Goal: Task Accomplishment & Management: Manage account settings

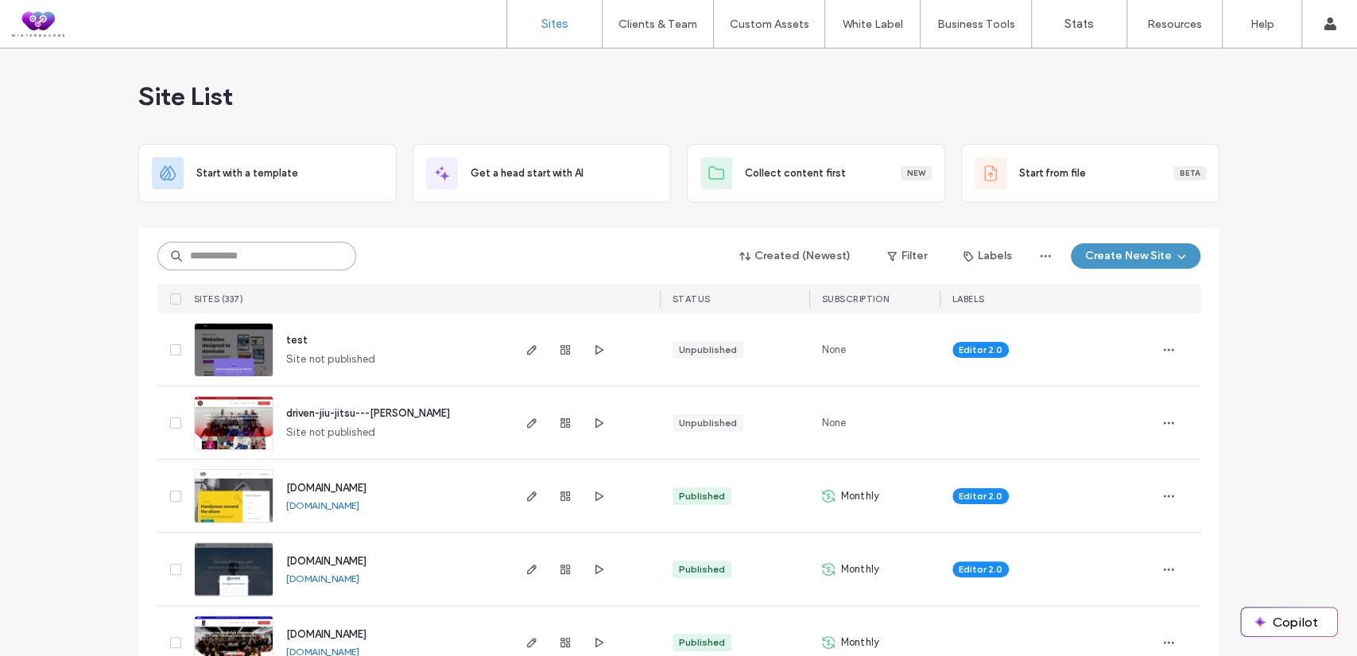
click at [258, 258] on input at bounding box center [256, 256] width 199 height 29
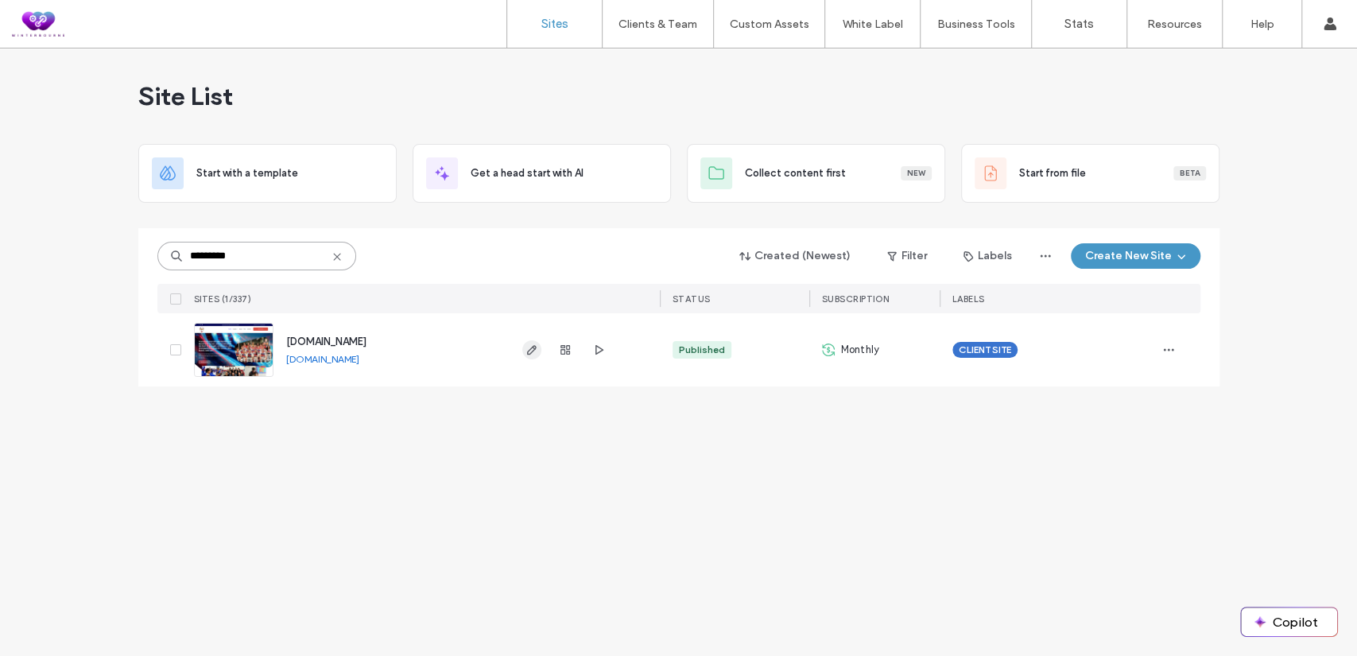
type input "*********"
click at [530, 354] on icon "button" at bounding box center [531, 349] width 13 height 13
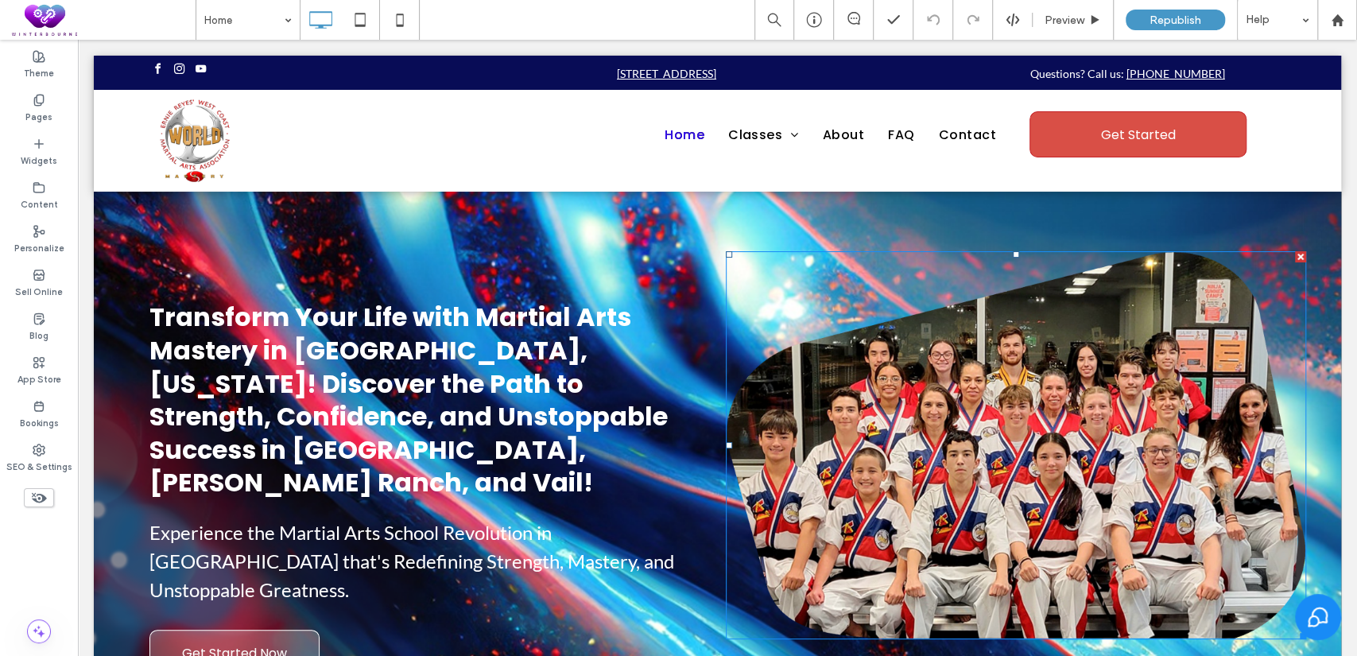
click at [78, 40] on div at bounding box center [78, 40] width 0 height 0
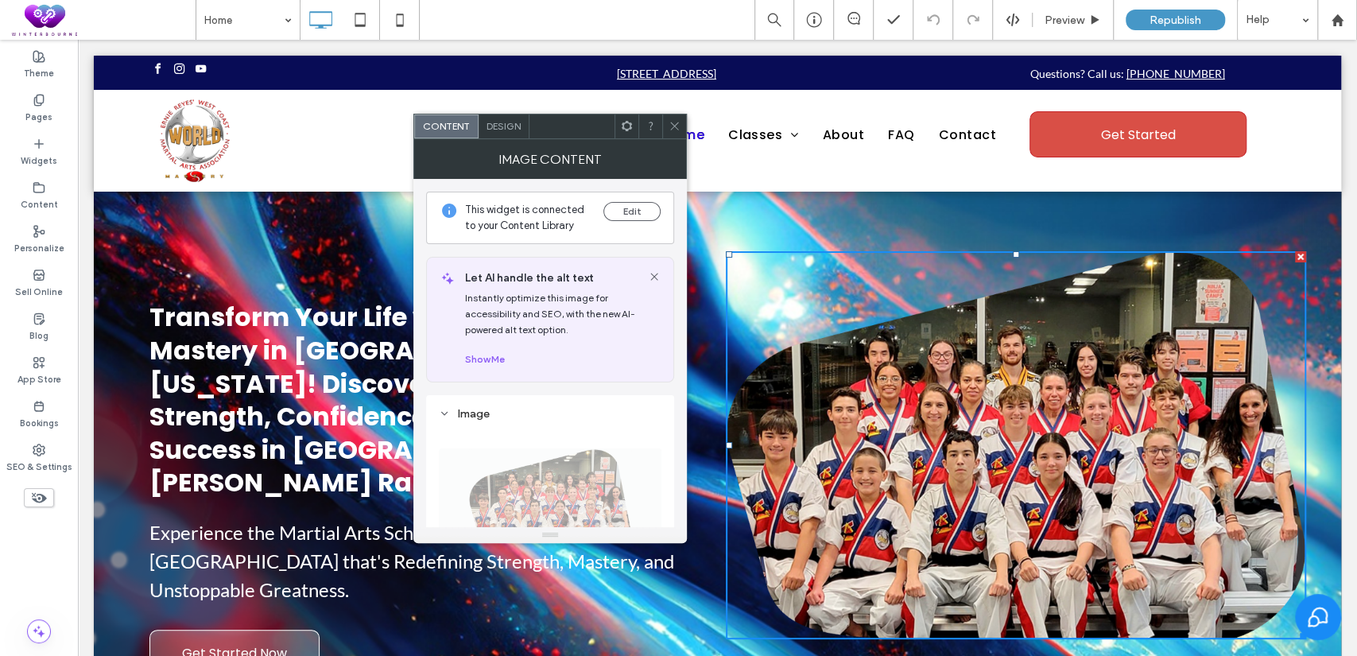
click at [630, 126] on icon at bounding box center [627, 126] width 12 height 12
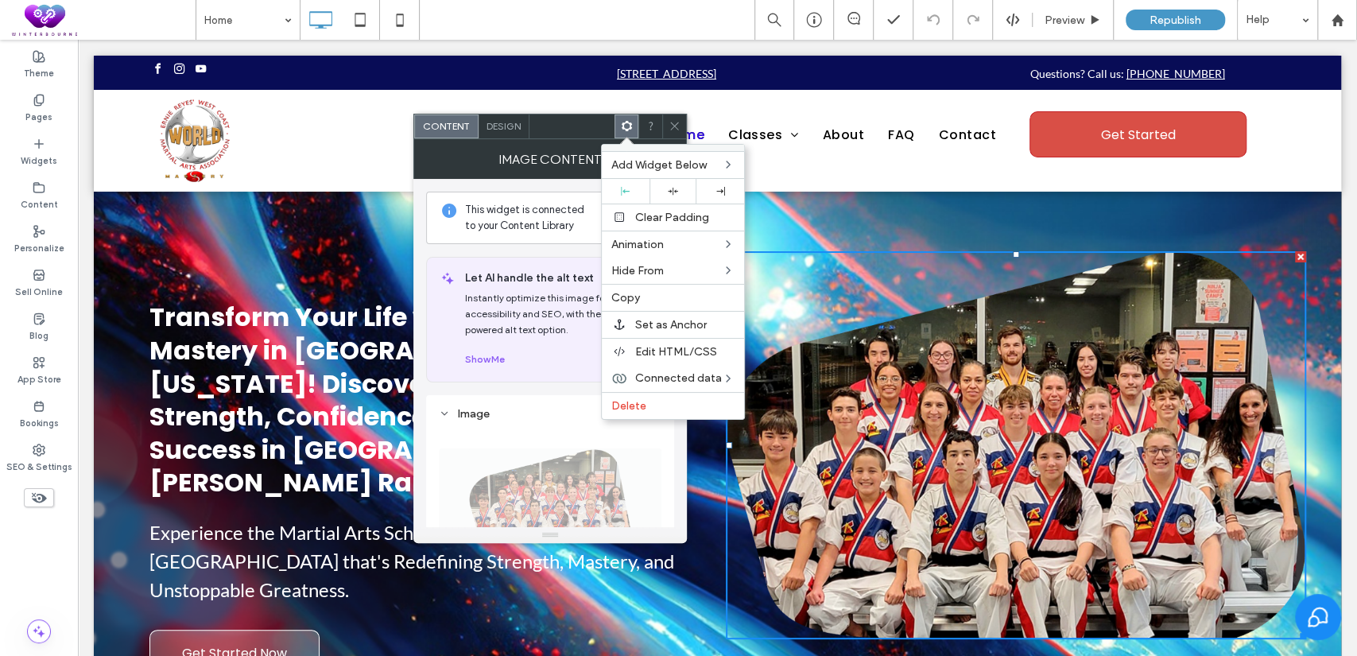
click at [624, 126] on icon at bounding box center [627, 126] width 12 height 12
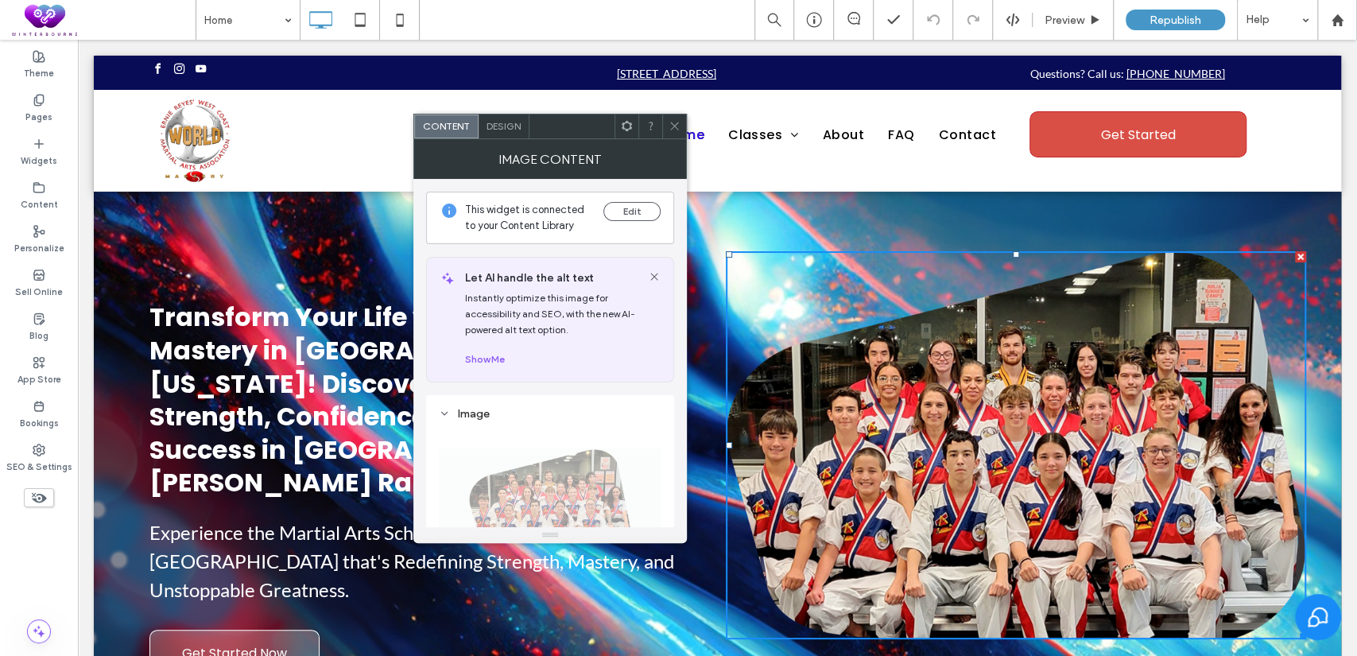
click at [678, 120] on icon at bounding box center [675, 126] width 12 height 12
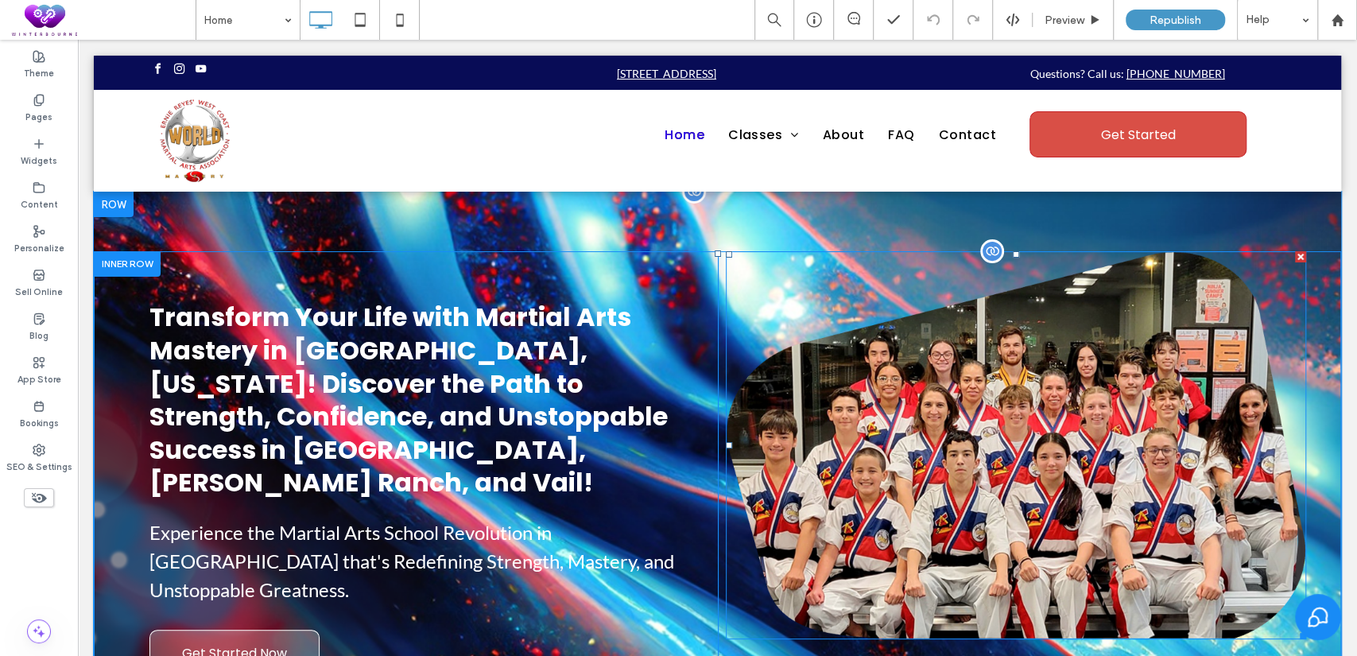
click at [1295, 254] on div at bounding box center [1300, 256] width 11 height 11
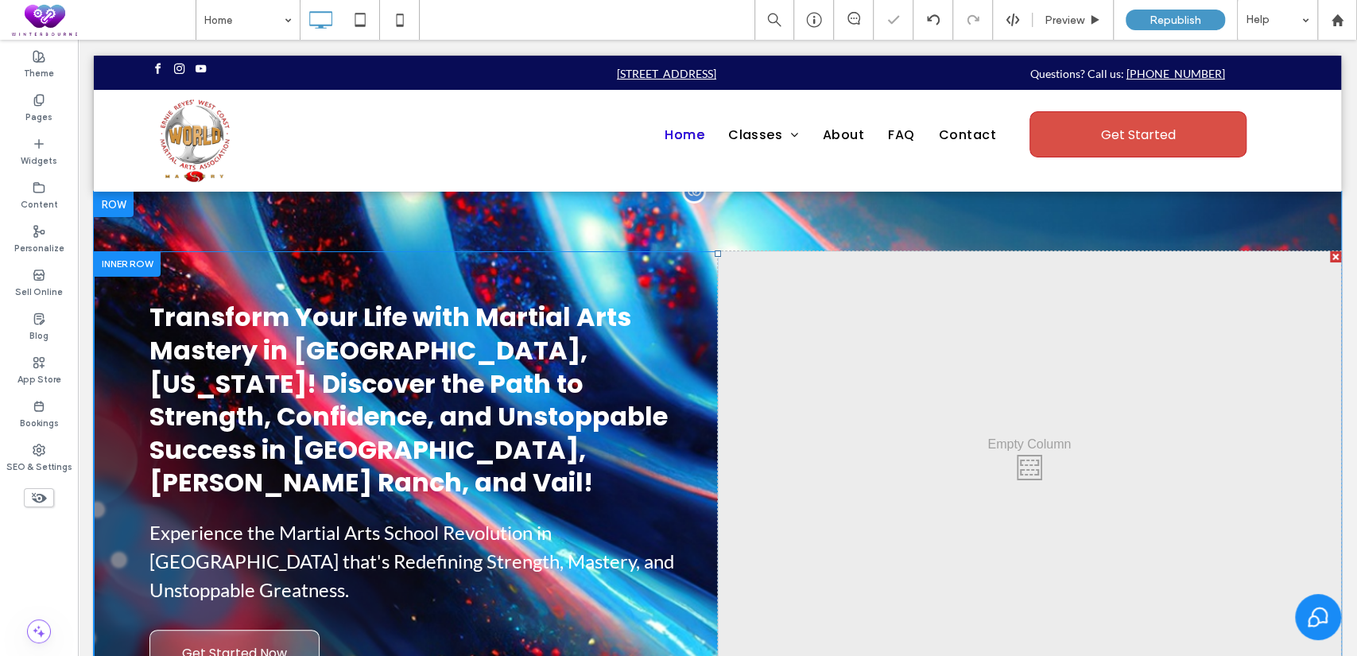
click at [1330, 254] on div at bounding box center [1335, 256] width 11 height 11
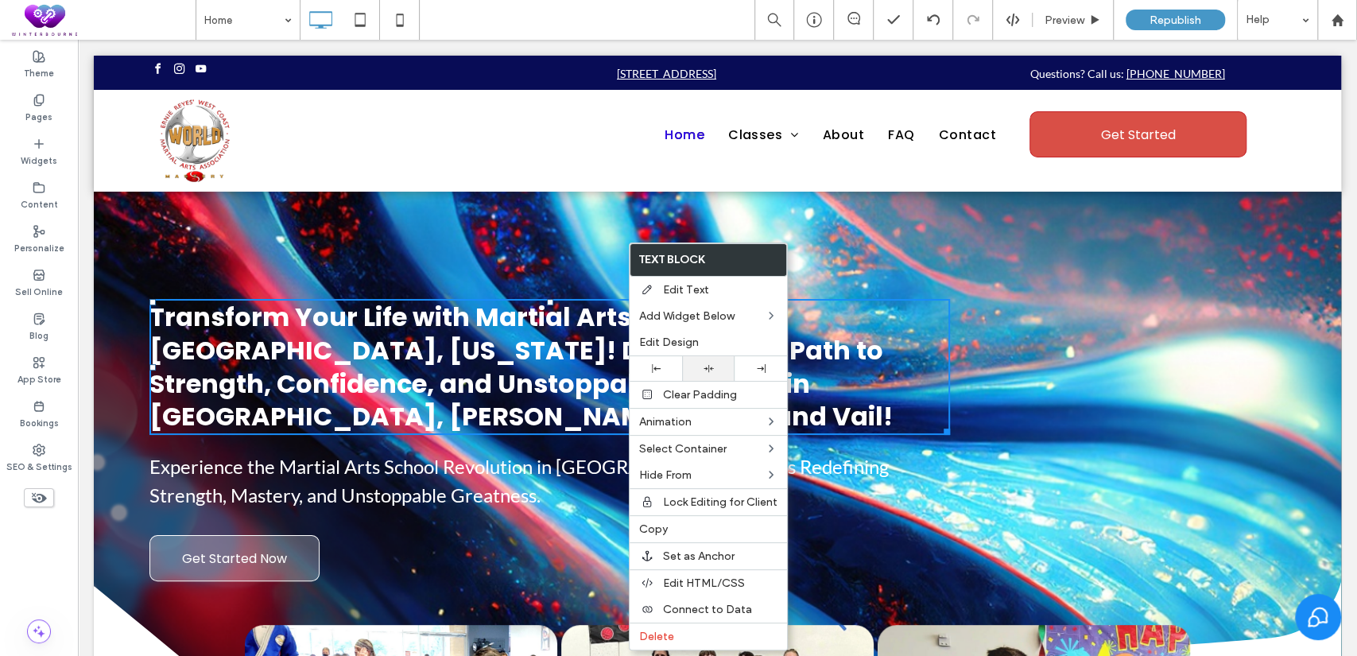
click at [710, 359] on div at bounding box center [708, 368] width 52 height 25
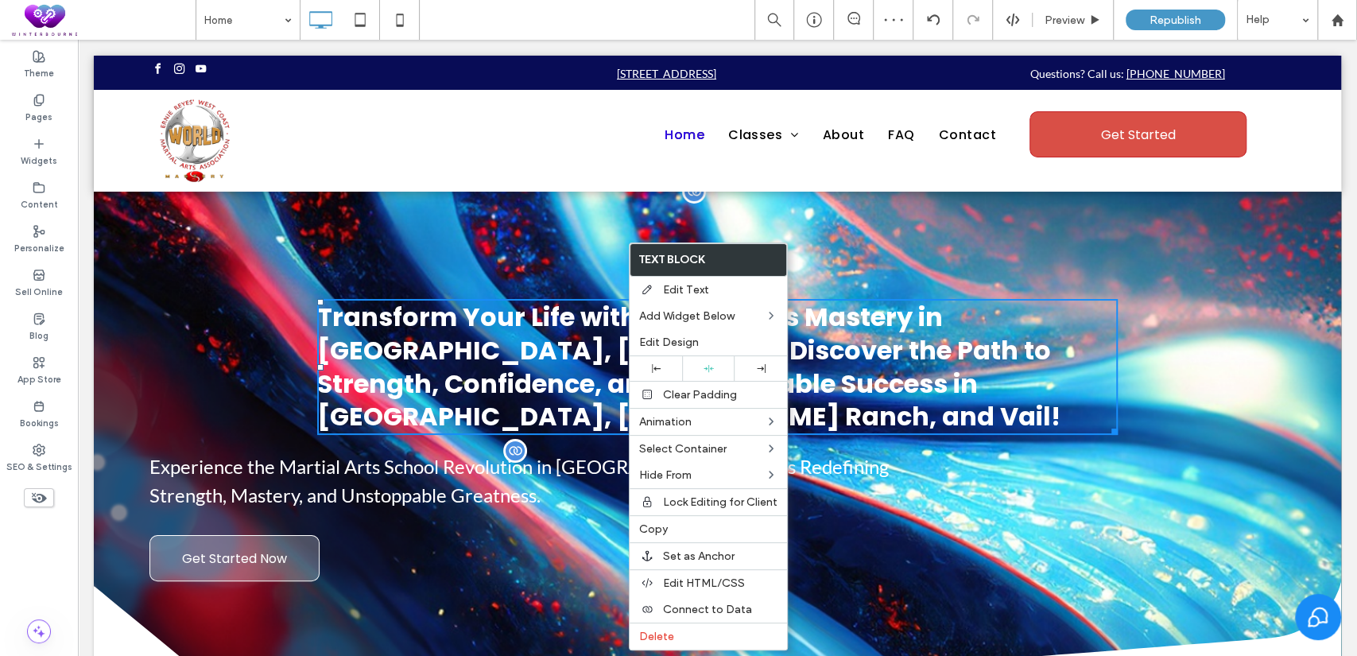
click at [889, 455] on span "Experience the Martial Arts School Revolution in Tucson that's Redefining Stren…" at bounding box center [518, 481] width 739 height 52
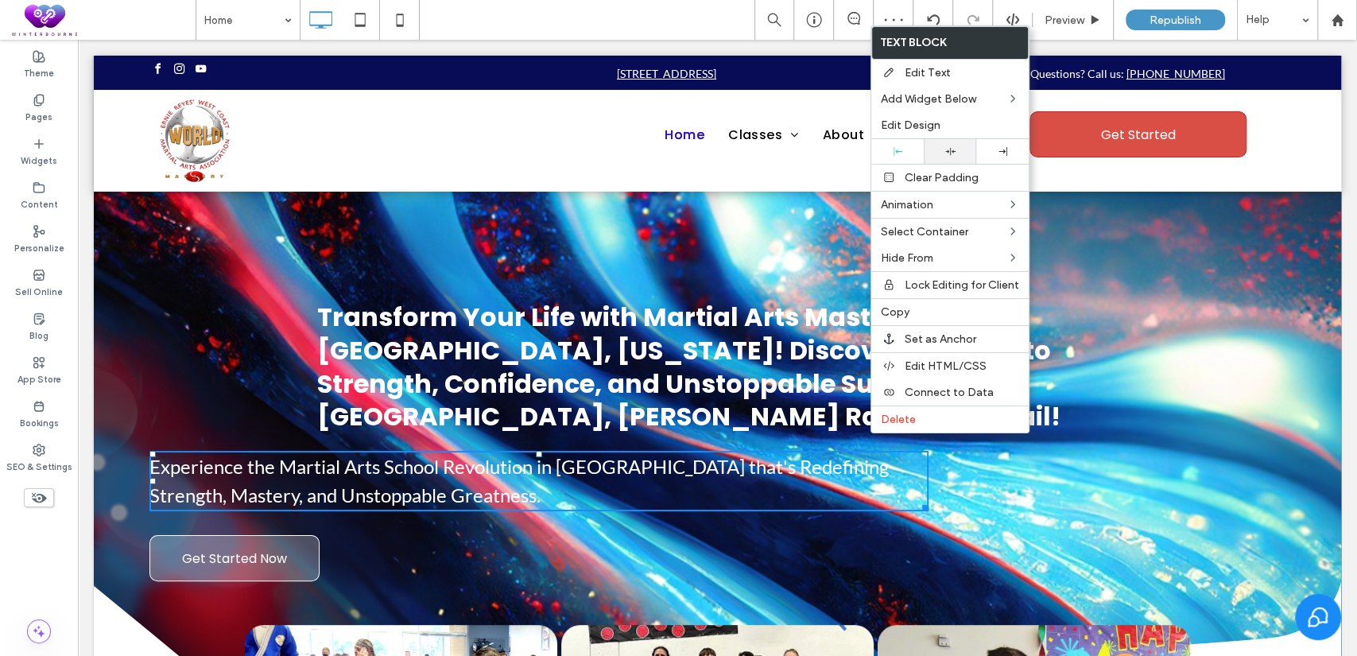
click at [951, 143] on div at bounding box center [950, 151] width 52 height 25
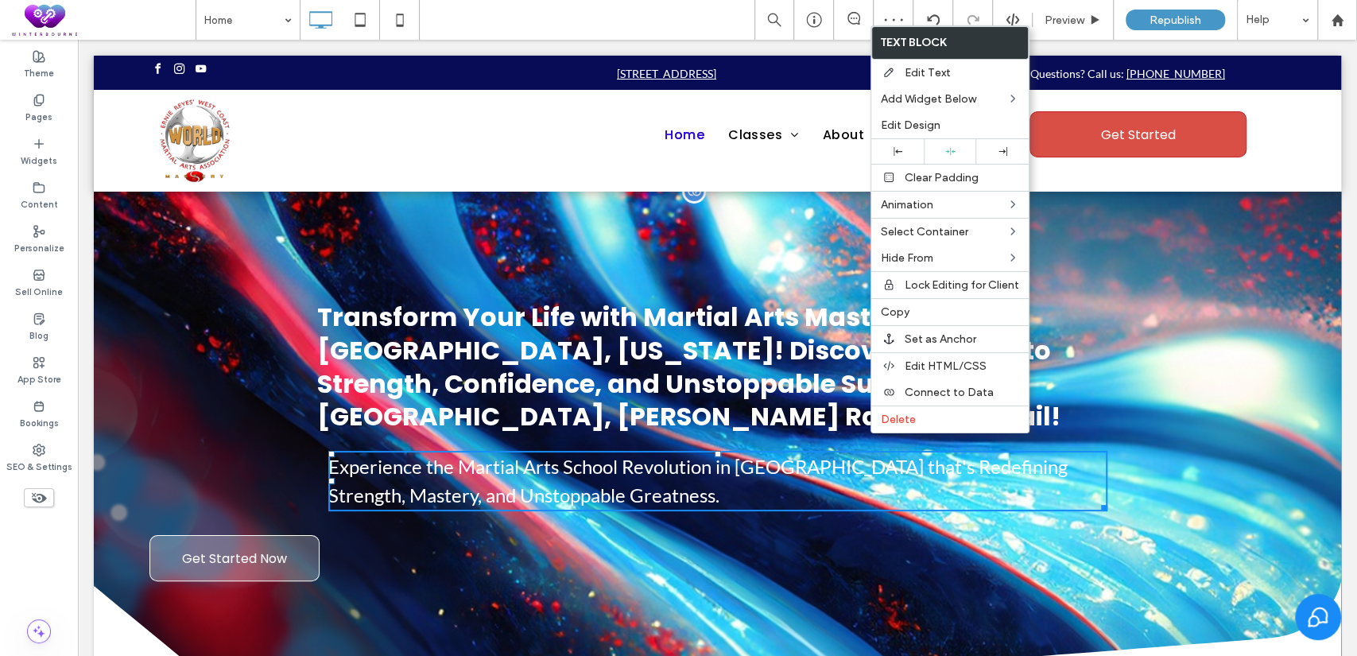
click at [1150, 351] on div "Transform Your Life with Martial Arts Mastery in Tucson, Arizona! Discover the …" at bounding box center [717, 415] width 1247 height 329
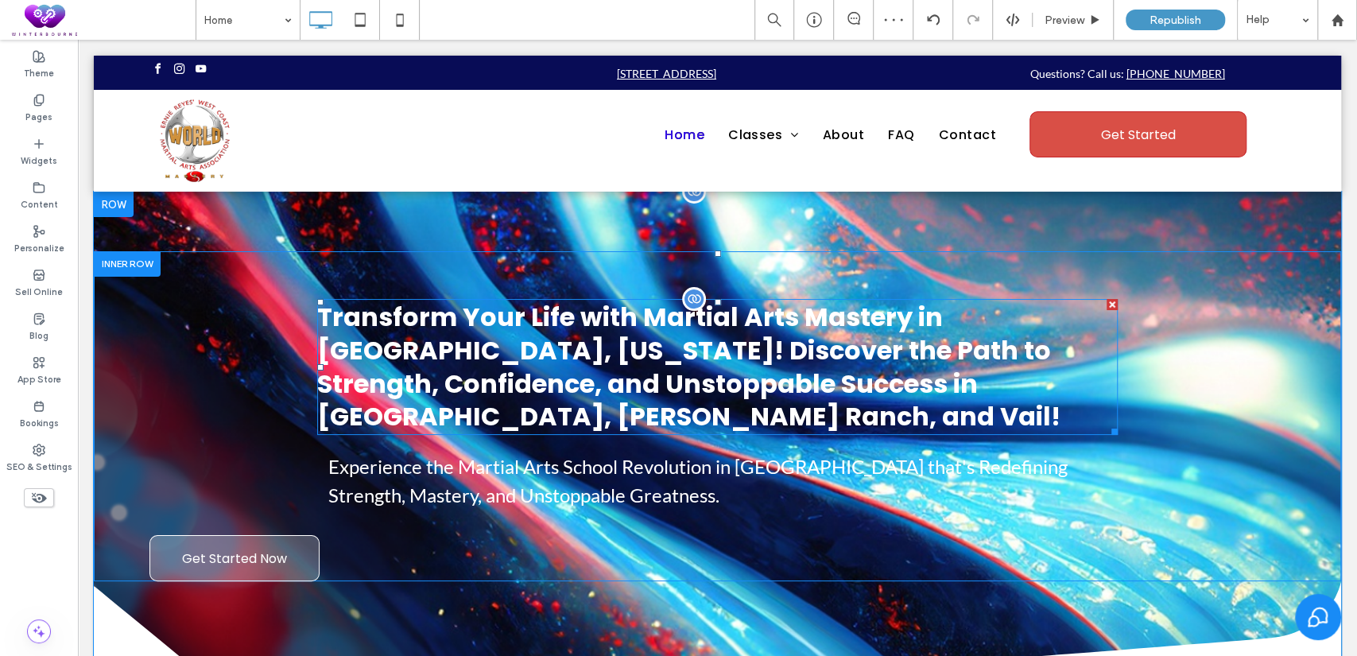
click at [691, 355] on span "Transform Your Life with Martial Arts Mastery in Tucson, Arizona! Discover the …" at bounding box center [688, 366] width 743 height 135
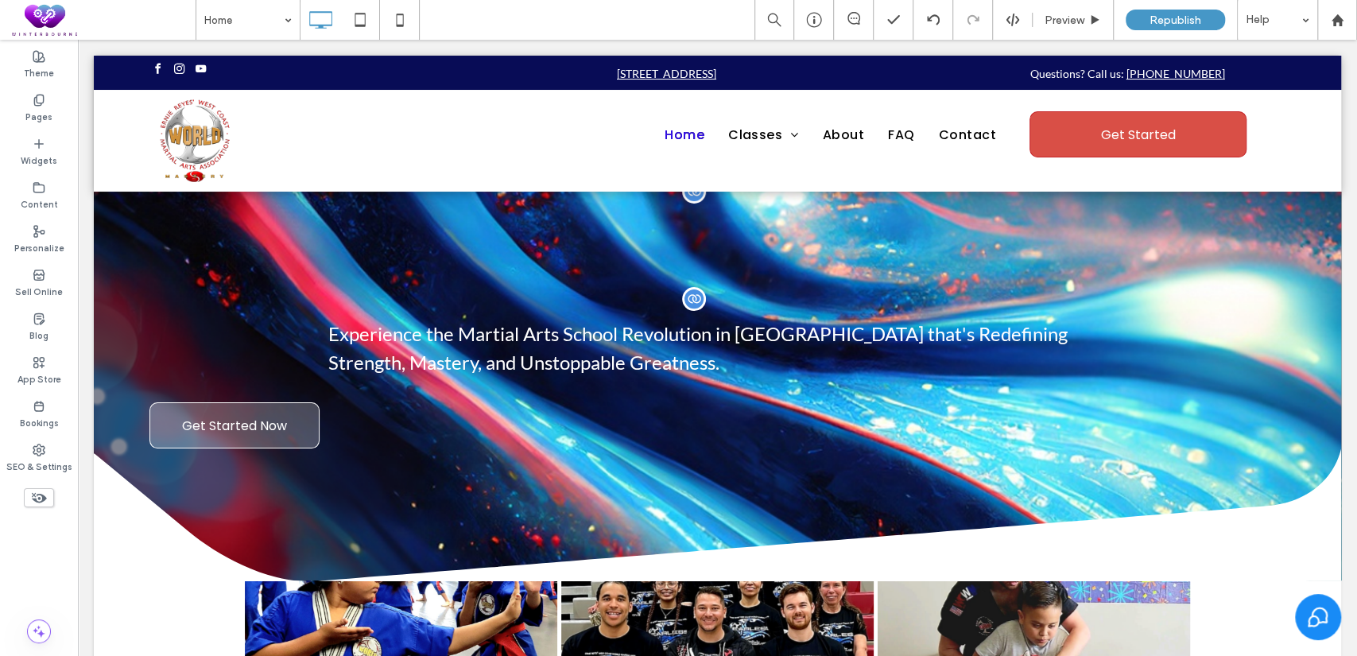
click at [691, 355] on p "Experience the Martial Arts School Revolution in Tucson that's Redefining Stren…" at bounding box center [717, 348] width 779 height 57
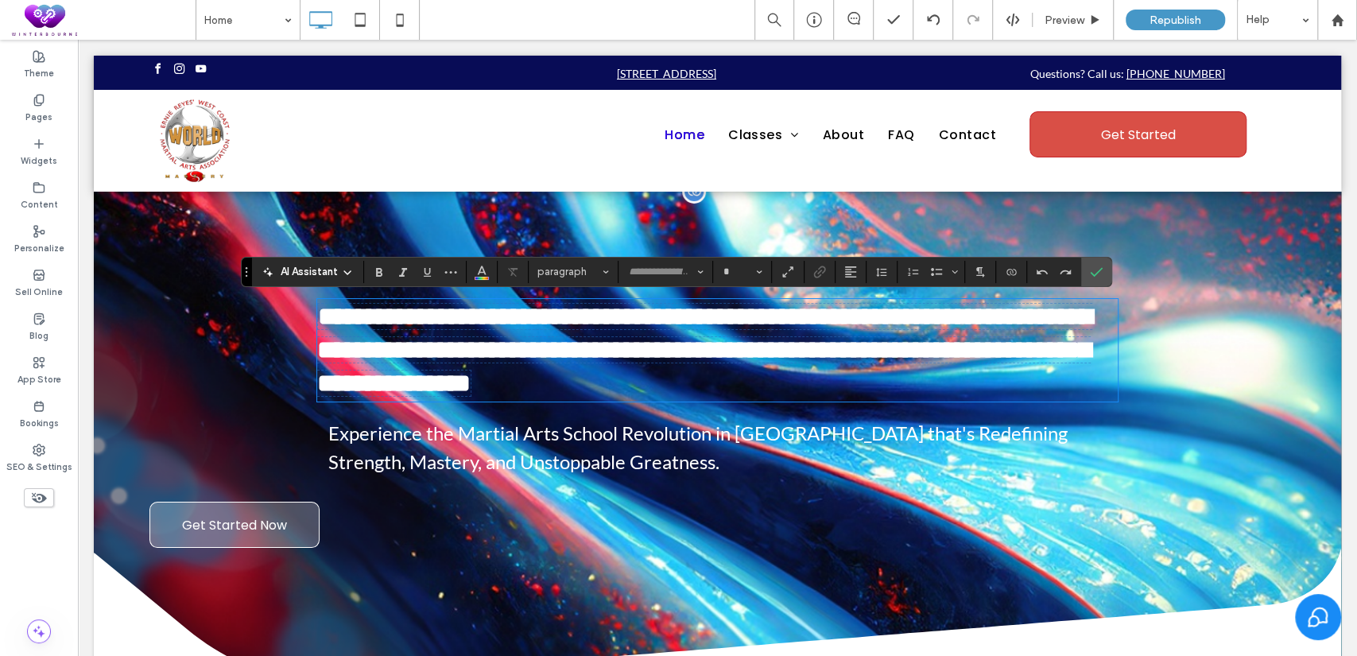
type input "*******"
type input "**"
click at [853, 276] on use "Alignment" at bounding box center [850, 271] width 11 height 11
drag, startPoint x: 863, startPoint y: 319, endPoint x: 787, endPoint y: 279, distance: 86.0
click at [863, 319] on icon "ui.textEditor.alignment.center" at bounding box center [862, 320] width 13 height 13
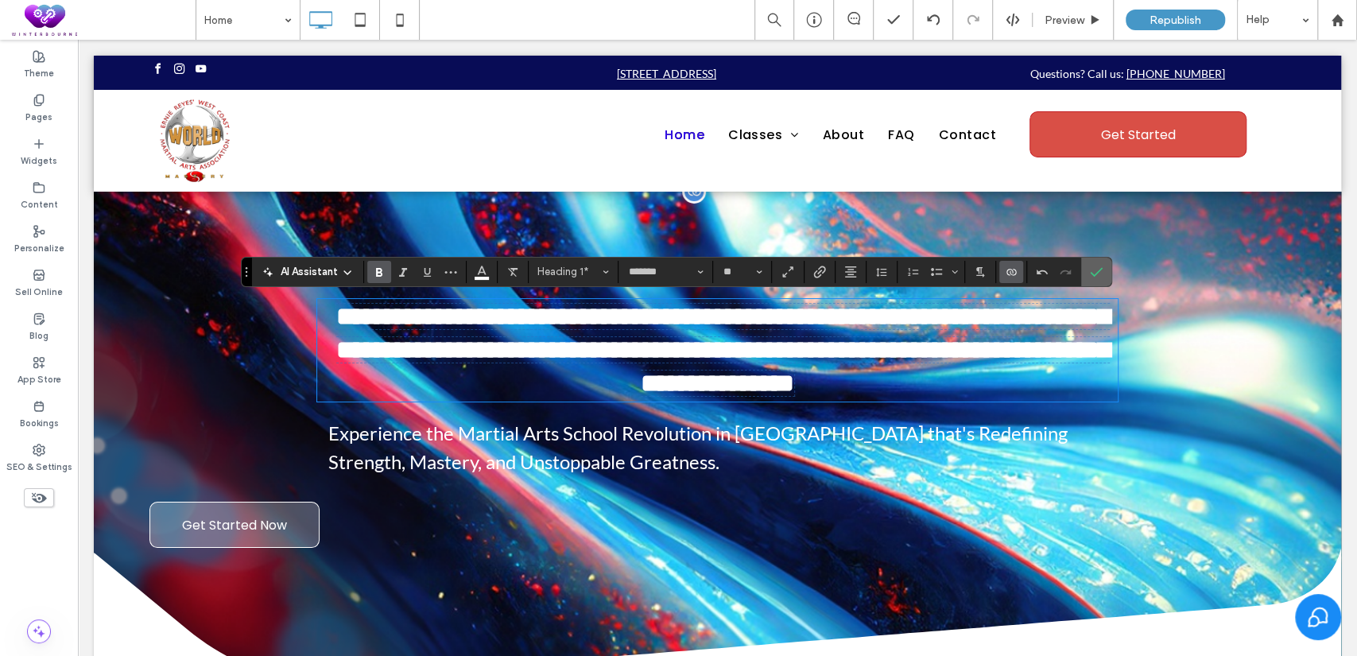
click at [1103, 275] on label "Confirm" at bounding box center [1096, 272] width 24 height 29
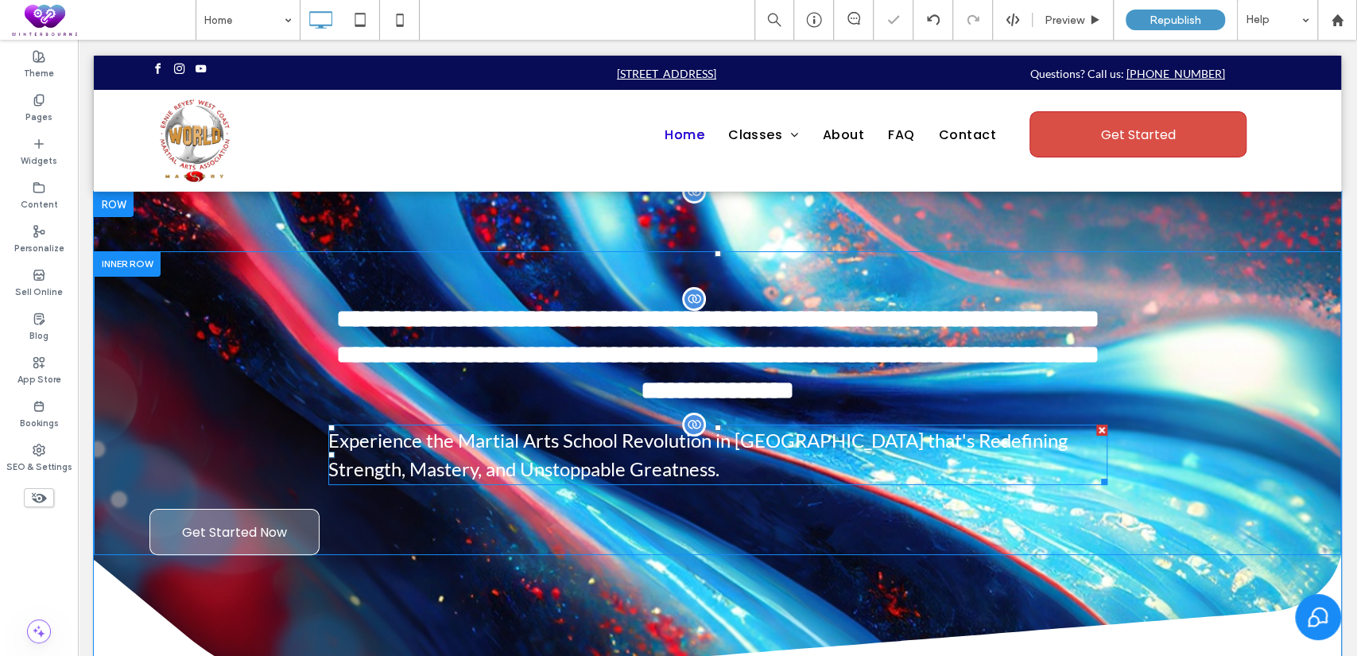
click at [953, 456] on p "Experience the Martial Arts School Revolution in Tucson that's Redefining Stren…" at bounding box center [717, 454] width 779 height 57
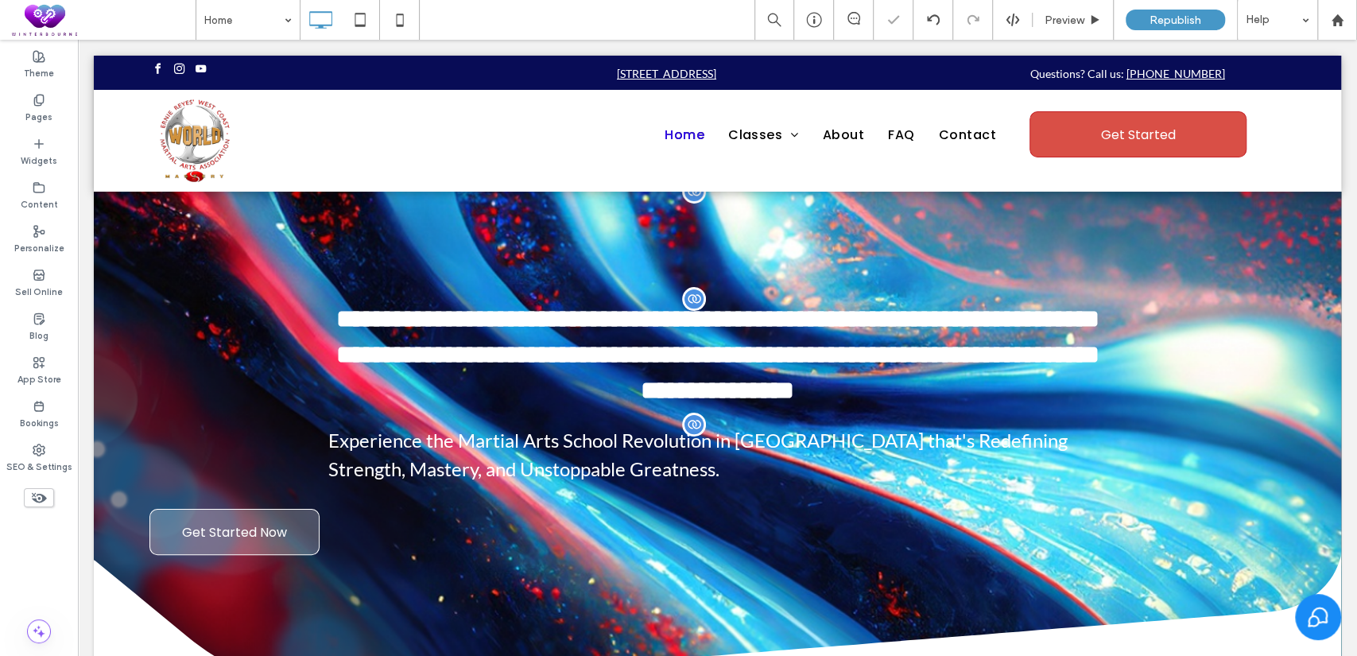
type input "****"
type input "**"
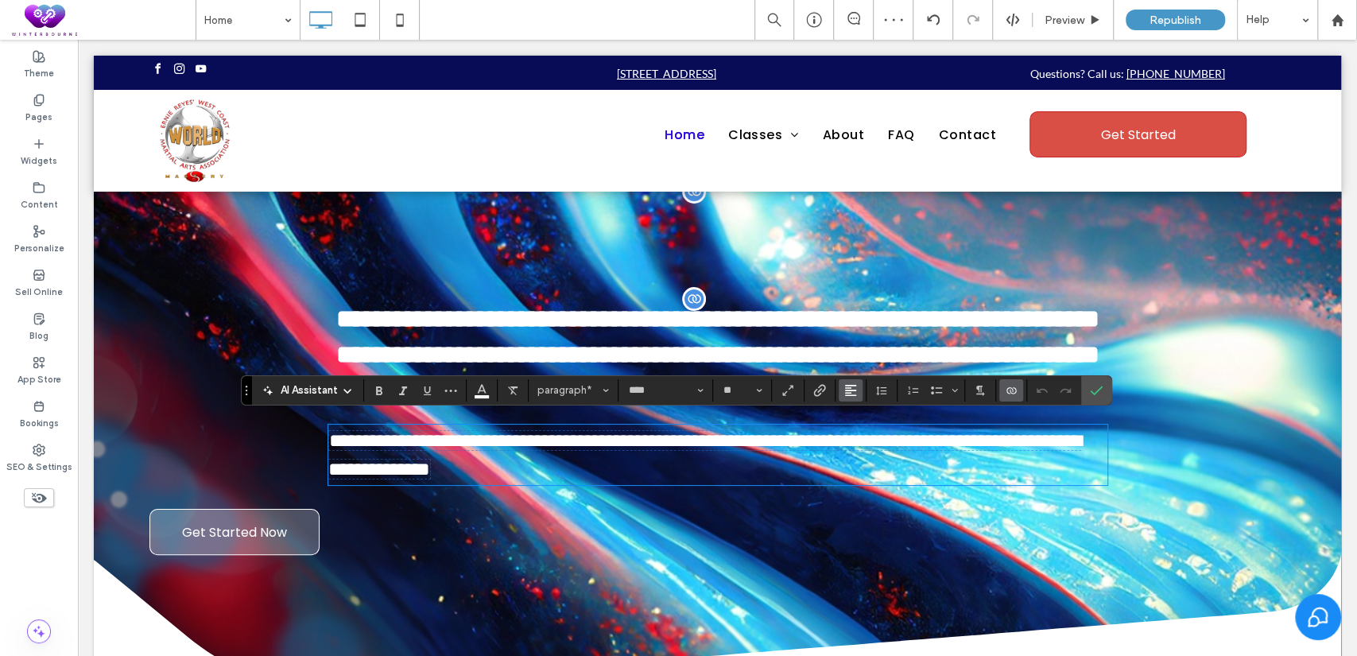
click at [854, 382] on span "Alignment" at bounding box center [850, 390] width 13 height 21
click at [855, 431] on label "ui.textEditor.alignment.center" at bounding box center [867, 439] width 56 height 23
click at [1098, 390] on icon "Confirm" at bounding box center [1096, 390] width 13 height 13
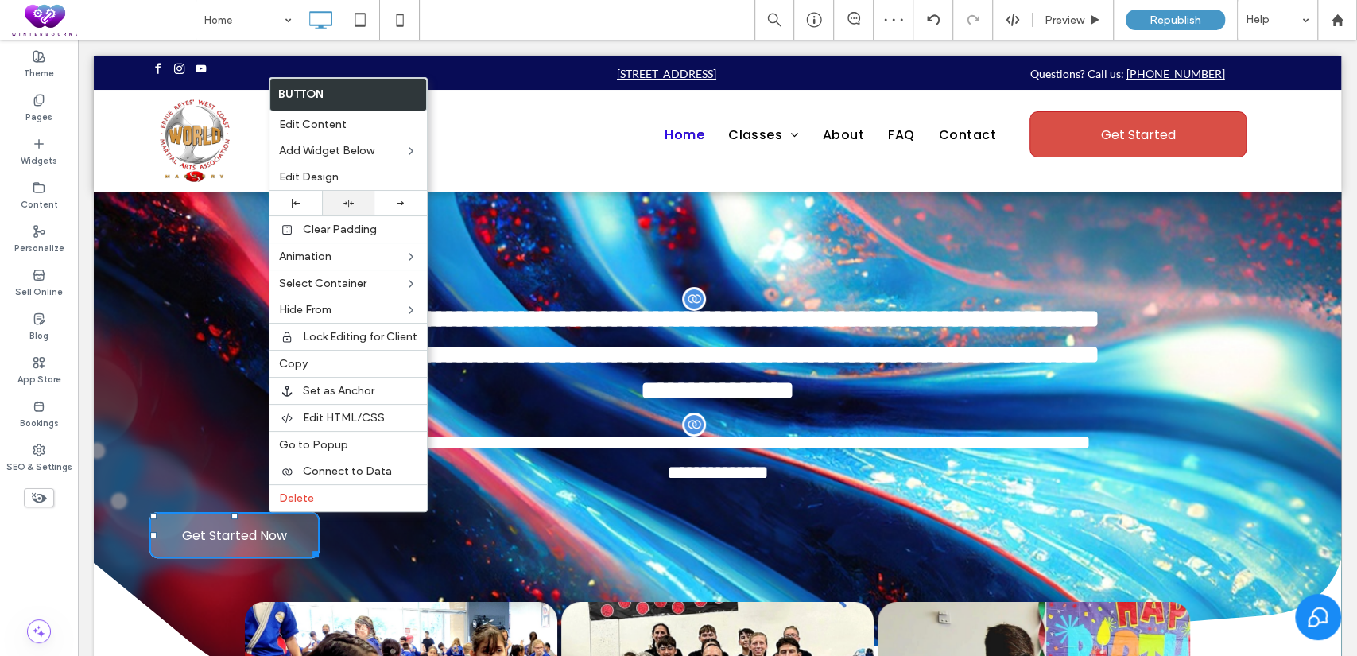
click at [350, 192] on div at bounding box center [348, 203] width 52 height 25
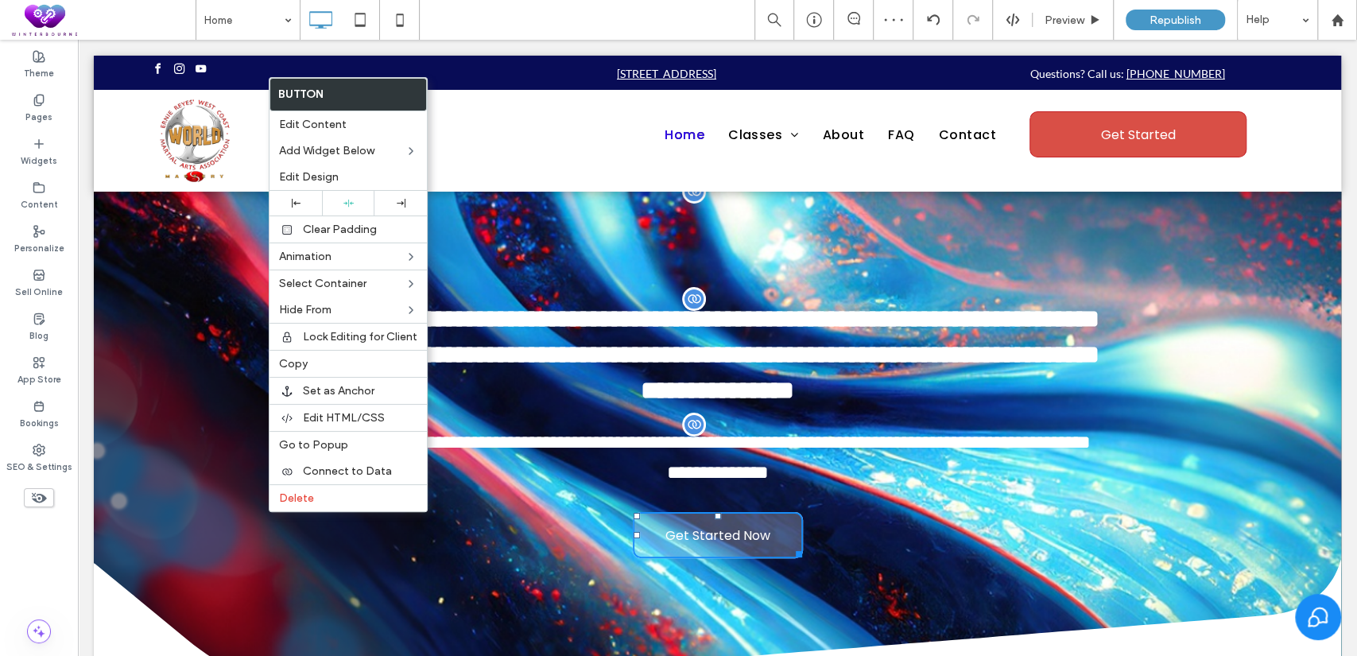
click at [208, 461] on div "**********" at bounding box center [717, 404] width 1247 height 307
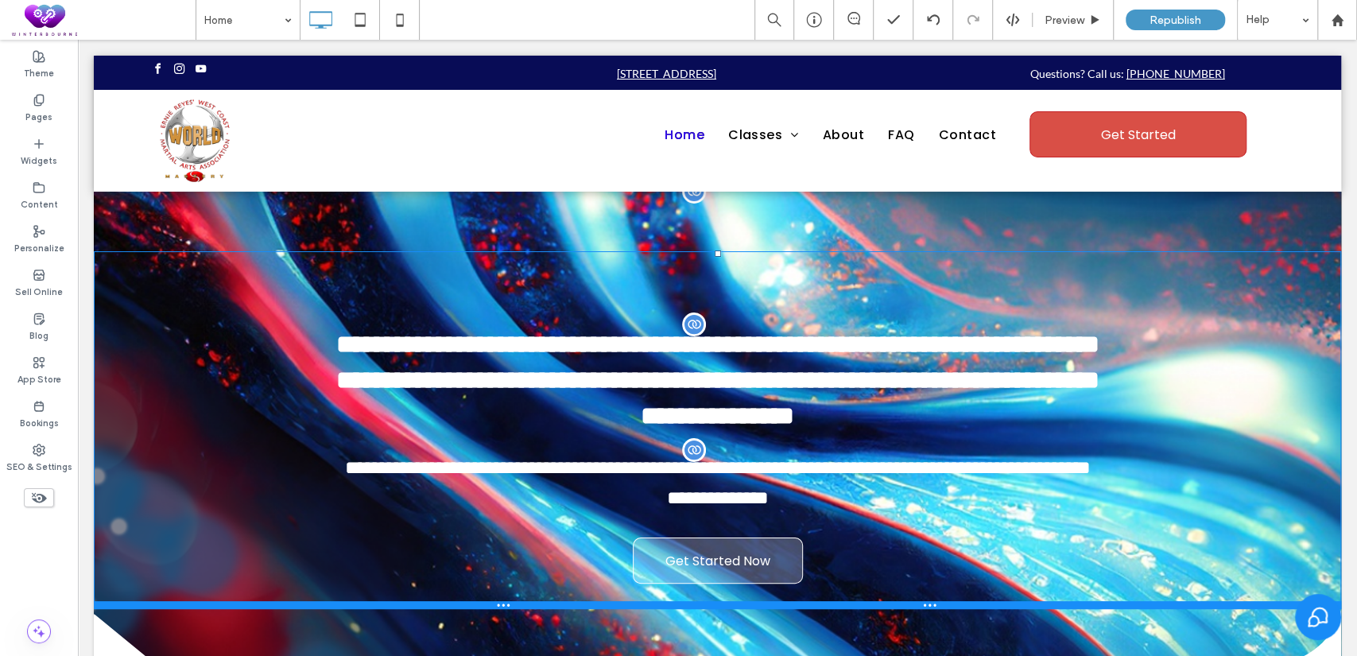
drag, startPoint x: 273, startPoint y: 545, endPoint x: 341, endPoint y: 635, distance: 113.5
click at [263, 601] on div at bounding box center [717, 605] width 1247 height 8
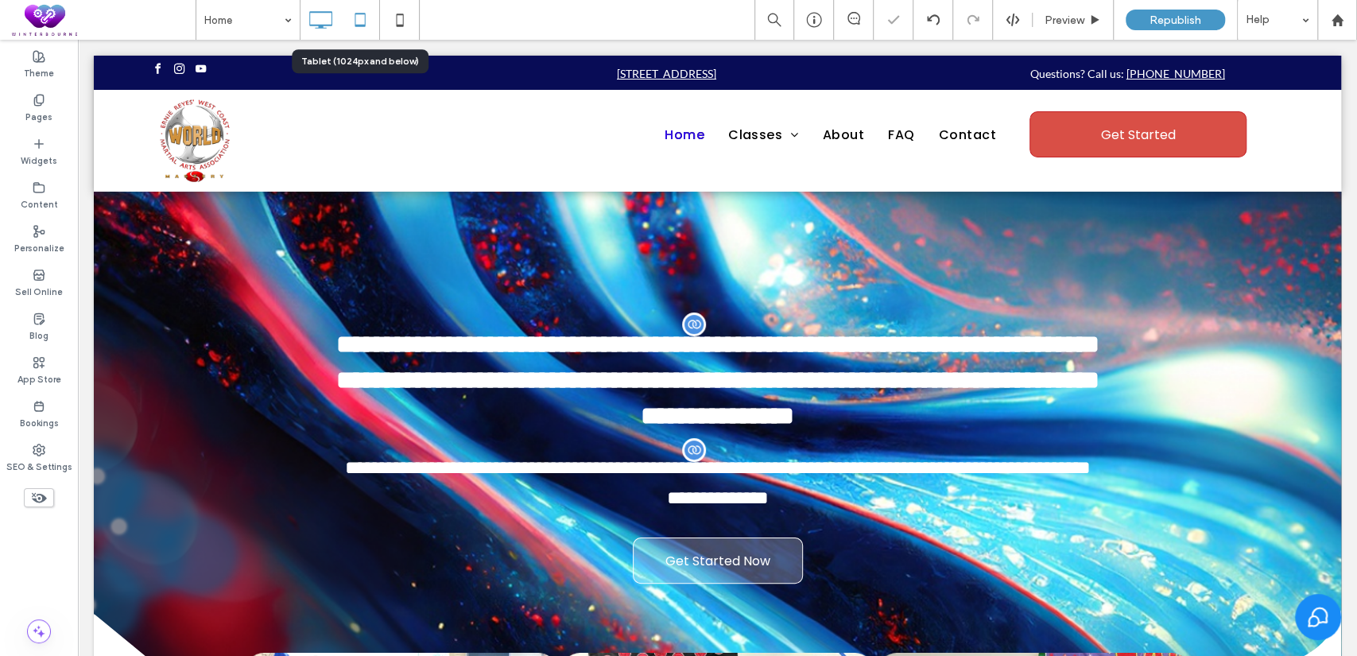
click at [356, 14] on use at bounding box center [360, 20] width 10 height 14
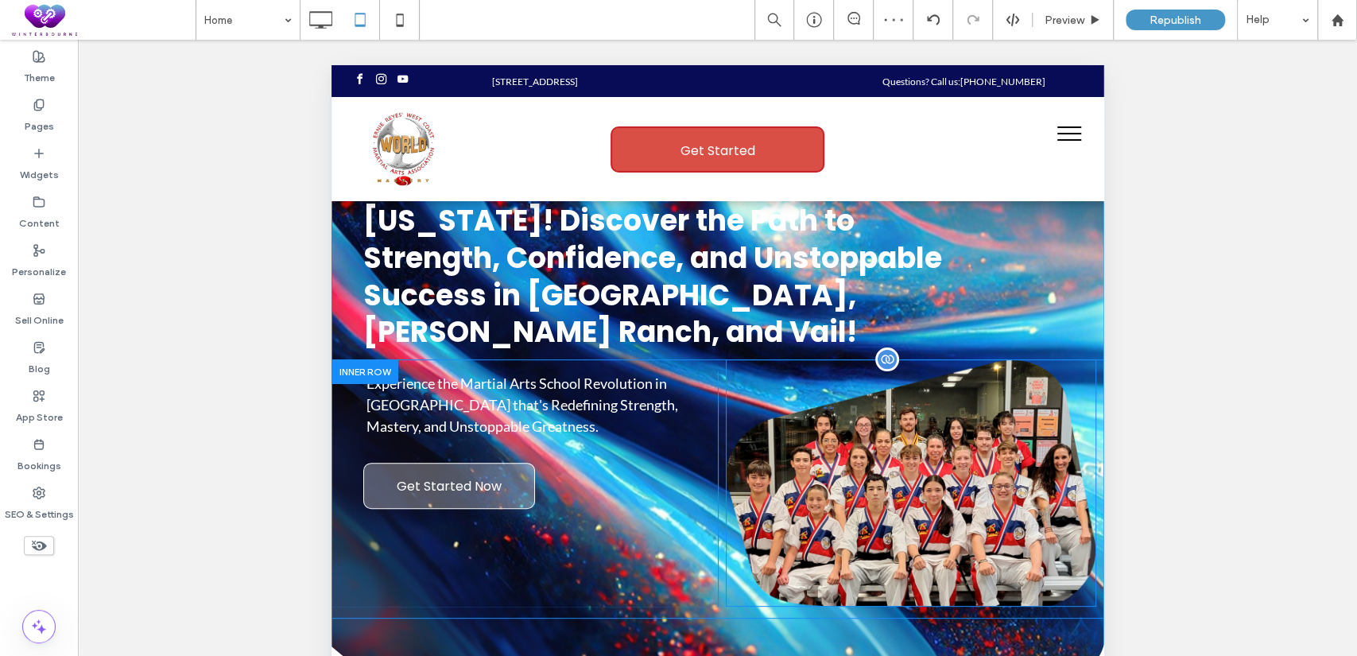
scroll to position [146, 0]
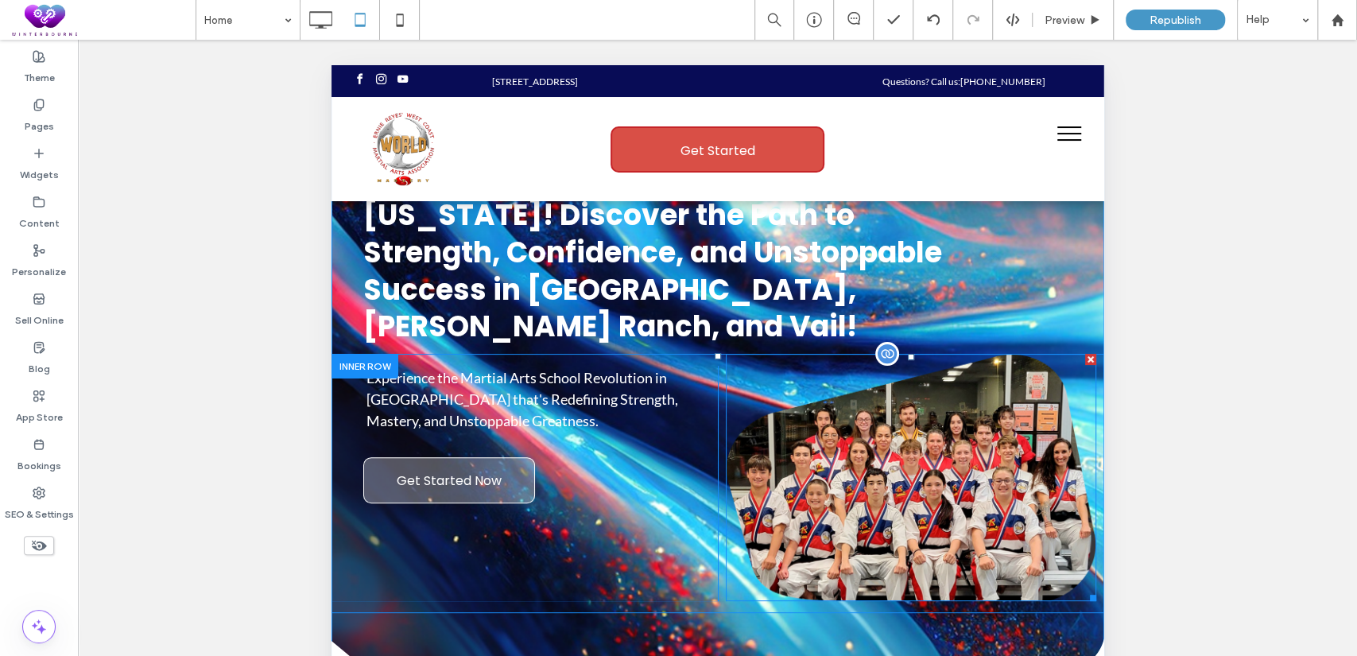
click at [1084, 354] on div at bounding box center [1089, 359] width 11 height 11
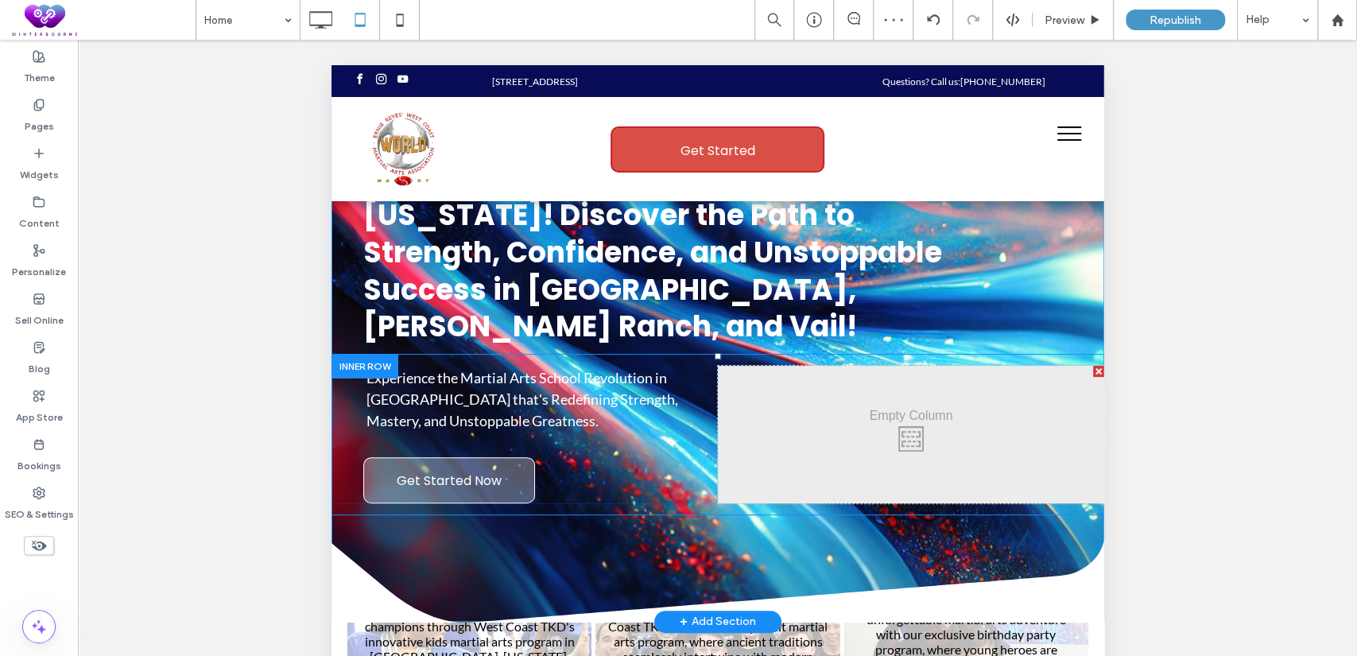
click at [1092, 366] on div at bounding box center [1097, 371] width 11 height 11
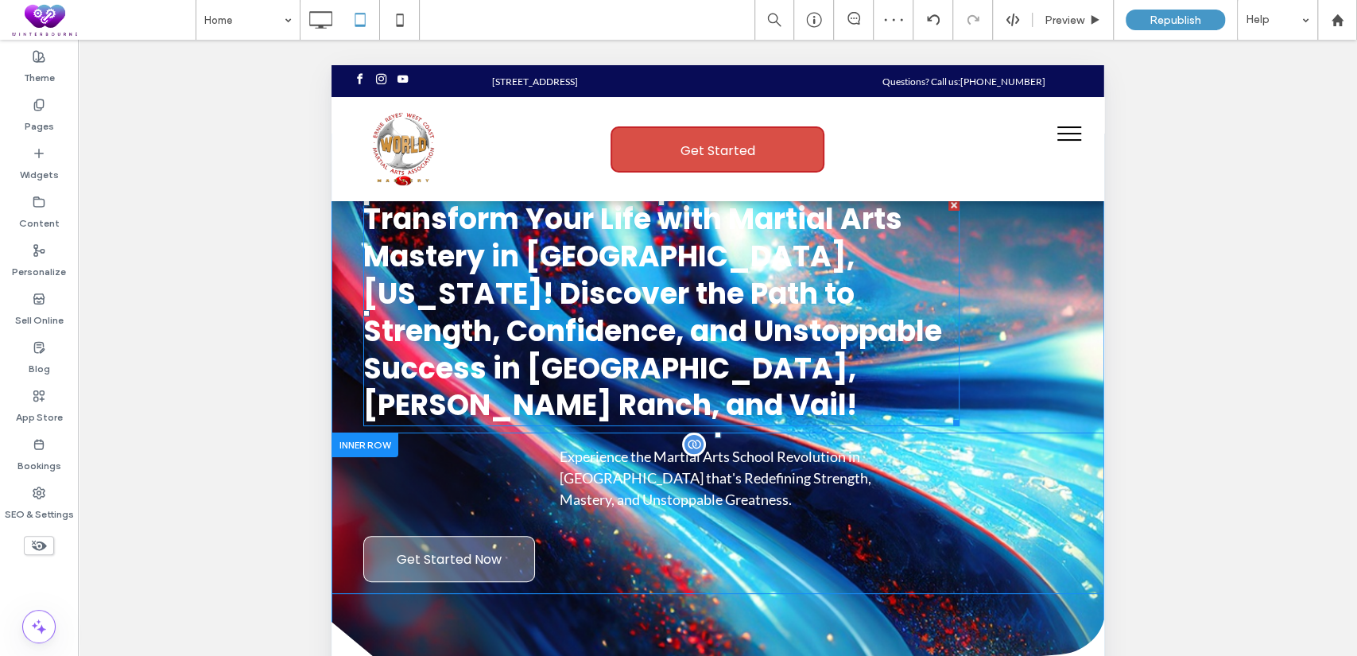
scroll to position [0, 0]
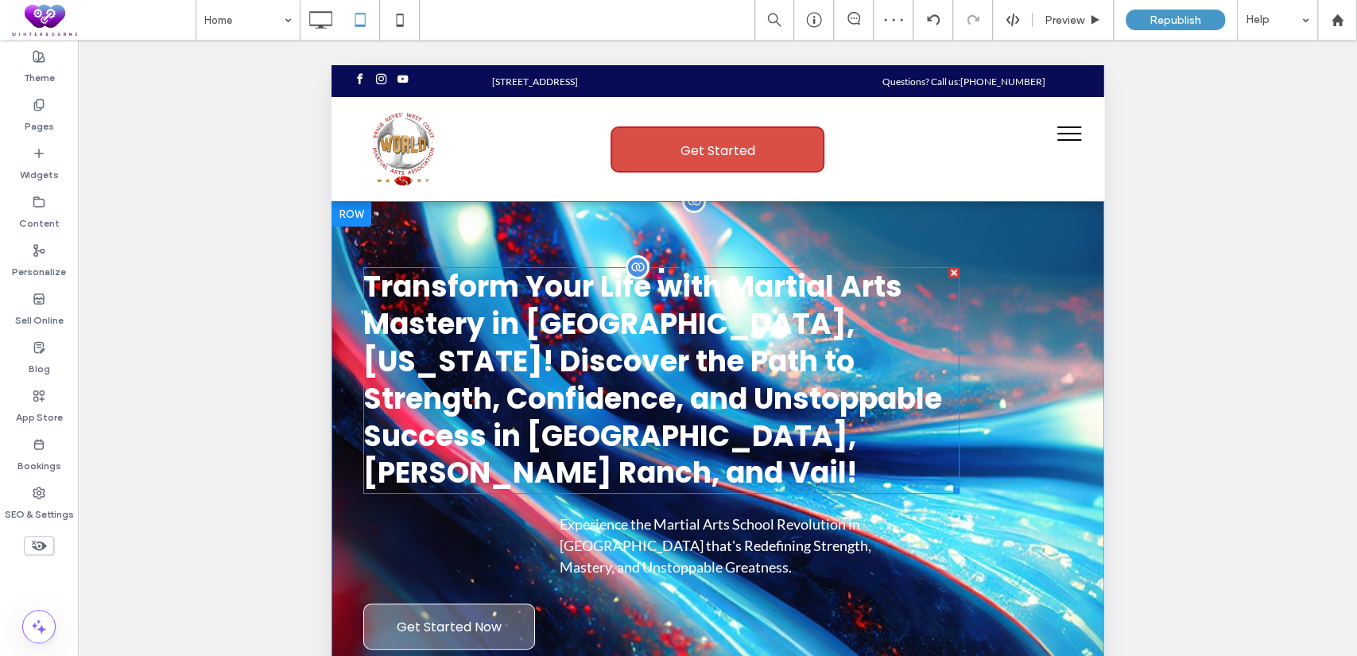
click at [727, 355] on span "Transform Your Life with Martial Arts Mastery in Tucson, Arizona! Discover the …" at bounding box center [652, 379] width 579 height 227
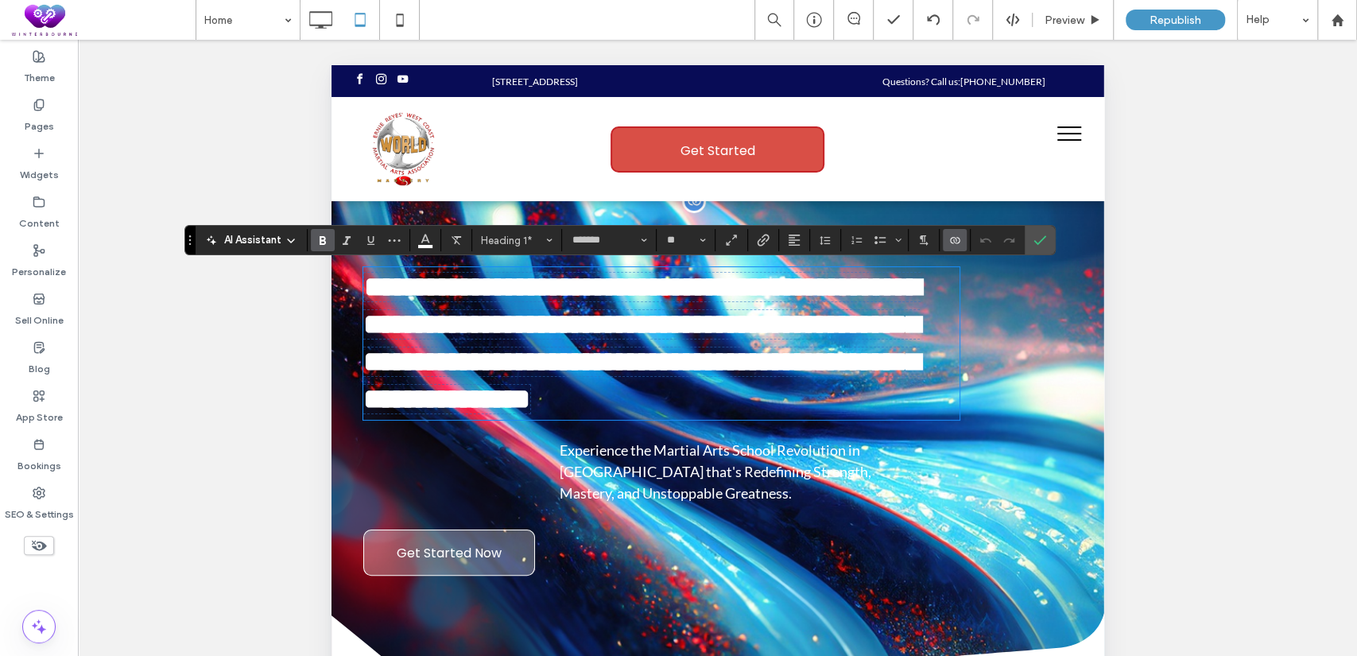
click at [1011, 273] on div "**********" at bounding box center [717, 477] width 773 height 432
click at [994, 288] on div "**********" at bounding box center [717, 477] width 773 height 432
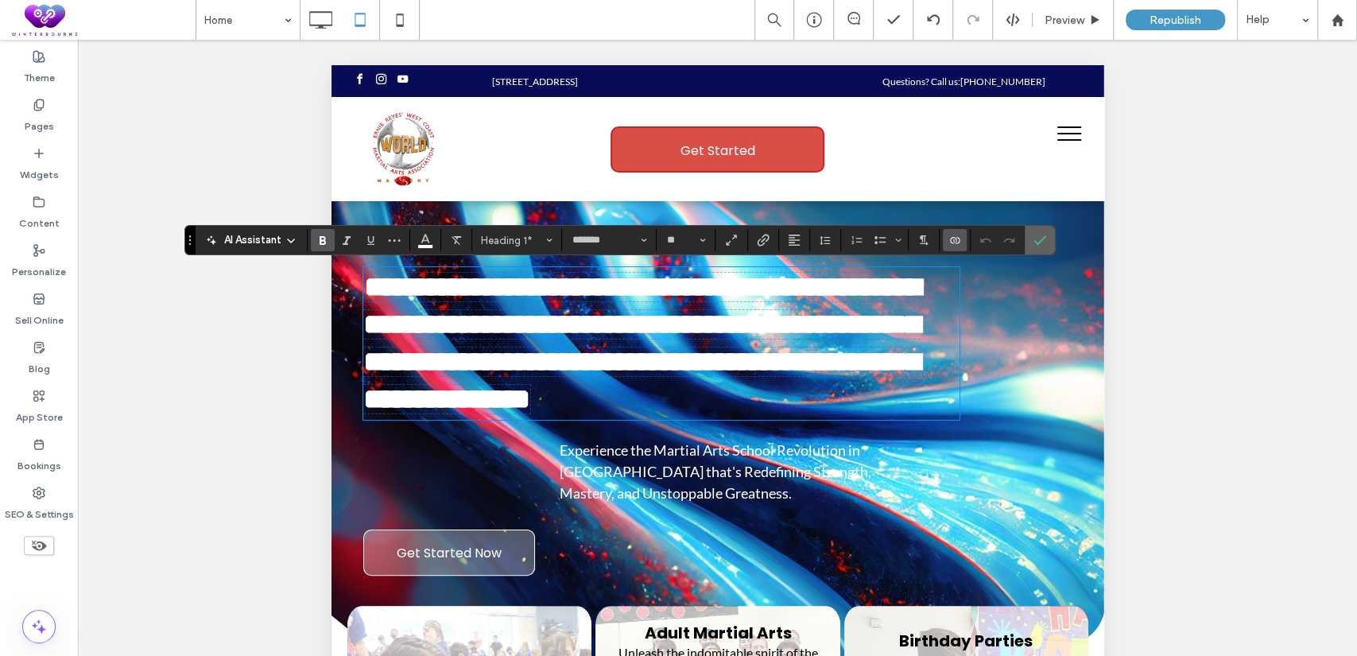
drag, startPoint x: 1037, startPoint y: 251, endPoint x: 492, endPoint y: 211, distance: 546.1
click at [1037, 251] on span "Confirm" at bounding box center [1036, 240] width 7 height 29
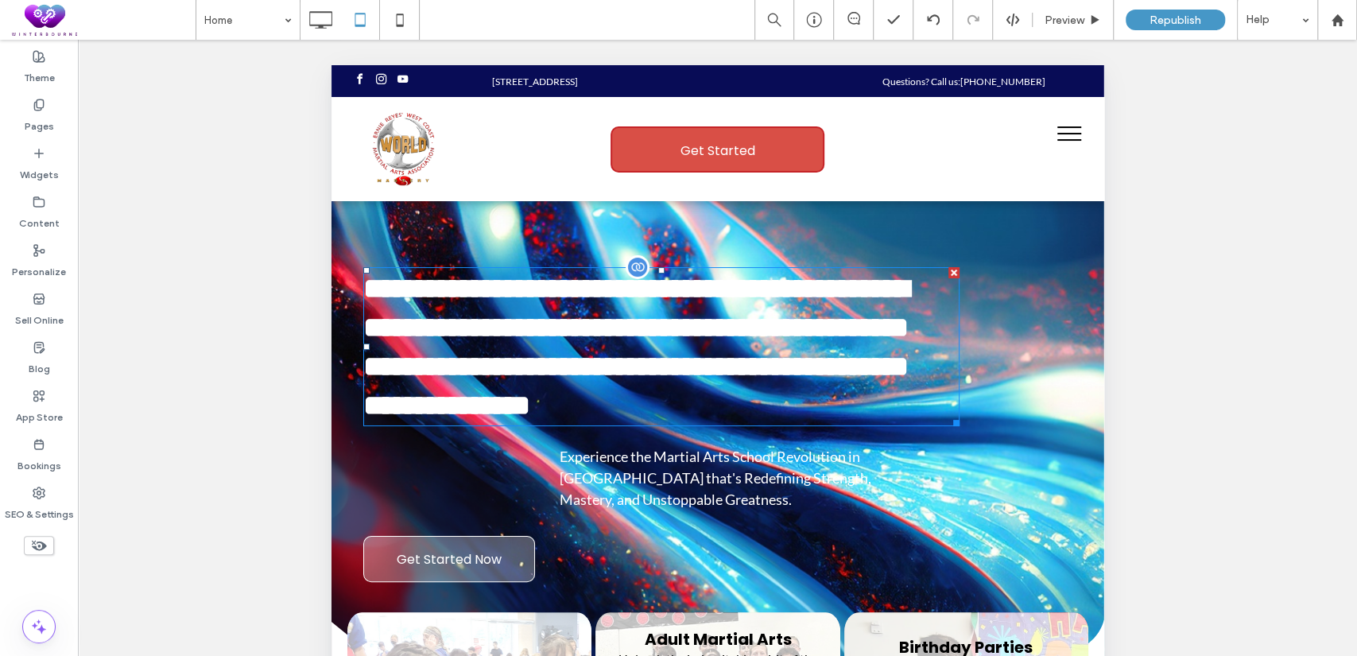
click at [639, 274] on span "**********" at bounding box center [635, 346] width 545 height 145
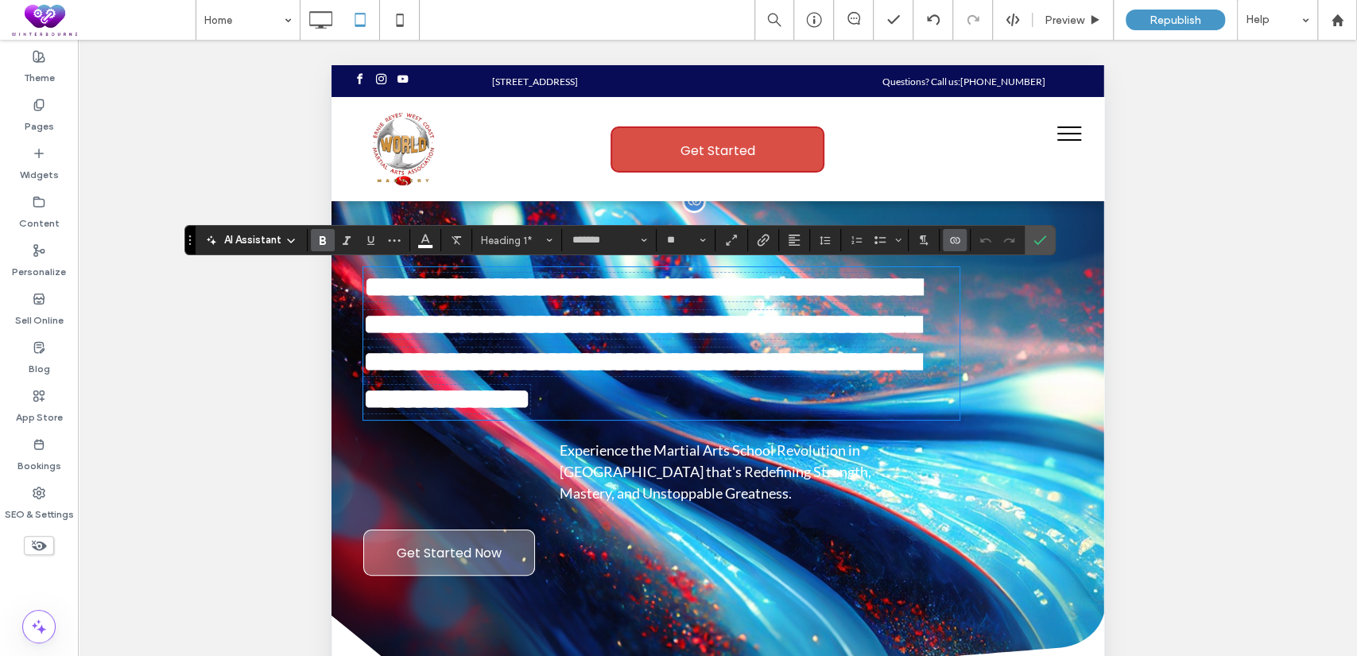
click at [1043, 384] on div "**********" at bounding box center [717, 477] width 773 height 432
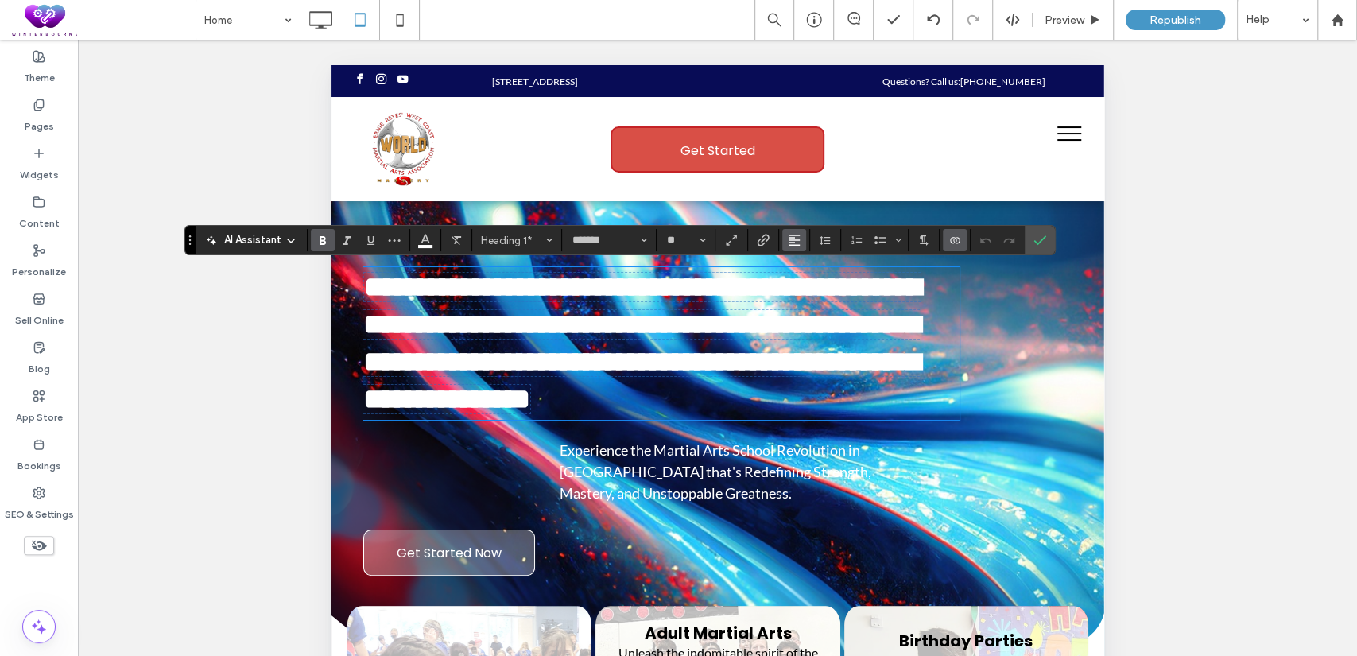
click at [798, 245] on use "Alignment" at bounding box center [794, 240] width 11 height 11
click at [797, 285] on label "ui.textEditor.alignment.center" at bounding box center [810, 288] width 56 height 23
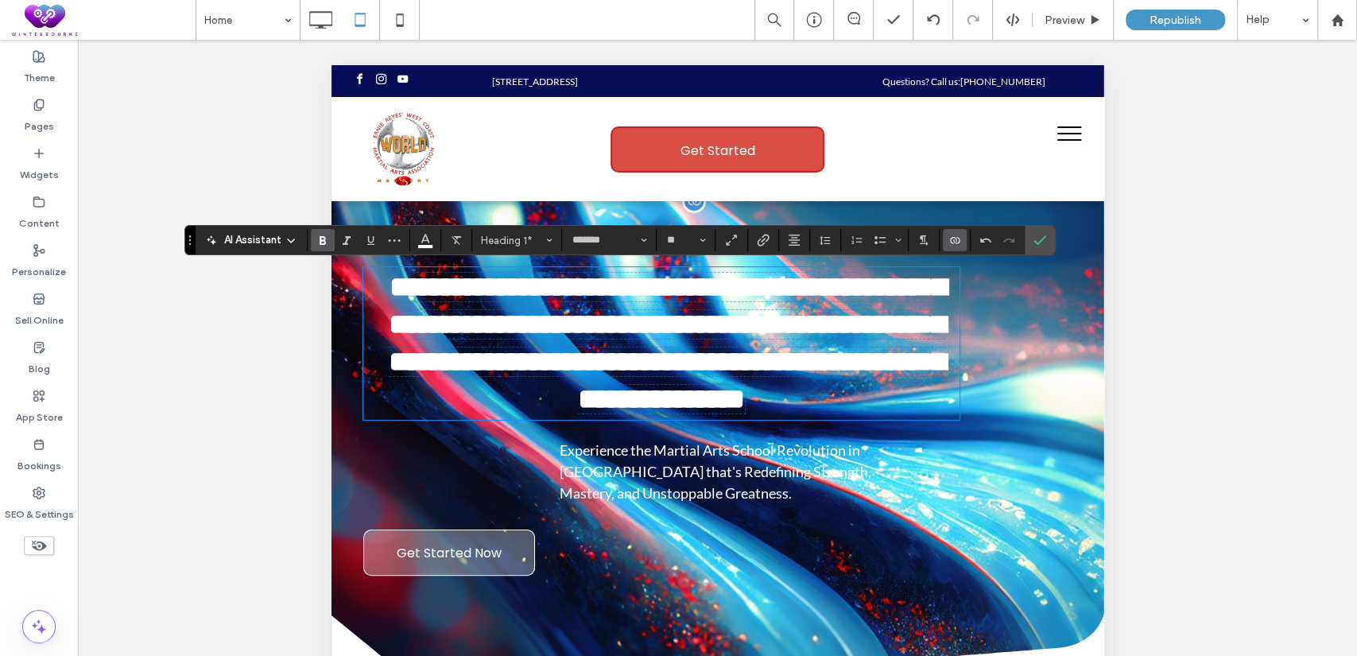
click at [1018, 332] on div "**********" at bounding box center [717, 477] width 773 height 432
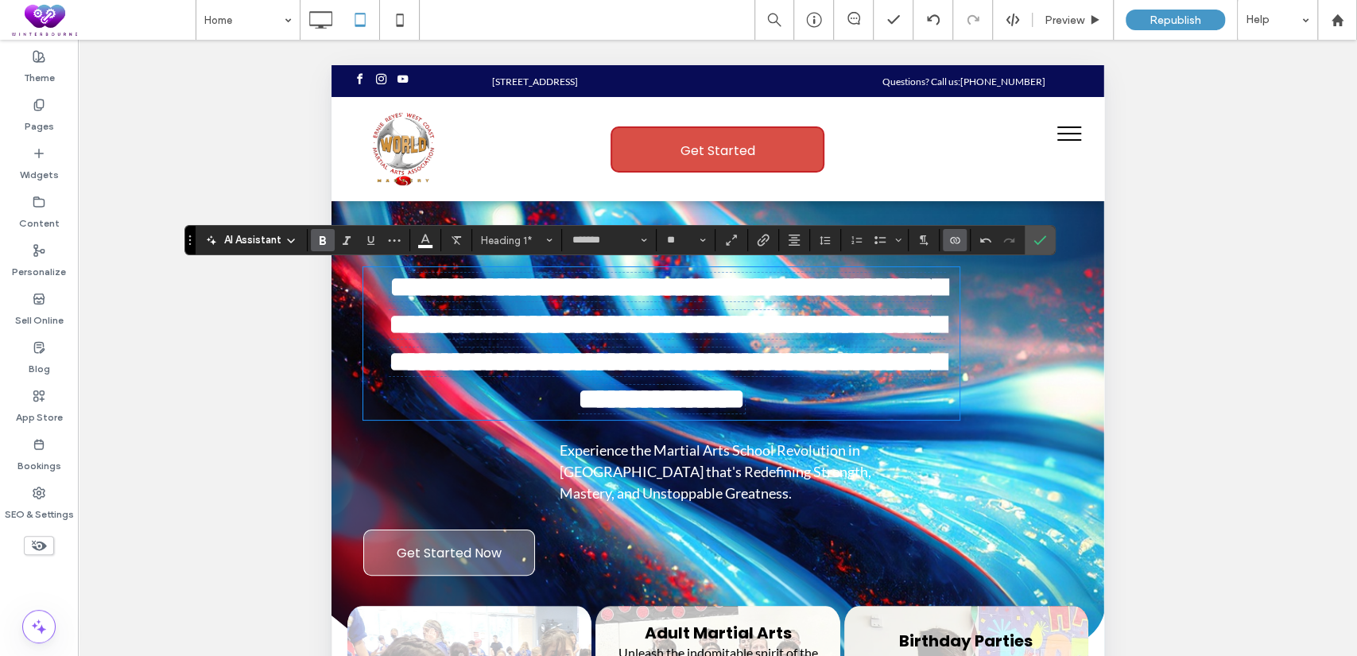
click at [945, 327] on span "**********" at bounding box center [666, 343] width 557 height 140
click at [1003, 323] on div "**********" at bounding box center [717, 477] width 773 height 432
click at [1030, 241] on label "Confirm" at bounding box center [1040, 240] width 24 height 29
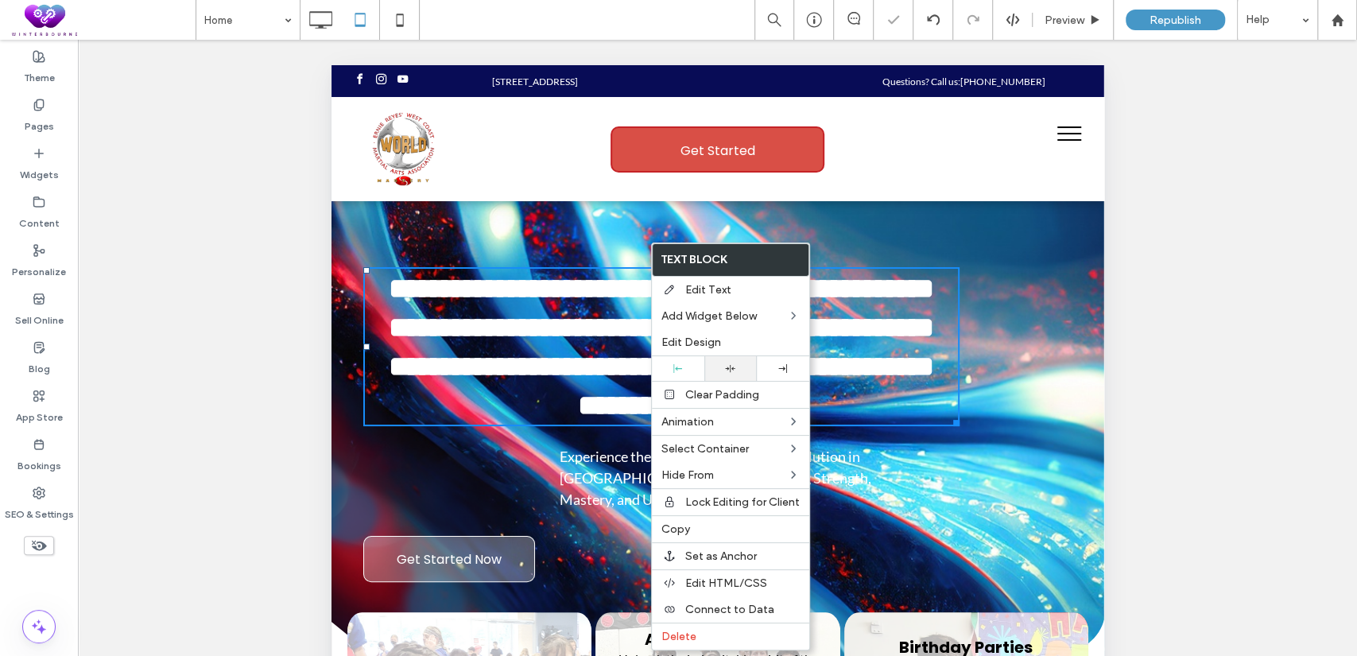
click at [726, 374] on div at bounding box center [730, 368] width 52 height 25
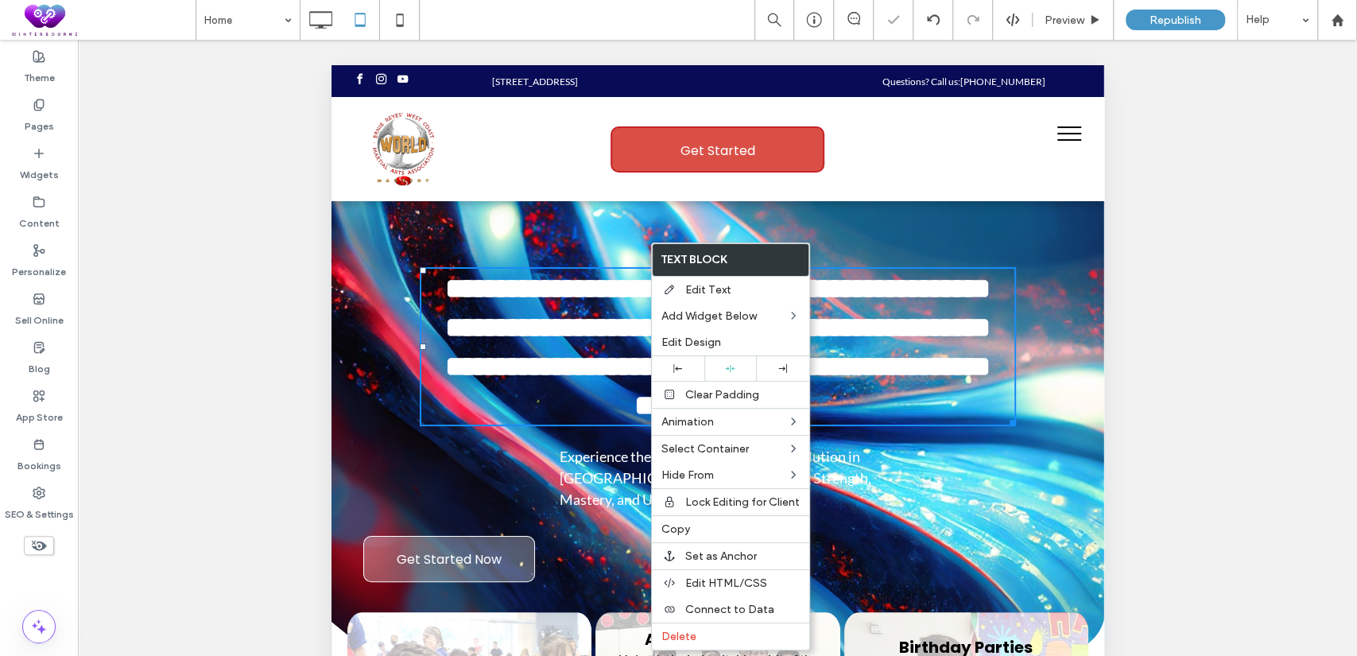
click at [1050, 400] on div at bounding box center [678, 328] width 1357 height 656
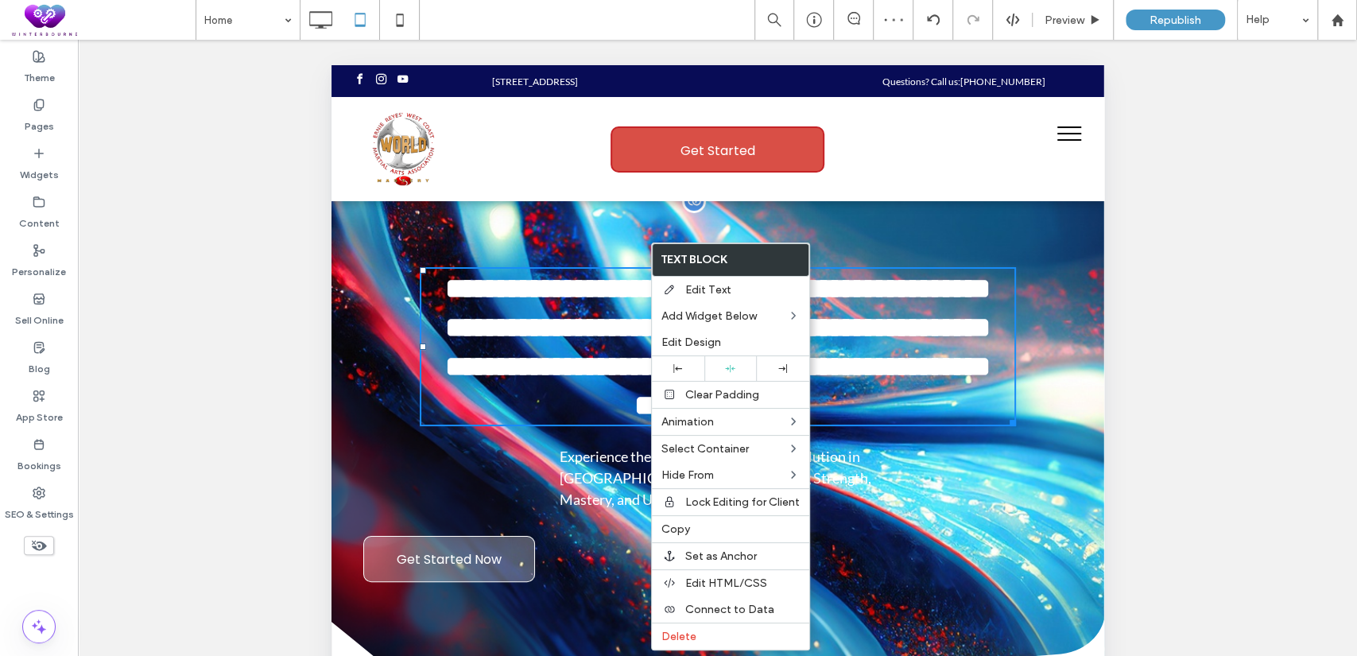
click at [878, 254] on div "**********" at bounding box center [717, 450] width 773 height 498
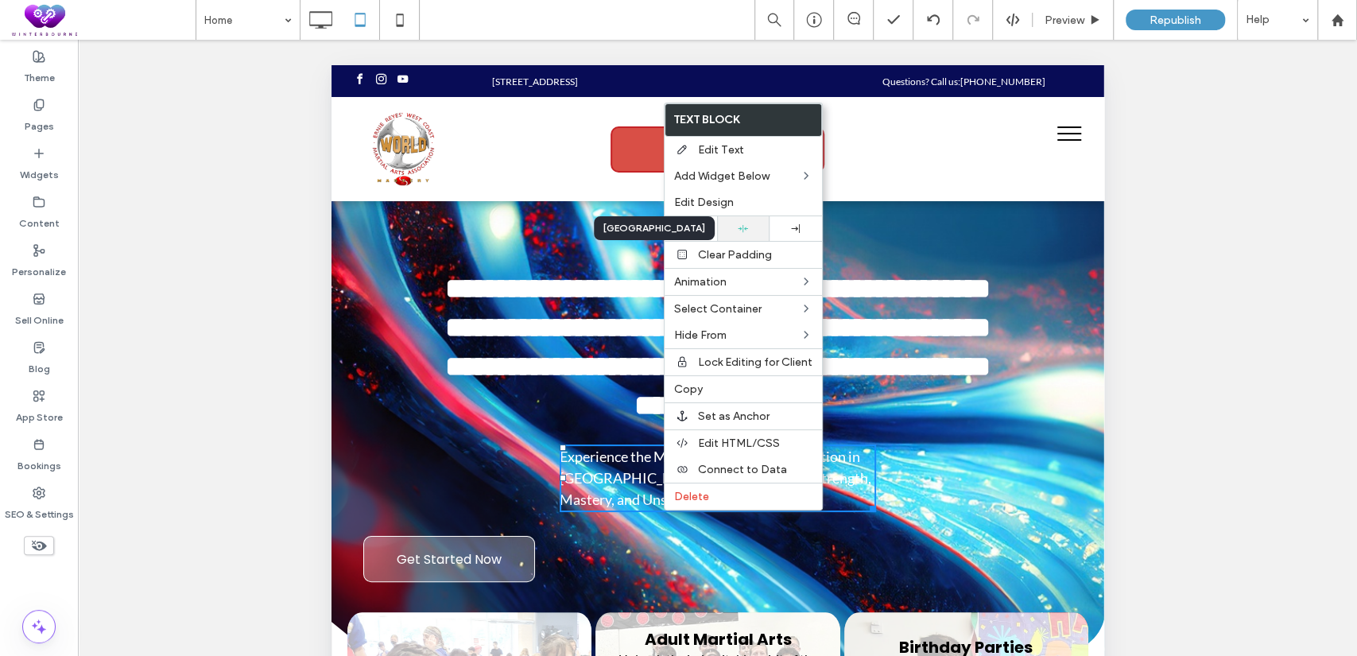
click at [738, 229] on icon at bounding box center [743, 228] width 10 height 10
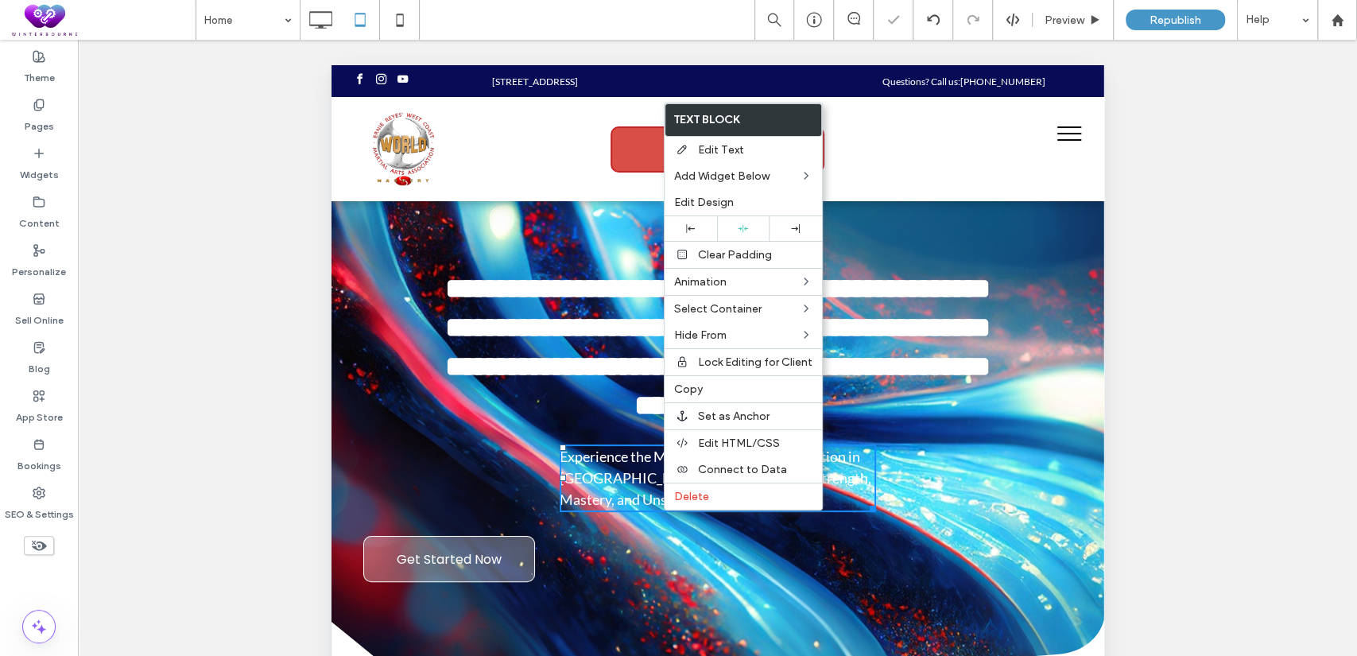
click at [1031, 461] on div "**********" at bounding box center [717, 480] width 773 height 439
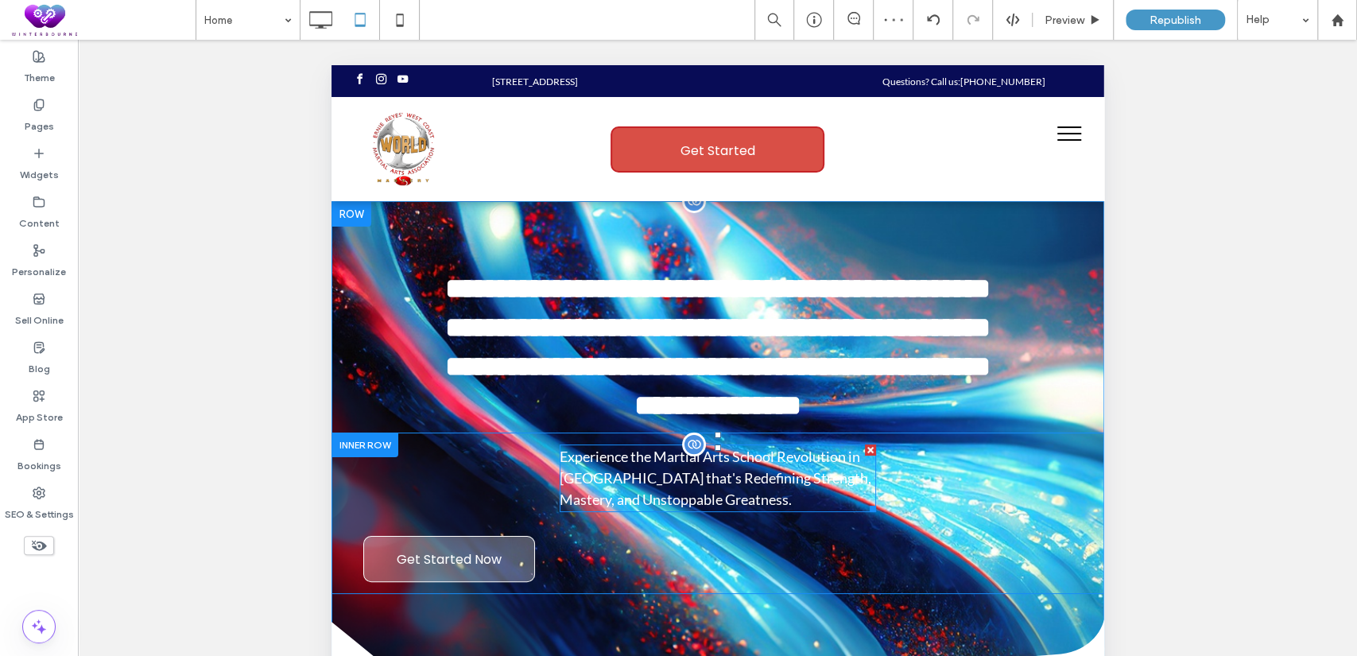
click at [688, 486] on span "Experience the Martial Arts School Revolution in Tucson that's Redefining Stren…" at bounding box center [715, 478] width 312 height 60
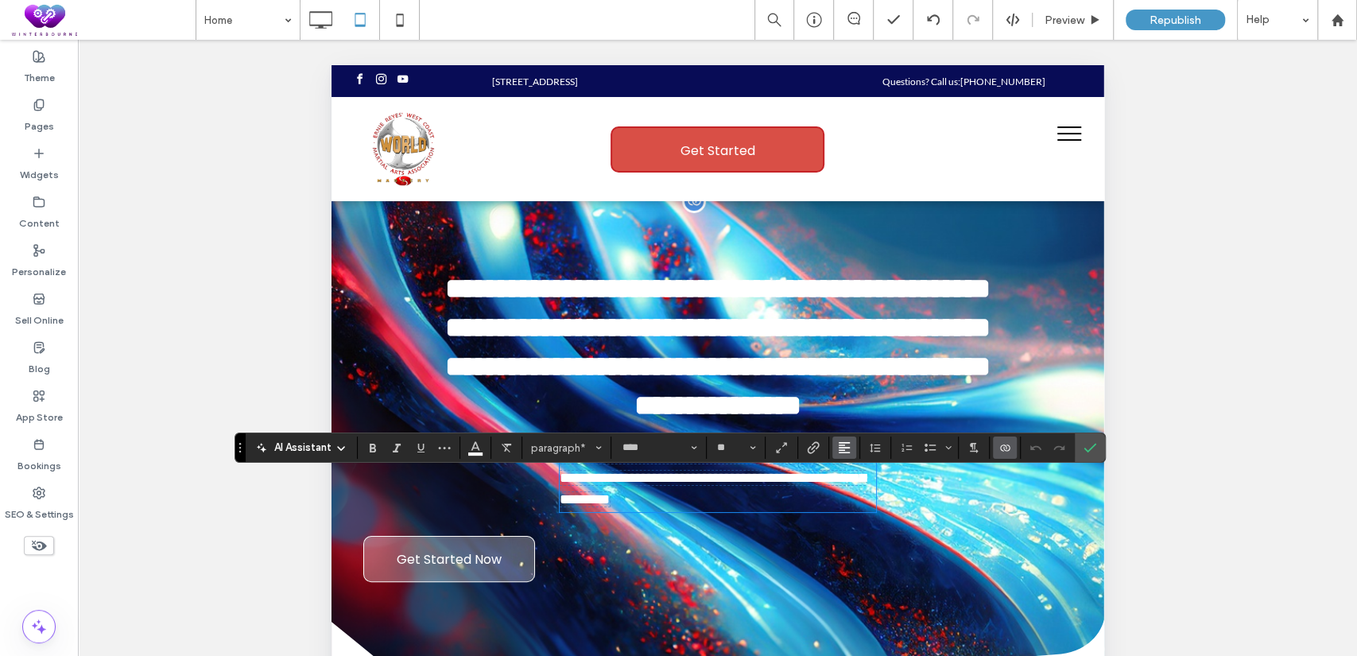
click at [838, 440] on span "Alignment" at bounding box center [844, 447] width 13 height 21
click at [855, 370] on label "ui.textEditor.alignment.center" at bounding box center [860, 375] width 56 height 23
click at [950, 537] on div "**********" at bounding box center [717, 513] width 773 height 138
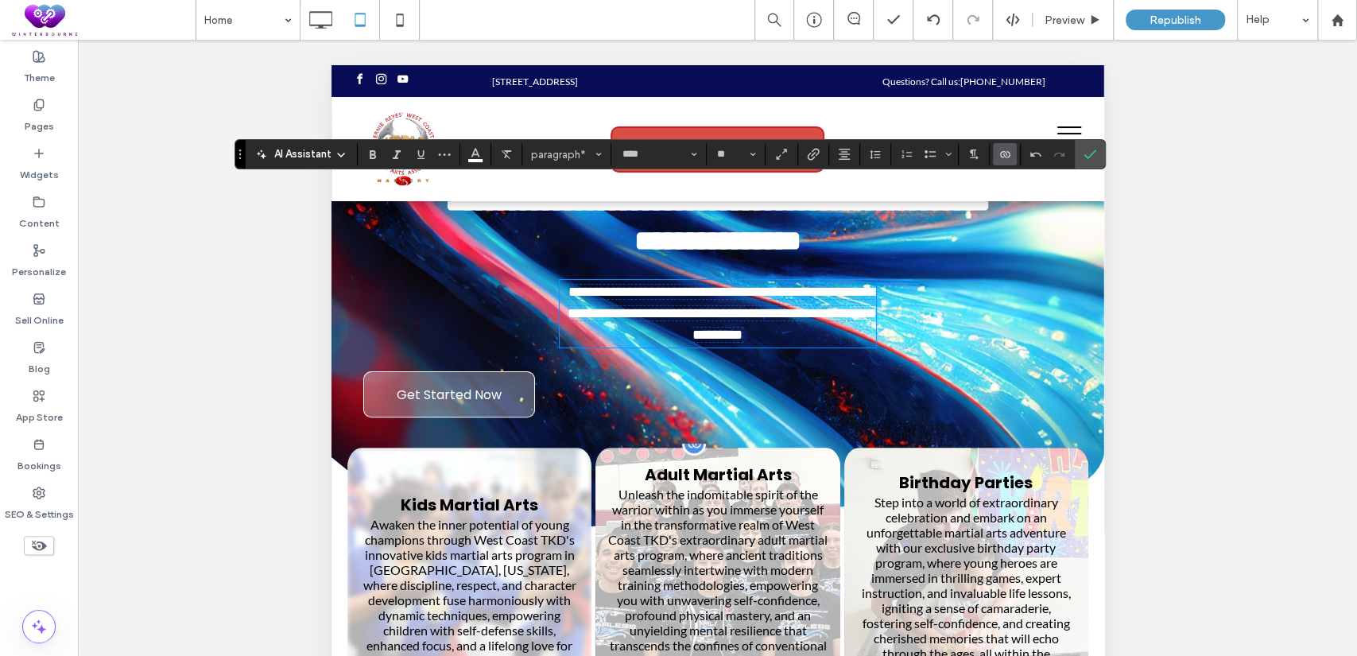
scroll to position [146, 0]
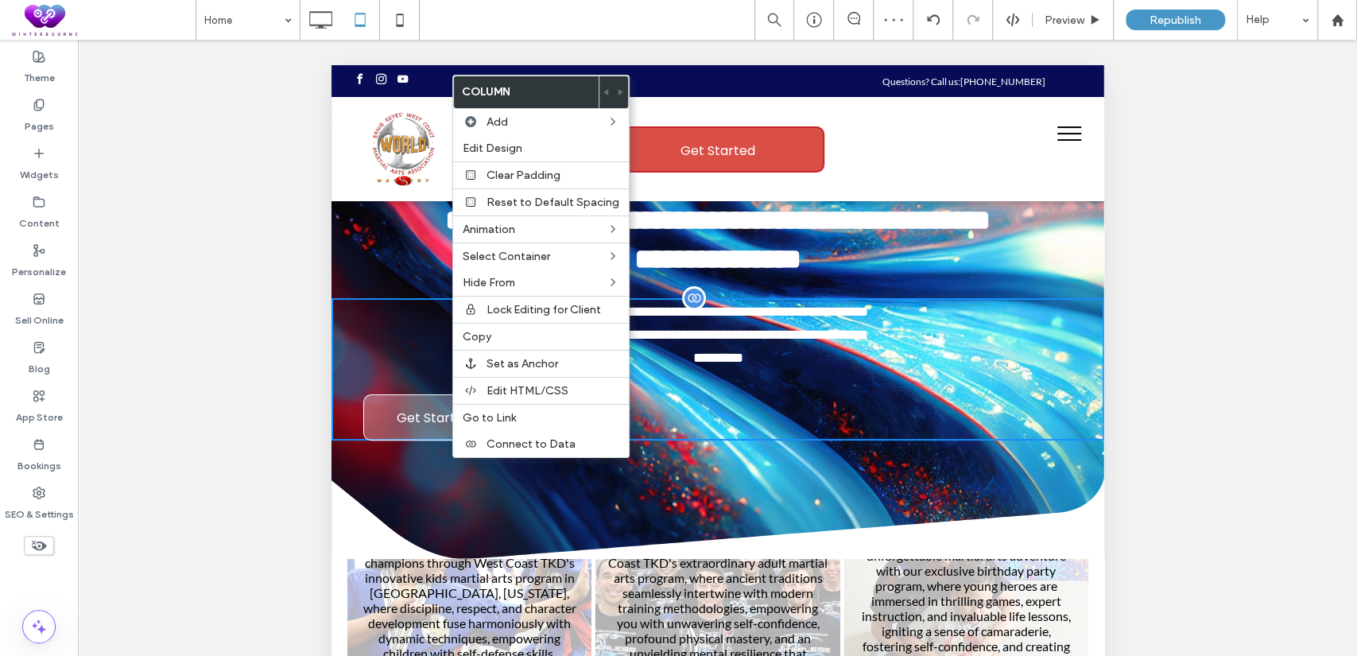
click at [706, 437] on div "**********" at bounding box center [717, 369] width 773 height 142
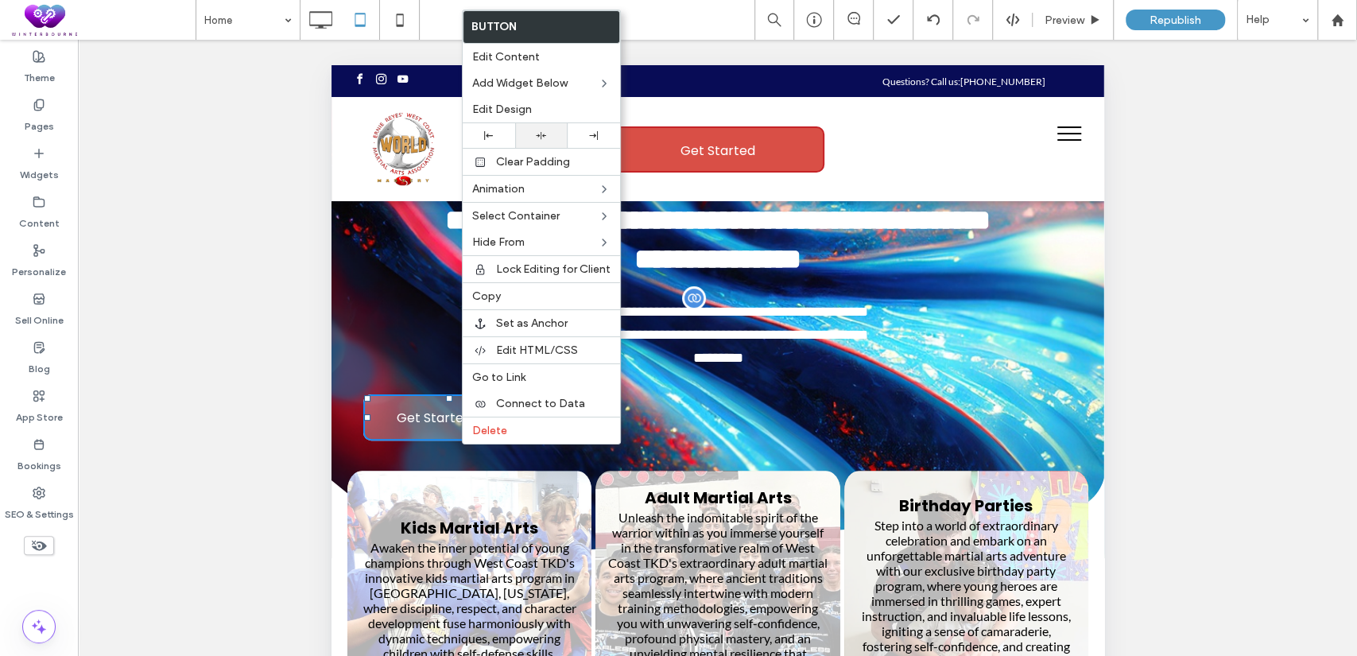
click at [541, 134] on use at bounding box center [541, 135] width 10 height 7
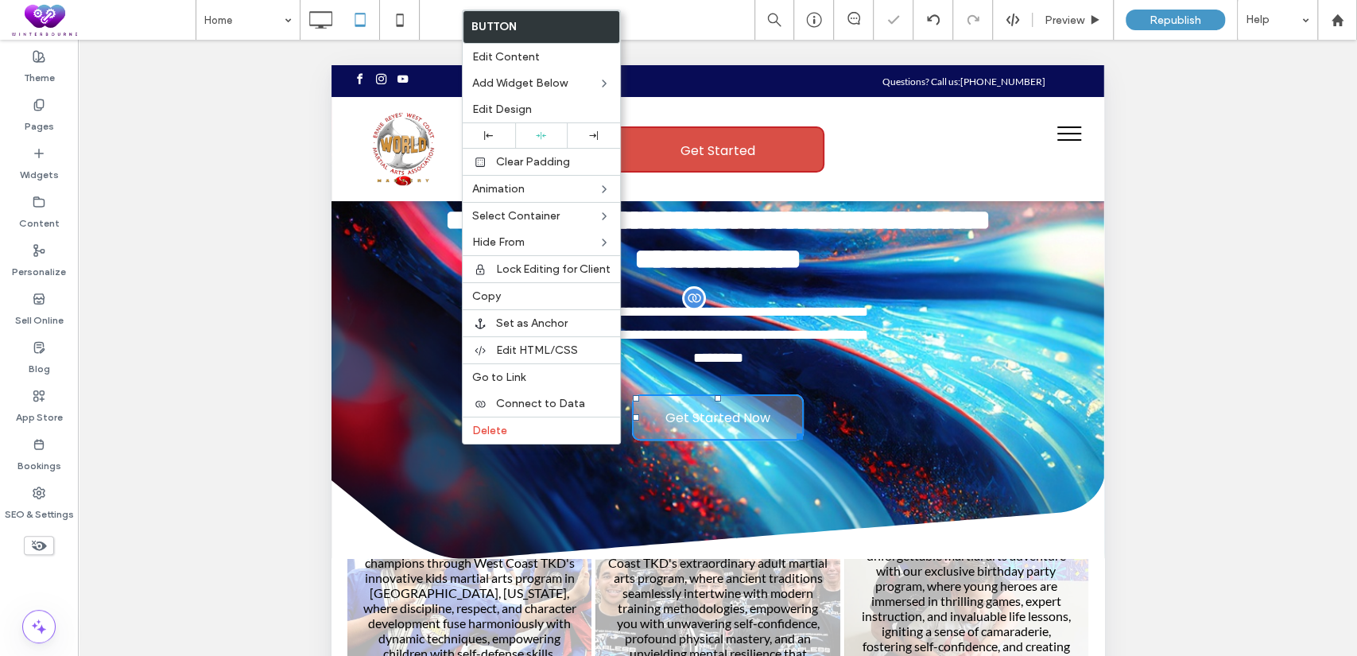
click at [1025, 335] on div "**********" at bounding box center [717, 369] width 773 height 142
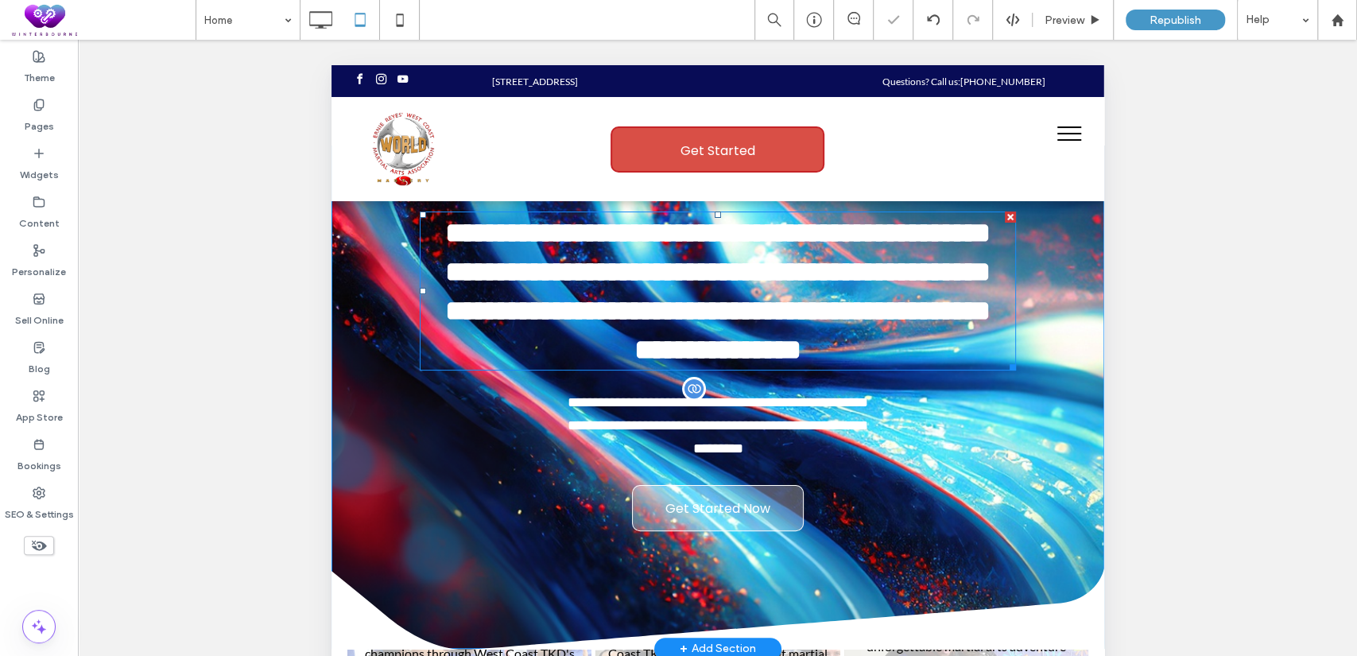
scroll to position [0, 0]
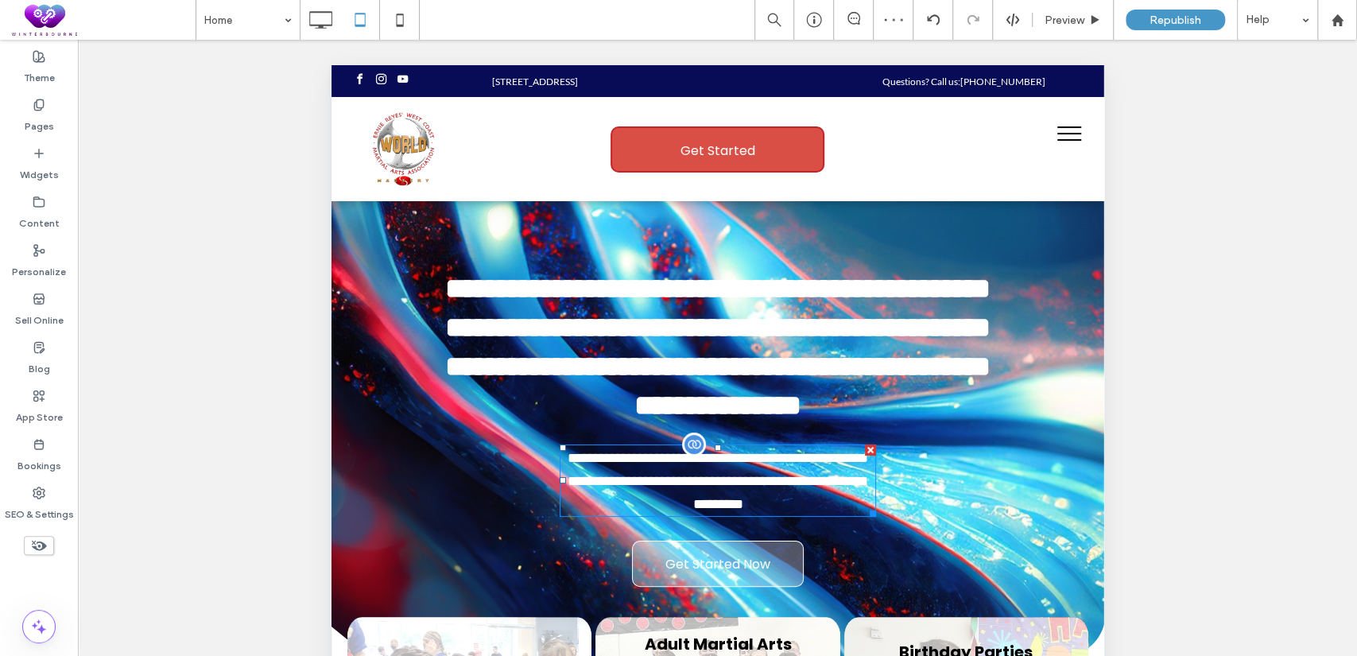
click at [708, 508] on span "**********" at bounding box center [717, 481] width 301 height 60
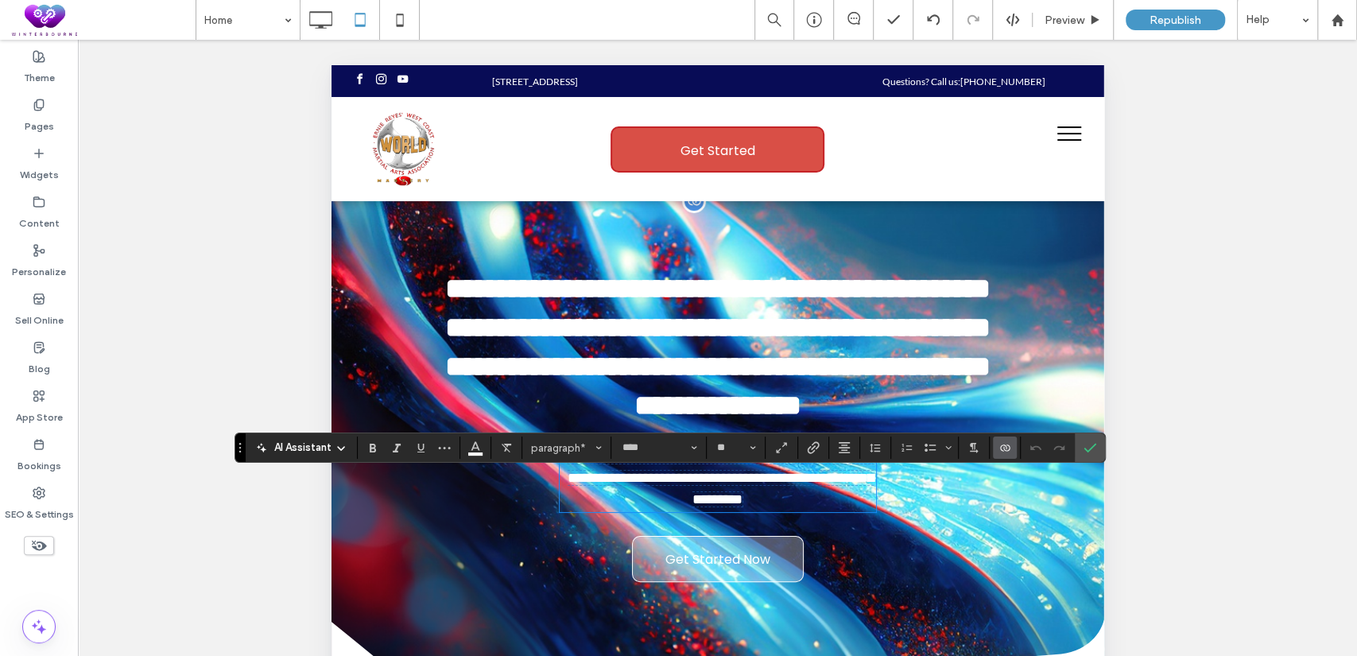
click at [1007, 554] on div "**********" at bounding box center [717, 513] width 773 height 138
click at [975, 535] on div "**********" at bounding box center [717, 513] width 773 height 138
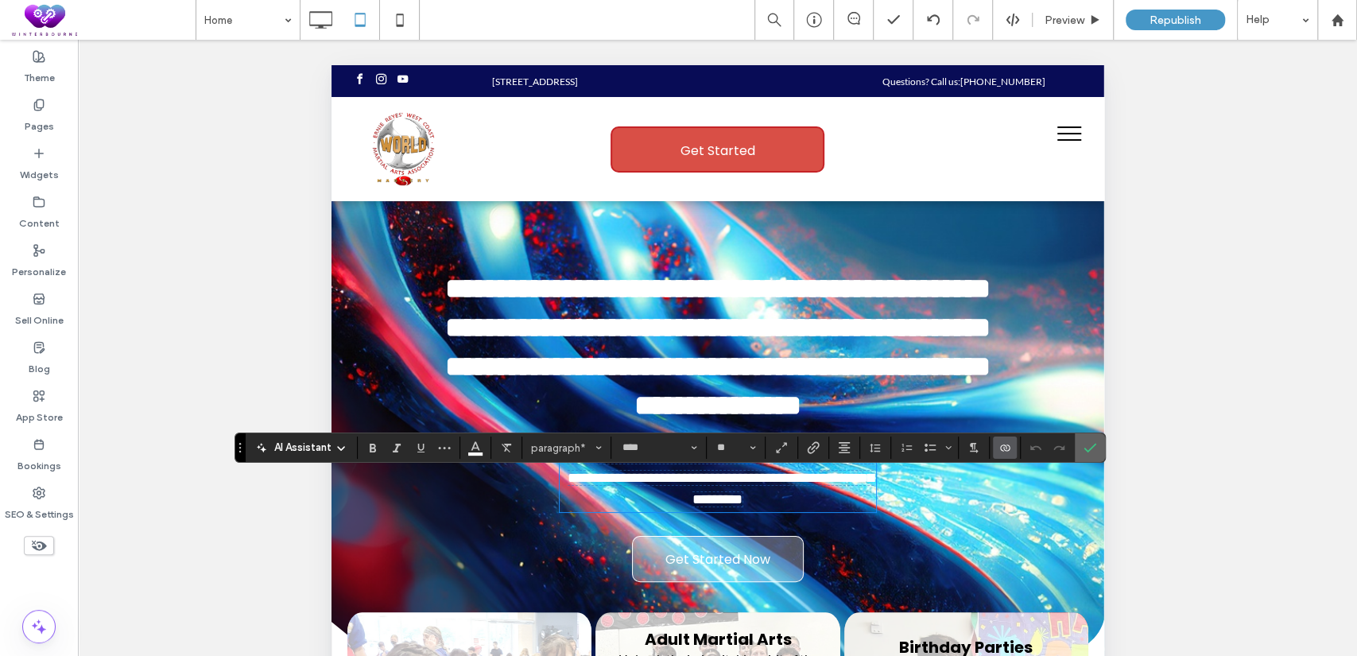
click at [1100, 440] on section at bounding box center [1090, 447] width 30 height 29
click at [1086, 442] on icon "Confirm" at bounding box center [1090, 447] width 13 height 13
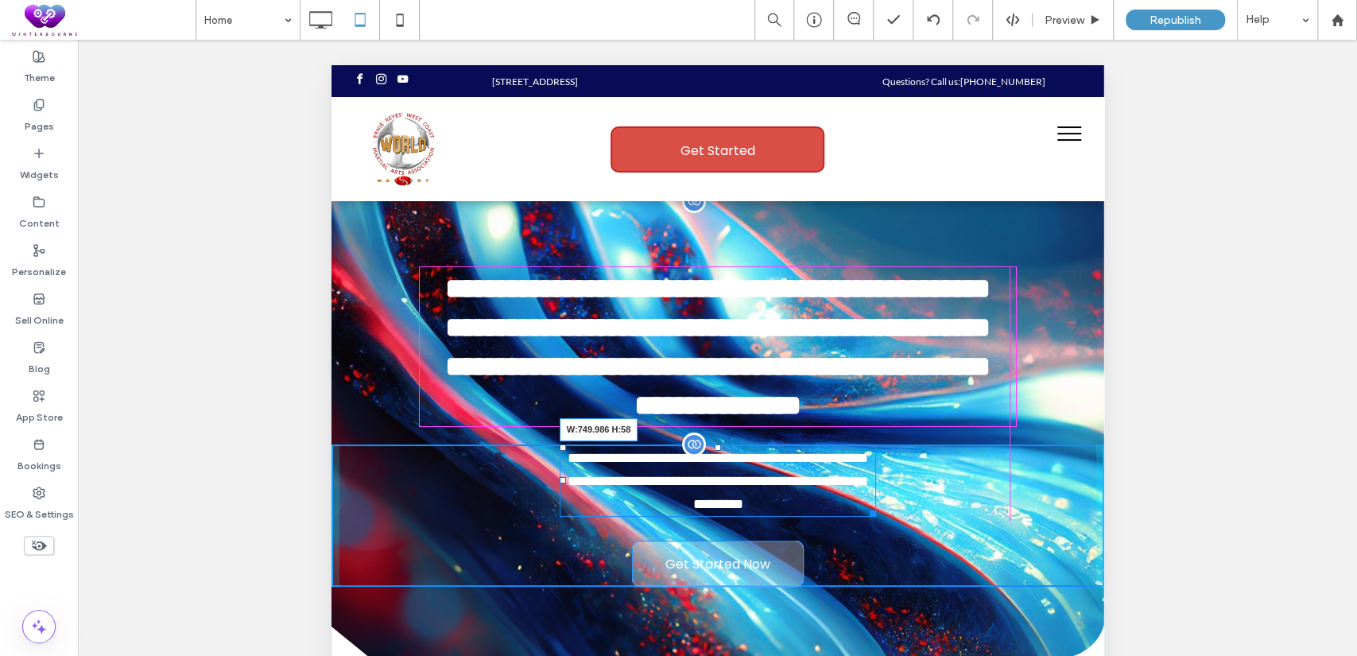
drag, startPoint x: 864, startPoint y: 539, endPoint x: 1006, endPoint y: 521, distance: 142.7
click at [1006, 521] on div "**********" at bounding box center [717, 515] width 773 height 142
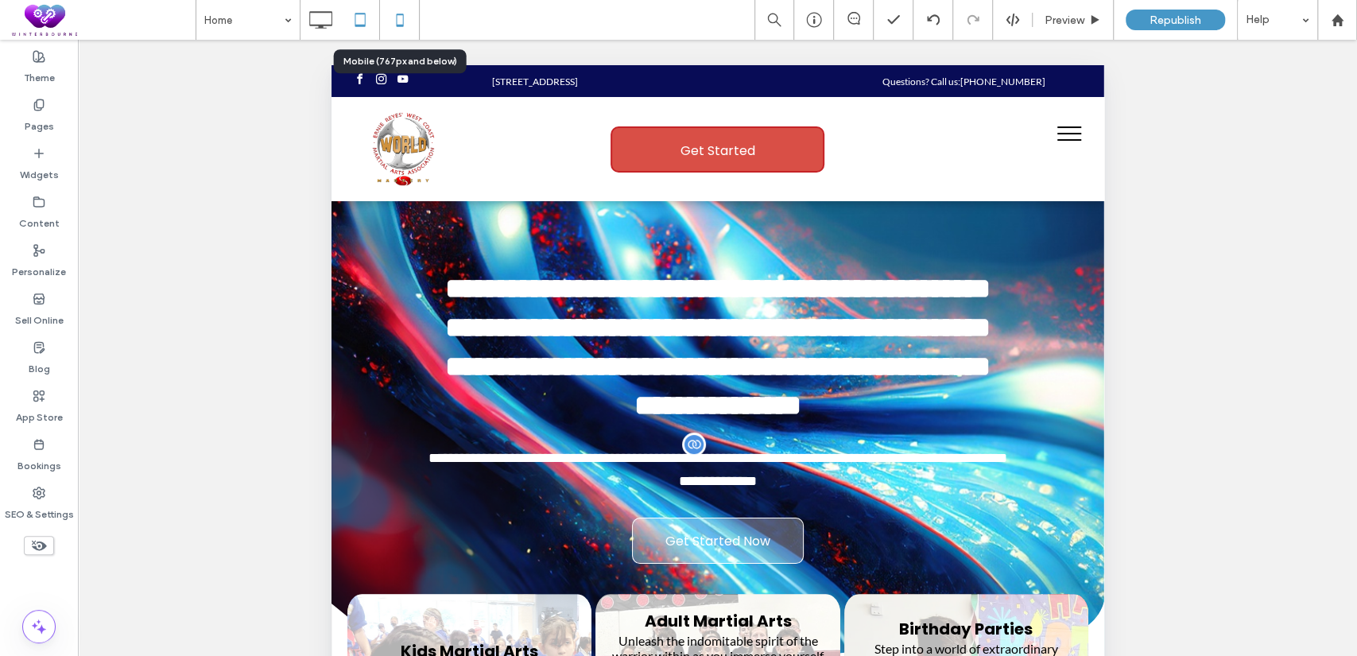
click at [388, 26] on icon at bounding box center [400, 20] width 32 height 32
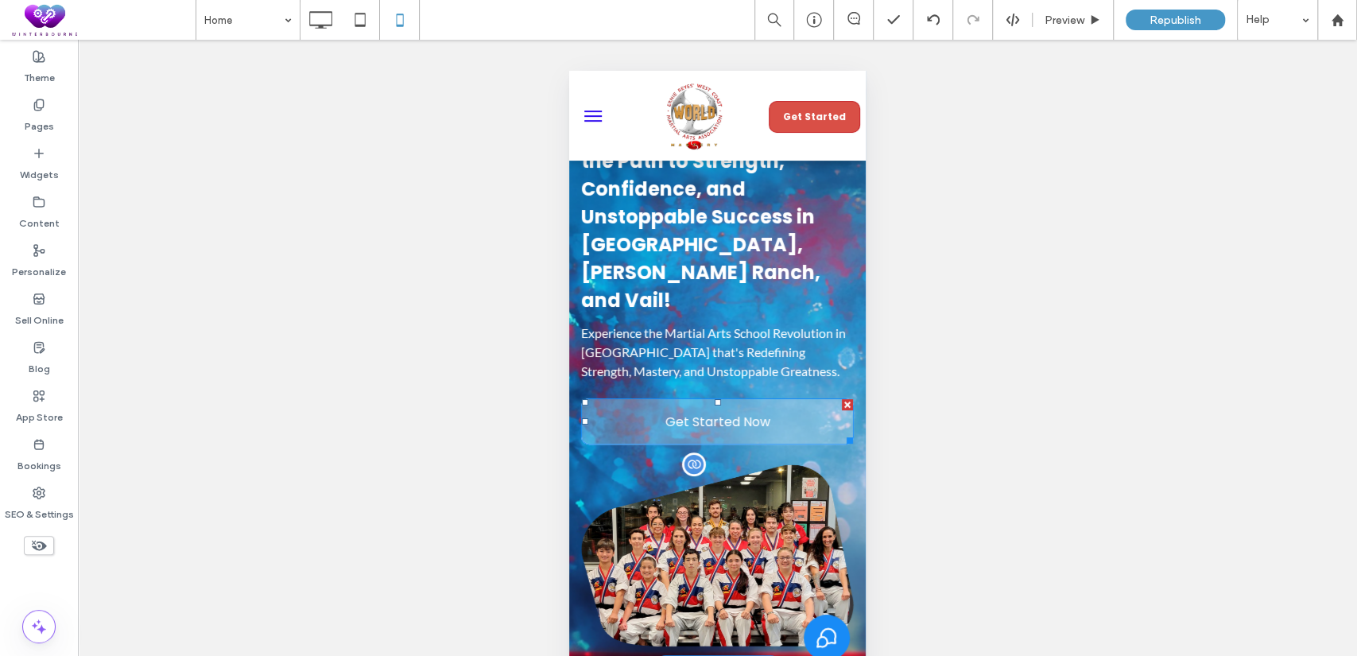
scroll to position [146, 0]
click at [843, 464] on div at bounding box center [848, 469] width 11 height 11
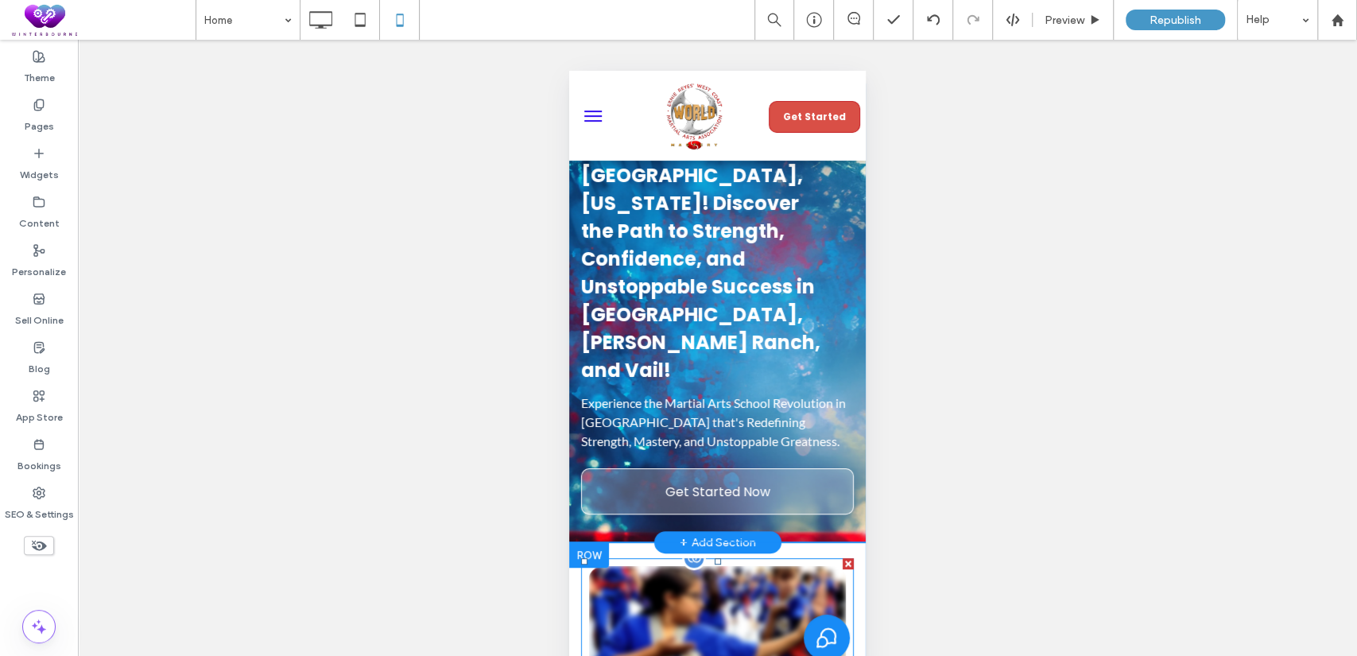
scroll to position [0, 0]
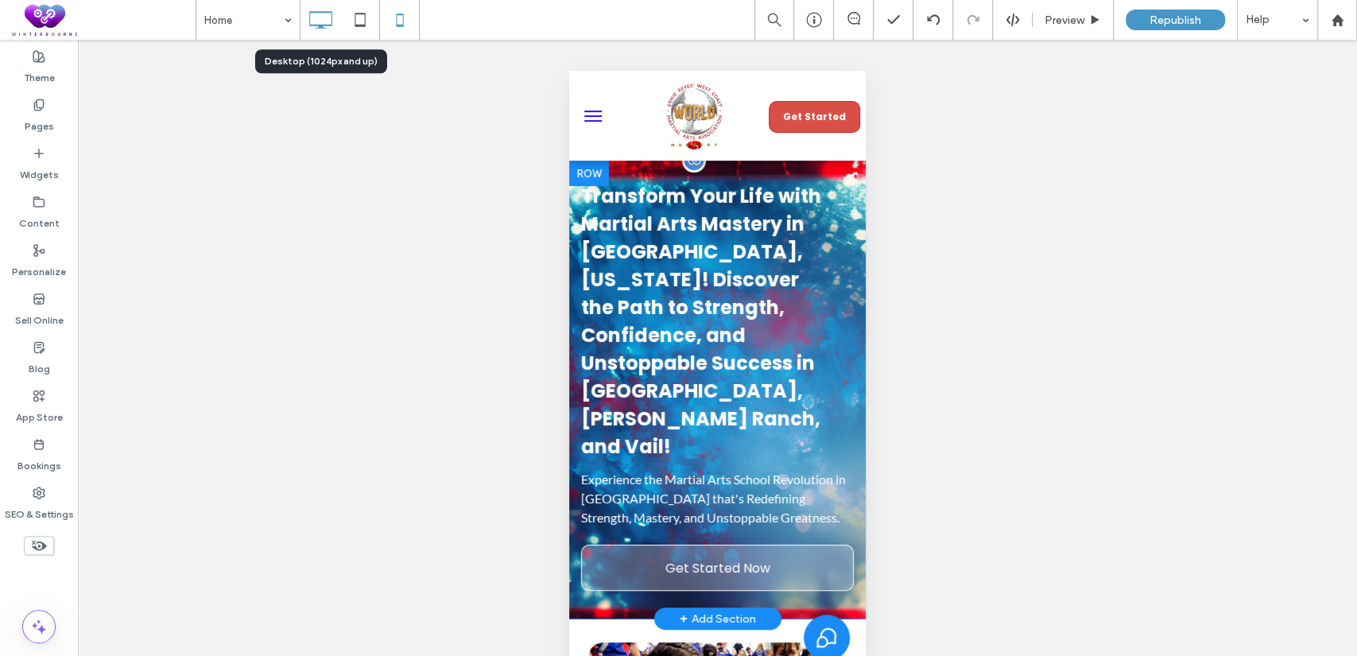
click at [317, 21] on icon at bounding box center [320, 20] width 32 height 32
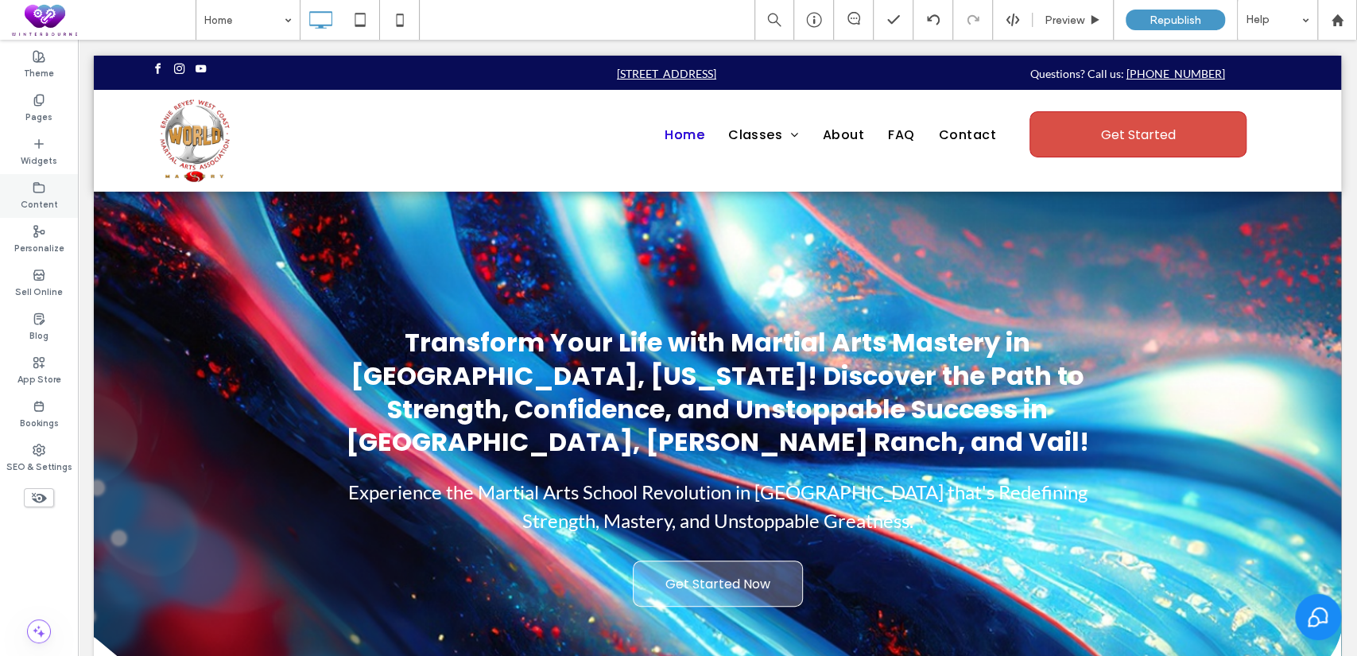
click at [39, 174] on div "Content" at bounding box center [39, 196] width 78 height 44
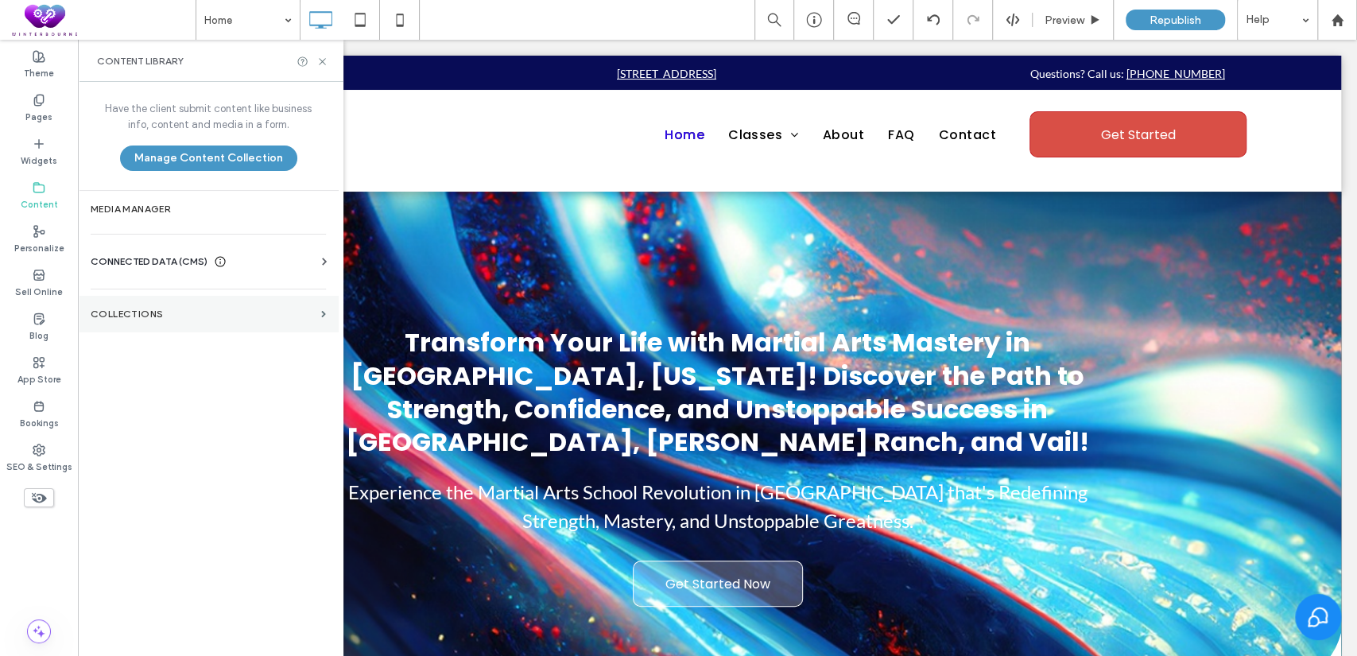
click at [174, 302] on section "Collections" at bounding box center [208, 314] width 261 height 37
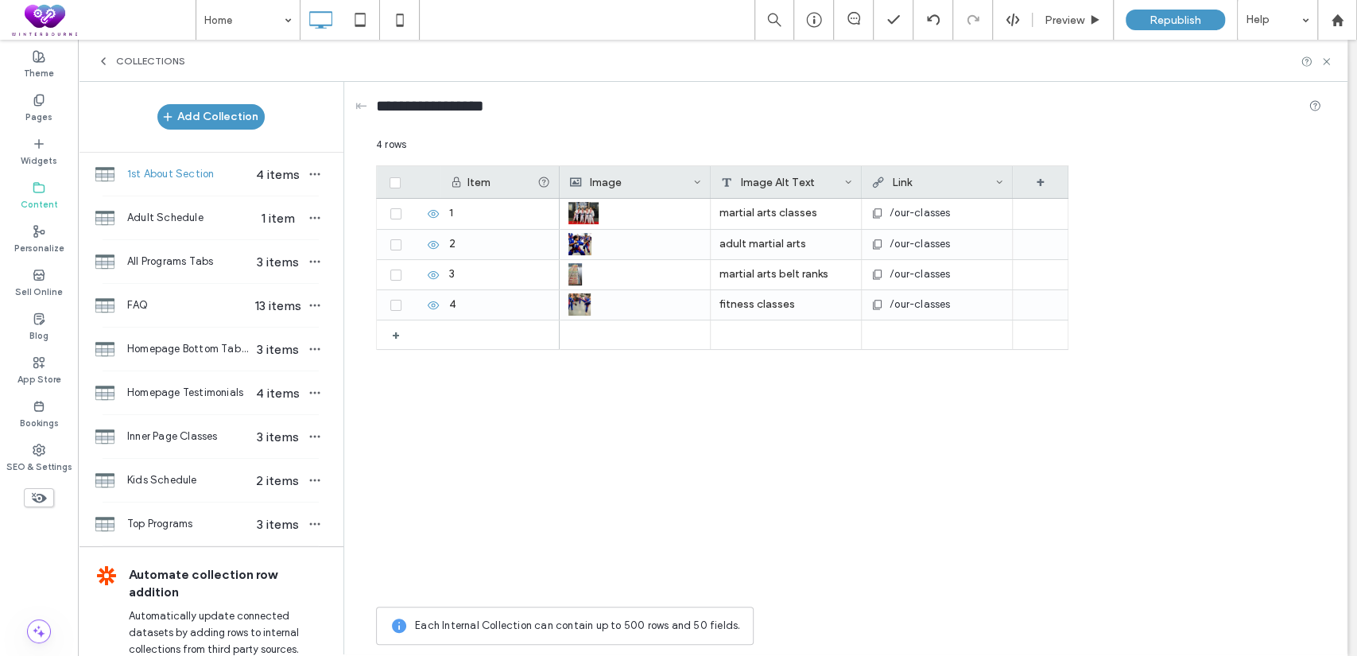
click at [33, 203] on label "Content" at bounding box center [39, 202] width 37 height 17
click at [125, 62] on span "Collections" at bounding box center [150, 61] width 69 height 13
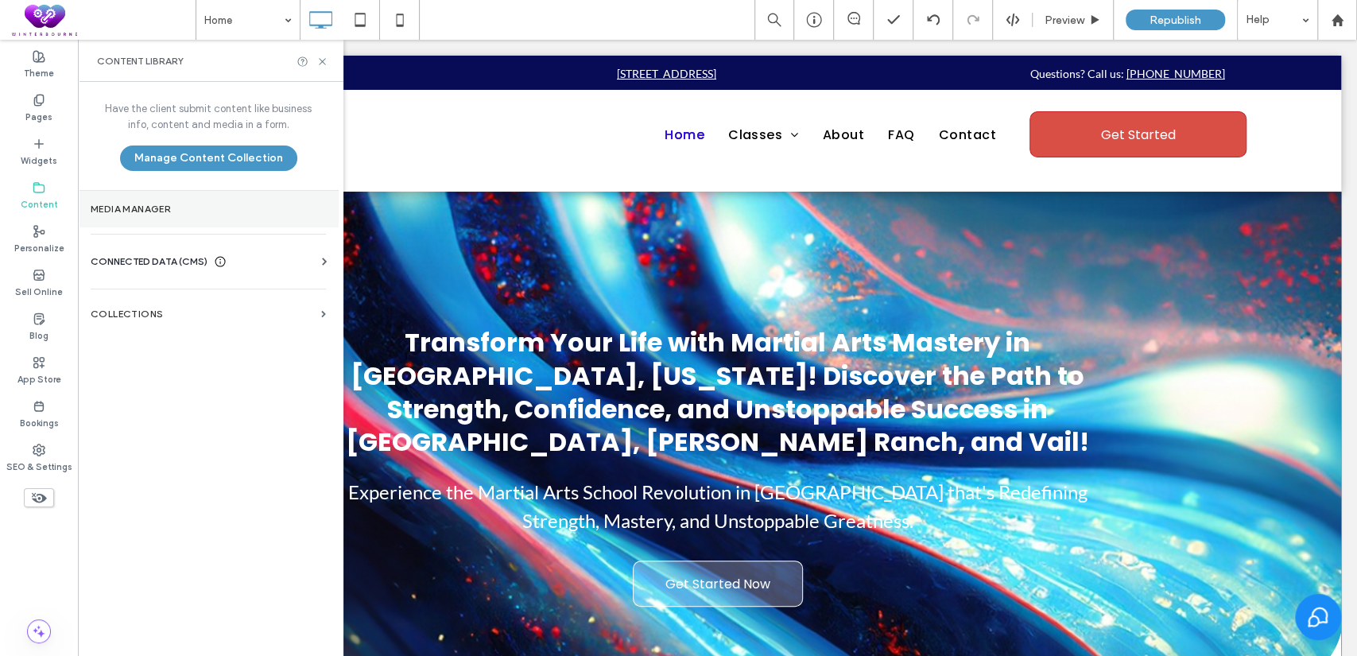
click at [161, 199] on section "Media Manager" at bounding box center [208, 209] width 261 height 37
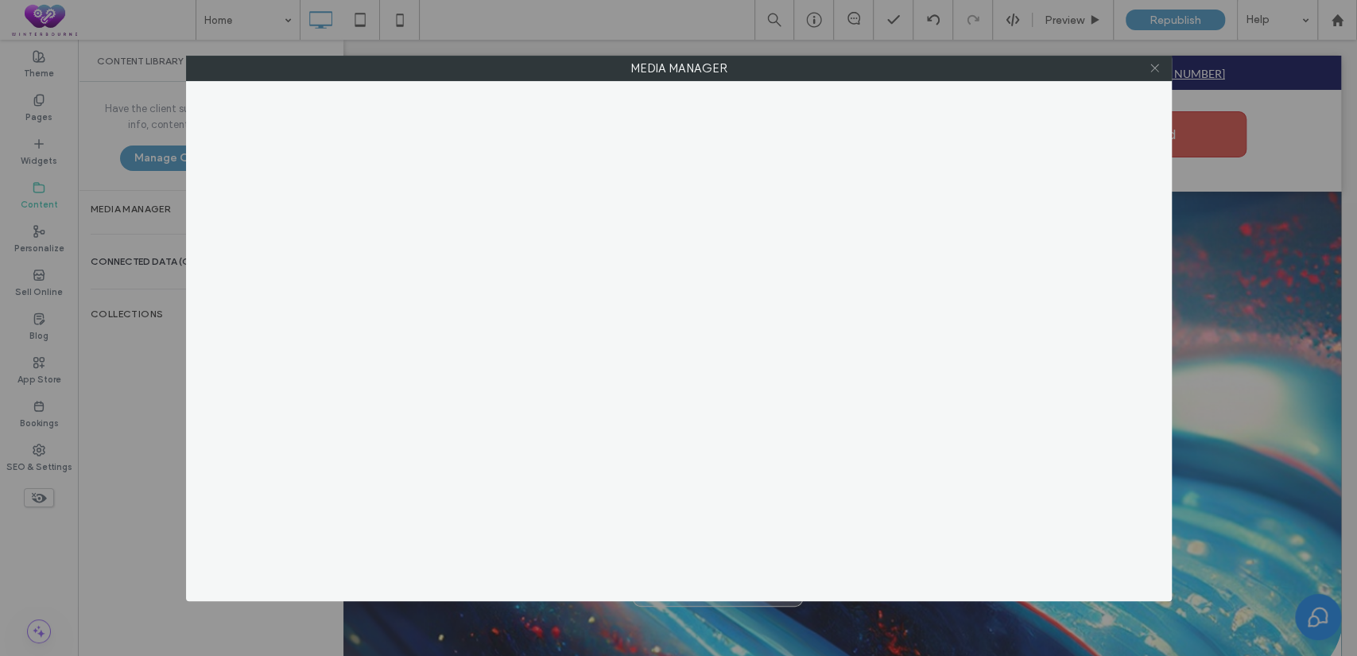
click at [1151, 63] on icon at bounding box center [1155, 68] width 12 height 12
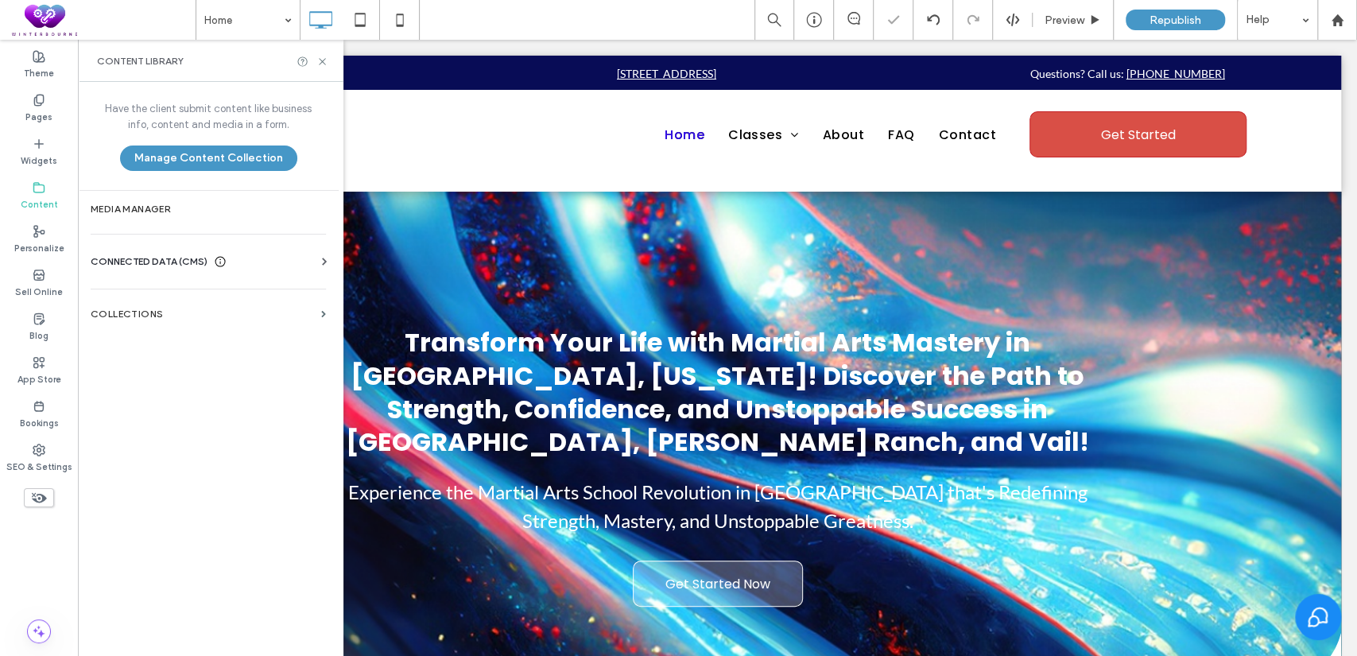
click at [128, 322] on div "Media Manager" at bounding box center [678, 328] width 1357 height 656
click at [138, 316] on div "Media Manager Images Icons Videos Audio Files Upload Images Import Images Free …" at bounding box center [678, 328] width 1357 height 656
click at [153, 302] on div "Media Manager Images Icons Videos Audio Files Upload Images Import Images Free …" at bounding box center [678, 328] width 1357 height 656
click at [196, 428] on div "Upload Images Import Images Free Images Premium Images SITE IMAGES UPLOADED ( 2…" at bounding box center [679, 363] width 986 height 475
click at [324, 56] on label "Media Manager" at bounding box center [679, 68] width 984 height 24
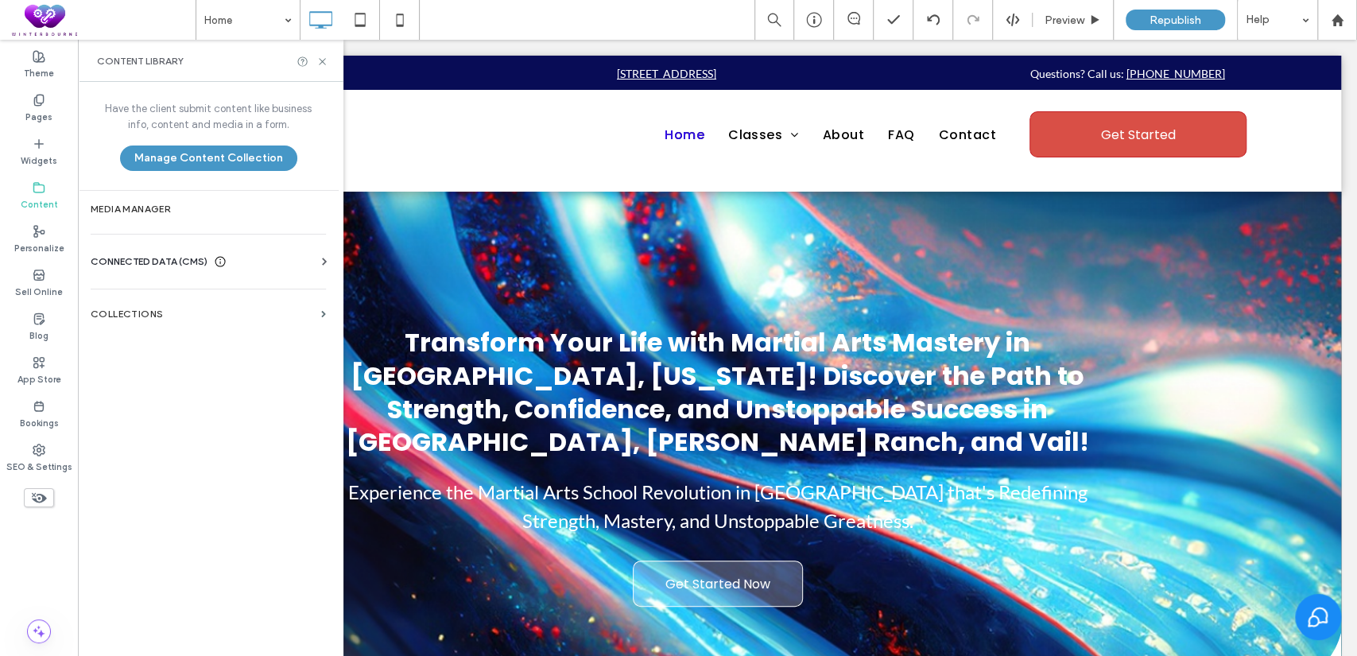
click at [319, 57] on label "Media Manager" at bounding box center [679, 68] width 984 height 24
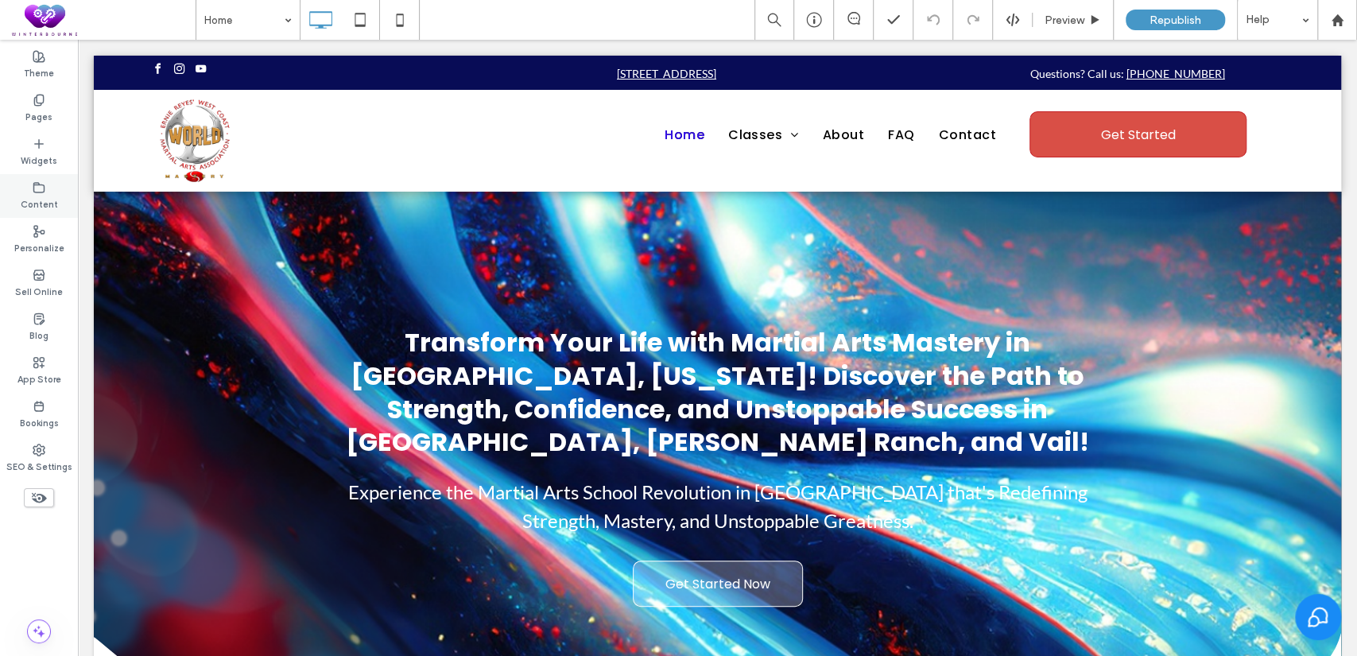
click at [38, 196] on label "Content" at bounding box center [39, 202] width 37 height 17
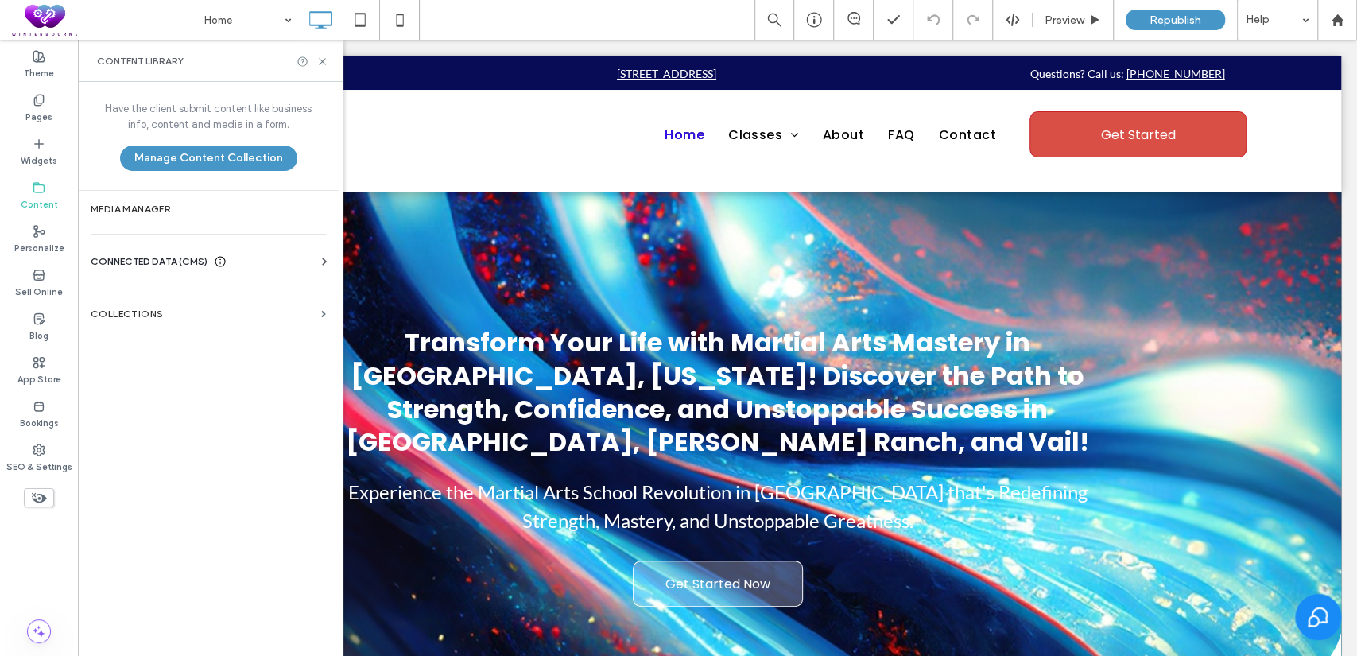
click at [134, 262] on span "CONNECTED DATA (CMS)" at bounding box center [149, 262] width 117 height 16
click at [200, 378] on label "Business Images" at bounding box center [211, 373] width 216 height 11
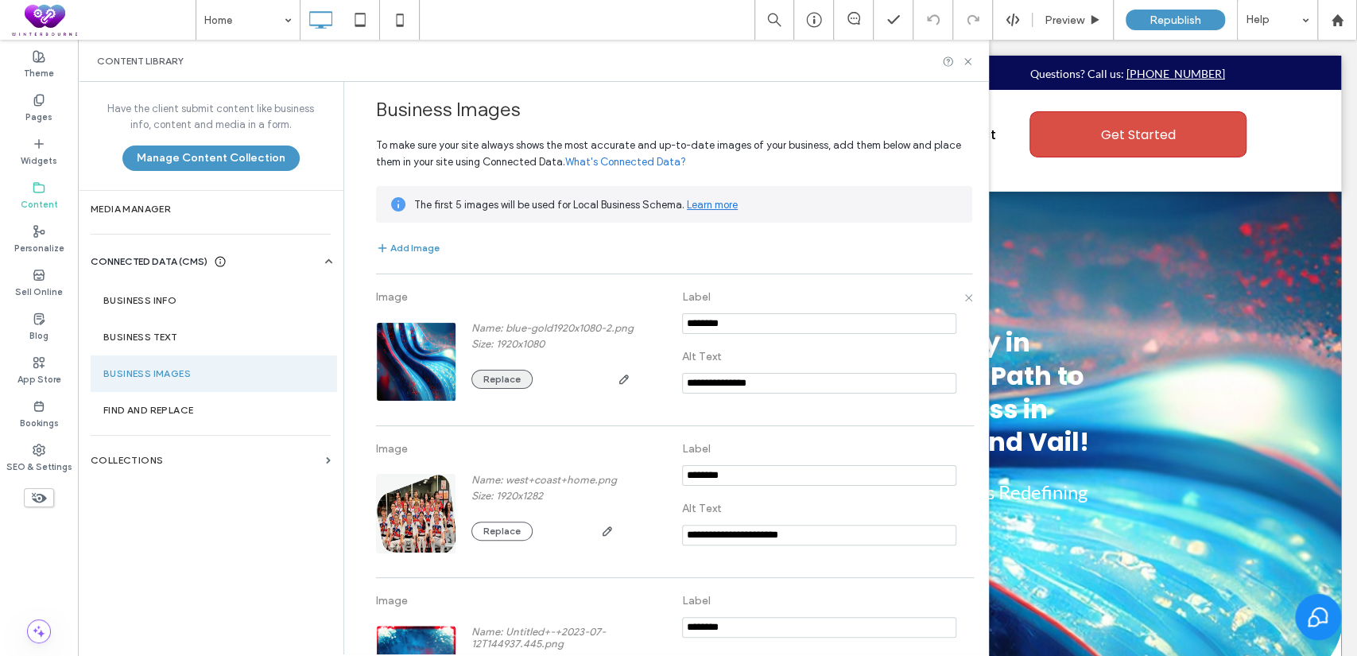
click at [501, 387] on button "Replace" at bounding box center [501, 379] width 61 height 19
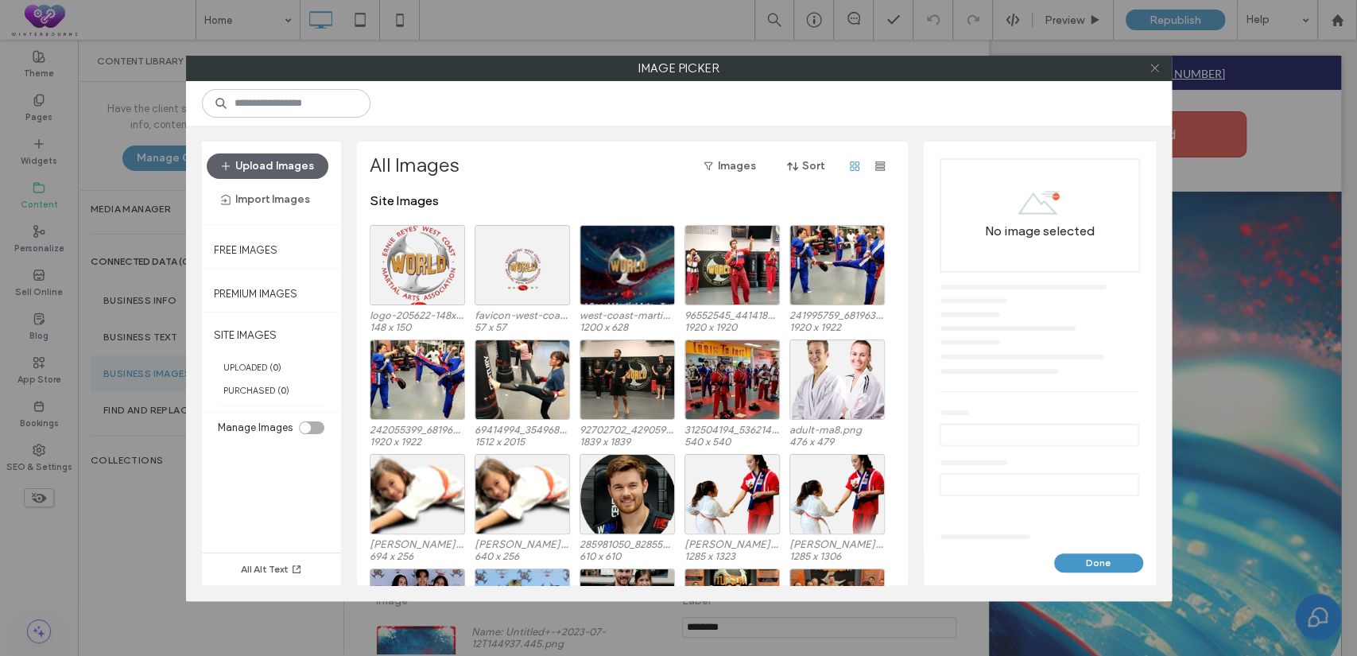
click at [1160, 75] on span at bounding box center [1155, 68] width 12 height 24
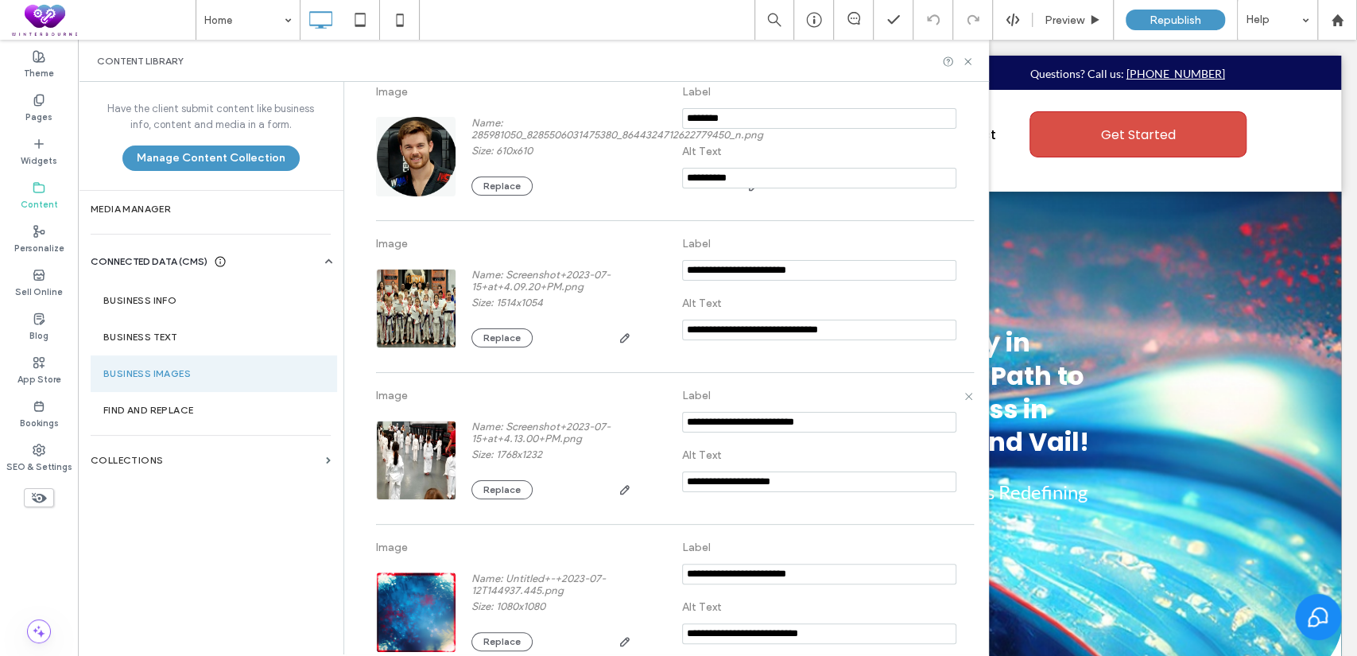
scroll to position [2862, 0]
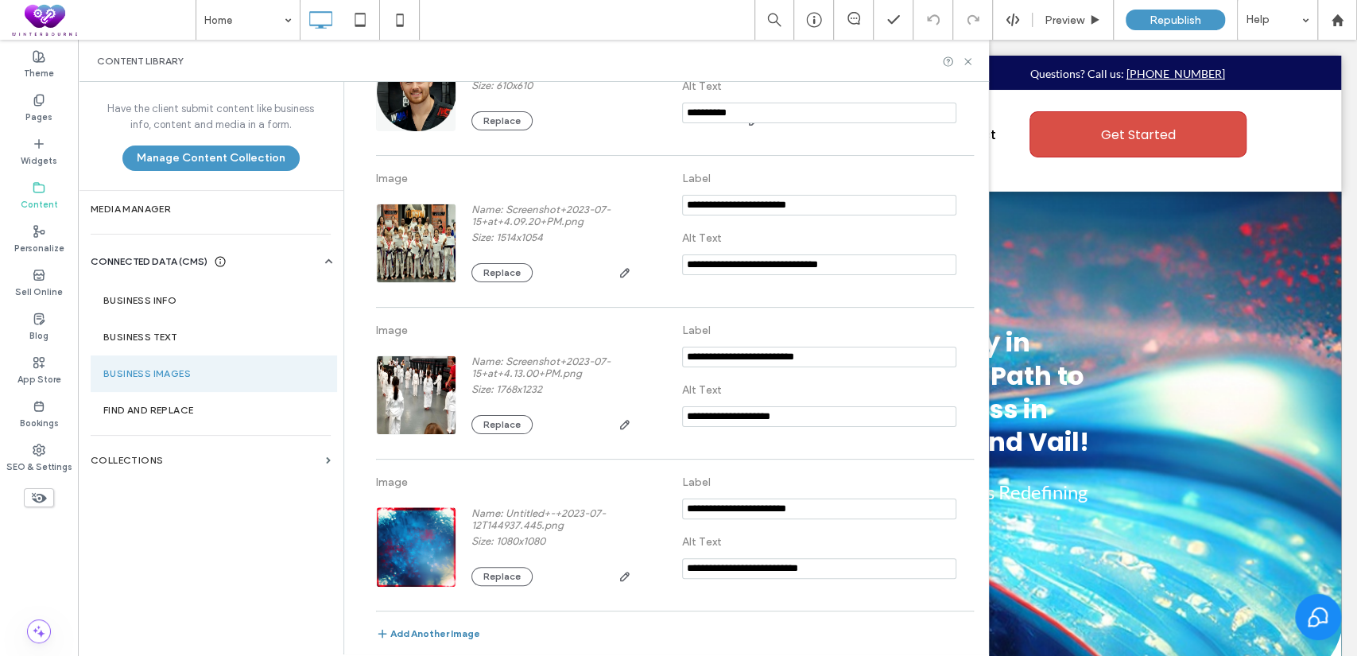
click at [429, 632] on button "Add Another Image" at bounding box center [428, 636] width 104 height 19
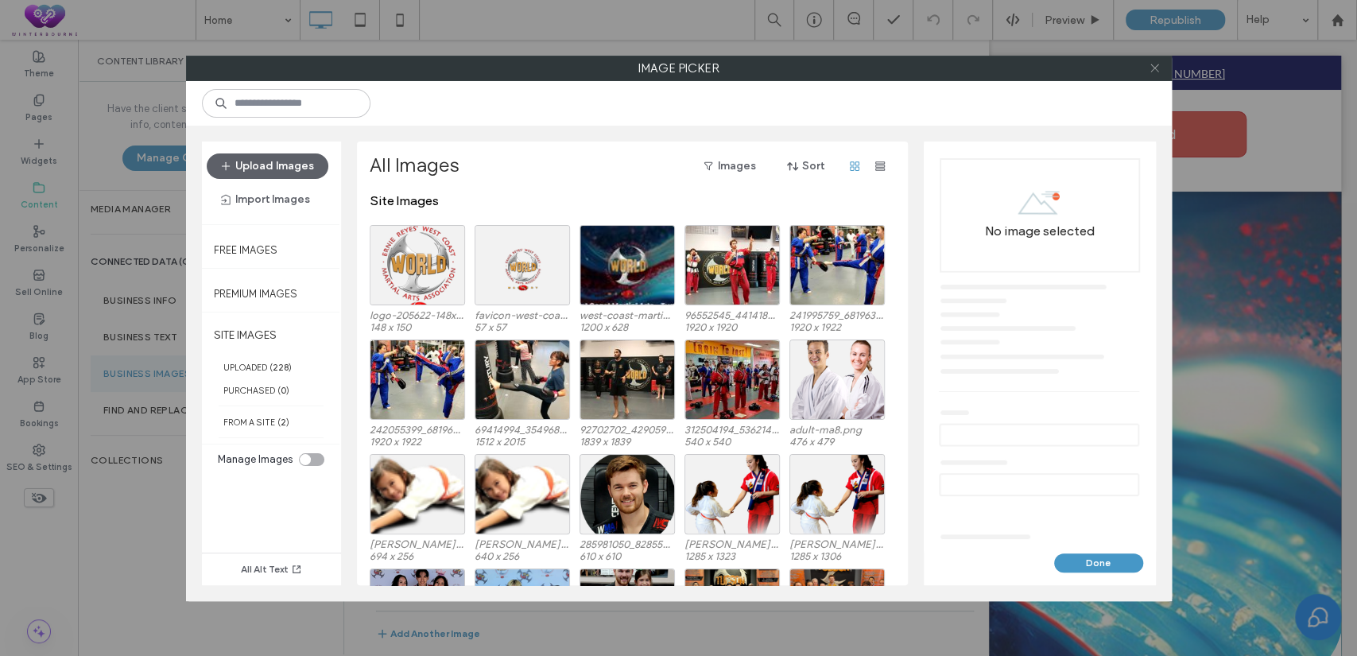
click at [1158, 70] on icon at bounding box center [1155, 68] width 12 height 12
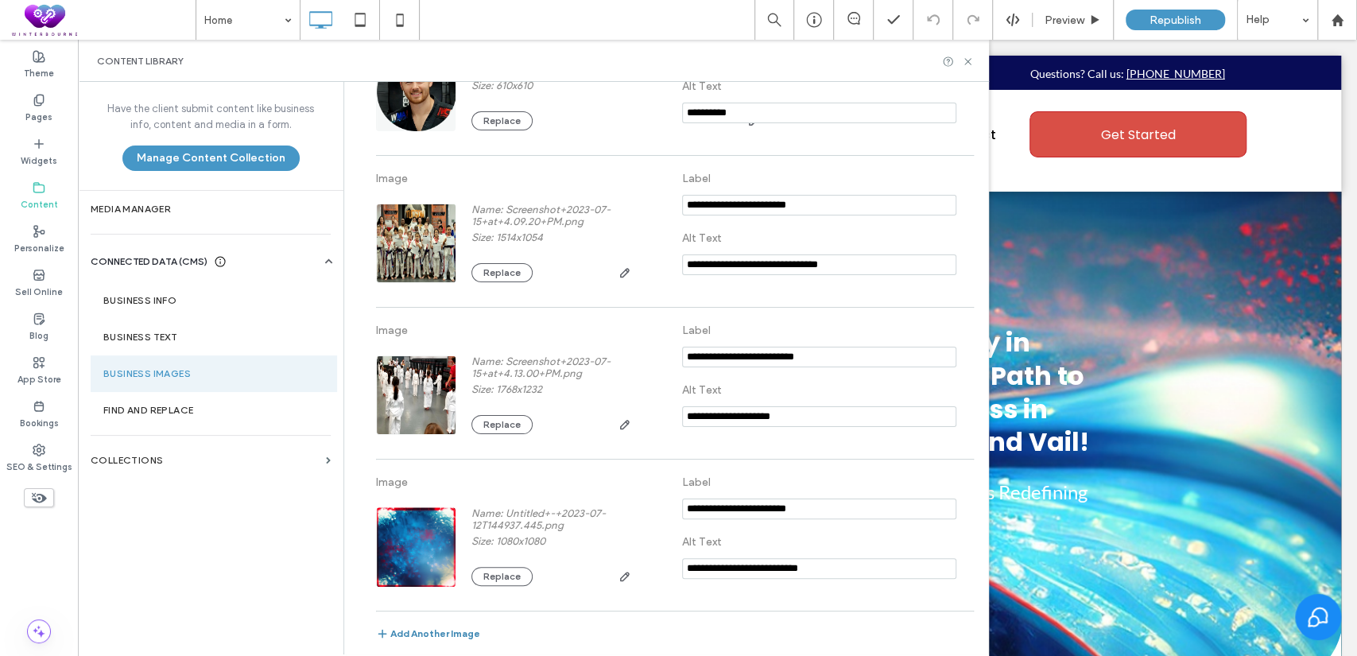
click at [395, 628] on button "Add Another Image" at bounding box center [428, 636] width 104 height 19
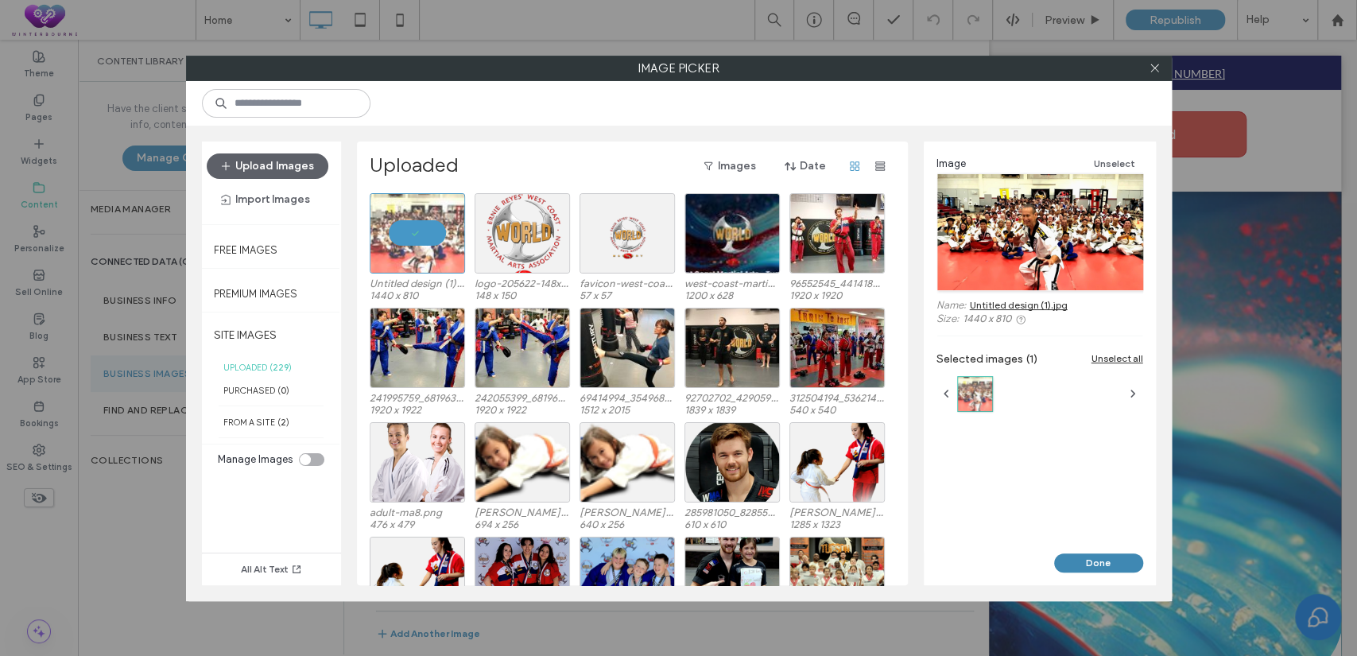
click at [1134, 558] on button "Done" at bounding box center [1098, 562] width 89 height 19
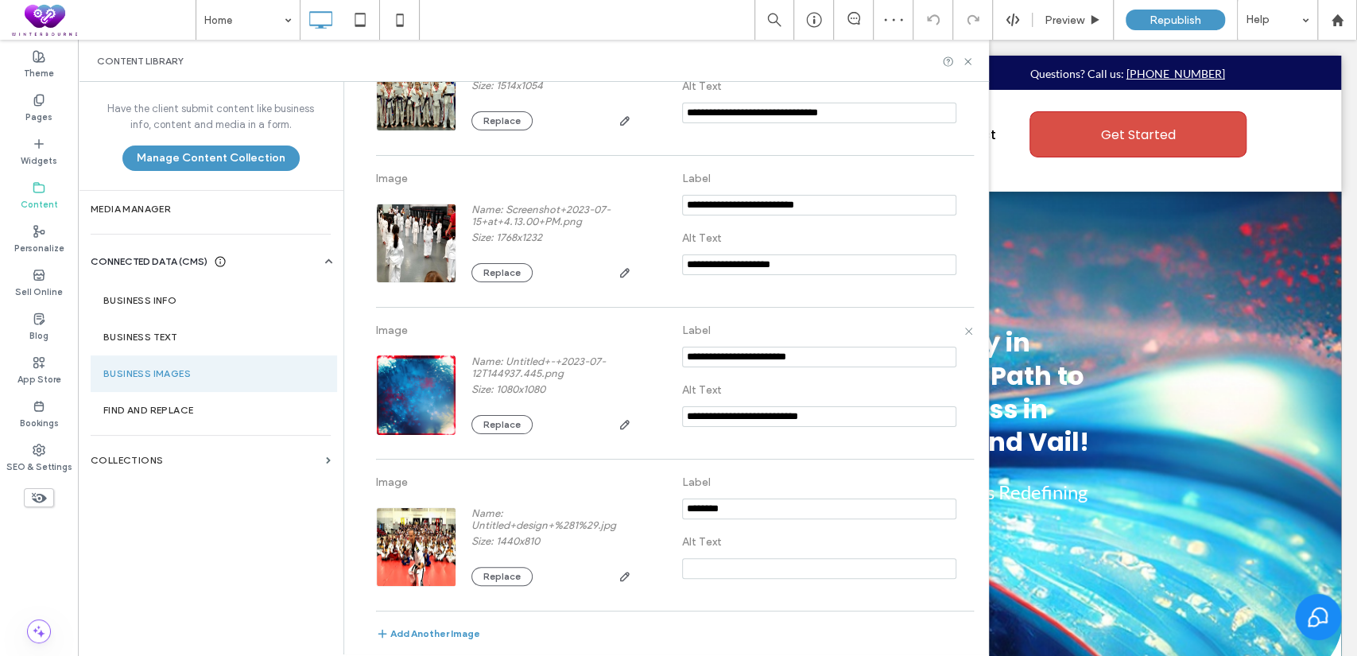
scroll to position [3015, 0]
click at [967, 55] on div "Content Library" at bounding box center [533, 61] width 873 height 13
drag, startPoint x: 967, startPoint y: 57, endPoint x: 889, endPoint y: 21, distance: 85.7
click at [967, 57] on icon at bounding box center [968, 62] width 12 height 12
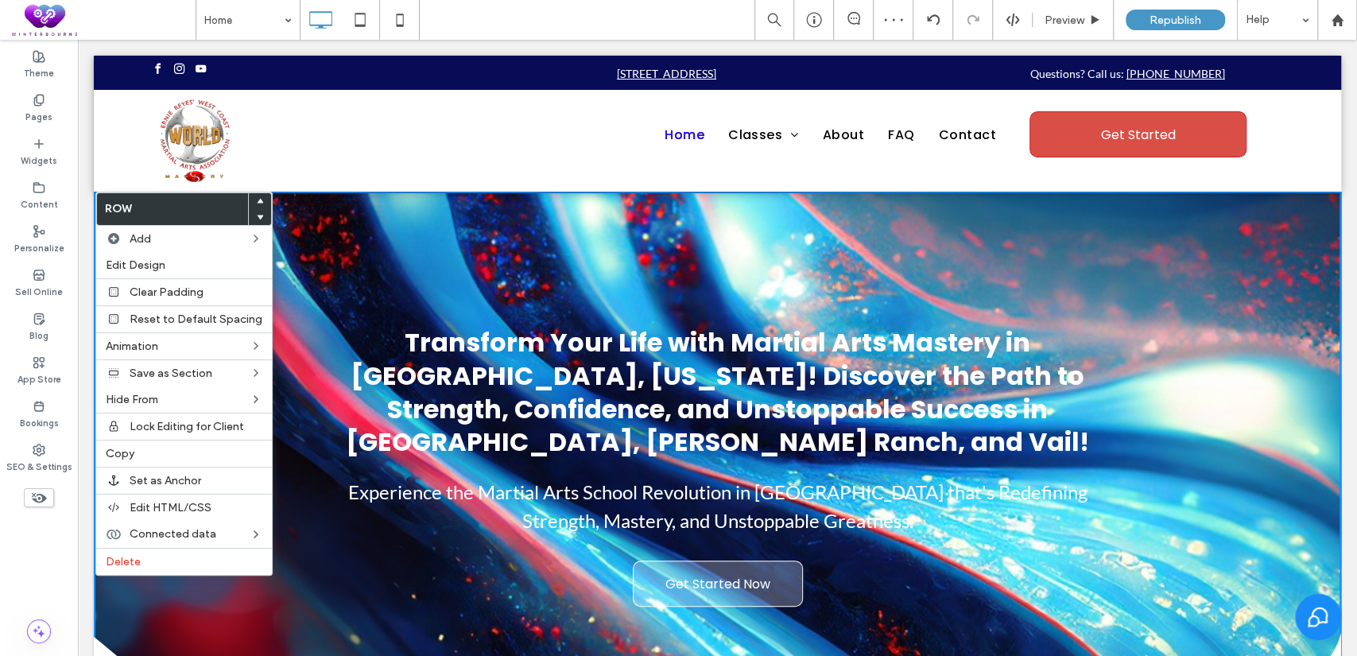
scroll to position [0, 0]
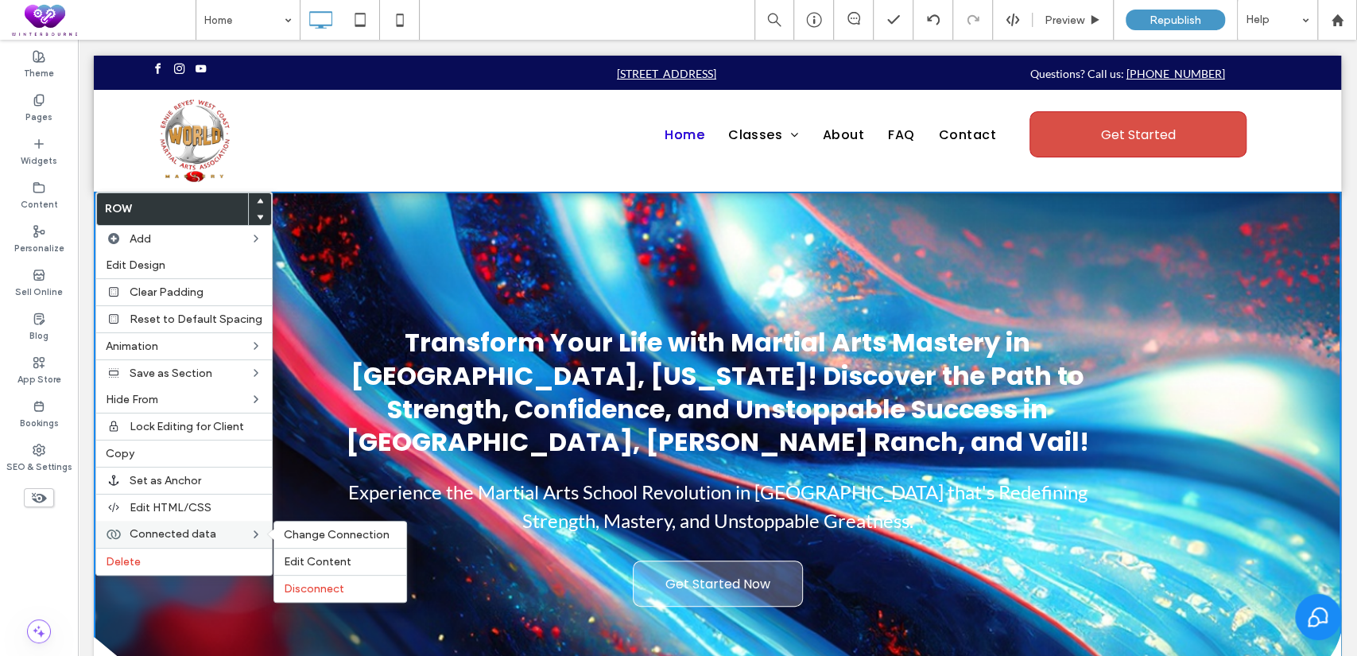
click at [174, 527] on span "Connected data" at bounding box center [173, 534] width 87 height 14
click at [333, 531] on span "Change Connection" at bounding box center [337, 535] width 106 height 14
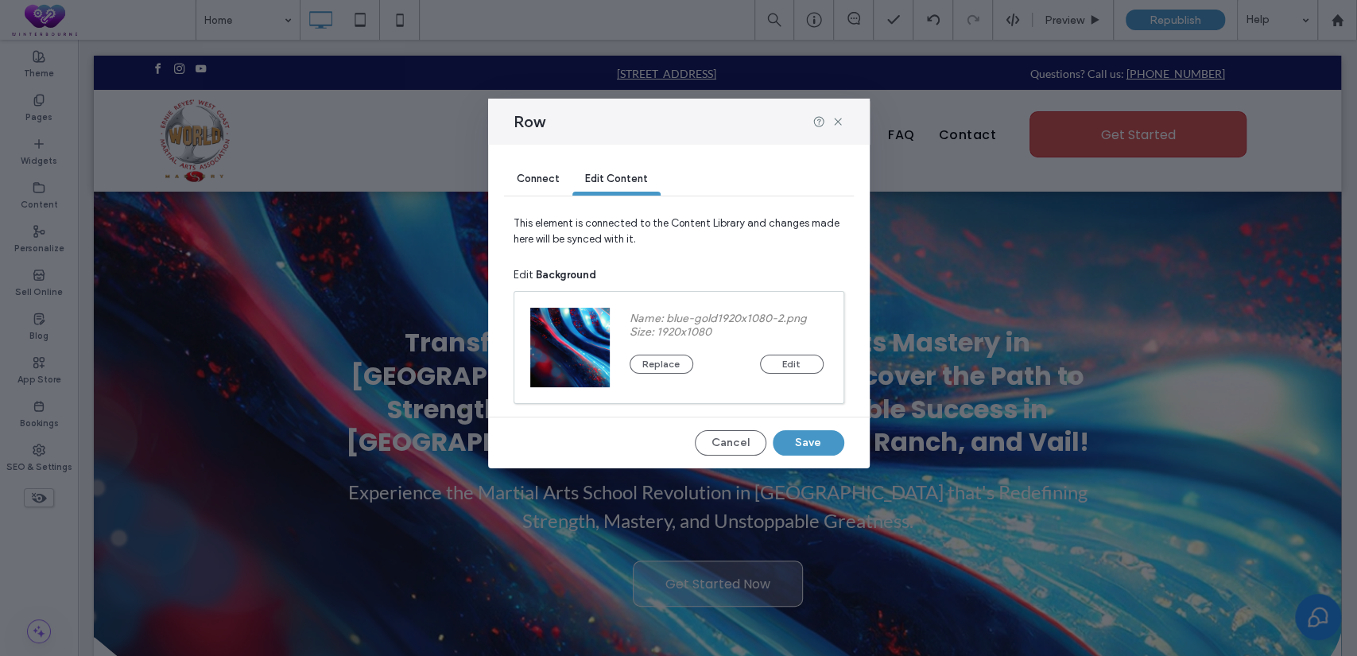
click at [534, 183] on span "Connect" at bounding box center [538, 179] width 43 height 12
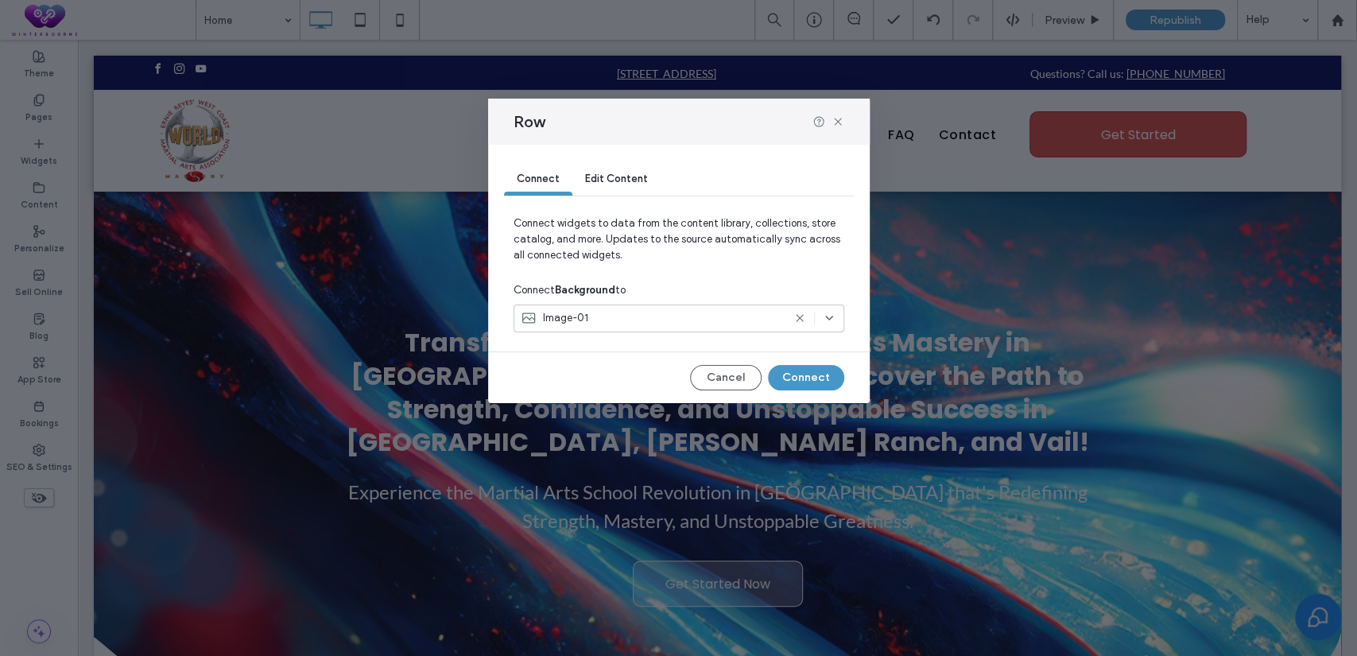
click at [611, 322] on div "Image-01" at bounding box center [652, 318] width 262 height 16
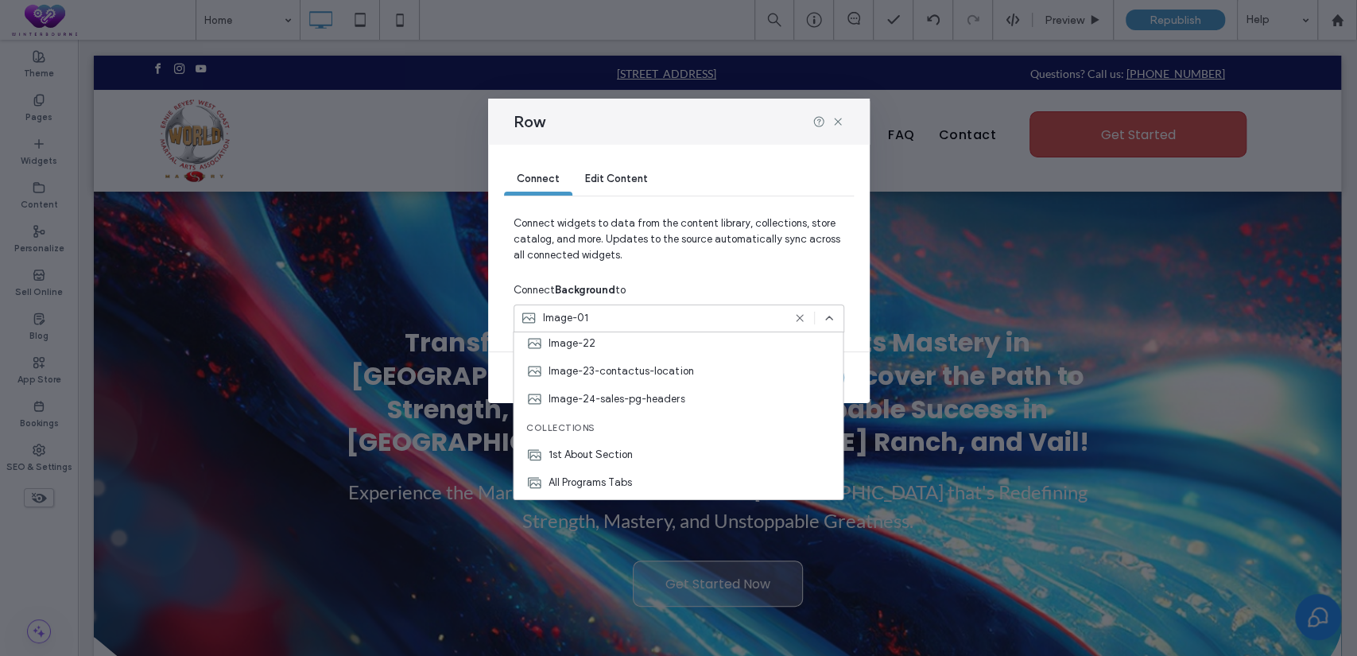
scroll to position [588, 0]
click at [598, 340] on div "Image-22" at bounding box center [678, 342] width 329 height 28
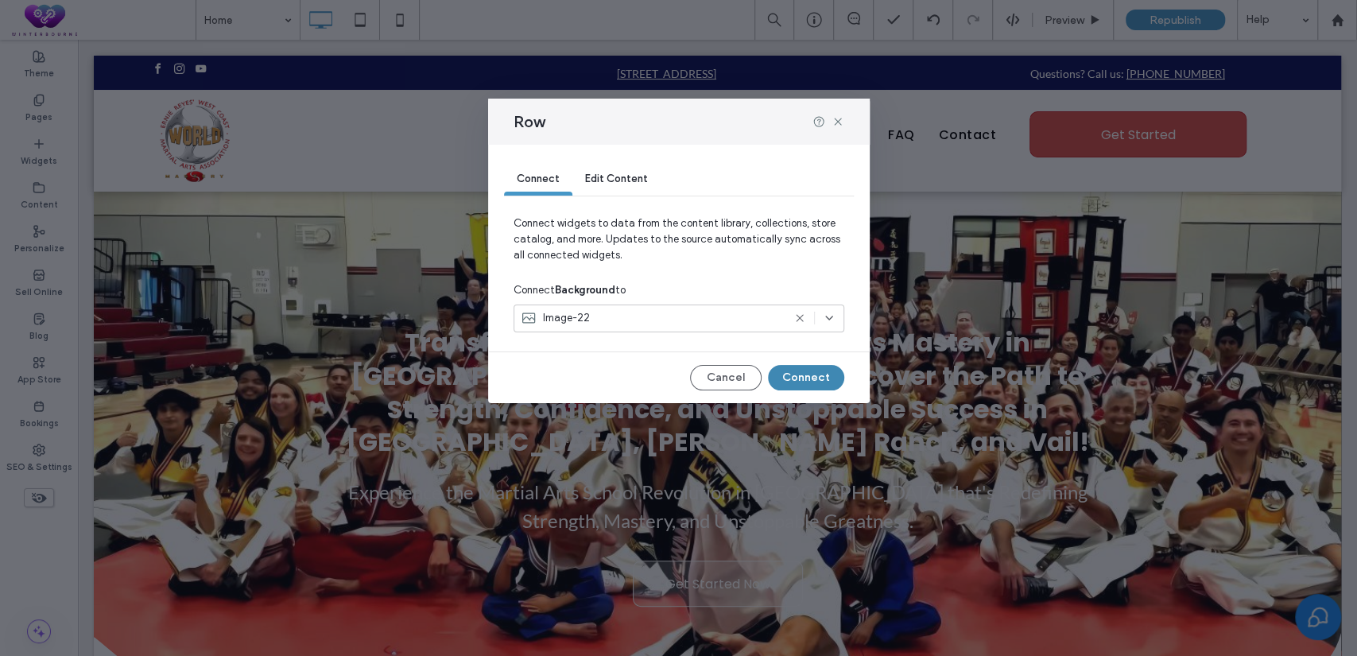
click at [799, 374] on button "Connect" at bounding box center [806, 377] width 76 height 25
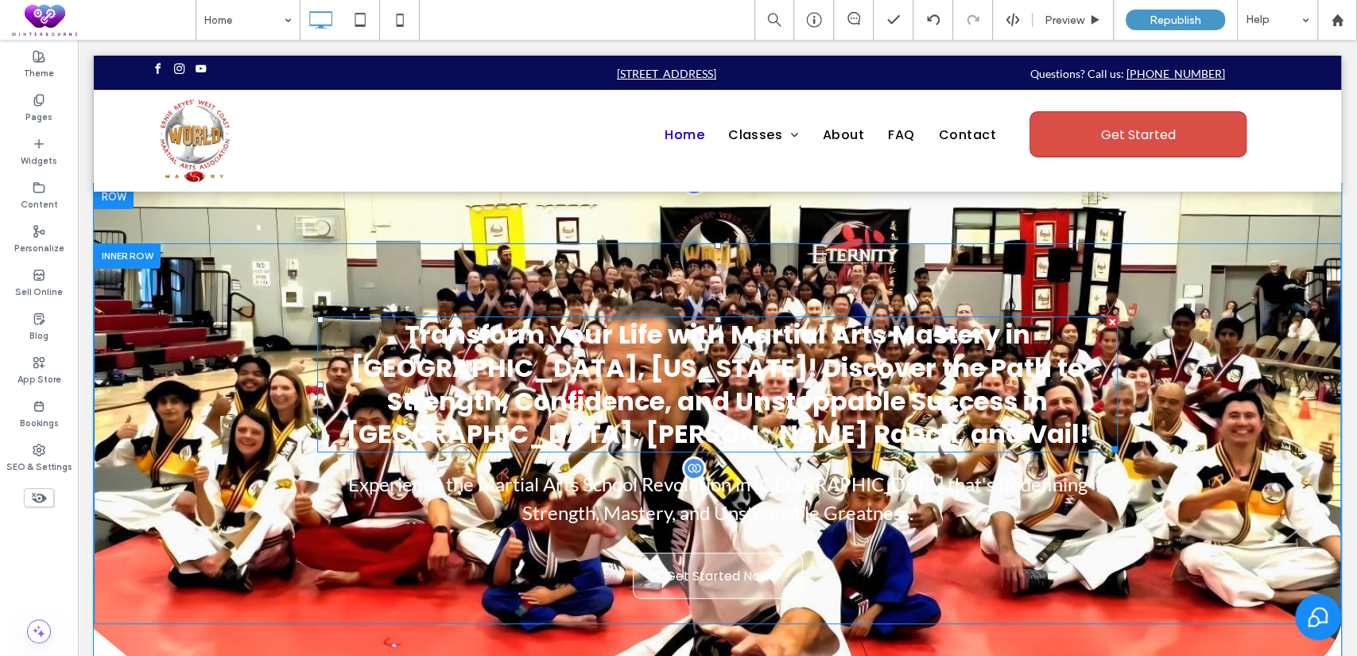
scroll to position [0, 0]
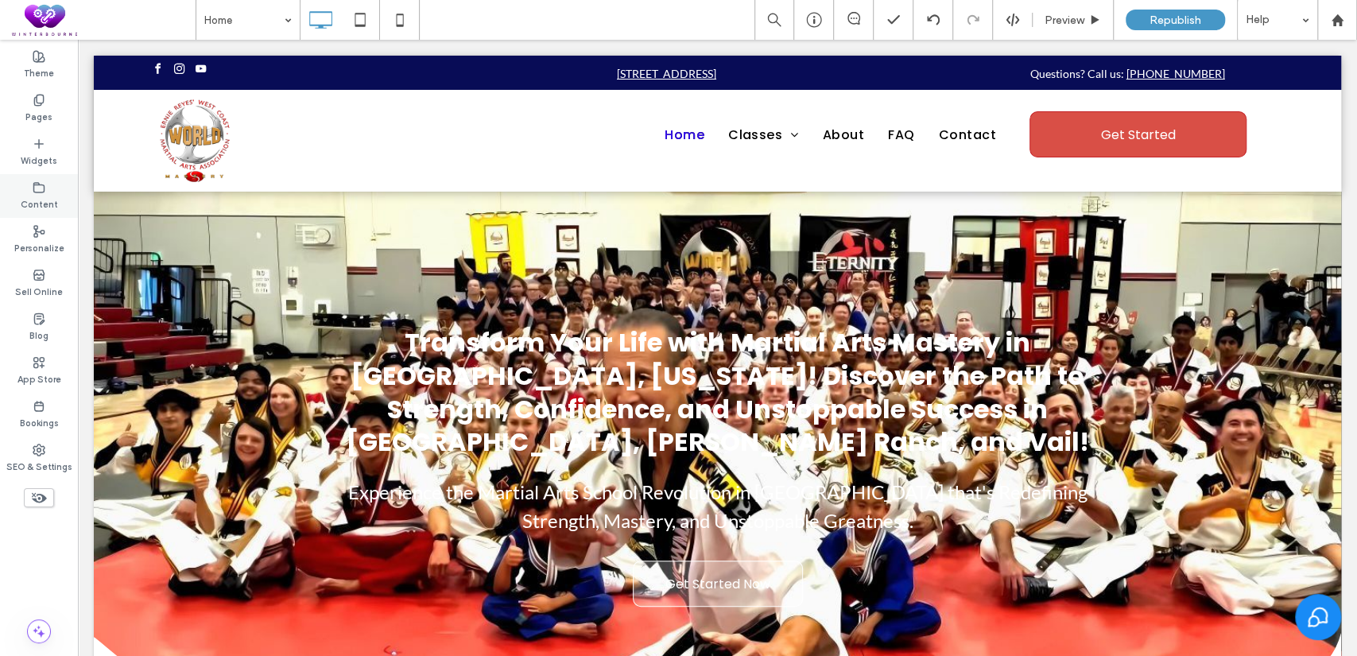
click at [34, 185] on use at bounding box center [39, 187] width 10 height 10
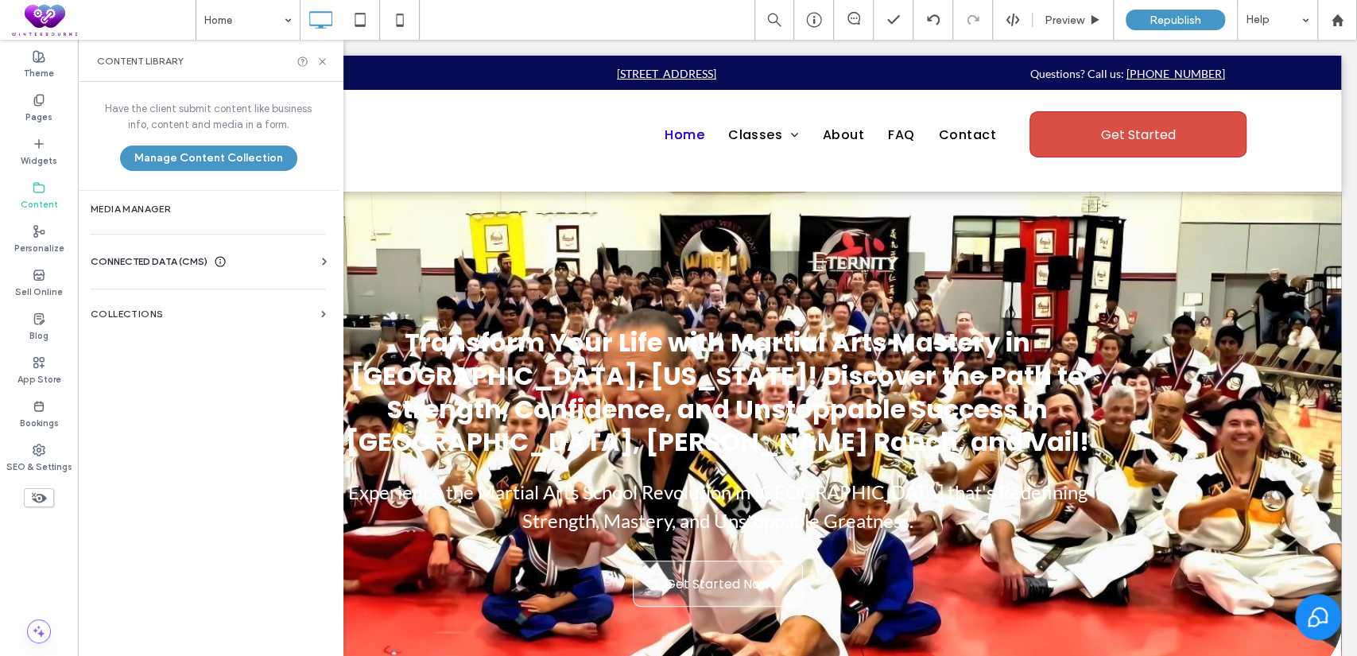
click at [112, 258] on span "CONNECTED DATA (CMS)" at bounding box center [149, 262] width 117 height 16
click at [168, 374] on label "Business Images" at bounding box center [211, 373] width 216 height 11
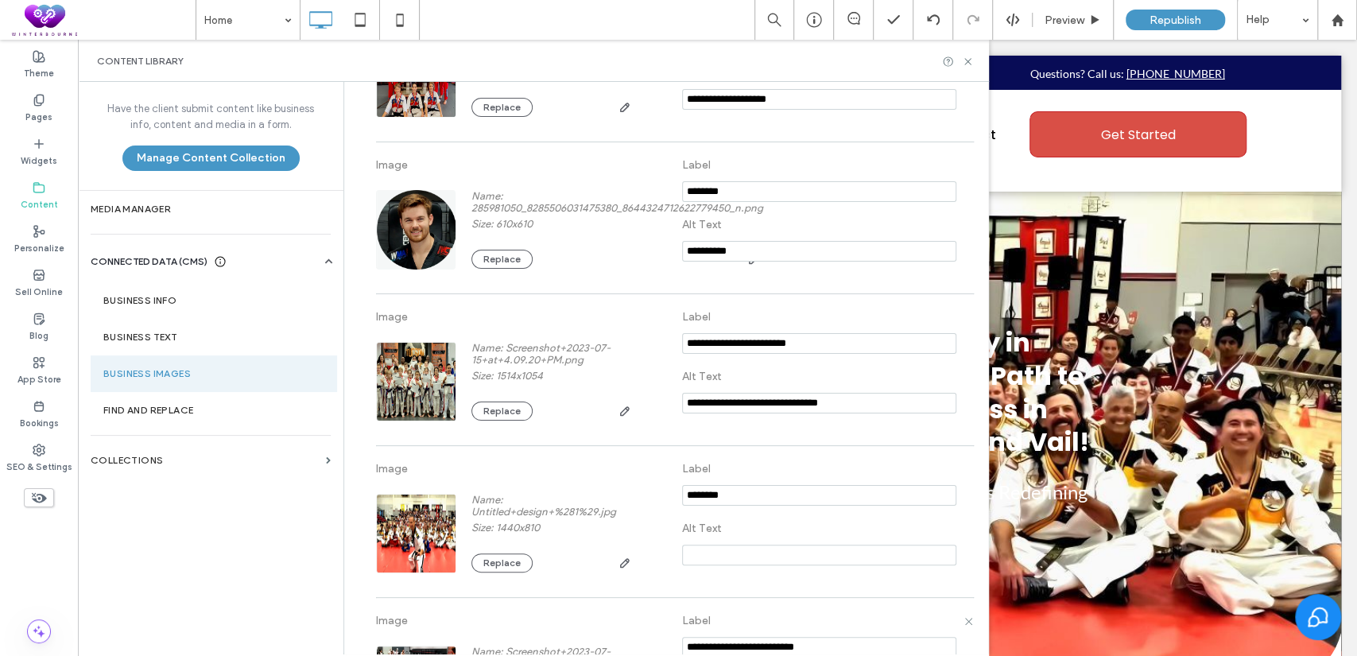
scroll to position [3015, 0]
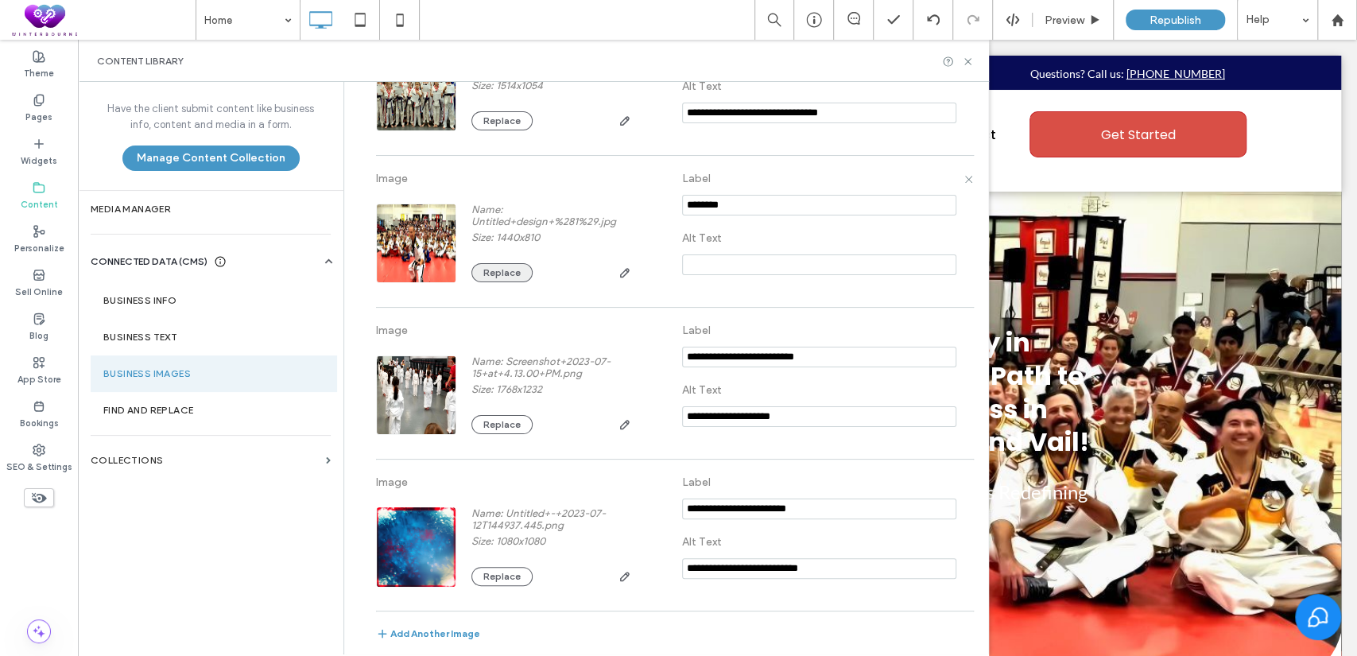
click at [504, 268] on button "Replace" at bounding box center [501, 272] width 61 height 19
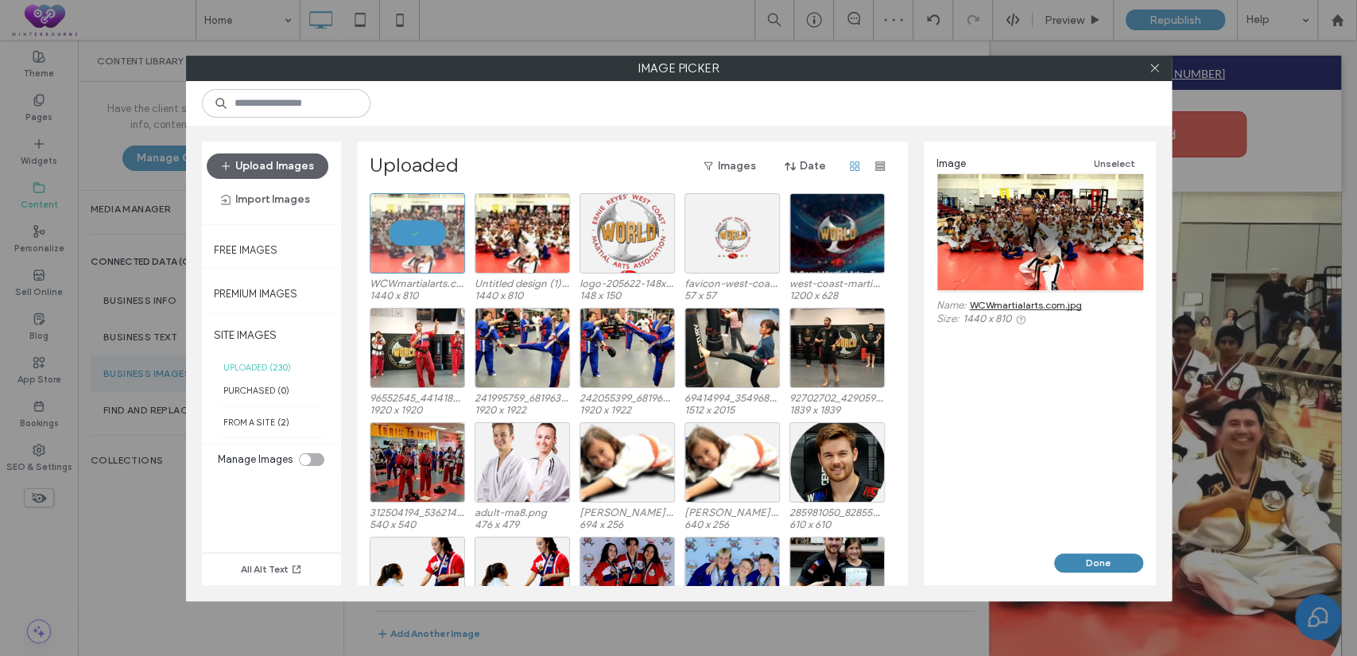
click at [1096, 566] on button "Done" at bounding box center [1098, 562] width 89 height 19
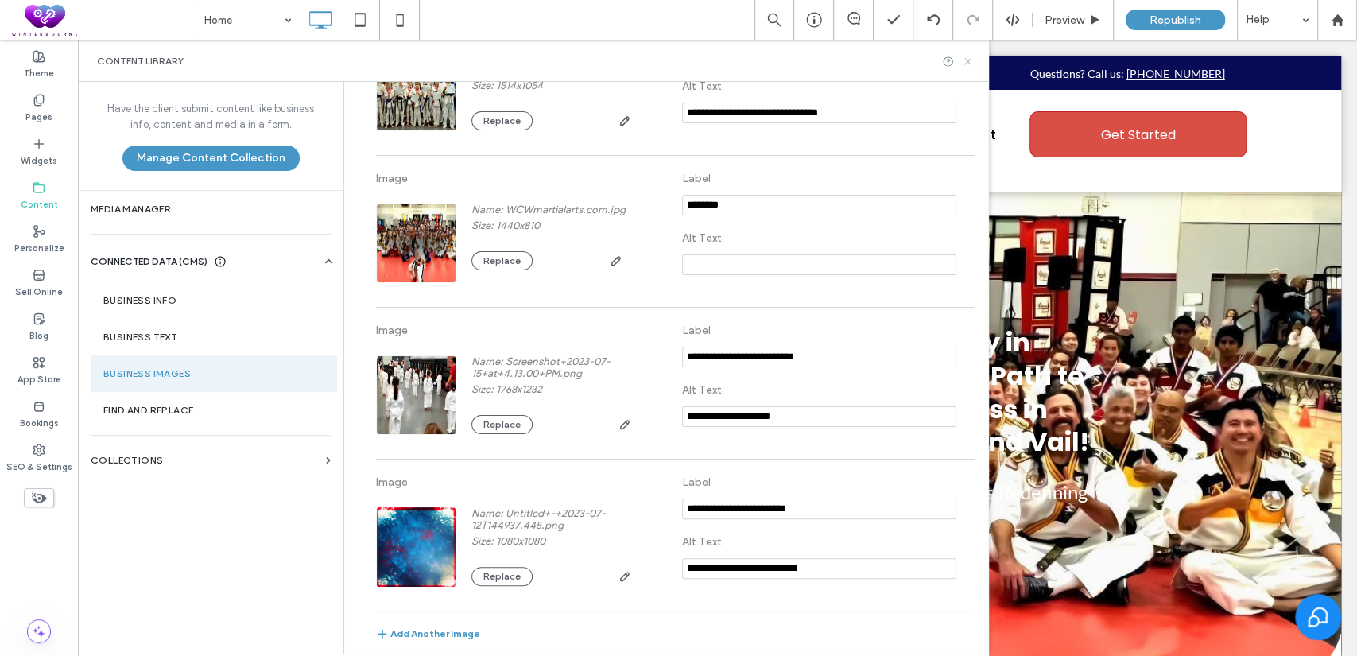
click at [964, 58] on icon at bounding box center [968, 62] width 12 height 12
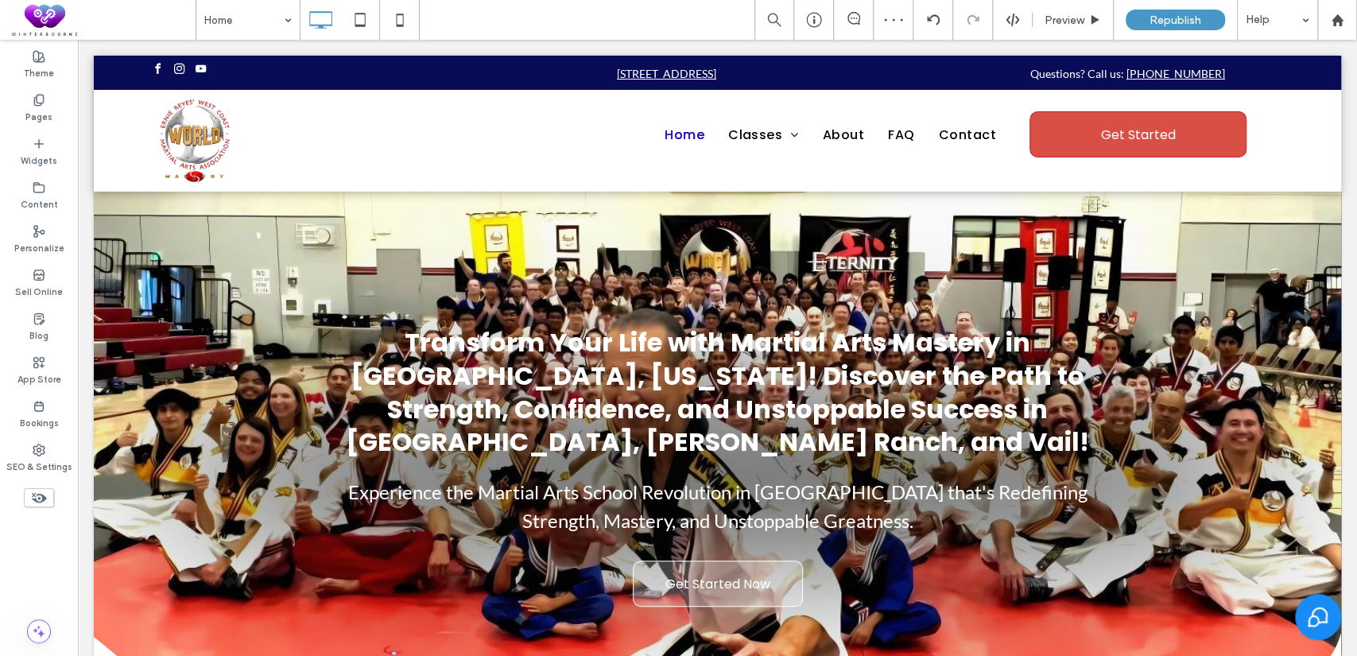
scroll to position [0, 0]
click at [43, 203] on label "Content" at bounding box center [39, 202] width 37 height 17
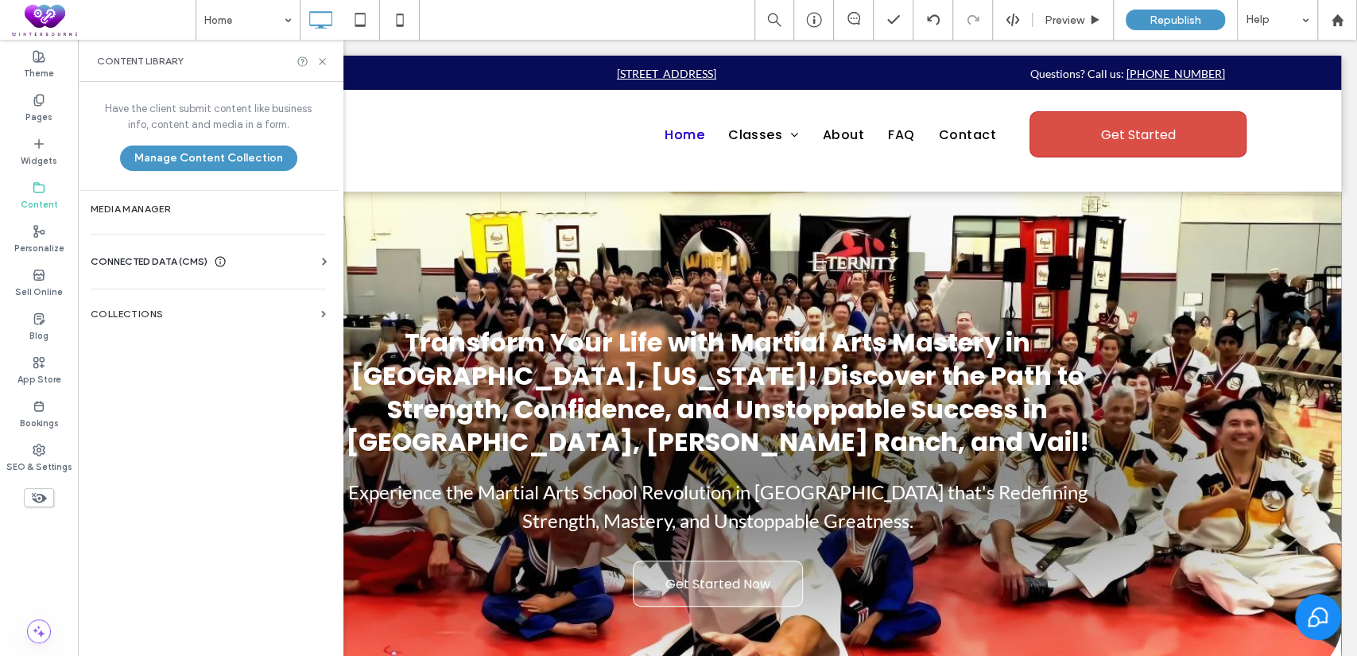
click at [135, 270] on div "Business Info Business Text Business Images Find and Replace" at bounding box center [212, 276] width 242 height 13
click at [152, 259] on span "CONNECTED DATA (CMS)" at bounding box center [149, 262] width 117 height 16
click at [184, 378] on label "Business Images" at bounding box center [211, 373] width 216 height 11
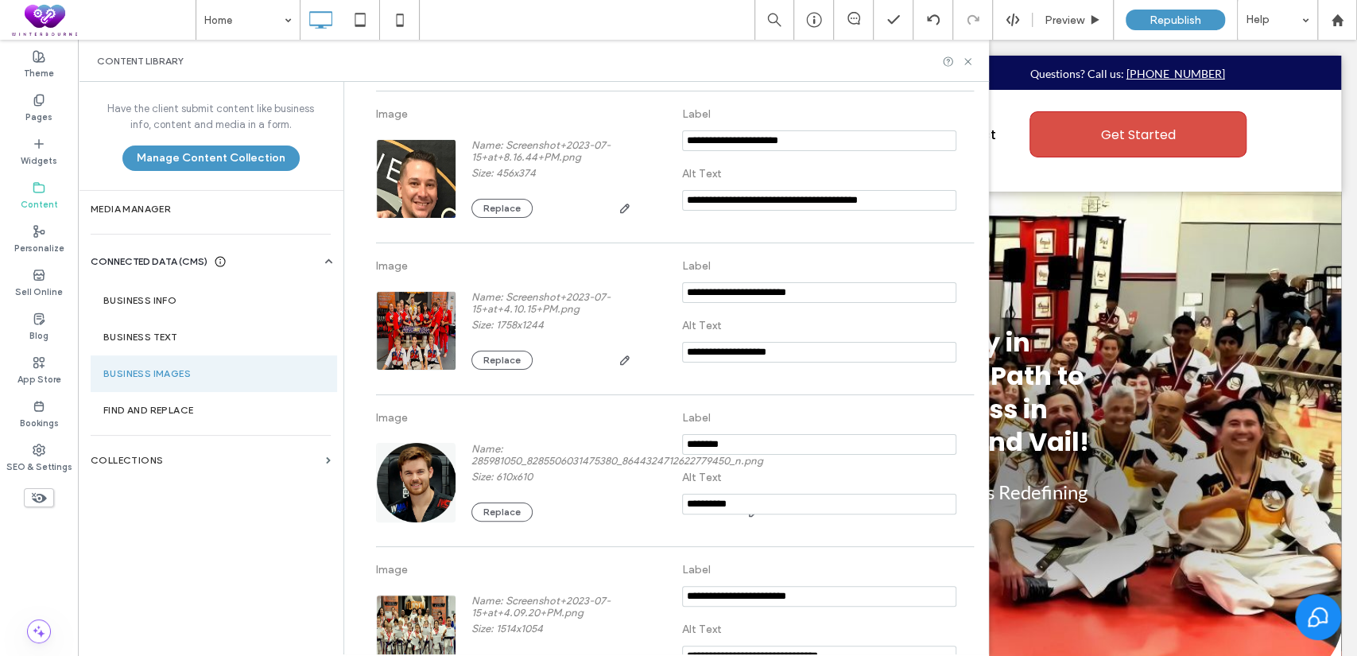
scroll to position [3015, 0]
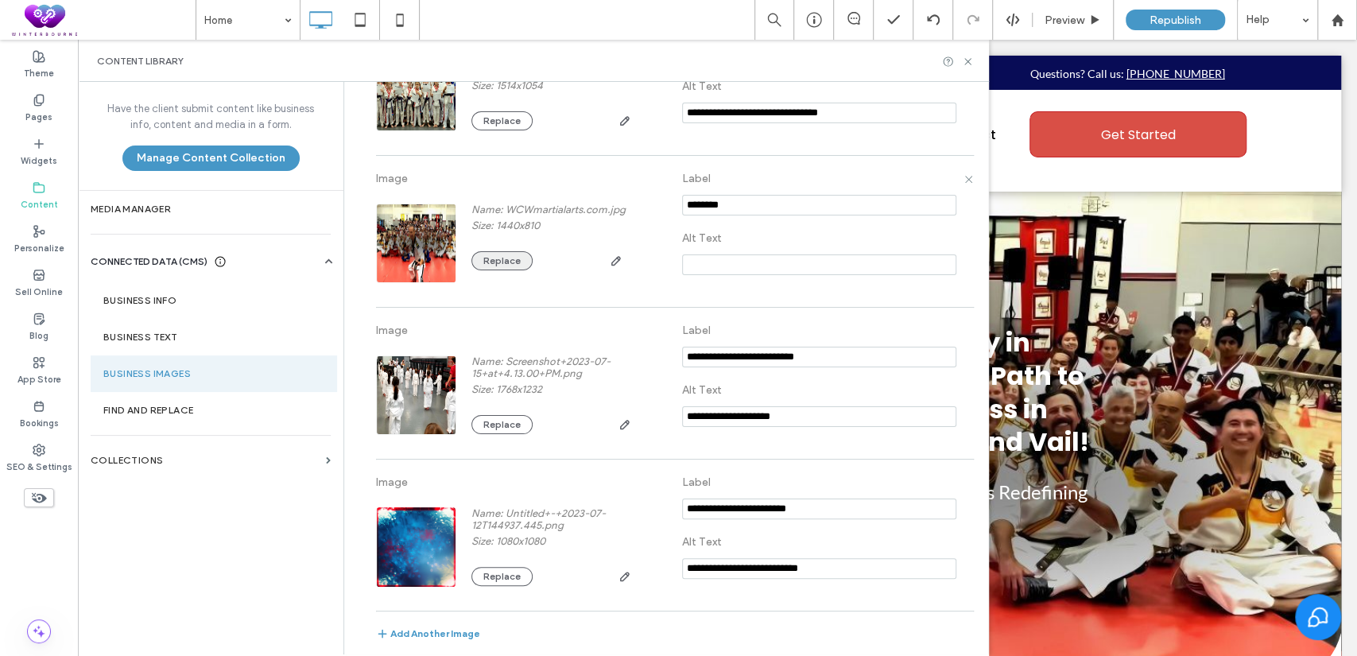
click at [497, 266] on button "Replace" at bounding box center [501, 260] width 61 height 19
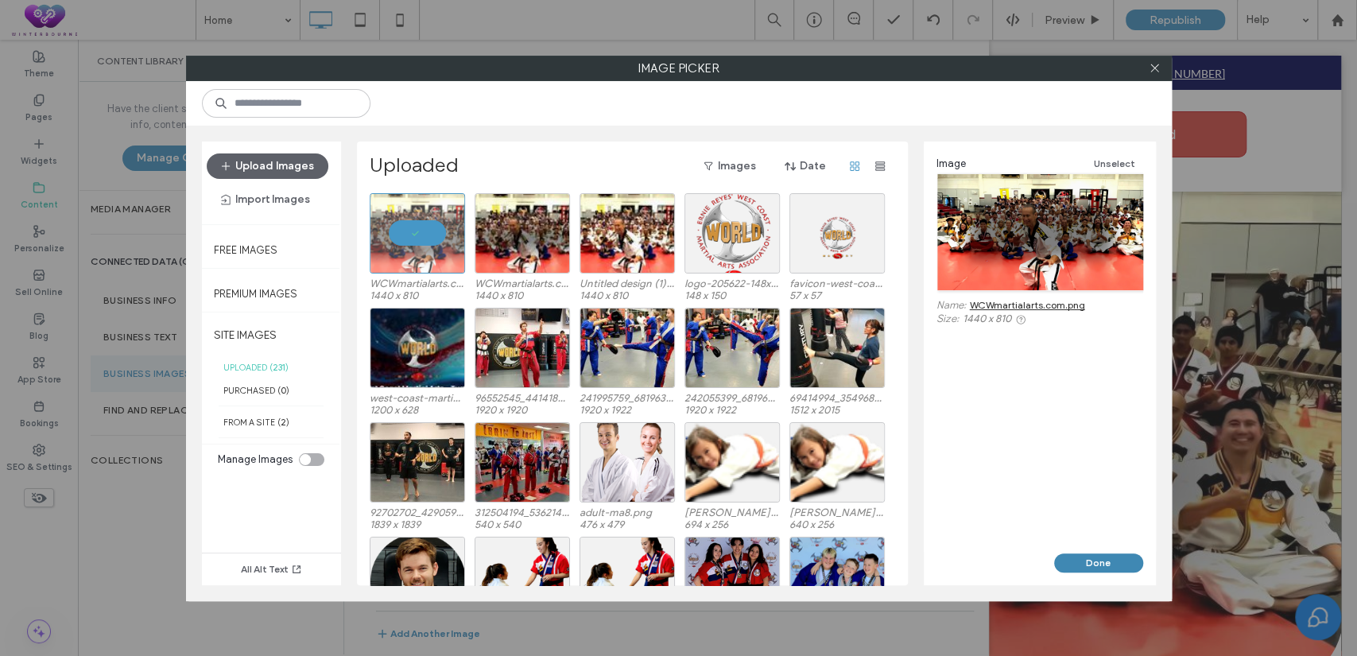
click at [1094, 567] on button "Done" at bounding box center [1098, 562] width 89 height 19
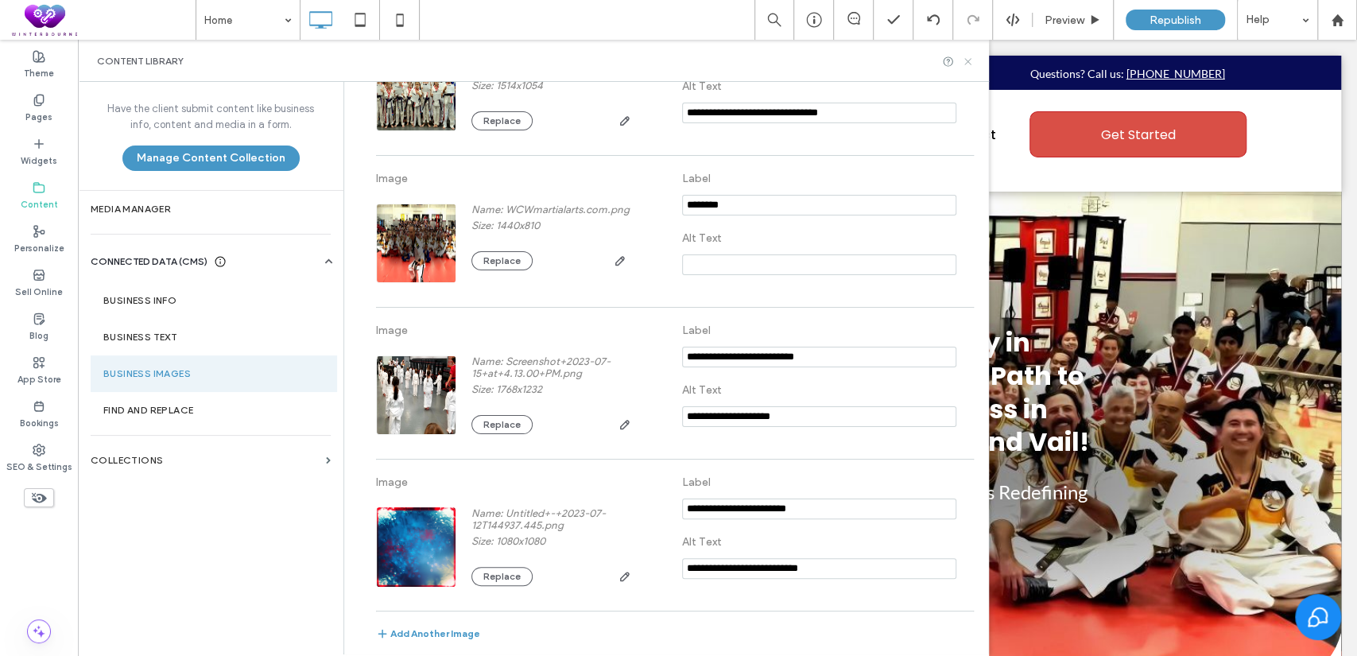
click at [965, 60] on icon at bounding box center [968, 62] width 12 height 12
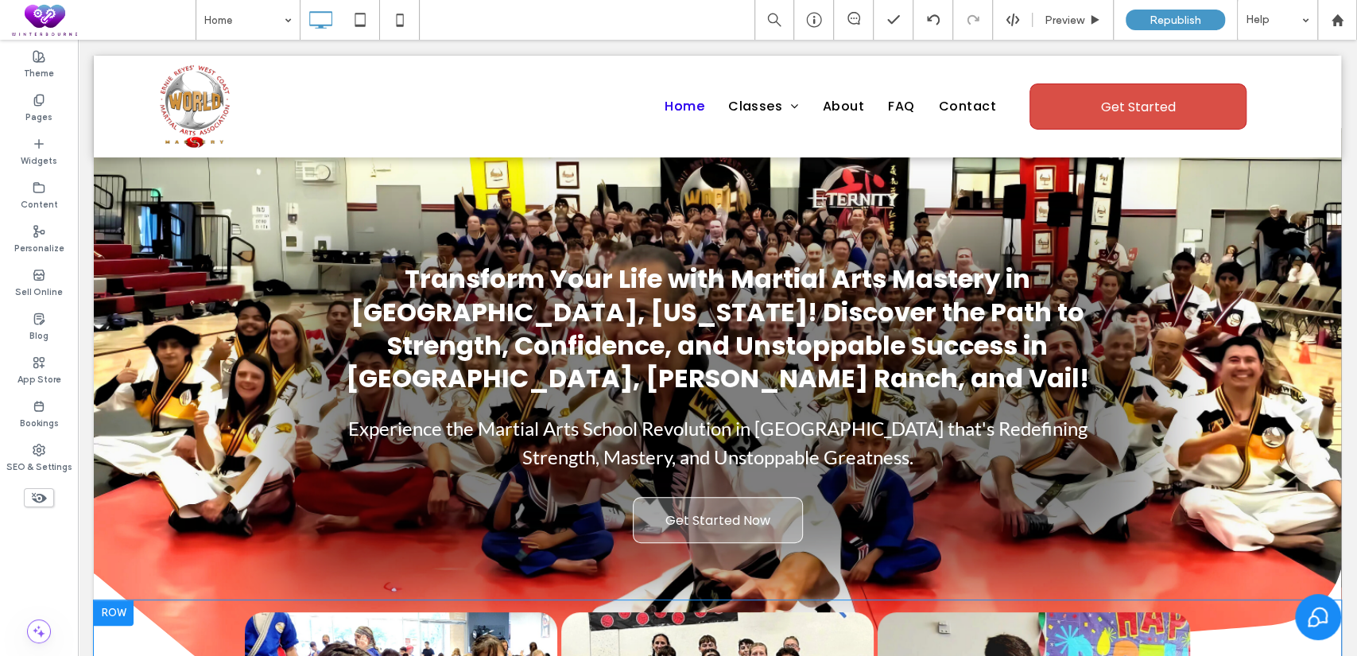
scroll to position [0, 0]
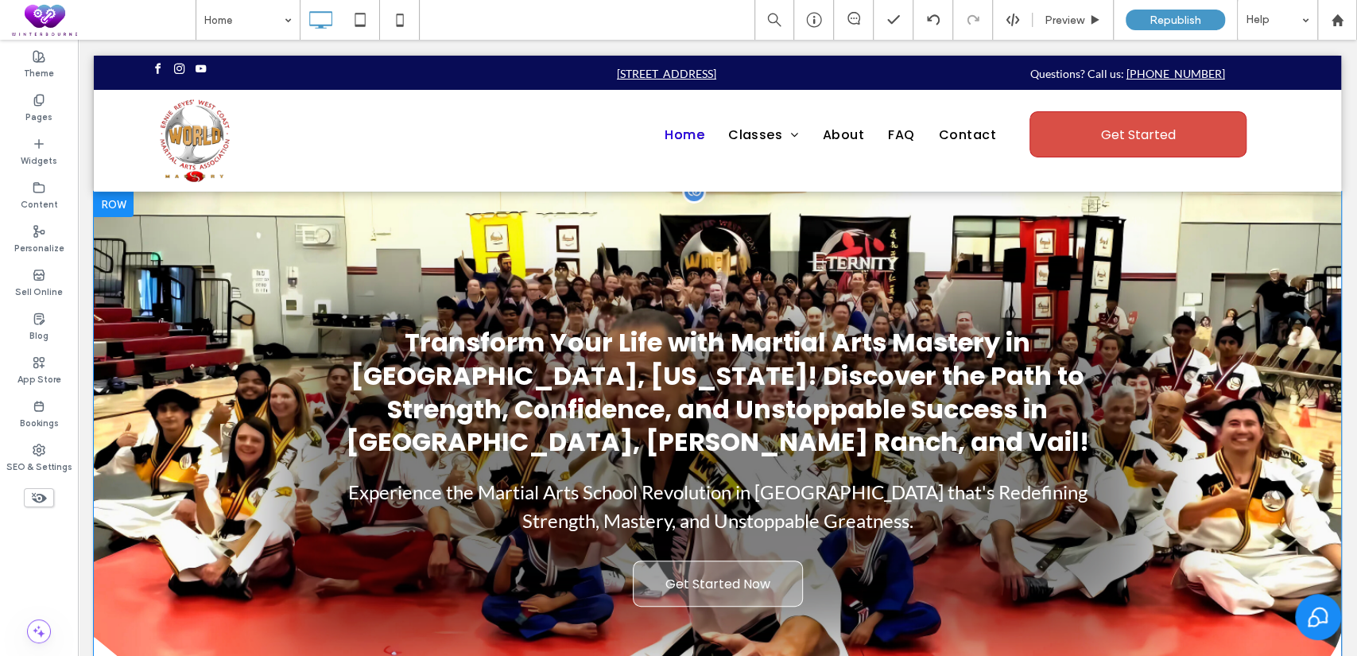
click at [114, 209] on div at bounding box center [114, 204] width 40 height 25
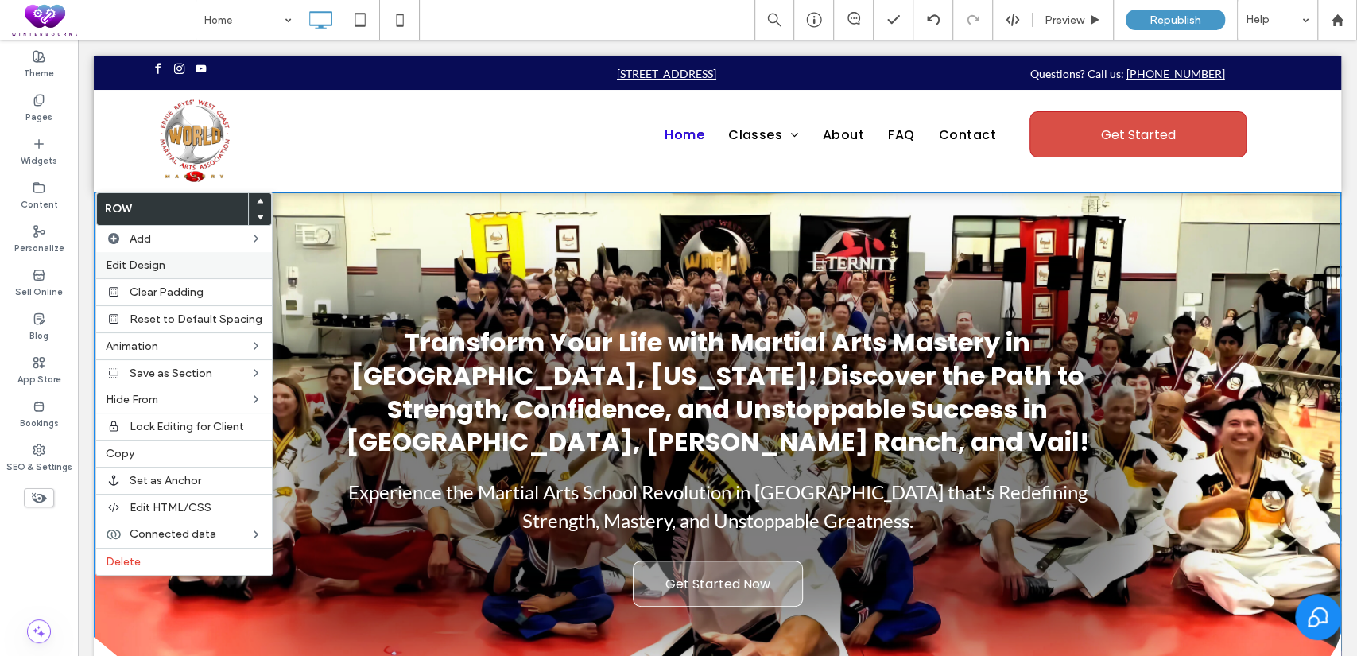
click at [192, 273] on div "Edit Design" at bounding box center [184, 265] width 176 height 26
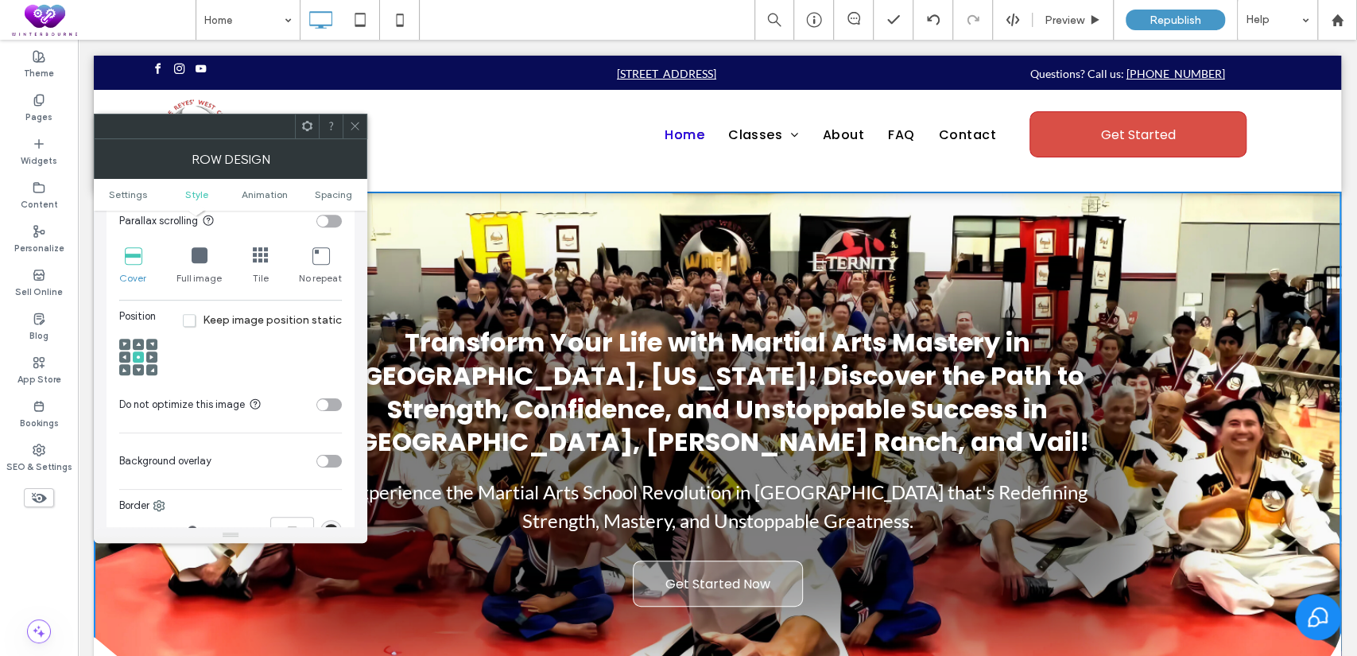
scroll to position [588, 0]
click at [322, 408] on div "toggle" at bounding box center [322, 405] width 11 height 11
click at [339, 408] on div "toggle" at bounding box center [335, 405] width 11 height 11
click at [324, 463] on div "toggle" at bounding box center [322, 461] width 11 height 11
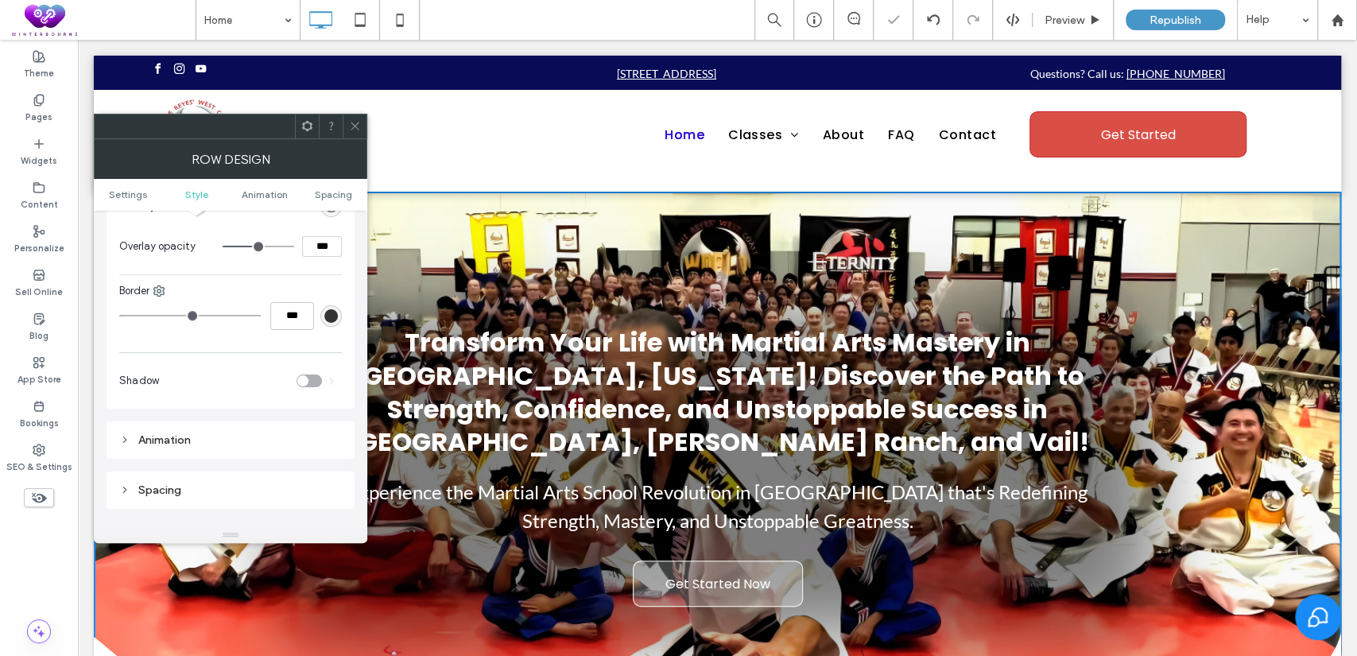
scroll to position [736, 0]
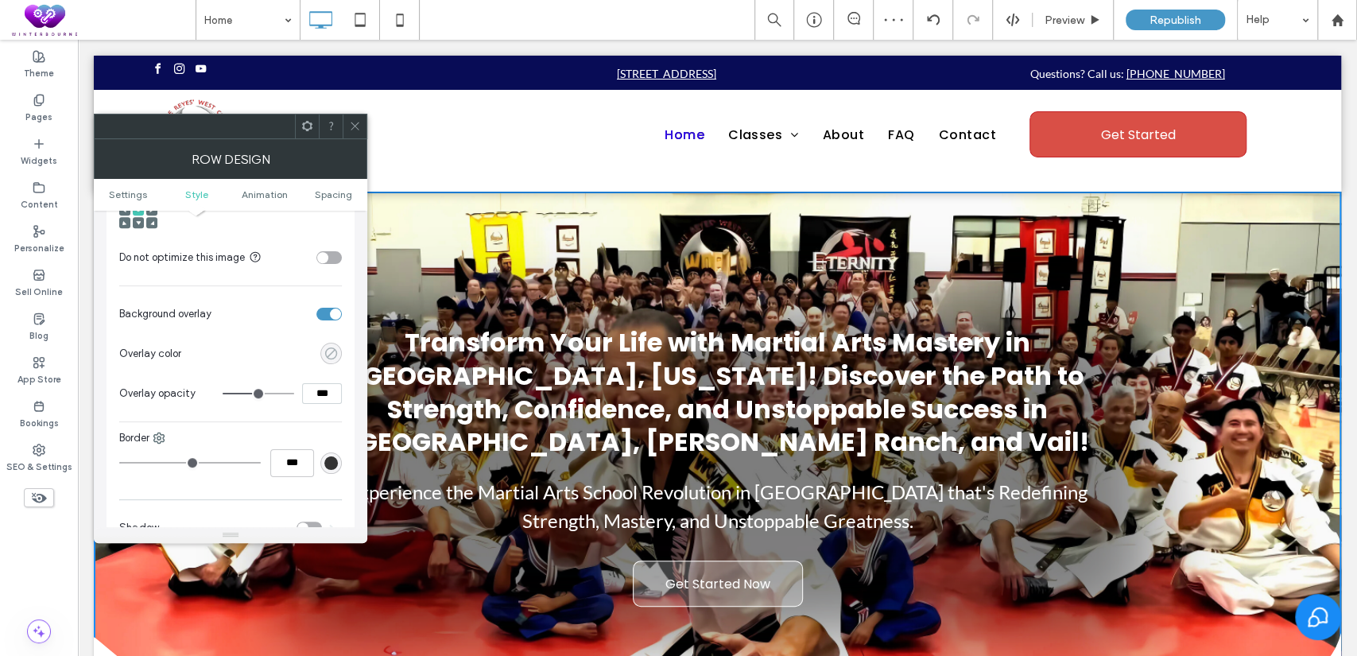
click at [326, 356] on div "rgba(0, 0, 0, 0)" at bounding box center [331, 354] width 14 height 14
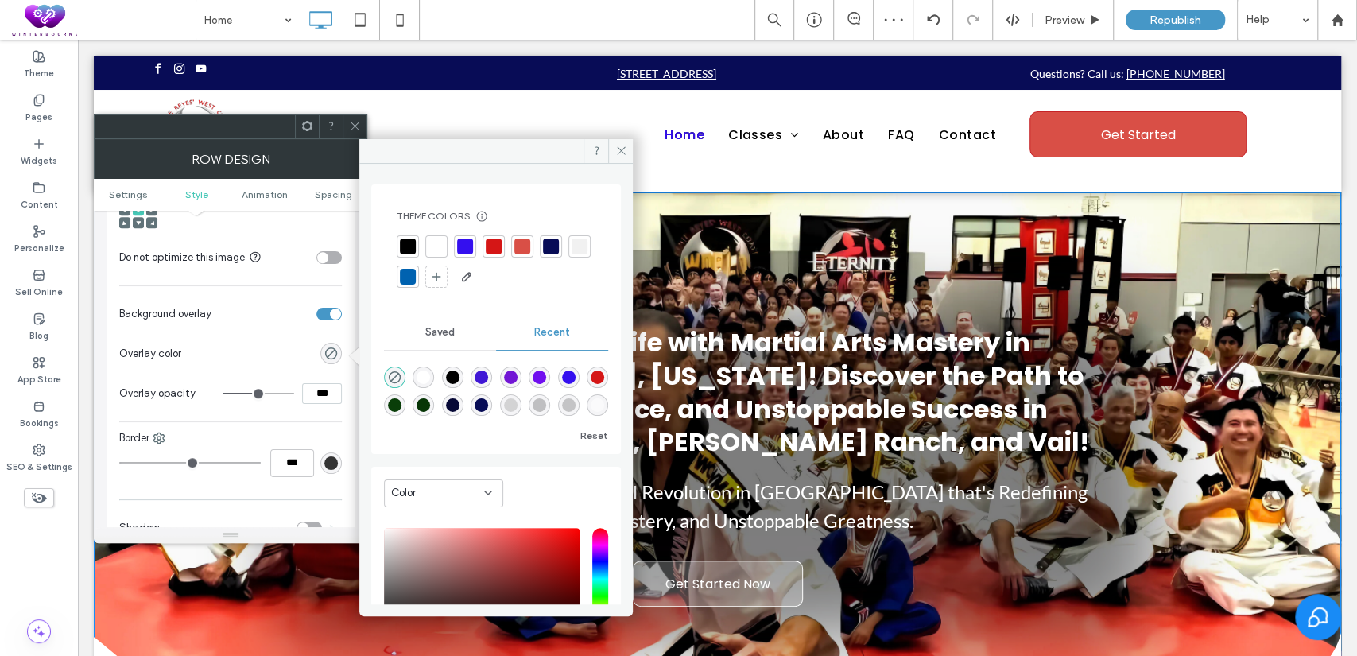
click at [406, 249] on div at bounding box center [408, 246] width 16 height 16
click at [317, 401] on input "***" at bounding box center [322, 393] width 40 height 21
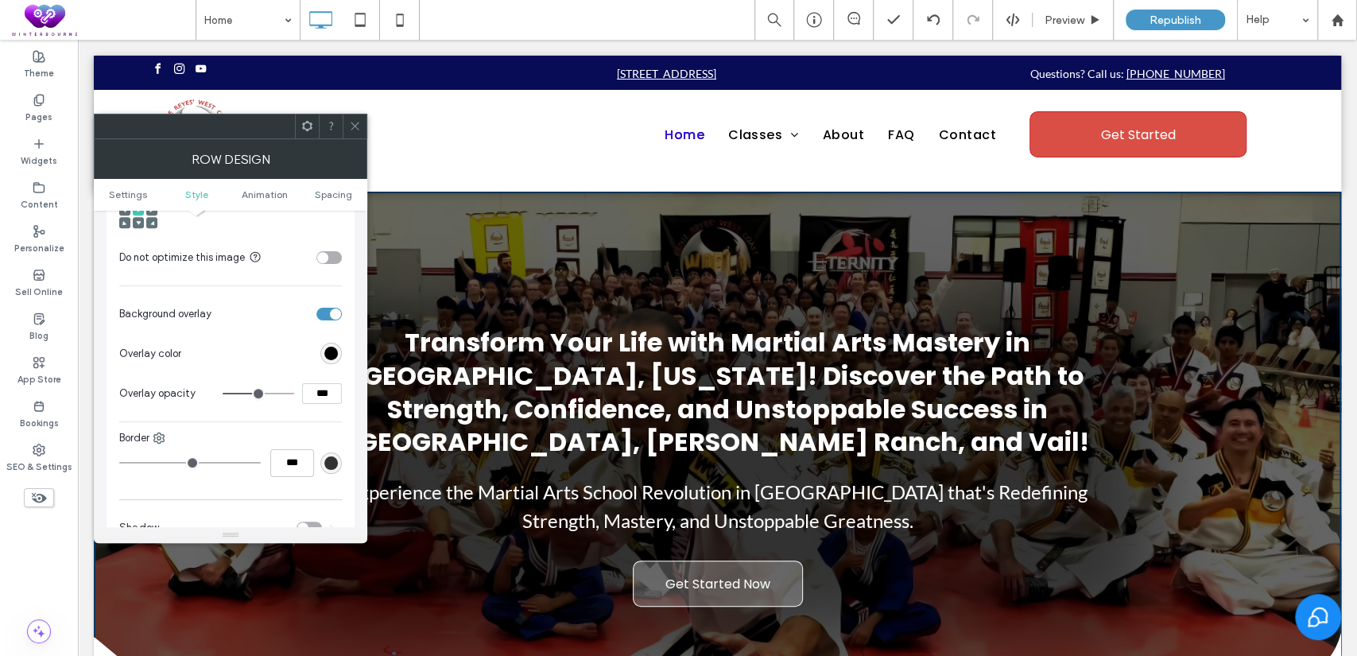
type input "***"
type input "**"
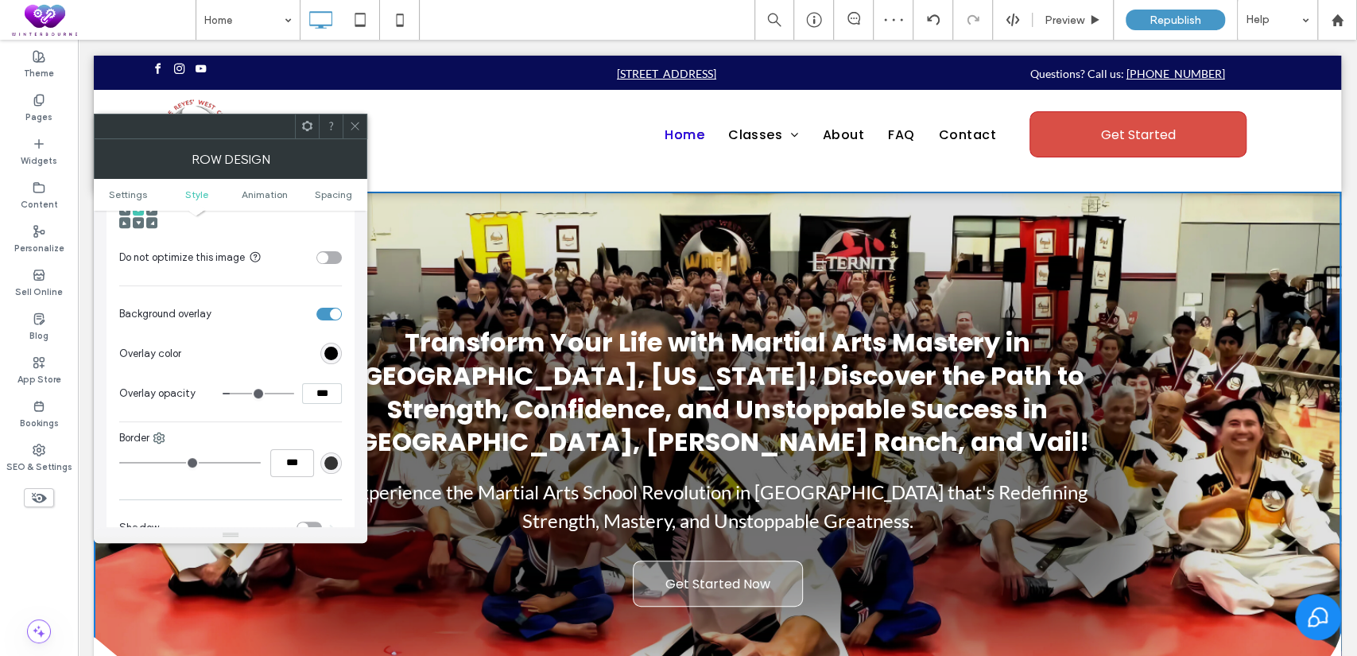
drag, startPoint x: 352, startPoint y: 126, endPoint x: 296, endPoint y: 179, distance: 77.1
click at [352, 126] on icon at bounding box center [355, 126] width 12 height 12
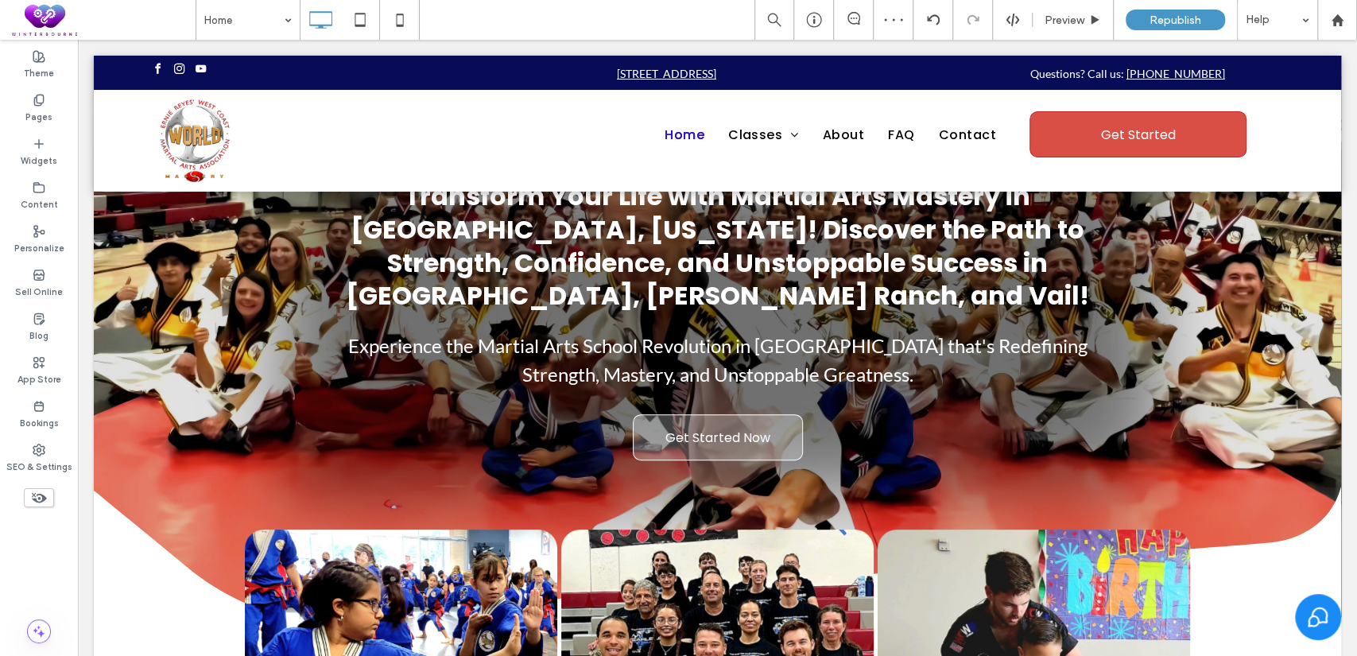
scroll to position [0, 0]
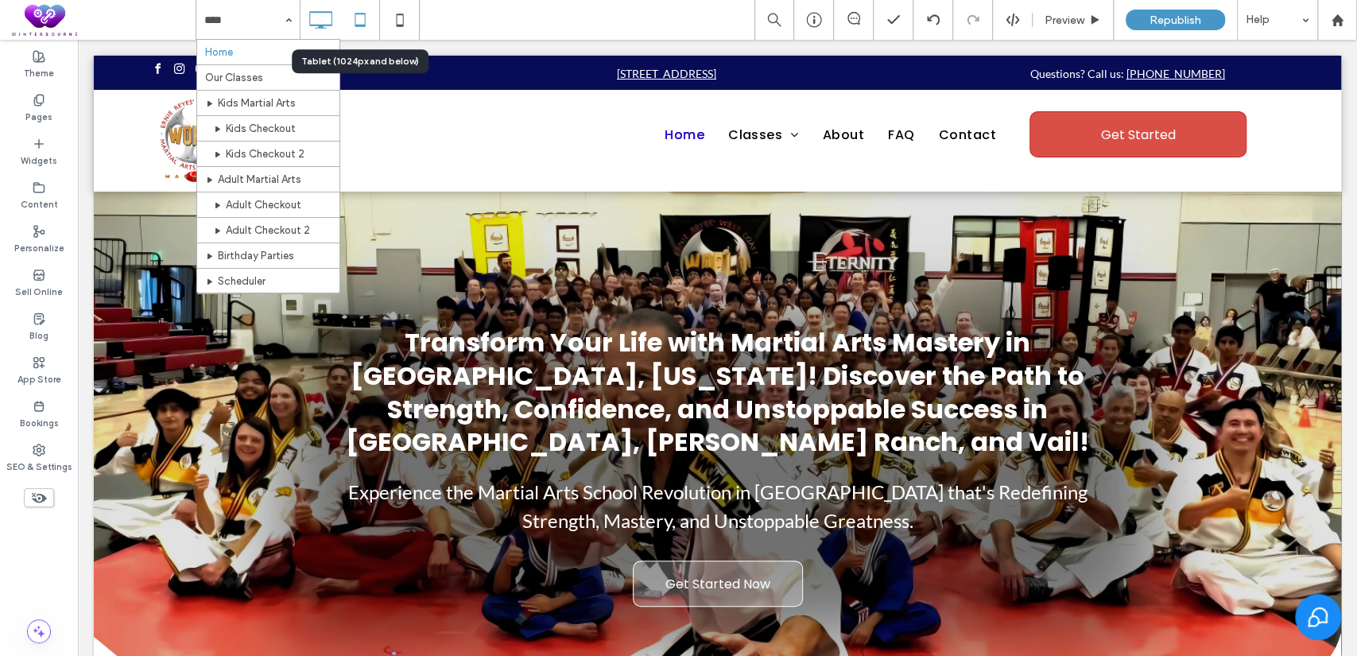
click at [359, 25] on use at bounding box center [360, 20] width 10 height 14
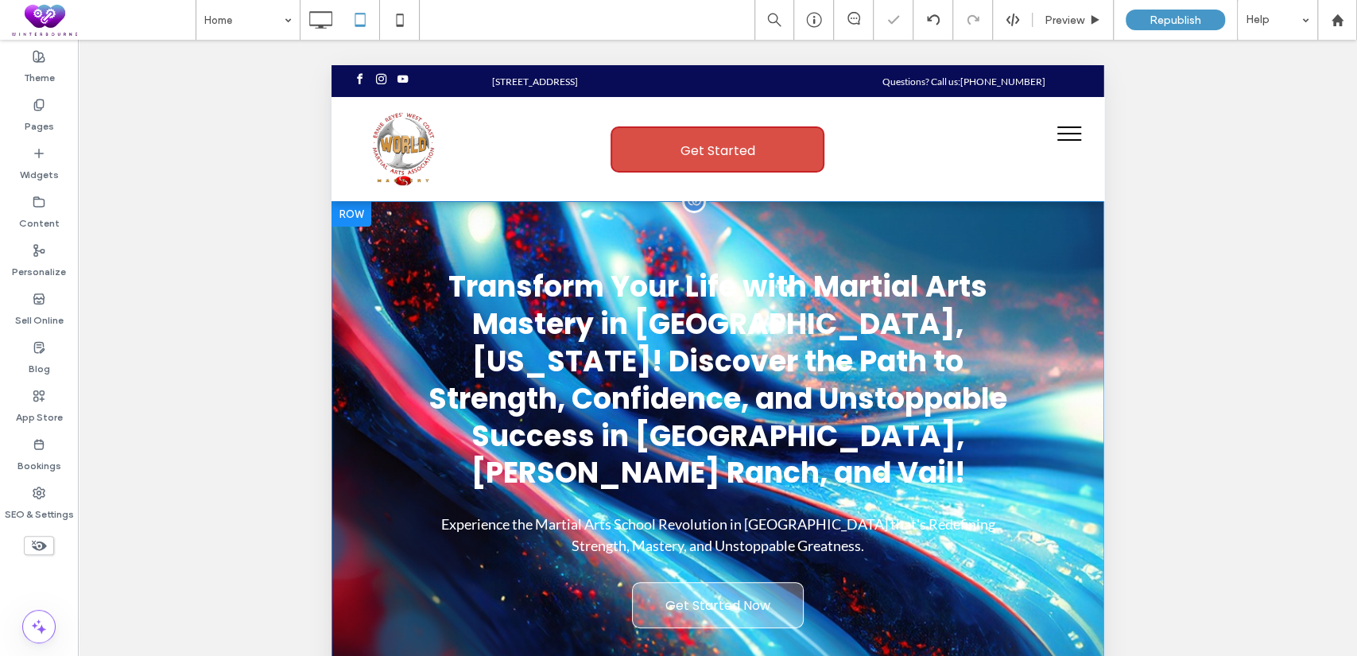
click at [354, 219] on div at bounding box center [351, 213] width 40 height 25
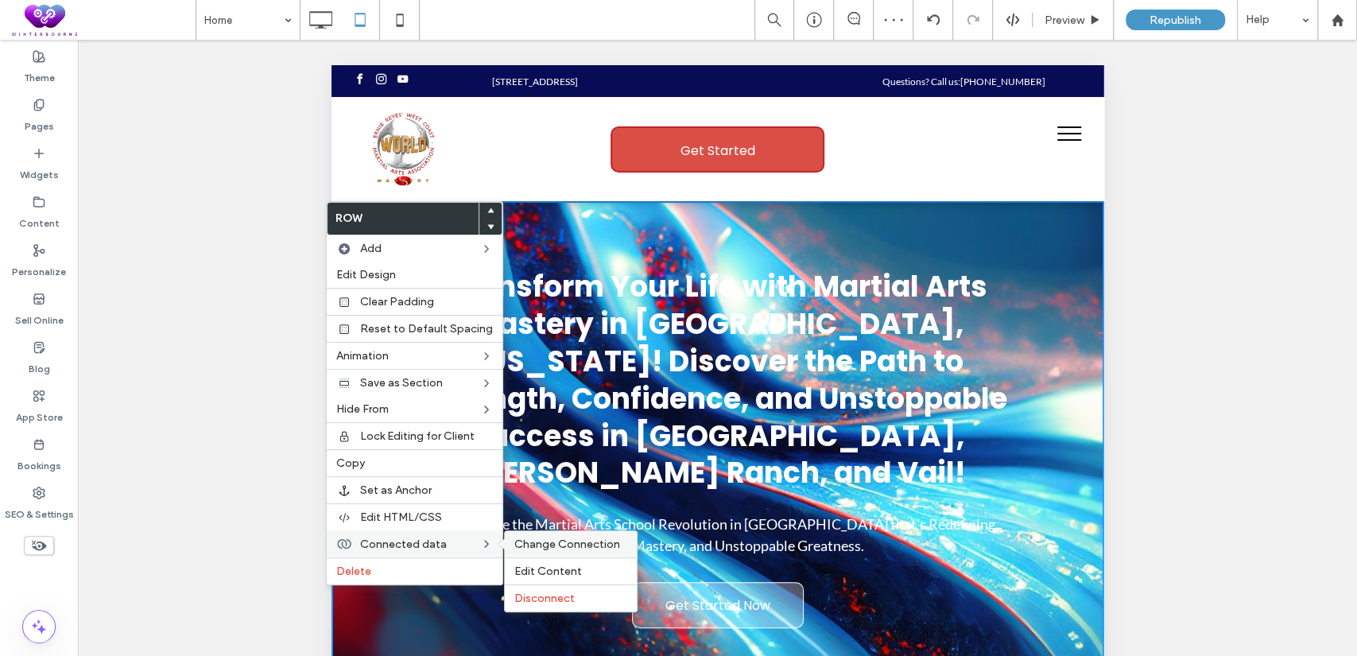
click at [560, 543] on span "Change Connection" at bounding box center [567, 544] width 106 height 14
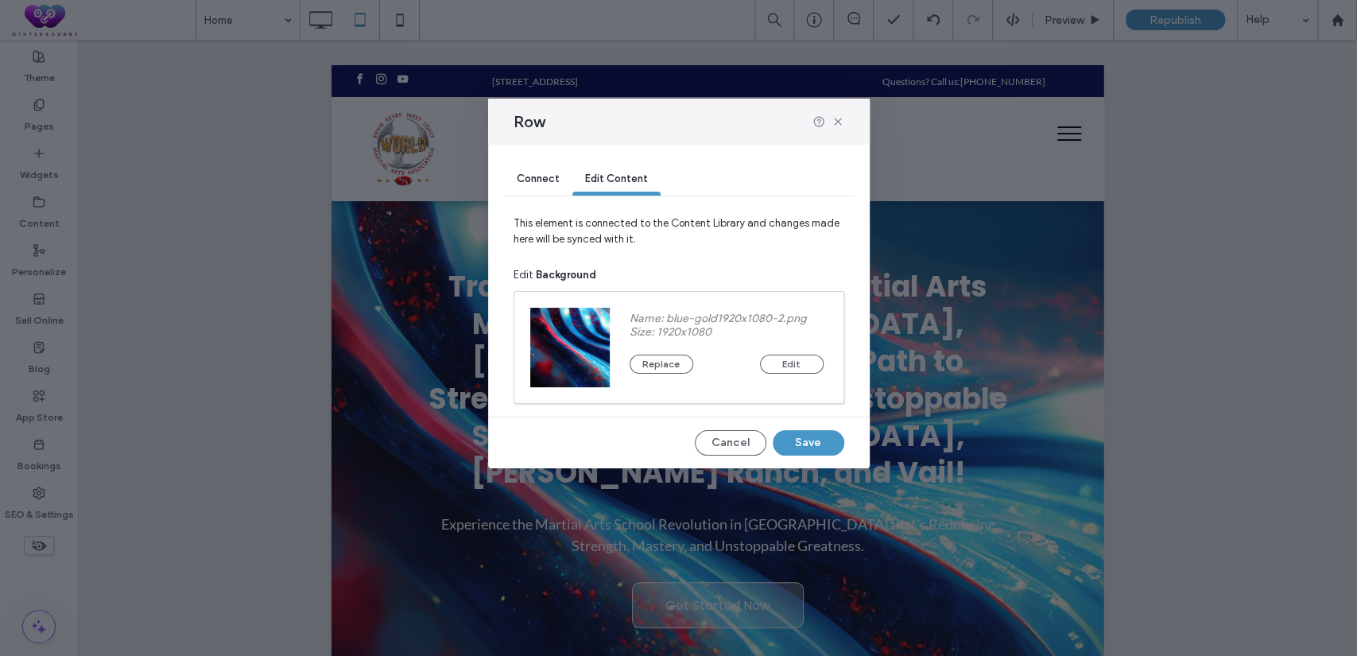
click at [536, 188] on div "Connect" at bounding box center [538, 180] width 68 height 32
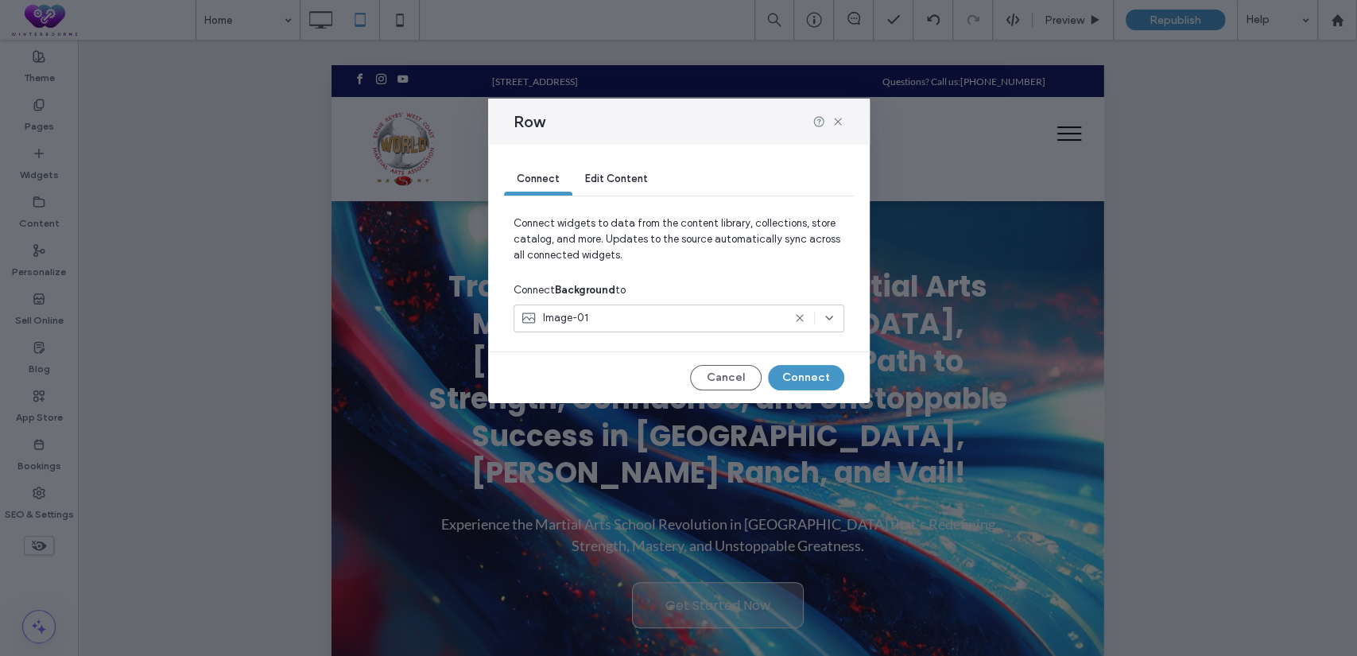
click at [597, 317] on div "Image-01" at bounding box center [652, 318] width 262 height 16
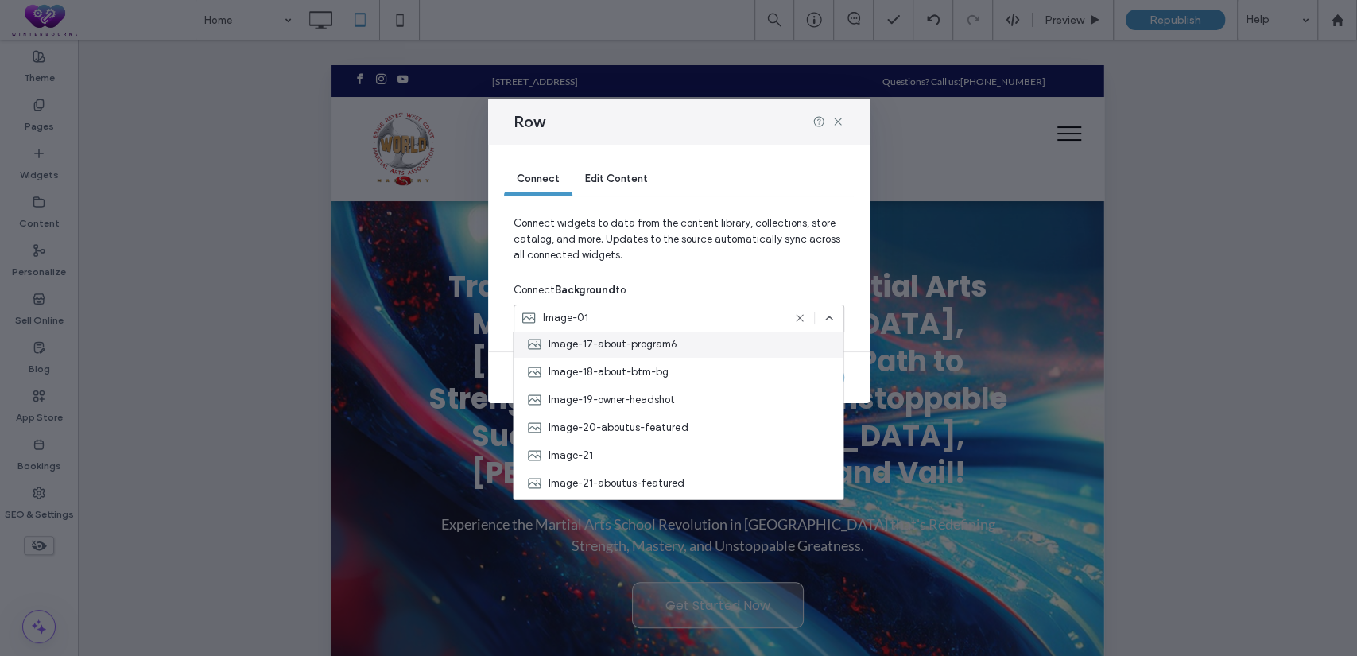
scroll to position [441, 0]
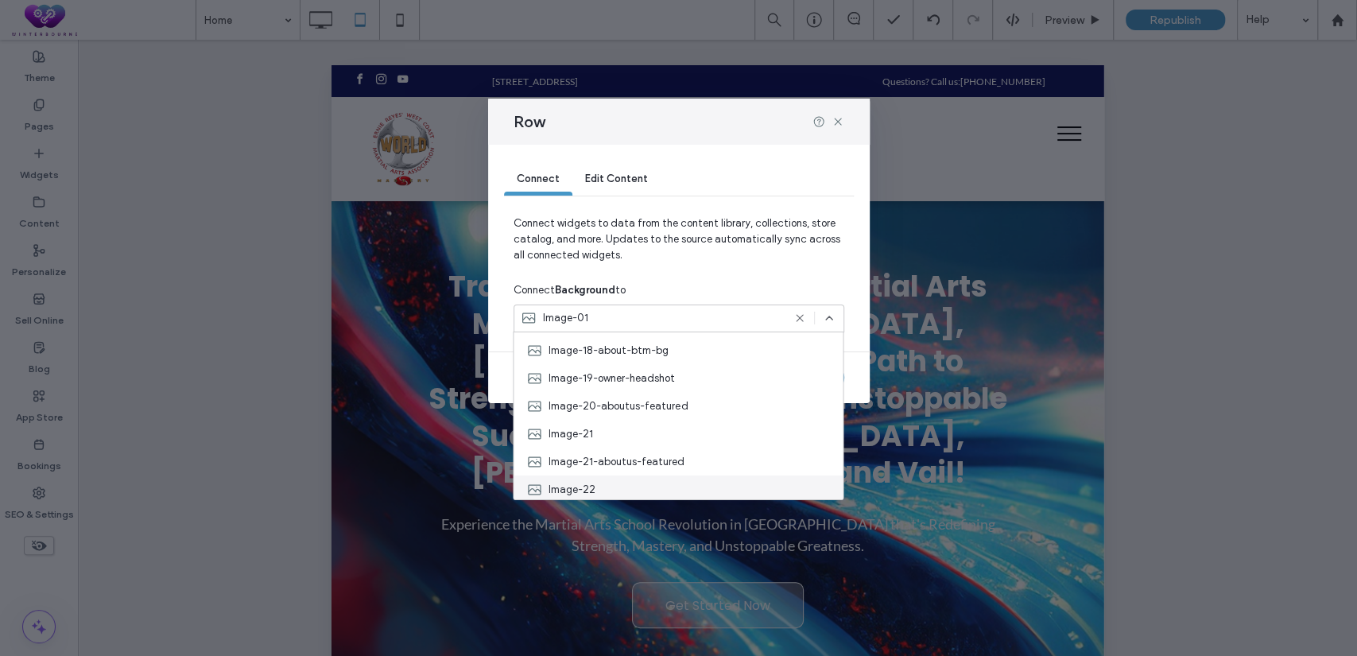
click at [617, 481] on div "Image-22" at bounding box center [678, 489] width 329 height 28
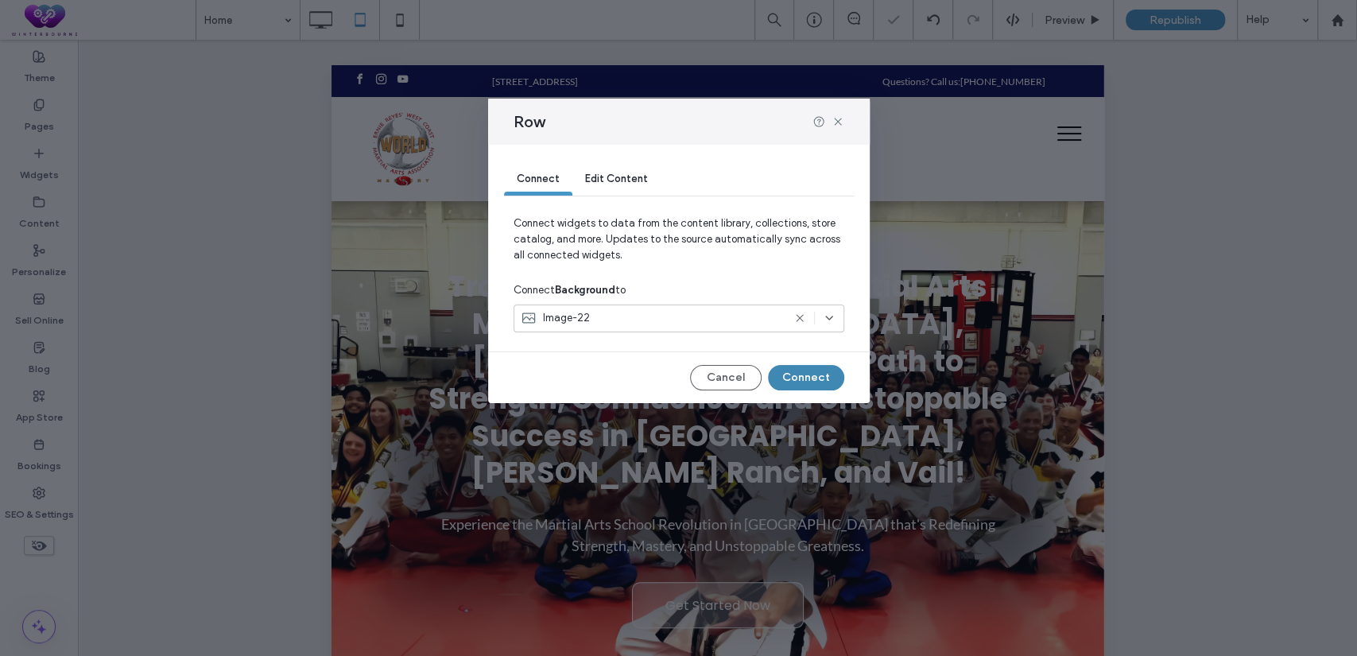
click at [792, 384] on button "Connect" at bounding box center [806, 377] width 76 height 25
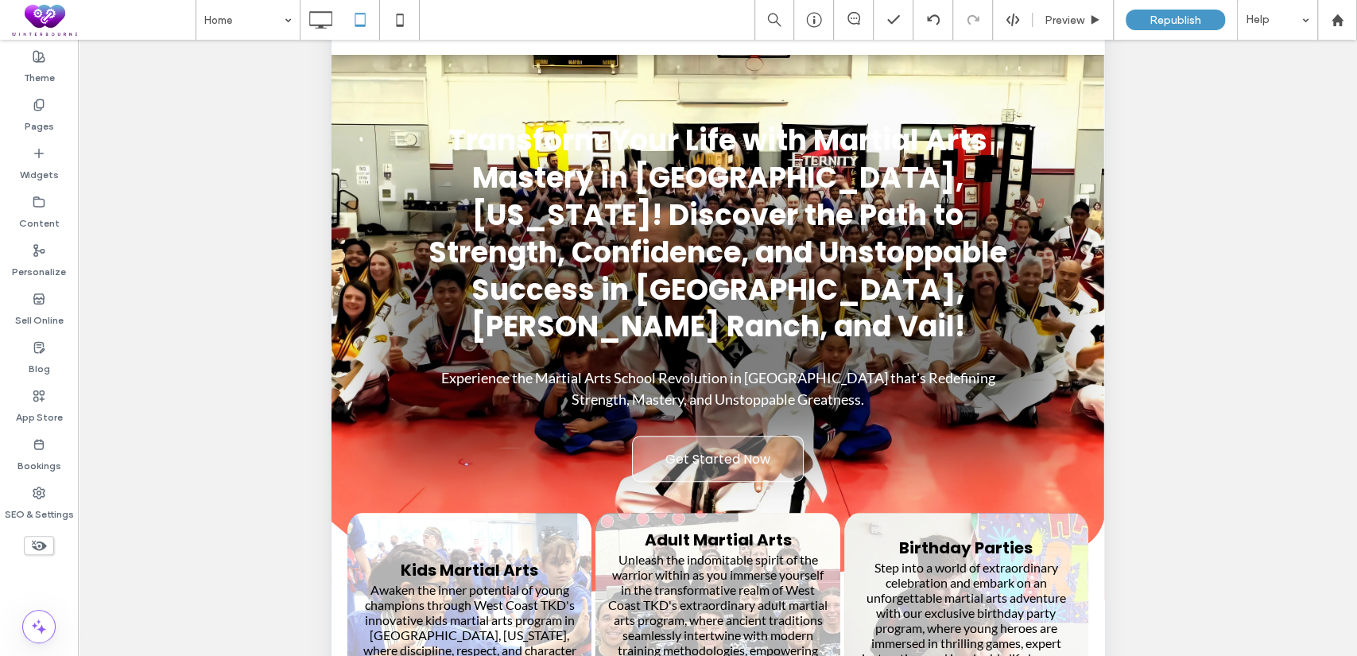
scroll to position [146, 0]
click at [397, 20] on icon at bounding box center [400, 20] width 32 height 32
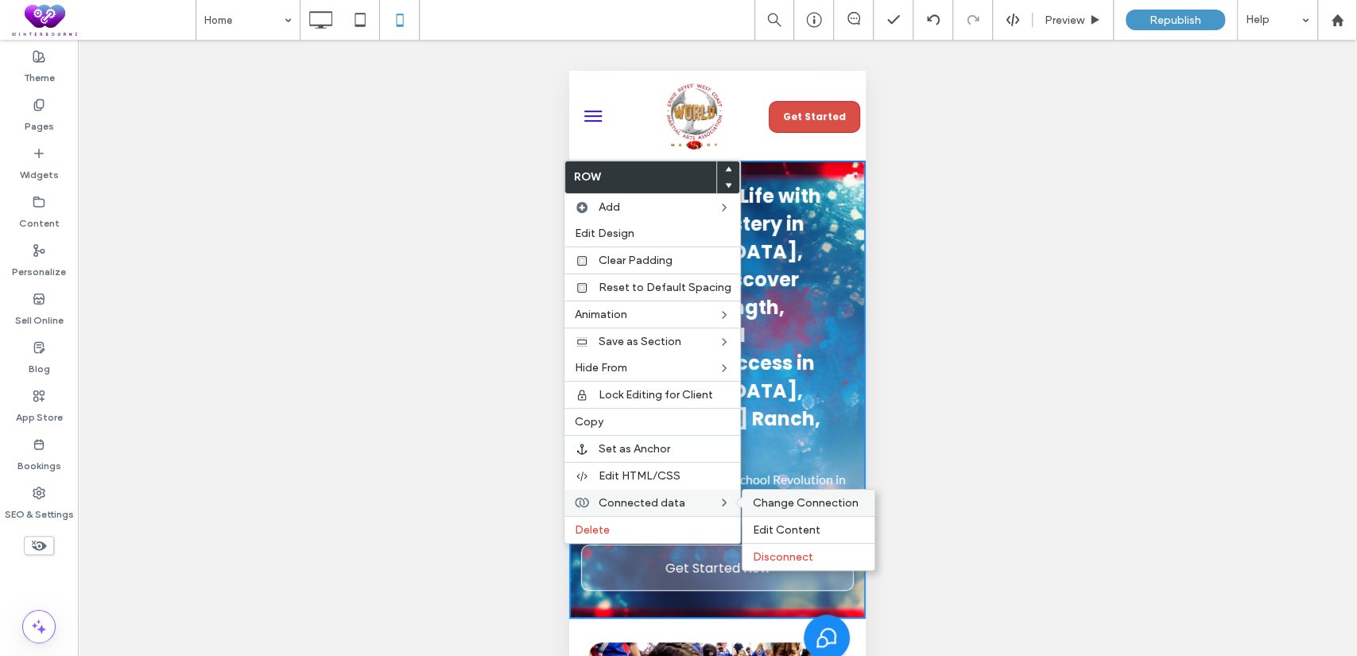
scroll to position [0, 0]
click at [801, 507] on span "Change Connection" at bounding box center [805, 503] width 106 height 14
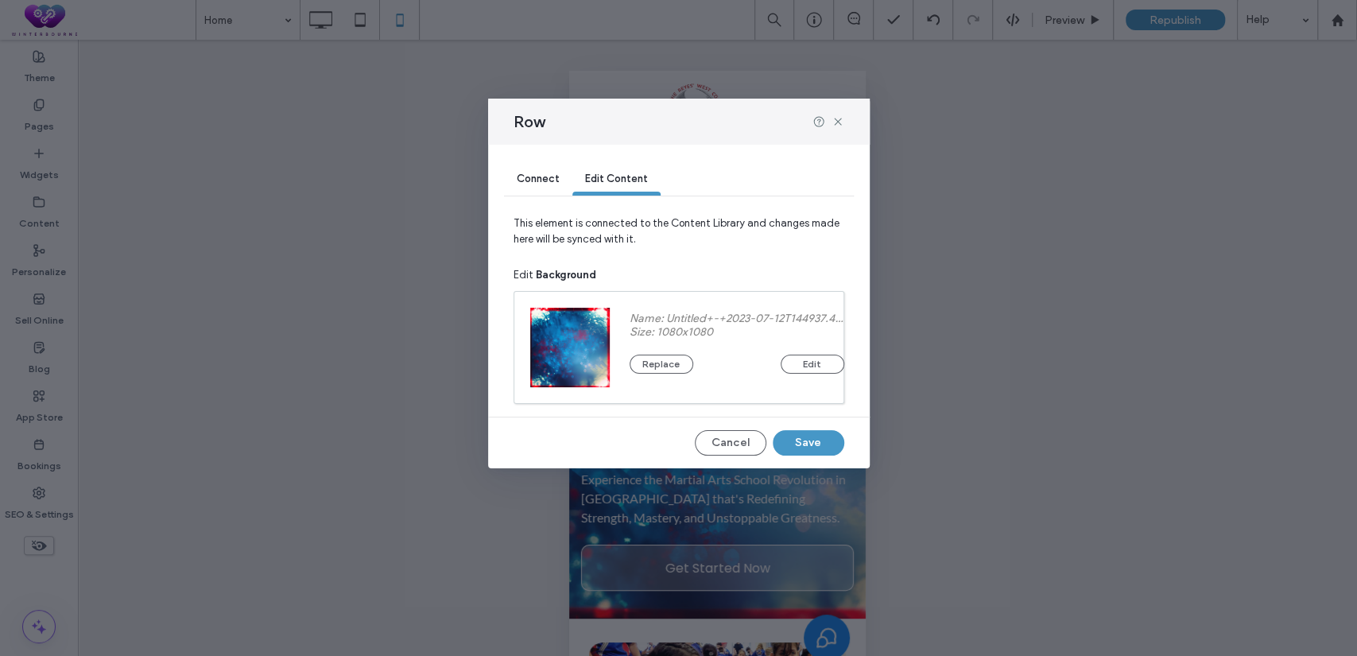
click at [514, 173] on div "Connect" at bounding box center [538, 180] width 68 height 32
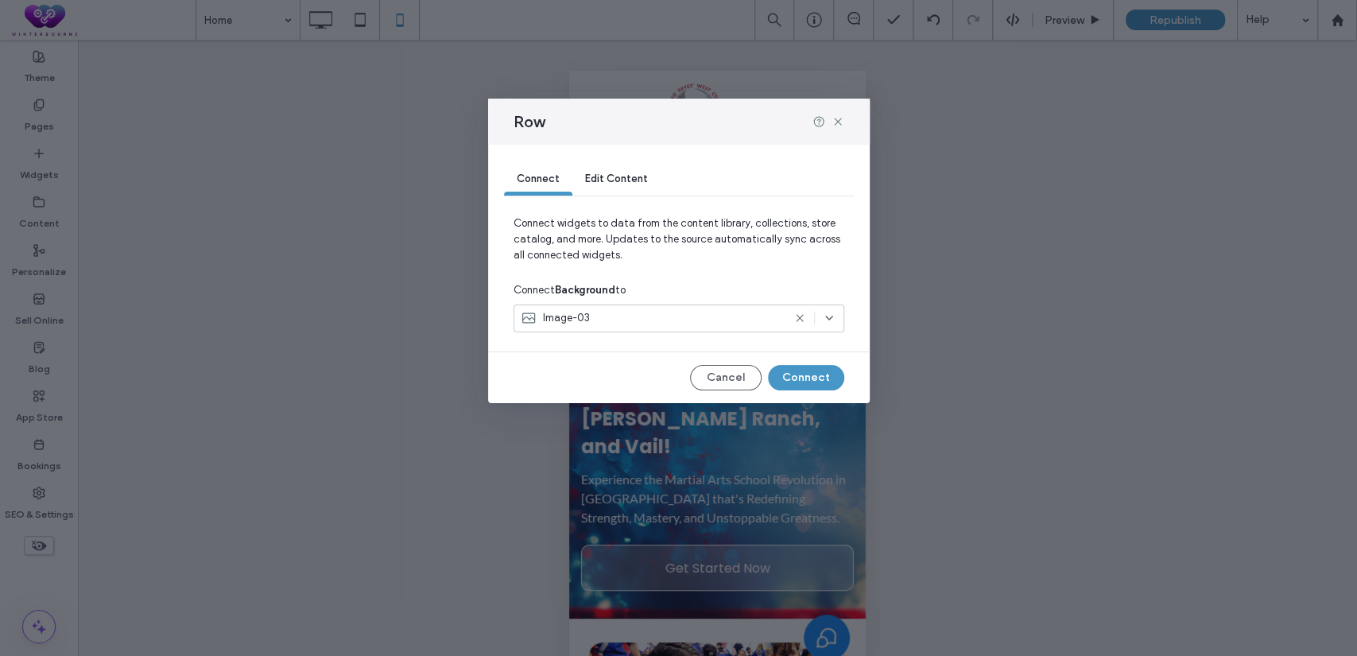
click at [653, 322] on div "Image-03" at bounding box center [652, 318] width 262 height 16
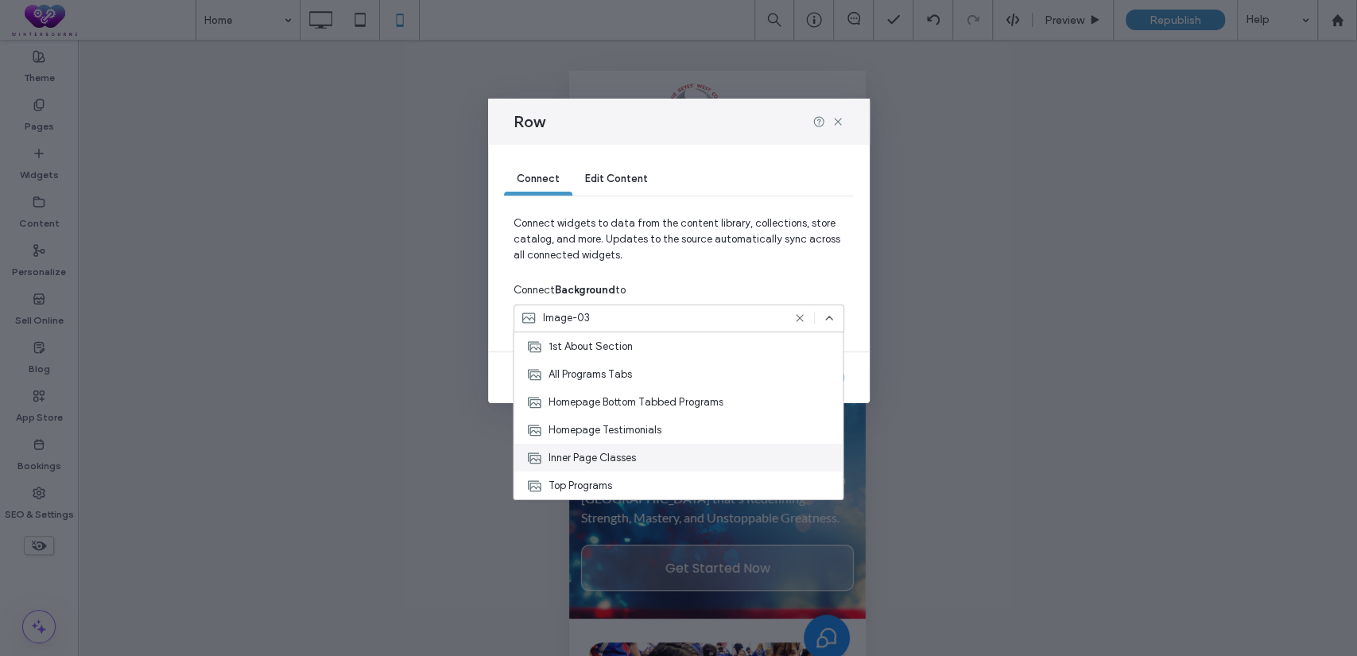
scroll to position [549, 0]
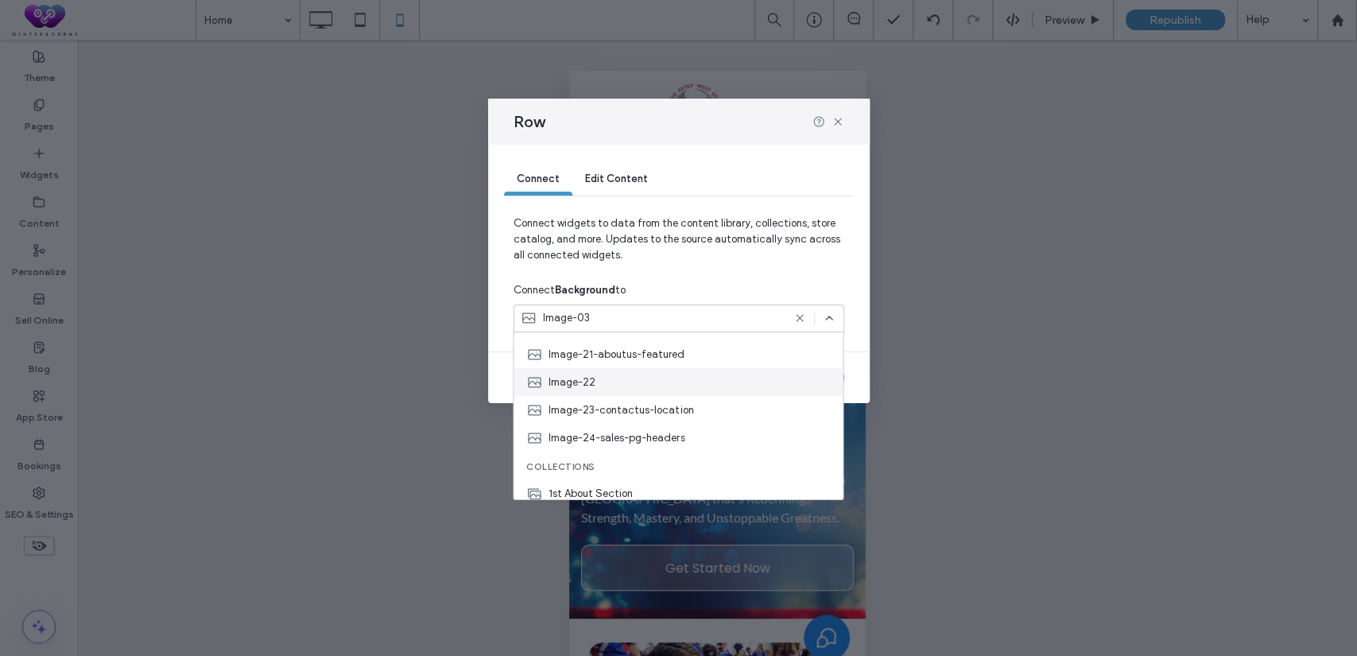
click at [613, 380] on div "Image-22" at bounding box center [678, 382] width 329 height 28
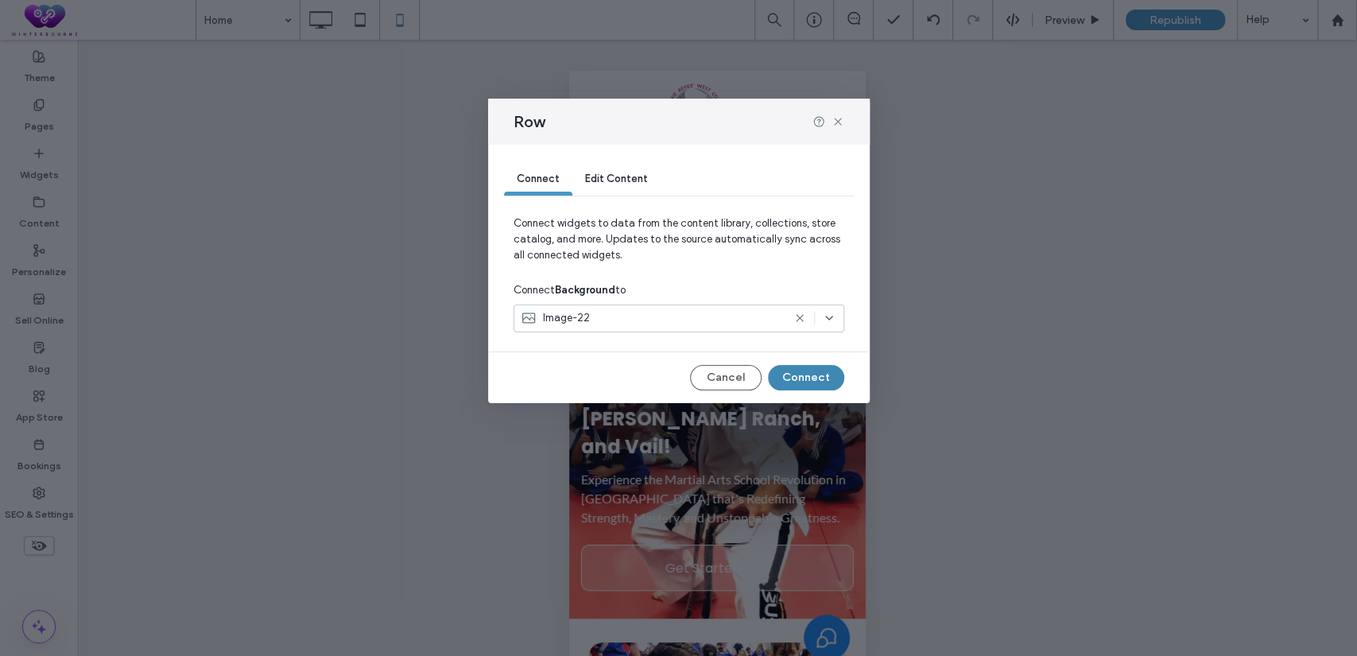
click at [816, 386] on button "Connect" at bounding box center [806, 377] width 76 height 25
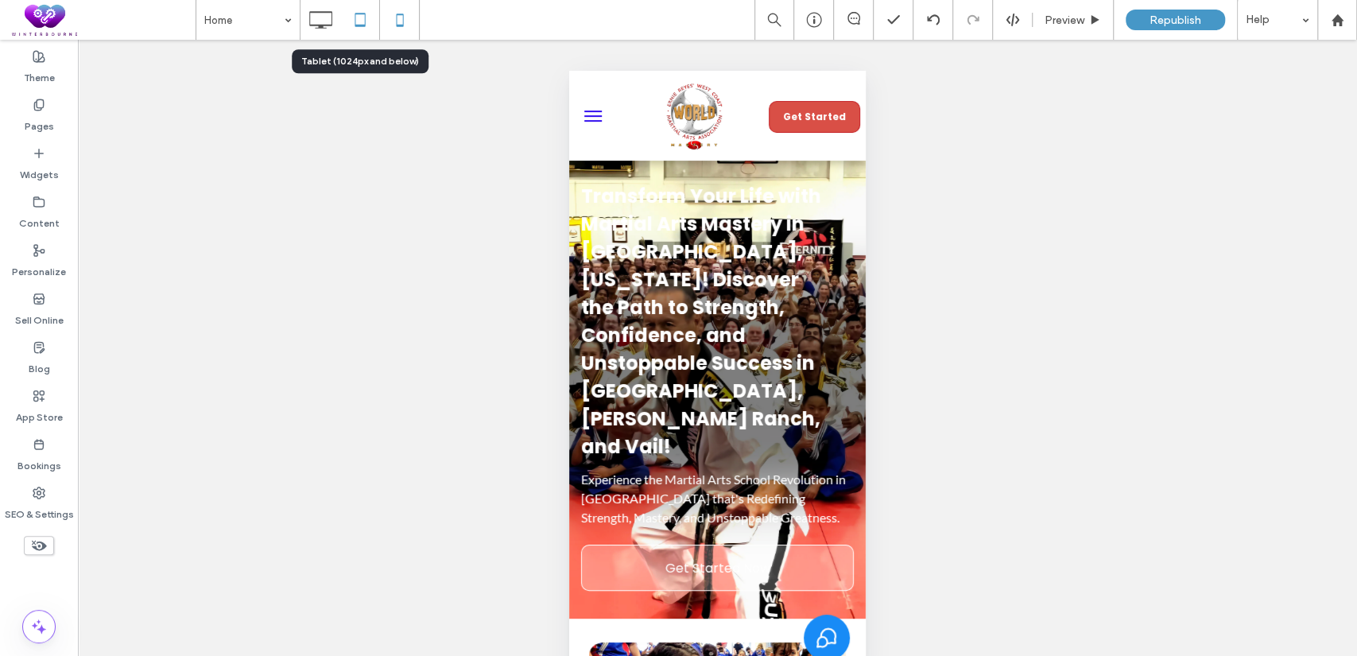
click at [364, 17] on use at bounding box center [360, 20] width 10 height 14
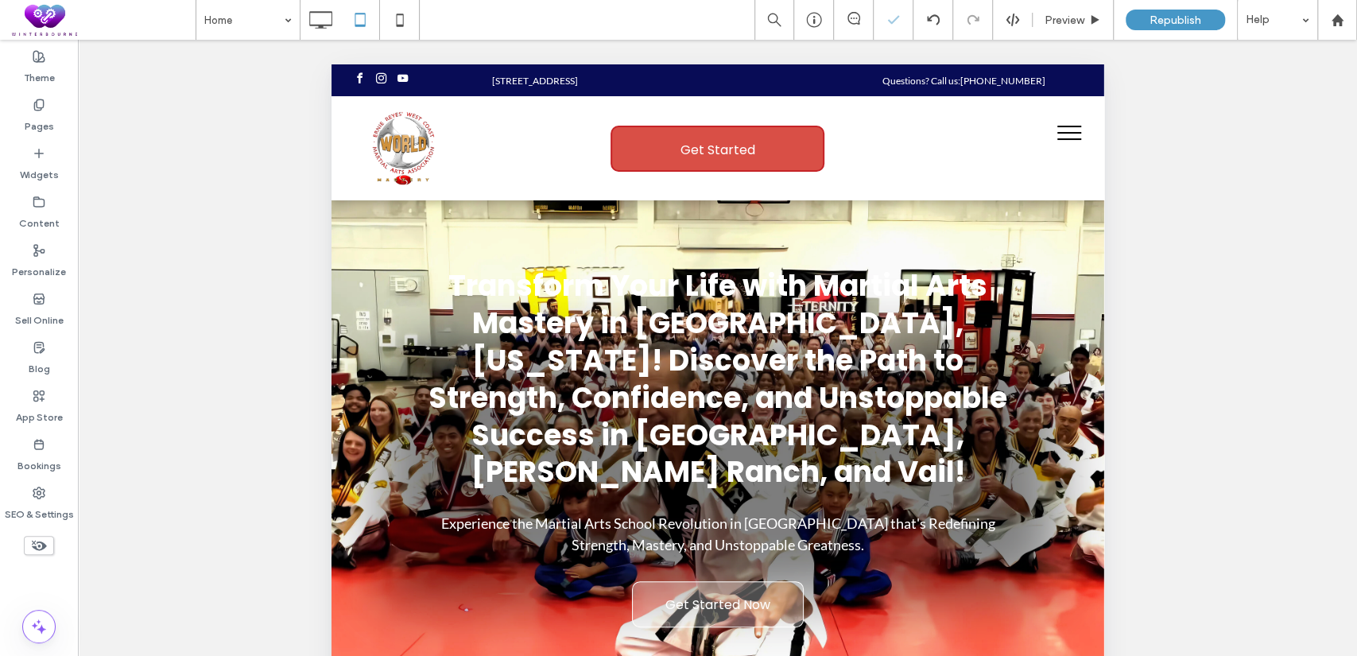
scroll to position [0, 0]
click at [328, 13] on icon at bounding box center [320, 20] width 32 height 32
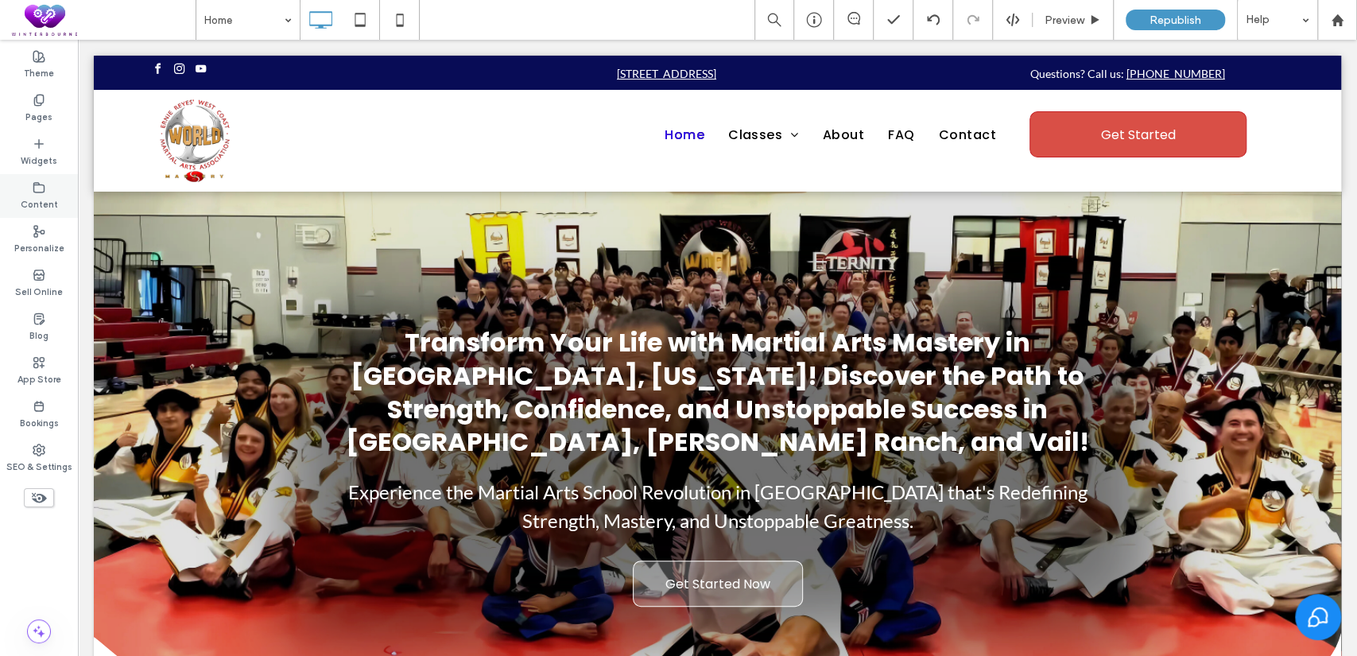
click at [31, 176] on div "Content" at bounding box center [39, 196] width 78 height 44
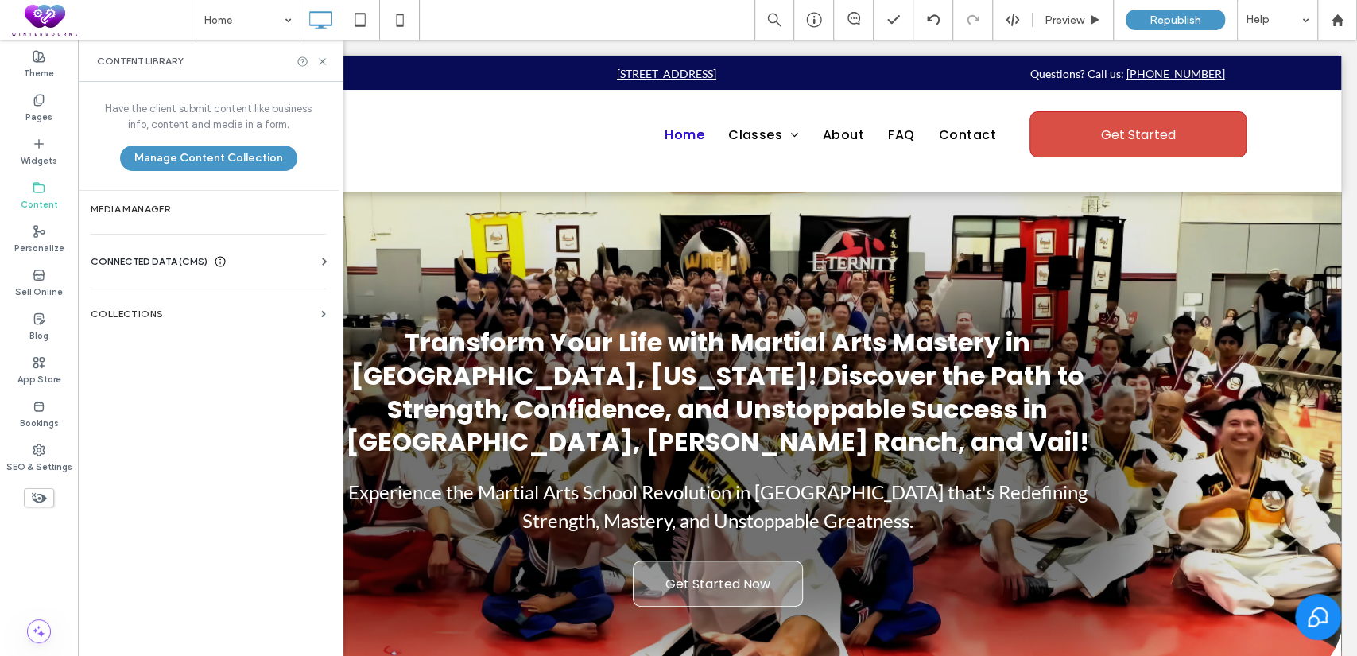
click at [173, 262] on span "CONNECTED DATA (CMS)" at bounding box center [149, 262] width 117 height 16
click at [191, 368] on label "Business Images" at bounding box center [211, 373] width 216 height 11
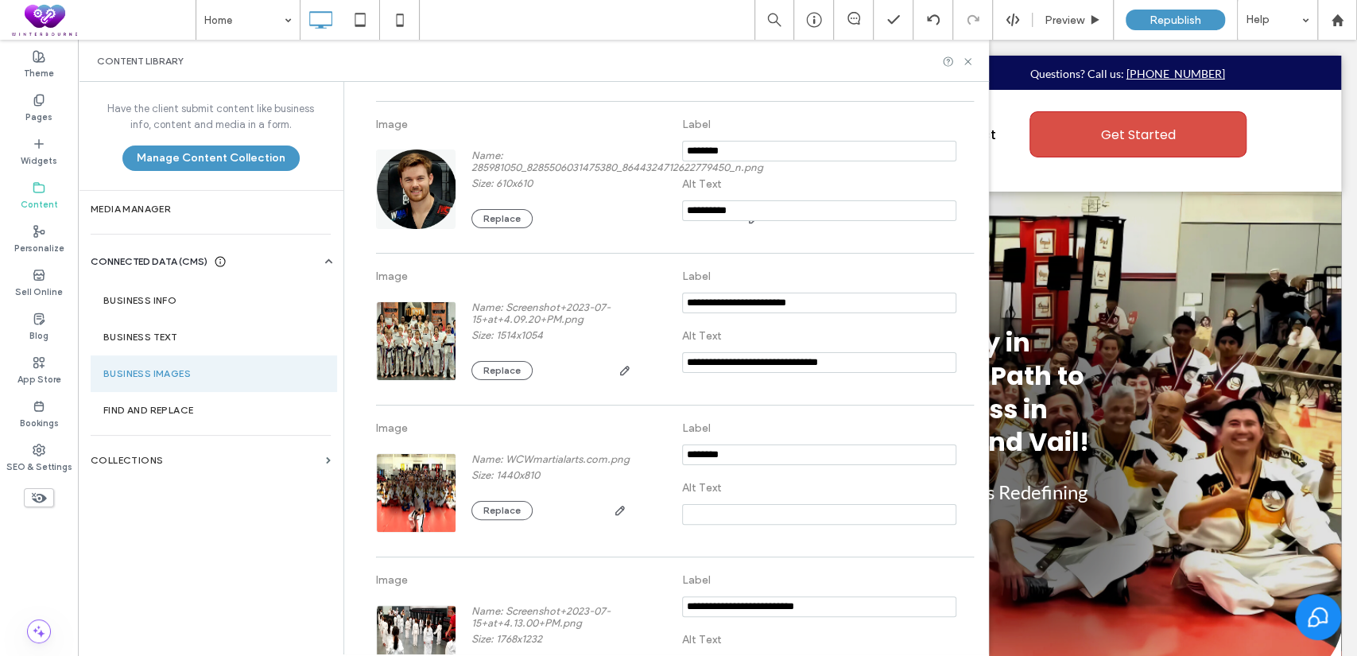
scroll to position [3015, 0]
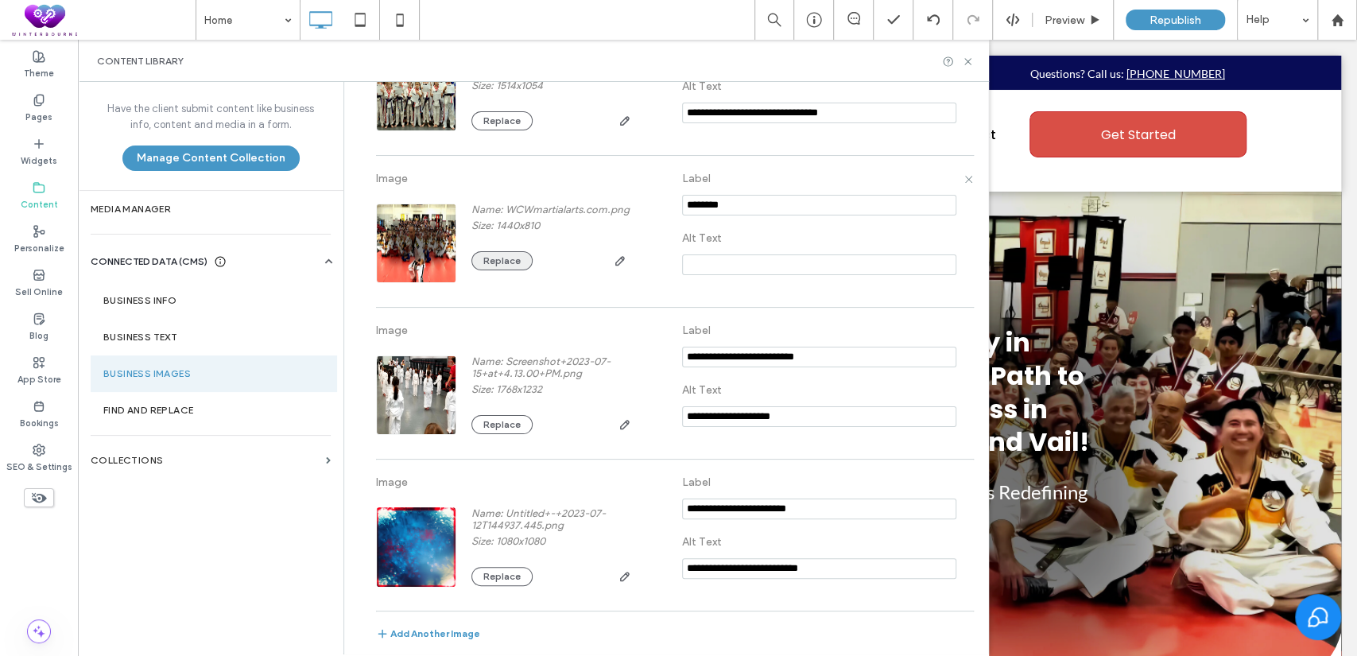
click at [498, 257] on button "Replace" at bounding box center [501, 260] width 61 height 19
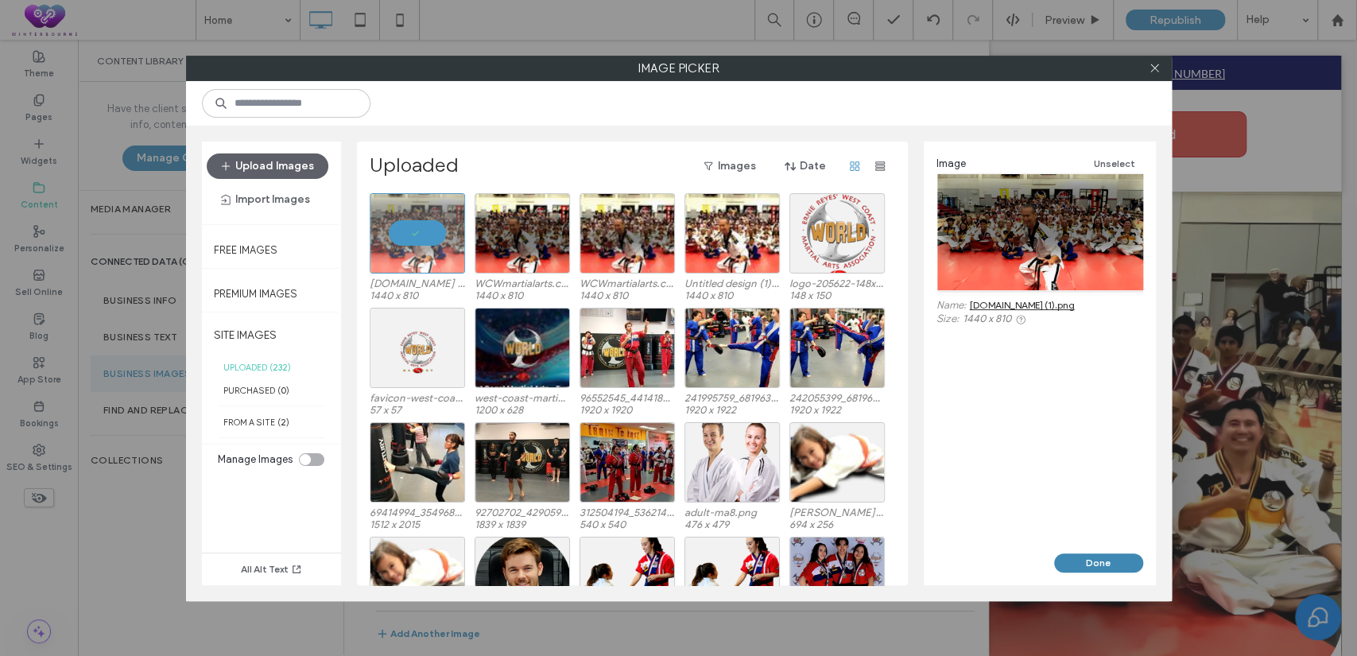
click at [1100, 565] on button "Done" at bounding box center [1098, 562] width 89 height 19
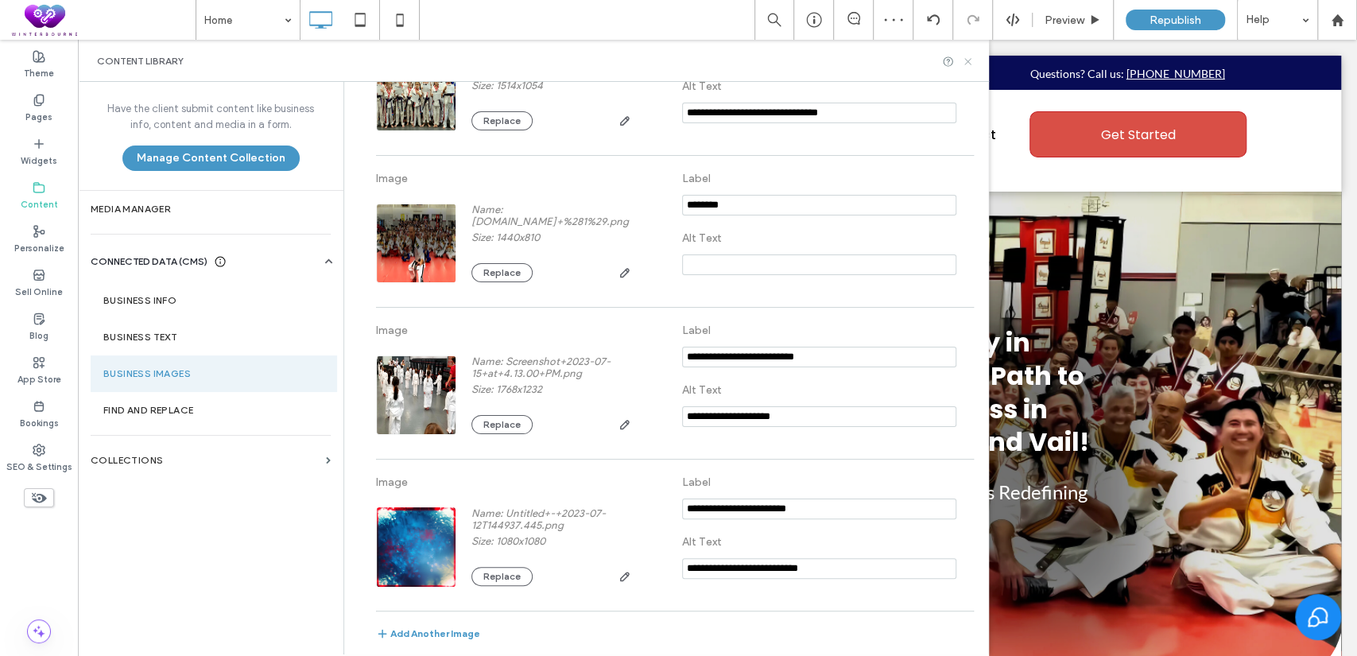
click at [969, 65] on icon at bounding box center [968, 62] width 12 height 12
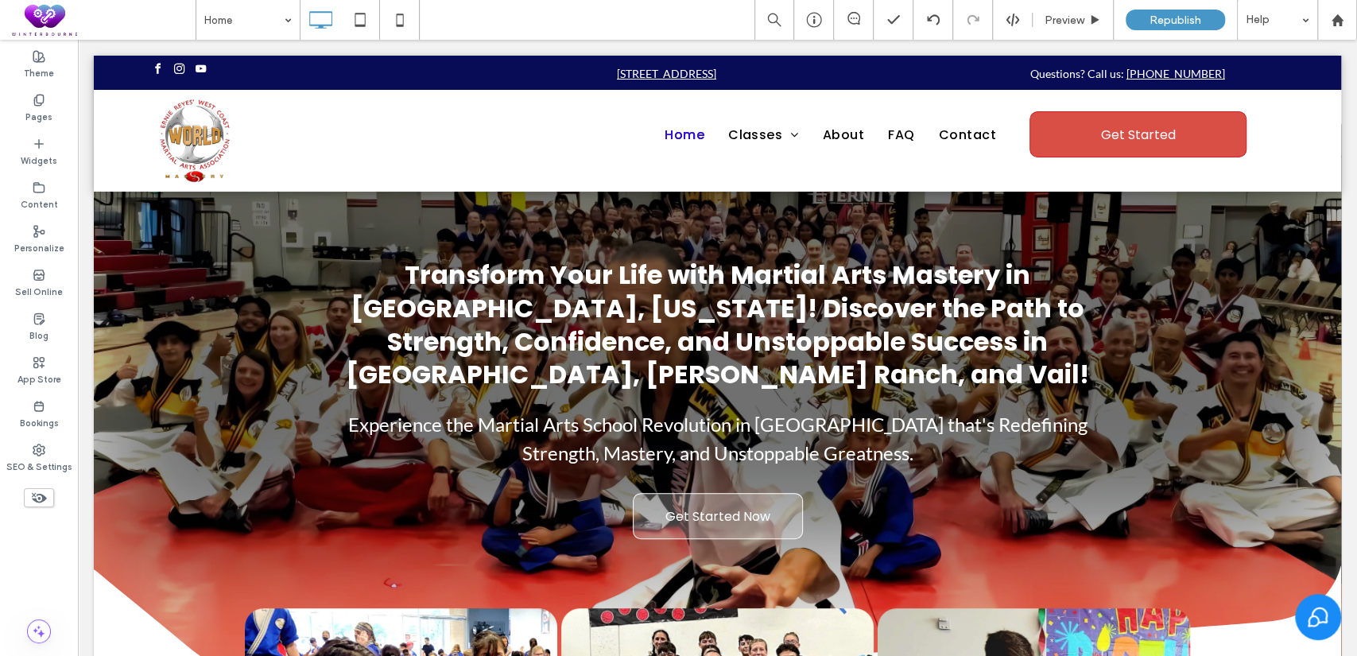
scroll to position [0, 0]
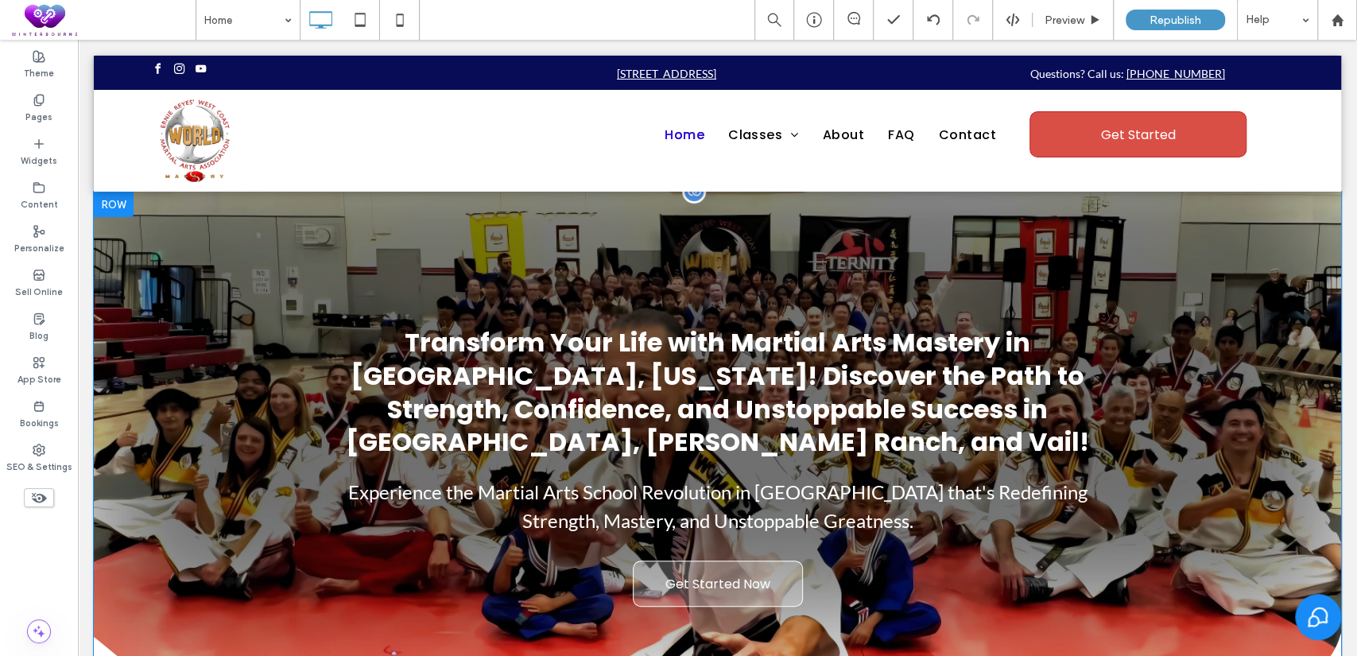
click at [122, 200] on div at bounding box center [114, 204] width 40 height 25
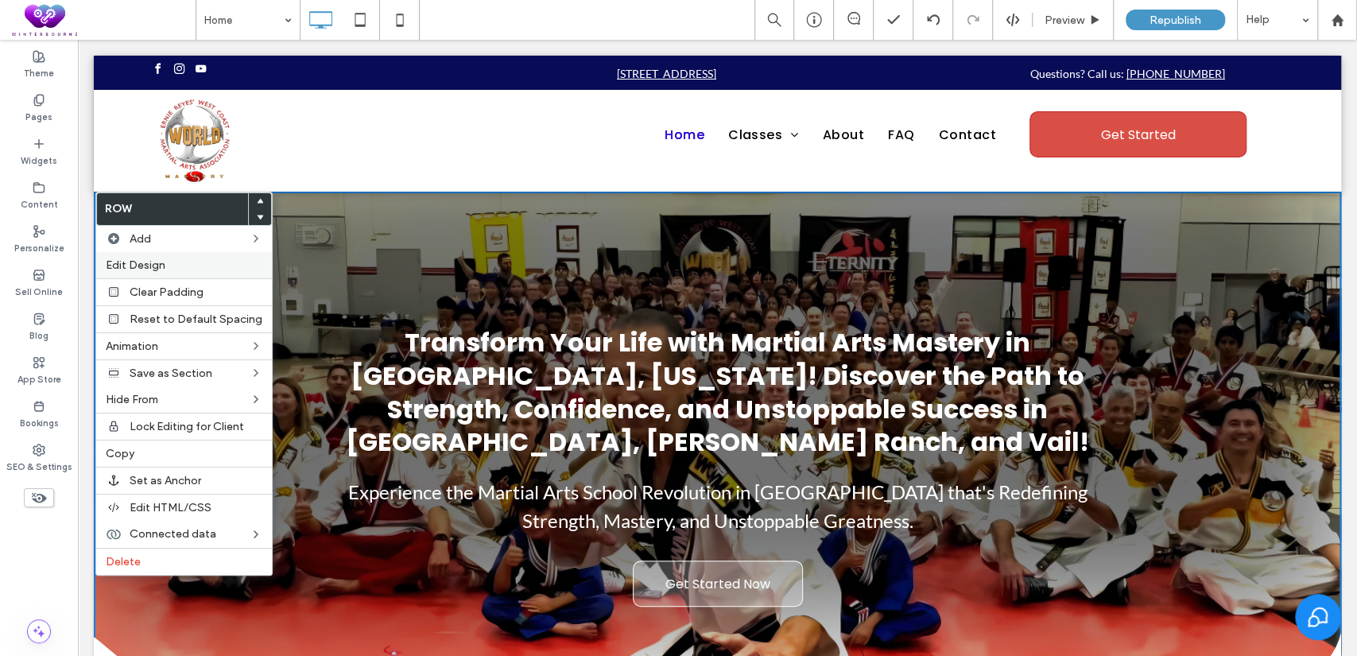
click at [177, 268] on label "Edit Design" at bounding box center [184, 265] width 157 height 14
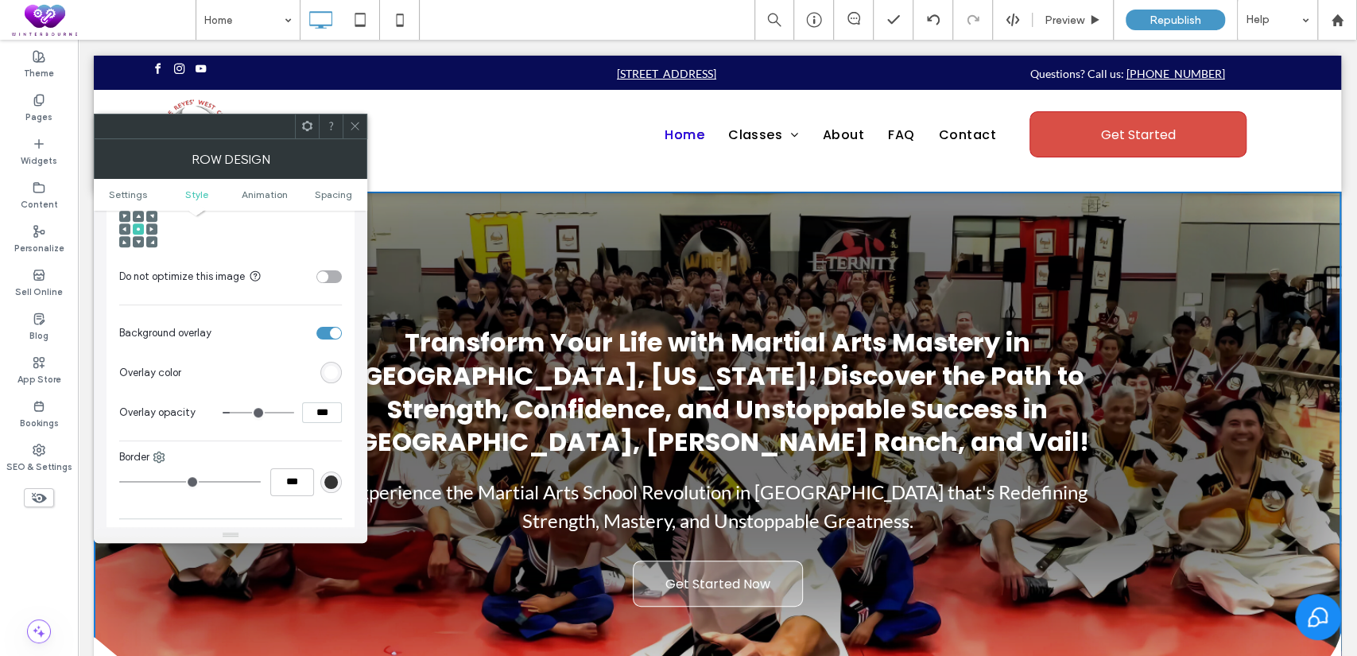
scroll to position [736, 0]
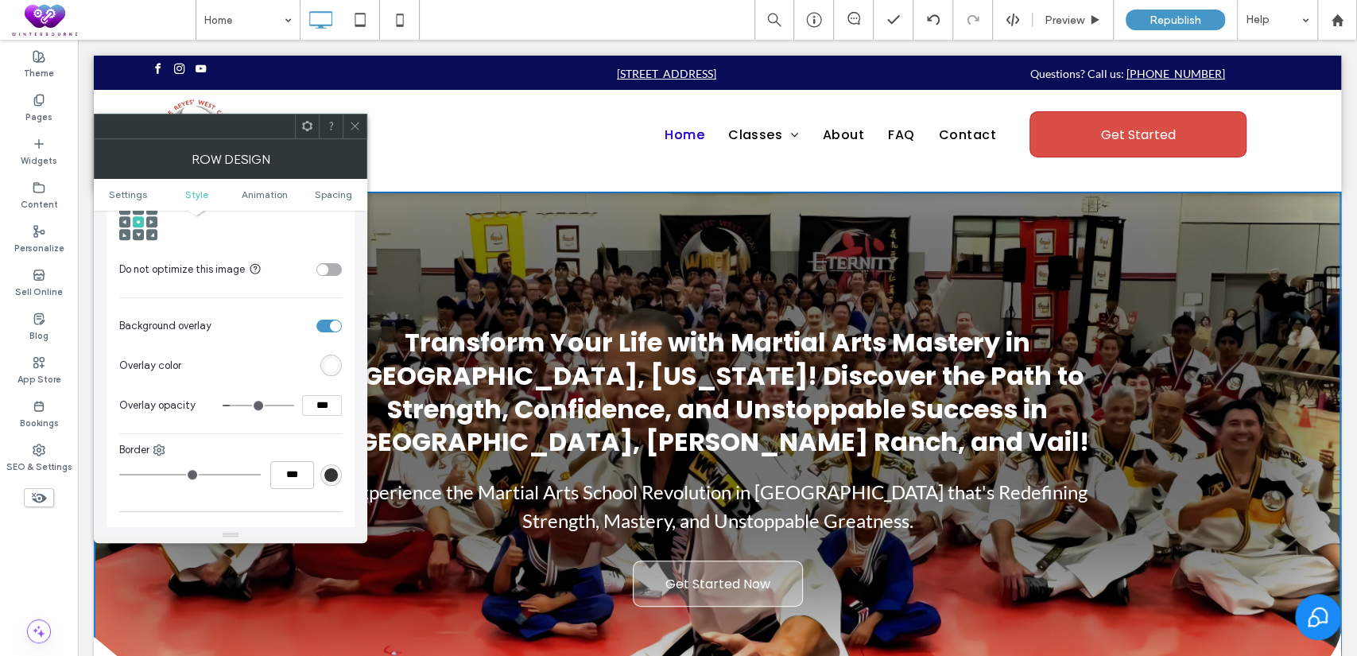
click at [333, 321] on div "toggle" at bounding box center [335, 325] width 11 height 11
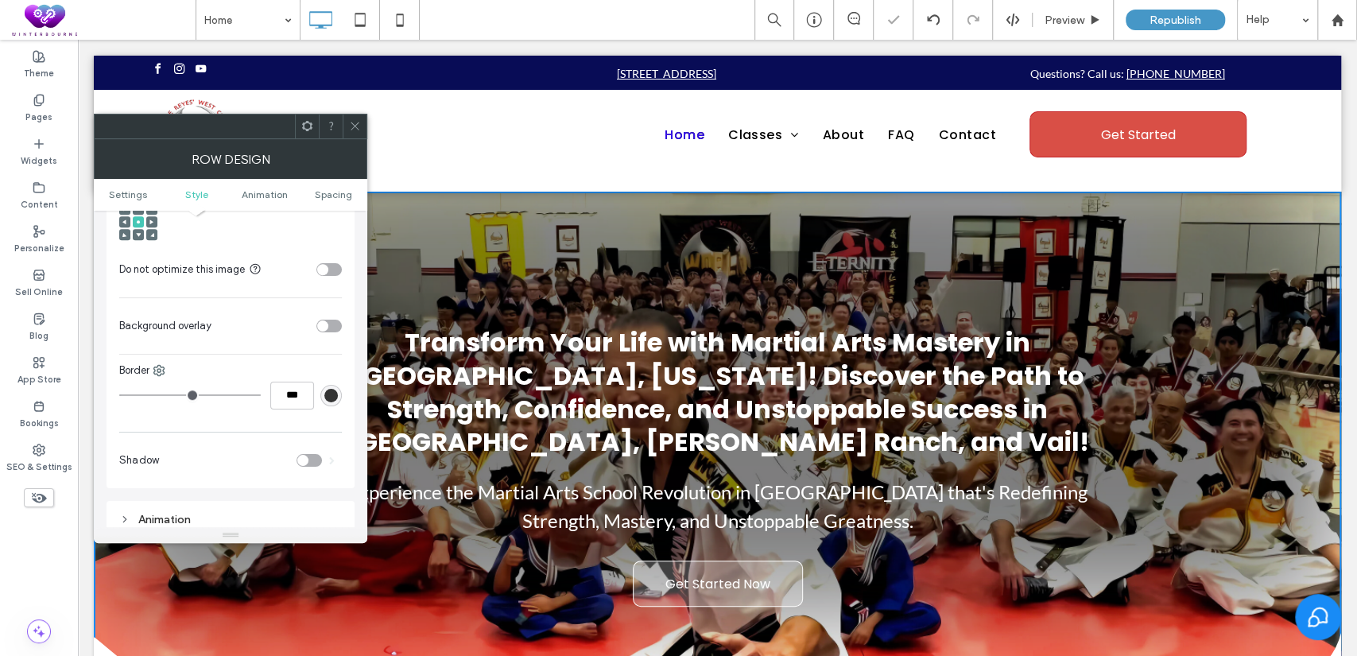
click at [356, 123] on icon at bounding box center [355, 126] width 12 height 12
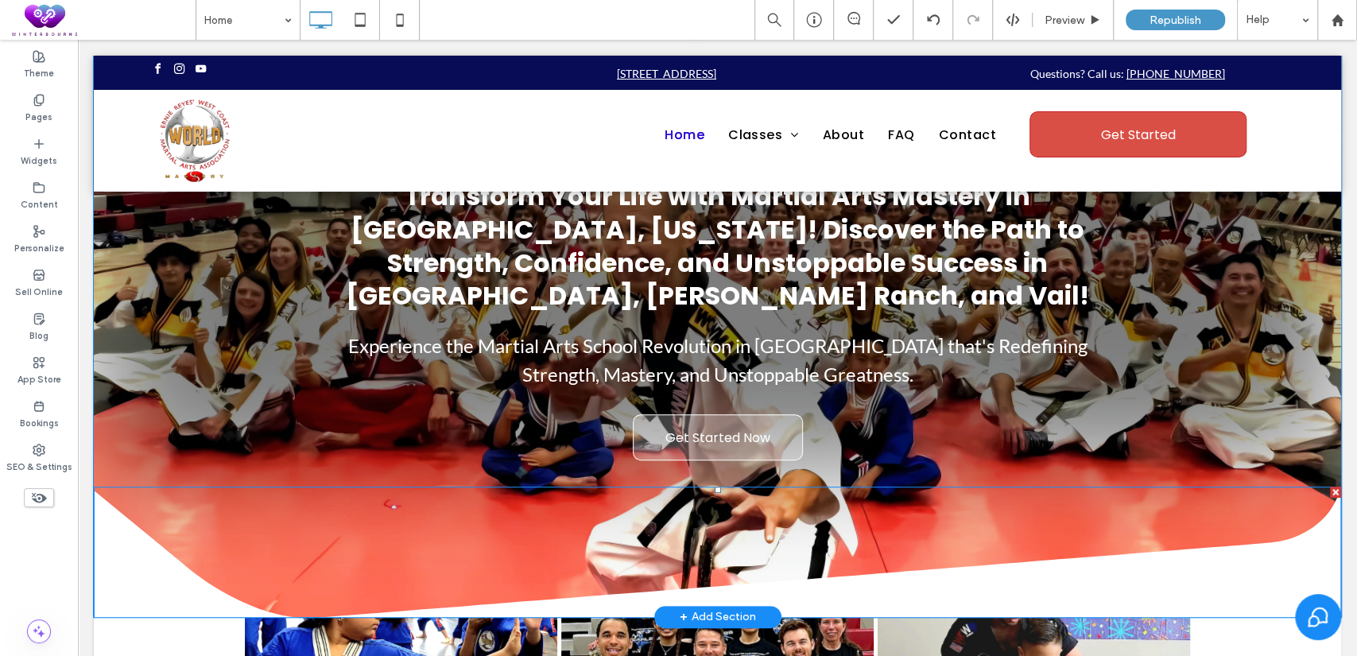
scroll to position [0, 0]
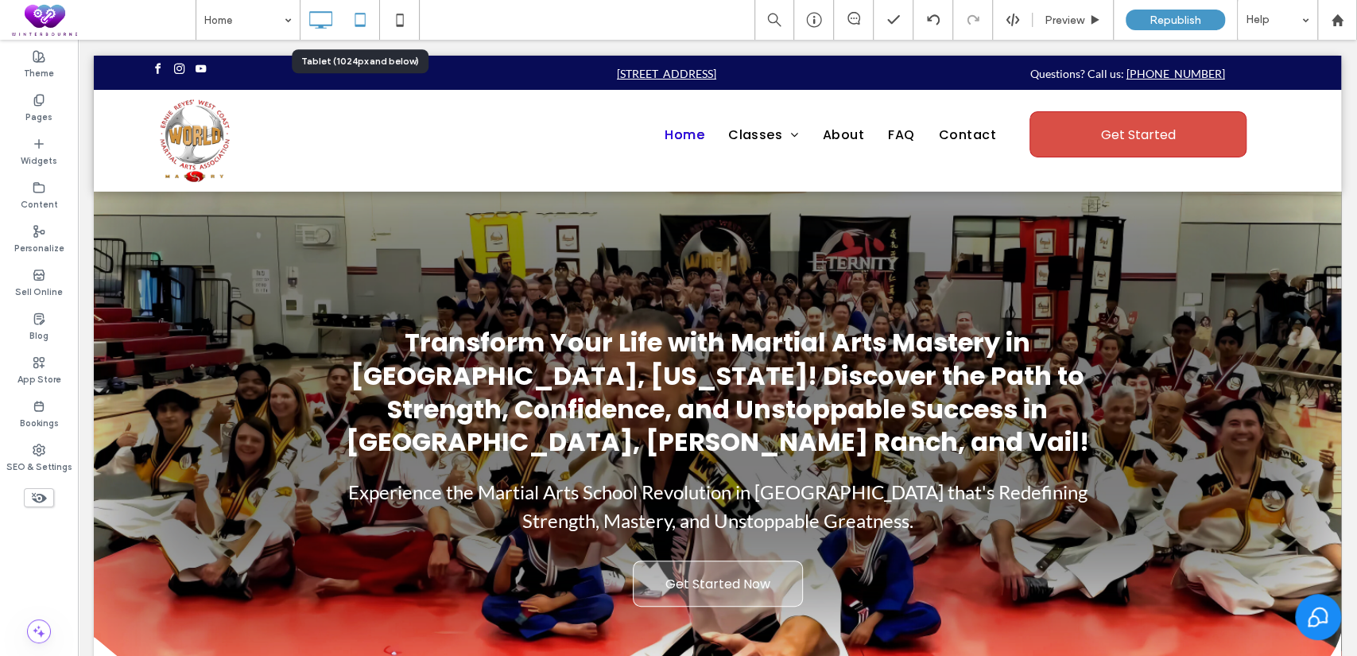
click at [360, 17] on icon at bounding box center [360, 20] width 32 height 32
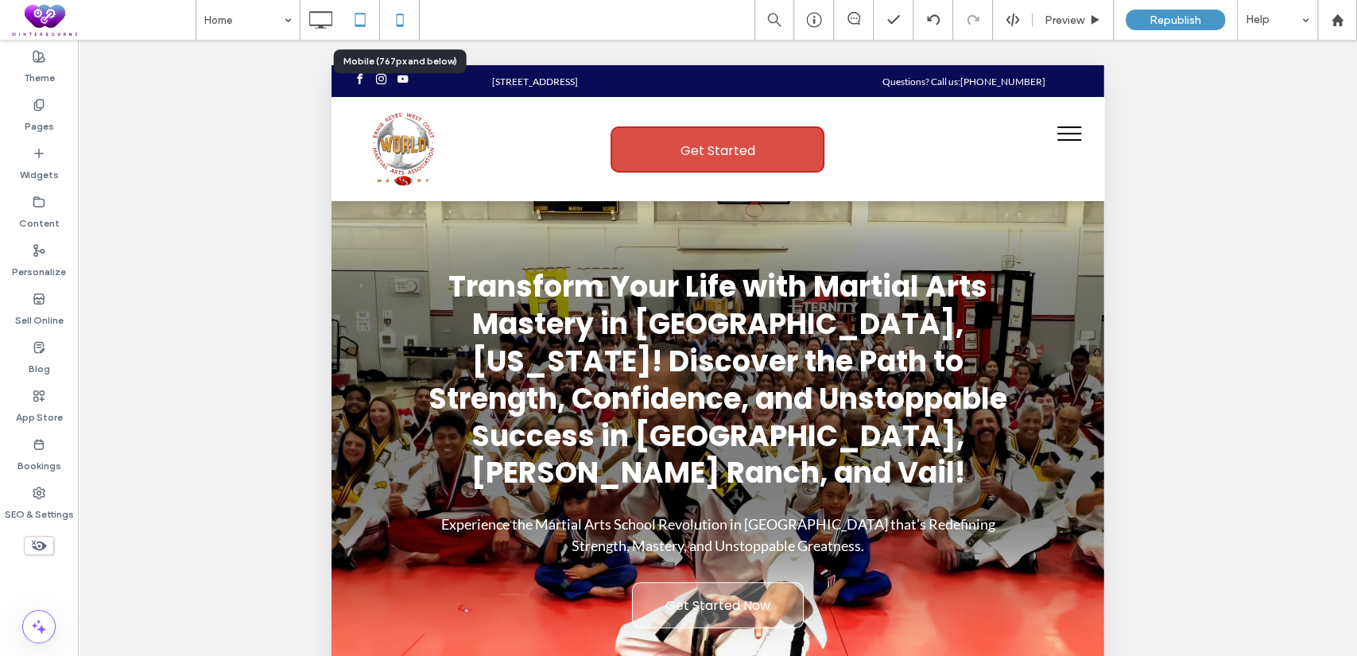
click at [404, 17] on icon at bounding box center [400, 20] width 32 height 32
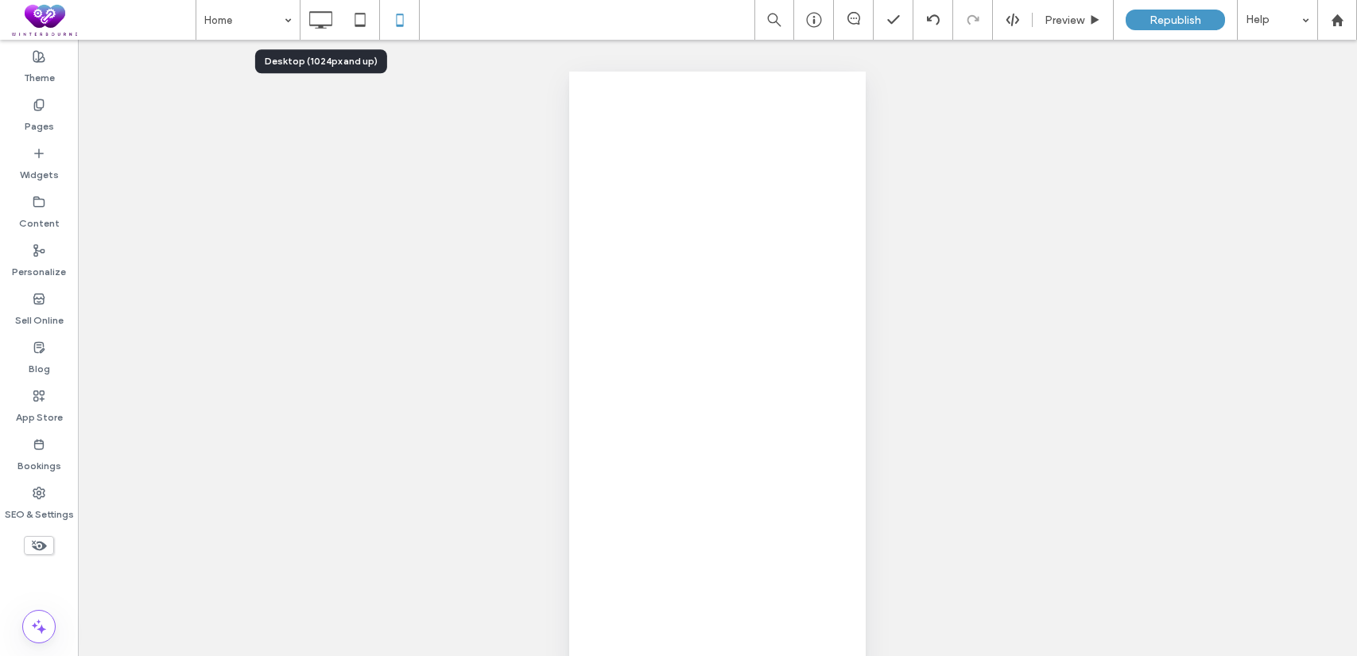
click at [310, 21] on icon at bounding box center [320, 20] width 32 height 32
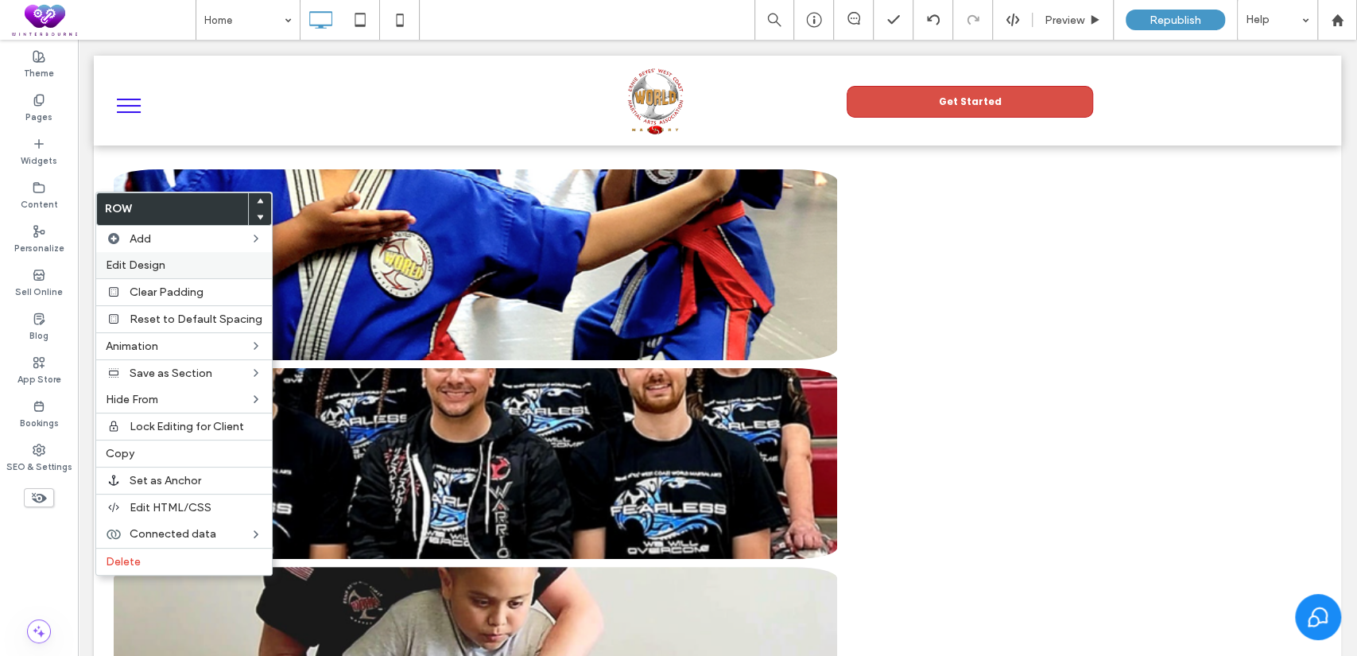
click at [161, 260] on span "Edit Design" at bounding box center [136, 265] width 60 height 14
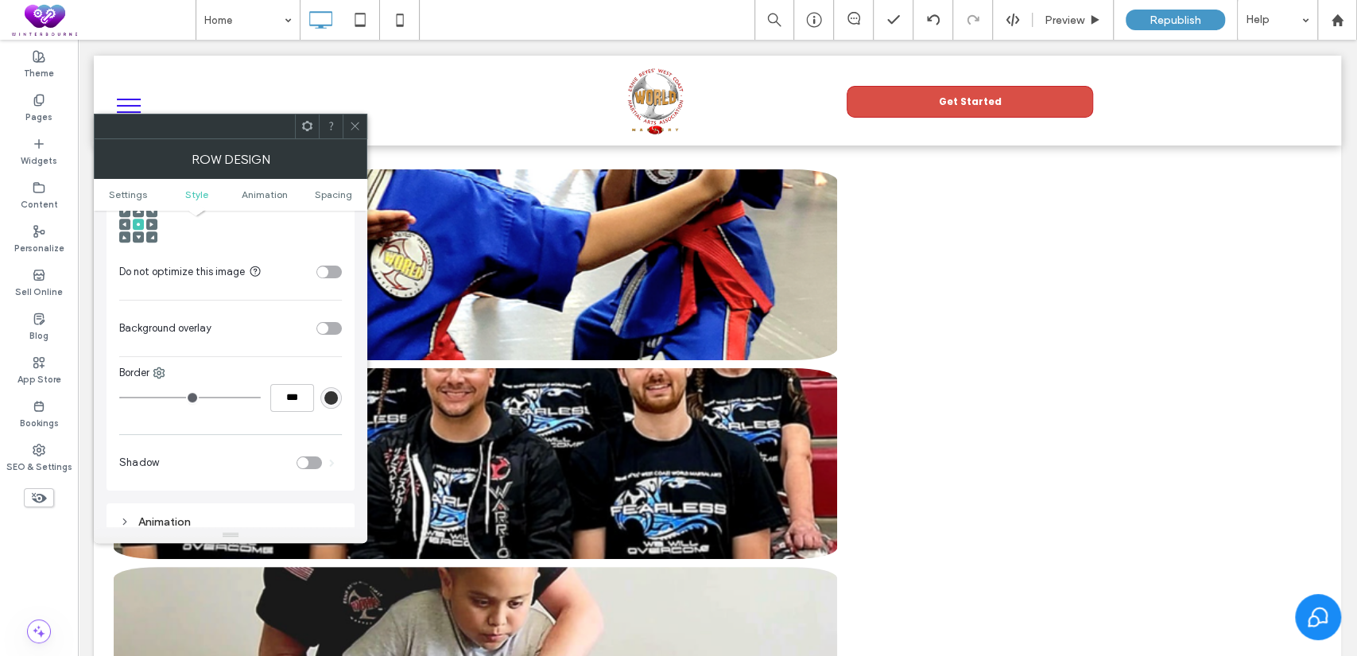
scroll to position [736, 0]
click at [326, 332] on div "toggle" at bounding box center [328, 326] width 25 height 13
click at [334, 372] on div "rgb(255,255,255)" at bounding box center [331, 366] width 14 height 14
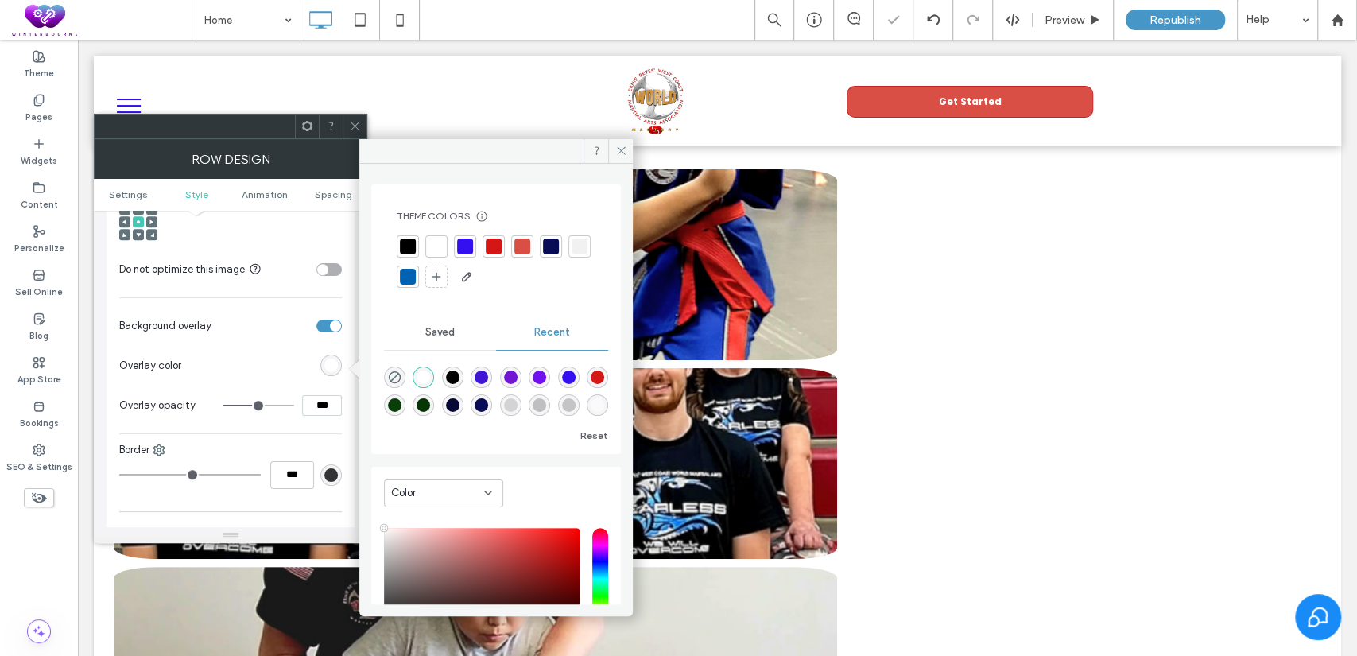
click at [413, 246] on div at bounding box center [408, 246] width 16 height 16
click at [315, 409] on input "***" at bounding box center [322, 405] width 40 height 21
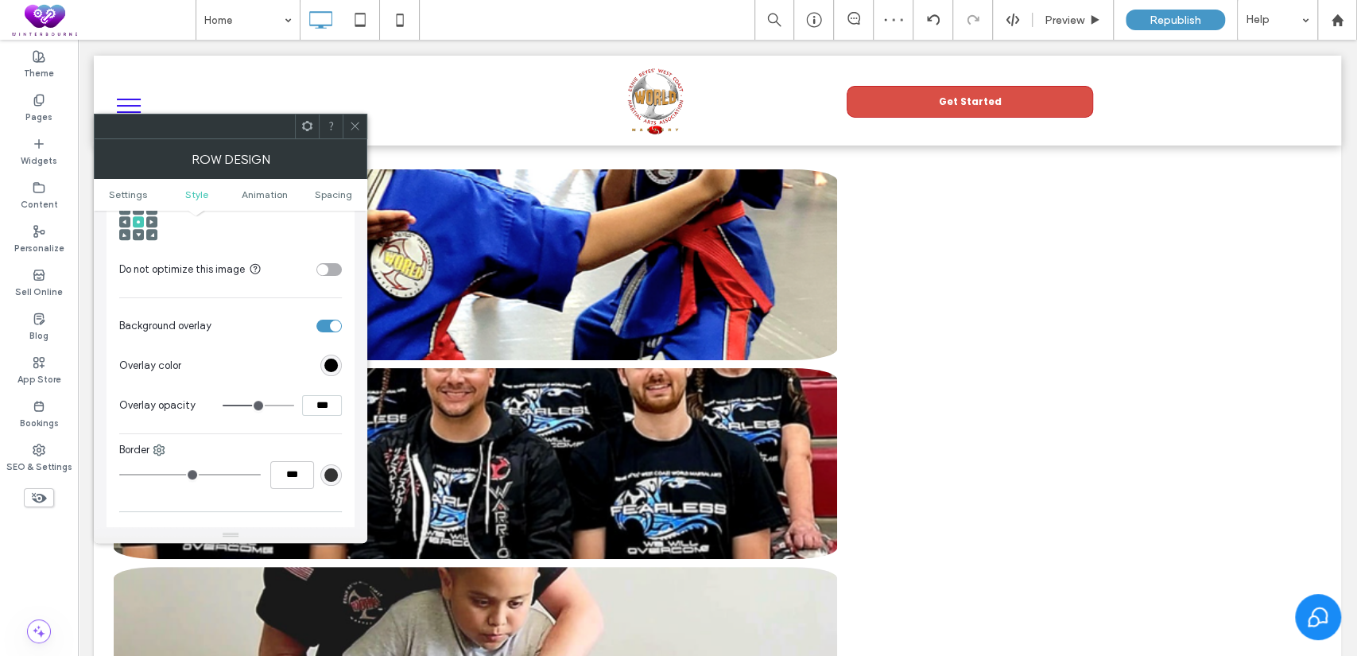
type input "***"
type input "**"
type input "***"
type input "**"
type input "***"
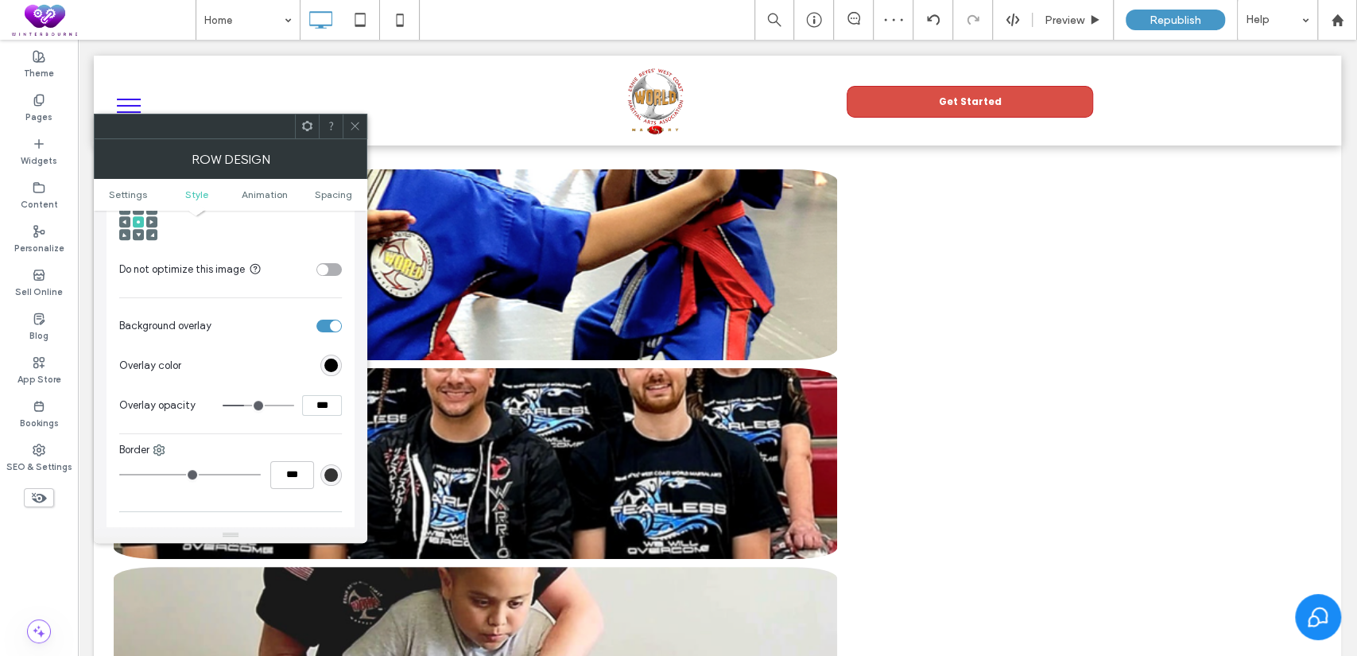
type input "**"
type input "***"
type input "**"
click at [360, 132] on span at bounding box center [355, 126] width 12 height 24
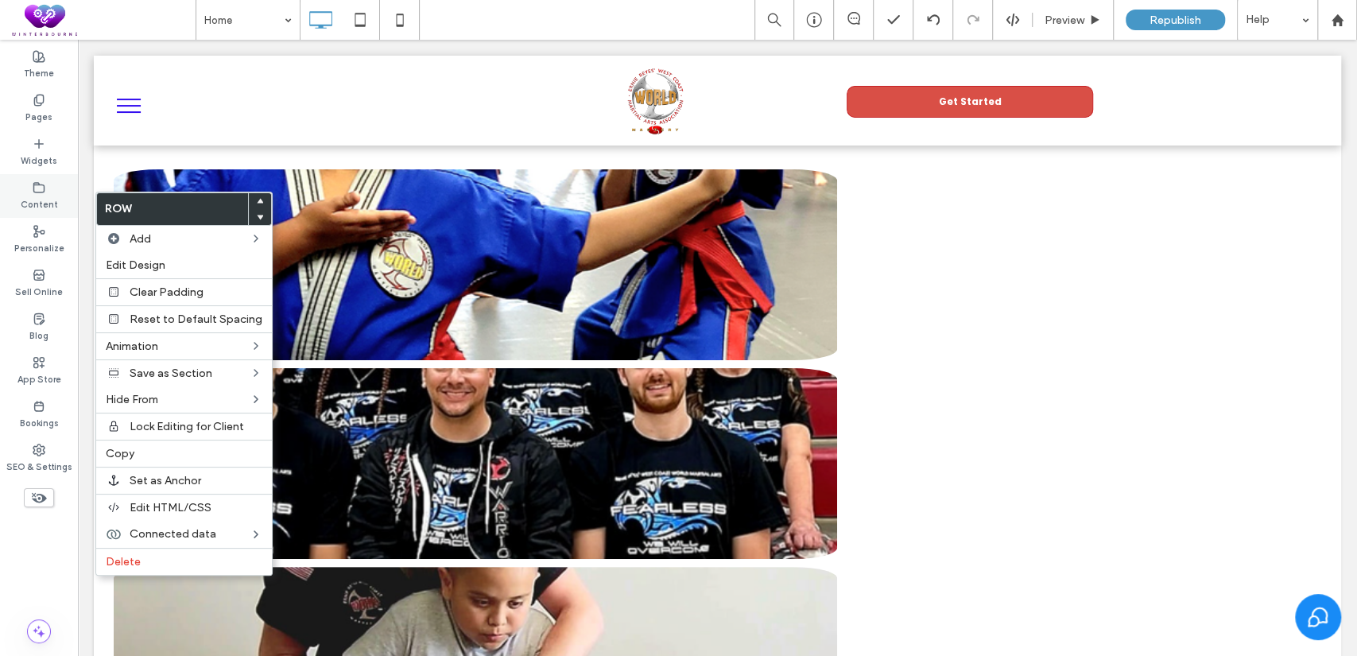
click at [58, 183] on div "Content" at bounding box center [39, 196] width 78 height 44
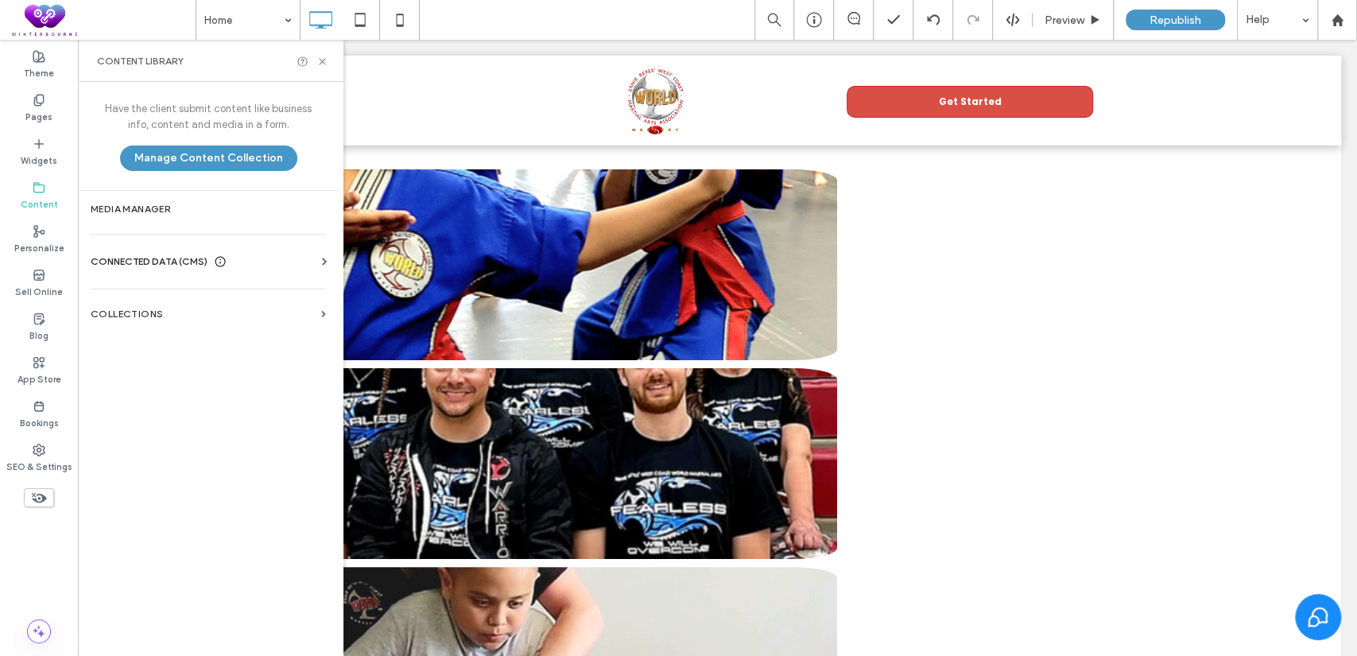
click at [195, 272] on div "Business Info Business Text Business Images Find and Replace" at bounding box center [212, 276] width 242 height 13
click at [199, 265] on span "CONNECTED DATA (CMS)" at bounding box center [149, 262] width 117 height 16
click at [179, 377] on label "Business Images" at bounding box center [211, 373] width 216 height 11
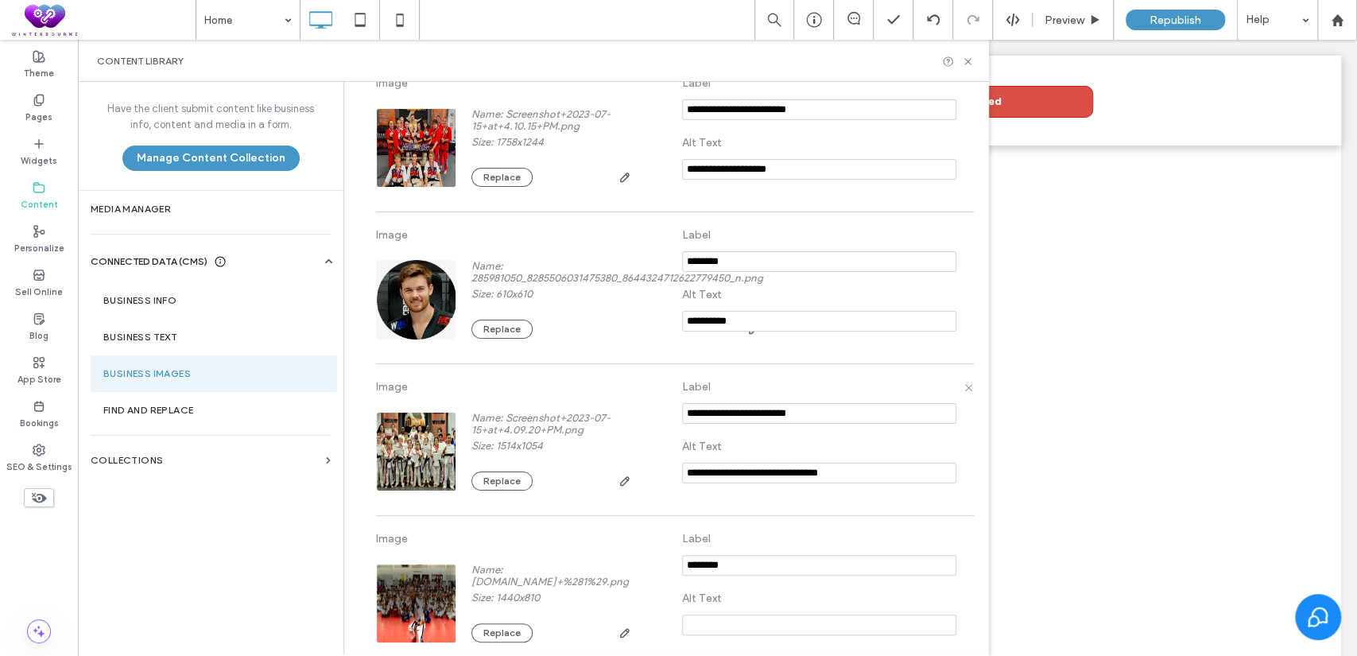
scroll to position [3015, 0]
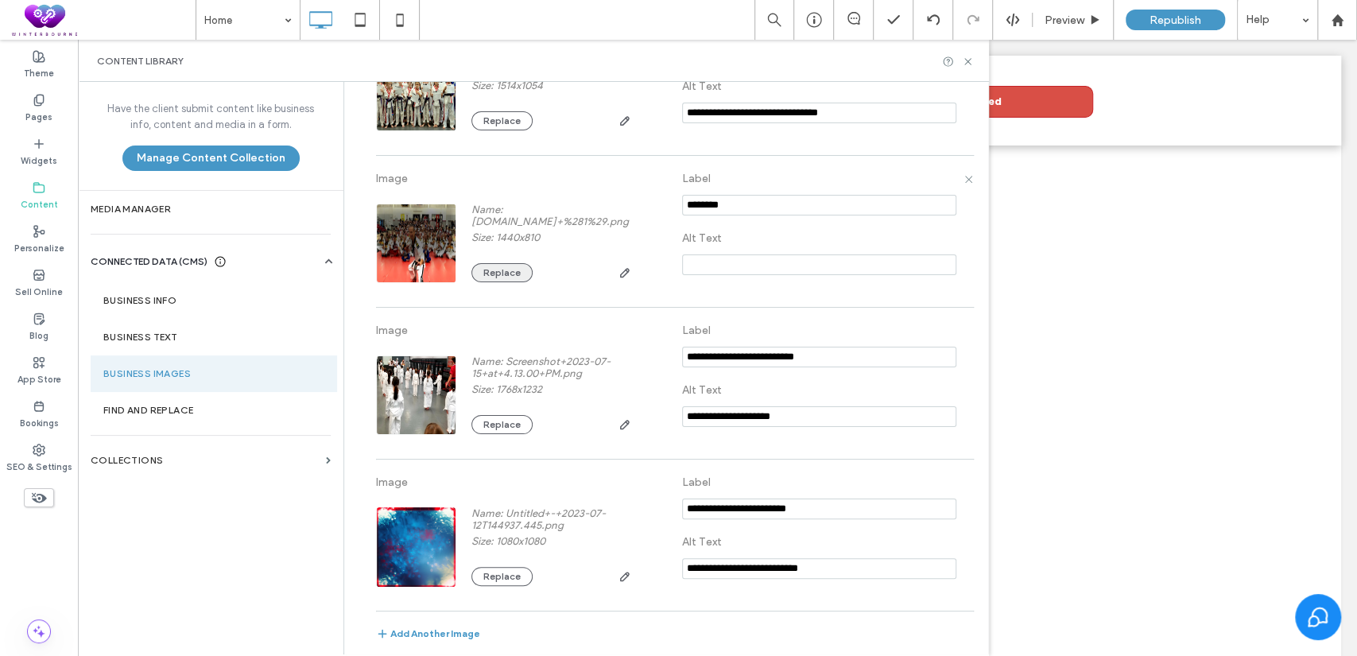
click at [491, 274] on button "Replace" at bounding box center [501, 272] width 61 height 19
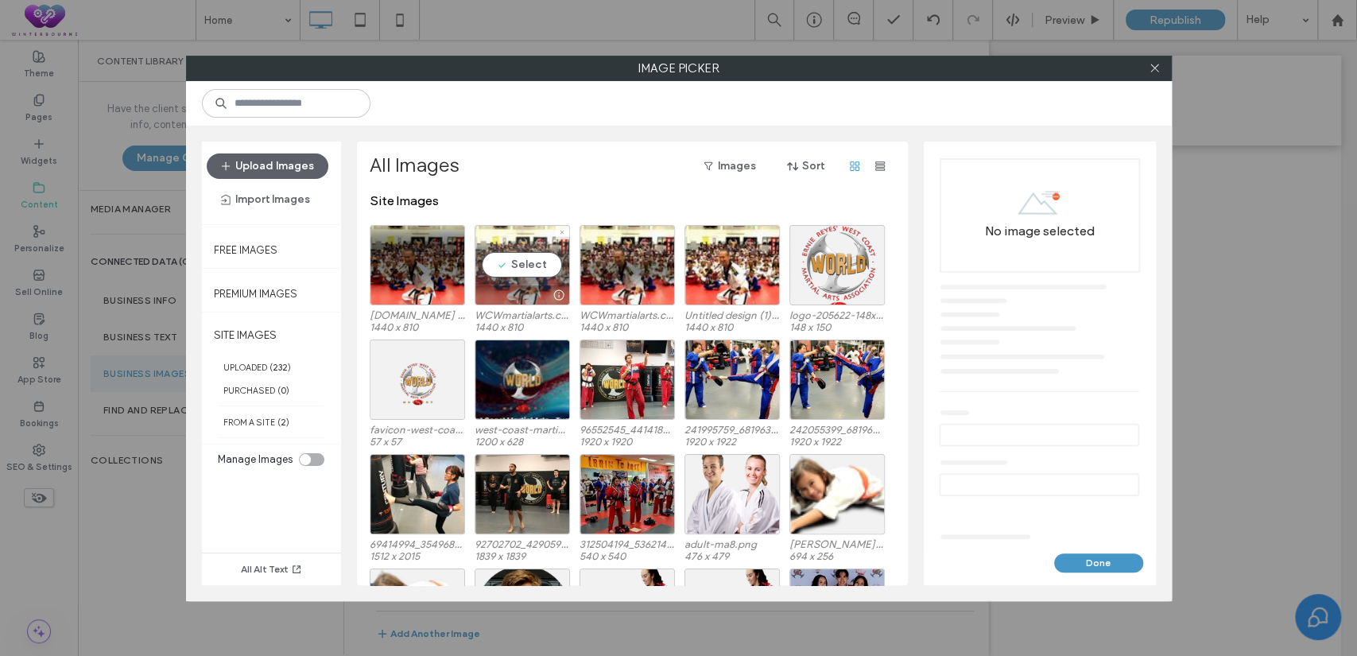
click at [499, 262] on div "Select" at bounding box center [522, 265] width 95 height 80
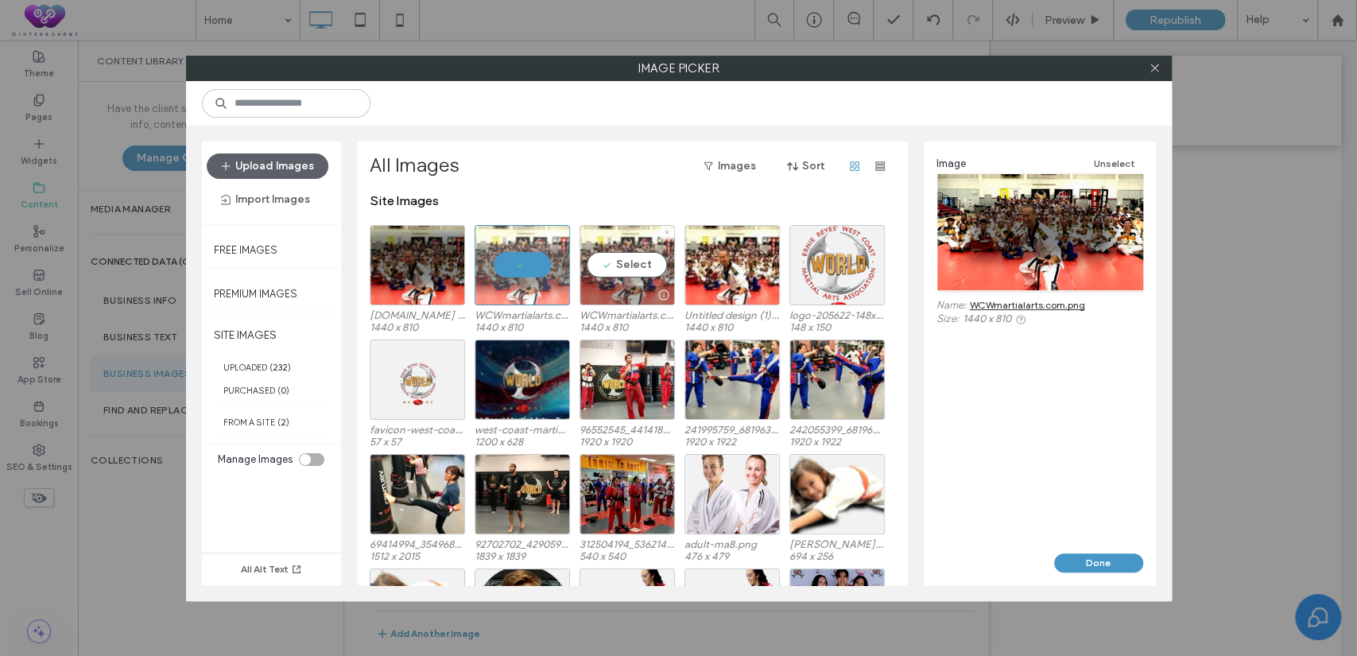
click at [625, 264] on div "Select" at bounding box center [627, 265] width 95 height 80
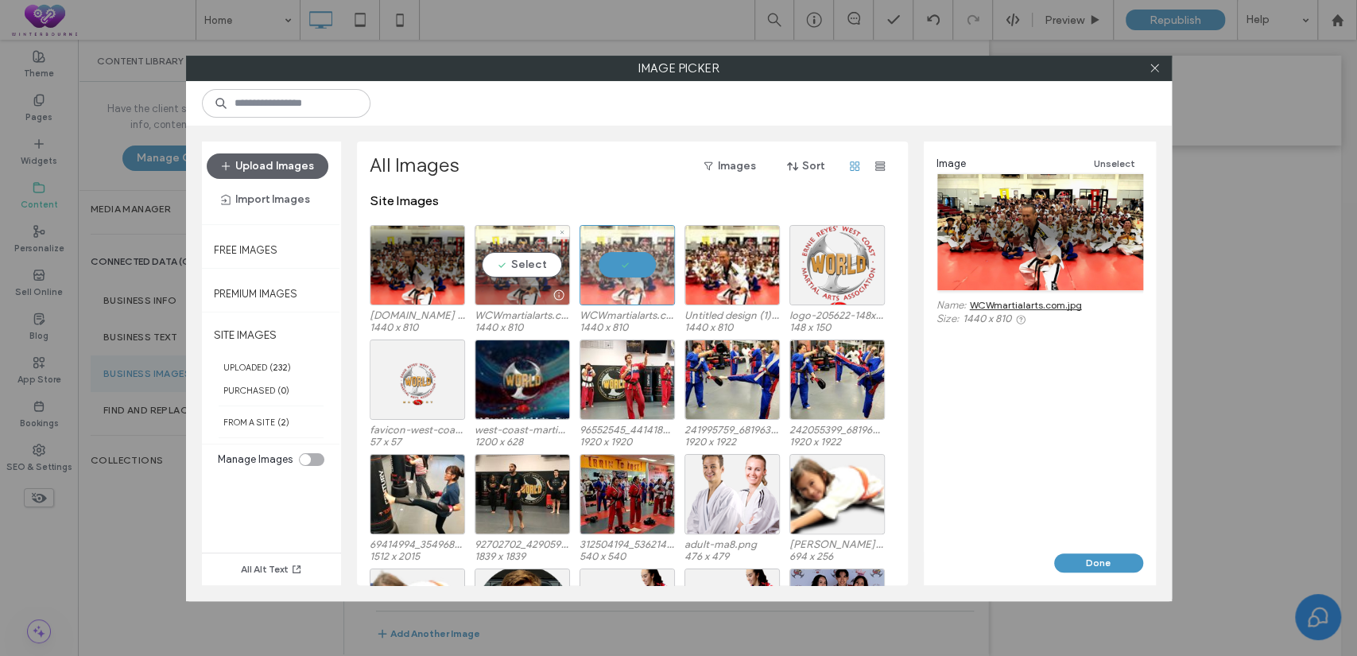
click at [491, 249] on div "Select" at bounding box center [522, 265] width 95 height 80
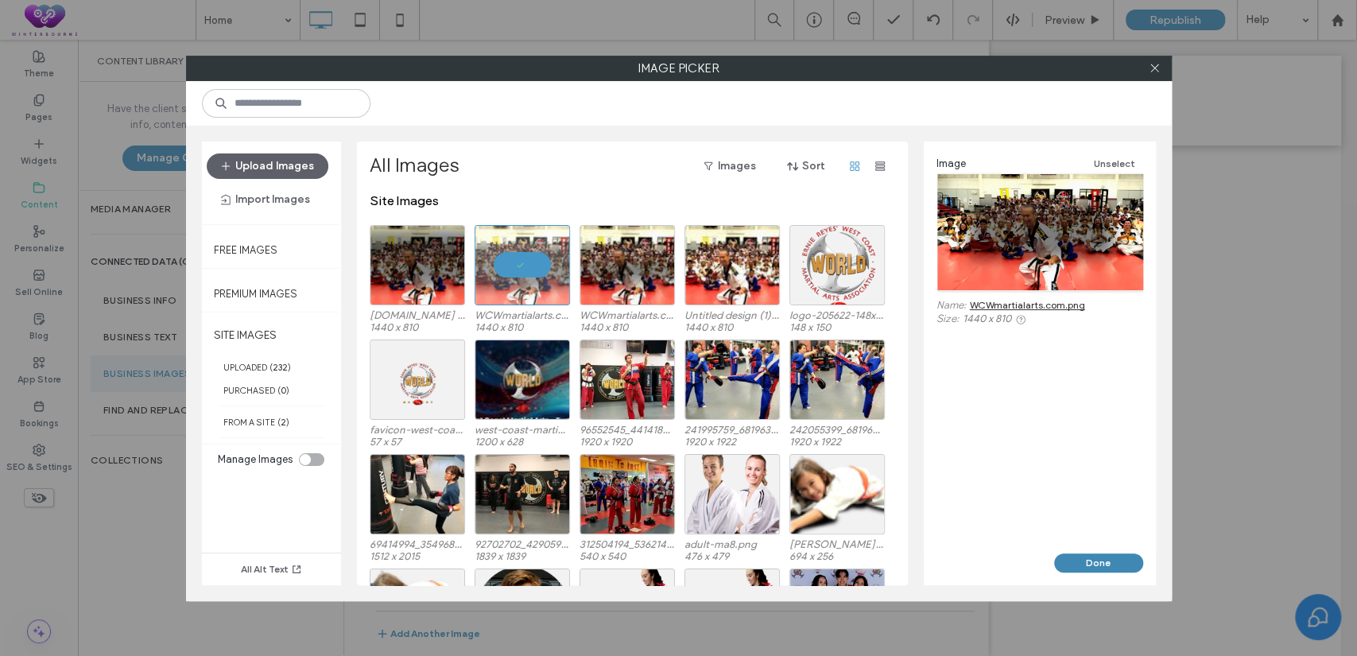
click at [1093, 554] on button "Done" at bounding box center [1098, 562] width 89 height 19
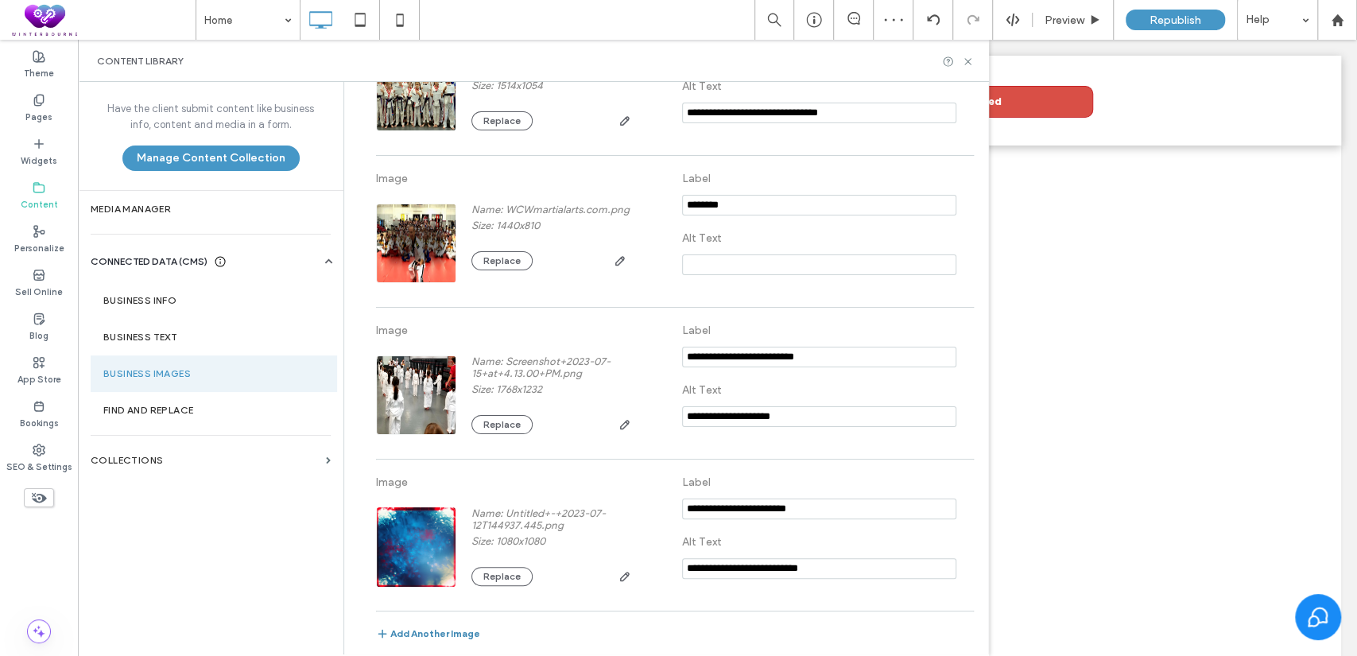
click at [450, 634] on button "Add Another Image" at bounding box center [428, 636] width 104 height 19
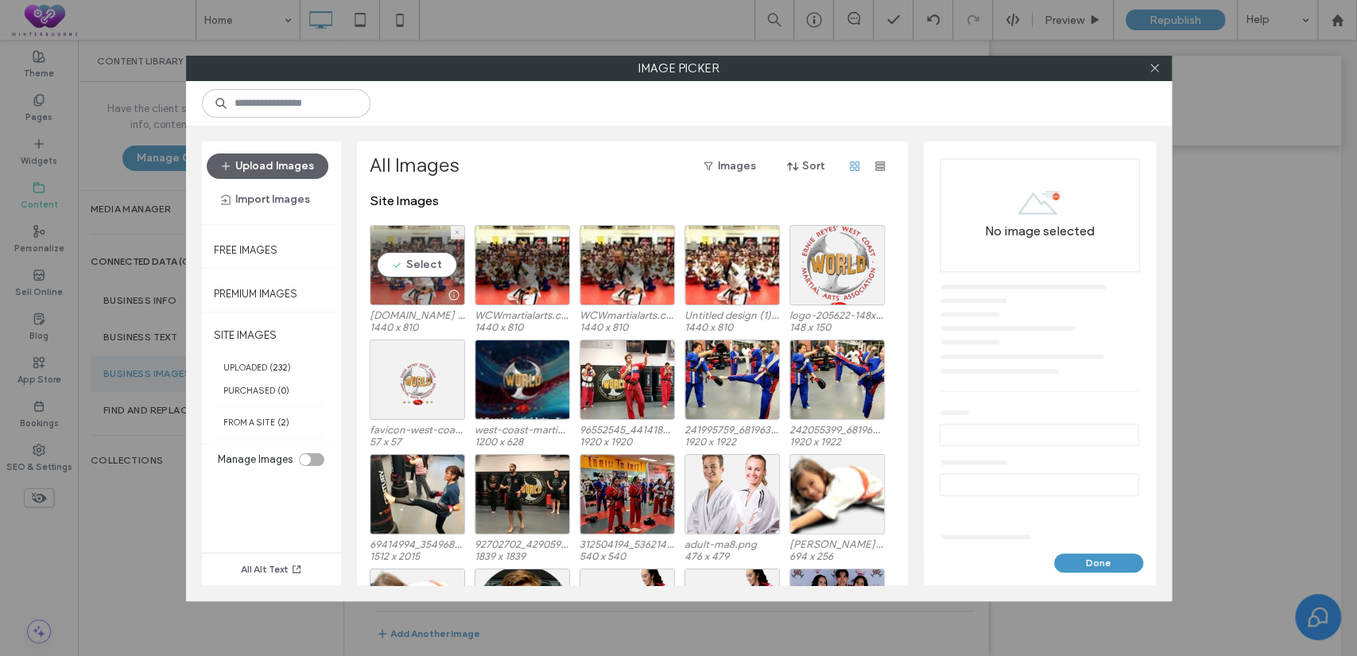
click at [434, 262] on div "Select" at bounding box center [417, 265] width 95 height 80
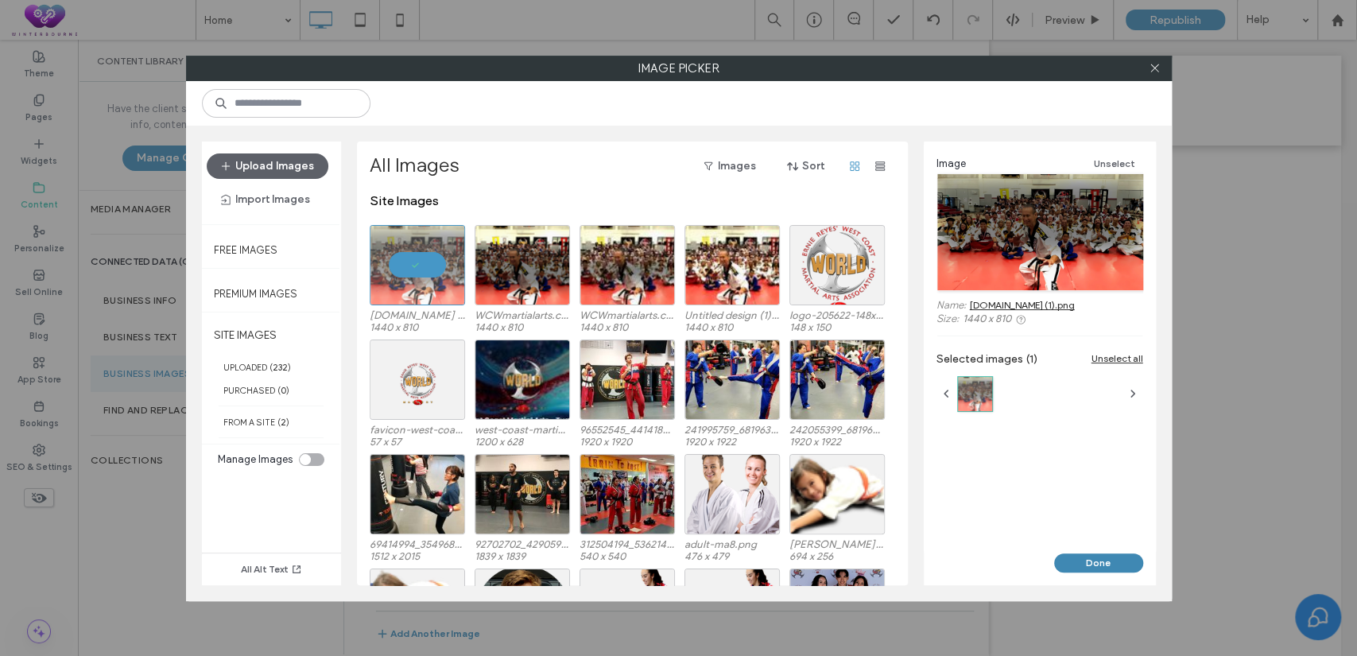
click at [1088, 562] on button "Done" at bounding box center [1098, 562] width 89 height 19
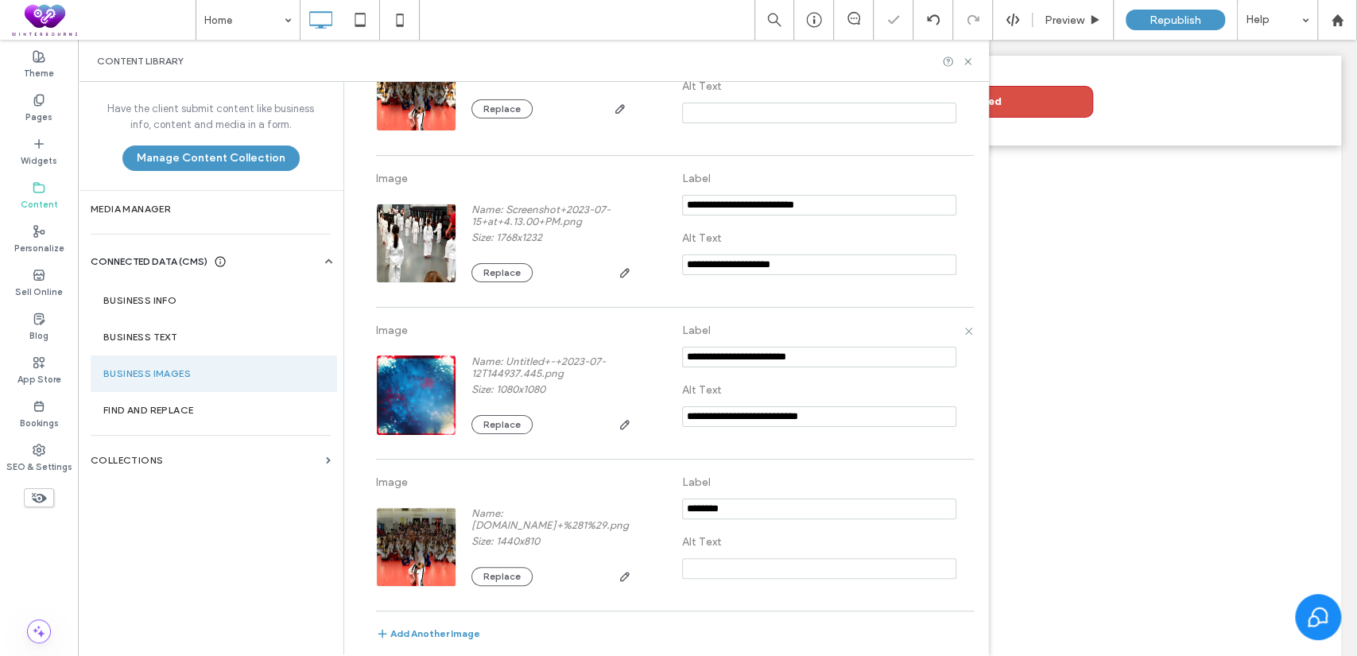
scroll to position [3166, 0]
click at [972, 57] on icon at bounding box center [968, 62] width 12 height 12
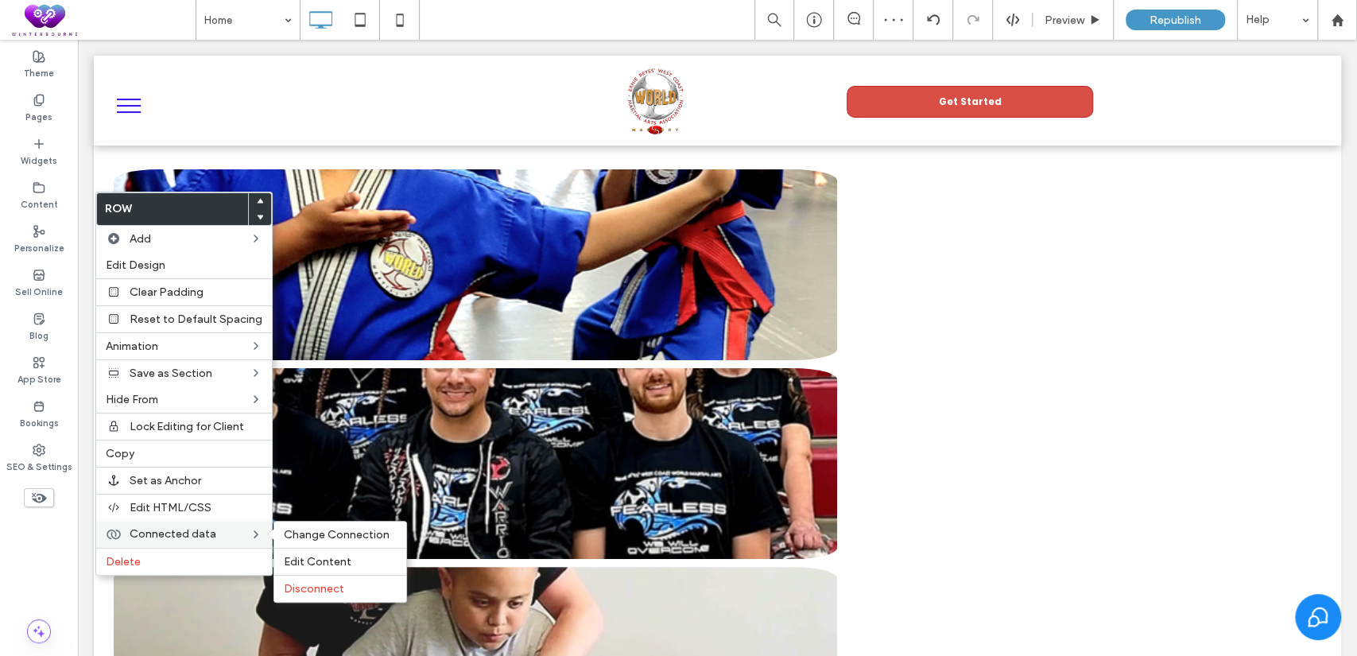
click at [201, 527] on span "Connected data" at bounding box center [173, 534] width 87 height 14
click at [302, 525] on div "Change Connection" at bounding box center [340, 535] width 132 height 26
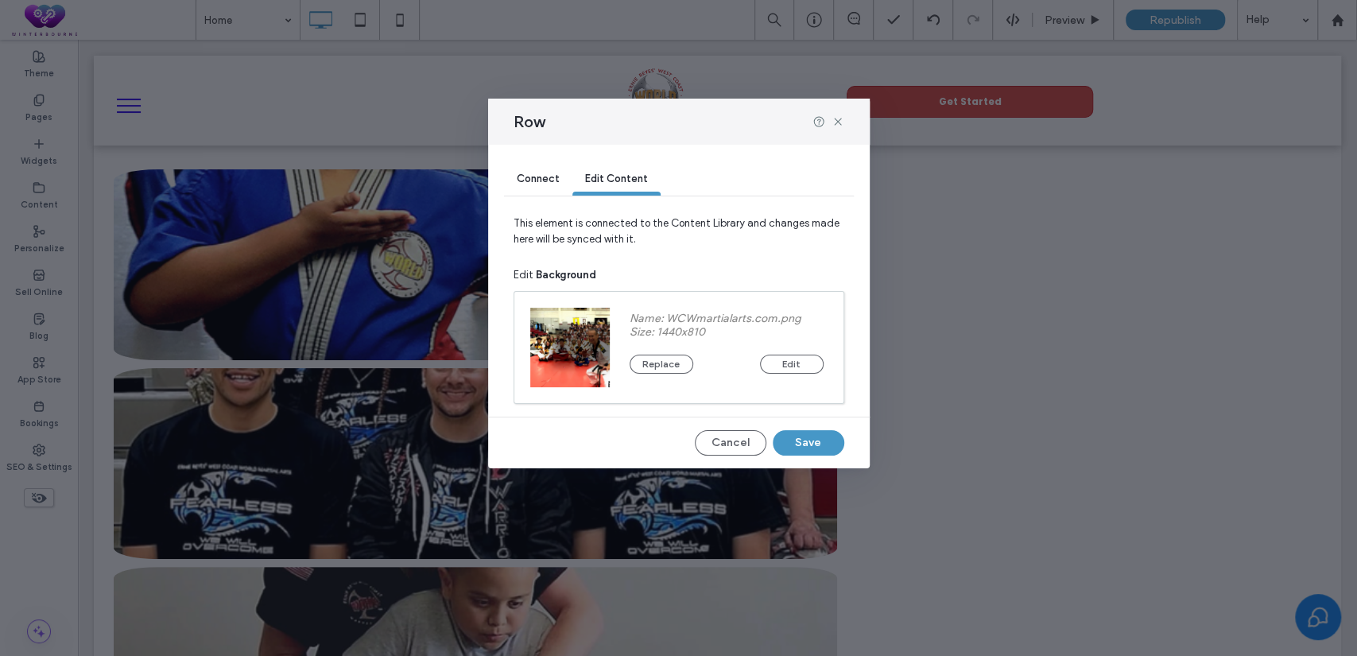
click at [535, 178] on span "Connect" at bounding box center [538, 179] width 43 height 12
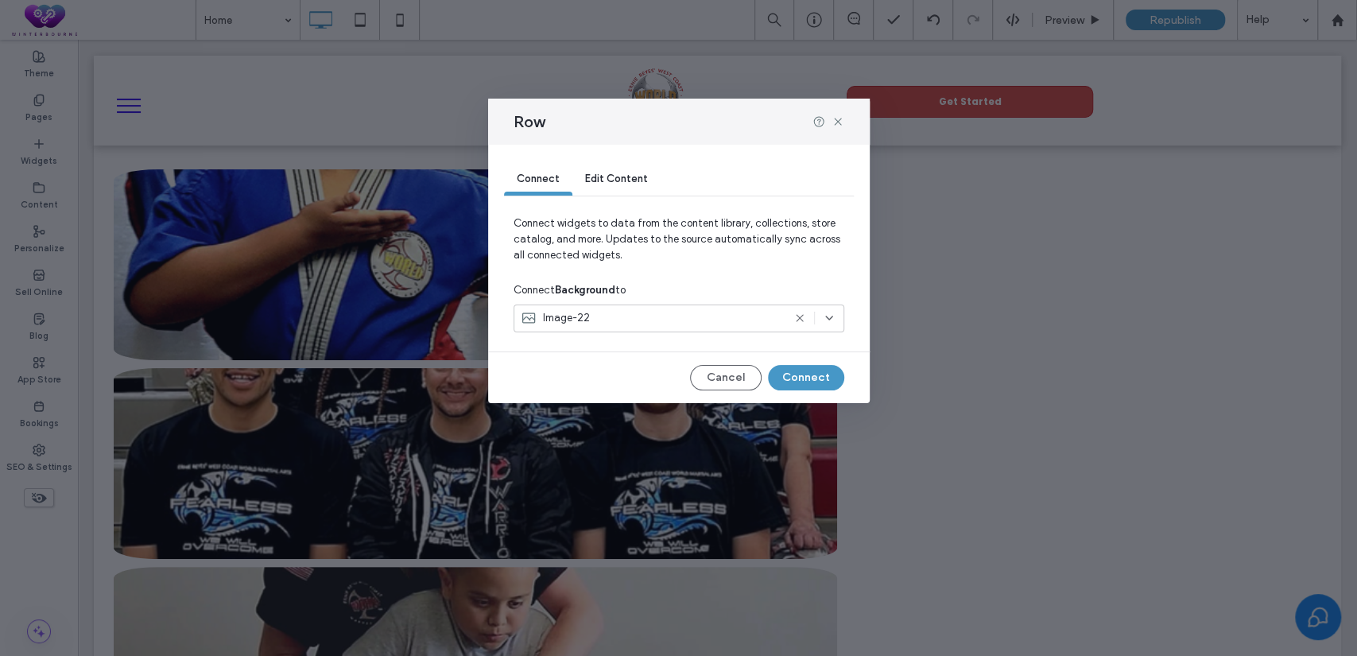
click at [598, 323] on div "Image-22" at bounding box center [652, 318] width 262 height 16
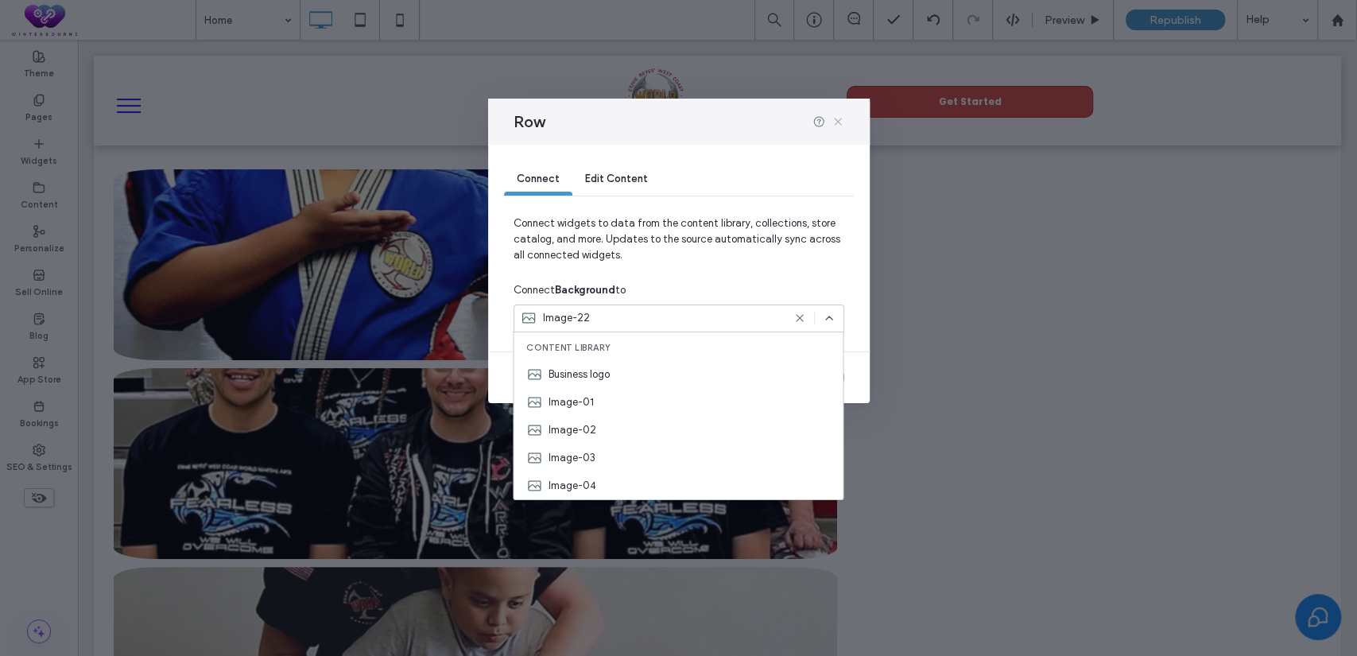
click at [837, 122] on icon at bounding box center [838, 121] width 13 height 13
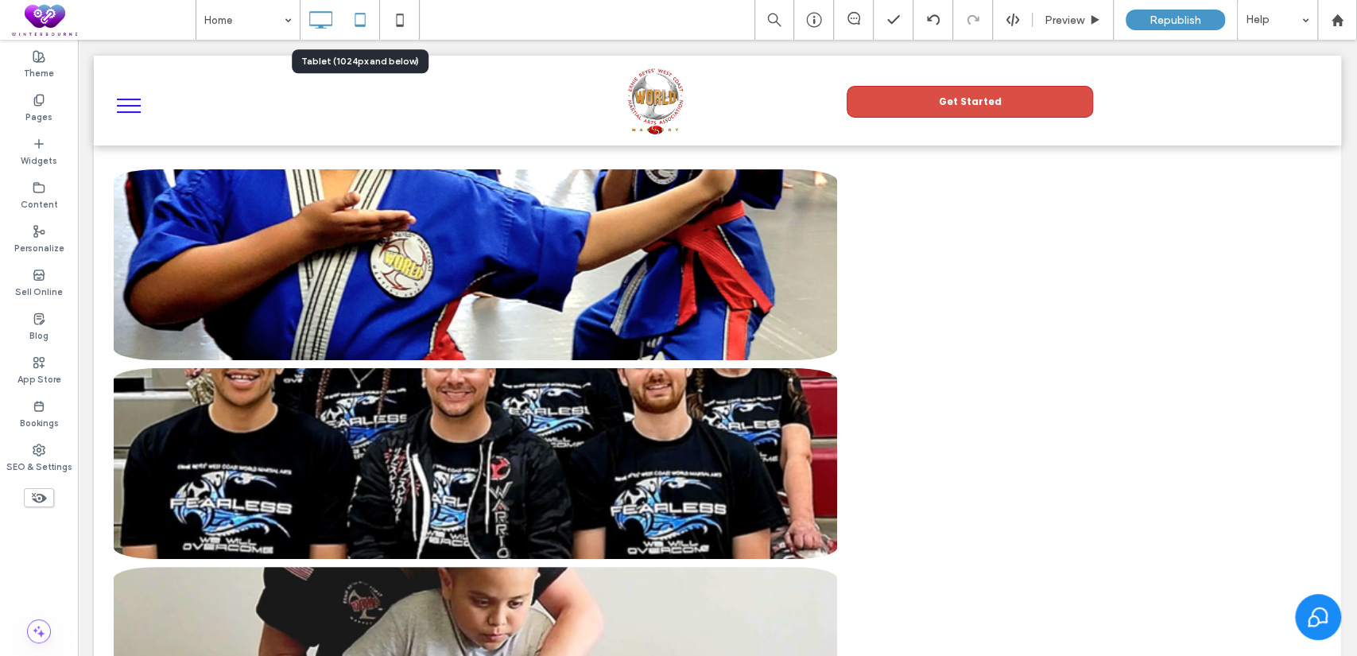
click at [356, 29] on icon at bounding box center [360, 20] width 32 height 32
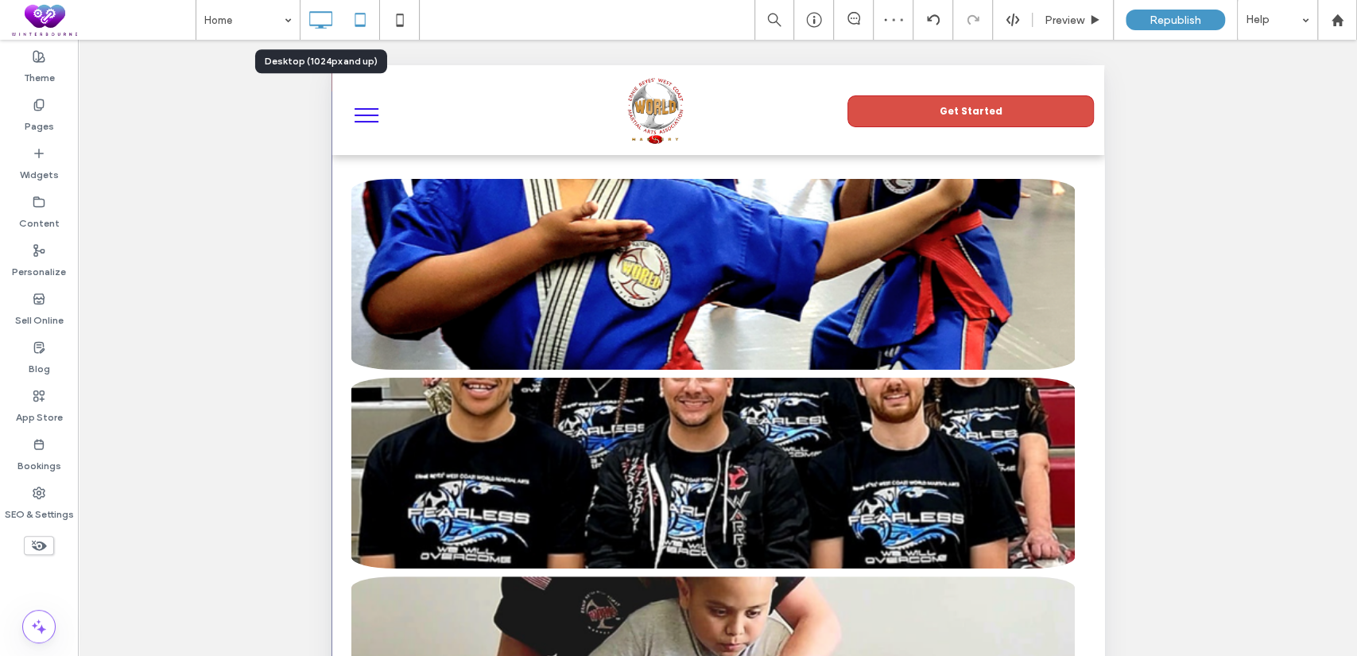
click at [332, 6] on icon at bounding box center [320, 20] width 32 height 32
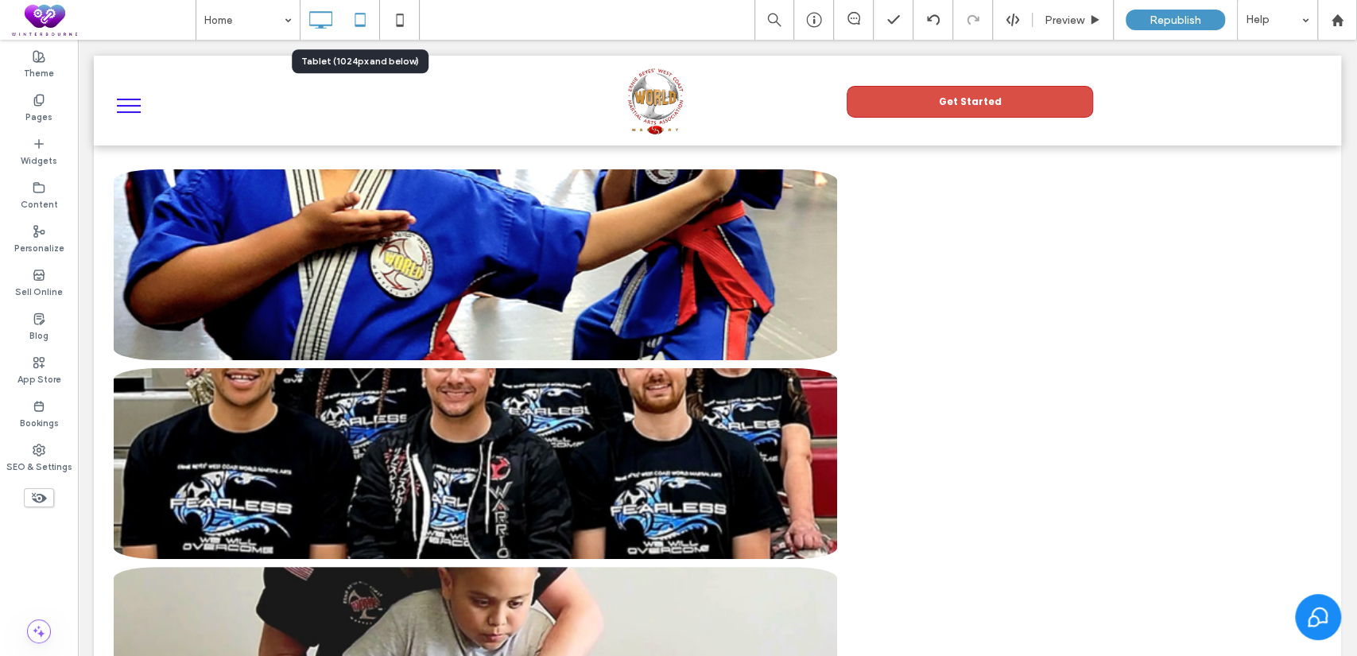
click at [363, 20] on icon at bounding box center [360, 20] width 32 height 32
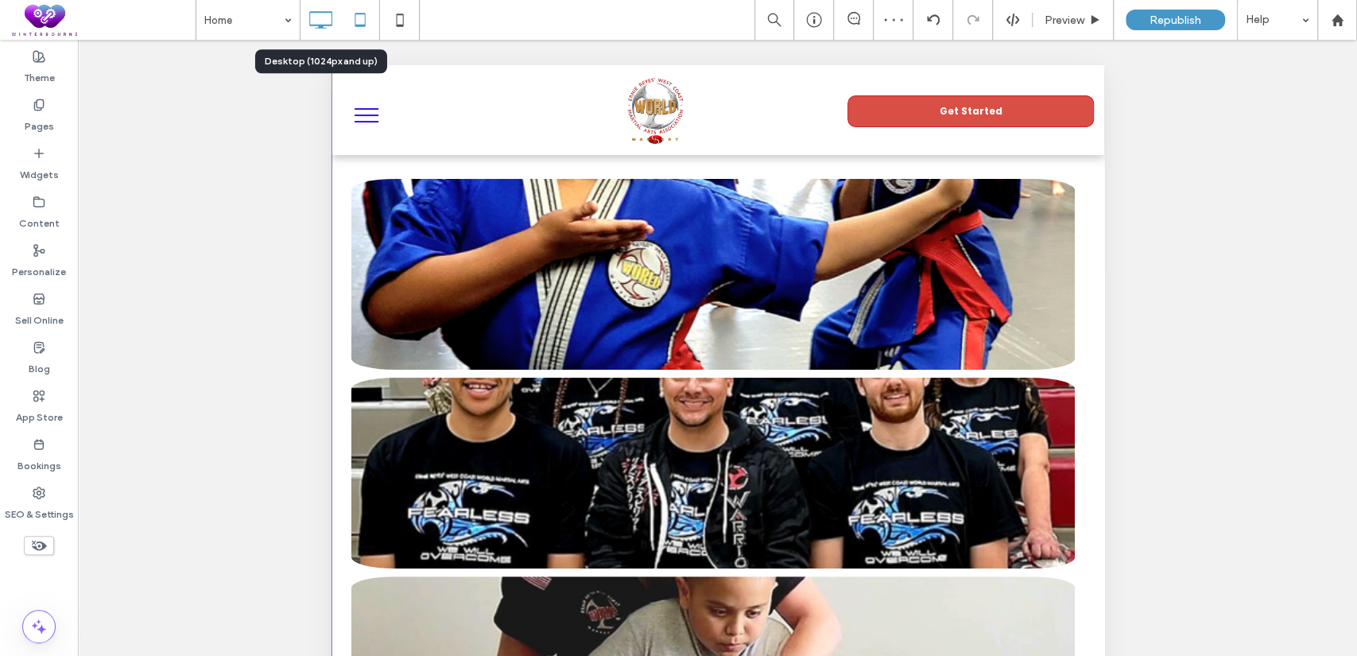
click at [320, 2] on div at bounding box center [321, 20] width 40 height 40
click at [320, 16] on icon at bounding box center [320, 20] width 32 height 32
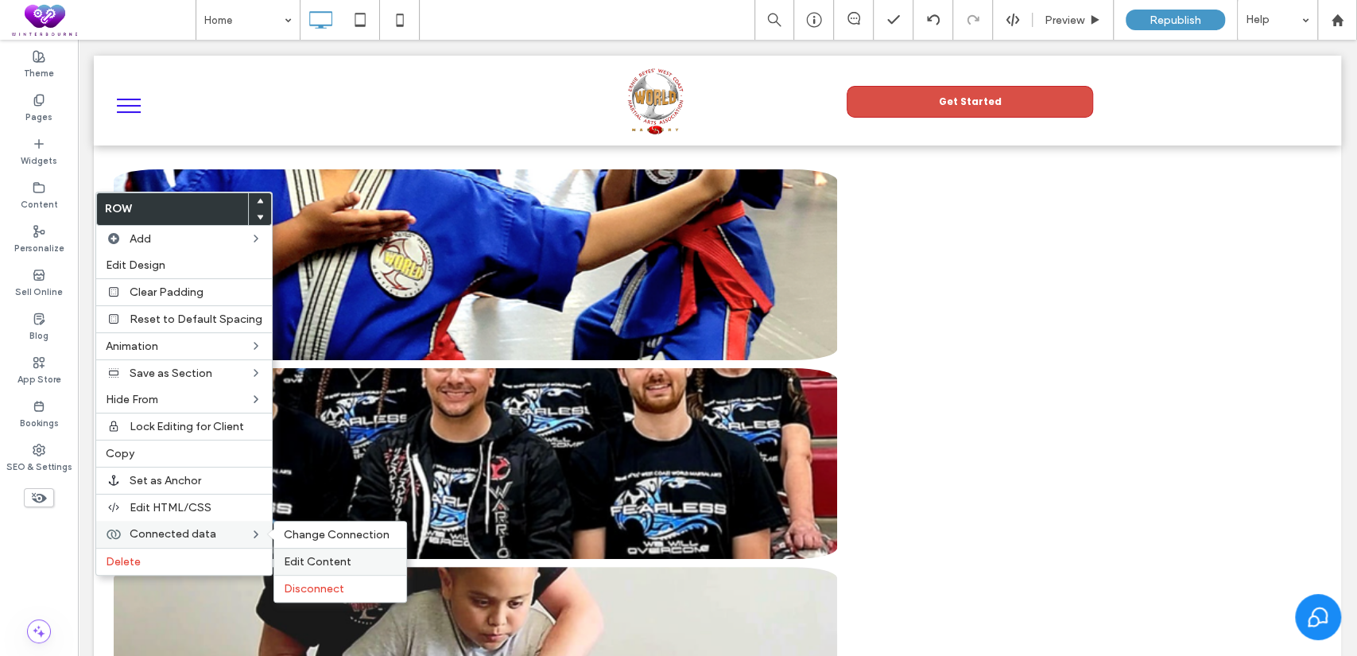
click at [329, 558] on span "Edit Content" at bounding box center [318, 562] width 68 height 14
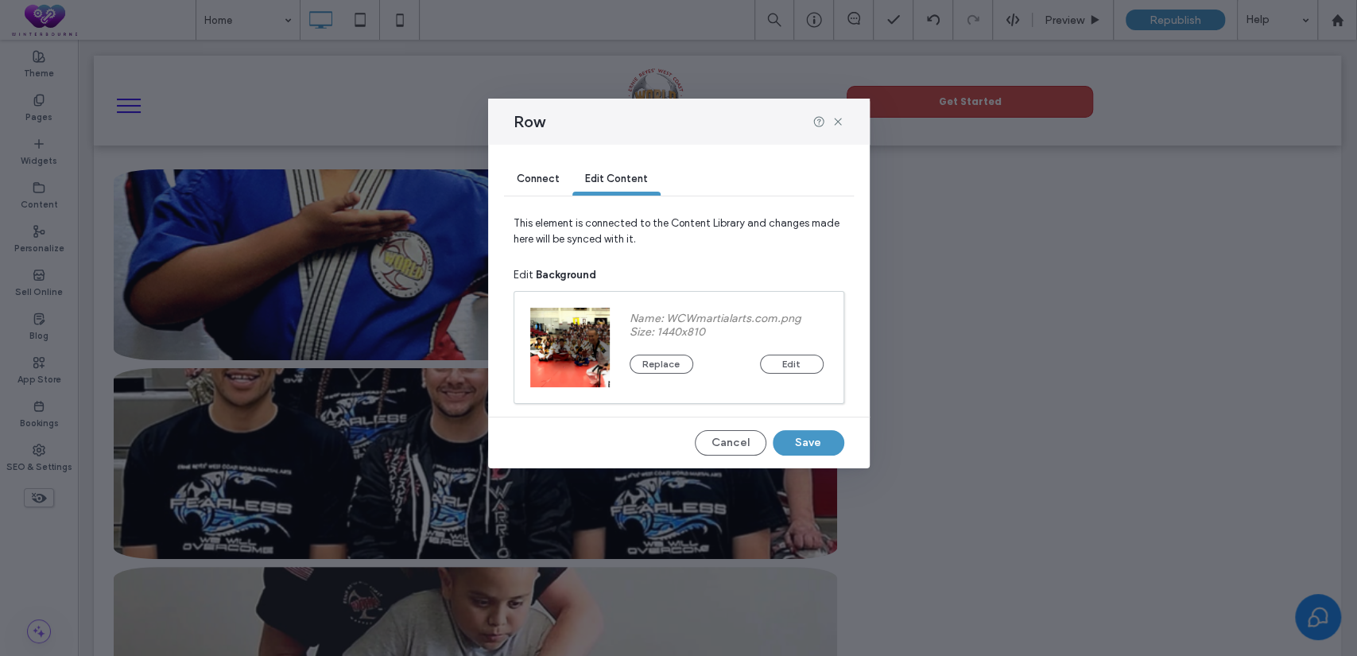
click at [537, 180] on span "Connect" at bounding box center [538, 179] width 43 height 12
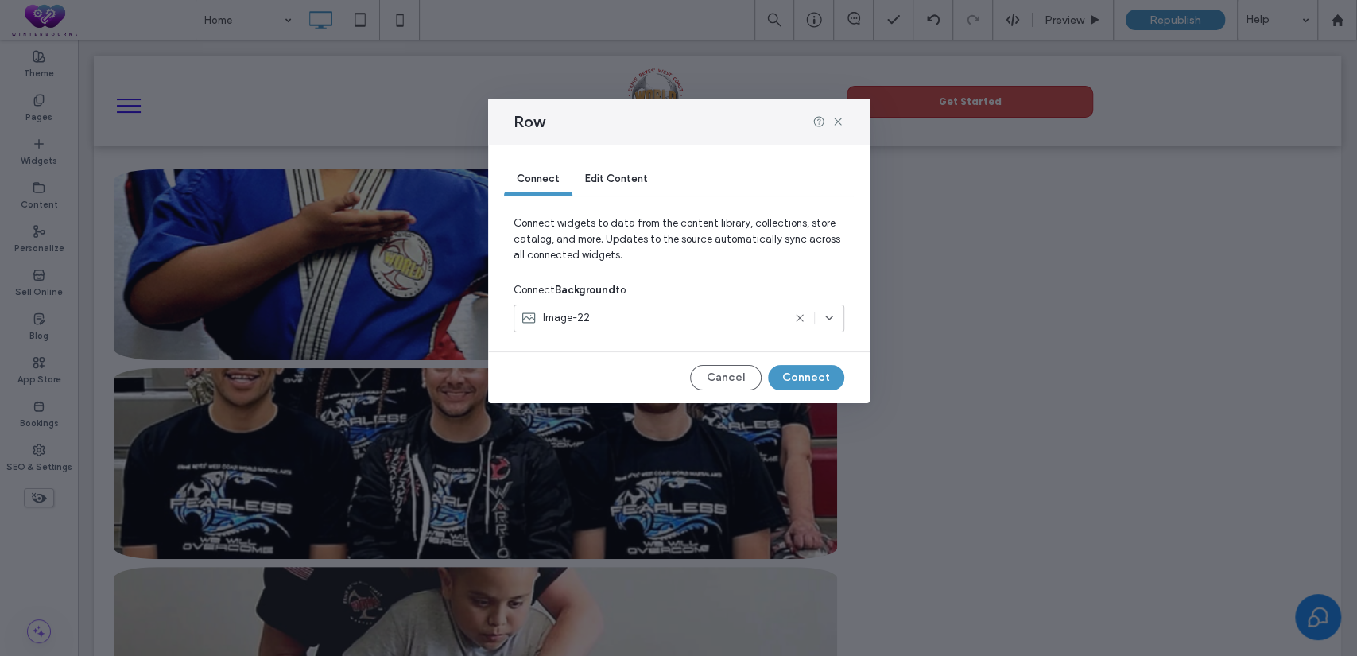
click at [841, 114] on div "Row" at bounding box center [679, 122] width 382 height 46
click at [839, 119] on icon at bounding box center [838, 121] width 13 height 13
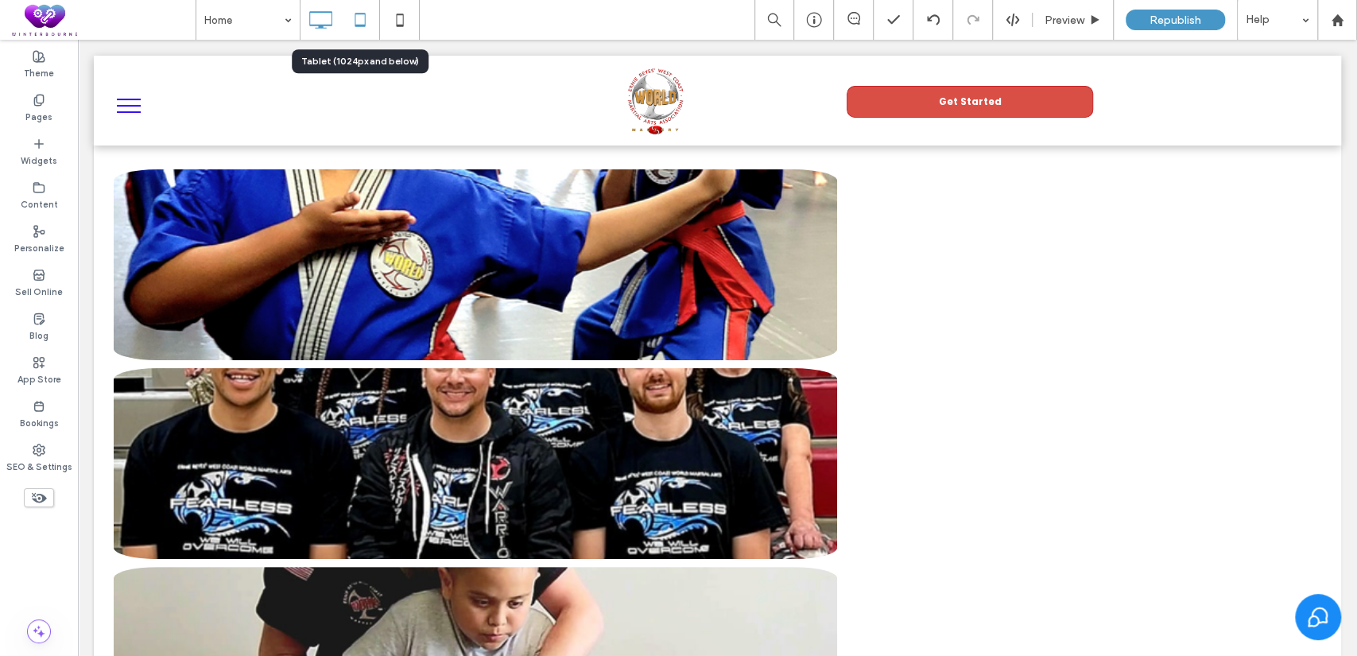
click at [355, 24] on use at bounding box center [360, 20] width 10 height 14
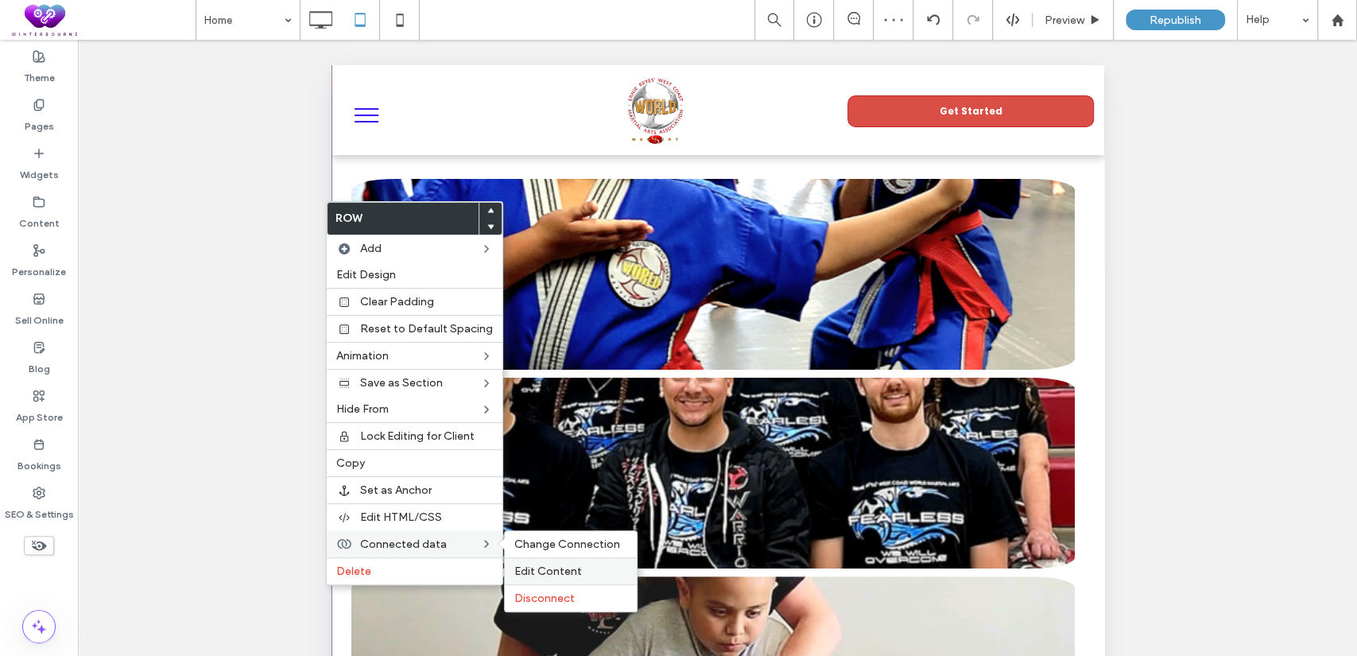
click at [540, 566] on span "Edit Content" at bounding box center [548, 571] width 68 height 14
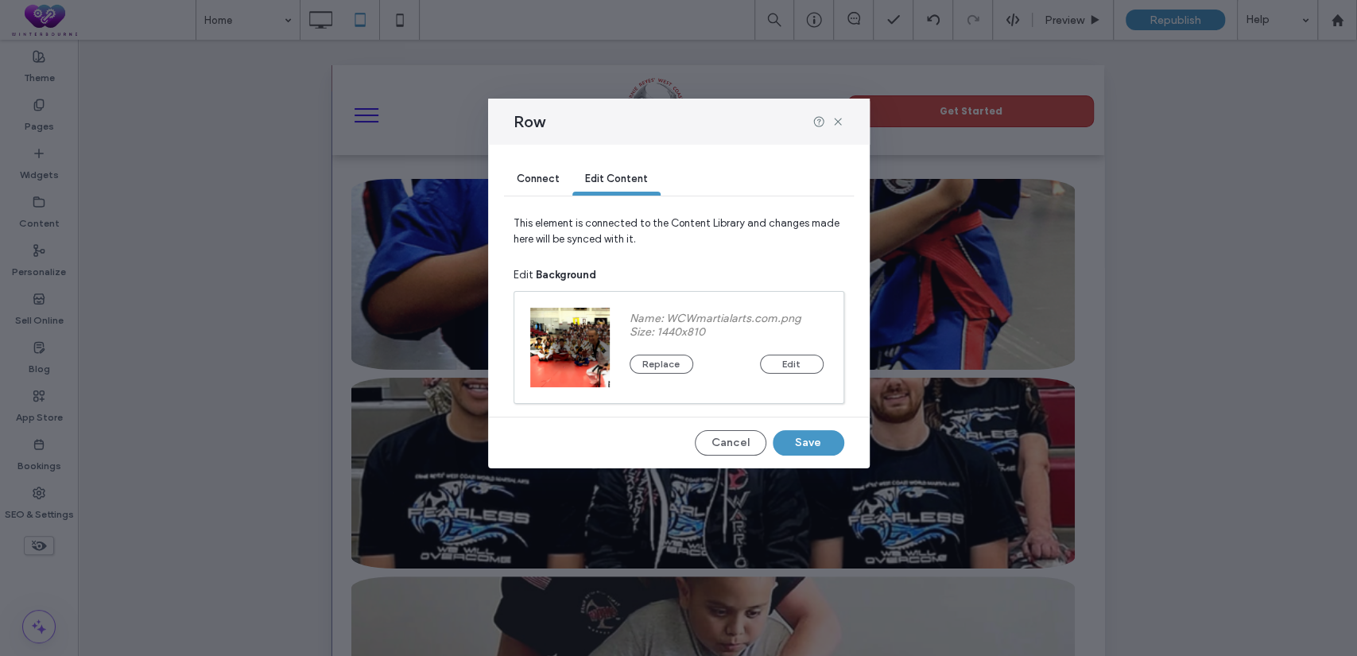
click at [541, 176] on span "Connect" at bounding box center [538, 179] width 43 height 12
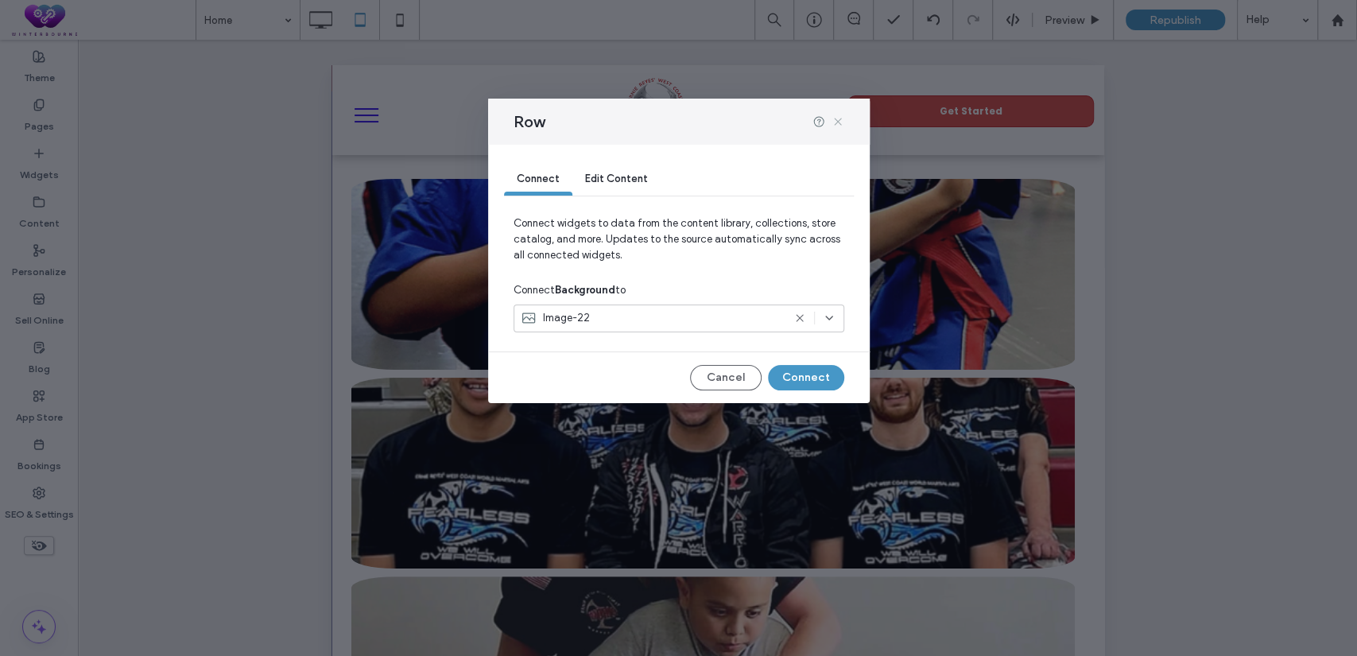
click at [832, 126] on icon at bounding box center [838, 121] width 13 height 13
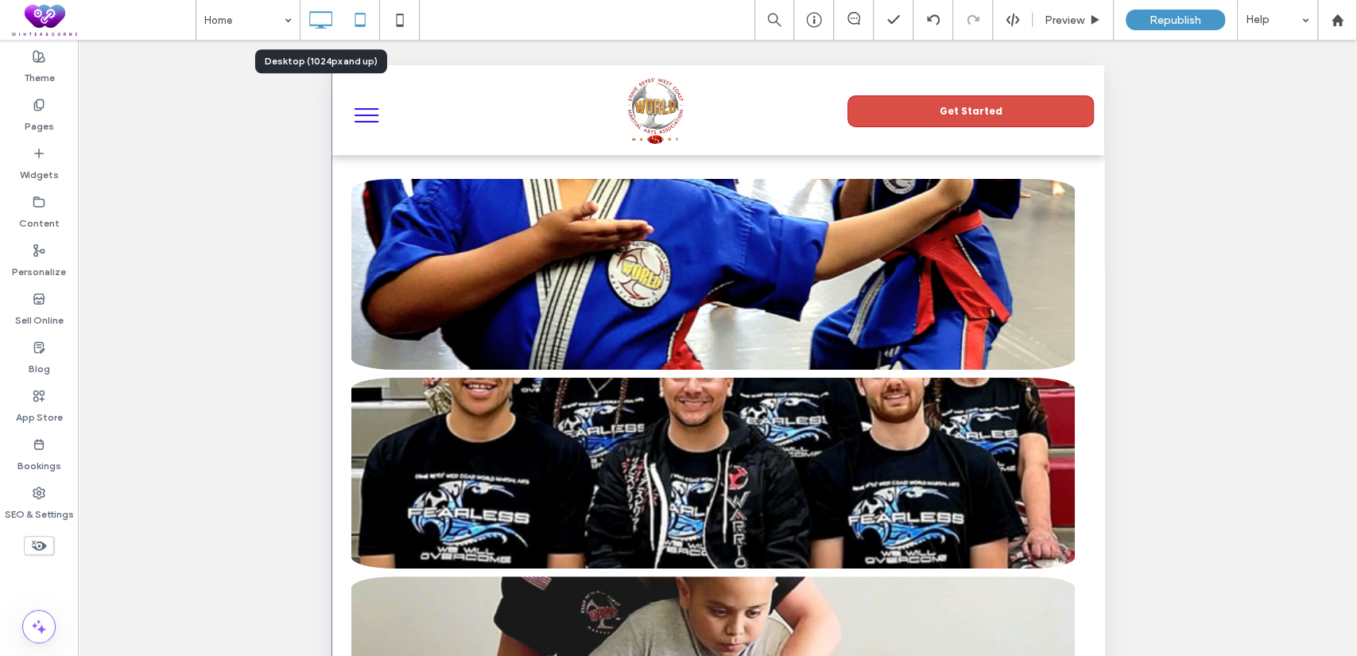
click at [337, 20] on div at bounding box center [321, 20] width 40 height 32
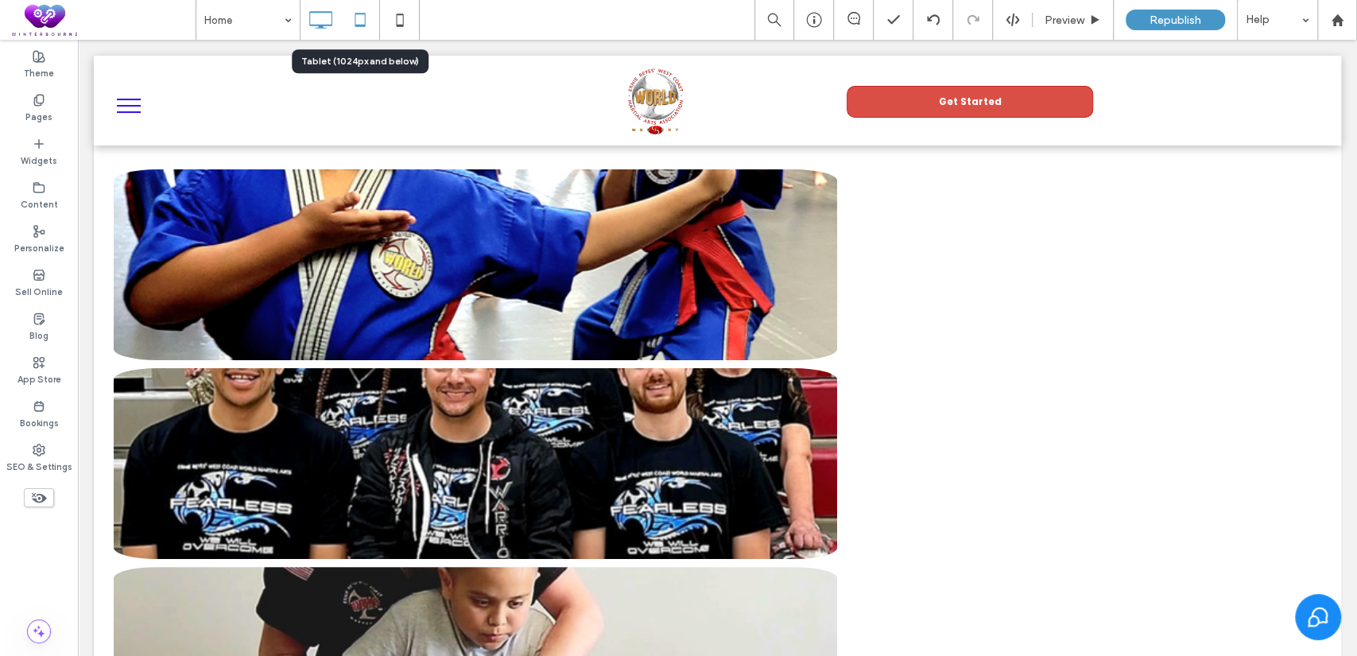
click at [359, 20] on icon at bounding box center [360, 20] width 32 height 32
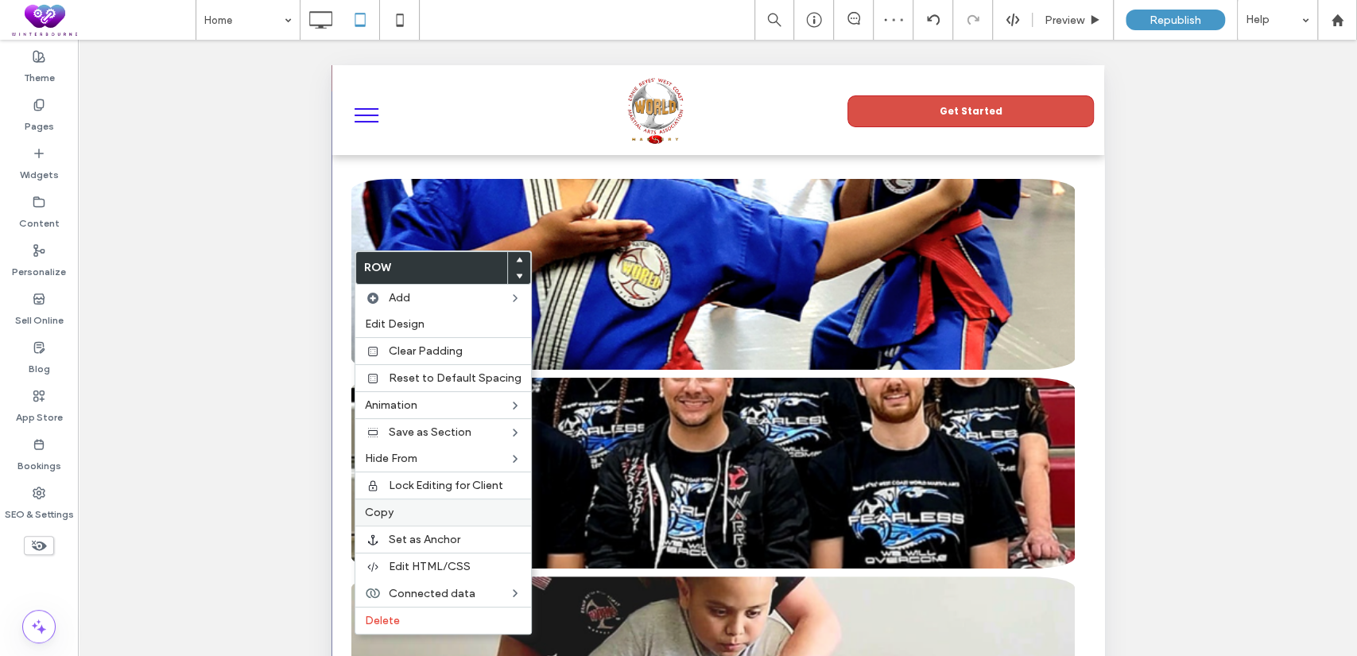
click at [410, 514] on label "Copy" at bounding box center [443, 513] width 157 height 14
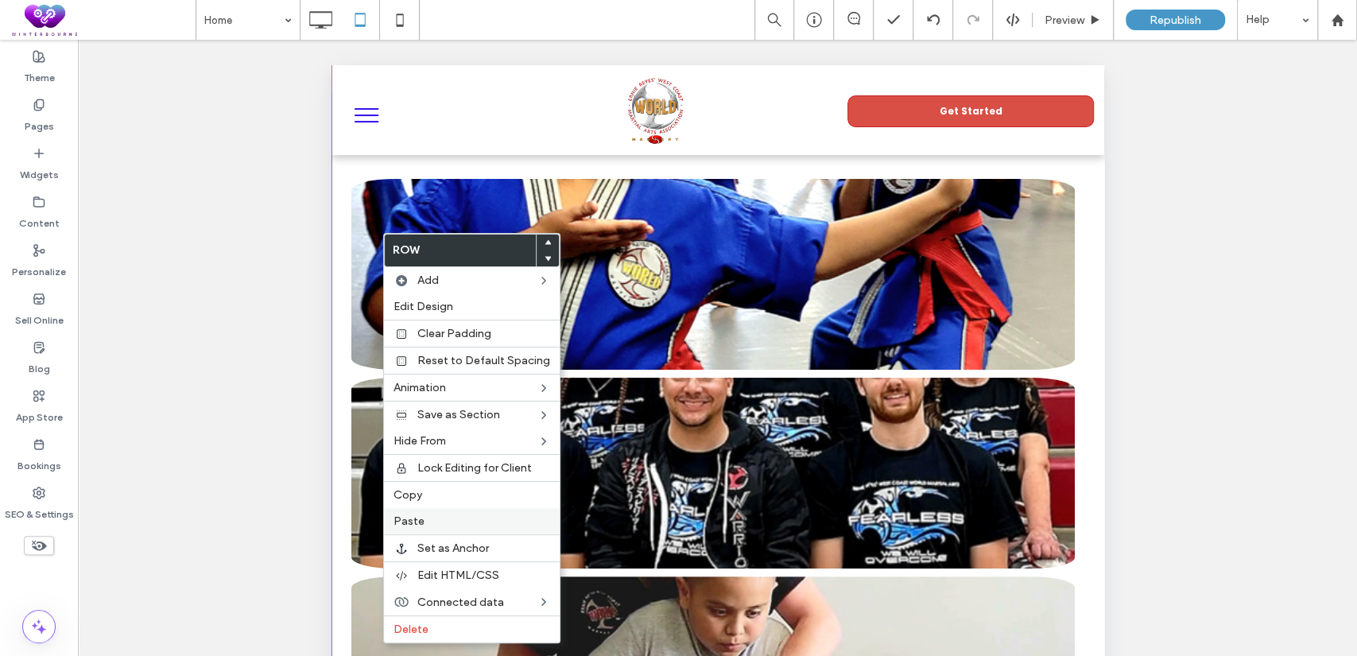
click at [437, 508] on div "Paste" at bounding box center [472, 521] width 176 height 26
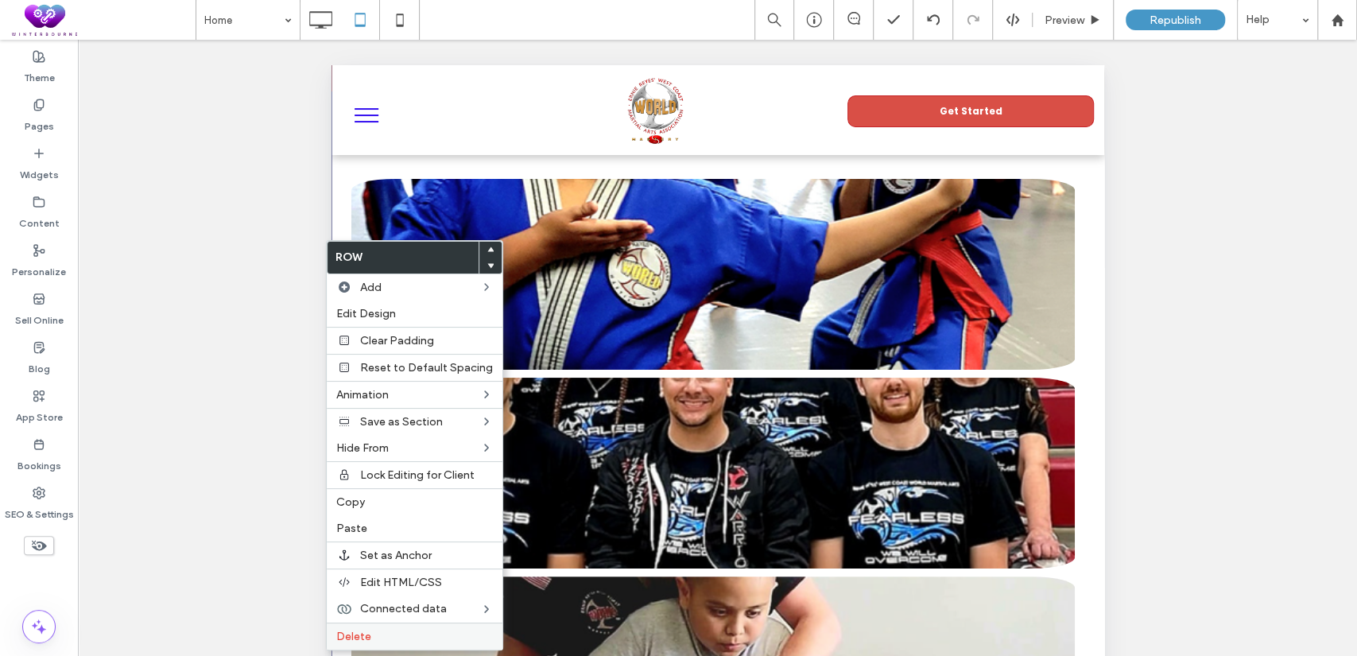
click at [431, 630] on label "Delete" at bounding box center [414, 637] width 157 height 14
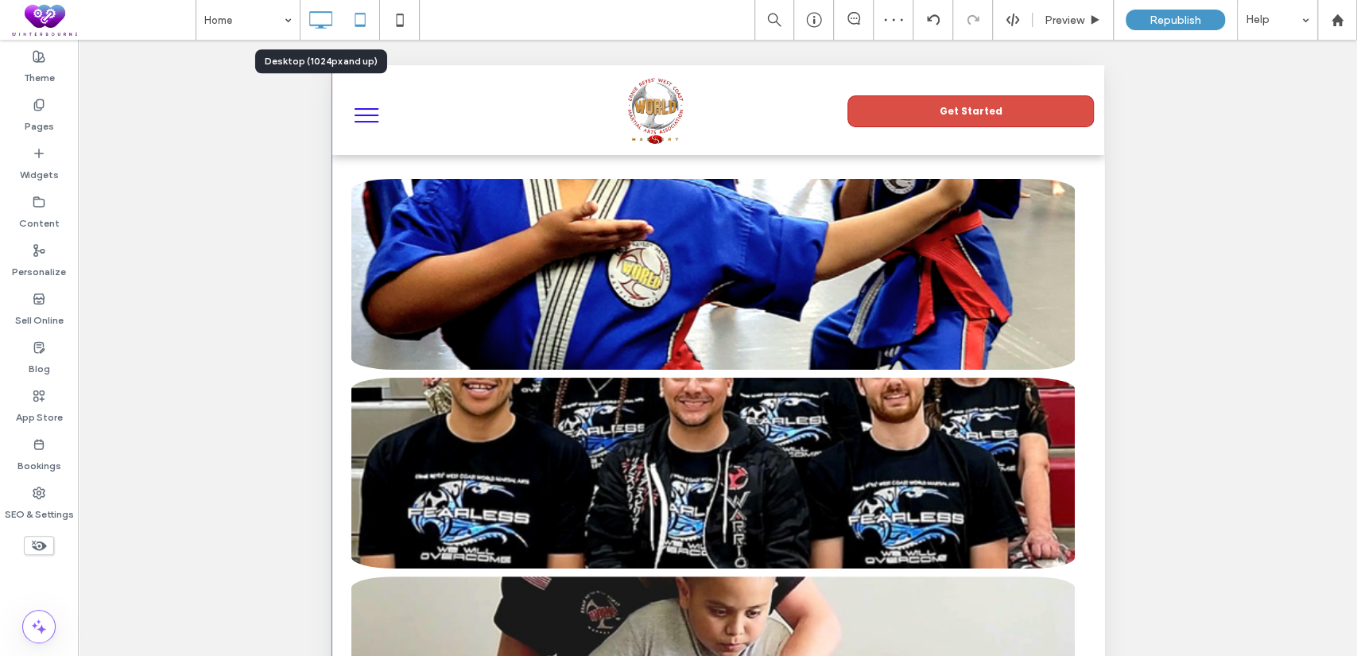
click at [318, 10] on icon at bounding box center [320, 20] width 32 height 32
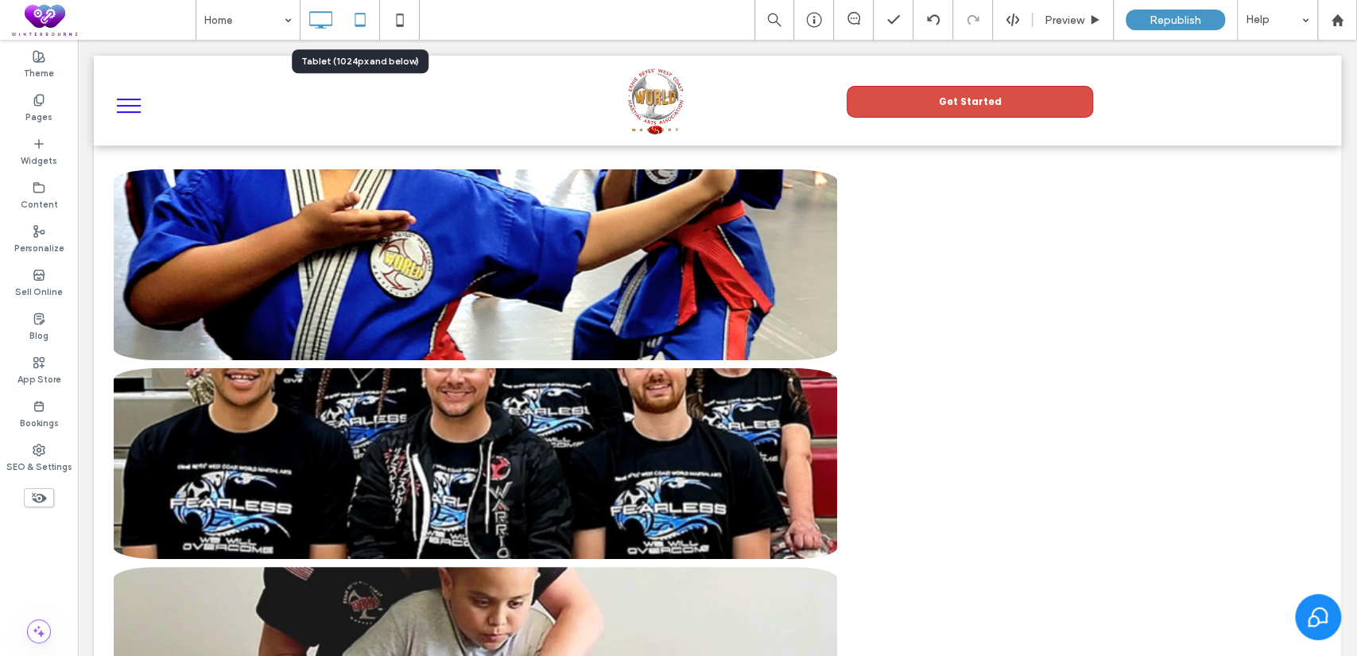
click at [355, 18] on icon at bounding box center [360, 20] width 32 height 32
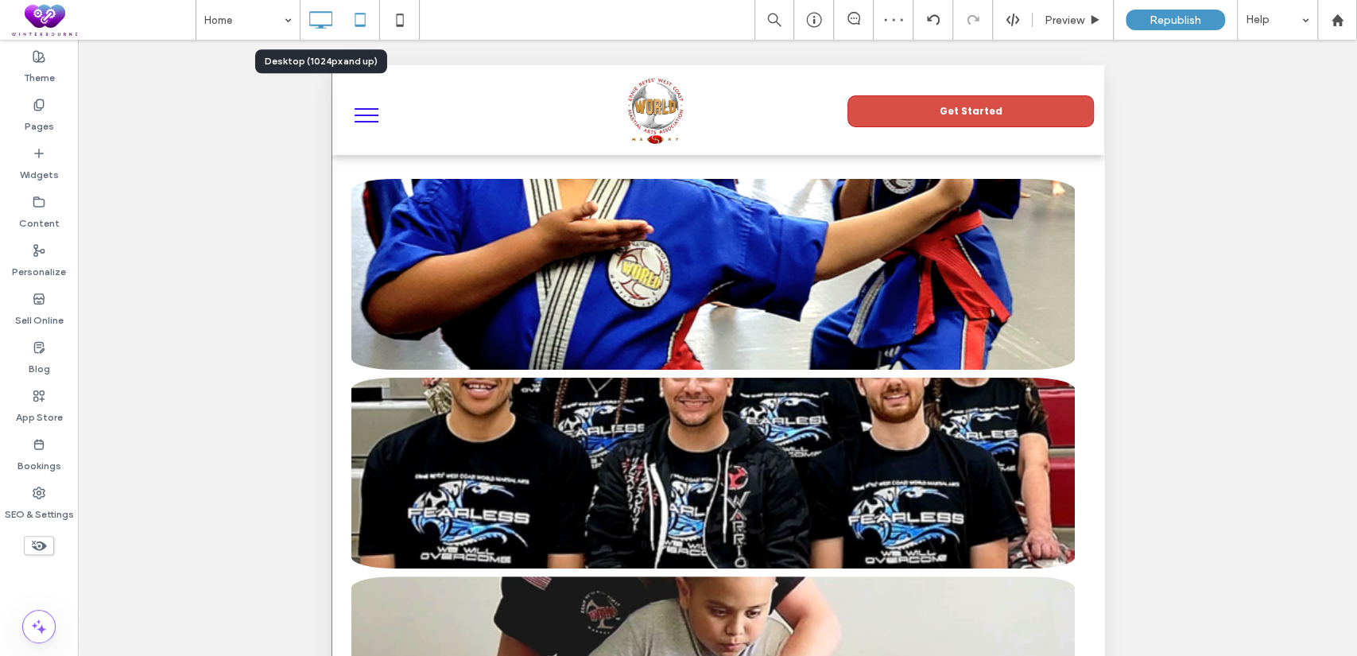
click at [320, 17] on icon at bounding box center [320, 20] width 32 height 32
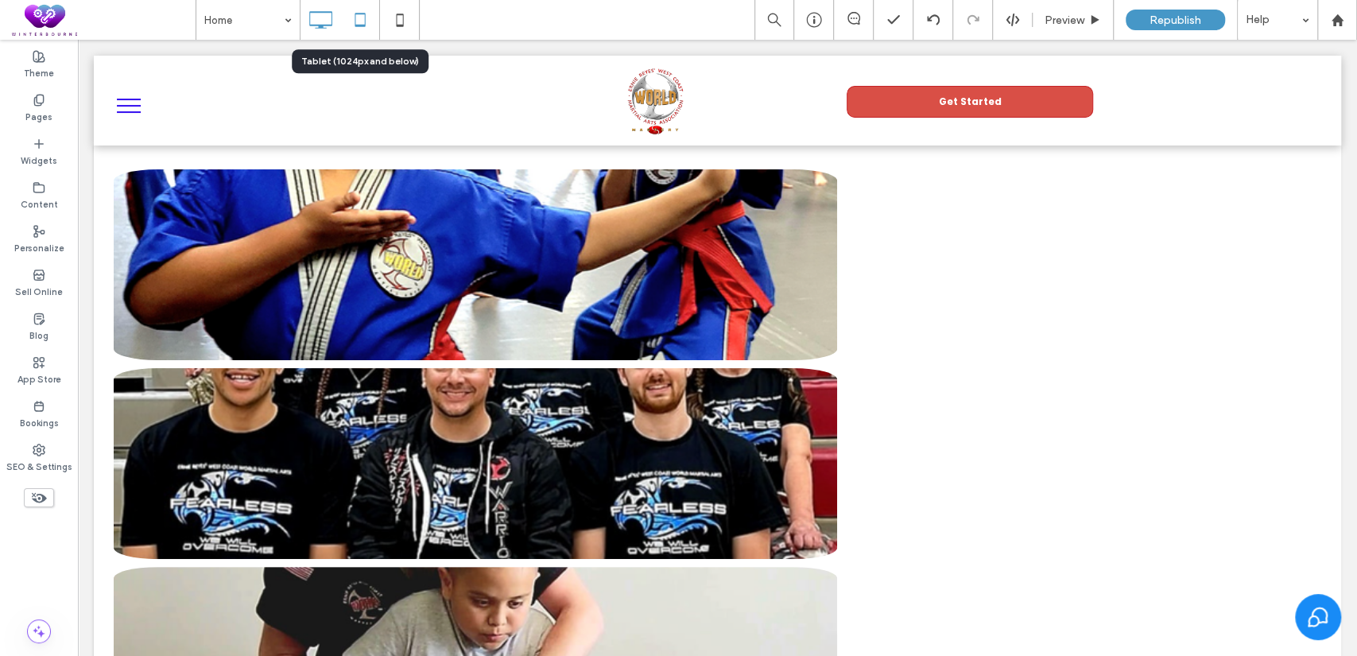
click at [355, 14] on use at bounding box center [360, 20] width 10 height 14
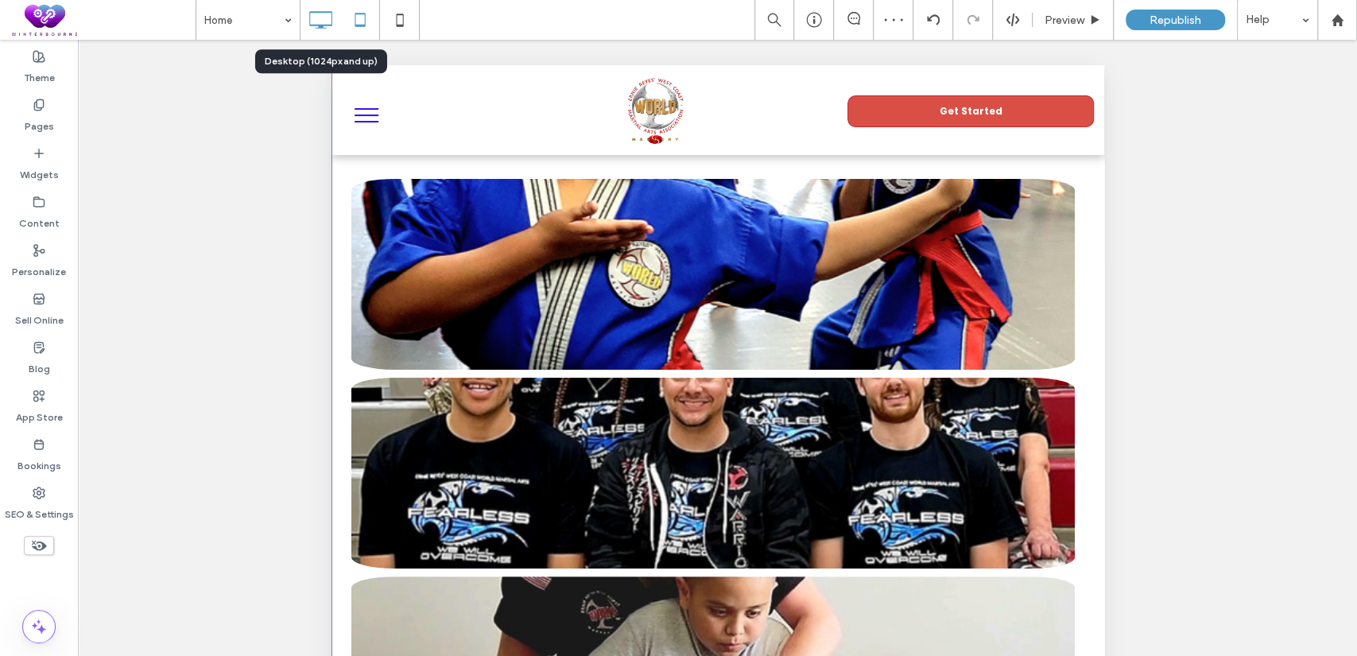
click at [325, 12] on use at bounding box center [320, 19] width 23 height 17
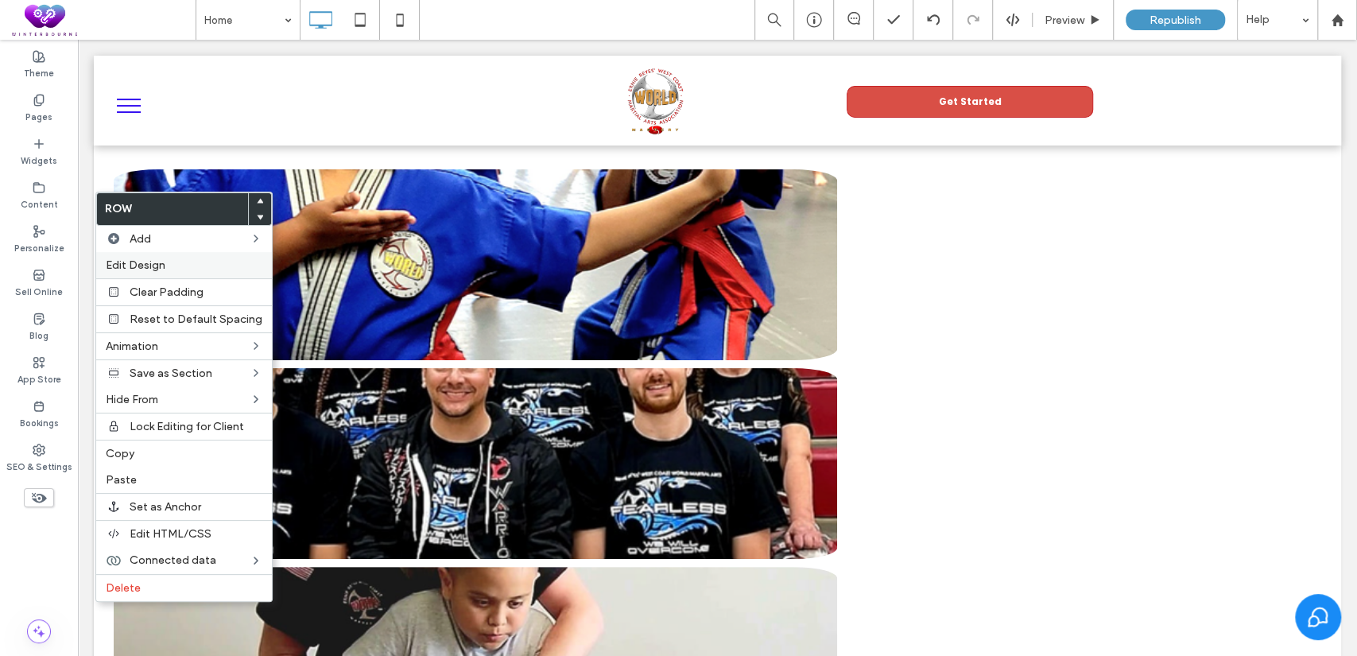
click at [186, 254] on div "Edit Design" at bounding box center [184, 265] width 176 height 26
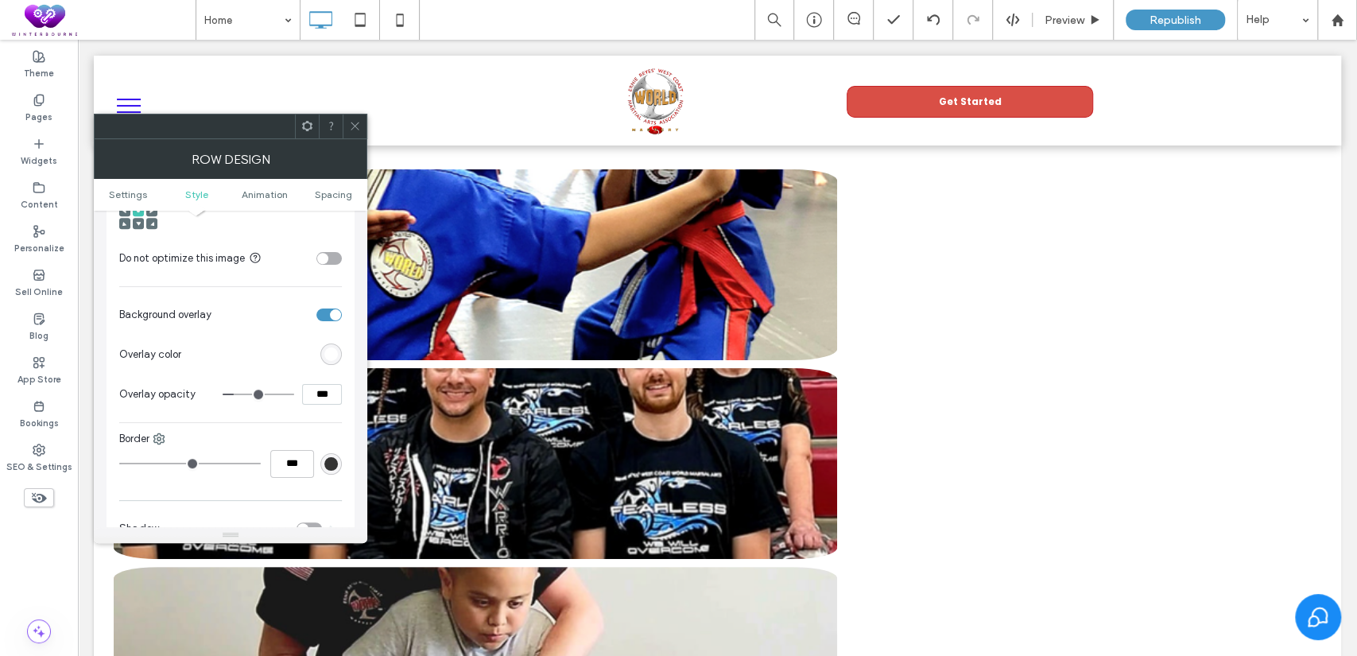
scroll to position [736, 0]
click at [332, 310] on div "toggle" at bounding box center [335, 313] width 11 height 11
click at [357, 132] on span at bounding box center [355, 126] width 12 height 24
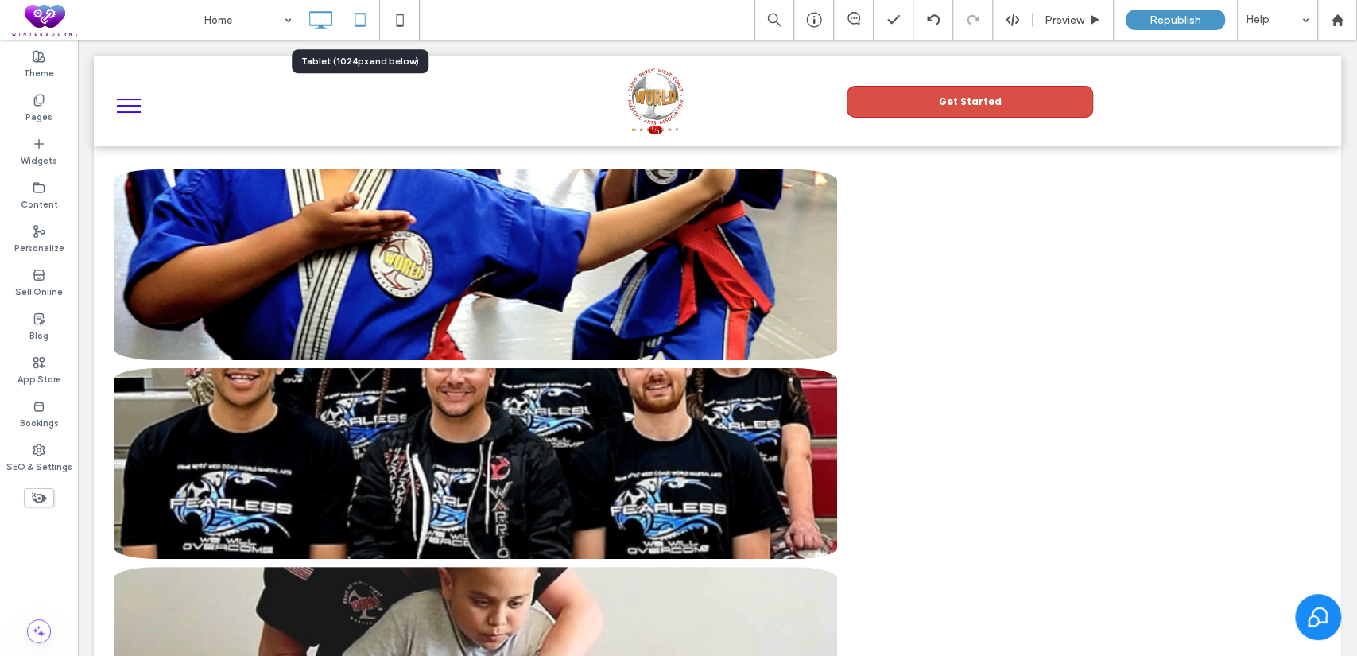
click at [363, 14] on use at bounding box center [360, 20] width 10 height 14
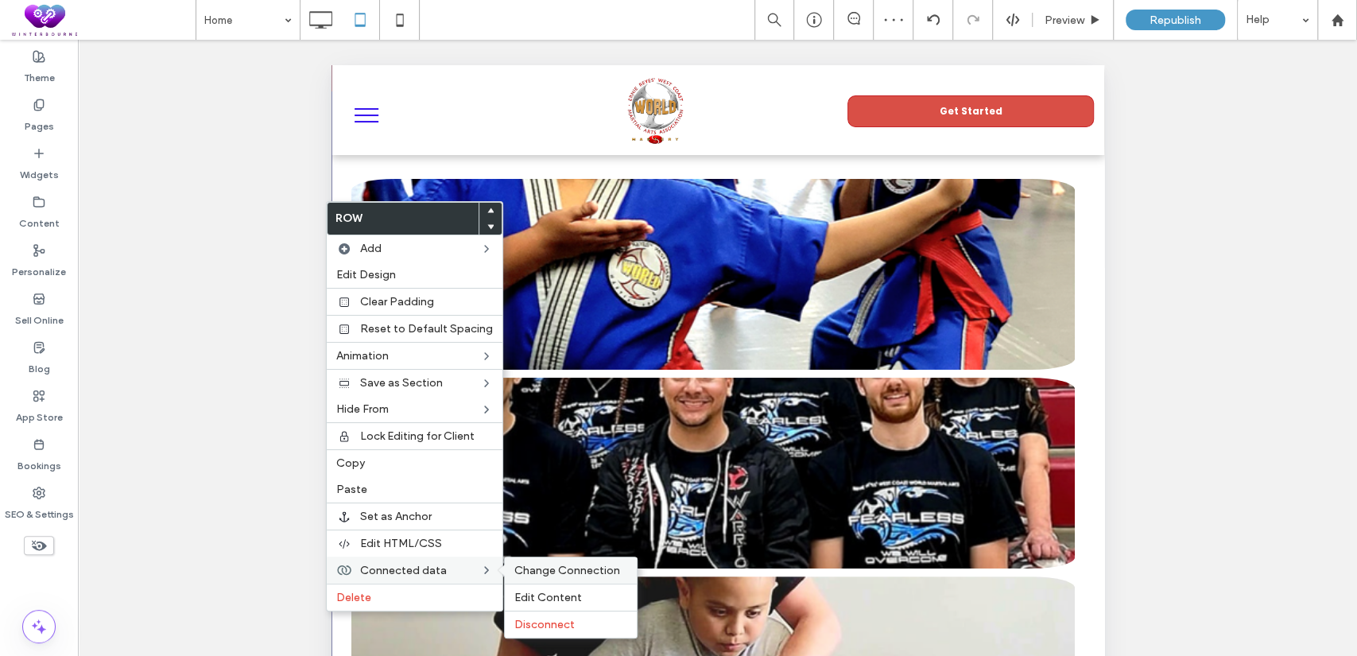
click at [518, 560] on div "Change Connection" at bounding box center [571, 570] width 132 height 26
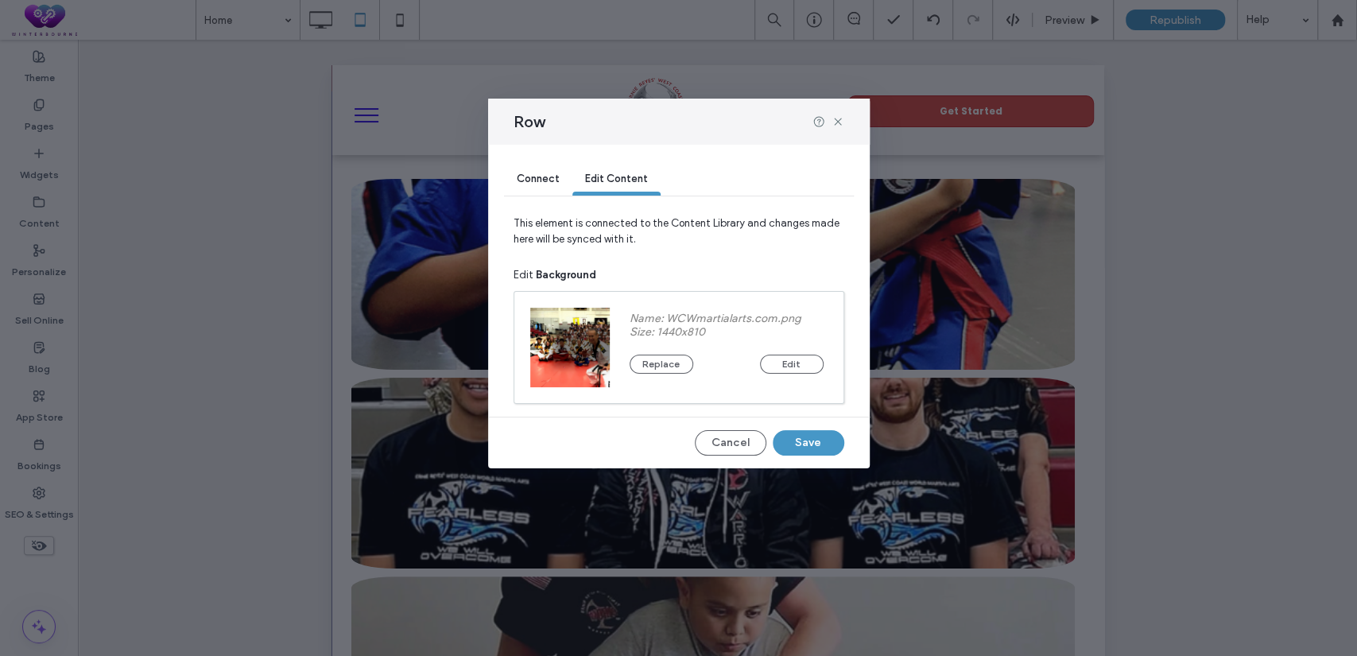
click at [514, 177] on div "Connect" at bounding box center [538, 180] width 68 height 32
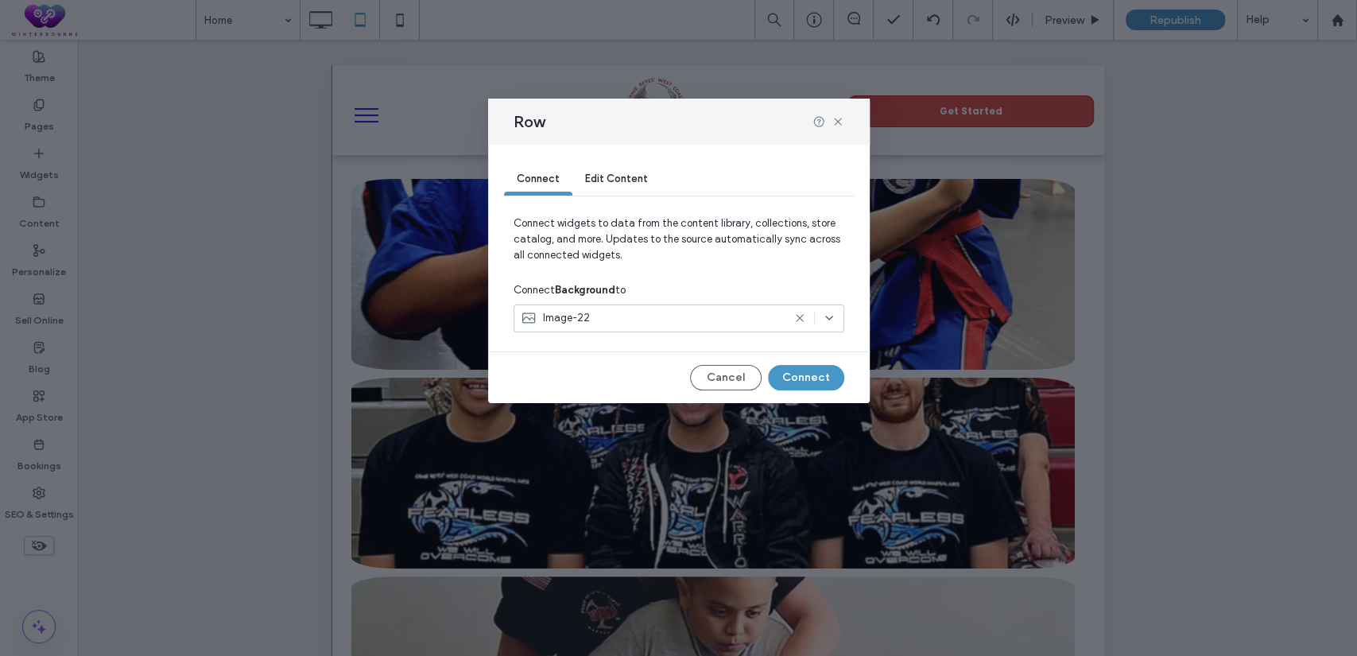
click at [619, 320] on div "Image-22" at bounding box center [652, 318] width 262 height 16
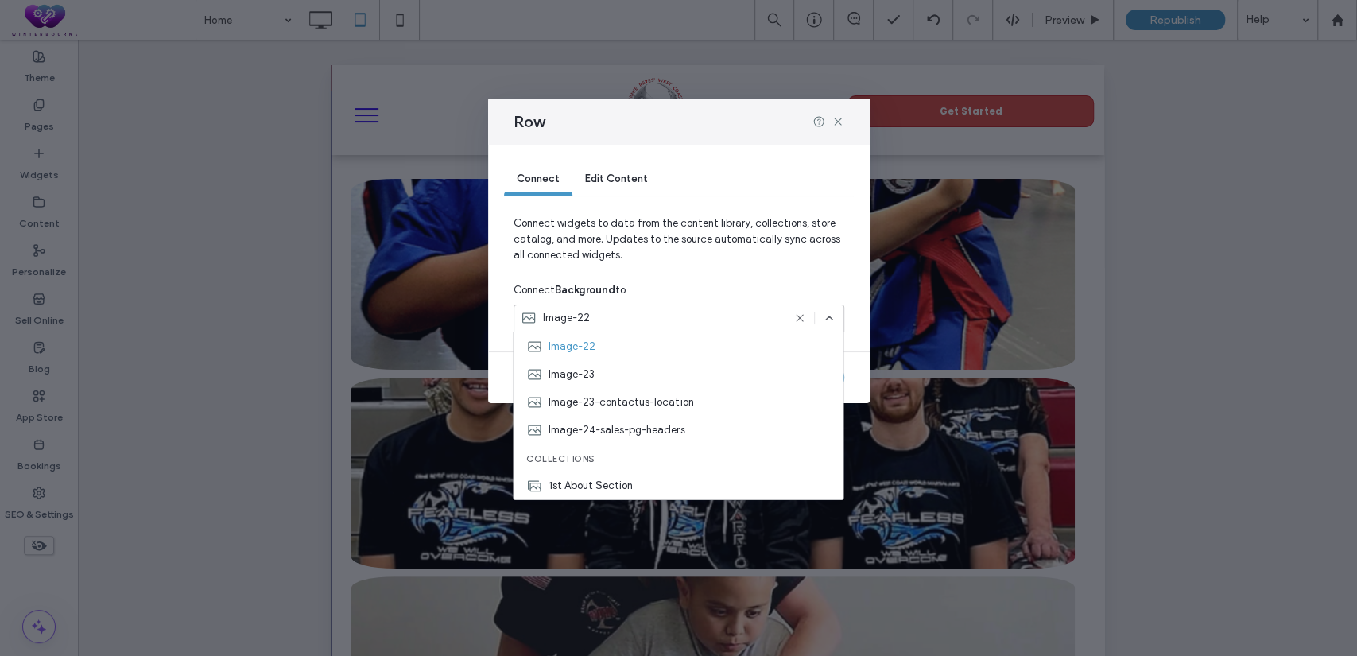
scroll to position [588, 0]
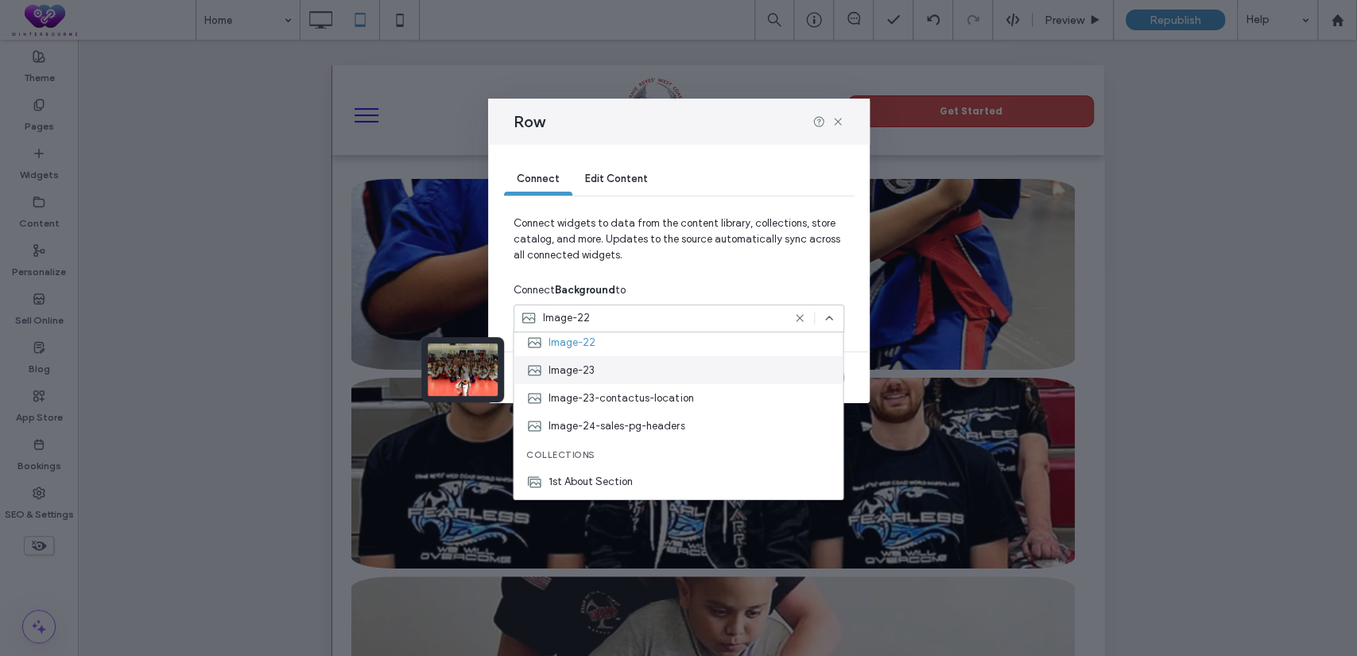
click at [631, 362] on div "Image-23" at bounding box center [678, 370] width 329 height 28
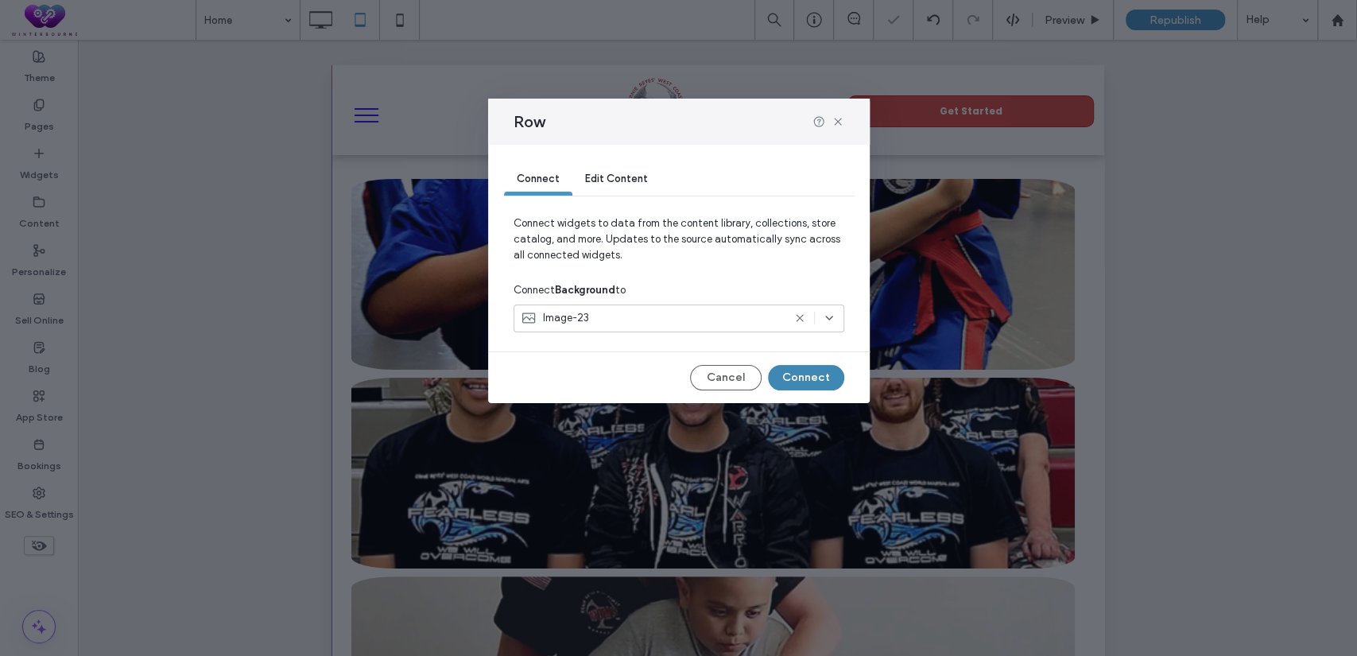
click at [821, 380] on button "Connect" at bounding box center [806, 377] width 76 height 25
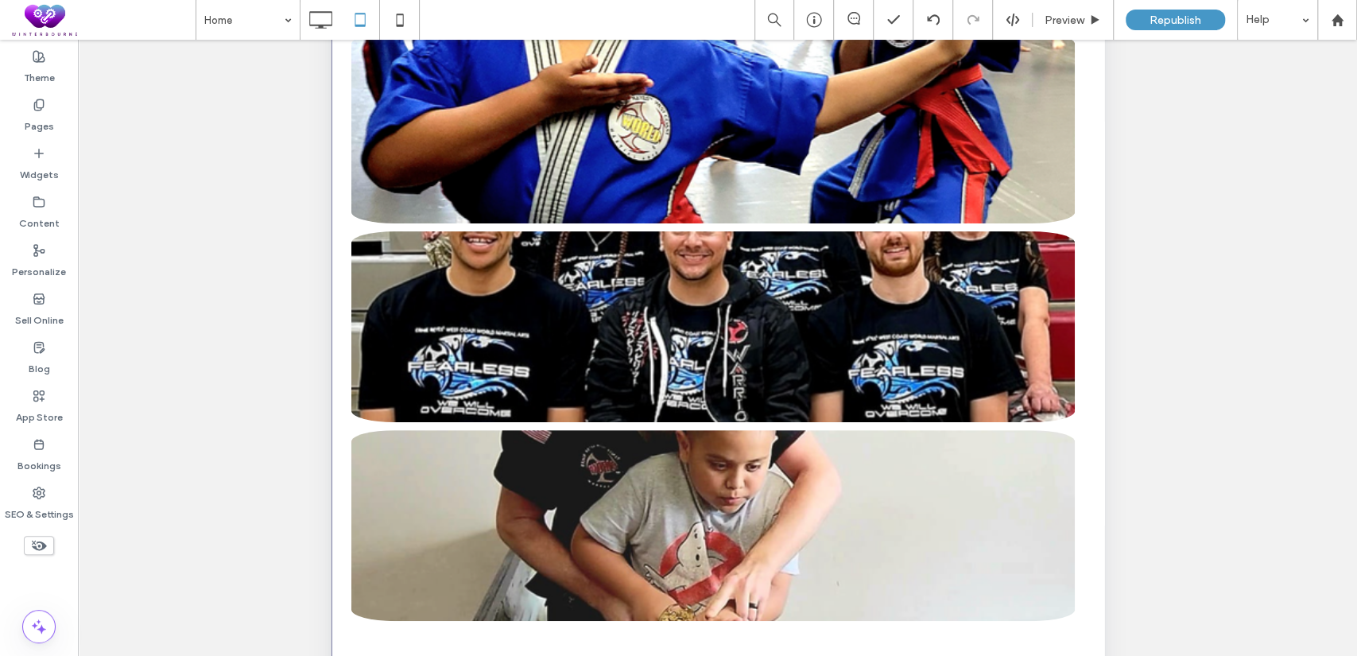
scroll to position [146, 0]
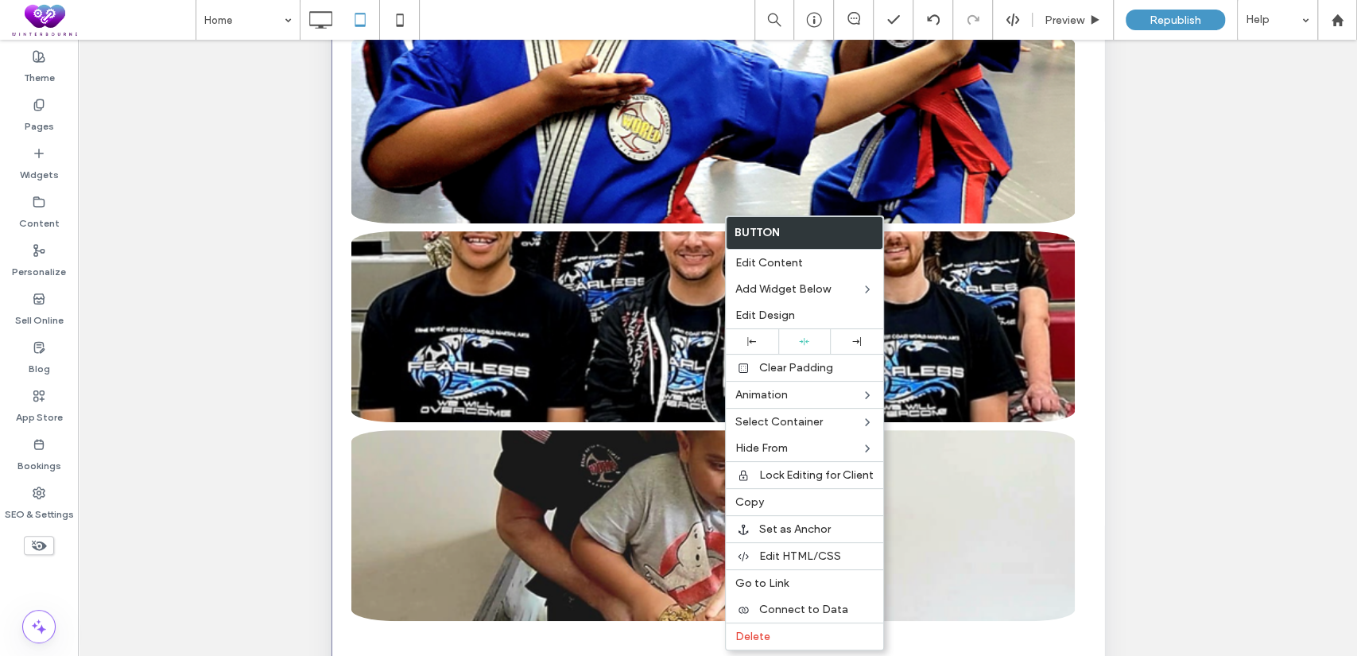
click at [1251, 364] on div "Unhide? Yes Unhide? Yes Unhide? Yes Unhide? Yes Unhide? Yes Unhide? Yes Unhide?…" at bounding box center [717, 368] width 1279 height 656
click at [1247, 338] on div "Unhide? Yes Unhide? Yes Unhide? Yes Unhide? Yes Unhide? Yes Unhide? Yes Unhide?…" at bounding box center [717, 368] width 1279 height 656
click at [815, 265] on label "Edit Content" at bounding box center [804, 263] width 138 height 14
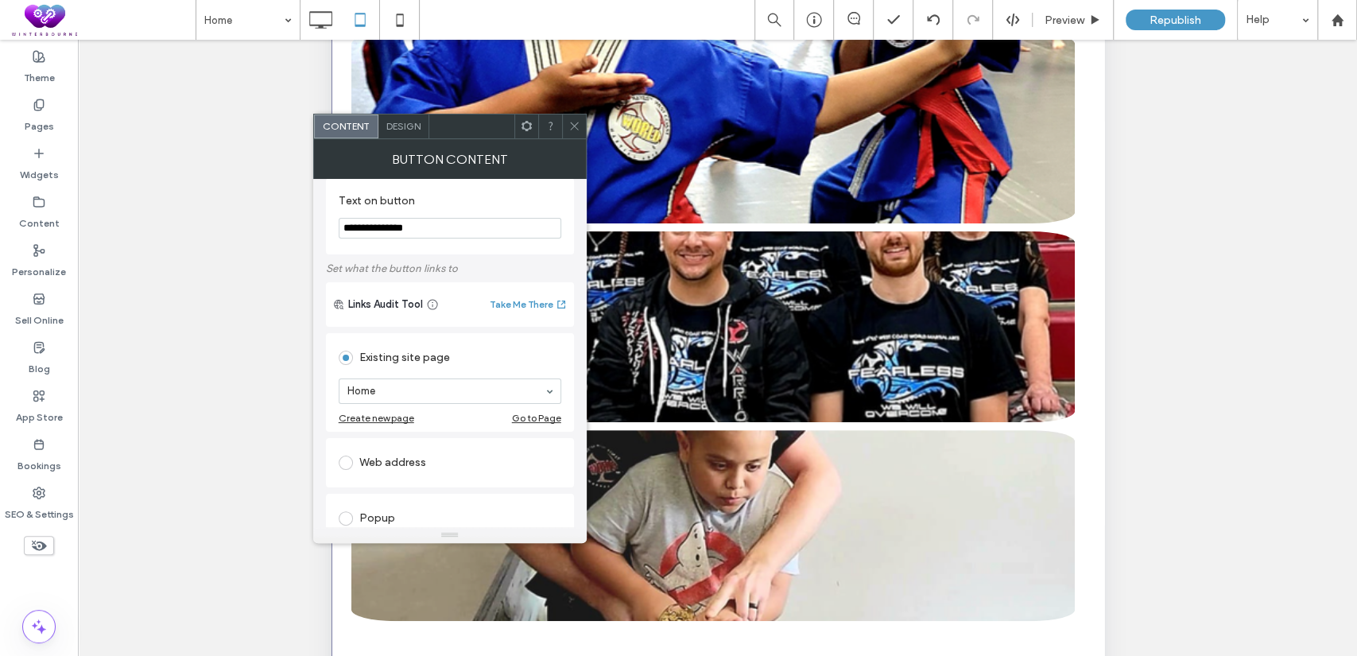
scroll to position [0, 0]
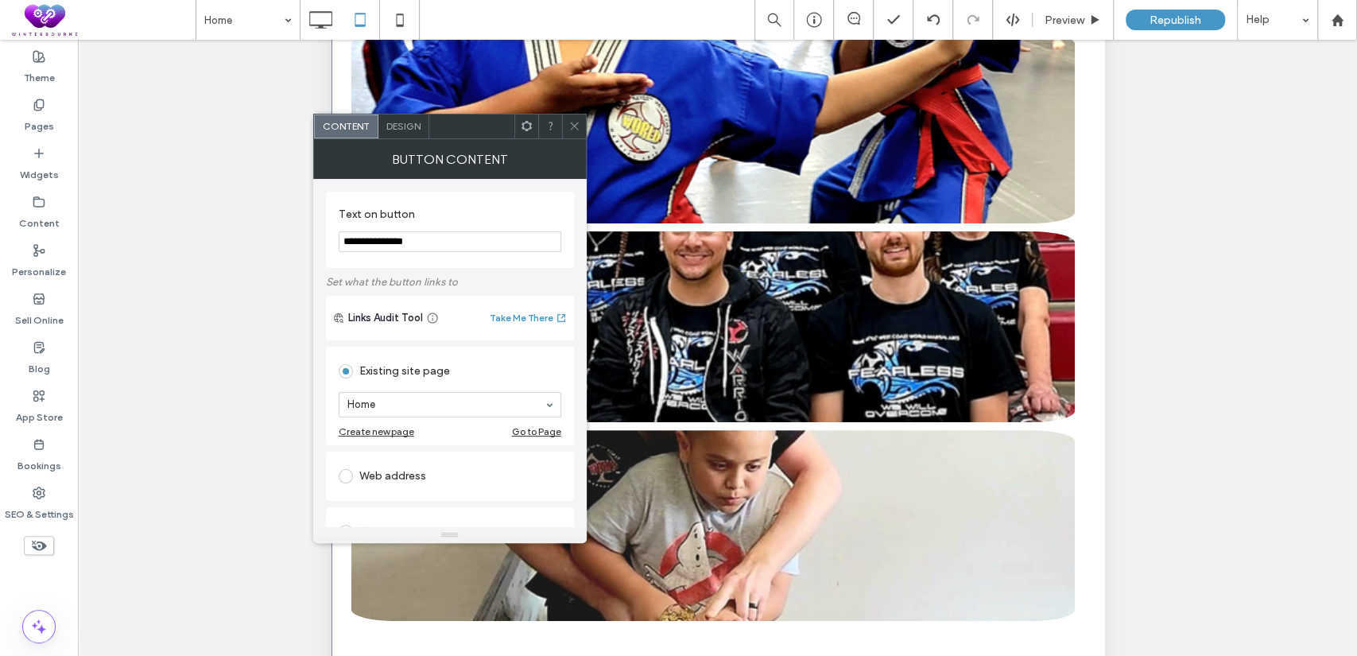
click at [408, 134] on div "Design" at bounding box center [403, 126] width 51 height 24
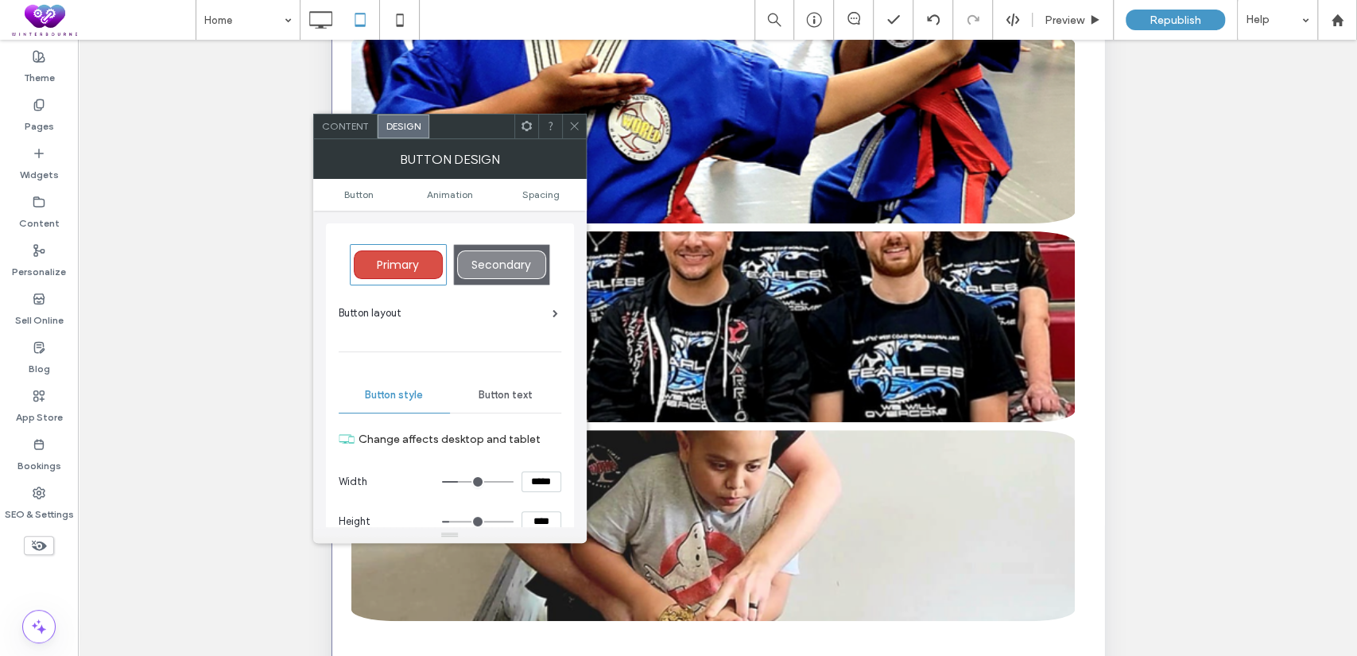
click at [507, 271] on span "Secondary" at bounding box center [501, 265] width 60 height 16
click at [392, 250] on div "Primary" at bounding box center [398, 264] width 89 height 29
click at [467, 266] on div "Secondary" at bounding box center [501, 264] width 89 height 29
click at [377, 265] on span "Primary" at bounding box center [398, 265] width 42 height 16
type input "*"
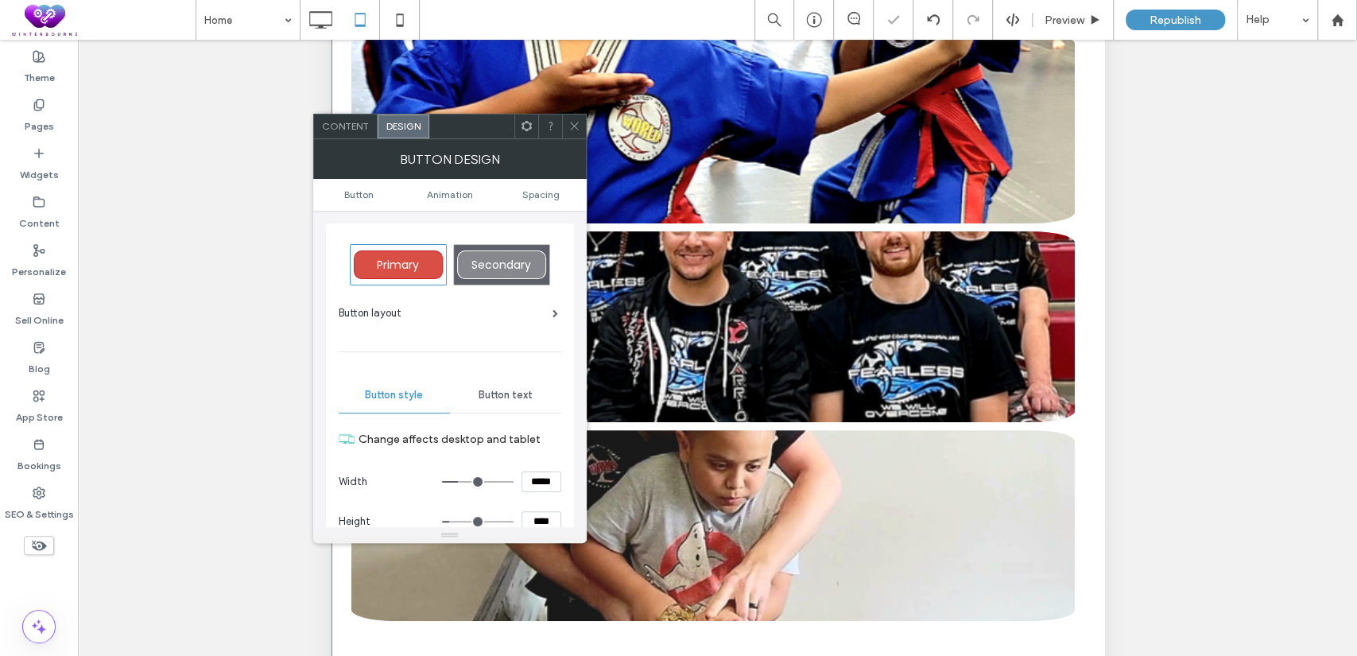
click at [576, 130] on icon at bounding box center [574, 126] width 12 height 12
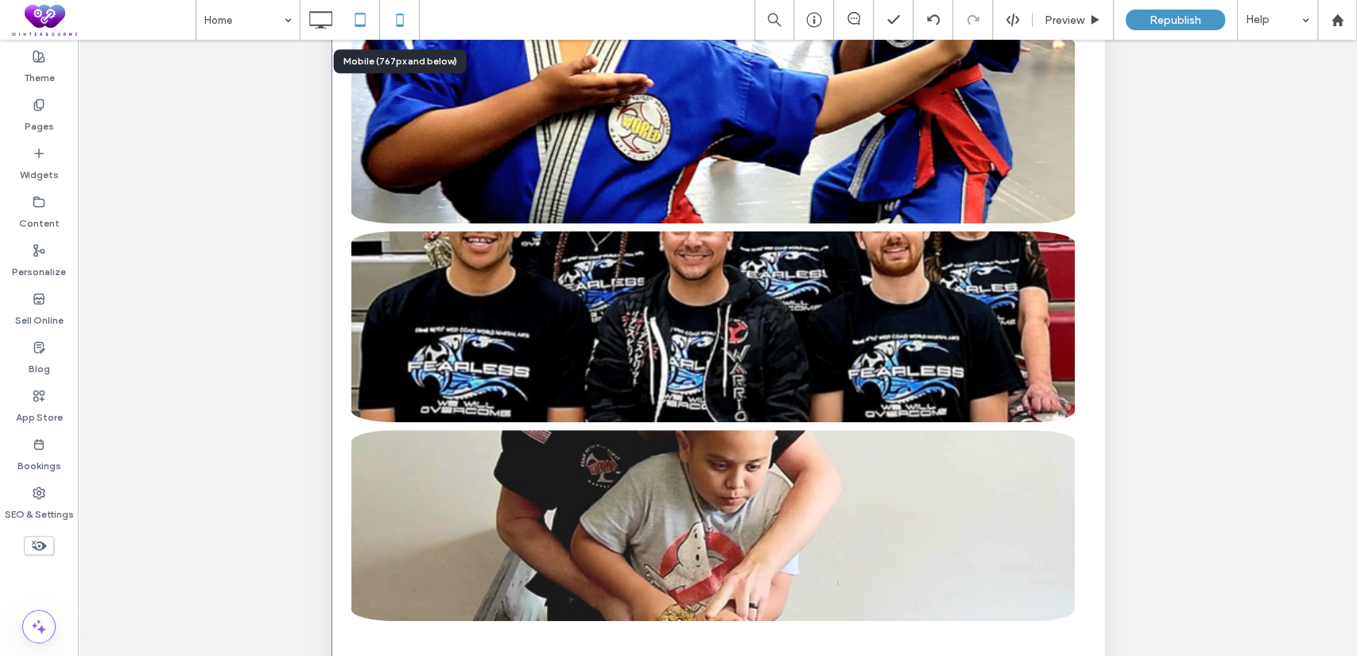
click at [393, 30] on icon at bounding box center [400, 20] width 32 height 32
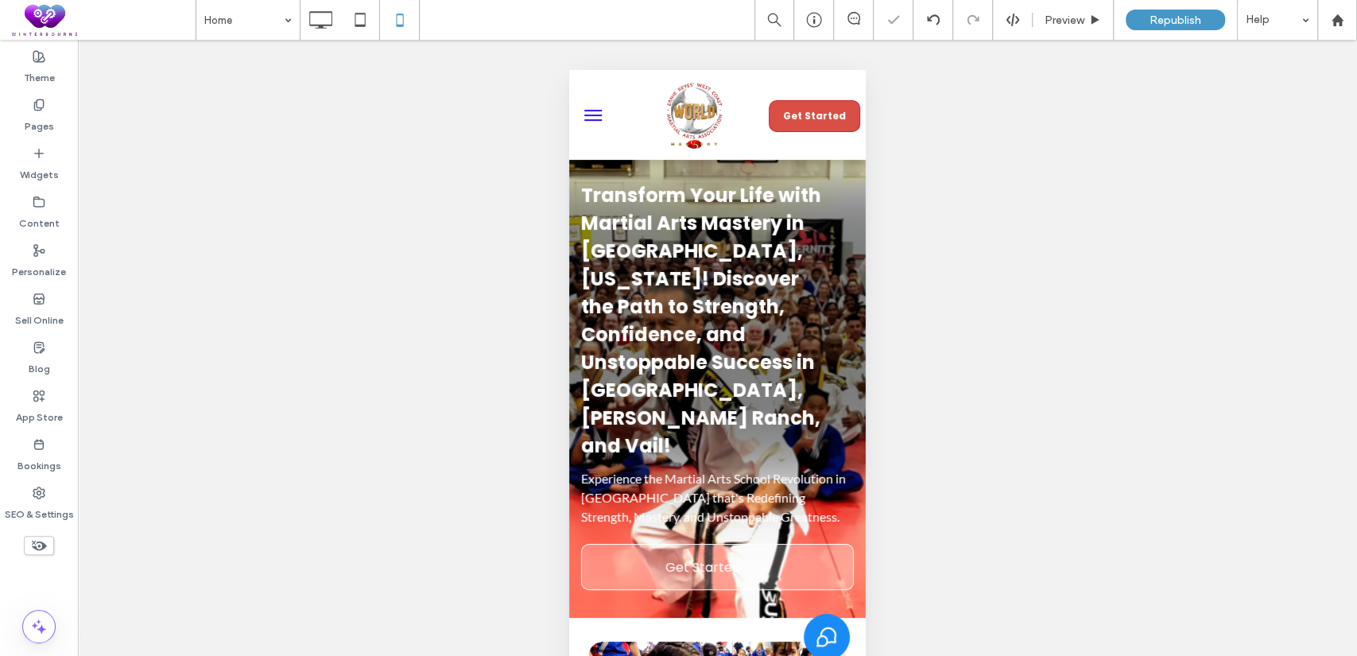
scroll to position [1, 0]
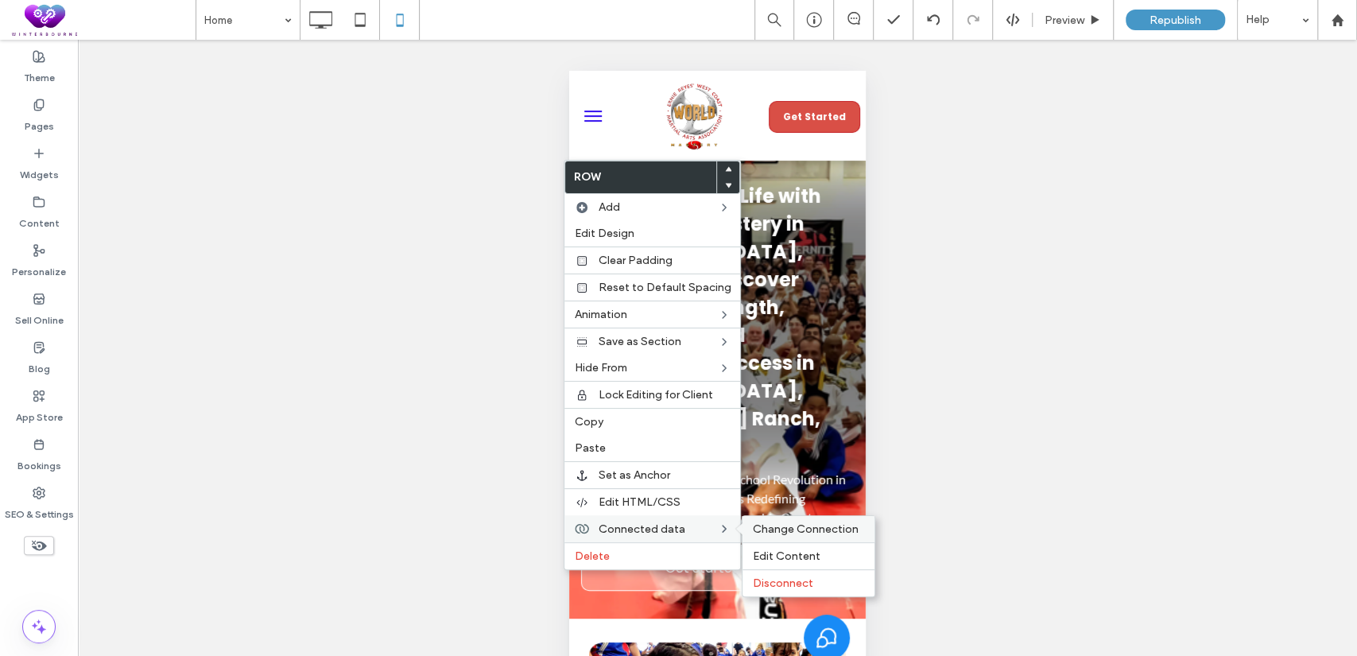
click at [781, 533] on span "Change Connection" at bounding box center [805, 529] width 106 height 14
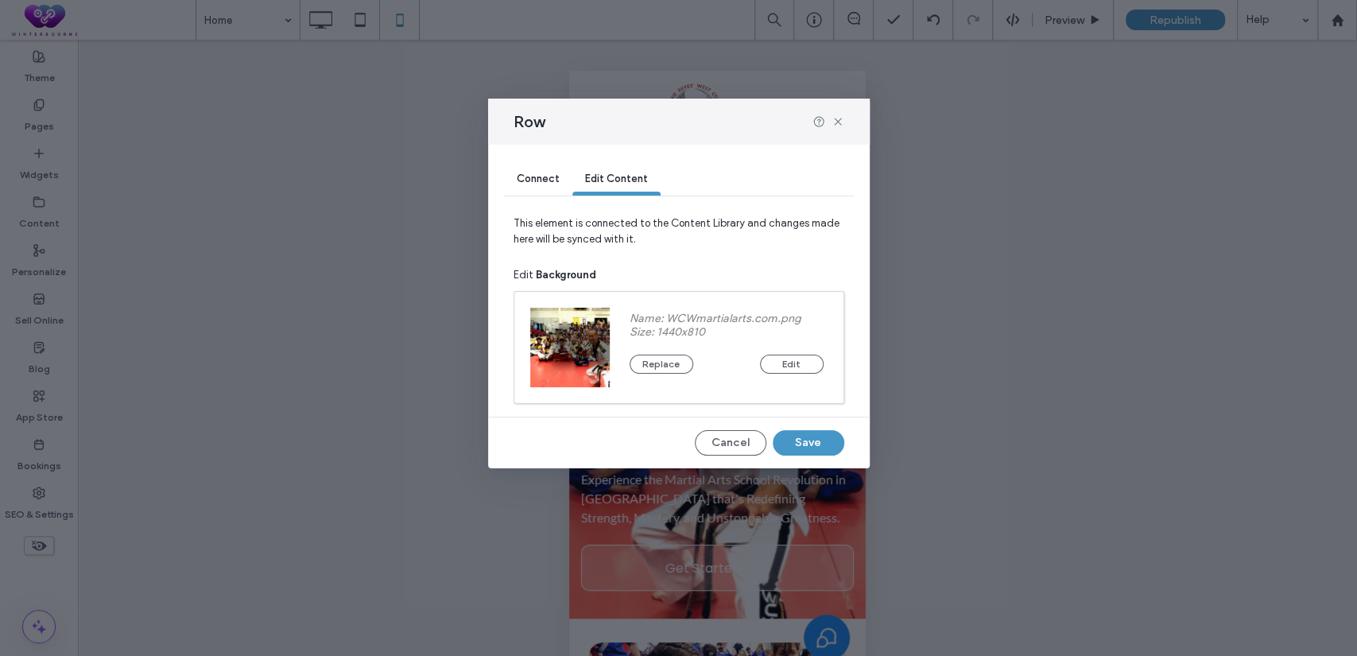
click at [525, 181] on span "Connect" at bounding box center [538, 179] width 43 height 12
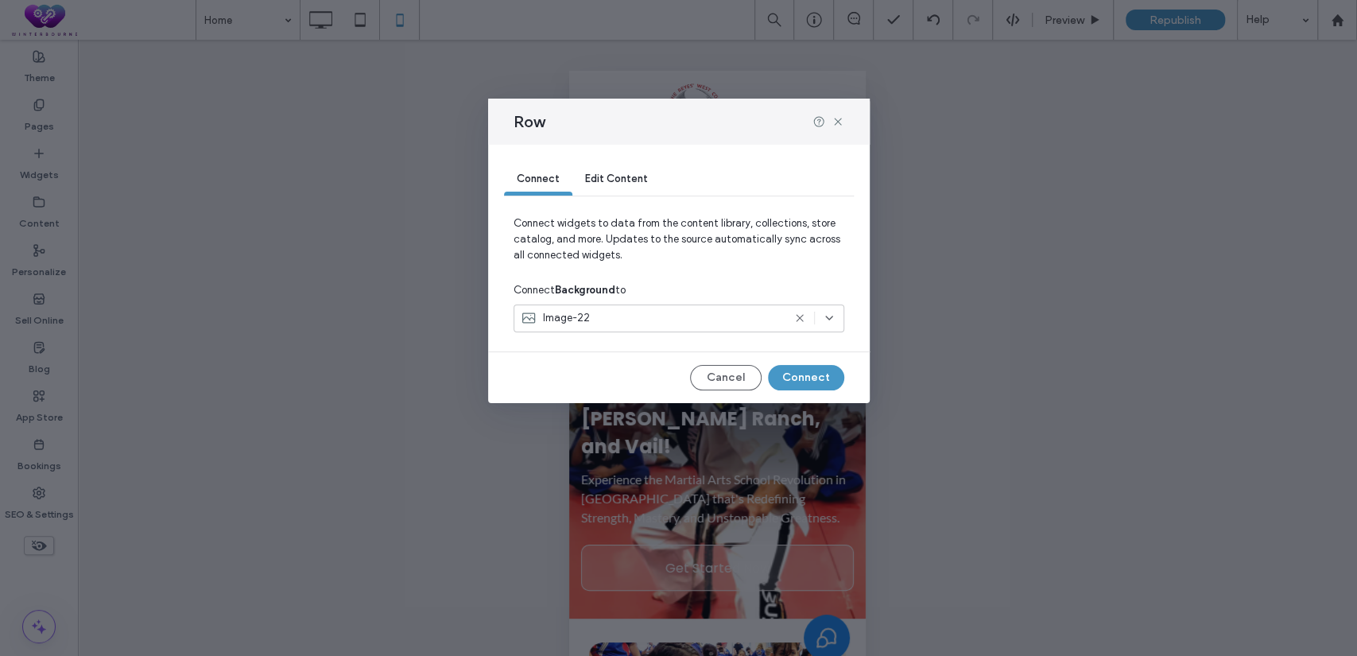
click at [595, 316] on div "Image-22" at bounding box center [652, 318] width 262 height 16
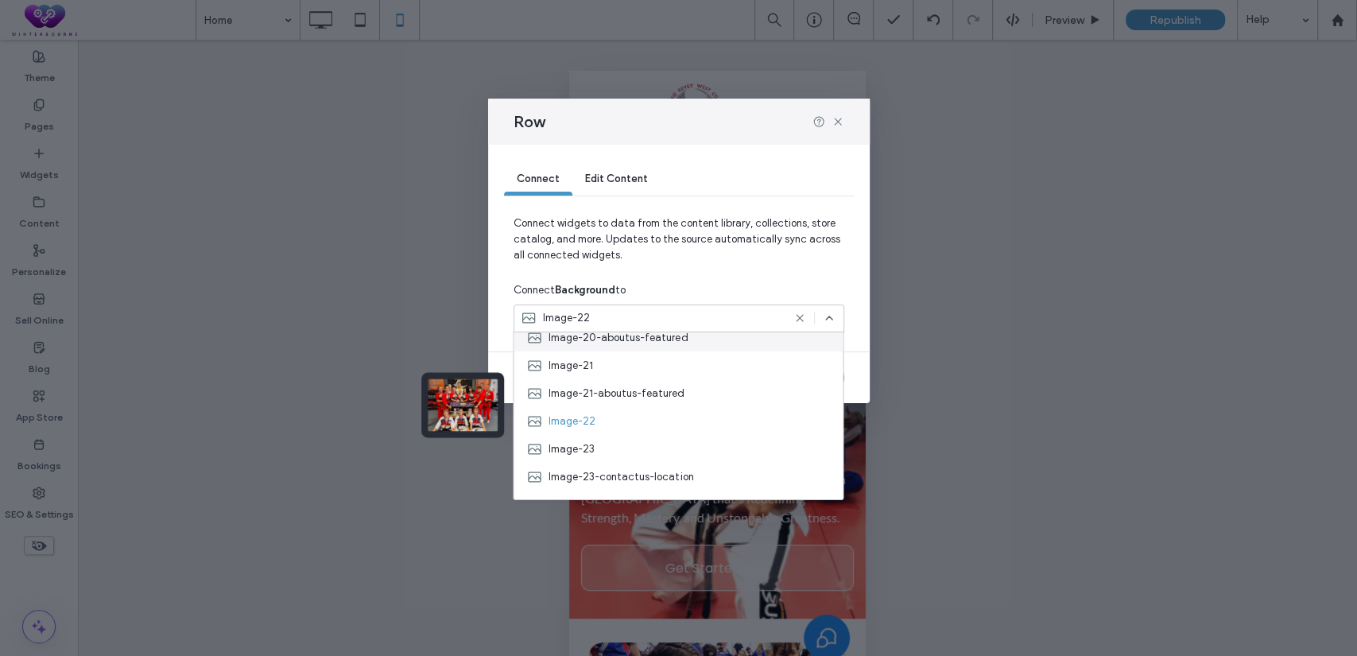
scroll to position [588, 0]
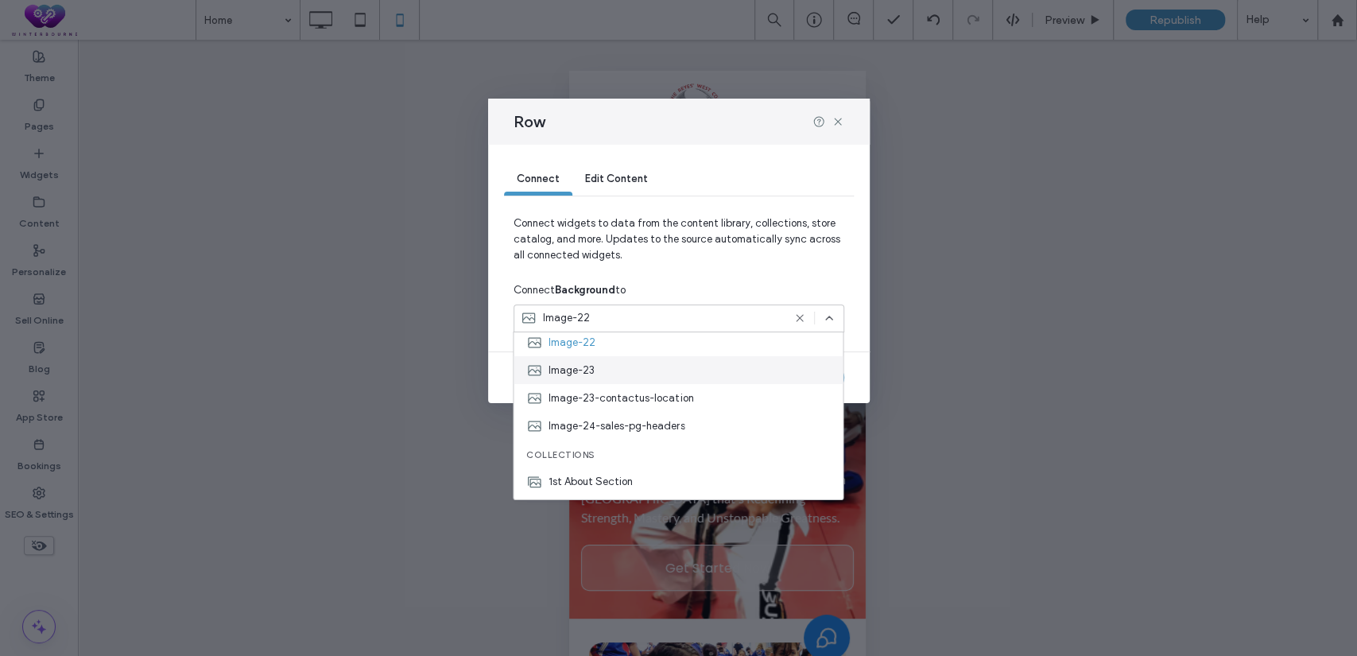
click at [615, 370] on div "Image-23" at bounding box center [678, 370] width 329 height 28
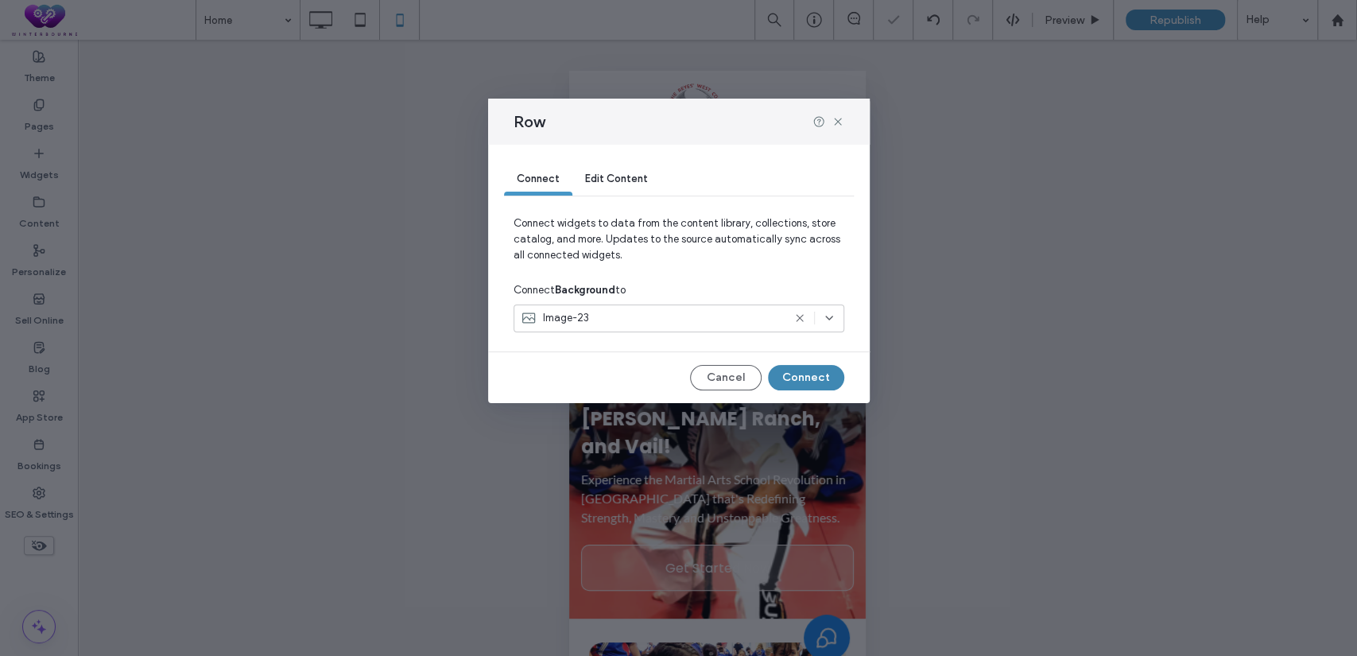
click at [777, 382] on button "Connect" at bounding box center [806, 377] width 76 height 25
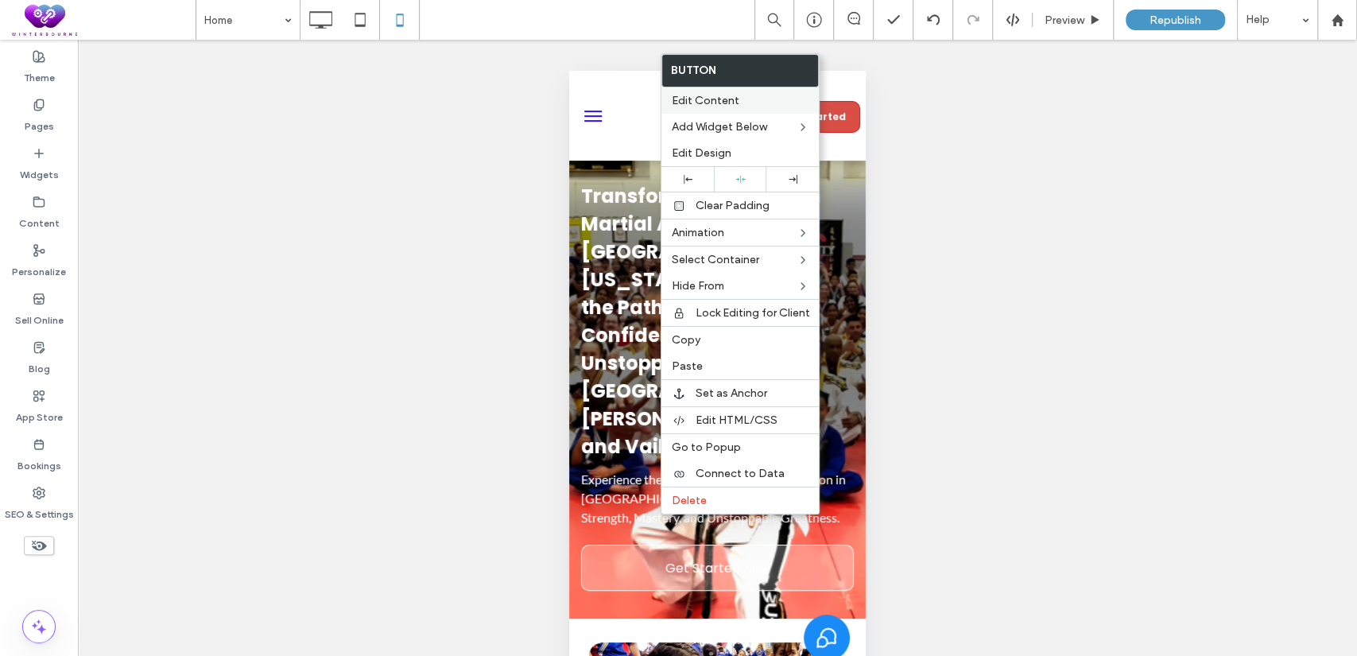
click at [681, 110] on div "Edit Content" at bounding box center [739, 100] width 157 height 26
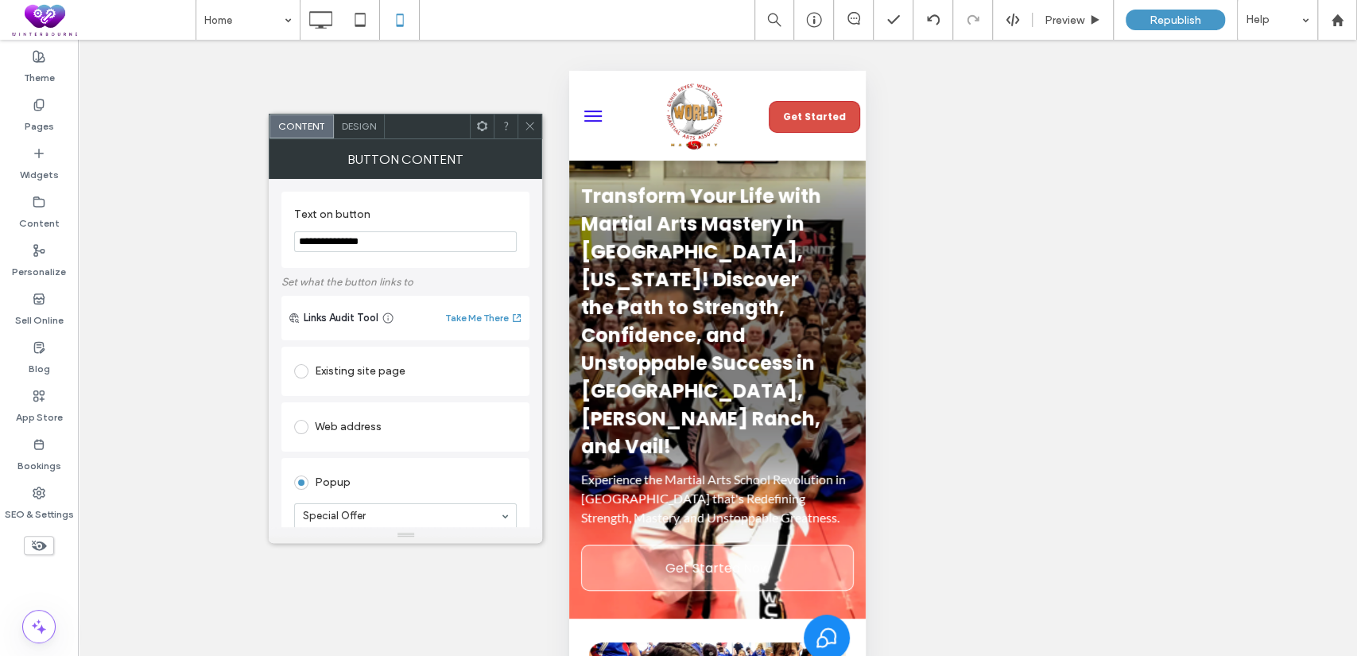
click at [361, 132] on div "Design" at bounding box center [359, 126] width 51 height 24
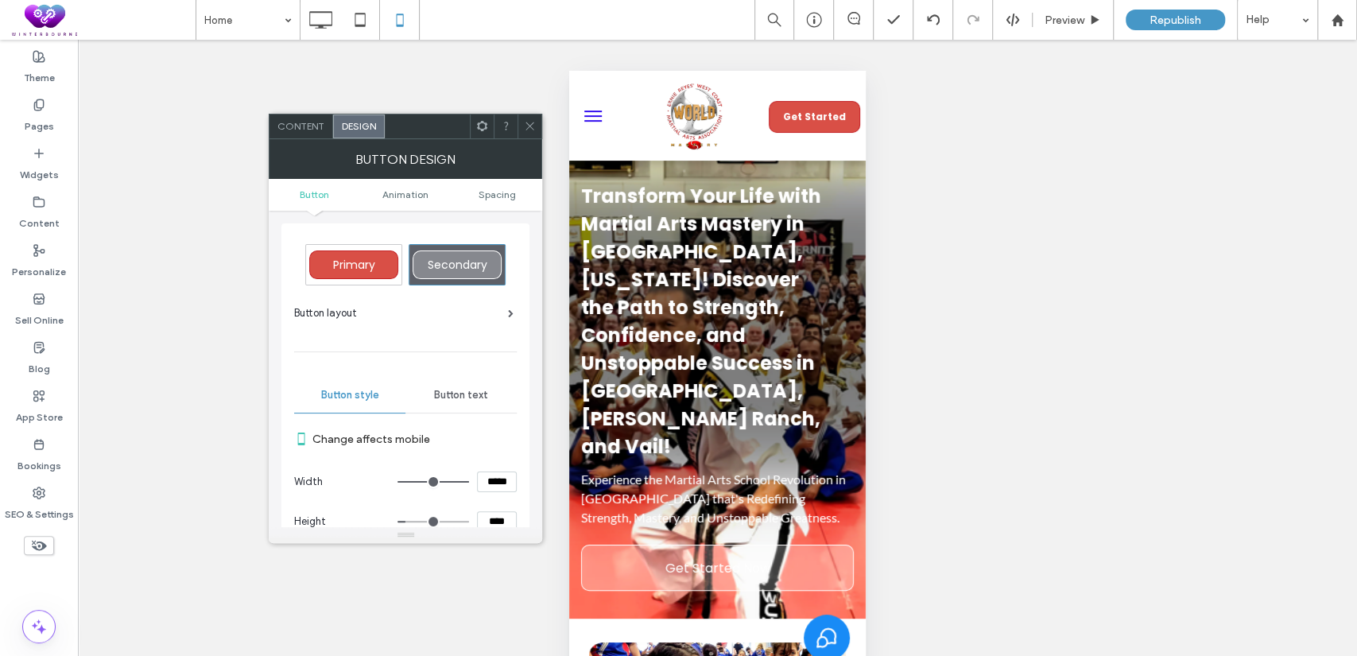
click at [361, 272] on span "Primary" at bounding box center [354, 265] width 42 height 16
type input "*"
click at [529, 123] on icon at bounding box center [530, 126] width 12 height 12
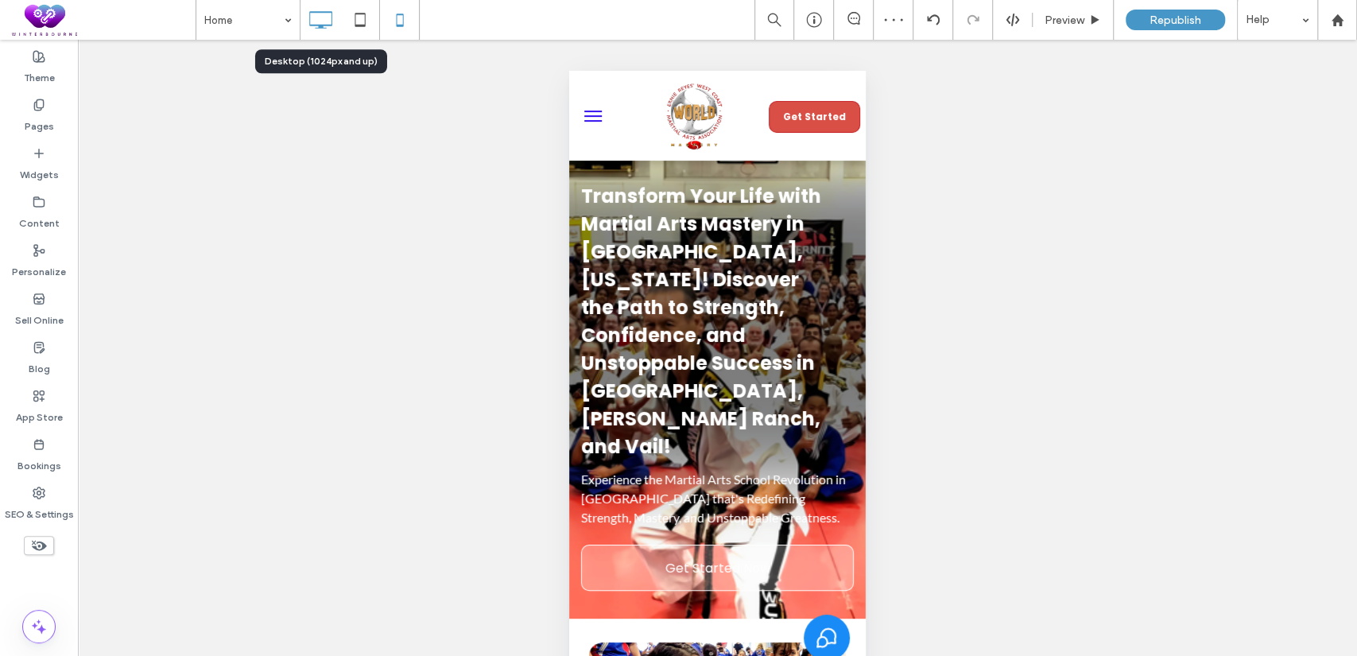
click at [323, 22] on icon at bounding box center [320, 20] width 32 height 32
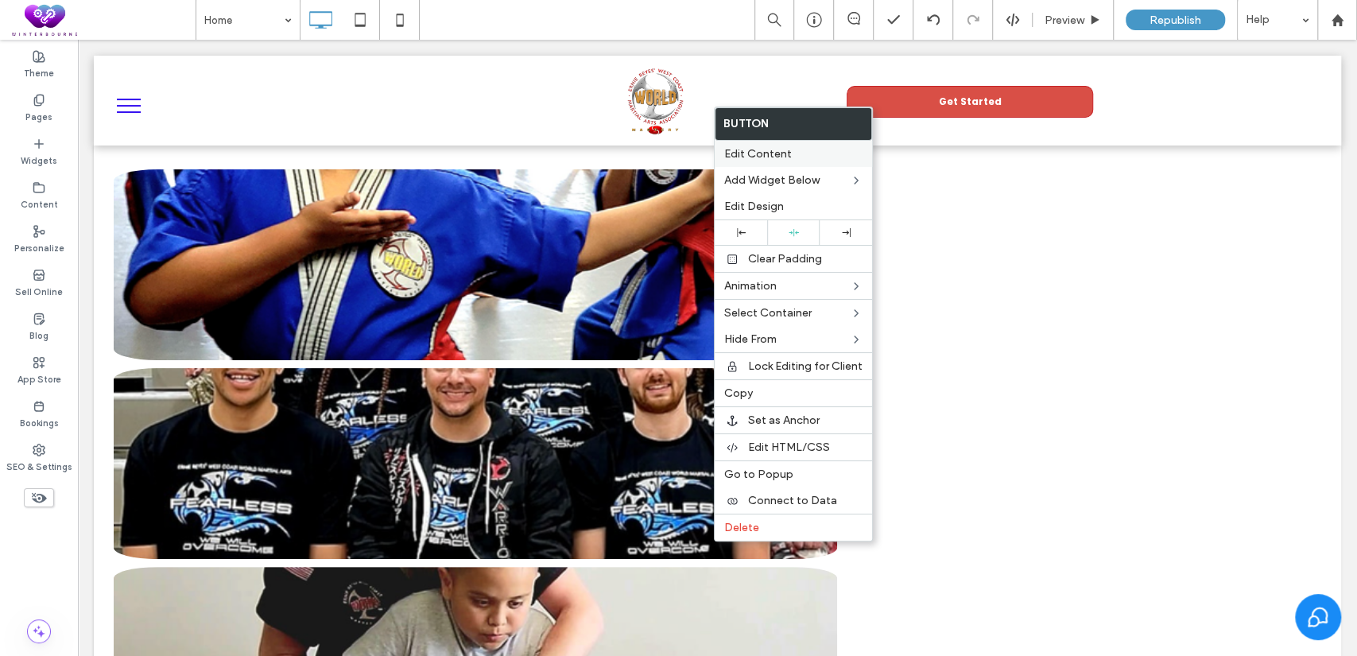
click at [766, 144] on div "Edit Content" at bounding box center [793, 154] width 157 height 26
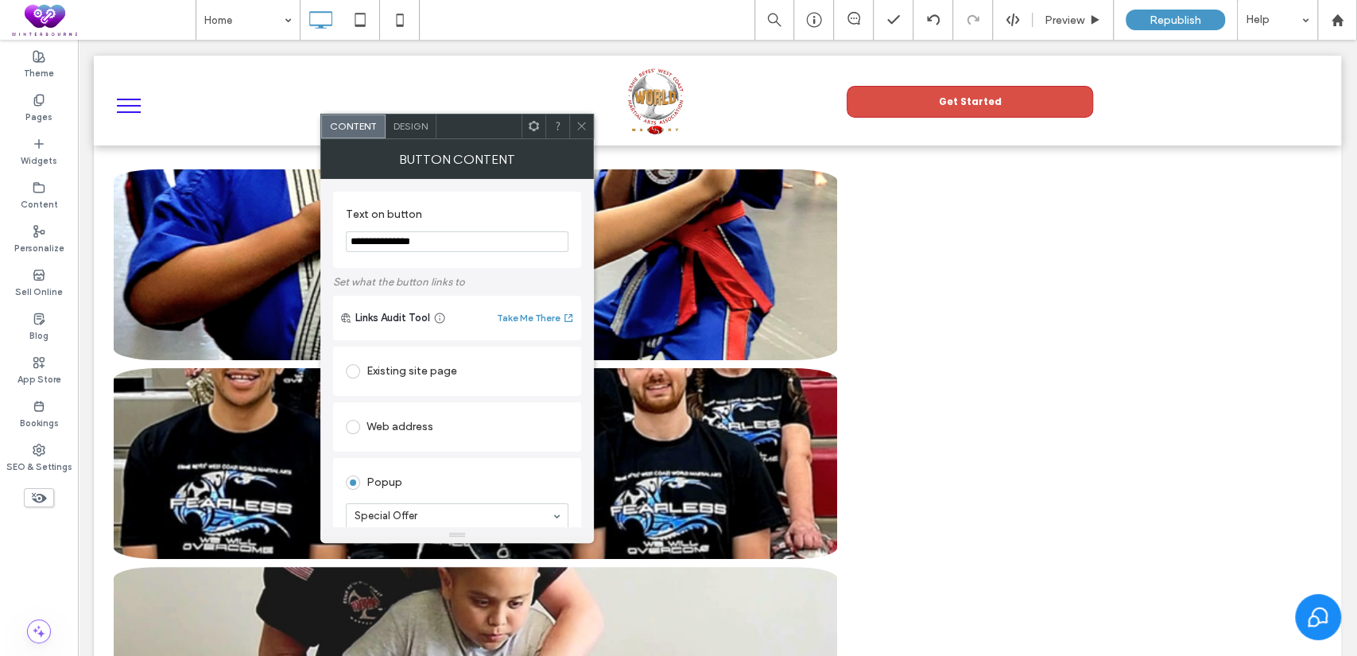
click at [407, 127] on span "Design" at bounding box center [411, 126] width 34 height 12
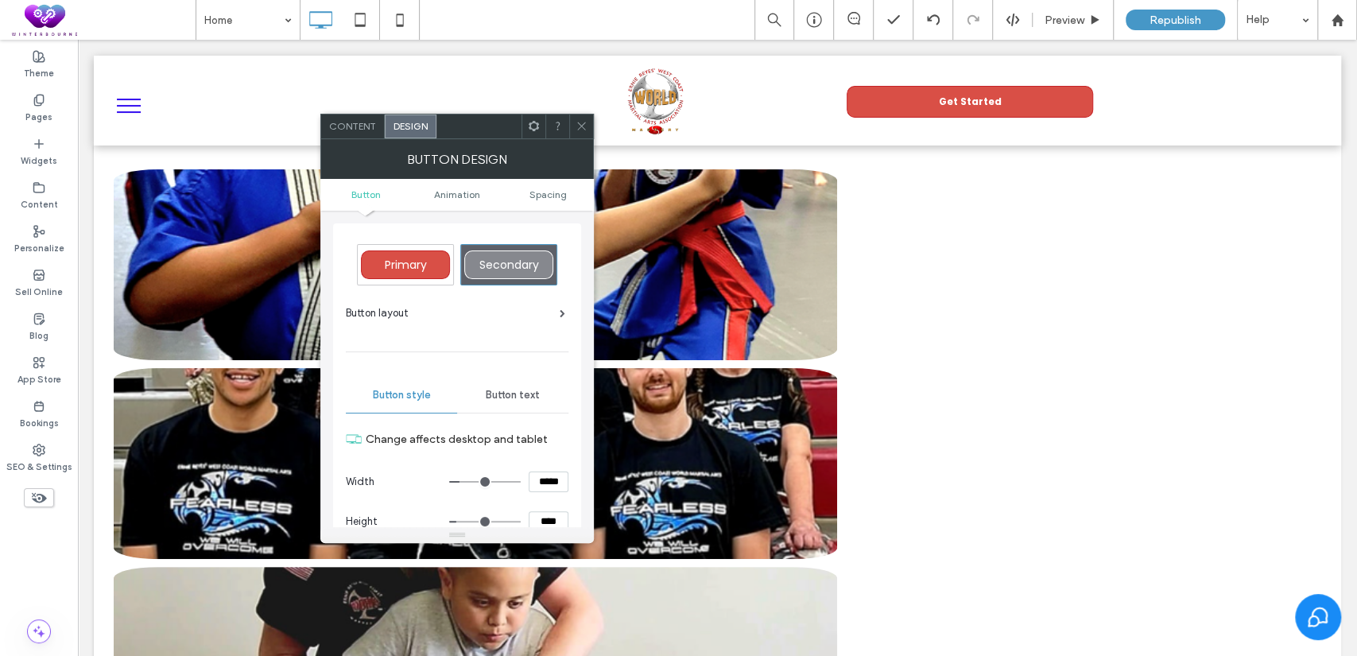
click at [390, 272] on span "Primary" at bounding box center [406, 265] width 42 height 16
type input "*"
click at [579, 122] on icon at bounding box center [582, 126] width 12 height 12
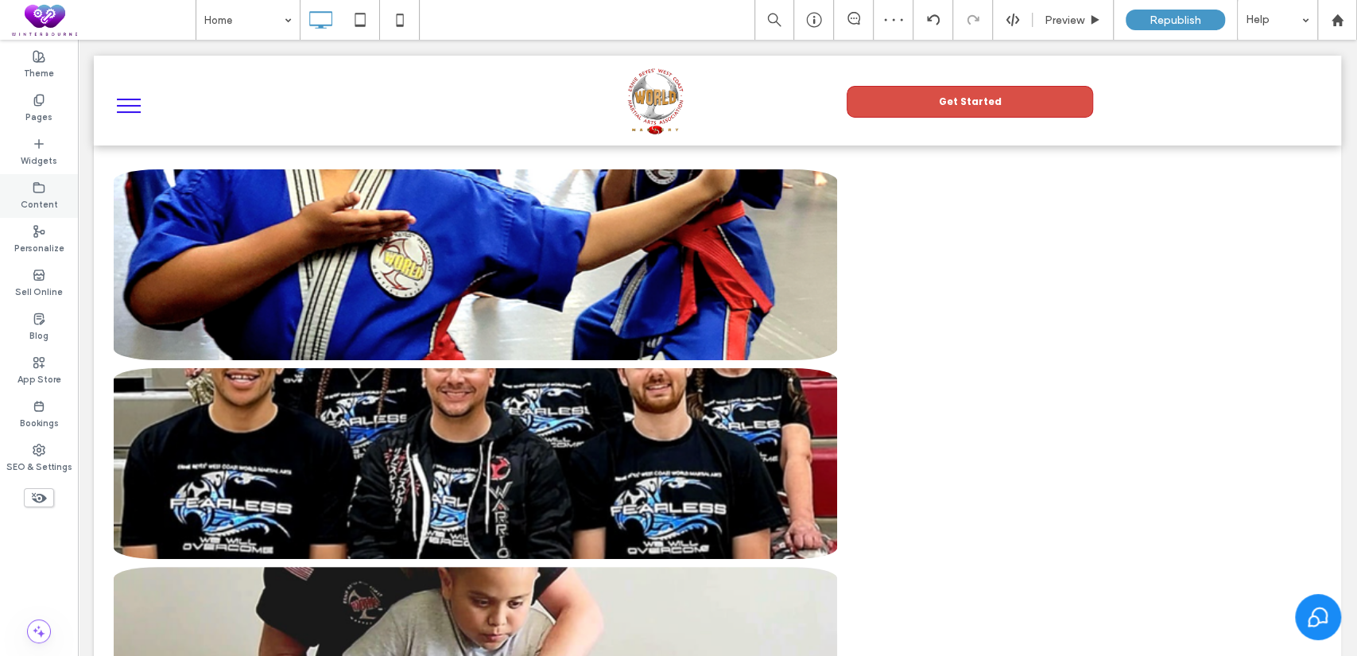
click at [34, 176] on div "Content" at bounding box center [39, 196] width 78 height 44
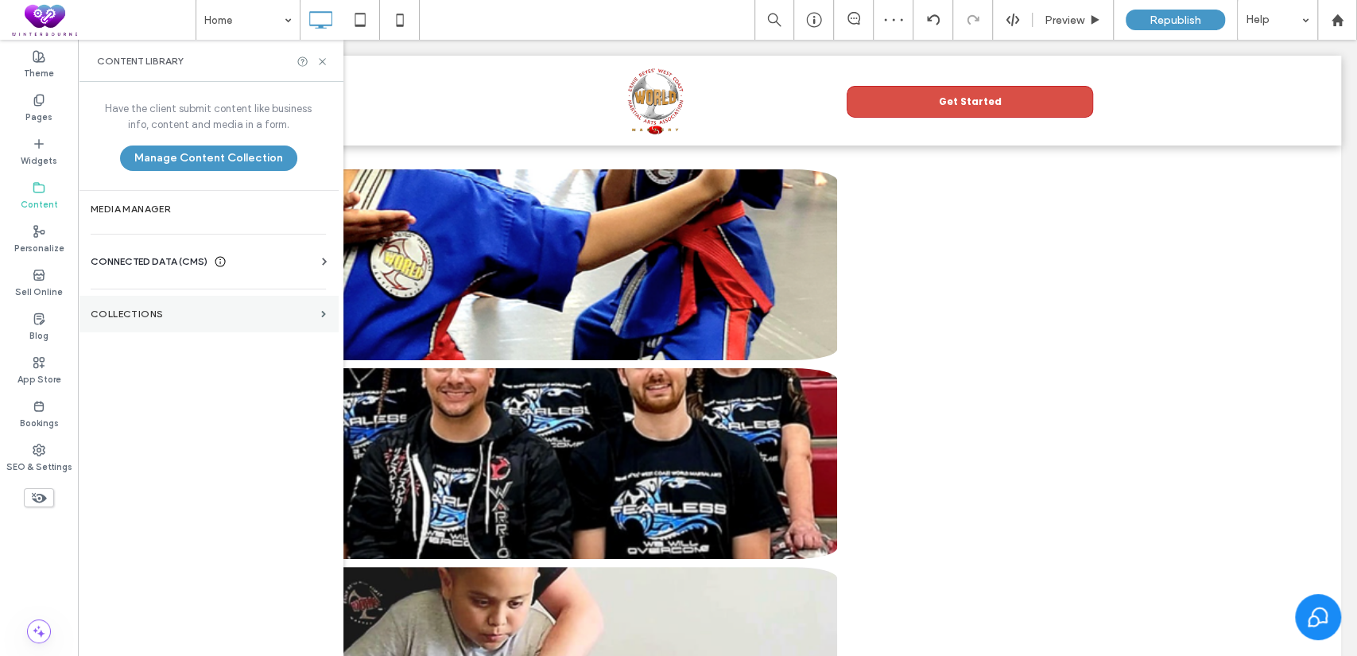
click at [143, 316] on label "Collections" at bounding box center [203, 313] width 224 height 11
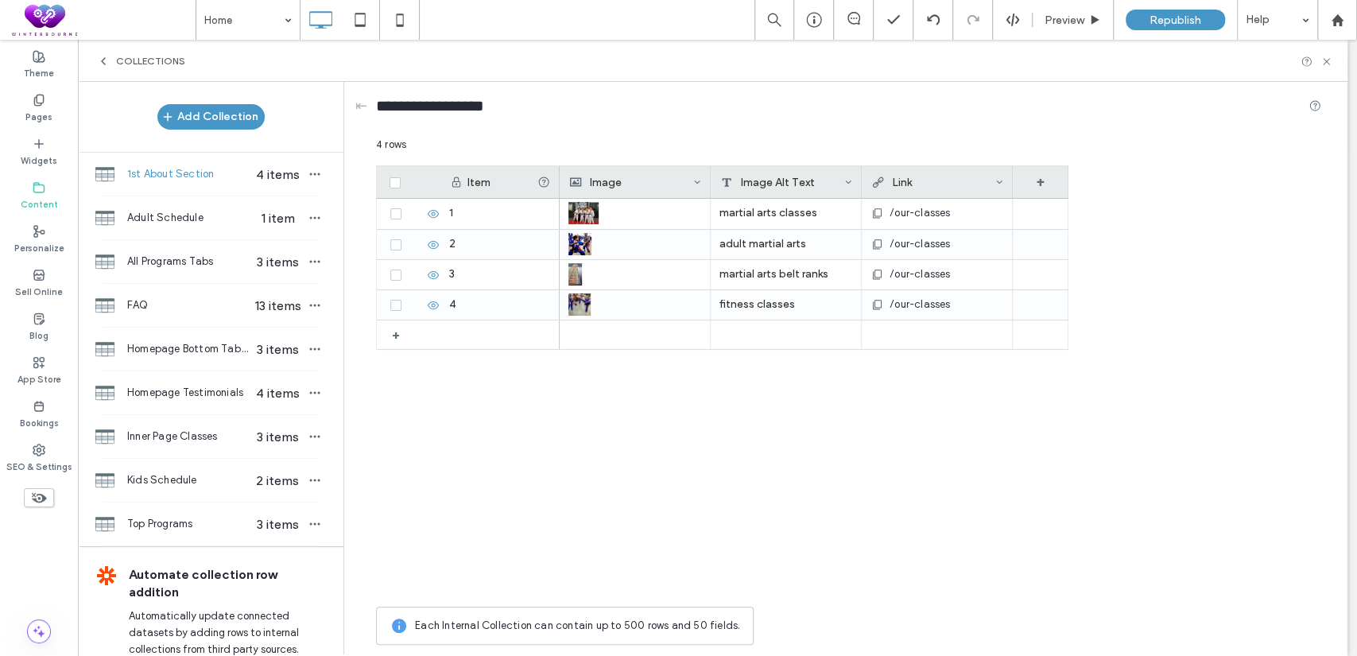
click at [106, 62] on icon at bounding box center [103, 61] width 13 height 13
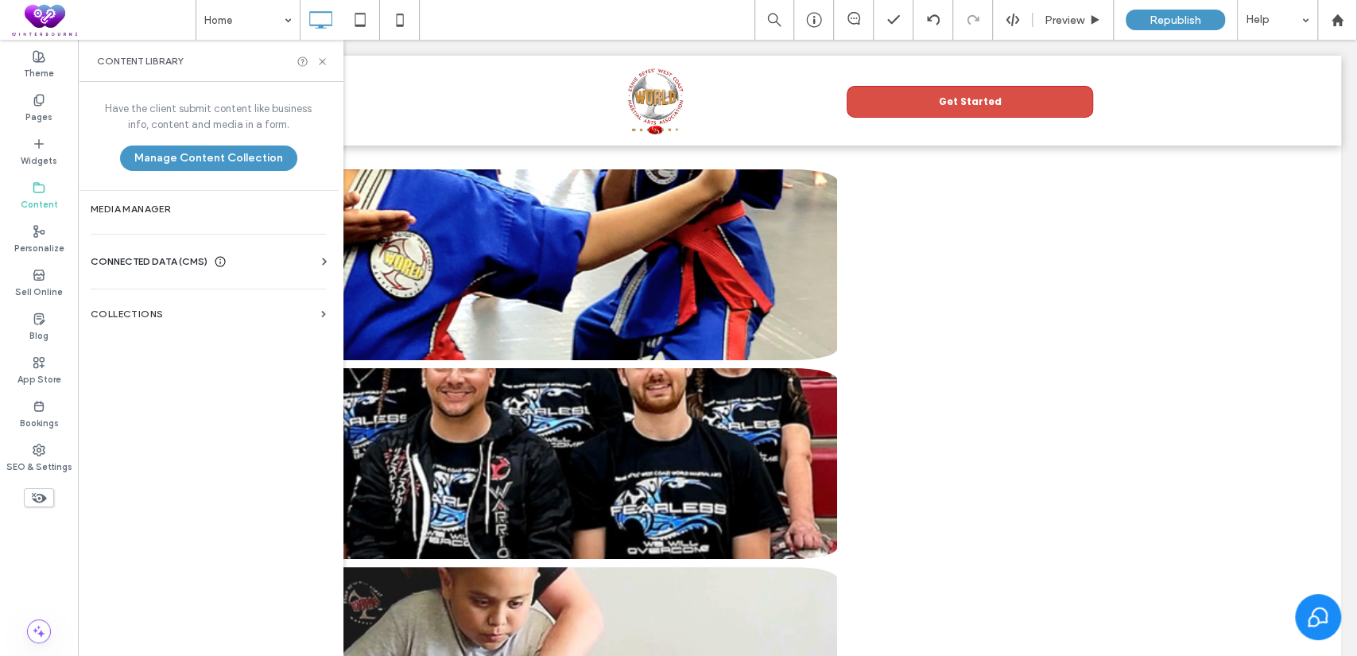
click at [192, 260] on span "CONNECTED DATA (CMS)" at bounding box center [149, 262] width 117 height 16
click at [183, 374] on label "Business Images" at bounding box center [211, 373] width 216 height 11
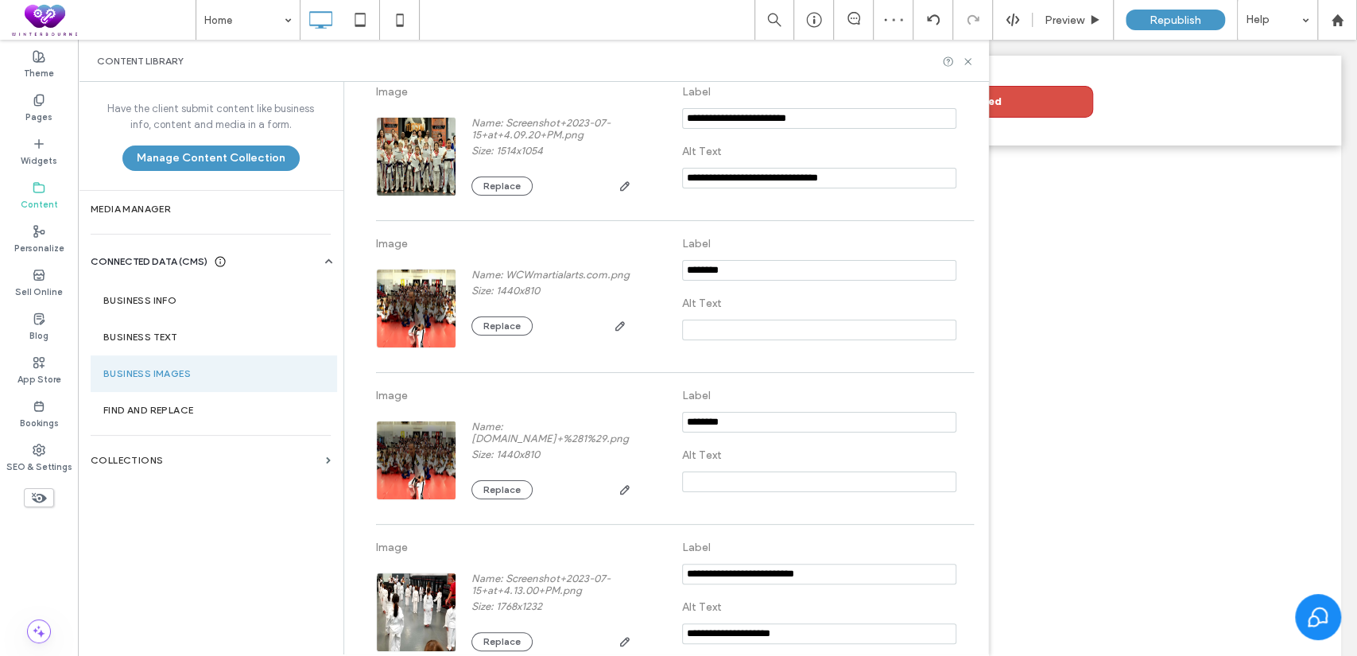
scroll to position [3166, 0]
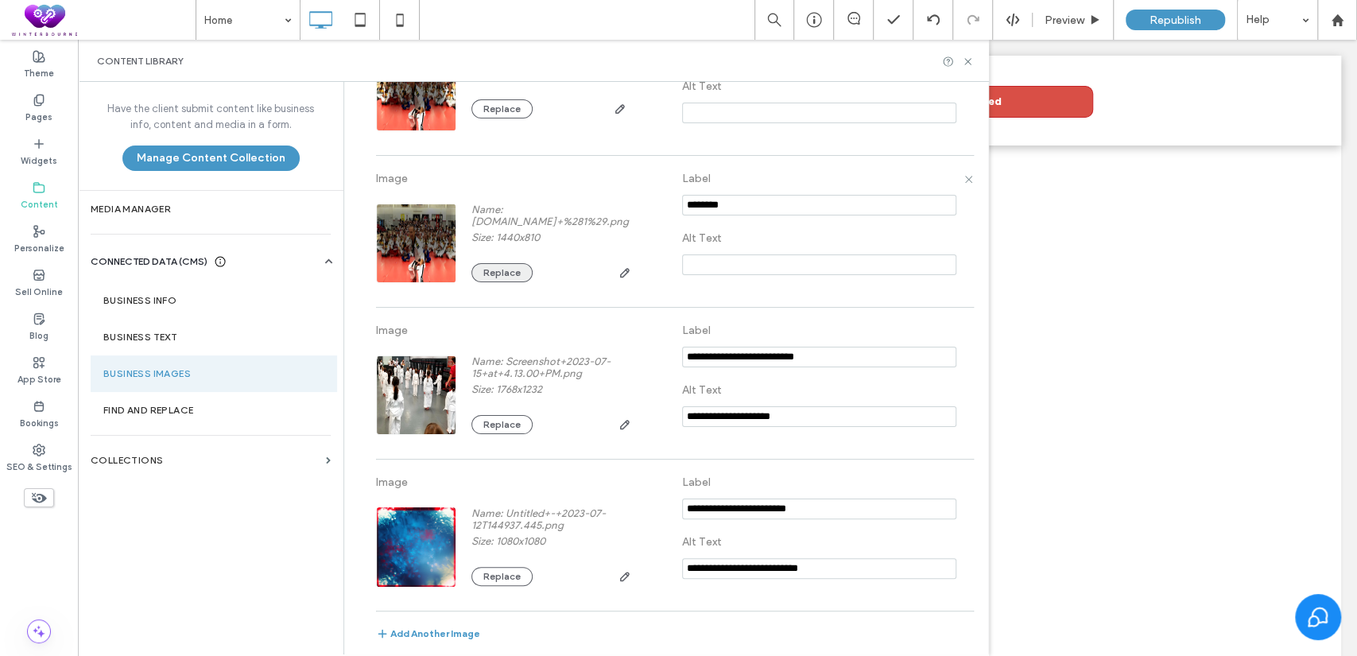
click at [496, 276] on button "Replace" at bounding box center [501, 272] width 61 height 19
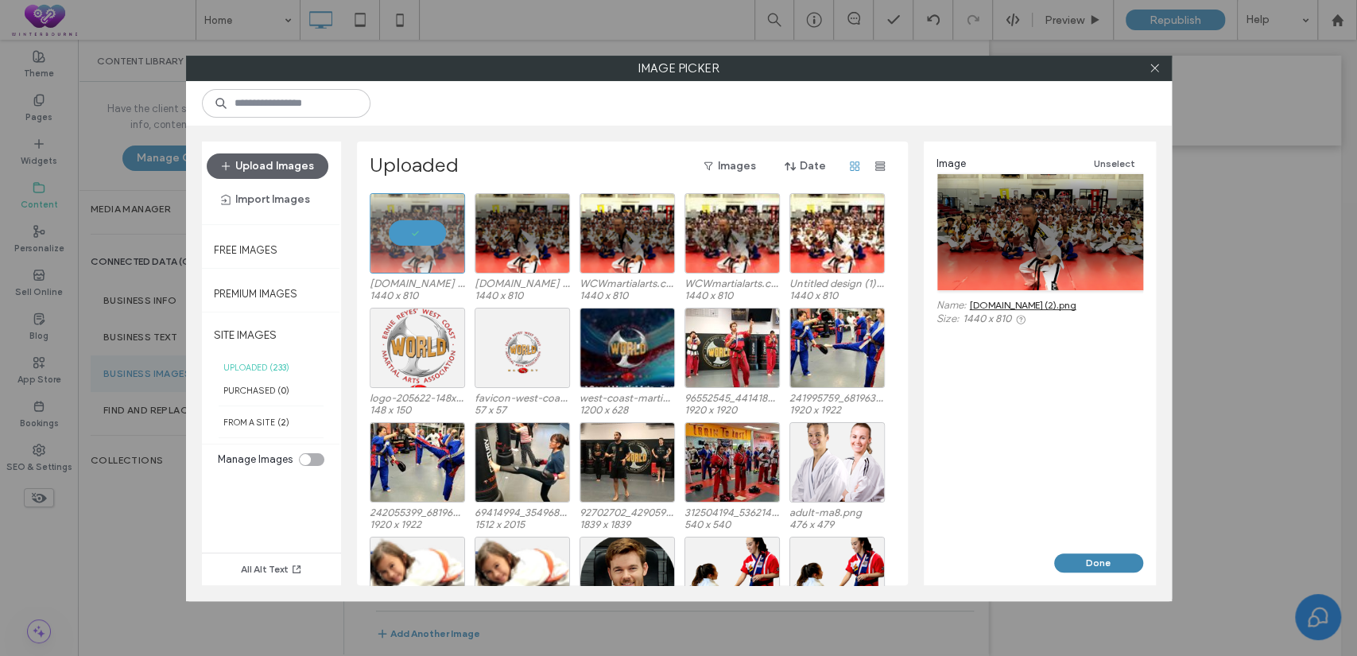
click at [1107, 564] on button "Done" at bounding box center [1098, 562] width 89 height 19
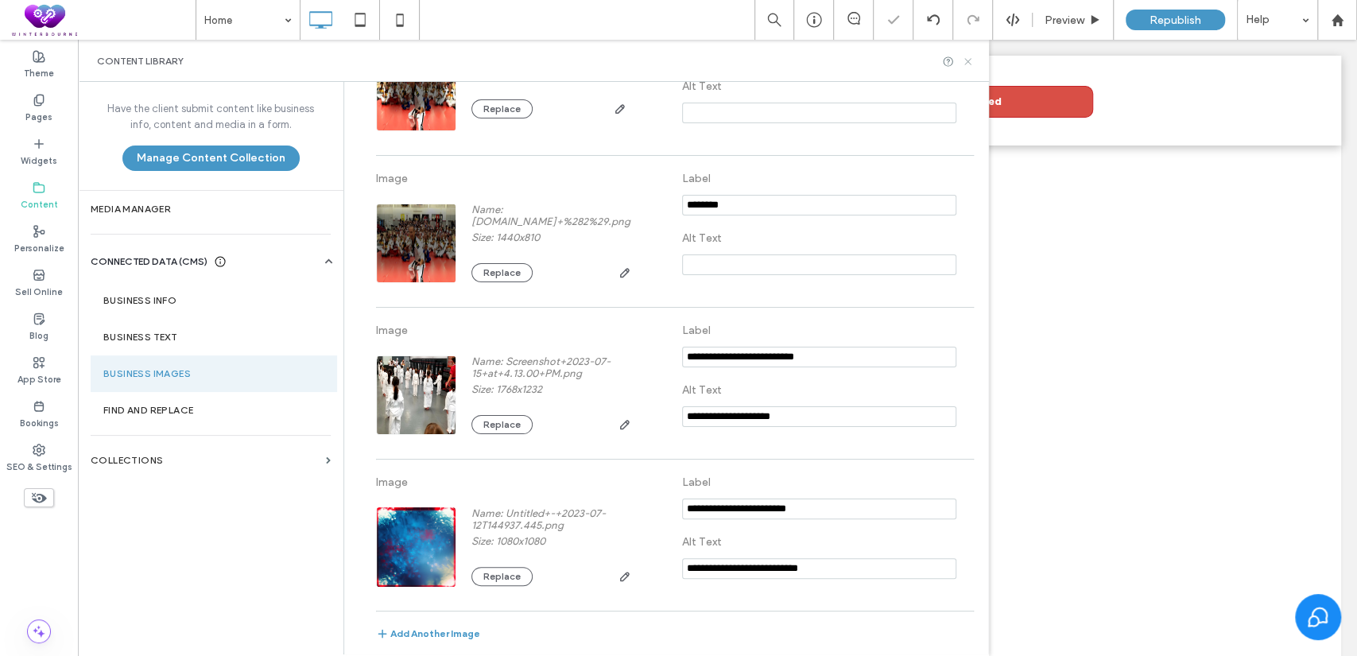
click at [962, 64] on icon at bounding box center [968, 62] width 12 height 12
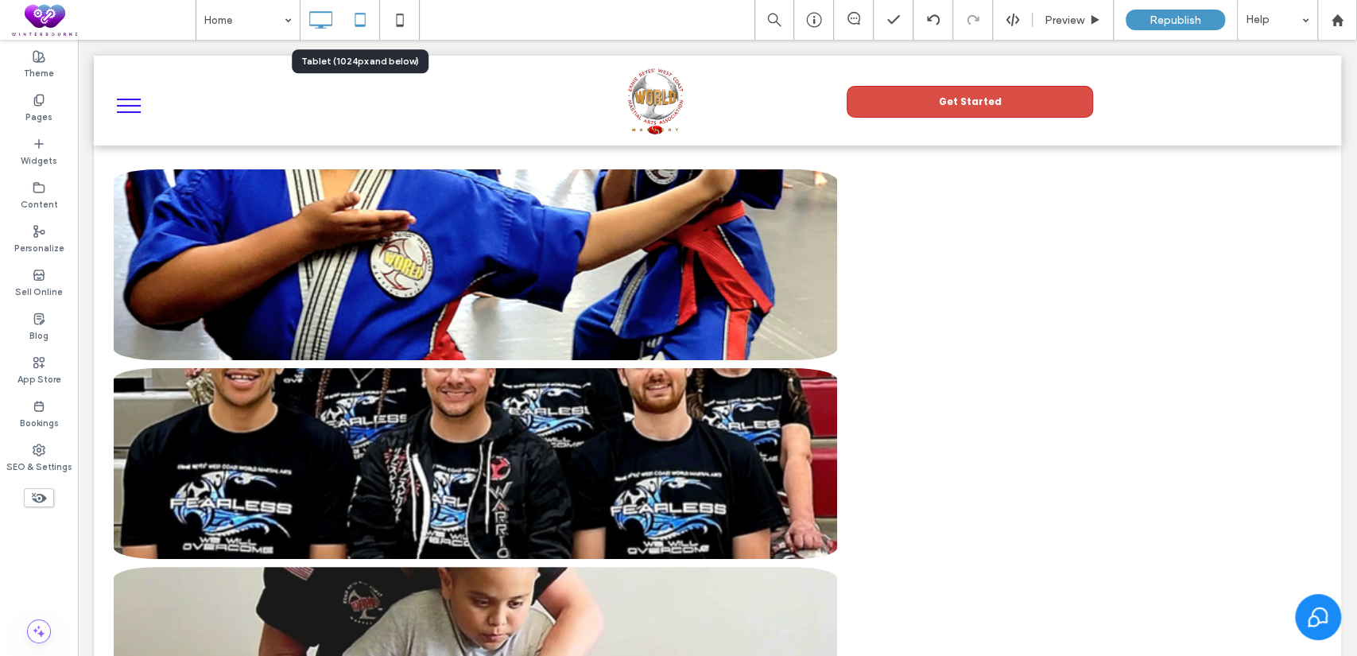
click at [359, 26] on use at bounding box center [360, 20] width 10 height 14
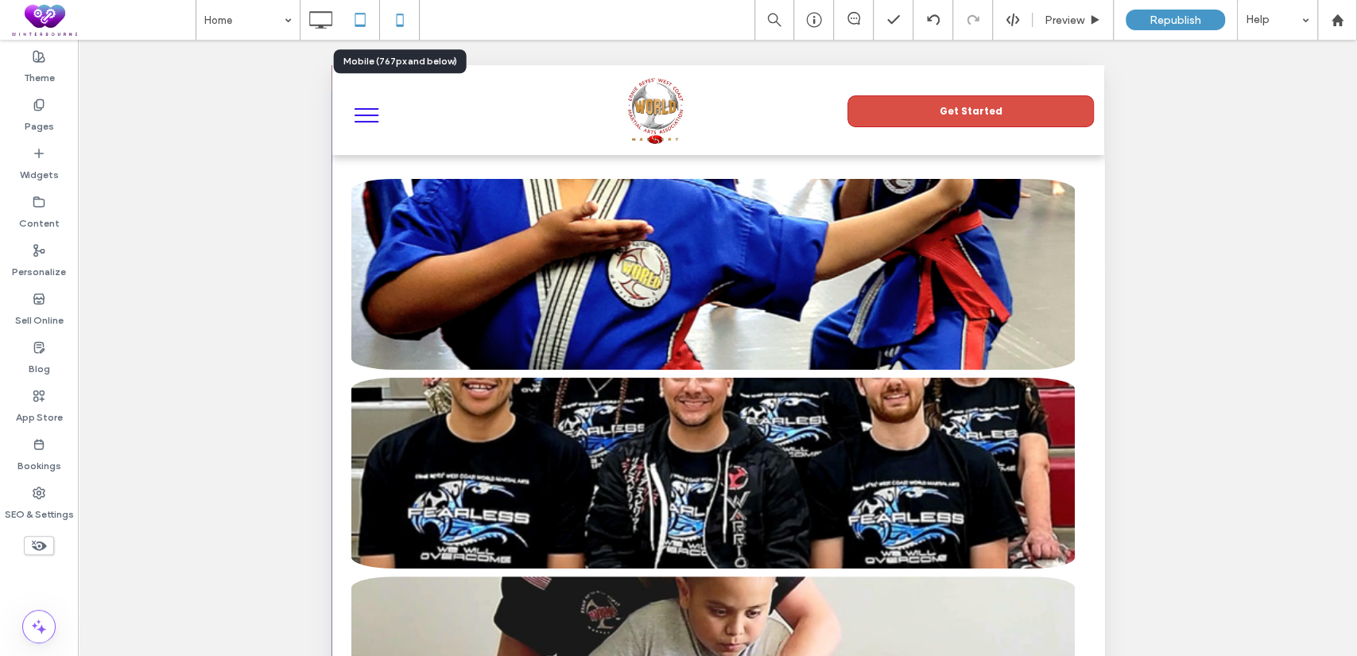
click at [395, 8] on icon at bounding box center [400, 20] width 32 height 32
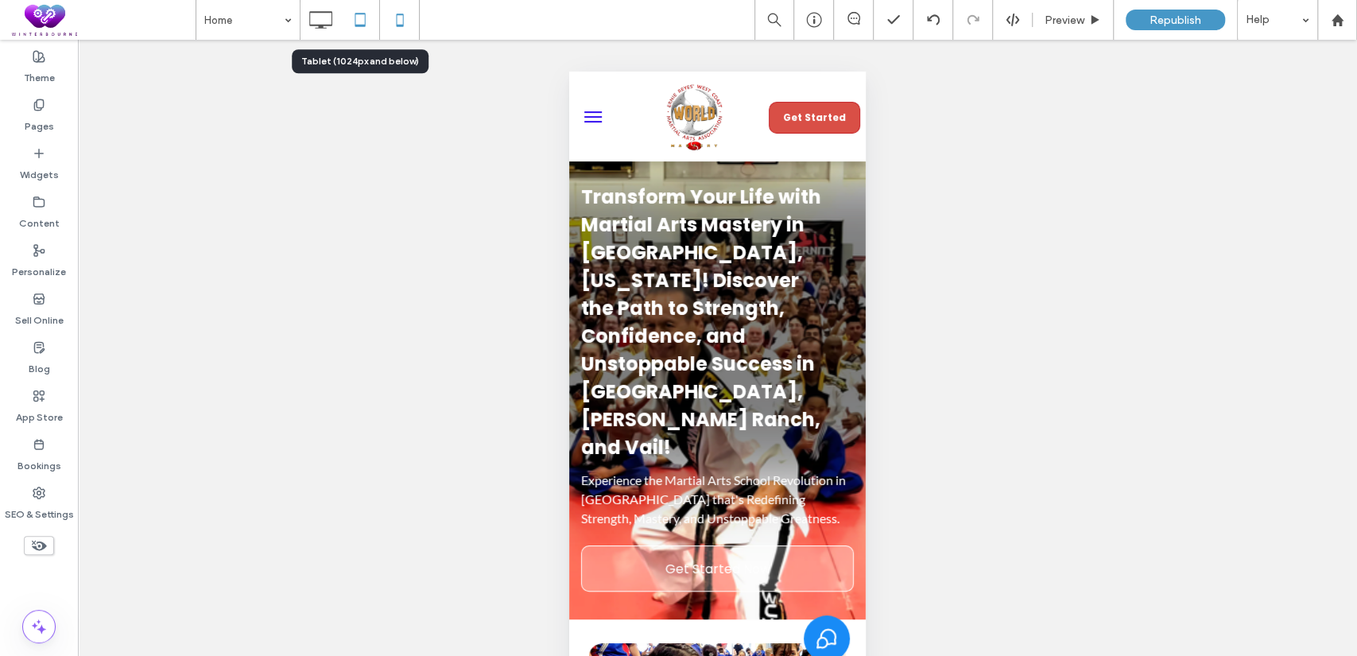
click at [354, 14] on icon at bounding box center [360, 20] width 32 height 32
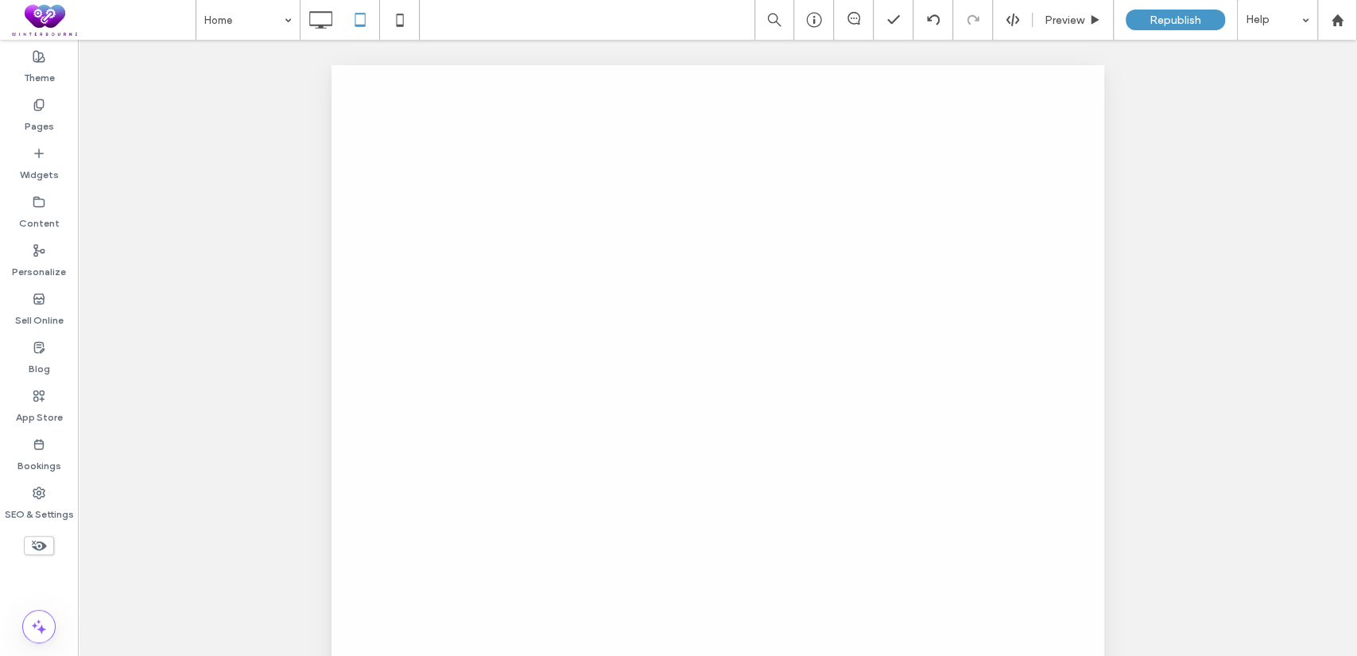
click at [316, 21] on icon at bounding box center [320, 20] width 32 height 32
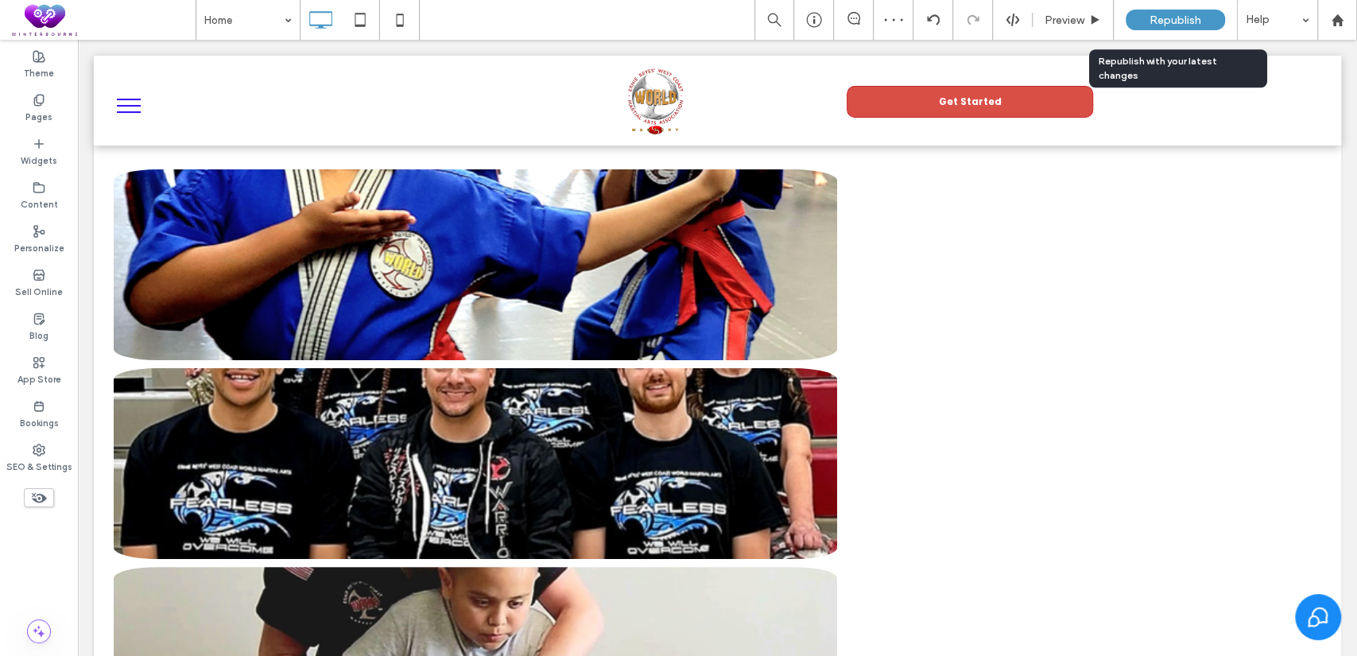
click at [1170, 17] on span "Republish" at bounding box center [1176, 21] width 52 height 14
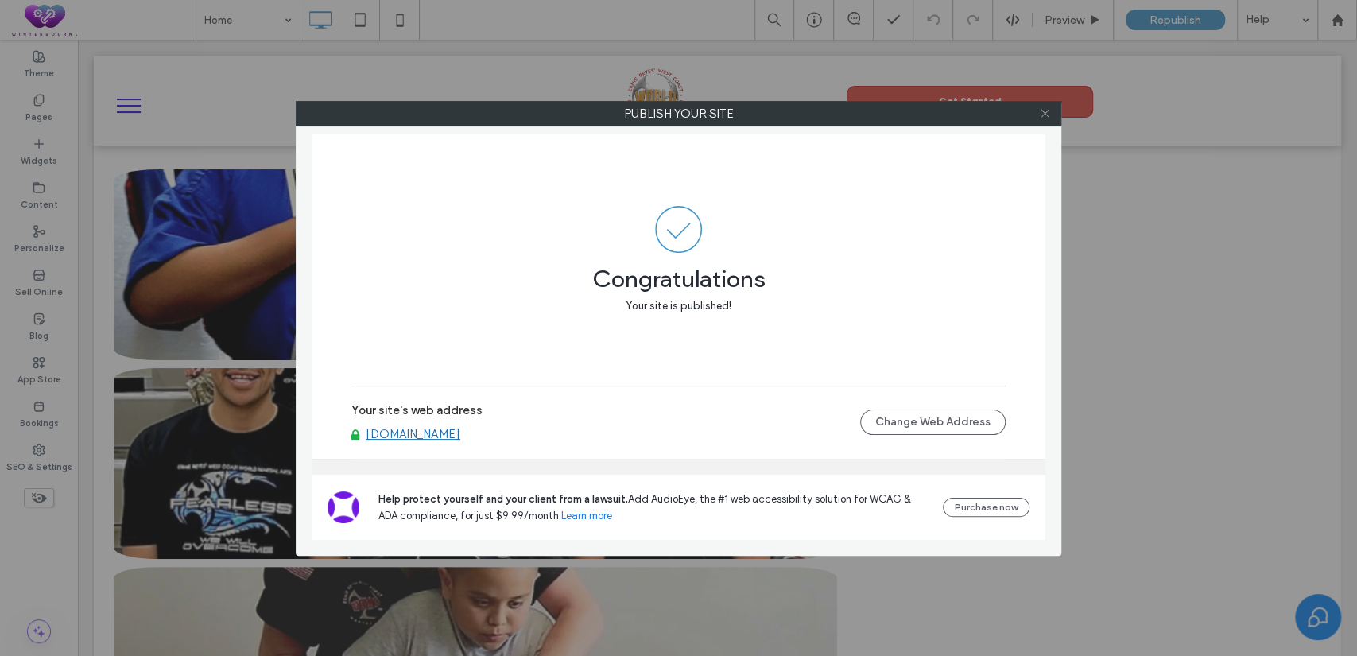
click at [1039, 115] on icon at bounding box center [1045, 113] width 12 height 12
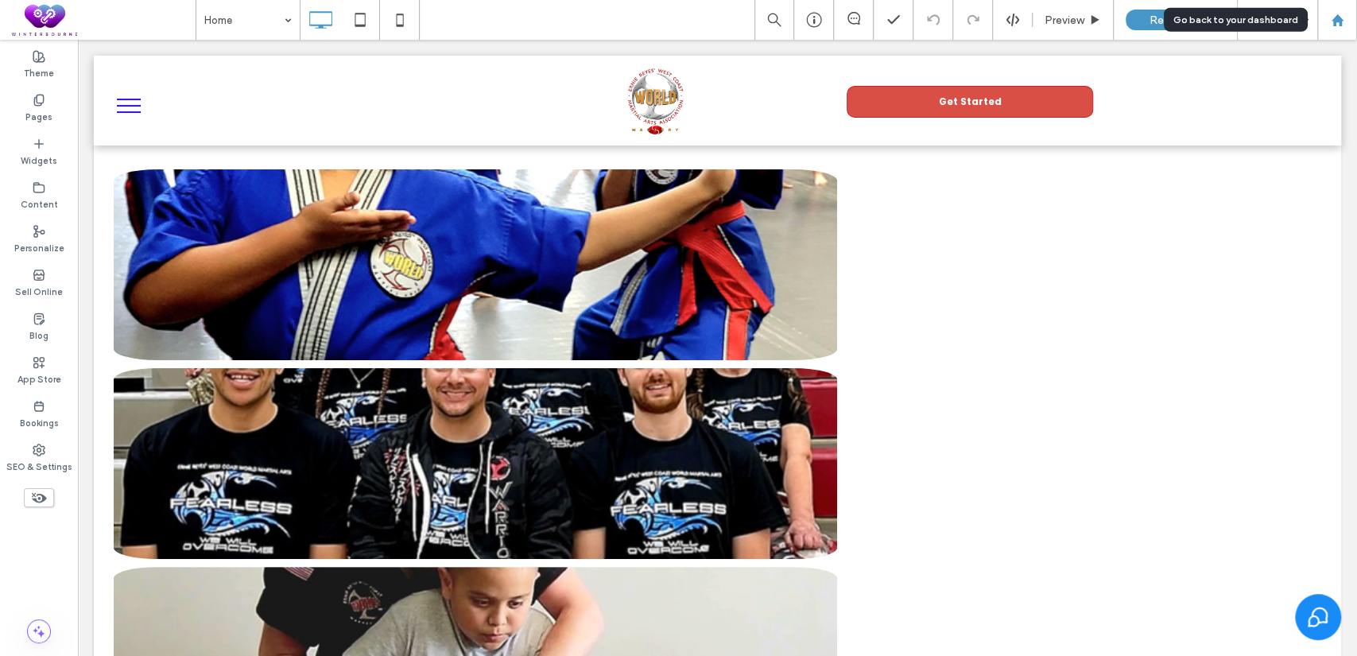
click at [1344, 14] on div at bounding box center [1337, 21] width 38 height 14
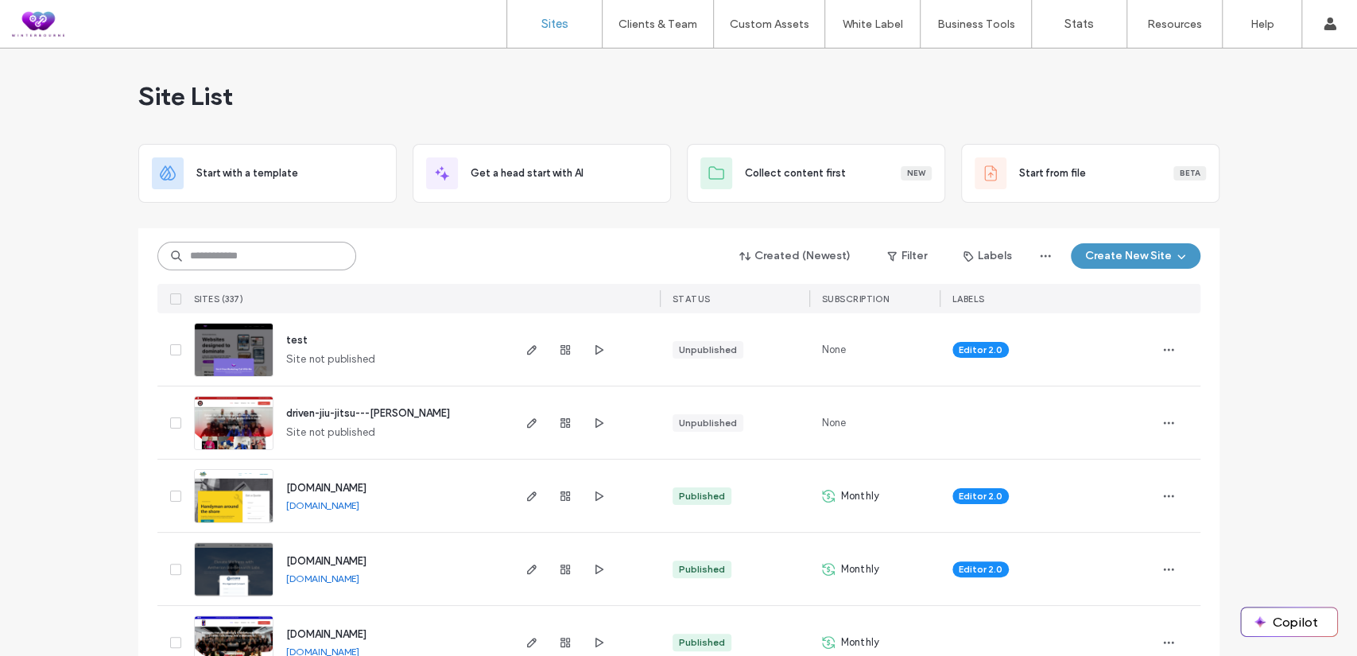
click at [235, 247] on input at bounding box center [256, 256] width 199 height 29
paste input "**********"
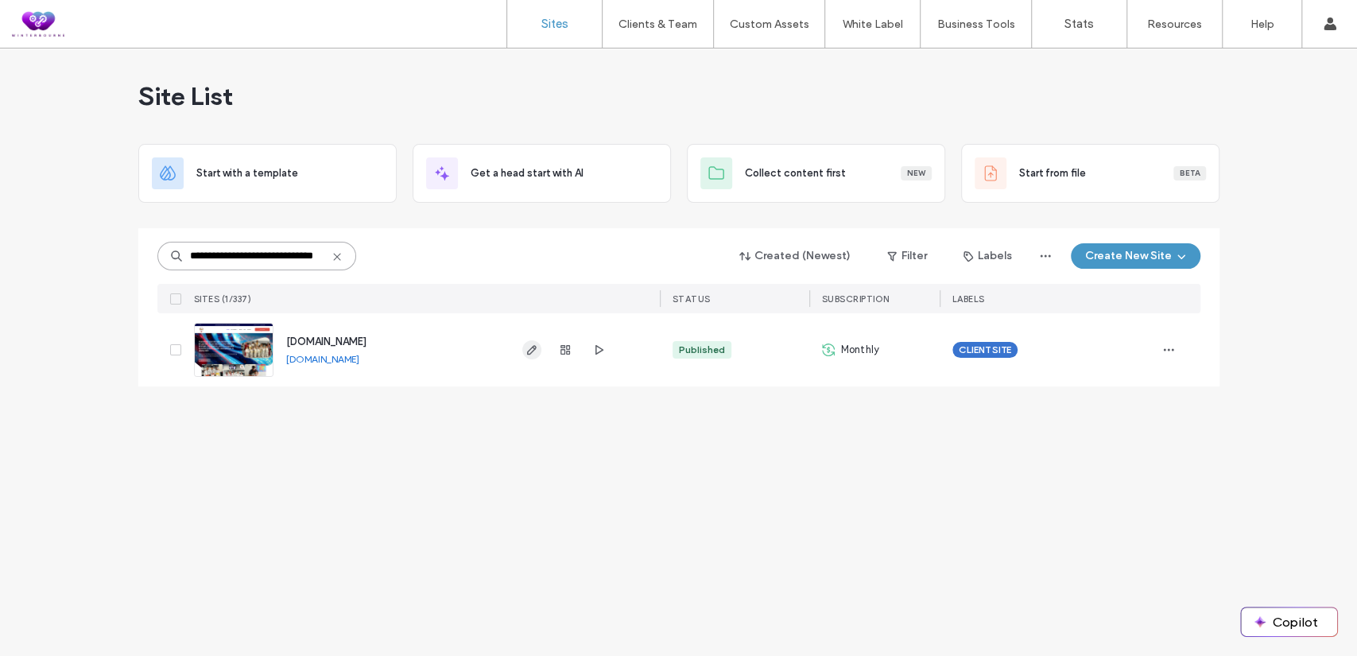
type input "**********"
click at [523, 350] on span "button" at bounding box center [531, 349] width 19 height 19
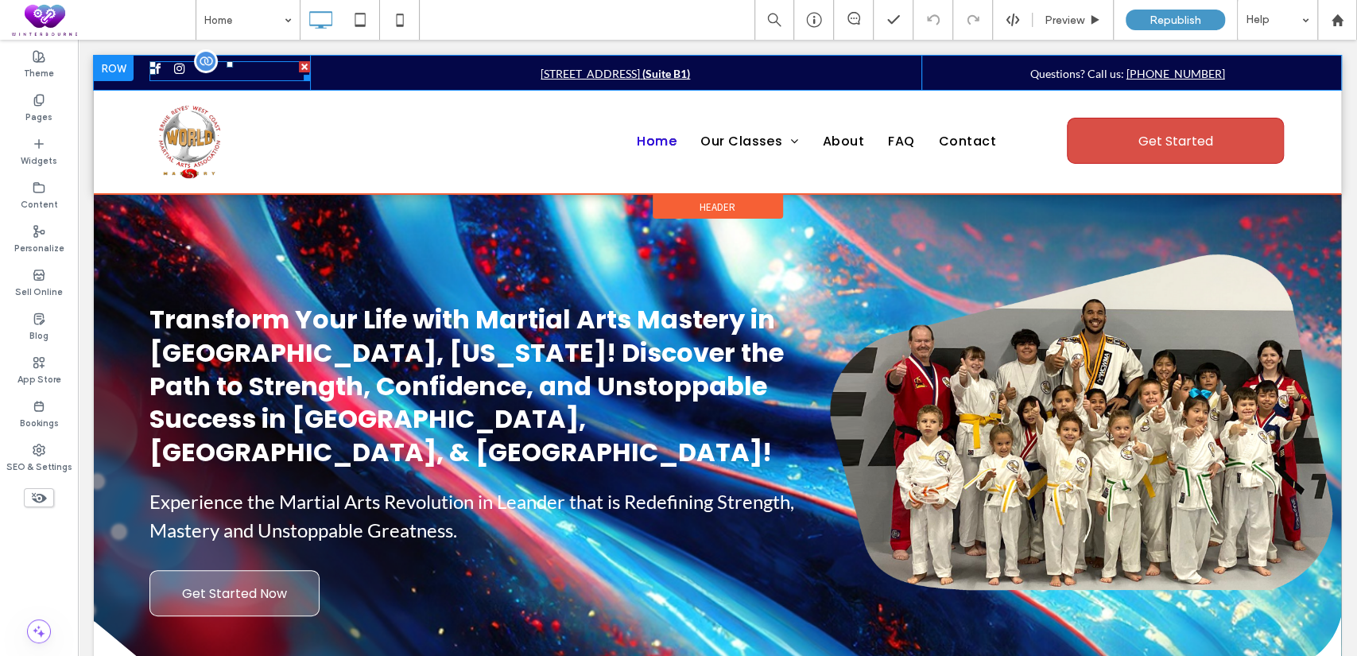
click at [157, 67] on span "facebook" at bounding box center [157, 69] width 16 height 16
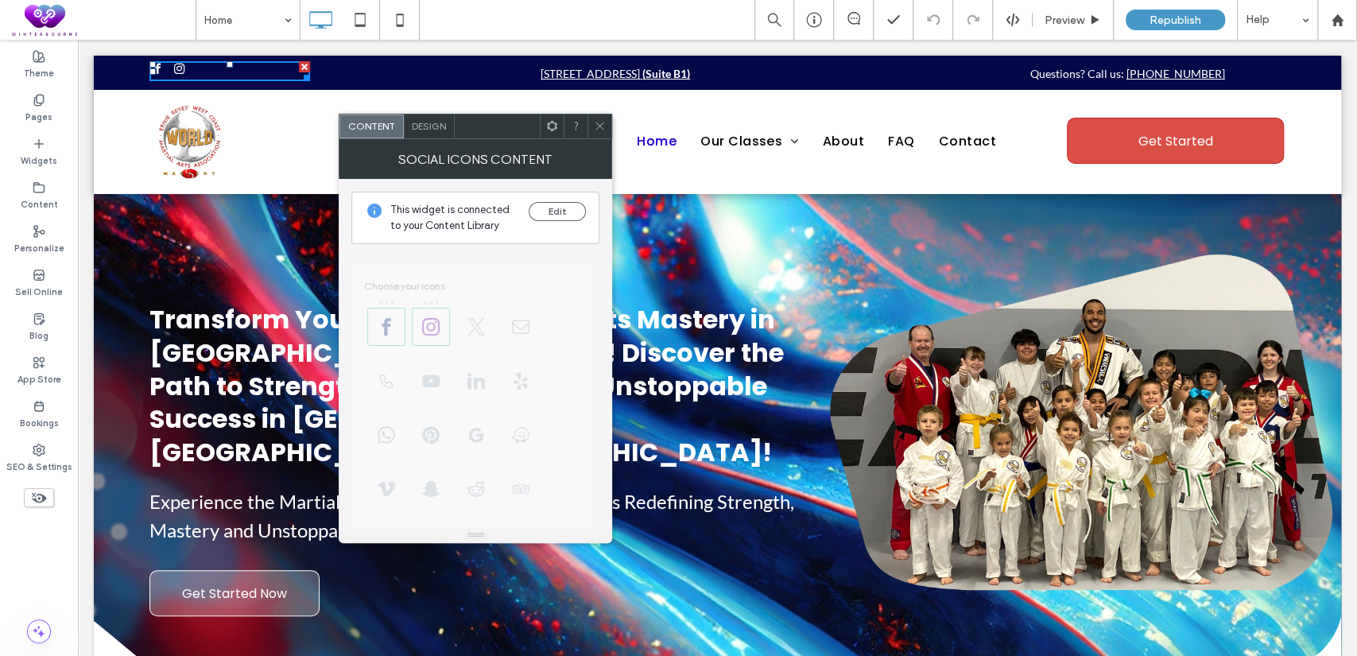
click at [599, 123] on icon at bounding box center [600, 126] width 12 height 12
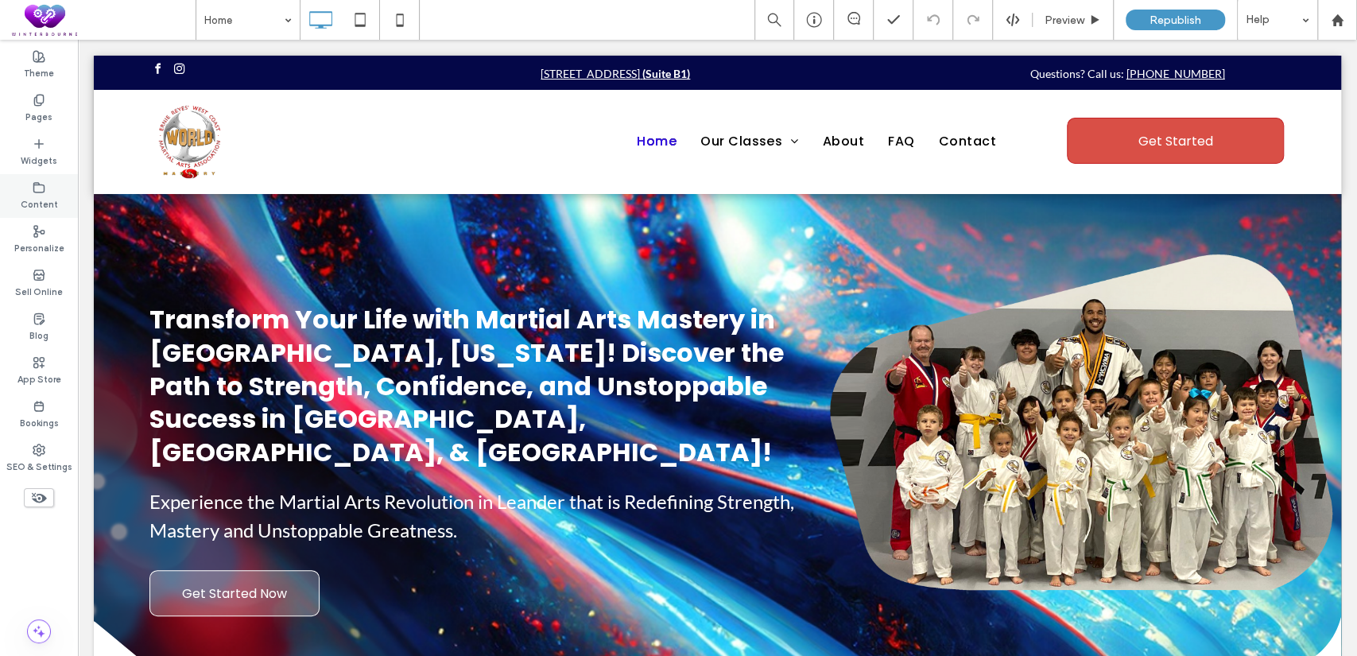
click at [33, 201] on label "Content" at bounding box center [39, 202] width 37 height 17
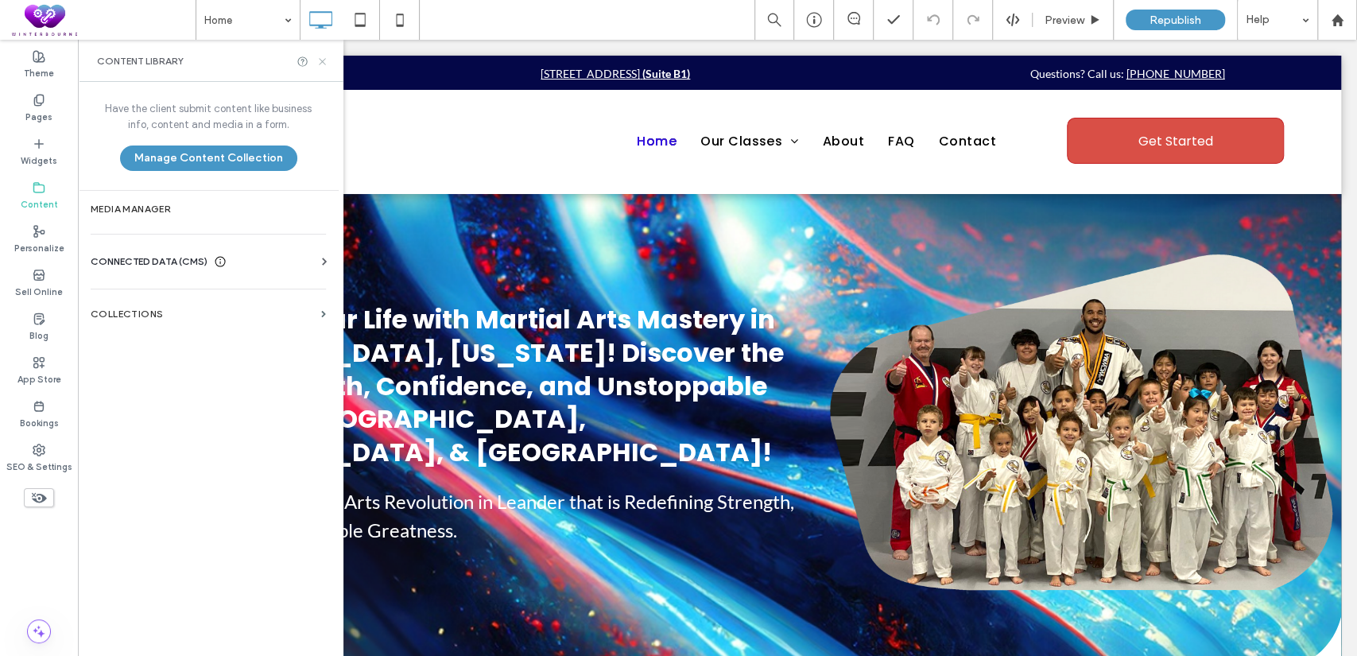
click at [321, 65] on icon at bounding box center [322, 62] width 12 height 12
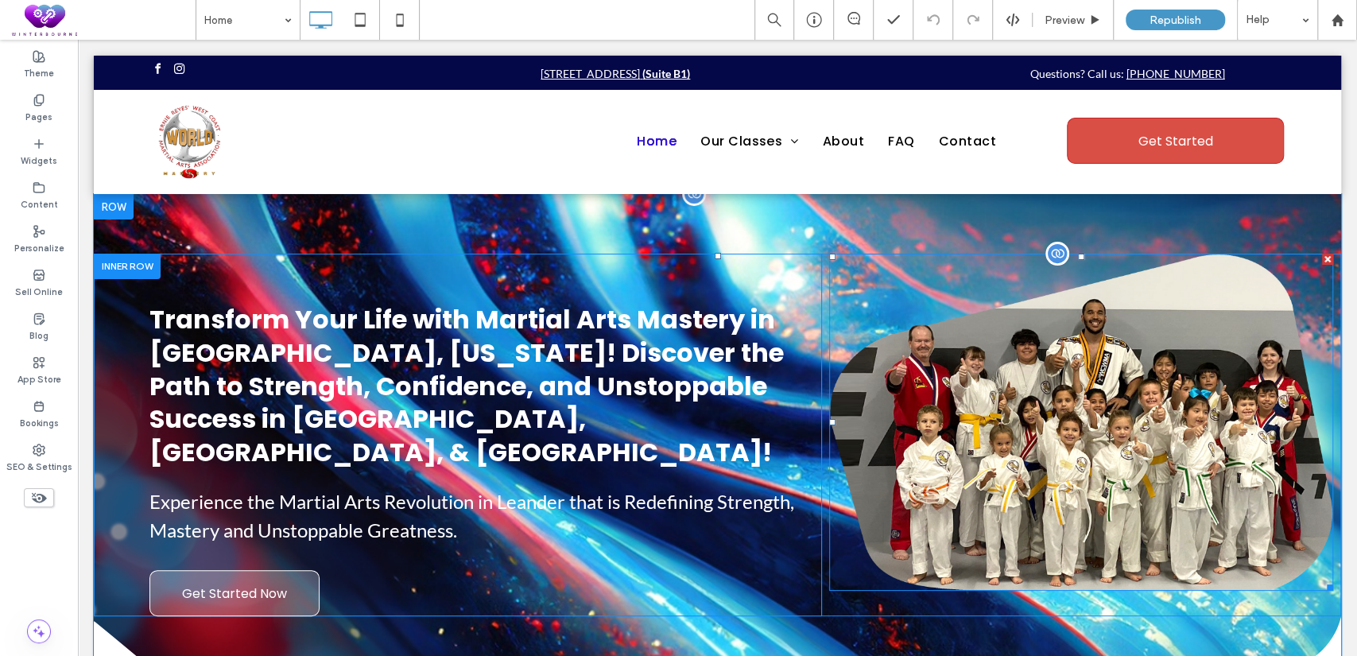
click at [1322, 262] on div at bounding box center [1327, 259] width 11 height 11
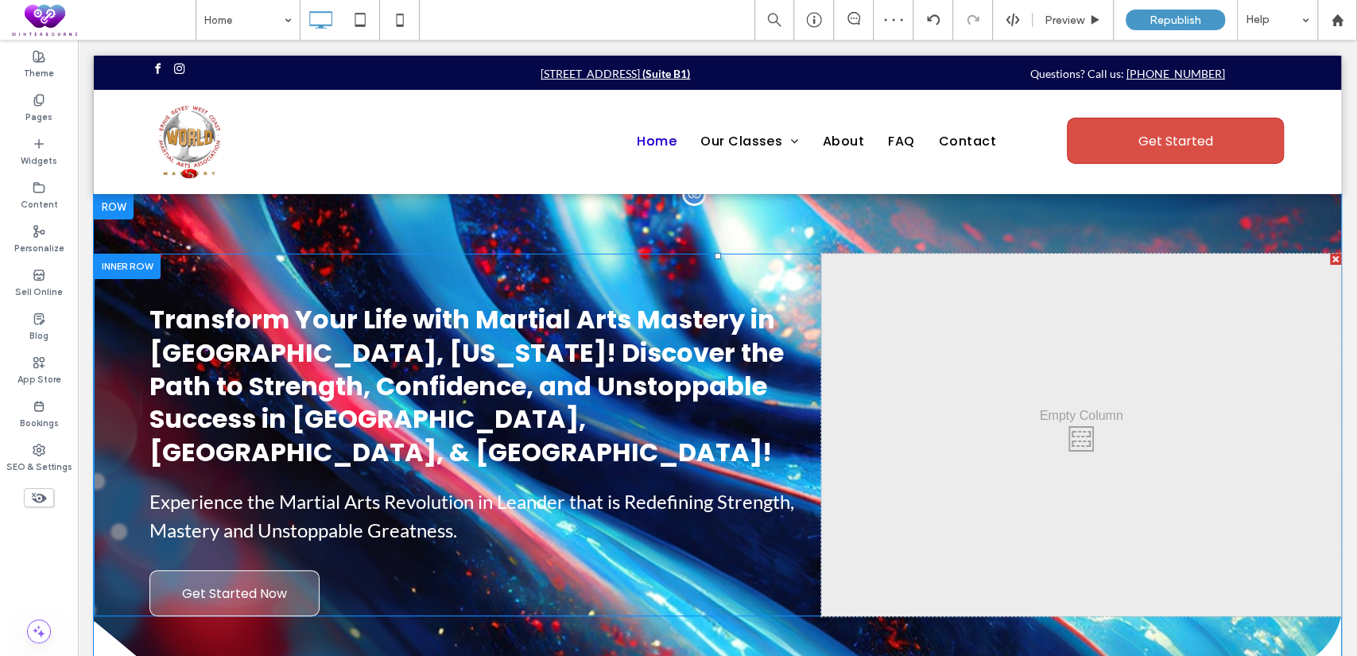
click at [1330, 257] on div at bounding box center [1335, 259] width 11 height 11
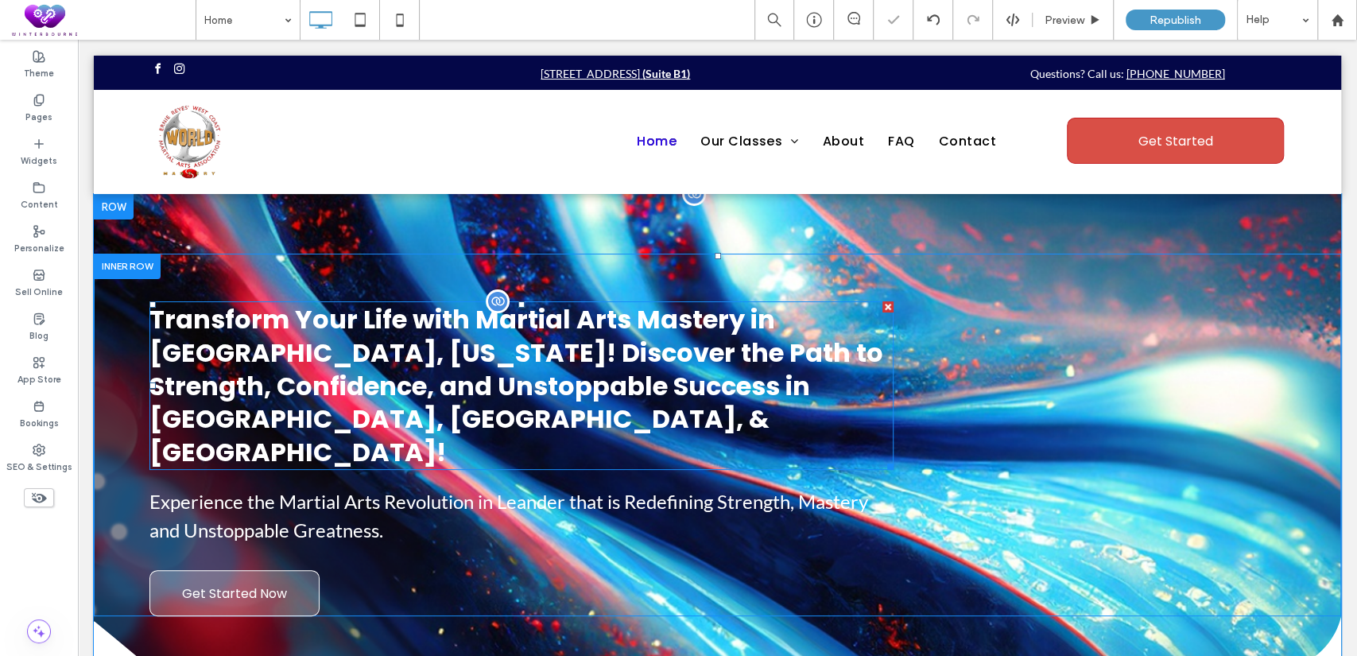
click at [580, 366] on span "Transform Your Life with Martial Arts Mastery in [GEOGRAPHIC_DATA], [US_STATE]!…" at bounding box center [516, 385] width 734 height 168
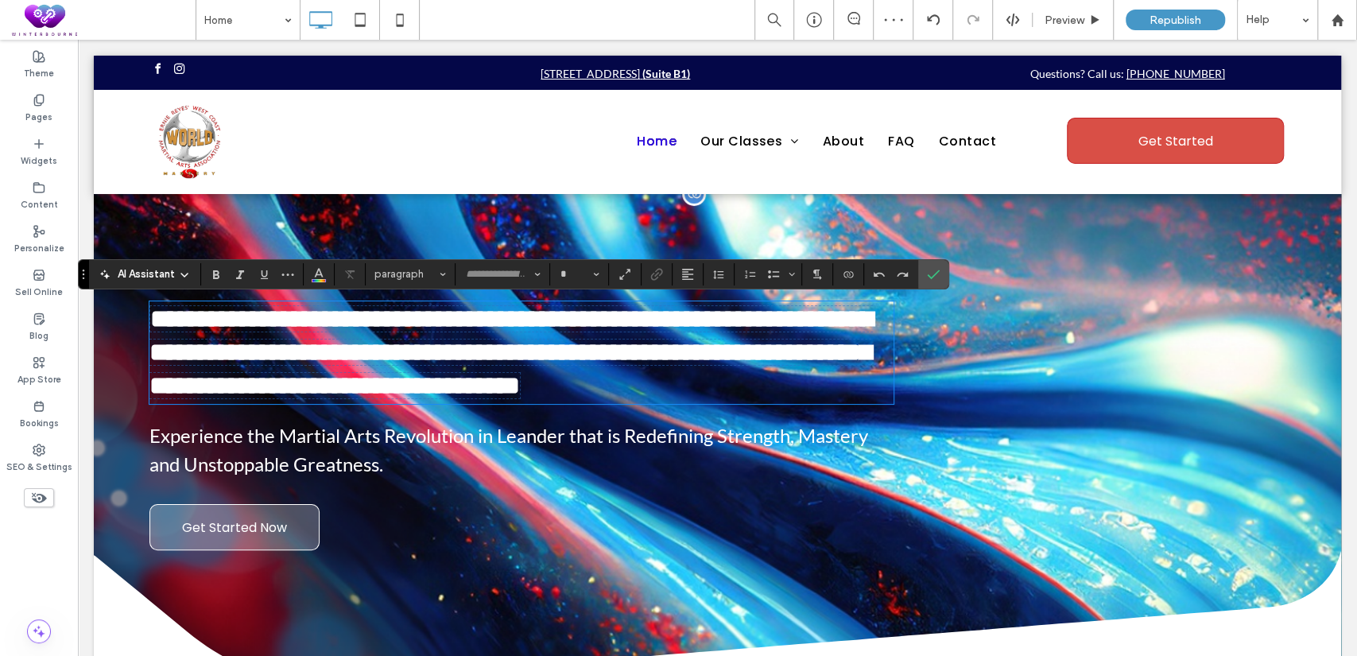
type input "*******"
type input "**"
click at [1024, 345] on div "**********" at bounding box center [717, 402] width 1247 height 297
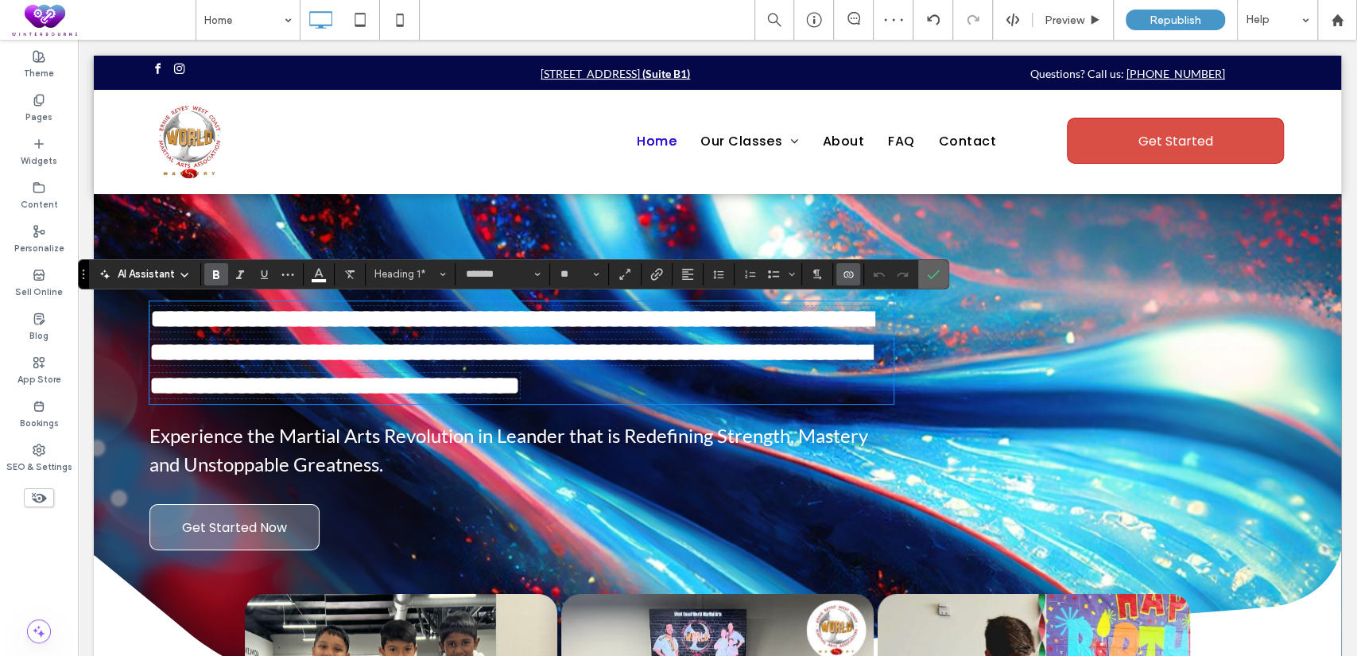
click at [930, 272] on icon "Confirm" at bounding box center [933, 274] width 13 height 13
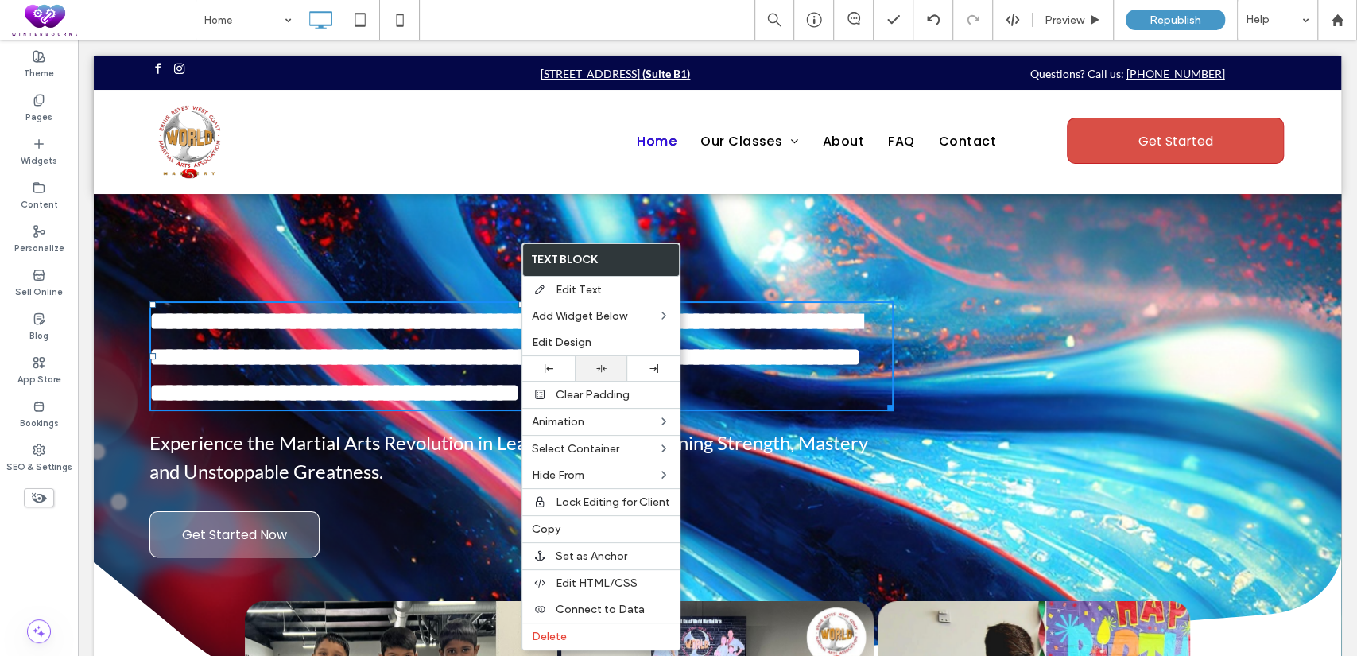
click at [599, 374] on div at bounding box center [601, 368] width 52 height 25
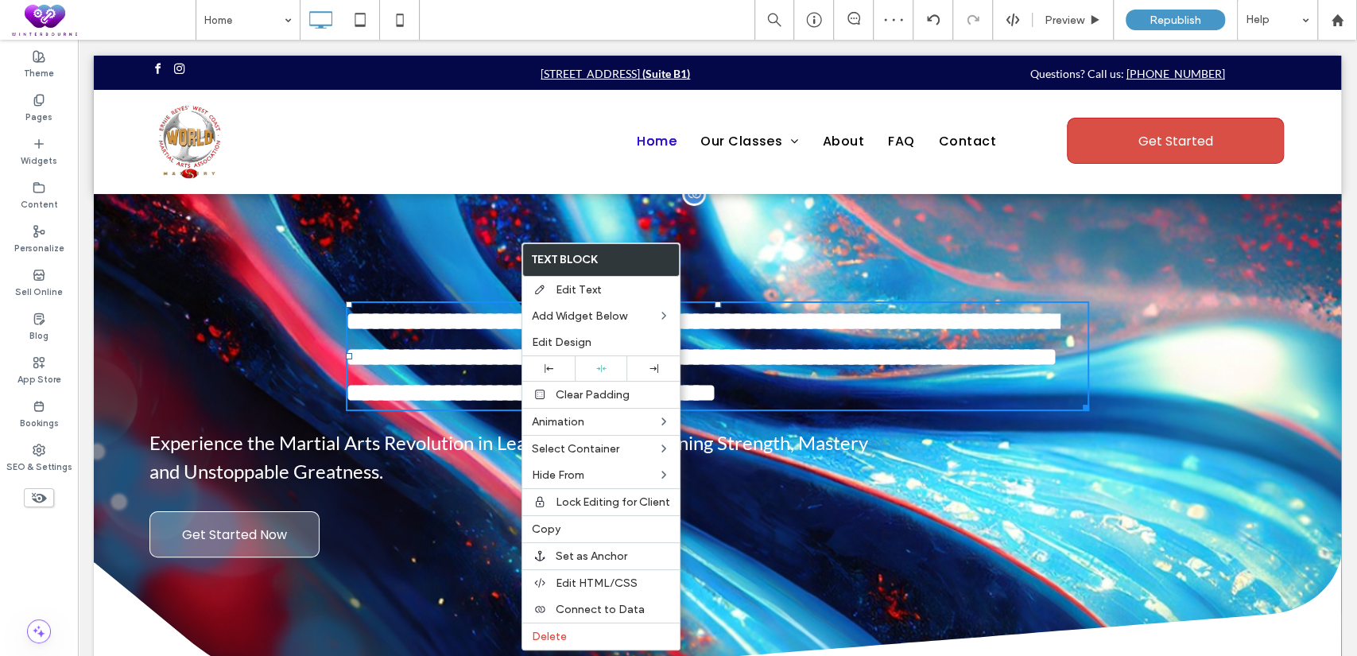
click at [341, 286] on div "**********" at bounding box center [717, 406] width 1247 height 304
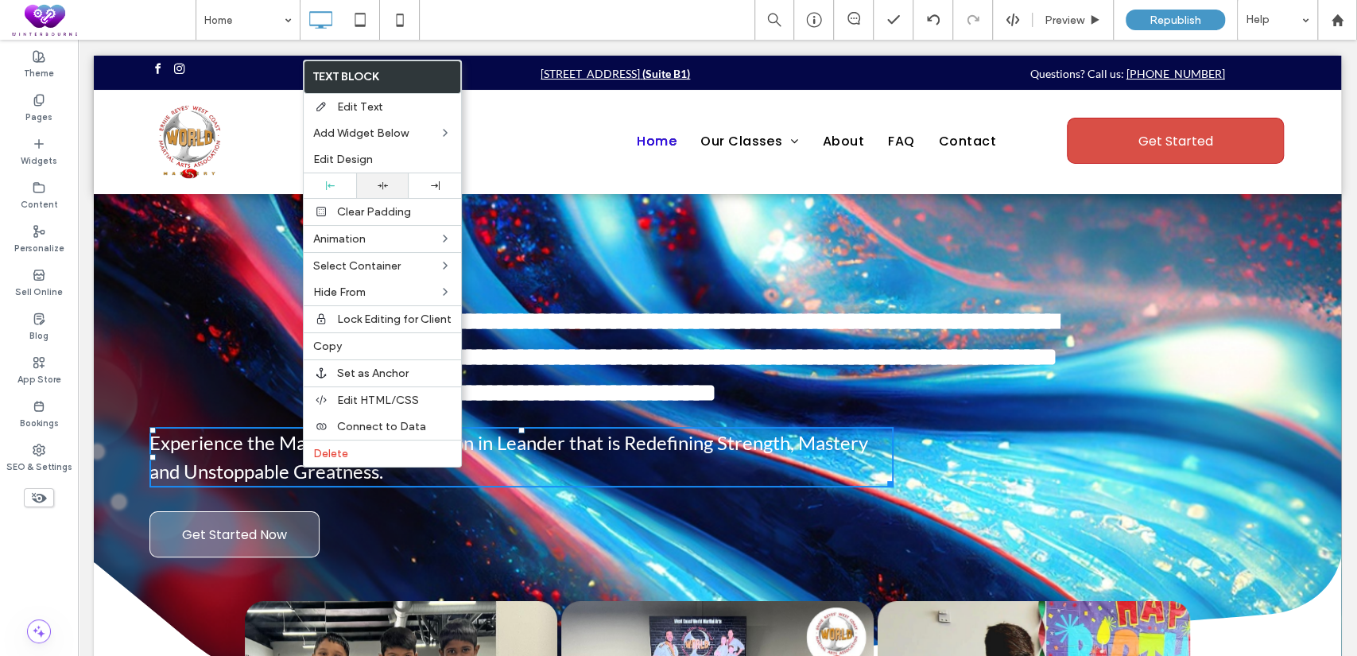
click at [393, 181] on div at bounding box center [382, 185] width 37 height 10
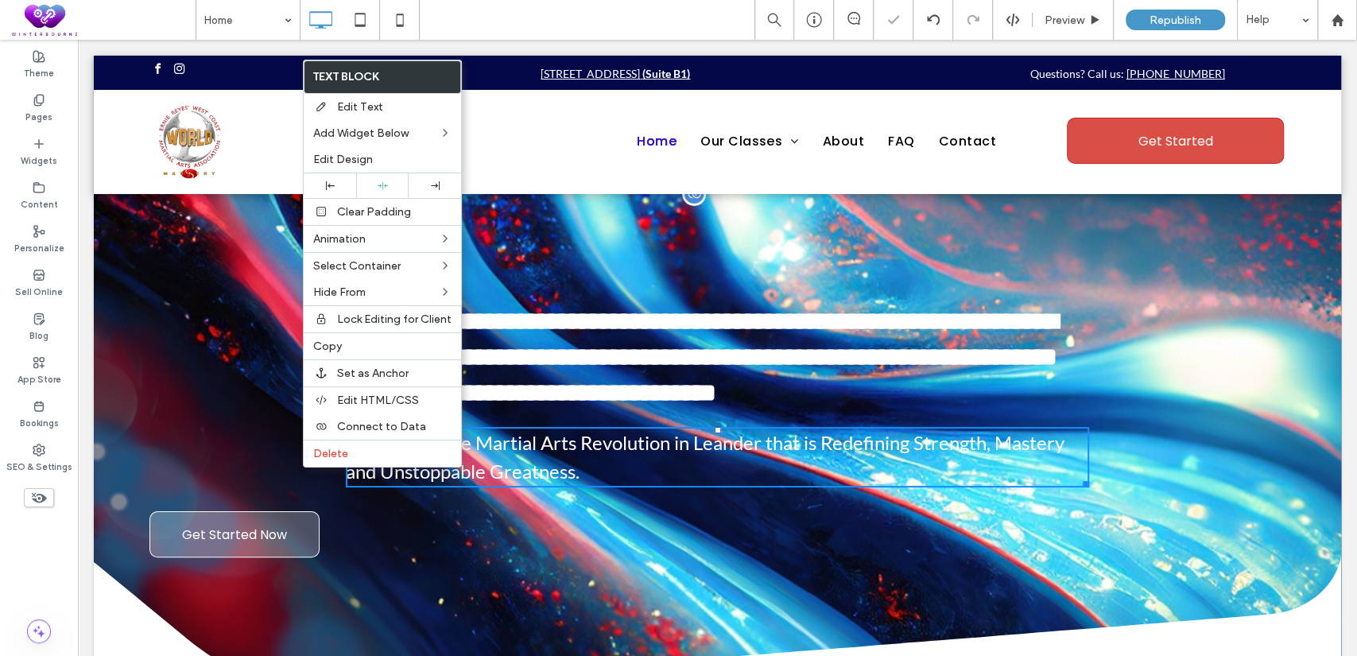
click at [223, 456] on div "**********" at bounding box center [717, 406] width 1247 height 304
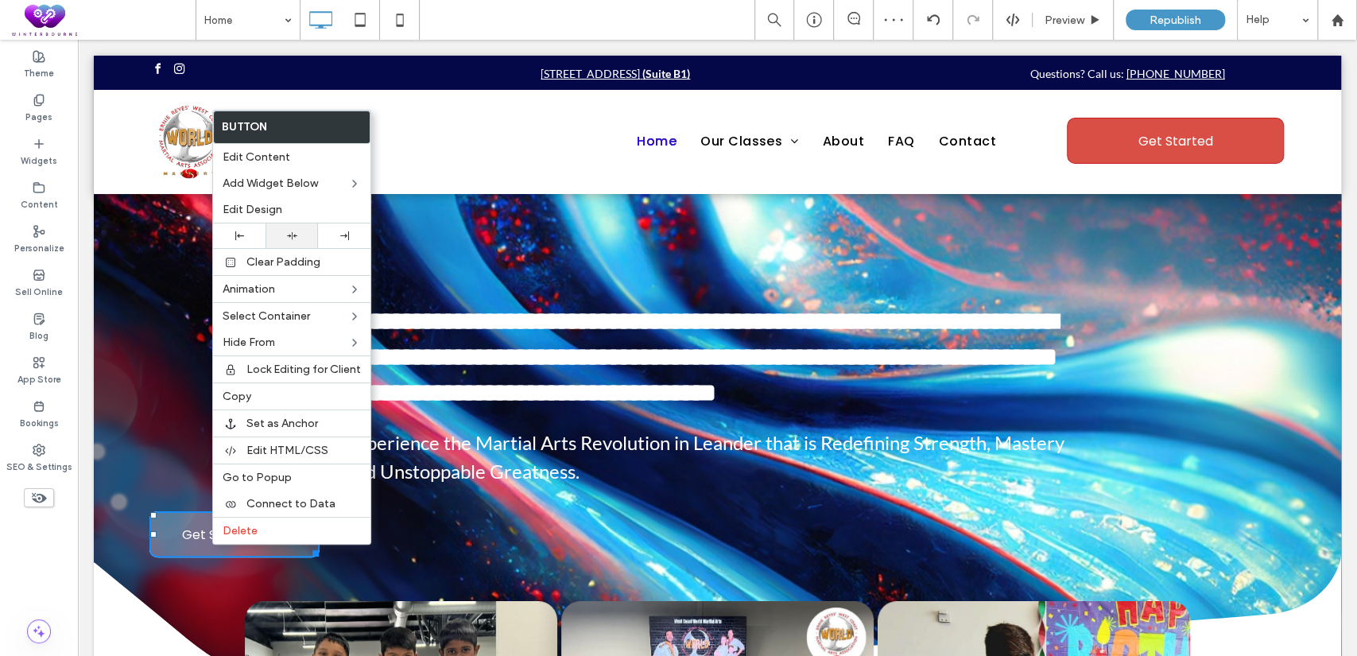
click at [297, 232] on div at bounding box center [291, 236] width 37 height 10
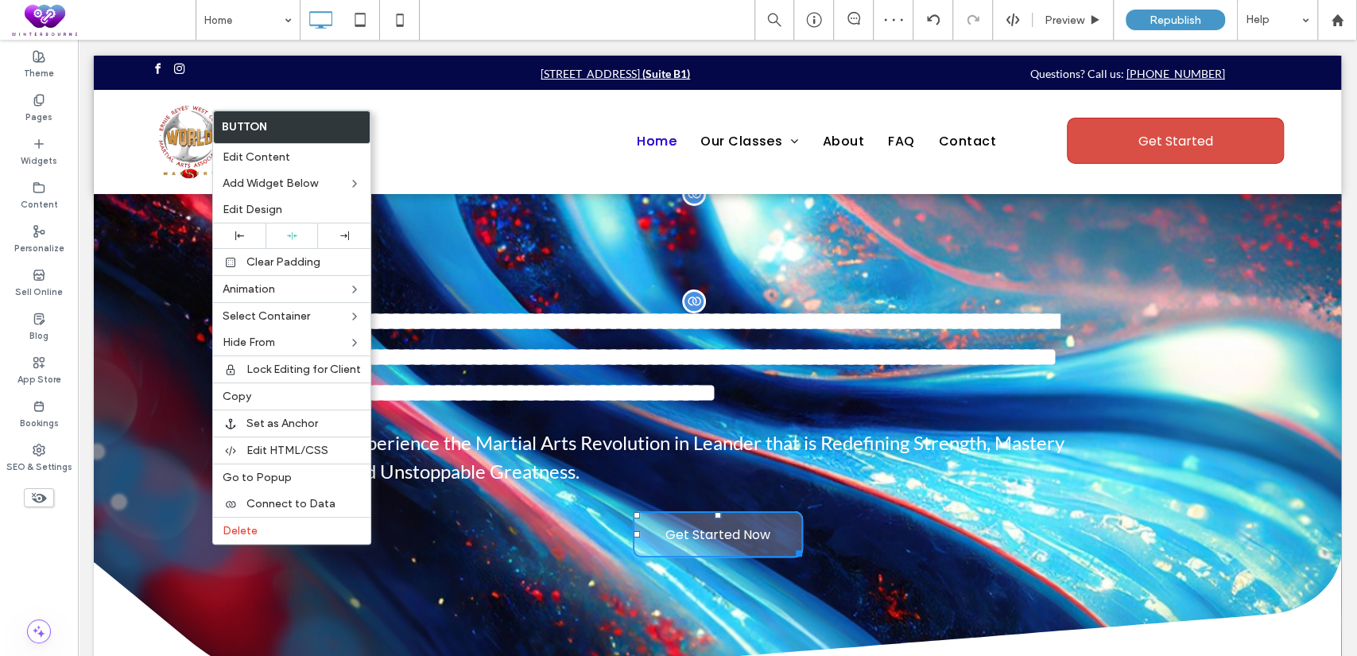
click at [802, 355] on span "**********" at bounding box center [702, 356] width 712 height 96
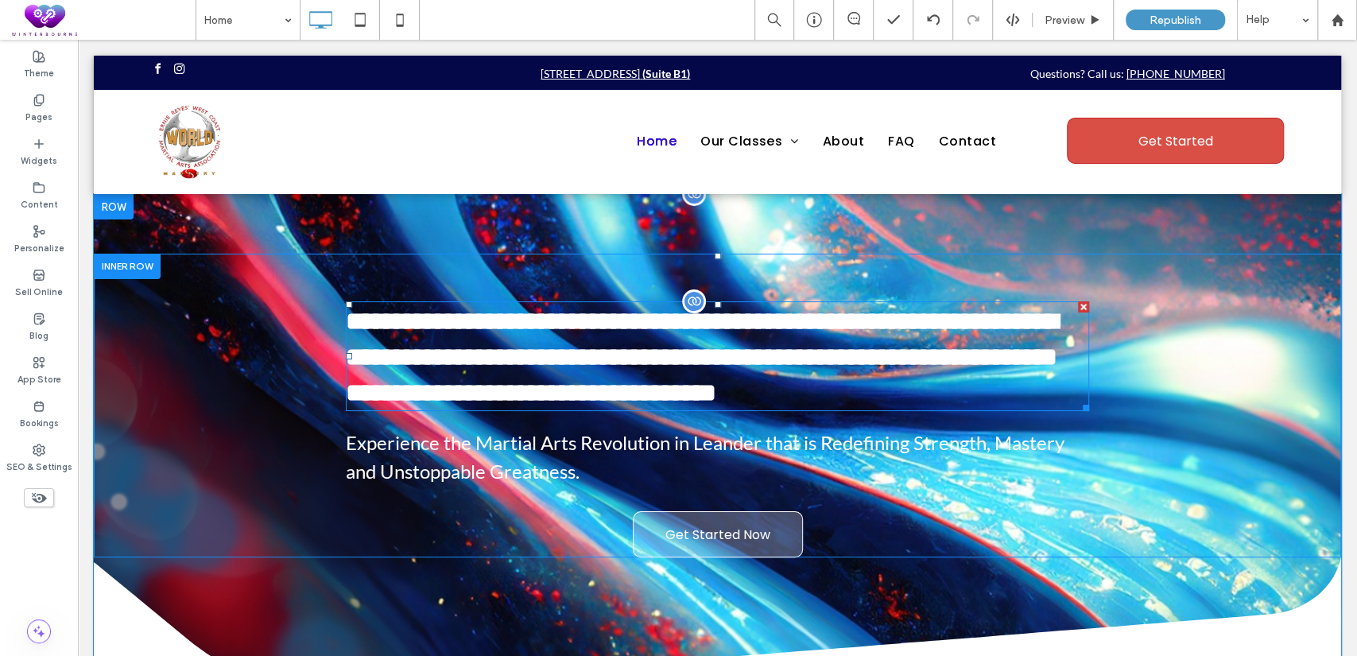
click at [776, 326] on span "**********" at bounding box center [702, 356] width 712 height 96
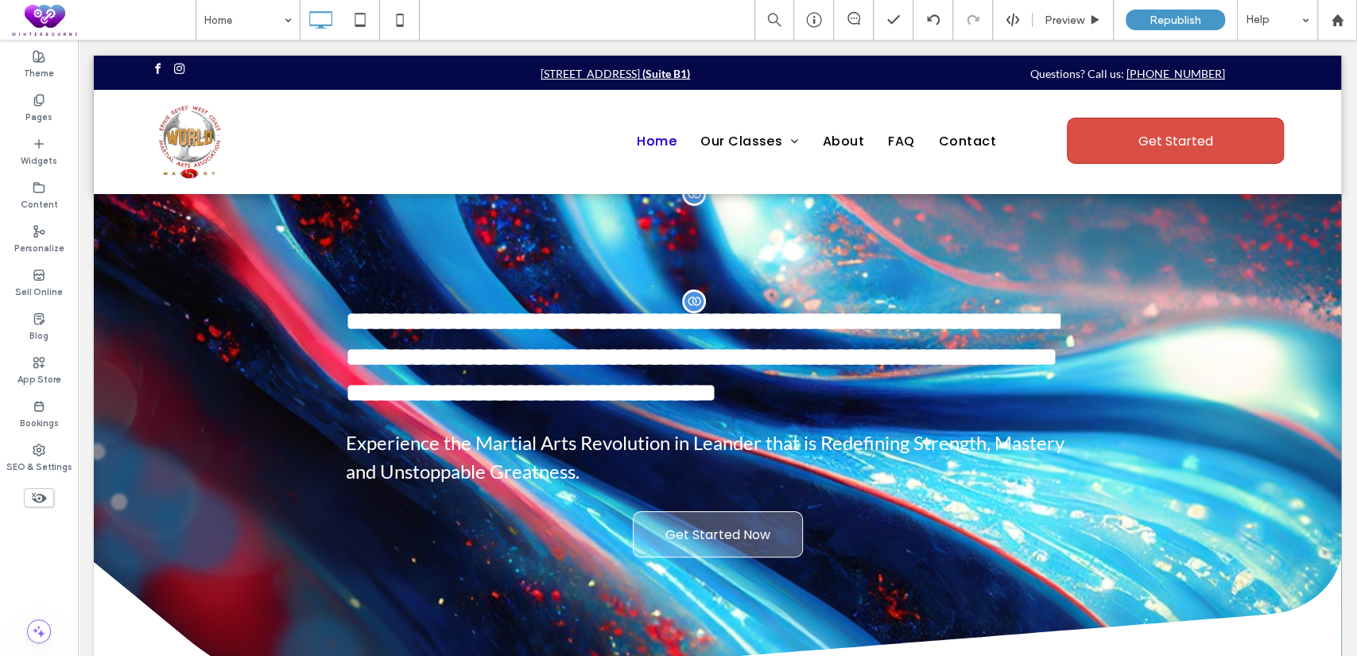
type input "*******"
type input "**"
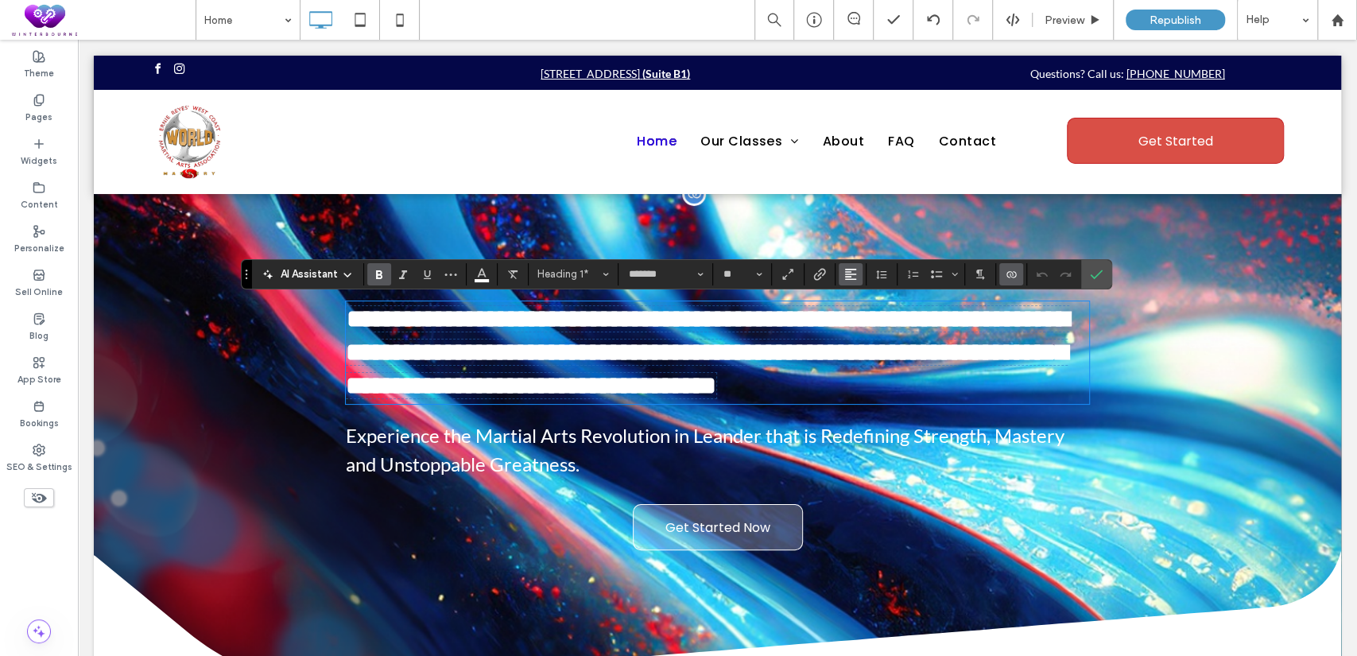
click at [845, 269] on use "Alignment" at bounding box center [850, 274] width 11 height 11
click at [851, 324] on label "ui.textEditor.alignment.center" at bounding box center [867, 323] width 56 height 23
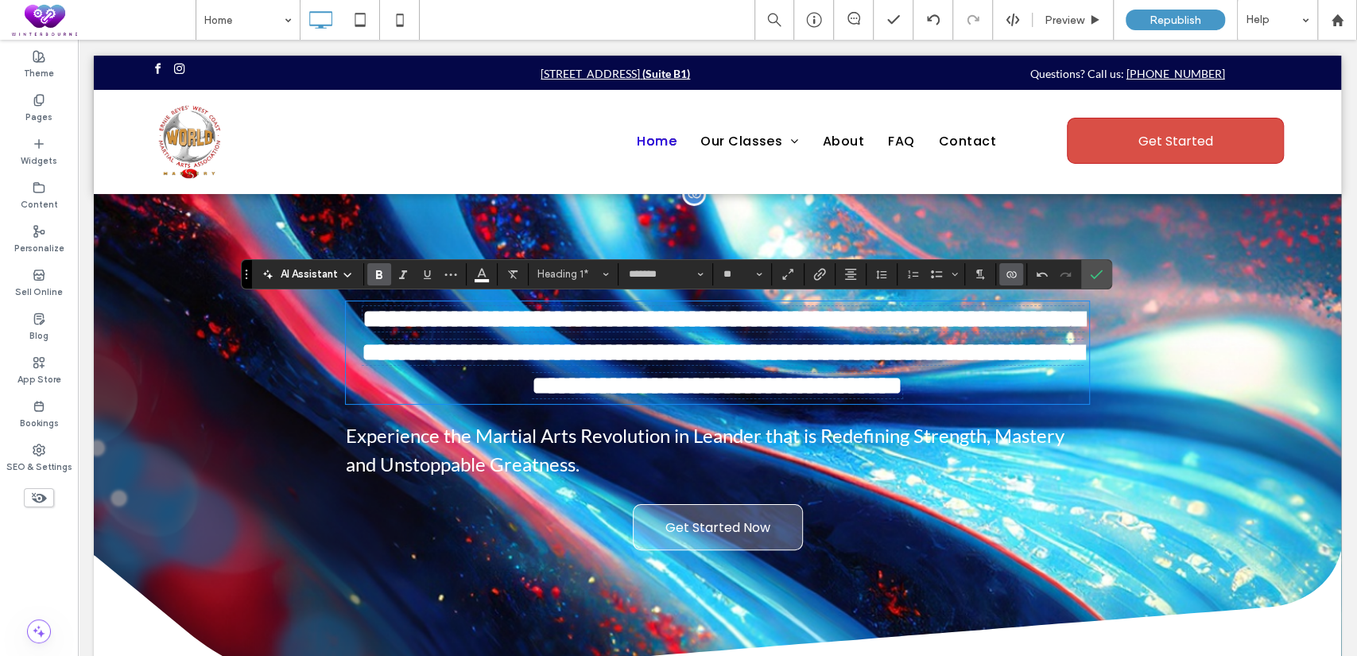
click at [655, 469] on span "Experience the Martial Arts Revolution in Leander that is Redefining Strength, …" at bounding box center [705, 450] width 719 height 52
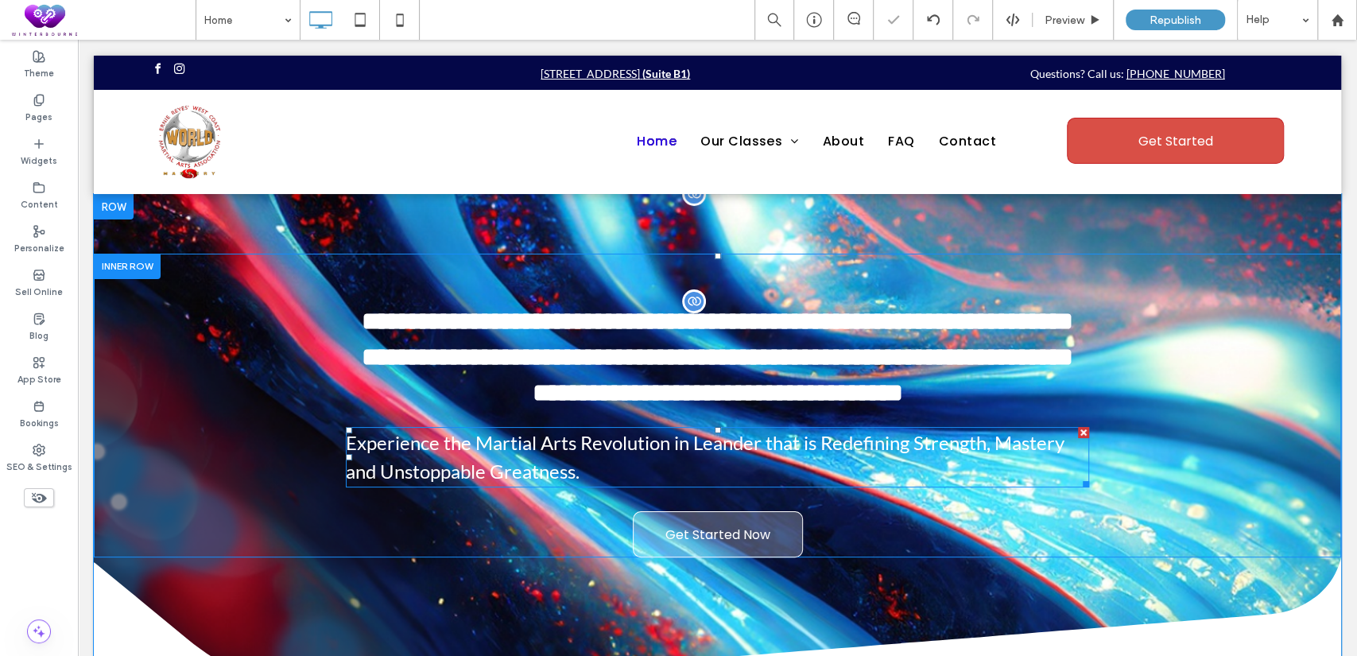
click at [655, 469] on span "Experience the Martial Arts Revolution in Leander that is Redefining Strength, …" at bounding box center [705, 457] width 719 height 52
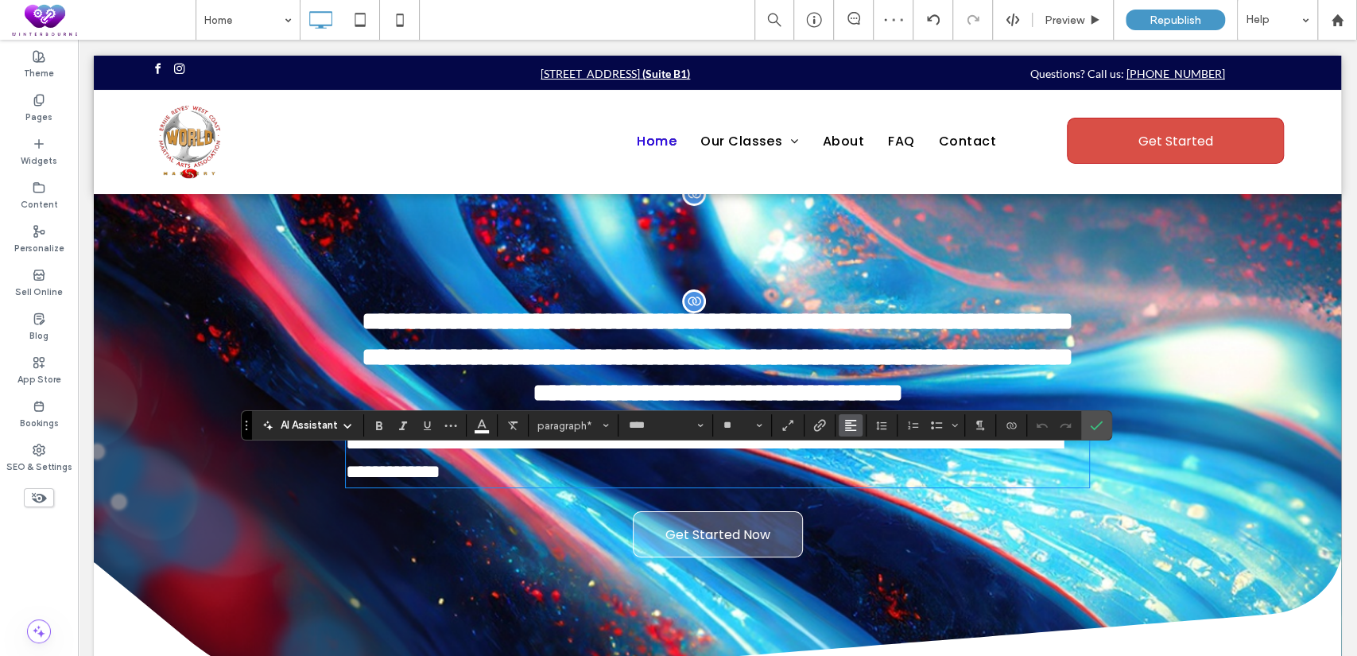
click at [854, 428] on icon "Alignment" at bounding box center [850, 425] width 13 height 13
click at [847, 348] on span "ui.textEditor.alignment.center" at bounding box center [847, 353] width 7 height 23
click at [1223, 392] on div "**********" at bounding box center [717, 406] width 1247 height 304
click at [1253, 445] on div "**********" at bounding box center [717, 406] width 1247 height 304
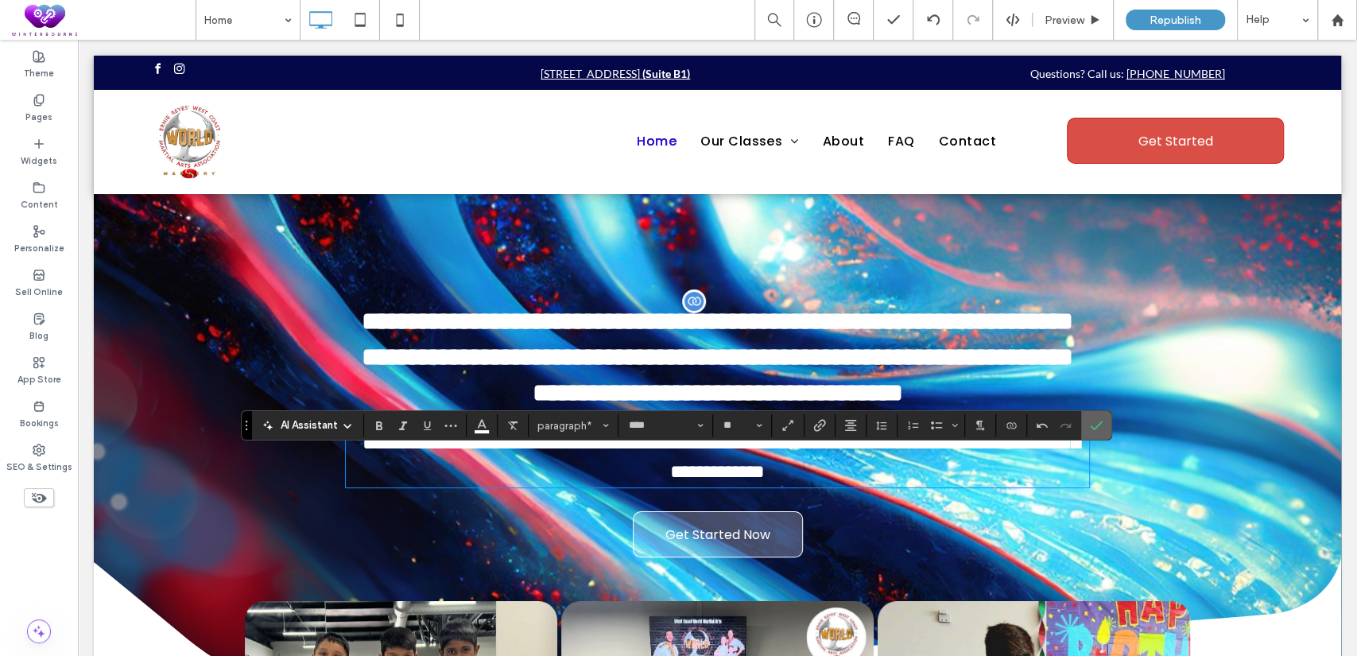
click at [1089, 431] on label "Confirm" at bounding box center [1096, 425] width 24 height 29
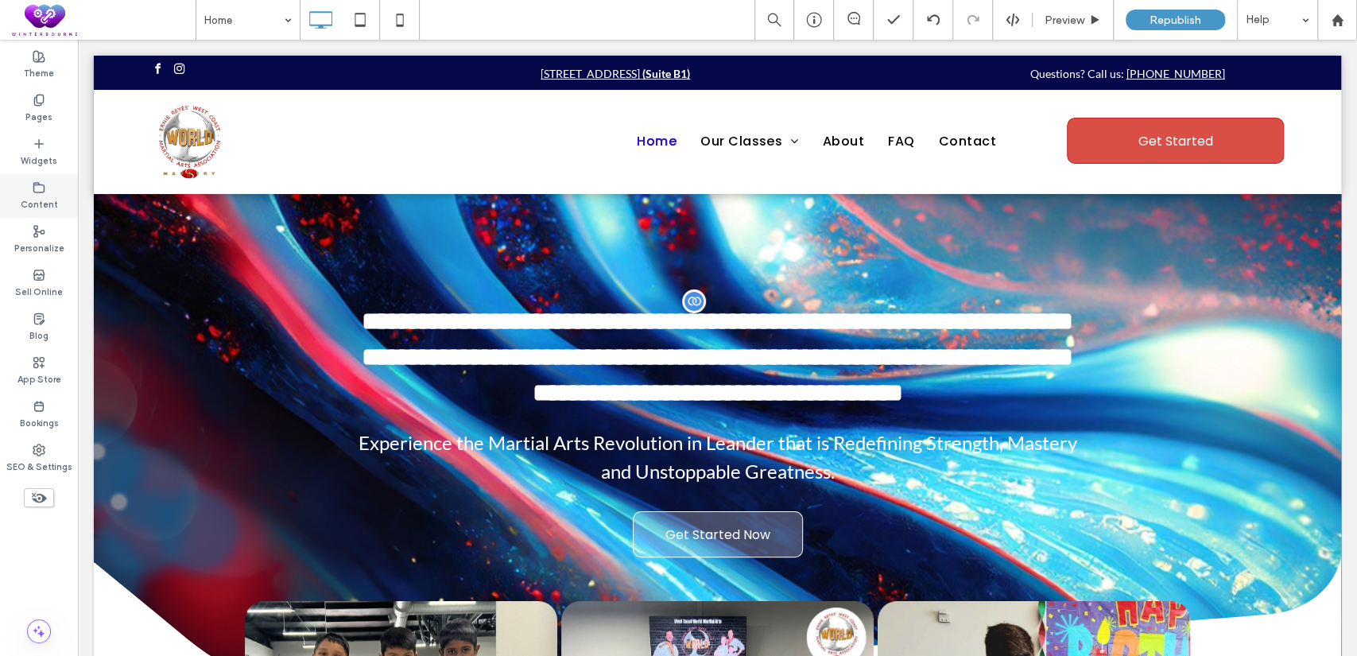
click at [45, 191] on icon at bounding box center [39, 187] width 13 height 13
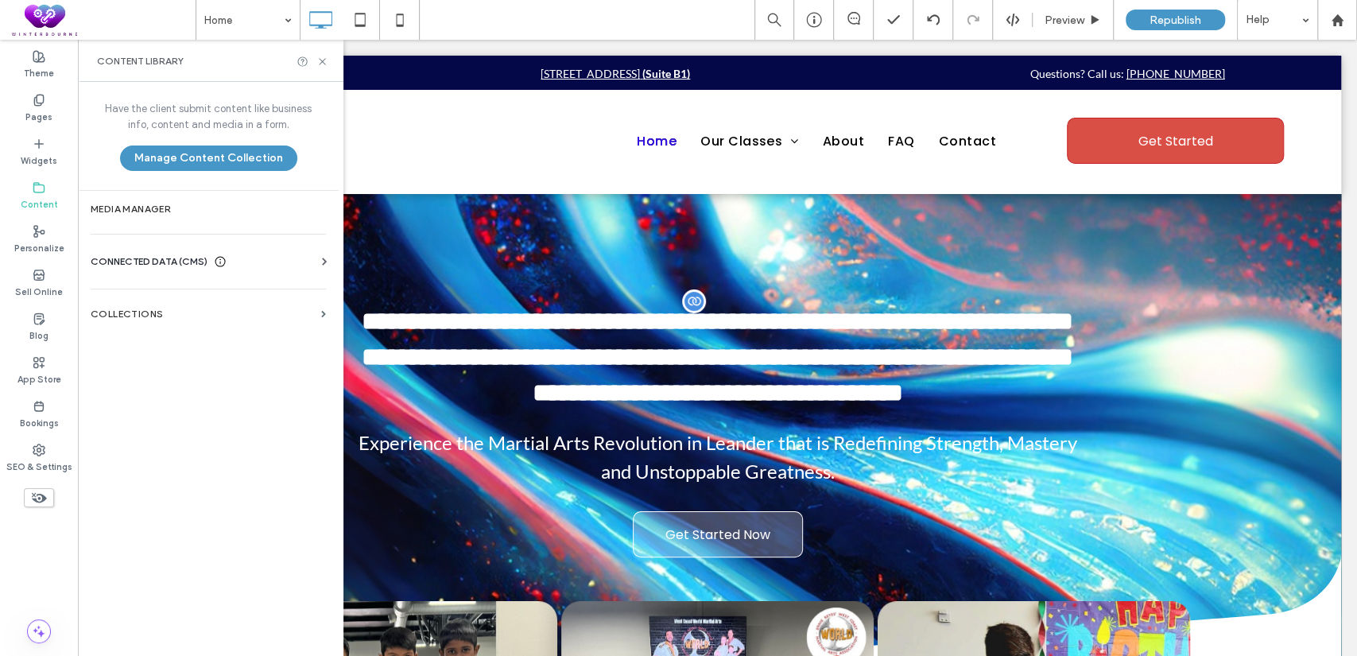
click at [188, 254] on span "CONNECTED DATA (CMS)" at bounding box center [149, 262] width 117 height 16
click at [197, 368] on label "Business Images" at bounding box center [211, 373] width 216 height 11
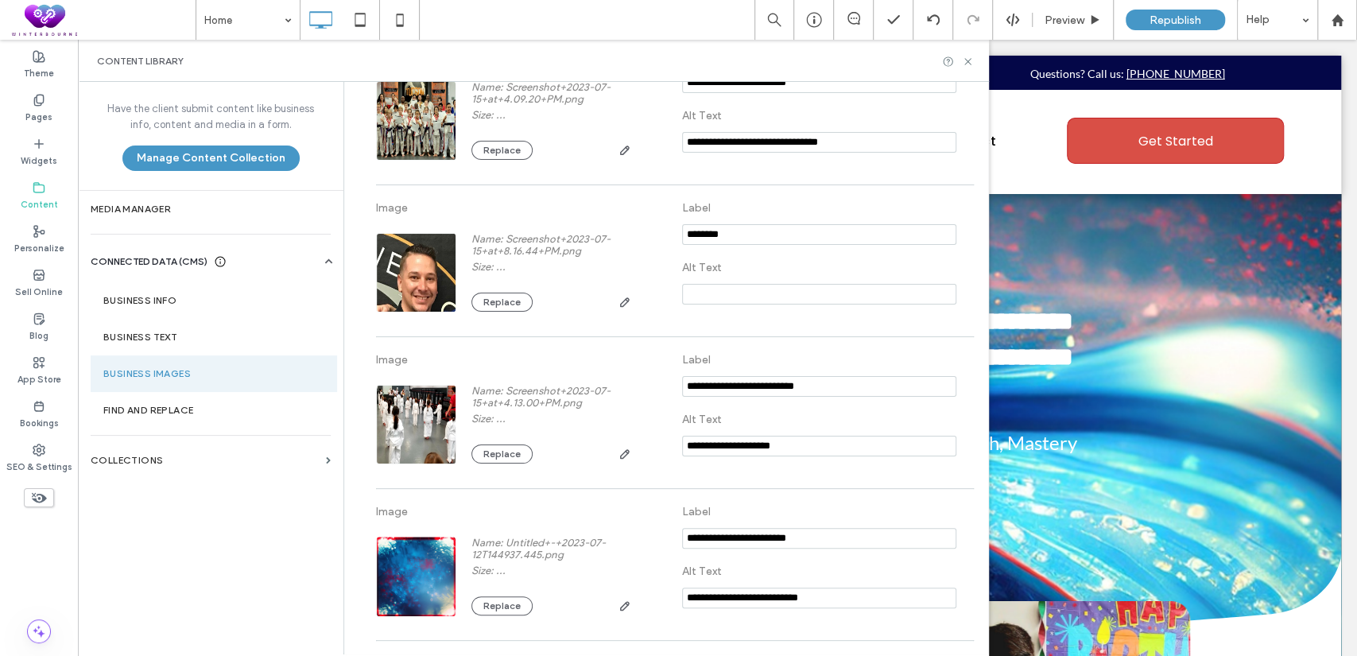
scroll to position [3015, 0]
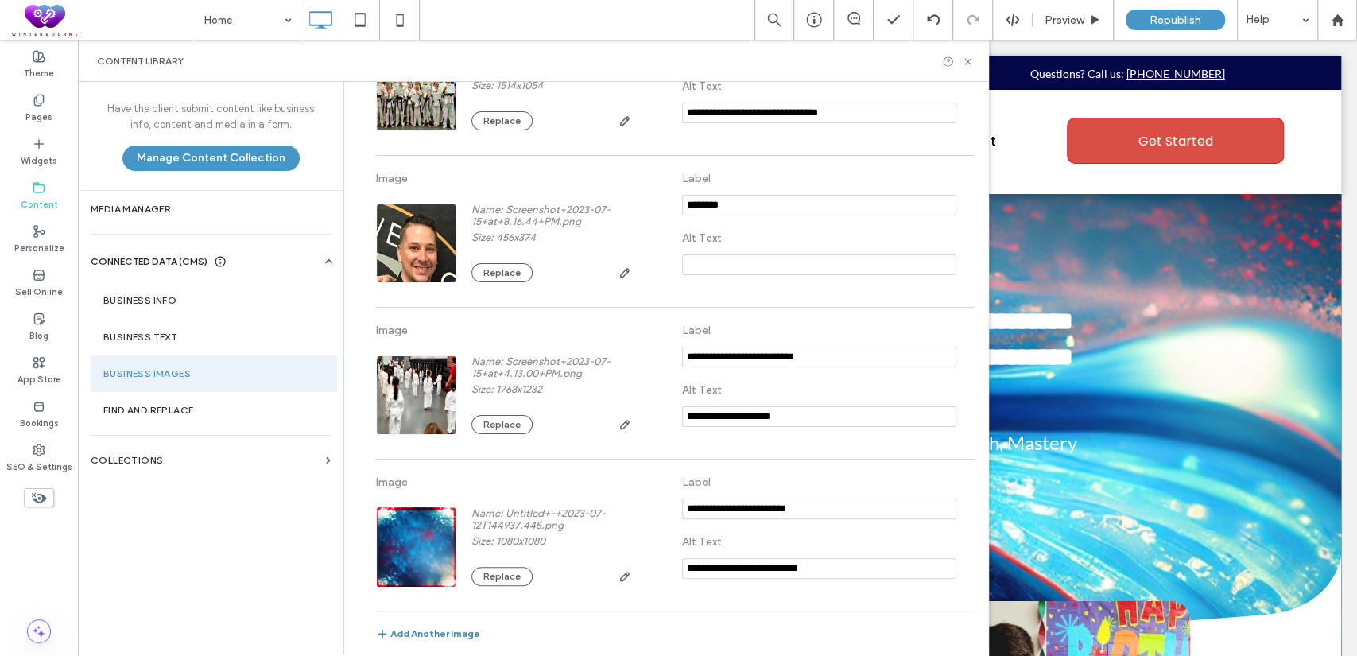
click at [448, 628] on button "Add Another Image" at bounding box center [428, 636] width 104 height 19
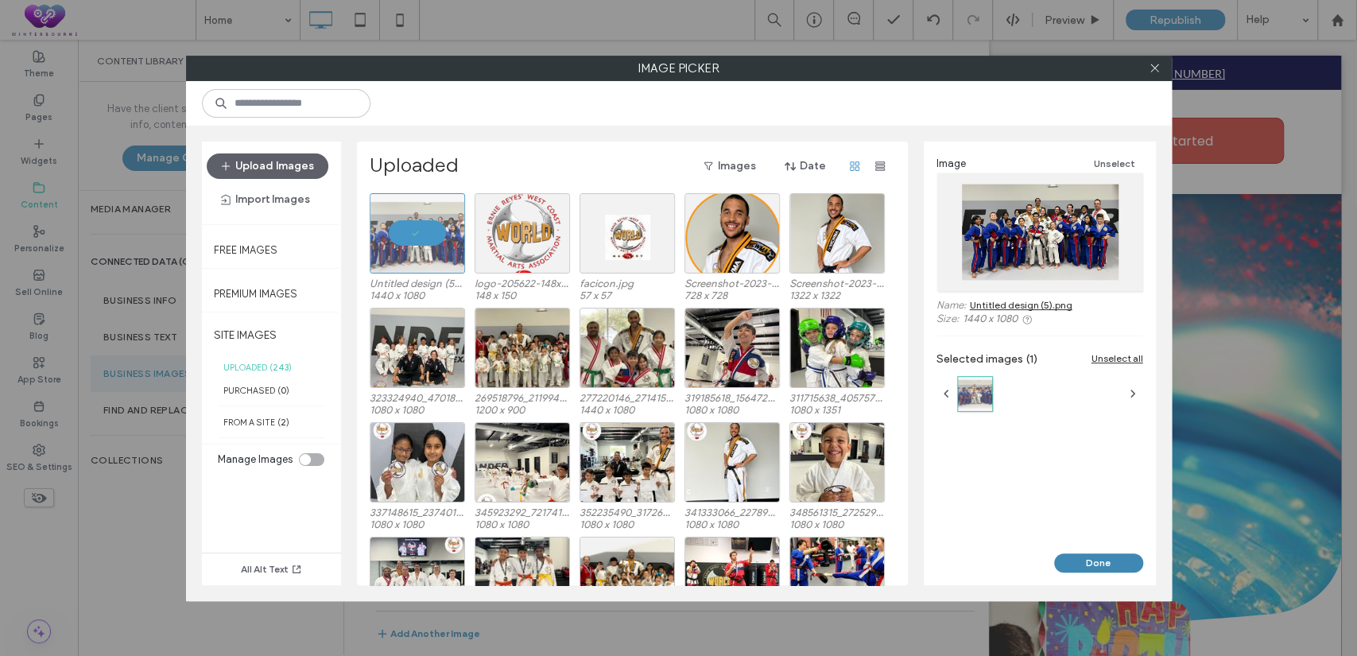
click at [1089, 560] on button "Done" at bounding box center [1098, 562] width 89 height 19
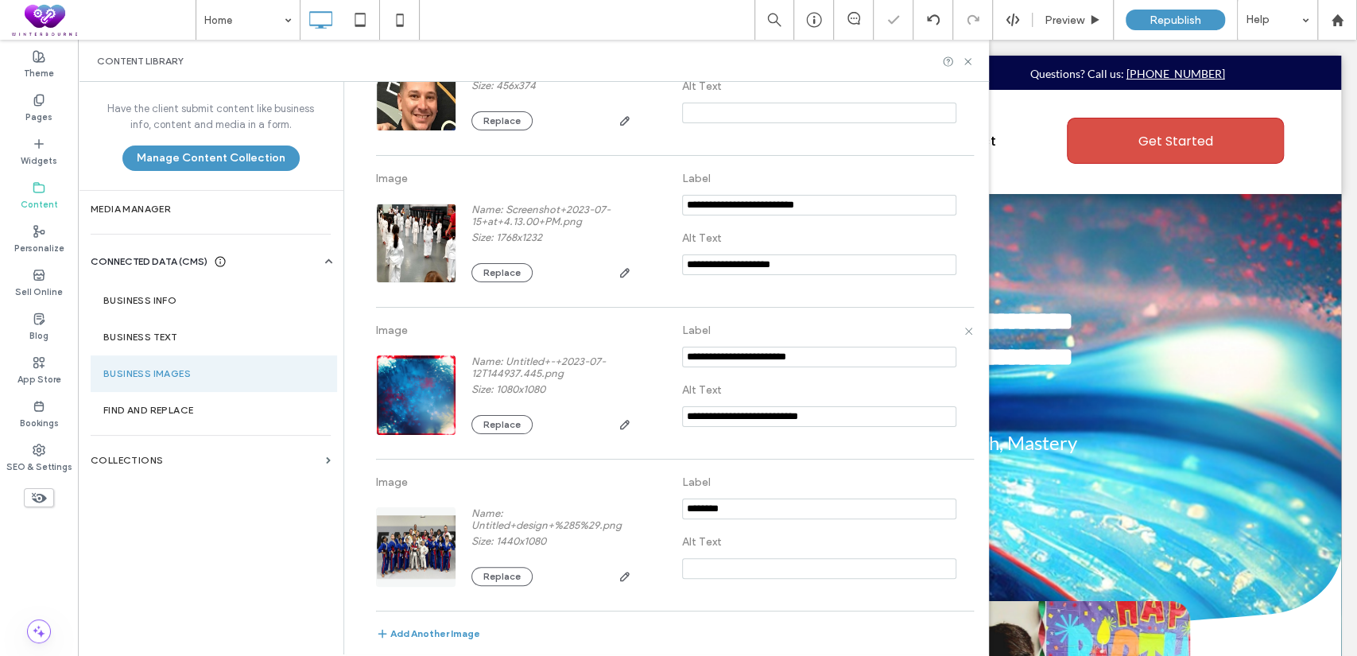
scroll to position [3166, 0]
click at [969, 65] on icon at bounding box center [968, 62] width 12 height 12
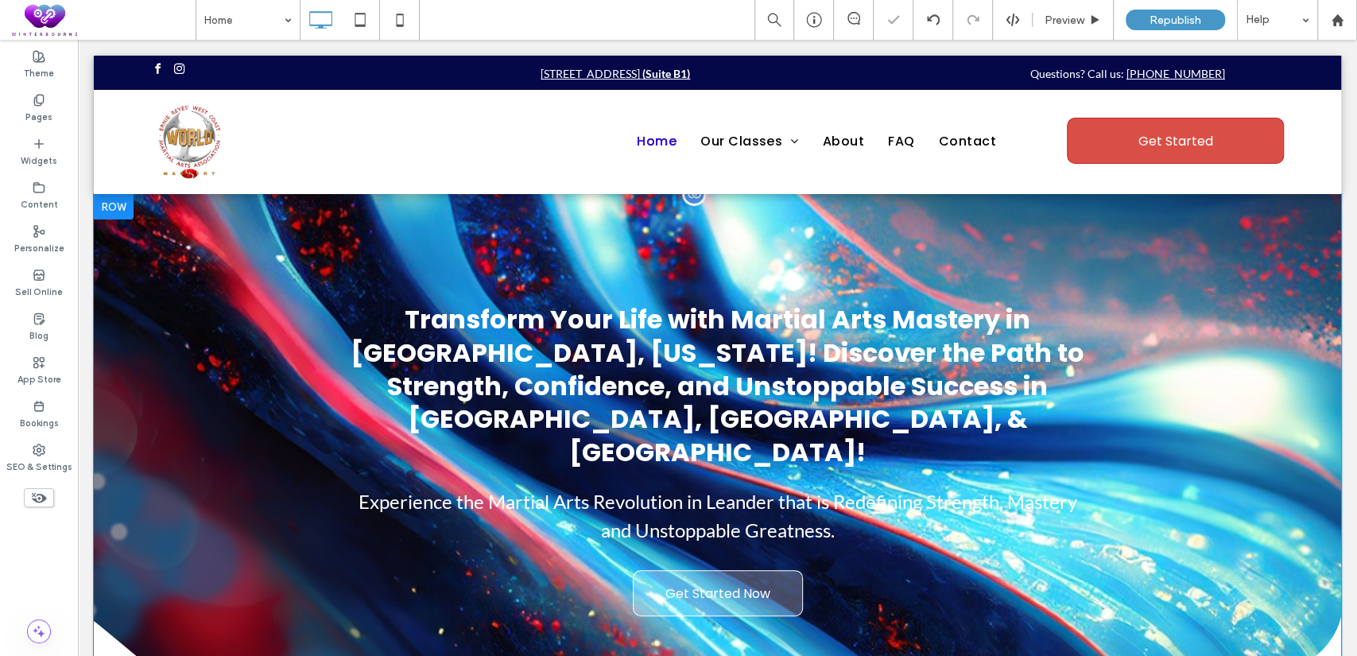
scroll to position [0, 0]
click at [130, 203] on div at bounding box center [114, 206] width 40 height 25
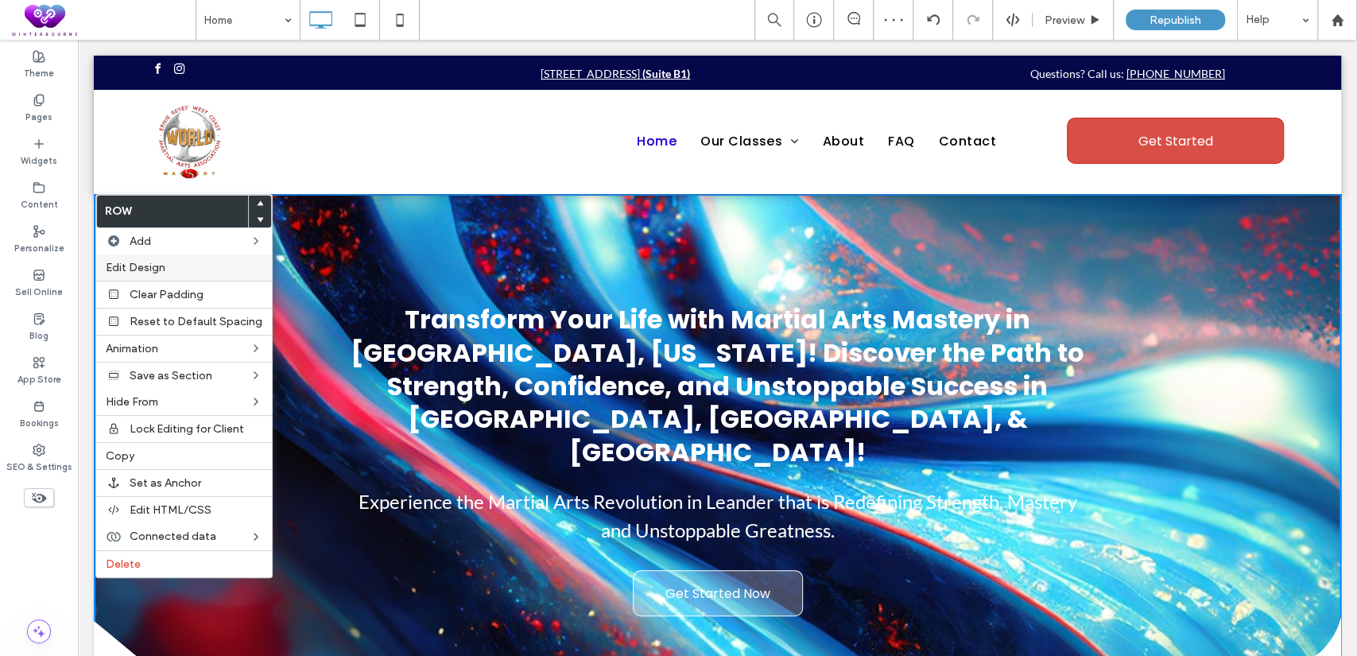
click at [178, 270] on label "Edit Design" at bounding box center [184, 268] width 157 height 14
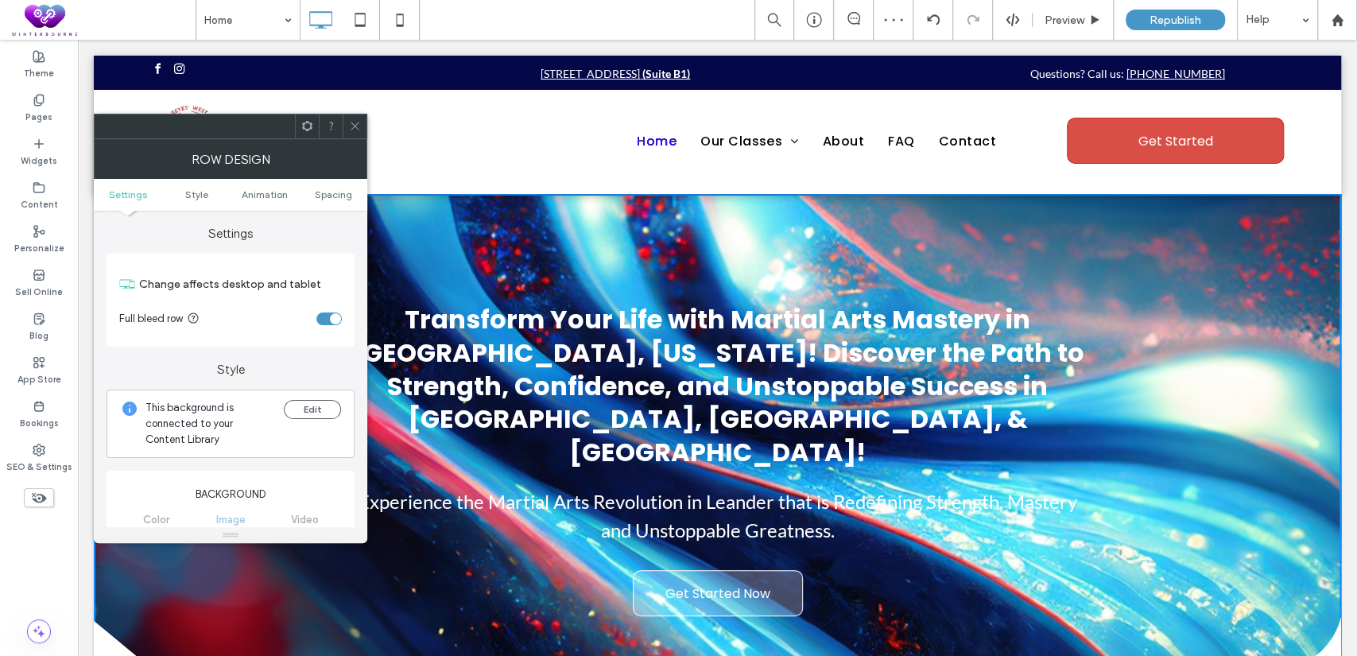
click at [352, 126] on icon at bounding box center [355, 126] width 12 height 12
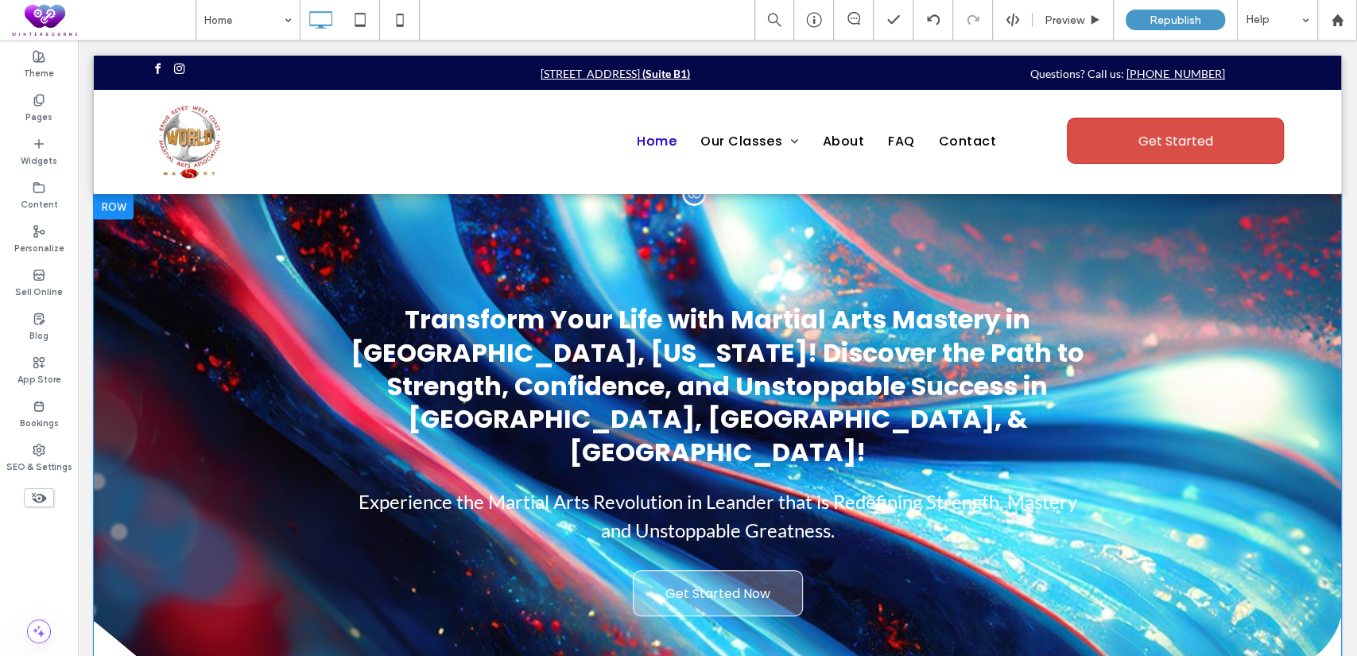
click at [128, 208] on div at bounding box center [114, 206] width 40 height 25
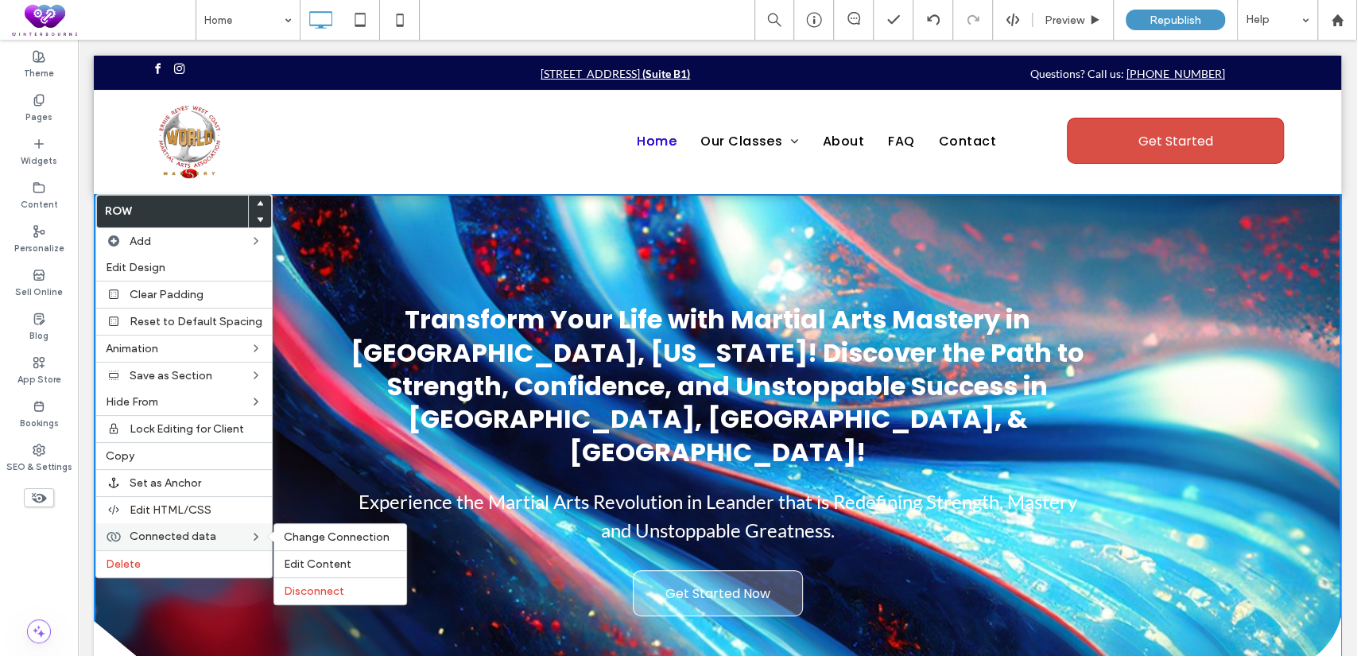
click at [211, 533] on span "Connected data" at bounding box center [173, 536] width 87 height 14
click at [250, 537] on icon at bounding box center [256, 536] width 13 height 13
click at [315, 530] on span "Change Connection" at bounding box center [337, 537] width 106 height 14
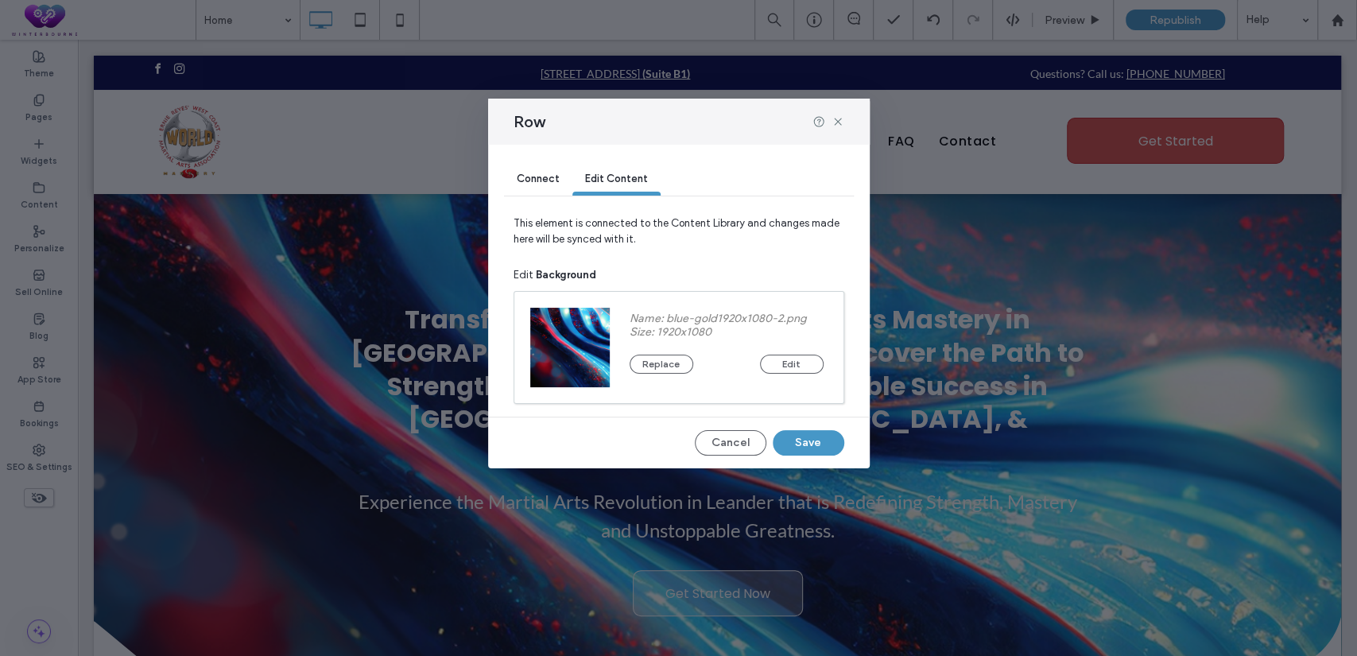
click at [549, 173] on span "Connect" at bounding box center [538, 179] width 43 height 12
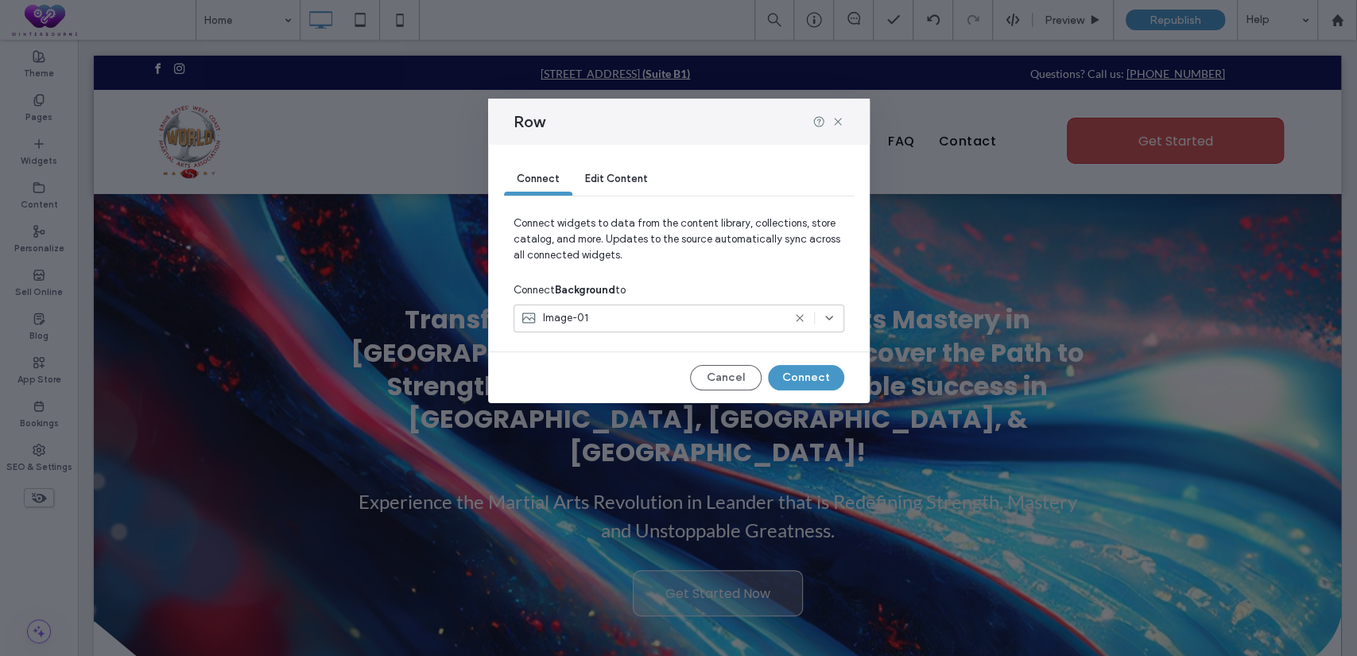
click at [674, 316] on div "Image-01" at bounding box center [652, 318] width 262 height 16
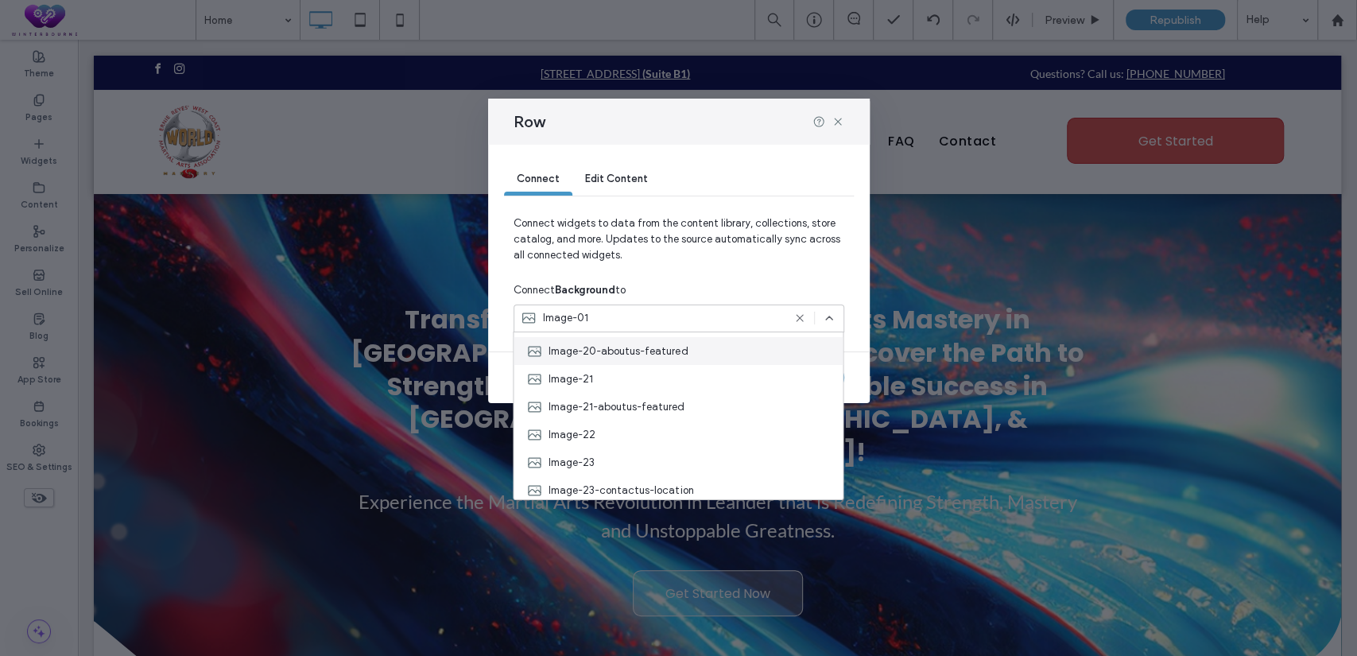
scroll to position [576, 0]
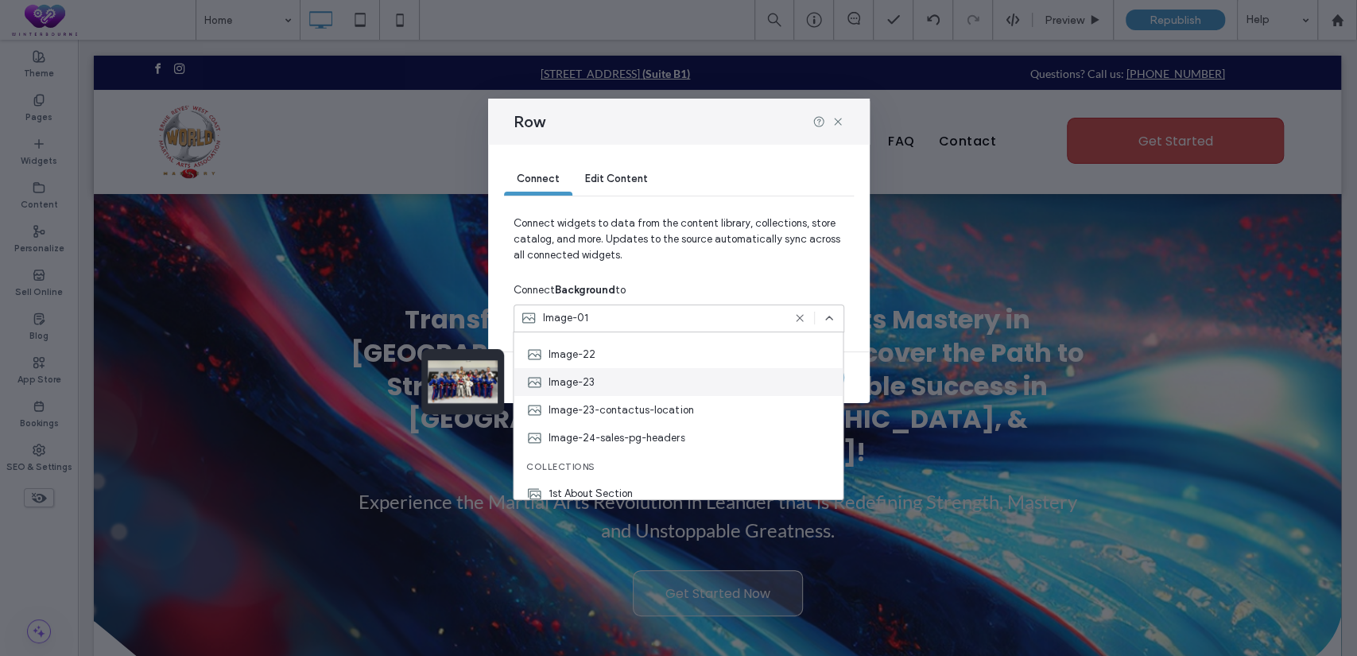
click at [613, 380] on div "Image-23" at bounding box center [678, 382] width 329 height 28
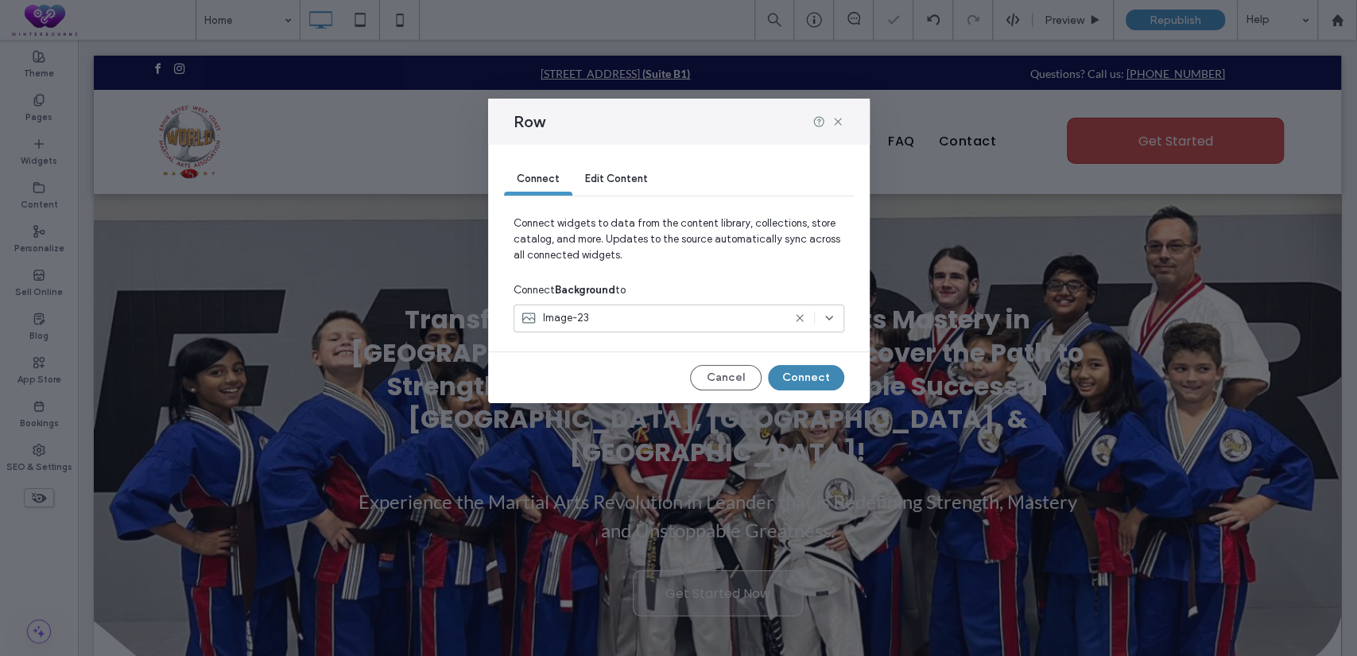
click at [837, 384] on button "Connect" at bounding box center [806, 377] width 76 height 25
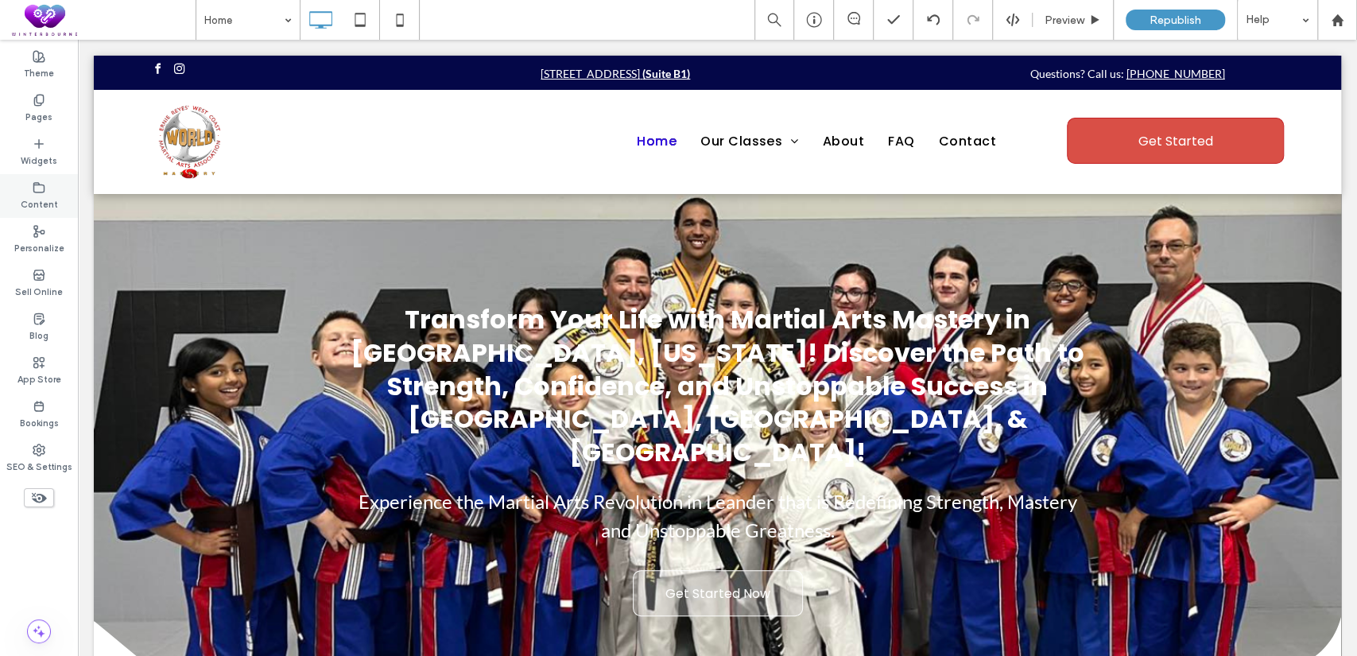
click at [45, 187] on use at bounding box center [39, 187] width 10 height 10
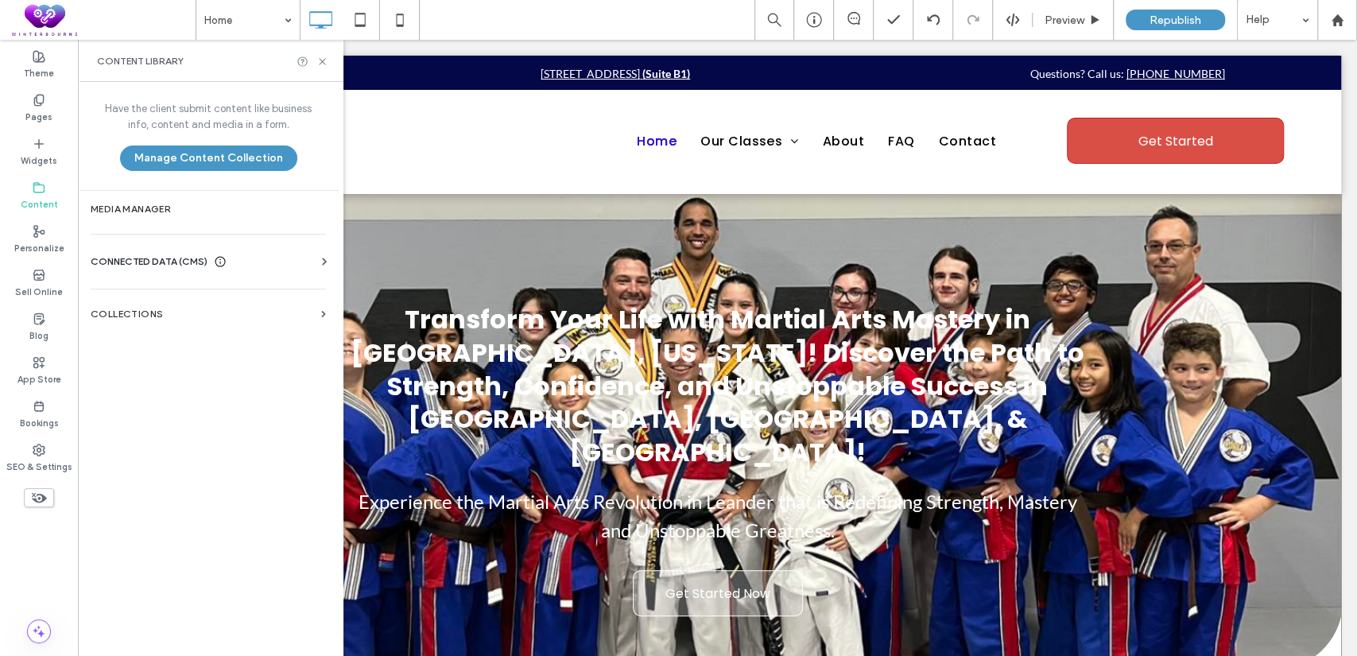
click at [178, 262] on span "CONNECTED DATA (CMS)" at bounding box center [149, 262] width 117 height 16
click at [184, 377] on label "Business Images" at bounding box center [211, 373] width 216 height 11
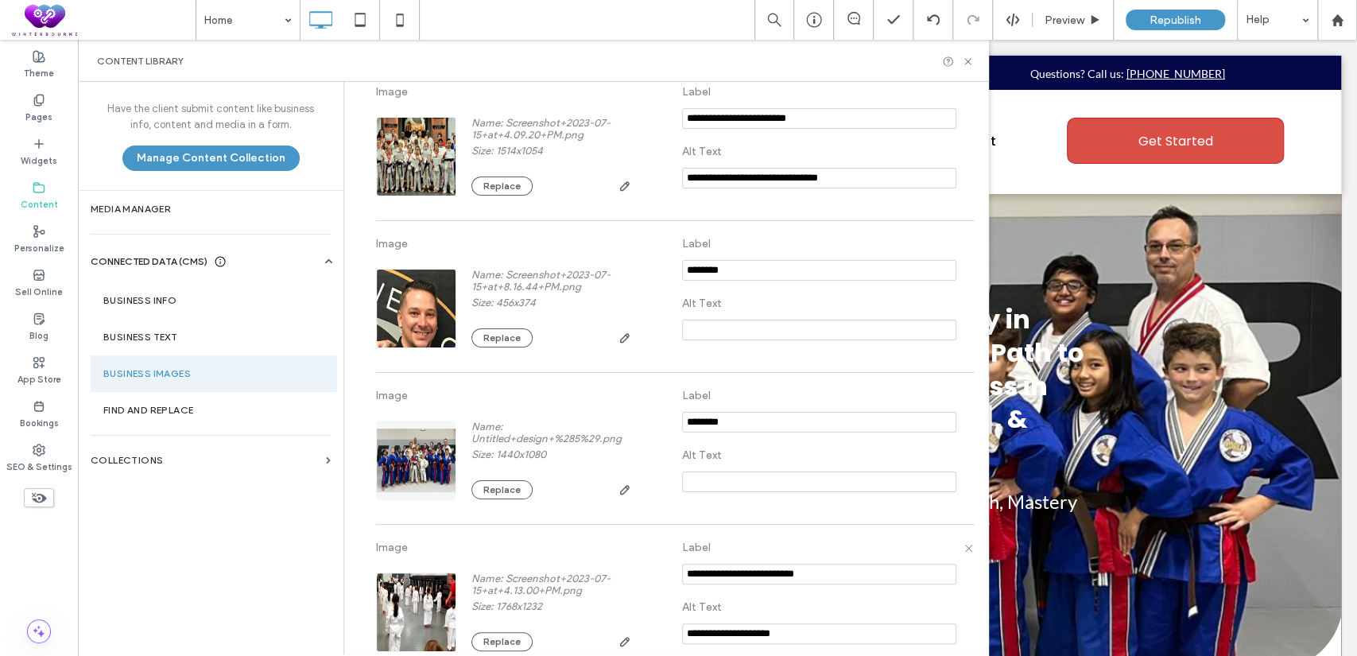
scroll to position [3166, 0]
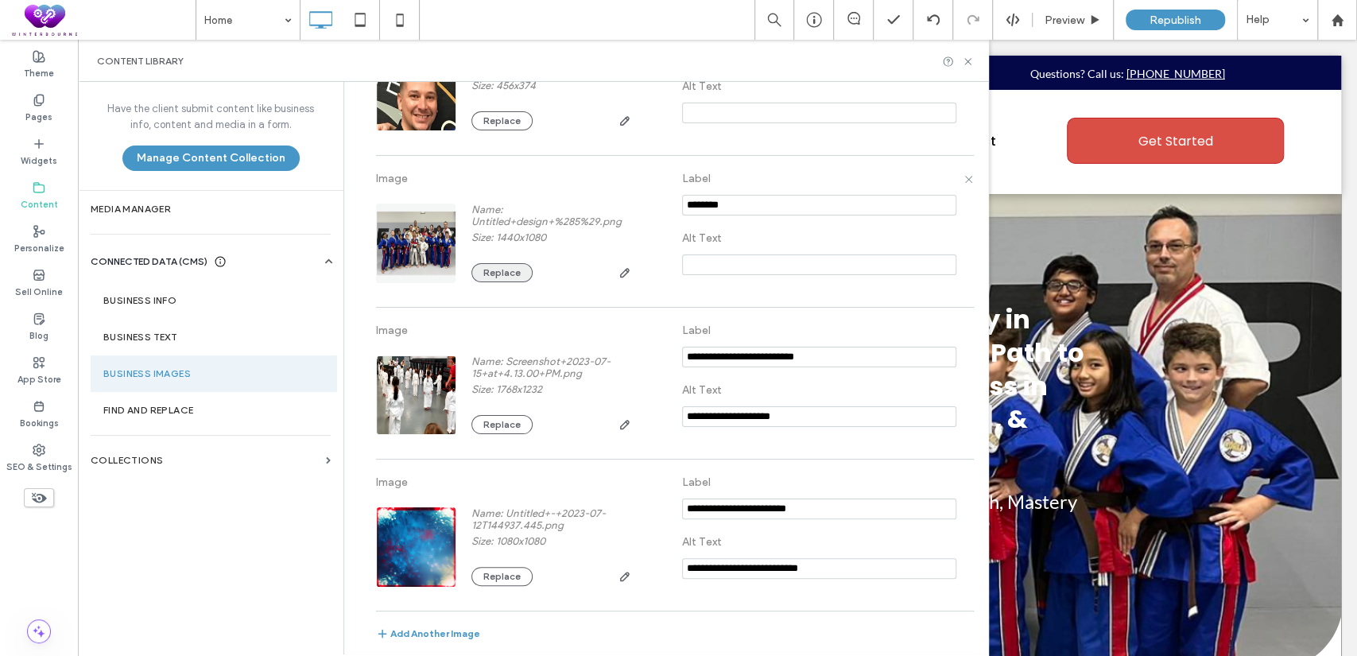
click at [491, 270] on button "Replace" at bounding box center [501, 272] width 61 height 19
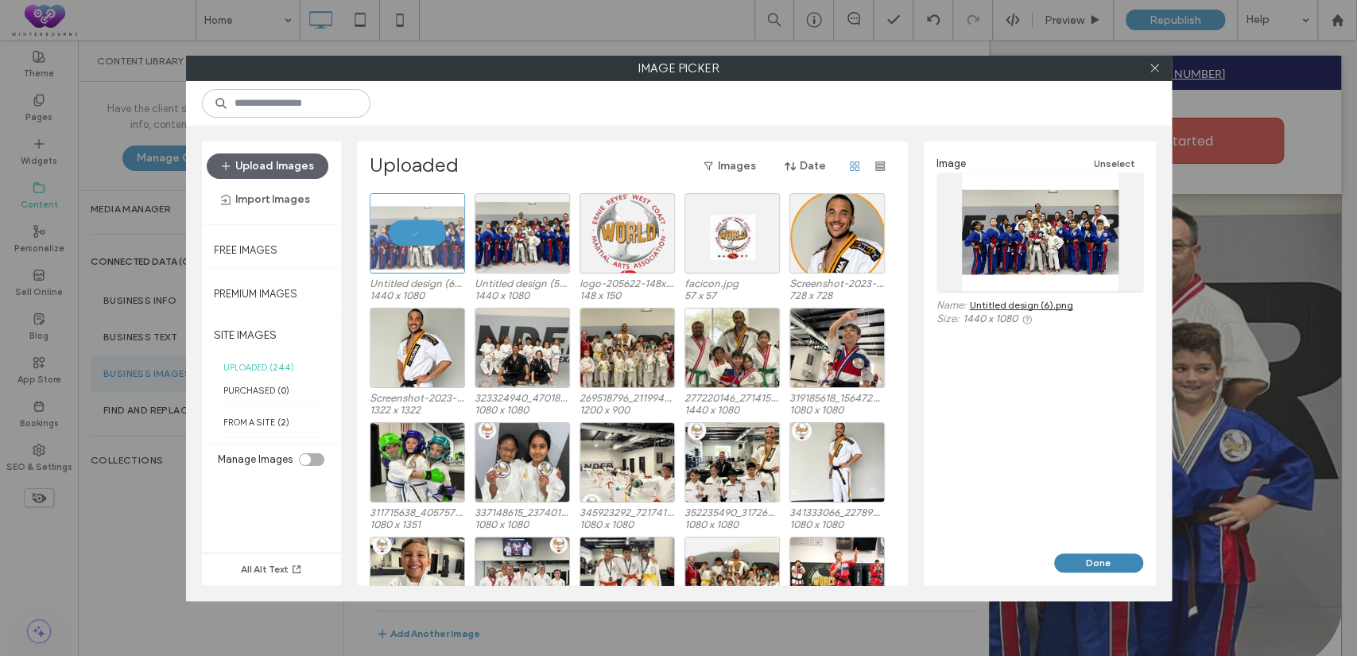
click at [1115, 563] on button "Done" at bounding box center [1098, 562] width 89 height 19
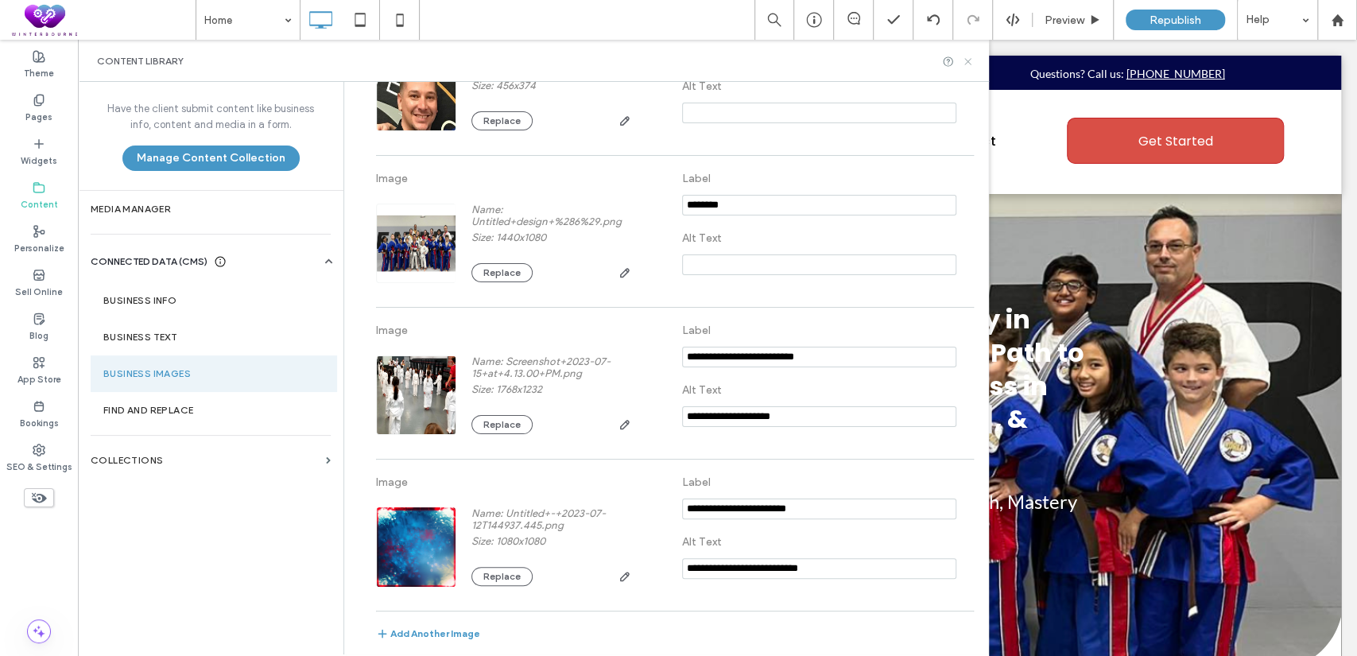
click at [971, 64] on use at bounding box center [967, 61] width 6 height 6
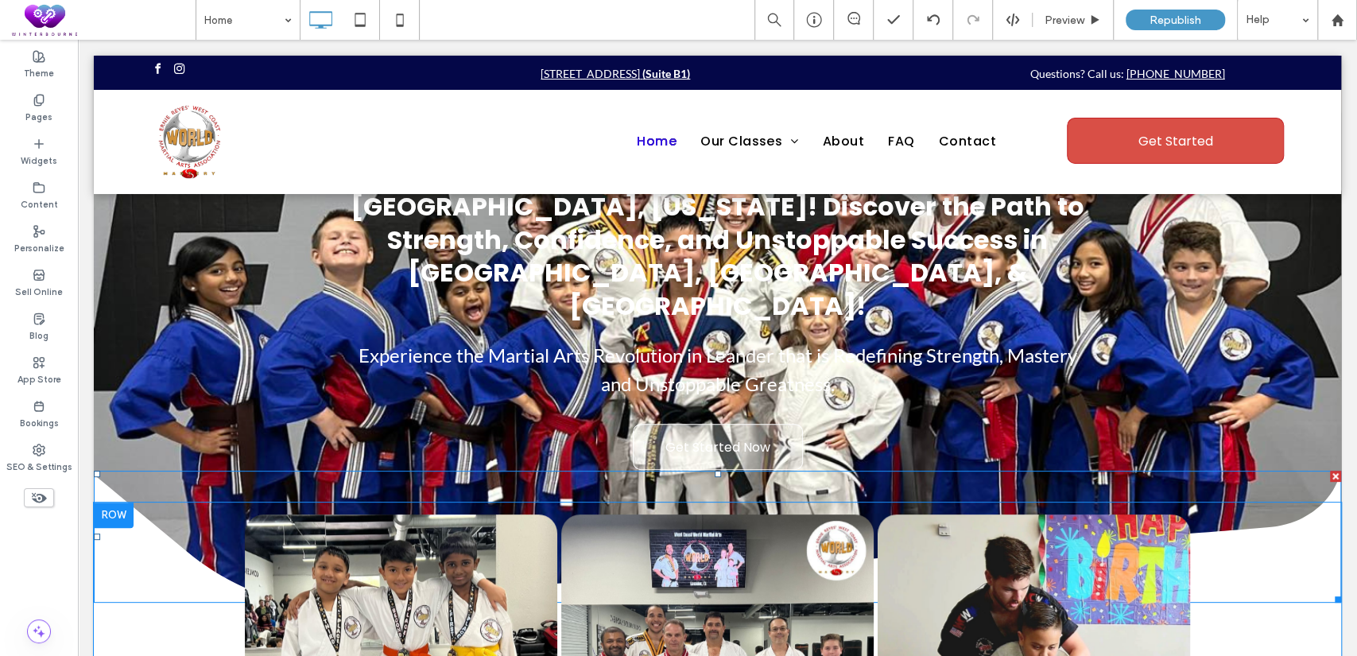
scroll to position [0, 0]
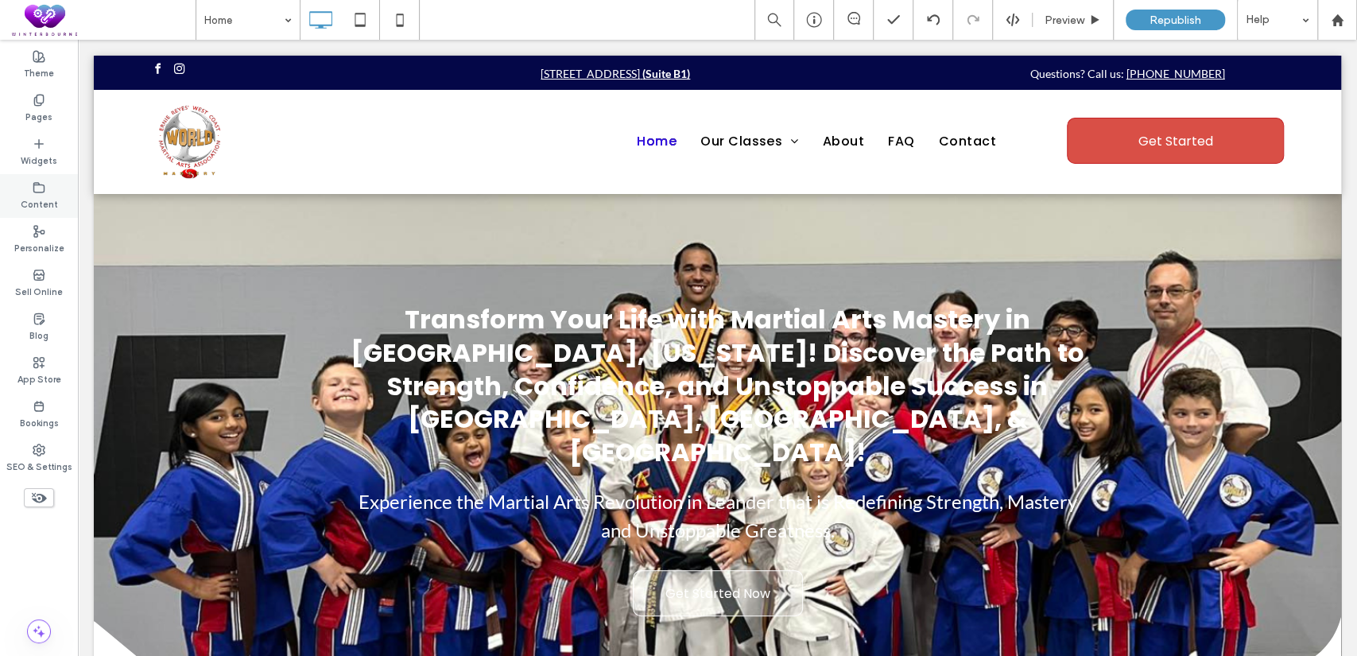
click at [38, 183] on use at bounding box center [39, 187] width 10 height 10
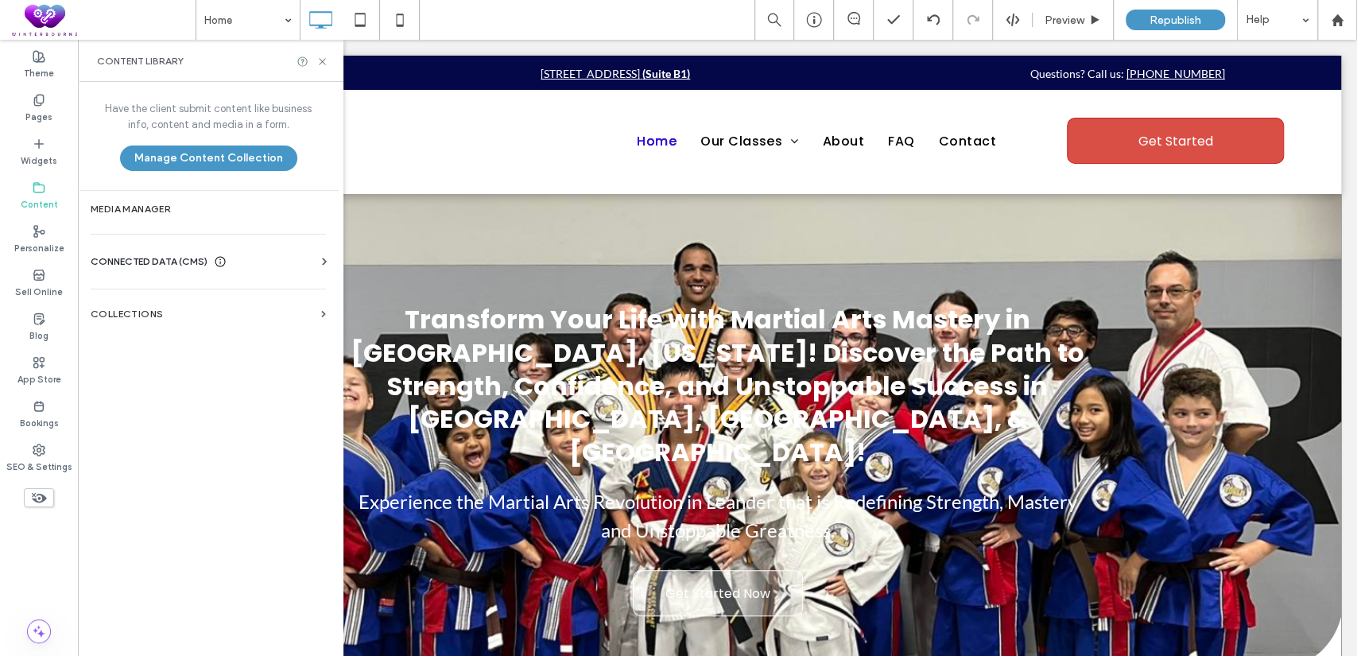
click at [171, 262] on span "CONNECTED DATA (CMS)" at bounding box center [149, 262] width 117 height 16
click at [195, 374] on label "Business Images" at bounding box center [211, 373] width 216 height 11
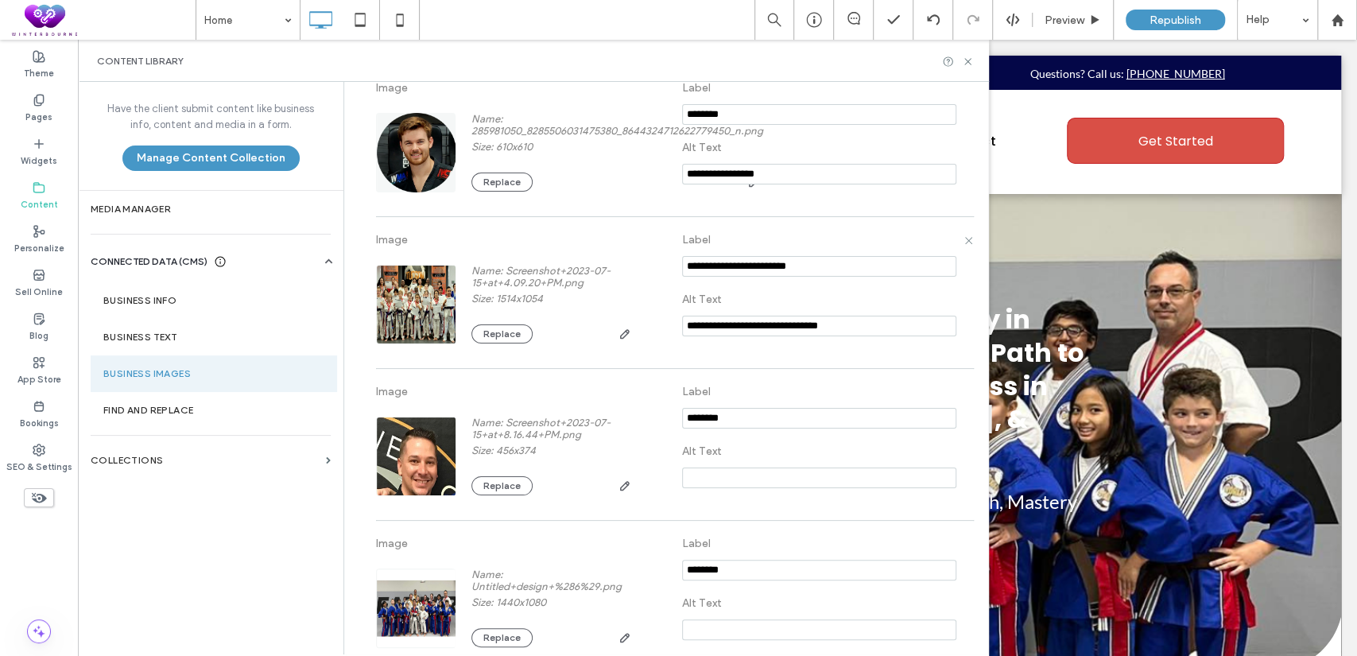
scroll to position [3166, 0]
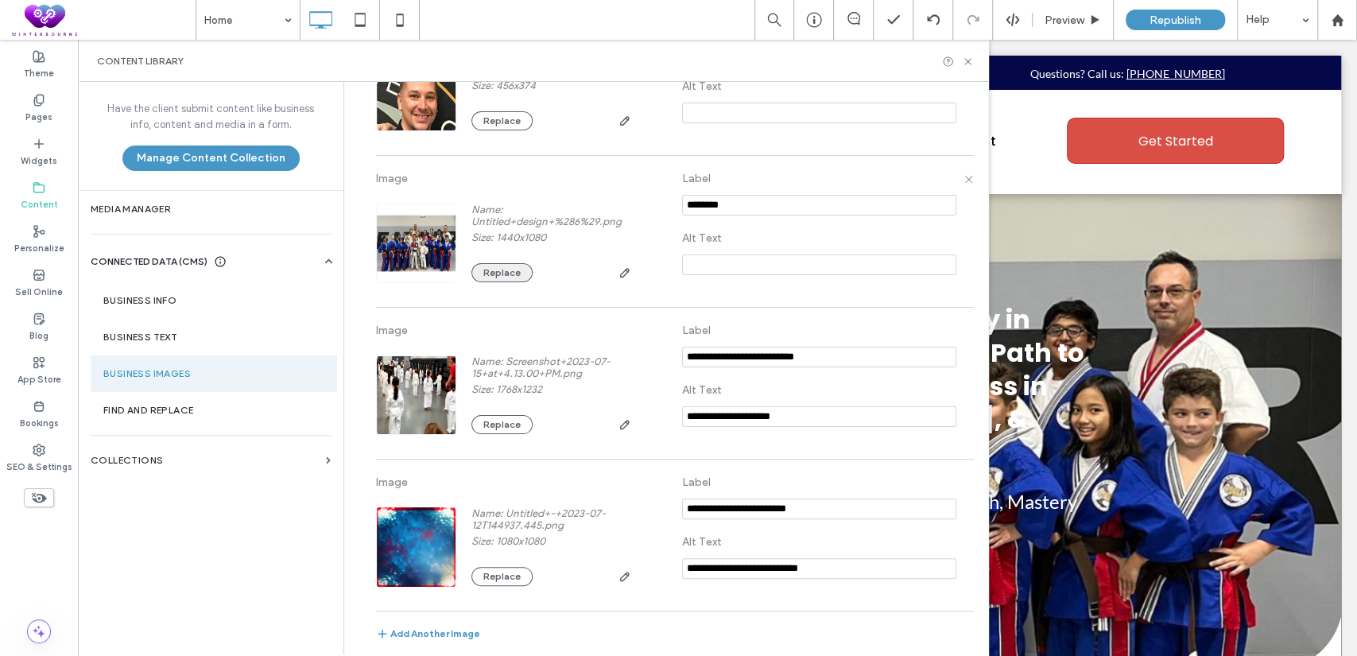
click at [483, 274] on button "Replace" at bounding box center [501, 272] width 61 height 19
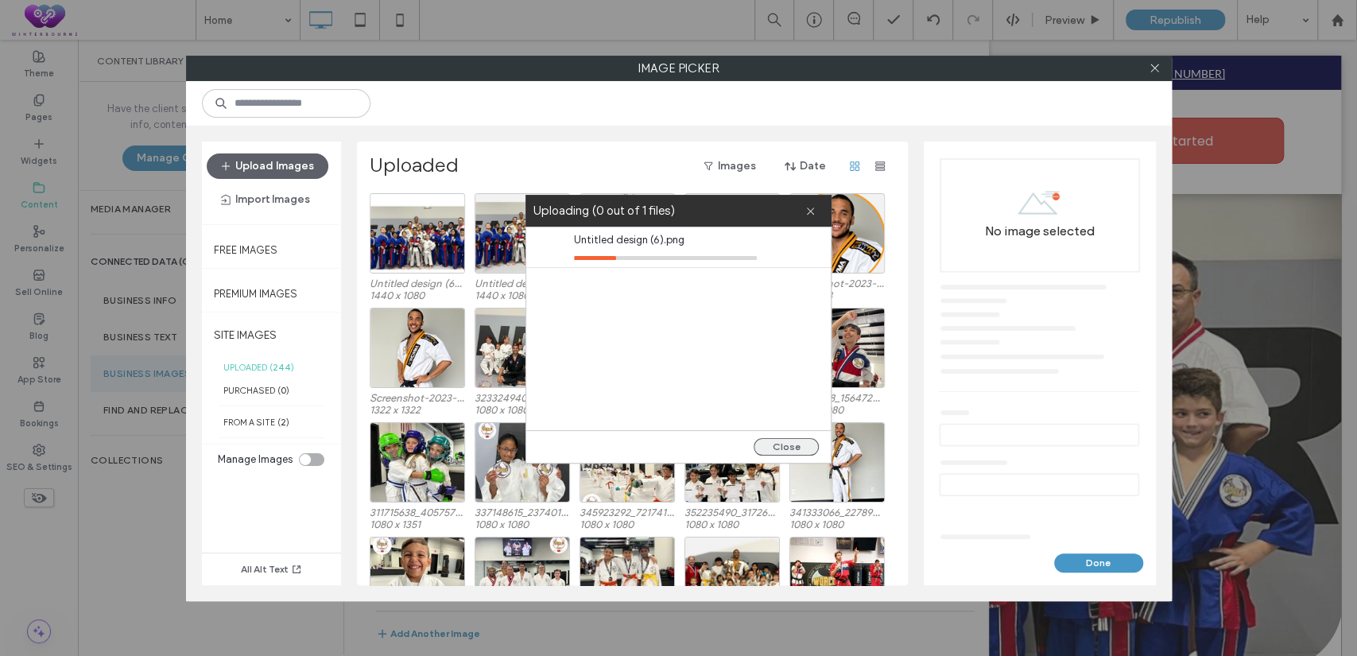
click at [785, 440] on button "Close" at bounding box center [786, 446] width 65 height 17
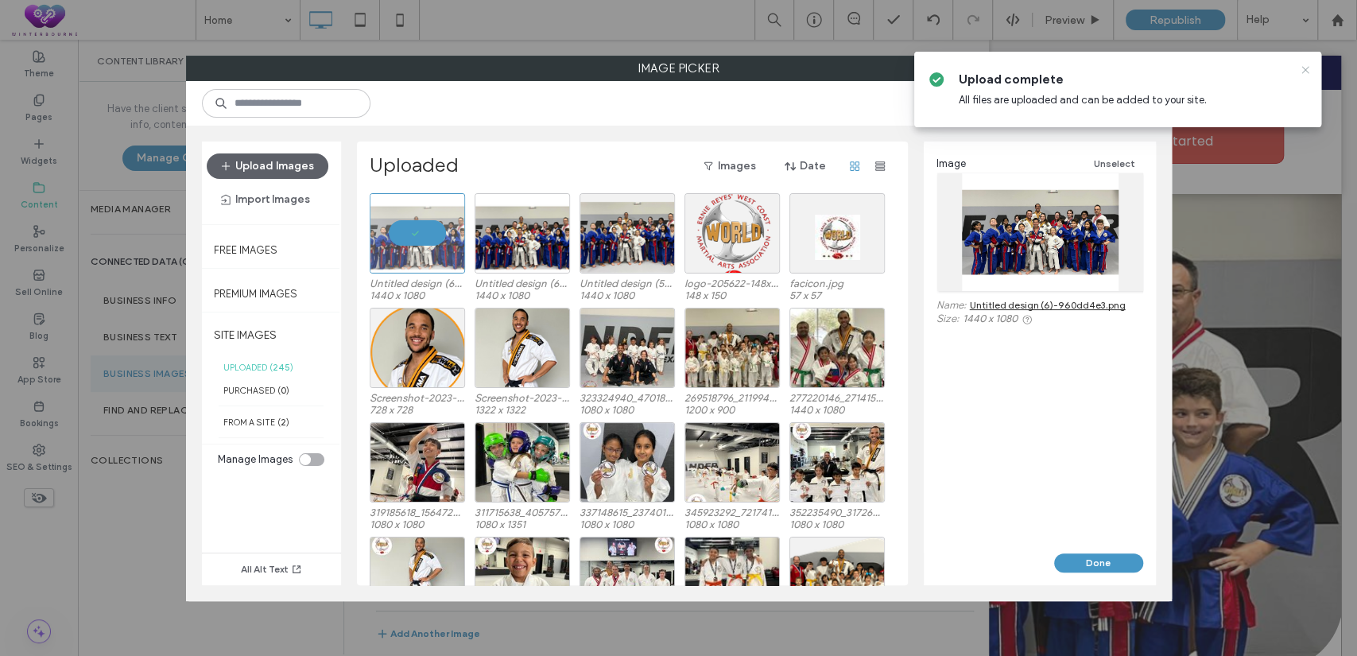
click at [1309, 68] on icon at bounding box center [1305, 70] width 13 height 13
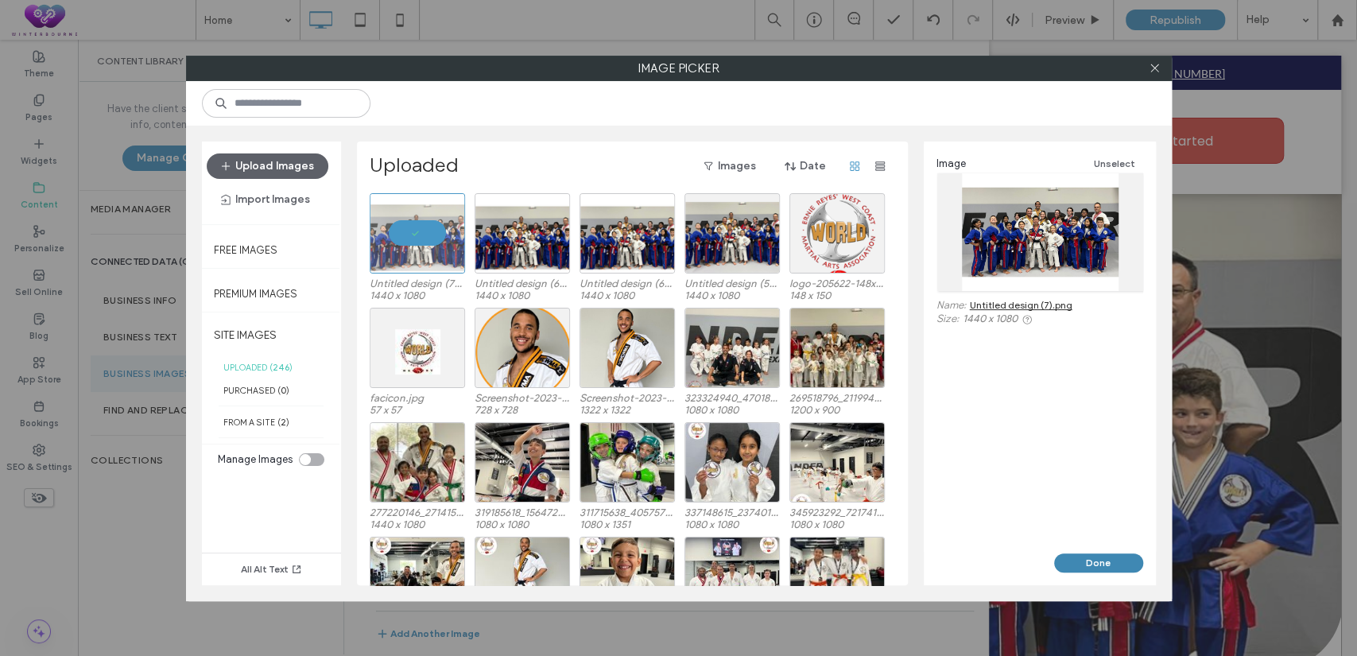
click at [1107, 553] on button "Done" at bounding box center [1098, 562] width 89 height 19
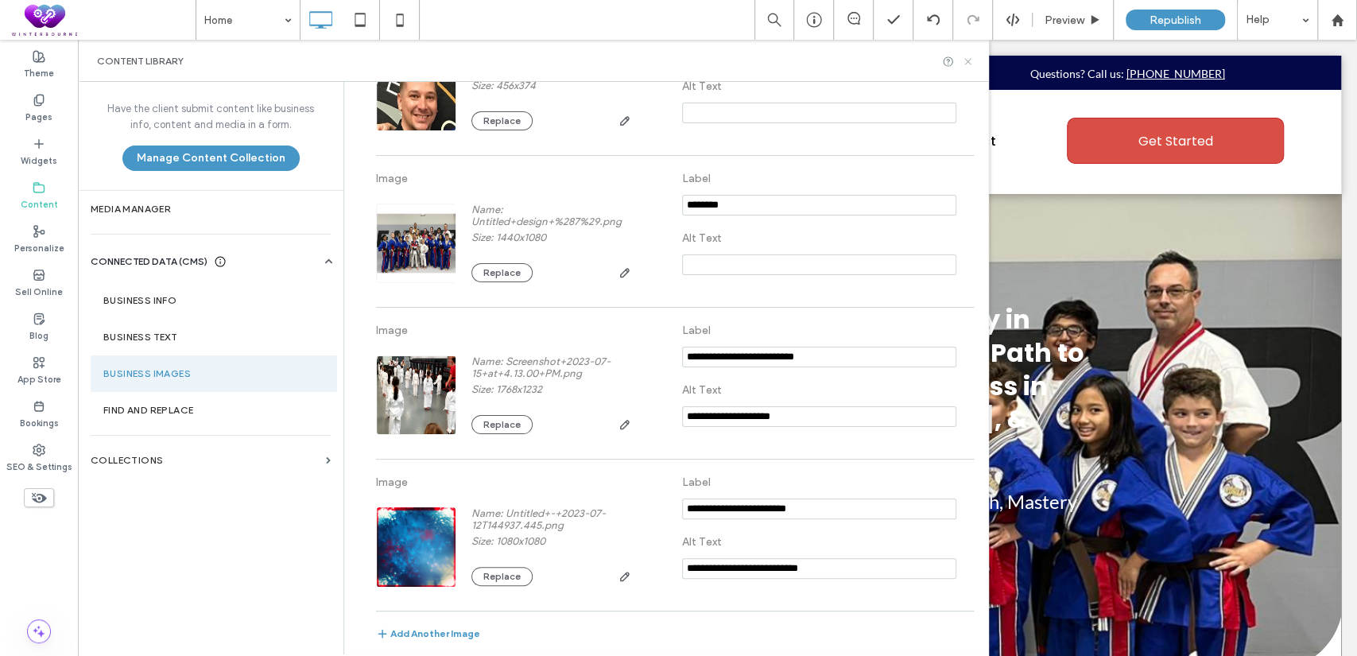
click at [967, 56] on icon at bounding box center [968, 62] width 12 height 12
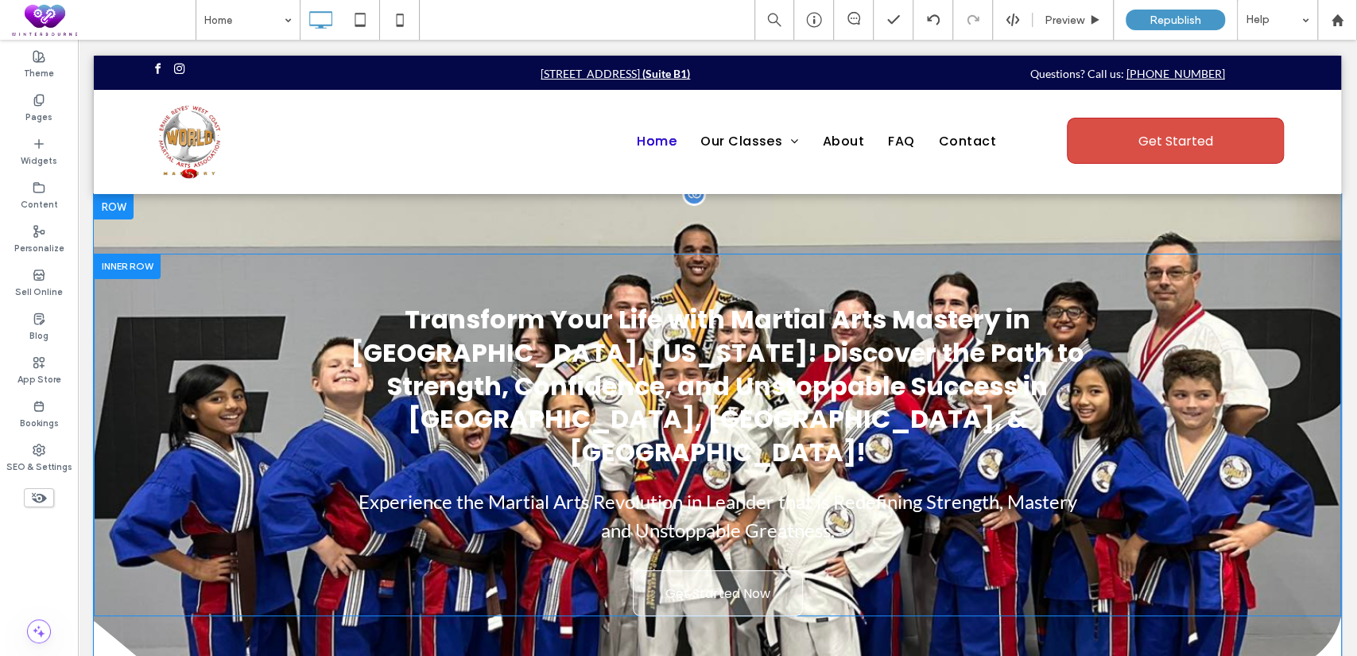
scroll to position [0, 0]
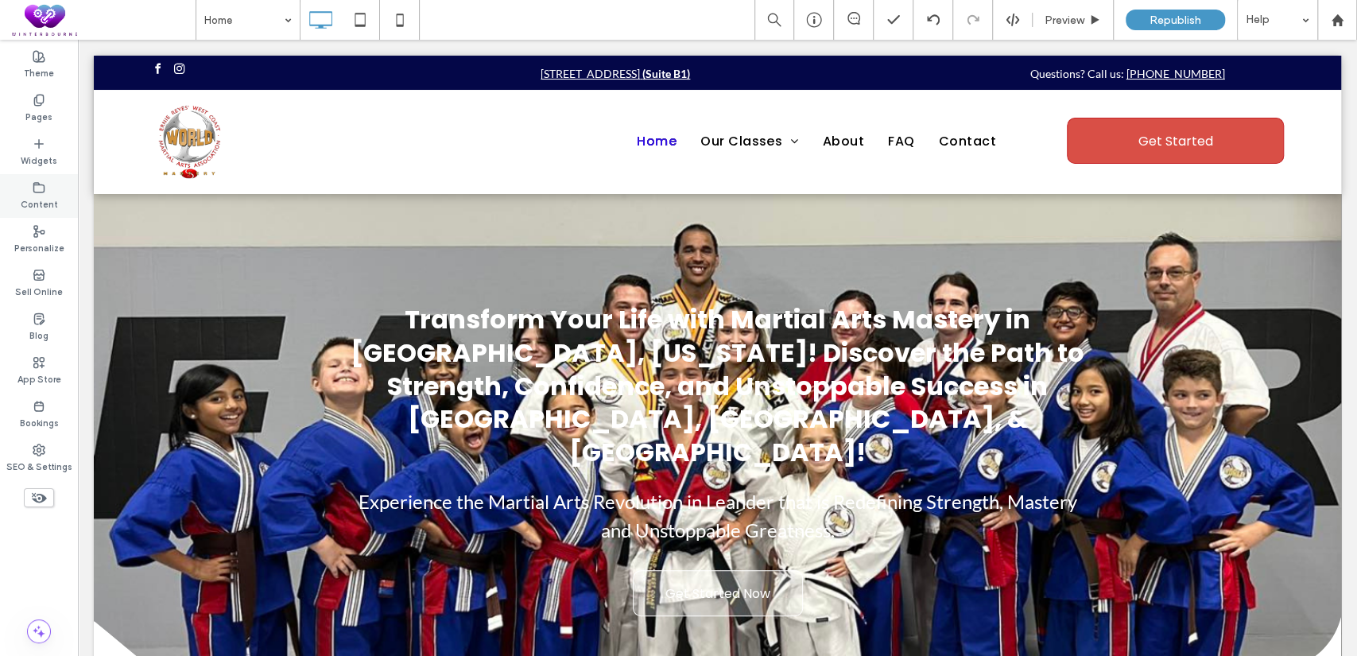
click at [45, 196] on label "Content" at bounding box center [39, 202] width 37 height 17
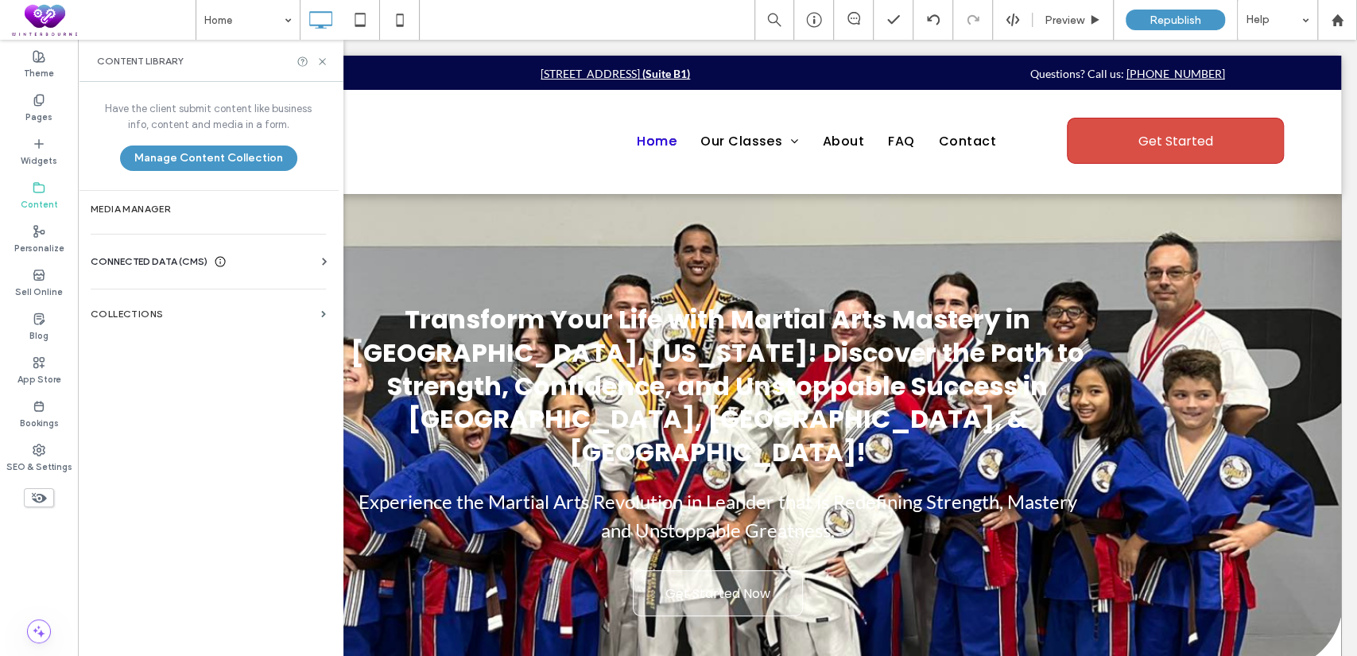
click at [153, 262] on span "CONNECTED DATA (CMS)" at bounding box center [149, 262] width 117 height 16
click at [178, 377] on label "Business Images" at bounding box center [211, 373] width 216 height 11
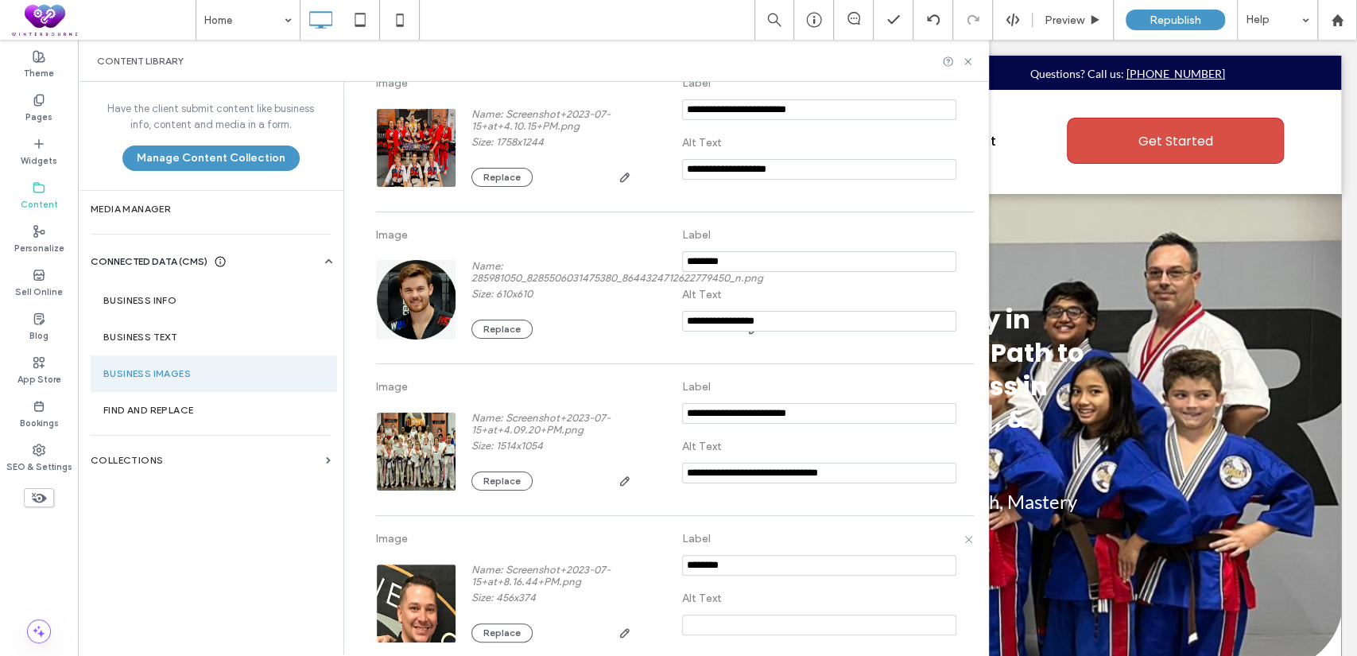
scroll to position [3166, 0]
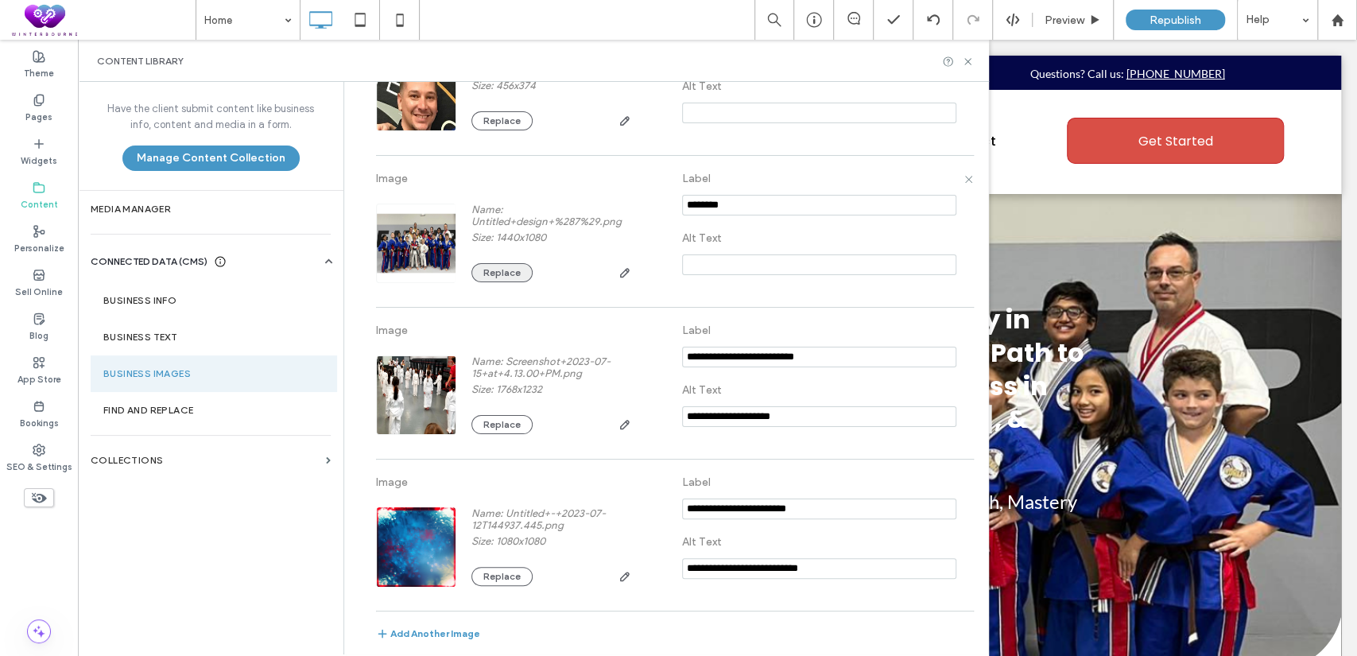
click at [499, 275] on button "Replace" at bounding box center [501, 272] width 61 height 19
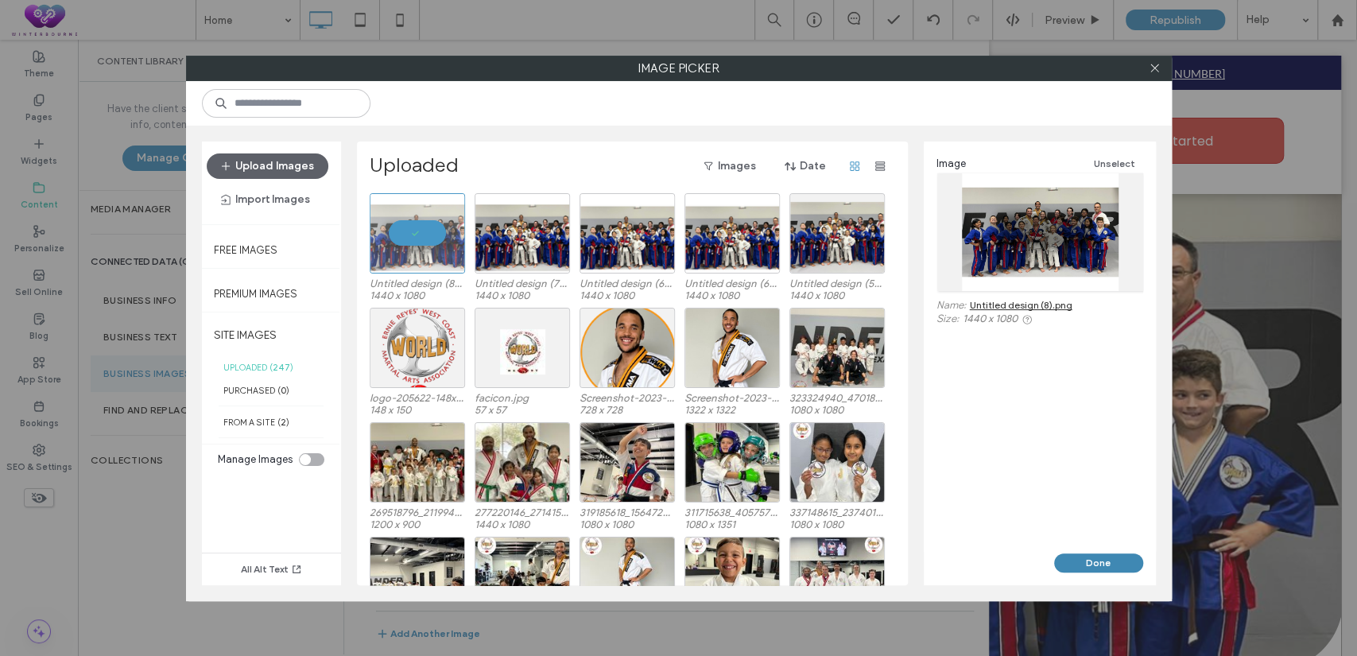
click at [1089, 566] on button "Done" at bounding box center [1098, 562] width 89 height 19
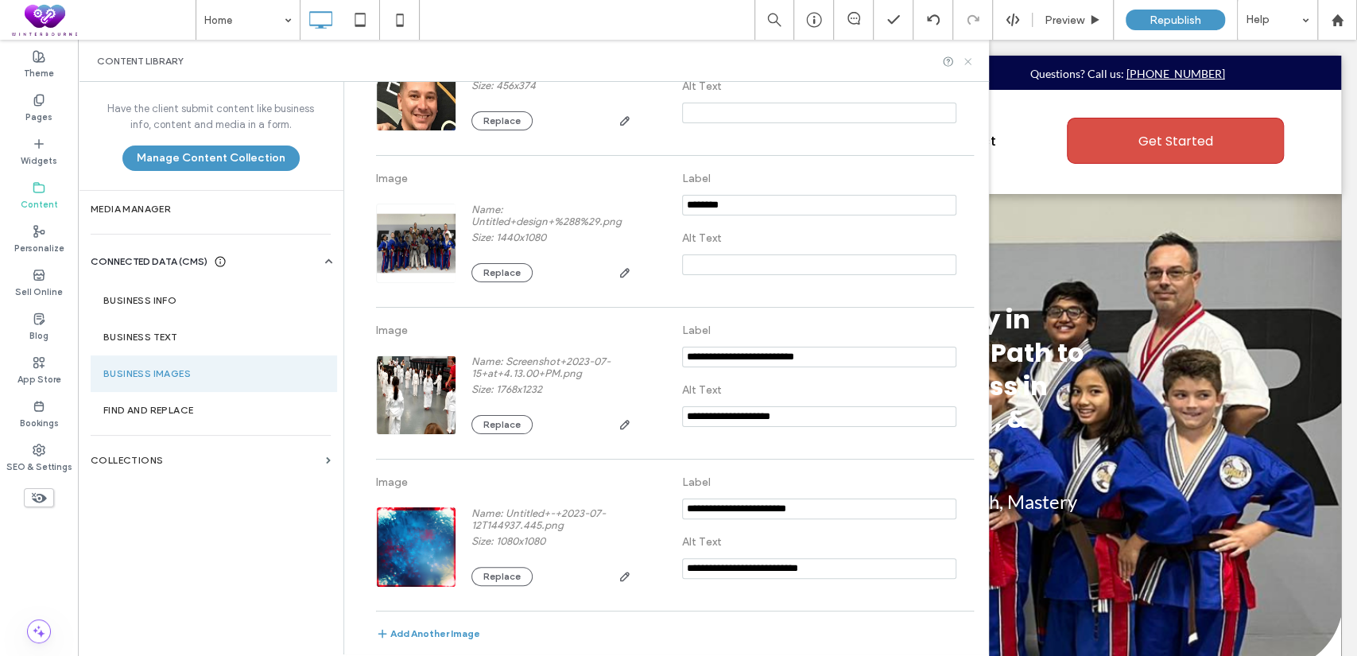
click at [967, 60] on use at bounding box center [967, 61] width 6 height 6
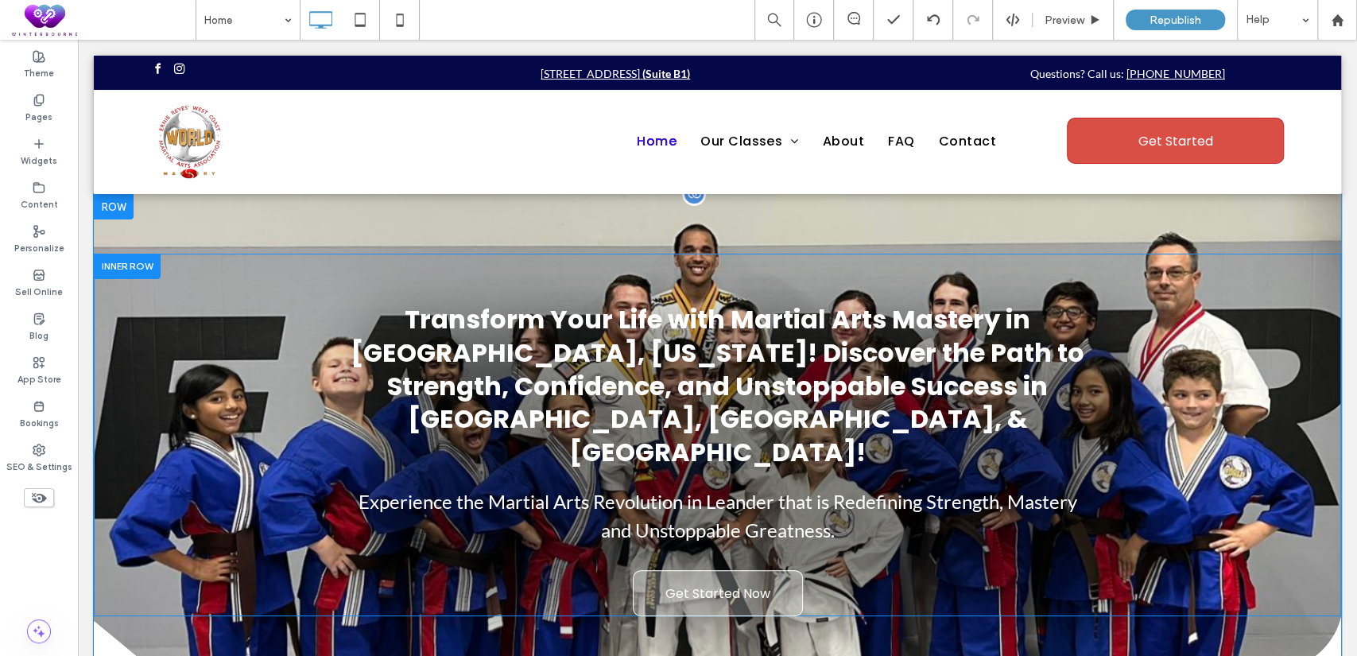
scroll to position [0, 0]
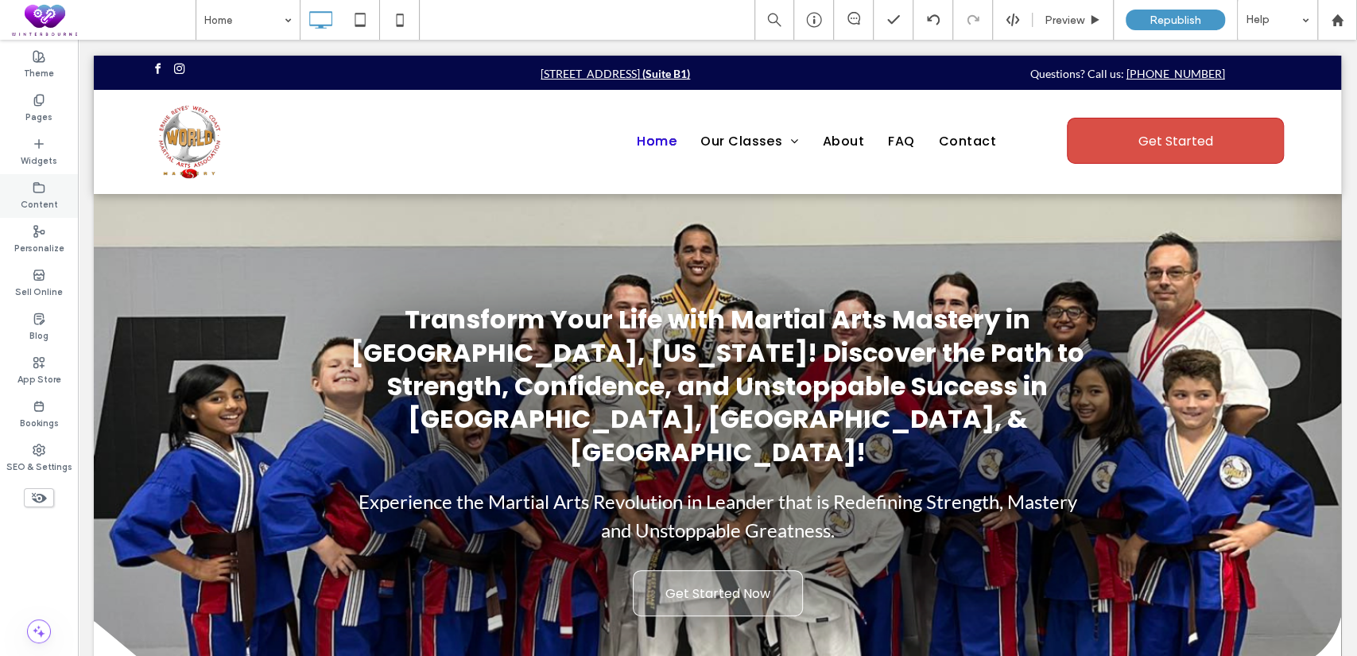
drag, startPoint x: 2, startPoint y: 165, endPoint x: 60, endPoint y: 189, distance: 63.1
click at [60, 189] on div "Content" at bounding box center [39, 196] width 78 height 44
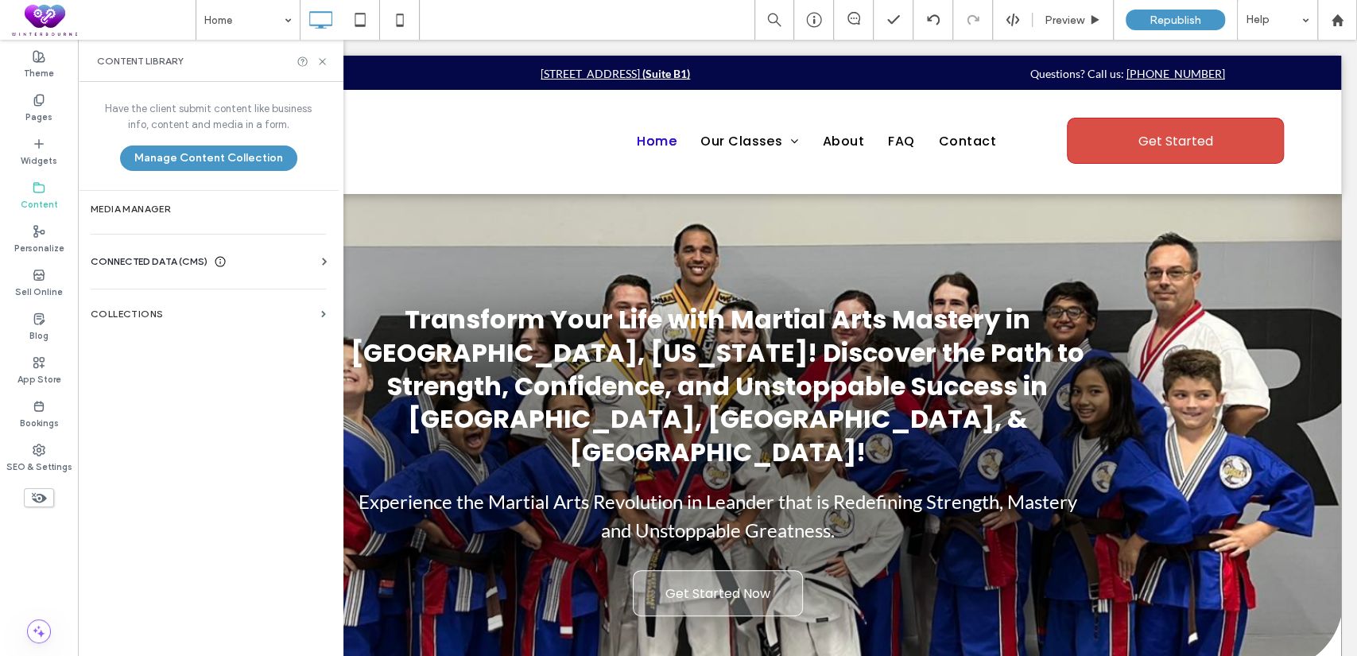
click at [175, 258] on span "CONNECTED DATA (CMS)" at bounding box center [149, 262] width 117 height 16
click at [184, 368] on label "Business Images" at bounding box center [211, 373] width 216 height 11
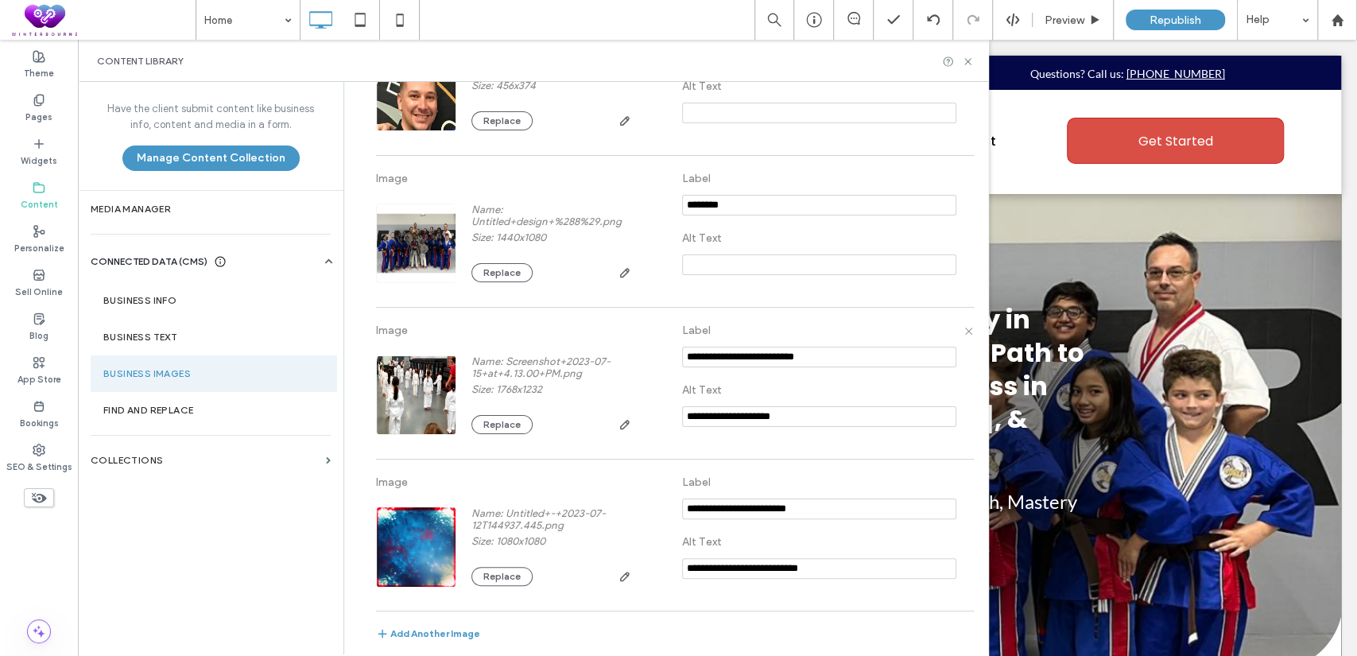
scroll to position [3166, 0]
click at [477, 265] on button "Replace" at bounding box center [501, 272] width 61 height 19
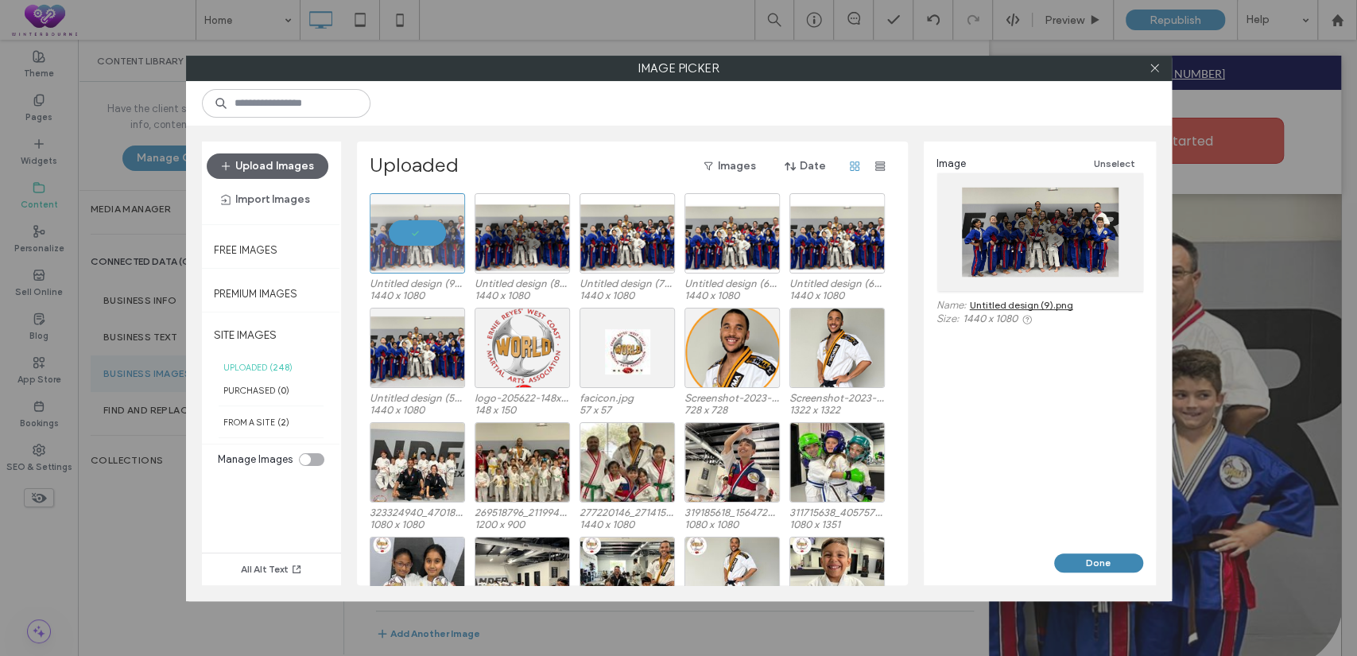
click at [1095, 555] on button "Done" at bounding box center [1098, 562] width 89 height 19
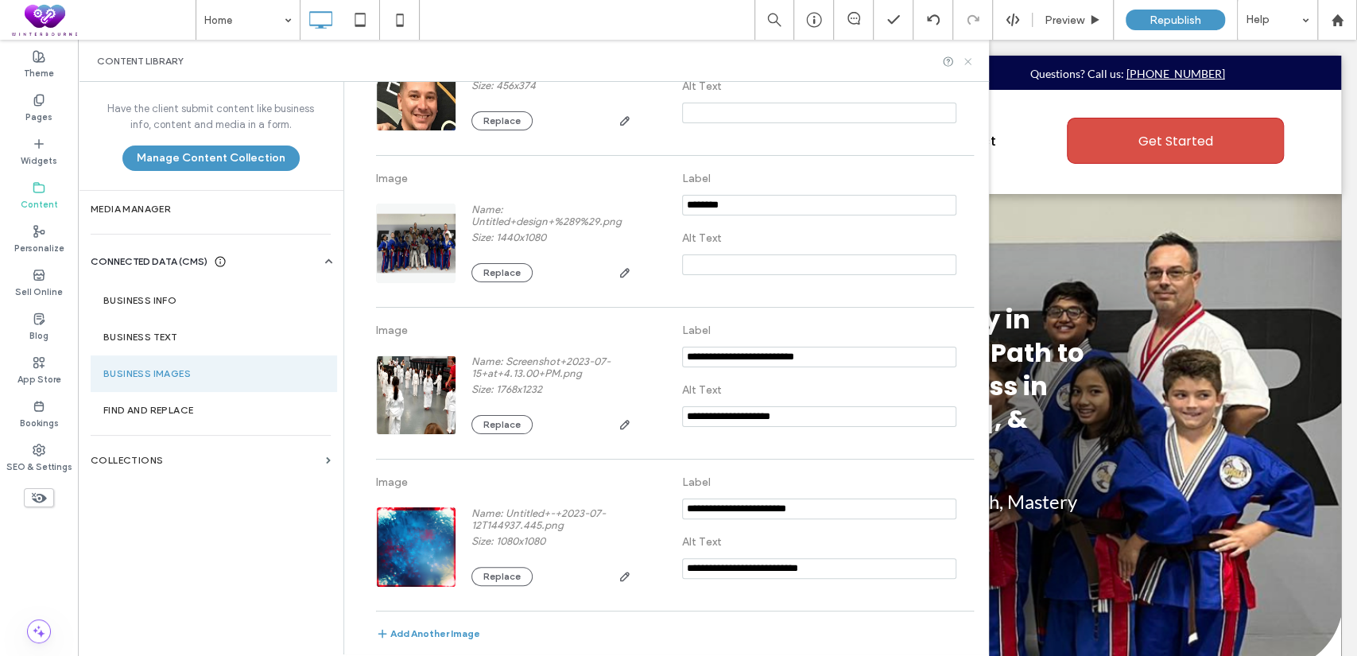
click at [968, 58] on icon at bounding box center [968, 62] width 12 height 12
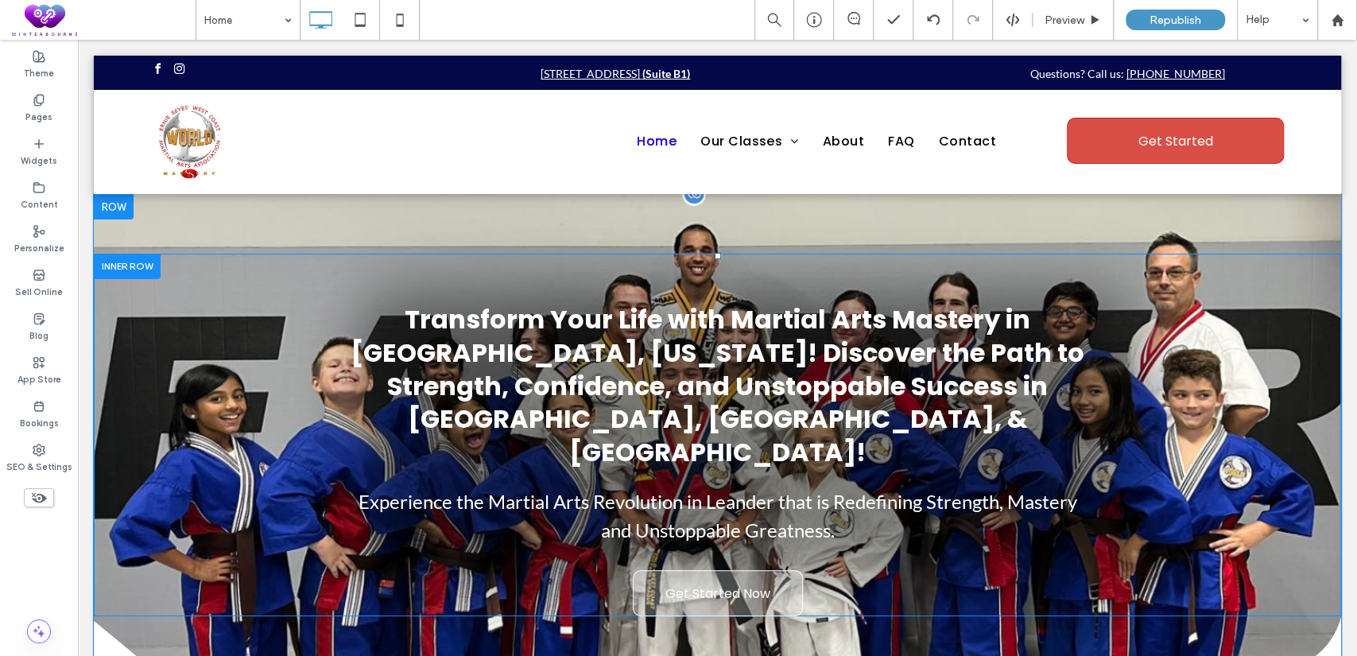
scroll to position [0, 0]
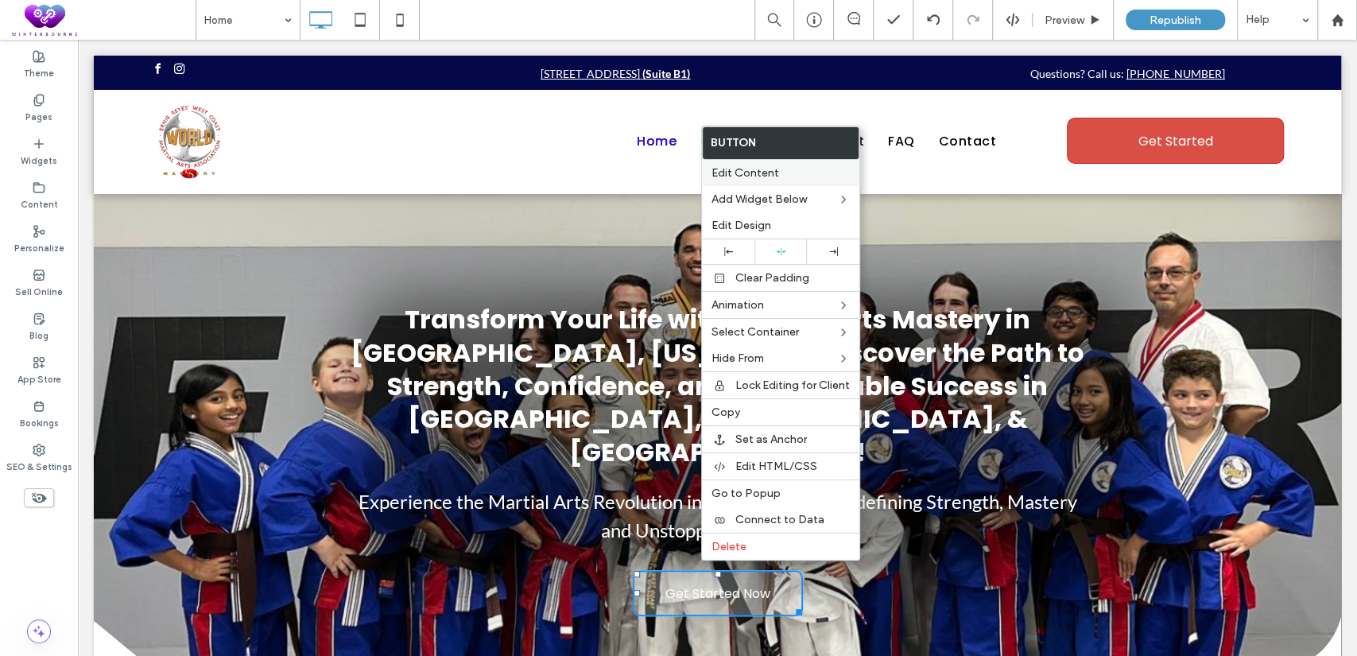
click at [747, 169] on span "Edit Content" at bounding box center [746, 173] width 68 height 14
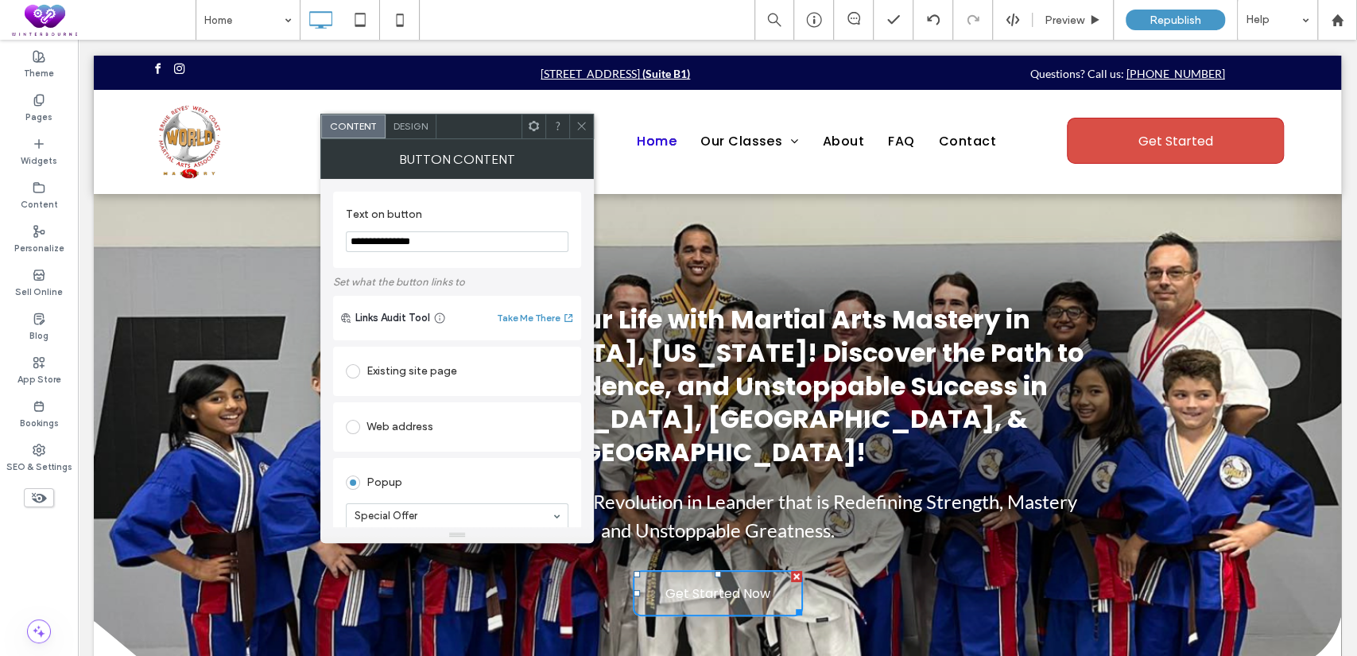
click at [417, 120] on span "Design" at bounding box center [411, 126] width 34 height 12
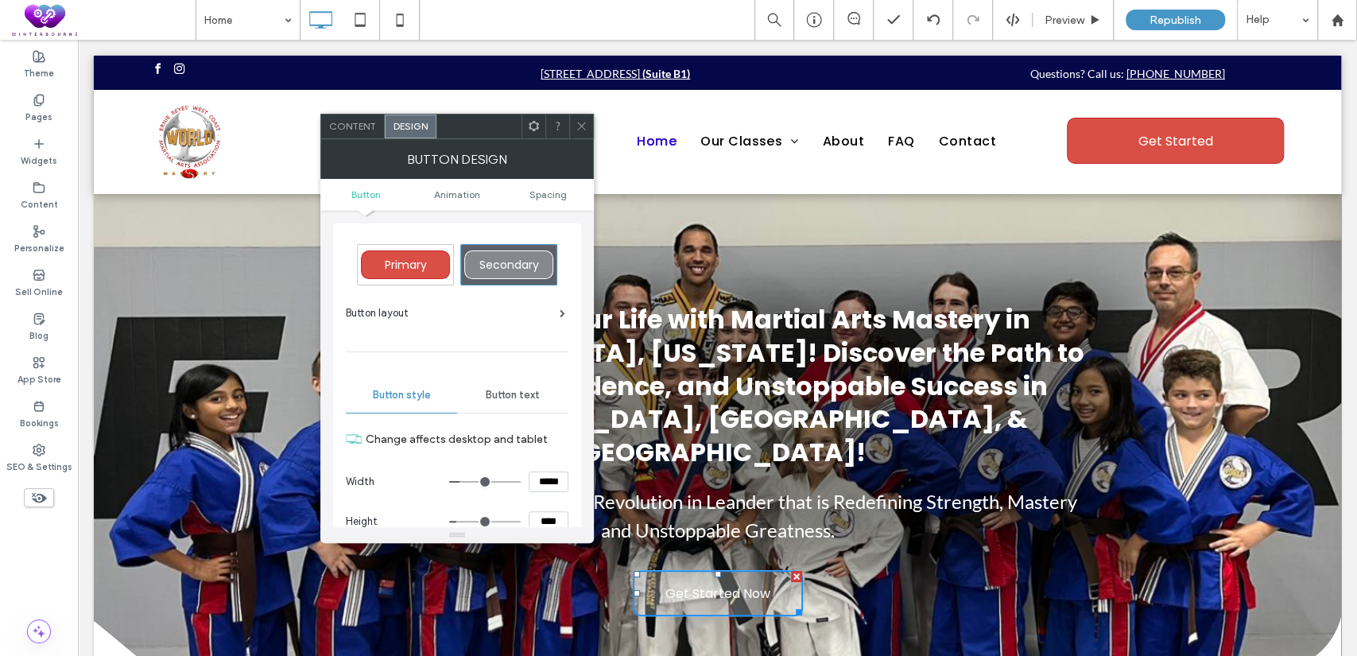
click at [408, 276] on div "Primary" at bounding box center [405, 264] width 89 height 29
type input "*"
click at [583, 131] on icon at bounding box center [582, 126] width 12 height 12
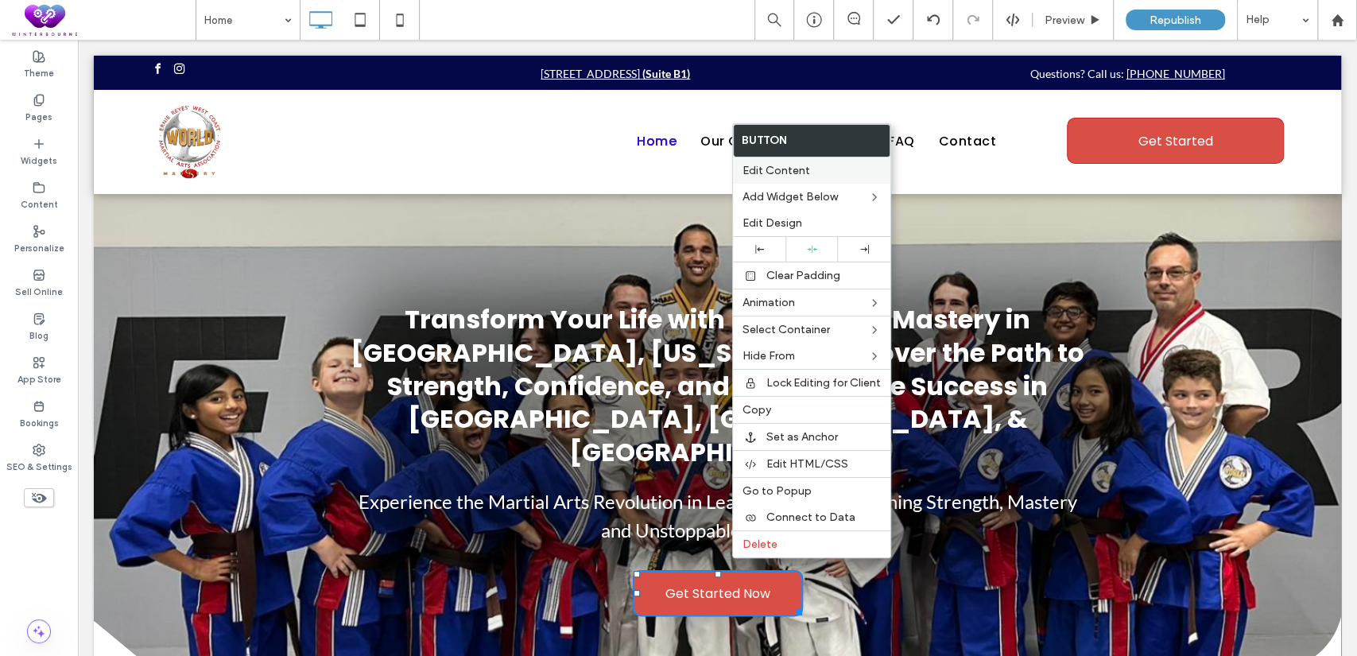
click at [789, 165] on span "Edit Content" at bounding box center [777, 171] width 68 height 14
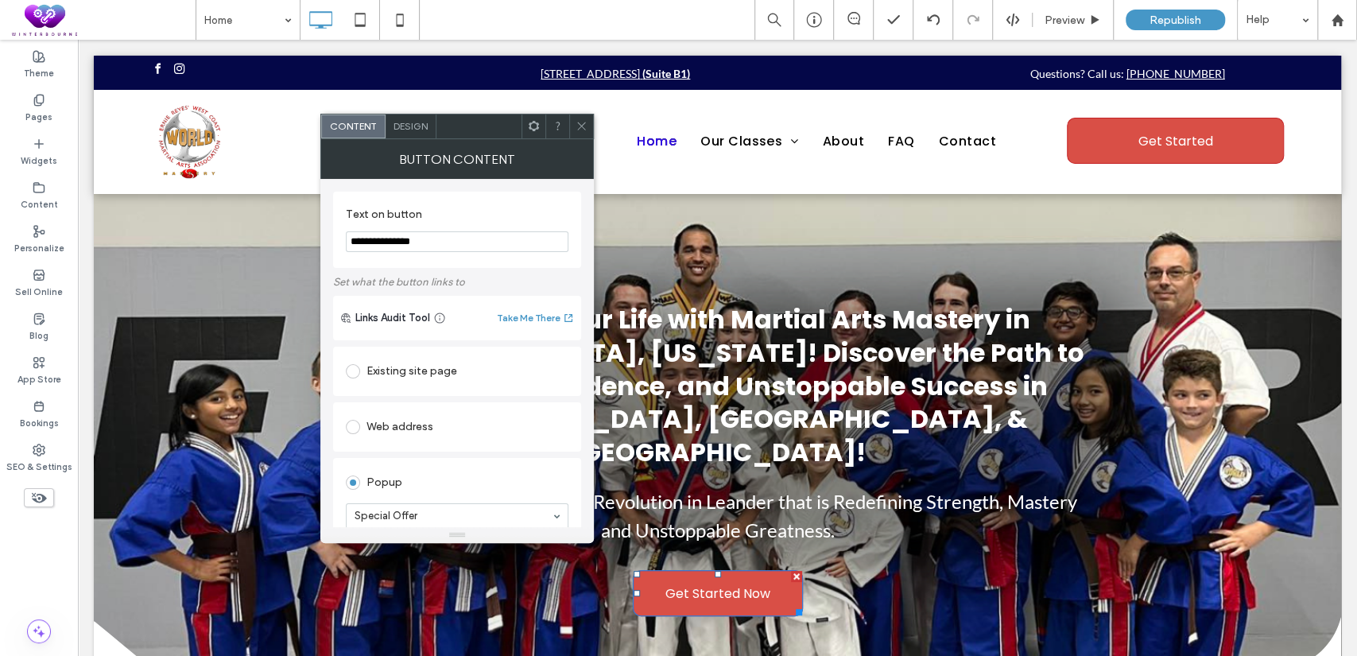
click at [414, 129] on span "Design" at bounding box center [411, 126] width 34 height 12
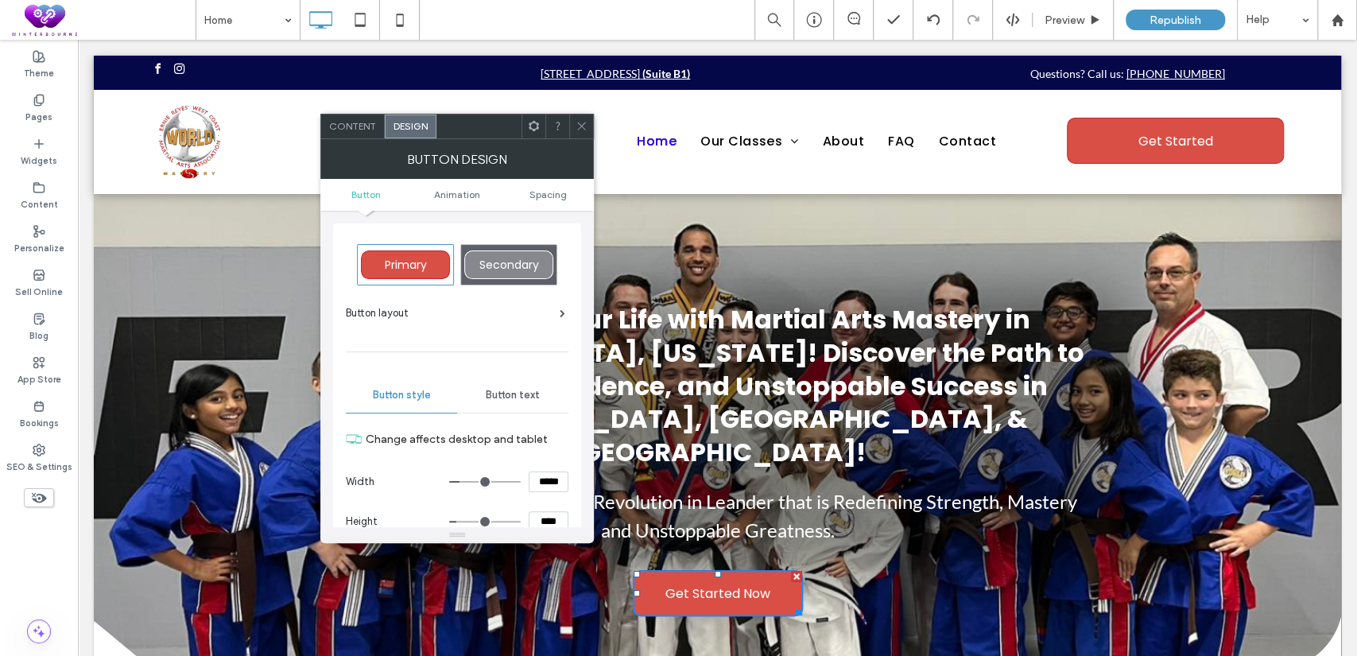
click at [499, 255] on div "Secondary" at bounding box center [508, 264] width 89 height 29
type input "*"
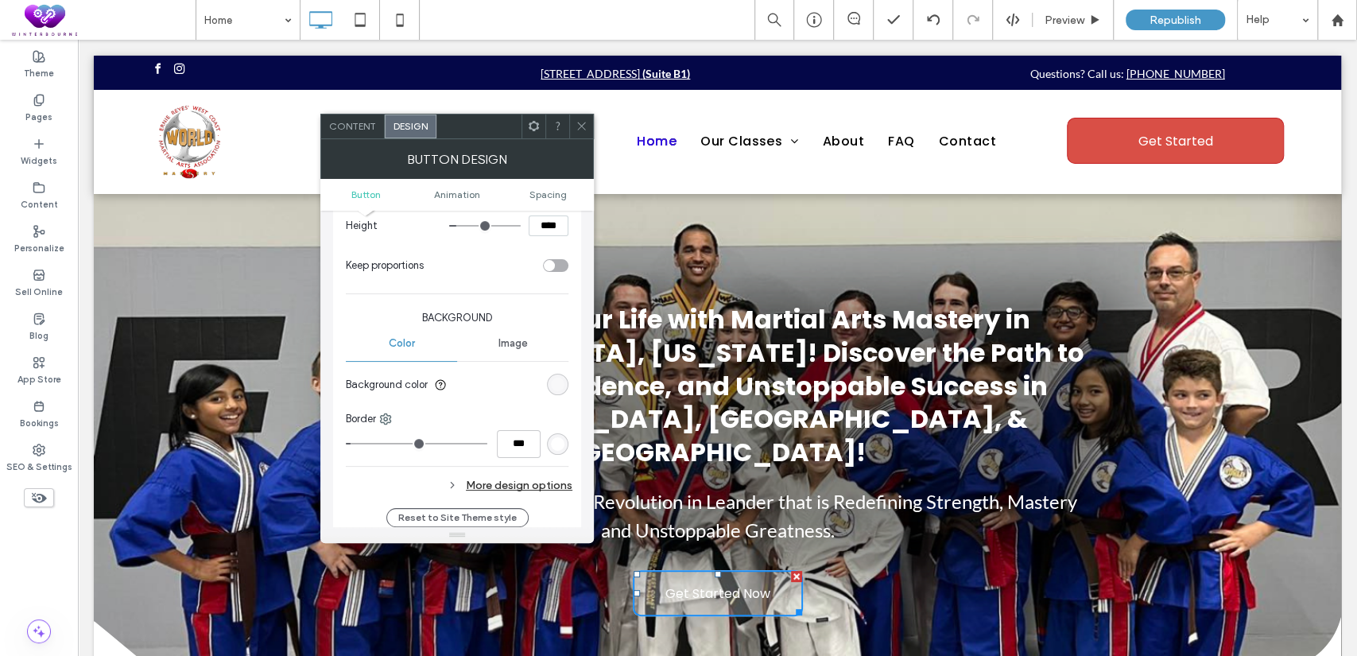
scroll to position [294, 0]
click at [563, 383] on div "rgba(255, 255, 255, 0.25)" at bounding box center [558, 386] width 14 height 14
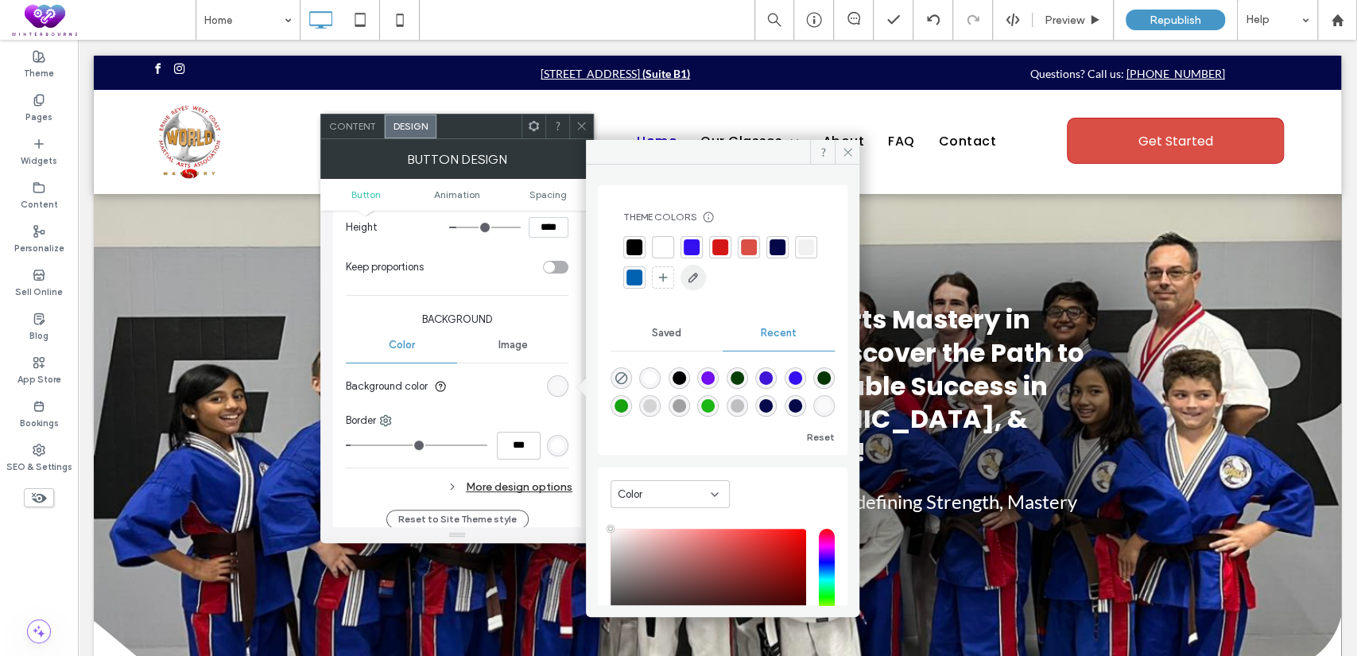
click at [698, 277] on use "button" at bounding box center [693, 278] width 10 height 10
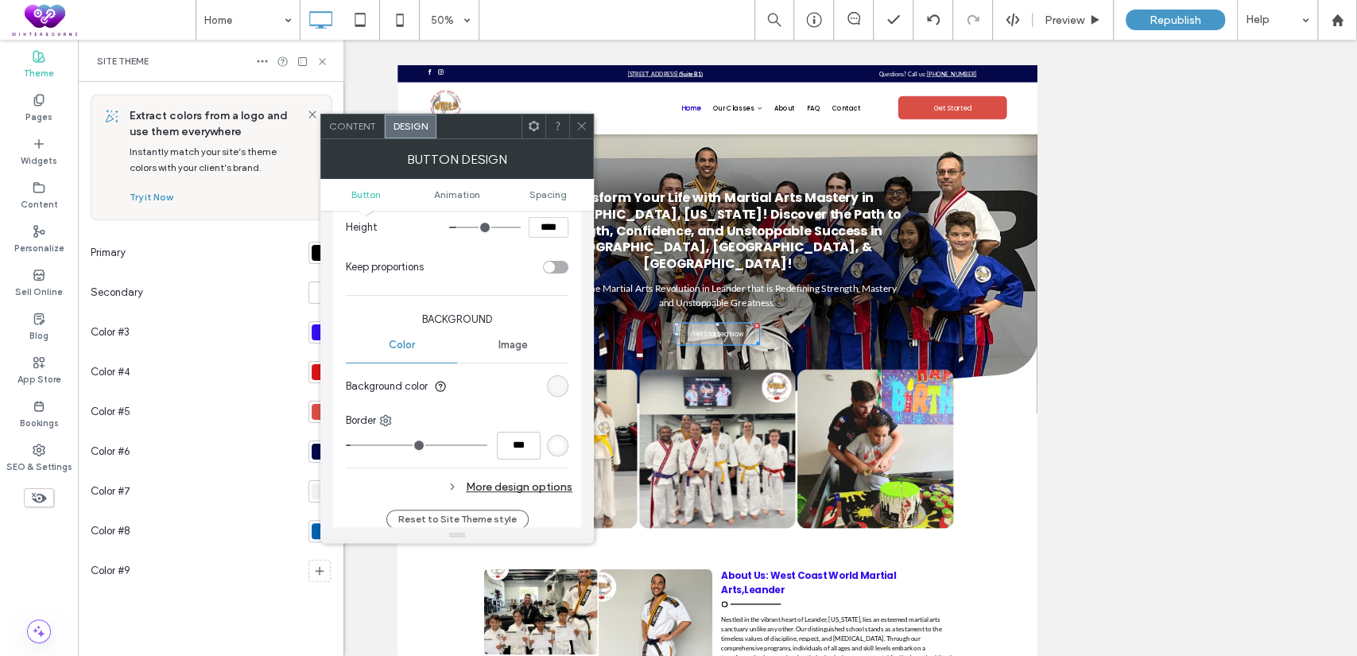
click at [582, 117] on span at bounding box center [582, 126] width 12 height 24
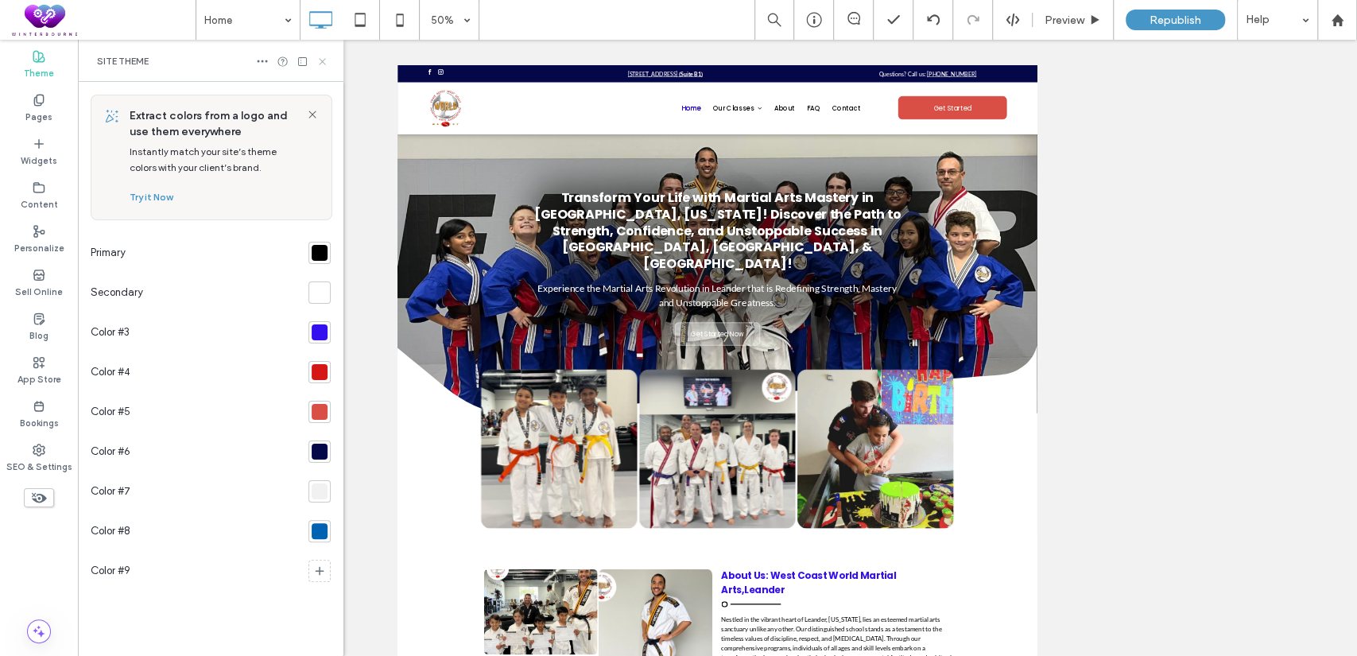
click at [324, 56] on icon at bounding box center [322, 62] width 12 height 12
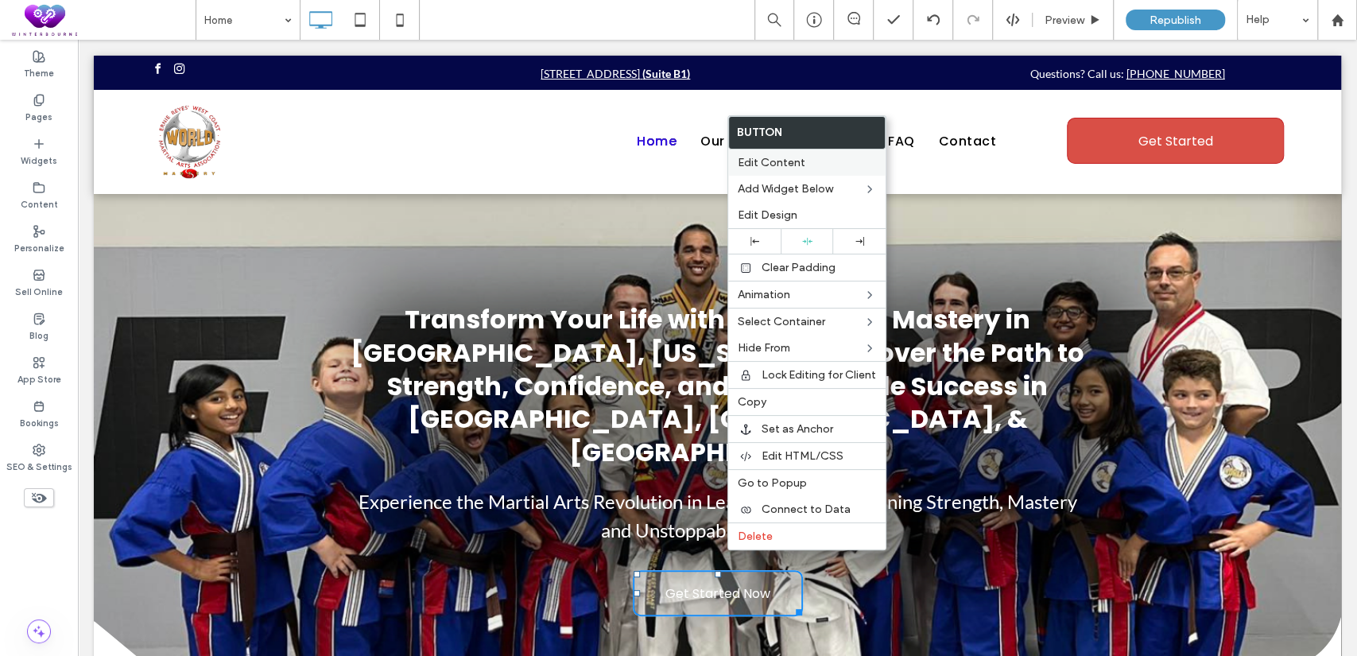
click at [772, 163] on span "Edit Content" at bounding box center [772, 163] width 68 height 14
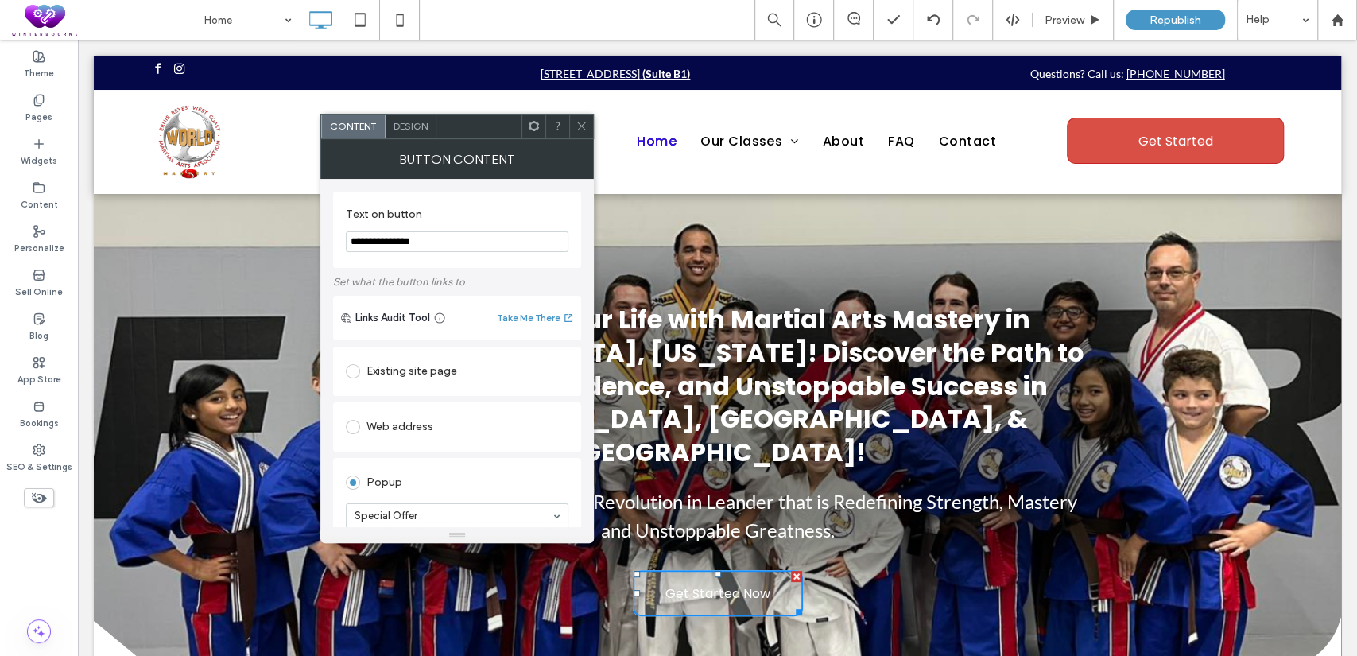
click at [425, 127] on span "Design" at bounding box center [411, 126] width 34 height 12
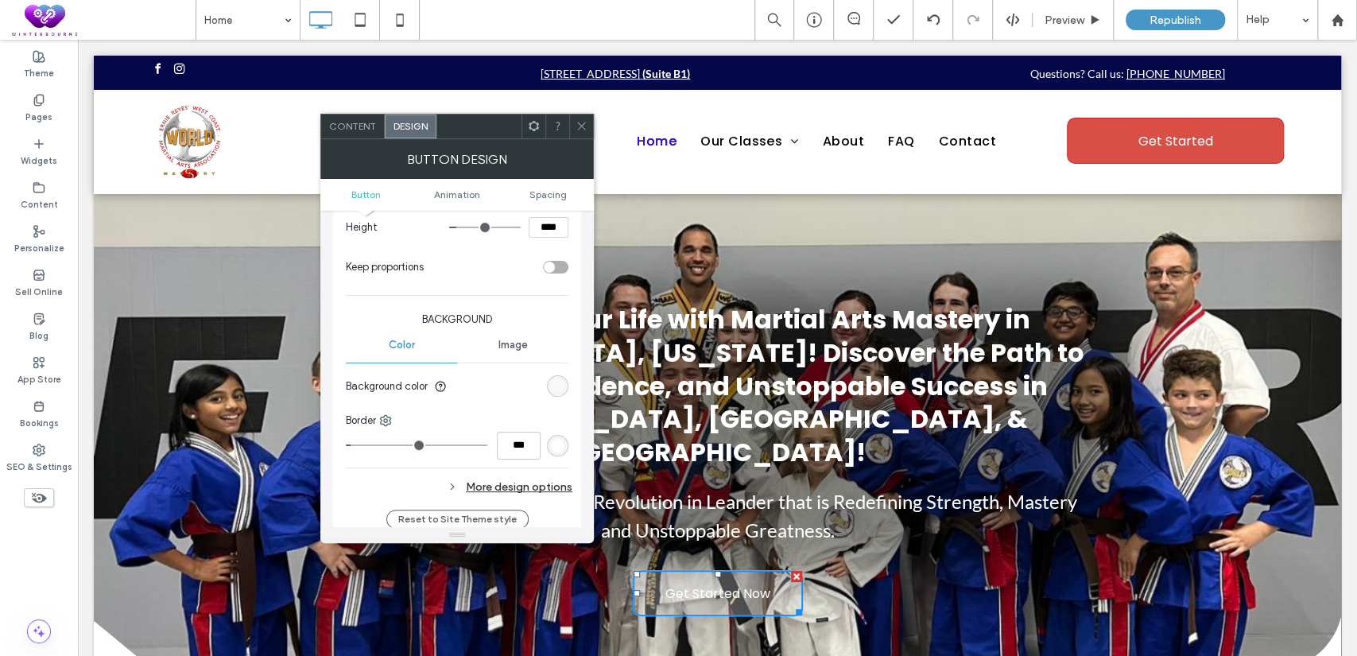
click at [554, 382] on div "rgba(255, 255, 255, 0.25)" at bounding box center [558, 386] width 14 height 14
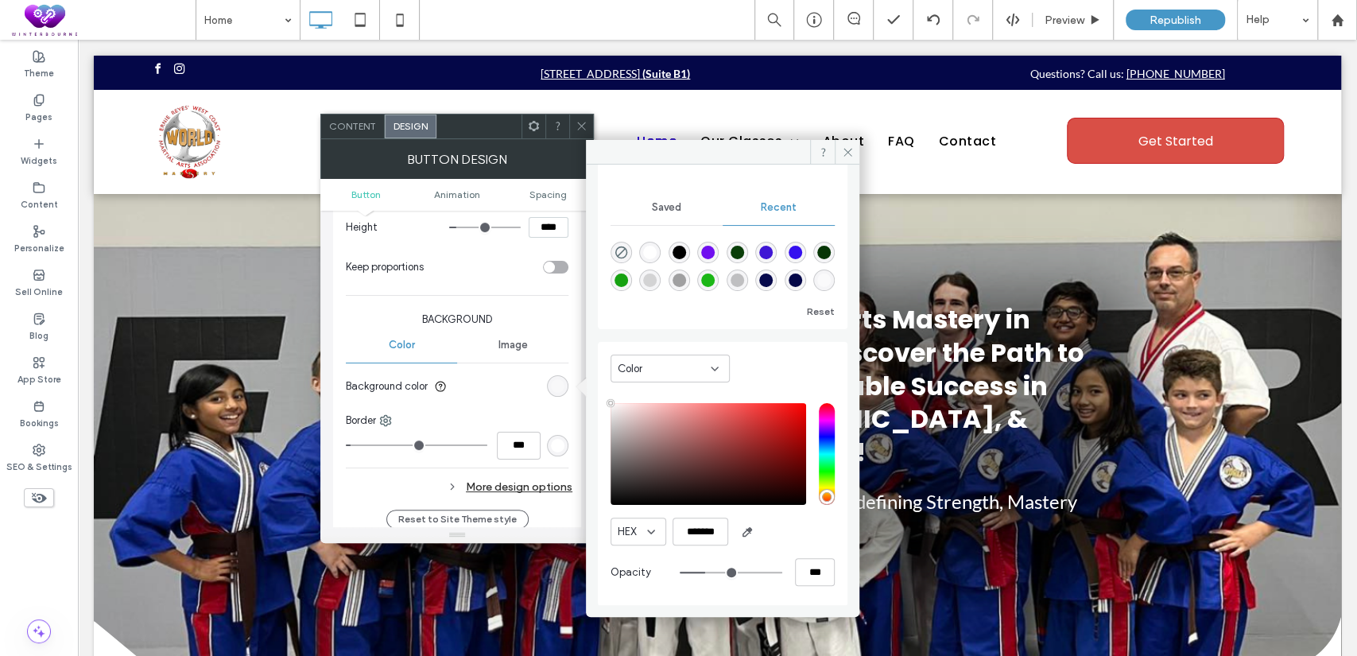
scroll to position [127, 0]
type input "**"
type input "***"
type input "**"
type input "***"
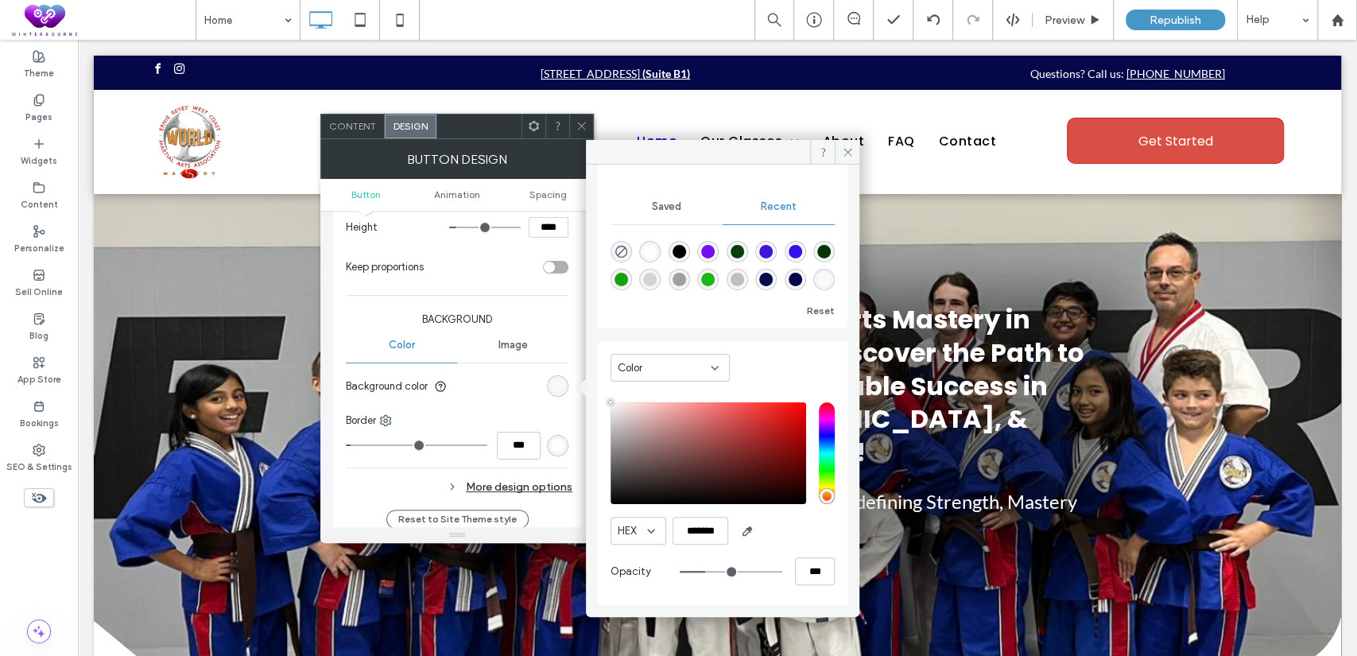
type input "**"
type input "***"
type input "**"
type input "***"
type input "**"
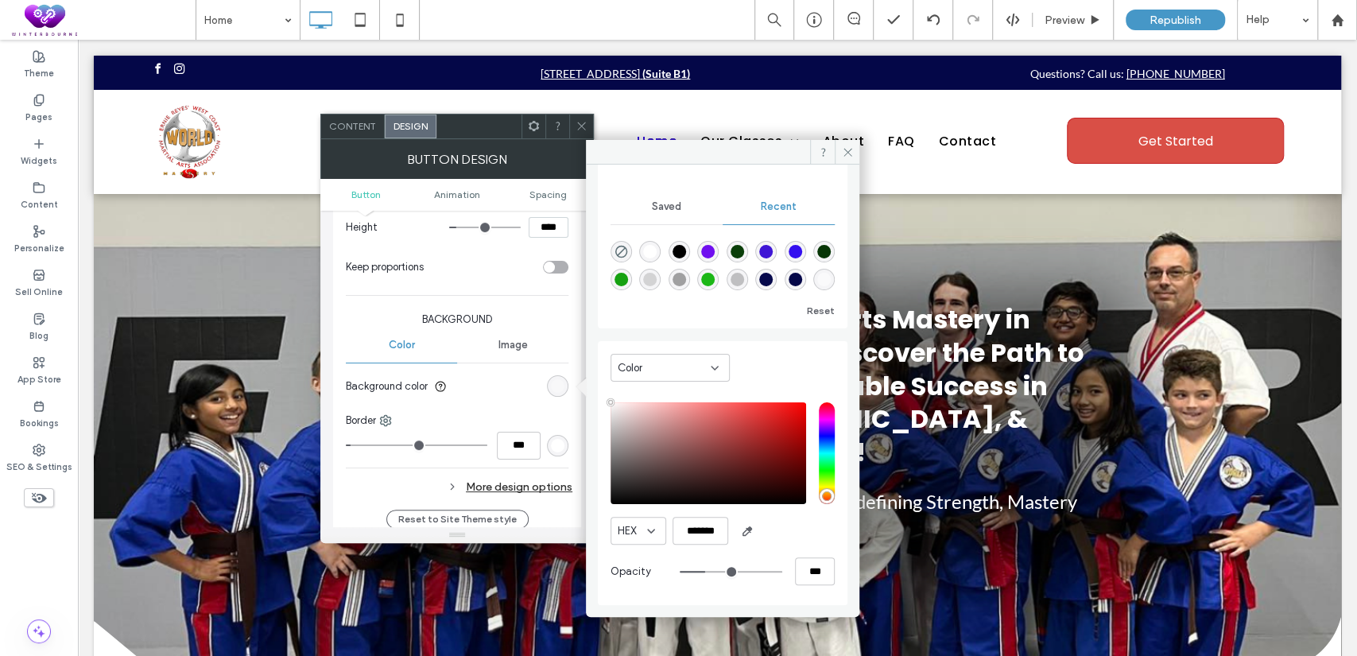
type input "***"
type input "**"
type input "***"
type input "**"
type input "***"
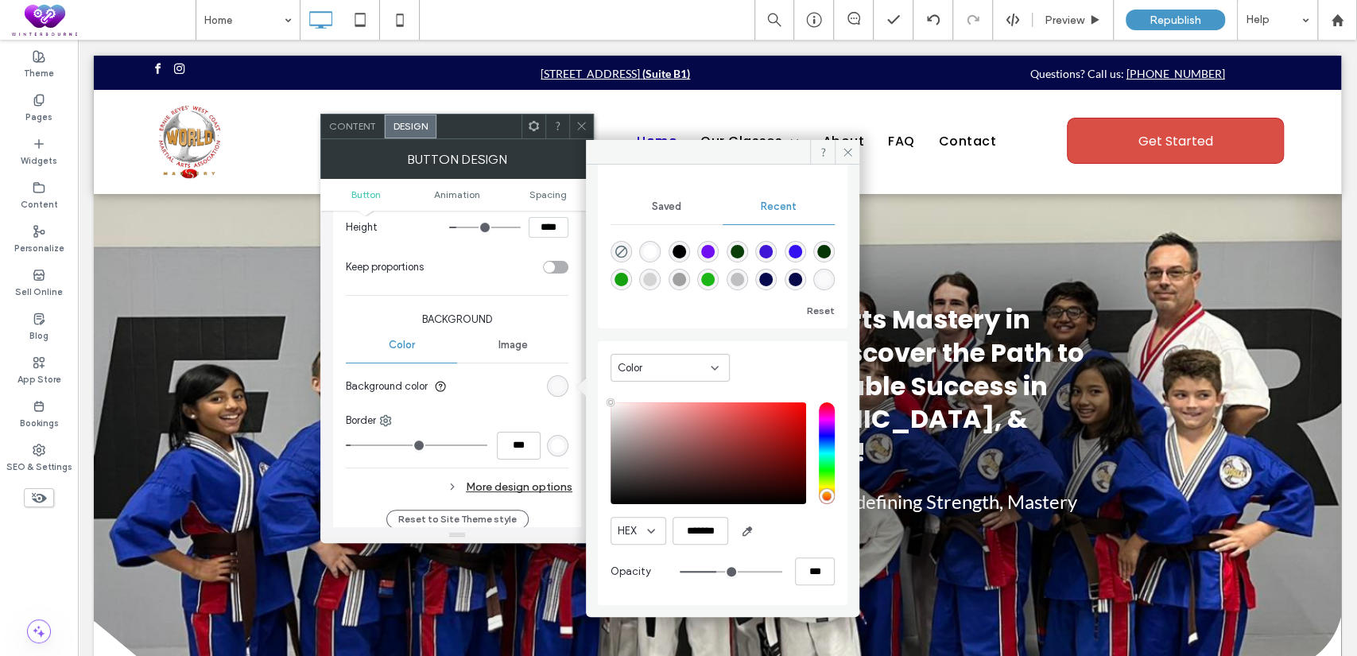
type input "**"
type input "***"
type input "**"
type input "***"
type input "**"
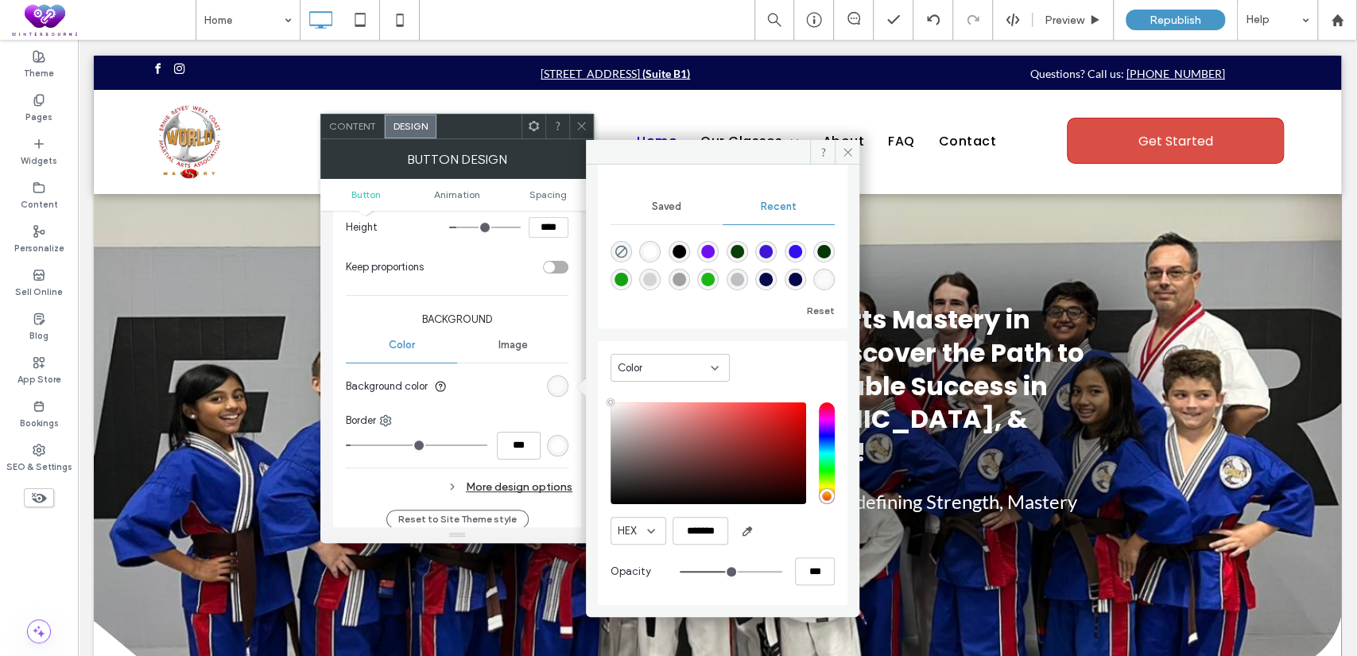
type input "***"
type input "**"
type input "***"
type input "**"
type input "***"
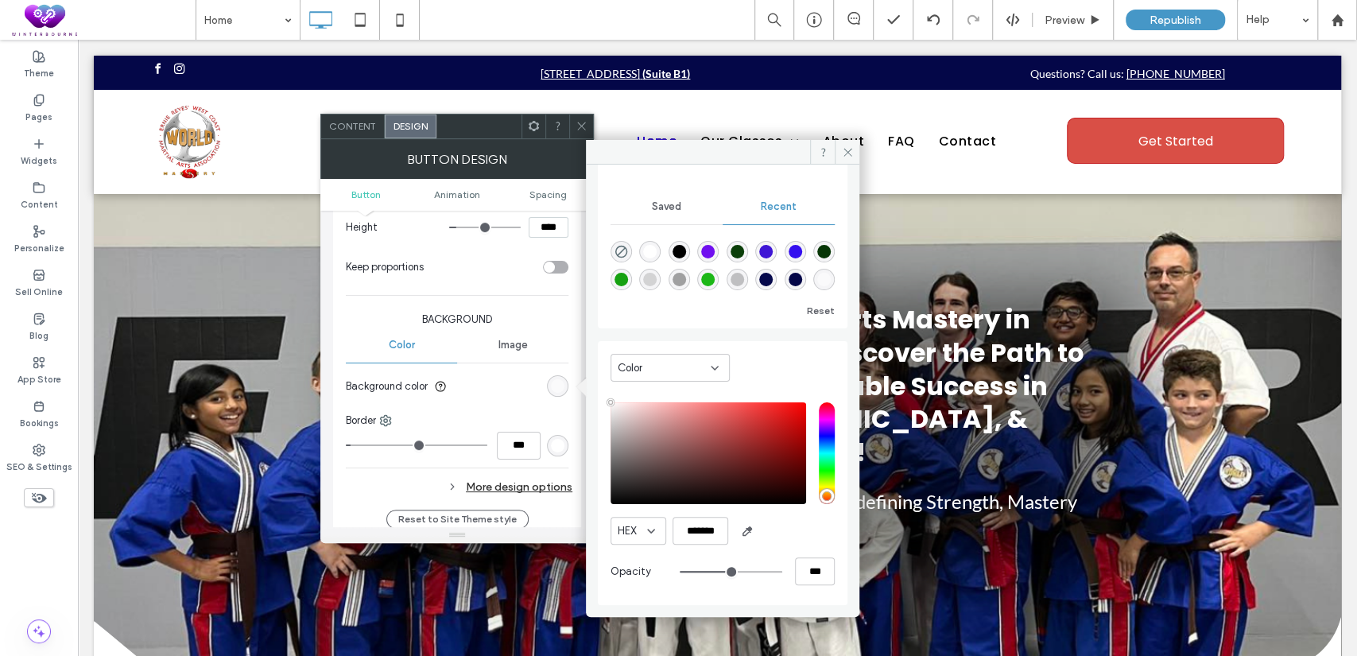
type input "**"
type input "***"
drag, startPoint x: 701, startPoint y: 572, endPoint x: 723, endPoint y: 572, distance: 21.5
type input "**"
click at [723, 572] on input "range" at bounding box center [731, 572] width 103 height 2
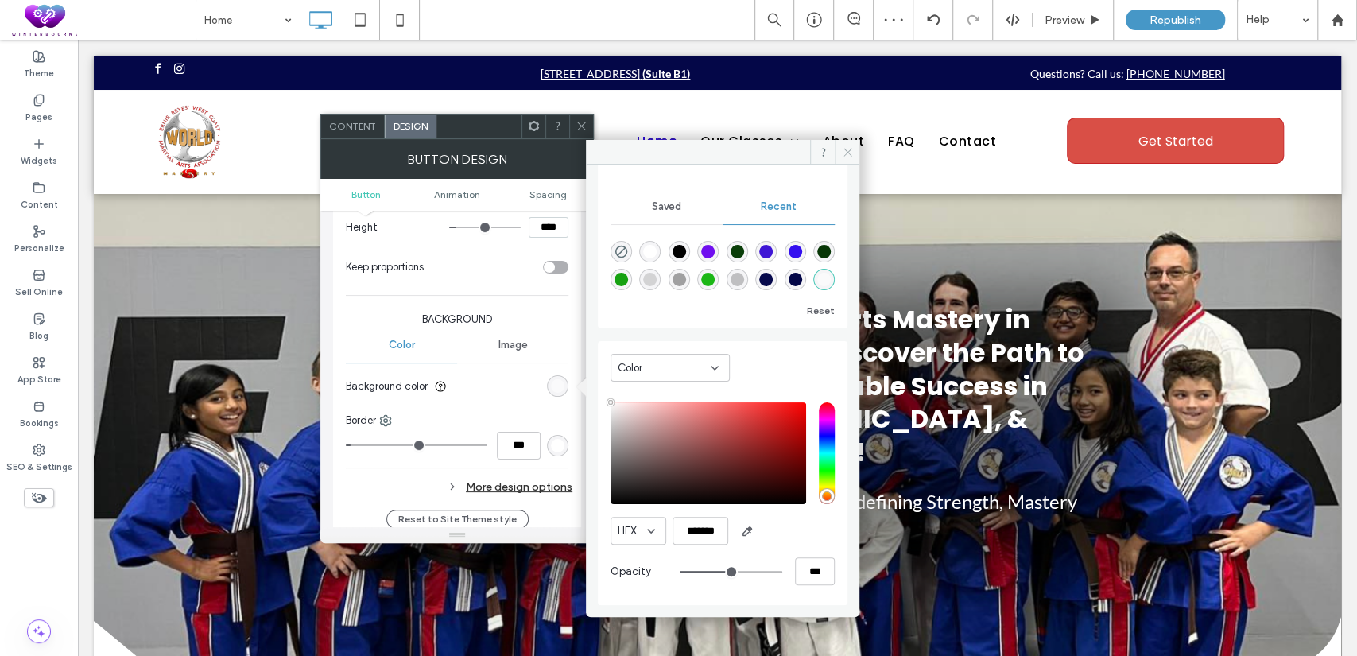
click at [851, 147] on icon at bounding box center [848, 152] width 12 height 12
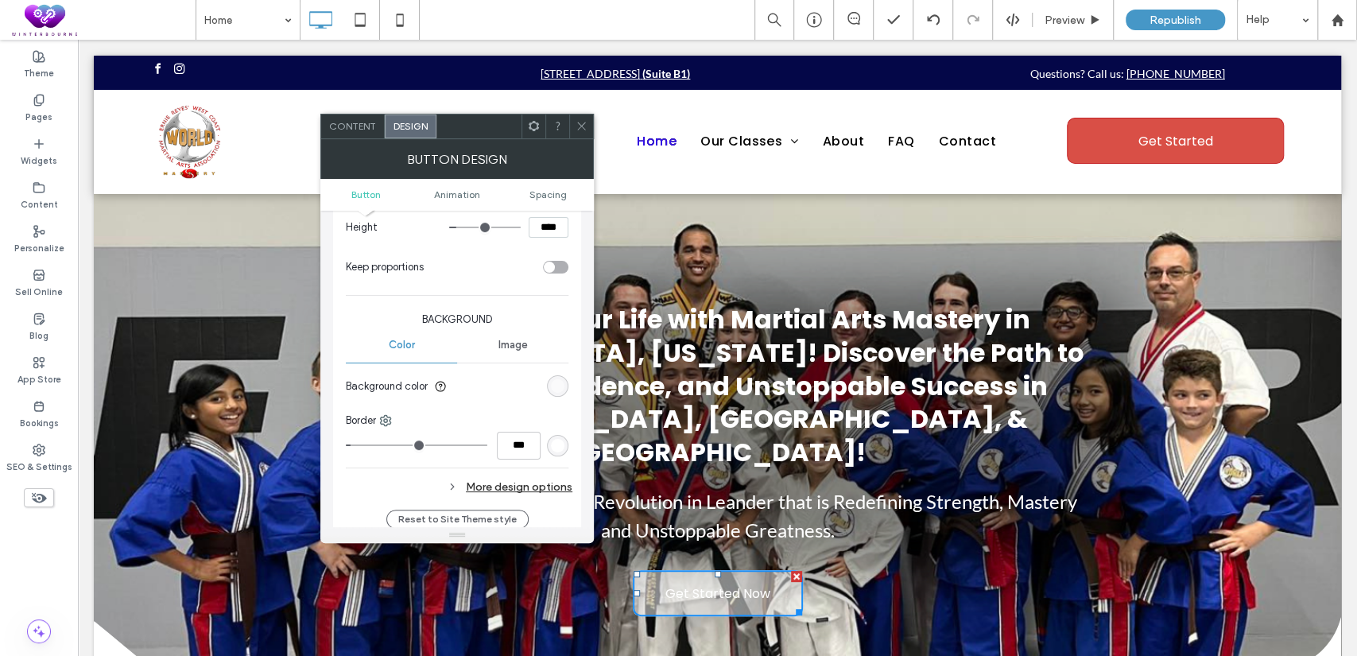
click at [581, 128] on icon at bounding box center [582, 126] width 12 height 12
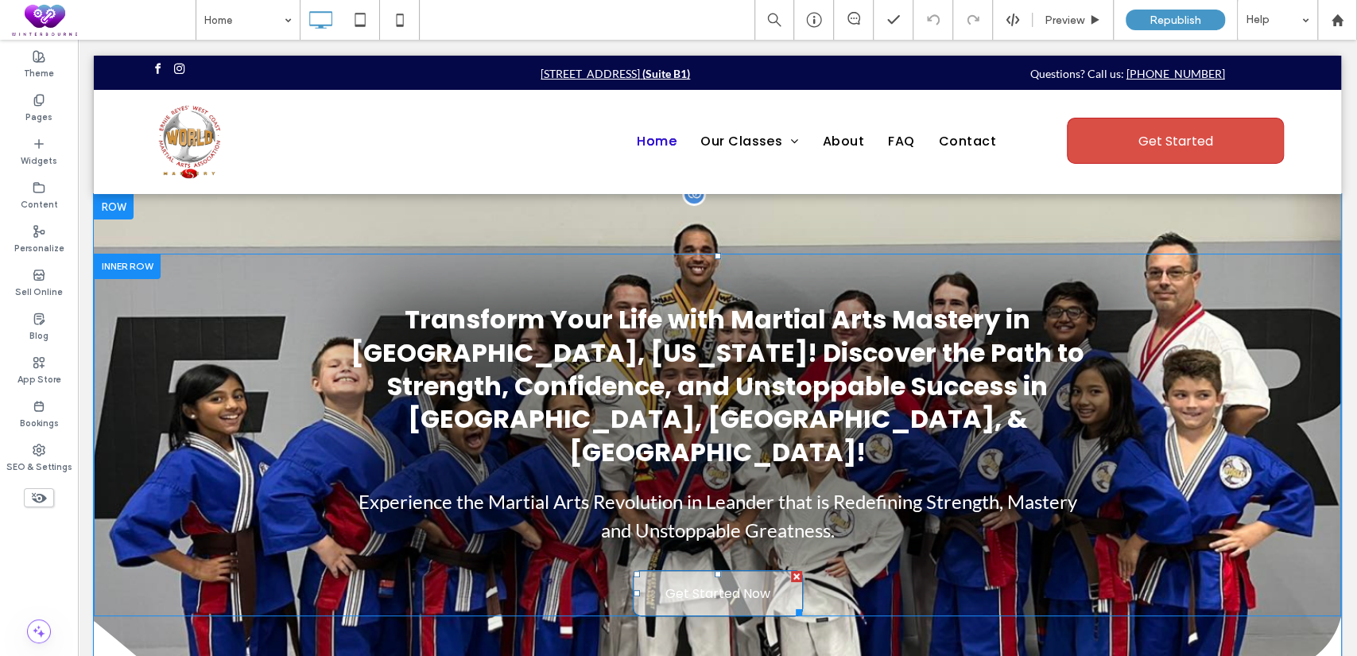
click at [710, 571] on span "Get Started Now" at bounding box center [717, 593] width 105 height 45
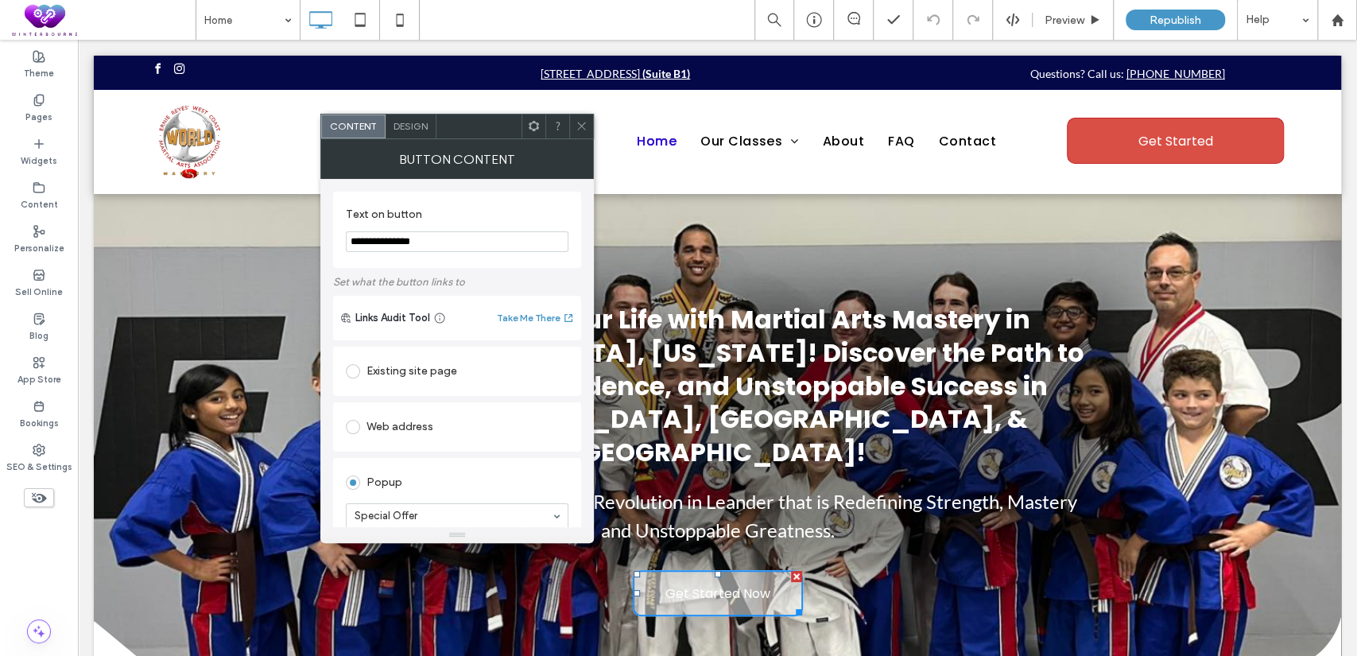
click at [417, 131] on span "Design" at bounding box center [411, 126] width 34 height 12
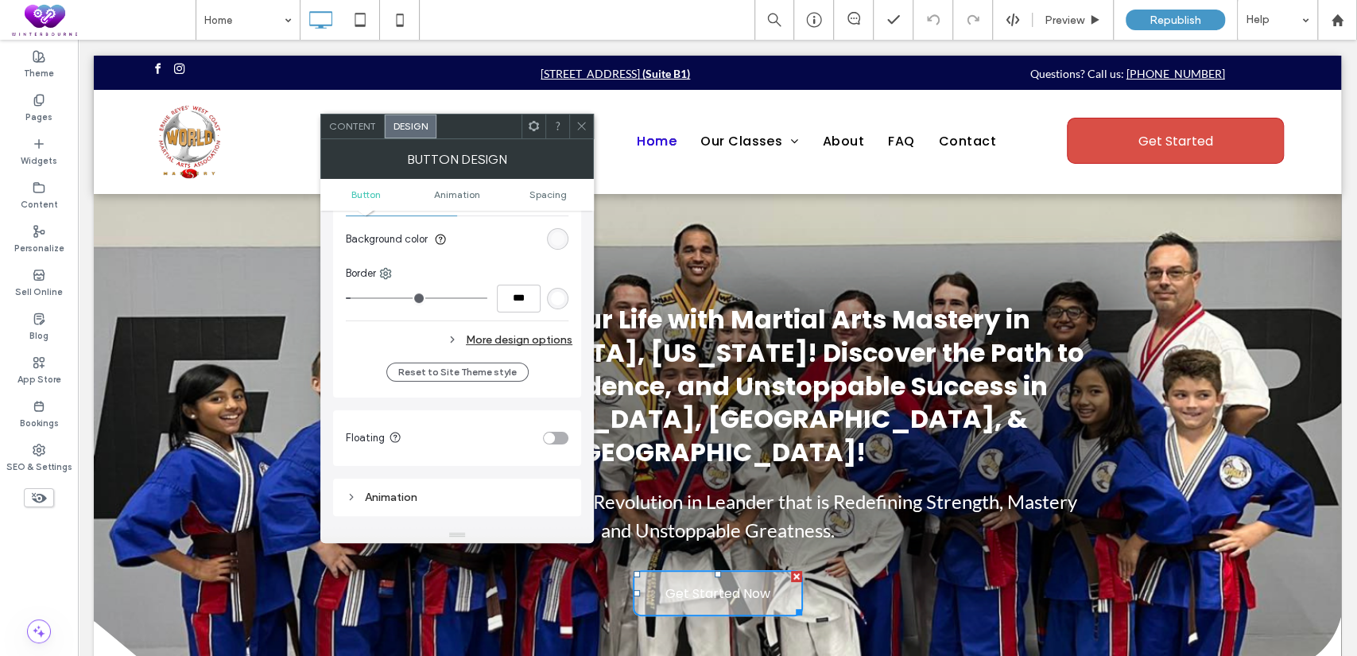
scroll to position [294, 0]
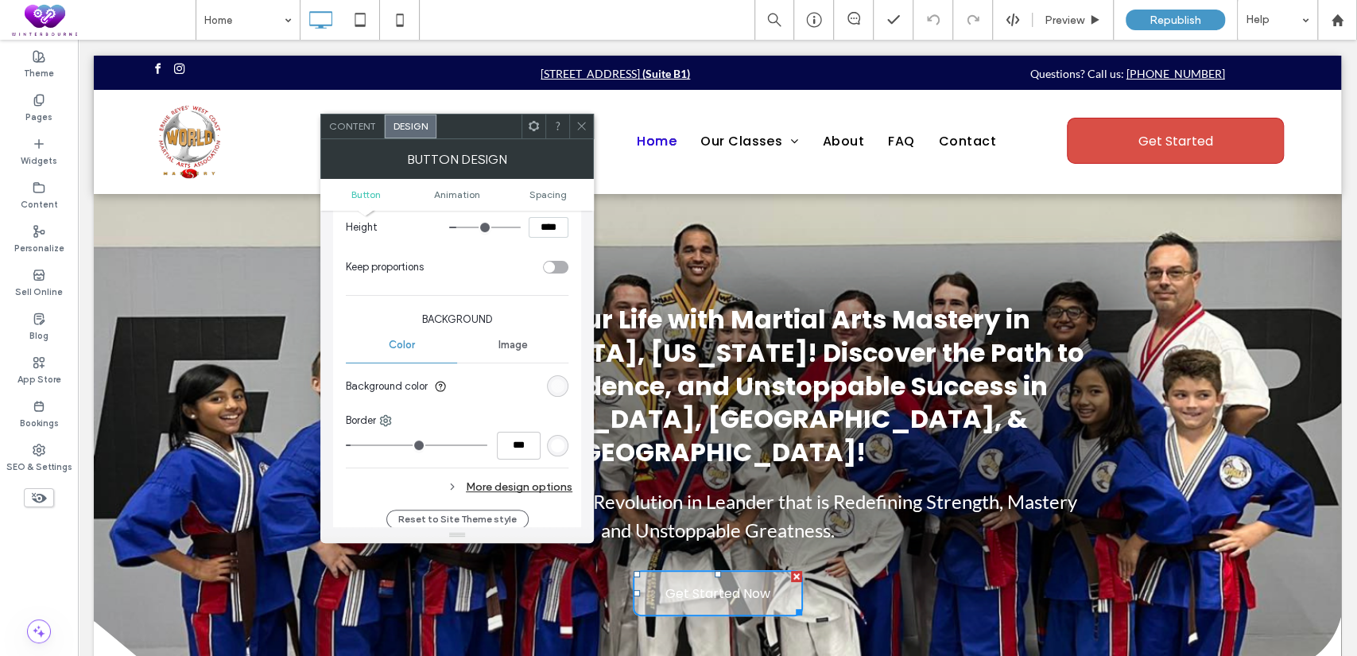
click at [561, 381] on div "rgba(255, 255, 255, 0.5)" at bounding box center [558, 386] width 14 height 14
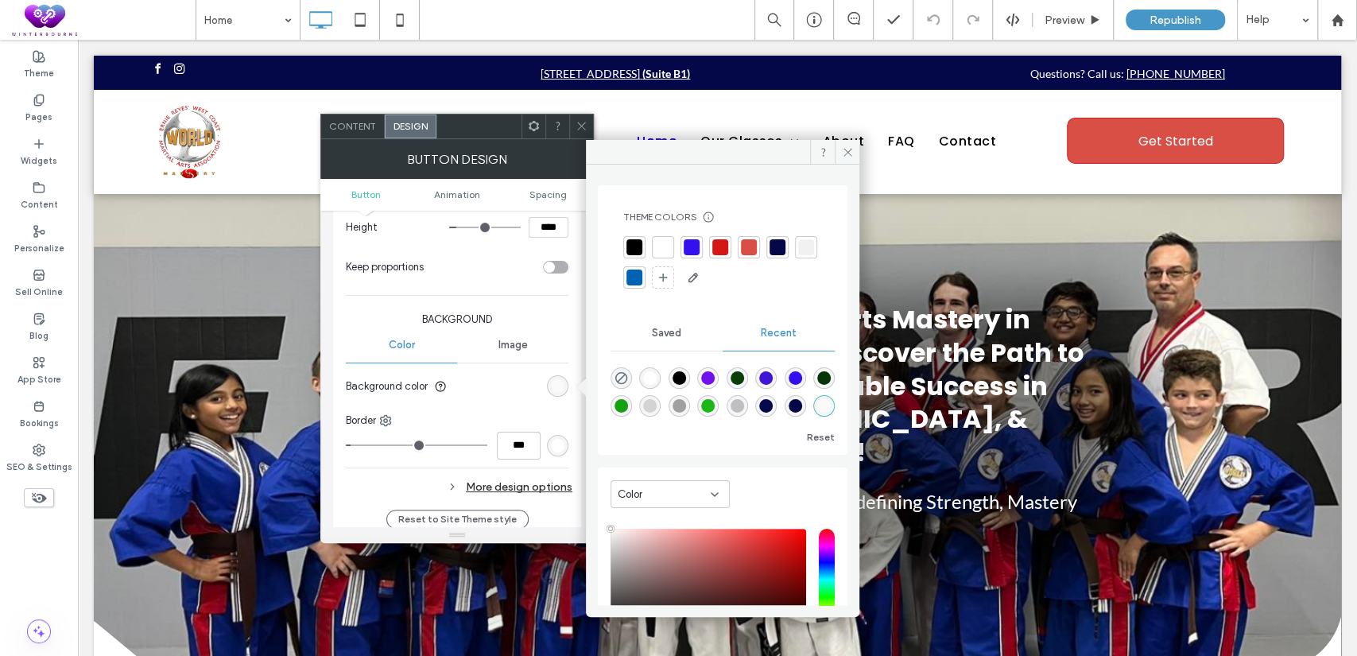
click at [630, 248] on div at bounding box center [634, 247] width 16 height 16
click at [842, 151] on icon at bounding box center [848, 152] width 12 height 12
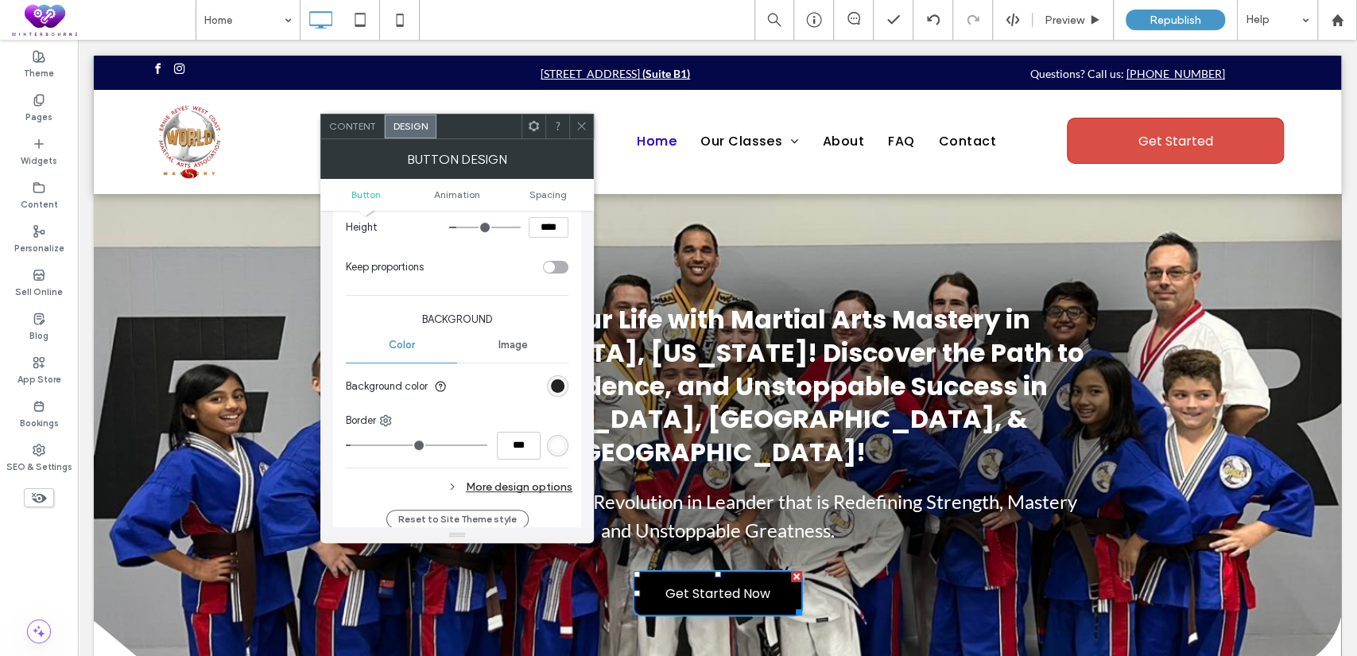
click at [560, 382] on div "rgba(0, 0, 0, 1)" at bounding box center [558, 386] width 14 height 14
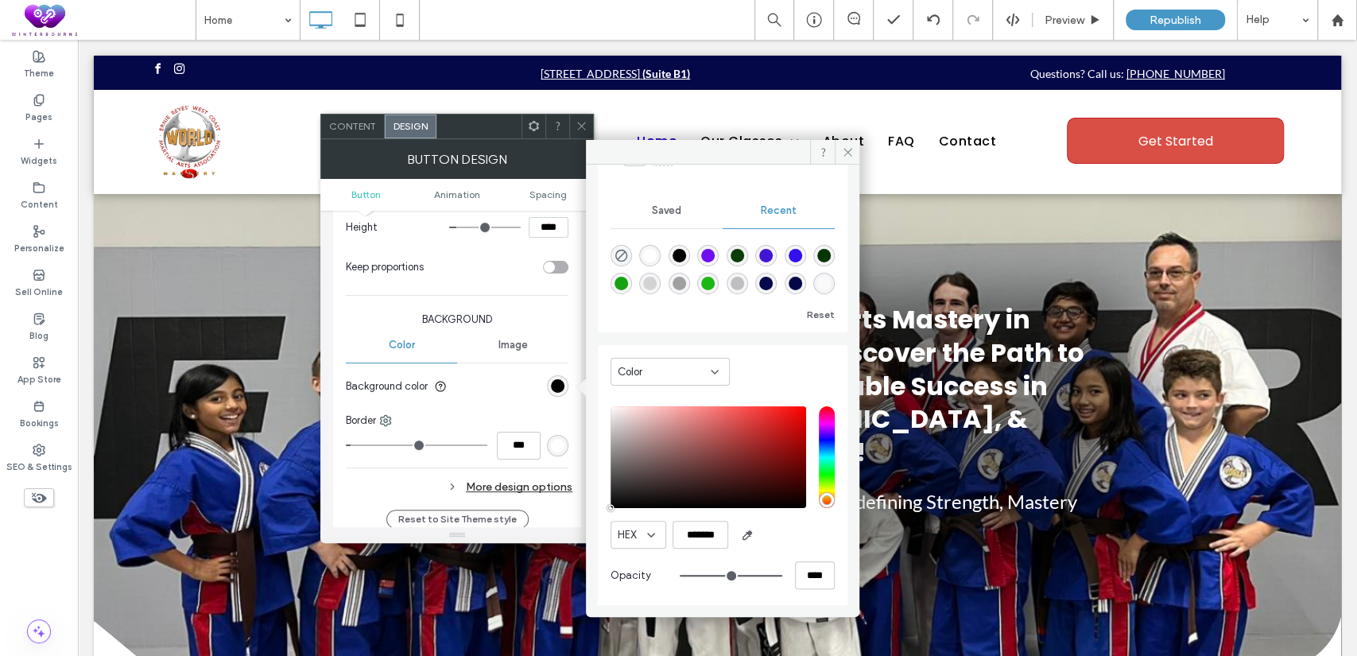
scroll to position [129, 0]
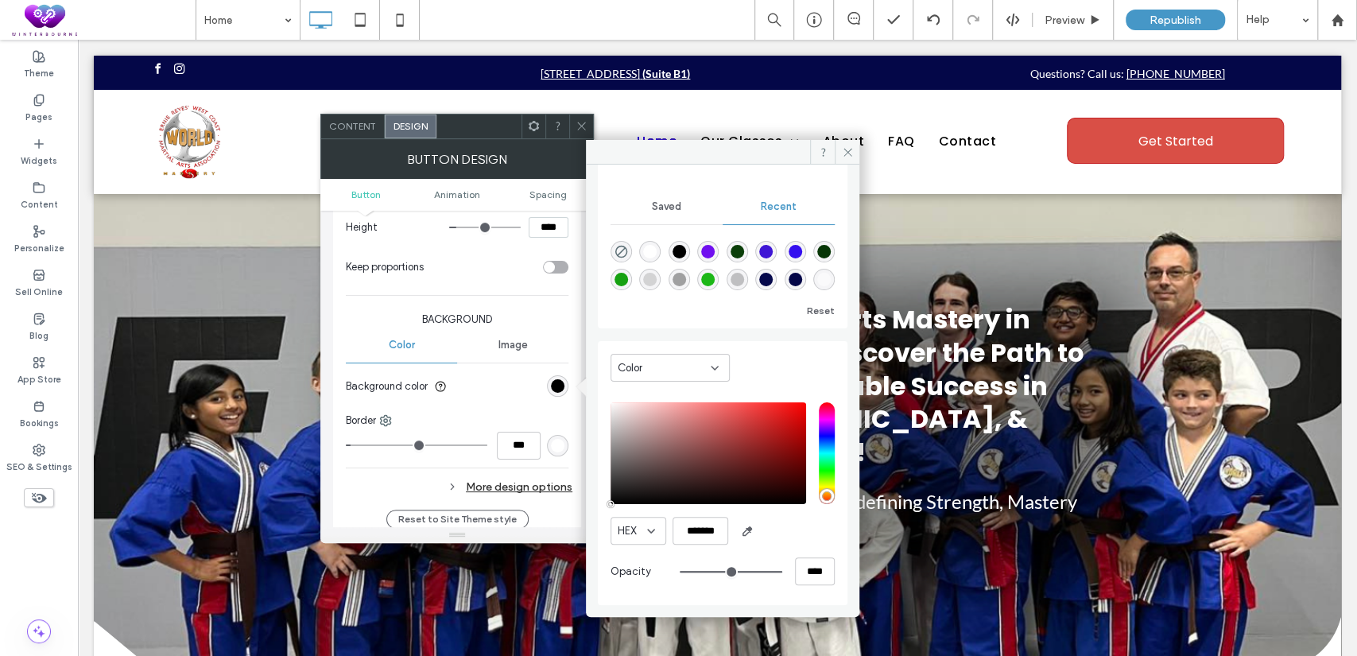
type input "**"
type input "***"
type input "**"
type input "***"
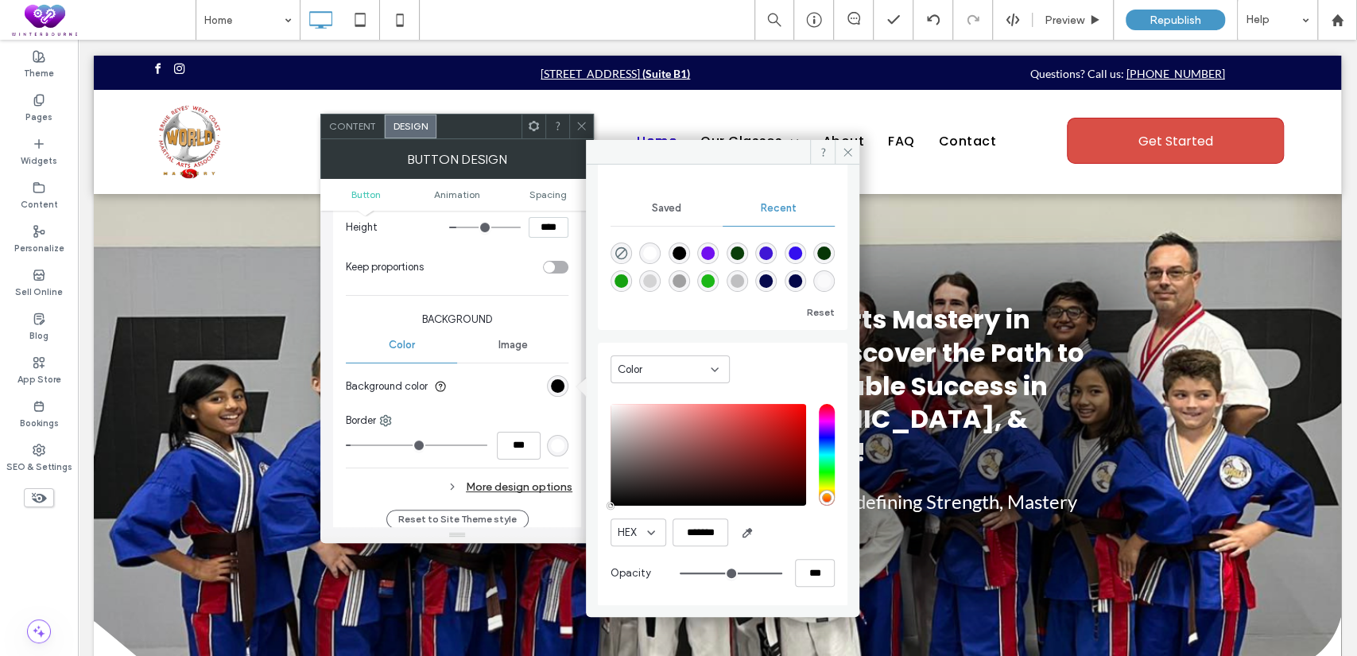
type input "**"
type input "***"
type input "**"
type input "***"
type input "**"
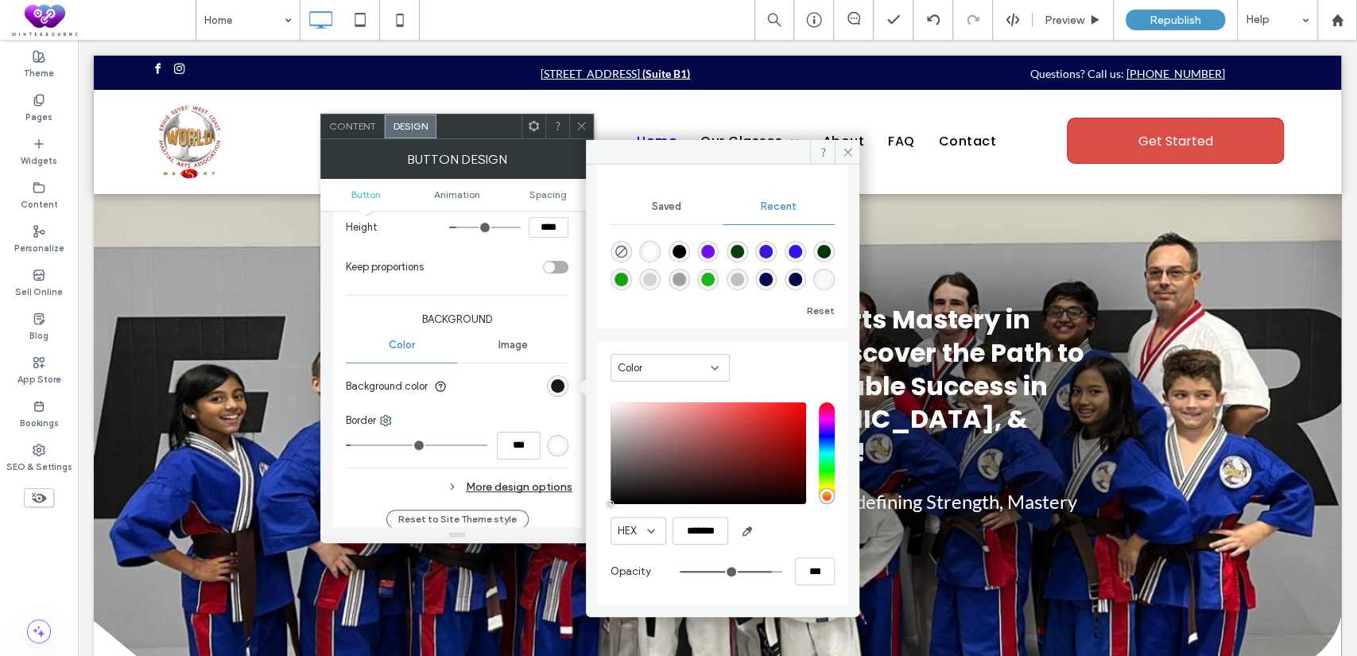
type input "***"
type input "**"
type input "***"
type input "**"
type input "***"
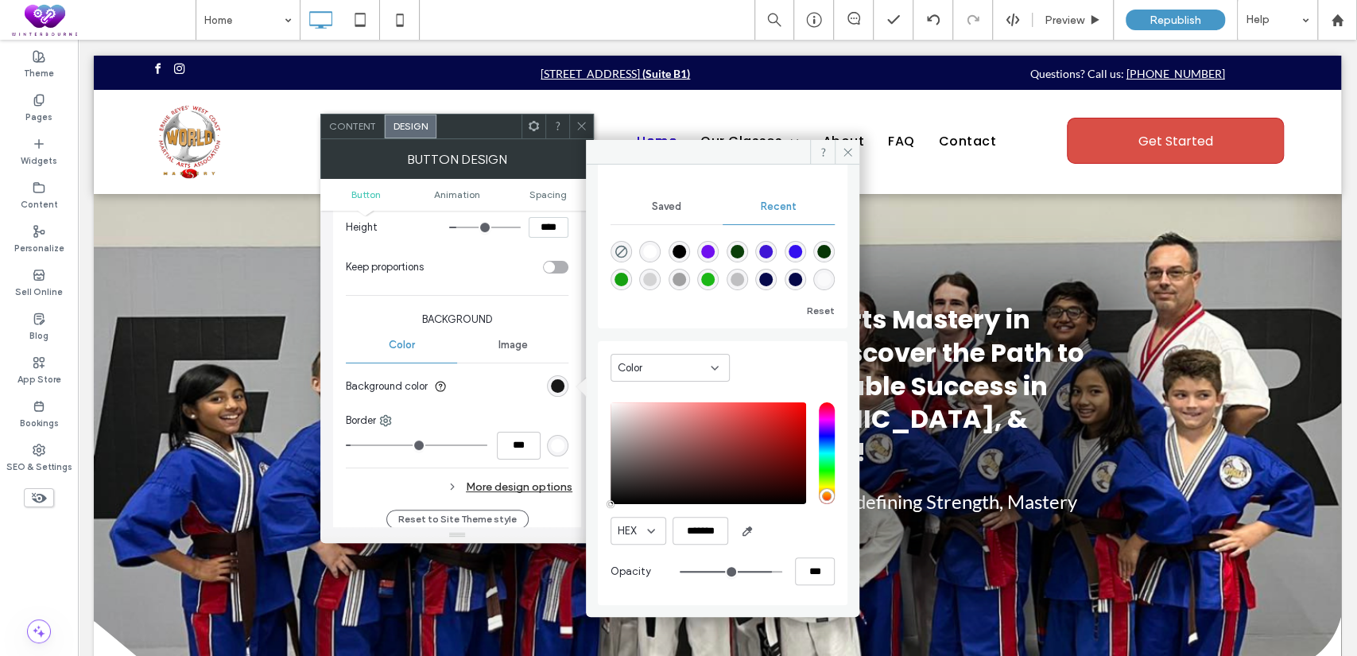
type input "**"
type input "***"
type input "**"
type input "***"
type input "**"
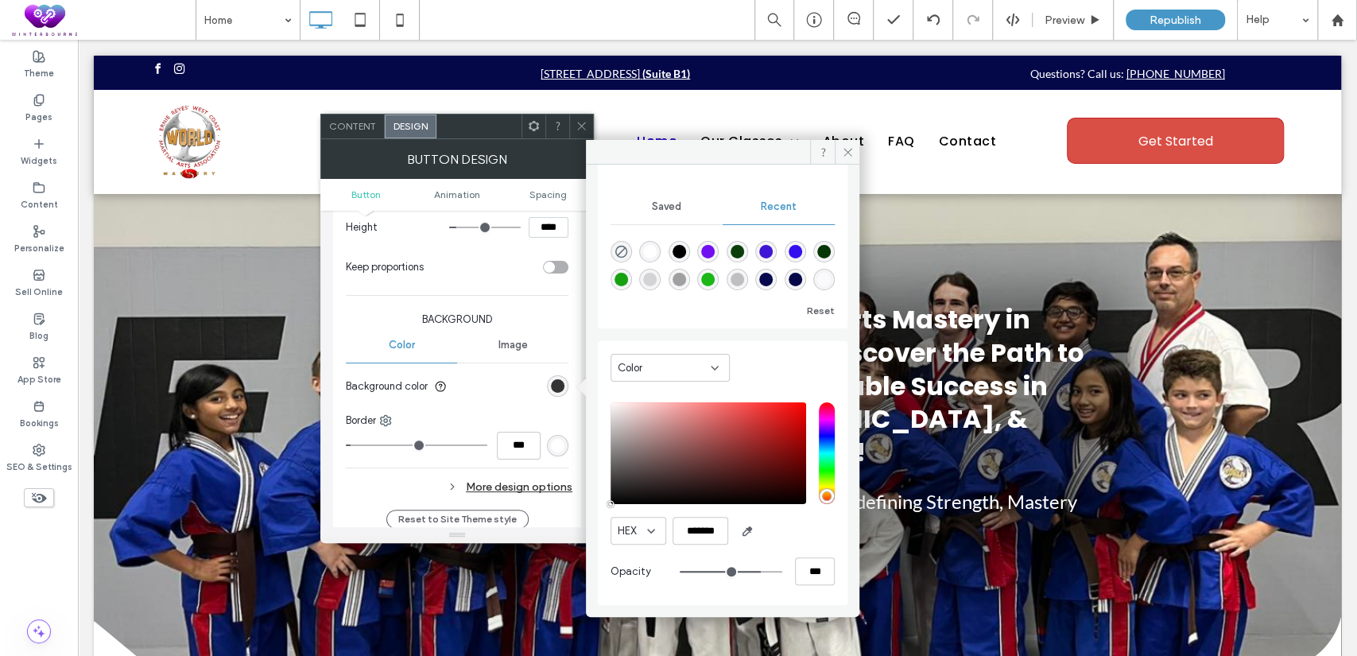
type input "***"
type input "**"
type input "***"
type input "**"
type input "***"
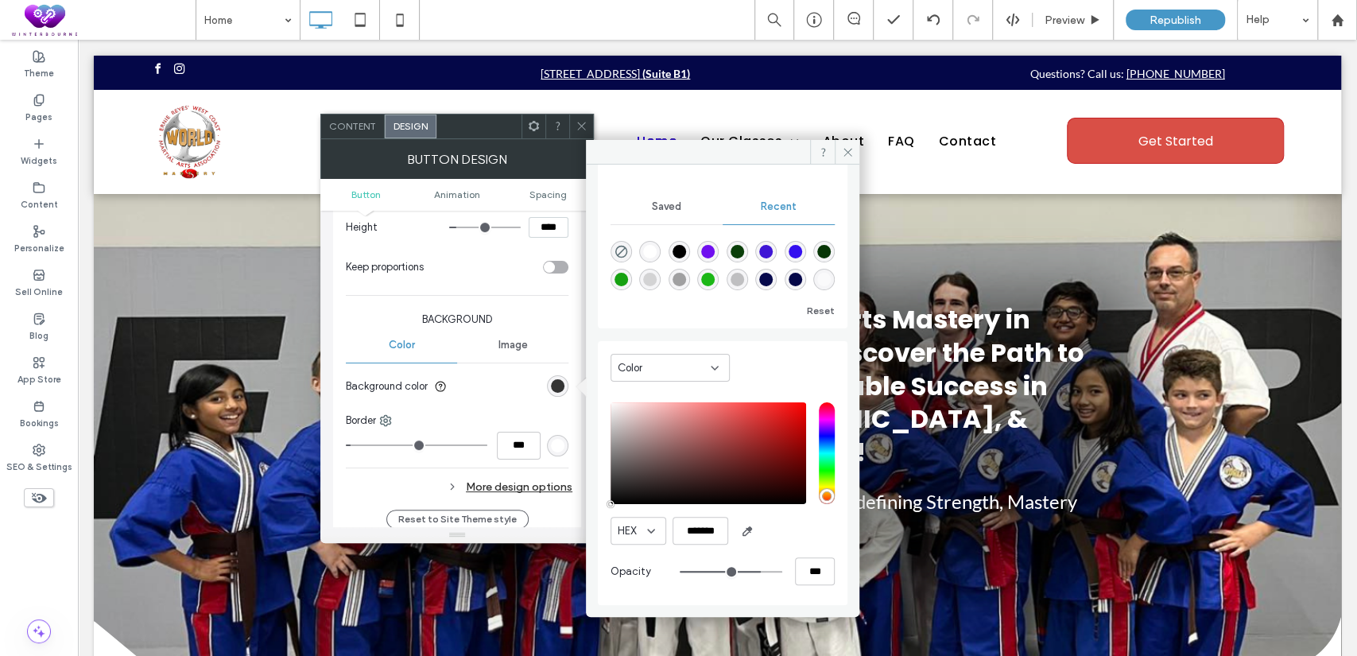
type input "**"
type input "***"
type input "**"
type input "***"
type input "**"
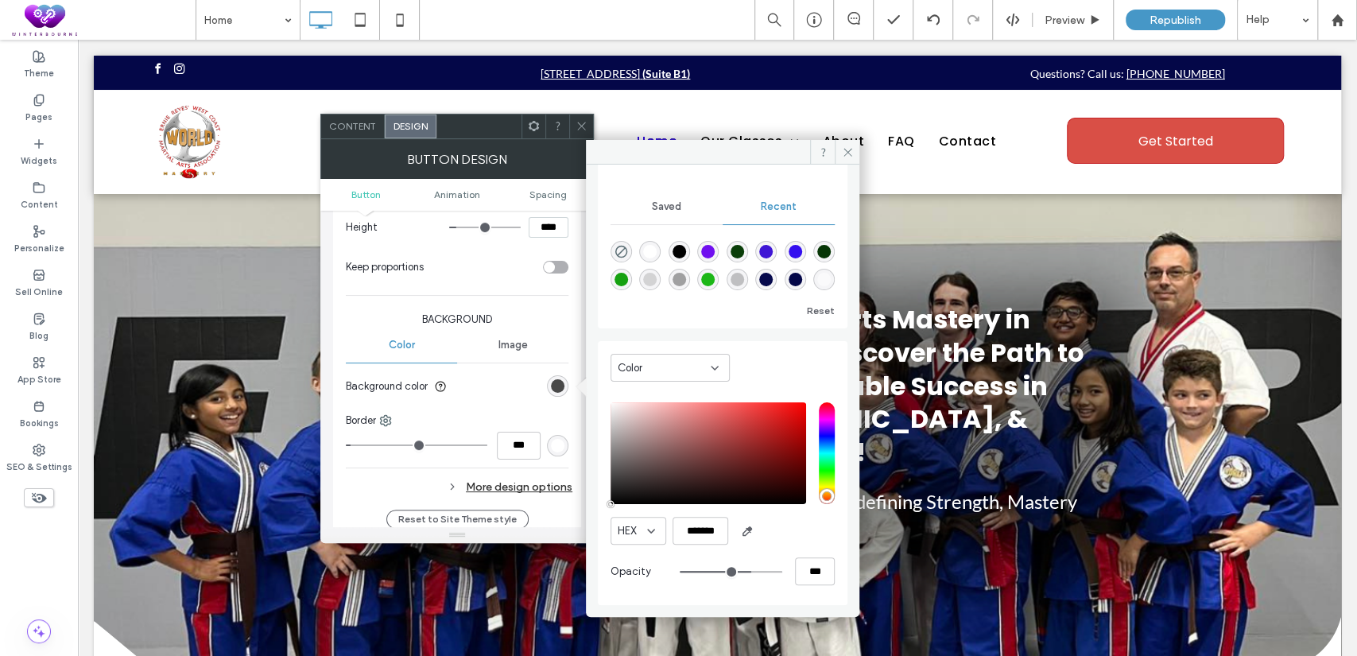
type input "***"
type input "**"
type input "***"
type input "**"
type input "***"
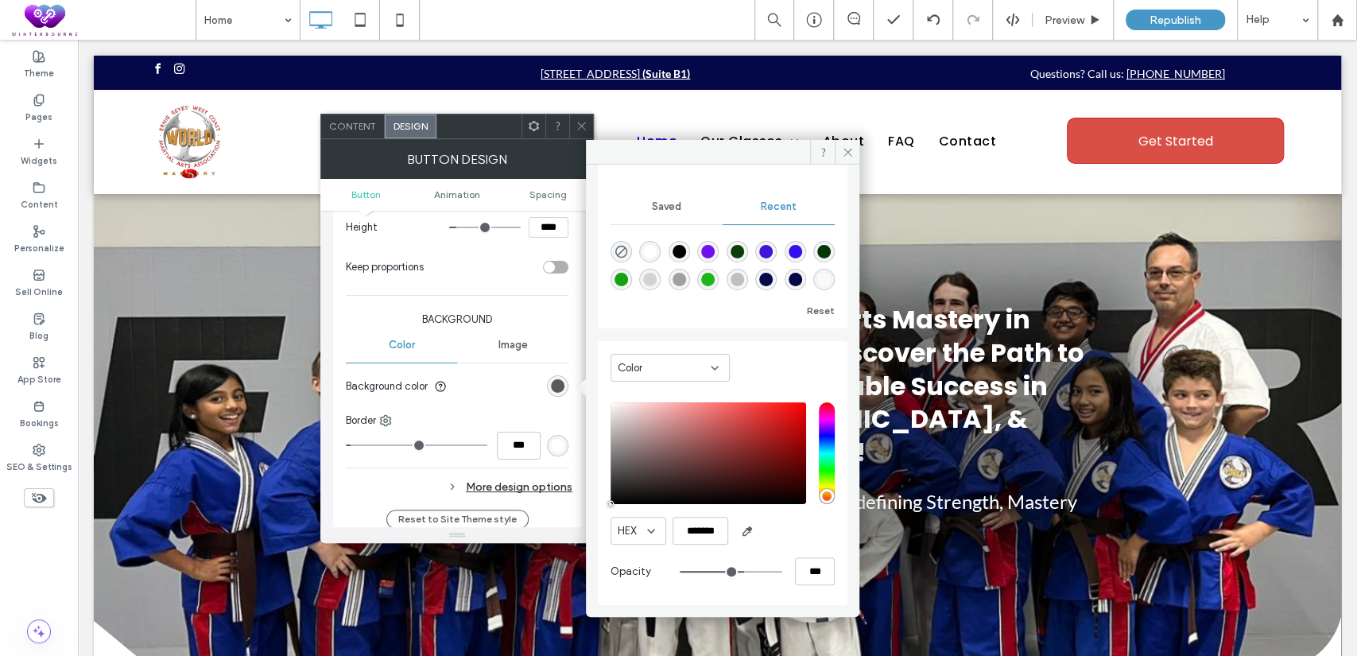
type input "**"
type input "***"
type input "**"
type input "***"
type input "**"
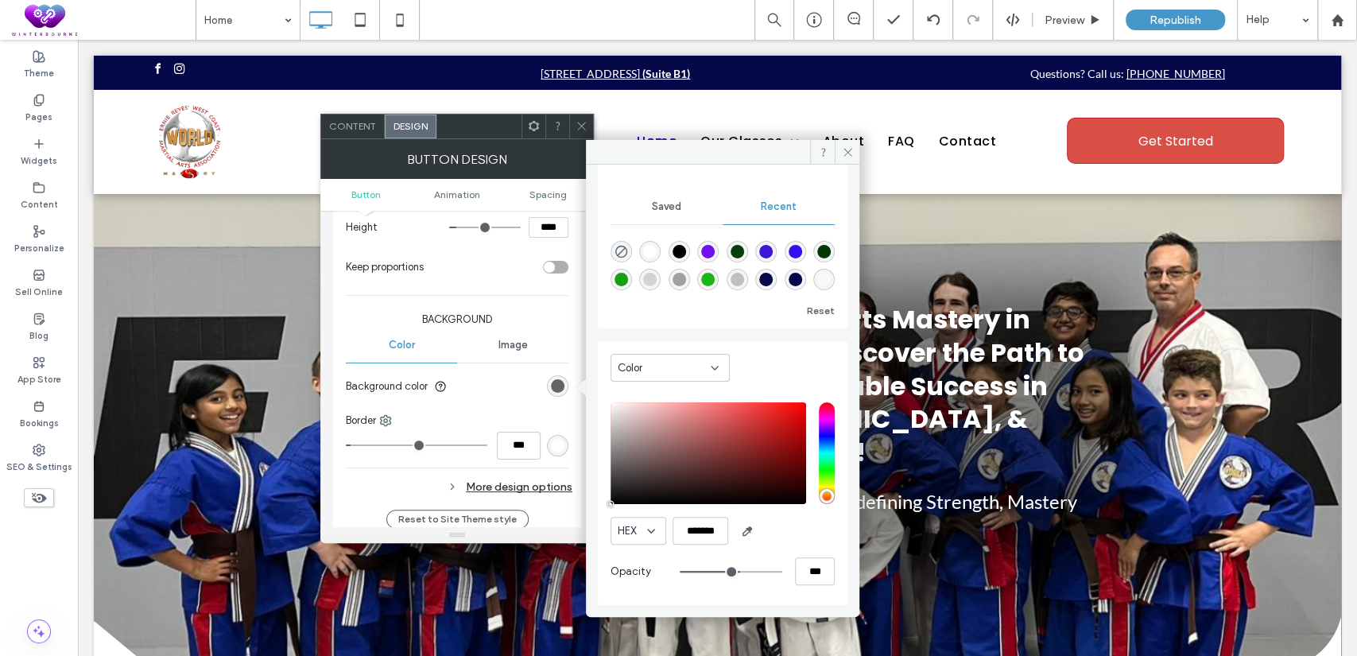
type input "***"
type input "**"
type input "***"
type input "**"
type input "***"
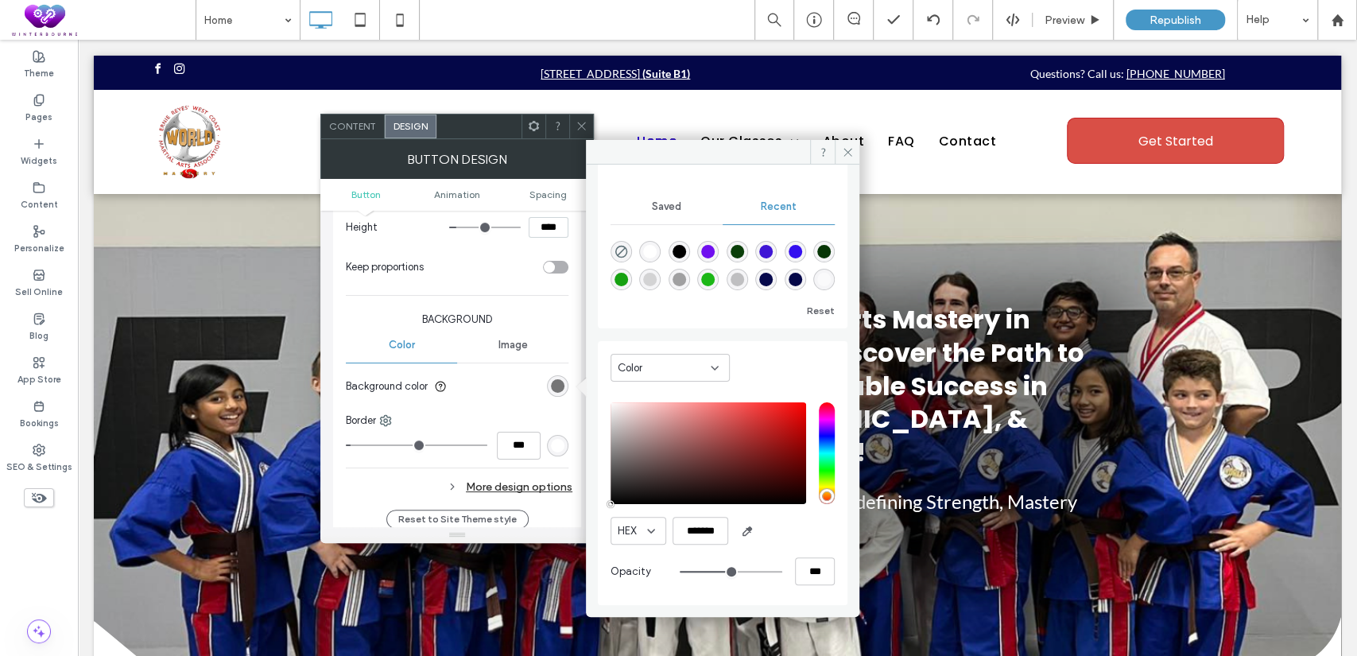
type input "**"
type input "***"
drag, startPoint x: 768, startPoint y: 570, endPoint x: 723, endPoint y: 584, distance: 47.3
type input "**"
click at [723, 572] on input "range" at bounding box center [731, 572] width 103 height 2
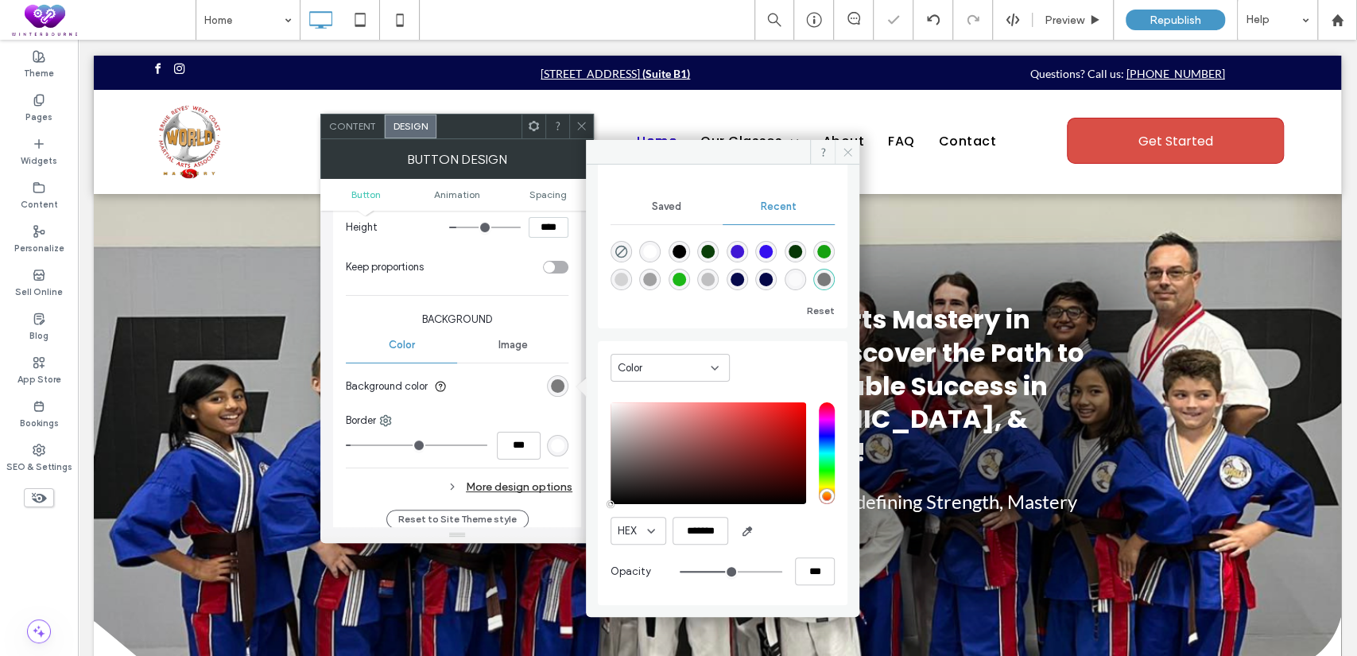
drag, startPoint x: 841, startPoint y: 153, endPoint x: 767, endPoint y: 113, distance: 83.9
click at [842, 153] on icon at bounding box center [848, 152] width 12 height 12
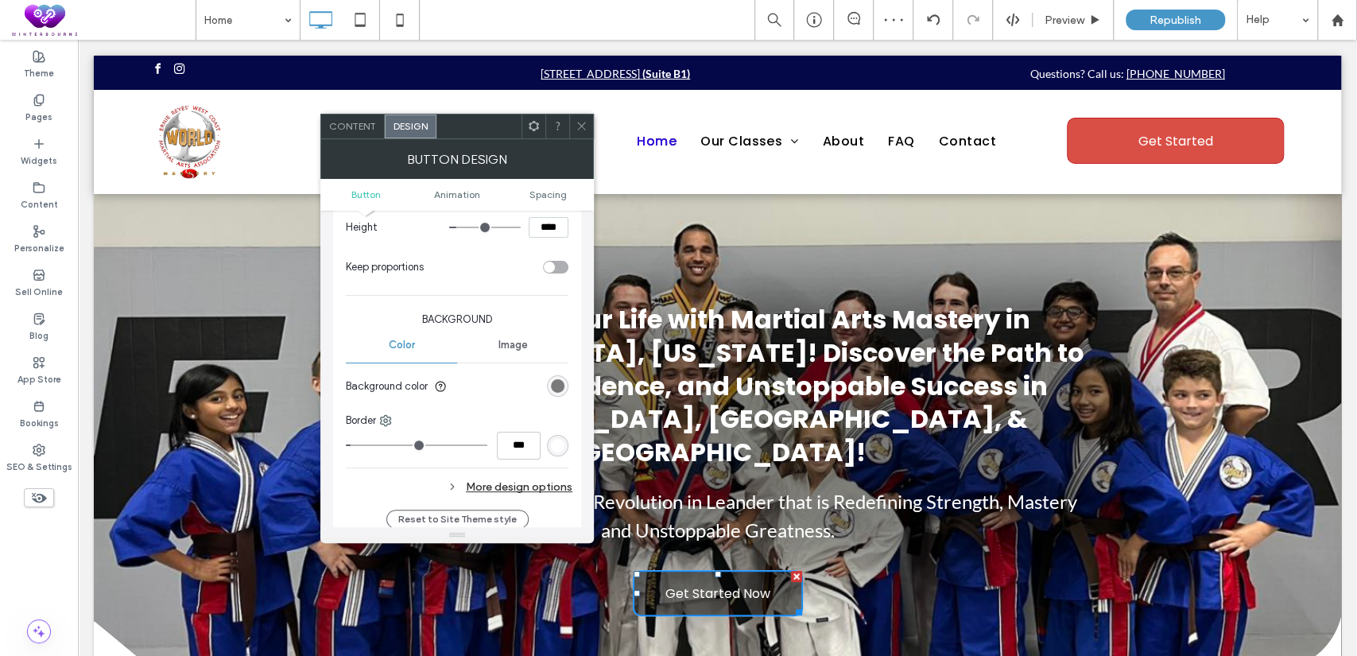
click at [576, 118] on span at bounding box center [582, 126] width 12 height 24
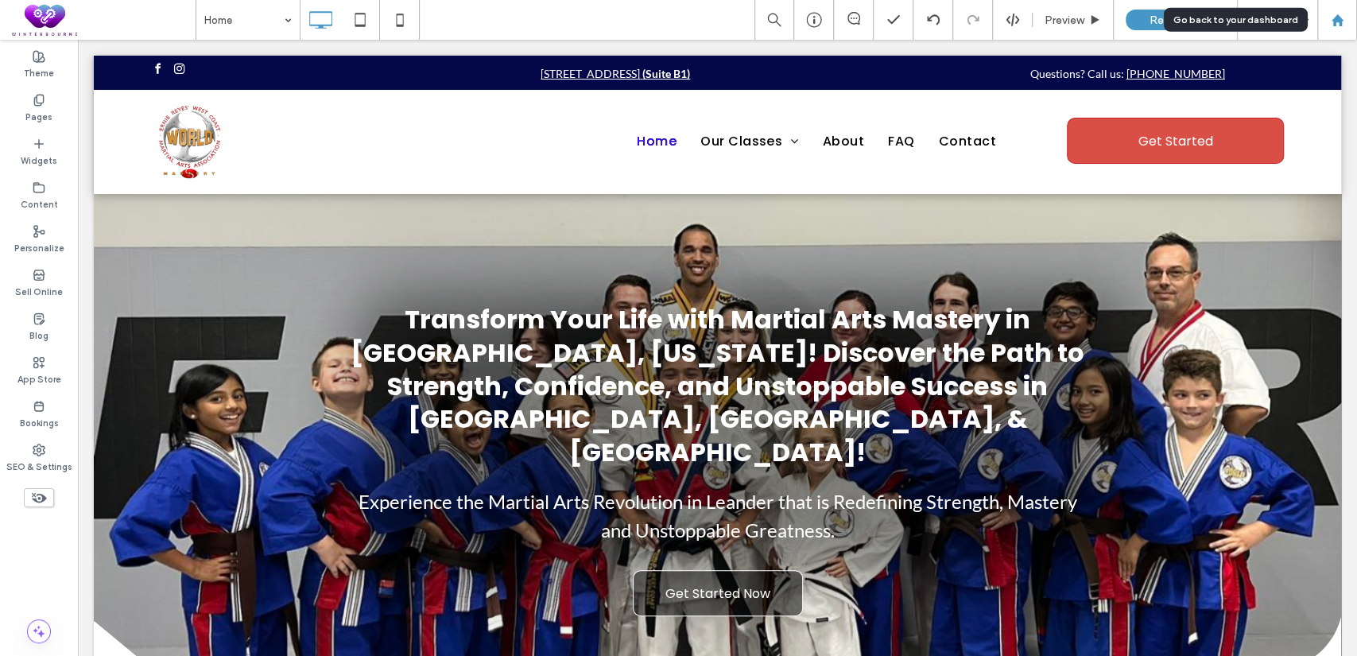
click at [1328, 11] on div at bounding box center [1337, 20] width 40 height 40
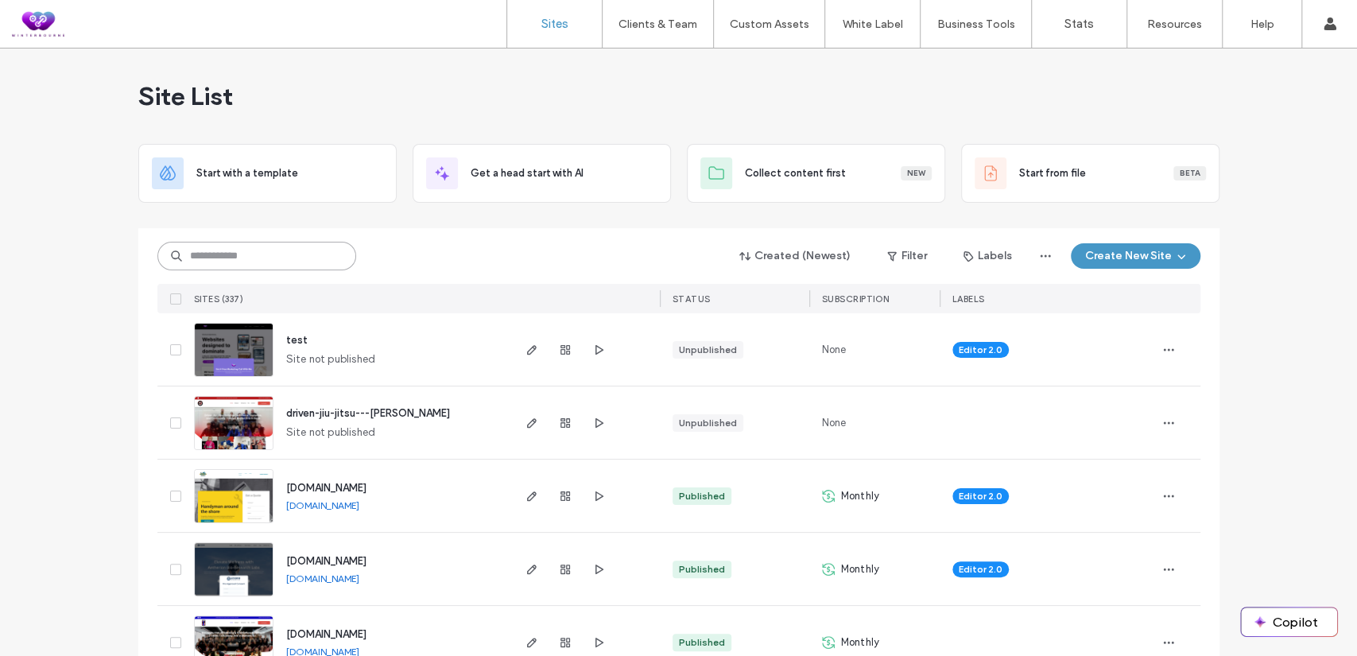
click at [266, 258] on input at bounding box center [256, 256] width 199 height 29
click at [244, 256] on input at bounding box center [256, 256] width 199 height 29
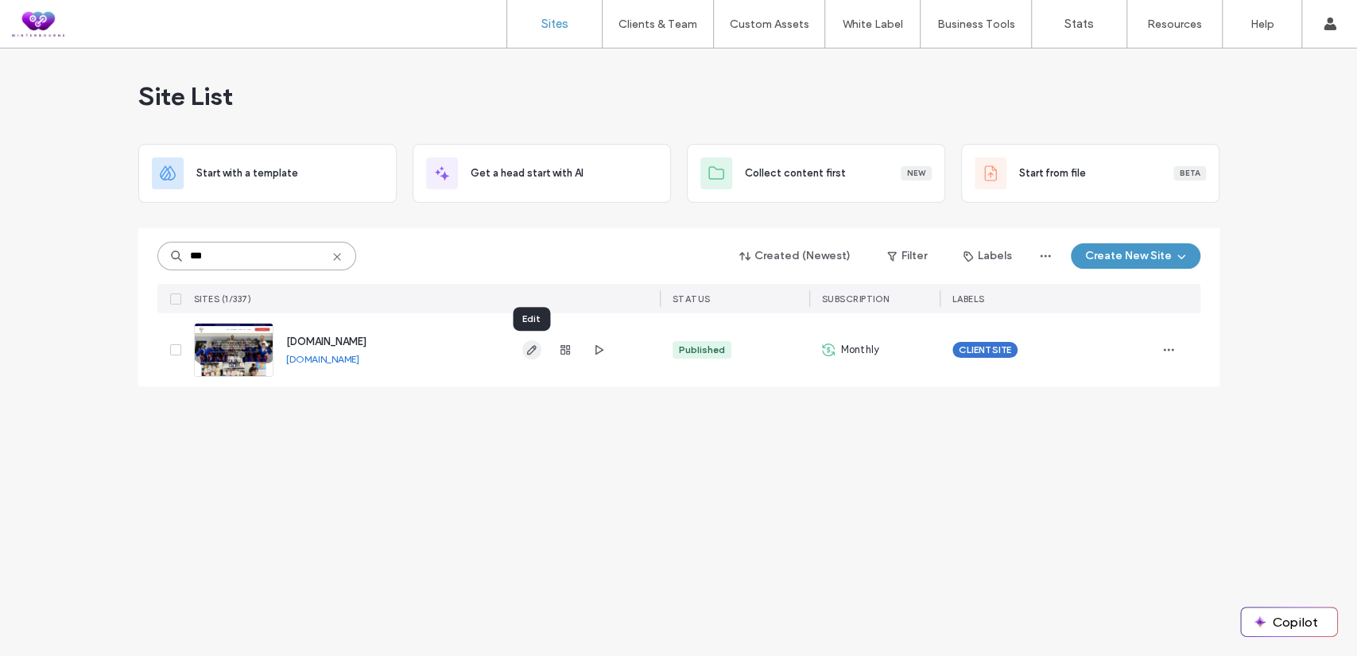
type input "***"
click at [537, 349] on span "button" at bounding box center [531, 349] width 19 height 19
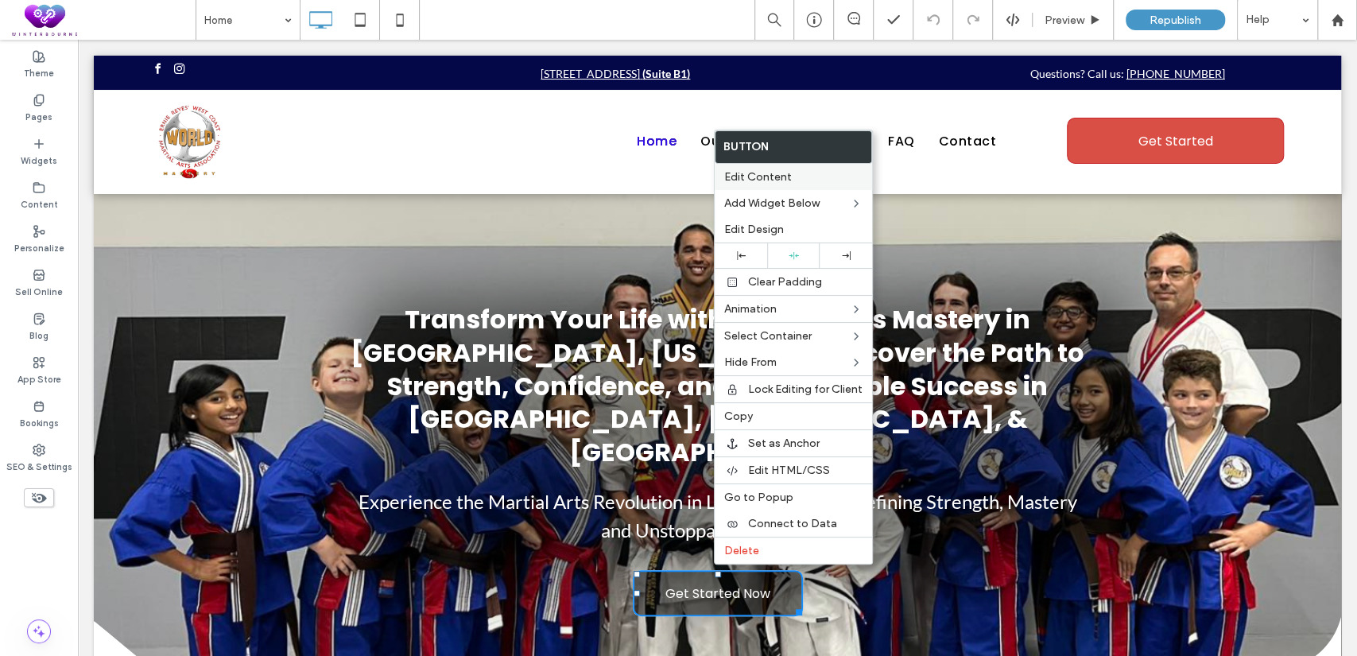
click at [746, 179] on span "Edit Content" at bounding box center [758, 177] width 68 height 14
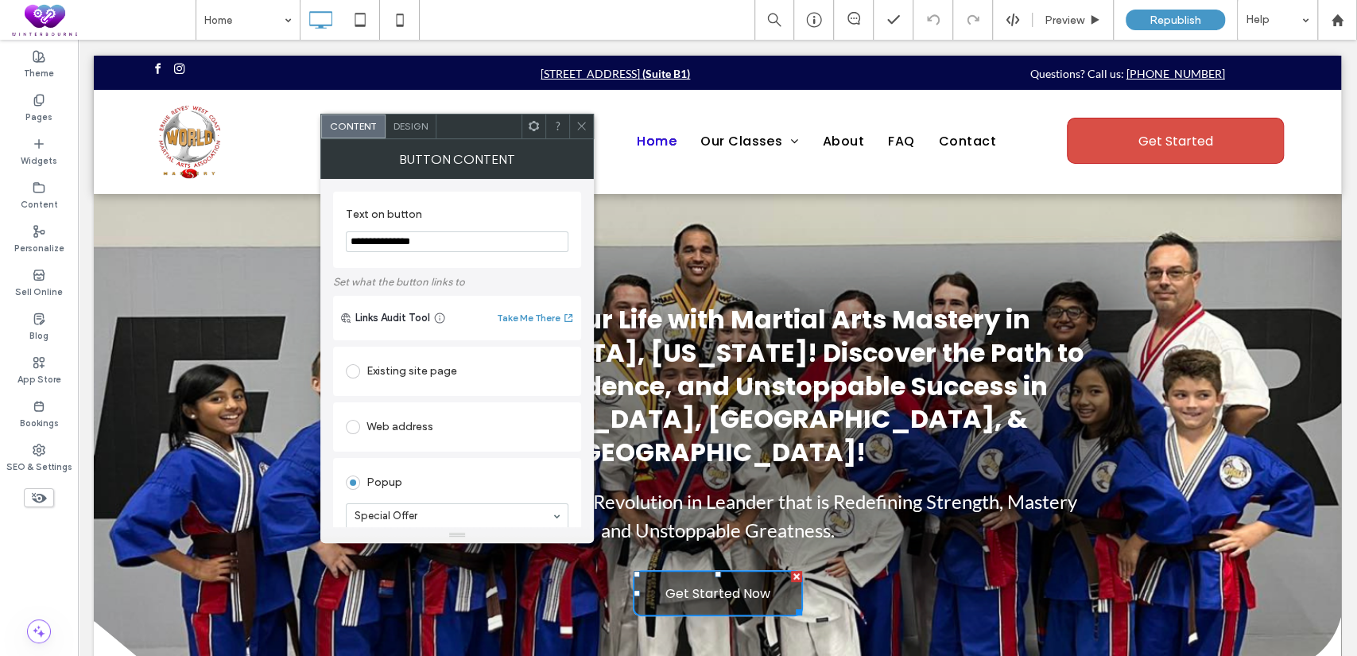
click at [417, 139] on div "Button Content" at bounding box center [456, 159] width 273 height 40
click at [421, 127] on span "Design" at bounding box center [411, 126] width 34 height 12
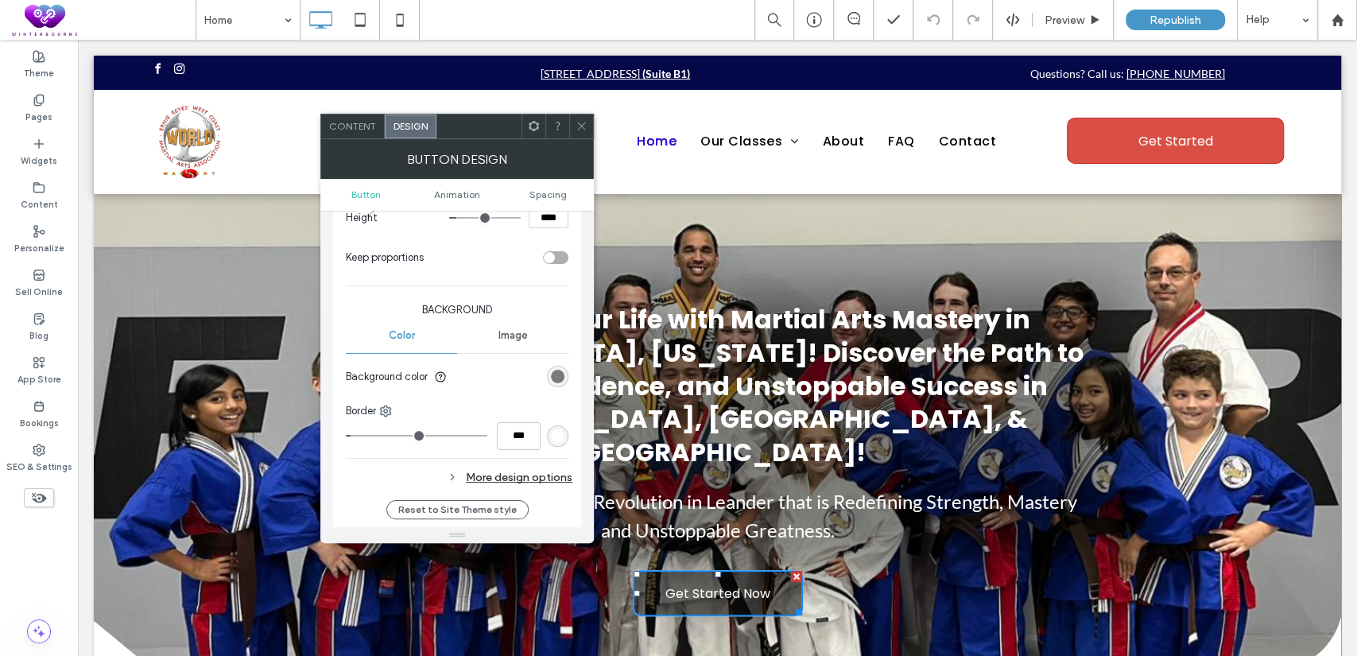
scroll to position [294, 0]
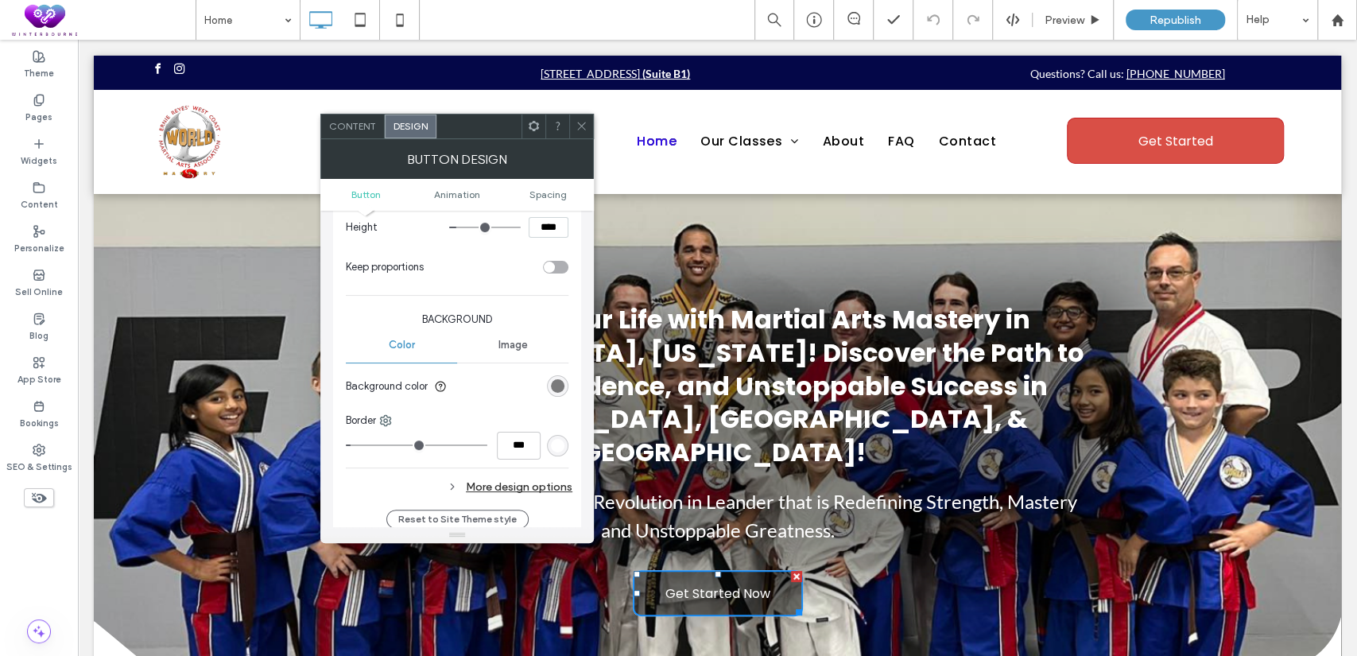
click at [565, 386] on div "rgba(0, 0, 0, 0.5)" at bounding box center [557, 385] width 21 height 21
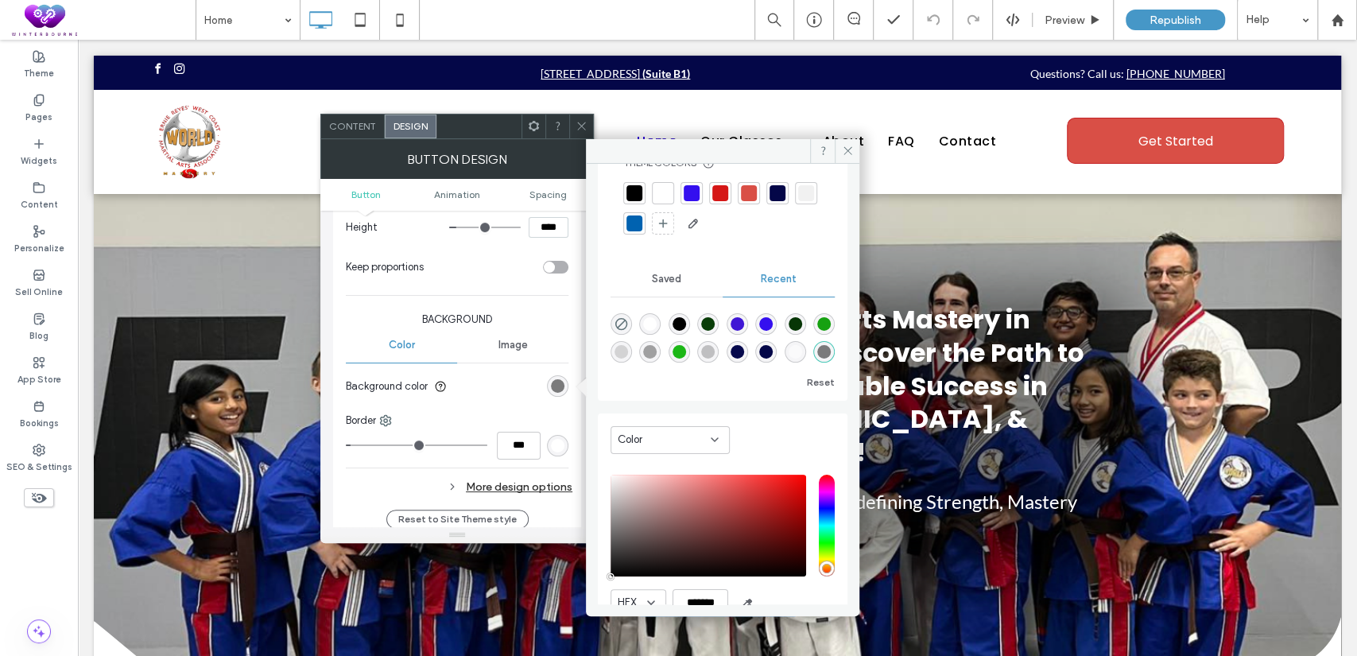
scroll to position [126, 0]
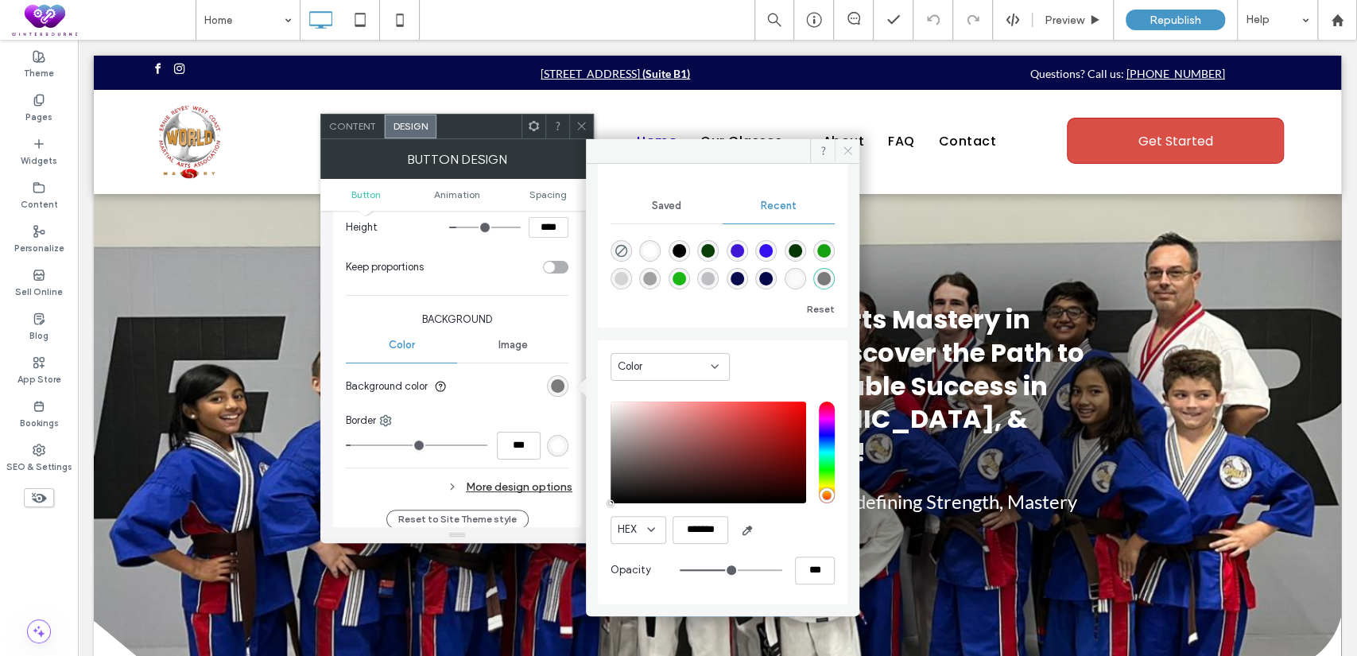
click at [851, 149] on icon at bounding box center [848, 151] width 12 height 12
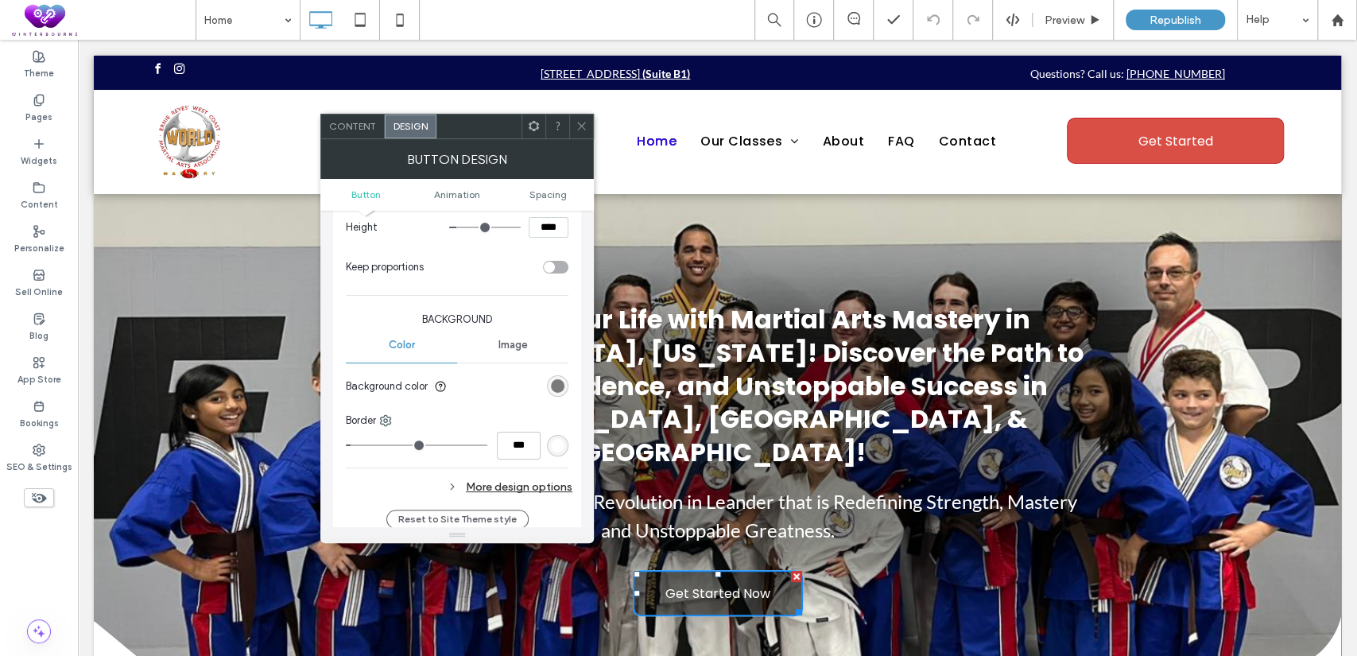
click at [585, 119] on span at bounding box center [582, 126] width 12 height 24
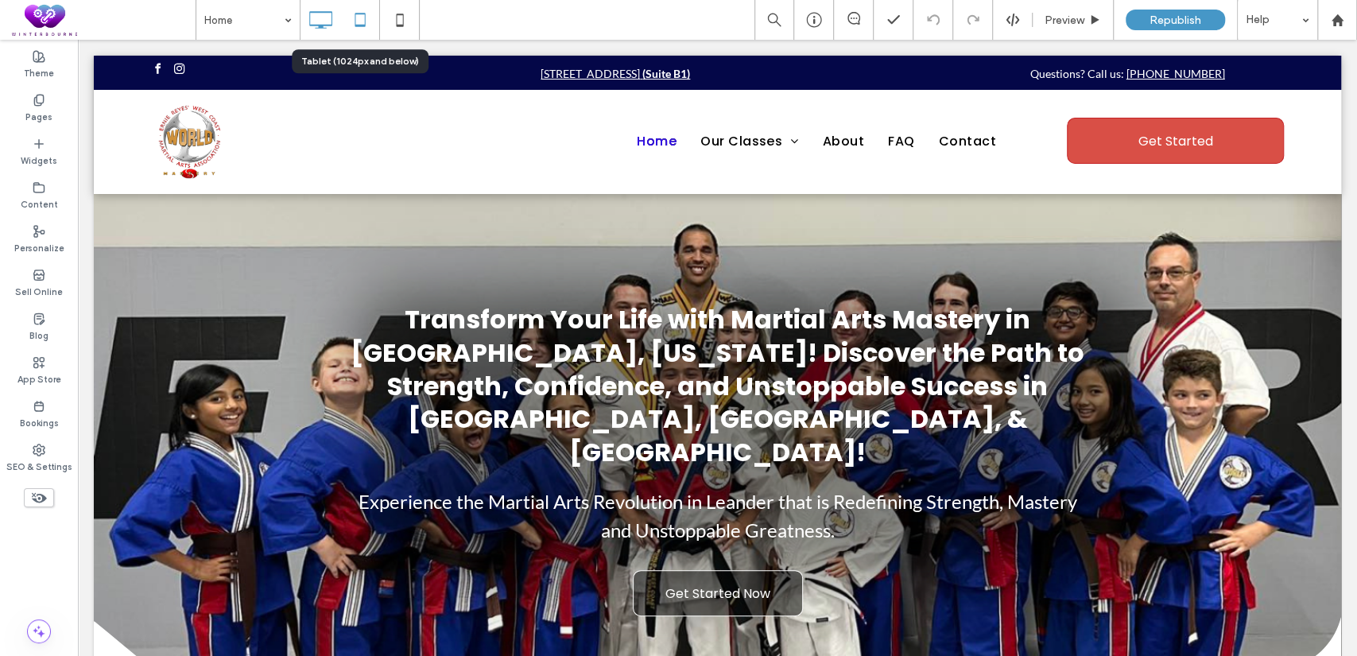
click at [361, 32] on icon at bounding box center [360, 20] width 32 height 32
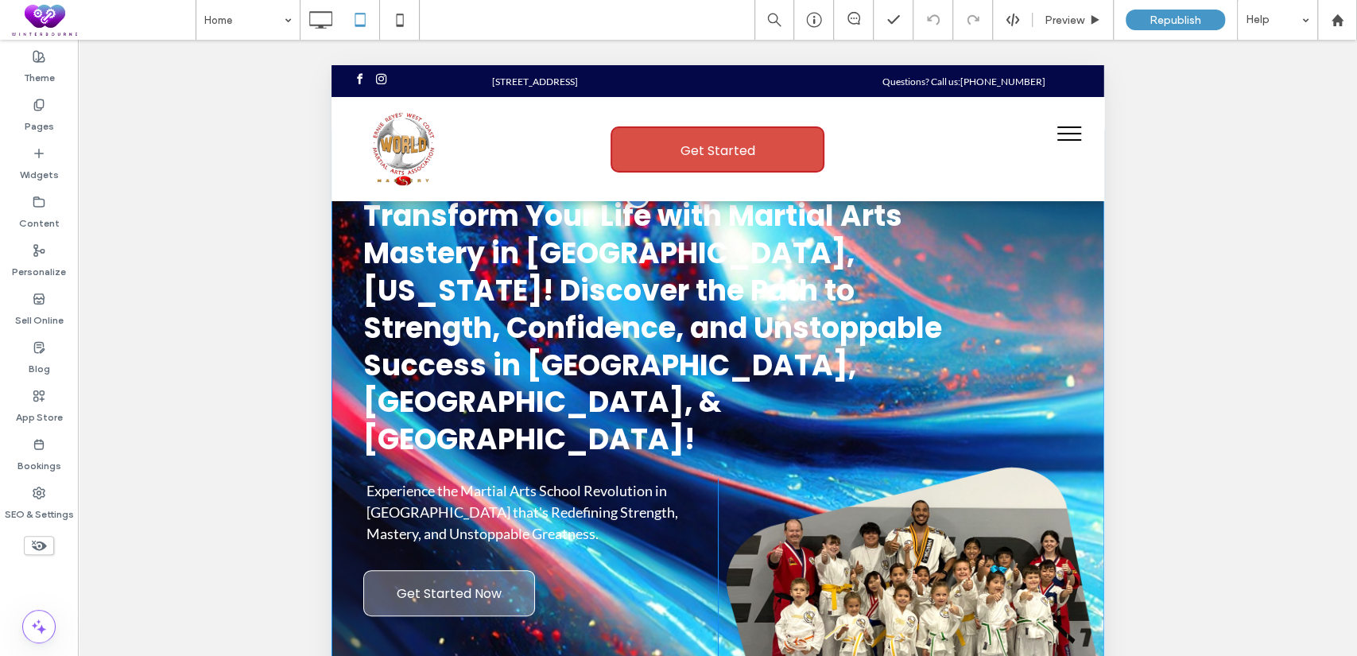
scroll to position [146, 0]
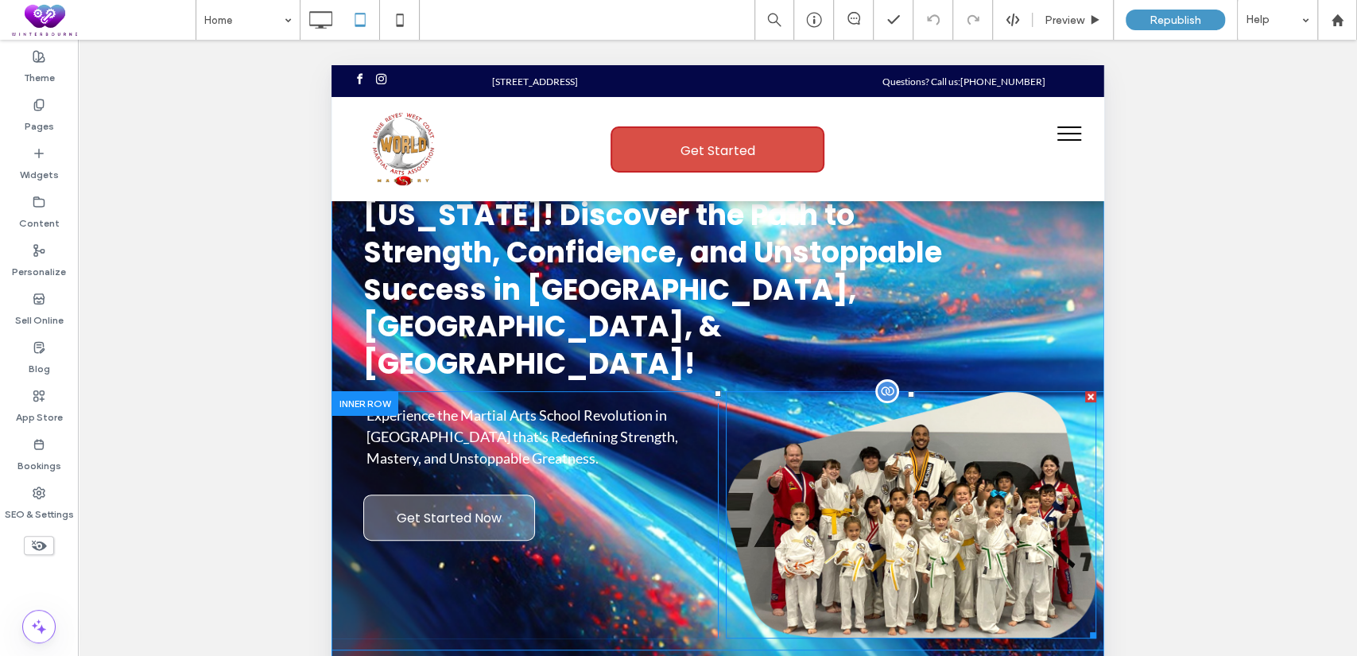
click at [1084, 391] on div at bounding box center [1089, 396] width 11 height 11
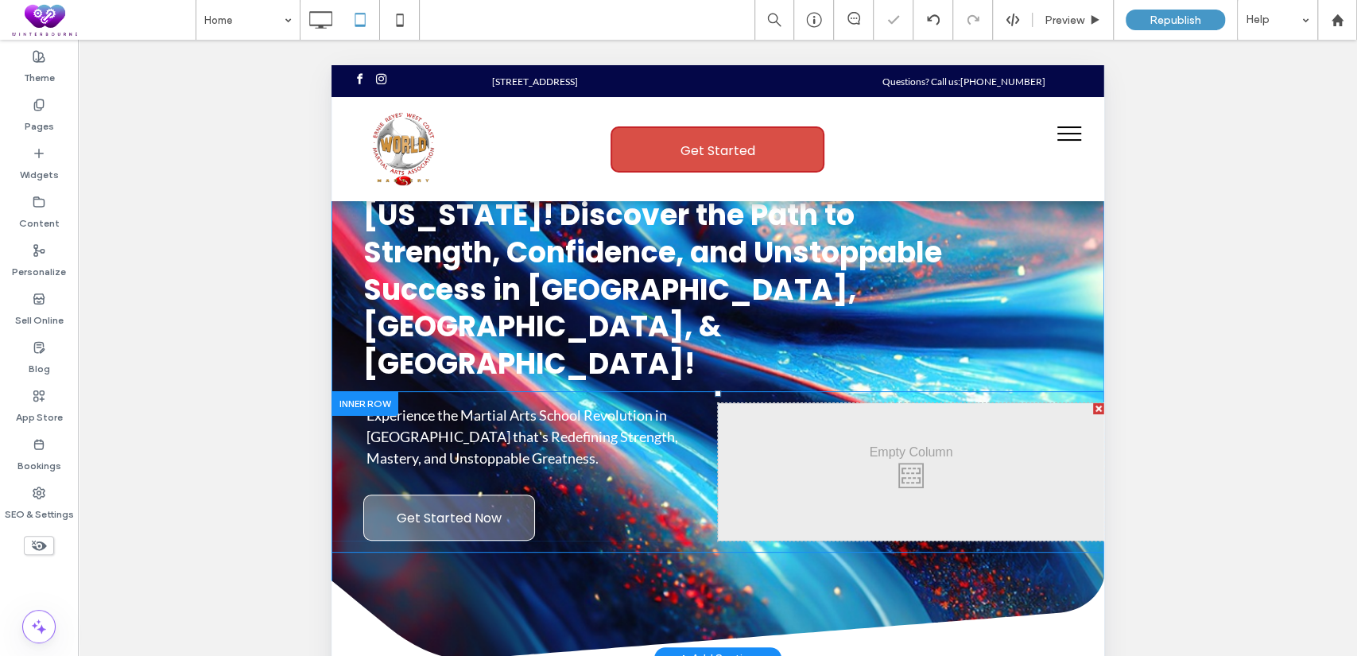
click at [1092, 403] on div at bounding box center [1097, 408] width 11 height 11
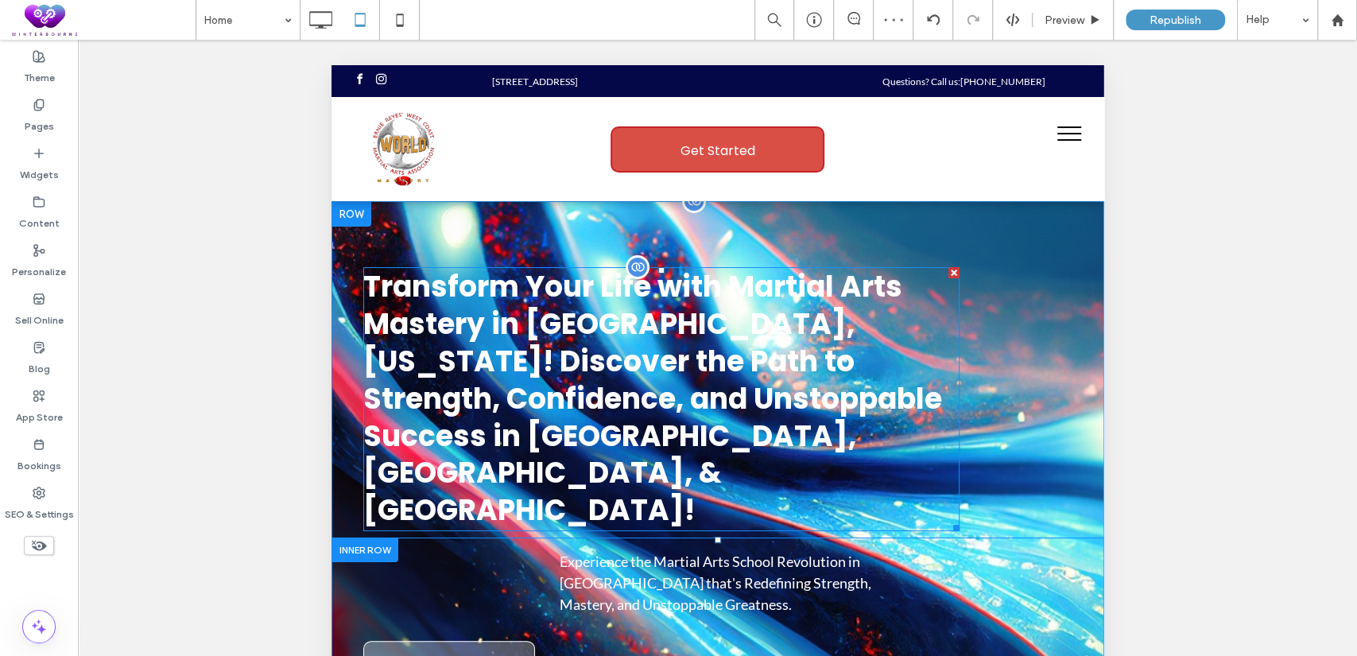
scroll to position [0, 0]
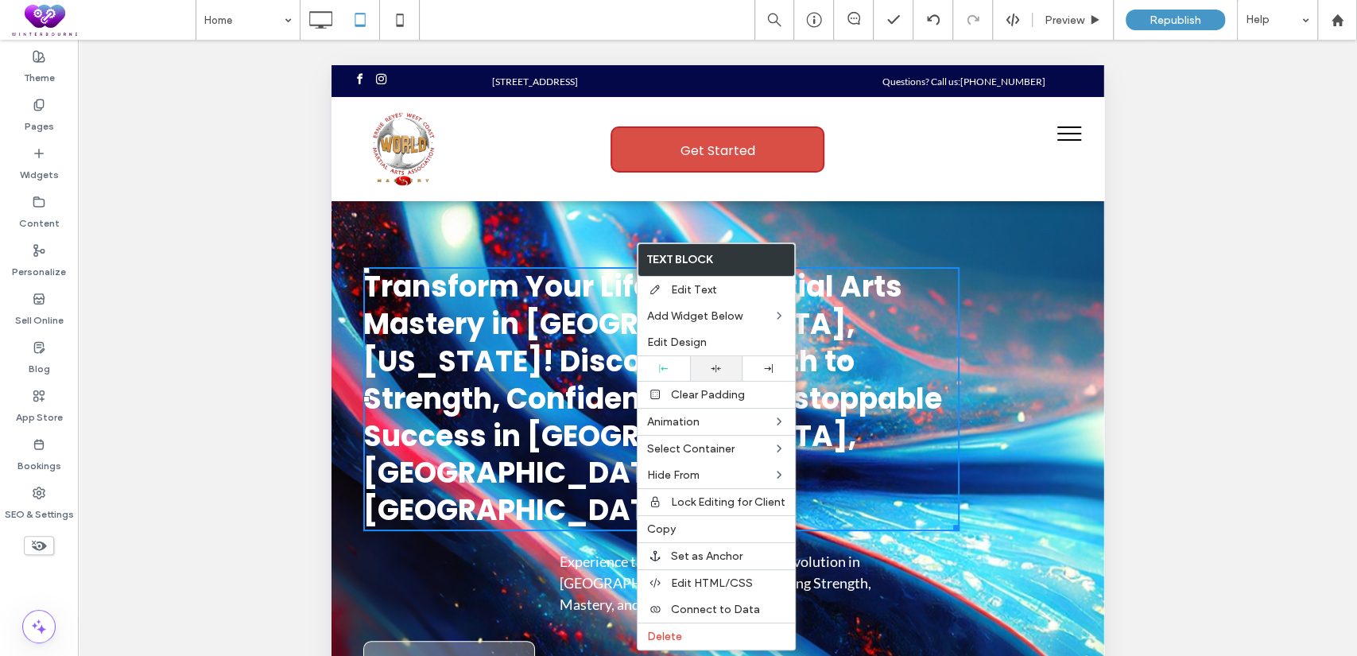
click at [712, 359] on div at bounding box center [716, 368] width 52 height 25
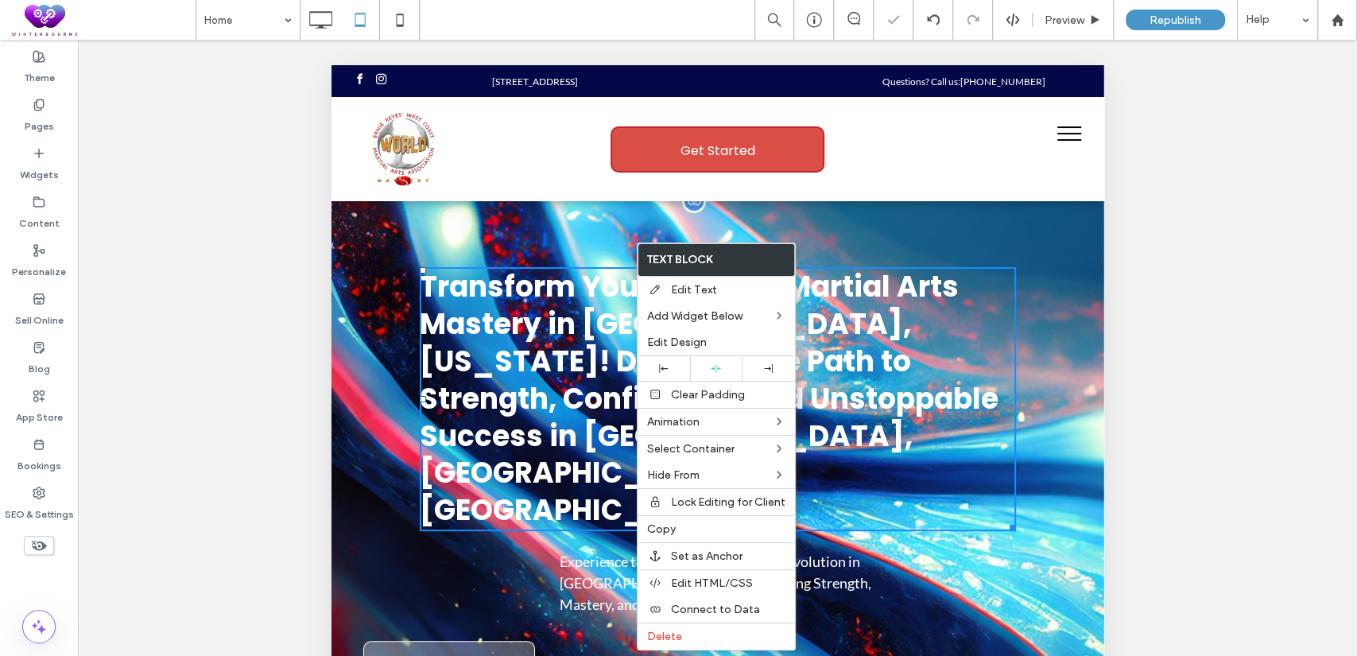
click at [870, 293] on span "Transform Your Life with Martial Arts Mastery in Leander, Texas! Discover the P…" at bounding box center [708, 398] width 579 height 264
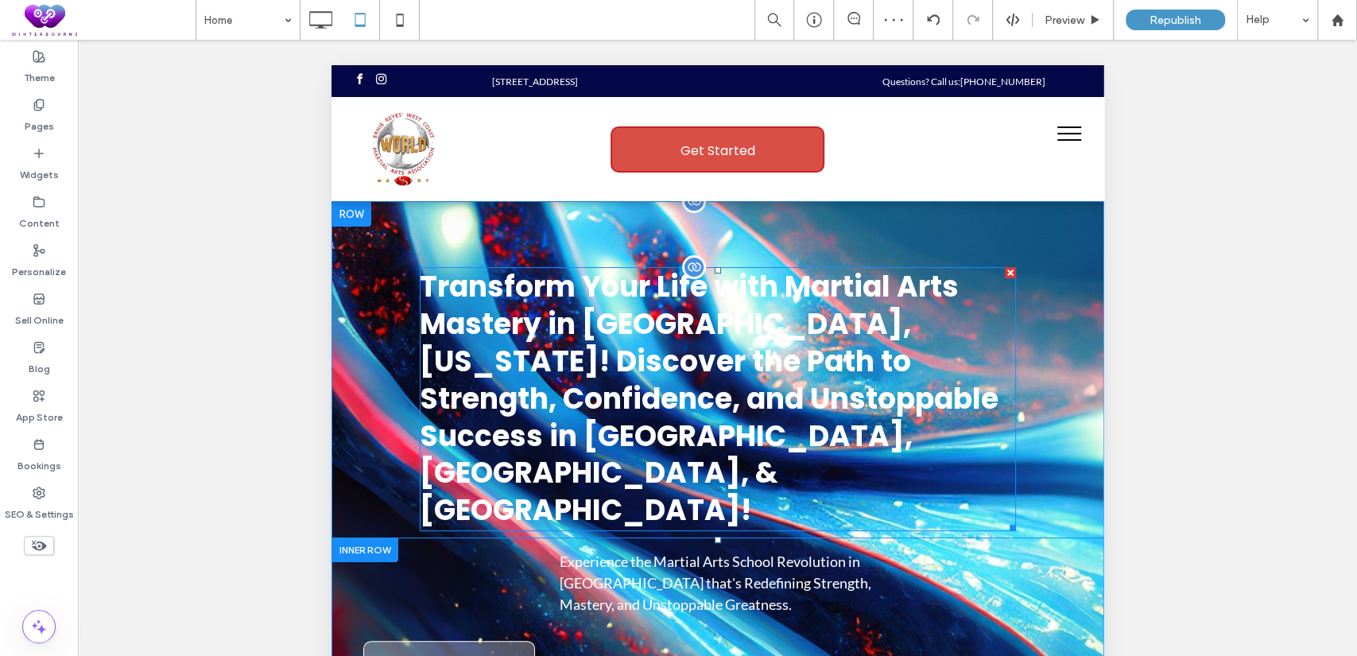
click at [856, 286] on span "Transform Your Life with Martial Arts Mastery in Leander, Texas! Discover the P…" at bounding box center [708, 398] width 579 height 264
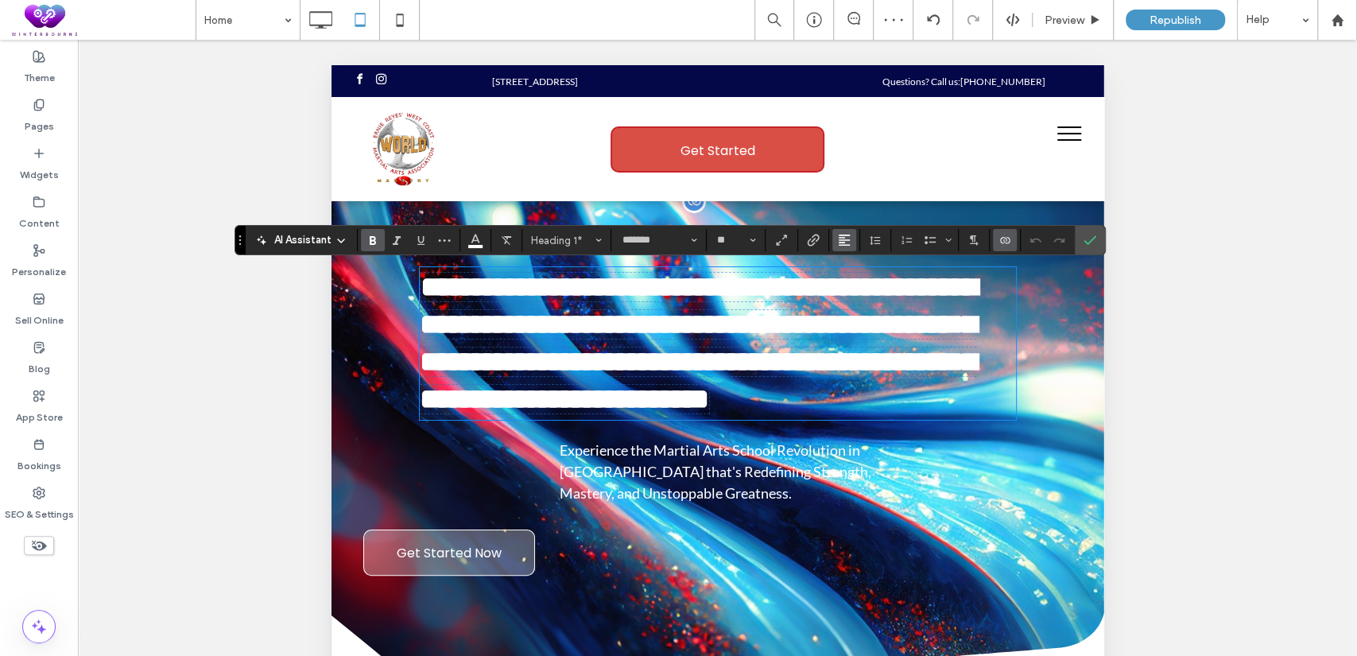
click at [850, 242] on button "Alignment" at bounding box center [844, 240] width 24 height 22
click at [857, 289] on use "ui.textEditor.alignment.center" at bounding box center [856, 289] width 11 height 11
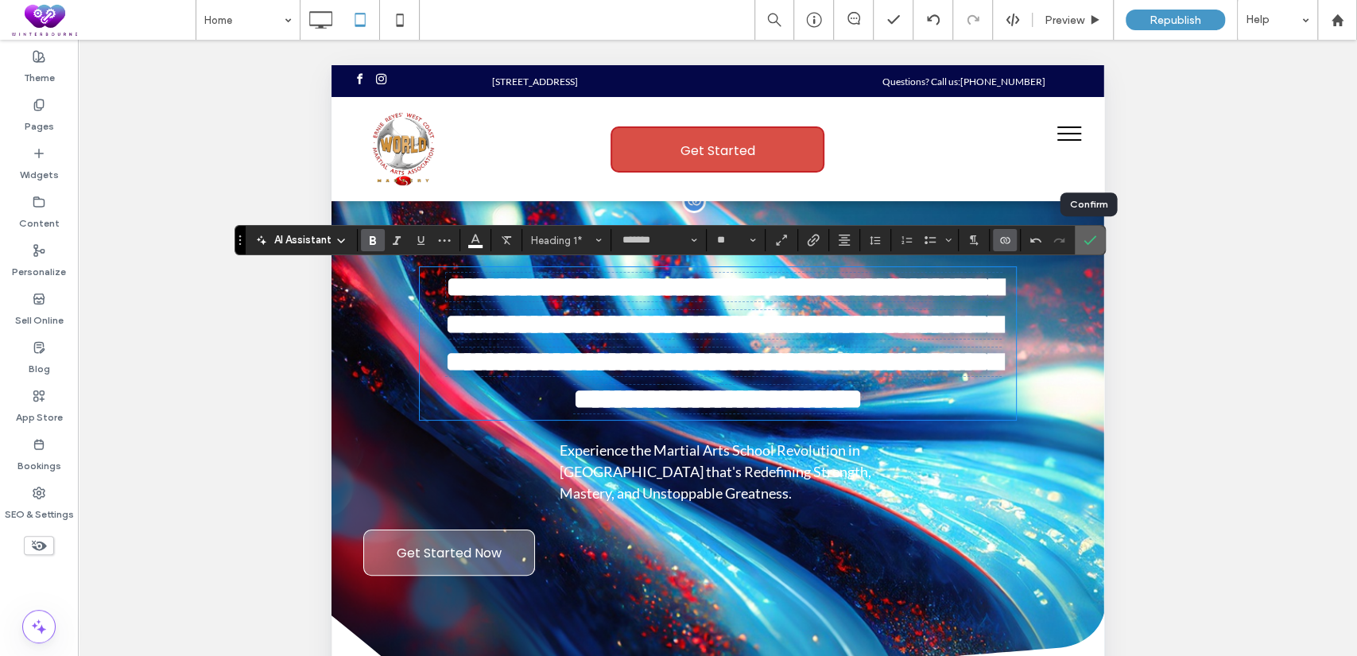
click at [1088, 237] on icon "Confirm" at bounding box center [1090, 240] width 13 height 13
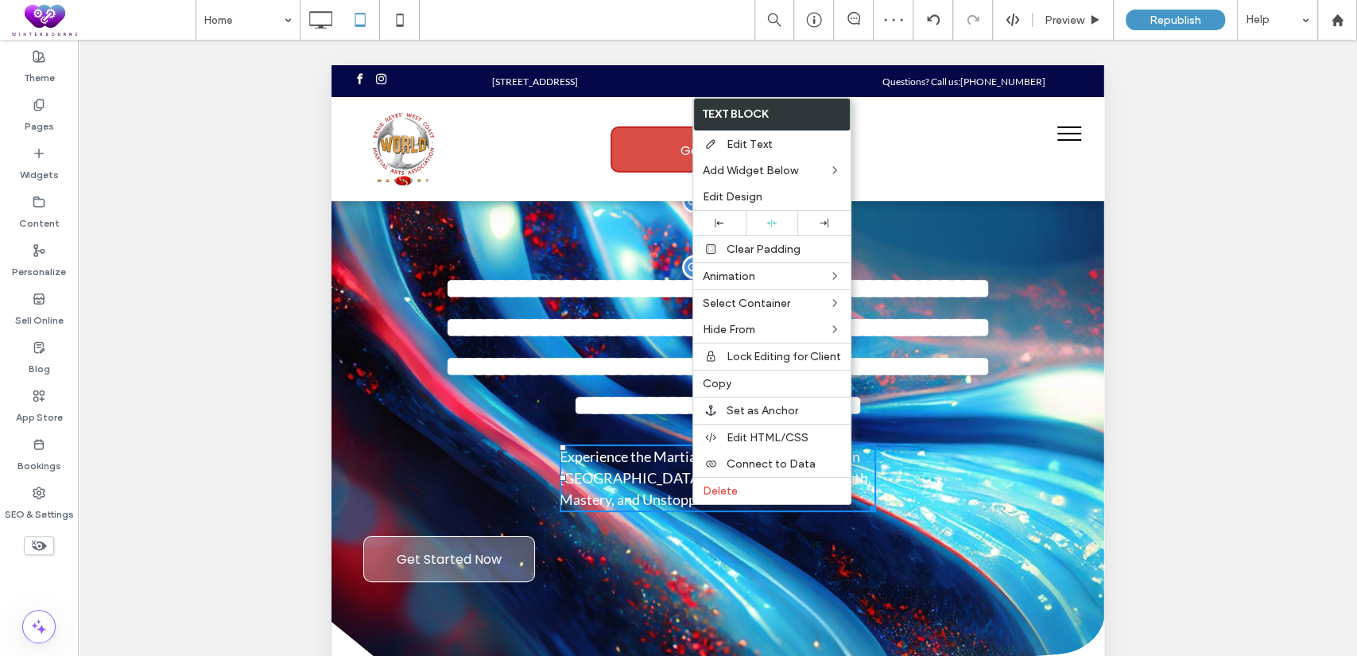
click at [929, 511] on div "Experience the Martial Arts School Revolution in Tucson that's Redefining Stren…" at bounding box center [717, 513] width 773 height 138
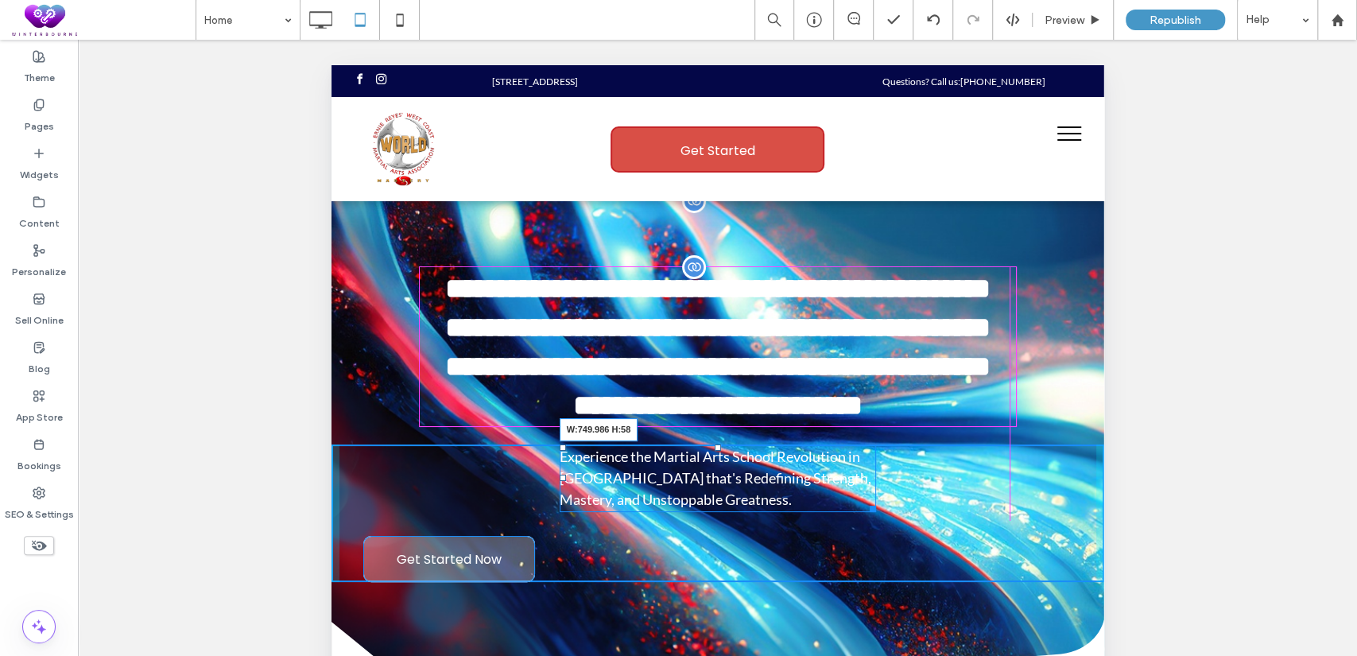
drag, startPoint x: 866, startPoint y: 534, endPoint x: 1005, endPoint y: 529, distance: 139.2
click at [1005, 529] on div "Experience the Martial Arts School Revolution in Tucson that's Redefining Stren…" at bounding box center [717, 513] width 773 height 138
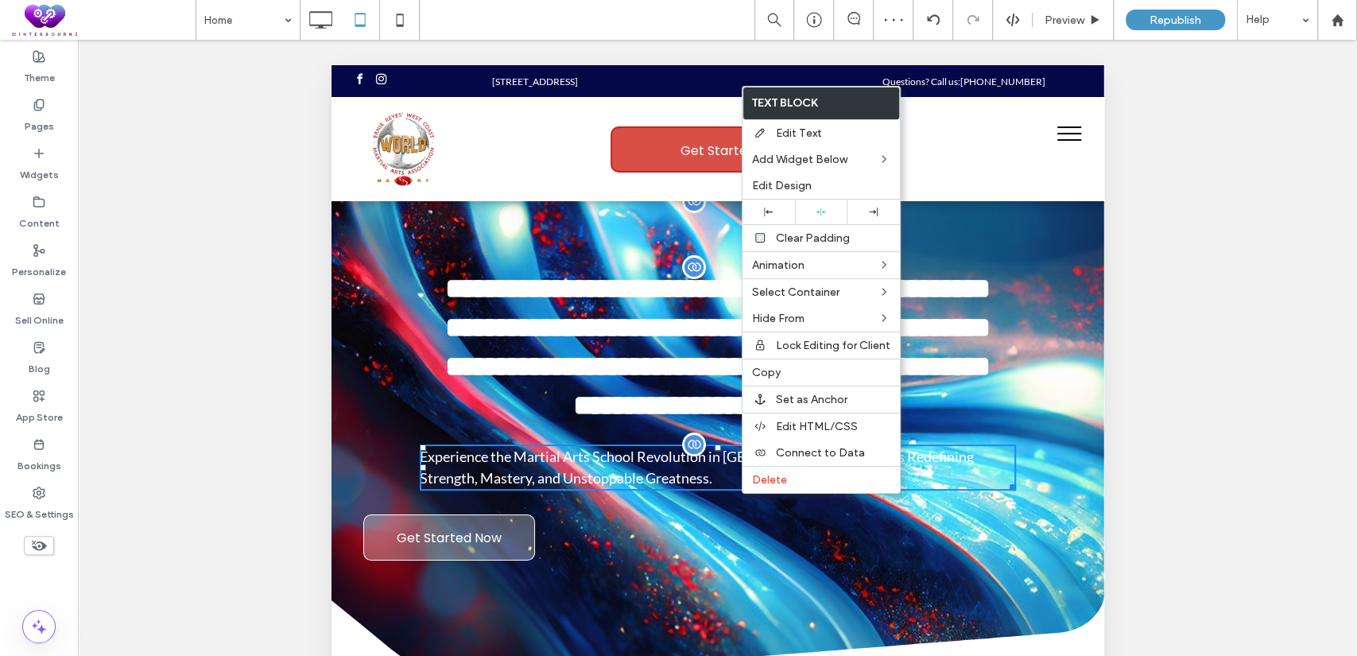
click at [673, 484] on span "Experience the Martial Arts School Revolution in [GEOGRAPHIC_DATA] that's Redef…" at bounding box center [696, 467] width 554 height 39
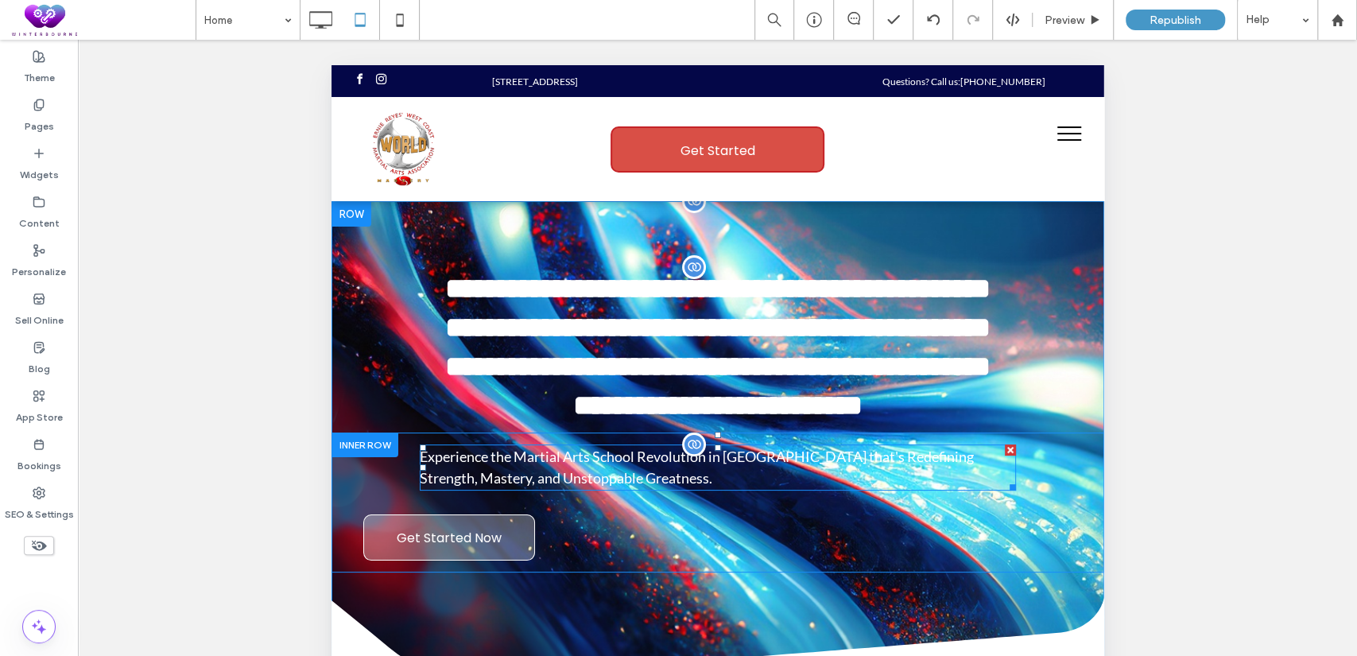
click at [648, 487] on span "Experience the Martial Arts School Revolution in [GEOGRAPHIC_DATA] that's Redef…" at bounding box center [696, 467] width 554 height 39
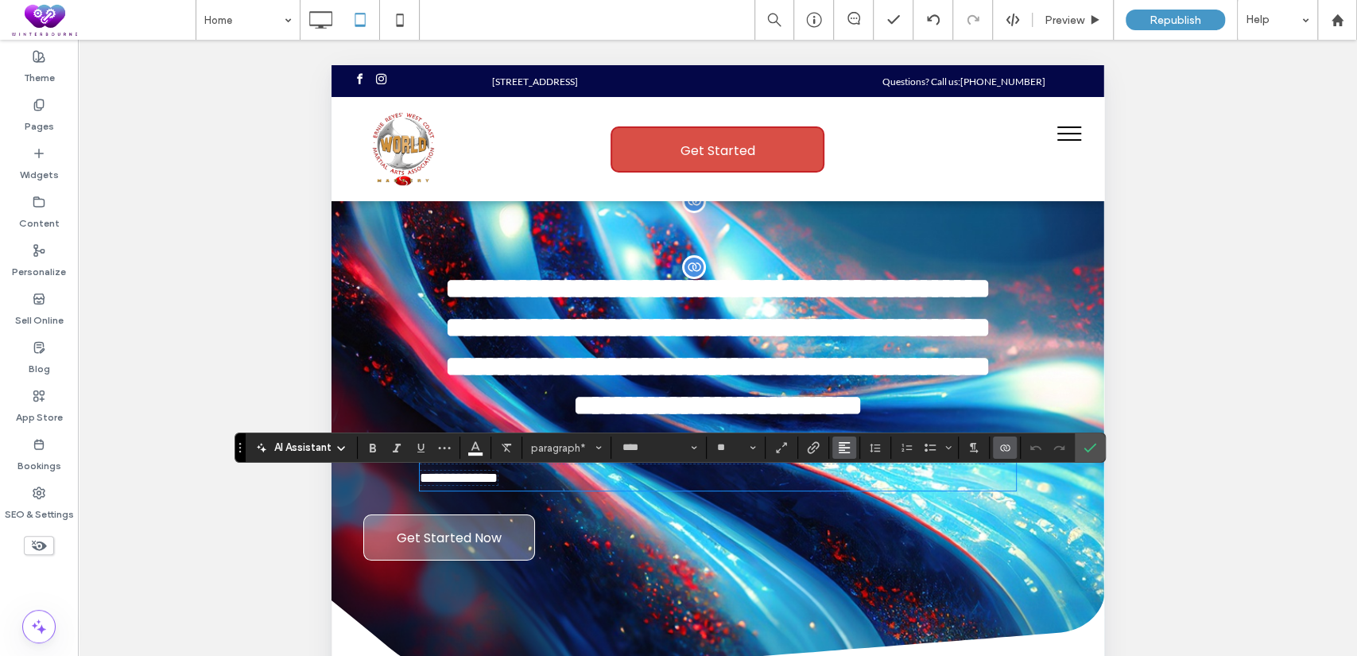
click at [852, 447] on button "Alignment" at bounding box center [844, 447] width 24 height 22
click at [853, 370] on icon "ui.textEditor.alignment.center" at bounding box center [856, 376] width 13 height 13
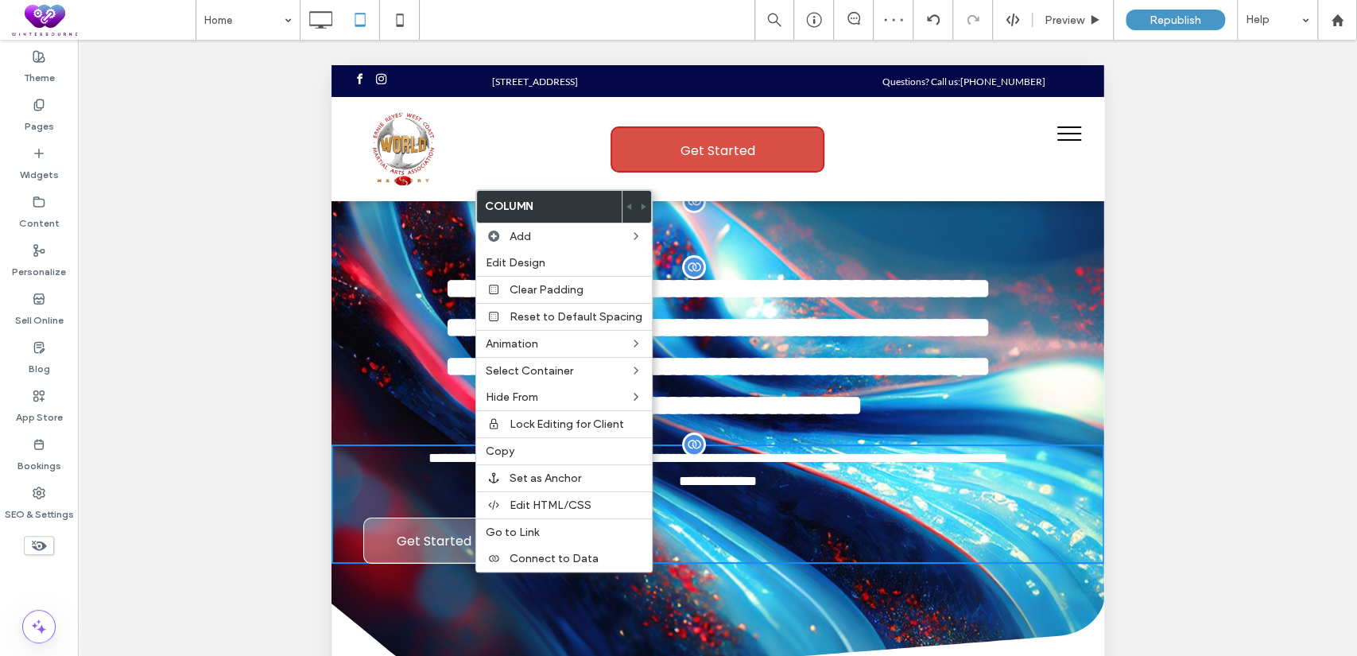
click at [1063, 378] on div "**********" at bounding box center [717, 471] width 773 height 421
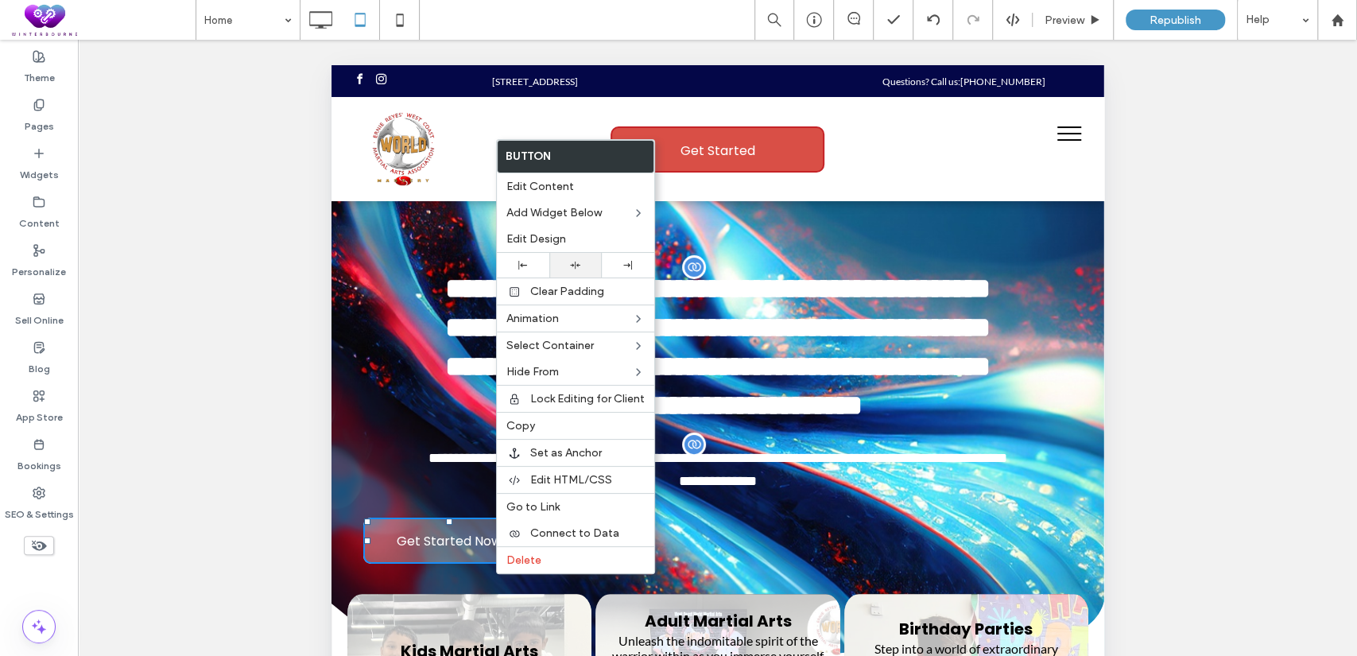
click at [581, 261] on div at bounding box center [575, 265] width 37 height 10
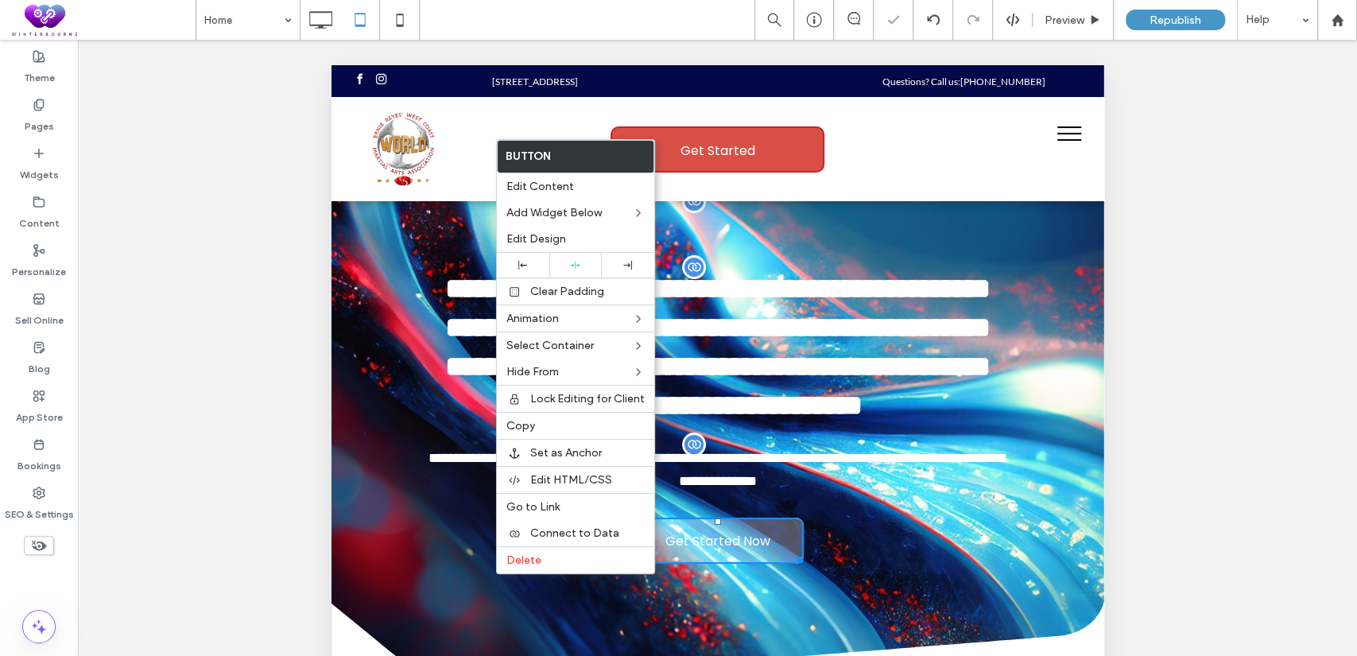
click at [1010, 541] on div "**********" at bounding box center [717, 503] width 773 height 119
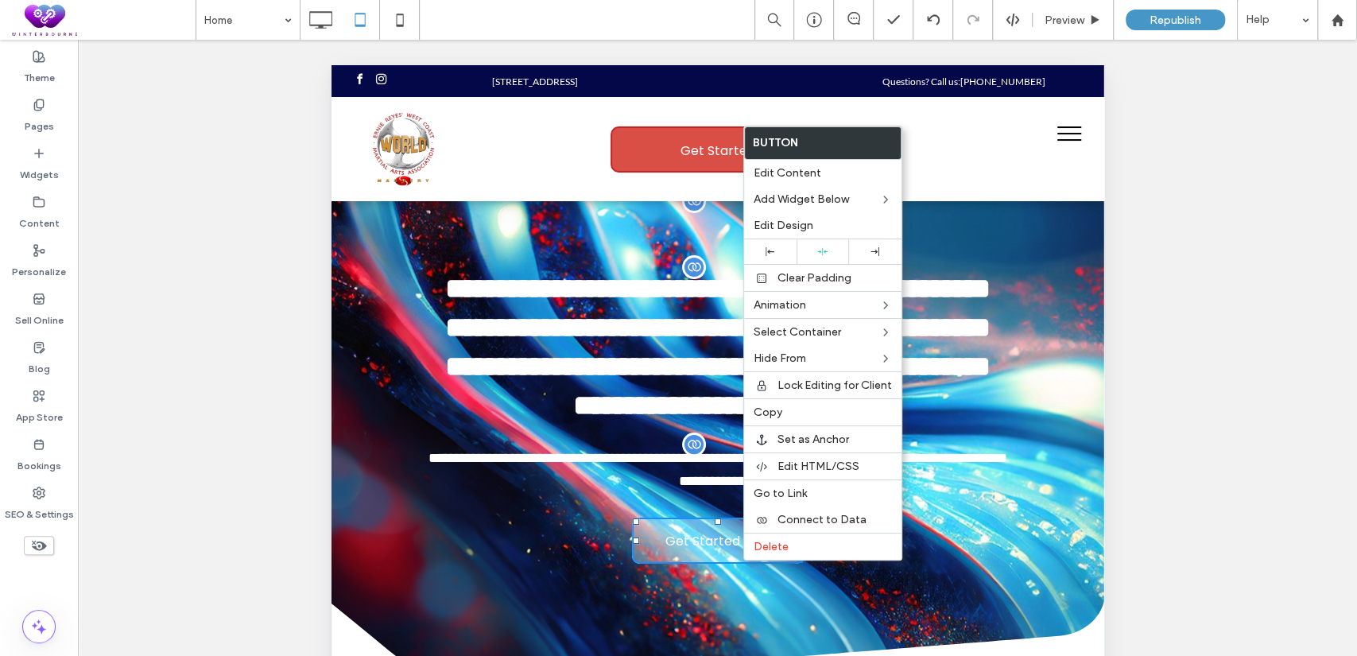
click at [1055, 213] on div "**********" at bounding box center [717, 441] width 773 height 480
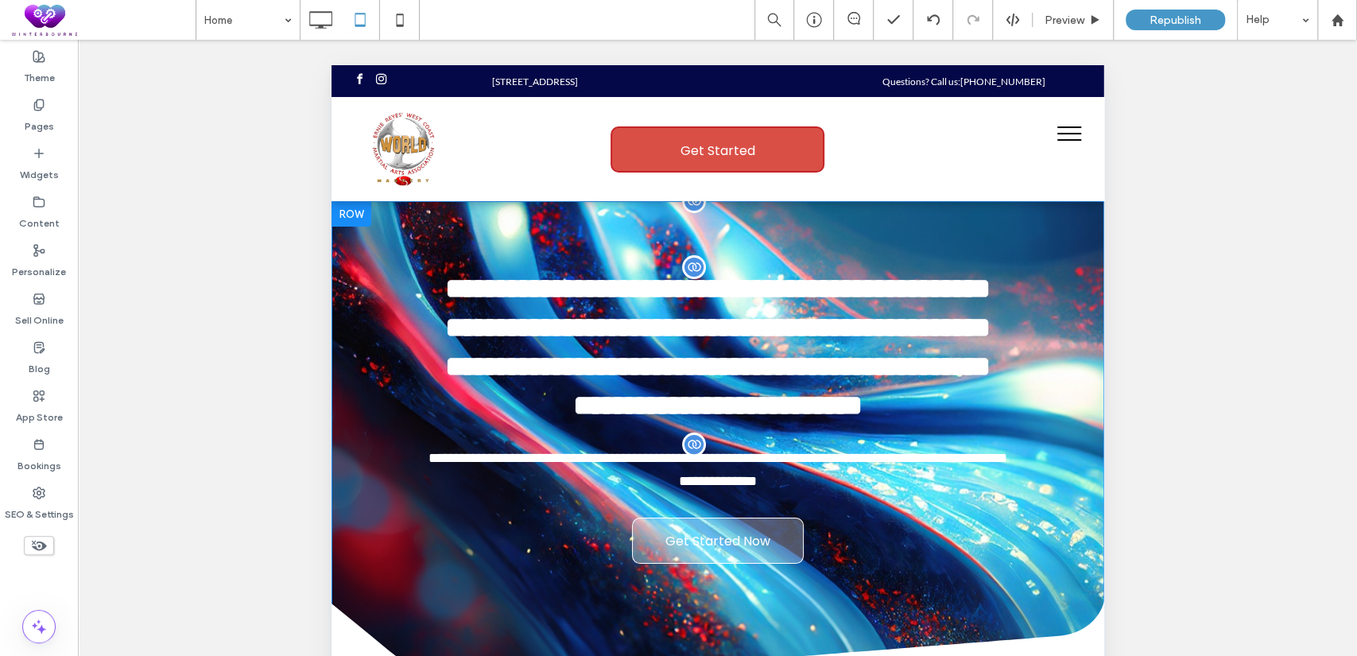
click at [333, 217] on div at bounding box center [351, 213] width 40 height 25
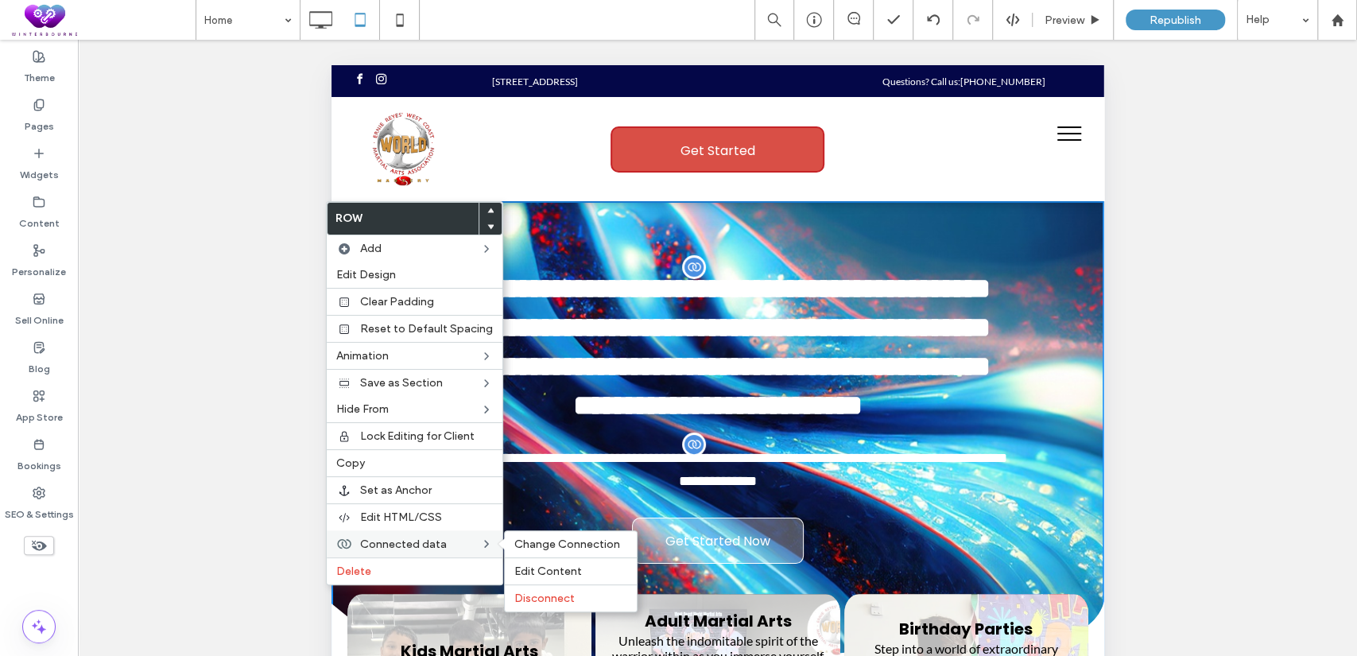
click at [448, 537] on label "Connected data" at bounding box center [420, 544] width 120 height 14
click at [555, 537] on span "Change Connection" at bounding box center [567, 544] width 106 height 14
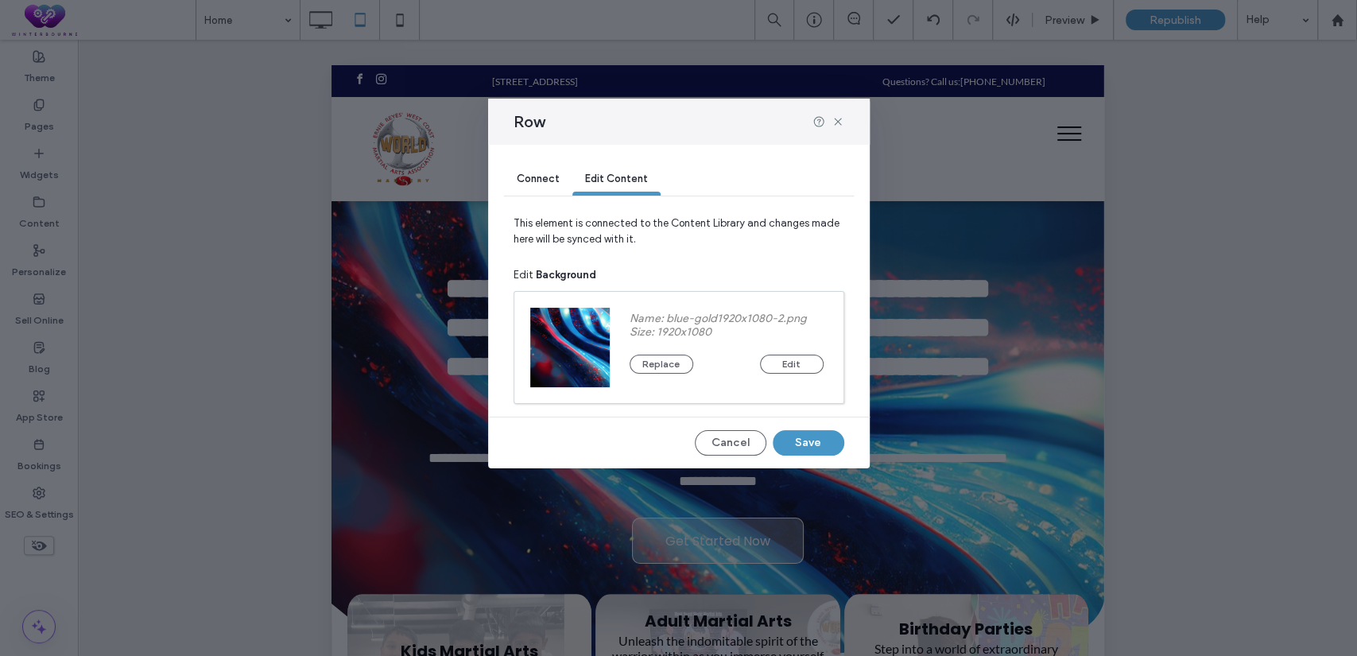
click at [532, 183] on span "Connect" at bounding box center [538, 179] width 43 height 12
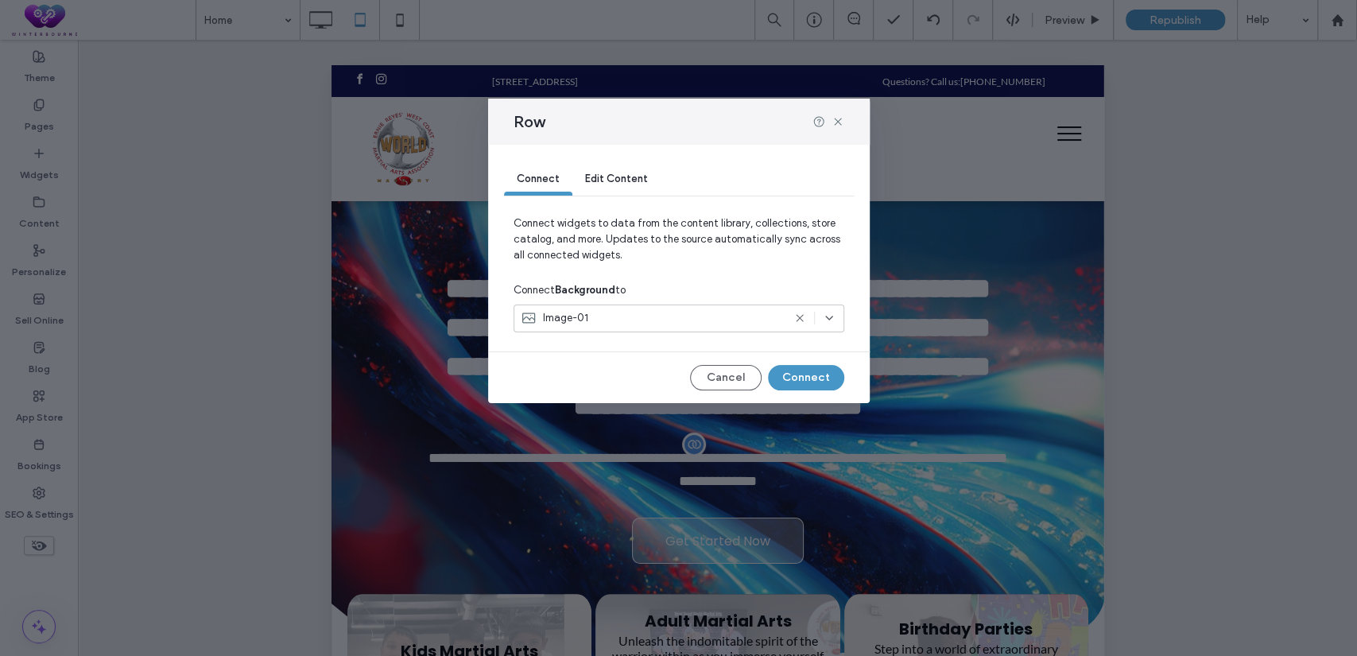
click at [604, 317] on div "Image-01" at bounding box center [652, 318] width 262 height 16
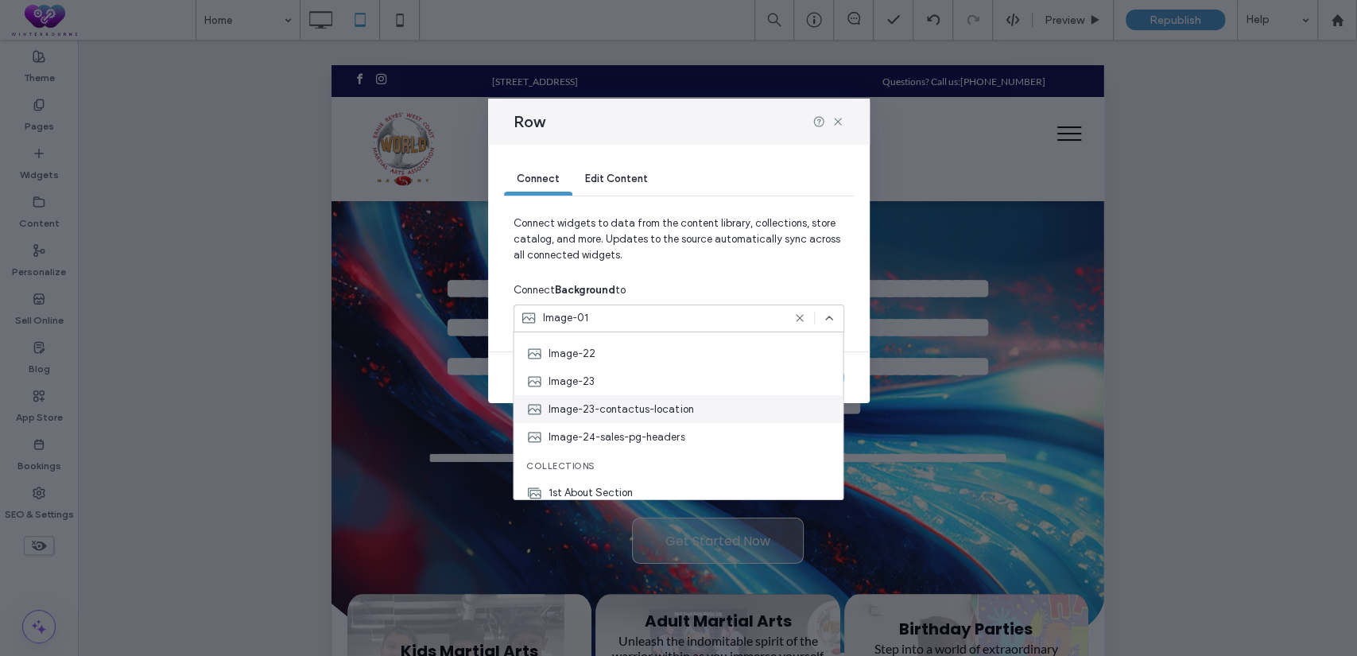
scroll to position [576, 0]
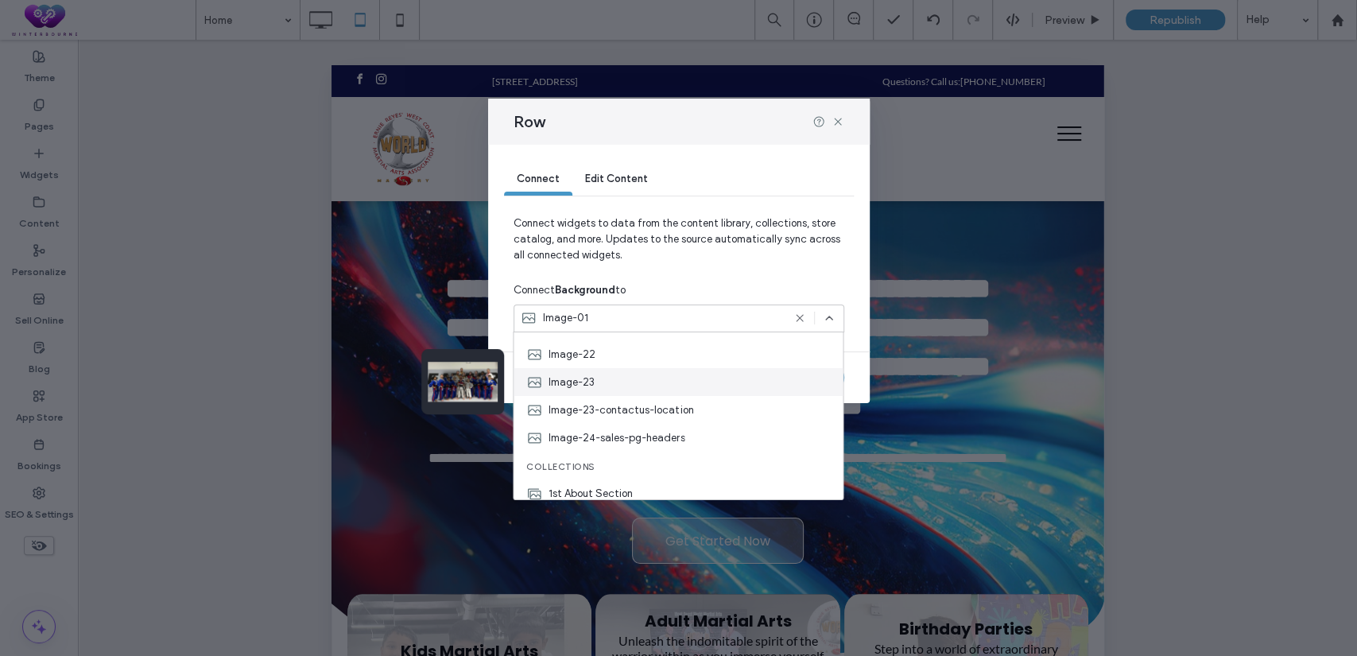
click at [610, 387] on div "Image-23" at bounding box center [678, 382] width 329 height 28
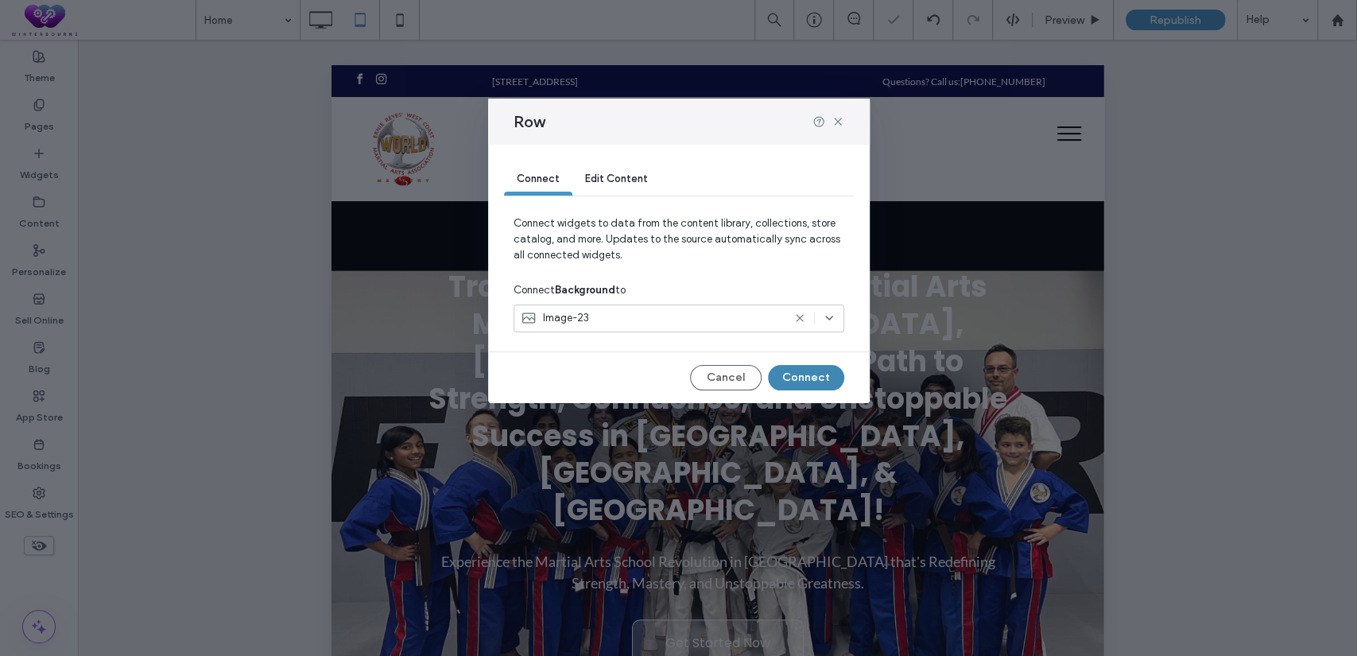
click at [801, 384] on button "Connect" at bounding box center [806, 377] width 76 height 25
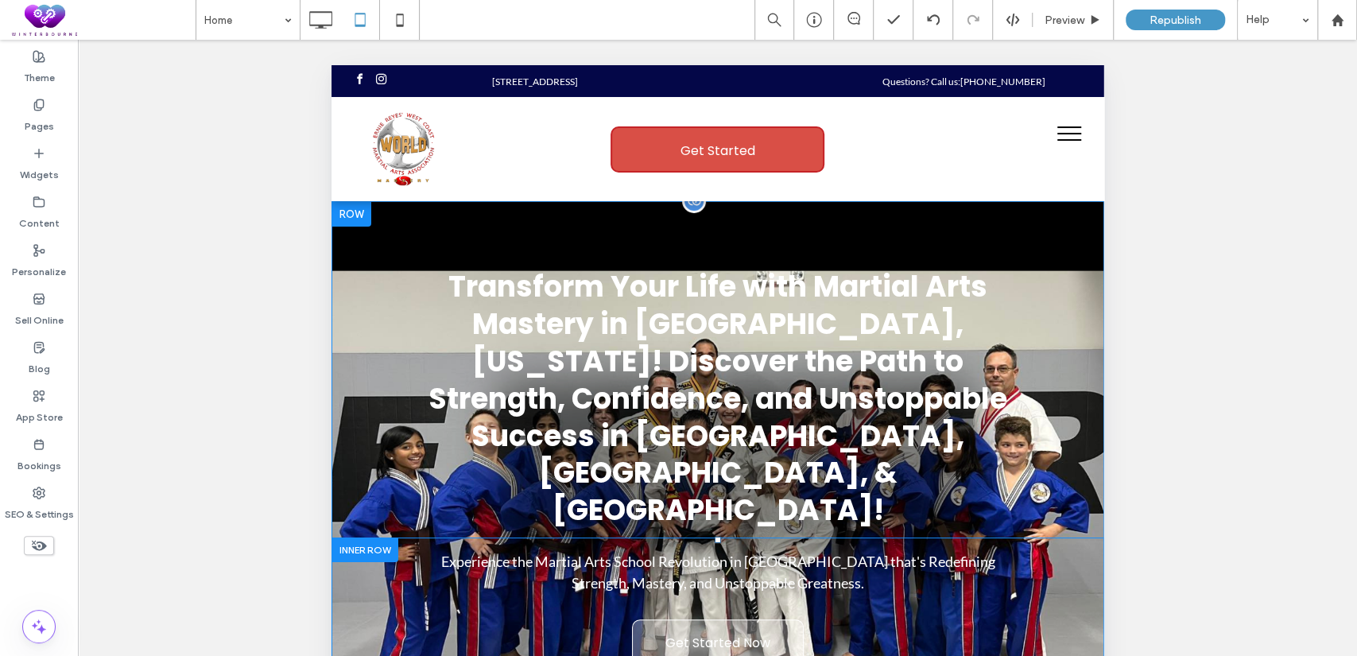
scroll to position [0, 0]
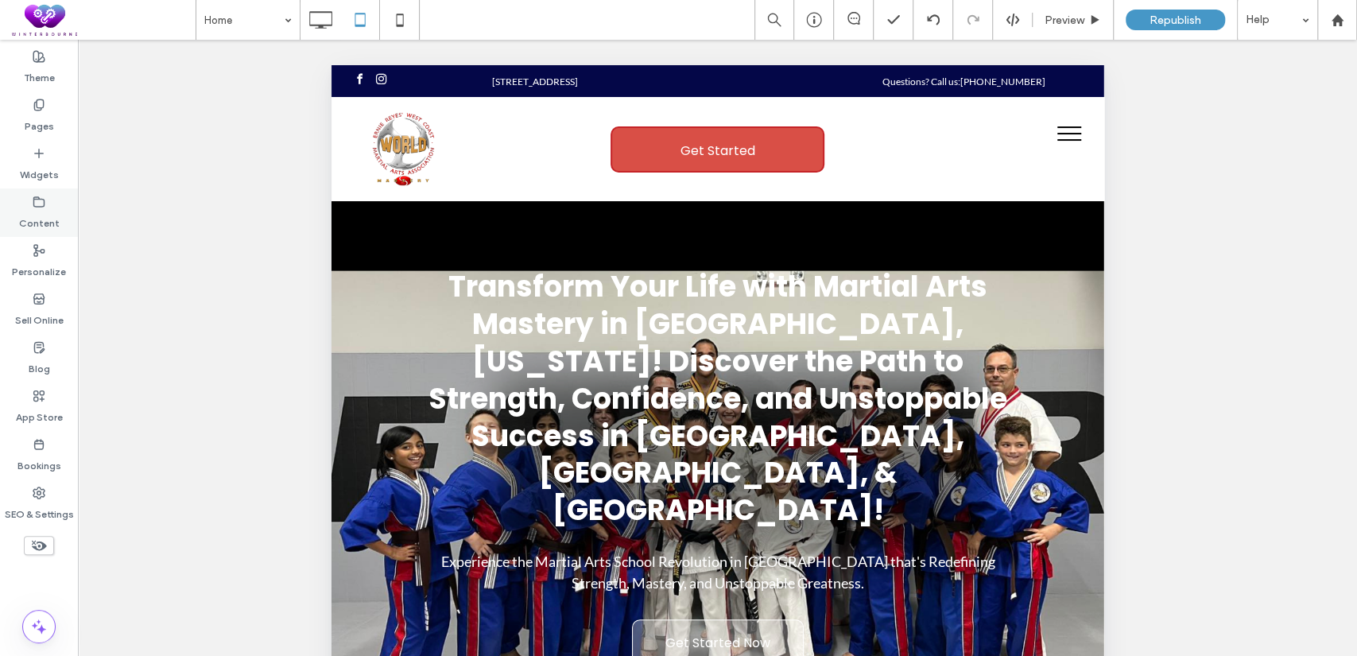
drag, startPoint x: 33, startPoint y: 208, endPoint x: 58, endPoint y: 220, distance: 28.1
click at [33, 208] on label "Content" at bounding box center [39, 219] width 41 height 22
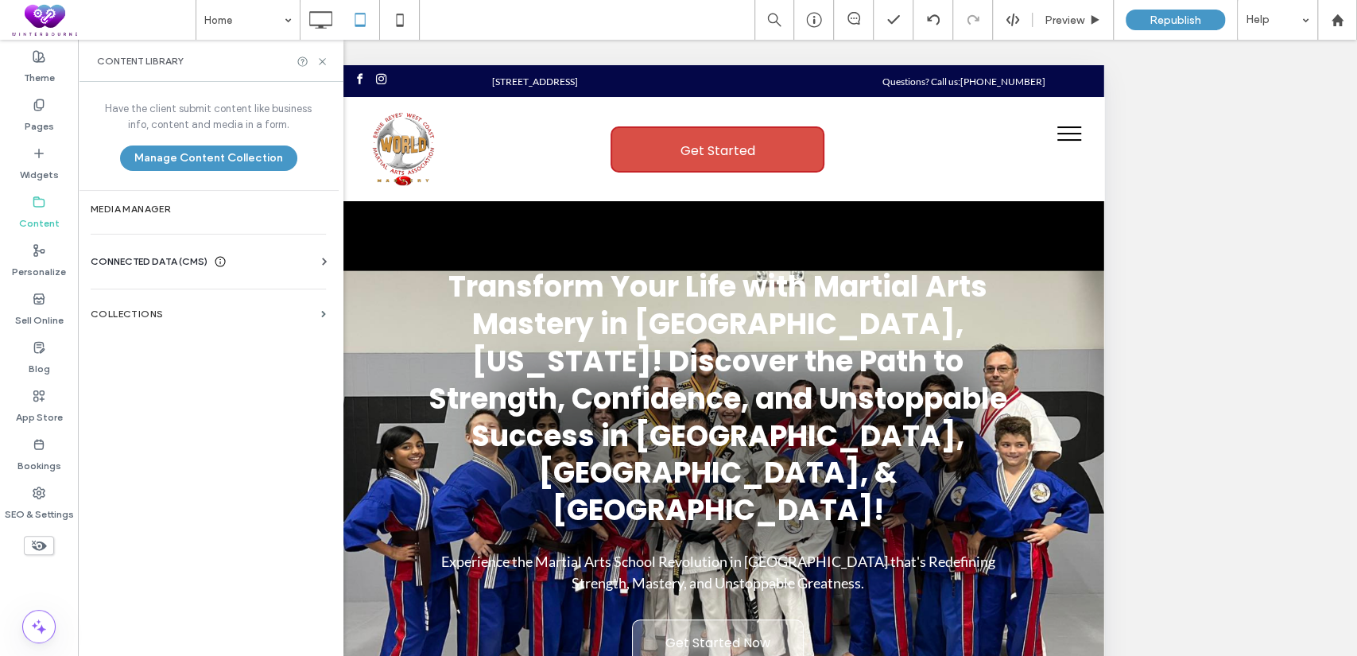
click at [176, 260] on span "CONNECTED DATA (CMS)" at bounding box center [149, 262] width 117 height 16
click at [222, 363] on section "Business Images" at bounding box center [212, 373] width 242 height 37
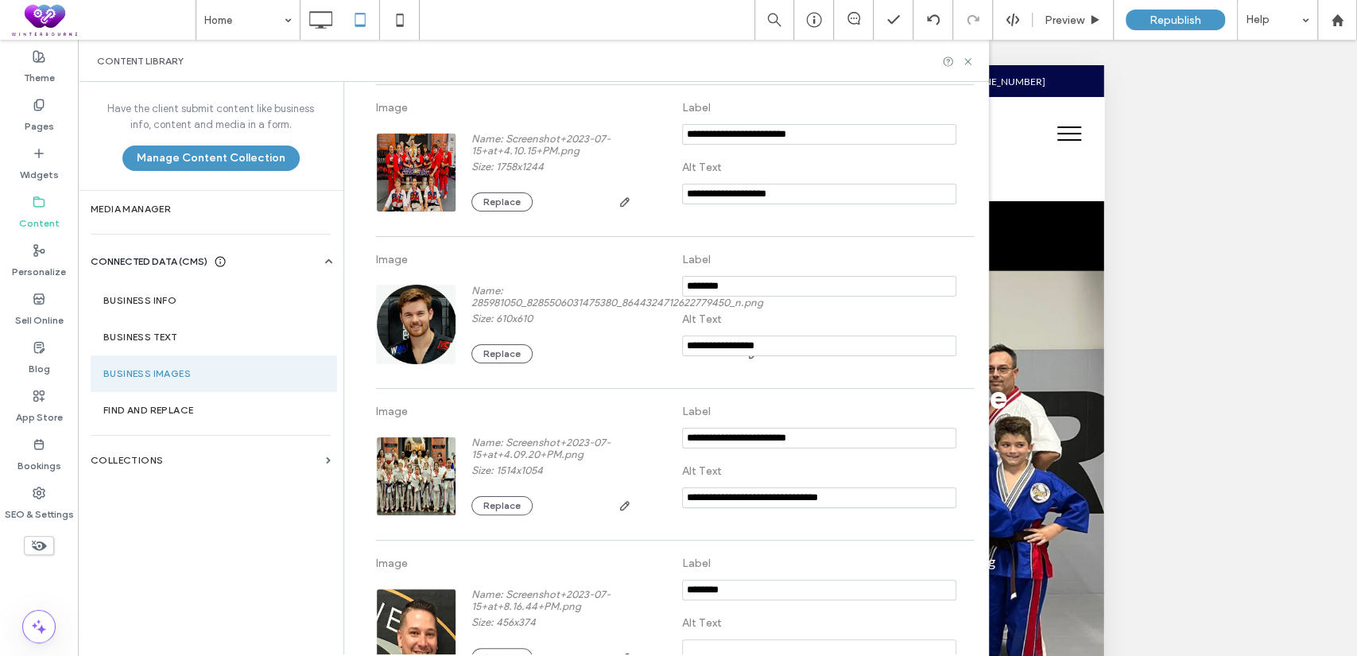
scroll to position [3166, 0]
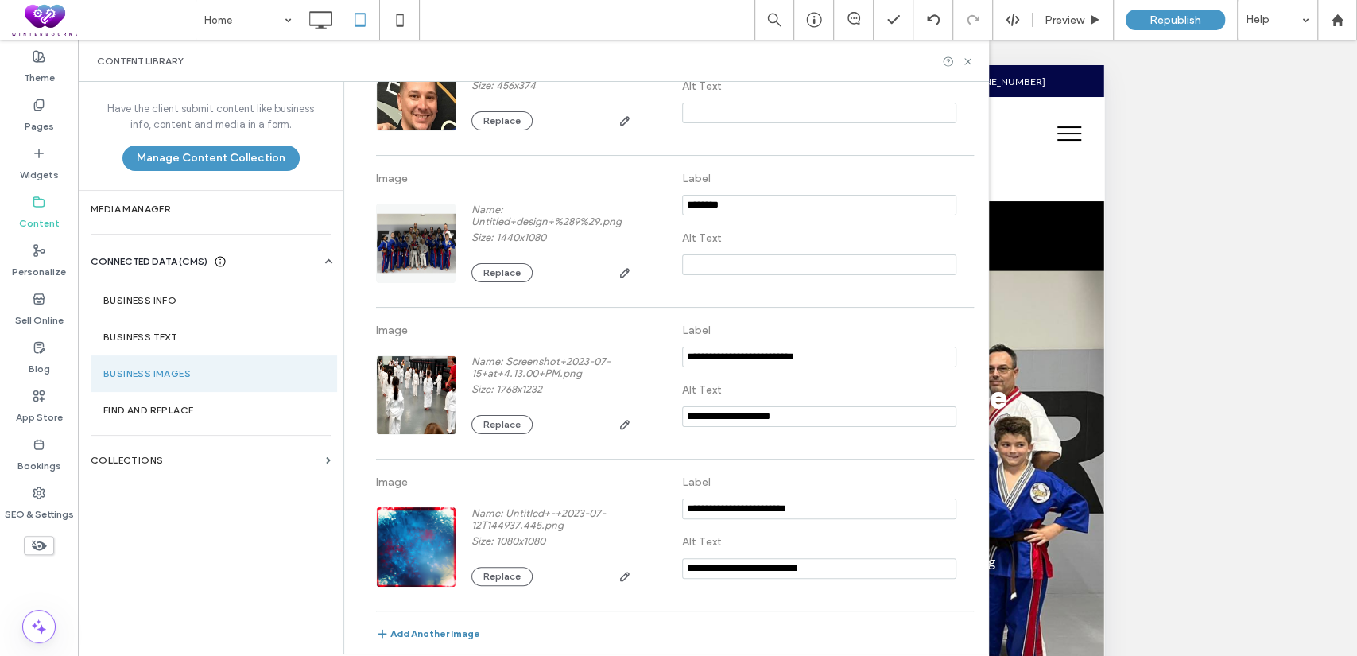
click at [440, 630] on button "Add Another Image" at bounding box center [428, 636] width 104 height 19
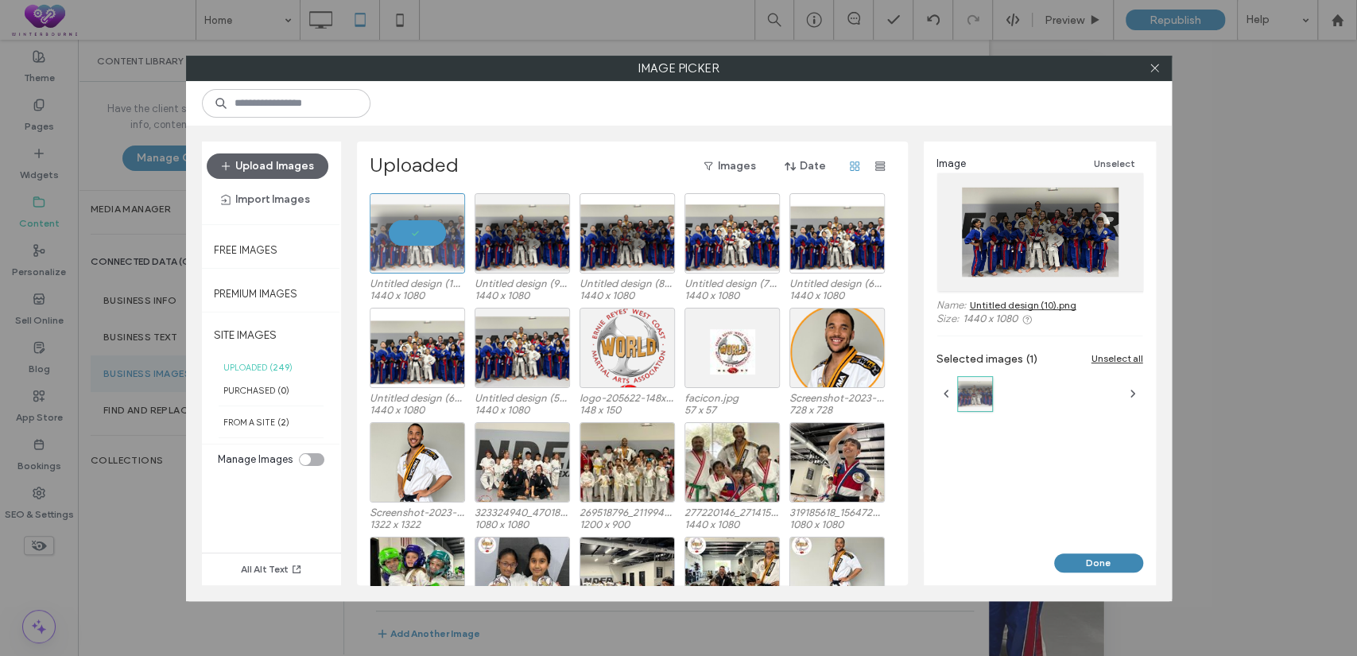
click at [1119, 566] on button "Done" at bounding box center [1098, 562] width 89 height 19
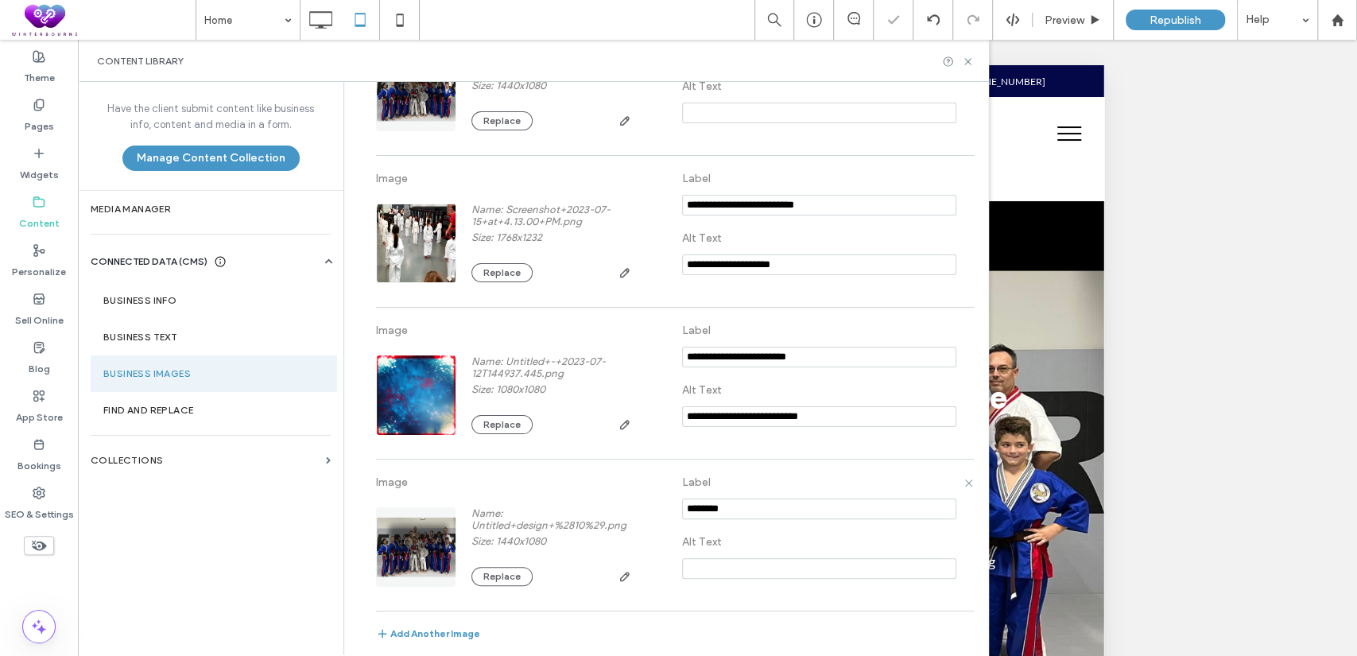
scroll to position [3318, 0]
click at [973, 62] on icon at bounding box center [968, 62] width 12 height 12
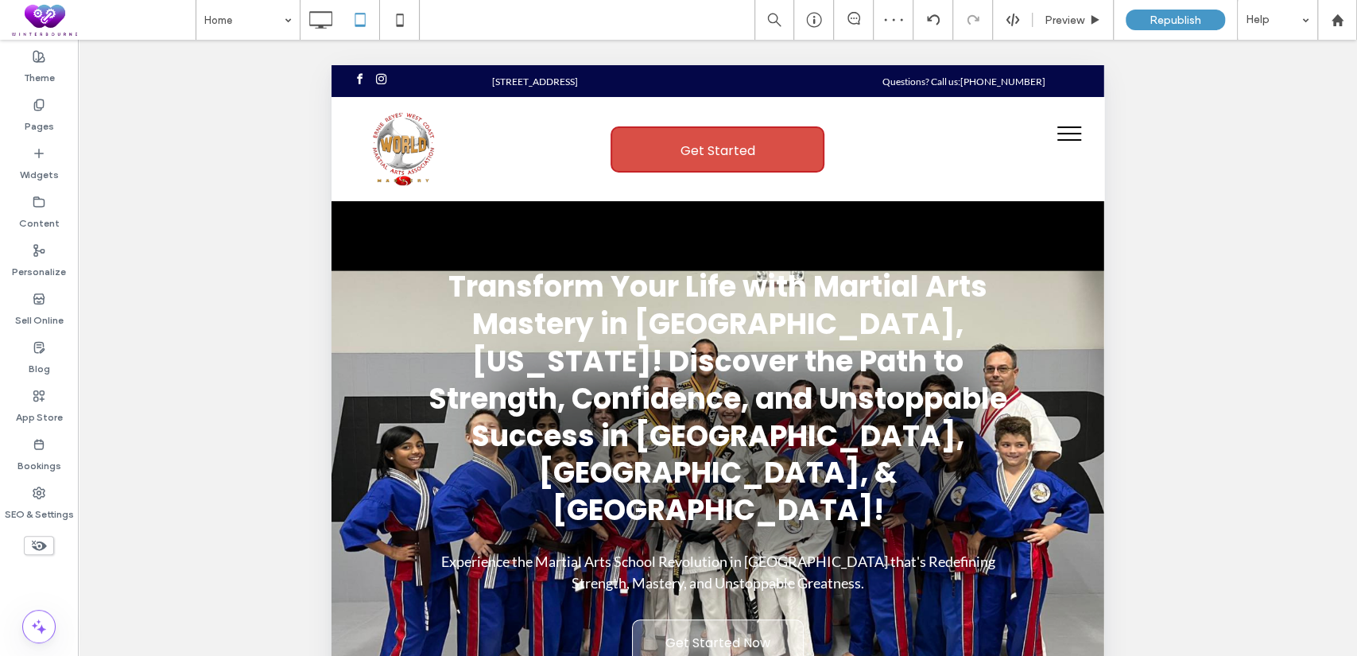
scroll to position [0, 0]
click at [349, 221] on div at bounding box center [351, 213] width 40 height 25
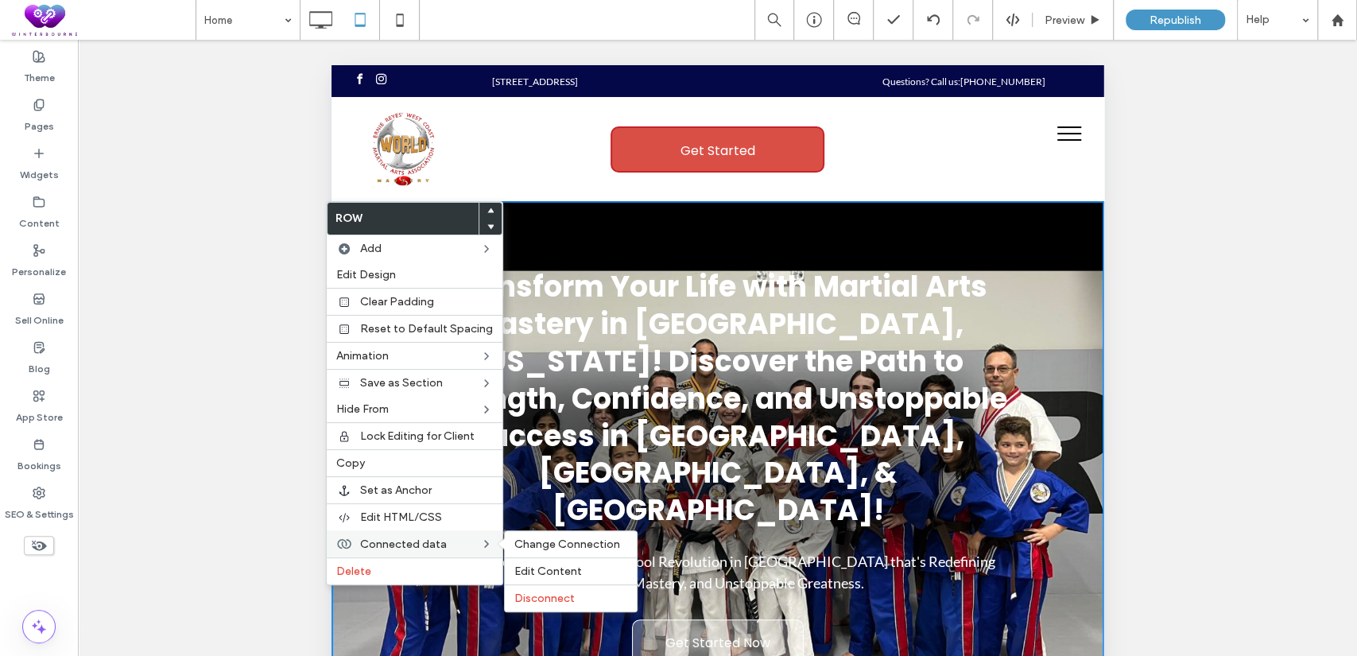
click at [434, 545] on span "Connected data" at bounding box center [403, 544] width 87 height 14
click at [535, 545] on span "Change Connection" at bounding box center [567, 544] width 106 height 14
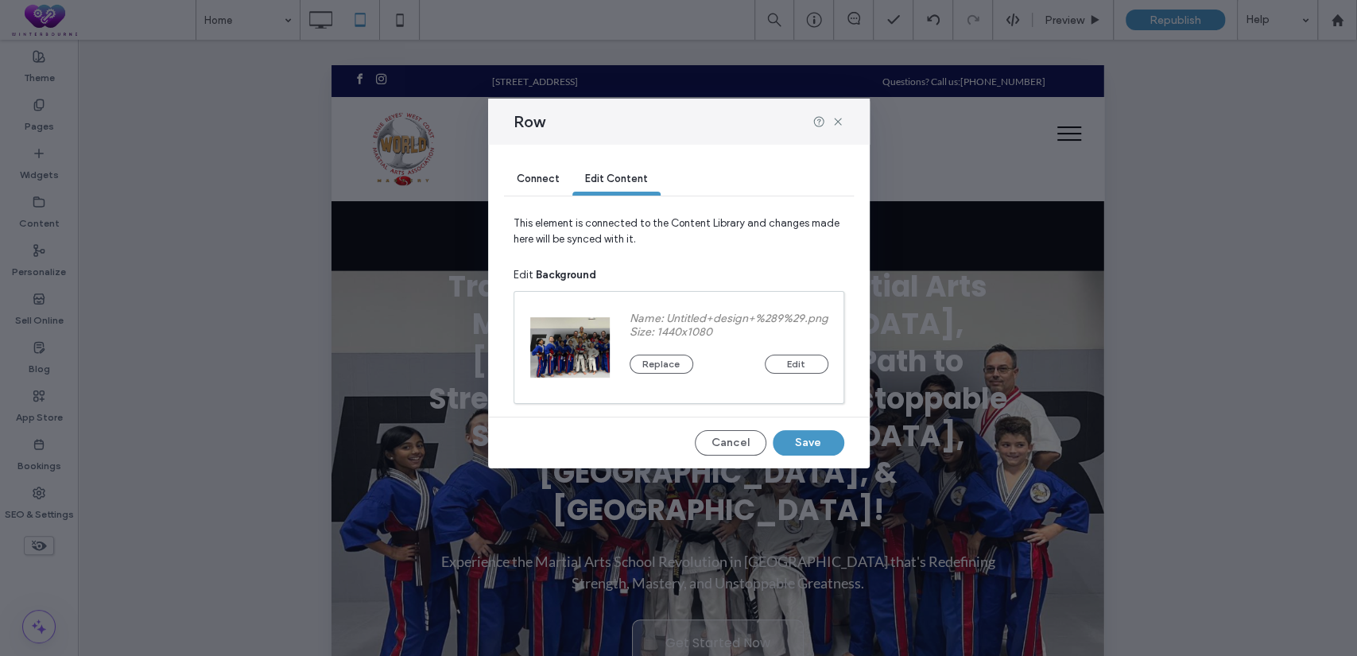
click at [526, 175] on span "Connect" at bounding box center [538, 179] width 43 height 12
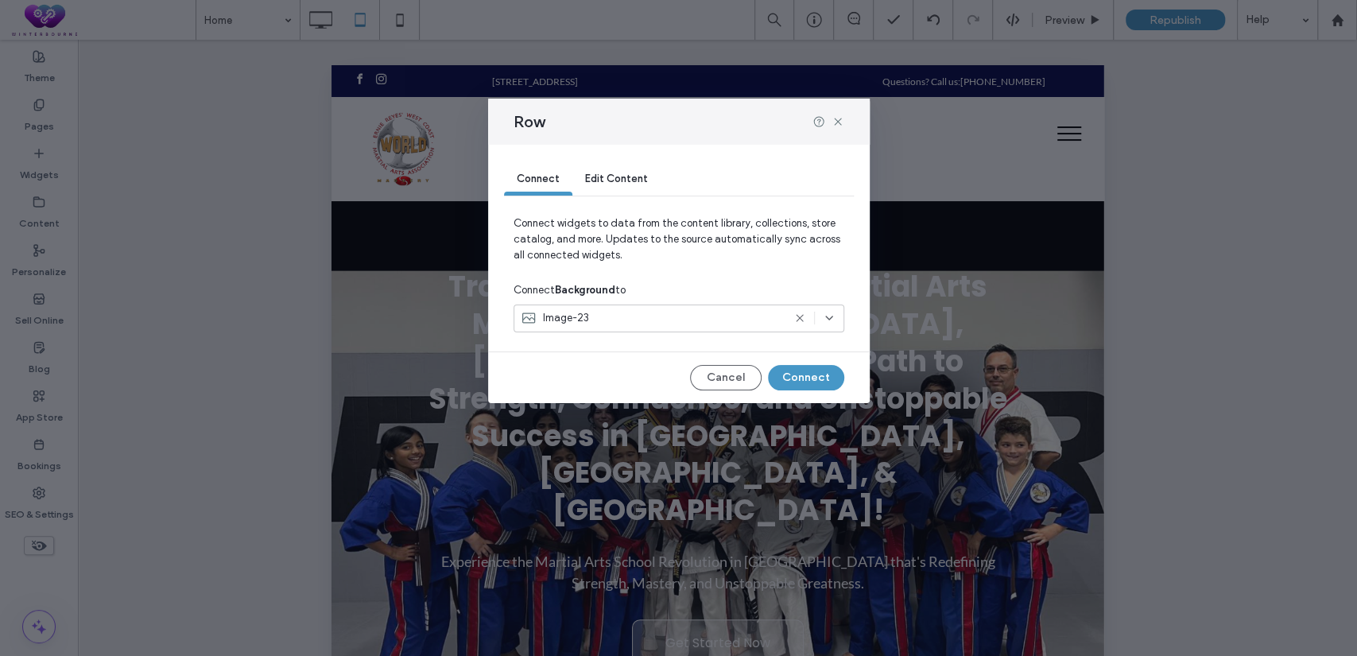
click at [641, 319] on div "Image-23" at bounding box center [652, 318] width 262 height 16
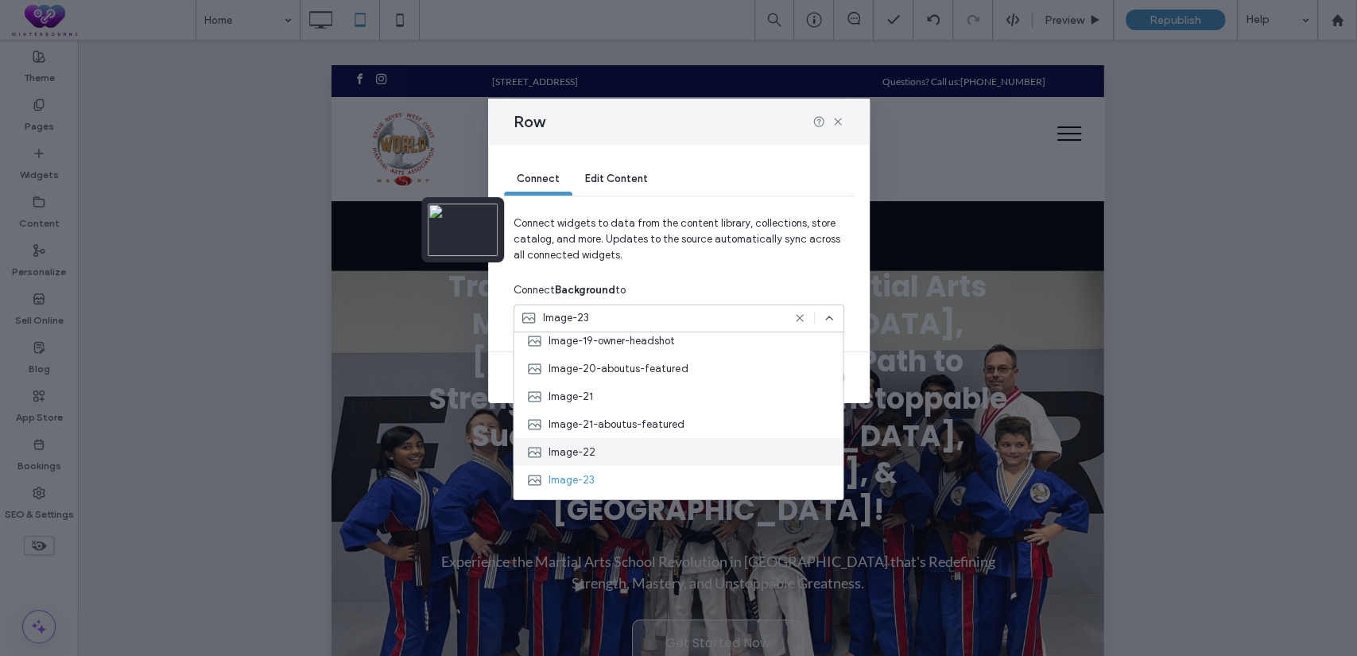
scroll to position [588, 0]
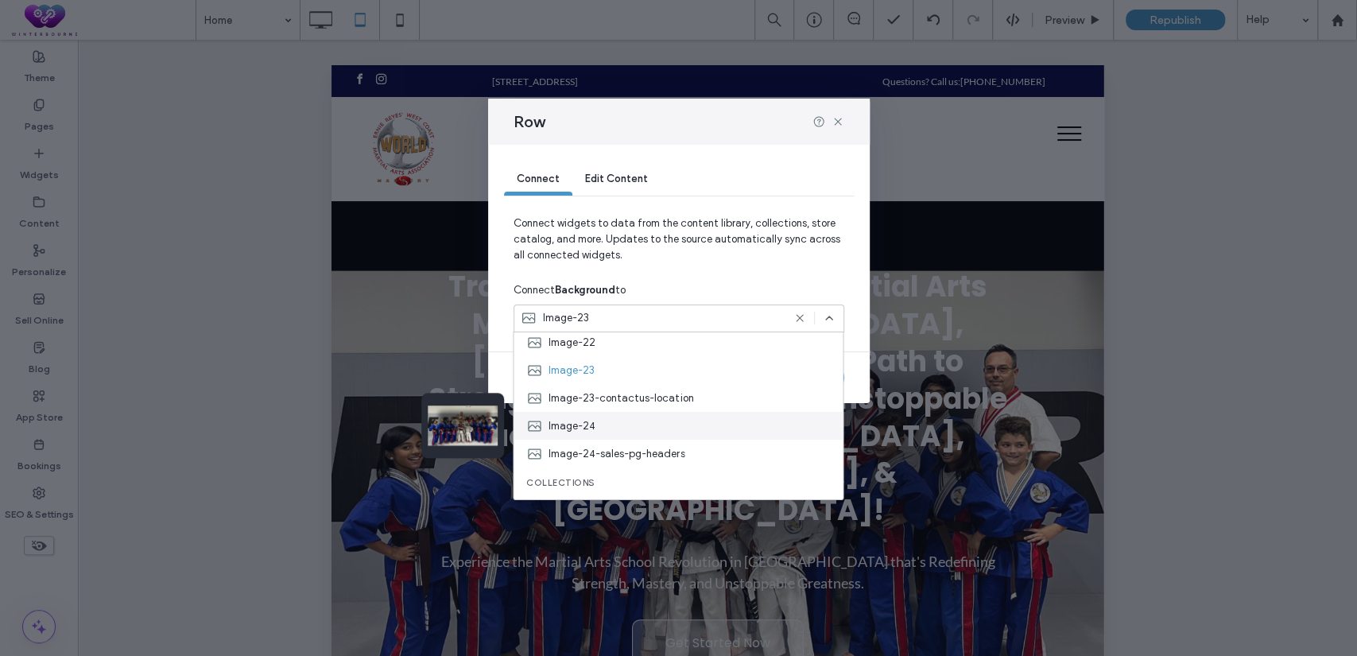
click at [663, 419] on div "Image-24" at bounding box center [678, 426] width 329 height 28
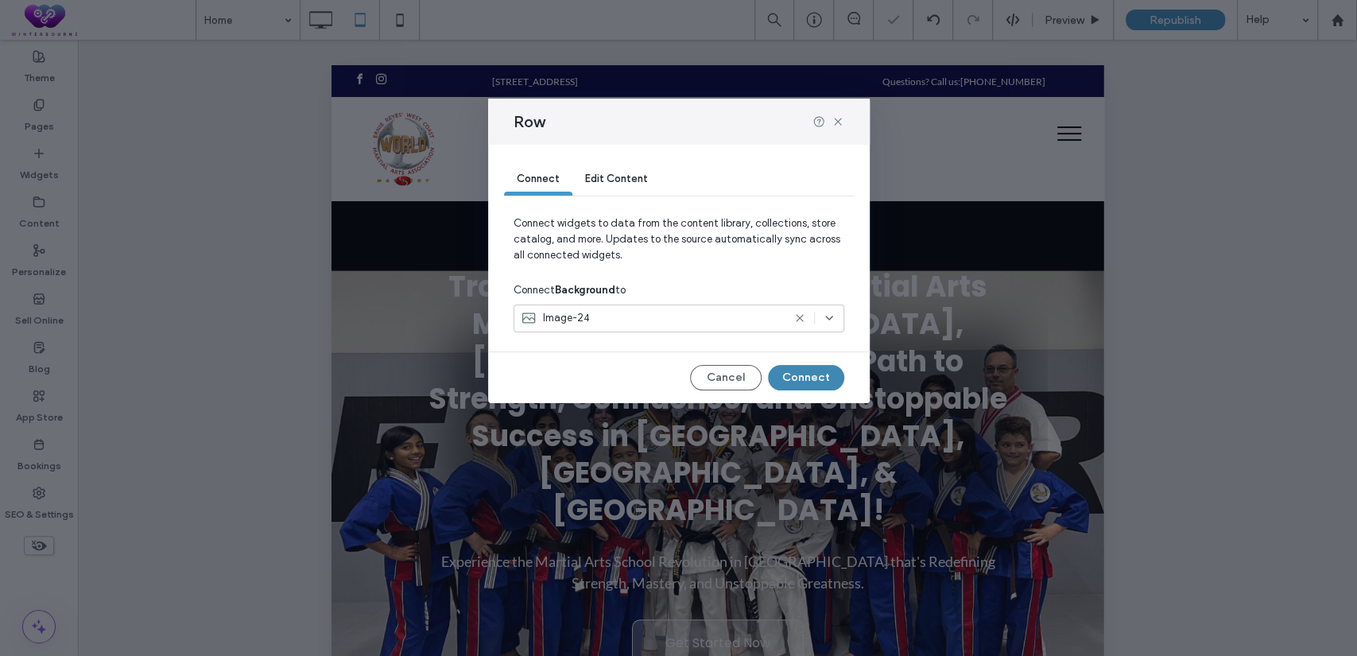
click at [817, 375] on button "Connect" at bounding box center [806, 377] width 76 height 25
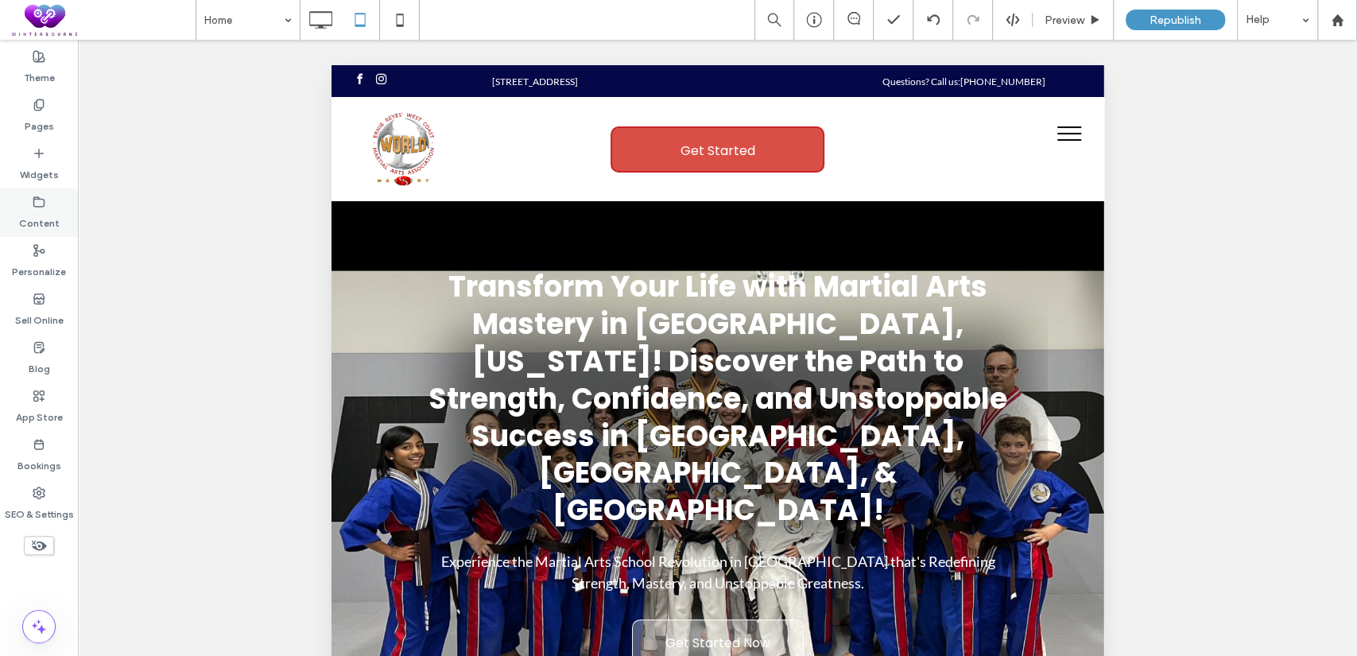
click at [42, 228] on label "Content" at bounding box center [39, 219] width 41 height 22
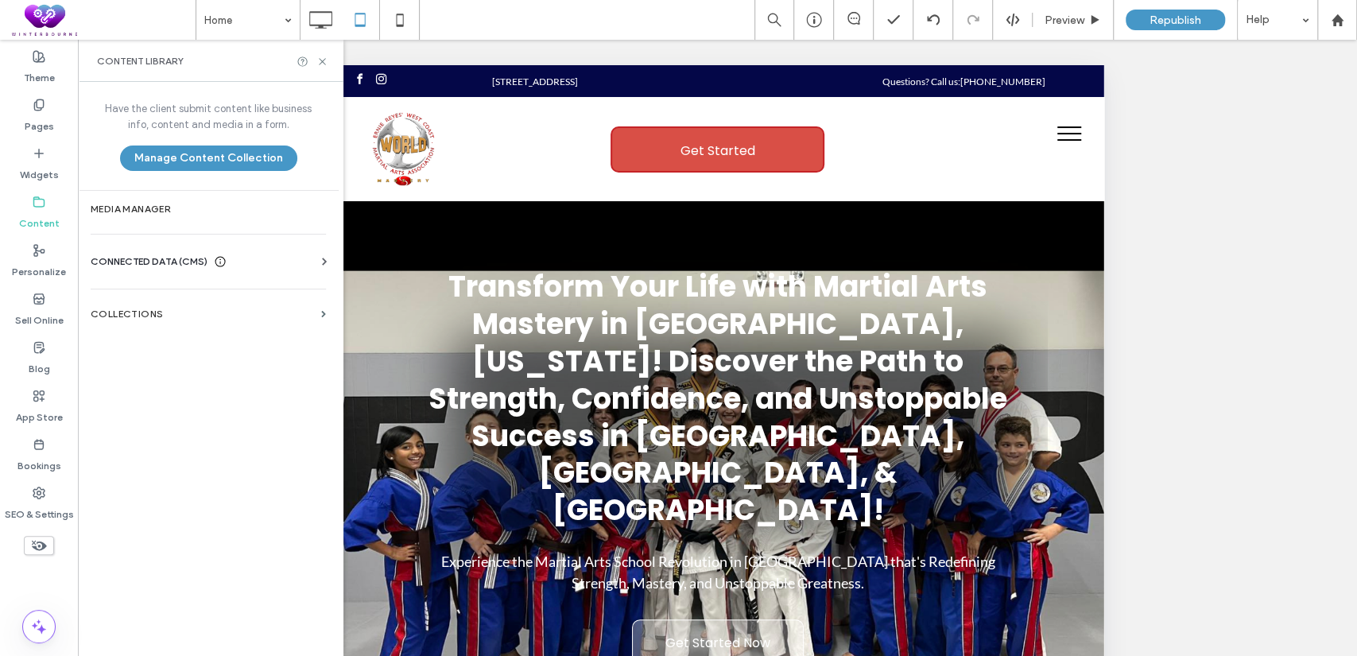
click at [126, 265] on span "CONNECTED DATA (CMS)" at bounding box center [149, 262] width 117 height 16
click at [196, 368] on label "Business Images" at bounding box center [211, 373] width 216 height 11
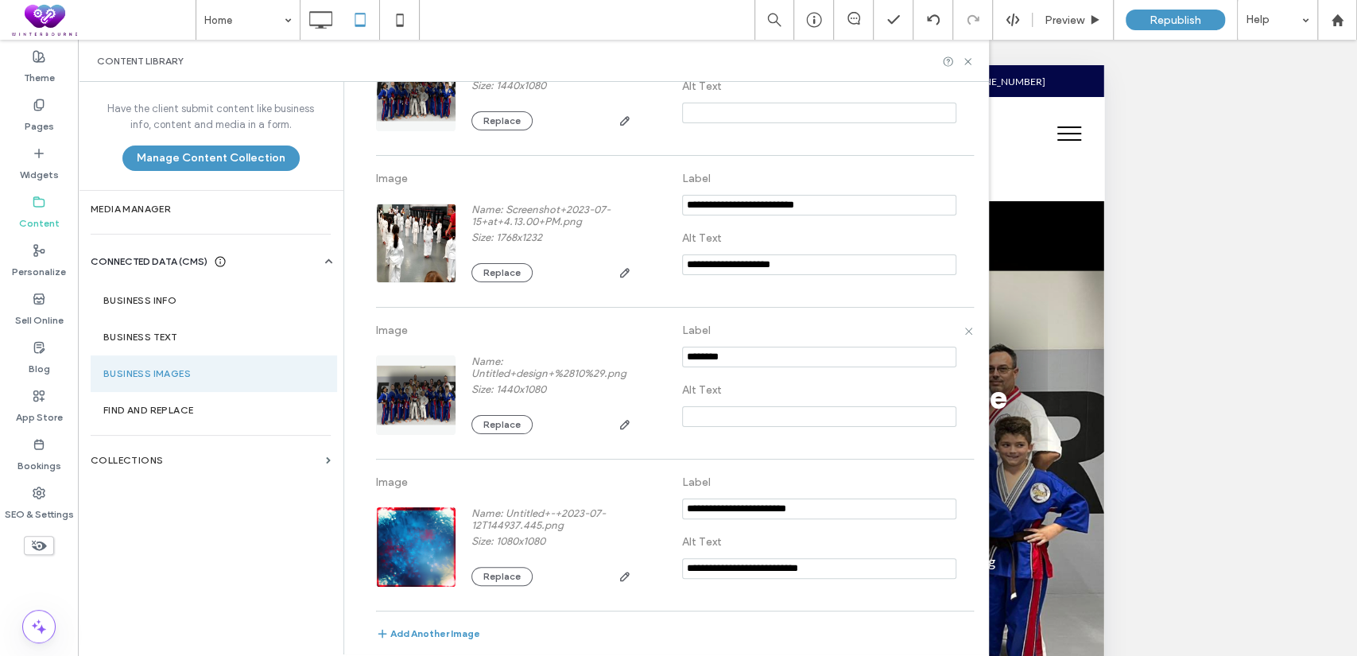
scroll to position [3318, 0]
click at [494, 428] on button "Replace" at bounding box center [501, 424] width 61 height 19
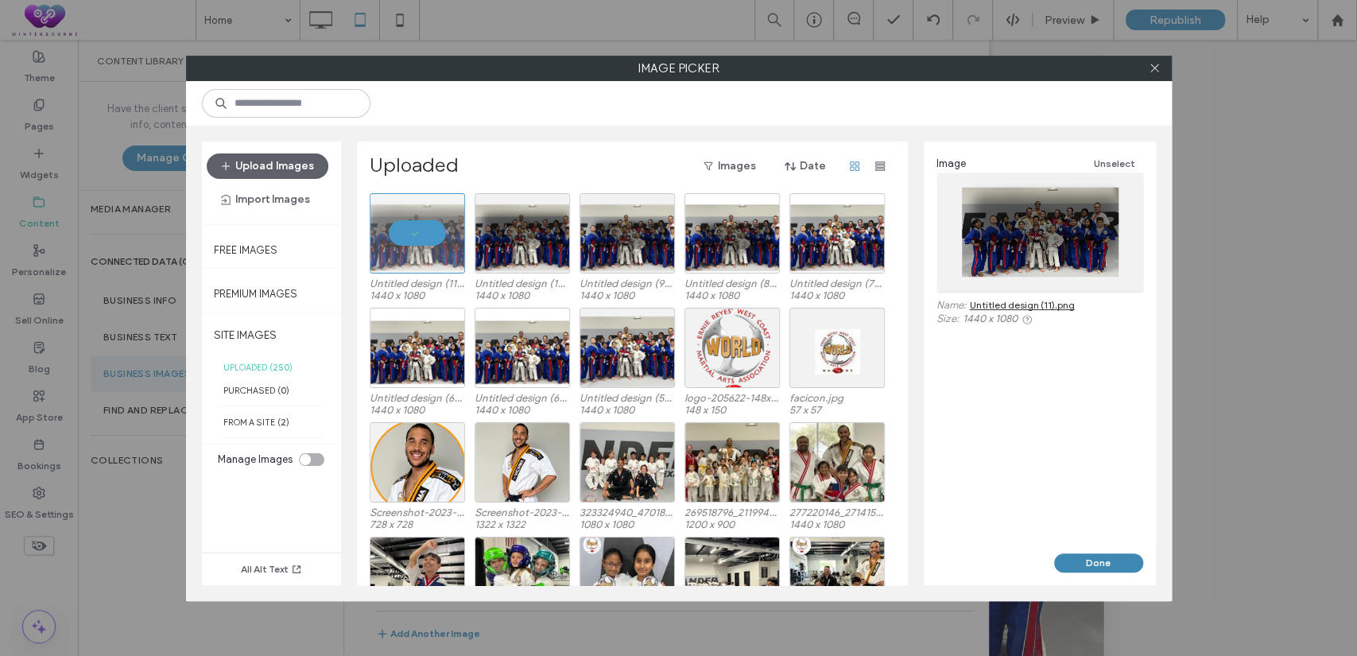
click at [1107, 562] on button "Done" at bounding box center [1098, 562] width 89 height 19
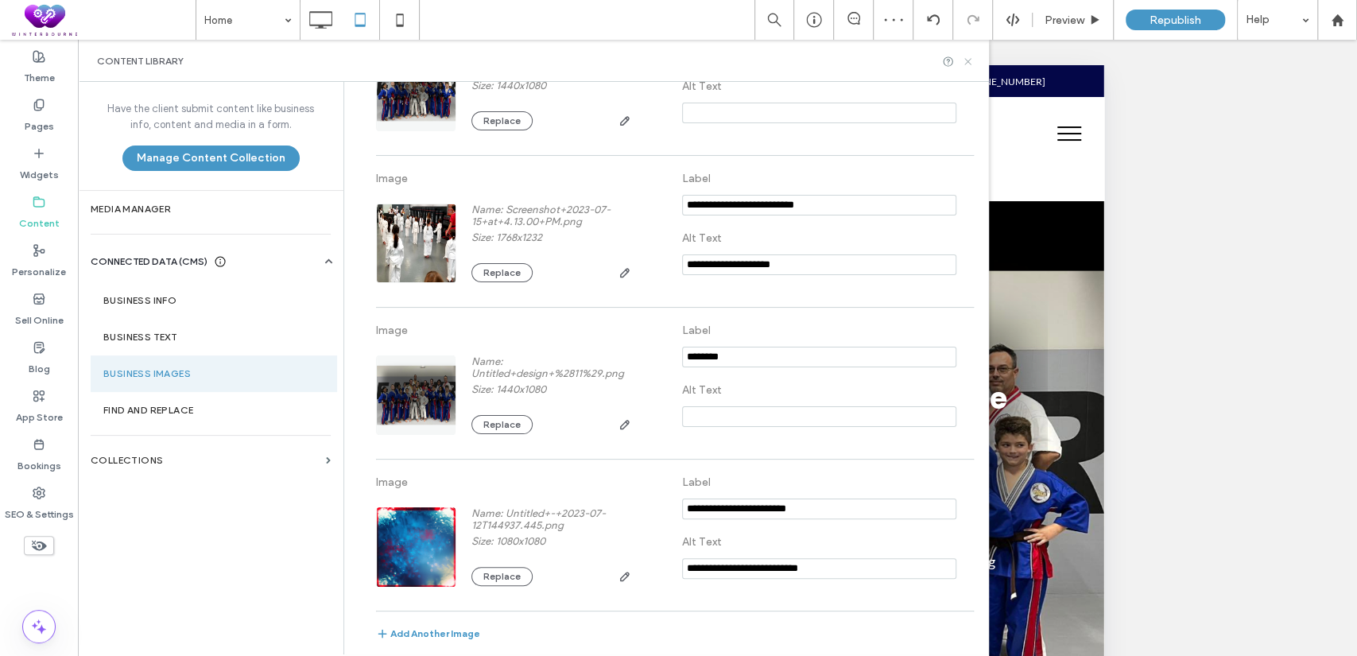
click at [968, 56] on icon at bounding box center [968, 62] width 12 height 12
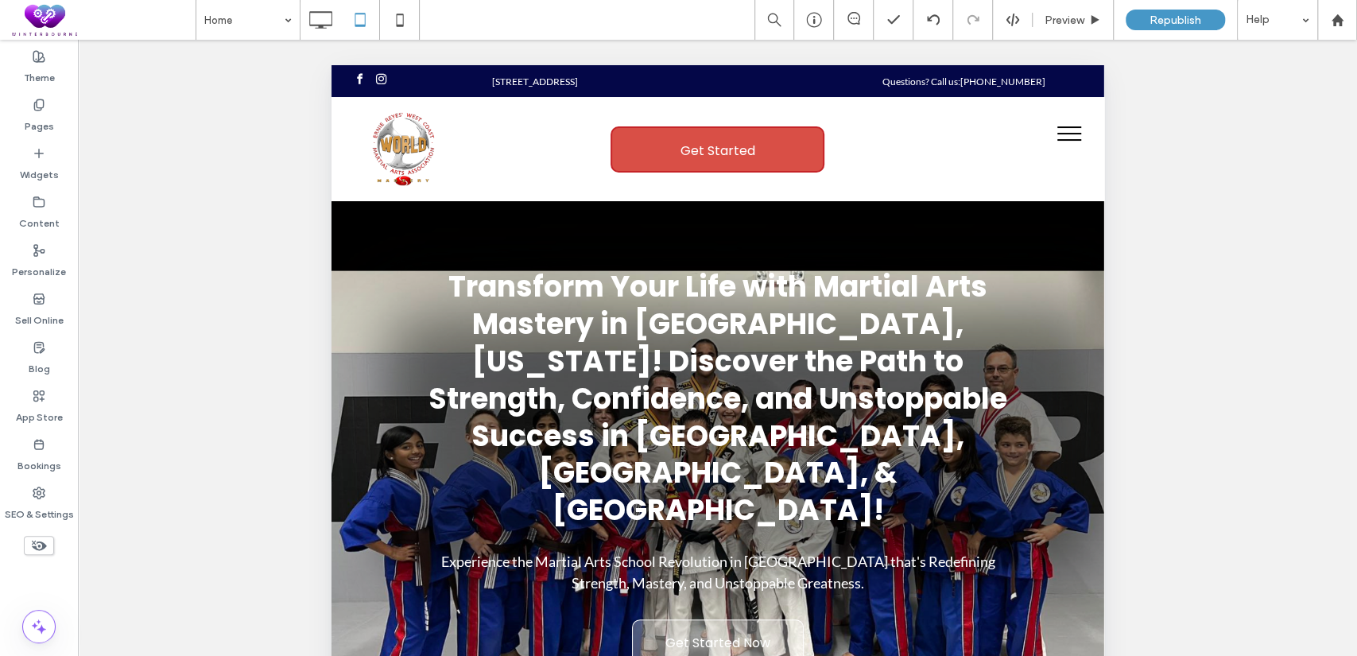
scroll to position [146, 0]
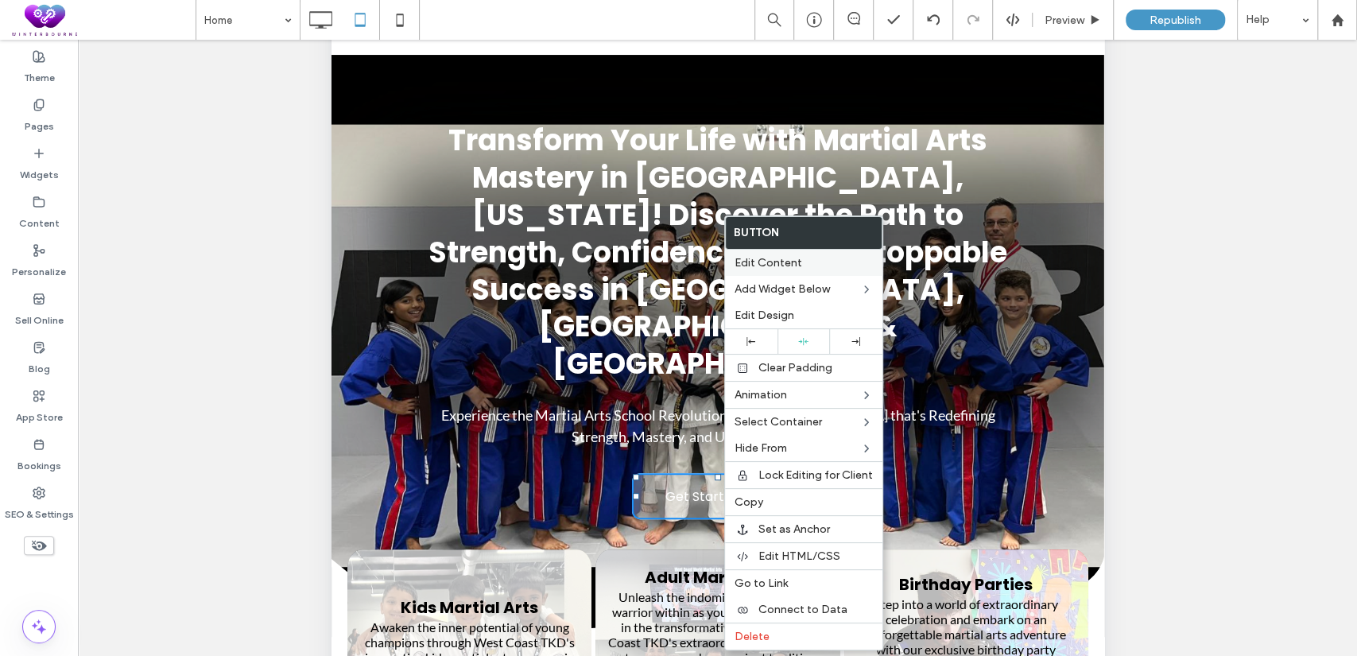
click at [770, 272] on div "Edit Content" at bounding box center [803, 263] width 157 height 26
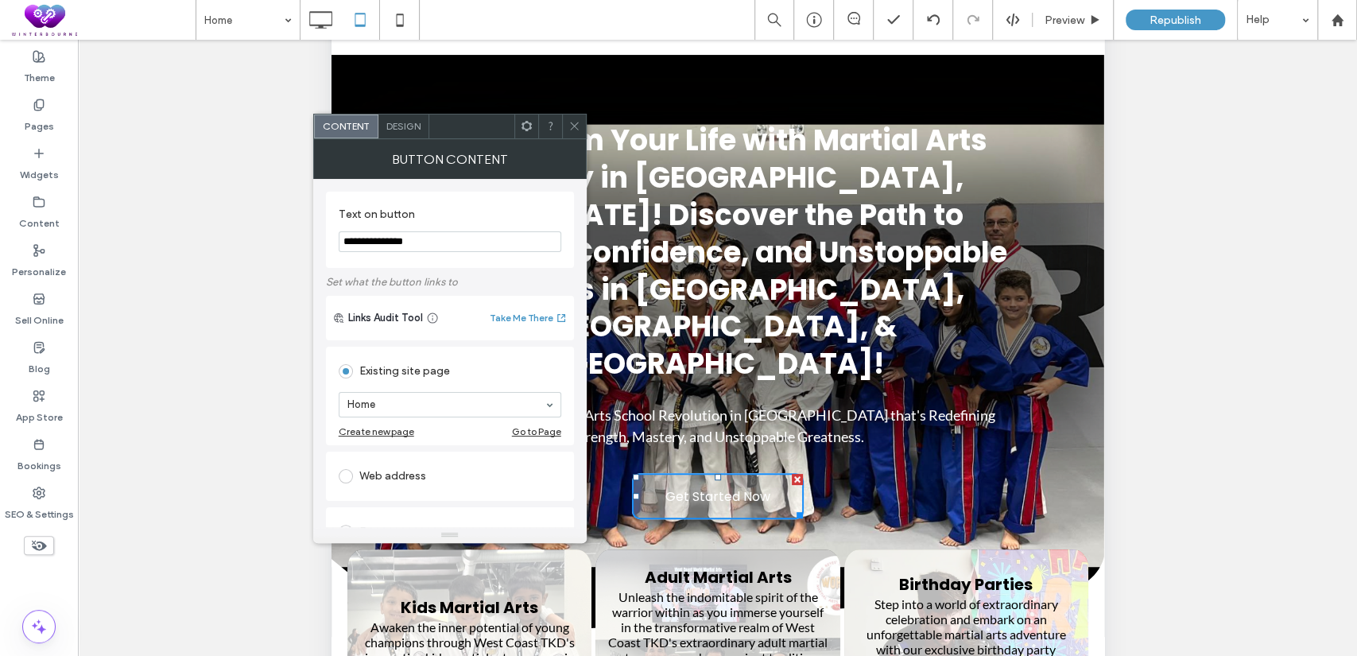
click at [398, 123] on span "Design" at bounding box center [403, 126] width 34 height 12
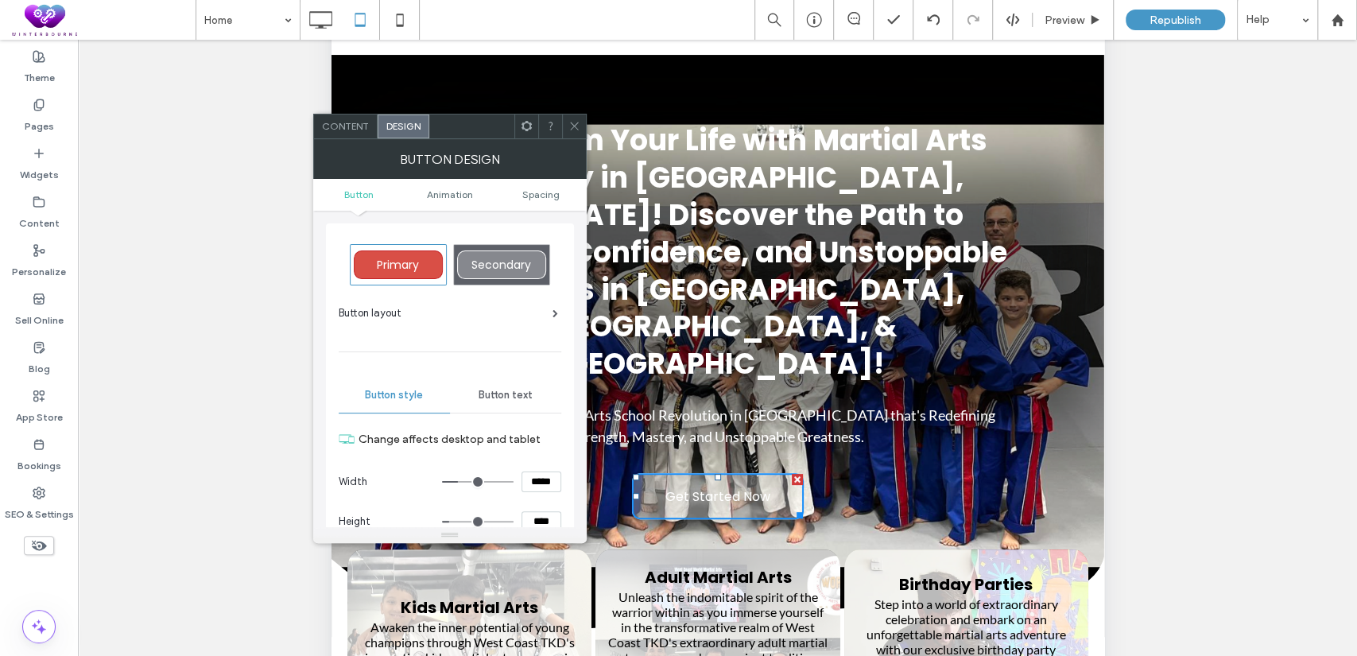
click at [506, 266] on span "Secondary" at bounding box center [501, 265] width 60 height 16
type input "*"
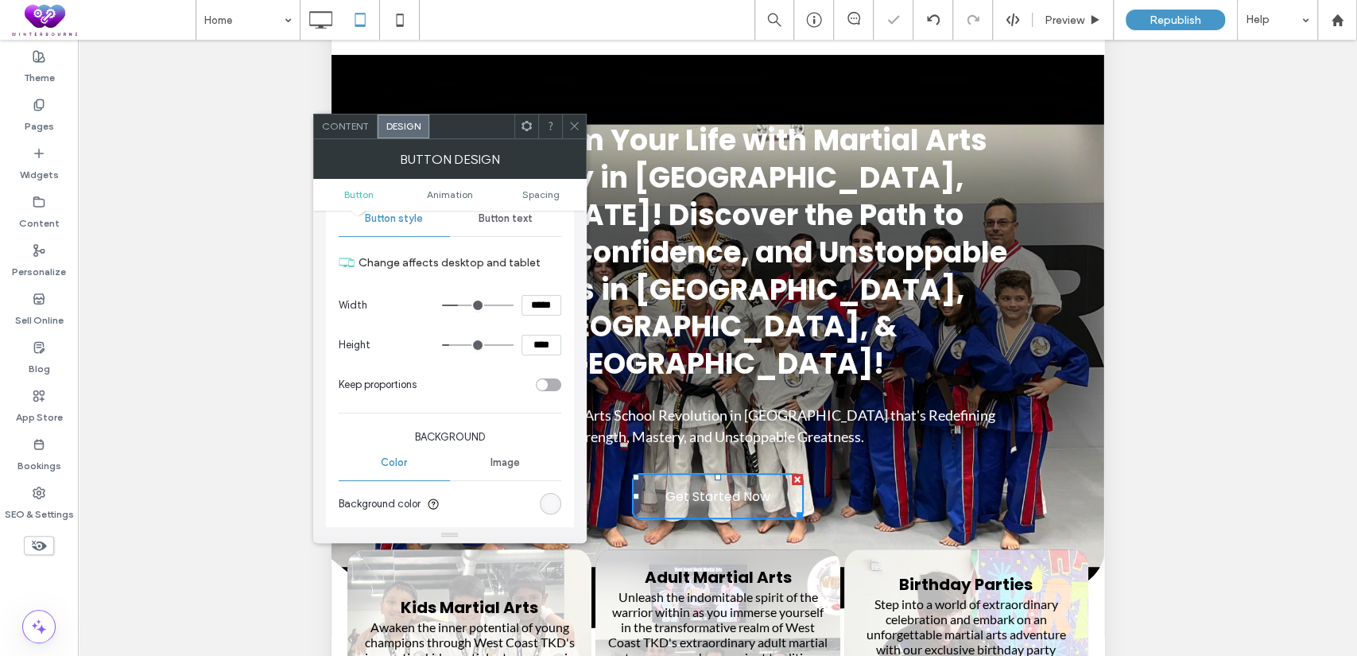
scroll to position [294, 0]
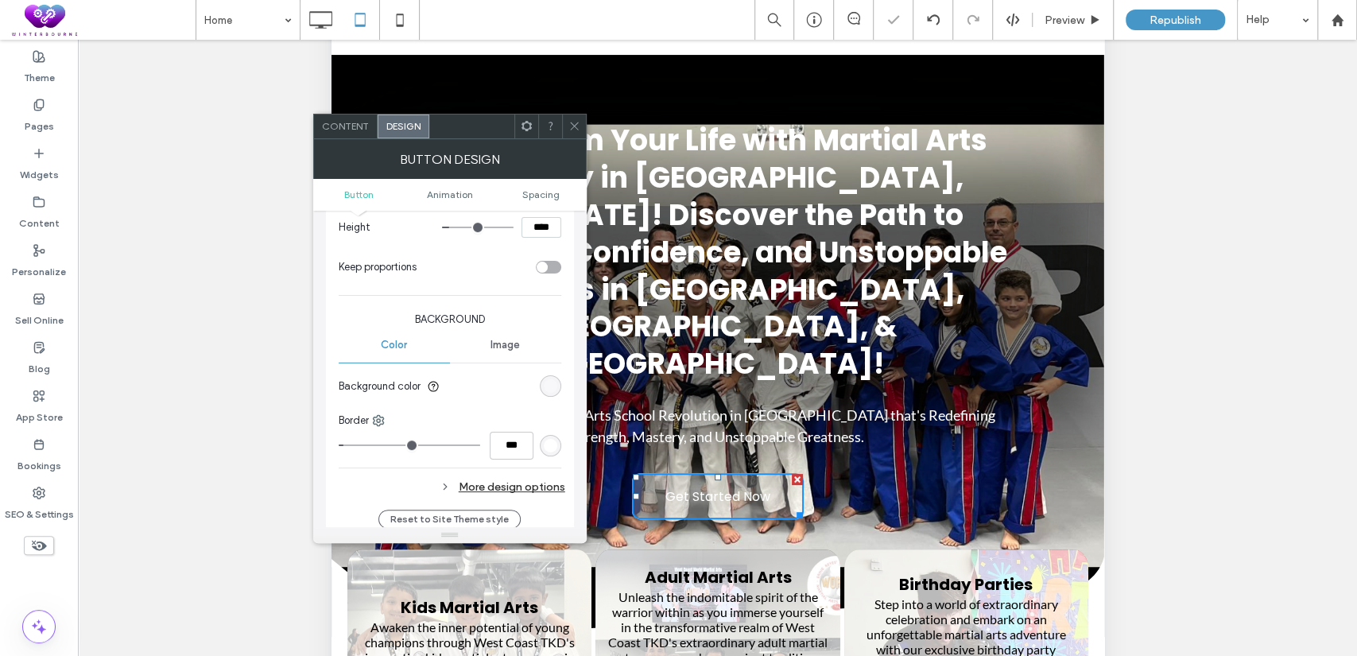
click at [557, 386] on div "rgba(255, 255, 255, 0.3)" at bounding box center [550, 385] width 21 height 21
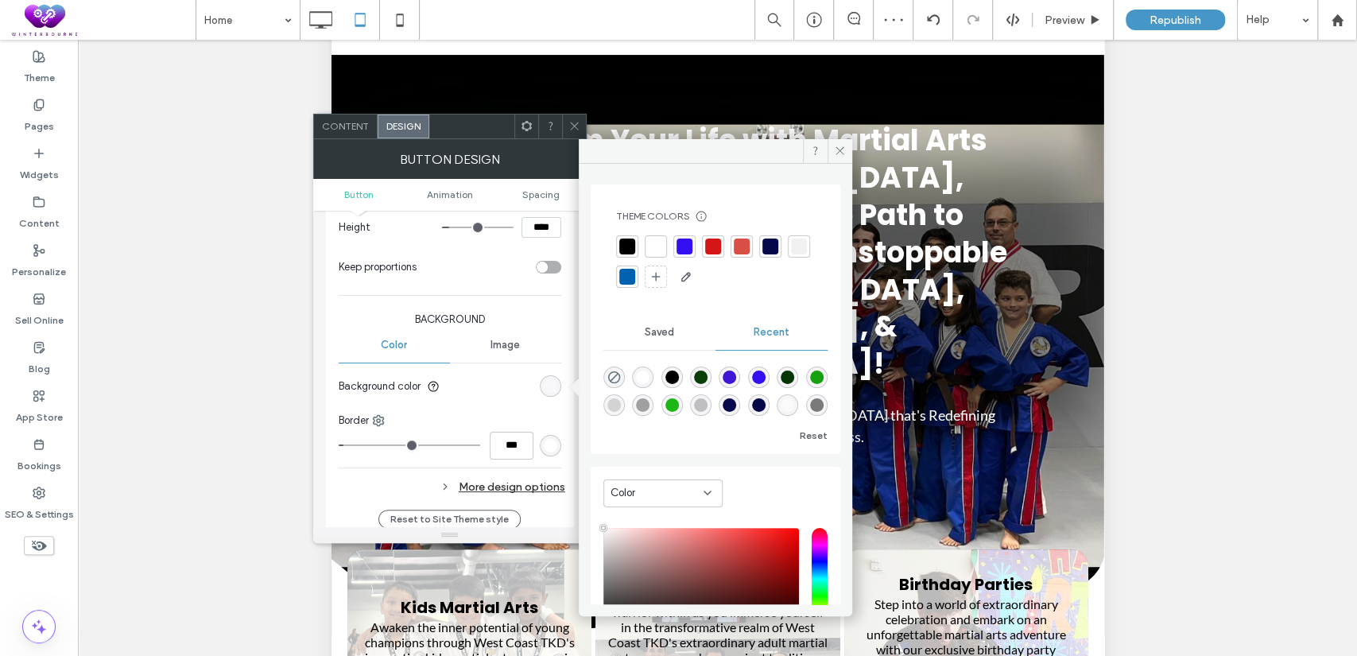
click at [674, 378] on div "rgba(0, 0, 0, 1)" at bounding box center [672, 377] width 14 height 14
type input "*******"
type input "***"
type input "****"
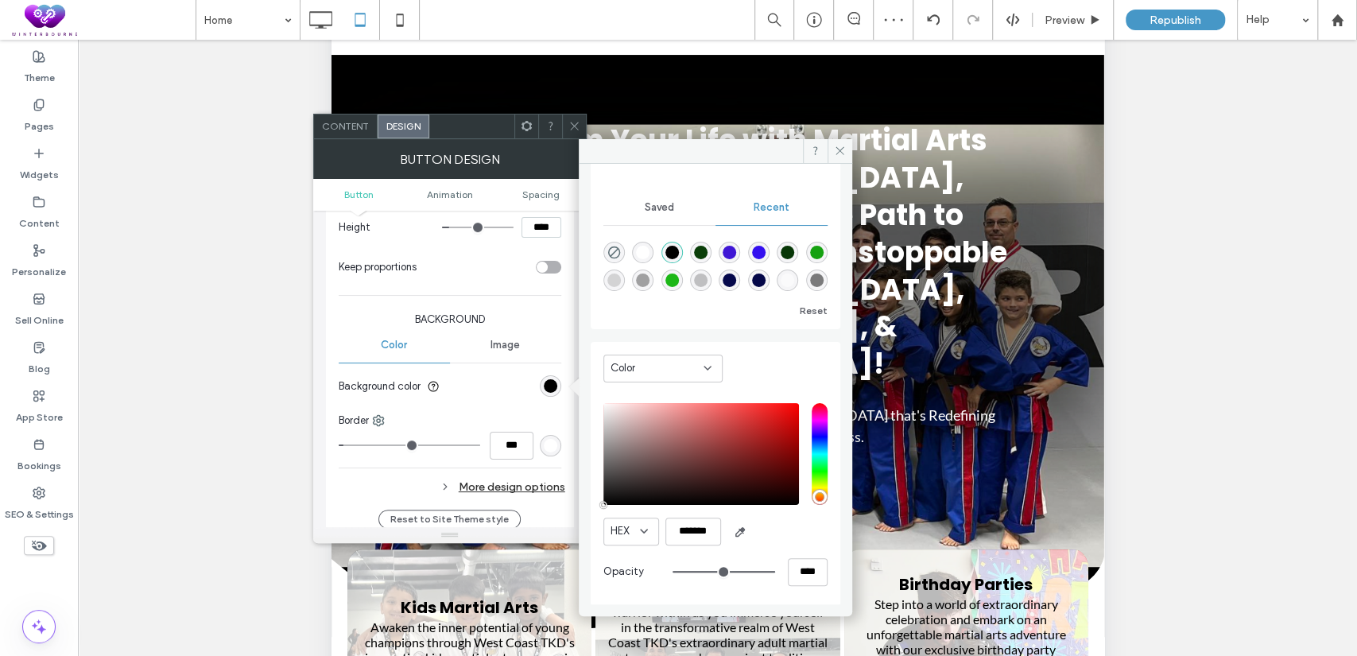
scroll to position [126, 0]
drag, startPoint x: 806, startPoint y: 571, endPoint x: 769, endPoint y: 576, distance: 37.8
click at [769, 576] on div "****" at bounding box center [750, 570] width 155 height 28
type input "*"
type input "**"
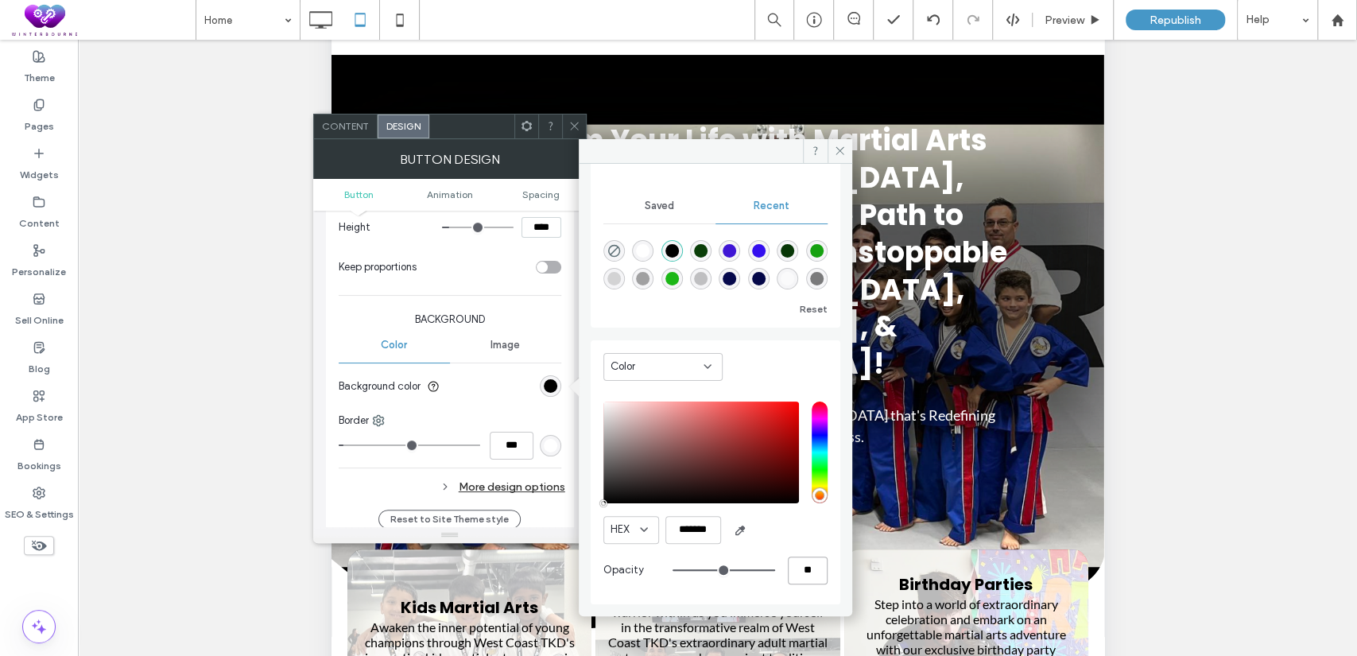
type input "**"
type input "***"
click at [838, 145] on icon at bounding box center [840, 151] width 12 height 12
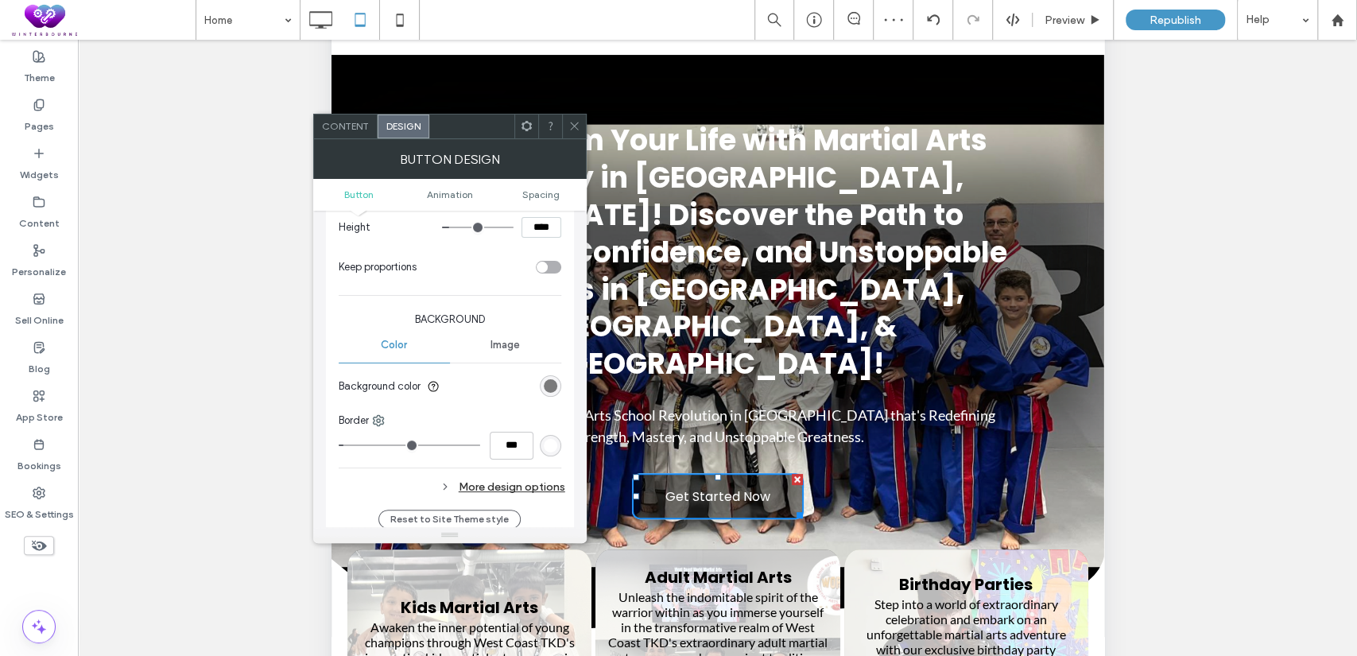
click at [1272, 281] on div "Unhide? Yes Unhide? Yes Unhide? Yes Unhide? Yes Unhide? Yes Unhide? Yes" at bounding box center [717, 368] width 1279 height 656
click at [576, 119] on span at bounding box center [574, 126] width 12 height 24
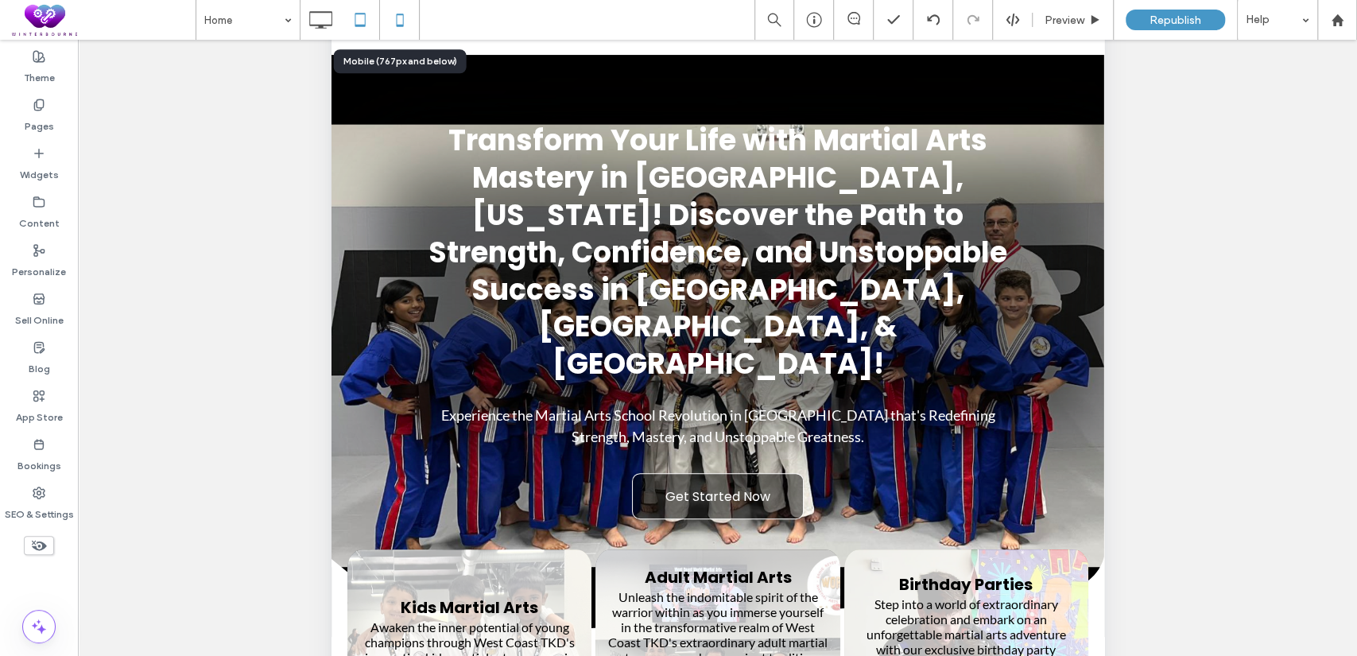
click at [406, 8] on icon at bounding box center [400, 20] width 32 height 32
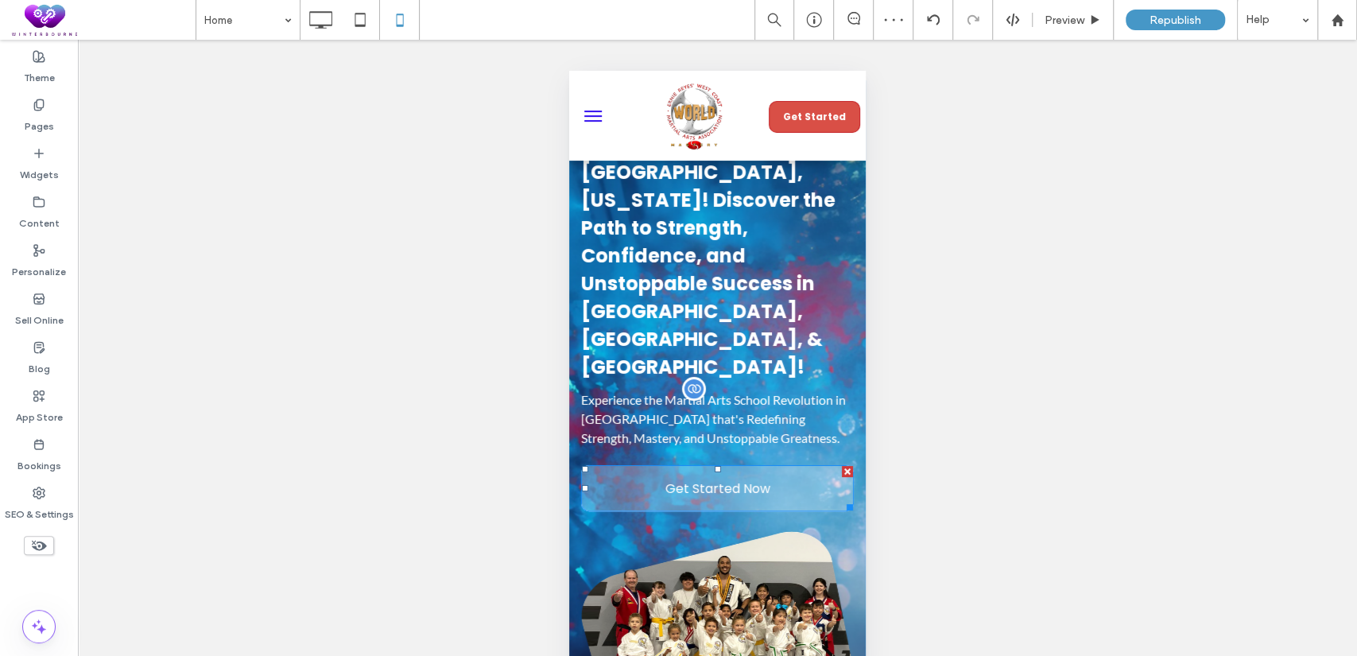
scroll to position [146, 0]
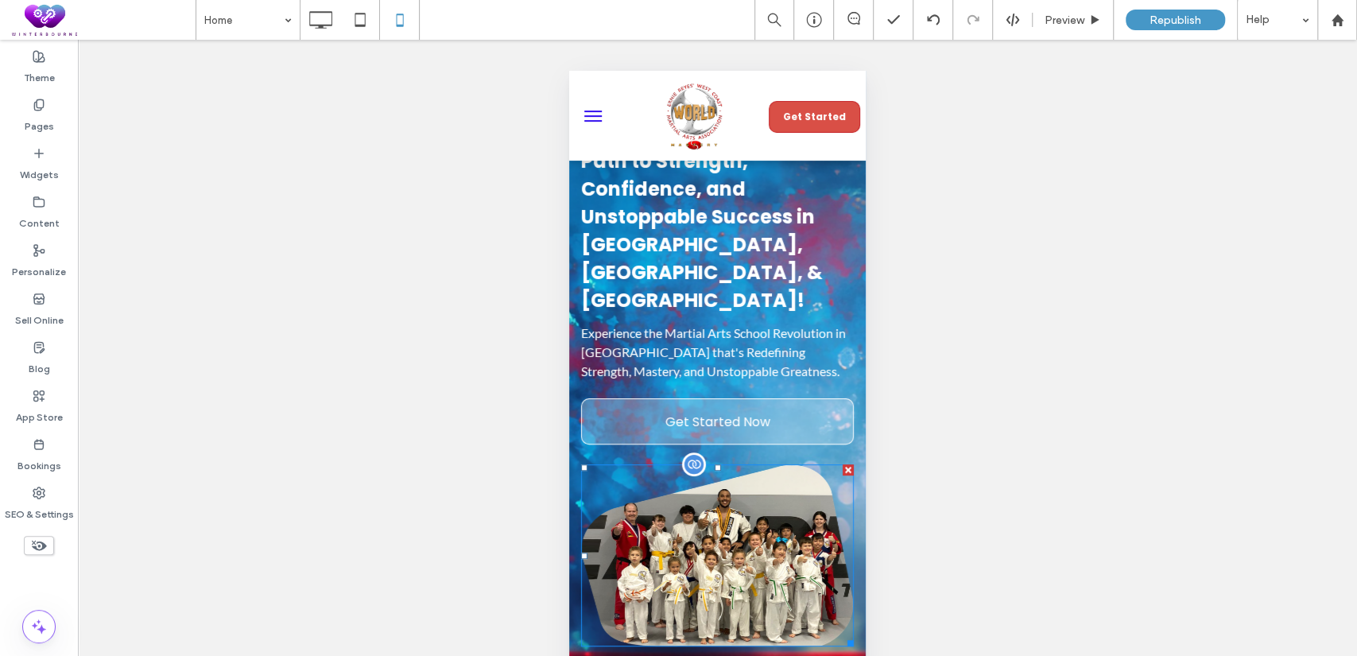
click at [843, 464] on div at bounding box center [848, 469] width 11 height 11
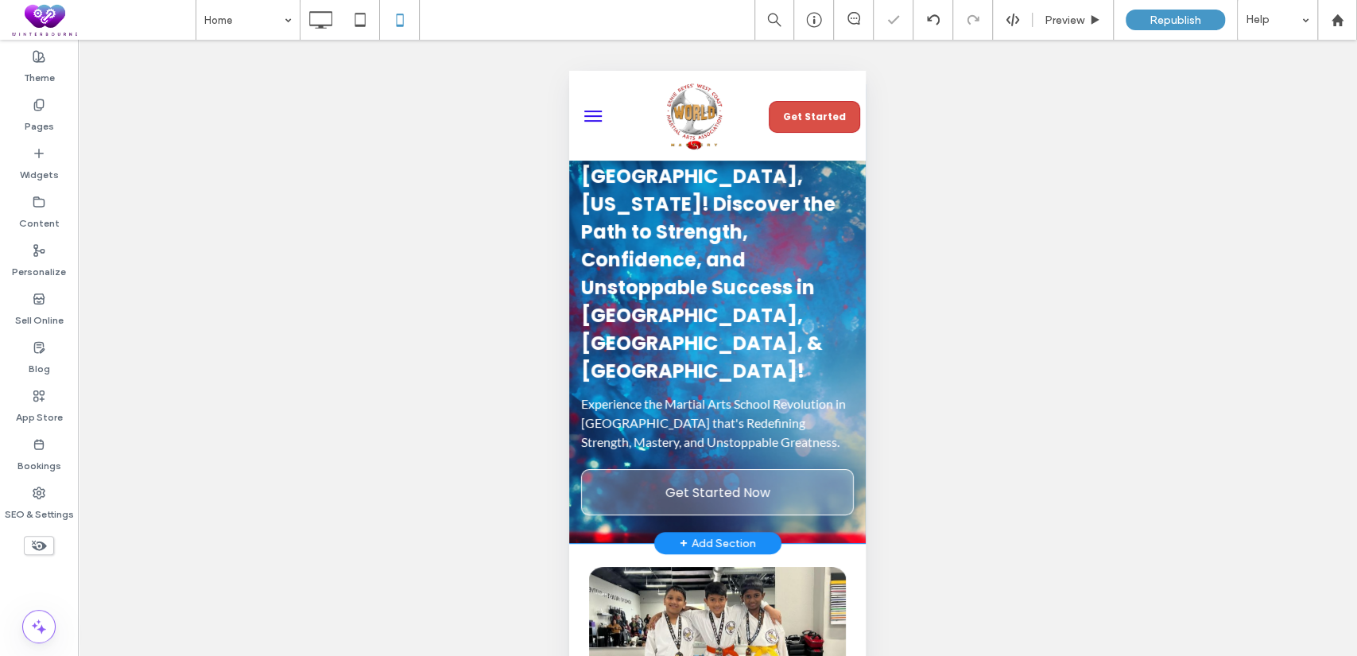
scroll to position [0, 0]
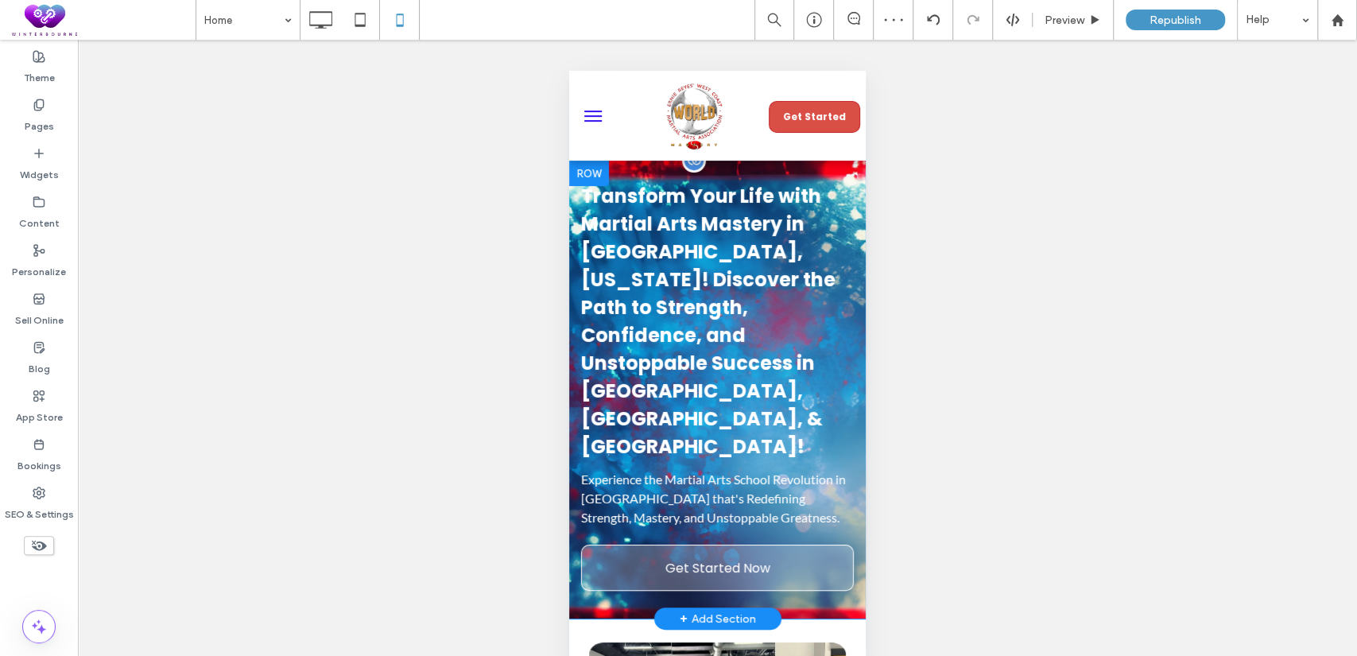
click at [596, 163] on div at bounding box center [589, 173] width 40 height 25
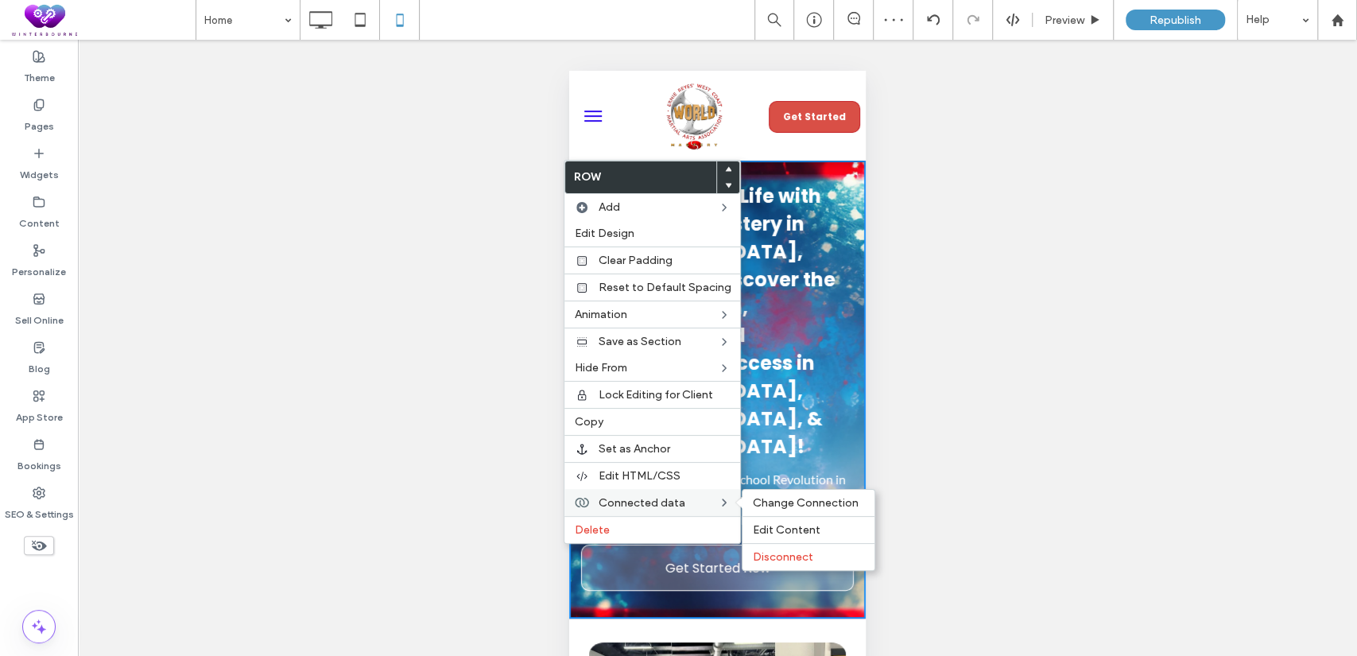
click at [641, 496] on span "Connected data" at bounding box center [641, 503] width 87 height 14
click at [813, 490] on div "Change Connection" at bounding box center [809, 503] width 132 height 26
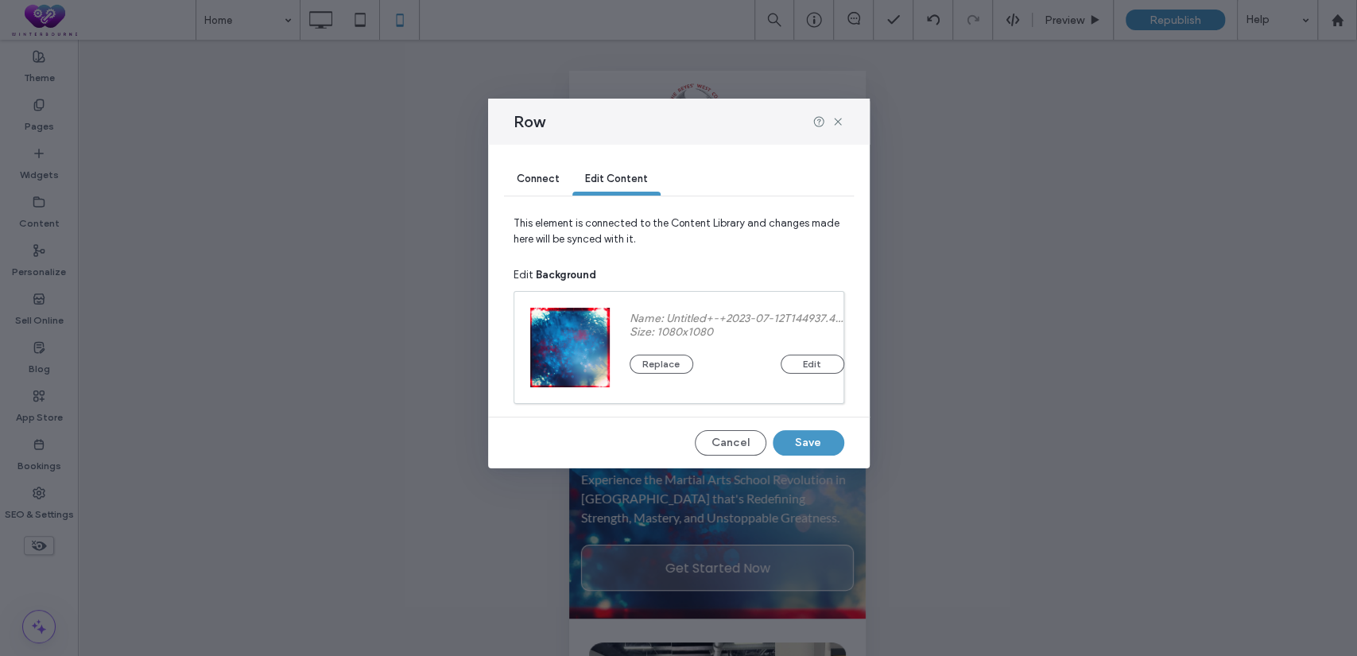
click at [541, 185] on div "Connect" at bounding box center [538, 180] width 68 height 32
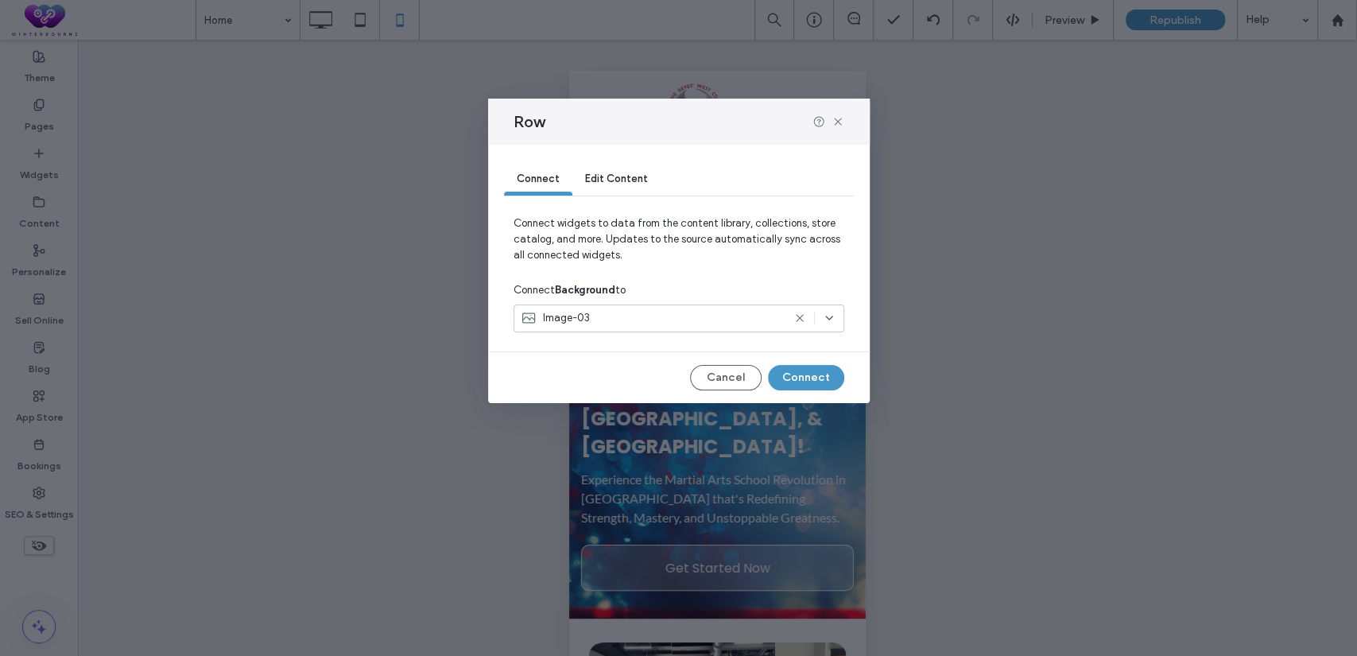
click at [595, 320] on div "Image-03" at bounding box center [652, 318] width 262 height 16
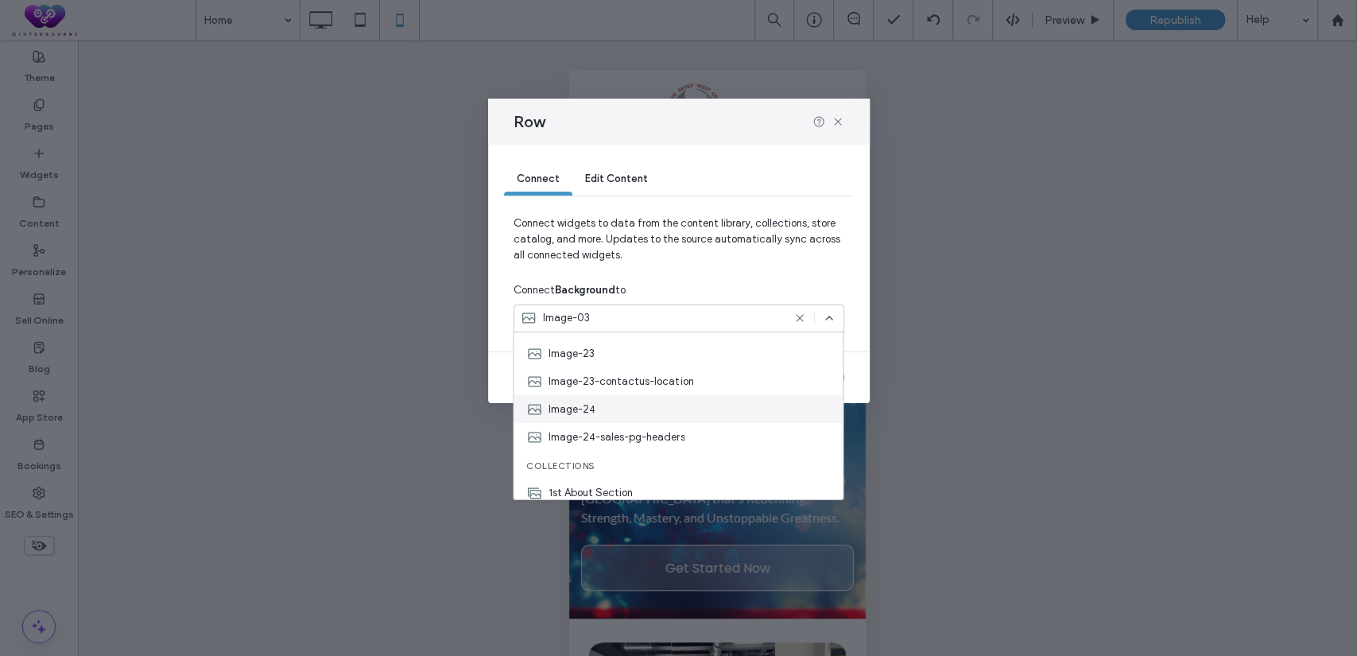
scroll to position [604, 0]
click at [624, 417] on div "Image-24" at bounding box center [678, 410] width 329 height 28
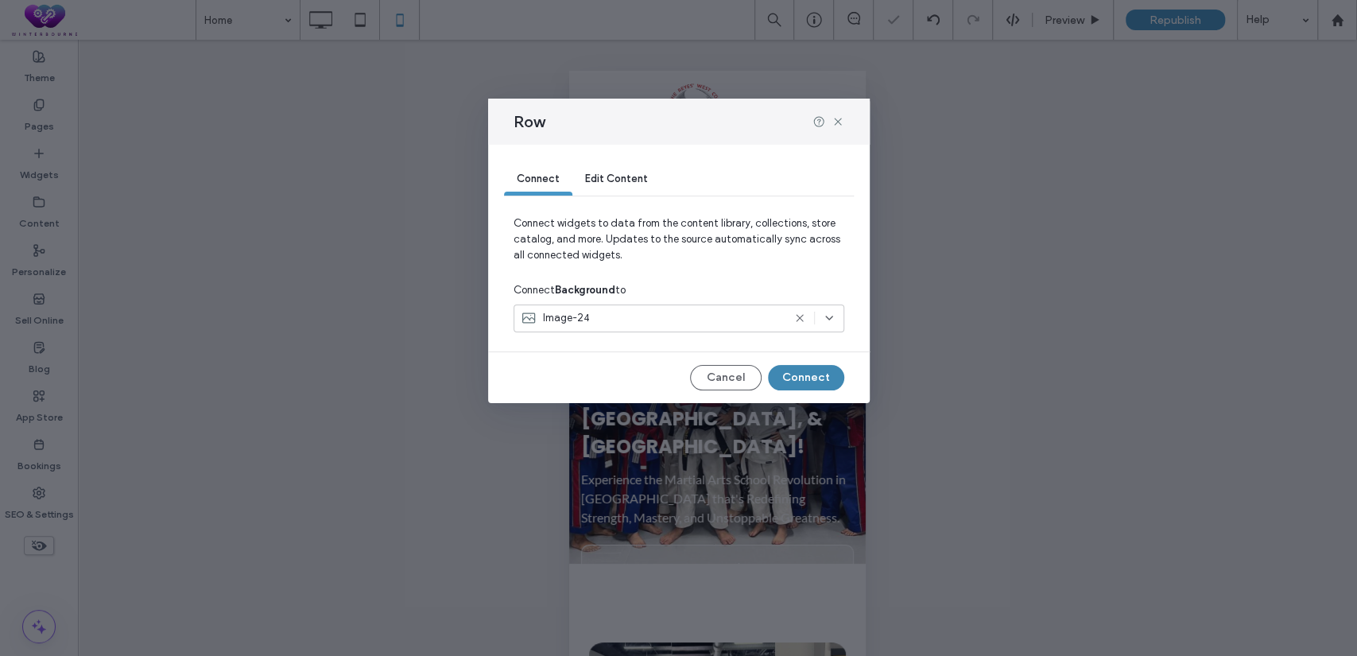
drag, startPoint x: 785, startPoint y: 384, endPoint x: 225, endPoint y: 314, distance: 564.8
click at [785, 384] on button "Connect" at bounding box center [806, 377] width 76 height 25
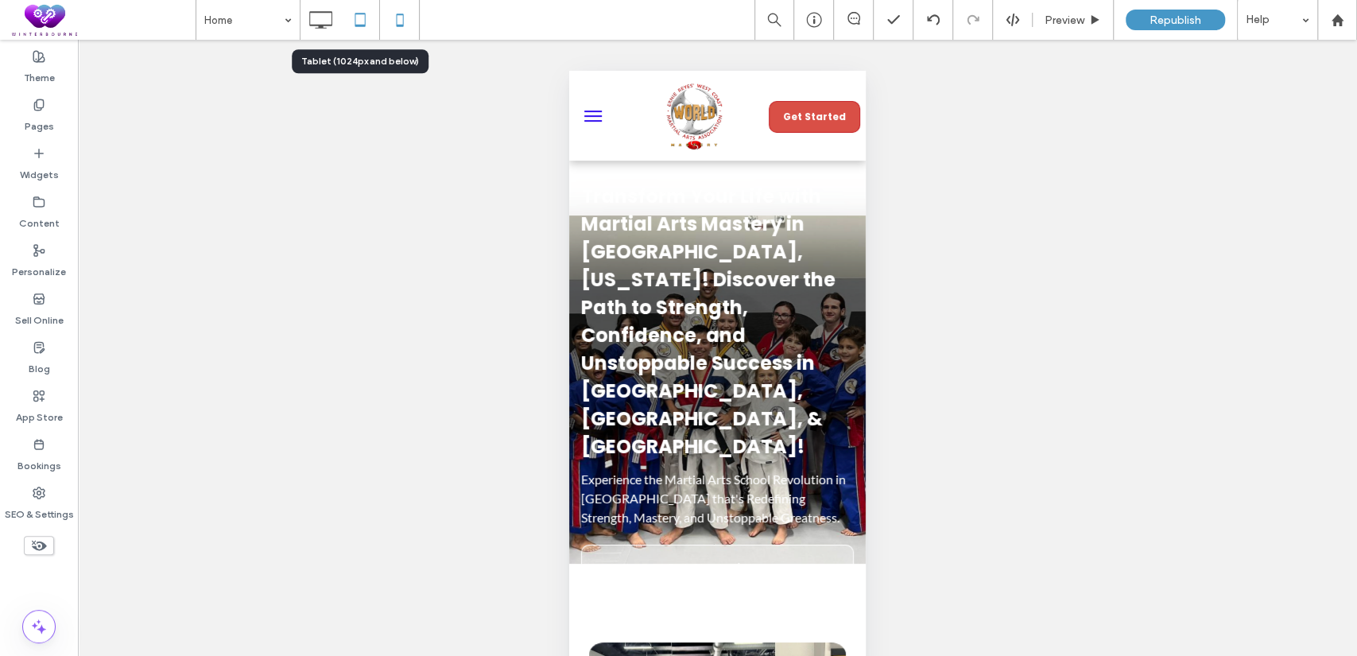
click at [373, 16] on icon at bounding box center [360, 20] width 32 height 32
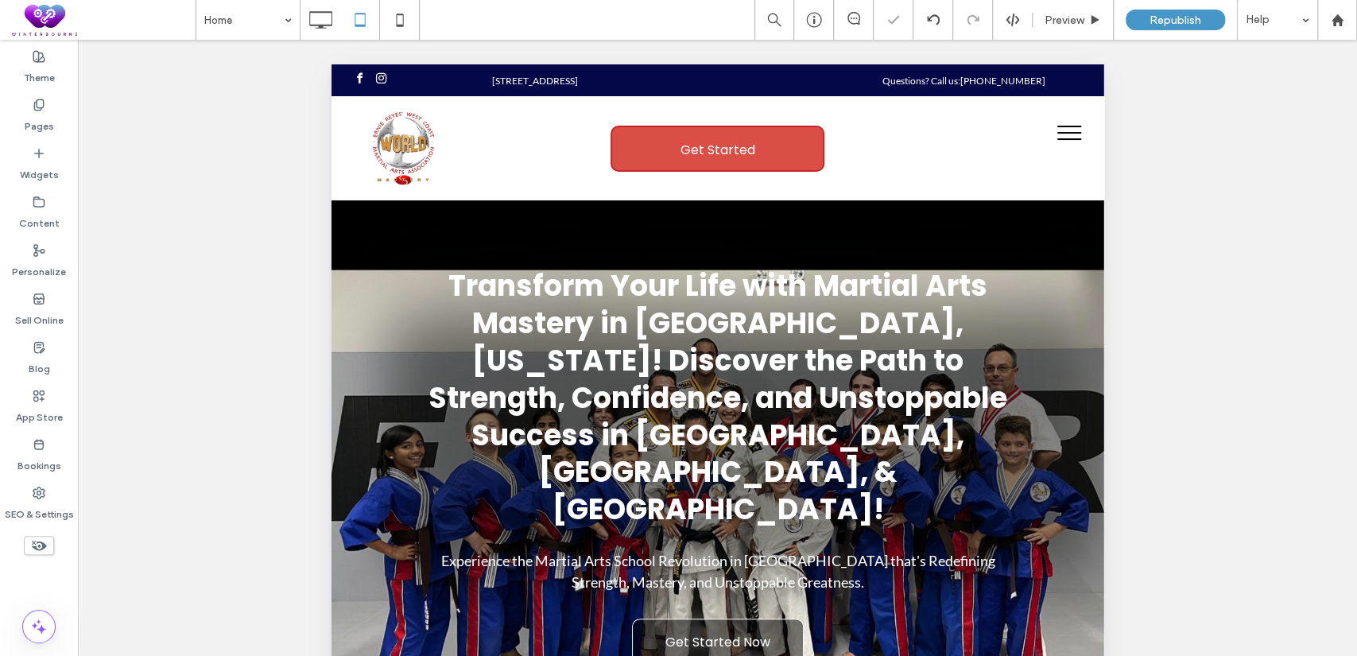
scroll to position [0, 0]
click at [319, 17] on icon at bounding box center [320, 20] width 32 height 32
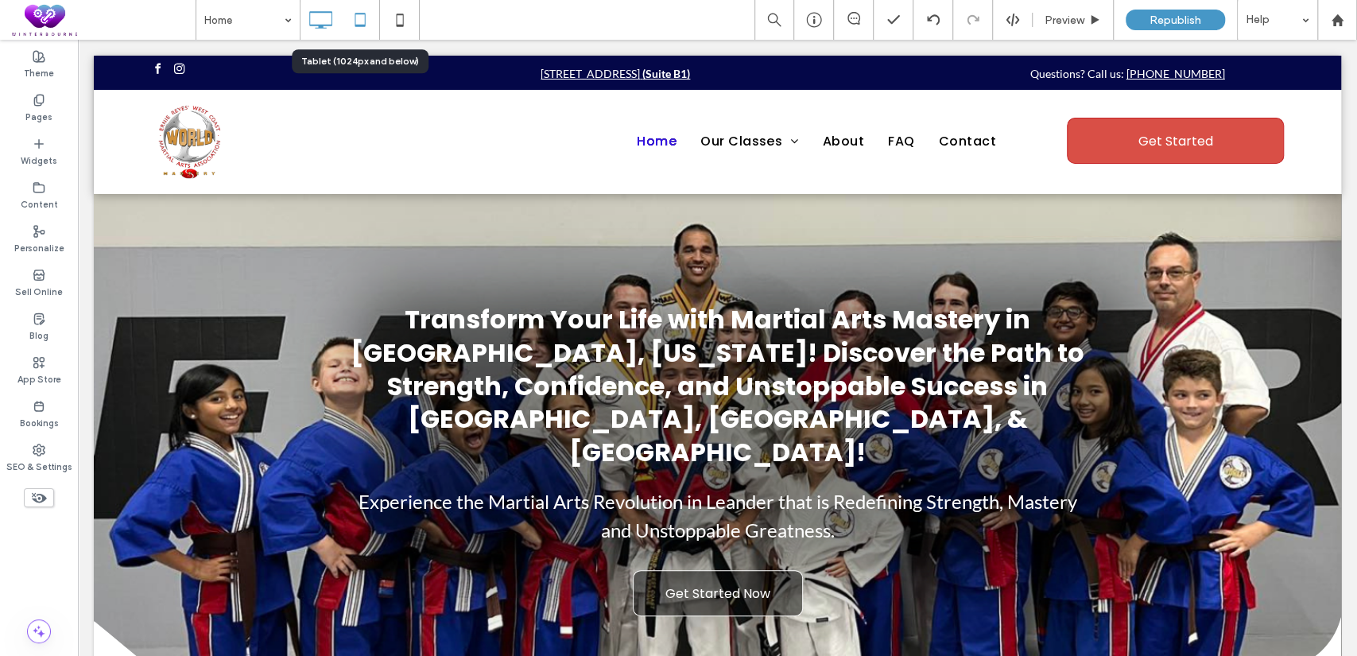
click at [360, 5] on icon at bounding box center [360, 20] width 32 height 32
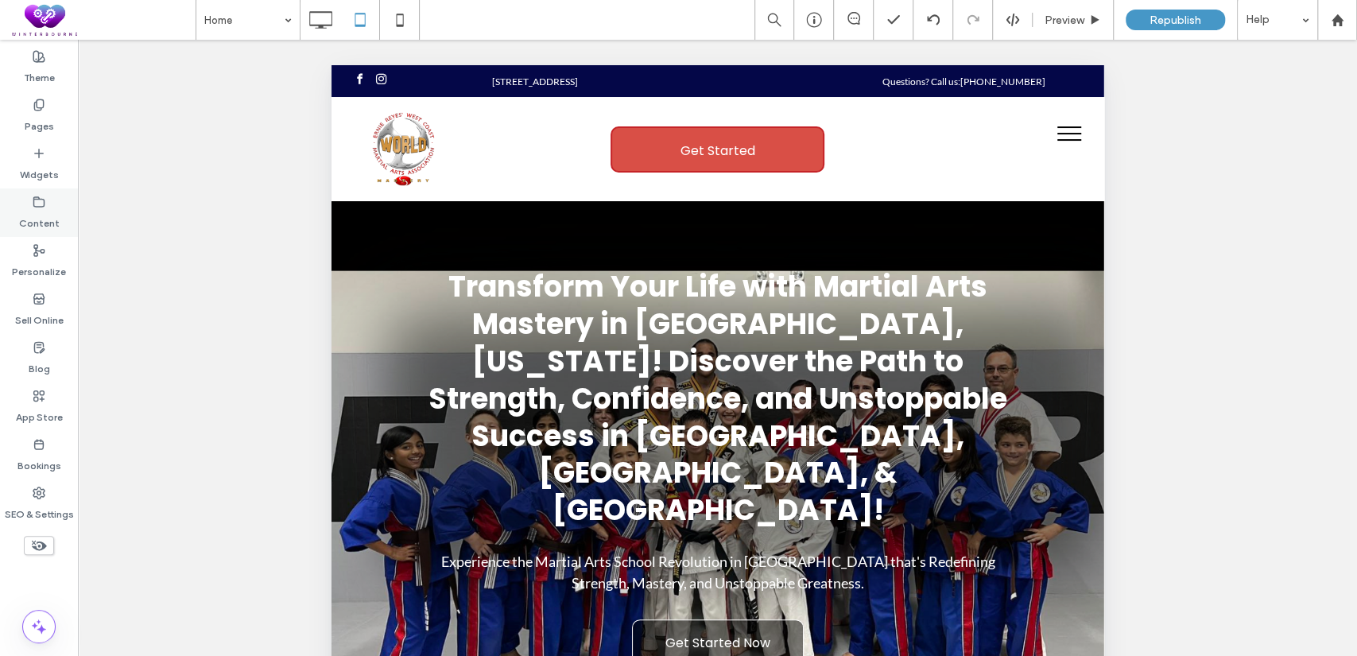
click at [51, 219] on label "Content" at bounding box center [39, 219] width 41 height 22
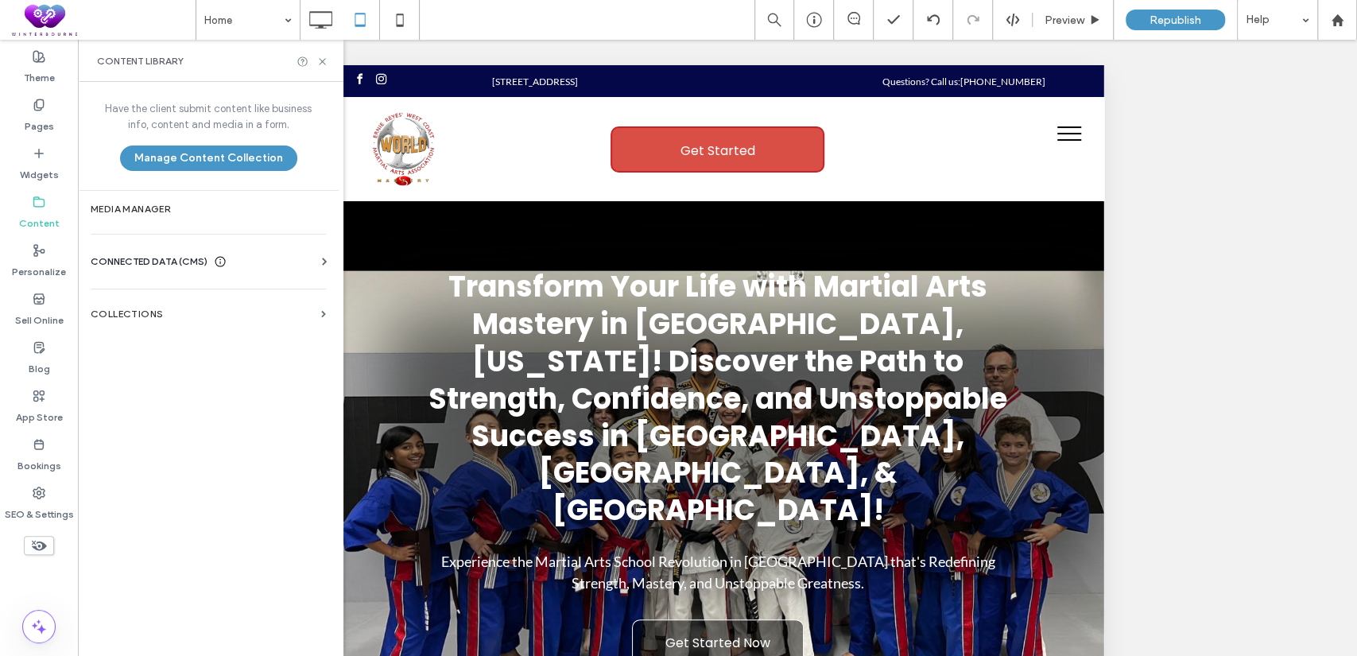
click at [122, 262] on span "CONNECTED DATA (CMS)" at bounding box center [149, 262] width 117 height 16
click at [216, 371] on label "Business Images" at bounding box center [211, 373] width 216 height 11
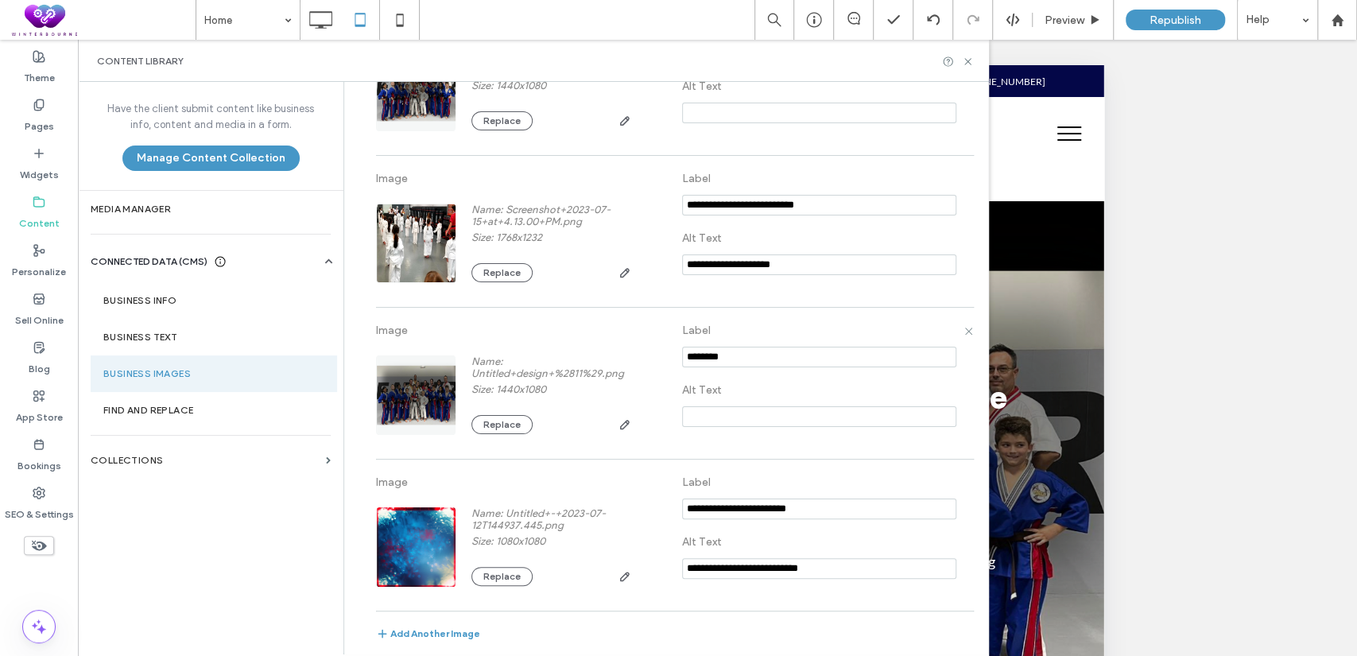
scroll to position [3318, 0]
click at [499, 417] on button "Replace" at bounding box center [501, 424] width 61 height 19
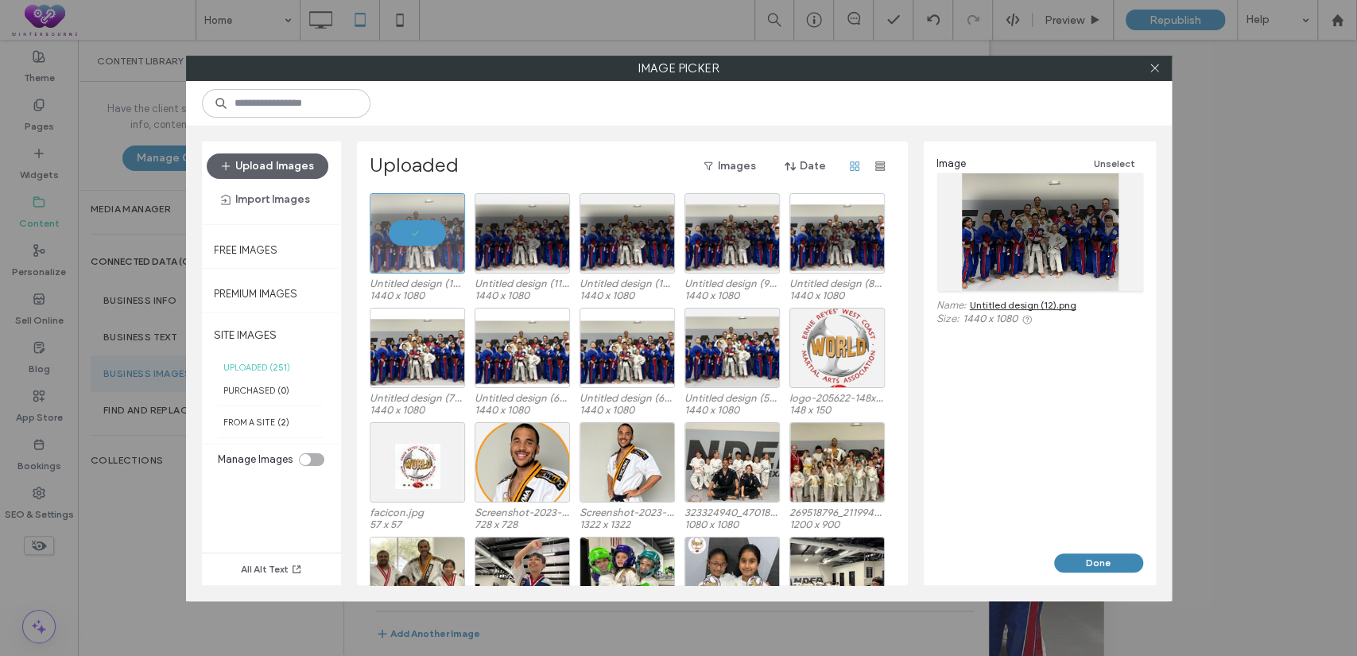
click at [1086, 554] on button "Done" at bounding box center [1098, 562] width 89 height 19
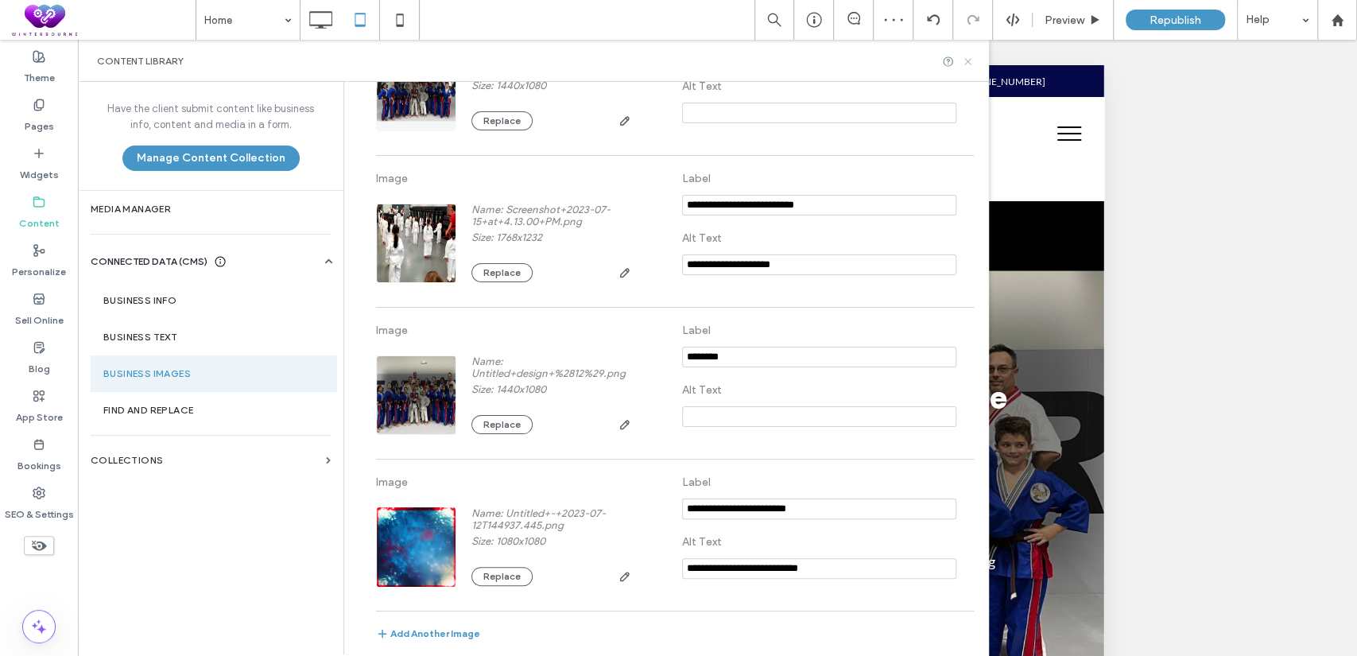
click at [967, 59] on icon at bounding box center [968, 62] width 12 height 12
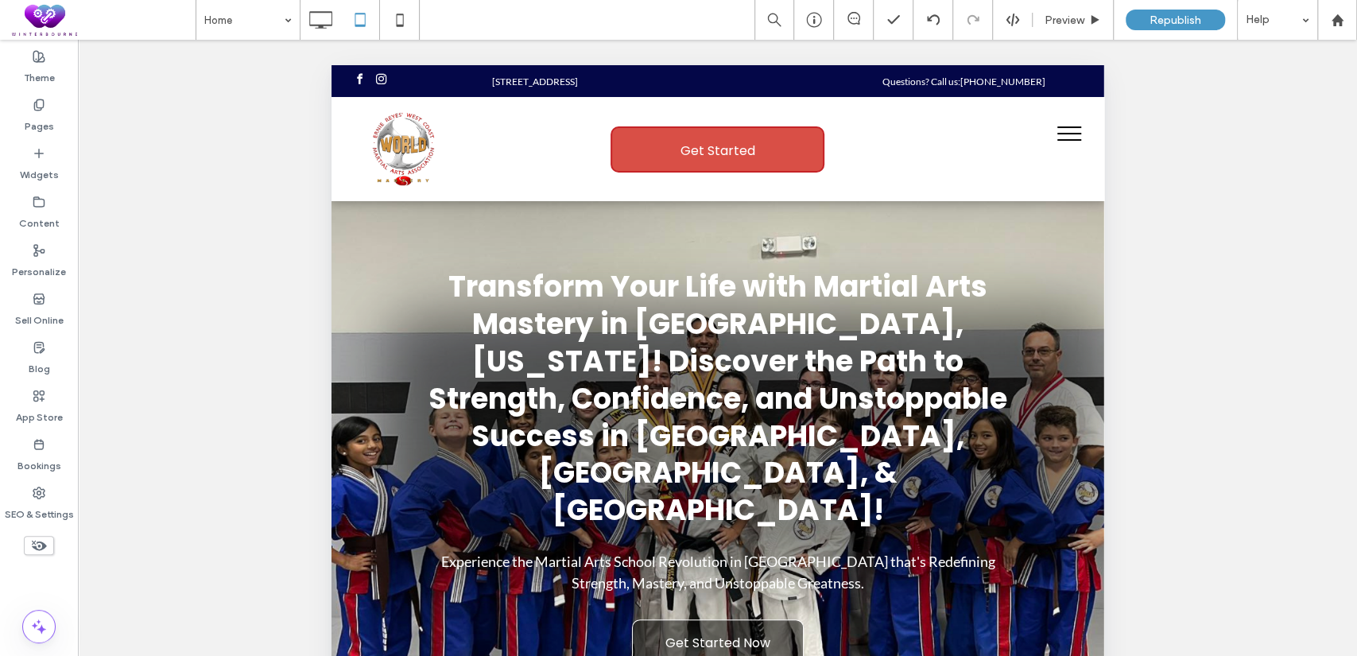
scroll to position [0, 0]
click at [413, 10] on icon at bounding box center [400, 20] width 32 height 32
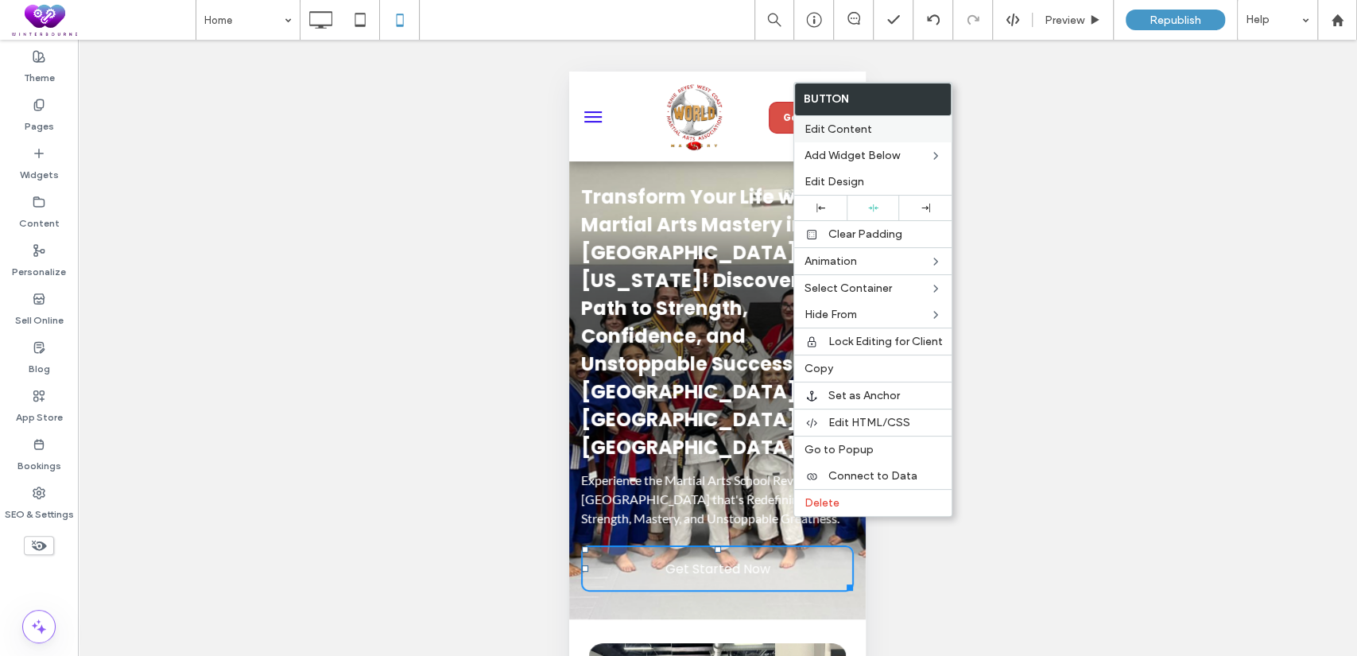
click at [855, 127] on span "Edit Content" at bounding box center [838, 129] width 68 height 14
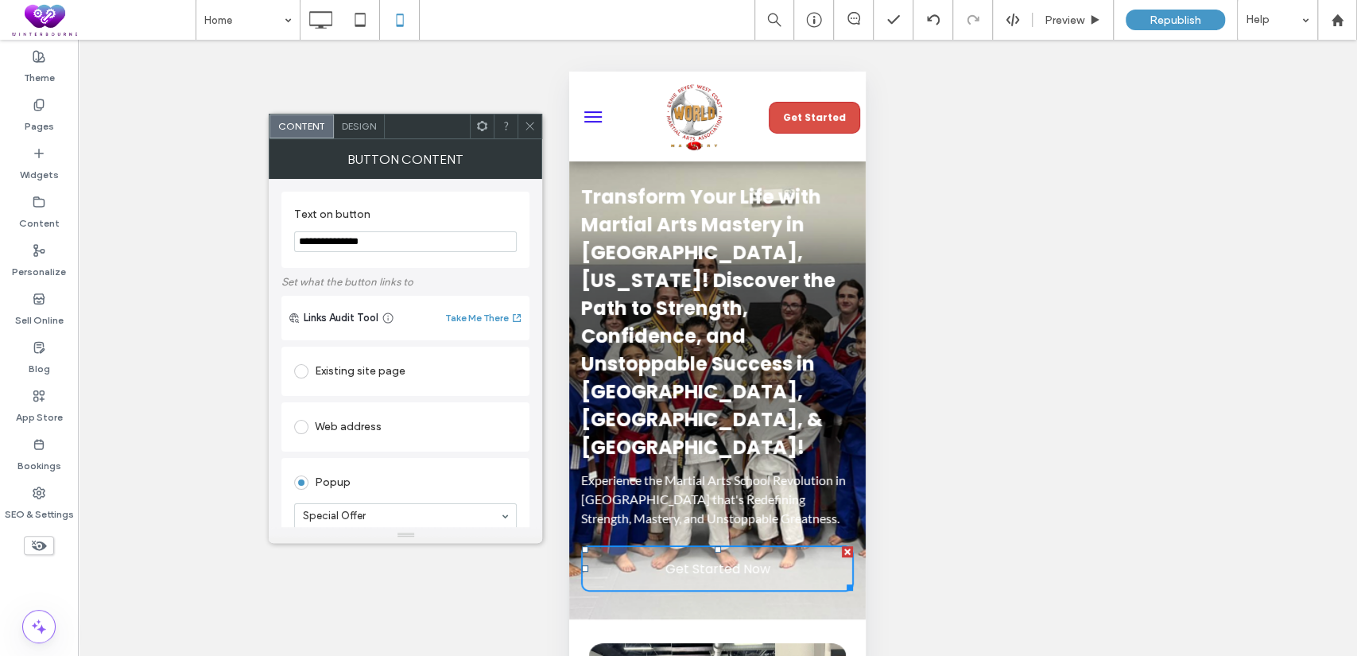
click at [361, 130] on span "Design" at bounding box center [359, 126] width 34 height 12
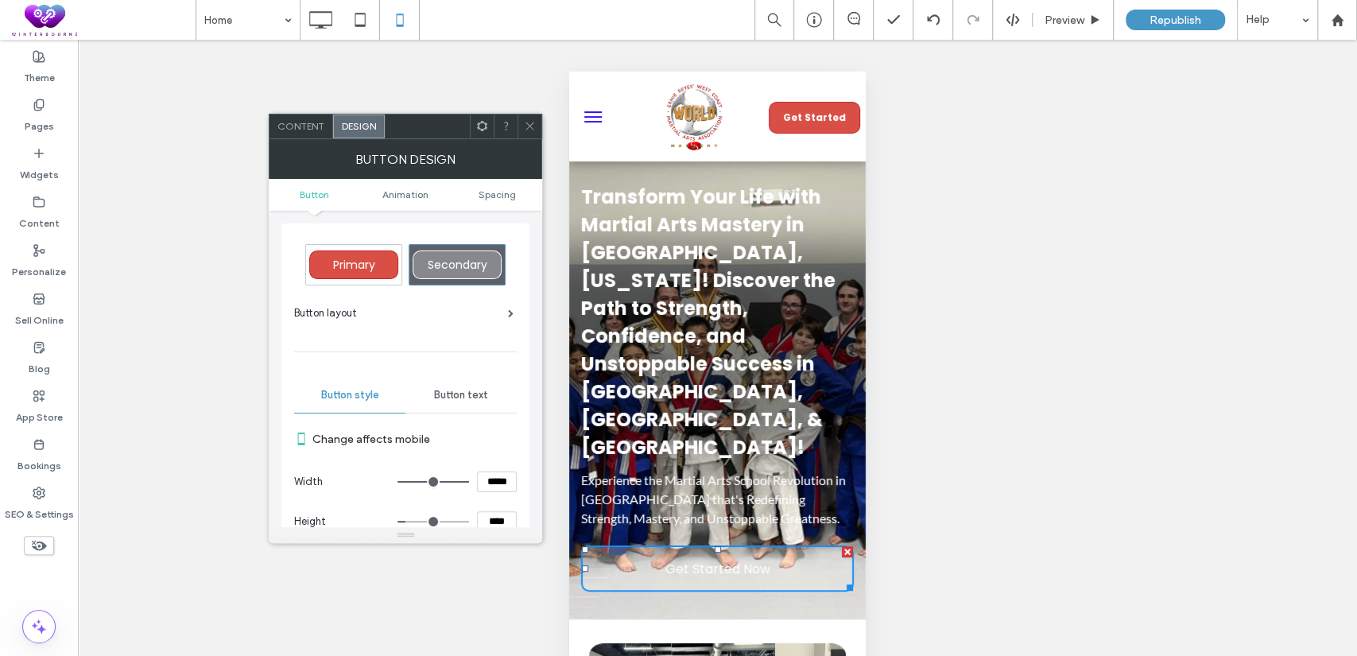
click at [442, 262] on span "Secondary" at bounding box center [458, 265] width 60 height 16
click at [329, 266] on div "Primary" at bounding box center [353, 264] width 89 height 29
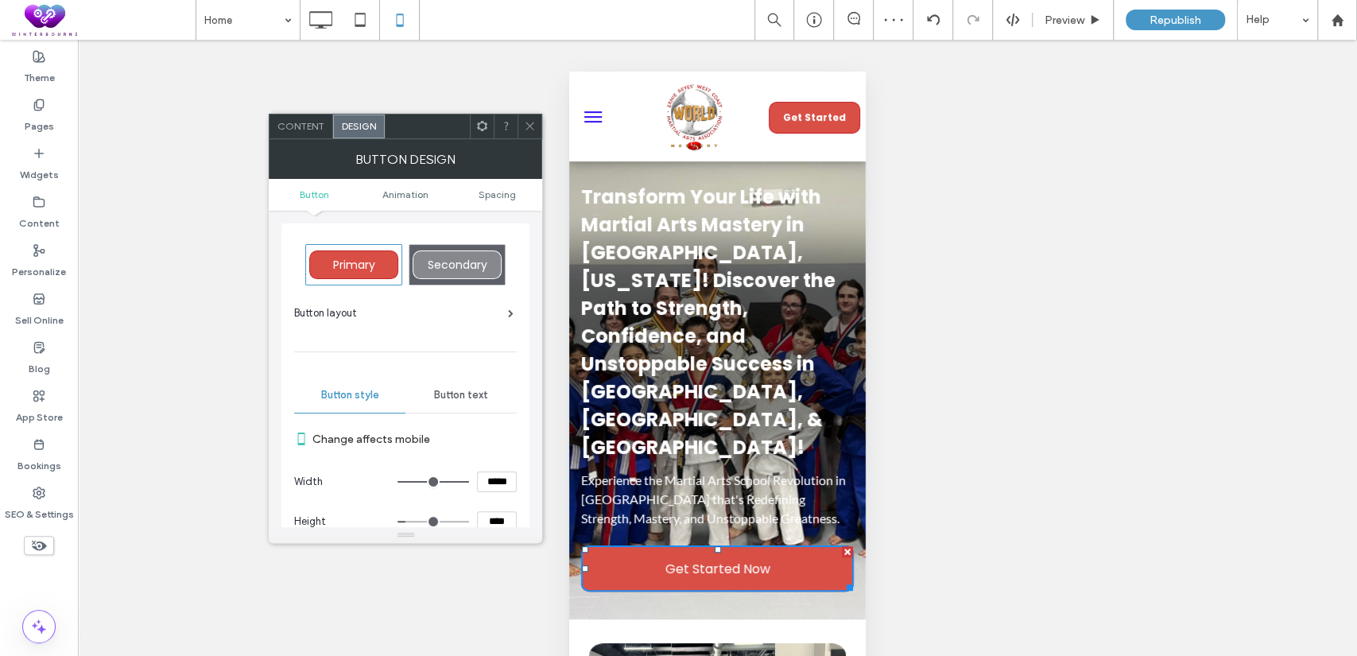
click at [487, 278] on div "Secondary" at bounding box center [457, 264] width 89 height 29
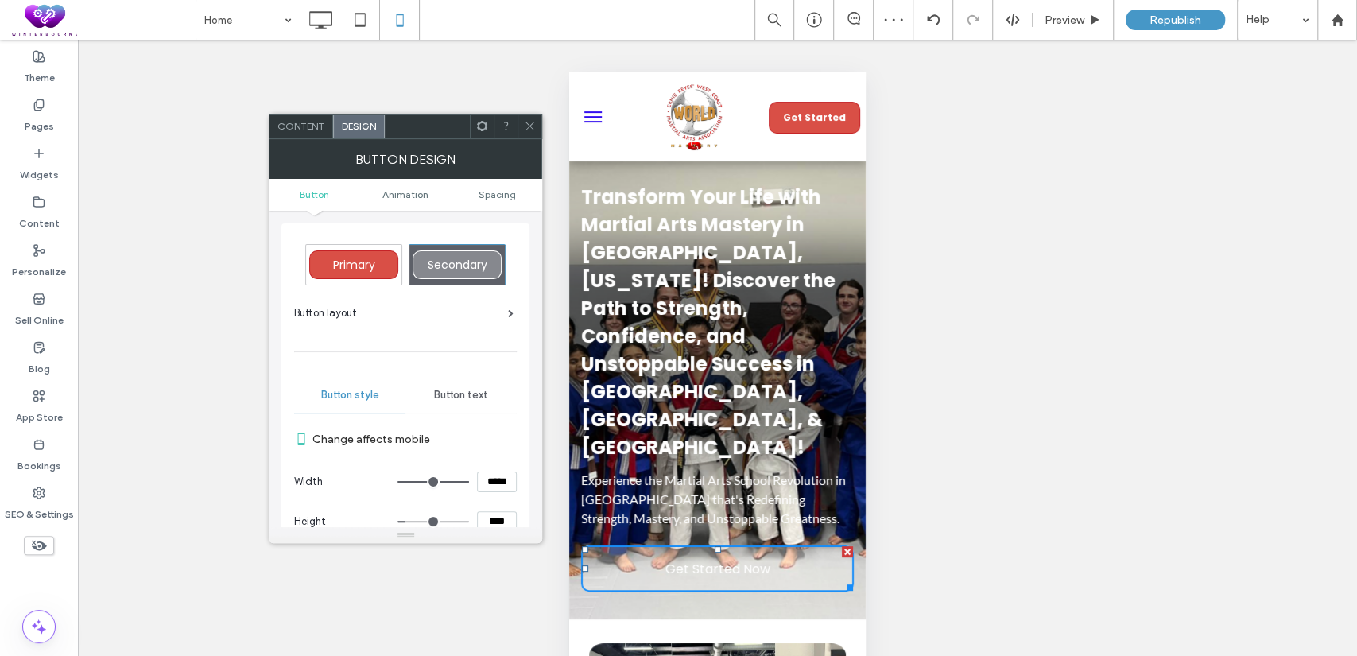
type input "*"
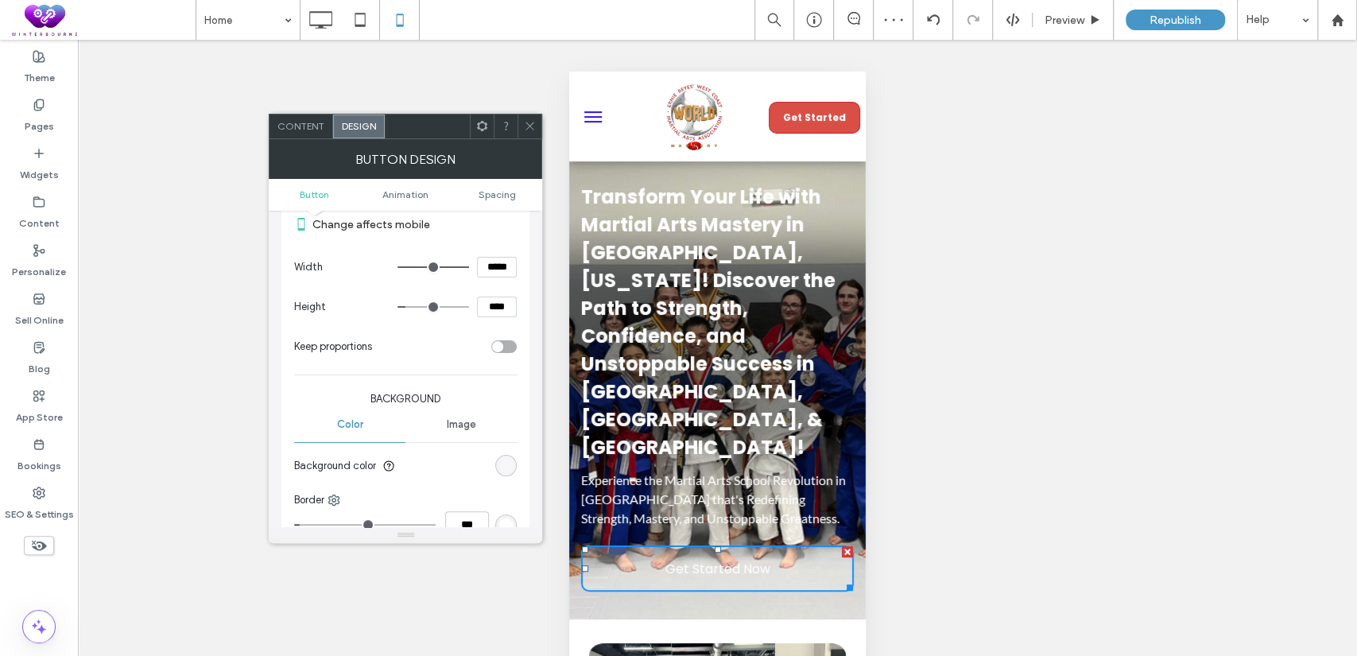
scroll to position [294, 0]
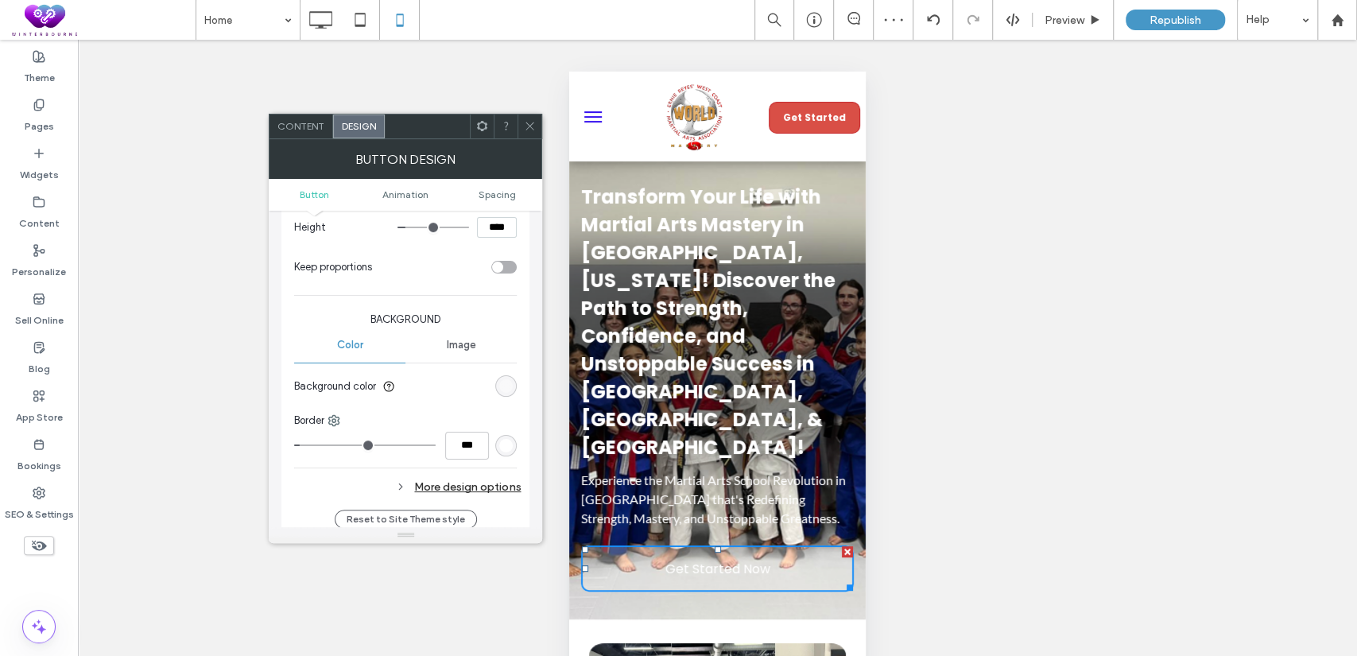
click at [503, 387] on div "rgba(255, 255, 255, 0.25)" at bounding box center [506, 386] width 14 height 14
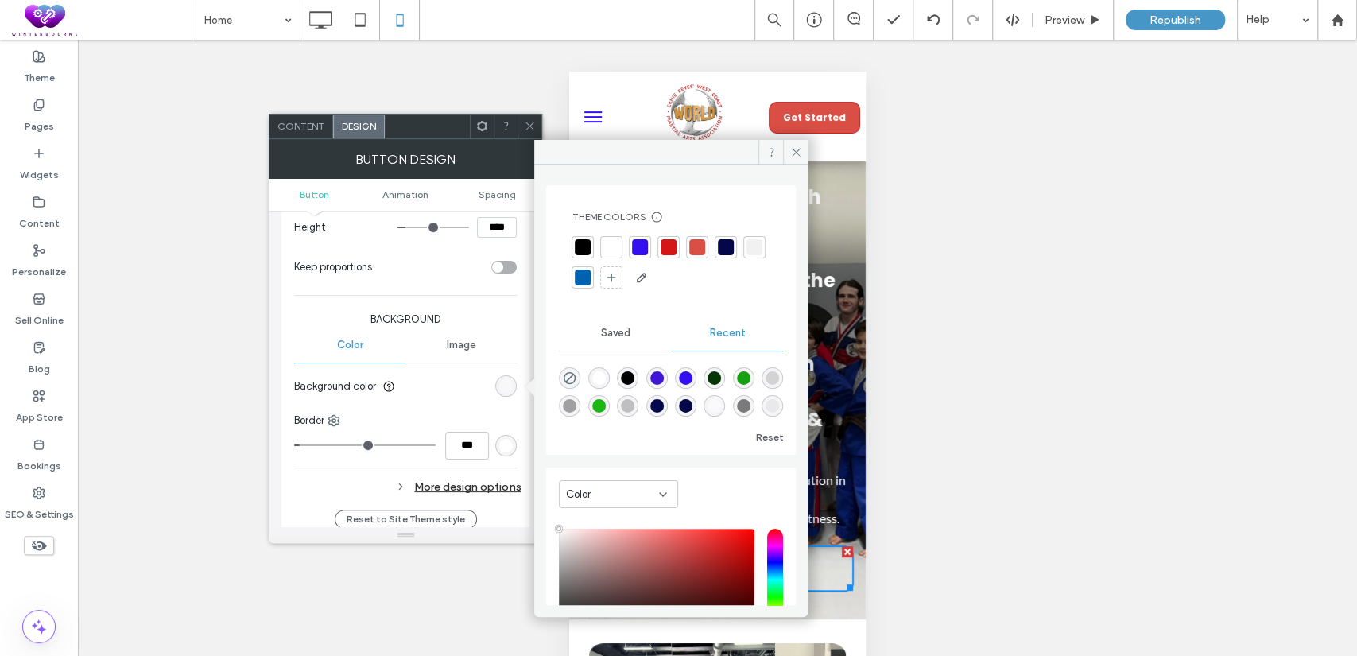
click at [626, 376] on div "rgba(0, 0, 0, 1)" at bounding box center [628, 378] width 14 height 14
type input "*******"
type input "***"
type input "****"
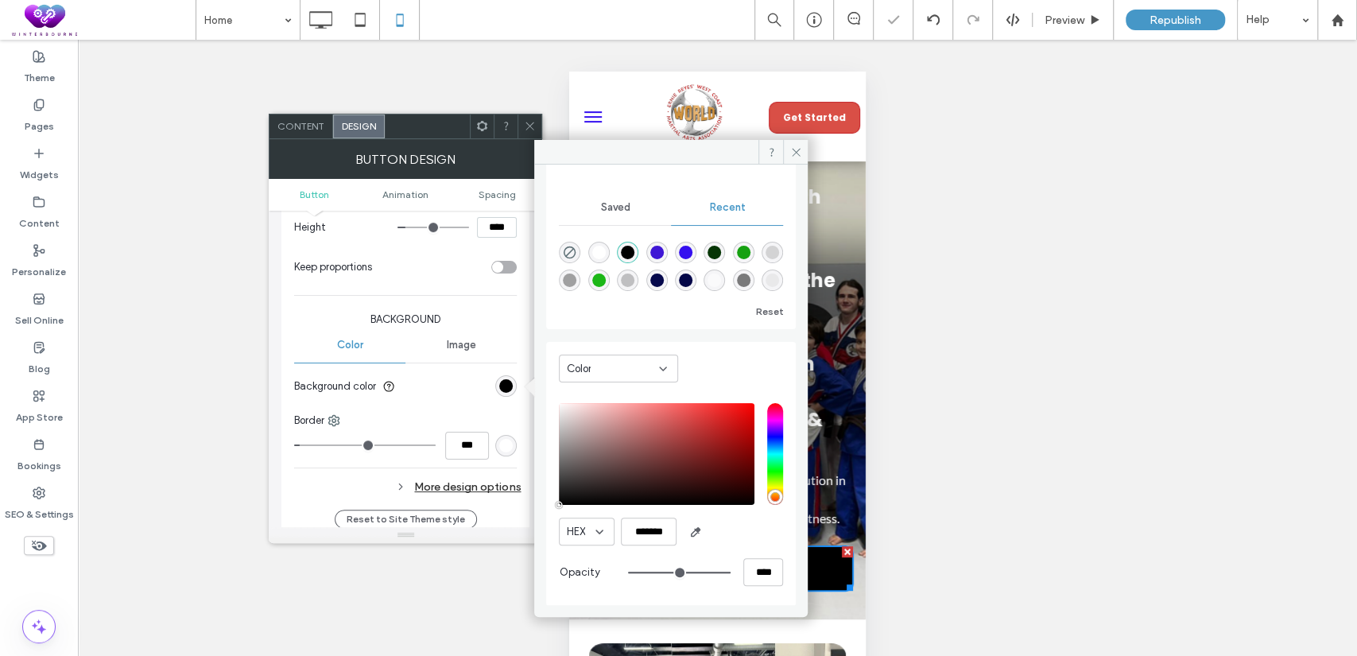
scroll to position [127, 0]
drag, startPoint x: 766, startPoint y: 570, endPoint x: 725, endPoint y: 574, distance: 40.7
click at [725, 574] on div "****" at bounding box center [705, 571] width 155 height 28
type input "*"
type input "**"
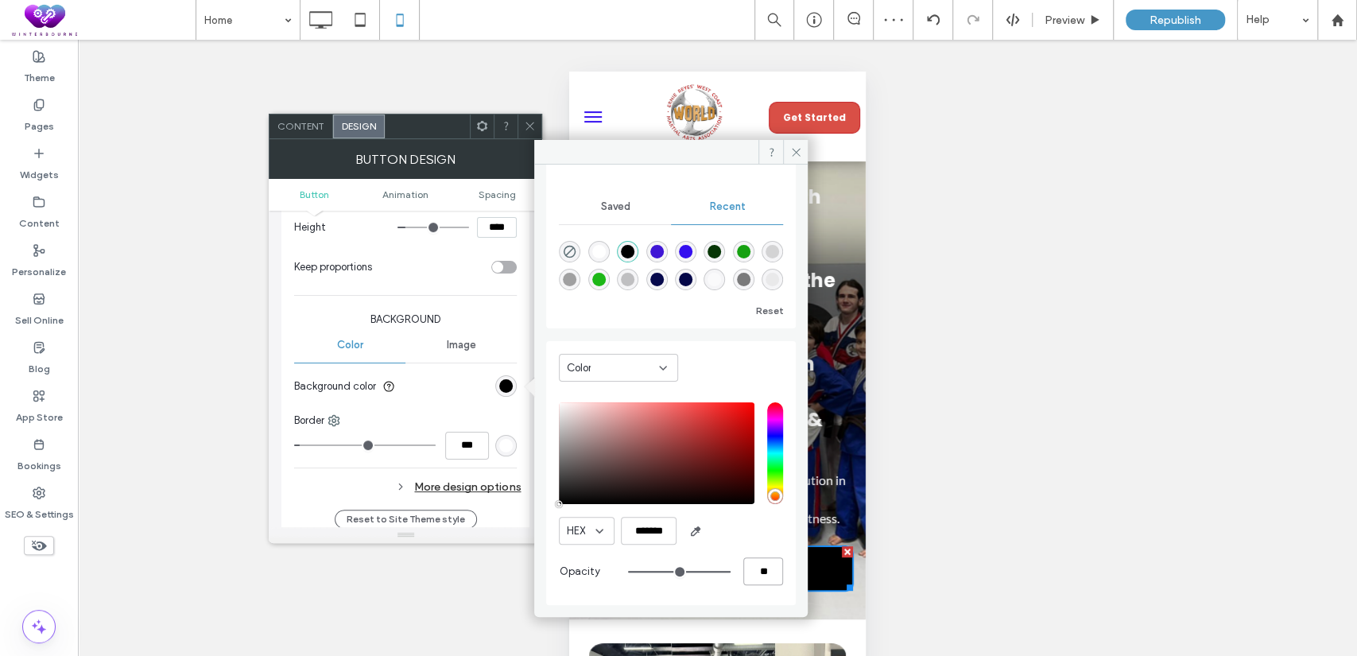
type input "**"
type input "***"
click at [525, 122] on icon at bounding box center [530, 126] width 12 height 12
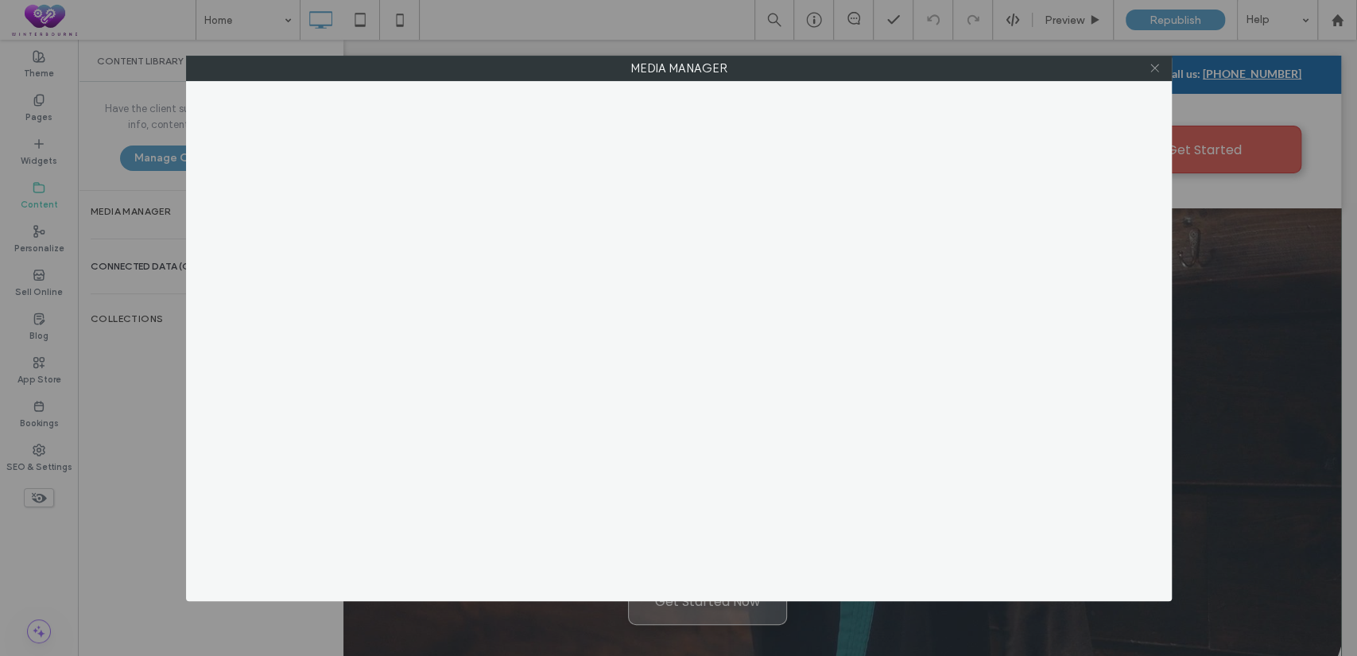
click at [1152, 62] on icon at bounding box center [1155, 68] width 12 height 12
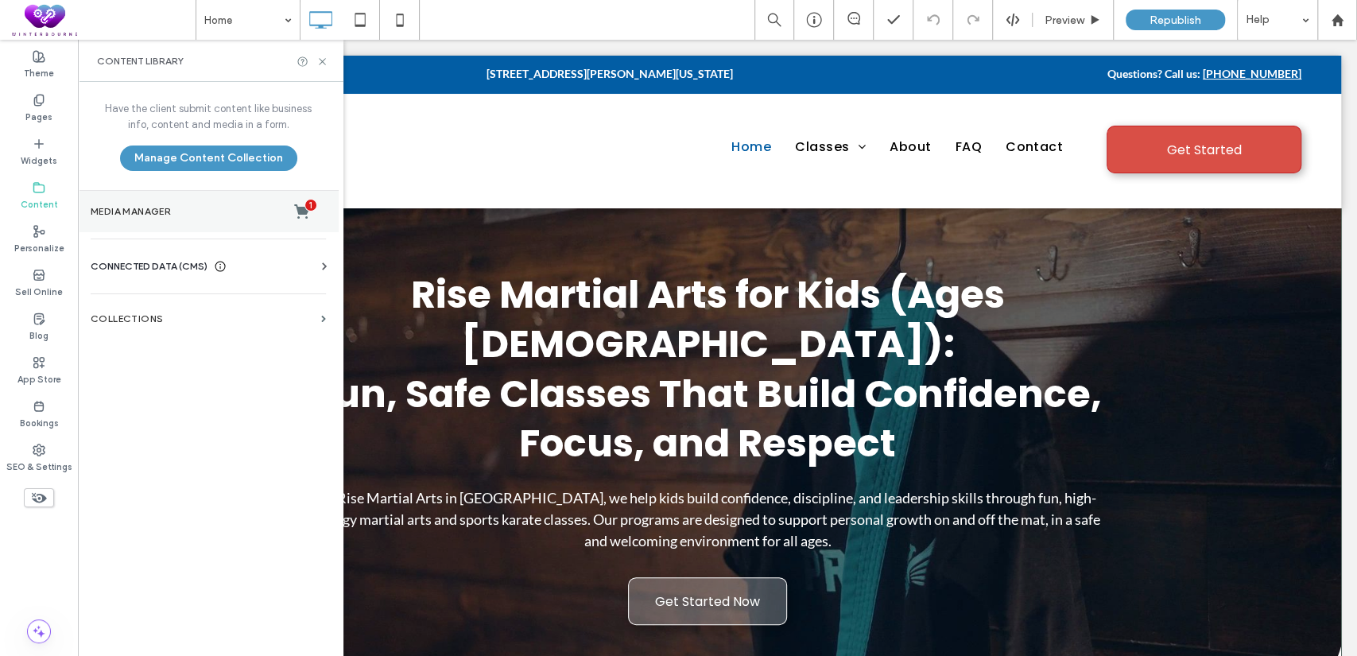
click at [147, 204] on label "Media Manager 1" at bounding box center [208, 212] width 235 height 16
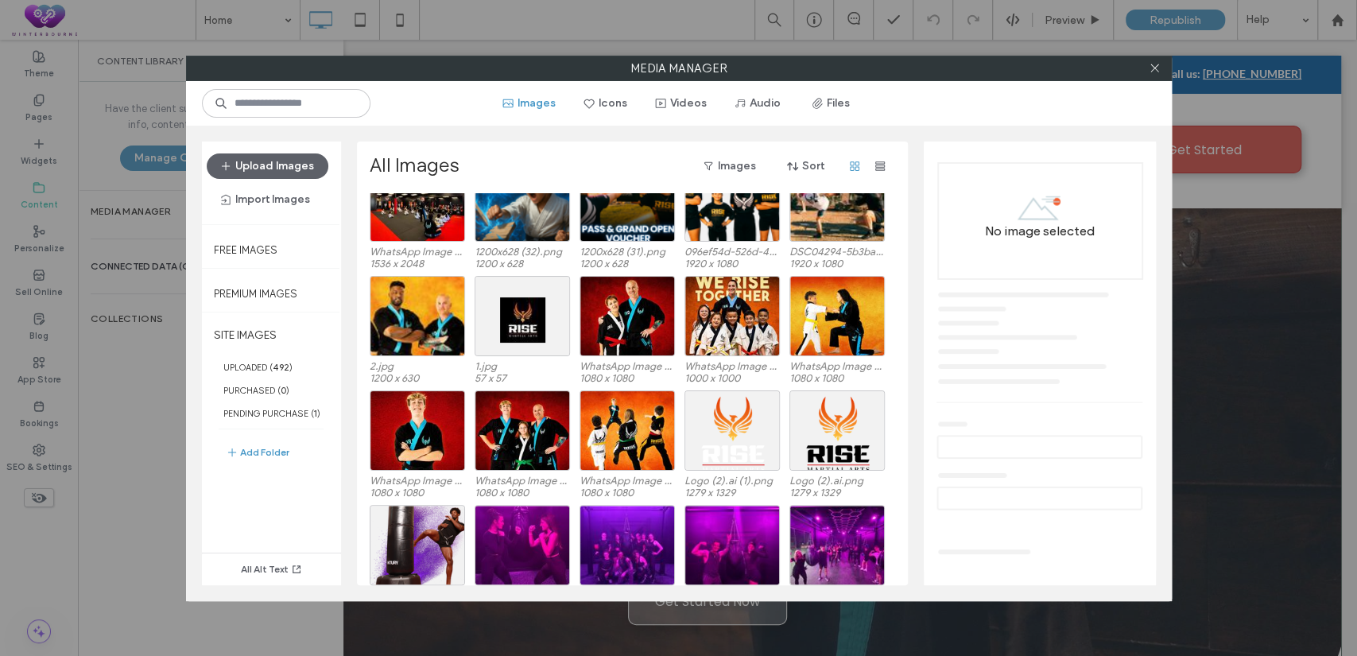
scroll to position [554, 0]
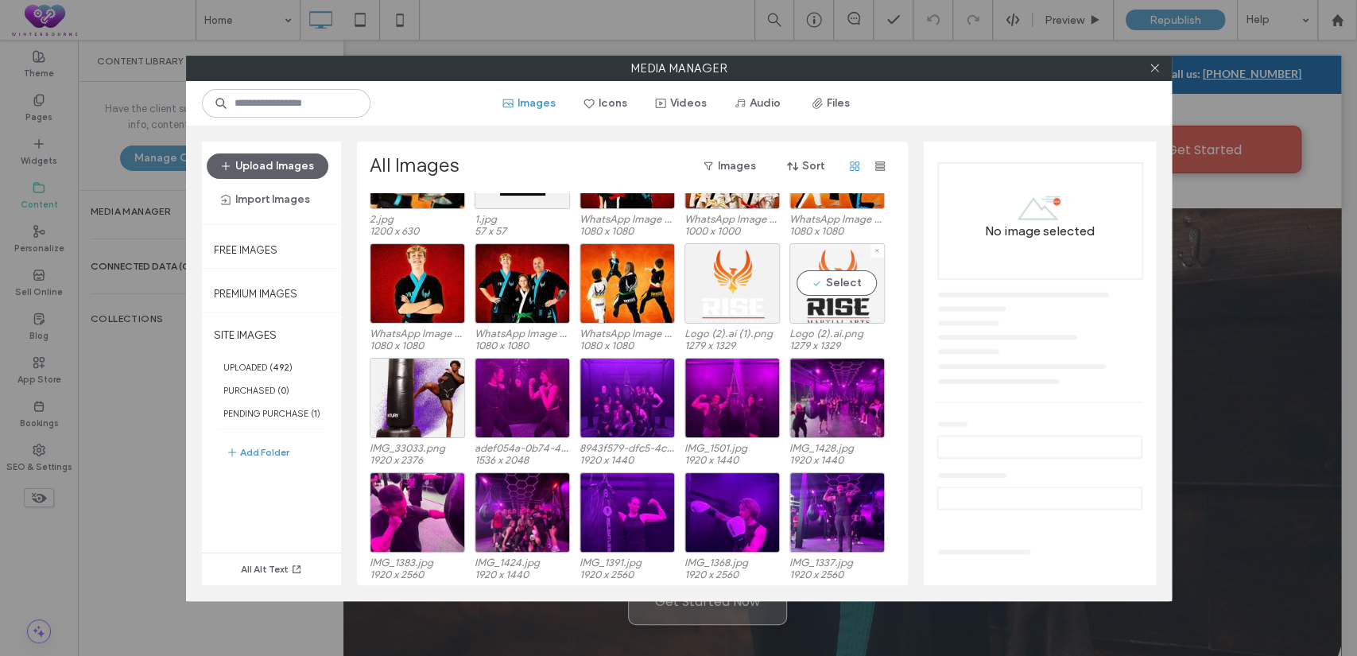
click at [841, 282] on div "Select" at bounding box center [836, 283] width 95 height 80
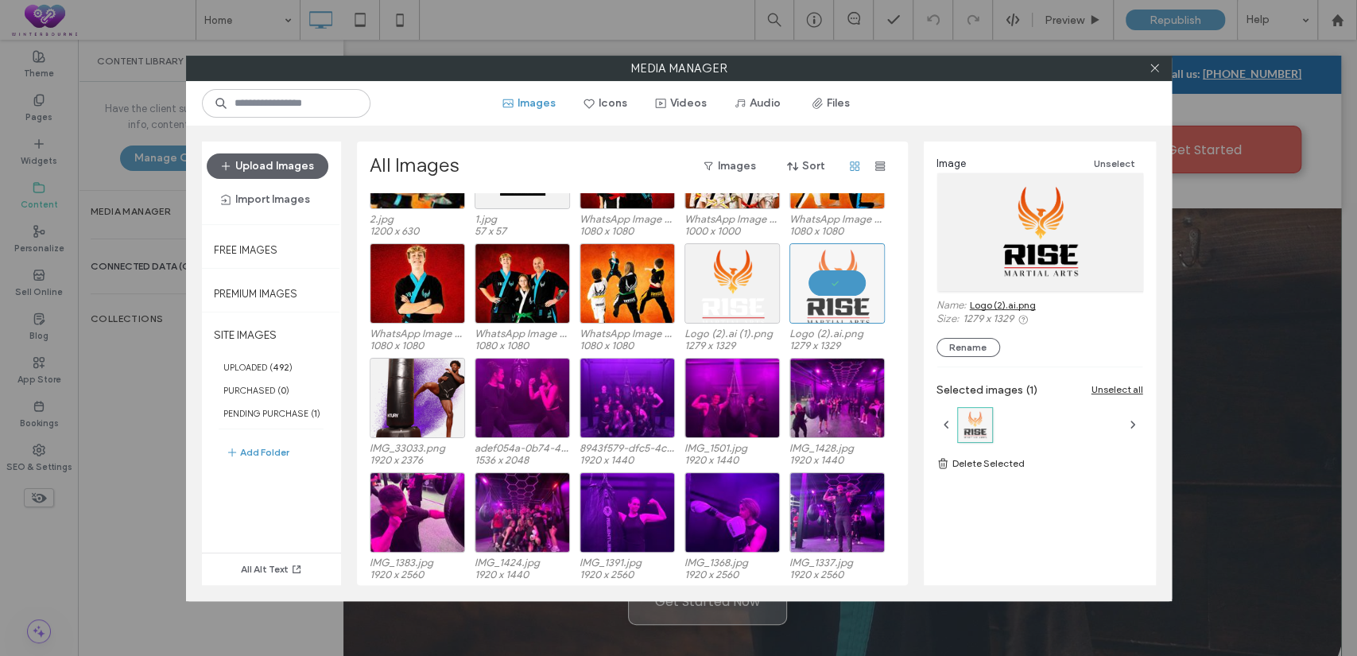
click at [984, 304] on link "Logo (2).ai.png" at bounding box center [1003, 305] width 66 height 12
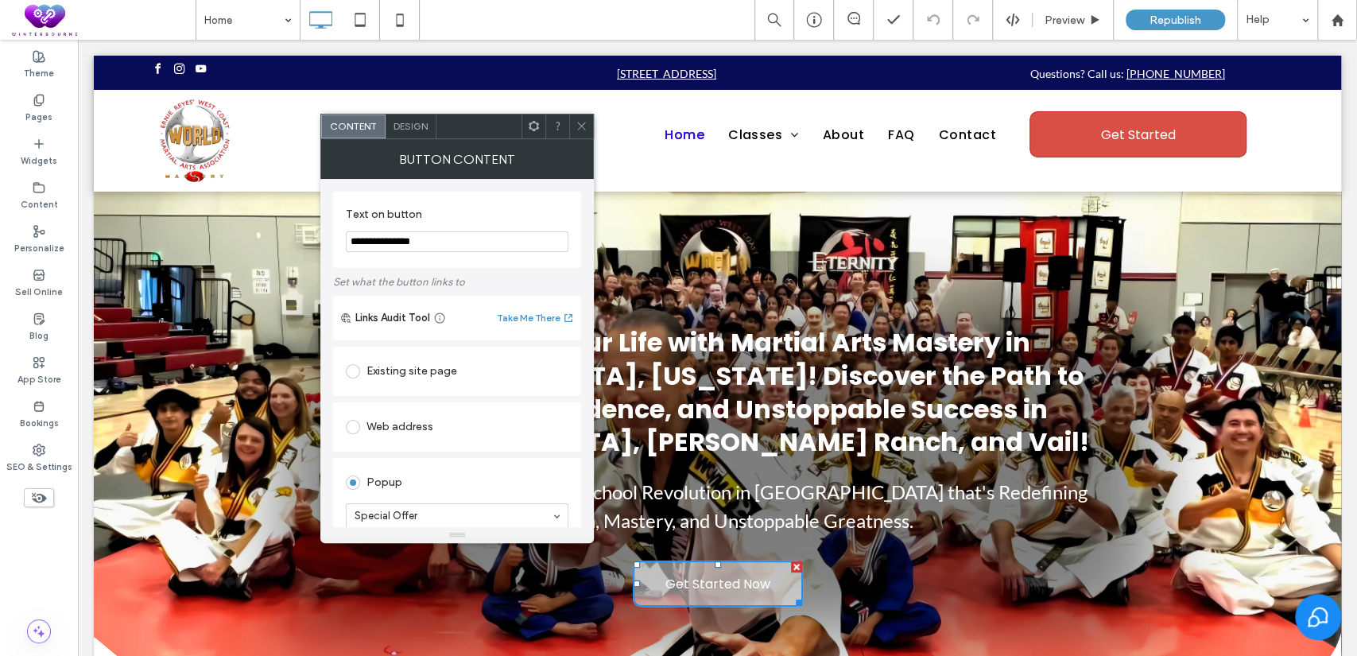
click at [410, 123] on span "Design" at bounding box center [411, 126] width 34 height 12
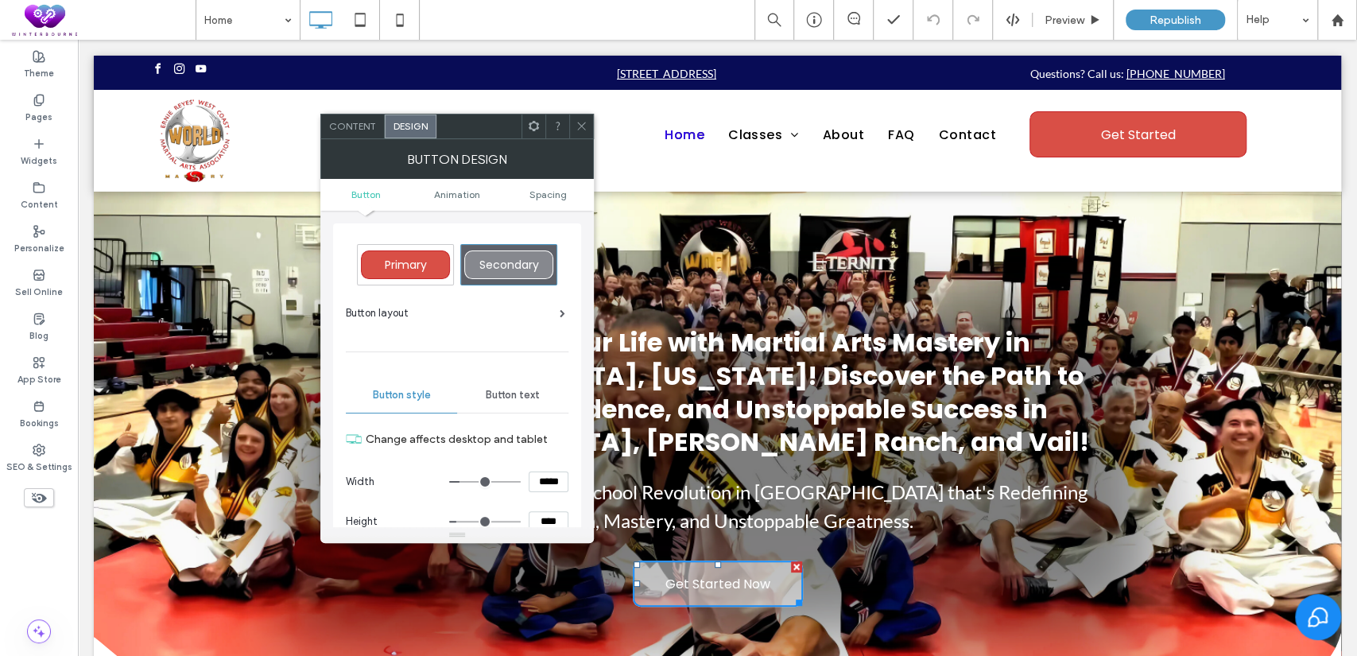
scroll to position [294, 0]
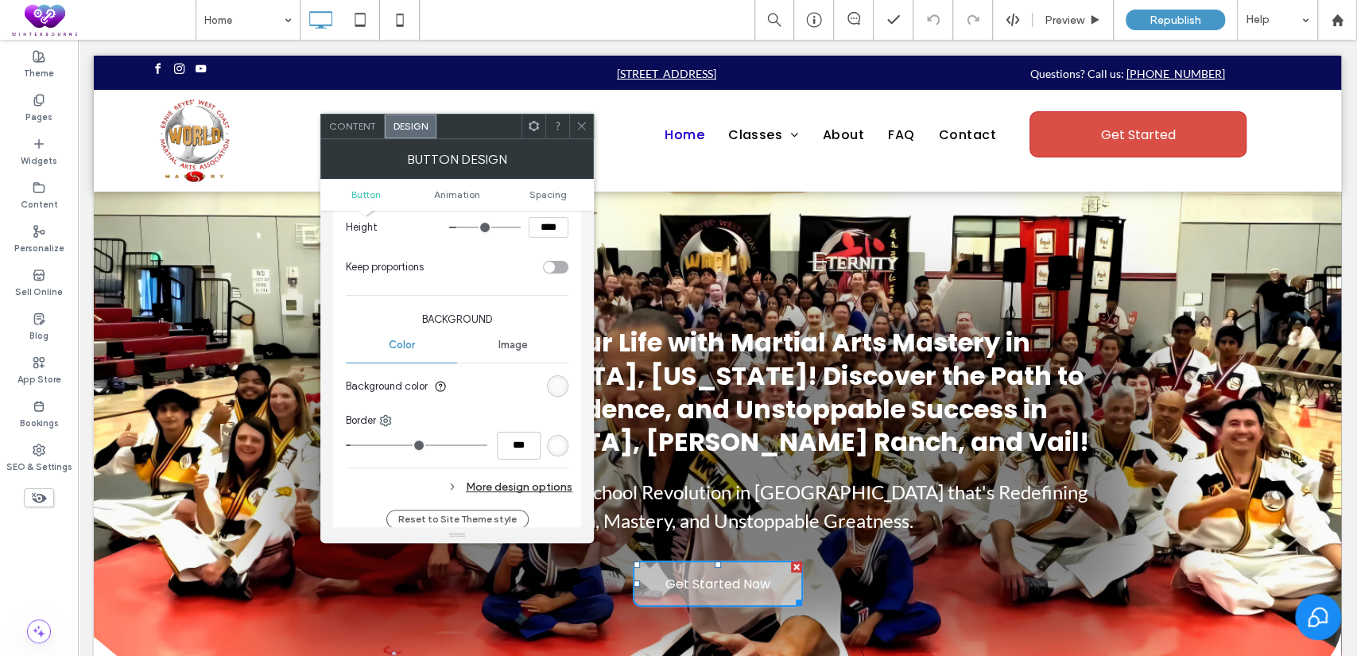
click at [555, 381] on div "rgba(255, 255, 255, 0.5)" at bounding box center [558, 386] width 14 height 14
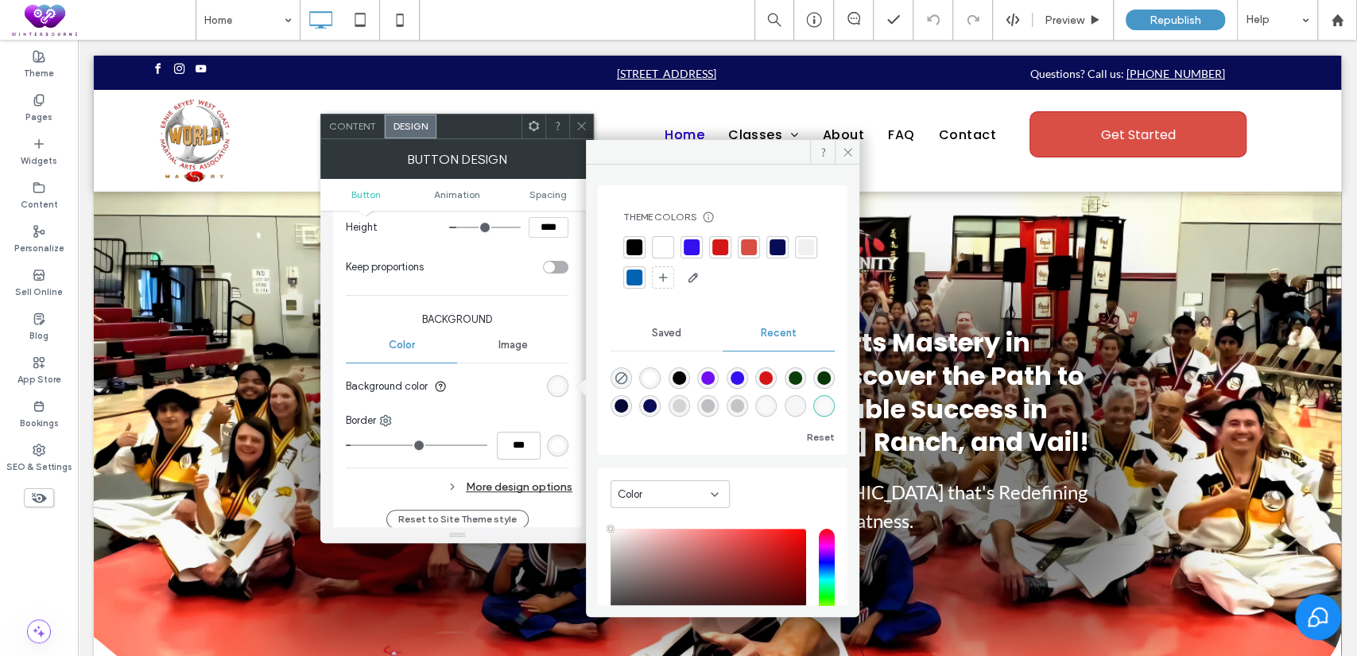
type input "***"
click at [630, 244] on div at bounding box center [634, 247] width 16 height 16
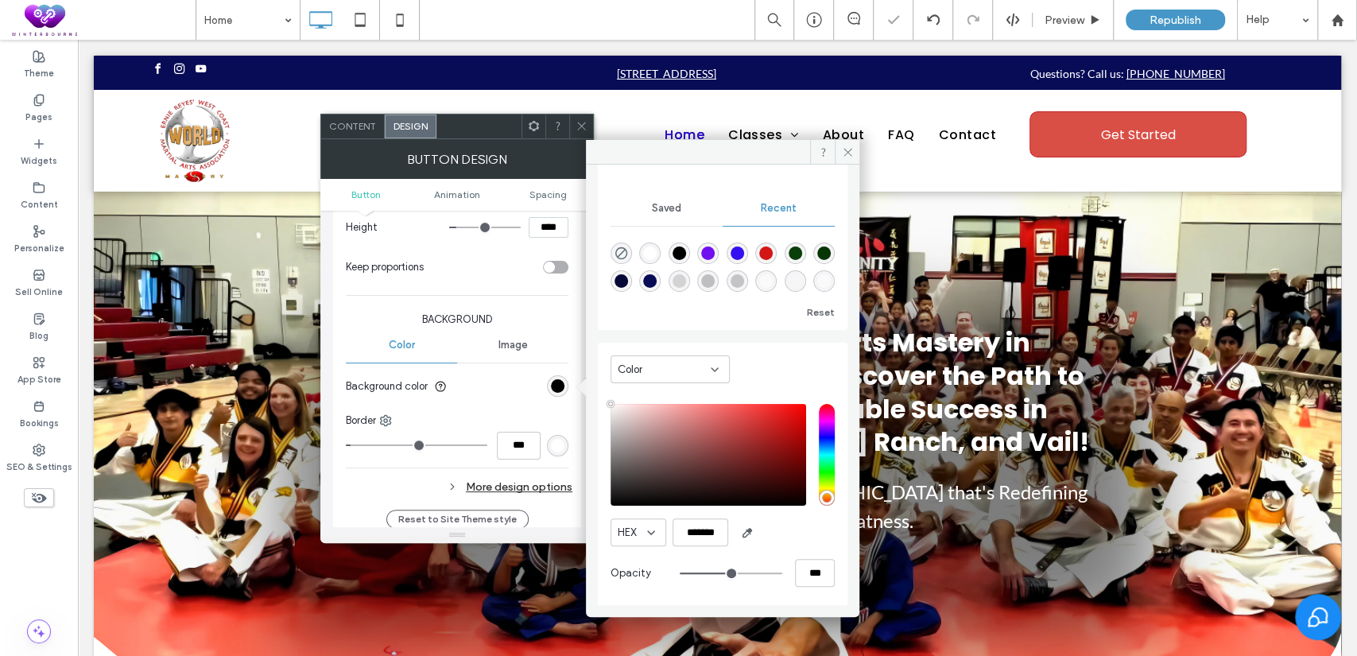
scroll to position [129, 0]
click at [544, 316] on span "Background" at bounding box center [457, 320] width 223 height 16
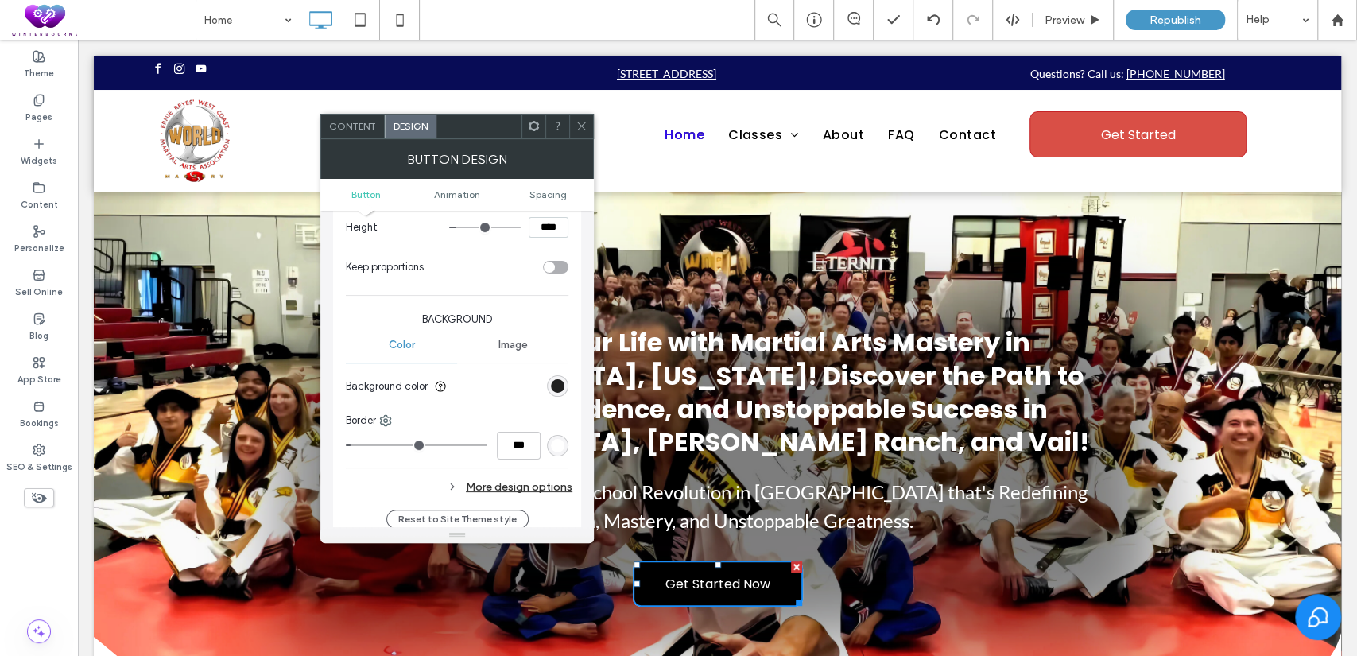
click at [551, 382] on div "rgba(0, 0, 0, 1)" at bounding box center [558, 386] width 14 height 14
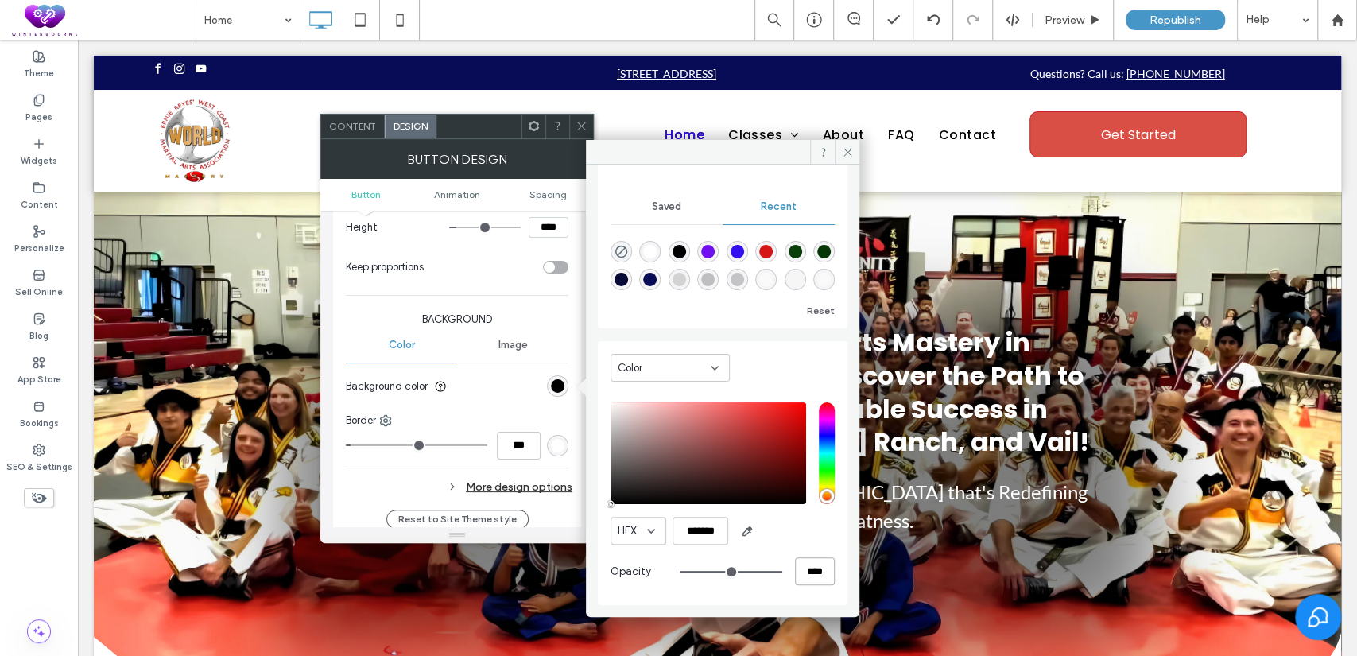
drag, startPoint x: 809, startPoint y: 572, endPoint x: 752, endPoint y: 572, distance: 57.2
click at [752, 572] on div "****" at bounding box center [757, 571] width 155 height 28
type input "*"
type input "**"
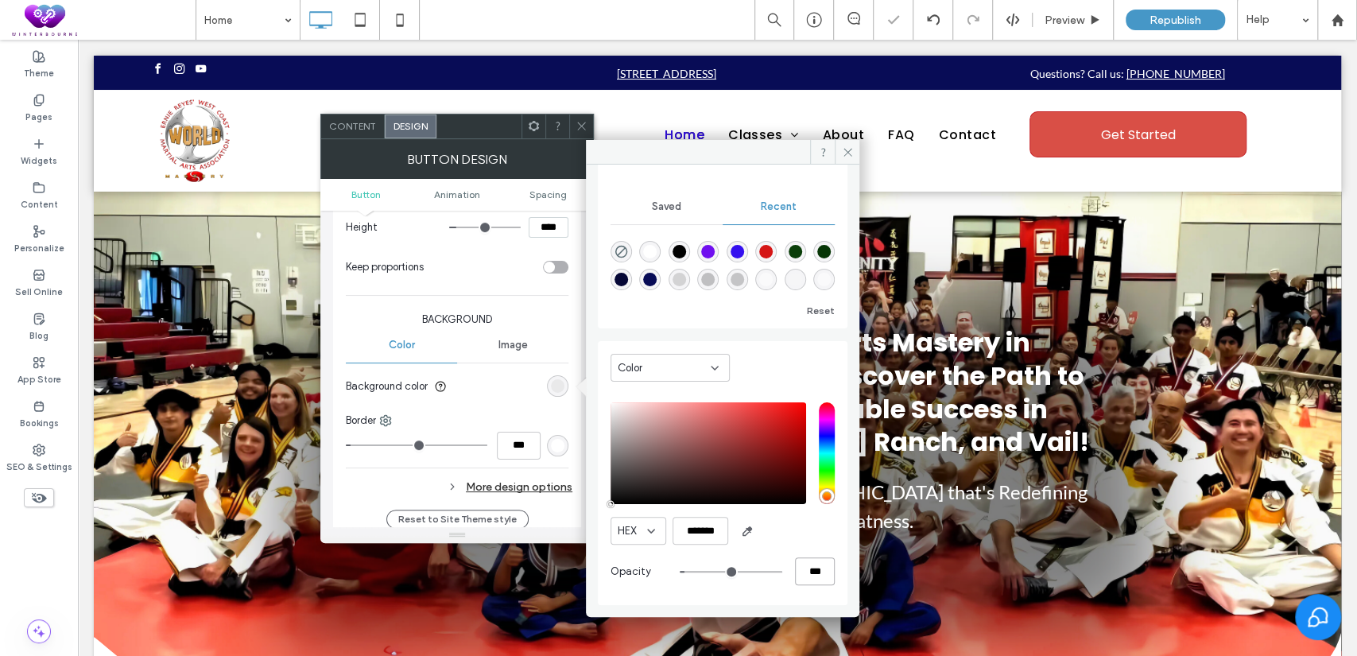
scroll to position [127, 0]
type input "***"
click at [851, 146] on icon at bounding box center [848, 152] width 12 height 12
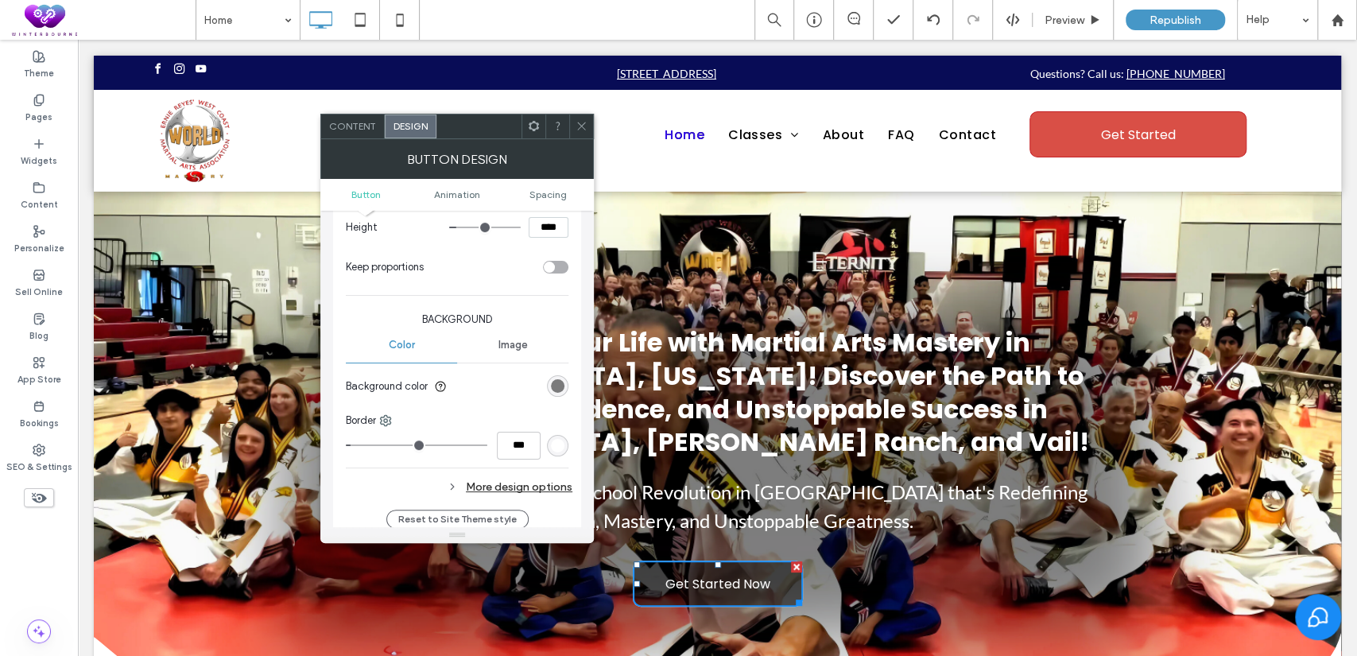
drag, startPoint x: 575, startPoint y: 129, endPoint x: 525, endPoint y: 124, distance: 50.3
click at [576, 129] on icon at bounding box center [582, 126] width 12 height 12
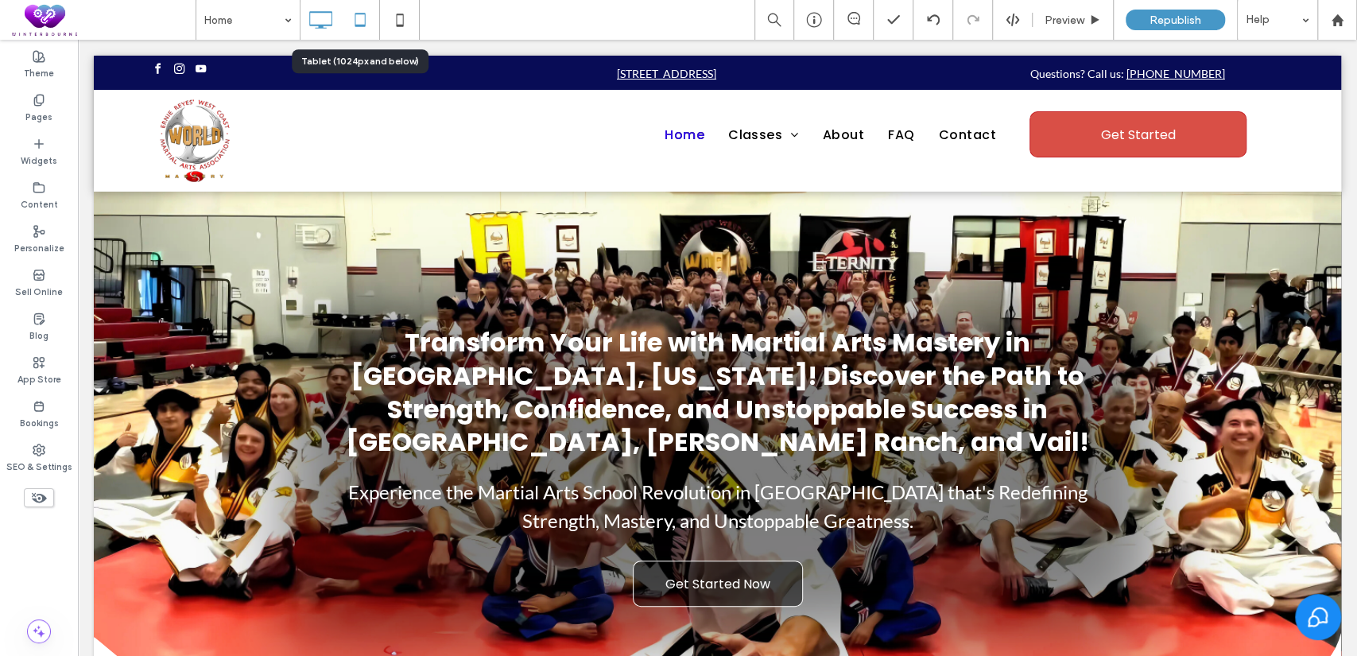
click at [348, 11] on icon at bounding box center [360, 20] width 32 height 32
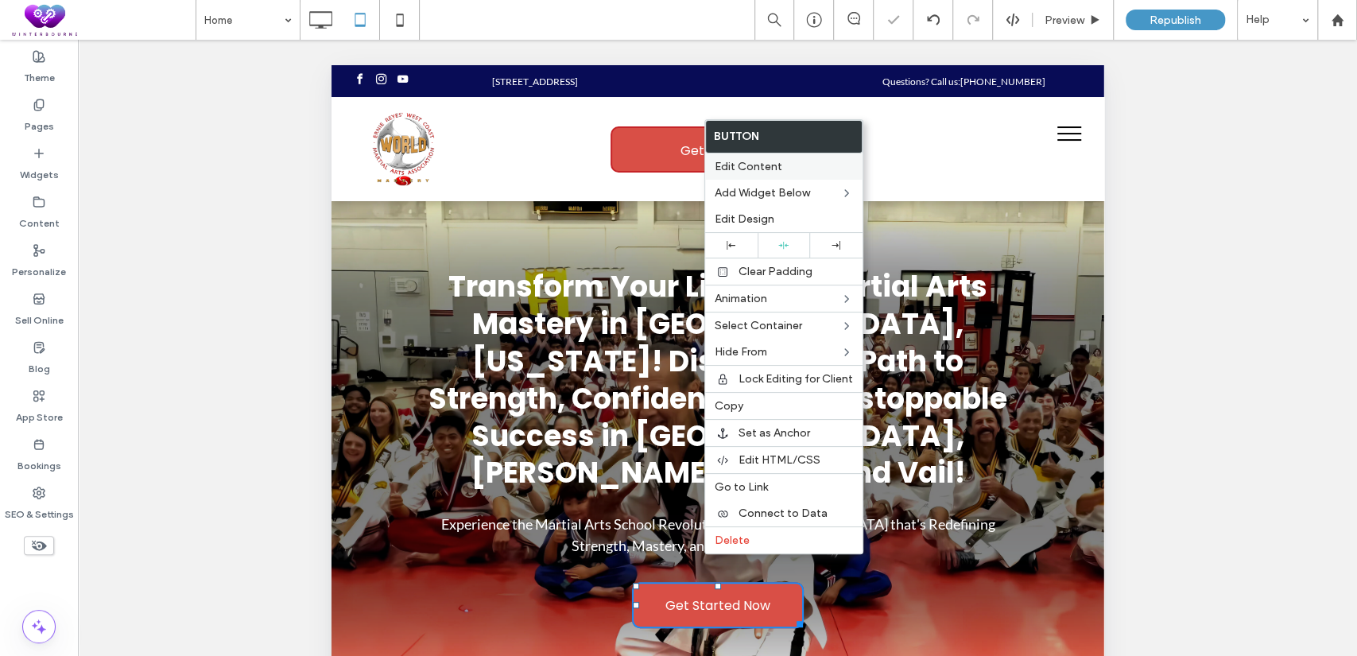
click at [754, 160] on span "Edit Content" at bounding box center [749, 167] width 68 height 14
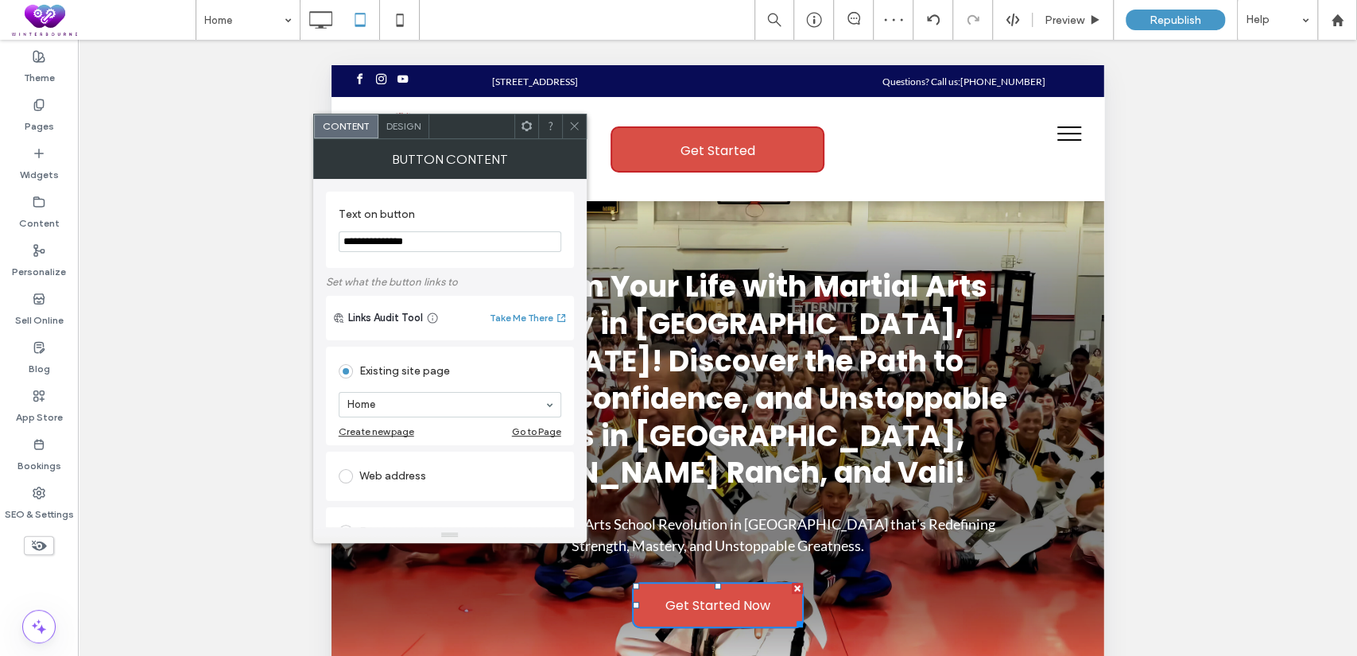
click at [409, 131] on span "Design" at bounding box center [403, 126] width 34 height 12
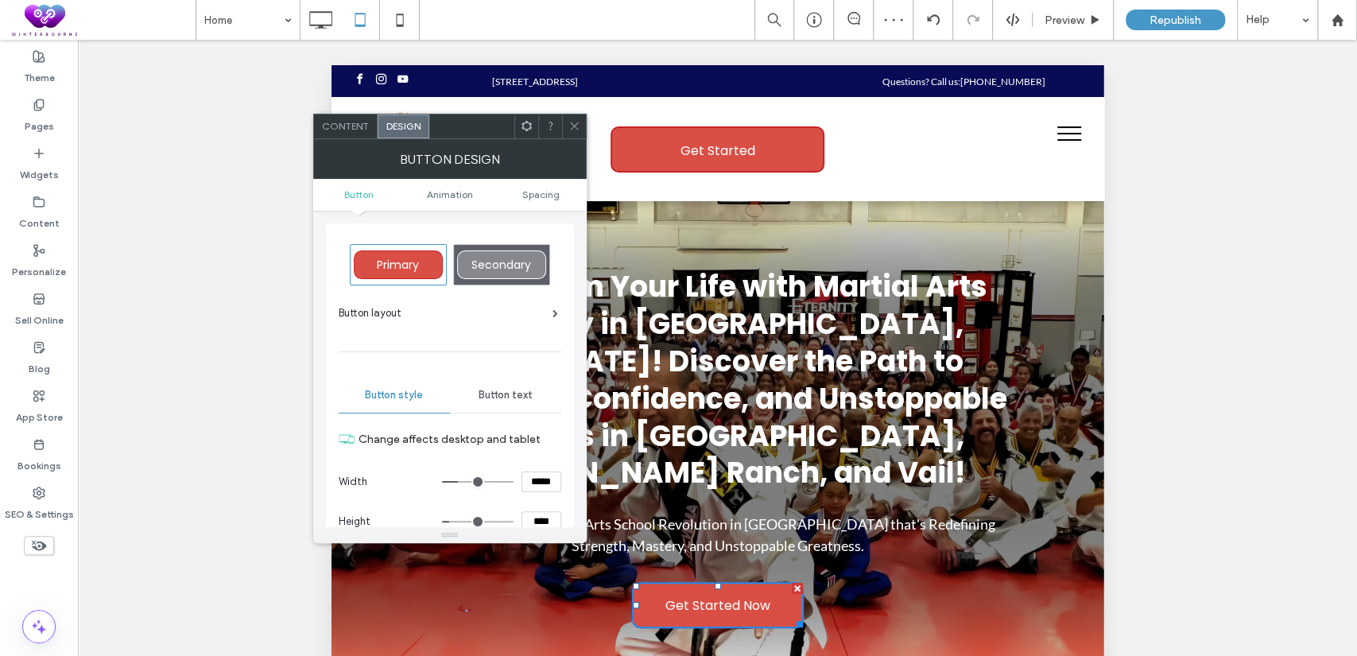
click at [513, 257] on span "Secondary" at bounding box center [501, 265] width 60 height 16
type input "*"
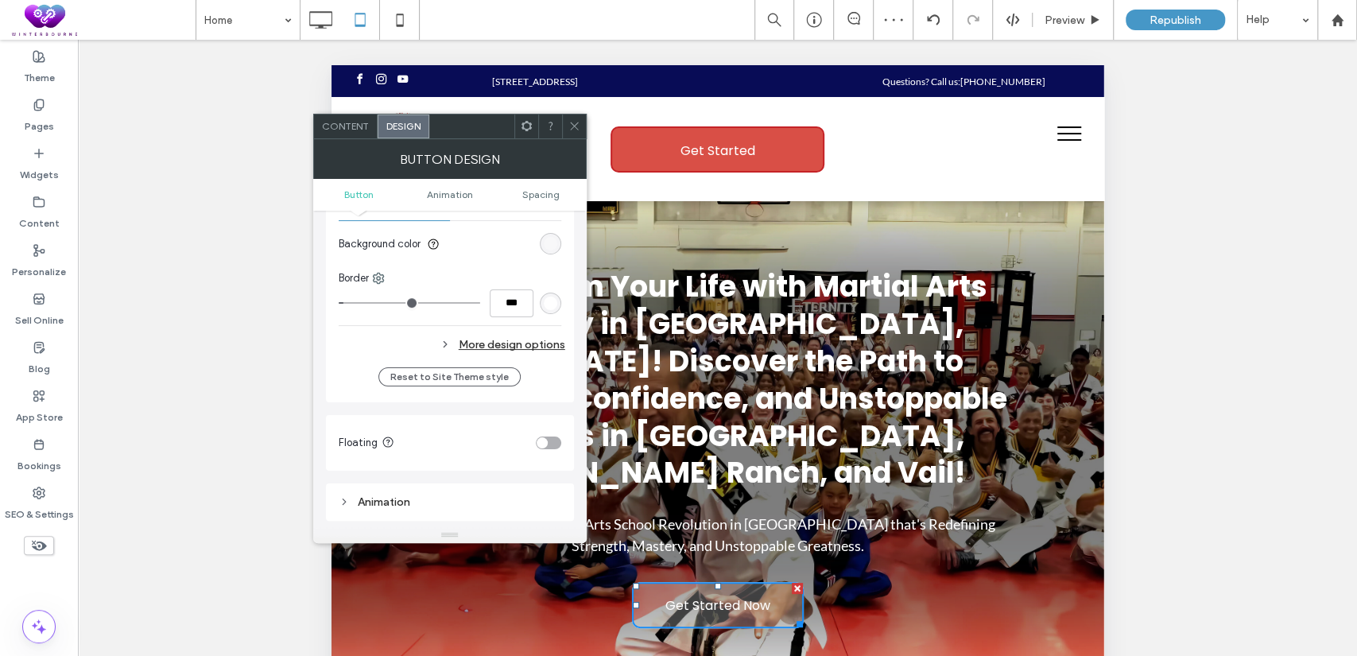
scroll to position [441, 0]
click at [555, 236] on div "rgba(255, 255, 255, 0.25)" at bounding box center [551, 239] width 14 height 14
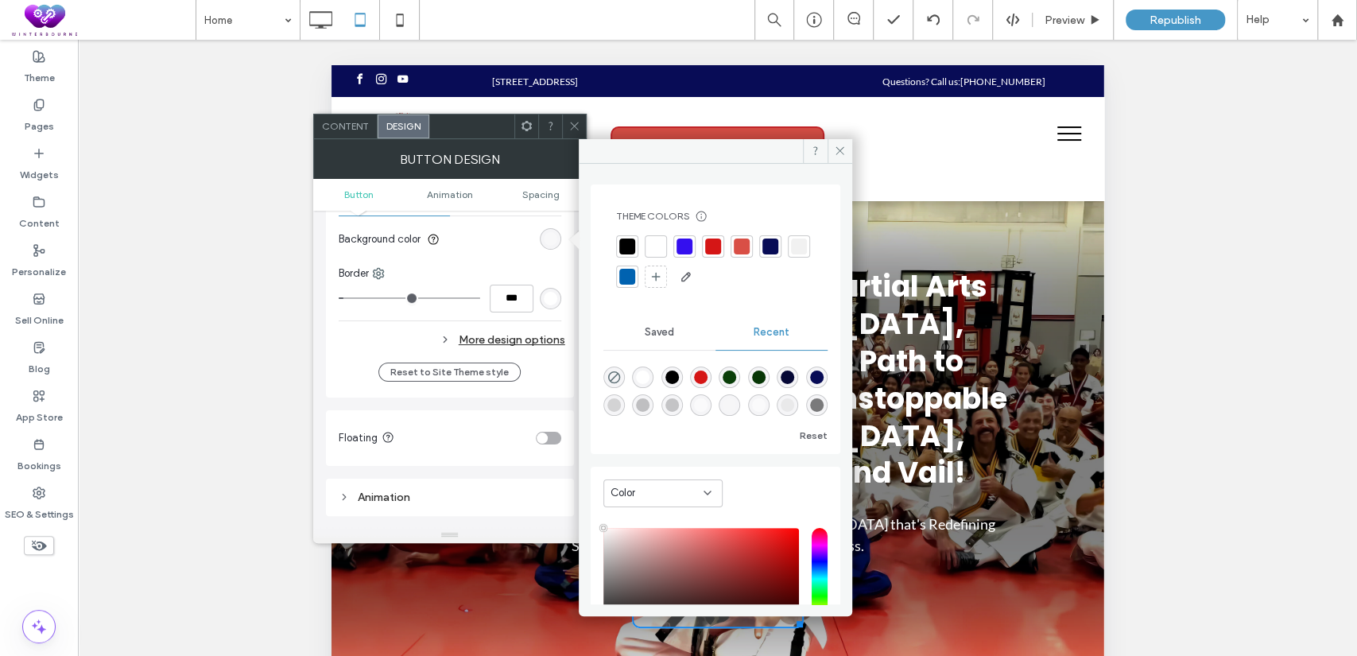
click at [630, 244] on div at bounding box center [627, 246] width 16 height 16
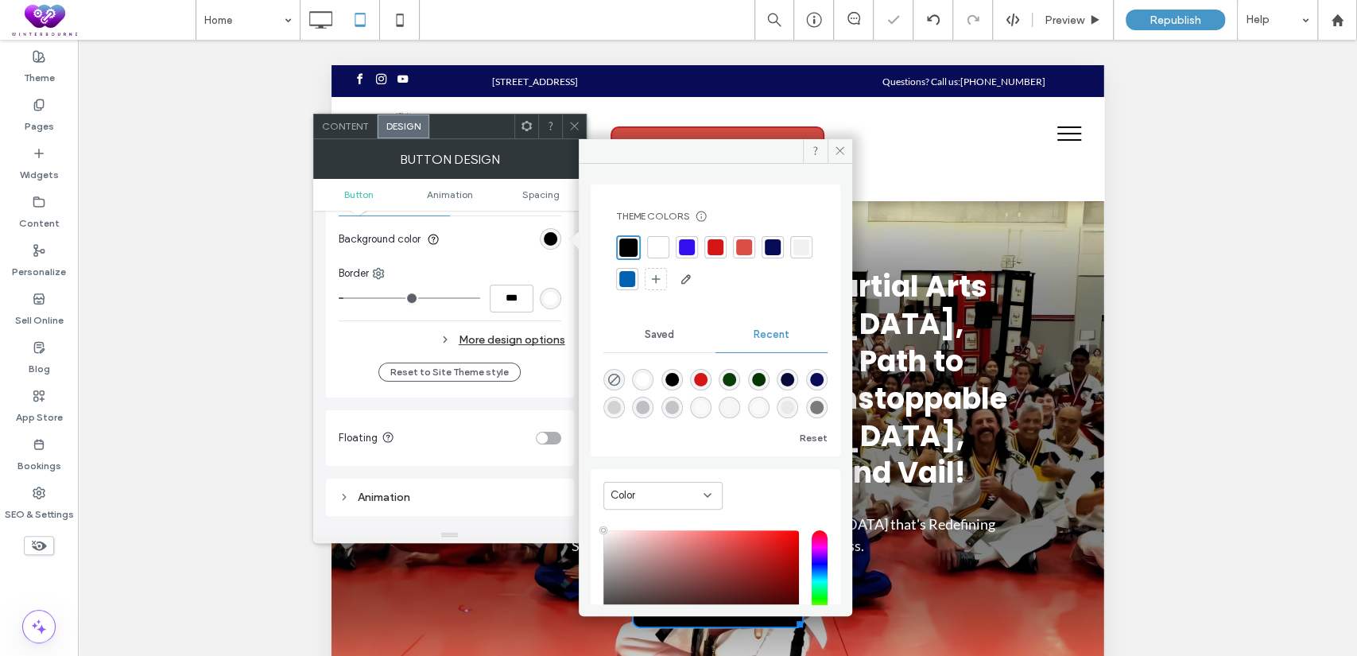
scroll to position [129, 0]
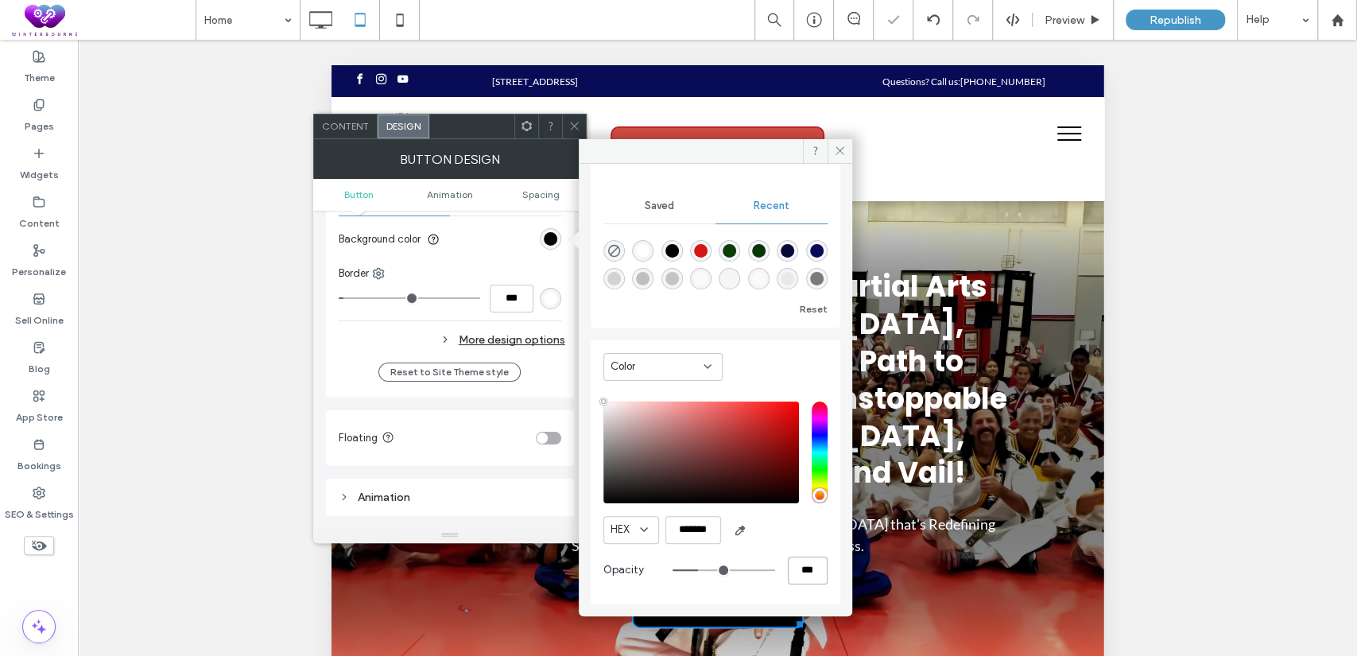
click at [766, 564] on div "***" at bounding box center [750, 570] width 155 height 28
type input "*"
type input "**"
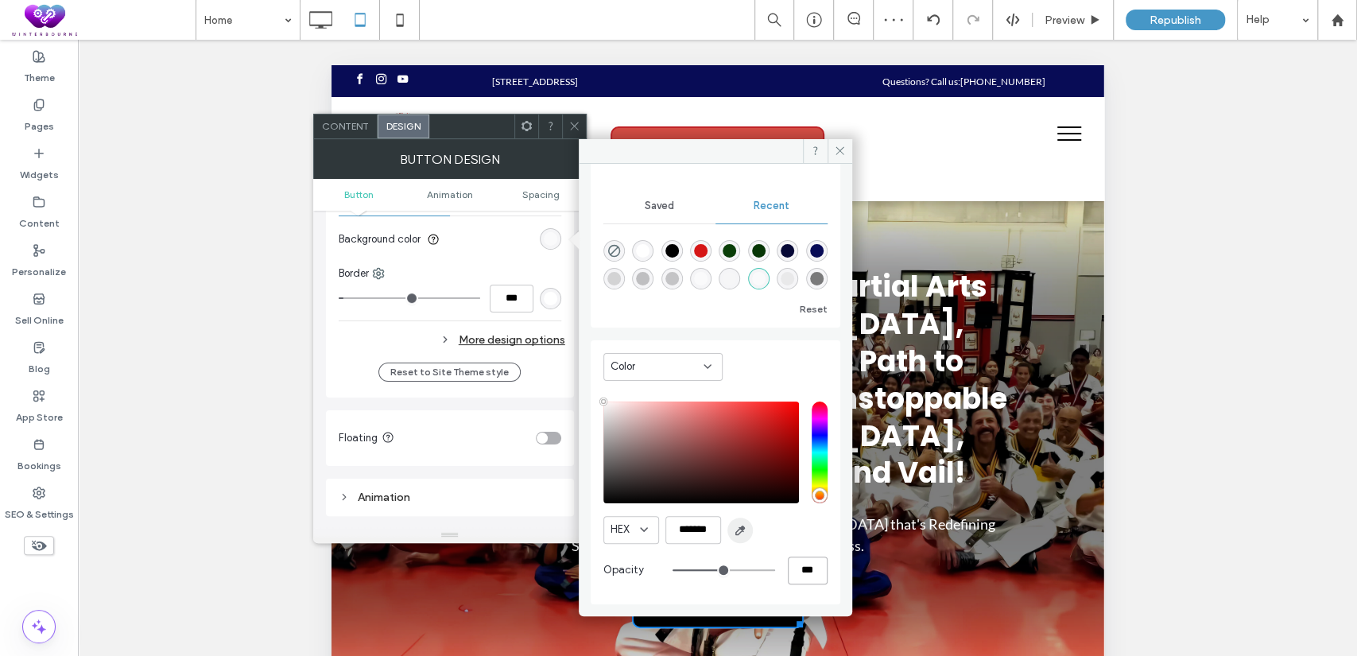
type input "***"
drag, startPoint x: 843, startPoint y: 146, endPoint x: 517, endPoint y: 89, distance: 330.9
click at [843, 146] on icon at bounding box center [840, 151] width 12 height 12
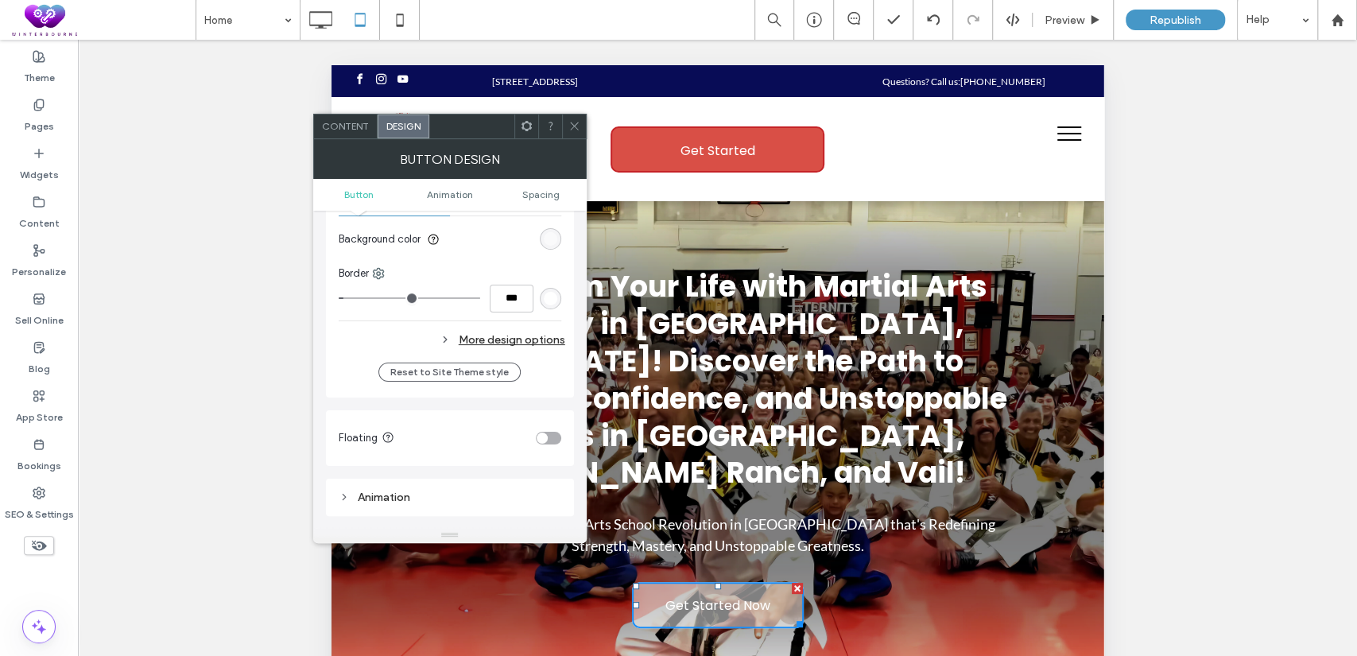
click at [580, 129] on div at bounding box center [574, 126] width 24 height 24
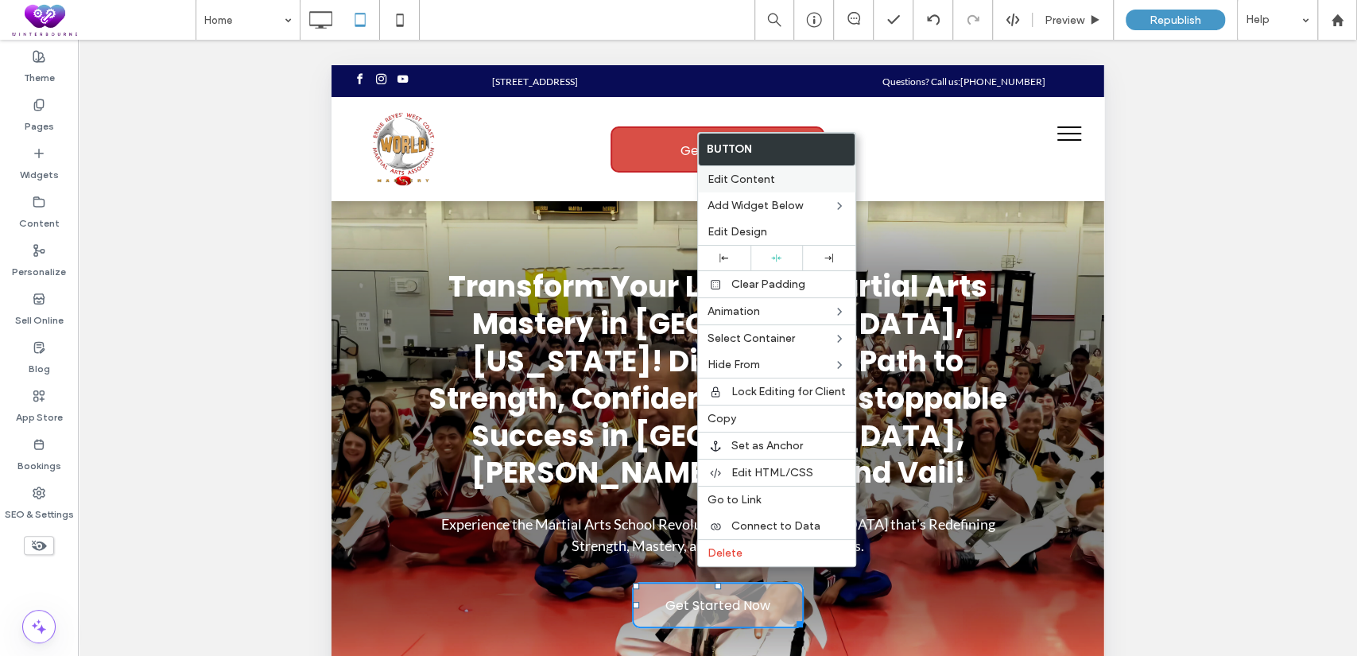
click at [756, 178] on span "Edit Content" at bounding box center [742, 180] width 68 height 14
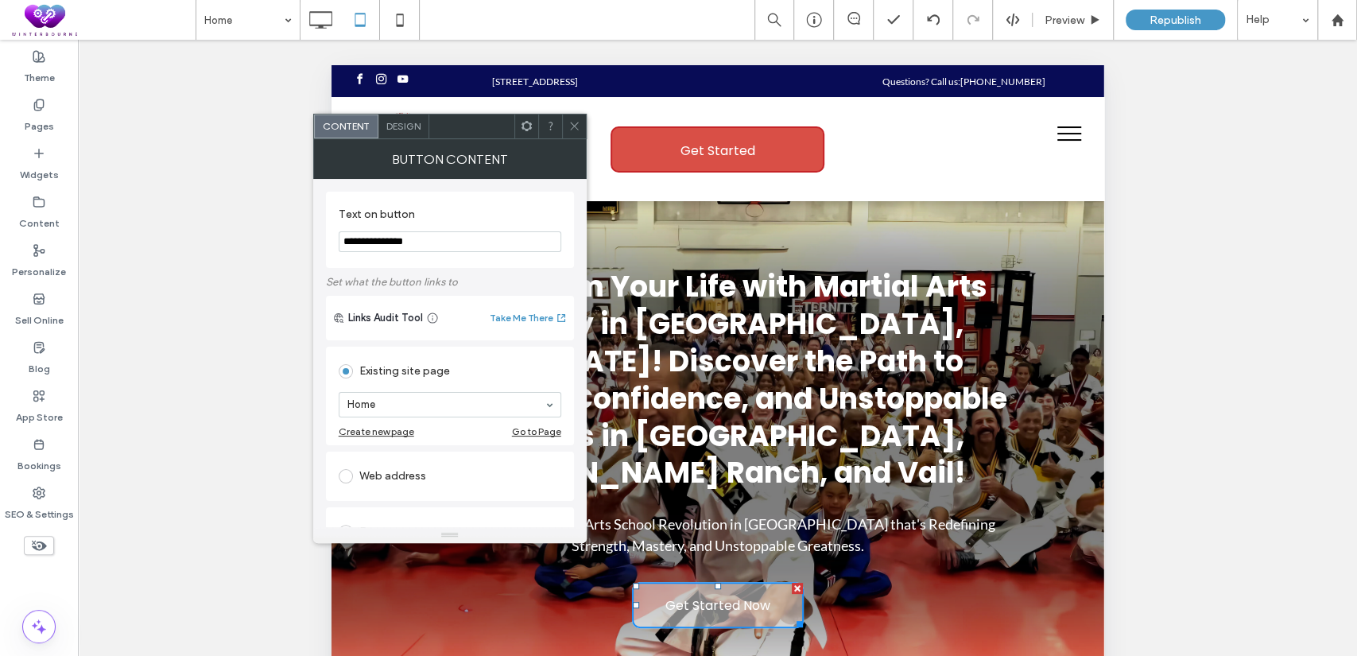
click at [413, 120] on span "Design" at bounding box center [403, 126] width 34 height 12
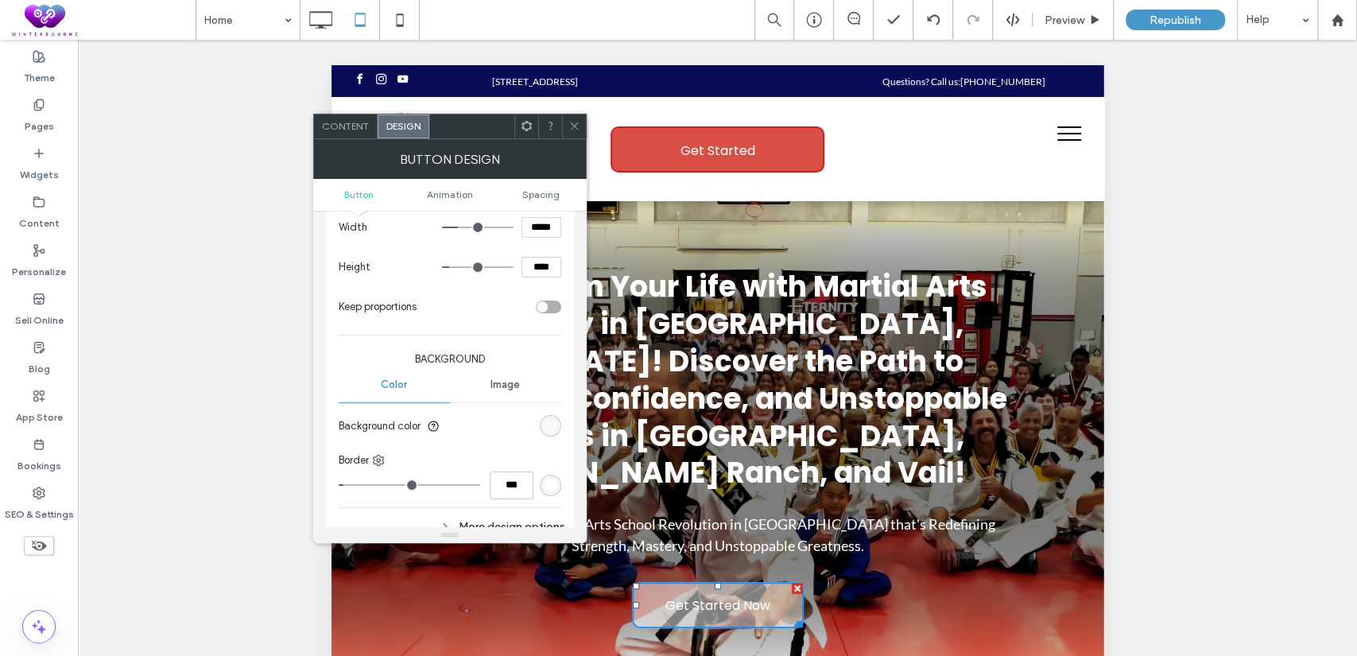
scroll to position [294, 0]
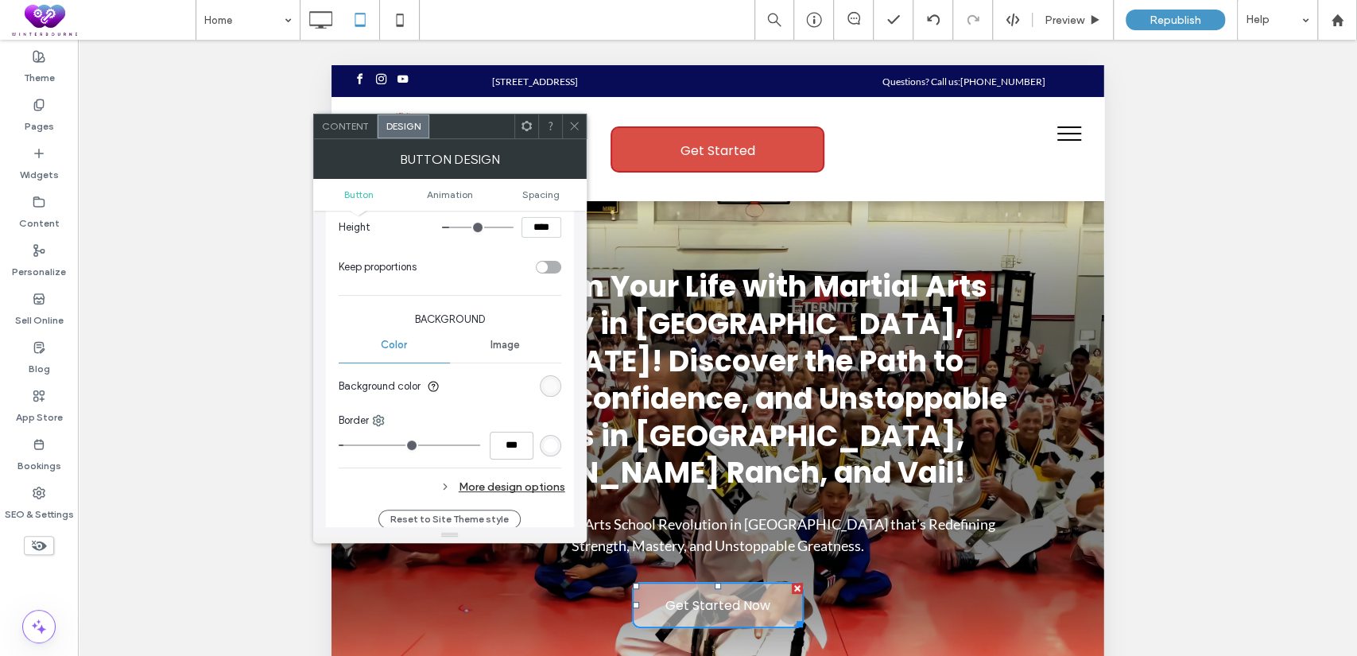
click at [551, 377] on div "rgba(255, 255, 255, 0.5)" at bounding box center [550, 385] width 21 height 21
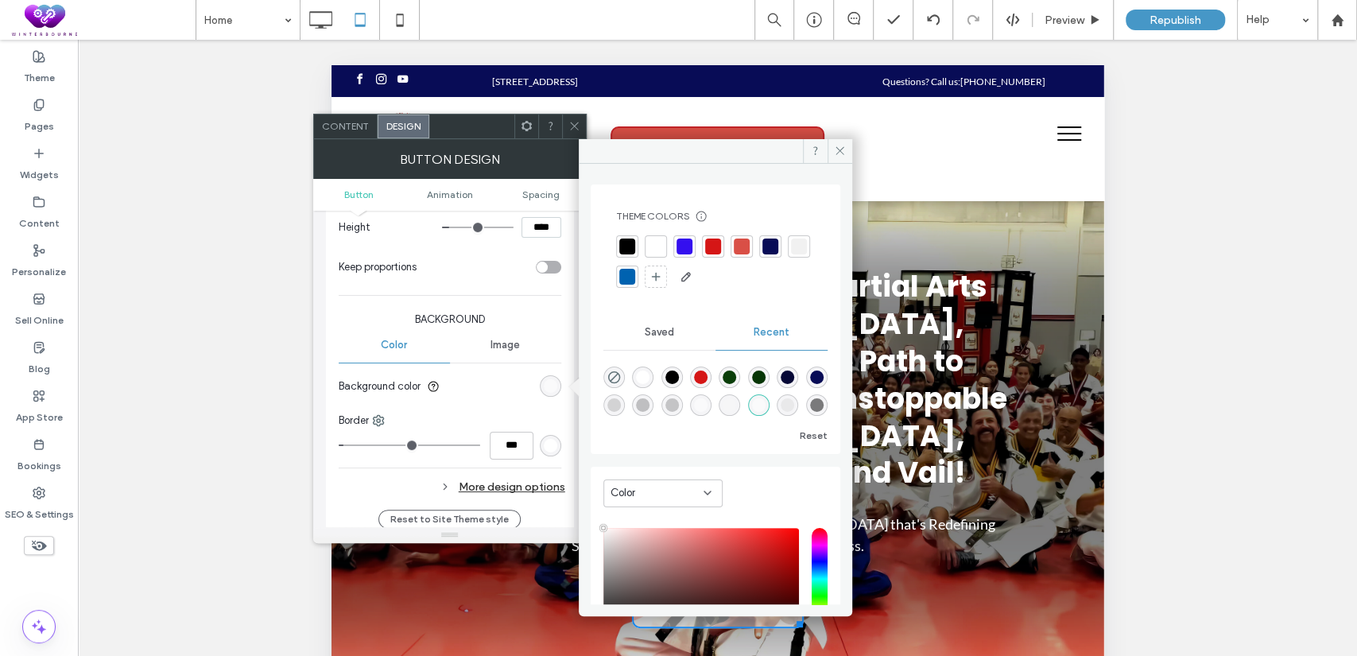
click at [630, 248] on div at bounding box center [627, 246] width 16 height 16
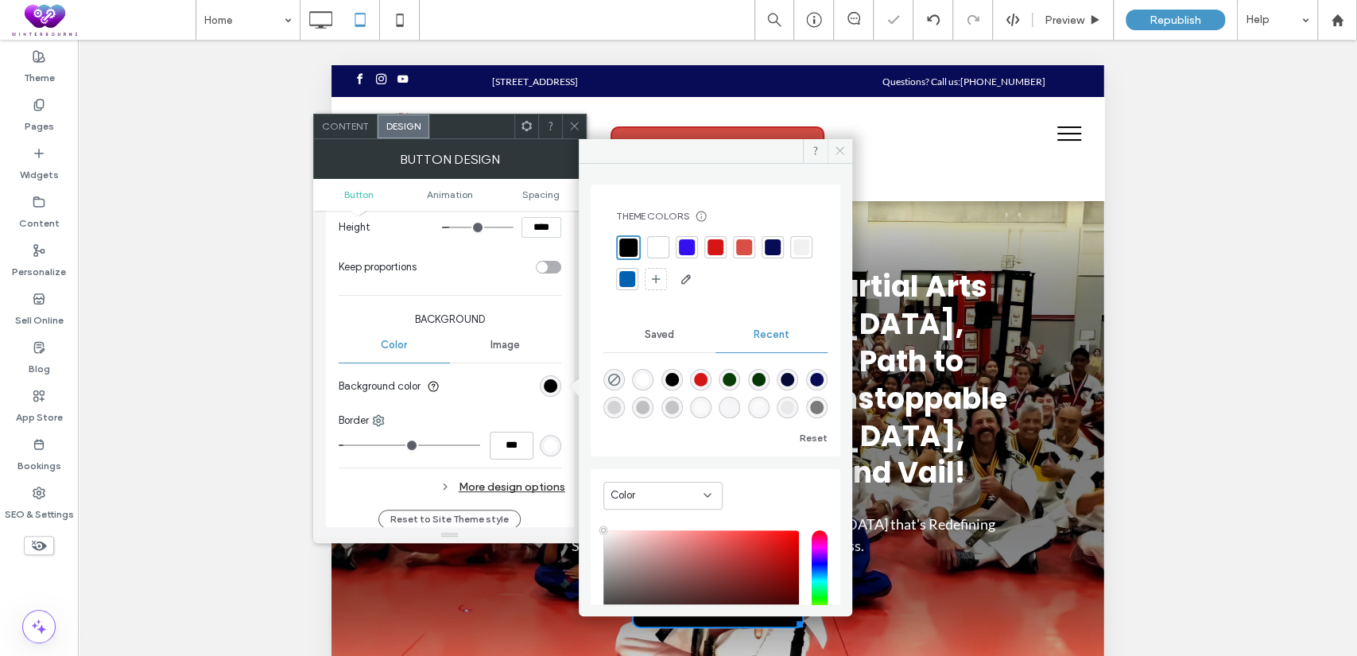
drag, startPoint x: 843, startPoint y: 153, endPoint x: 506, endPoint y: 99, distance: 341.4
click at [843, 153] on use at bounding box center [840, 151] width 8 height 8
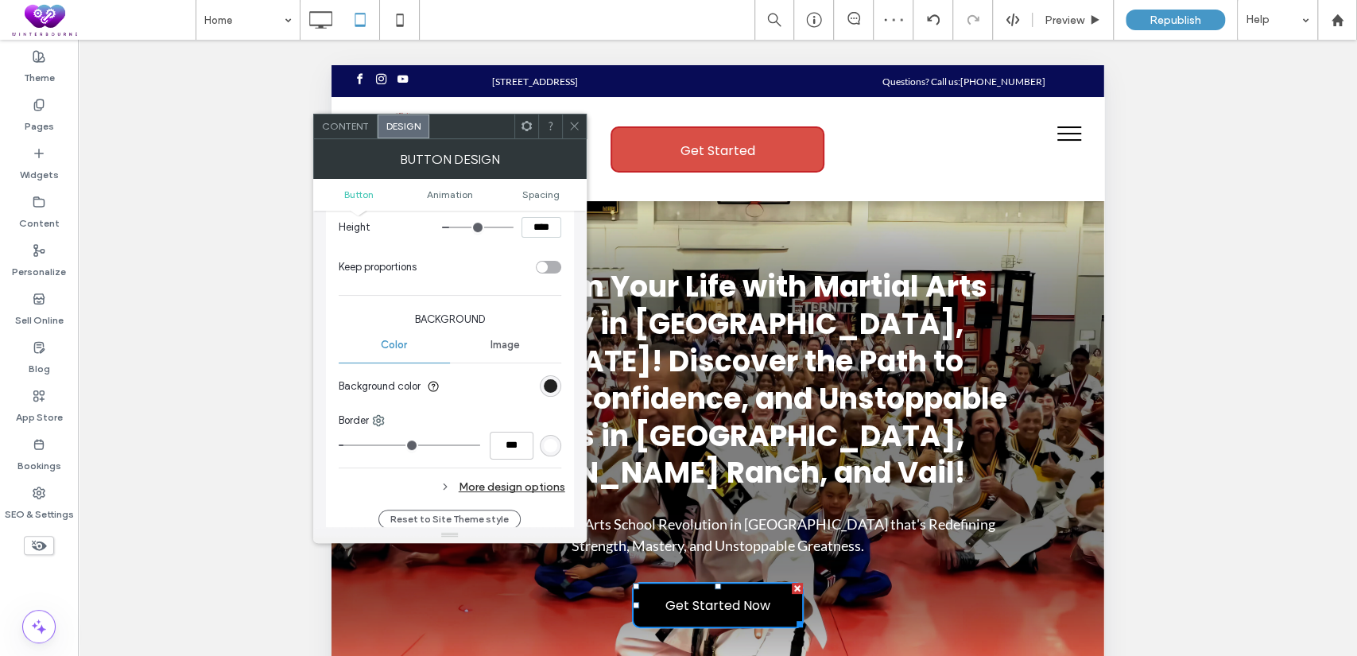
click at [553, 383] on div "rgba(0, 0, 0, 1)" at bounding box center [551, 386] width 14 height 14
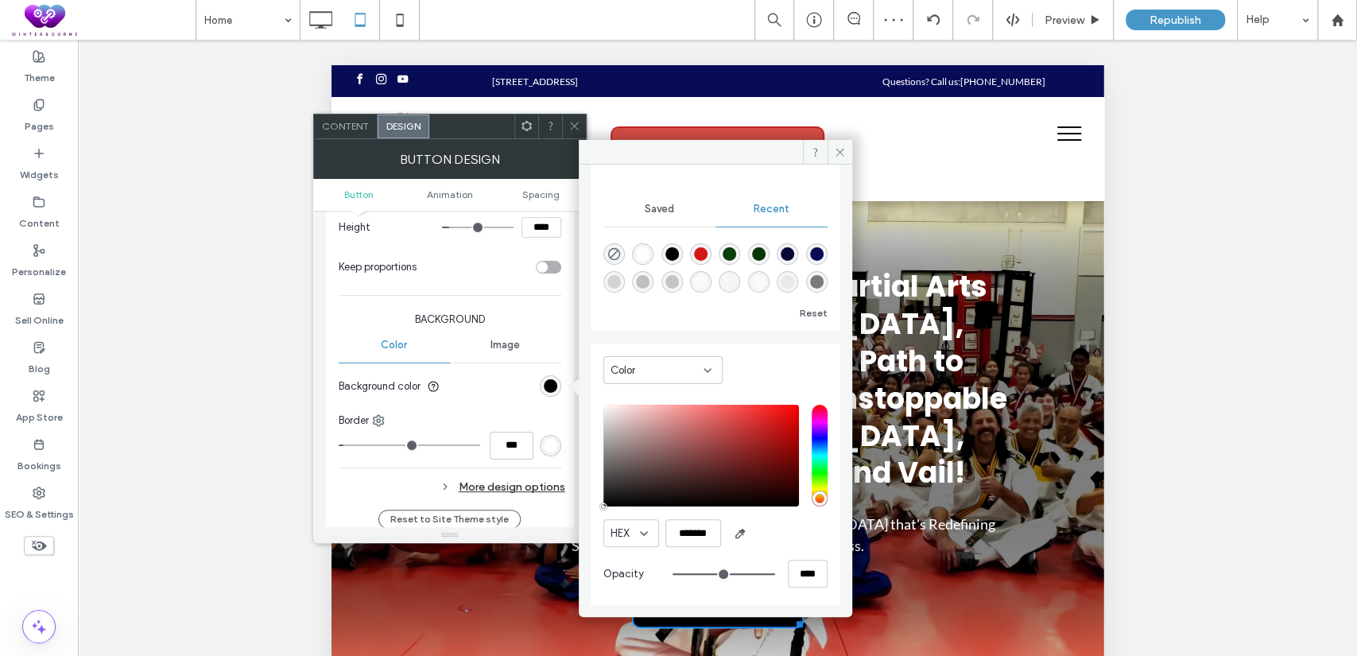
scroll to position [129, 0]
drag, startPoint x: 803, startPoint y: 564, endPoint x: 770, endPoint y: 565, distance: 33.4
click at [770, 565] on div "****" at bounding box center [750, 571] width 155 height 28
type input "*"
type input "**"
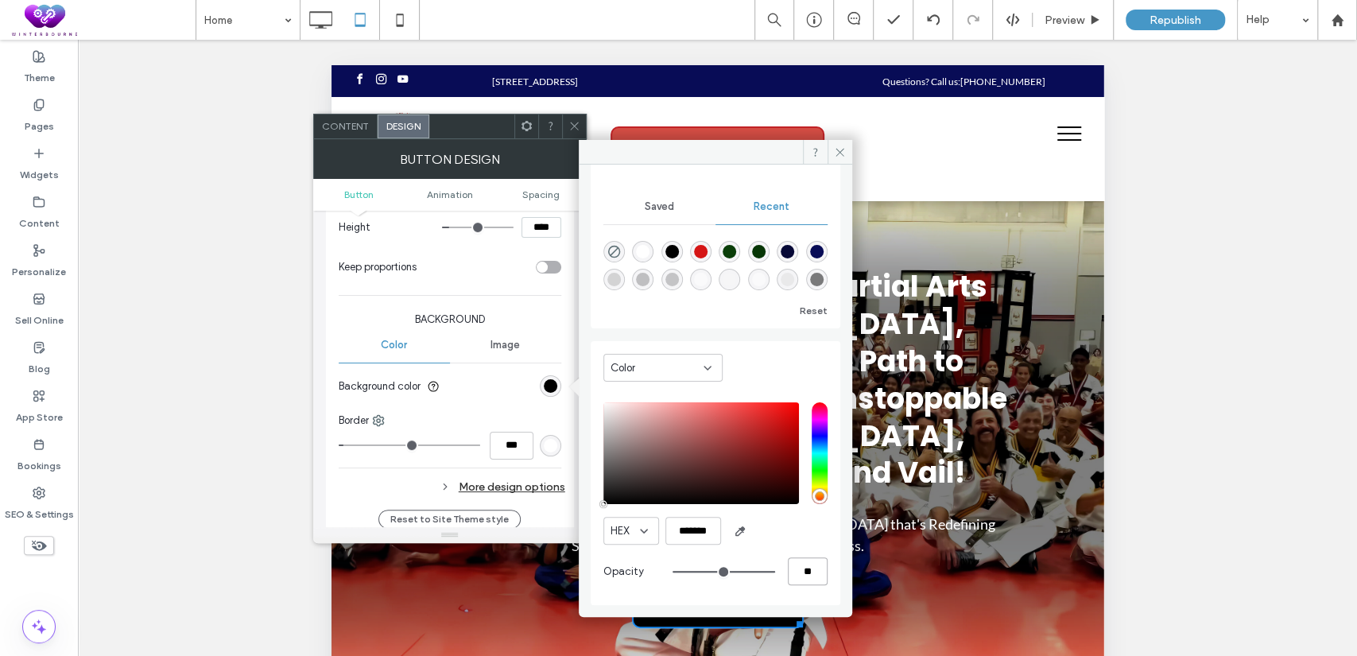
type input "**"
type input "***"
click at [835, 152] on icon at bounding box center [840, 152] width 12 height 12
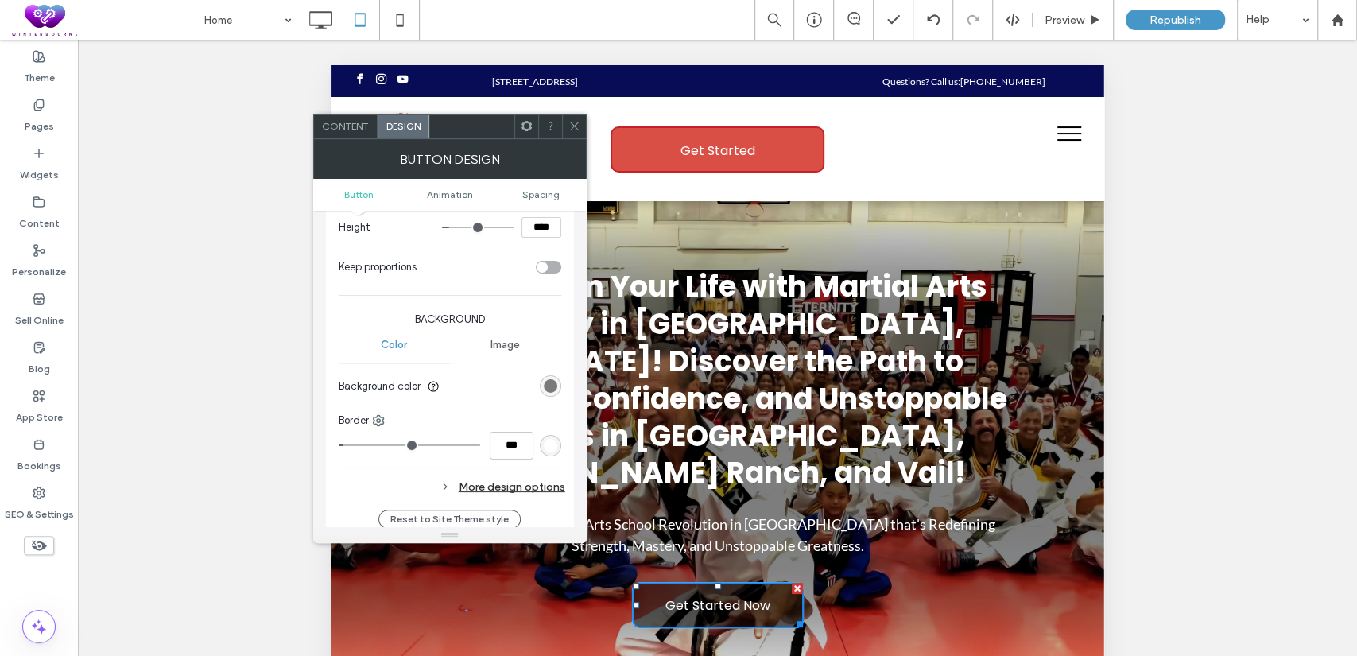
click at [581, 126] on div at bounding box center [574, 126] width 24 height 24
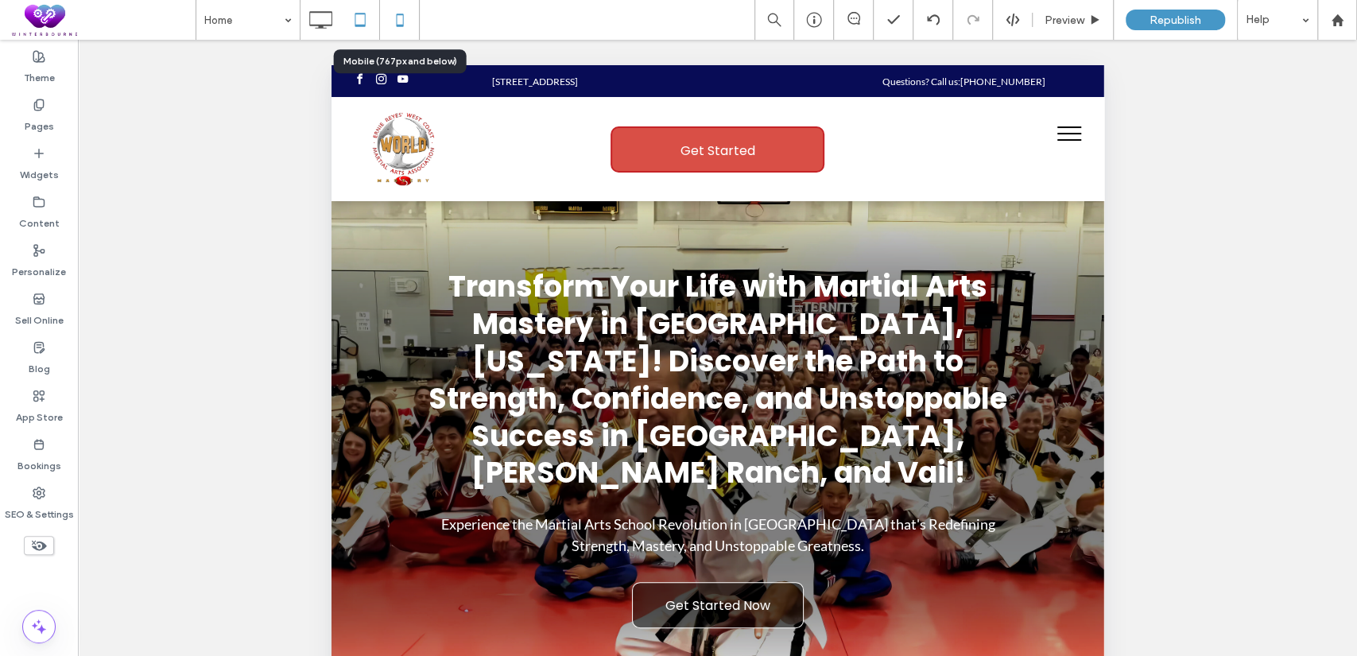
click at [407, 23] on icon at bounding box center [400, 20] width 32 height 32
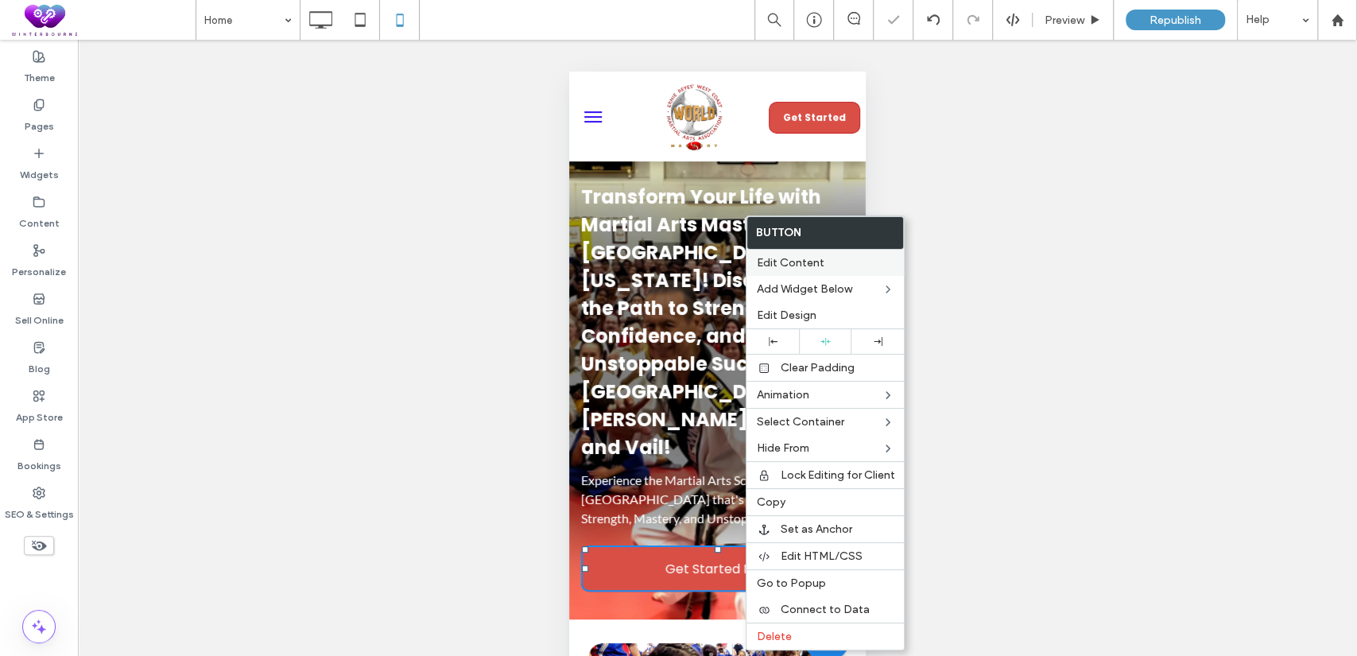
scroll to position [146, 0]
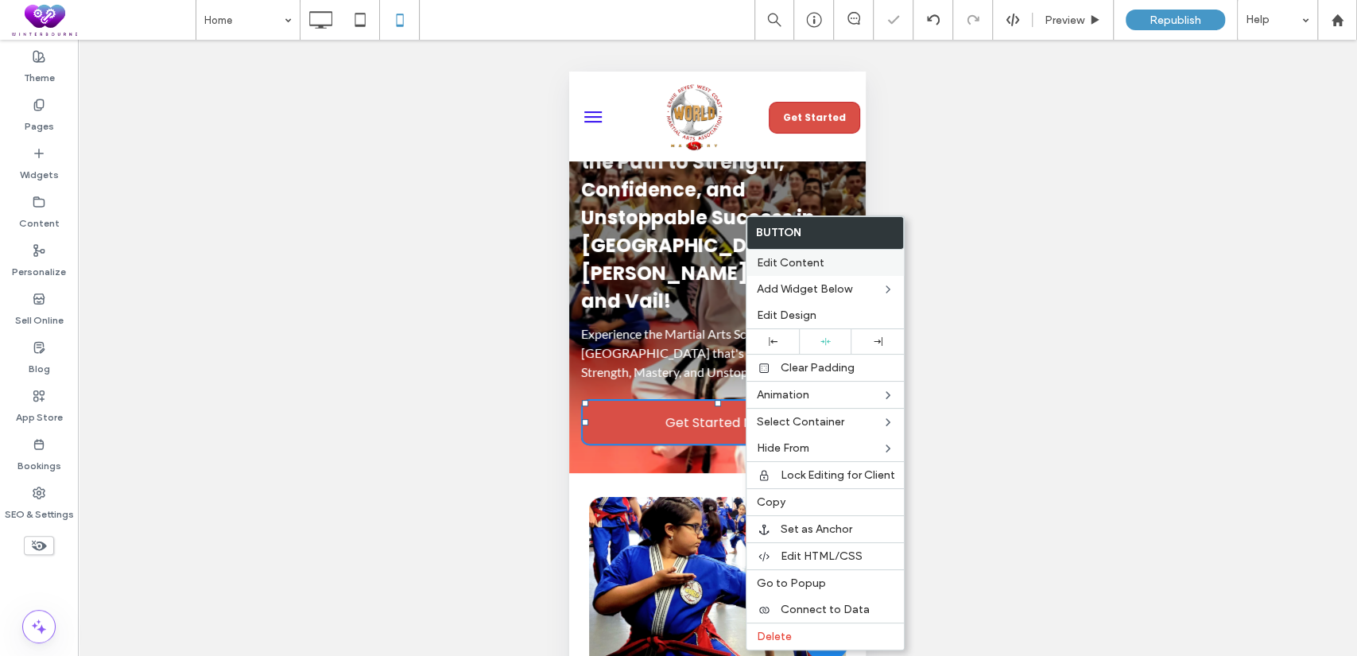
click at [846, 270] on div "Edit Content" at bounding box center [824, 263] width 157 height 26
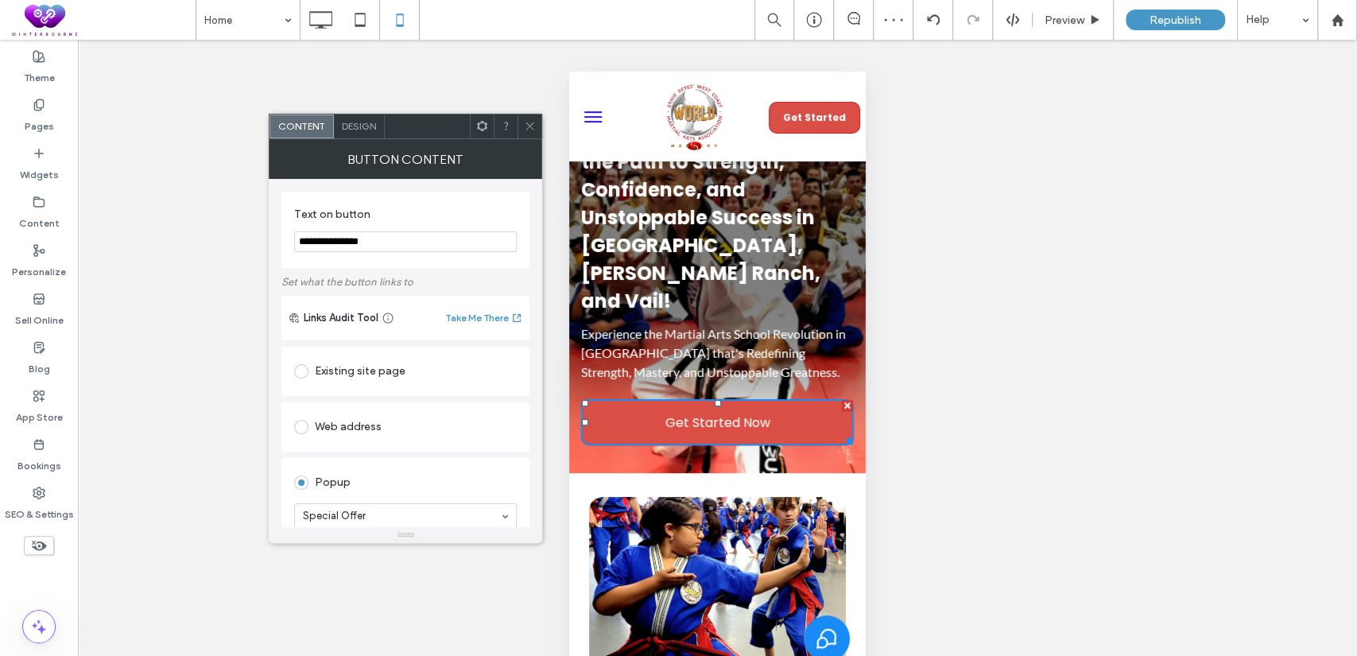
click at [376, 133] on div "Design" at bounding box center [359, 126] width 51 height 24
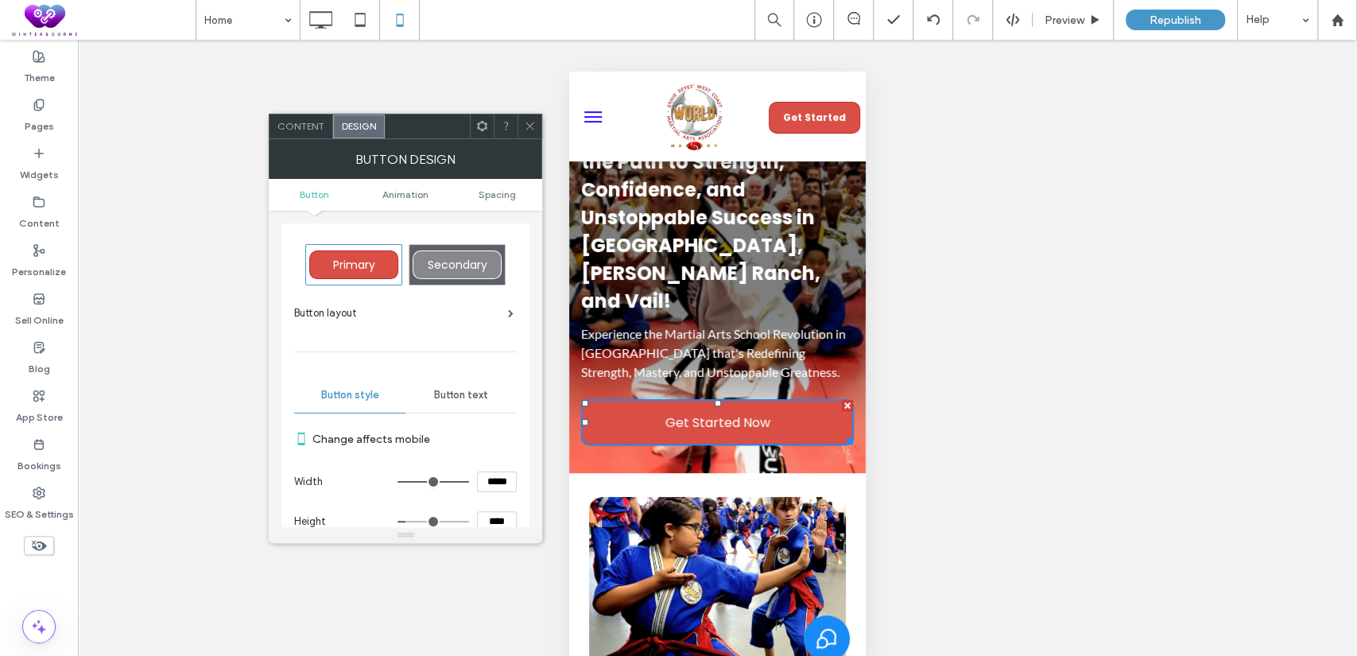
click at [456, 258] on span "Secondary" at bounding box center [458, 265] width 60 height 16
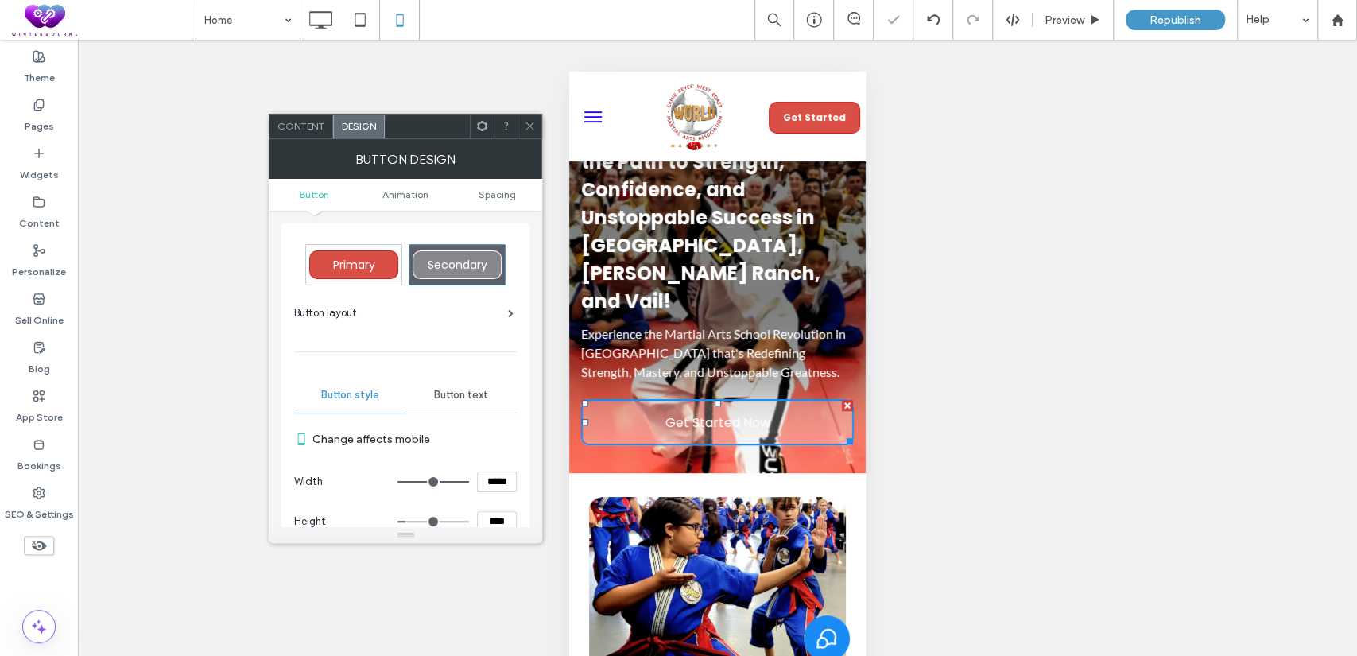
type input "*"
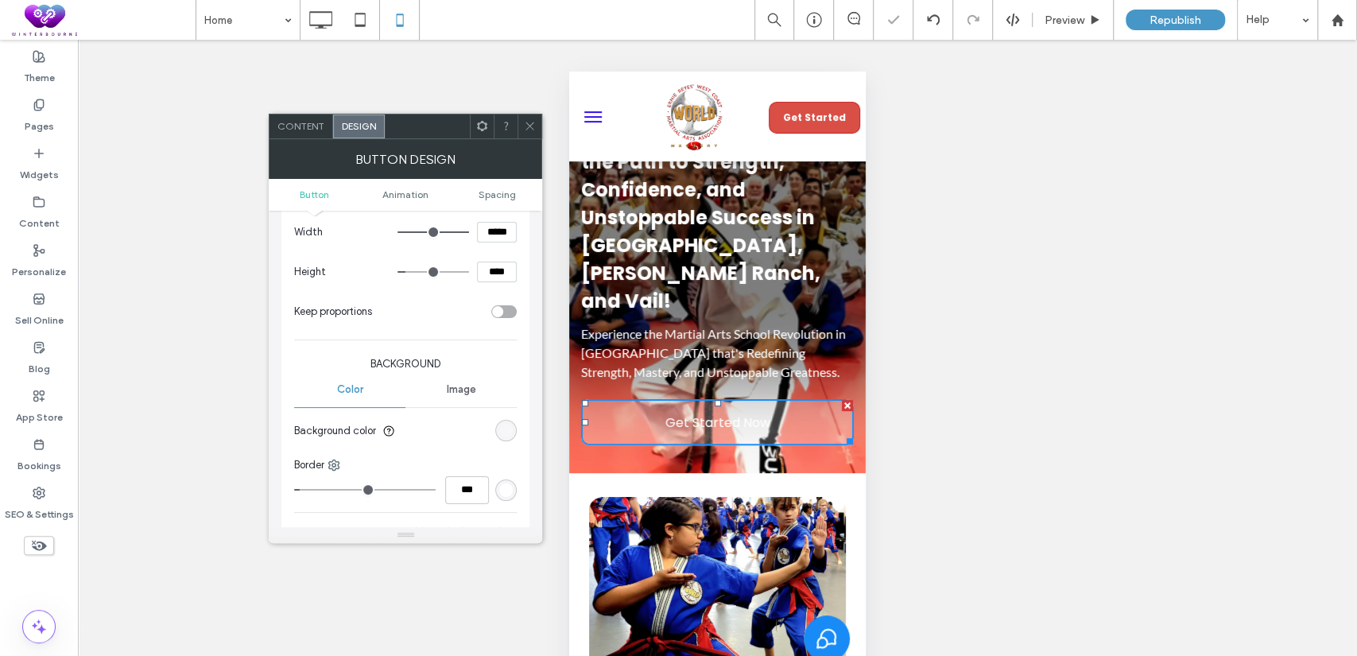
scroll to position [294, 0]
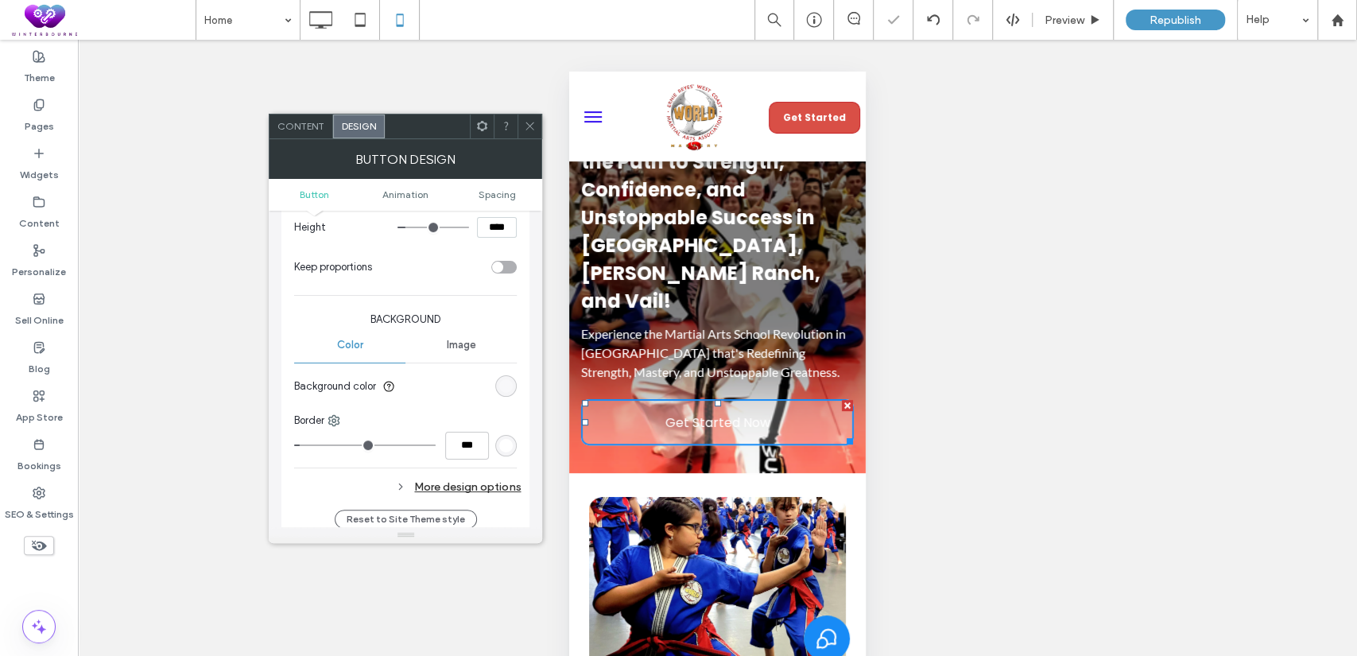
click at [509, 385] on div "rgba(255, 255, 255, 0.25)" at bounding box center [506, 386] width 14 height 14
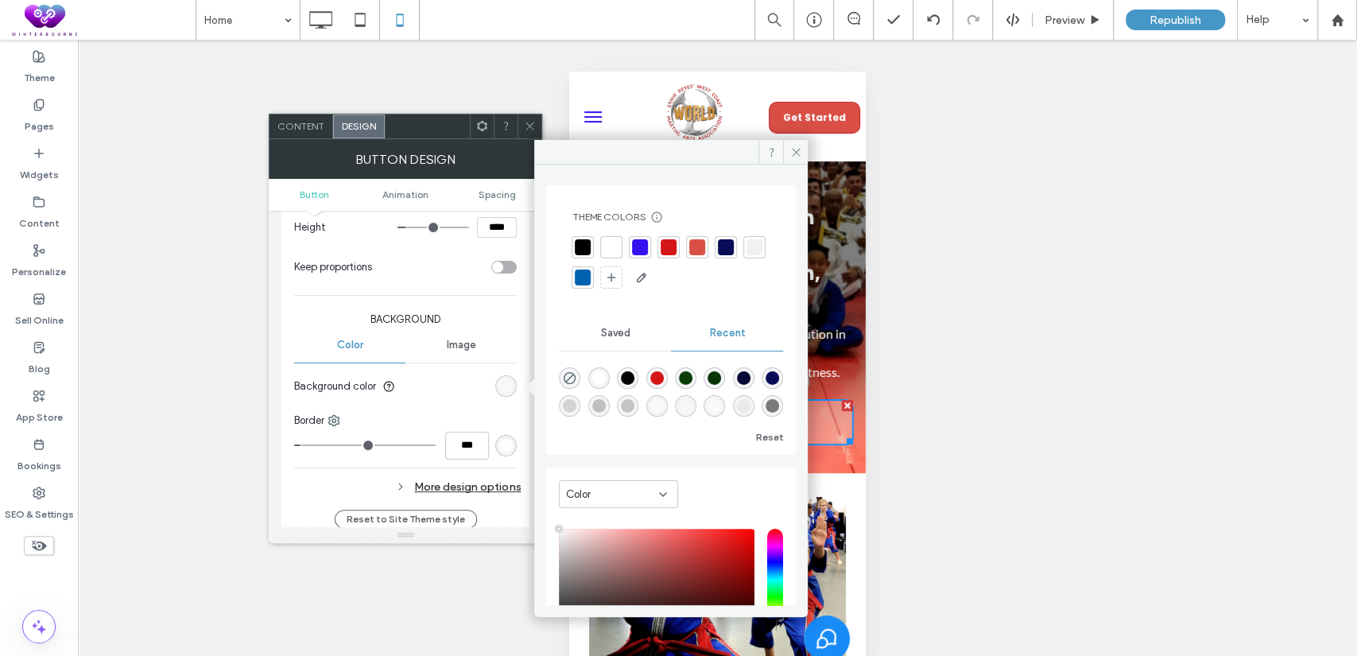
click at [766, 385] on div "rgba(8, 12, 86, 1)" at bounding box center [773, 378] width 14 height 14
type input "*******"
type input "***"
type input "****"
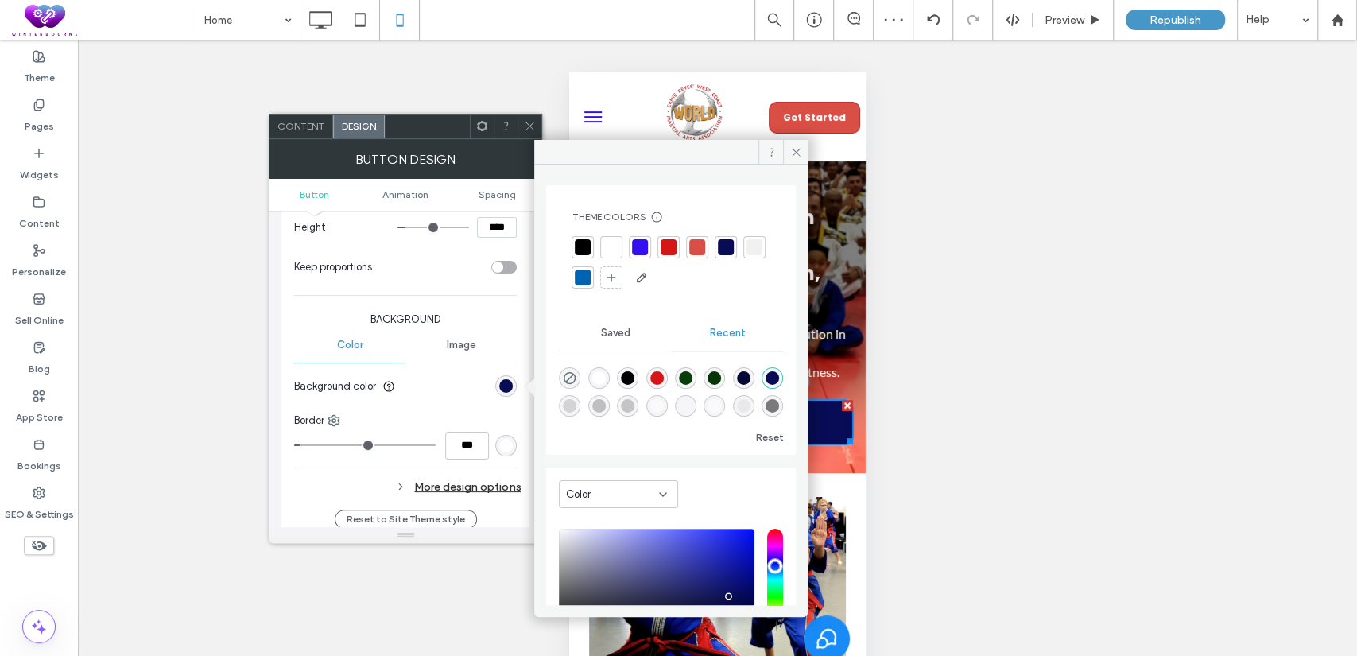
click at [632, 385] on div "rgba(0, 0, 0, 1)" at bounding box center [628, 378] width 14 height 14
type input "*******"
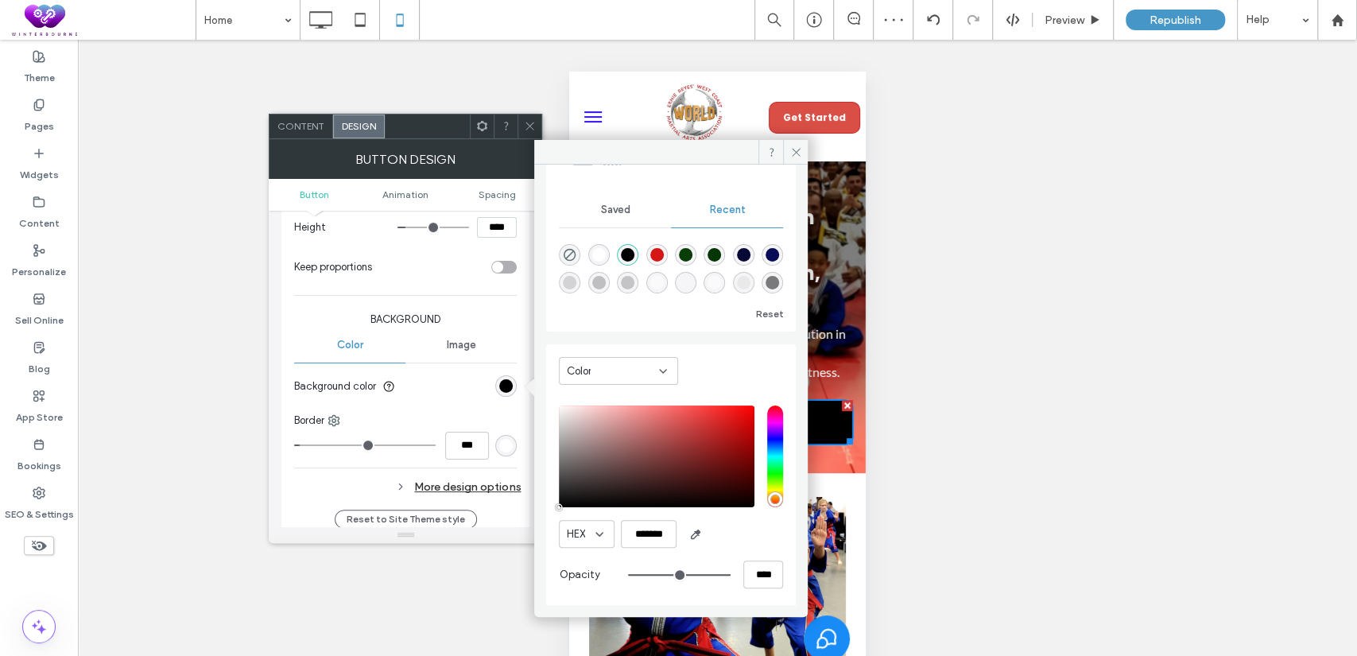
scroll to position [127, 0]
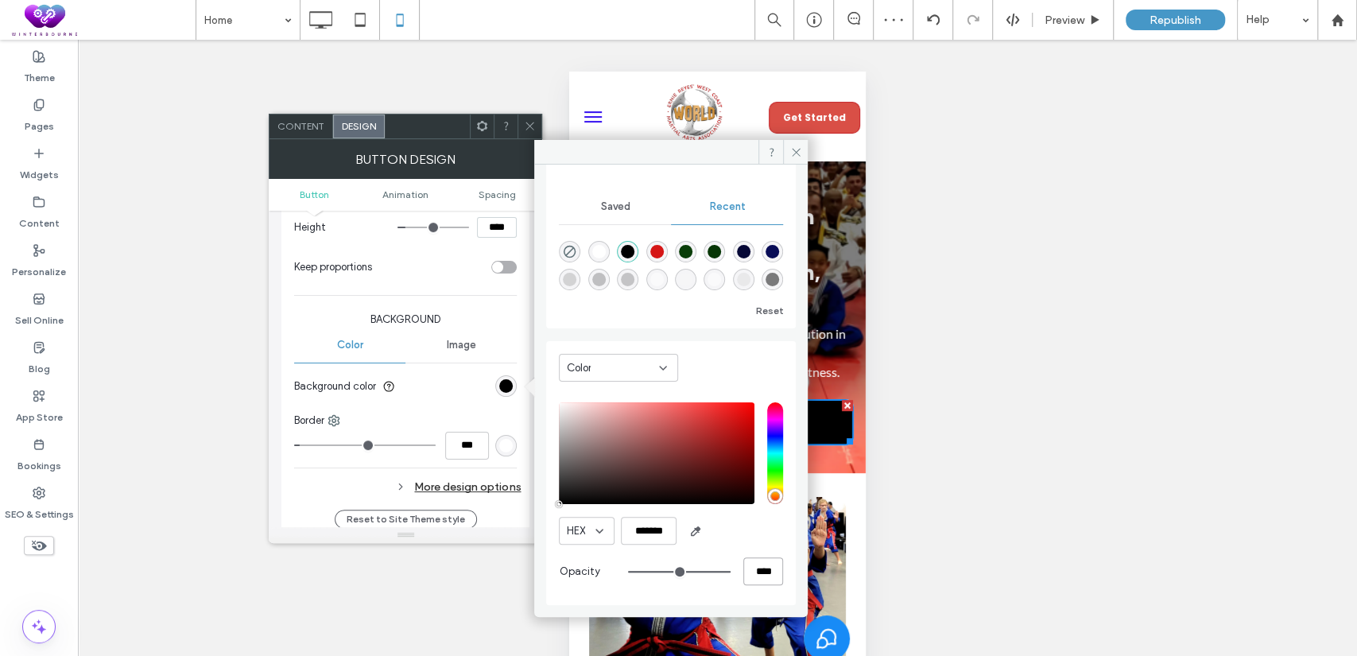
drag, startPoint x: 752, startPoint y: 568, endPoint x: 712, endPoint y: 554, distance: 42.2
click at [712, 554] on div "HEX ******* Opacity ****" at bounding box center [671, 495] width 224 height 203
type input "*"
type input "**"
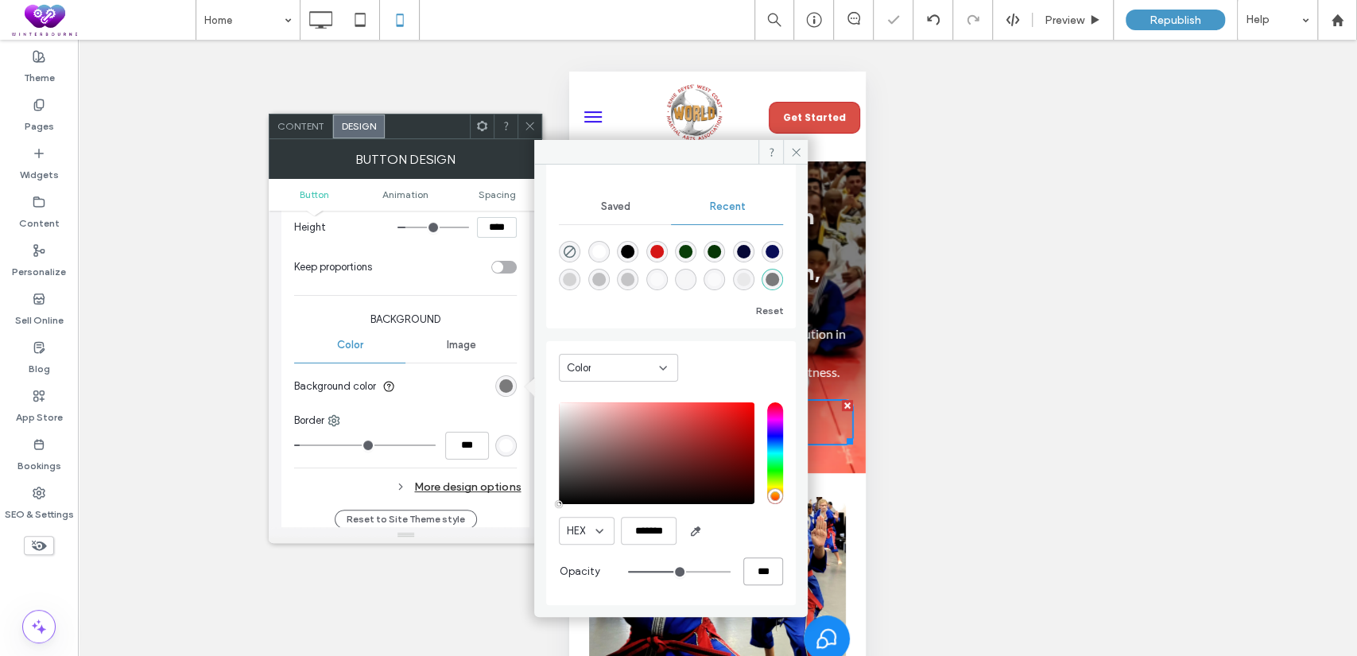
type input "***"
click at [800, 149] on icon at bounding box center [796, 152] width 12 height 12
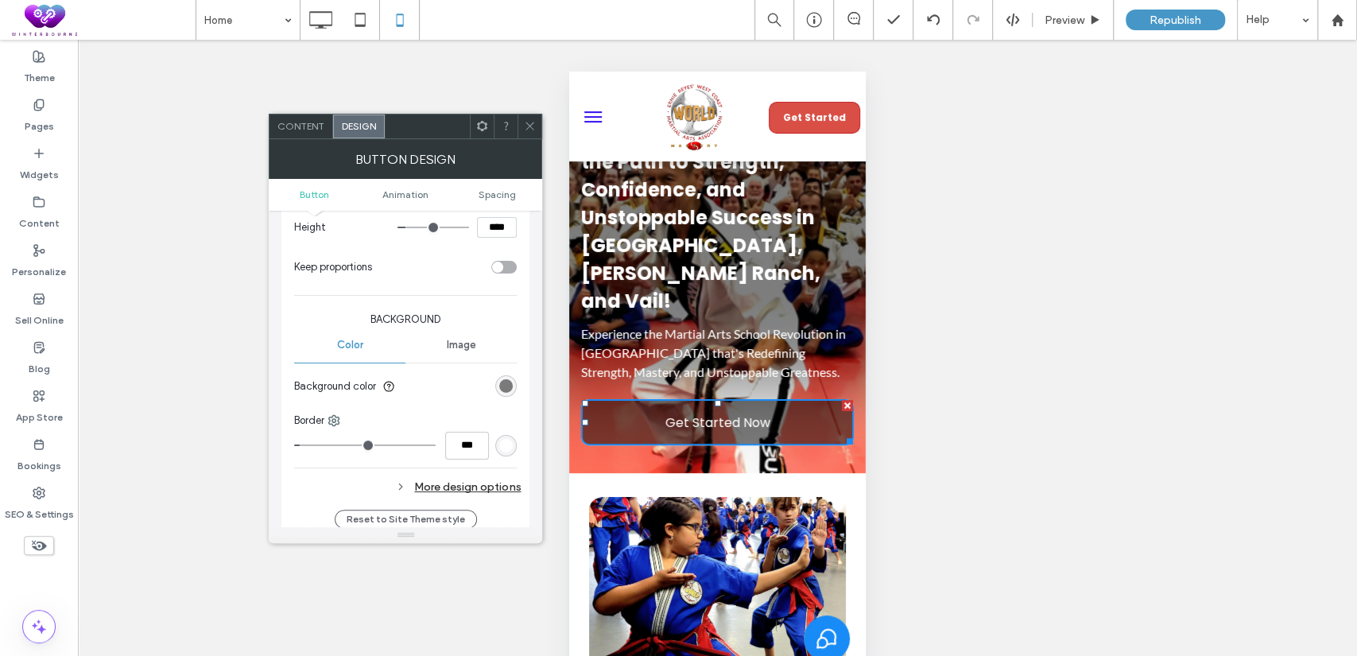
click at [528, 118] on span at bounding box center [530, 126] width 12 height 24
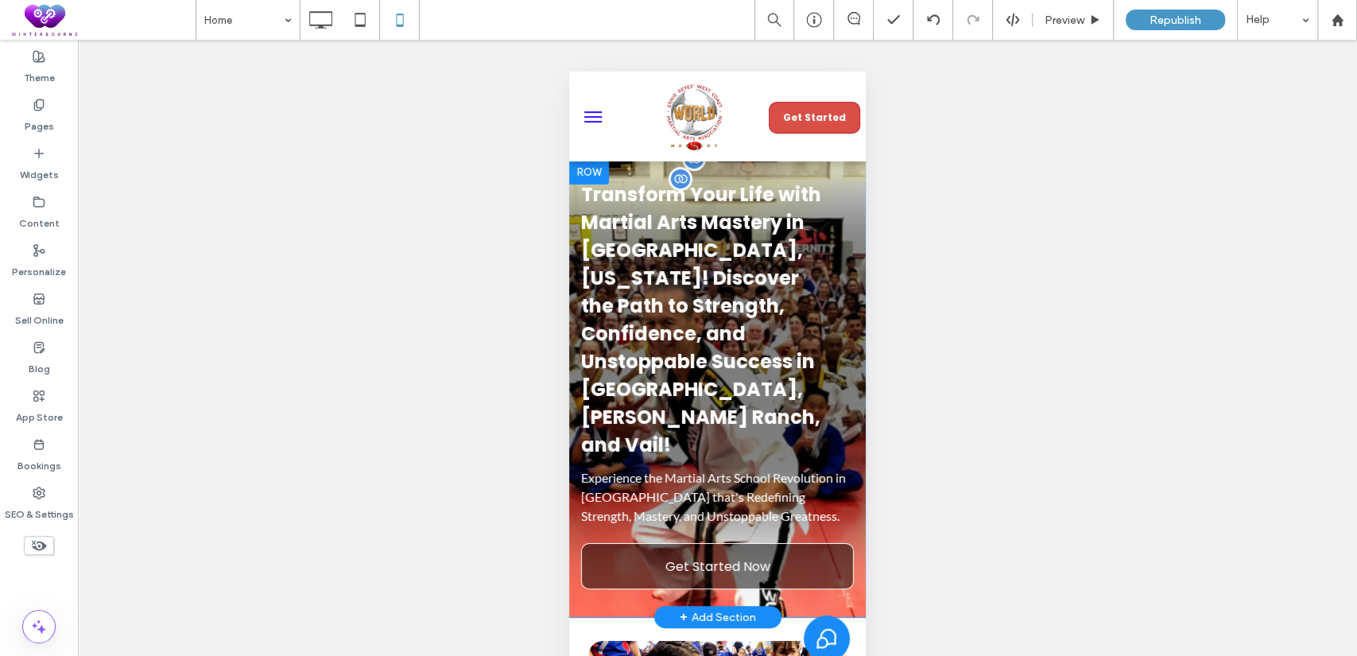
scroll to position [0, 0]
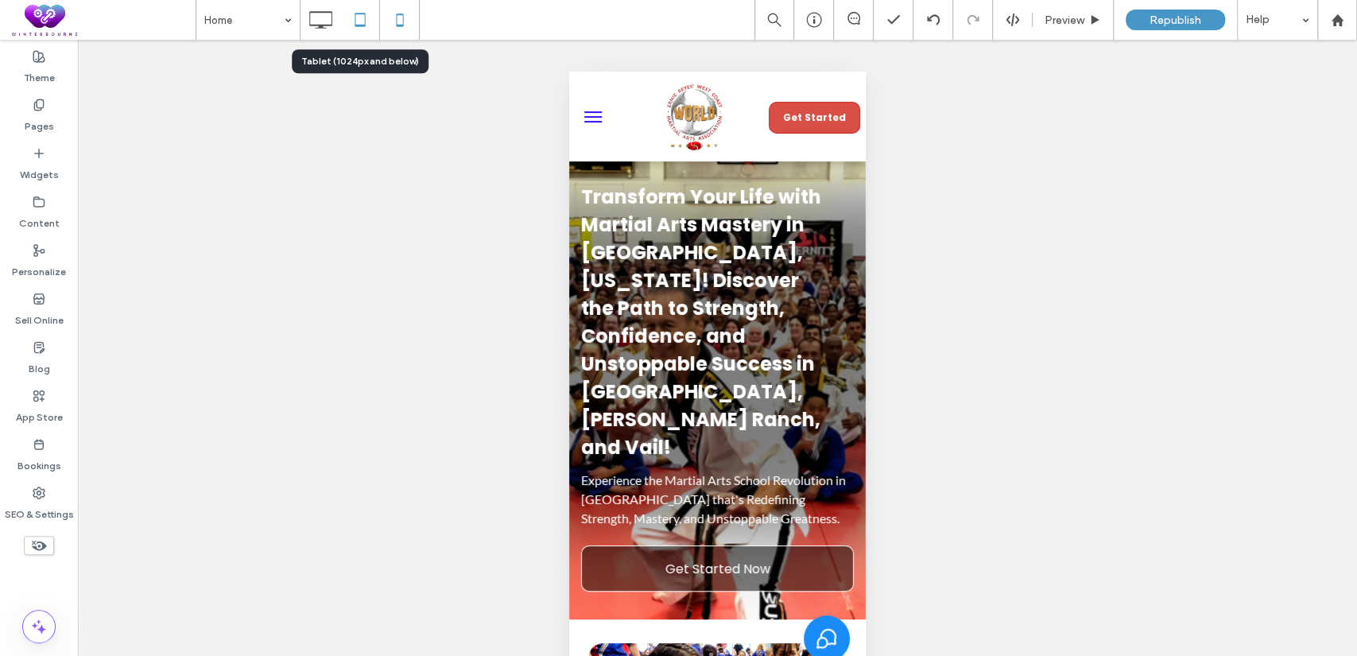
click at [356, 11] on icon at bounding box center [360, 20] width 32 height 32
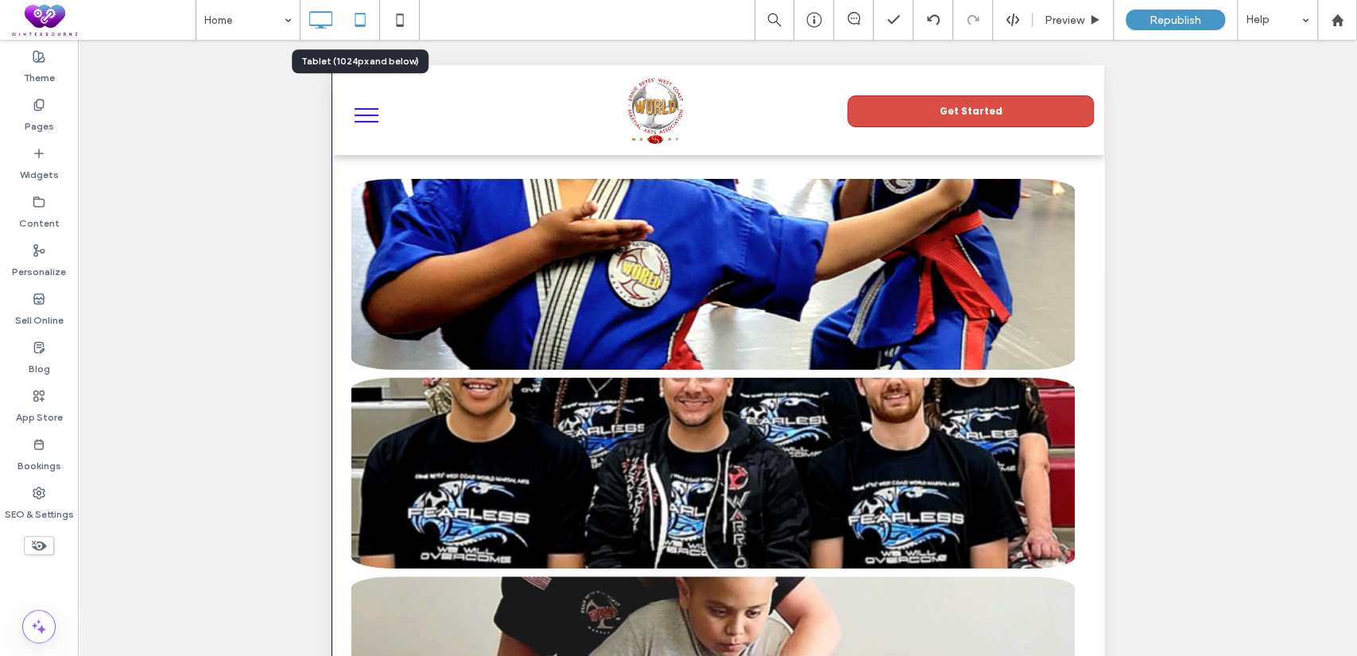
click at [319, 29] on icon at bounding box center [320, 20] width 32 height 32
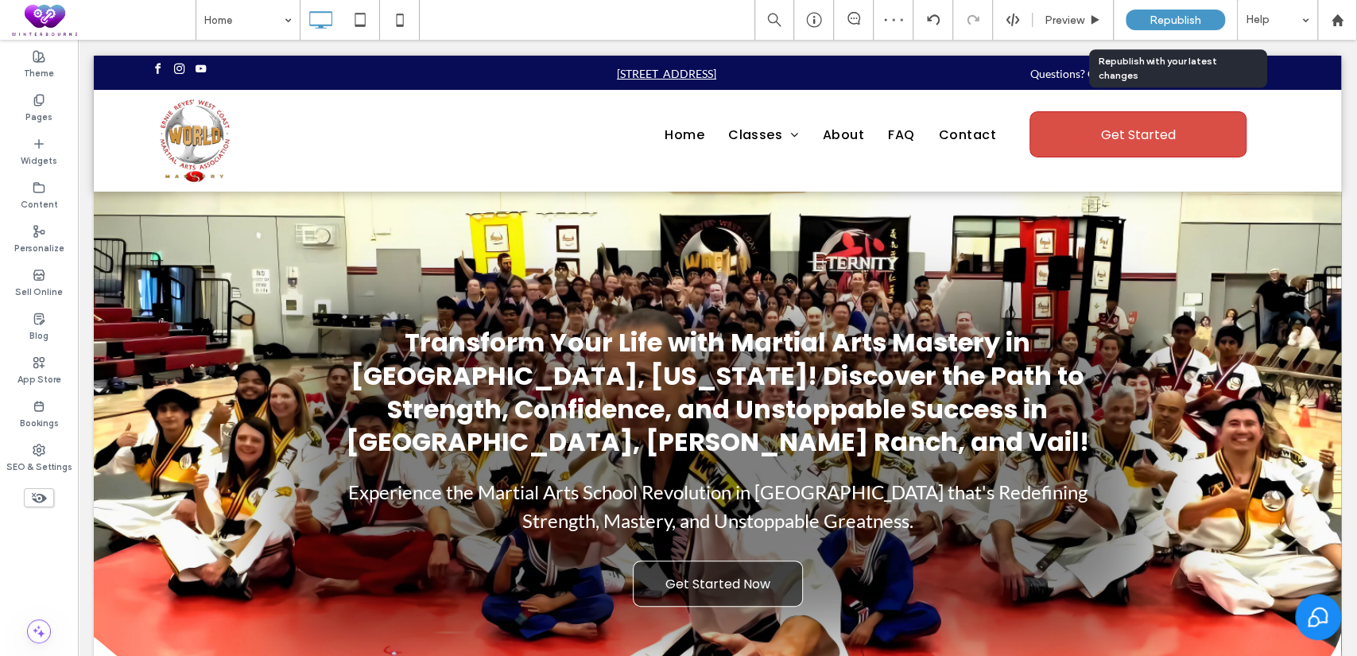
click at [1170, 14] on span "Republish" at bounding box center [1176, 21] width 52 height 14
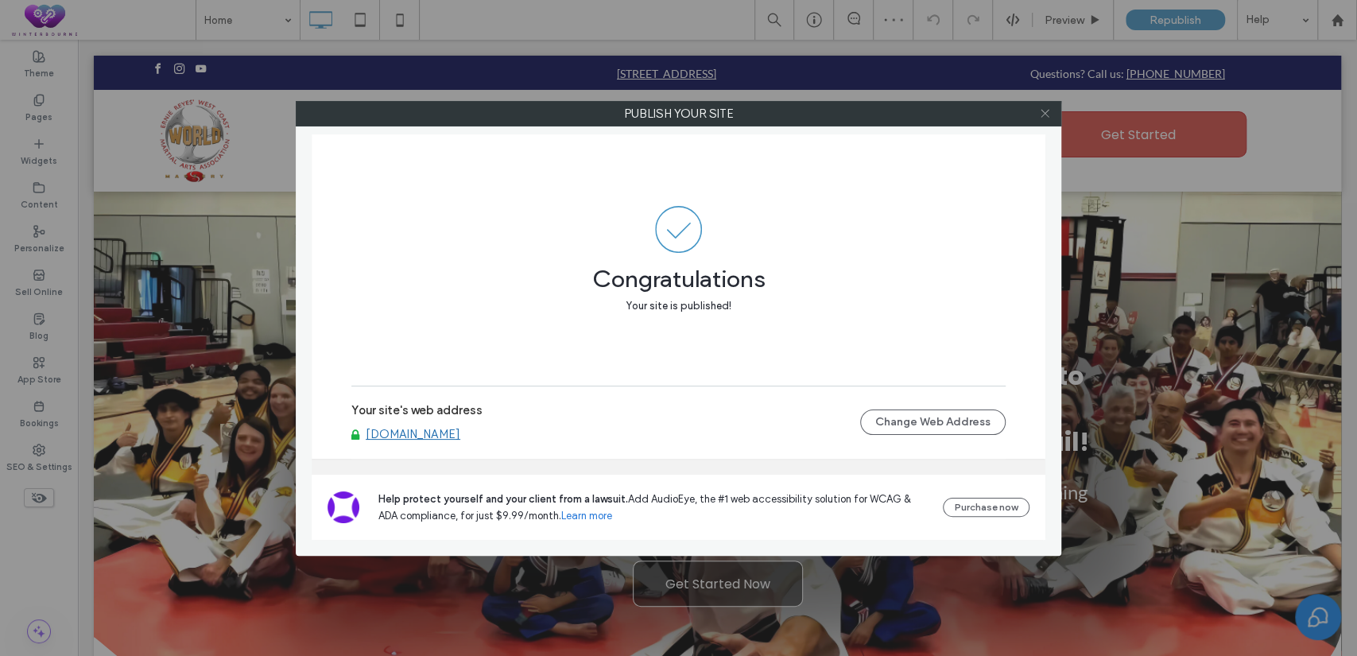
click at [1048, 111] on icon at bounding box center [1045, 113] width 12 height 12
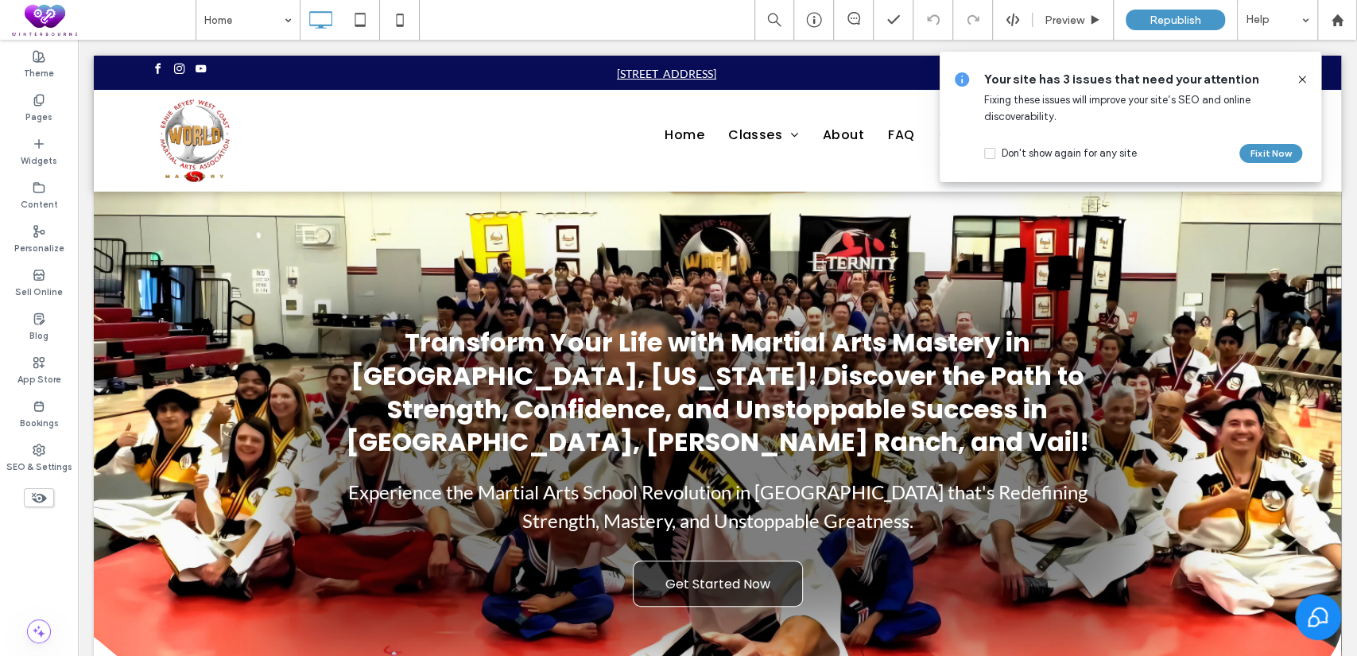
click at [1300, 79] on icon at bounding box center [1302, 79] width 13 height 13
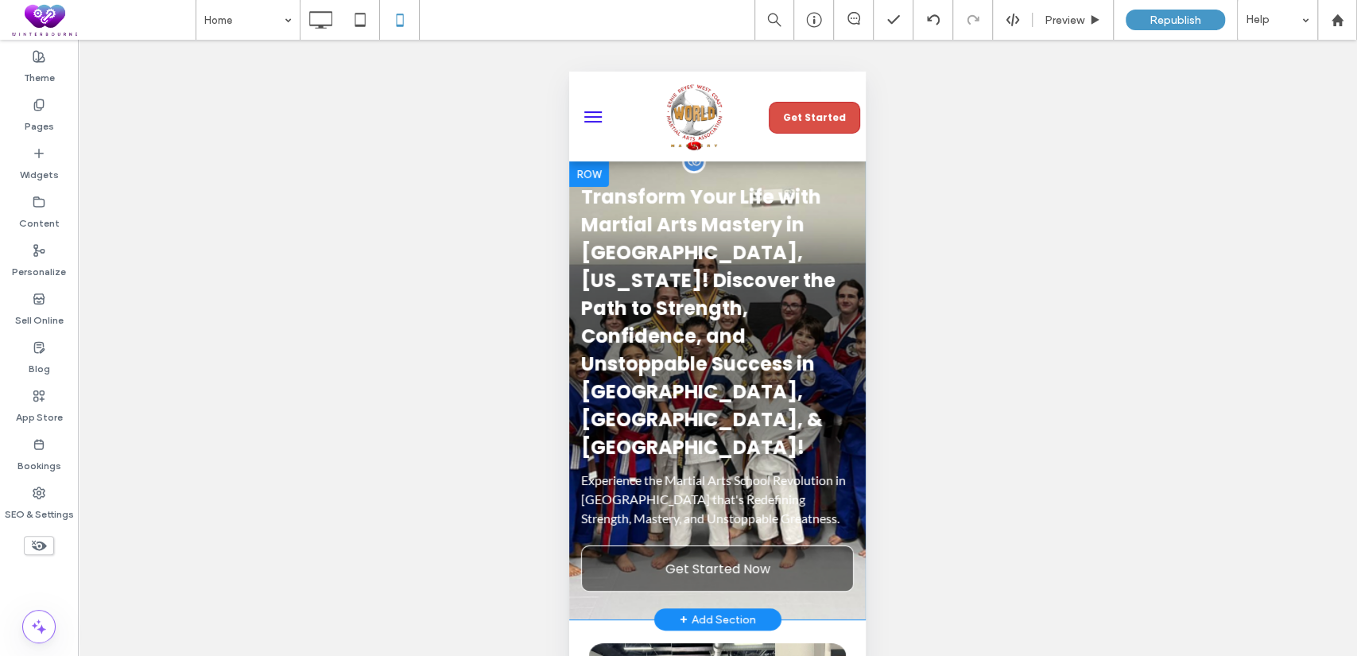
click at [599, 175] on div at bounding box center [589, 173] width 40 height 25
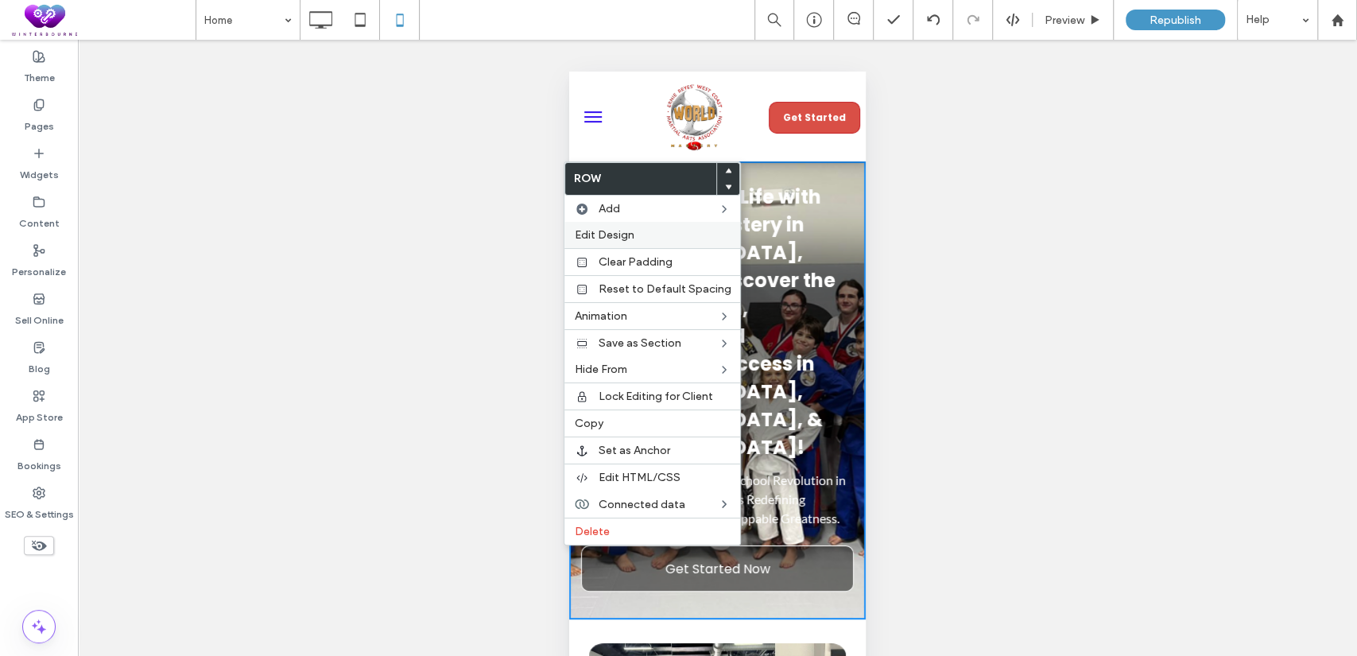
click at [645, 232] on label "Edit Design" at bounding box center [652, 235] width 157 height 14
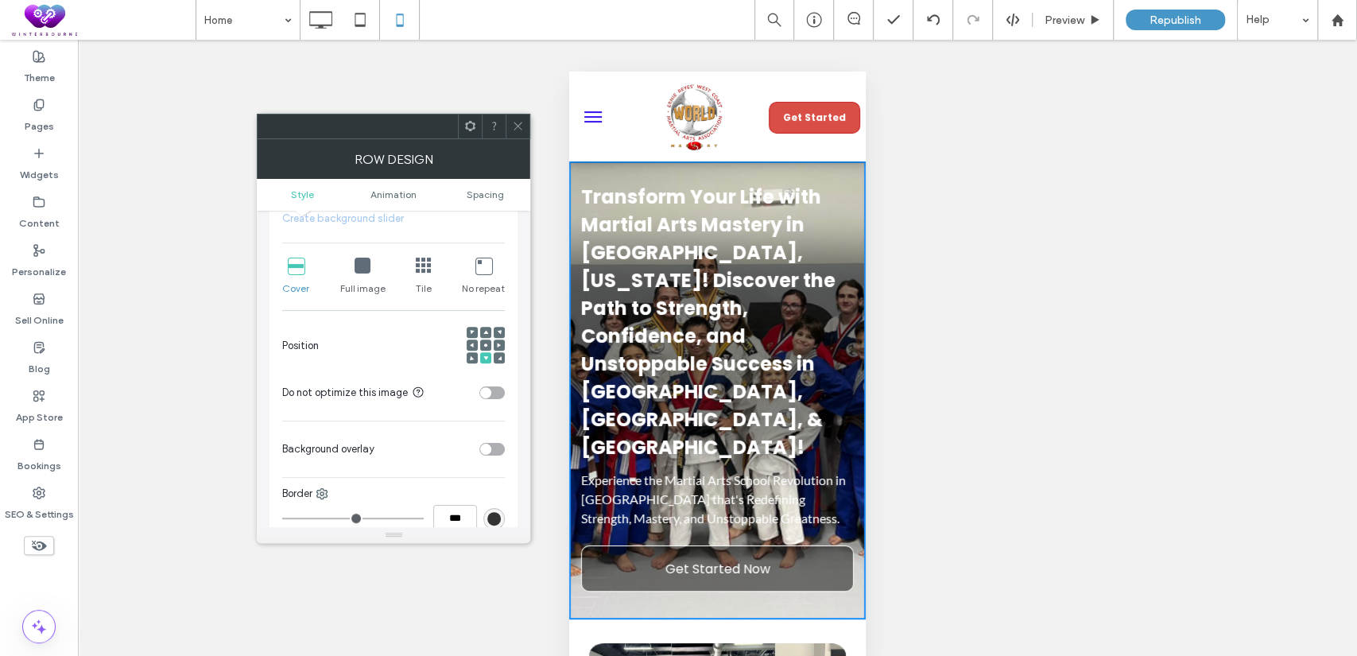
scroll to position [441, 0]
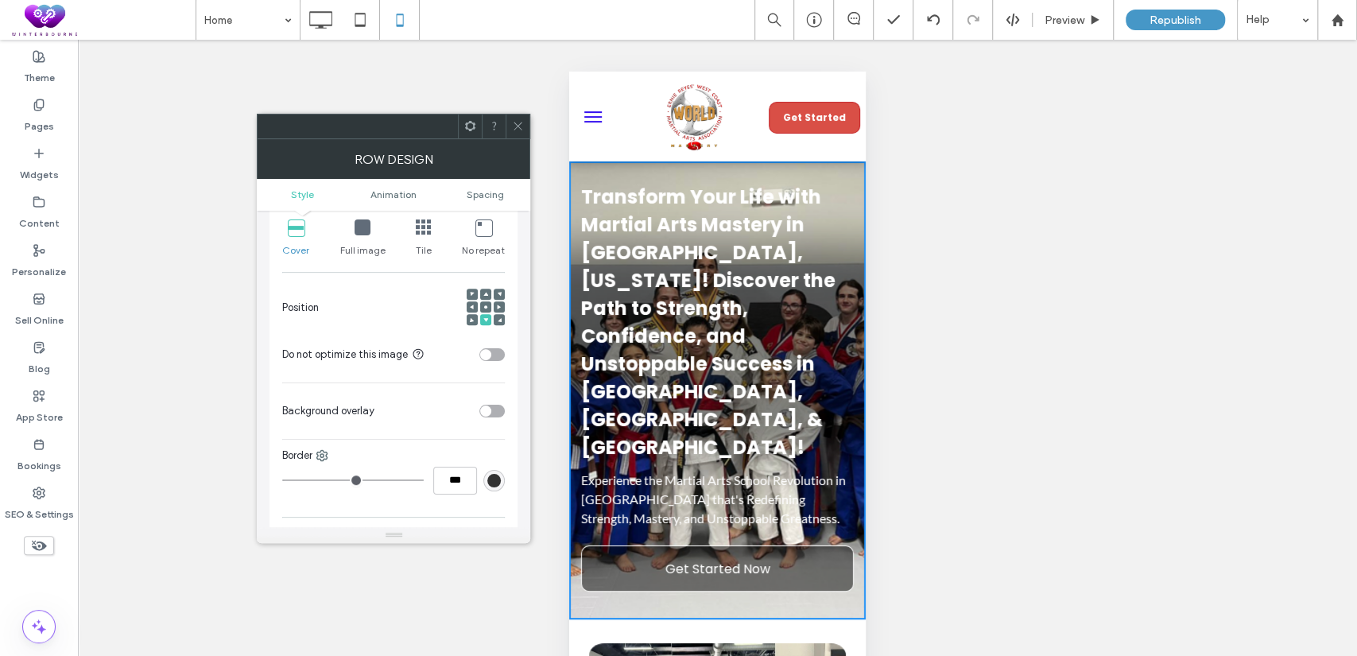
click at [485, 405] on div "toggle" at bounding box center [485, 410] width 11 height 11
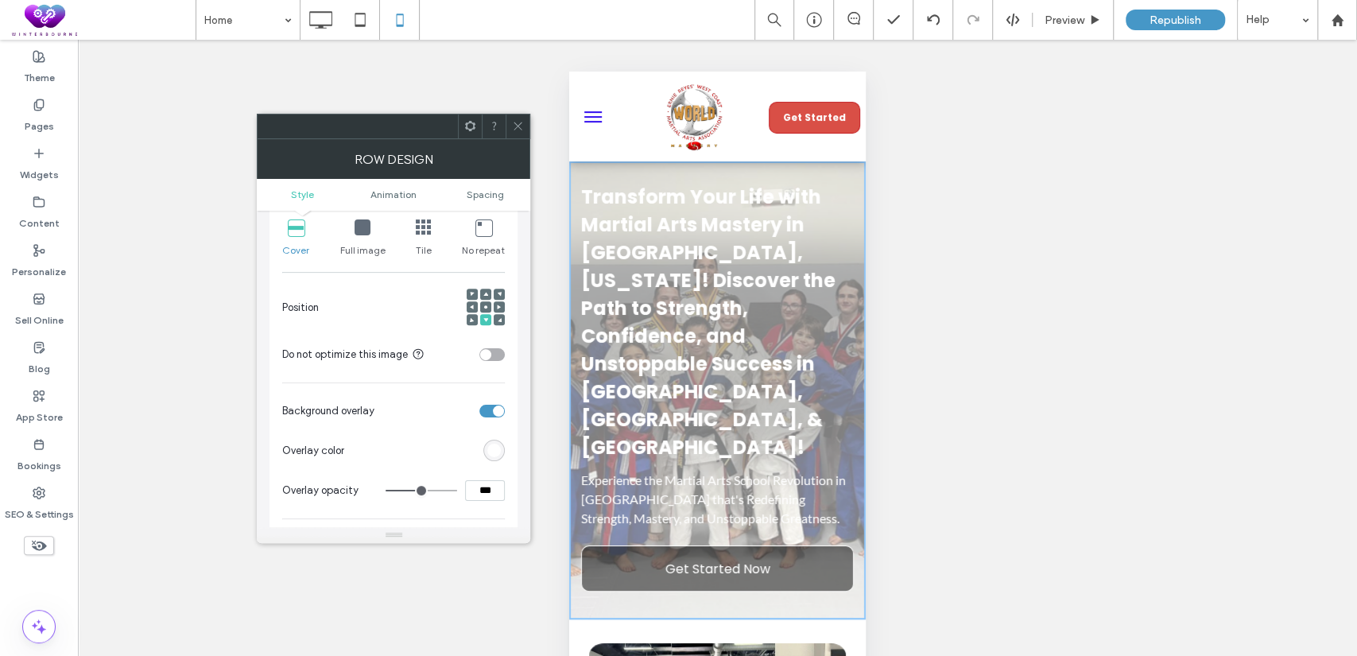
click at [491, 411] on div "toggle" at bounding box center [491, 411] width 25 height 13
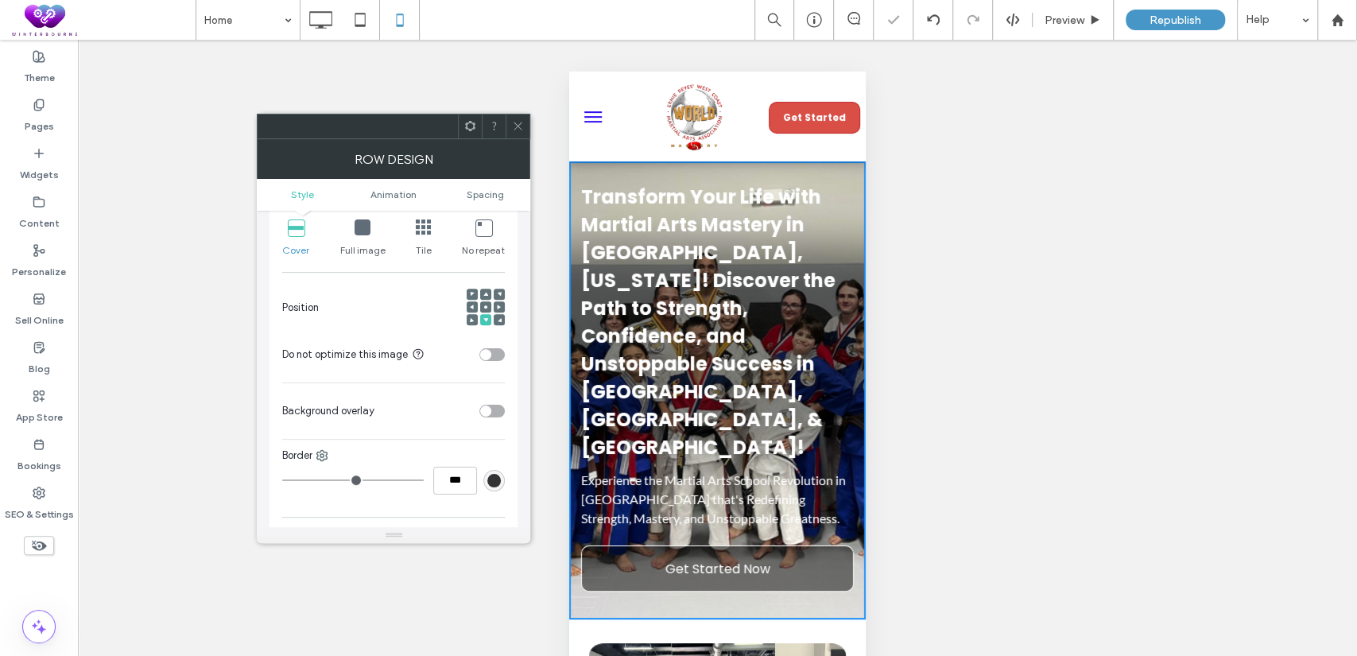
click at [515, 126] on icon at bounding box center [518, 126] width 12 height 12
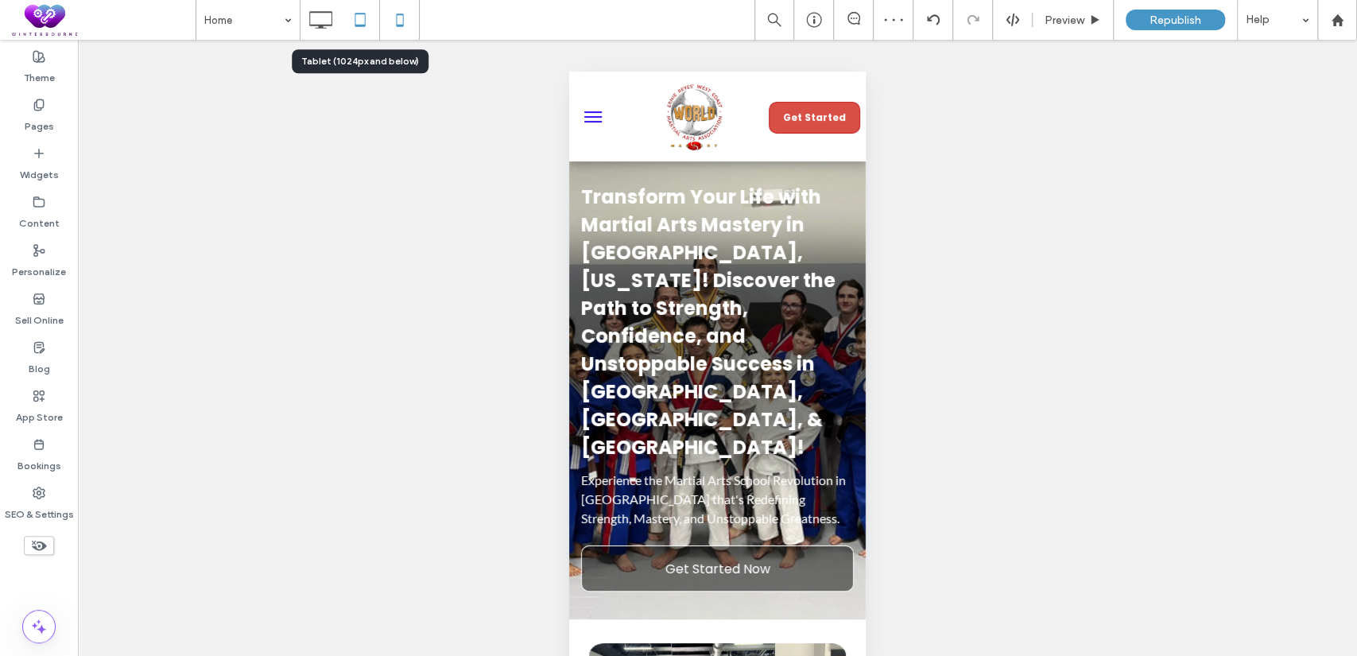
click at [357, 21] on icon at bounding box center [360, 20] width 32 height 32
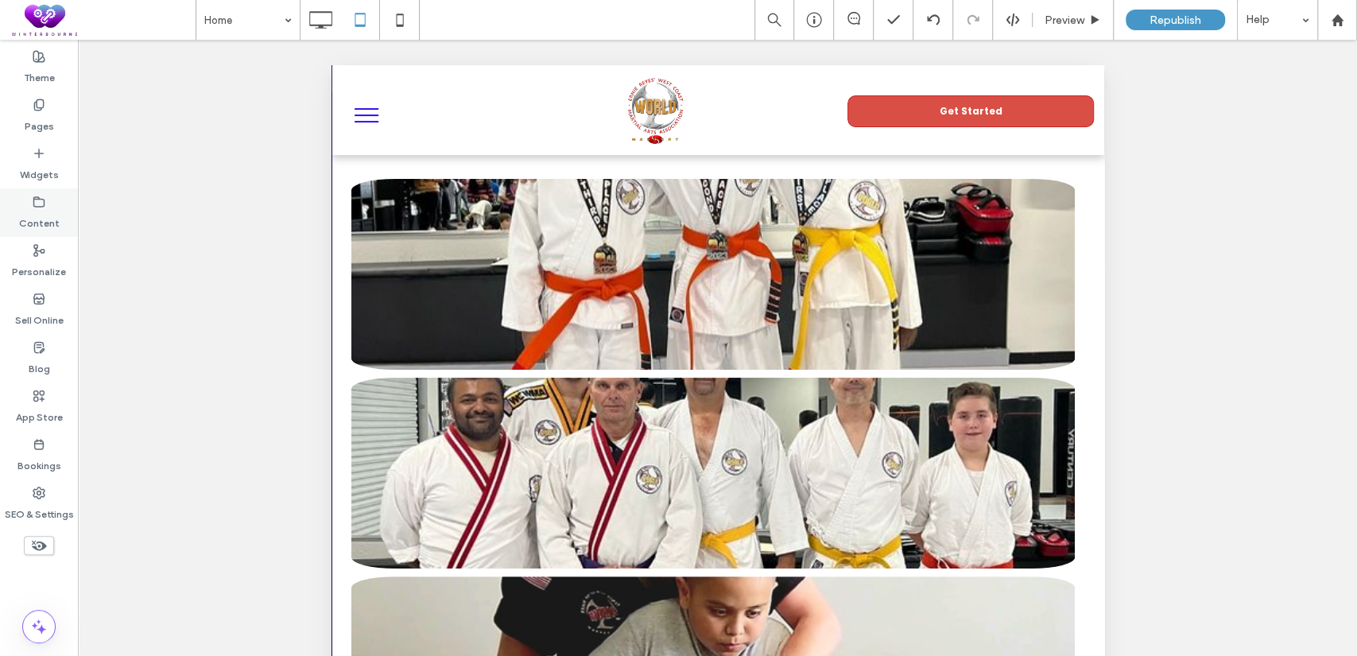
click at [31, 219] on label "Content" at bounding box center [39, 219] width 41 height 22
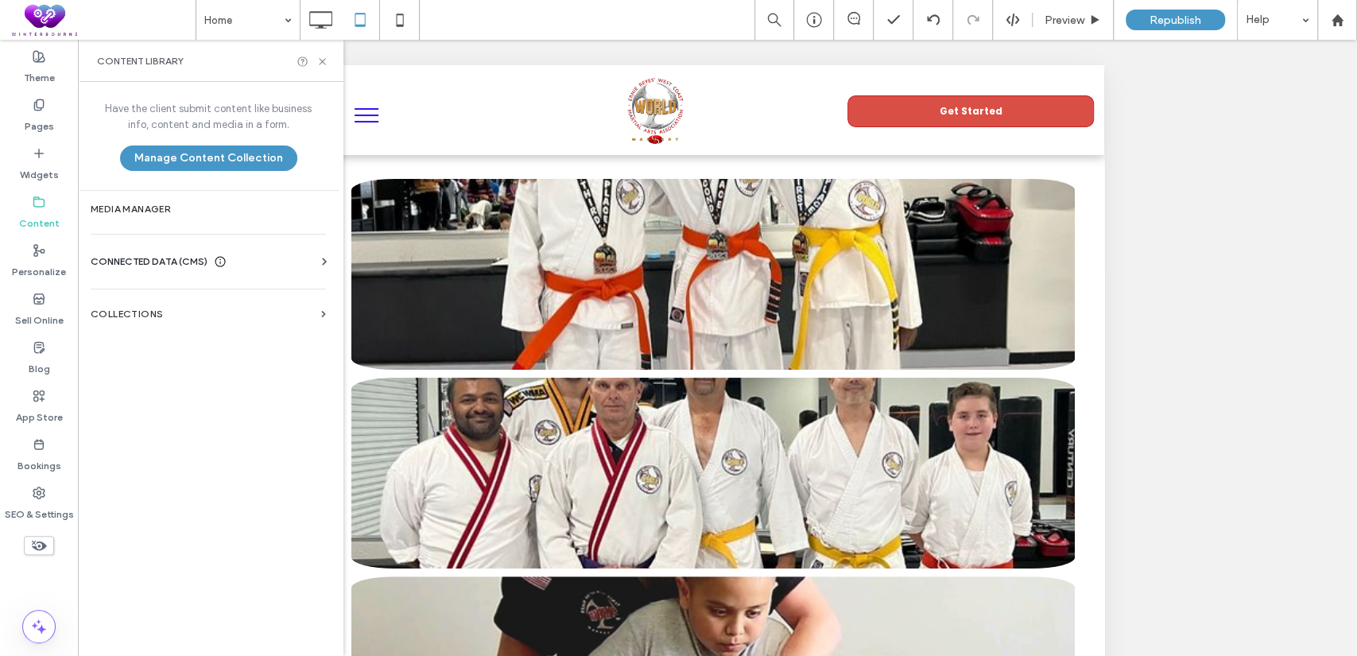
click at [138, 262] on span "CONNECTED DATA (CMS)" at bounding box center [149, 262] width 117 height 16
click at [205, 371] on label "Business Images" at bounding box center [211, 373] width 216 height 11
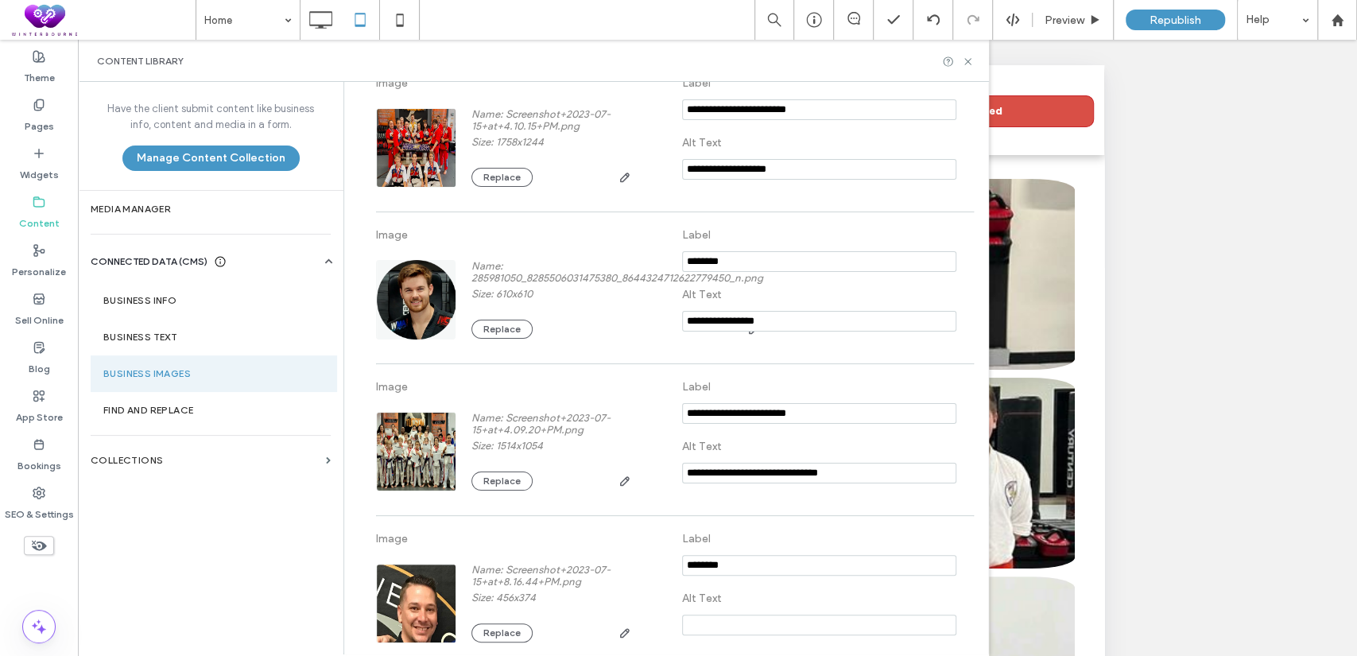
scroll to position [3318, 0]
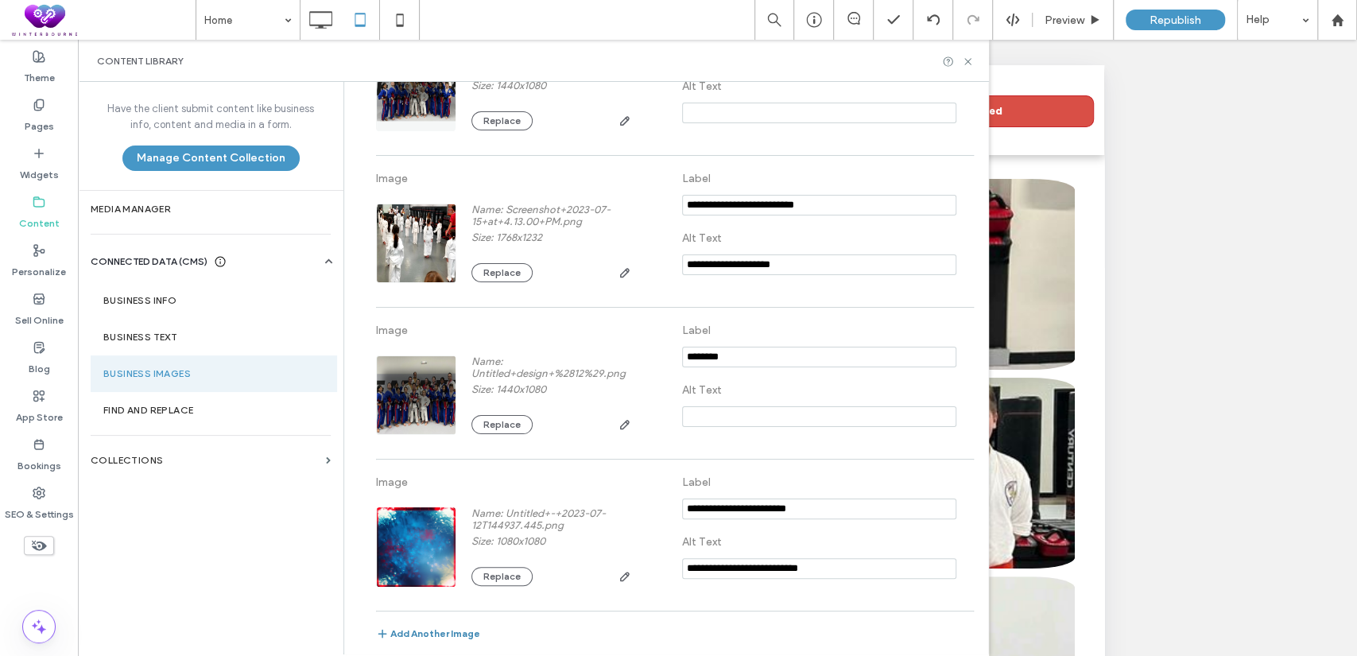
click at [432, 628] on button "Add Another Image" at bounding box center [428, 636] width 104 height 19
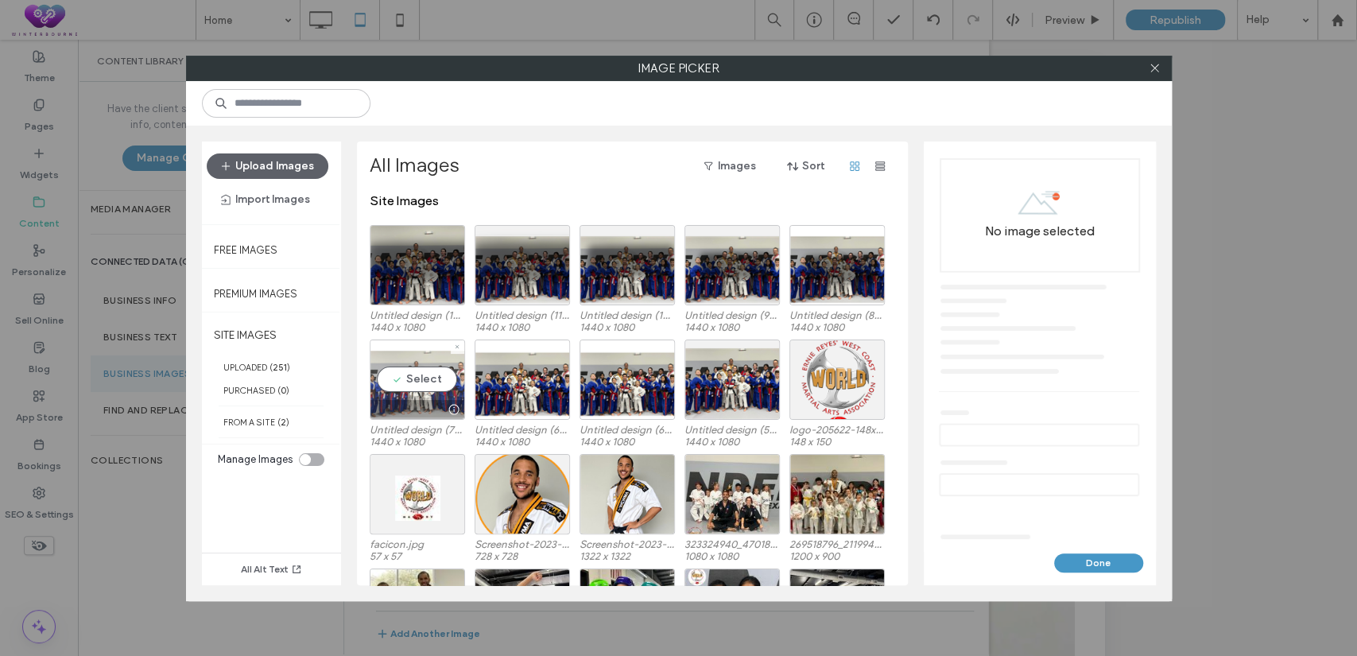
click at [413, 386] on div "Select" at bounding box center [417, 379] width 95 height 80
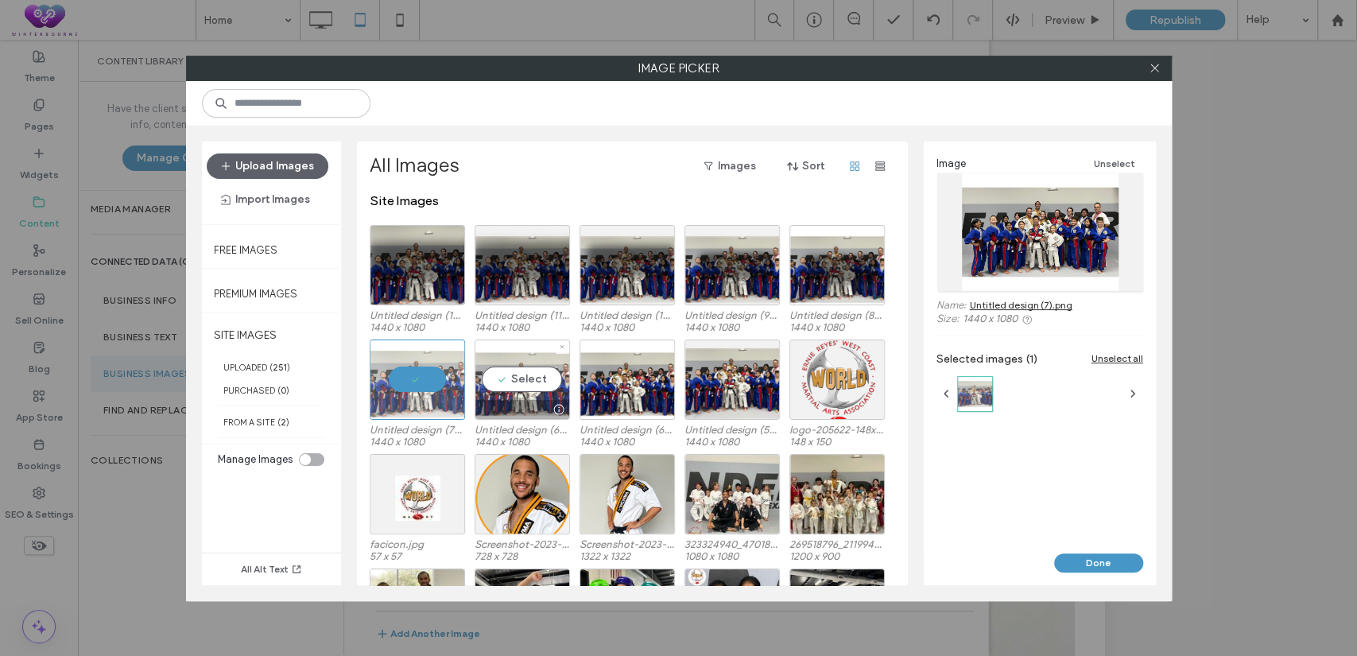
click at [534, 386] on div "Select" at bounding box center [522, 379] width 95 height 80
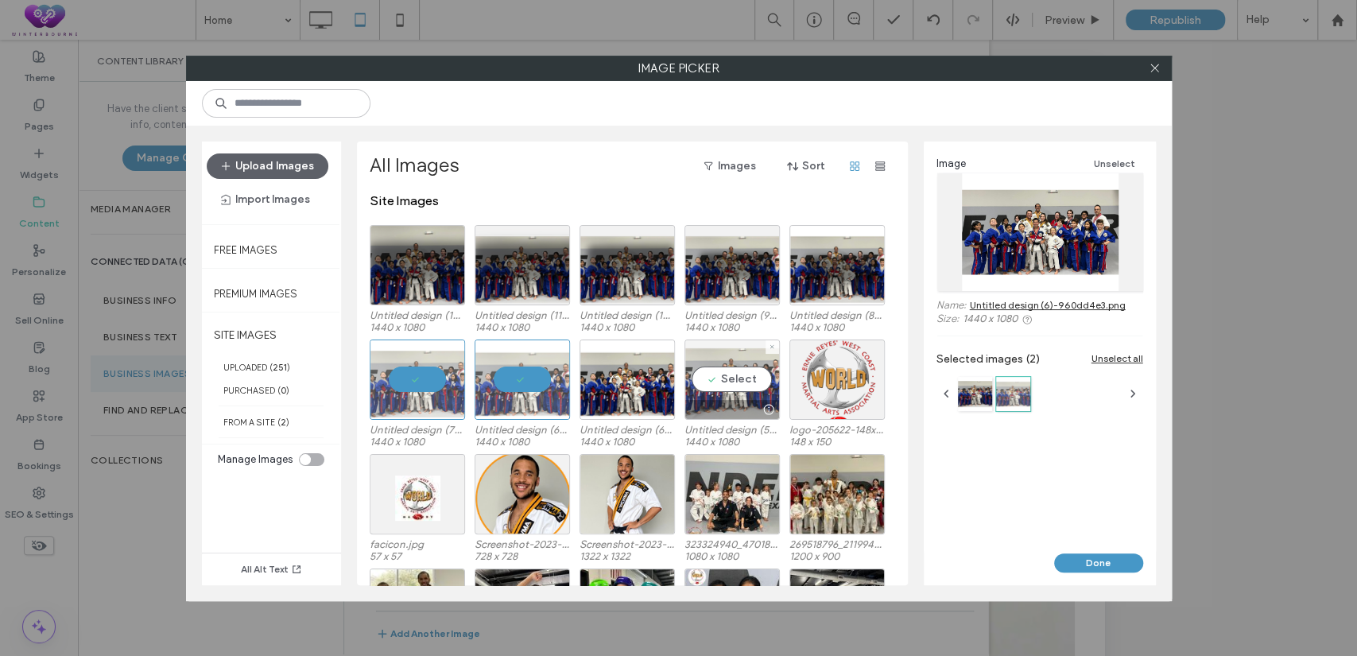
click at [719, 390] on div "Select" at bounding box center [731, 379] width 95 height 80
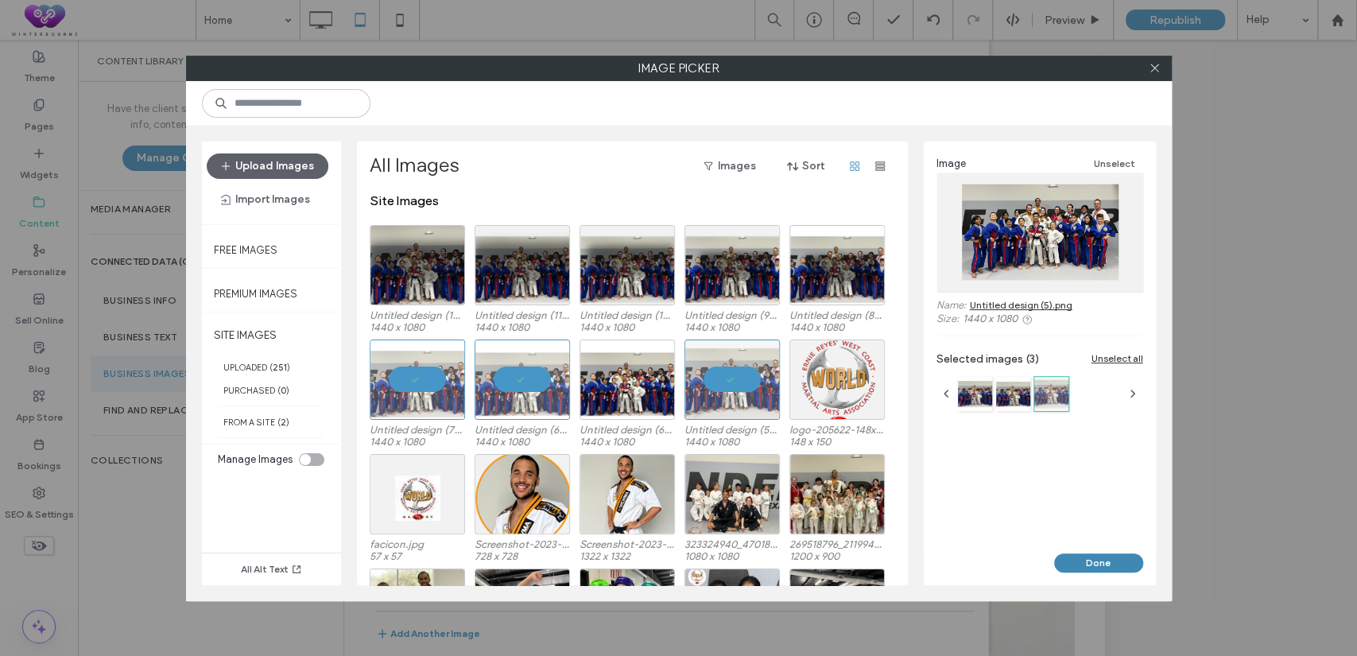
click at [1103, 560] on button "Done" at bounding box center [1098, 562] width 89 height 19
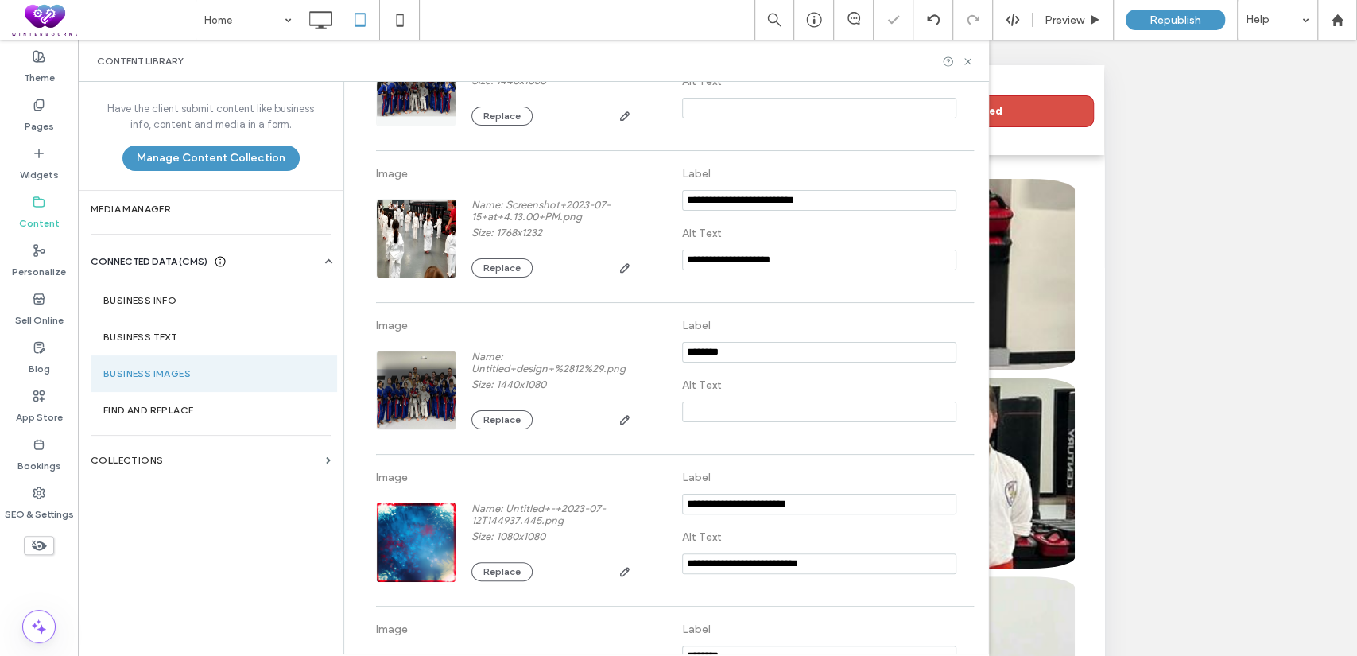
scroll to position [3779, 0]
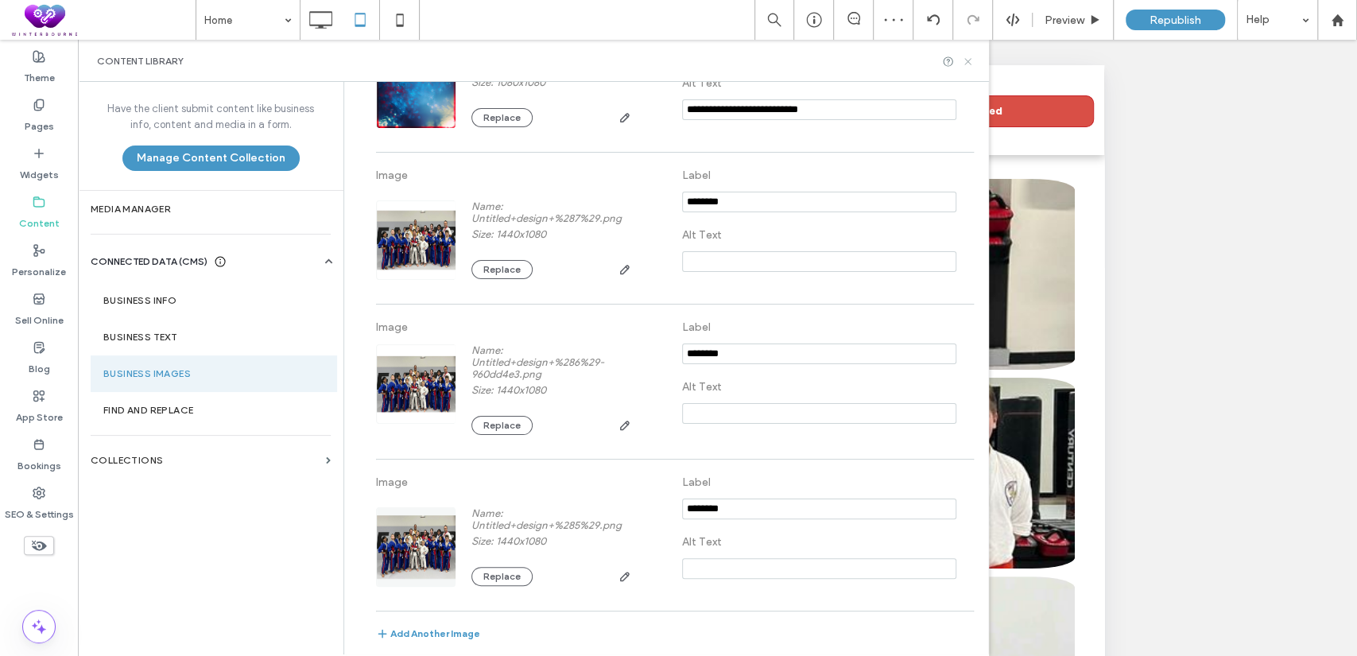
click at [967, 59] on icon at bounding box center [968, 62] width 12 height 12
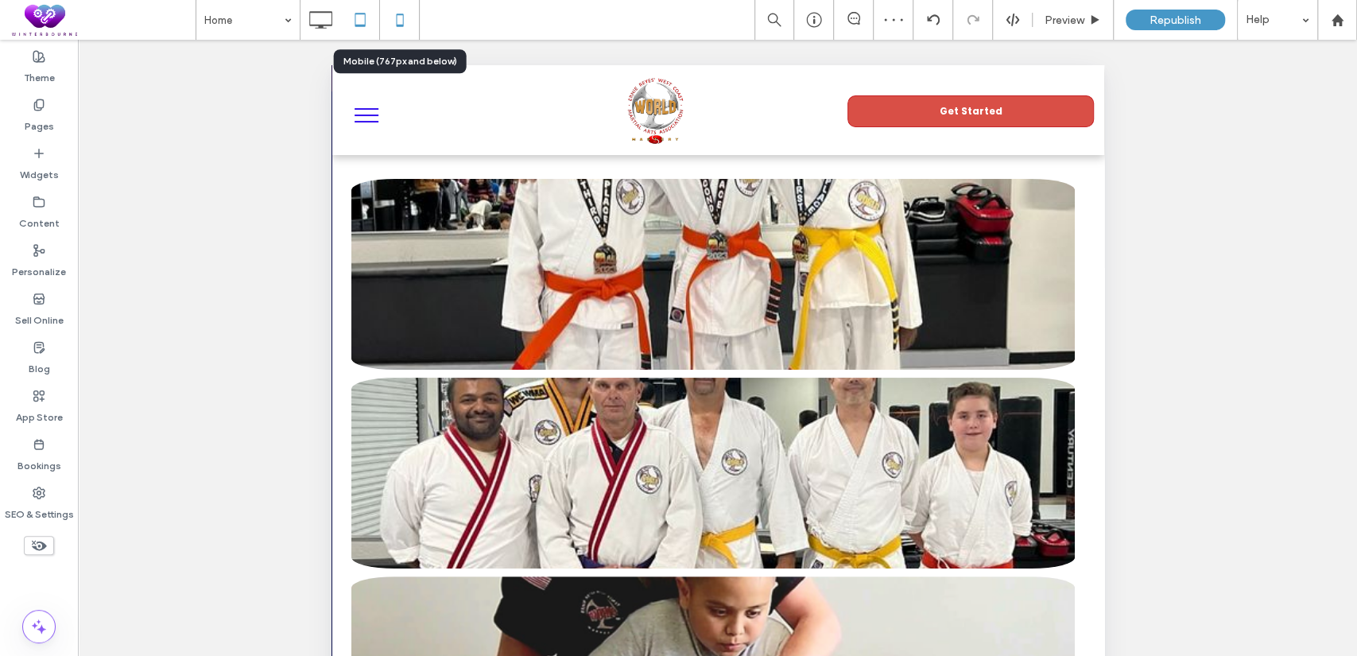
click at [414, 20] on icon at bounding box center [400, 20] width 32 height 32
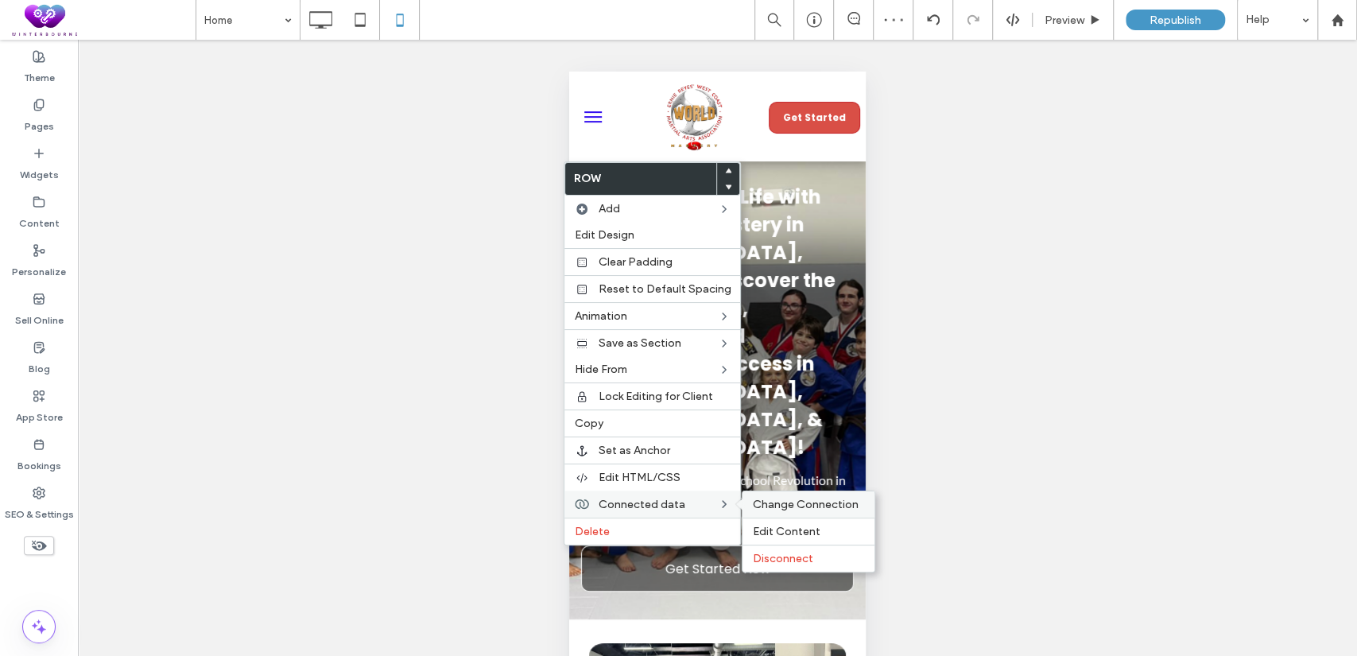
click at [771, 498] on span "Change Connection" at bounding box center [805, 505] width 106 height 14
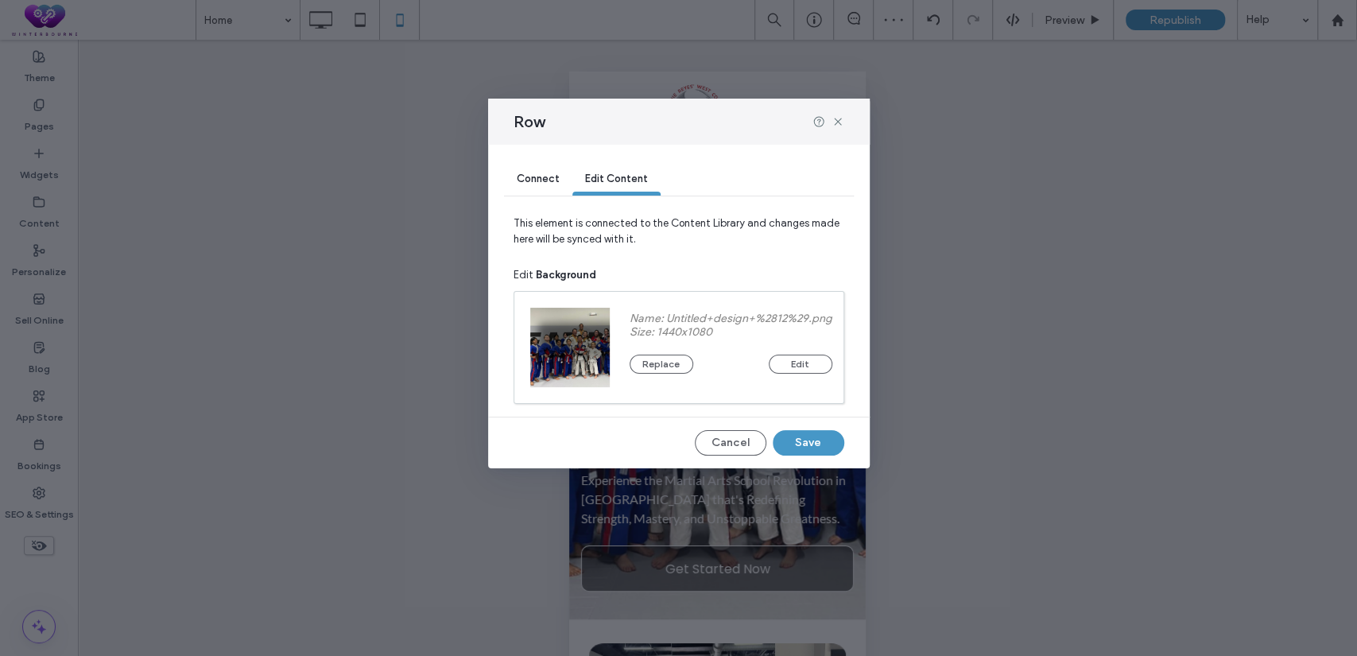
click at [547, 183] on span "Connect" at bounding box center [538, 179] width 43 height 12
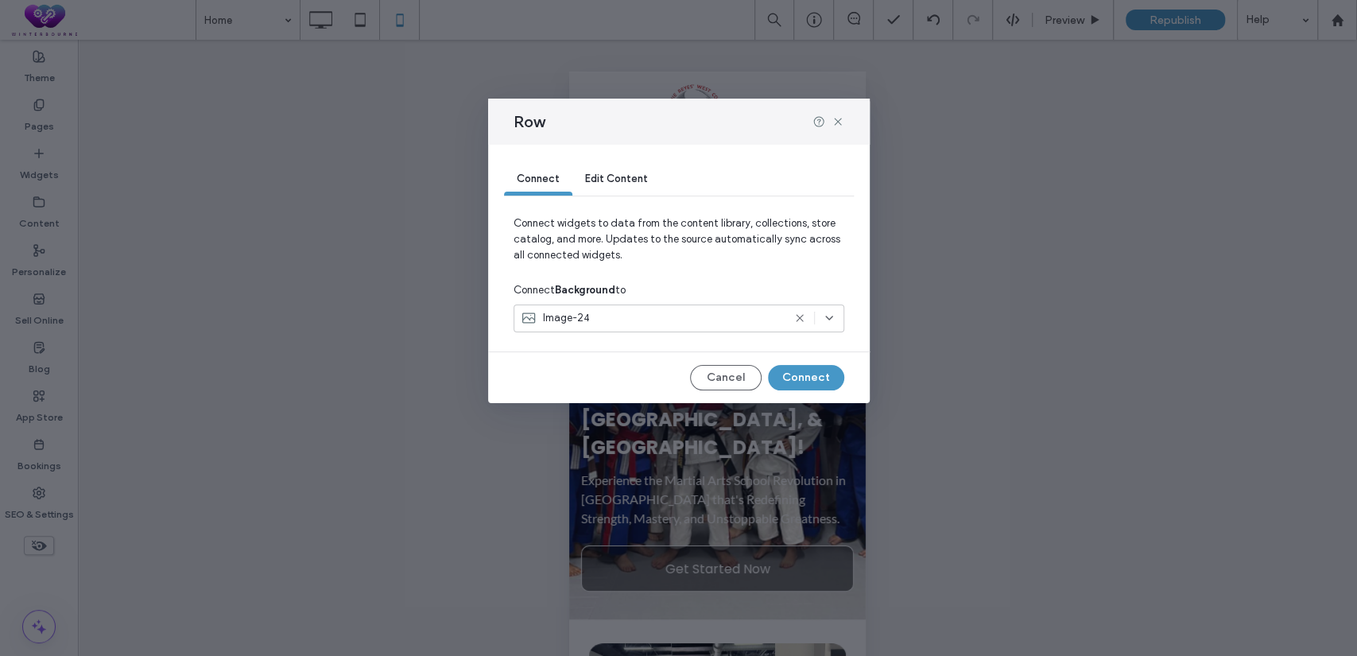
click at [601, 322] on div "Image-24" at bounding box center [652, 318] width 262 height 16
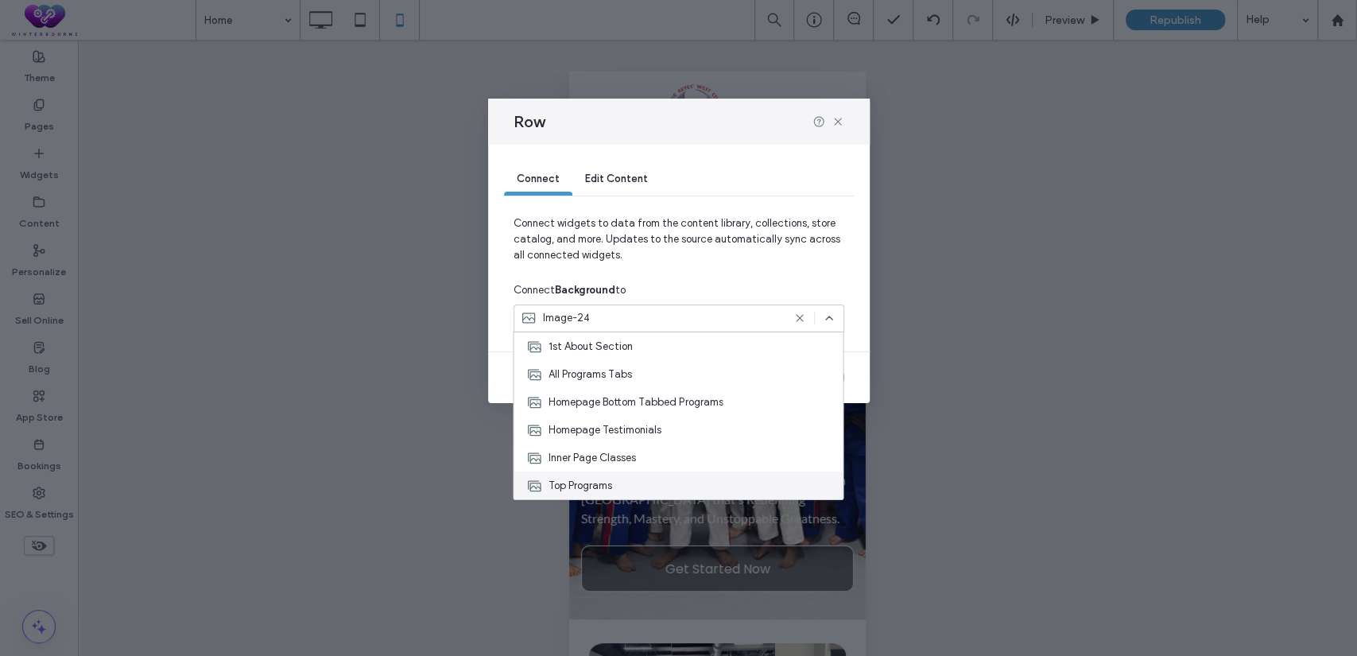
scroll to position [688, 0]
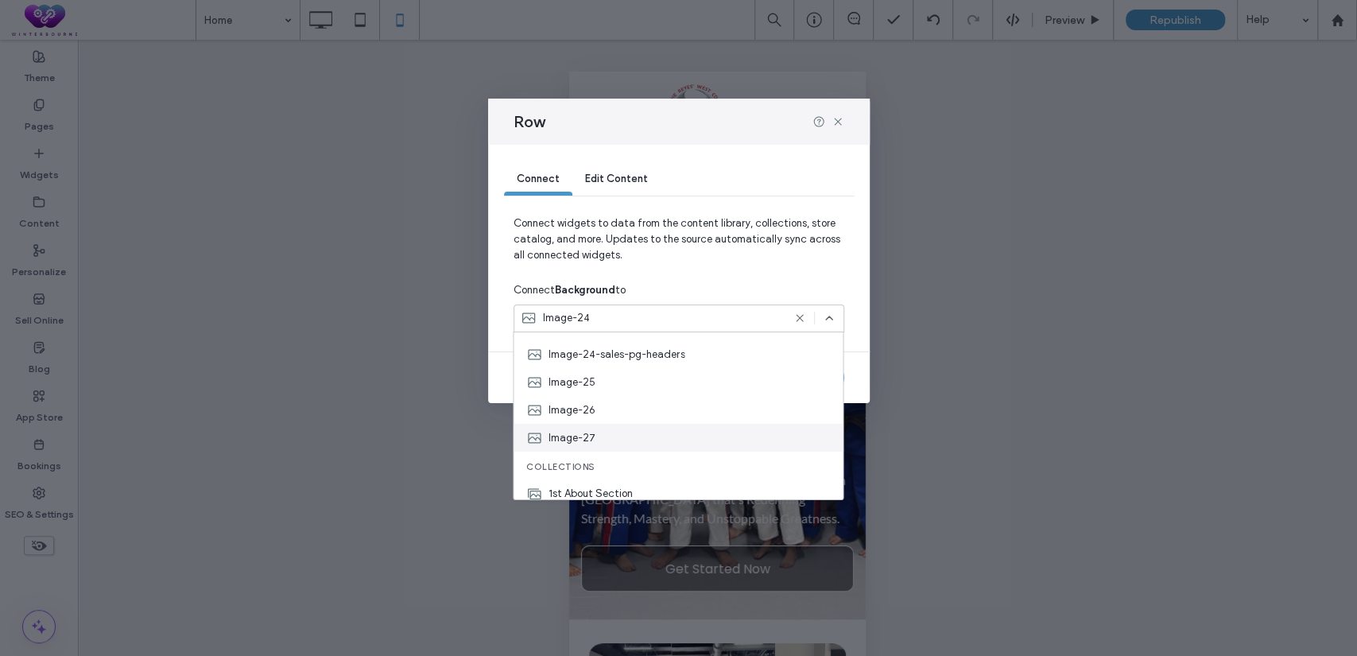
click at [615, 431] on div "Image-27" at bounding box center [678, 438] width 329 height 28
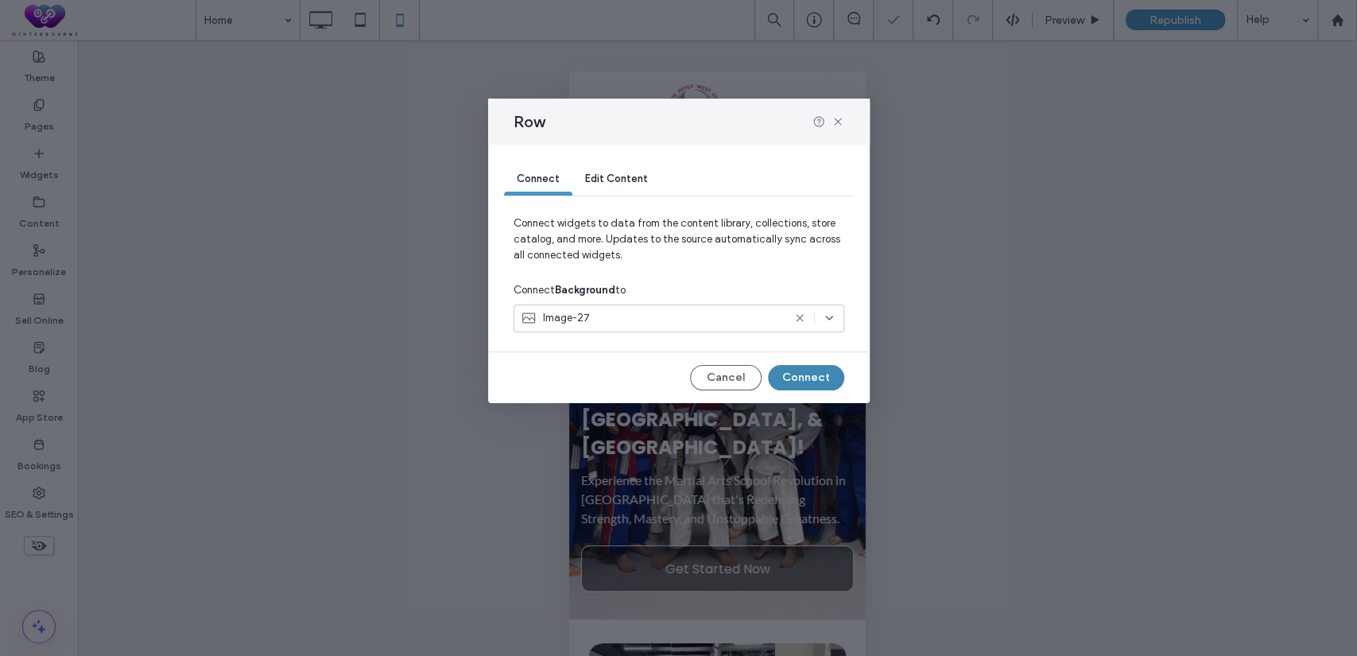
click at [813, 371] on button "Connect" at bounding box center [806, 377] width 76 height 25
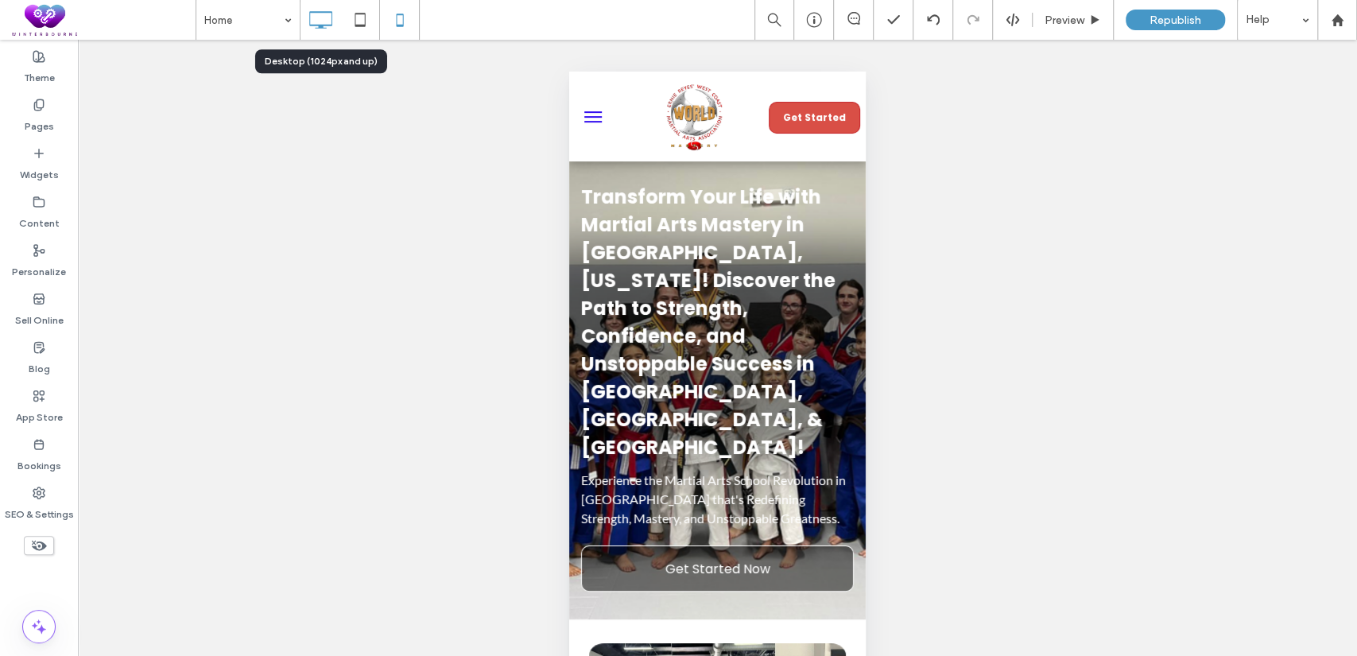
click at [313, 22] on icon at bounding box center [320, 20] width 32 height 32
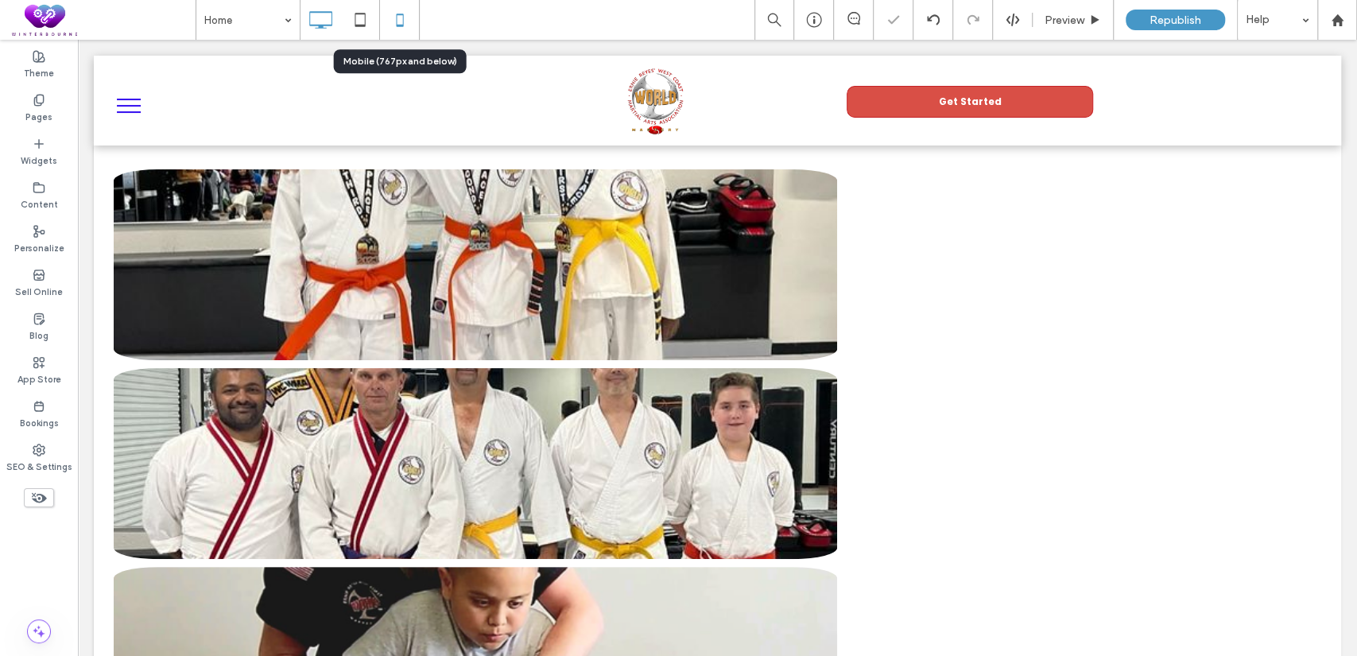
click at [398, 16] on icon at bounding box center [400, 20] width 32 height 32
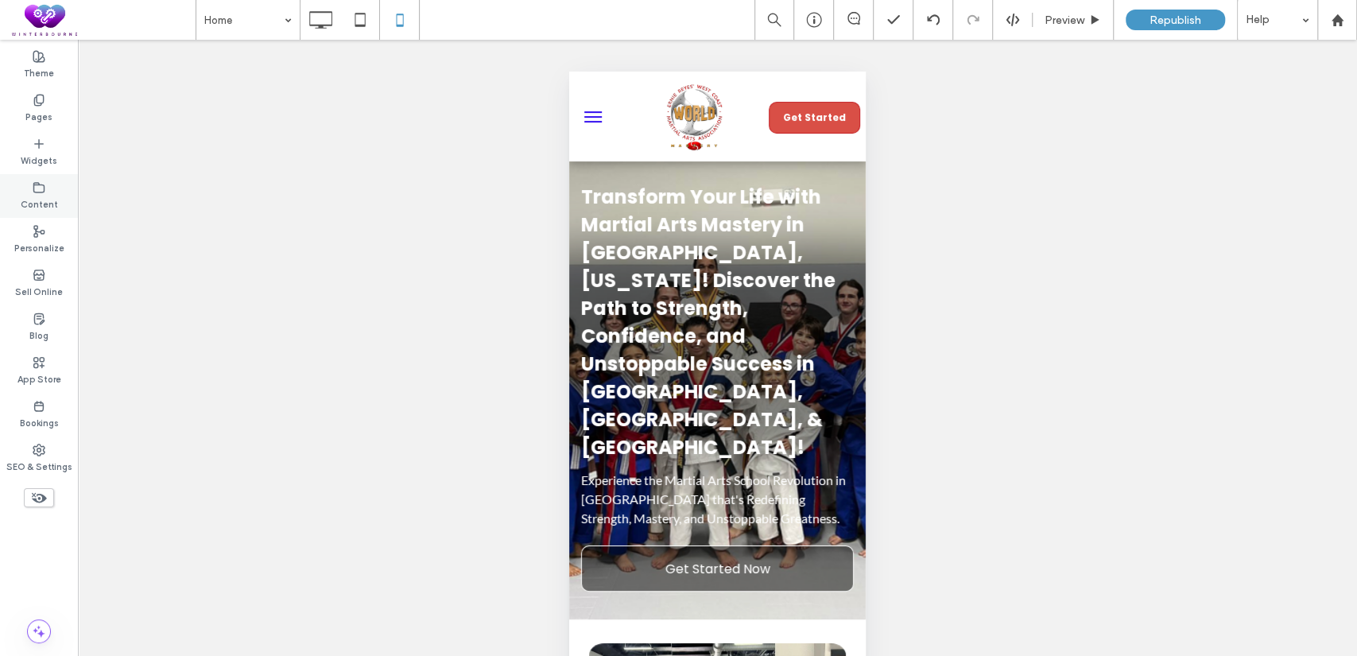
click at [41, 195] on label "Content" at bounding box center [39, 202] width 37 height 17
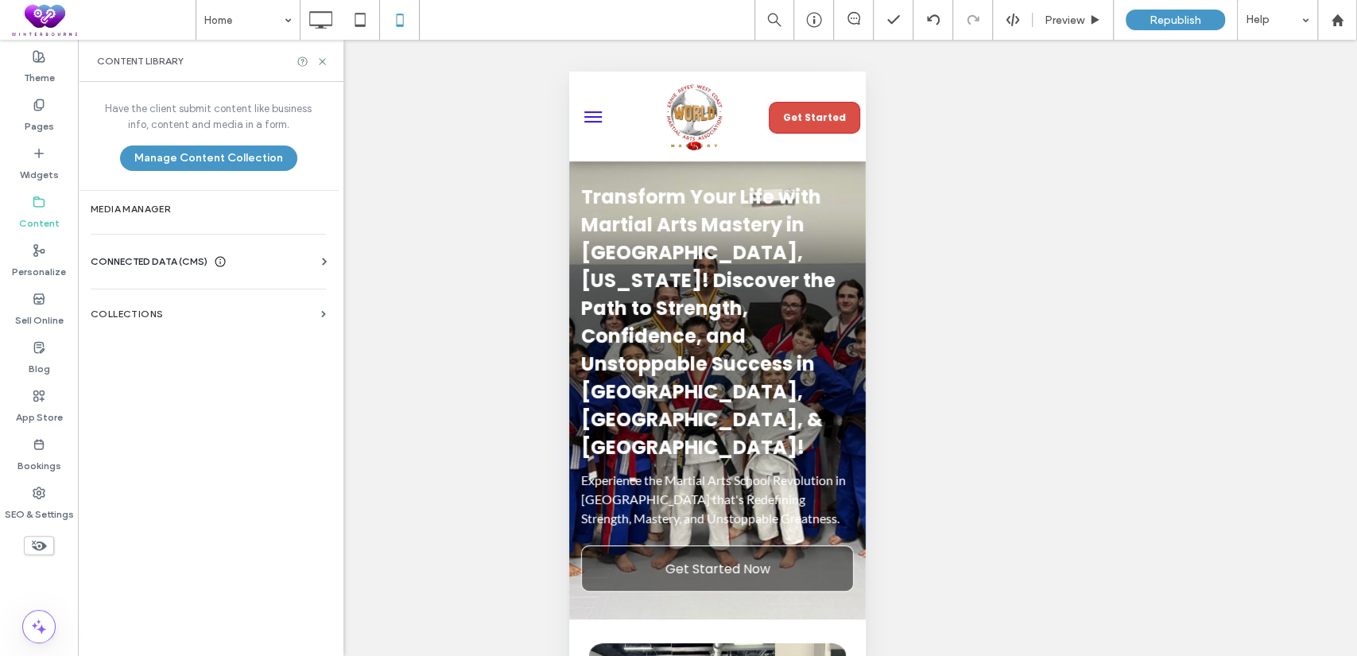
click at [198, 260] on span "CONNECTED DATA (CMS)" at bounding box center [149, 262] width 117 height 16
click at [190, 379] on section "Business Images" at bounding box center [212, 373] width 242 height 37
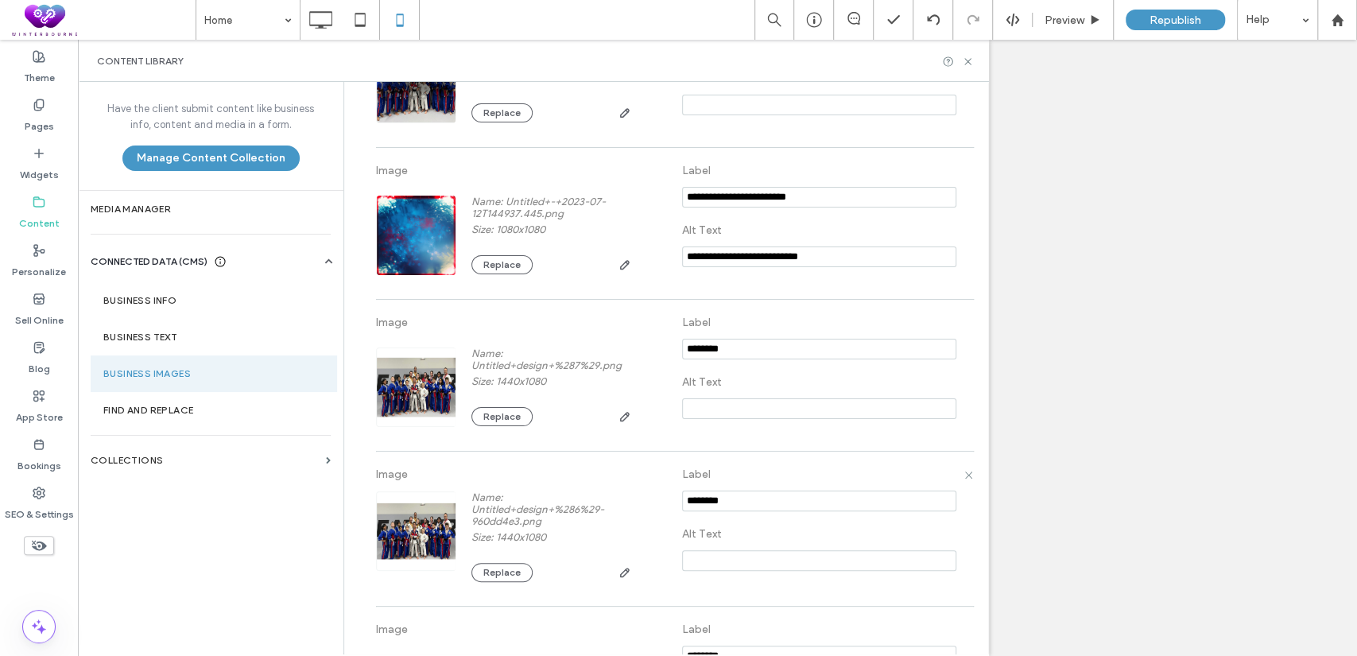
scroll to position [3779, 0]
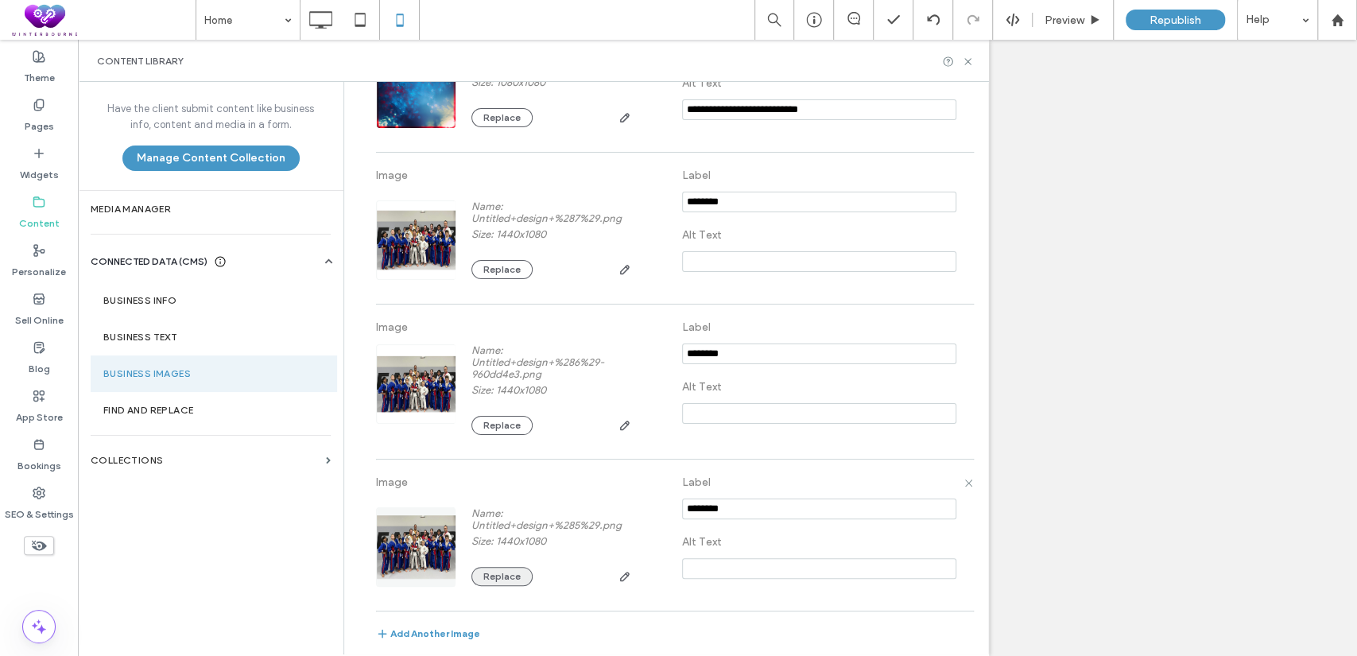
click at [483, 576] on button "Replace" at bounding box center [501, 576] width 61 height 19
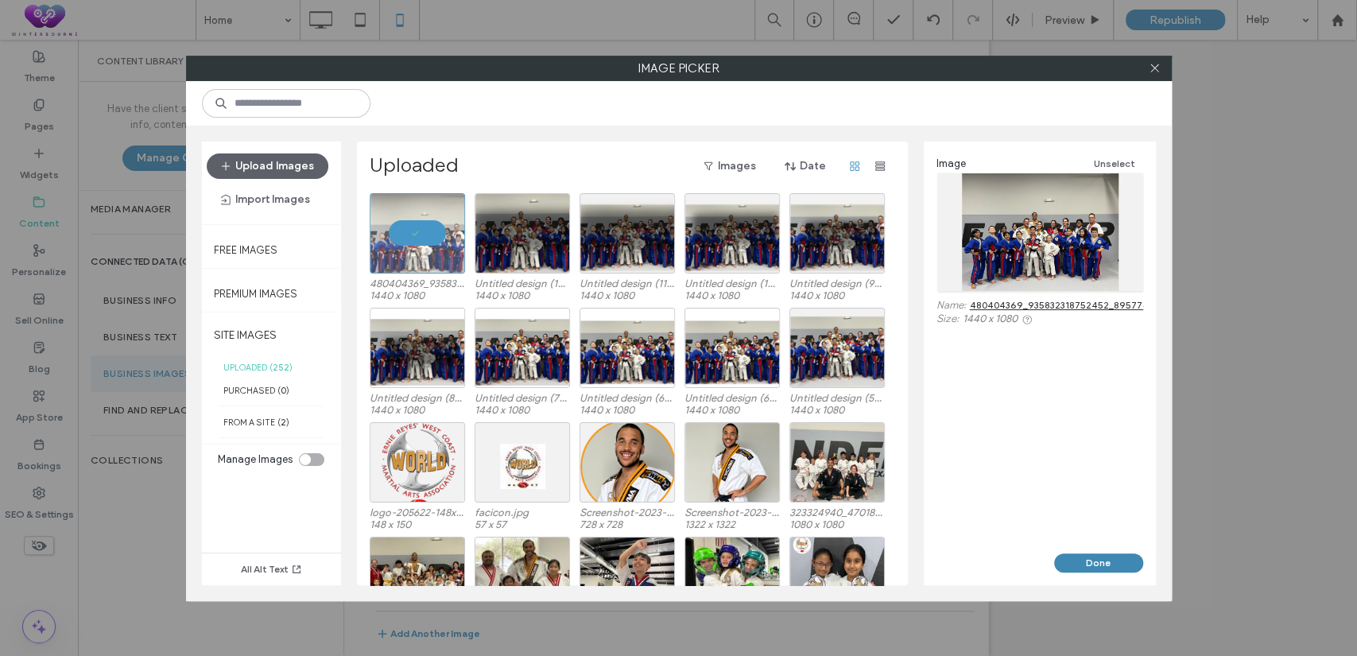
click at [1098, 566] on button "Done" at bounding box center [1098, 562] width 89 height 19
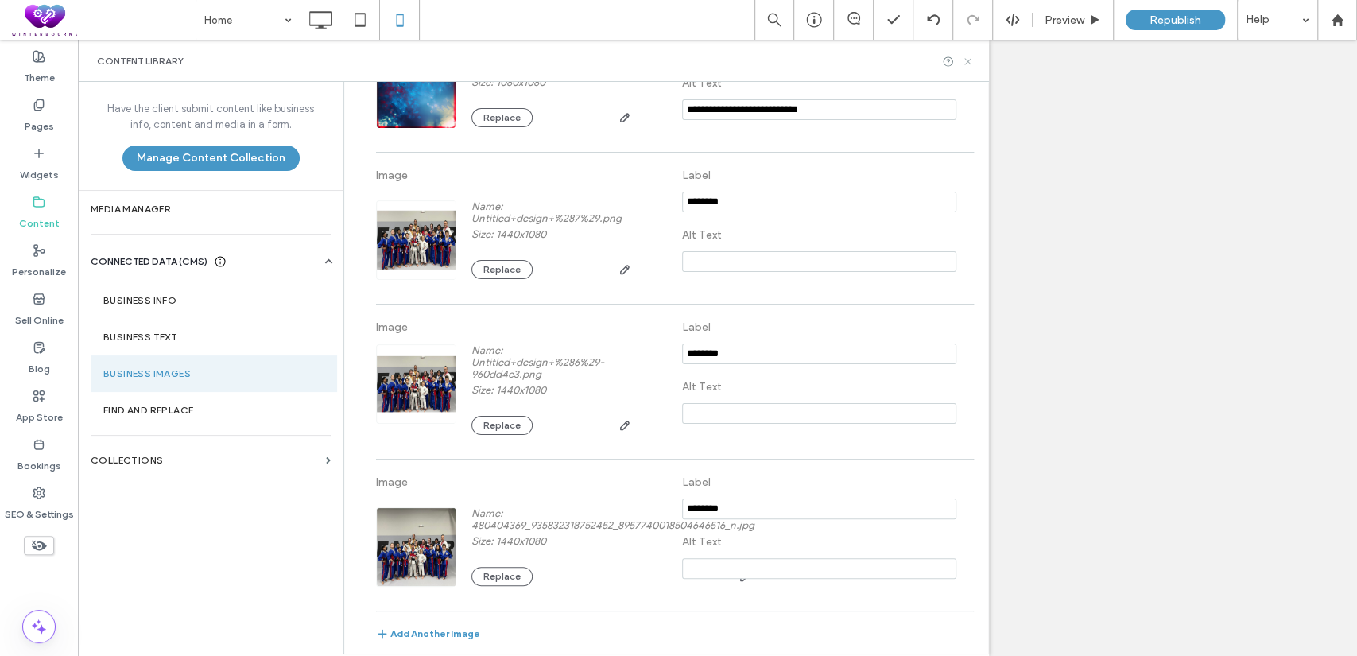
click at [971, 60] on icon at bounding box center [968, 62] width 12 height 12
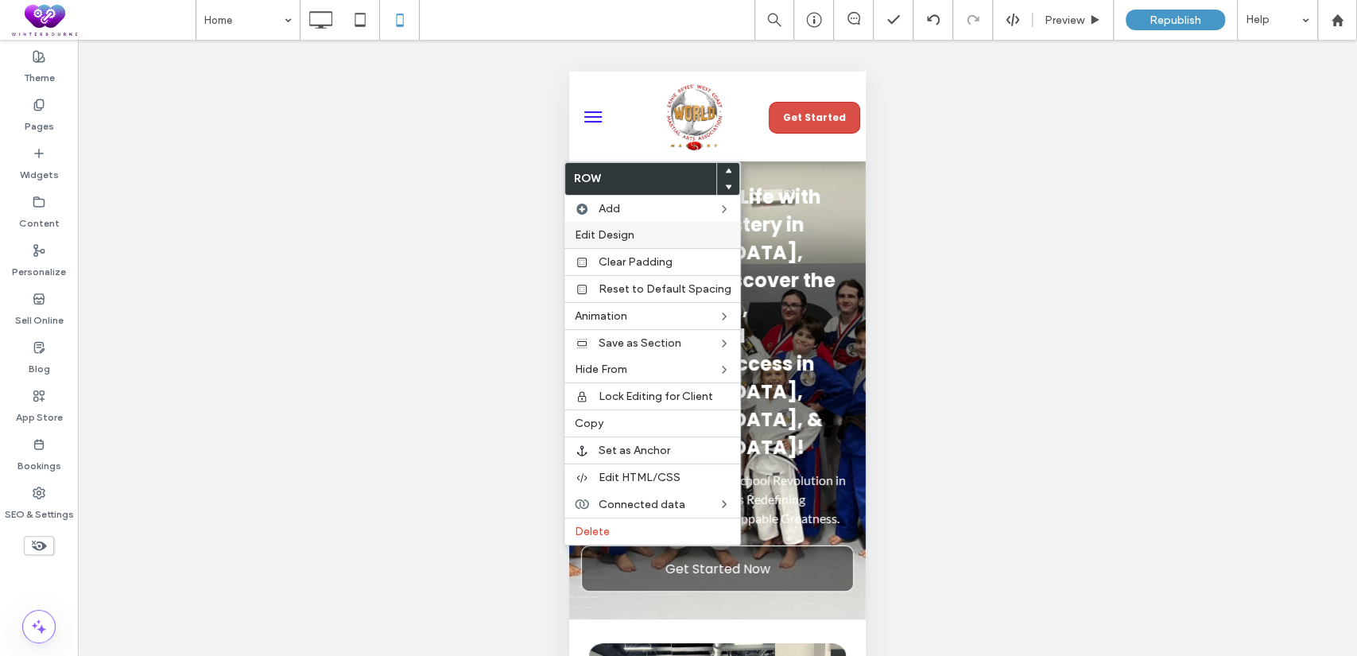
click at [629, 237] on span "Edit Design" at bounding box center [604, 235] width 60 height 14
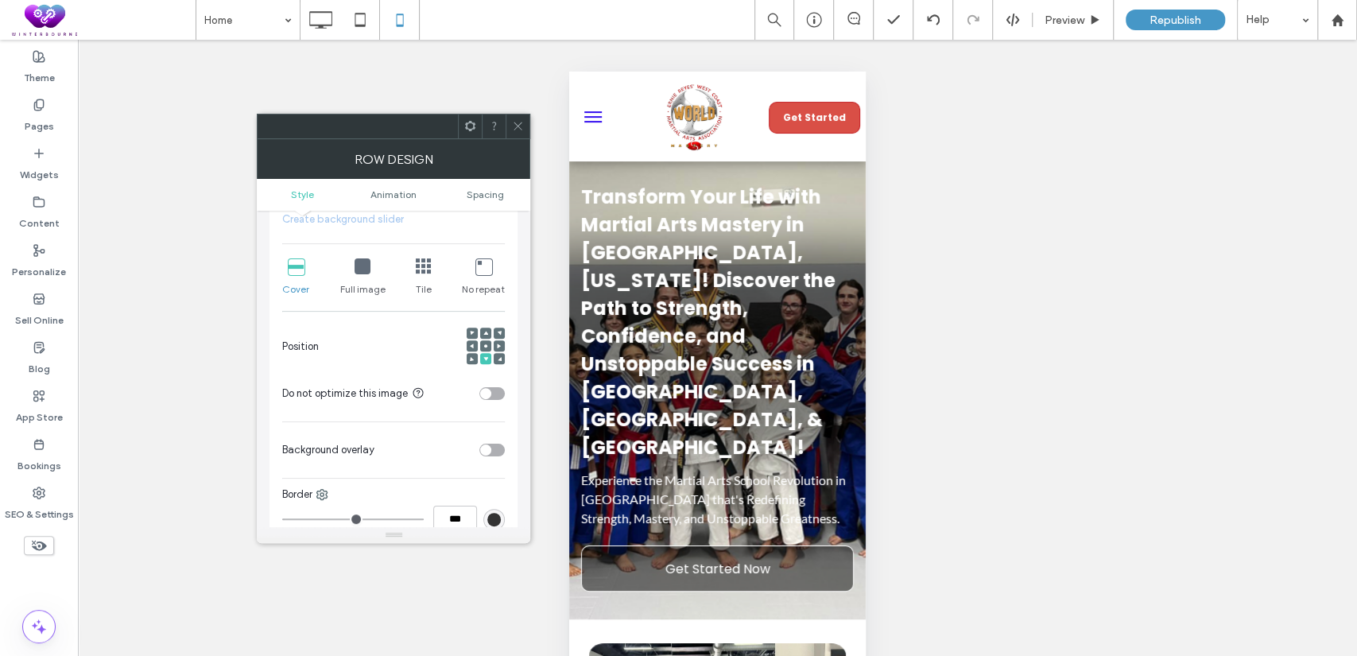
scroll to position [441, 0]
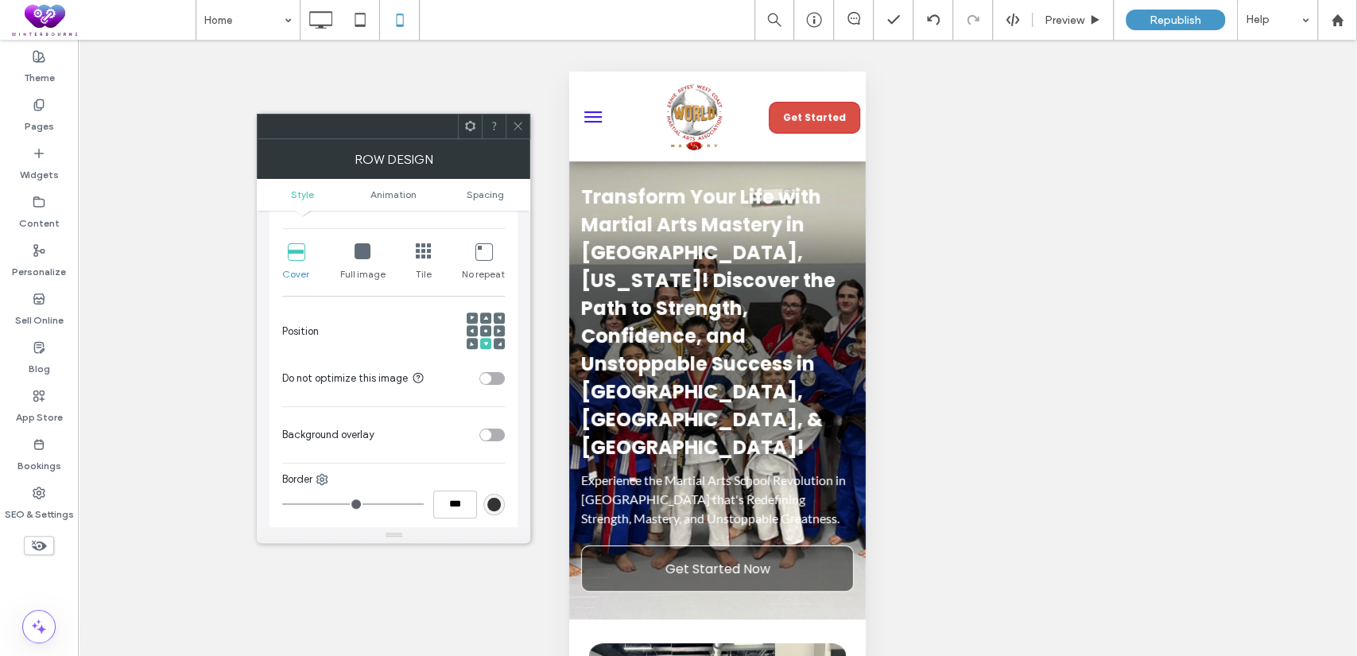
click at [491, 435] on div "toggle" at bounding box center [491, 434] width 25 height 13
click at [502, 475] on div "rgb(255, 255, 255)" at bounding box center [493, 473] width 21 height 21
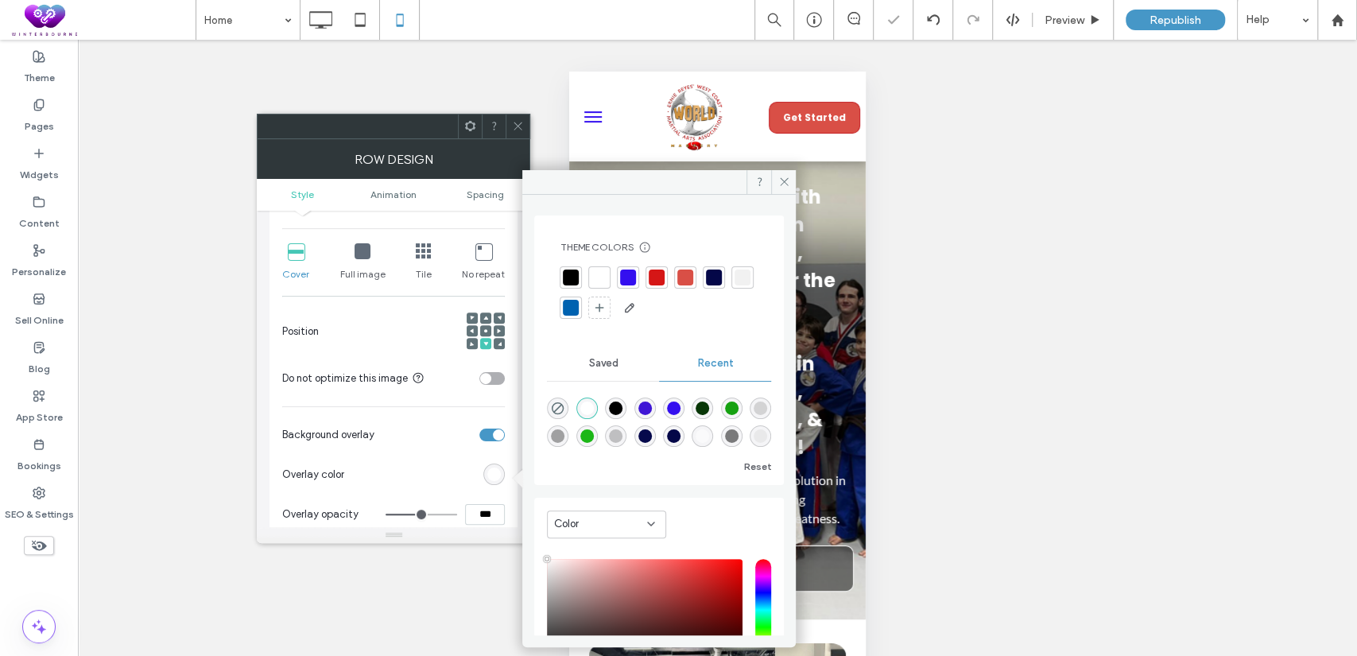
click at [626, 407] on div "rgba(0, 0, 0, 1)" at bounding box center [615, 407] width 21 height 21
type input "*******"
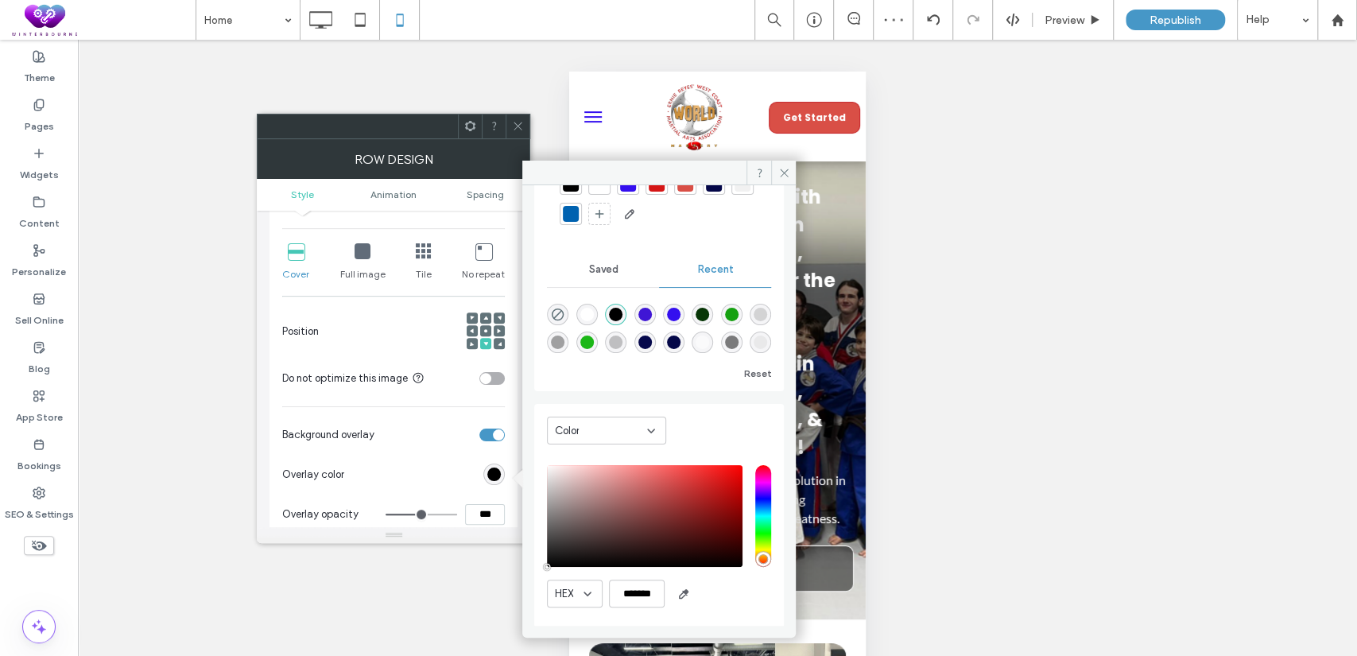
scroll to position [86, 0]
click at [785, 164] on span at bounding box center [783, 173] width 25 height 24
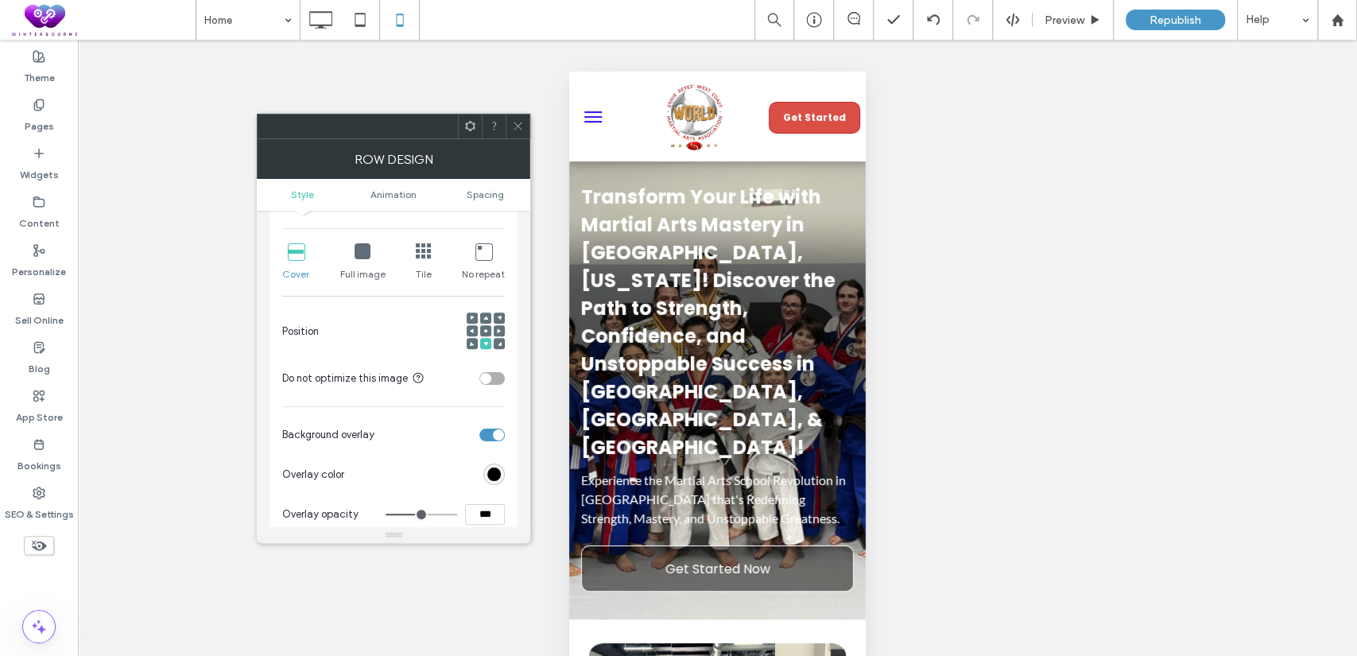
scroll to position [448, 0]
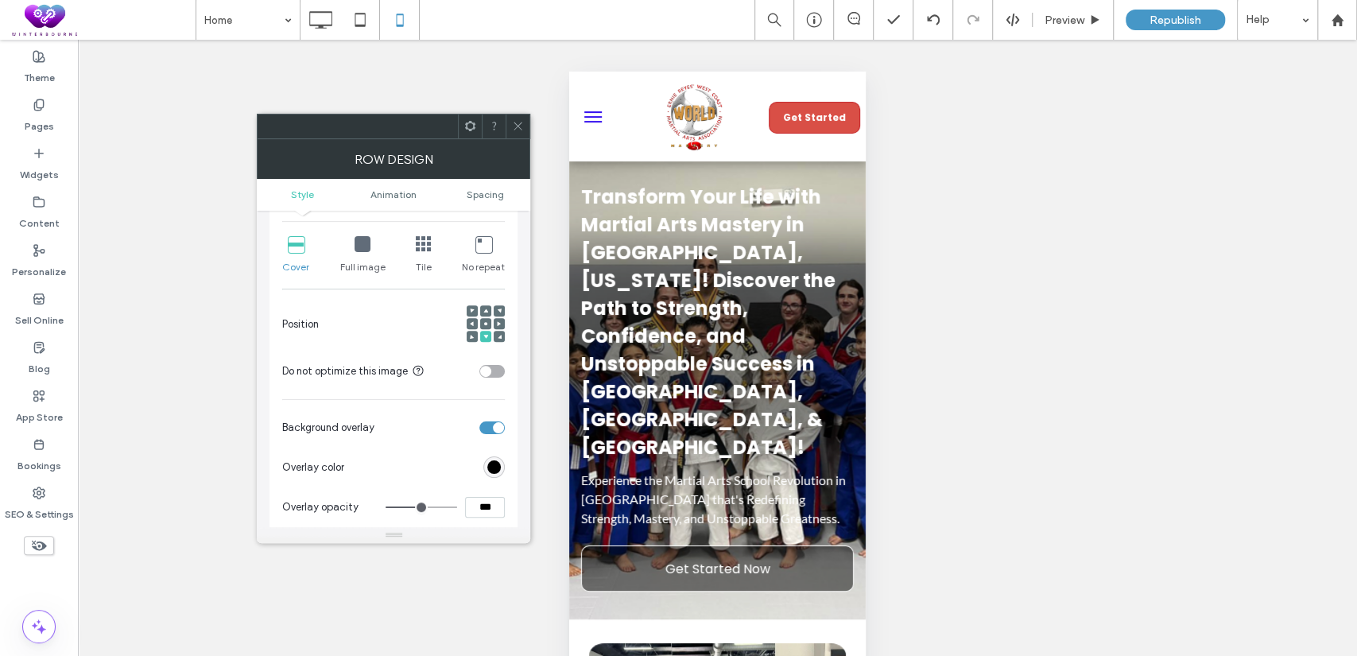
drag, startPoint x: 474, startPoint y: 514, endPoint x: 506, endPoint y: 511, distance: 31.9
click at [506, 511] on div "Background Color Image Video Name: 480404369_935832318752452_895774001850464651…" at bounding box center [394, 277] width 248 height 783
type input "***"
type input "**"
drag, startPoint x: 475, startPoint y: 507, endPoint x: 529, endPoint y: 513, distance: 53.6
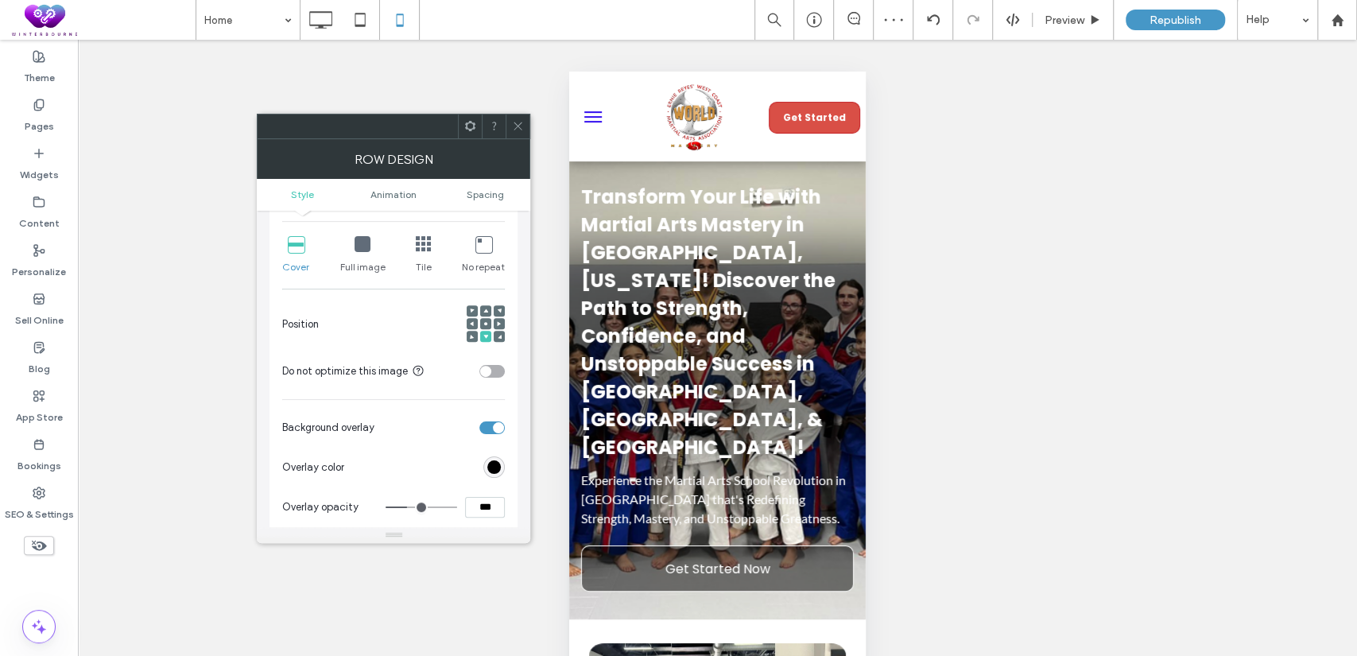
click at [529, 508] on div "Style This background is connected to your Content Library Edit Background Colo…" at bounding box center [393, 369] width 273 height 316
type input "***"
type input "**"
click at [922, 394] on div "Unhide? Yes Unhide? Yes Unhide? Yes Unhide? Yes Unhide? Yes Unhide? Yes Unhide?…" at bounding box center [717, 368] width 1279 height 656
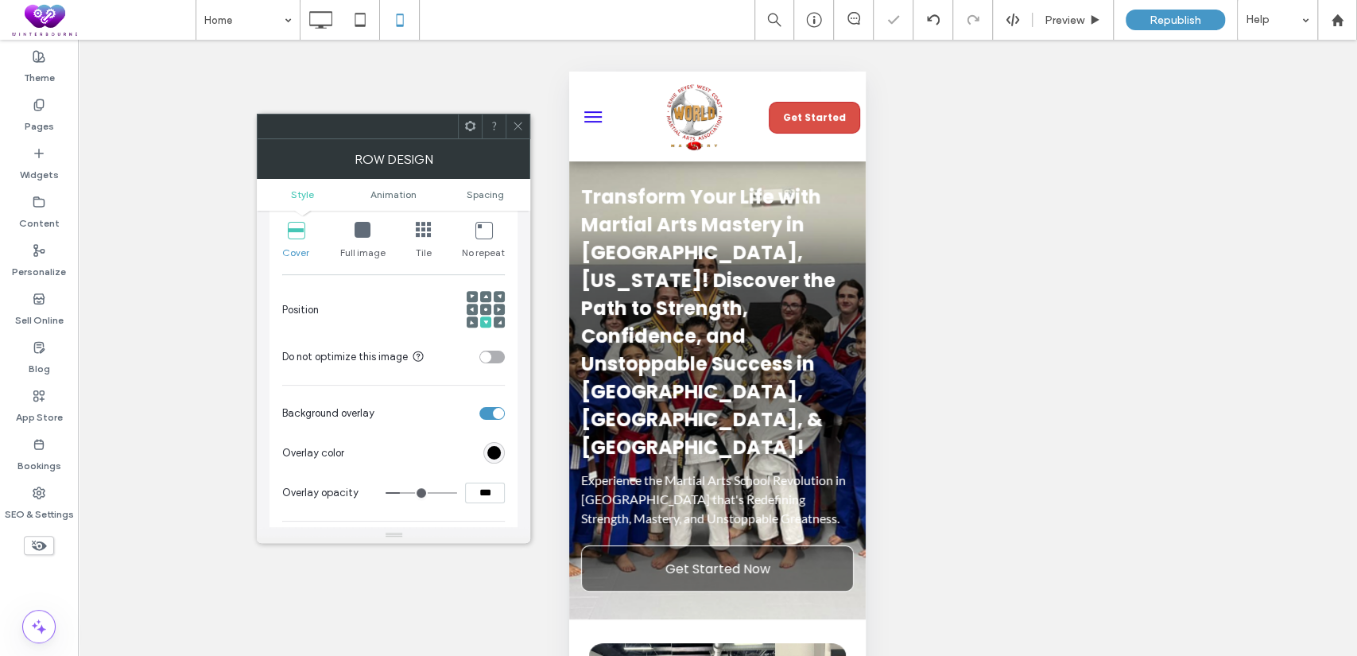
scroll to position [470, 0]
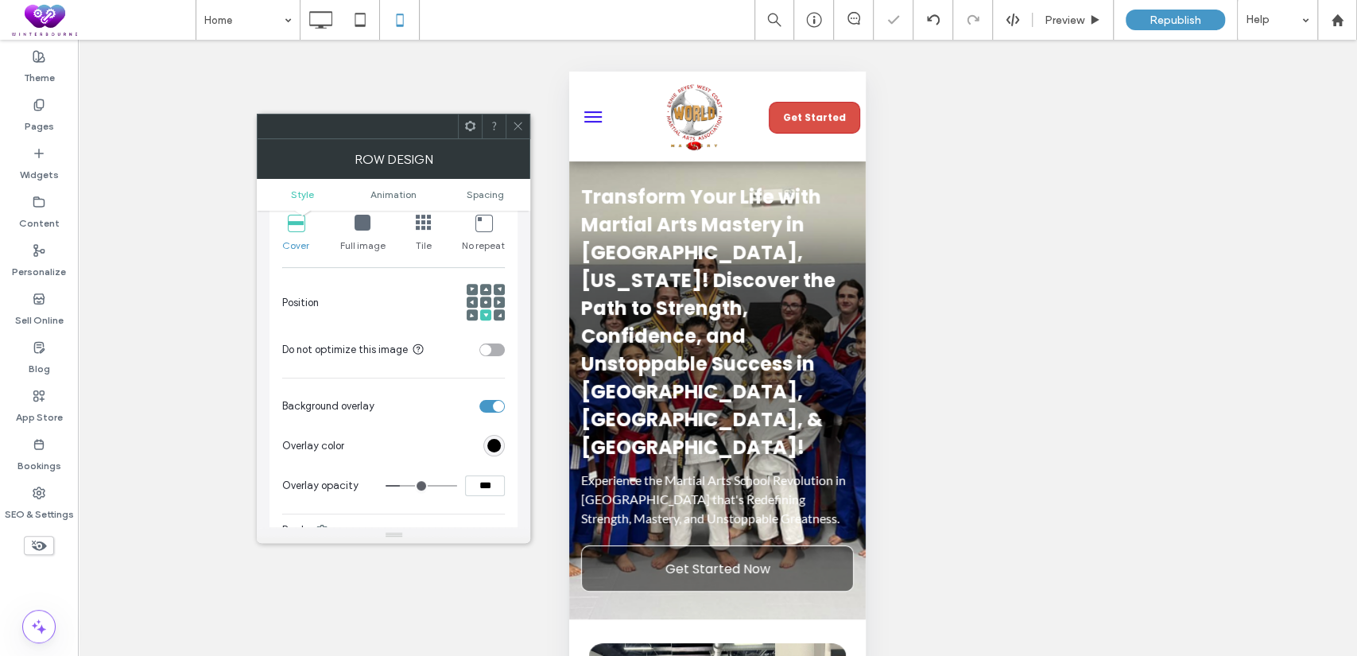
drag, startPoint x: 471, startPoint y: 514, endPoint x: 509, endPoint y: 511, distance: 38.3
click at [509, 511] on div "Background Color Image Video Name: 480404369_935832318752452_895774001850464651…" at bounding box center [394, 256] width 248 height 783
type input "***"
type input "**"
click at [1121, 325] on div "Unhide? Yes Unhide? Yes Unhide? Yes Unhide? Yes Unhide? Yes Unhide? Yes Unhide?…" at bounding box center [717, 368] width 1279 height 656
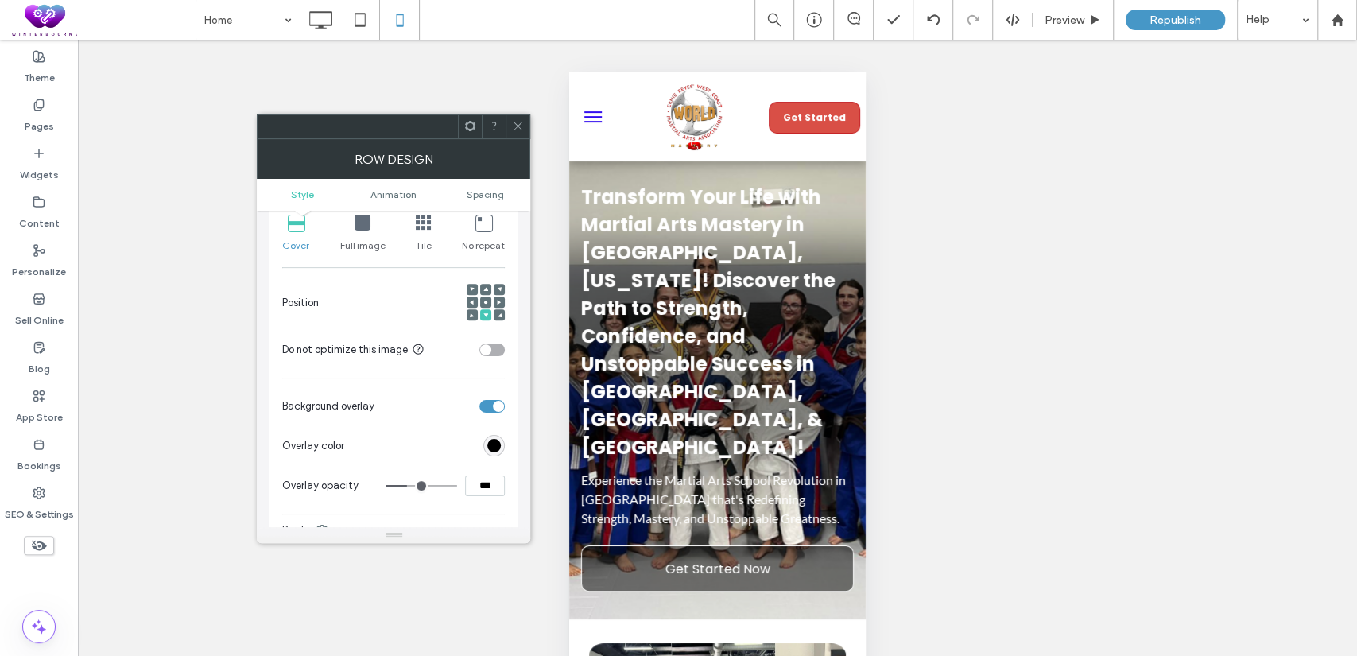
click at [522, 127] on icon at bounding box center [518, 126] width 12 height 12
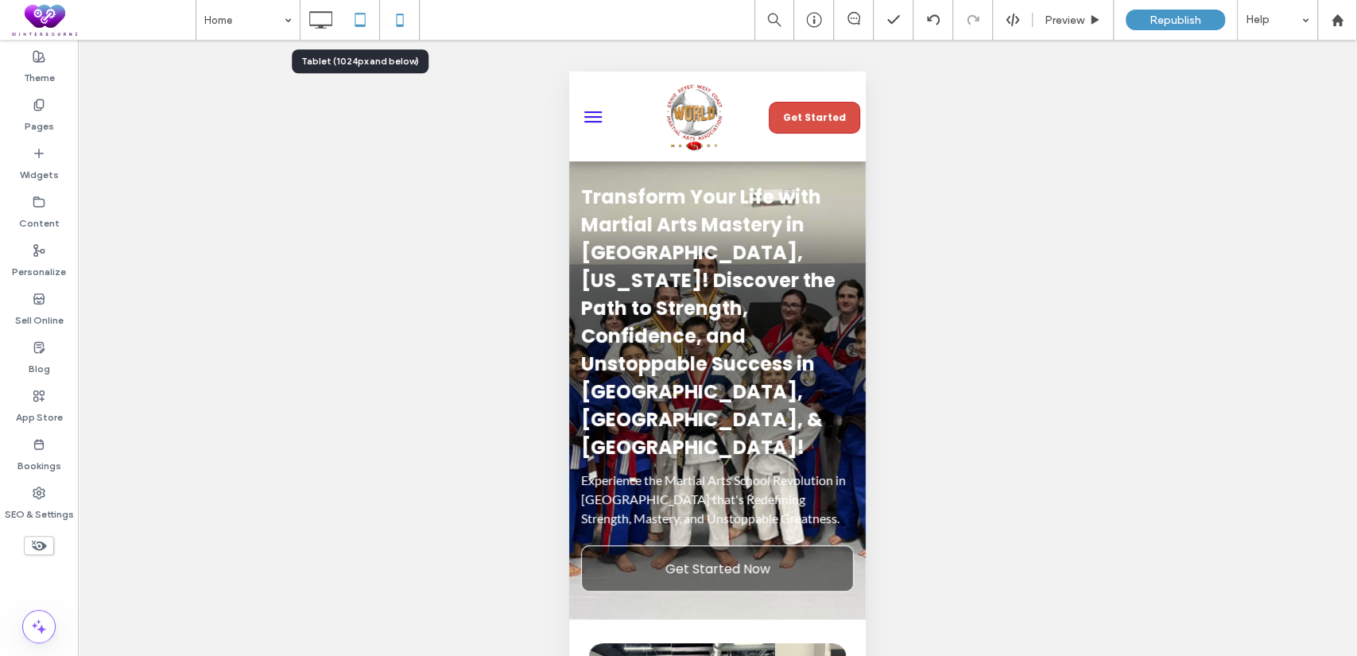
click at [366, 26] on icon at bounding box center [360, 20] width 32 height 32
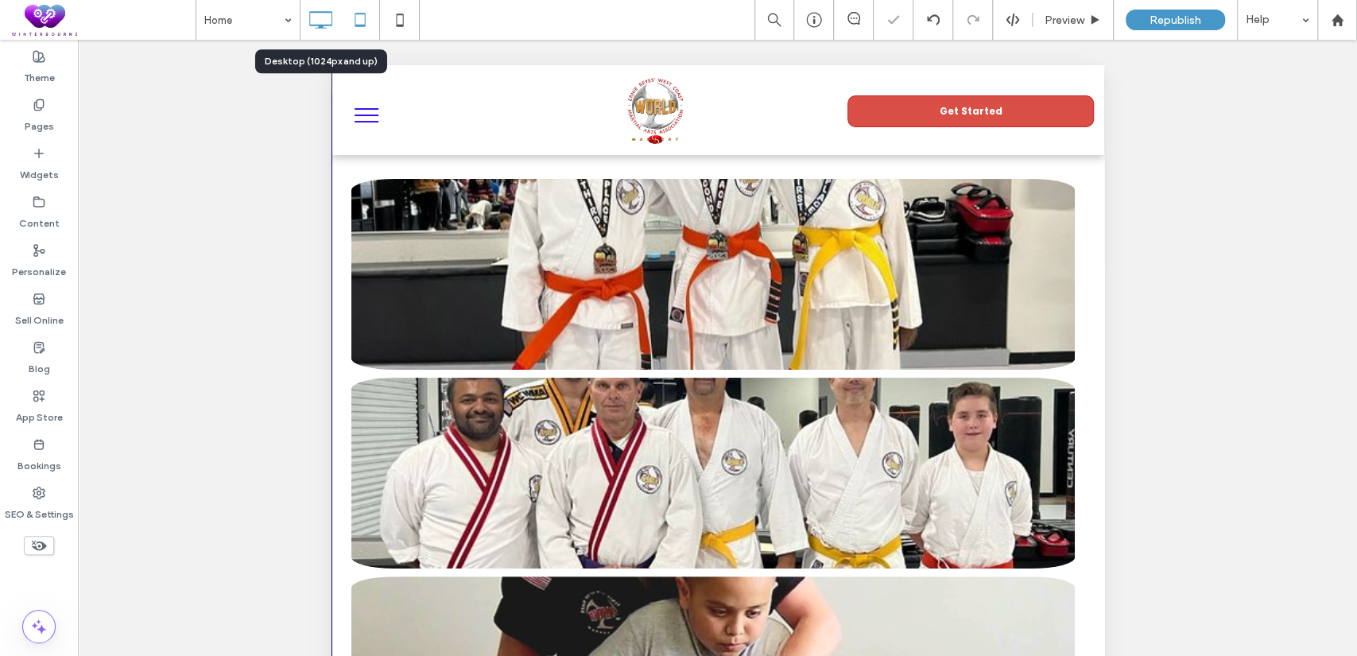
click at [328, 10] on icon at bounding box center [320, 20] width 32 height 32
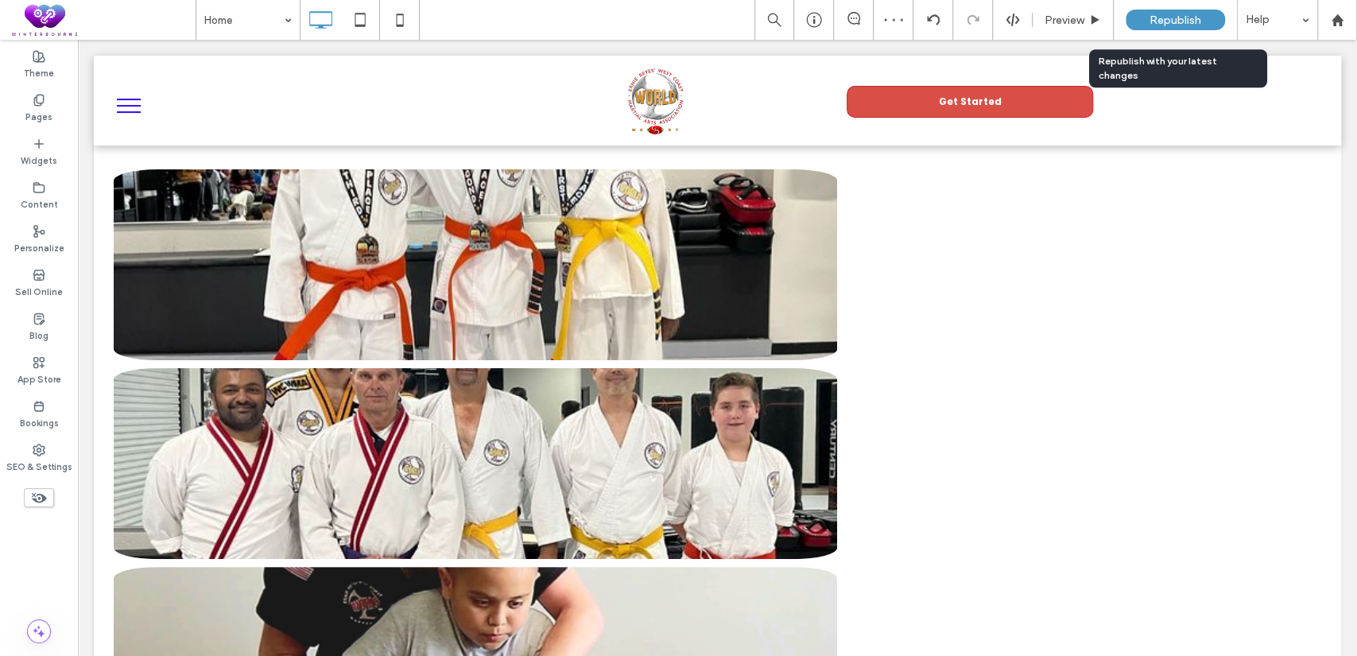
click at [1173, 14] on span "Republish" at bounding box center [1176, 21] width 52 height 14
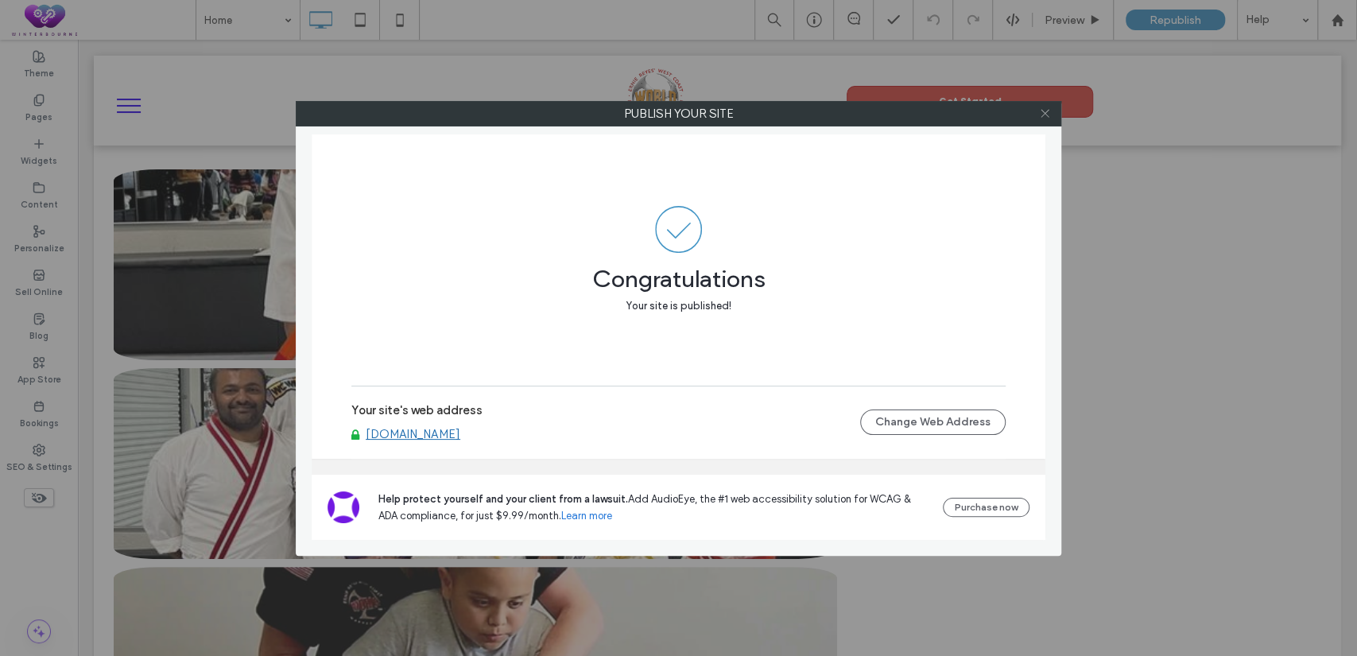
click at [1043, 117] on icon at bounding box center [1045, 113] width 12 height 12
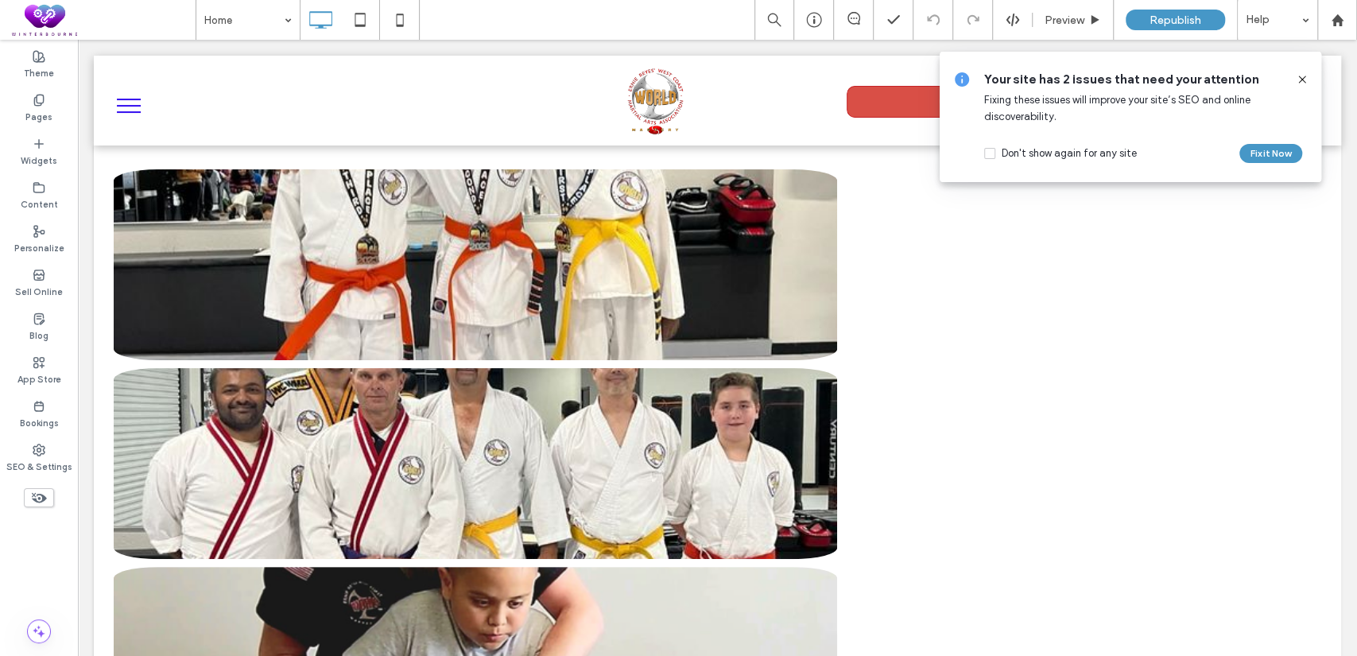
click at [1299, 76] on icon at bounding box center [1302, 79] width 13 height 13
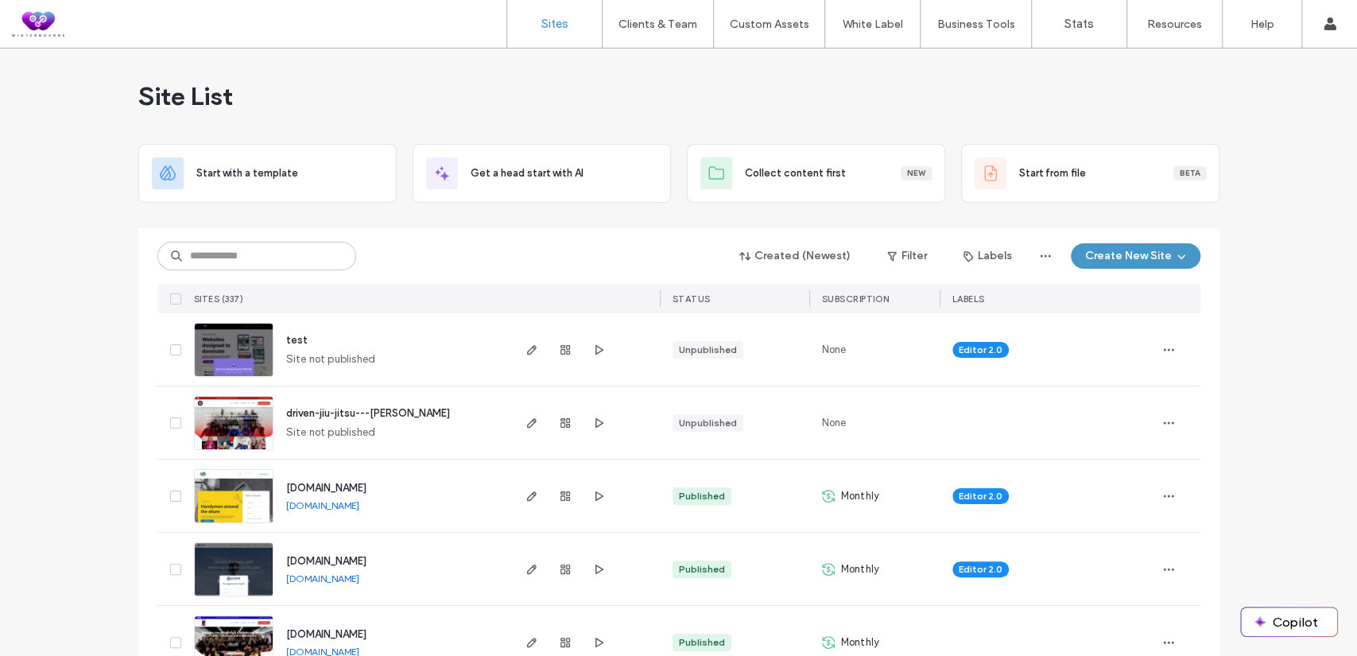
click at [235, 241] on div "Created (Newest) Filter Labels Create New Site" at bounding box center [678, 256] width 1043 height 30
click at [241, 259] on input at bounding box center [256, 256] width 199 height 29
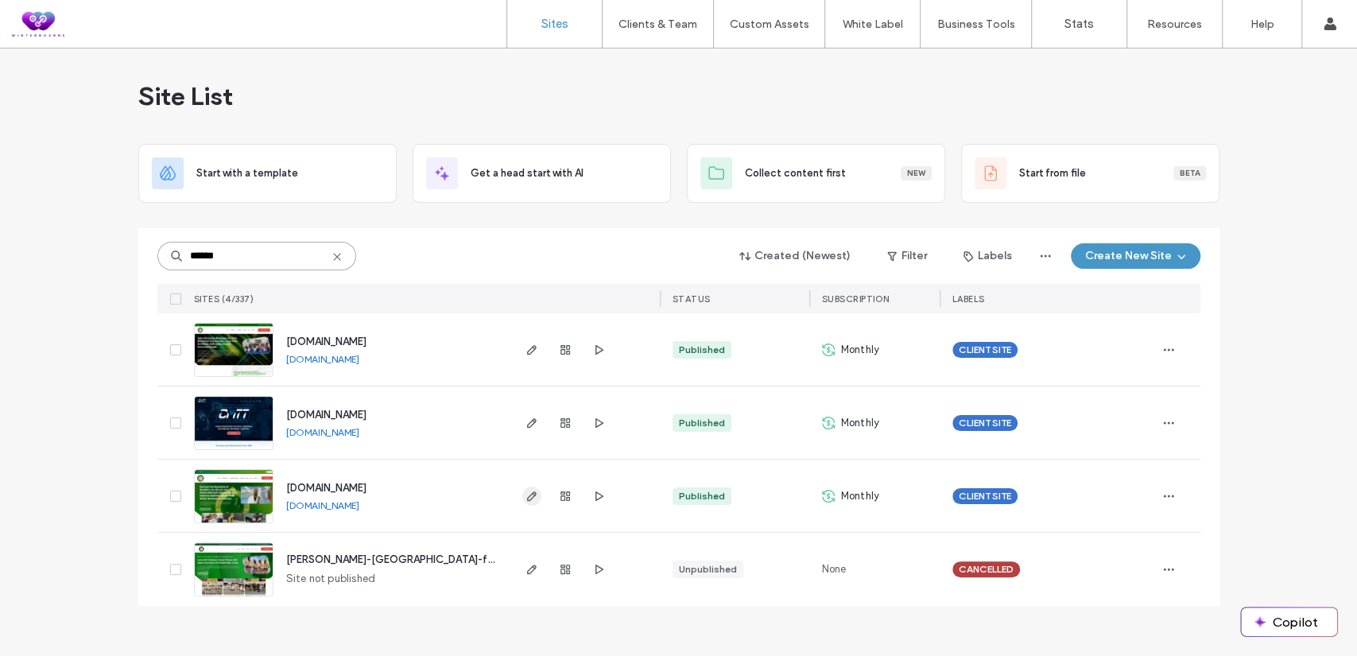
type input "******"
click at [533, 490] on icon "button" at bounding box center [531, 496] width 13 height 13
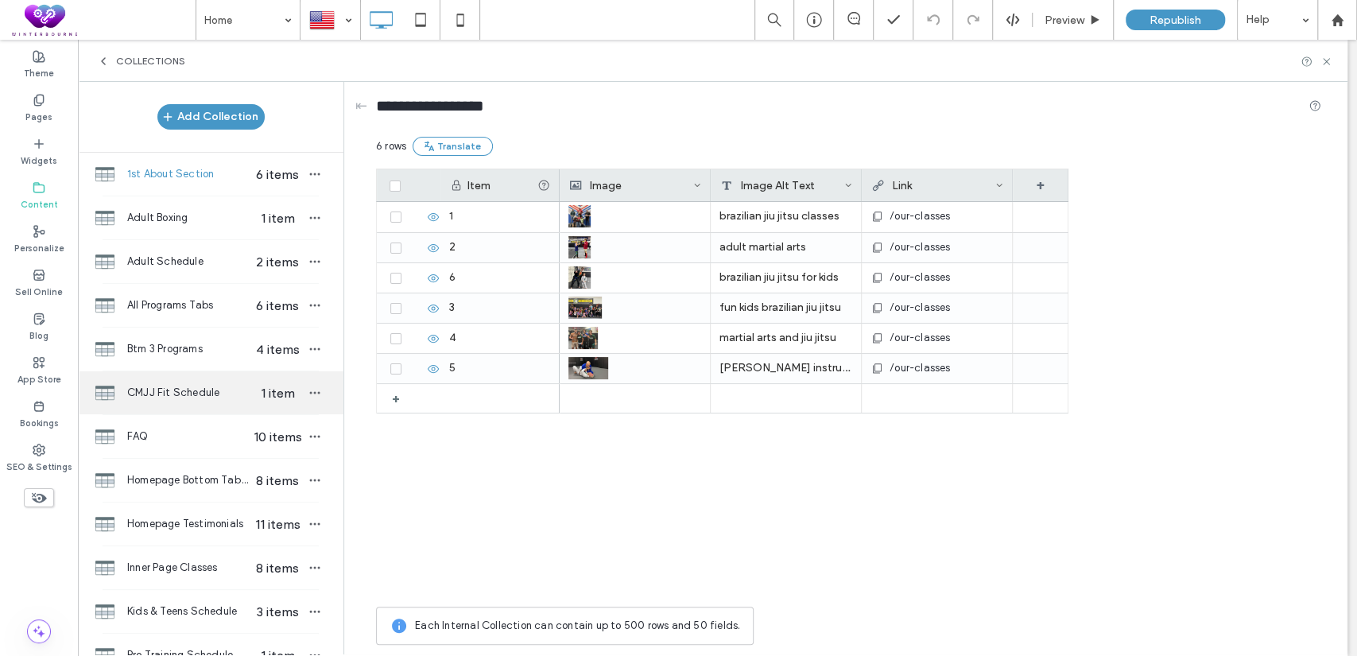
click at [180, 386] on span "CMJJ Fit Schedule" at bounding box center [188, 393] width 122 height 16
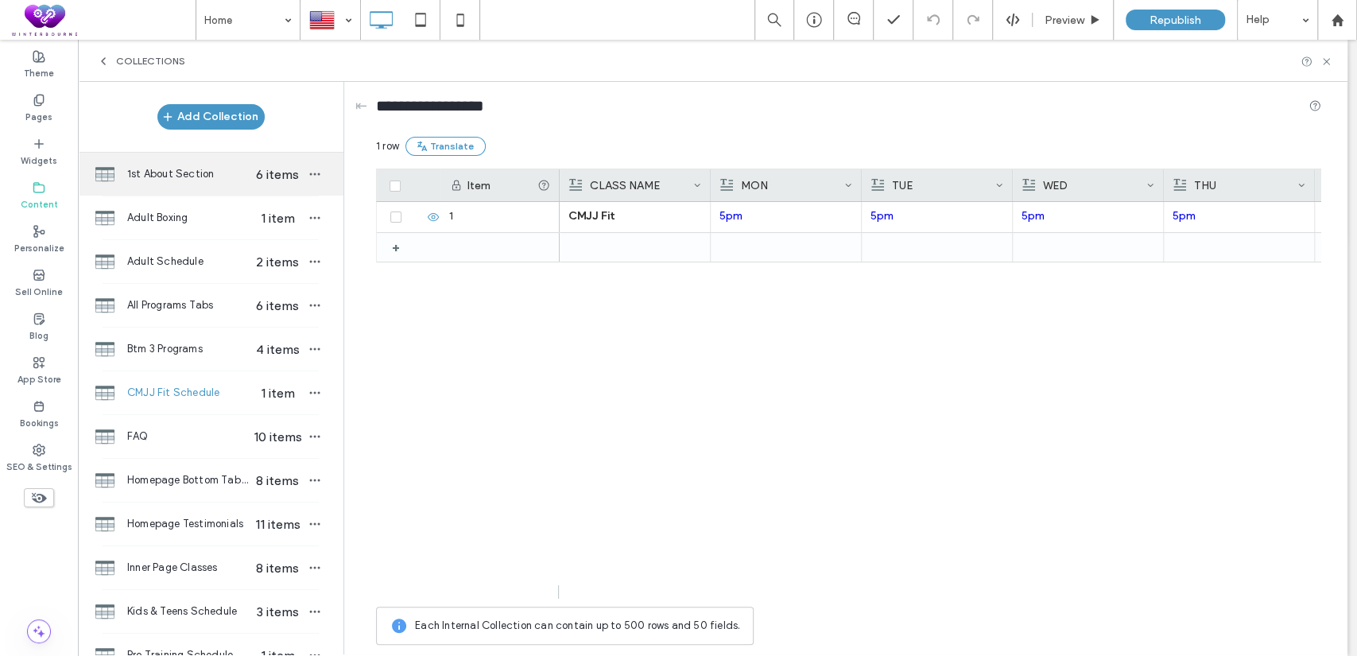
click at [180, 181] on span "1st About Section" at bounding box center [188, 174] width 122 height 16
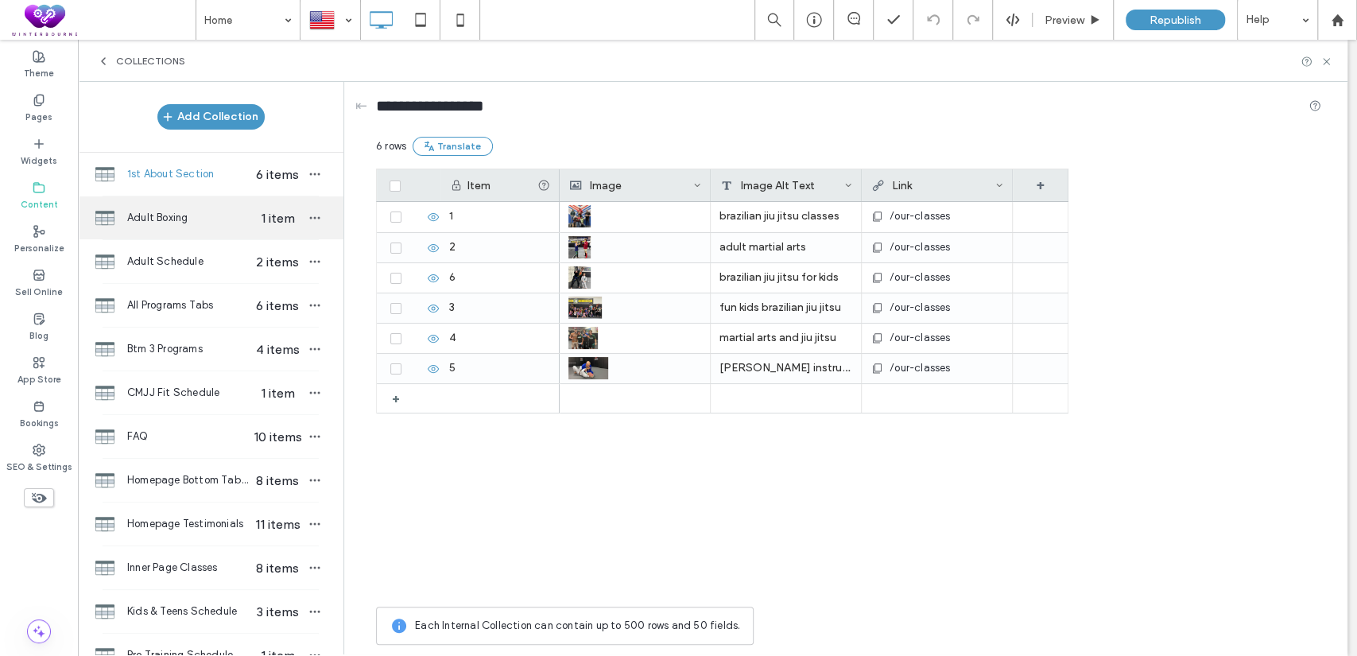
click at [176, 222] on span "Adult Boxing" at bounding box center [188, 218] width 122 height 16
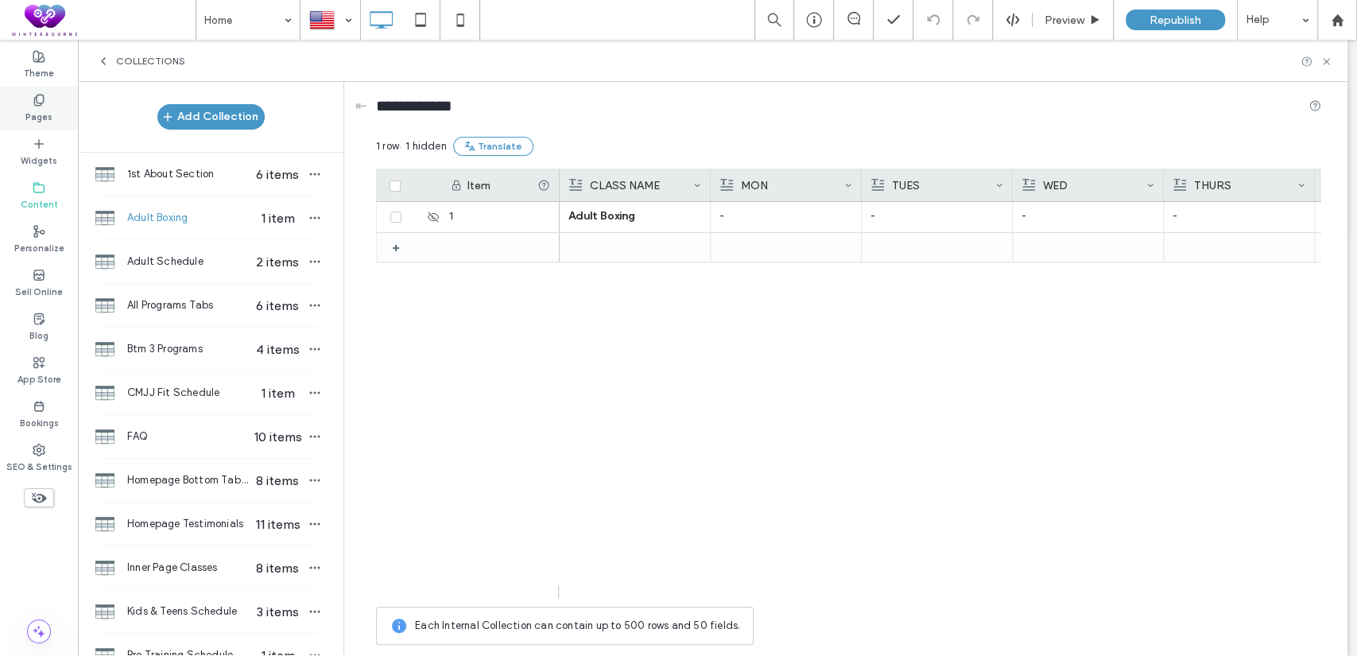
click at [37, 107] on label "Pages" at bounding box center [38, 115] width 27 height 17
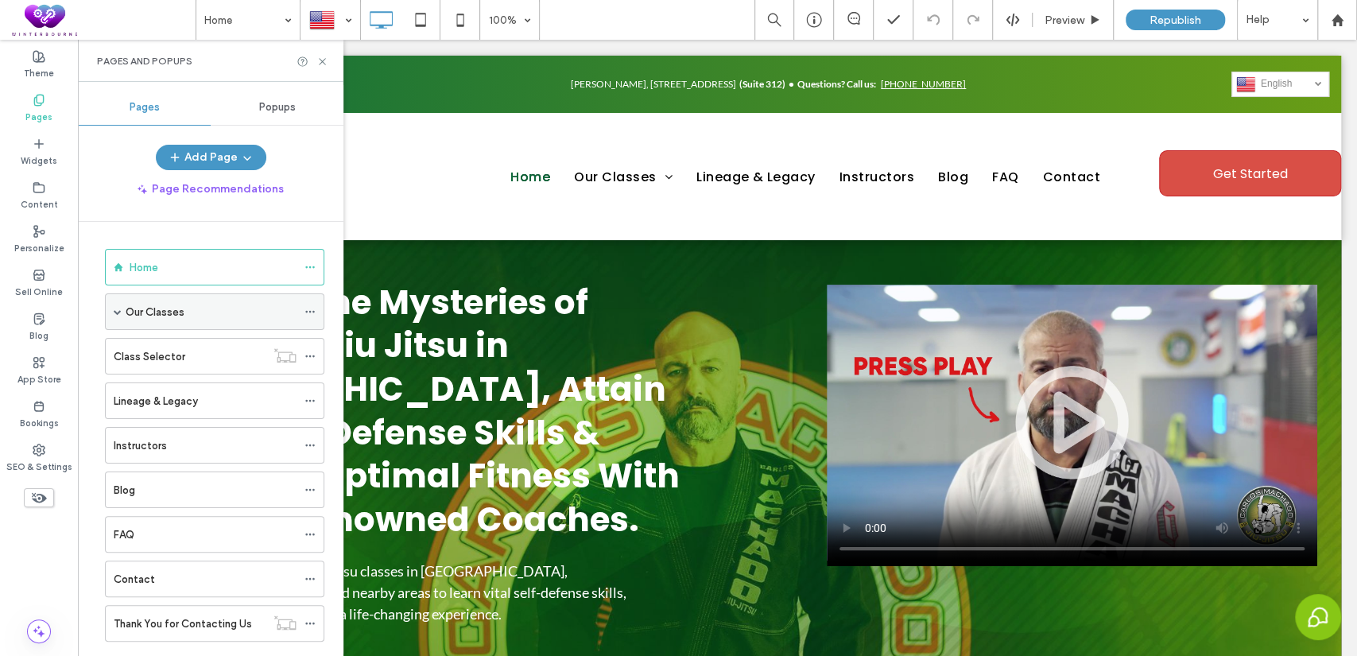
click at [118, 308] on span at bounding box center [118, 312] width 8 height 8
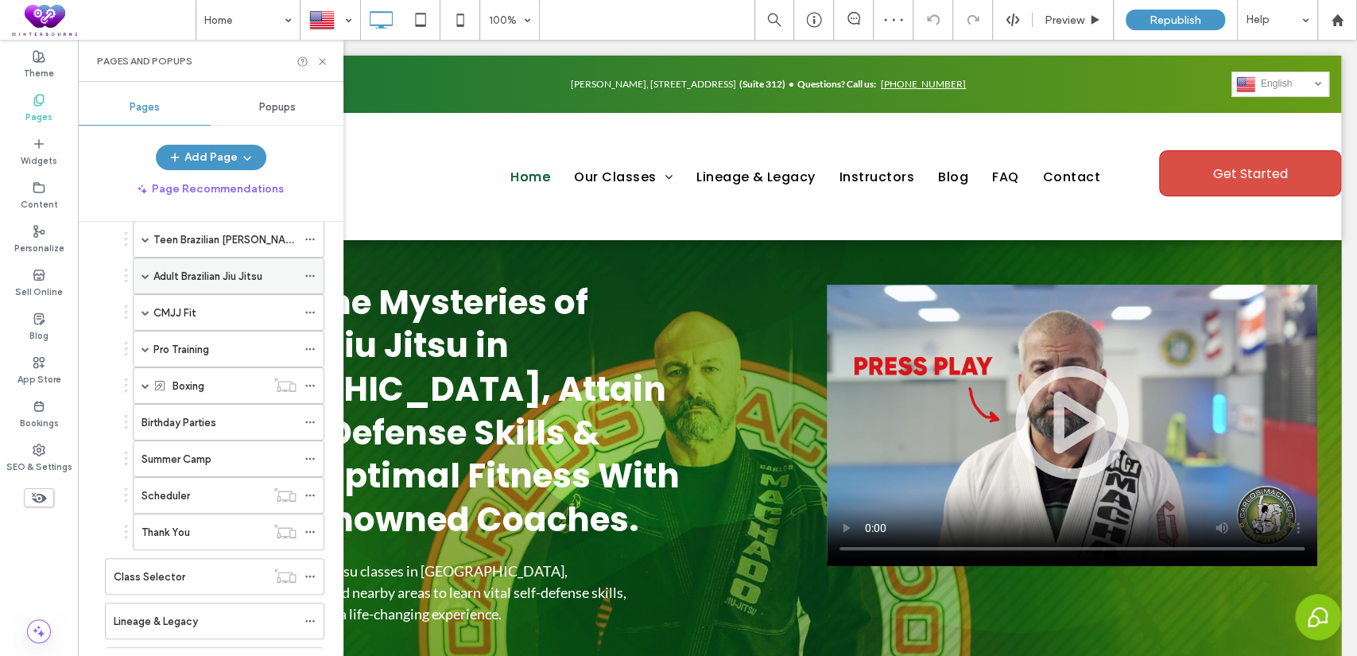
scroll to position [146, 0]
click at [209, 347] on label "Pro Training" at bounding box center [181, 349] width 56 height 28
click at [321, 57] on icon at bounding box center [322, 62] width 12 height 12
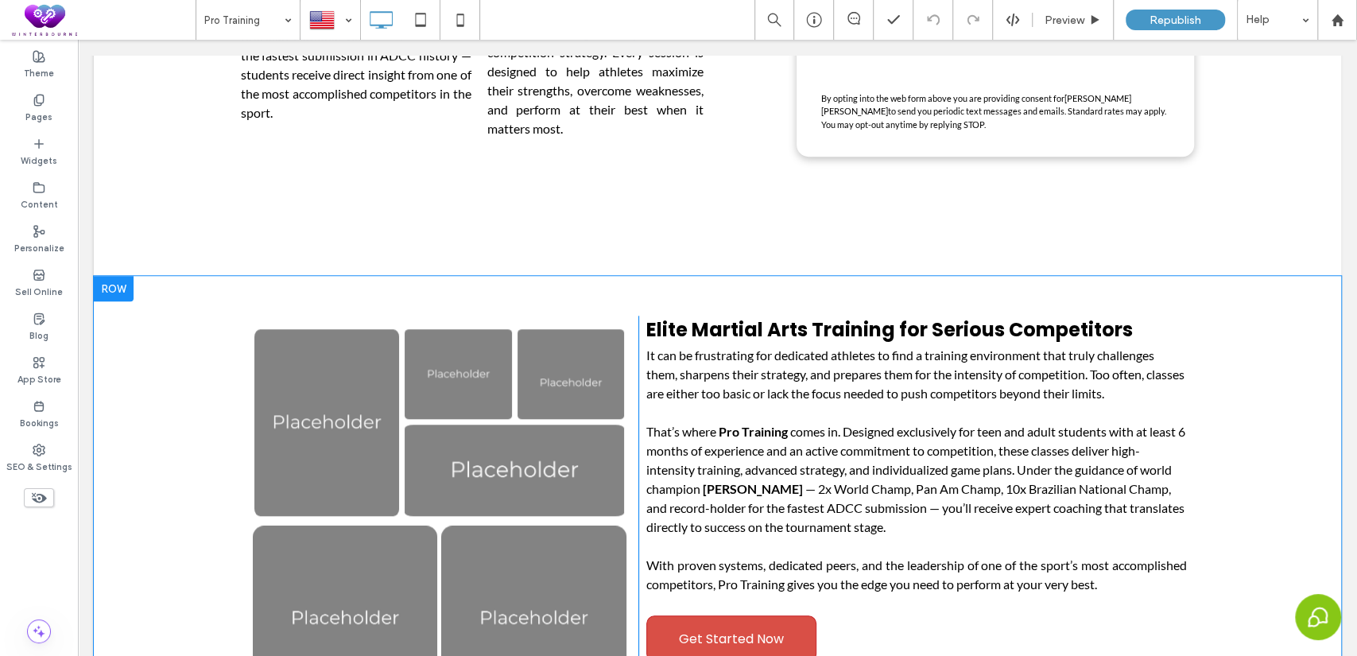
scroll to position [883, 0]
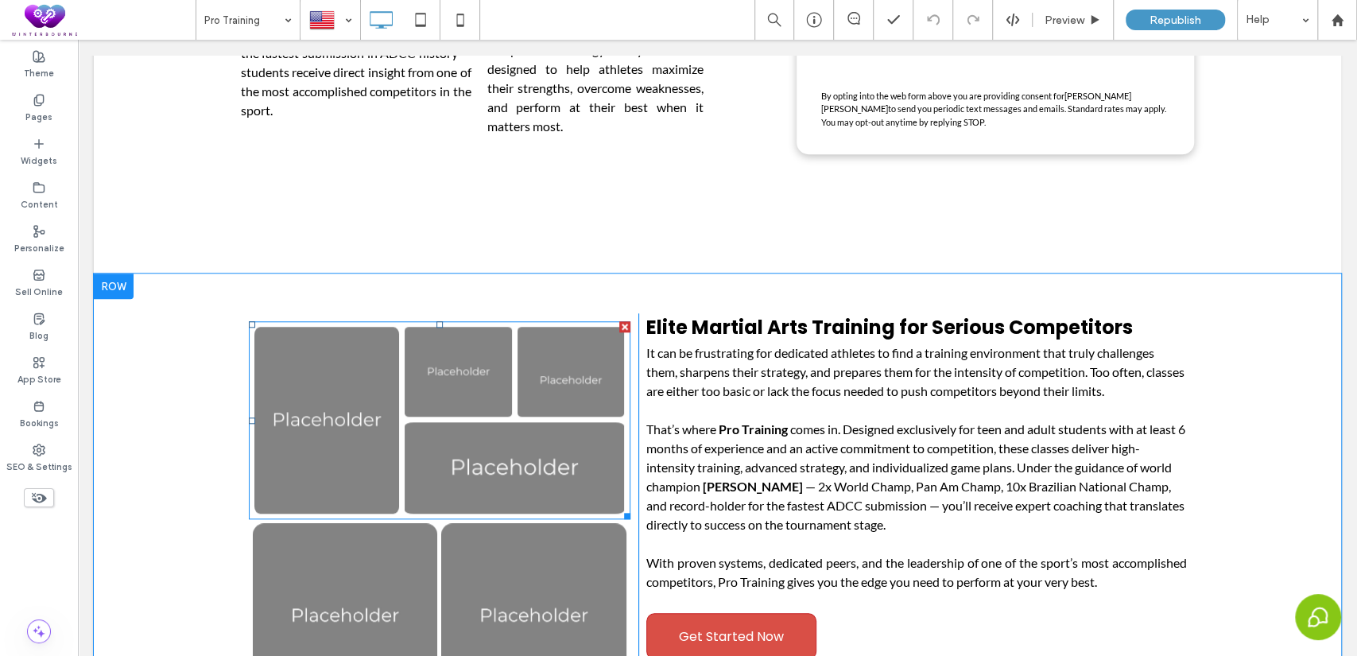
click at [370, 421] on link at bounding box center [326, 420] width 145 height 187
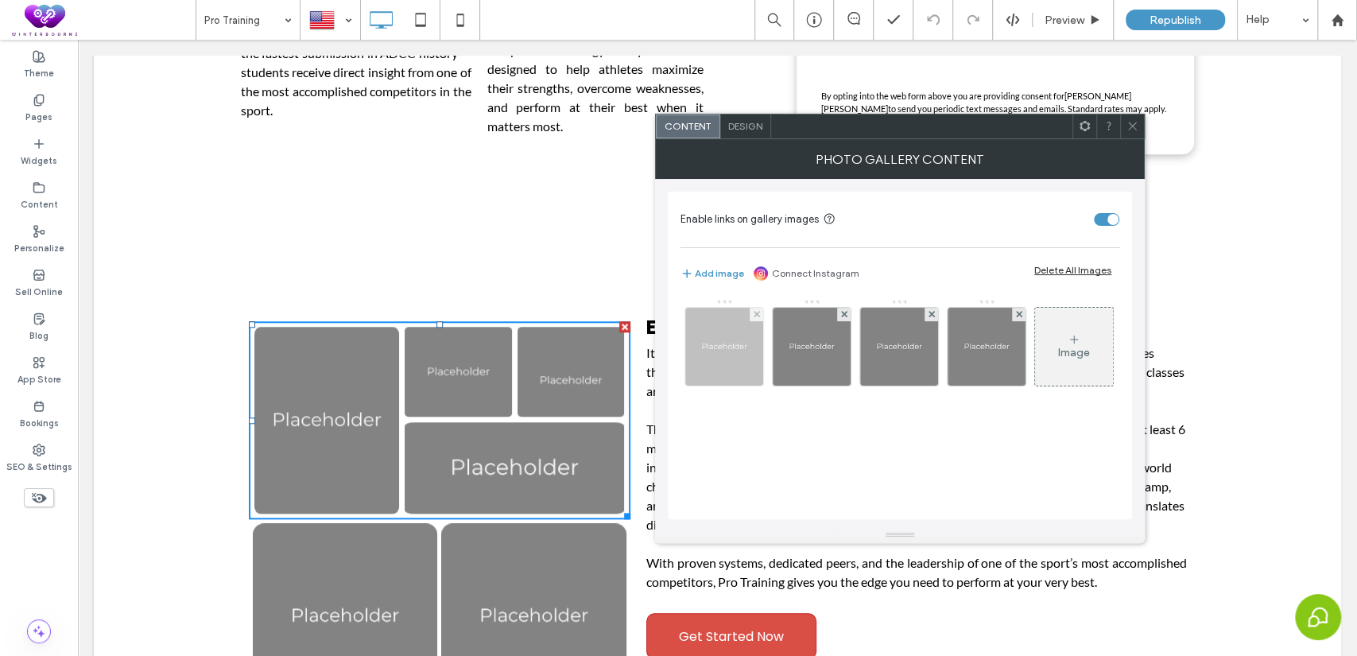
click at [701, 346] on img at bounding box center [724, 347] width 78 height 78
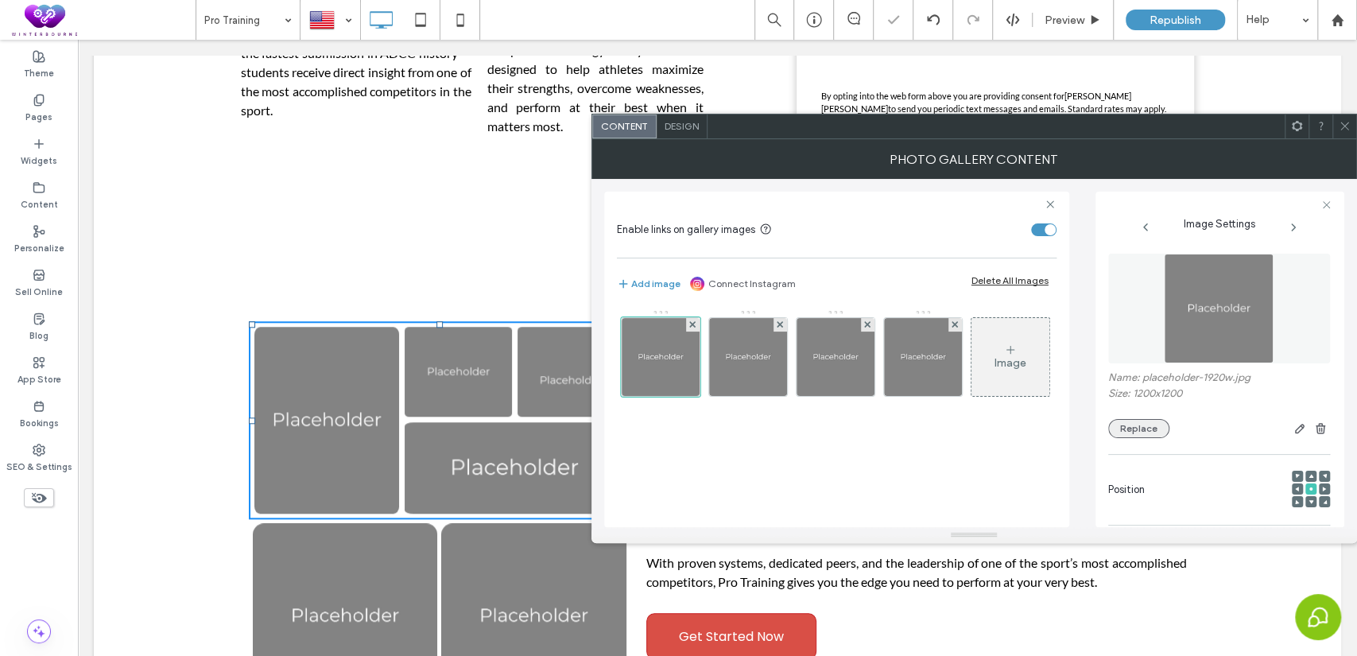
click at [1143, 424] on button "Replace" at bounding box center [1138, 428] width 61 height 19
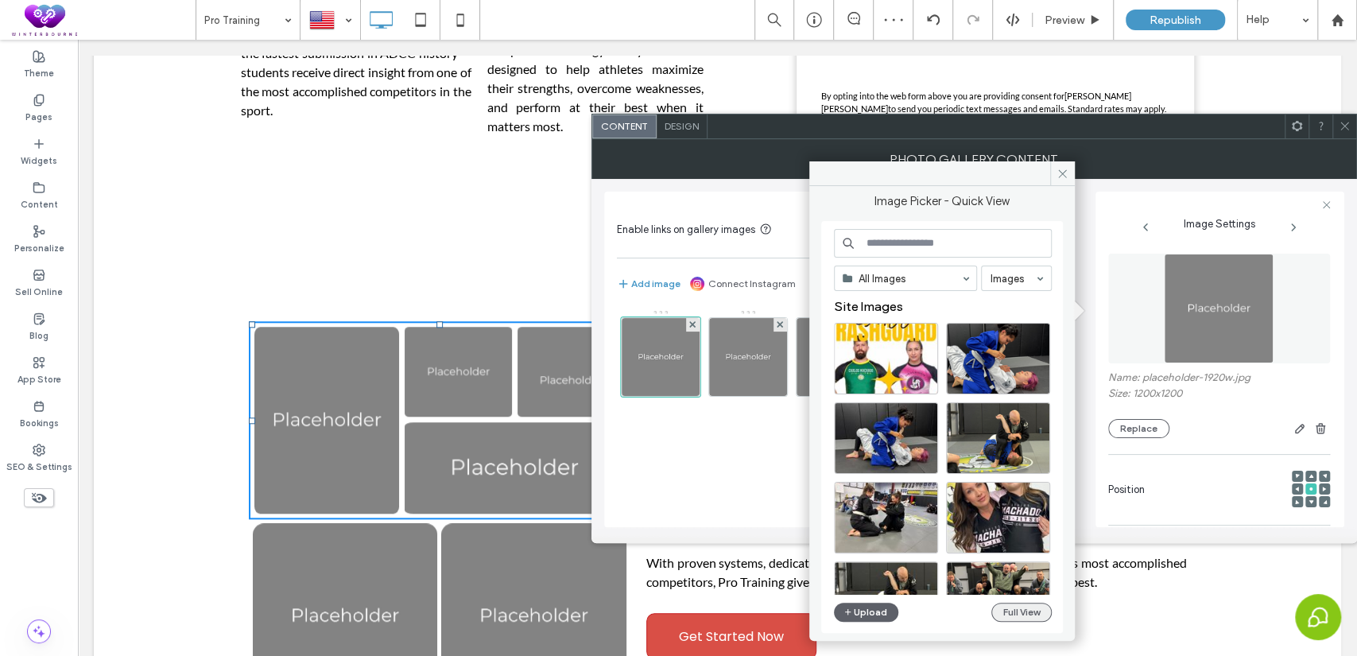
click at [1033, 606] on button "Full View" at bounding box center [1021, 612] width 60 height 19
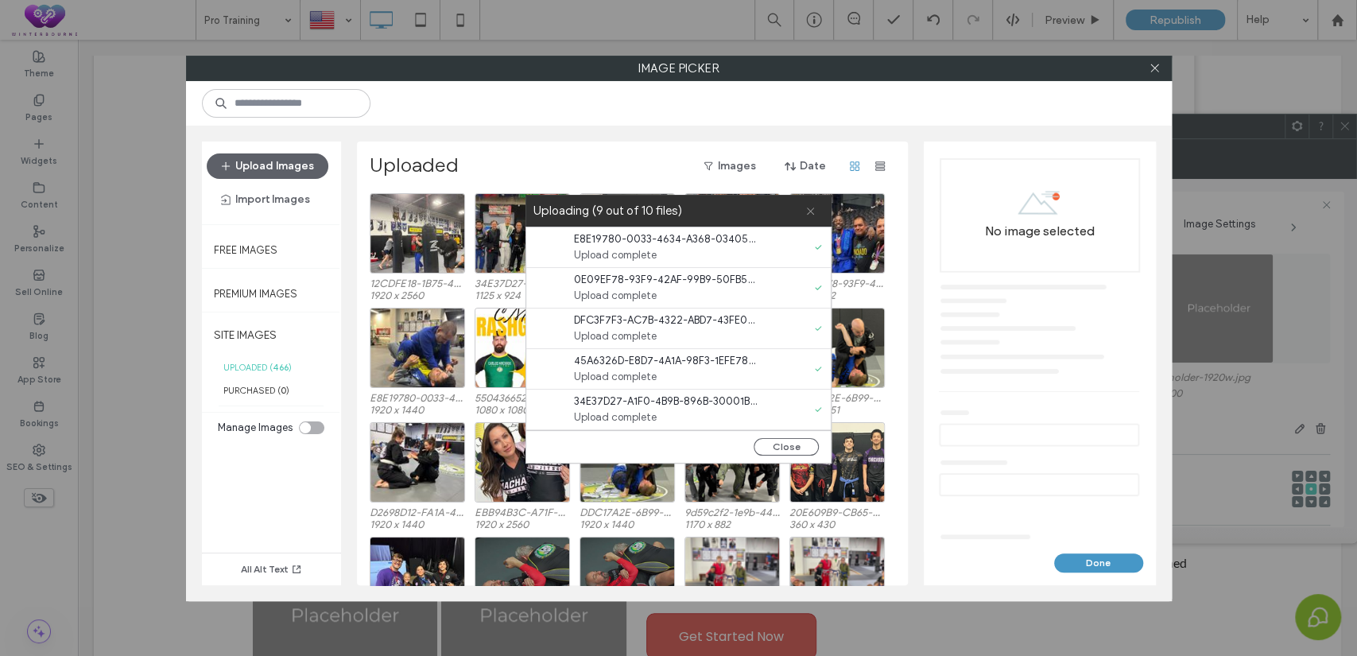
click at [812, 214] on icon at bounding box center [810, 211] width 10 height 10
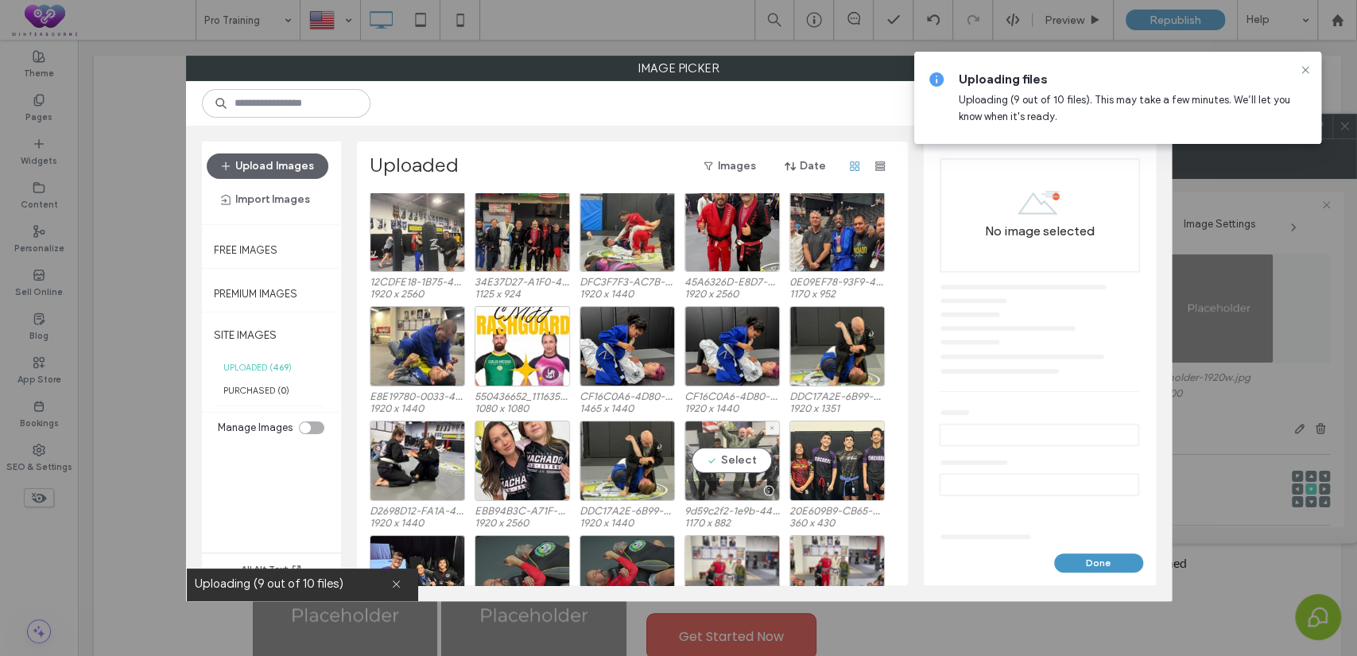
scroll to position [0, 0]
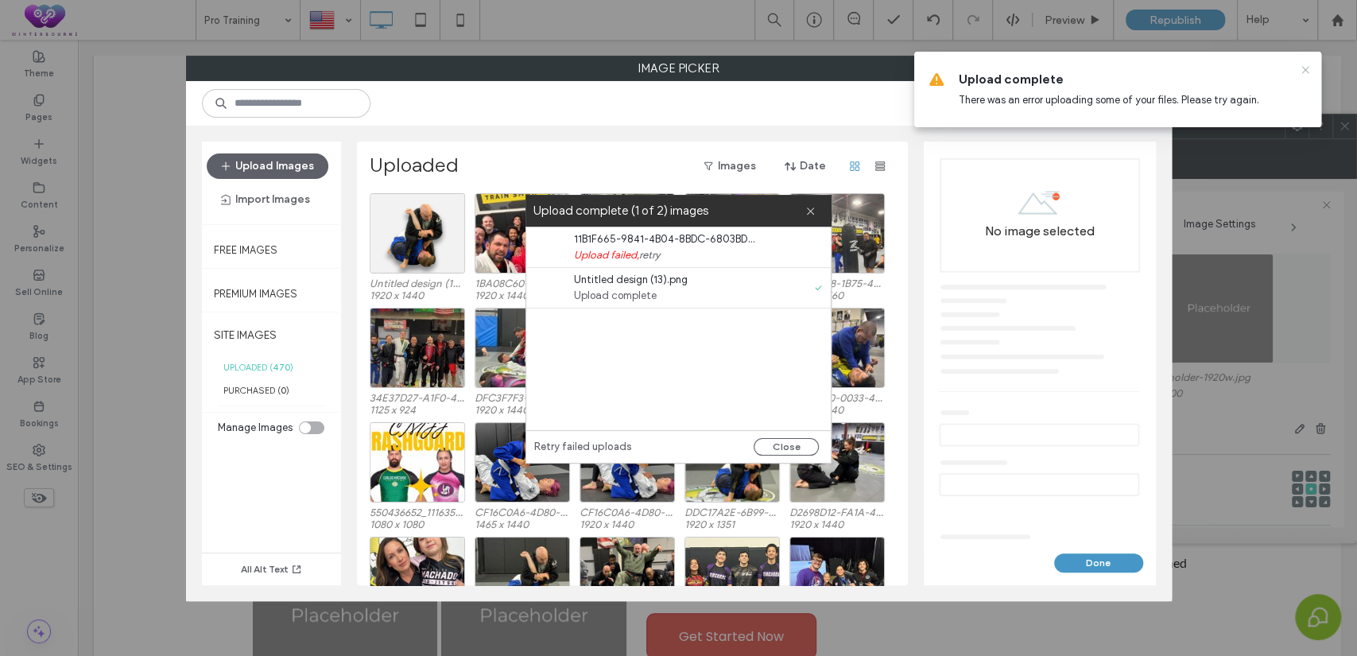
click at [1304, 68] on icon at bounding box center [1305, 70] width 13 height 13
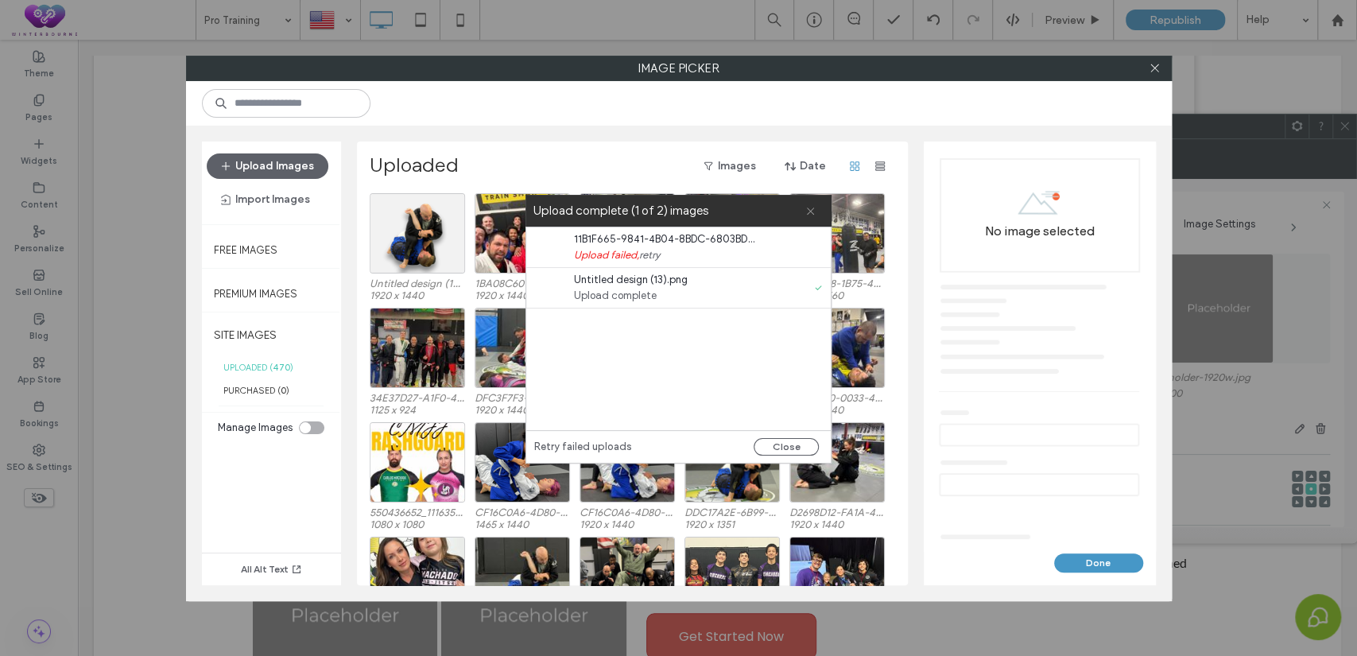
click at [812, 216] on span at bounding box center [810, 211] width 10 height 32
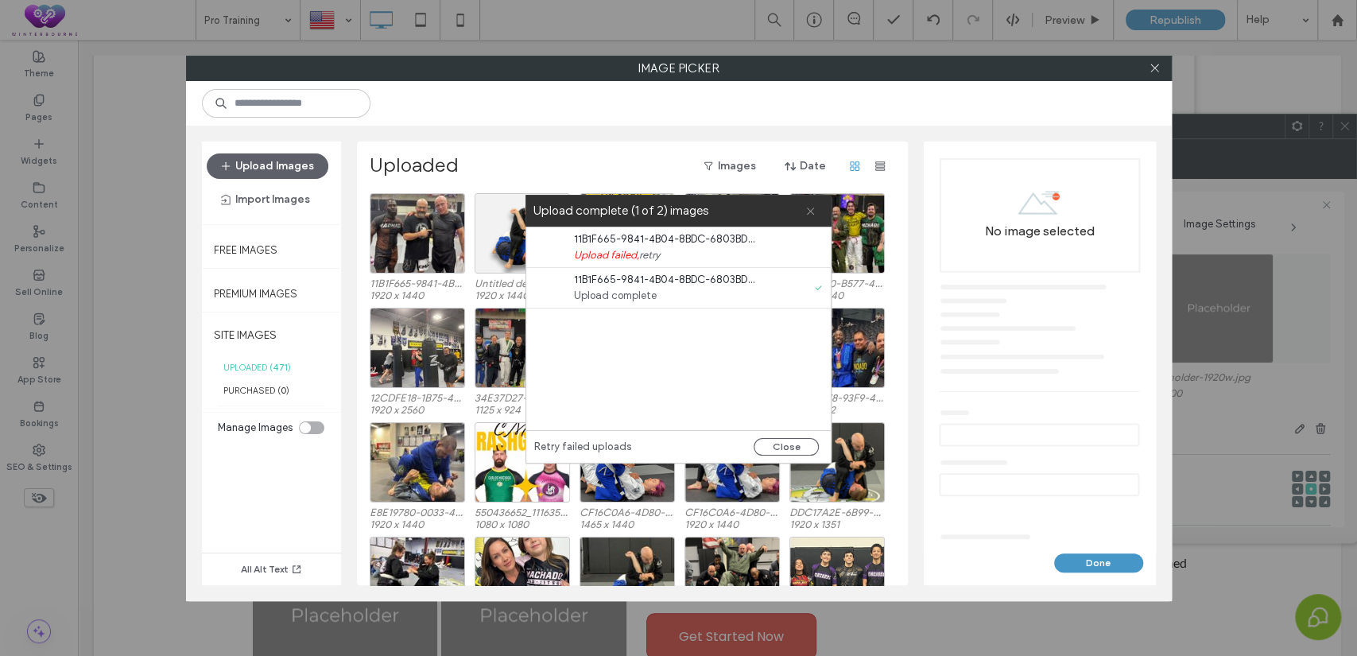
click at [808, 213] on use at bounding box center [810, 210] width 7 height 7
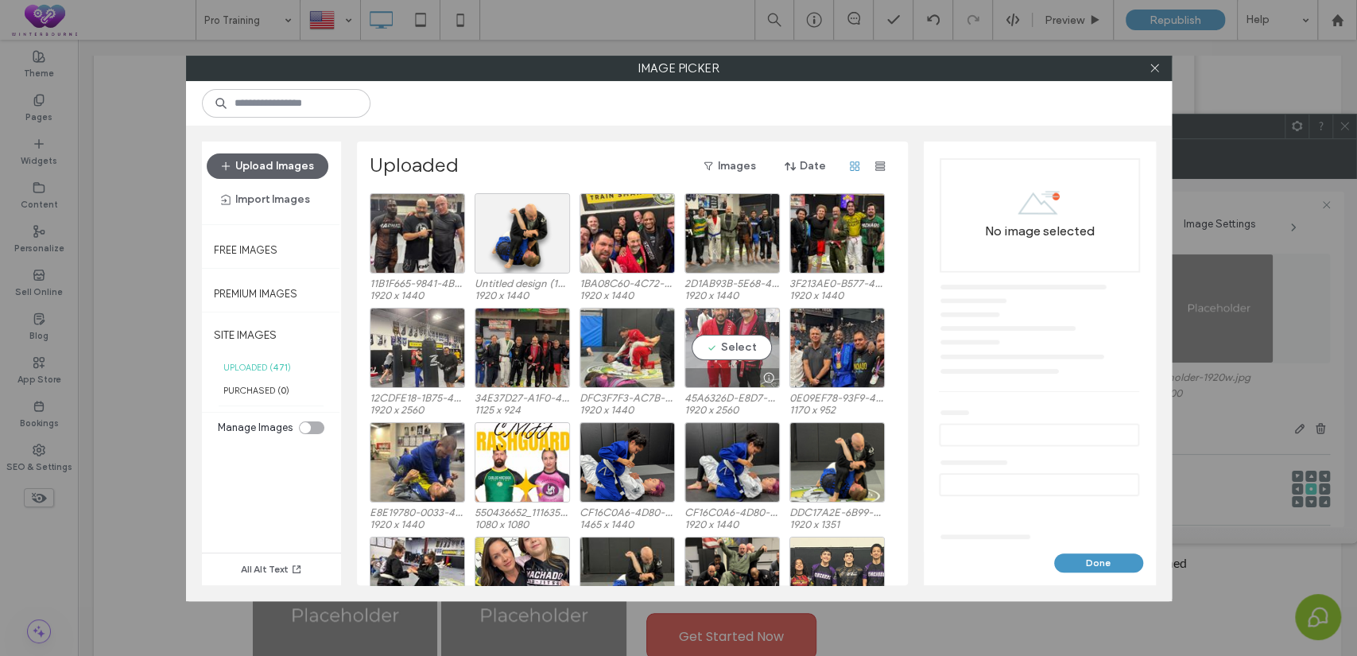
click at [728, 343] on div "Select" at bounding box center [731, 348] width 95 height 80
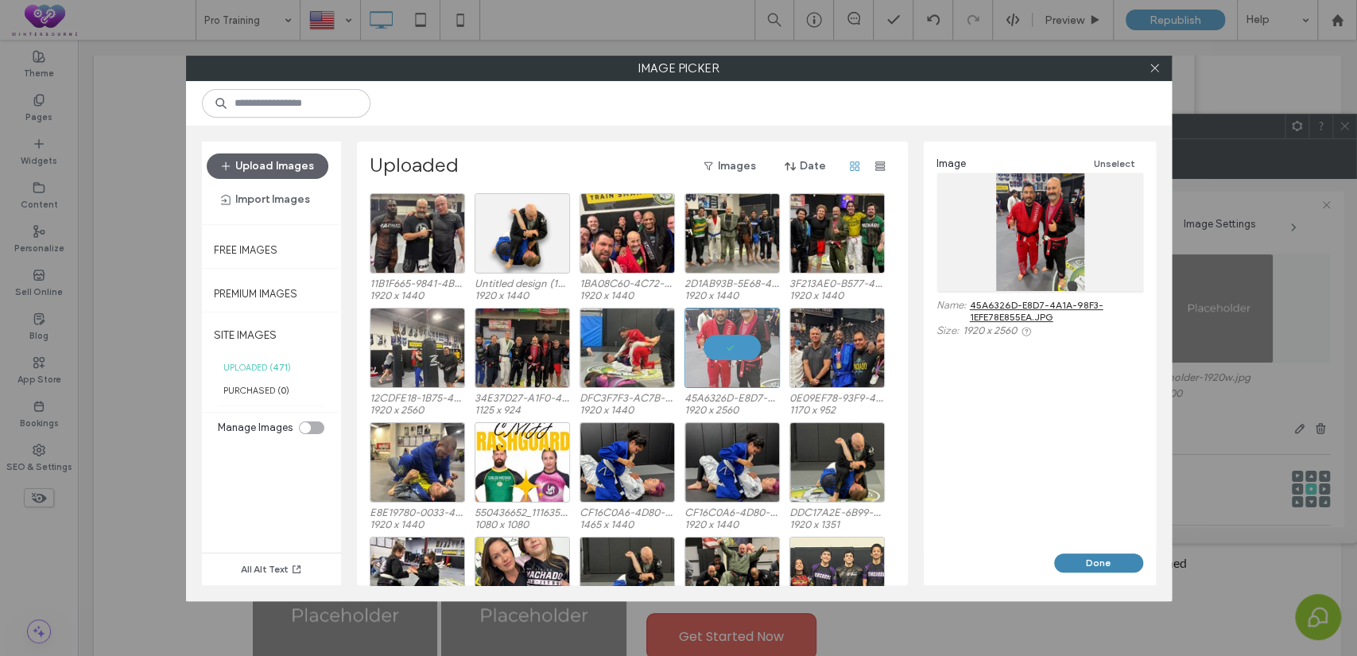
click at [1098, 554] on button "Done" at bounding box center [1098, 562] width 89 height 19
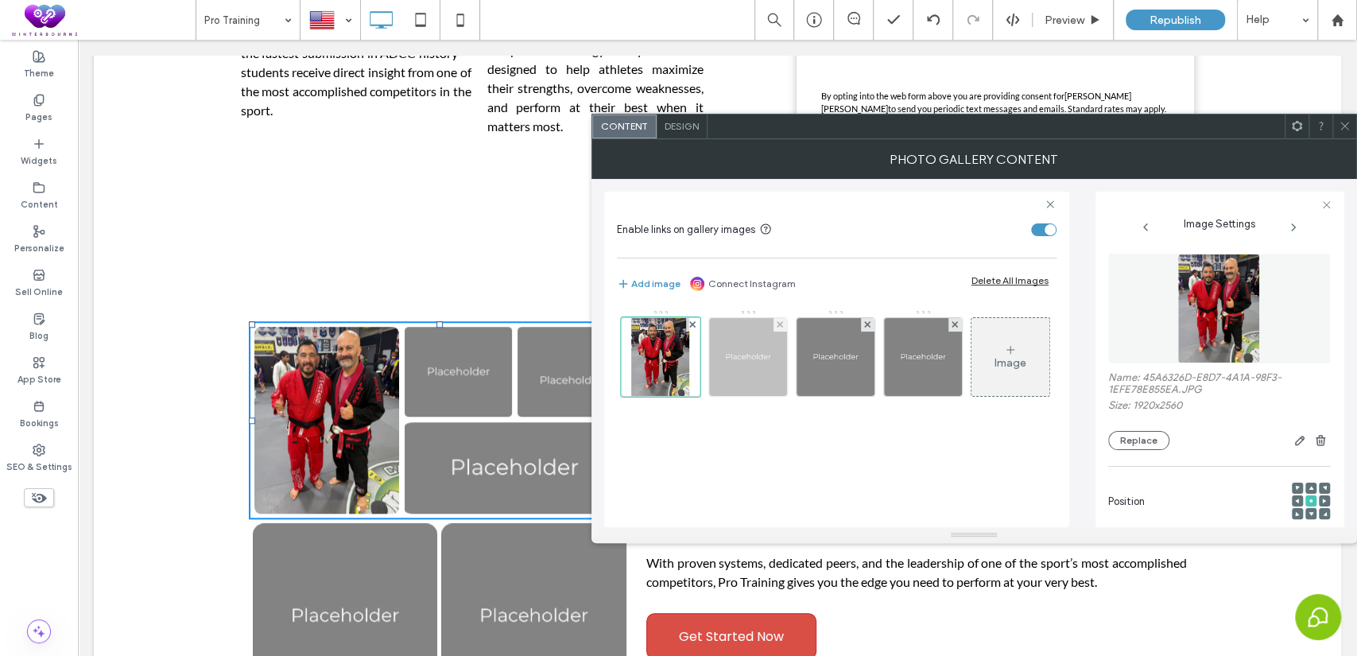
click at [751, 358] on img at bounding box center [748, 357] width 78 height 78
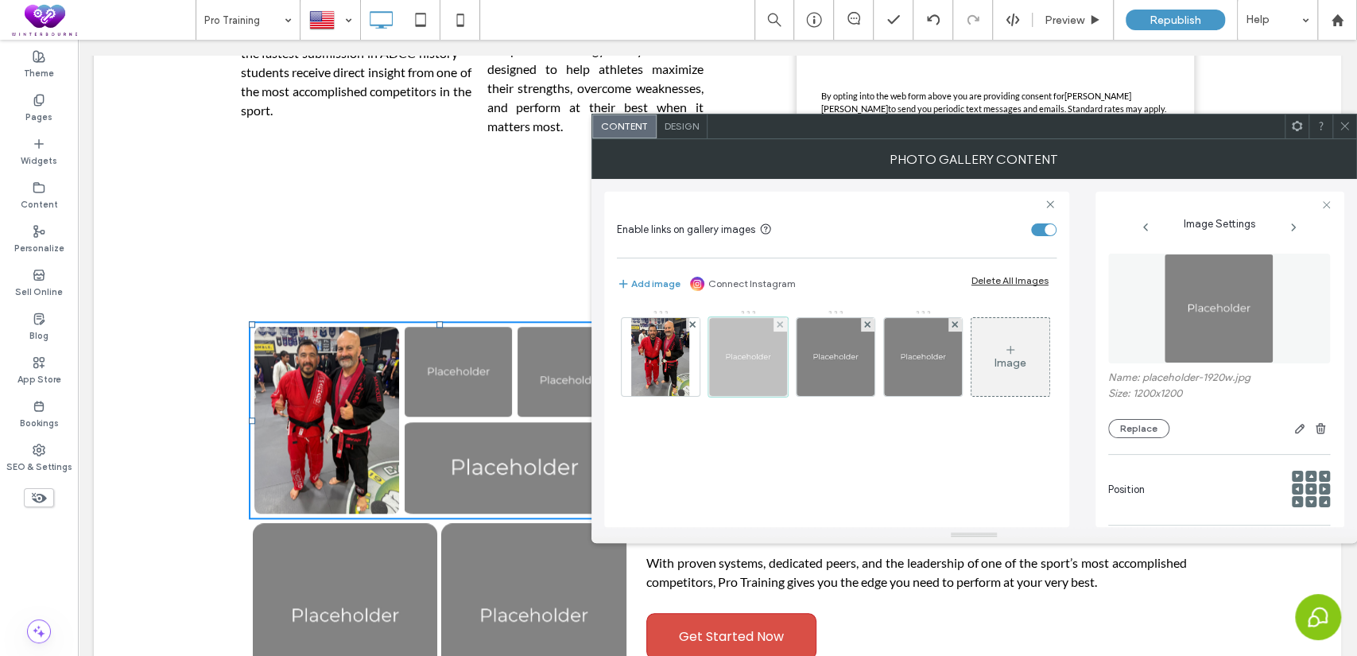
click at [766, 372] on div at bounding box center [747, 356] width 79 height 79
click at [756, 356] on div at bounding box center [747, 356] width 79 height 79
click at [1160, 430] on button "Replace" at bounding box center [1138, 428] width 61 height 19
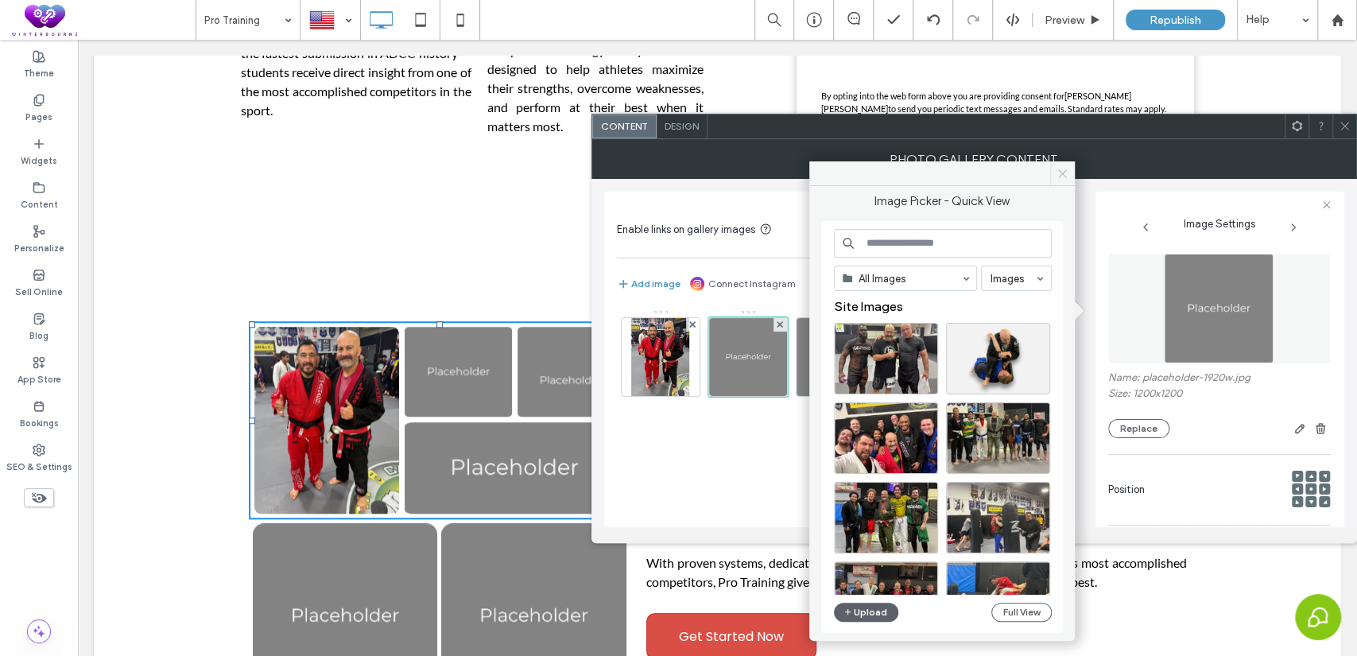
click at [1057, 176] on icon at bounding box center [1063, 174] width 12 height 12
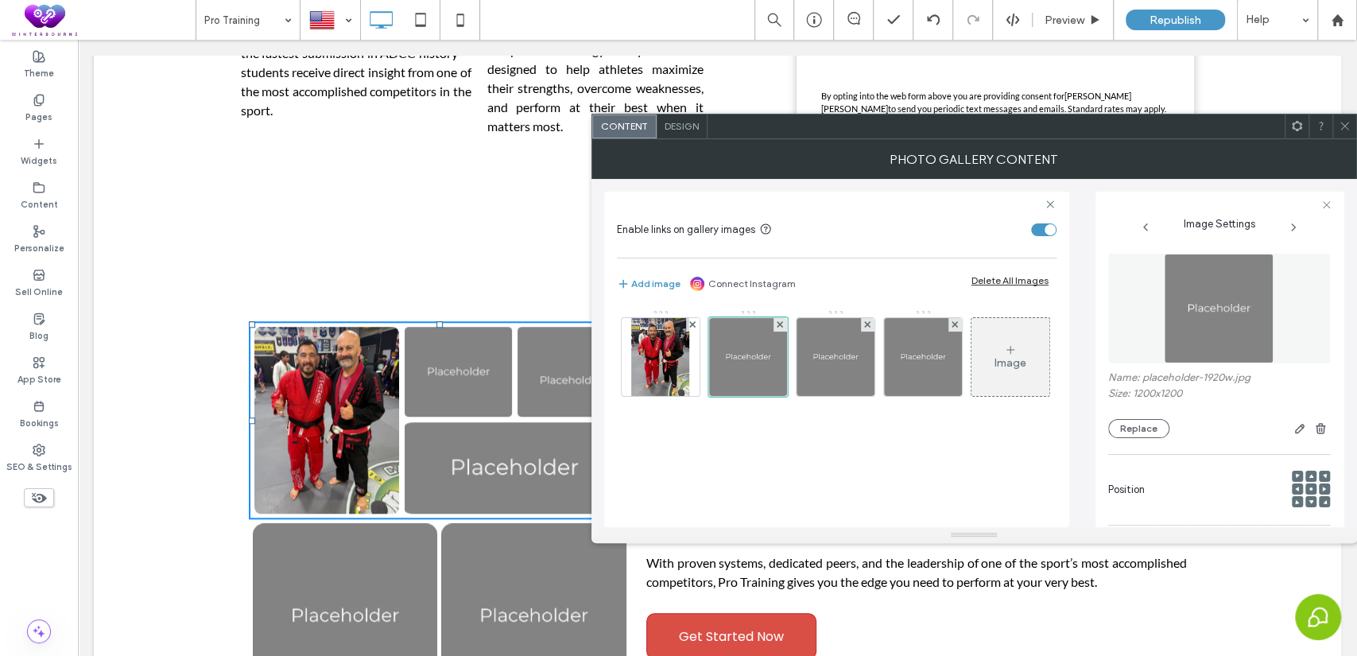
click at [1342, 117] on span at bounding box center [1345, 126] width 12 height 24
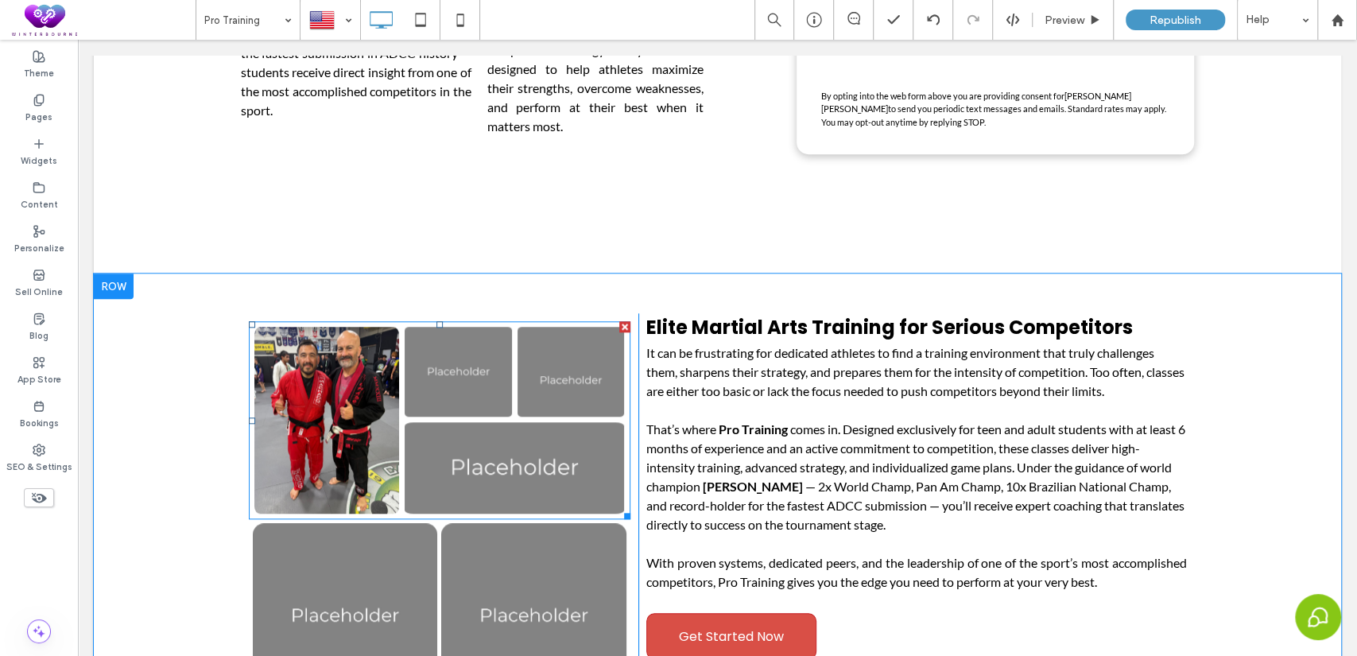
click at [444, 385] on link at bounding box center [458, 371] width 107 height 89
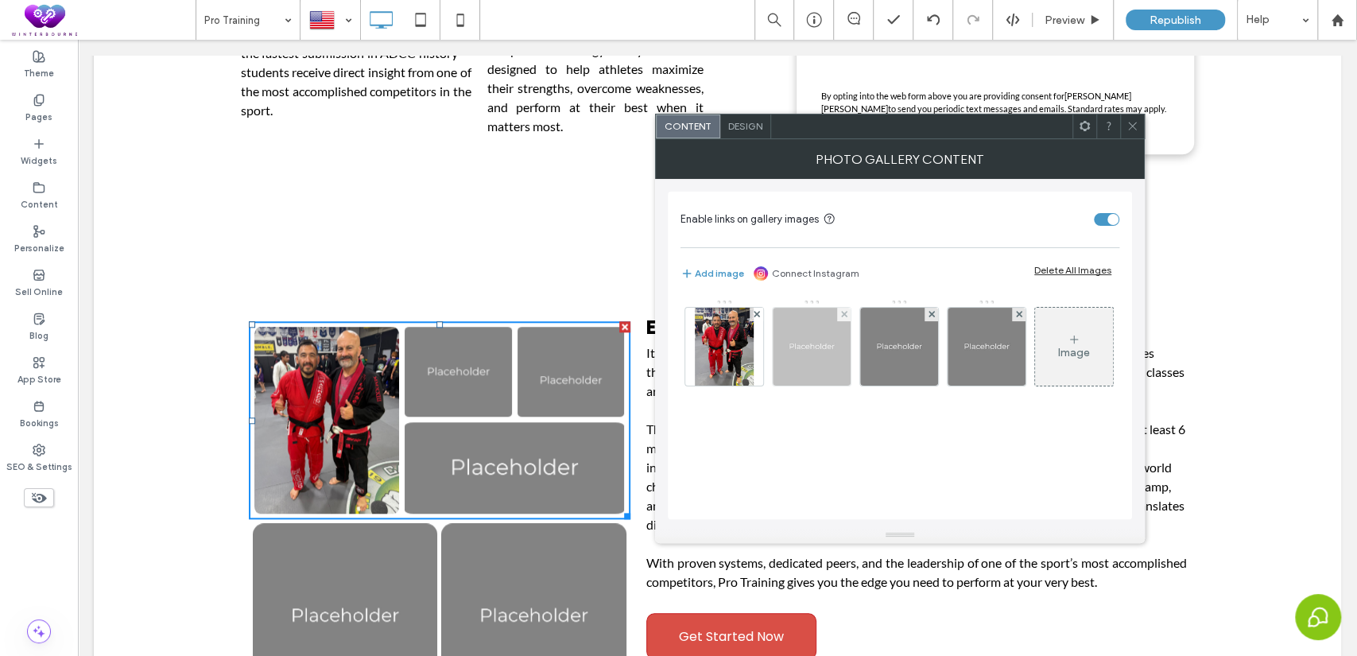
click at [809, 351] on img at bounding box center [812, 347] width 78 height 78
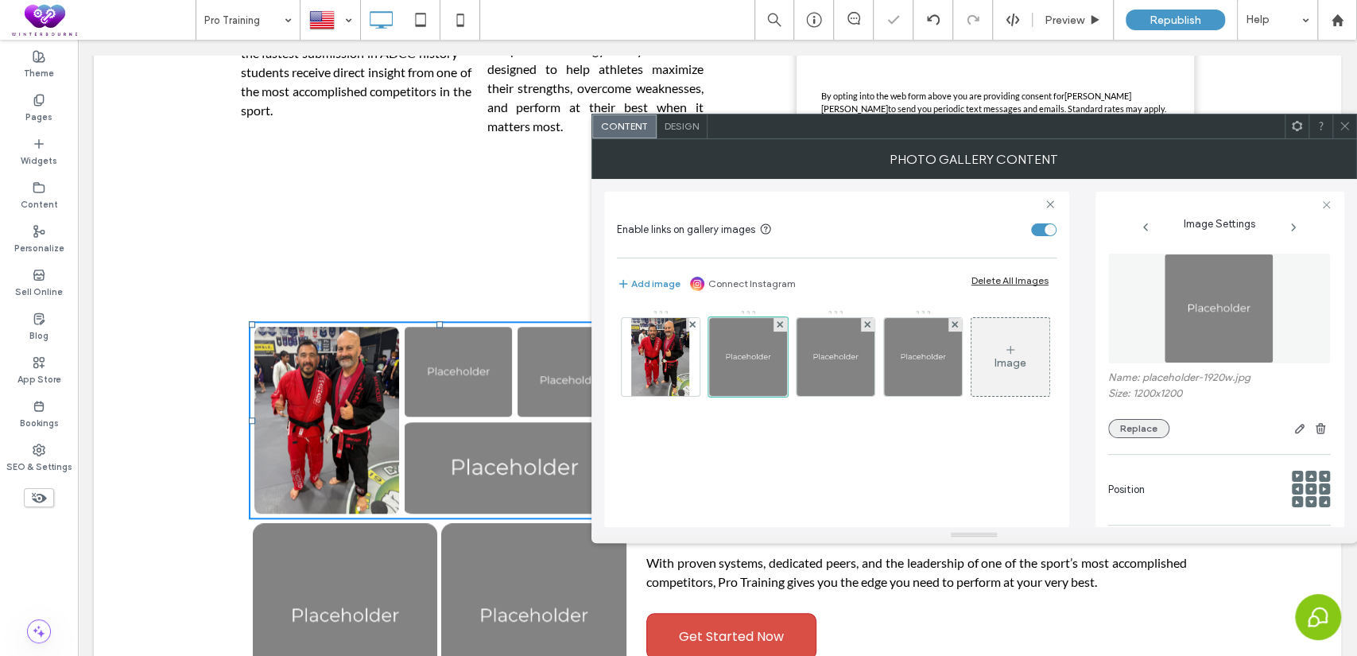
click at [1141, 434] on button "Replace" at bounding box center [1138, 428] width 61 height 19
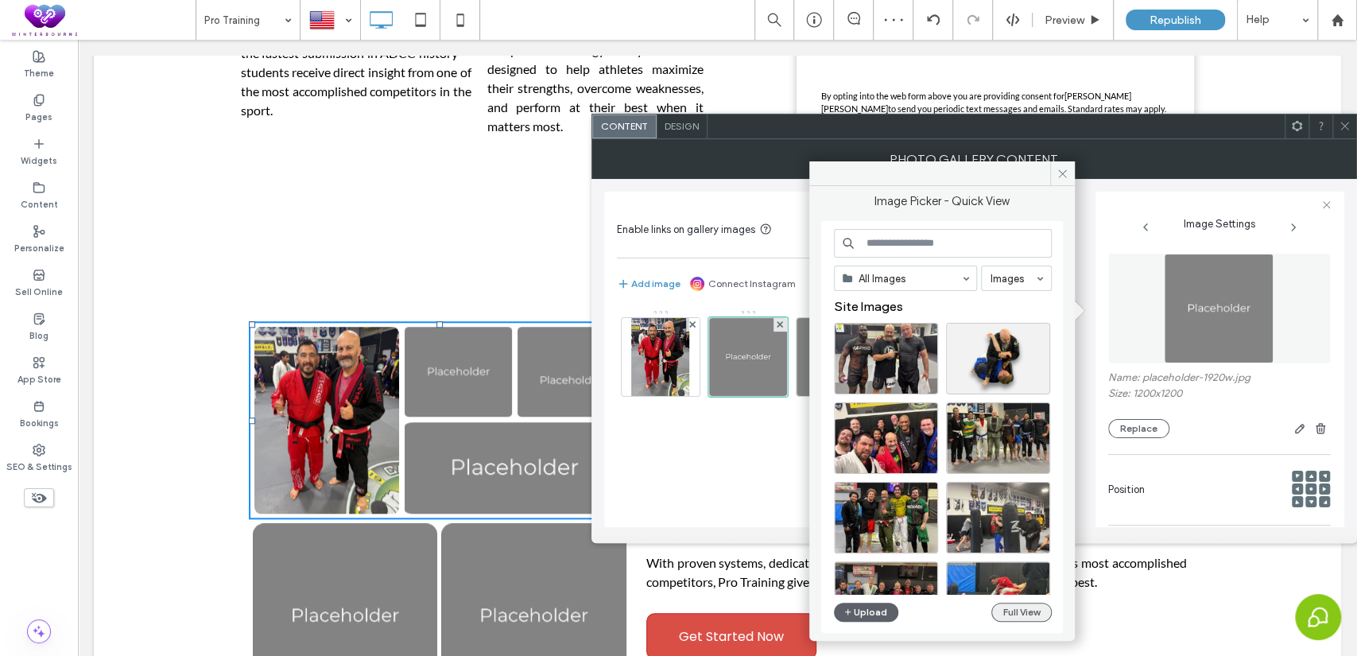
click at [1016, 603] on button "Full View" at bounding box center [1021, 612] width 60 height 19
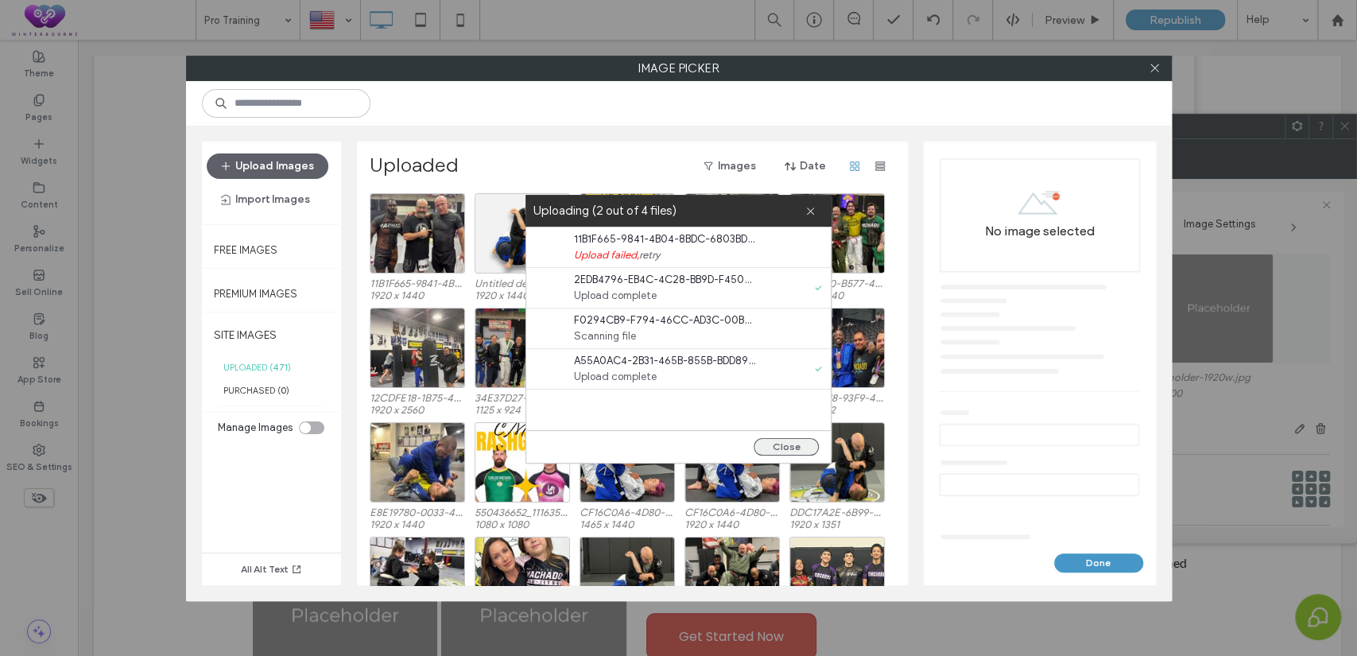
click at [781, 446] on button "Close" at bounding box center [786, 446] width 65 height 17
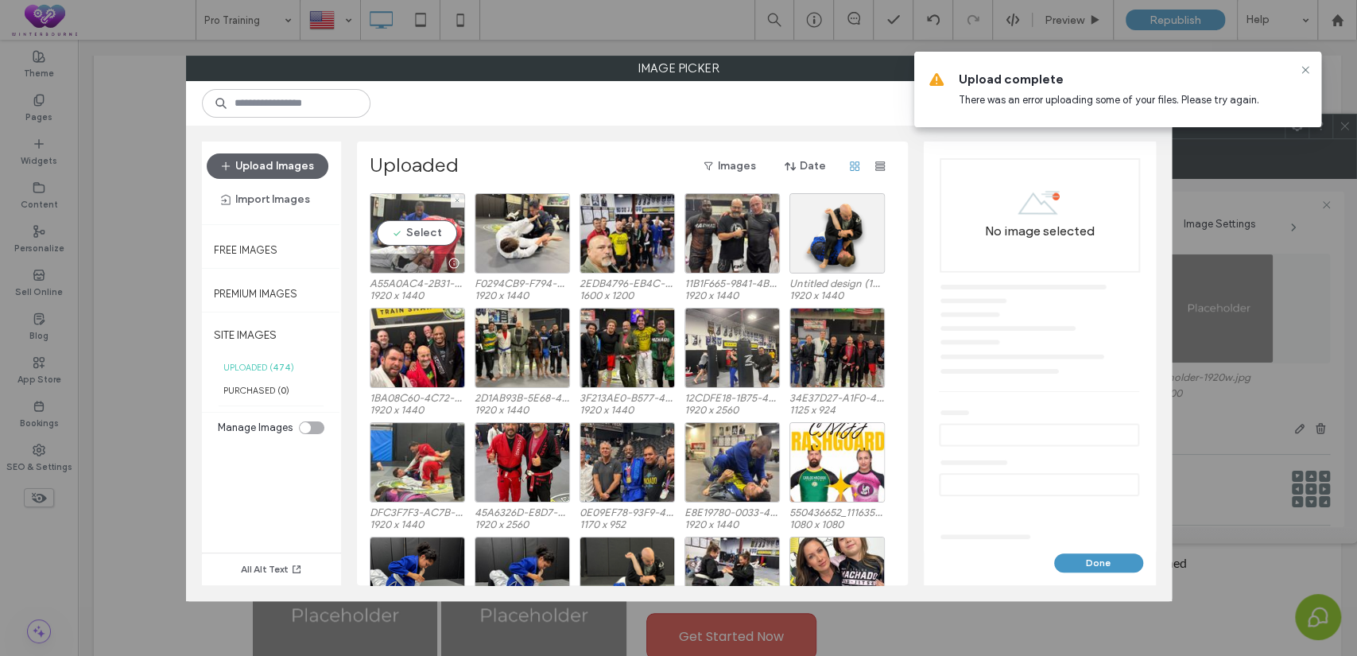
click at [413, 228] on div "Select" at bounding box center [417, 233] width 95 height 80
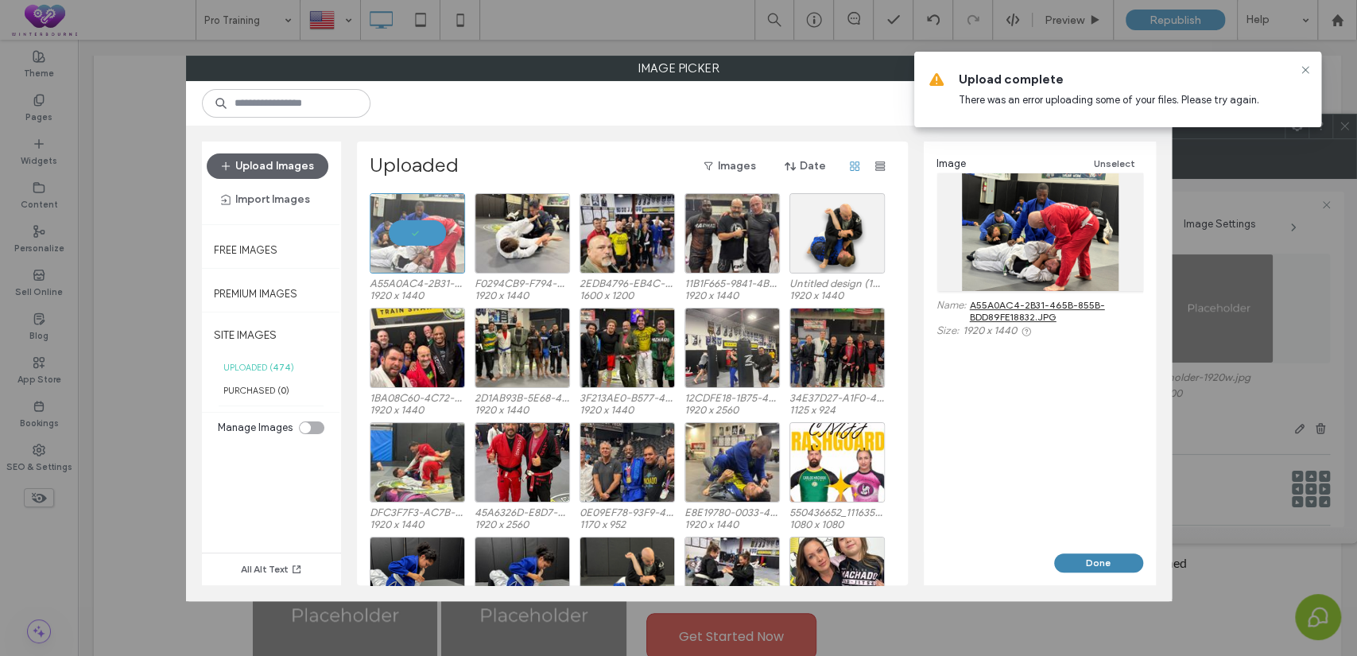
click at [1111, 566] on button "Done" at bounding box center [1098, 562] width 89 height 19
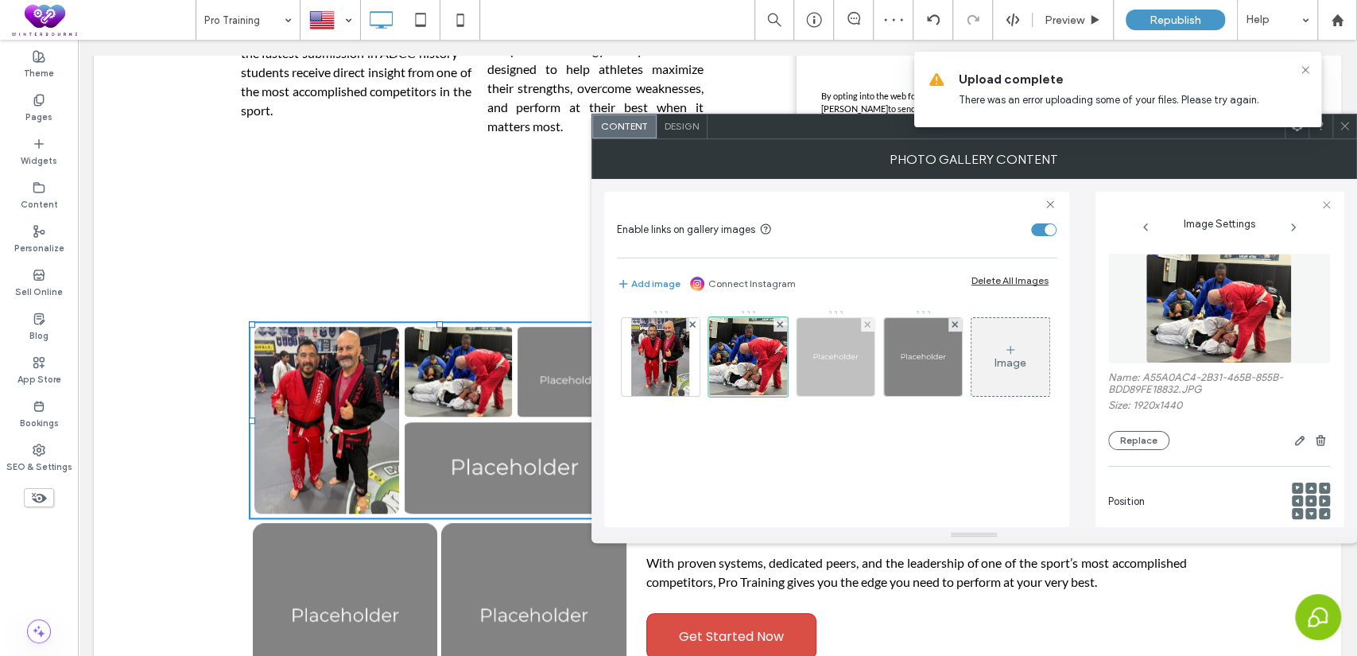
click at [826, 366] on img at bounding box center [836, 357] width 78 height 78
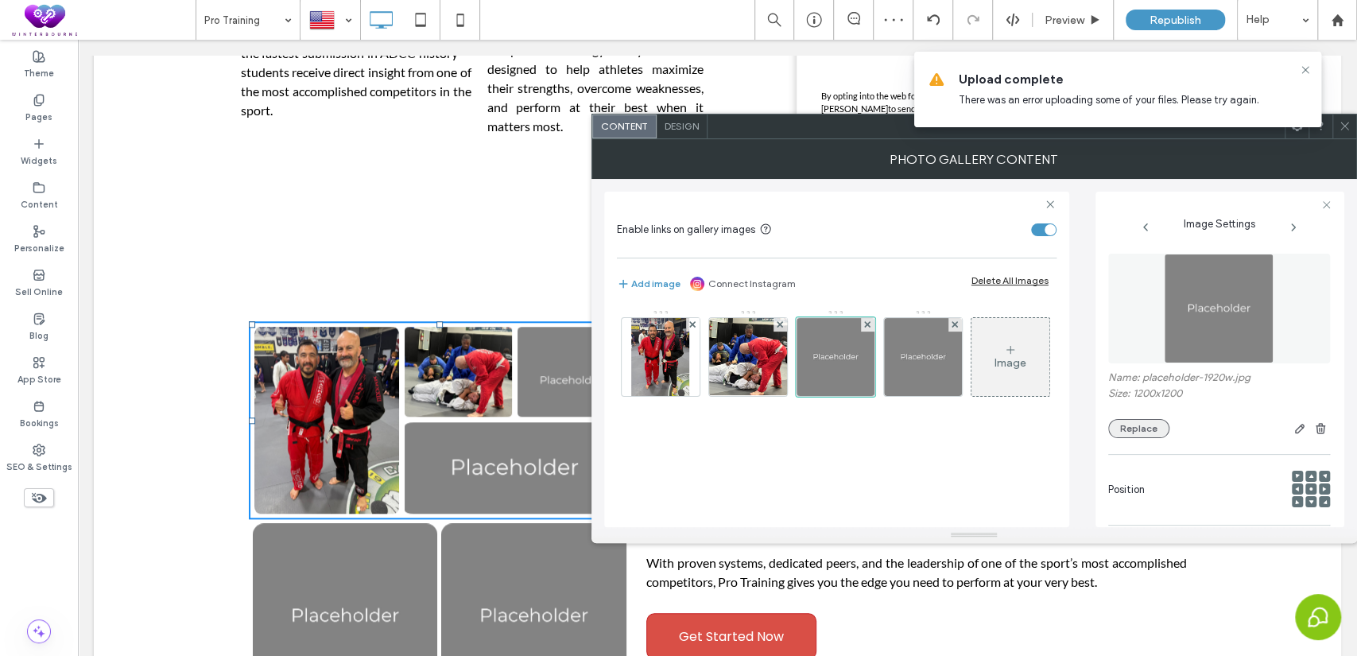
click at [1121, 428] on button "Replace" at bounding box center [1138, 428] width 61 height 19
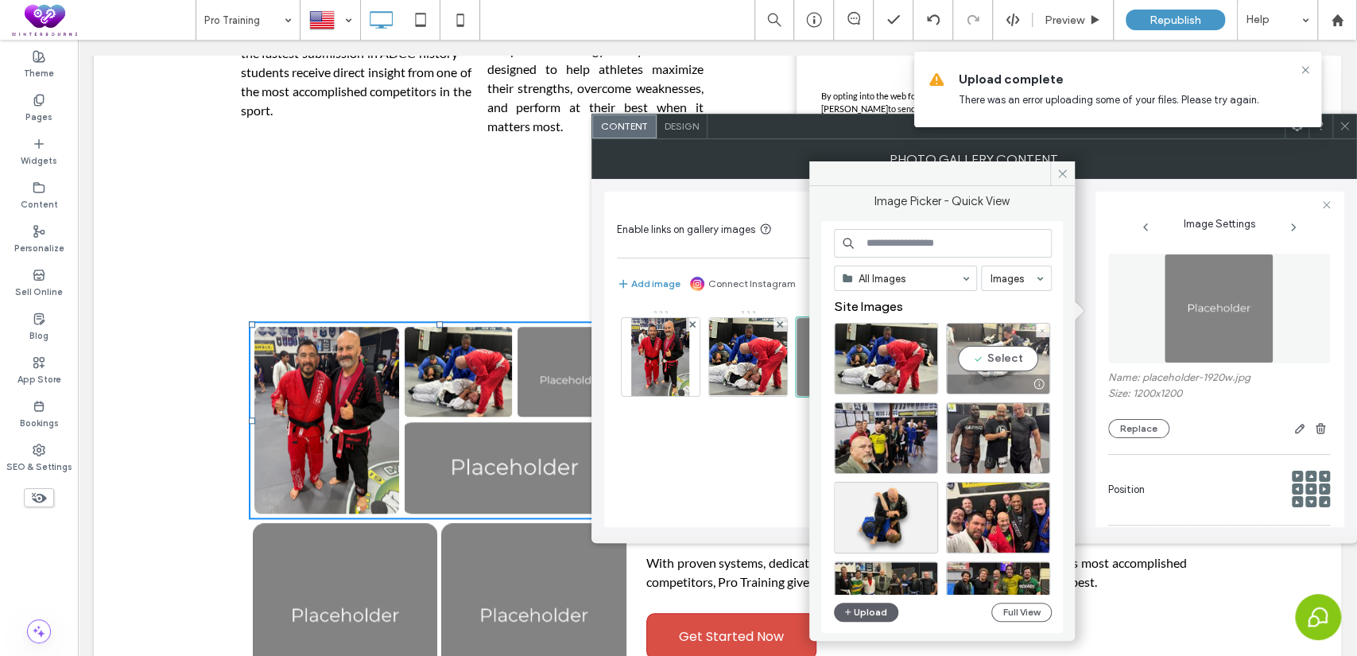
click at [979, 350] on div "Select" at bounding box center [998, 359] width 104 height 72
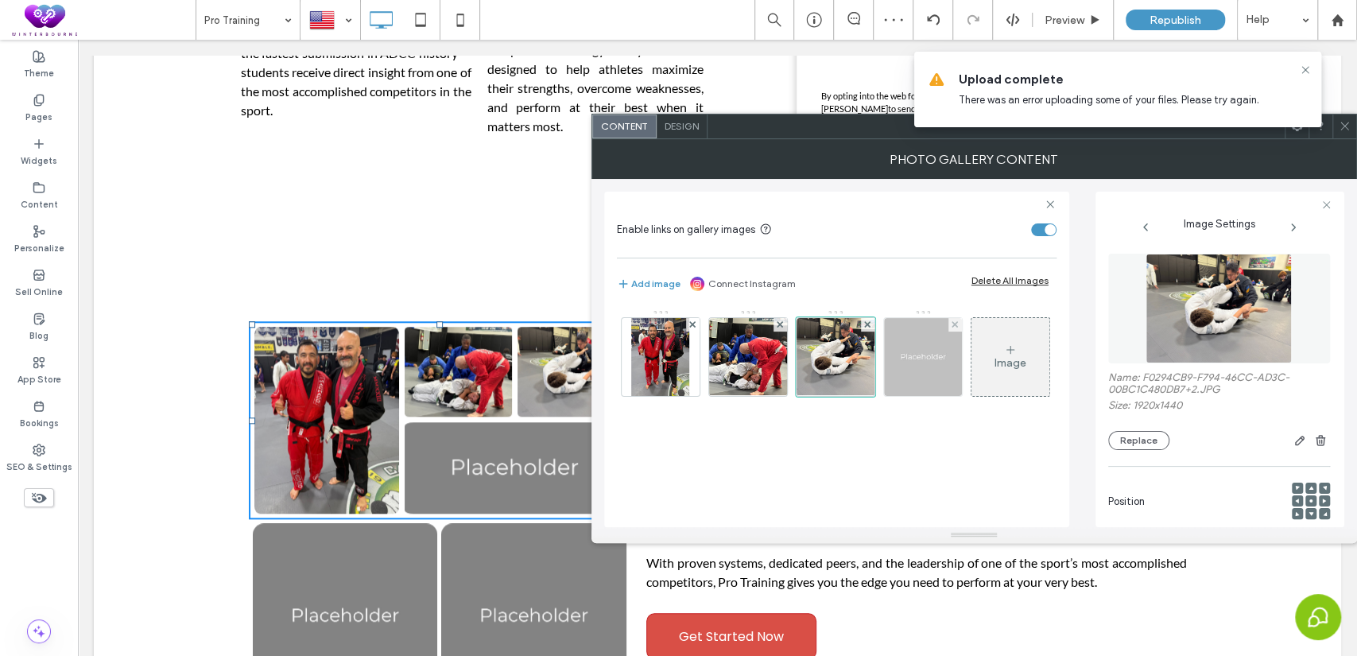
click at [916, 367] on img at bounding box center [923, 357] width 78 height 78
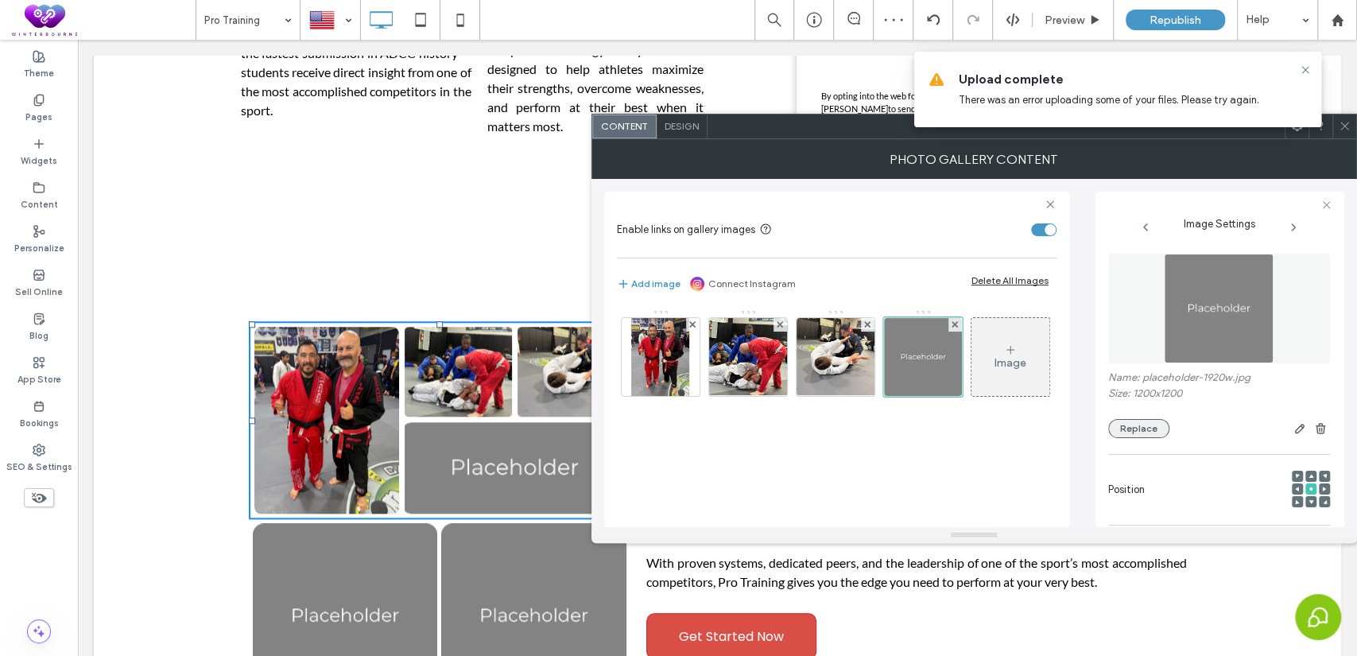
click at [1127, 436] on button "Replace" at bounding box center [1138, 428] width 61 height 19
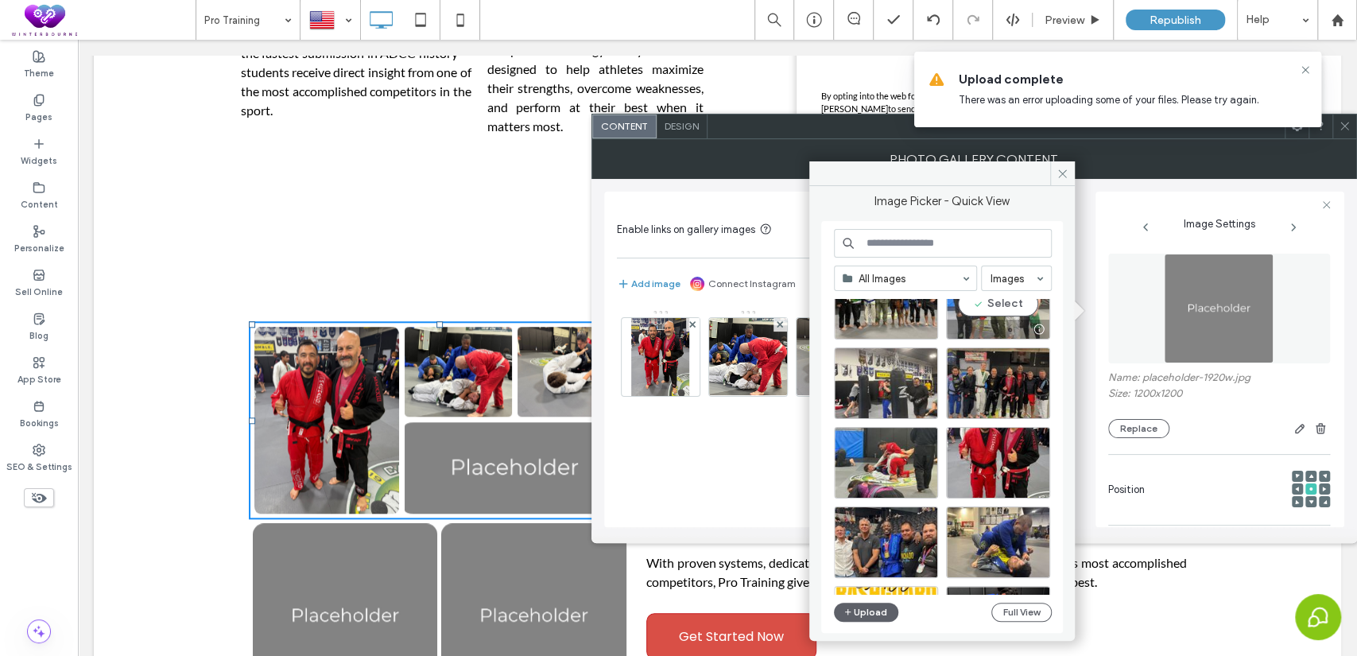
scroll to position [294, 0]
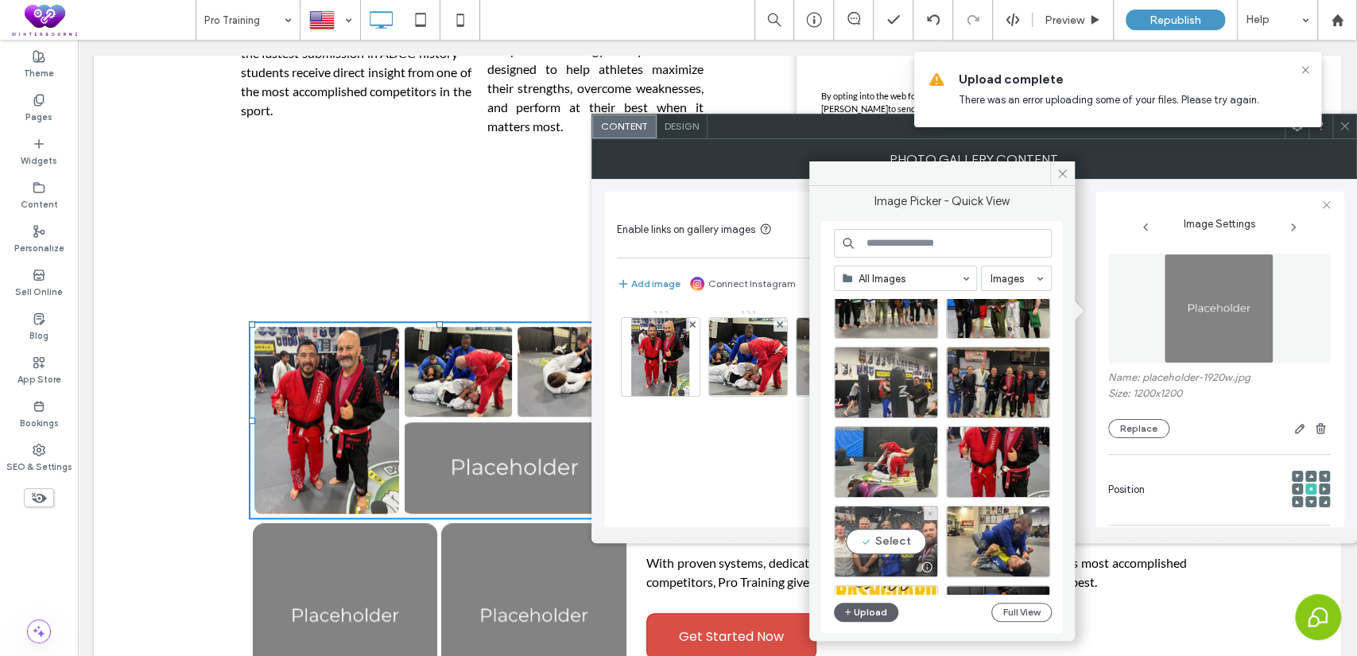
click at [884, 545] on div "Select" at bounding box center [886, 542] width 104 height 72
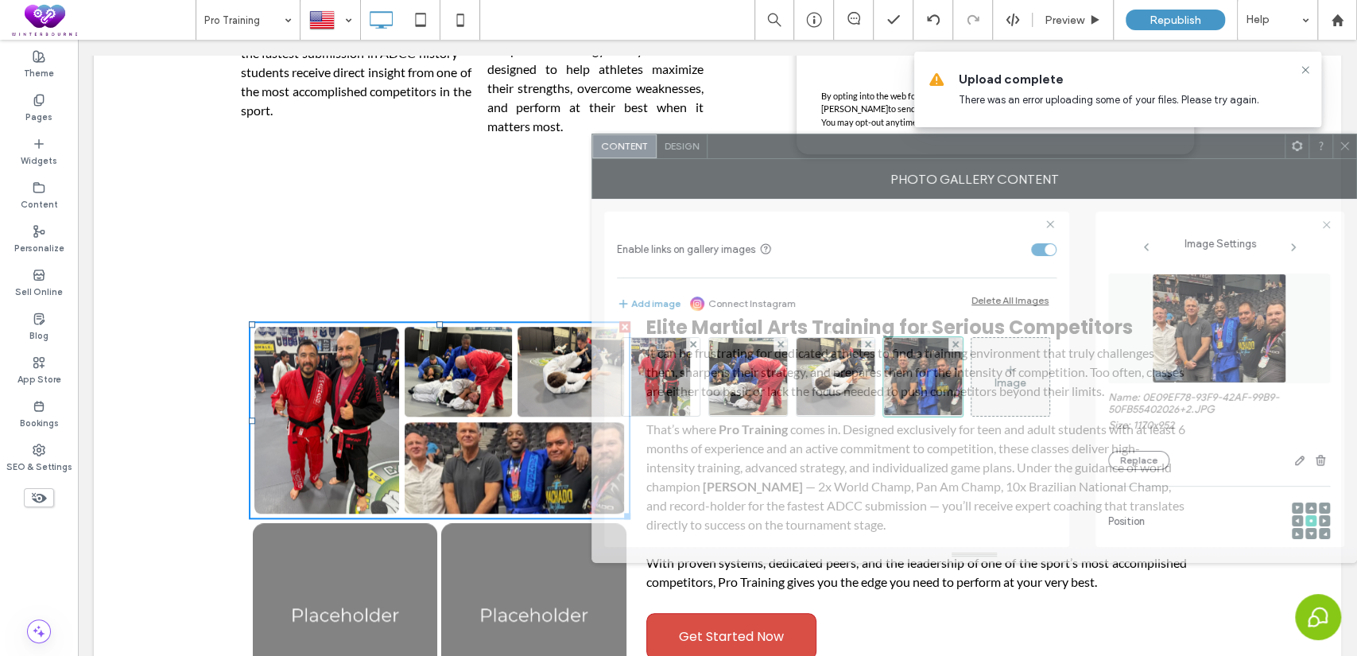
drag, startPoint x: 756, startPoint y: 138, endPoint x: 814, endPoint y: 157, distance: 61.3
click at [814, 157] on div at bounding box center [996, 146] width 577 height 24
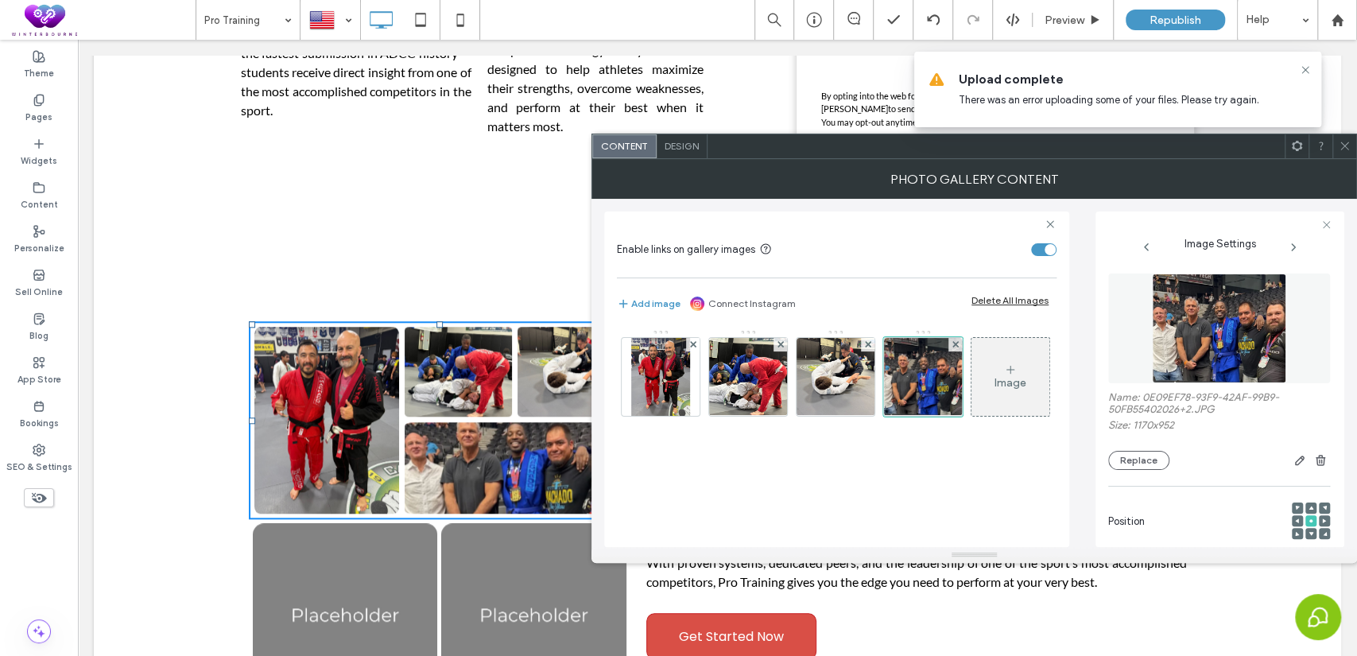
click at [1340, 140] on icon at bounding box center [1345, 146] width 12 height 12
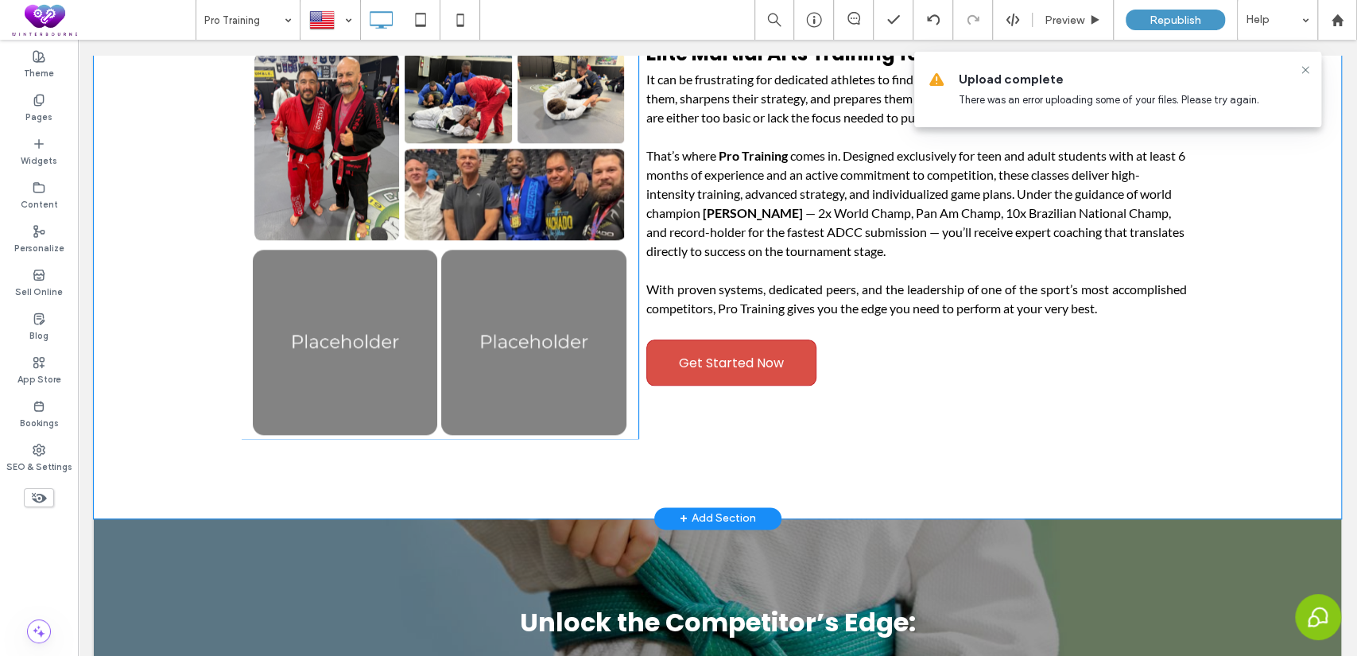
scroll to position [1177, 0]
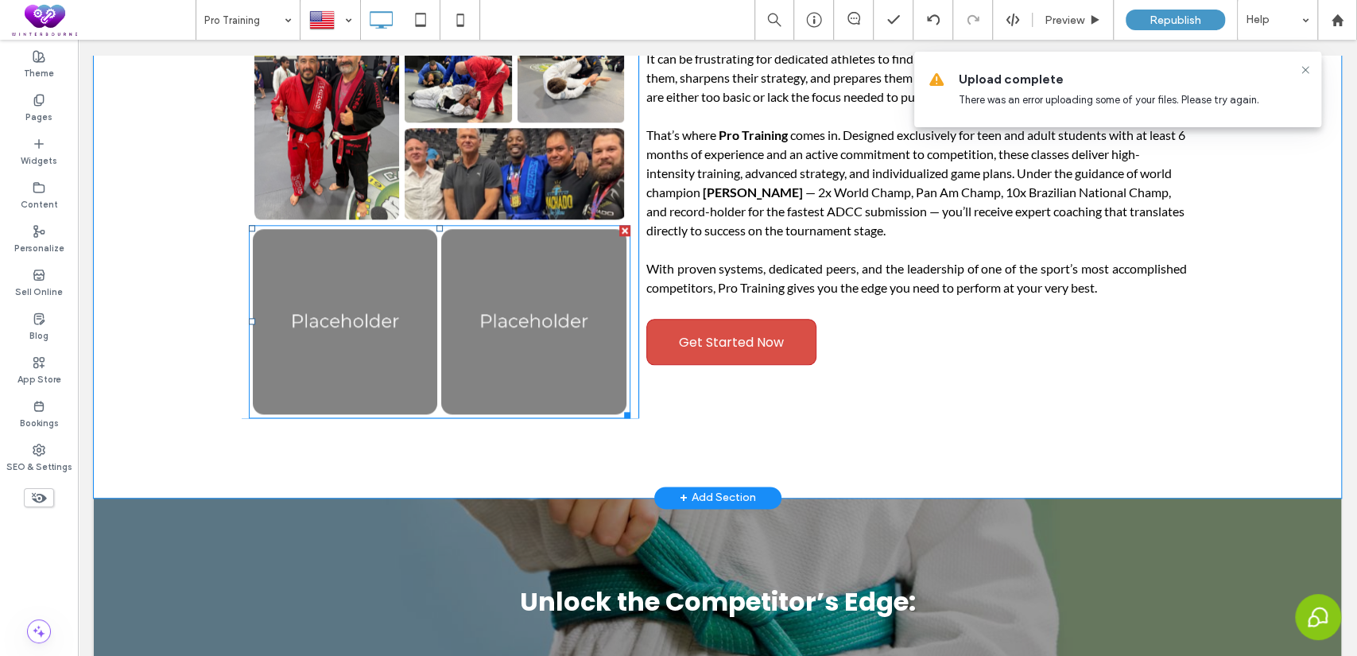
click at [253, 297] on link at bounding box center [345, 321] width 185 height 185
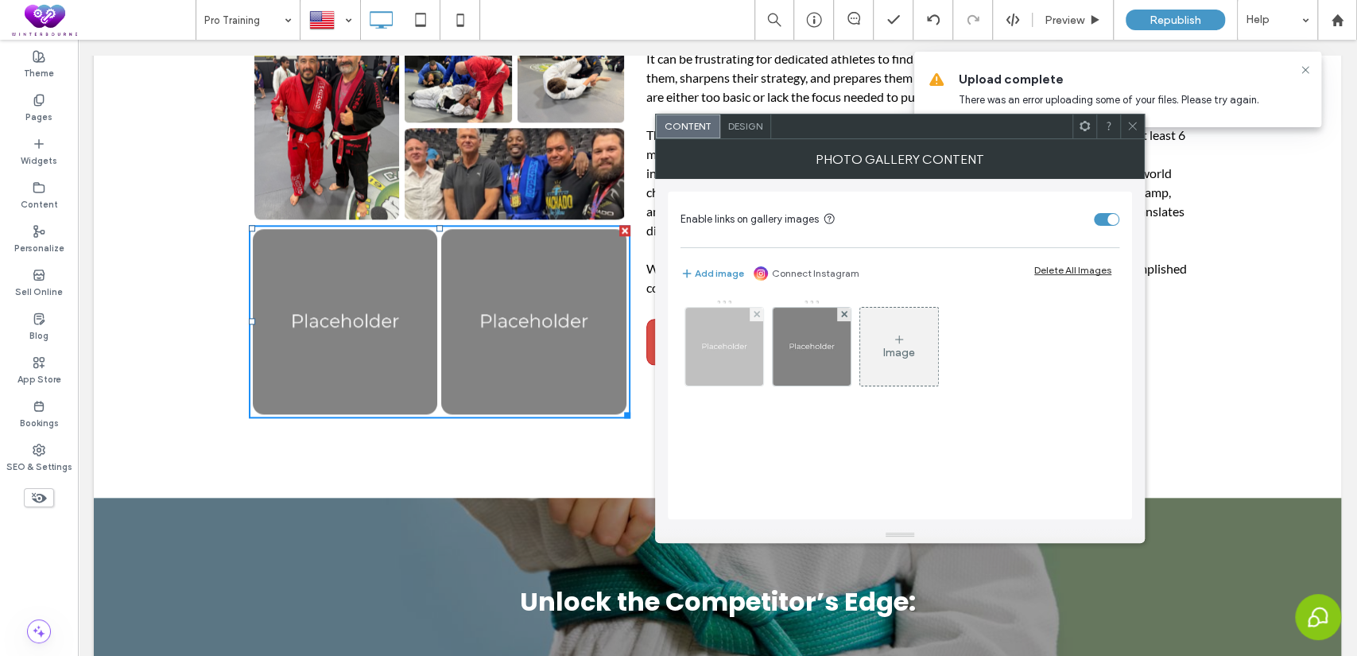
click at [714, 358] on img at bounding box center [724, 347] width 78 height 78
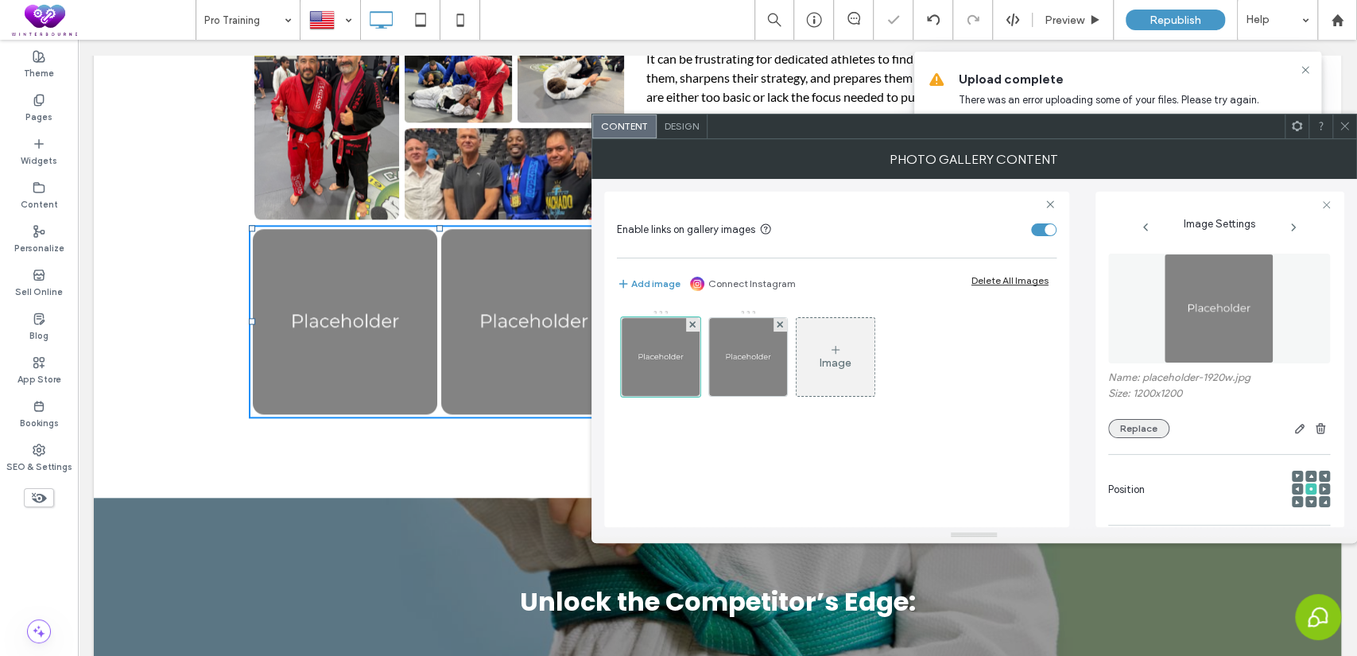
click at [1120, 435] on button "Replace" at bounding box center [1138, 428] width 61 height 19
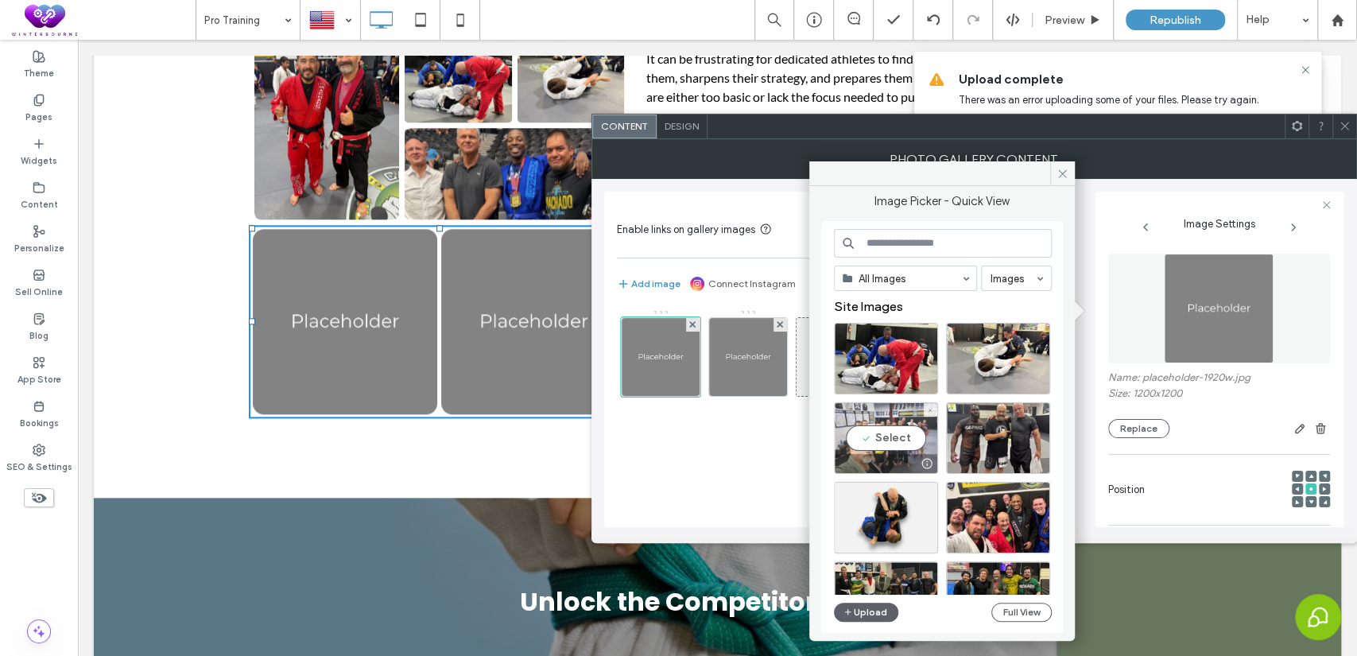
click at [884, 426] on div "Select" at bounding box center [886, 438] width 104 height 72
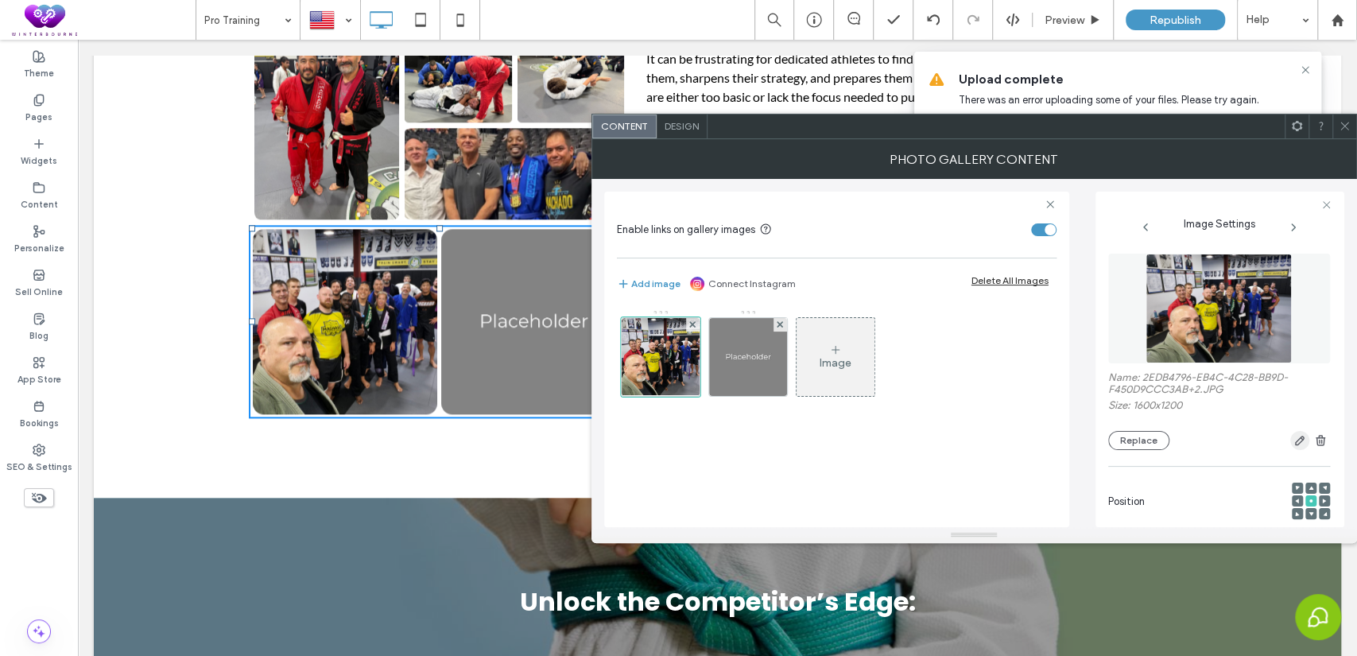
click at [1295, 444] on use "button" at bounding box center [1300, 441] width 10 height 10
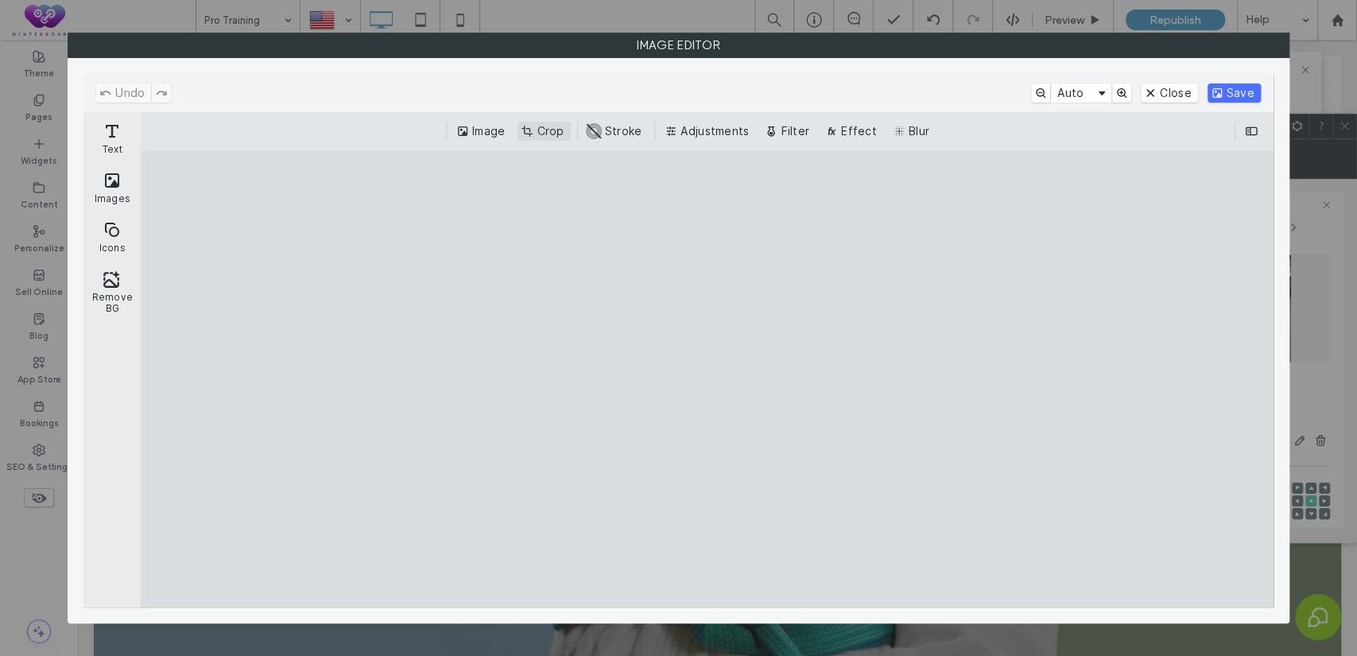
click at [560, 133] on button "Crop" at bounding box center [544, 131] width 52 height 19
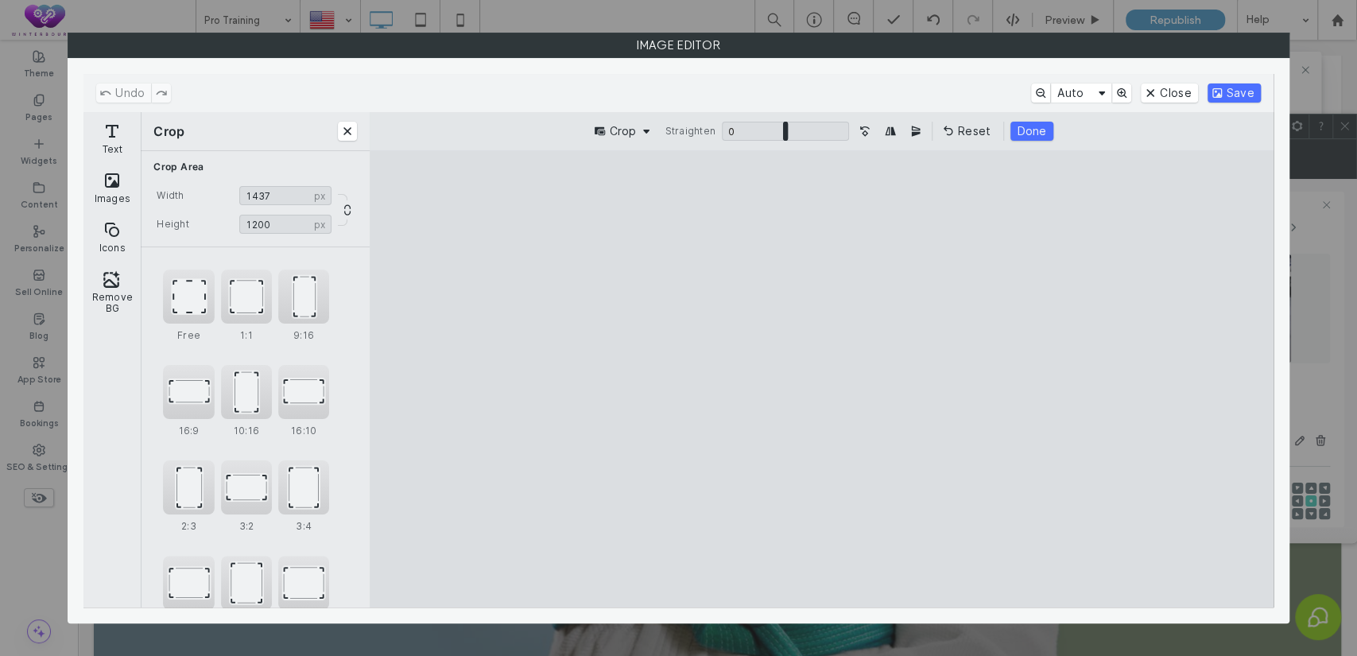
drag, startPoint x: 577, startPoint y: 374, endPoint x: 626, endPoint y: 386, distance: 50.7
click at [821, 379] on cesdk-canvas "Editor canvas" at bounding box center [821, 379] width 0 height 0
click at [247, 305] on div "1:1" at bounding box center [246, 297] width 51 height 54
type input "****"
drag, startPoint x: 774, startPoint y: 423, endPoint x: 752, endPoint y: 425, distance: 21.5
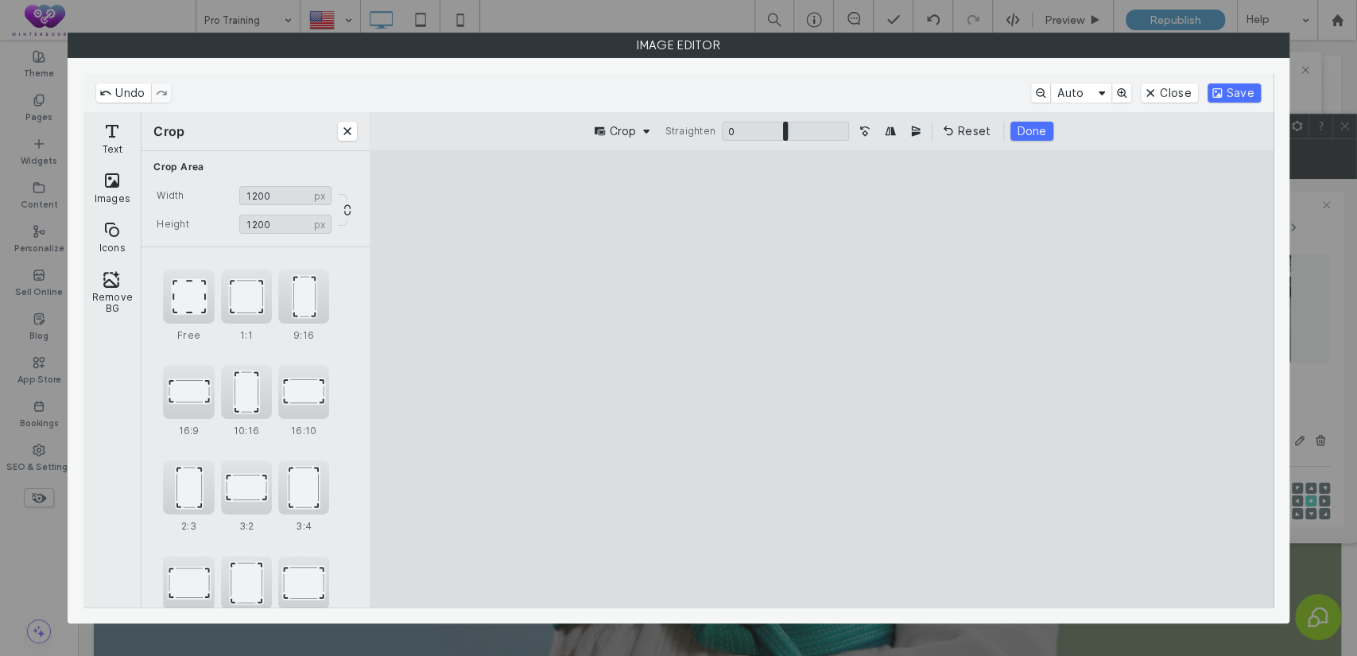
click at [821, 379] on cesdk-canvas "Editor canvas" at bounding box center [821, 379] width 0 height 0
click at [1227, 83] on button "Save" at bounding box center [1234, 92] width 53 height 19
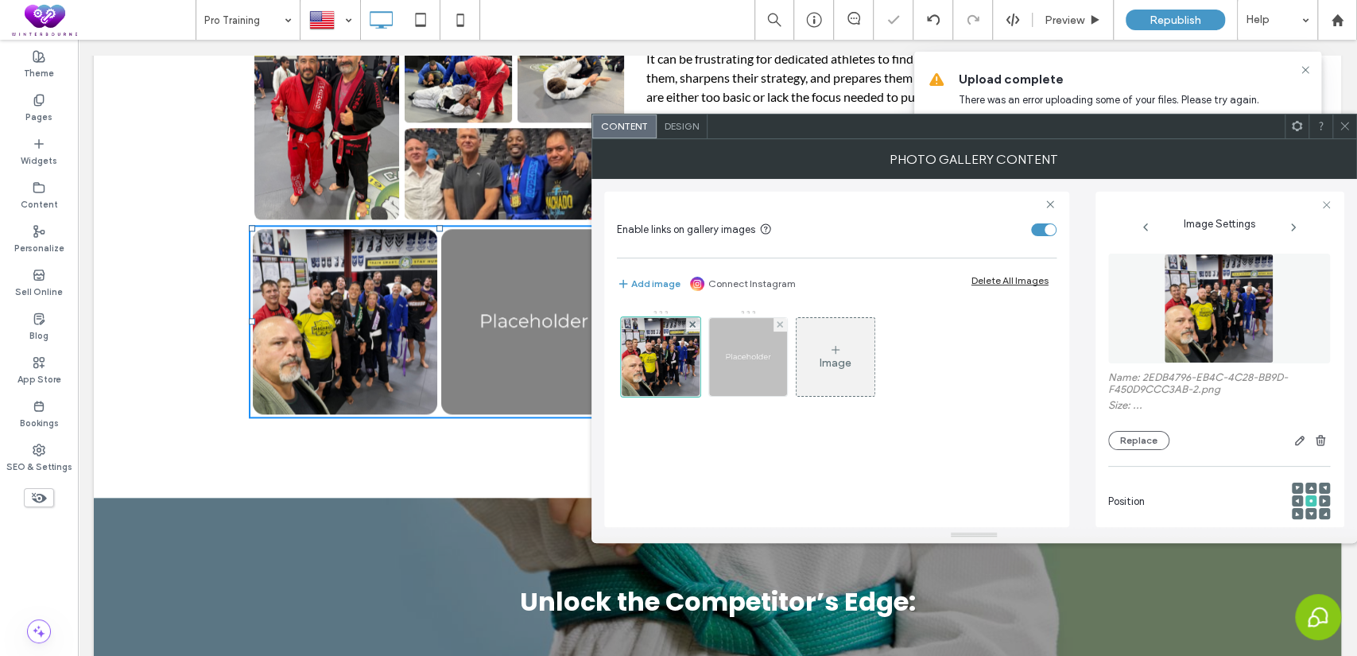
click at [750, 347] on img at bounding box center [748, 357] width 78 height 78
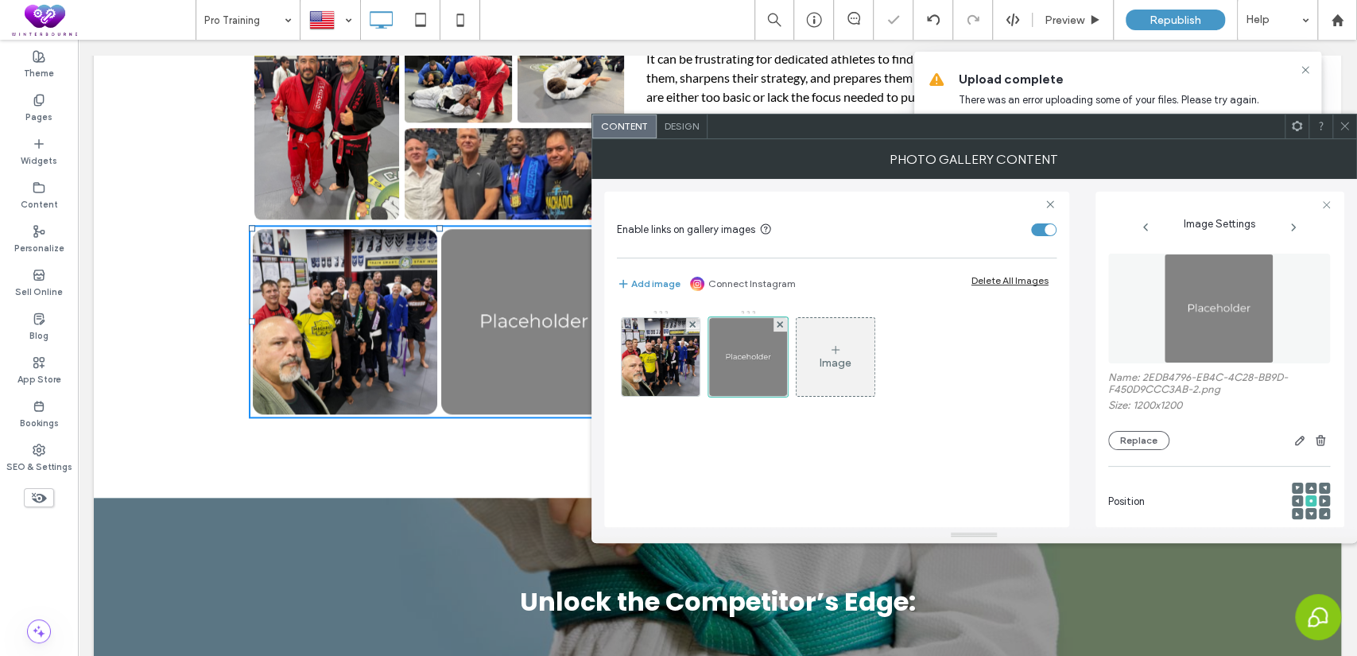
click at [1124, 424] on div "Name: 2EDB4796-EB4C-4C28-BB9D-F450D9CCC3AB-2.png Size: 1200x1200 Replace" at bounding box center [1219, 410] width 222 height 79
click at [1144, 447] on button "Replace" at bounding box center [1138, 440] width 61 height 19
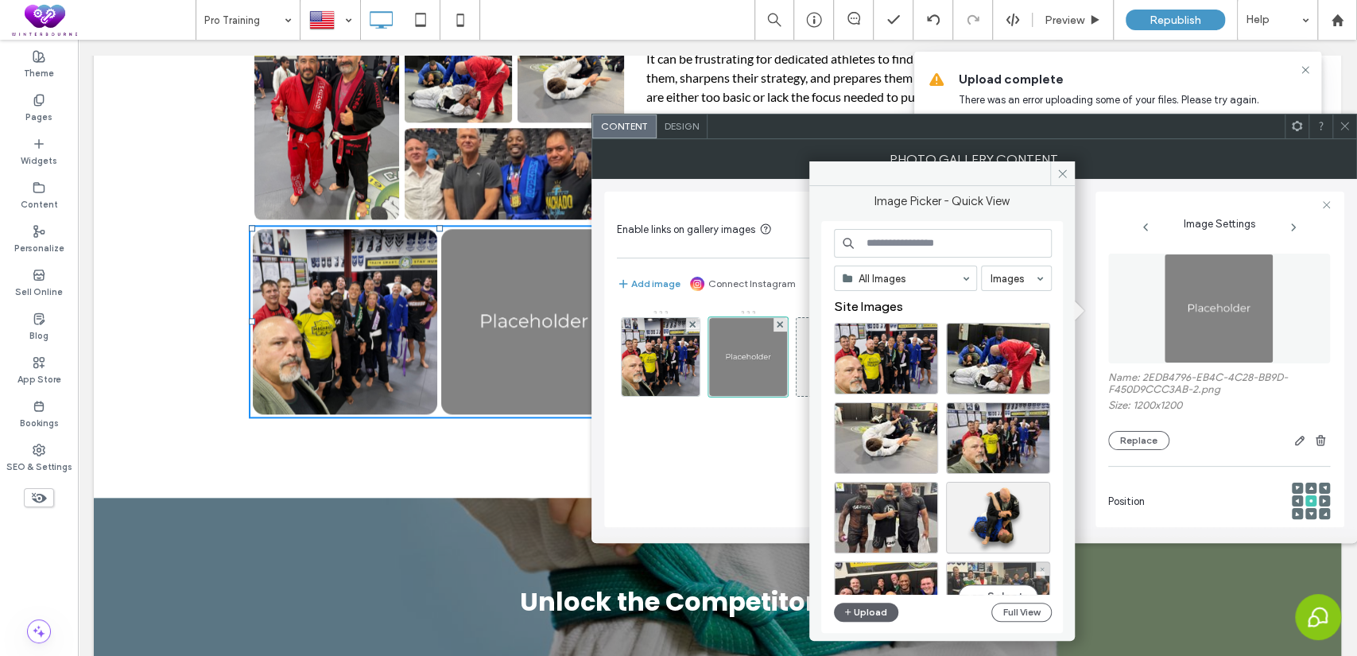
scroll to position [0, 0]
click at [897, 517] on div "Select" at bounding box center [886, 518] width 104 height 72
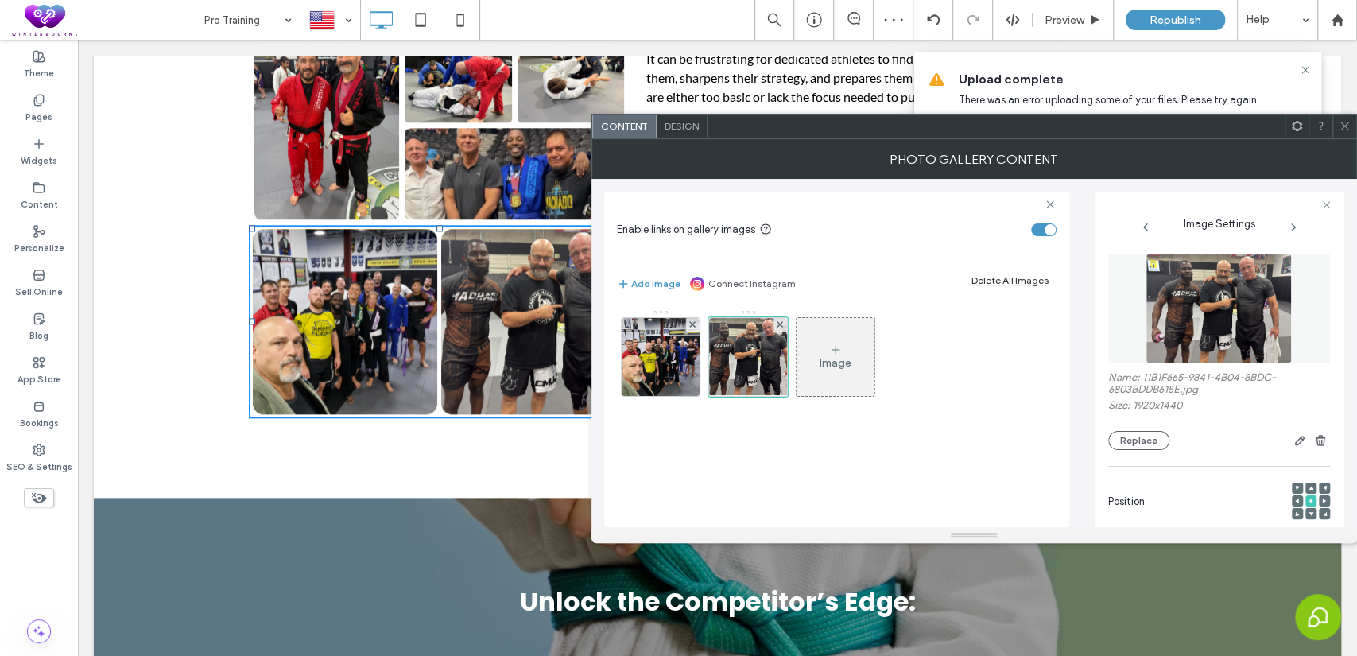
click at [1344, 130] on icon at bounding box center [1345, 126] width 12 height 12
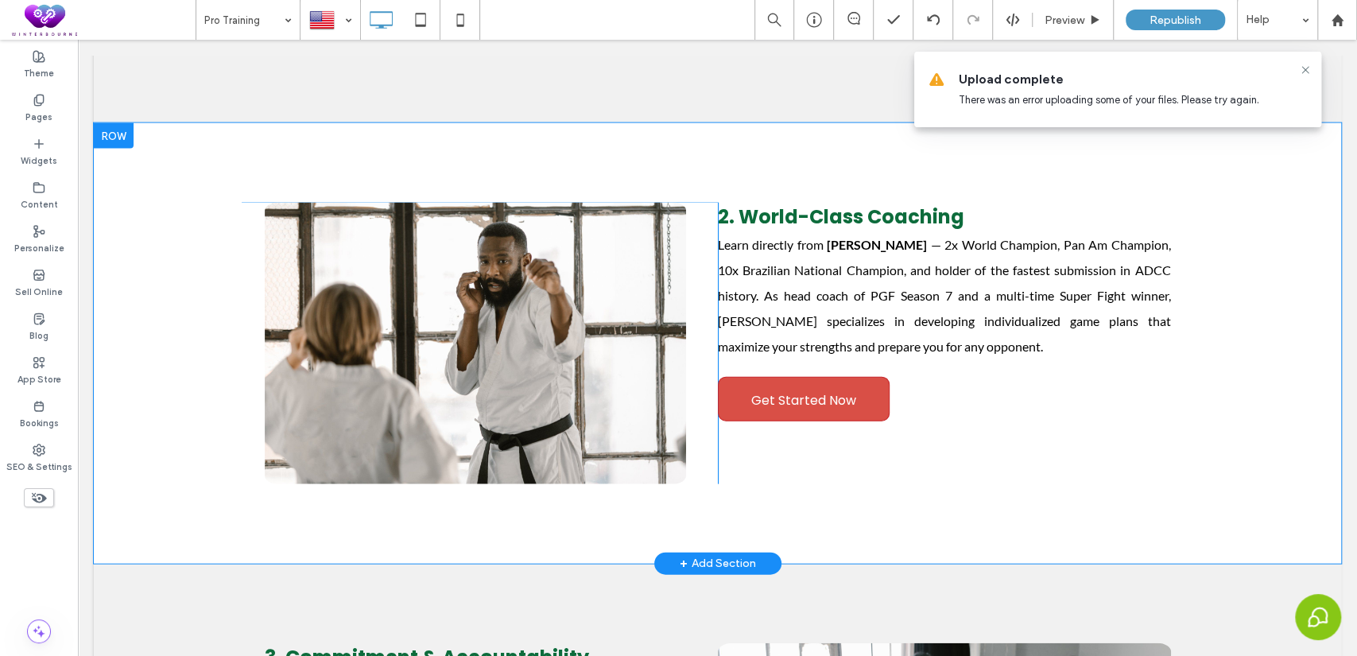
scroll to position [2355, 0]
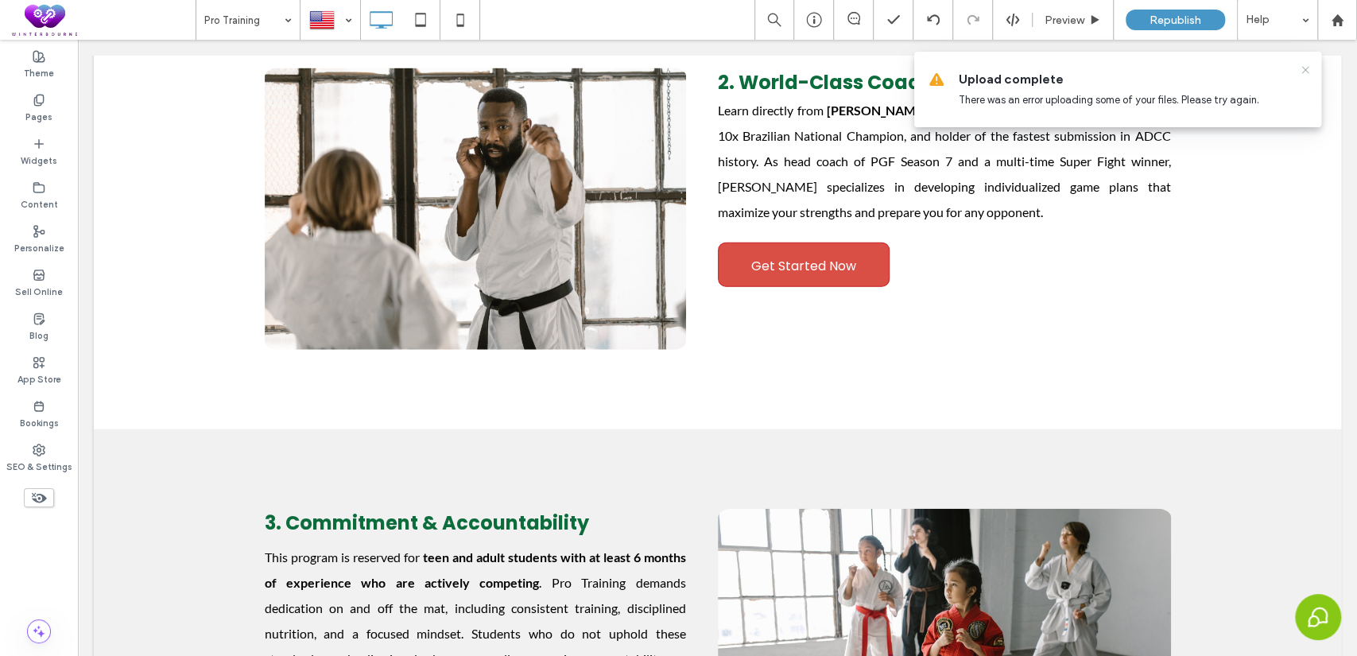
click at [1310, 68] on icon at bounding box center [1305, 70] width 13 height 13
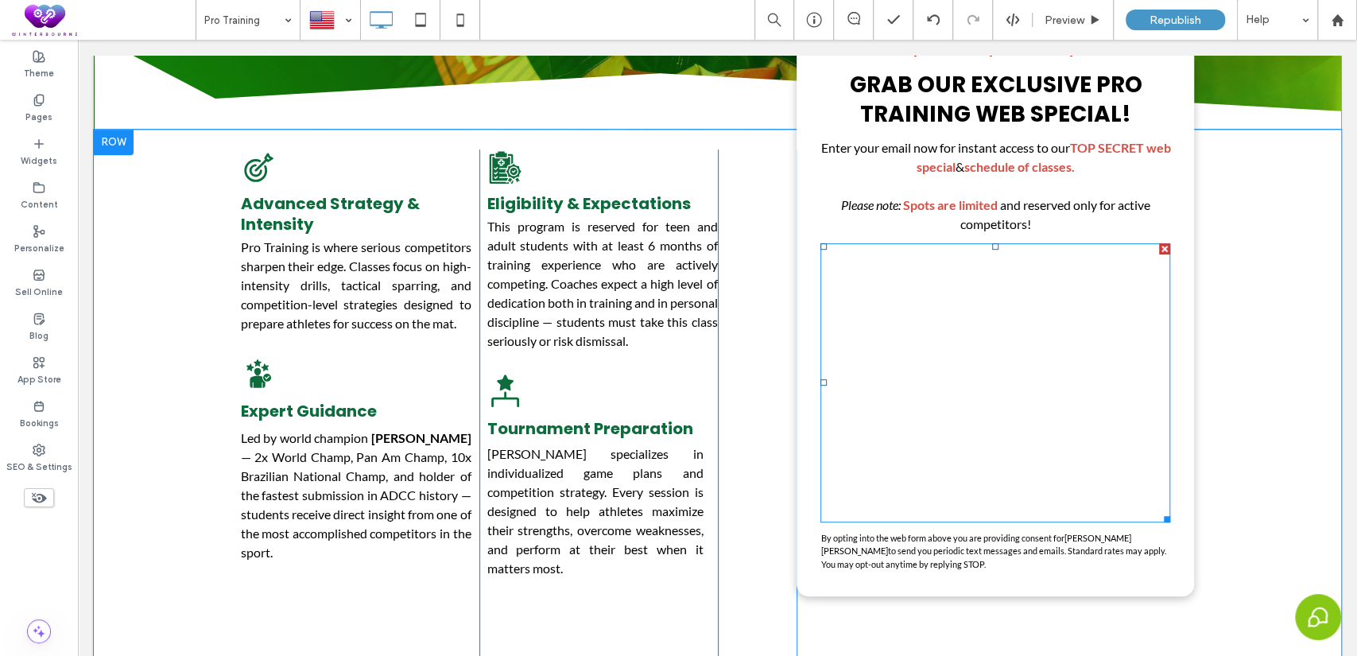
scroll to position [0, 0]
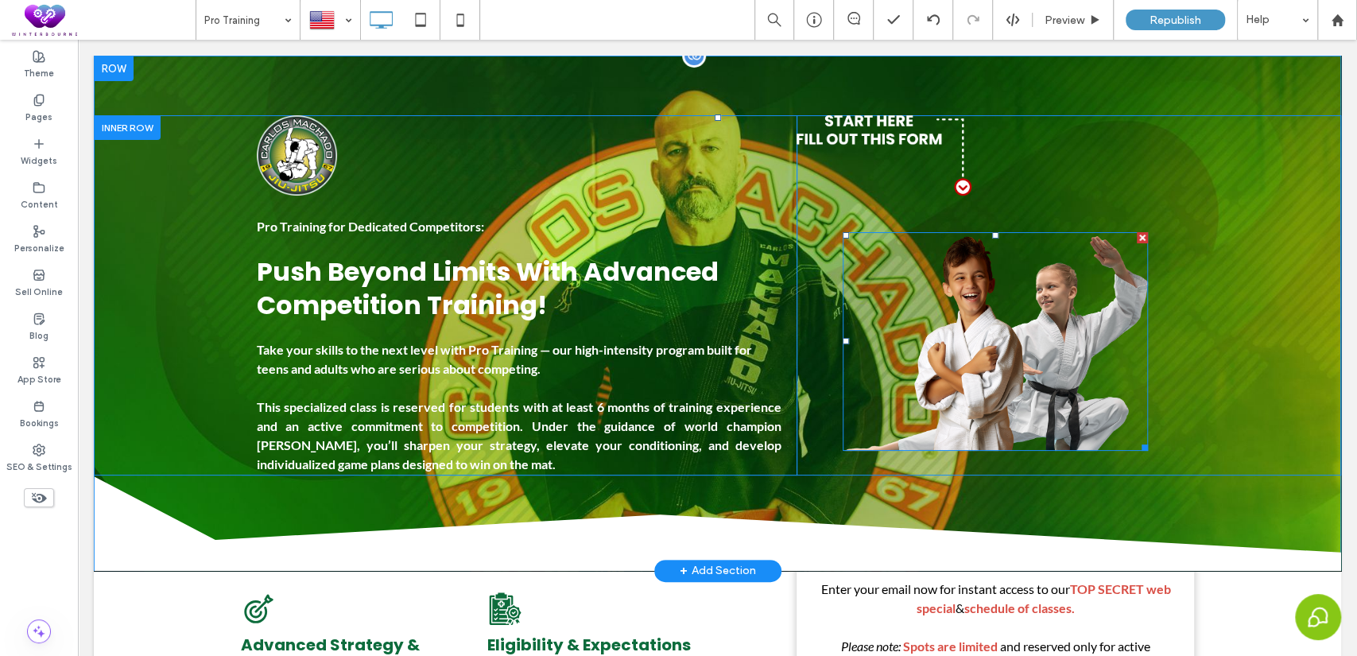
click at [979, 306] on img at bounding box center [995, 341] width 305 height 219
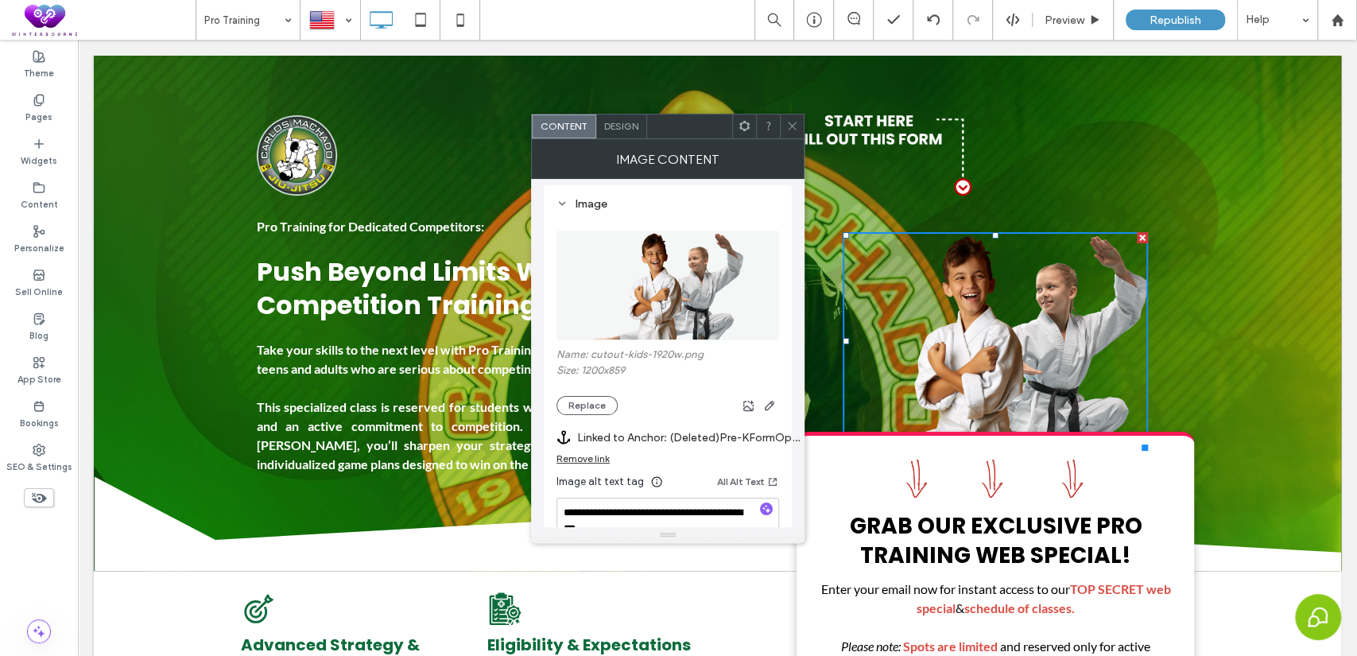
scroll to position [146, 0]
click at [599, 397] on button "Replace" at bounding box center [586, 403] width 61 height 19
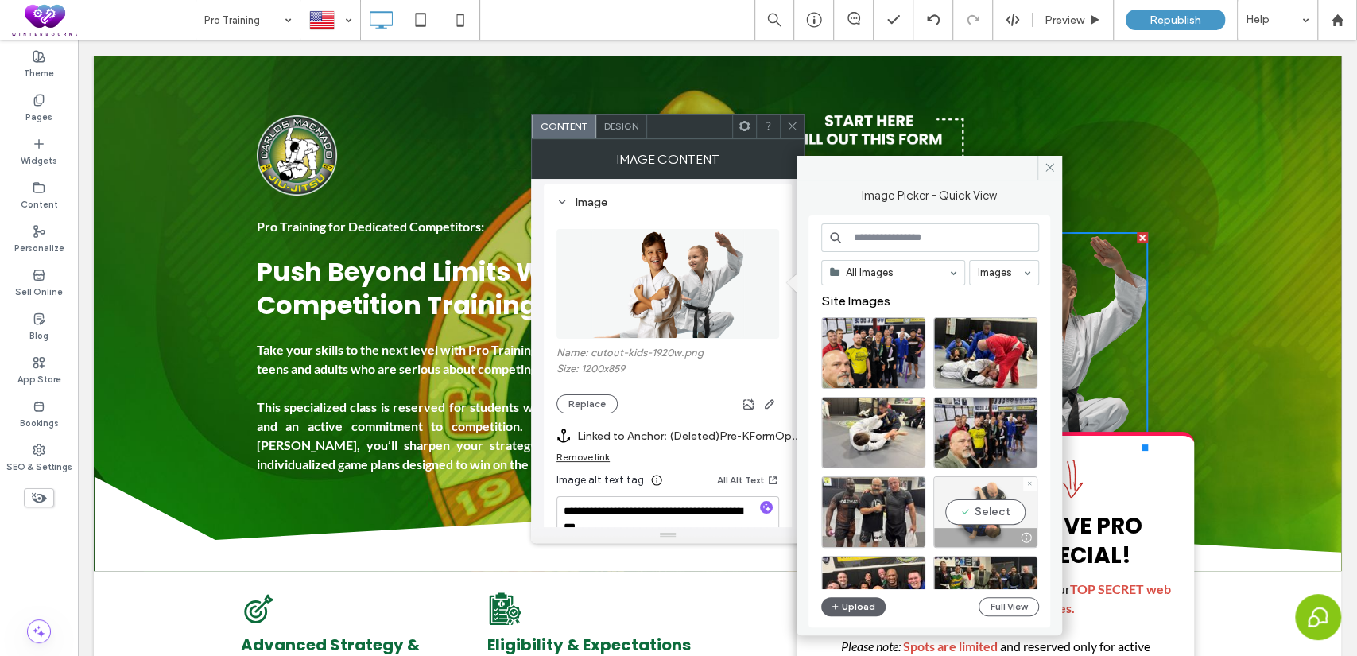
click at [1005, 505] on div "Select" at bounding box center [985, 512] width 104 height 72
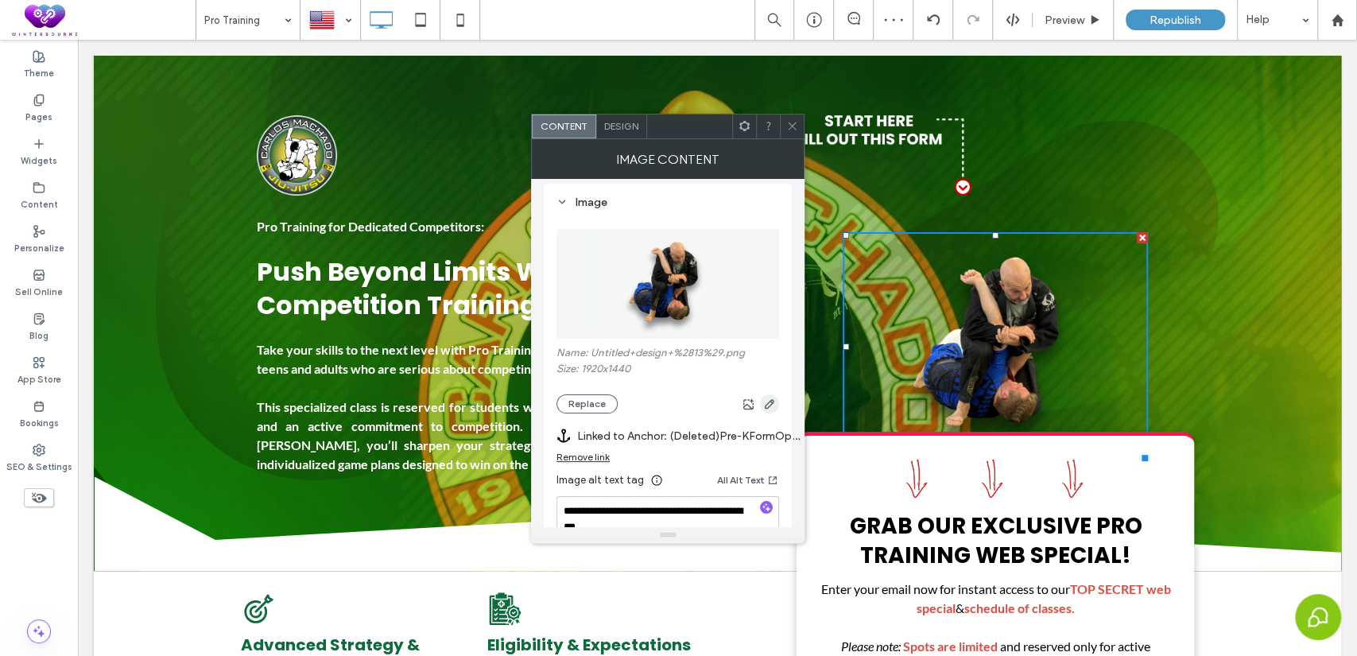
click at [766, 399] on icon "button" at bounding box center [769, 403] width 13 height 13
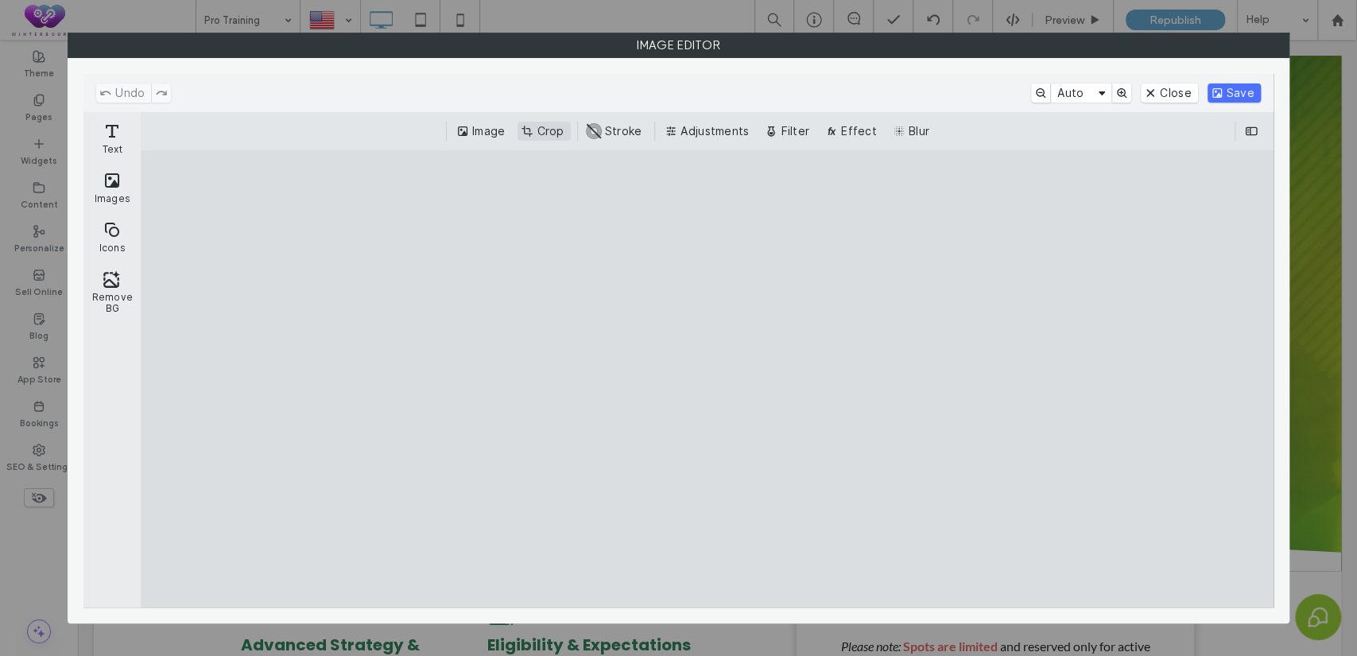
click at [533, 131] on button "Crop" at bounding box center [544, 131] width 52 height 19
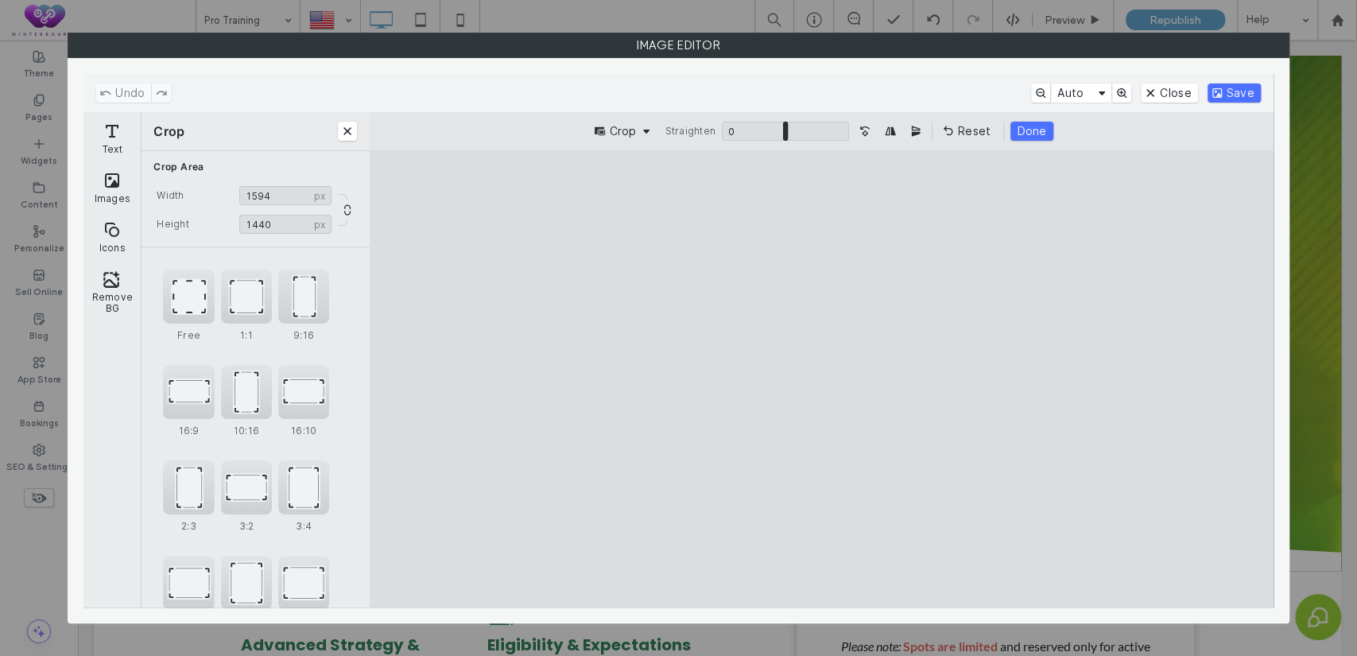
drag, startPoint x: 581, startPoint y: 380, endPoint x: 670, endPoint y: 375, distance: 89.2
click at [821, 379] on cesdk-canvas "Editor canvas" at bounding box center [821, 379] width 0 height 0
type input "****"
drag, startPoint x: 1024, startPoint y: 380, endPoint x: 917, endPoint y: 378, distance: 107.3
click at [821, 379] on cesdk-canvas "Editor canvas" at bounding box center [821, 379] width 0 height 0
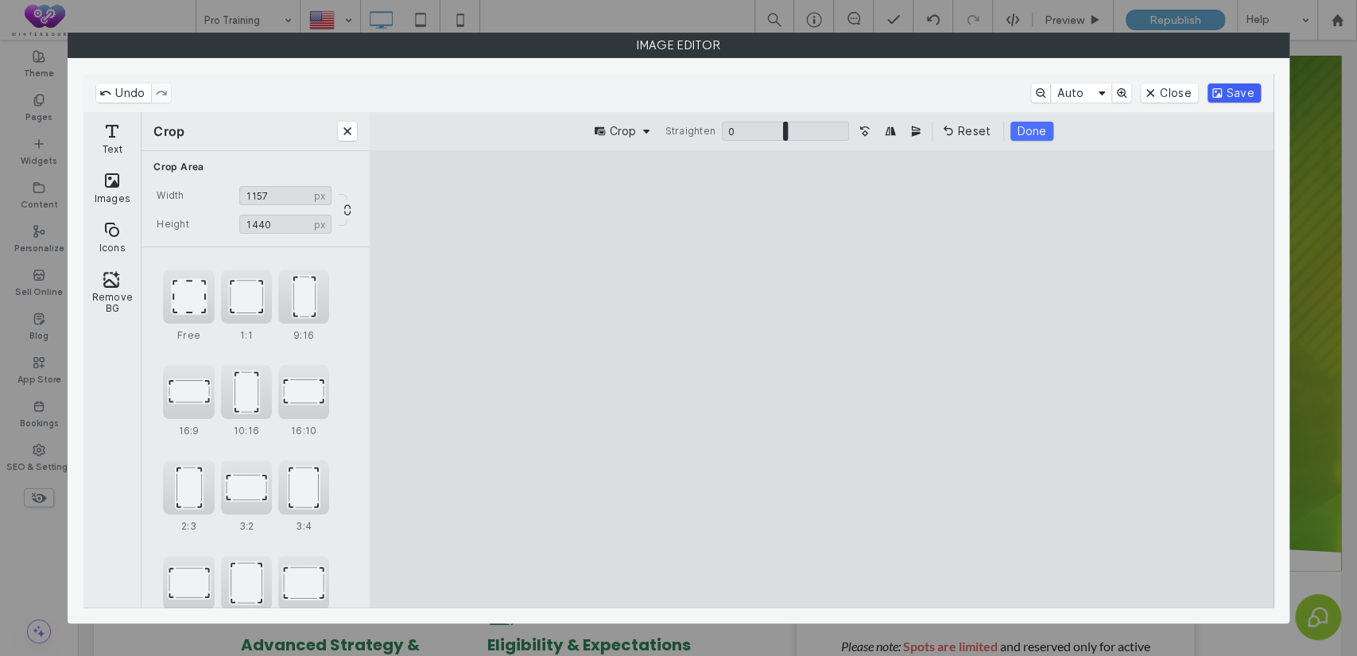
click at [1239, 95] on button "Save" at bounding box center [1234, 92] width 53 height 19
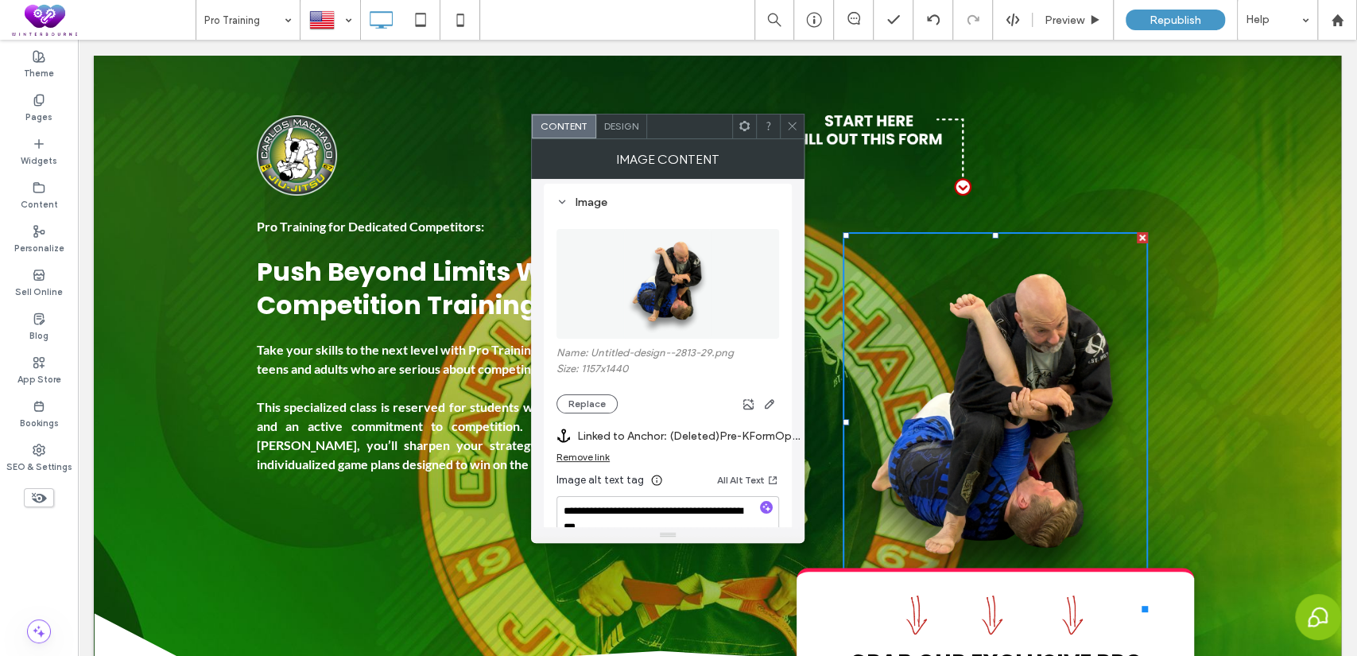
click at [789, 122] on use at bounding box center [792, 126] width 8 height 8
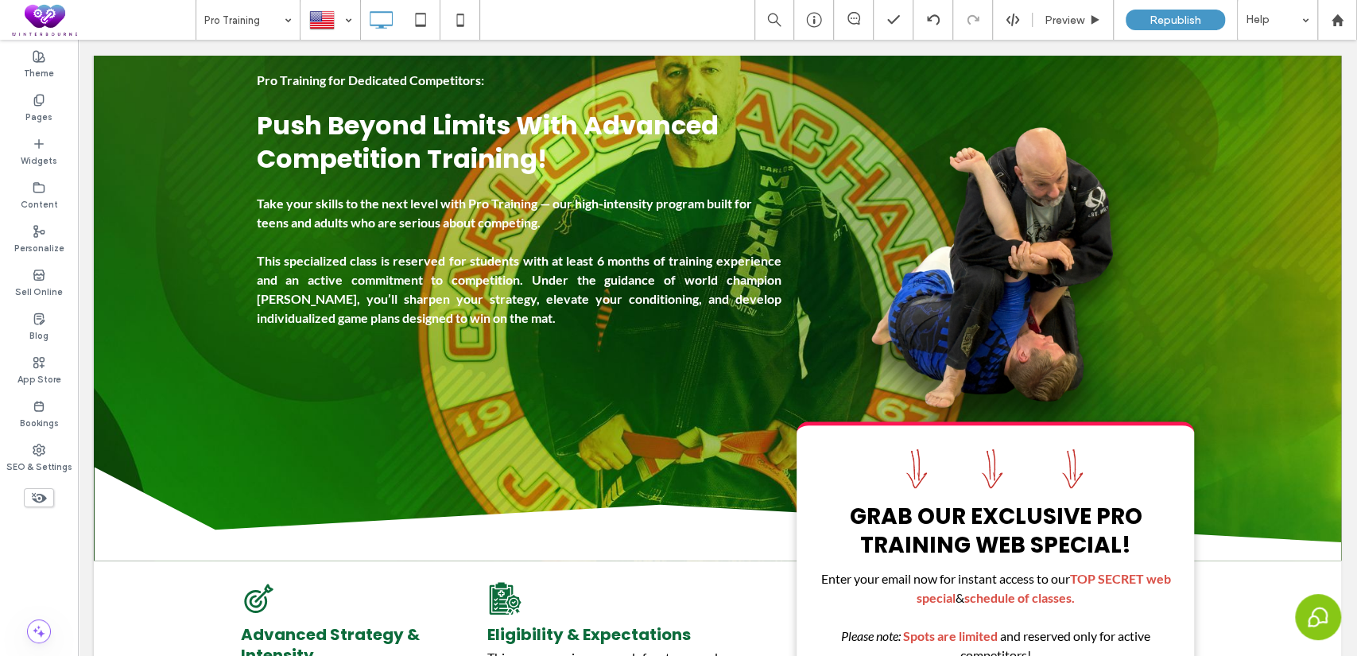
scroll to position [0, 0]
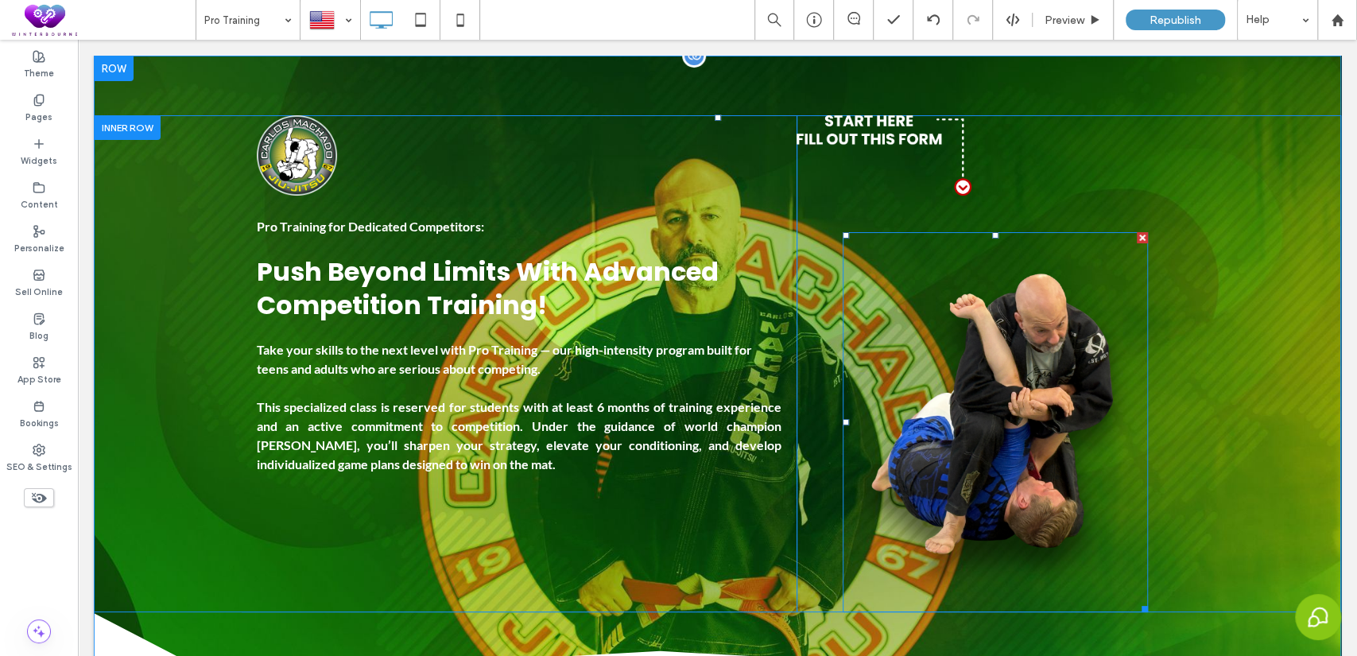
click at [1012, 370] on img at bounding box center [995, 422] width 305 height 380
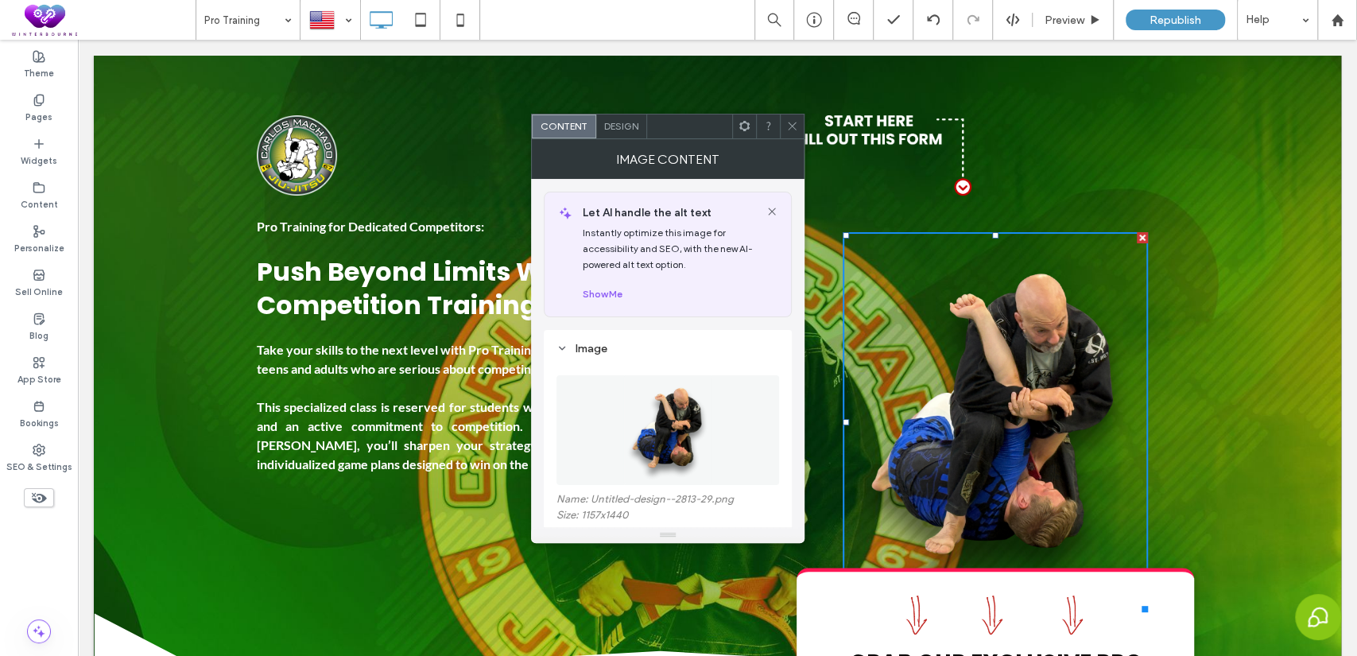
click at [630, 126] on span "Design" at bounding box center [621, 126] width 34 height 12
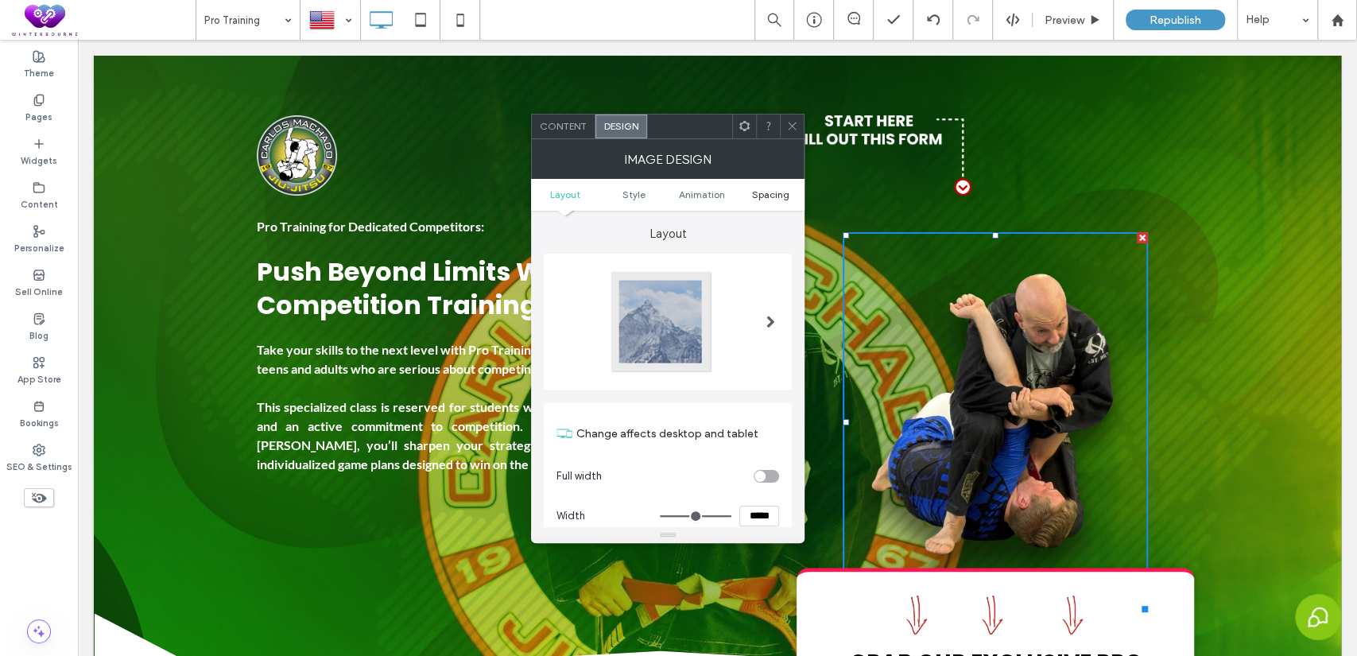
click at [783, 193] on span "Spacing" at bounding box center [769, 194] width 37 height 12
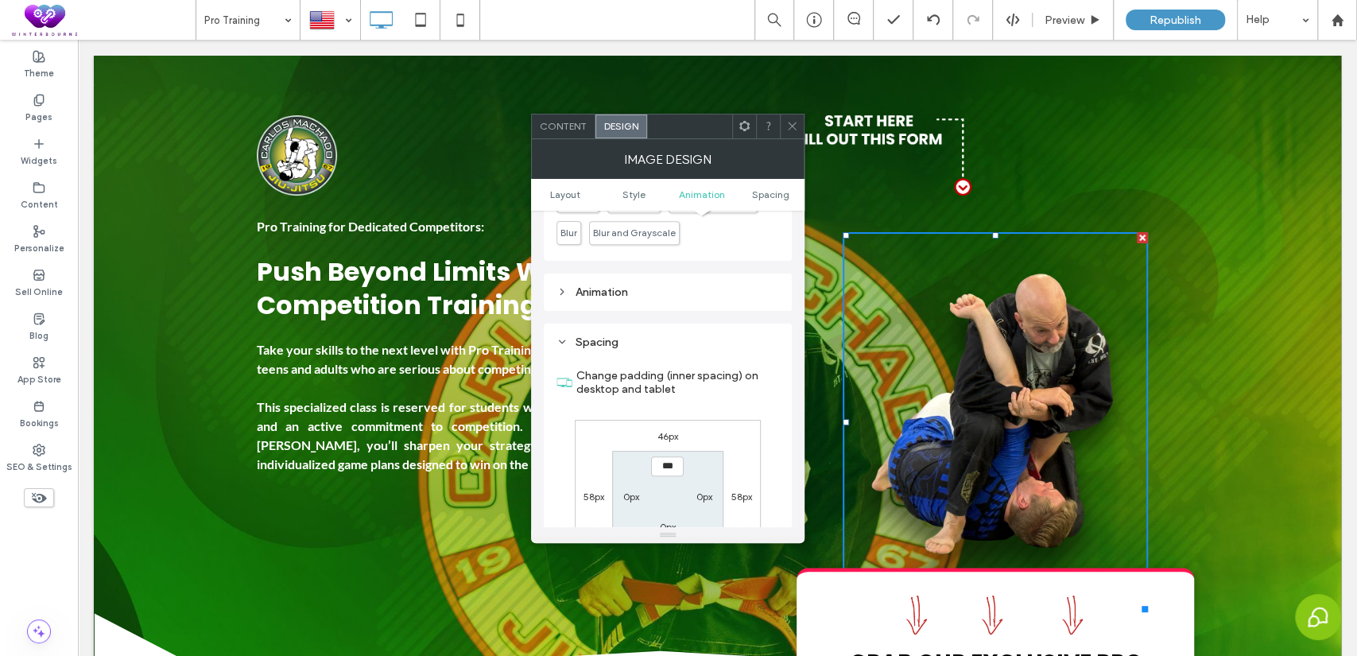
scroll to position [799, 0]
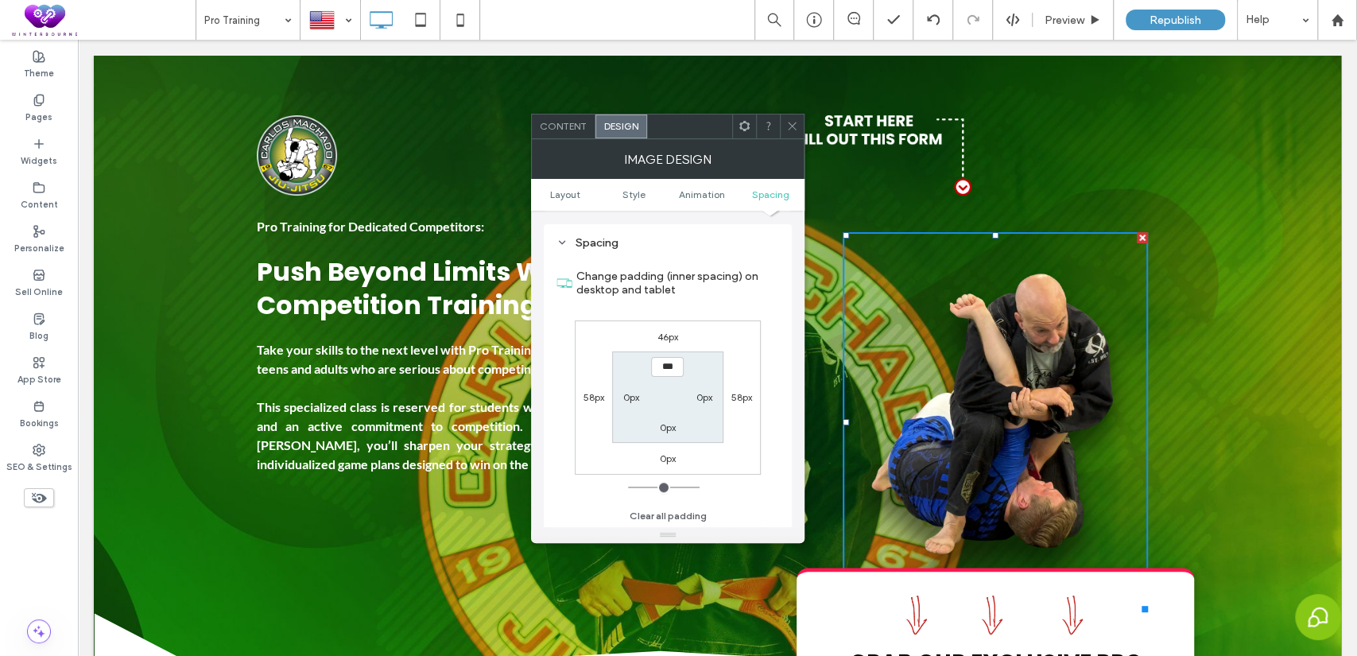
click at [797, 126] on icon at bounding box center [792, 126] width 12 height 12
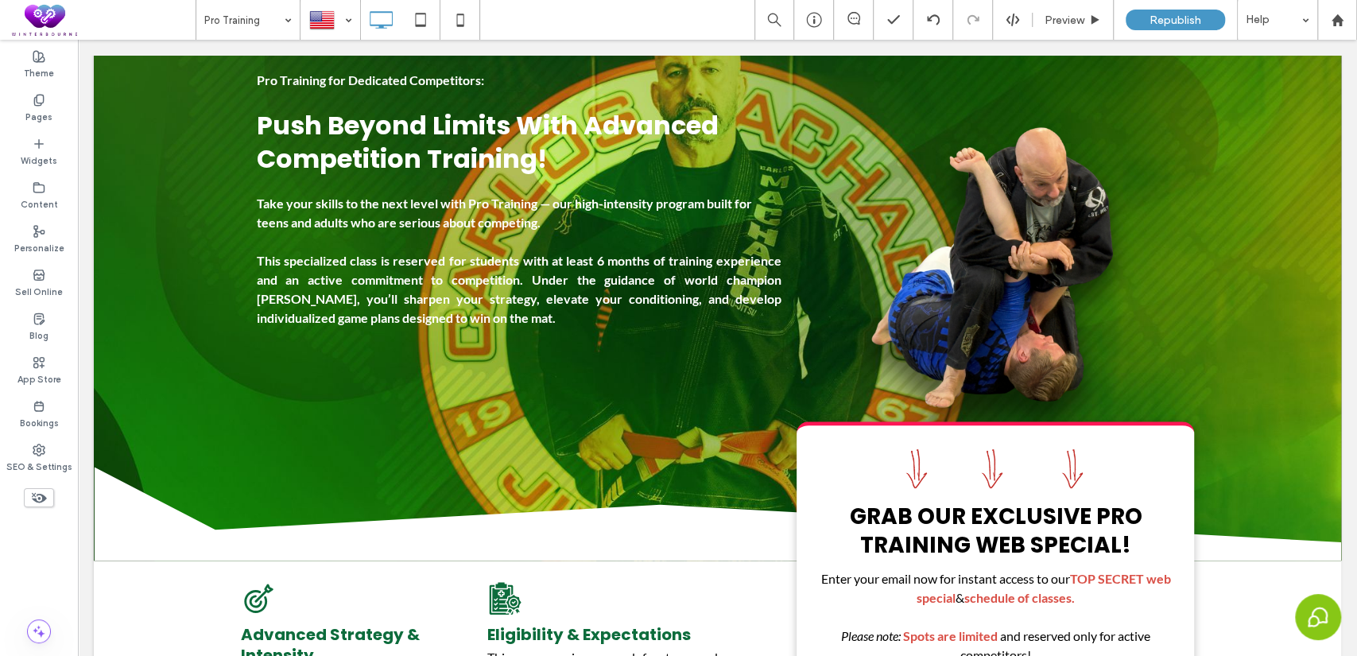
scroll to position [146, 0]
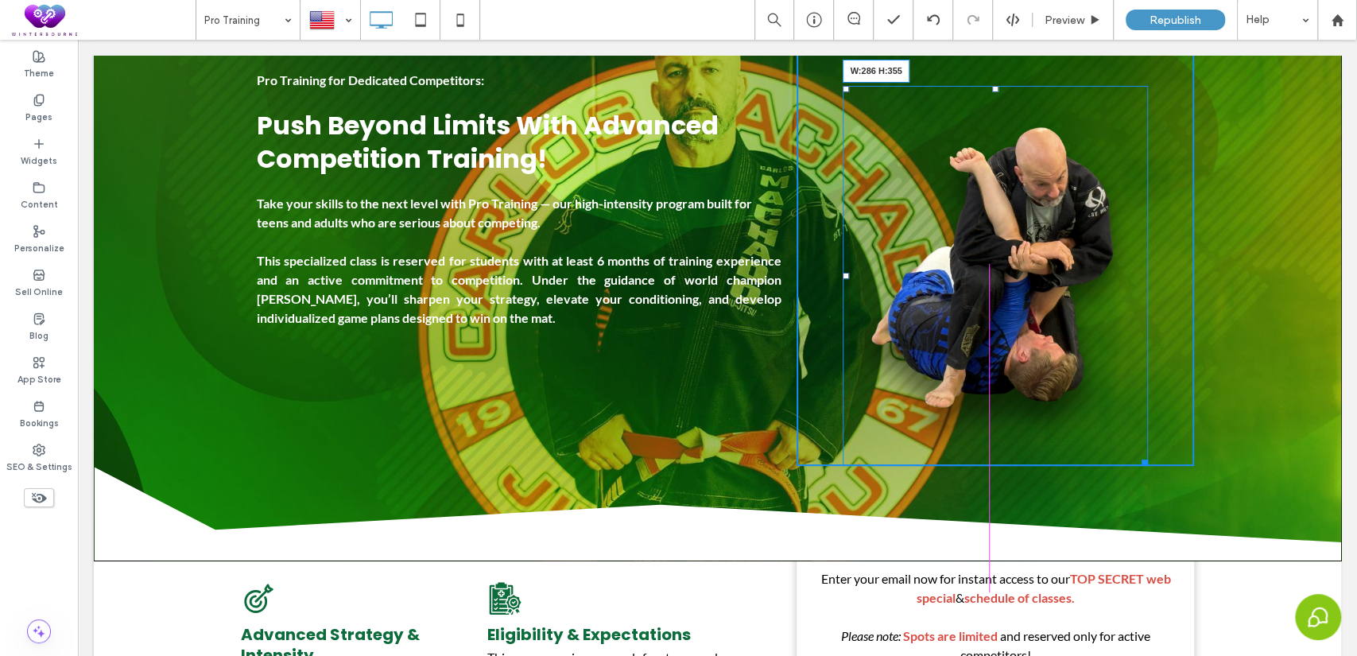
drag, startPoint x: 1141, startPoint y: 463, endPoint x: 1185, endPoint y: 479, distance: 46.5
click at [1100, 439] on div "Pro Training for Dedicated Competitors: Push Beyond Limits With Advanced Compet…" at bounding box center [717, 264] width 1247 height 591
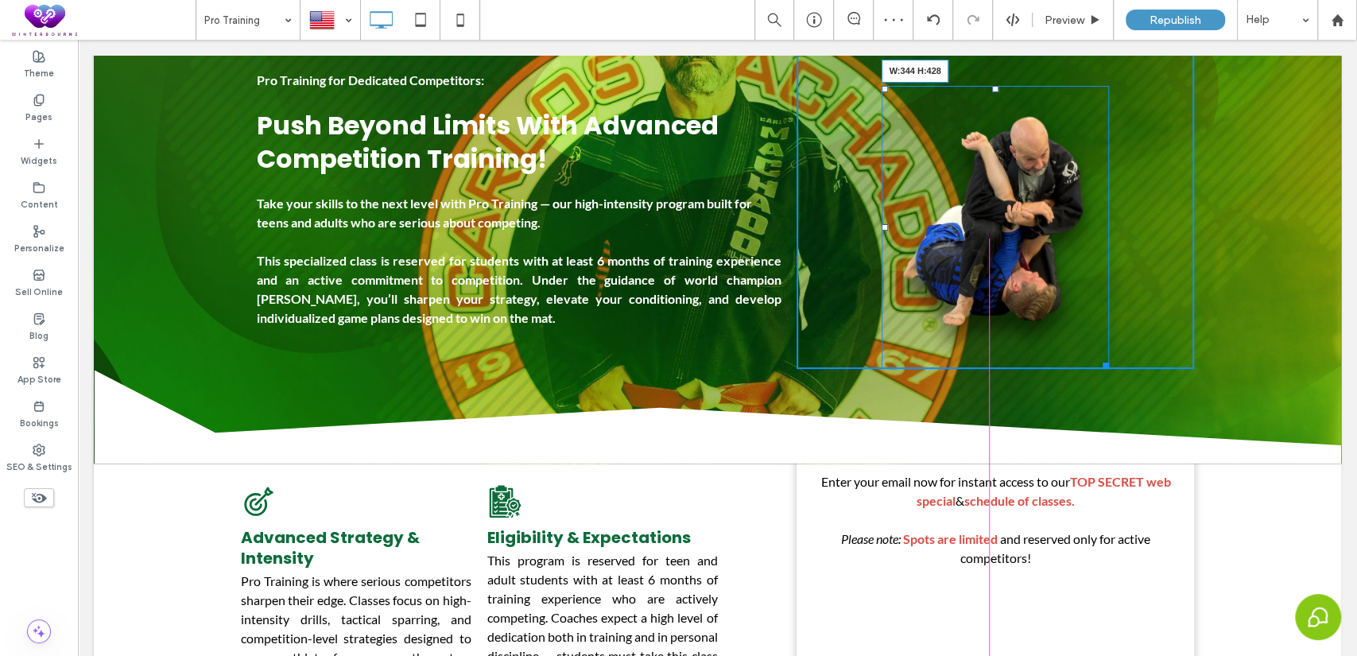
drag, startPoint x: 1100, startPoint y: 360, endPoint x: 1216, endPoint y: 425, distance: 132.0
click at [1109, 369] on div "W:344 H:428" at bounding box center [995, 227] width 227 height 283
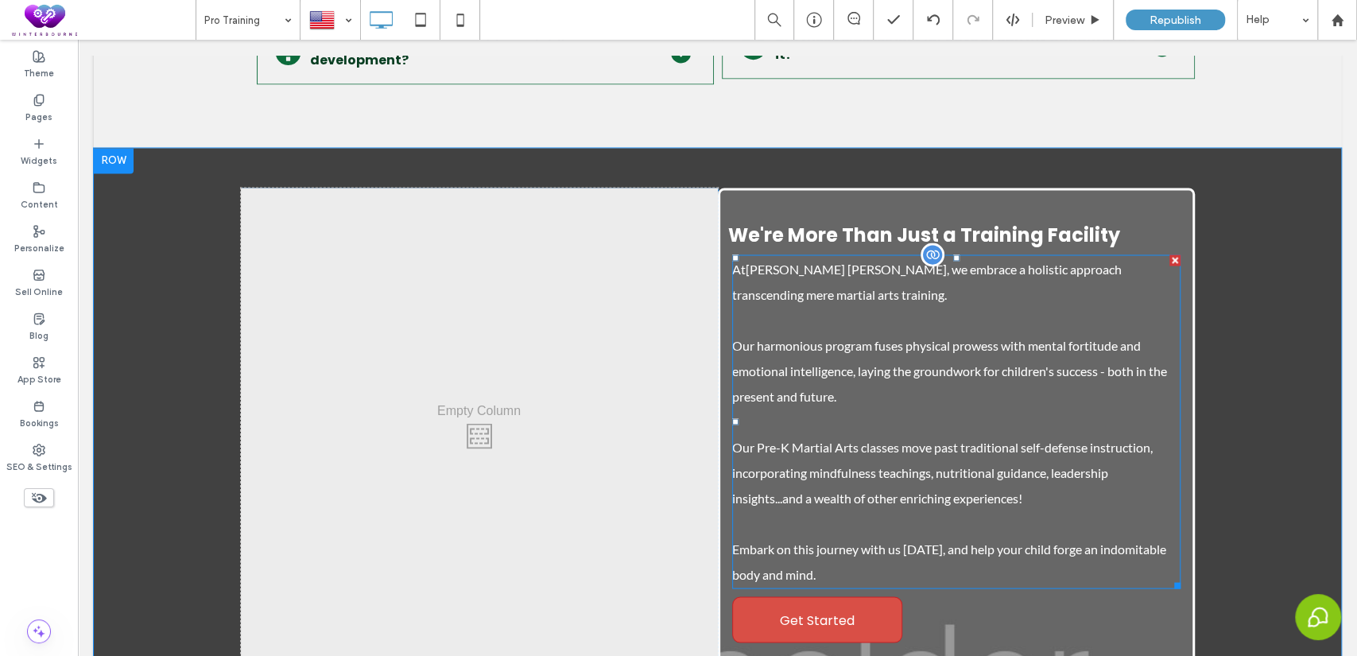
scroll to position [5888, 0]
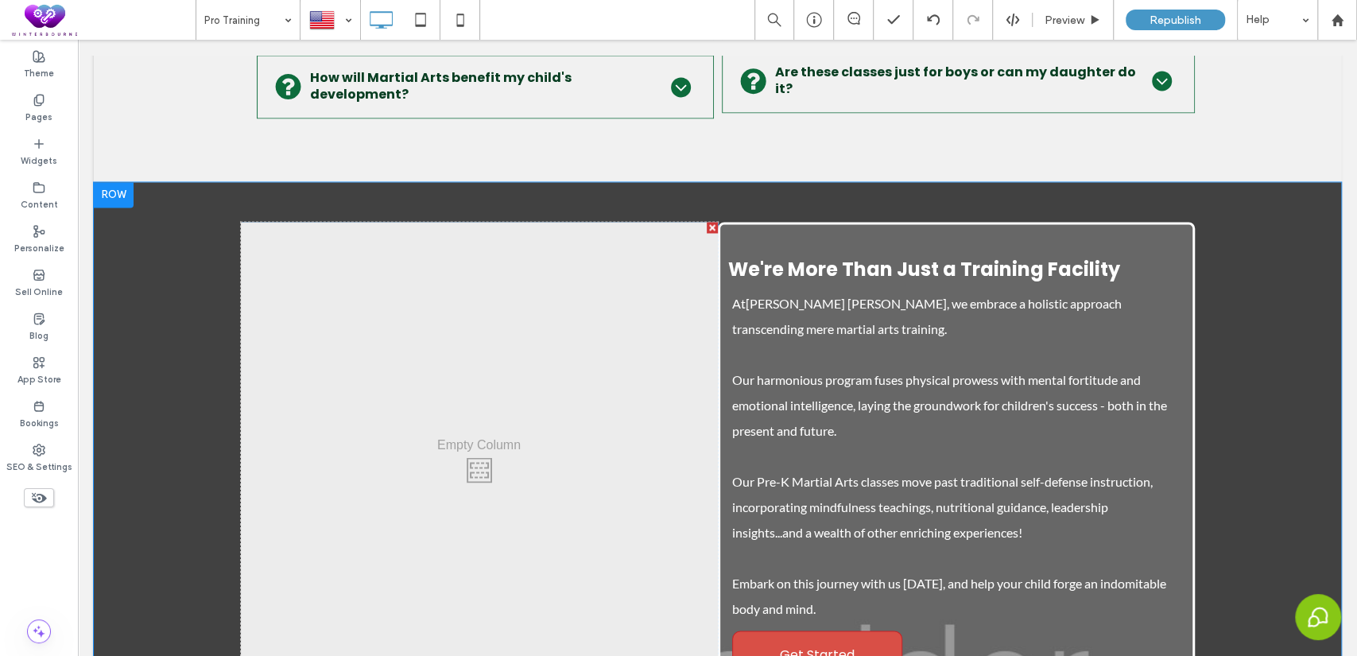
click at [108, 189] on div at bounding box center [114, 194] width 40 height 25
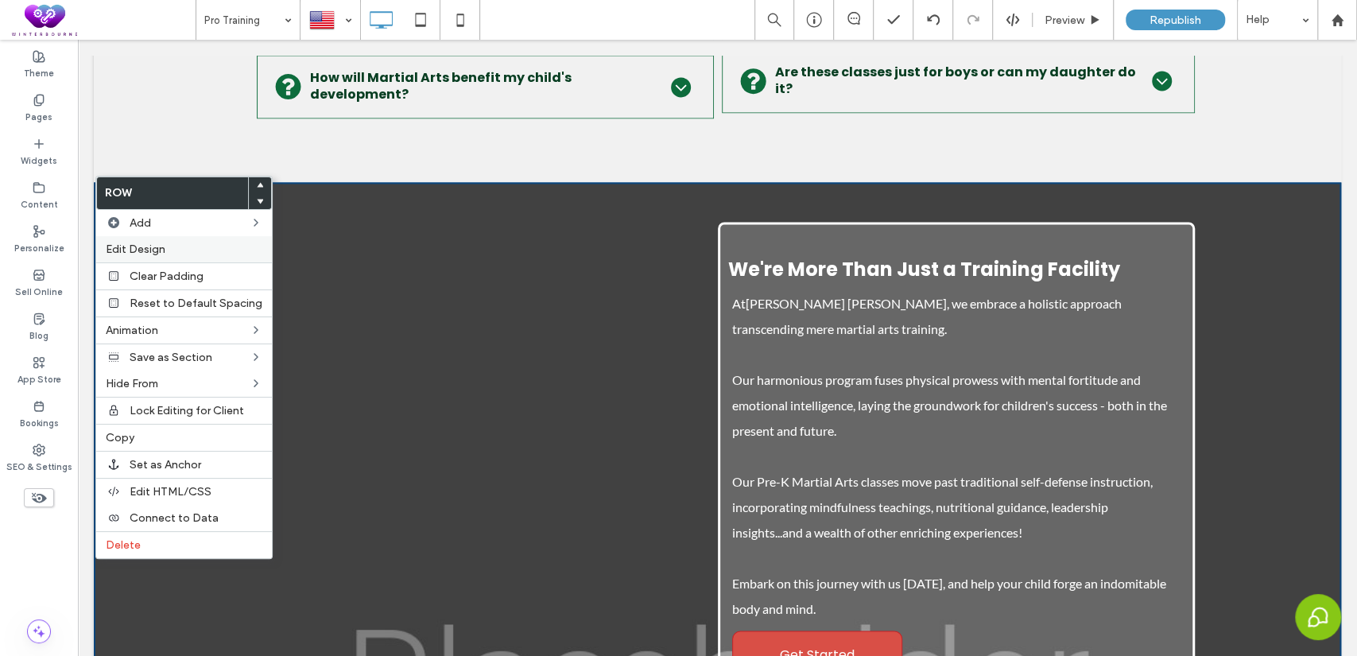
click at [160, 252] on span "Edit Design" at bounding box center [136, 249] width 60 height 14
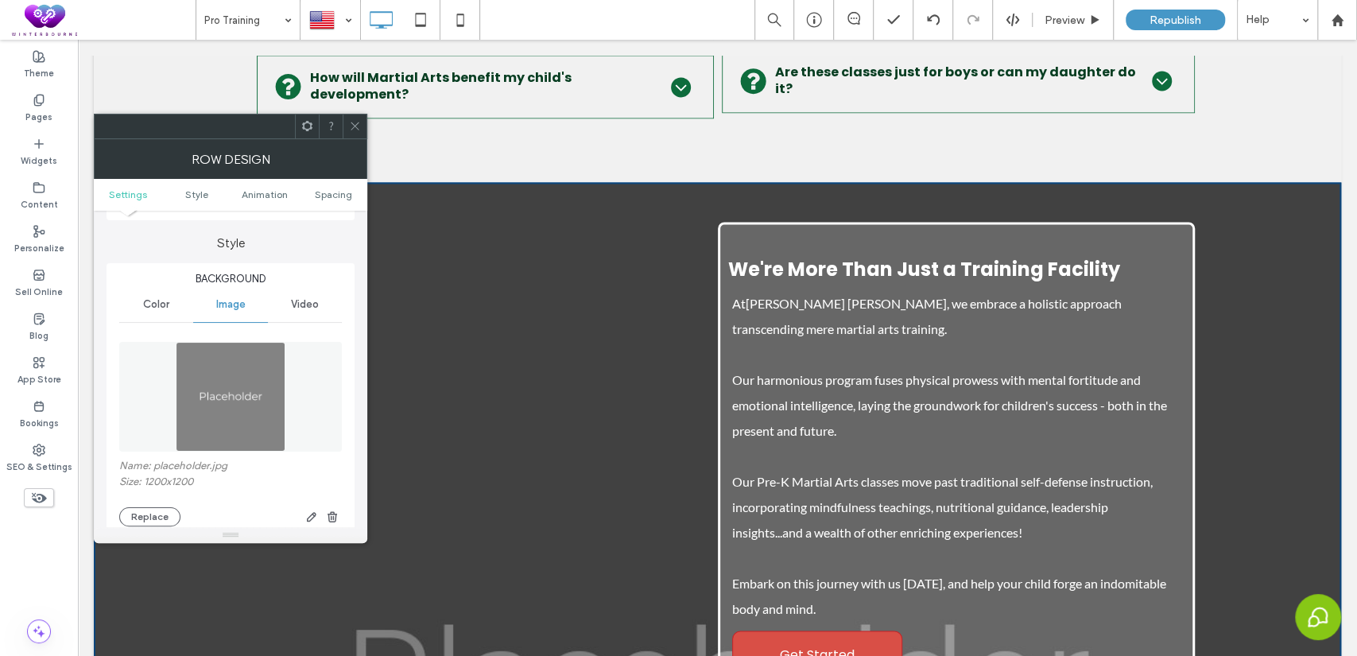
scroll to position [294, 0]
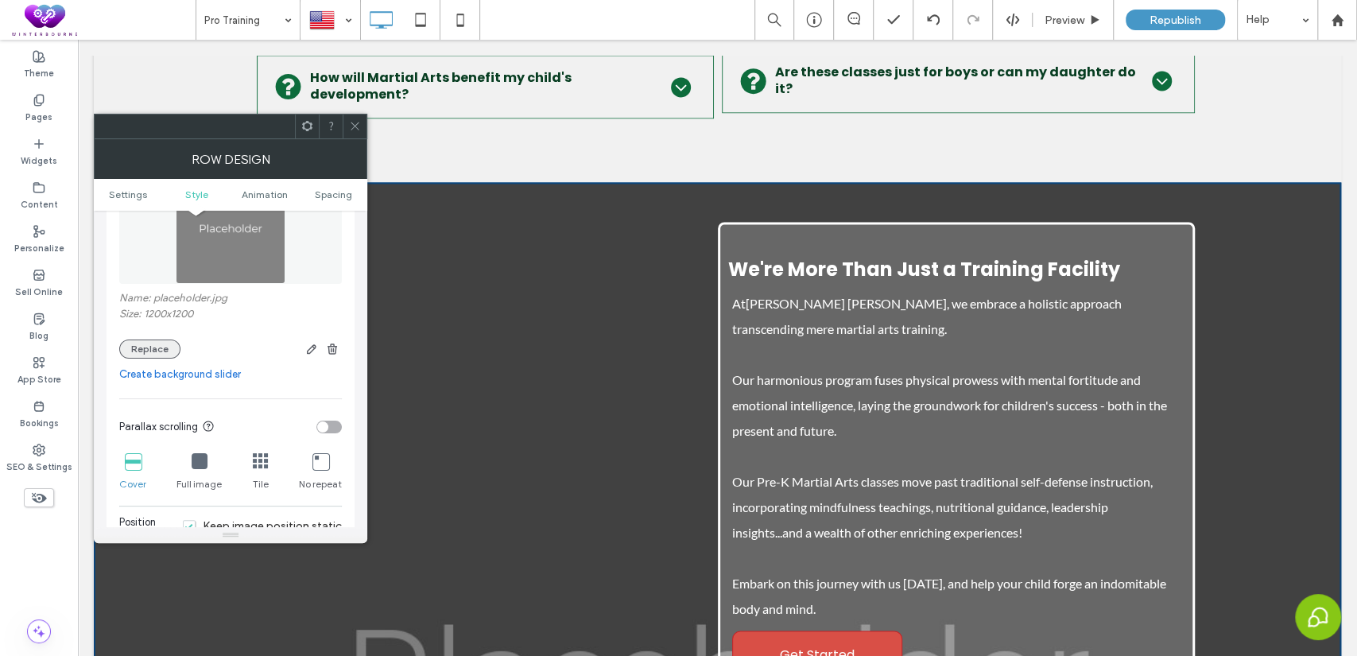
click at [156, 350] on button "Replace" at bounding box center [149, 348] width 61 height 19
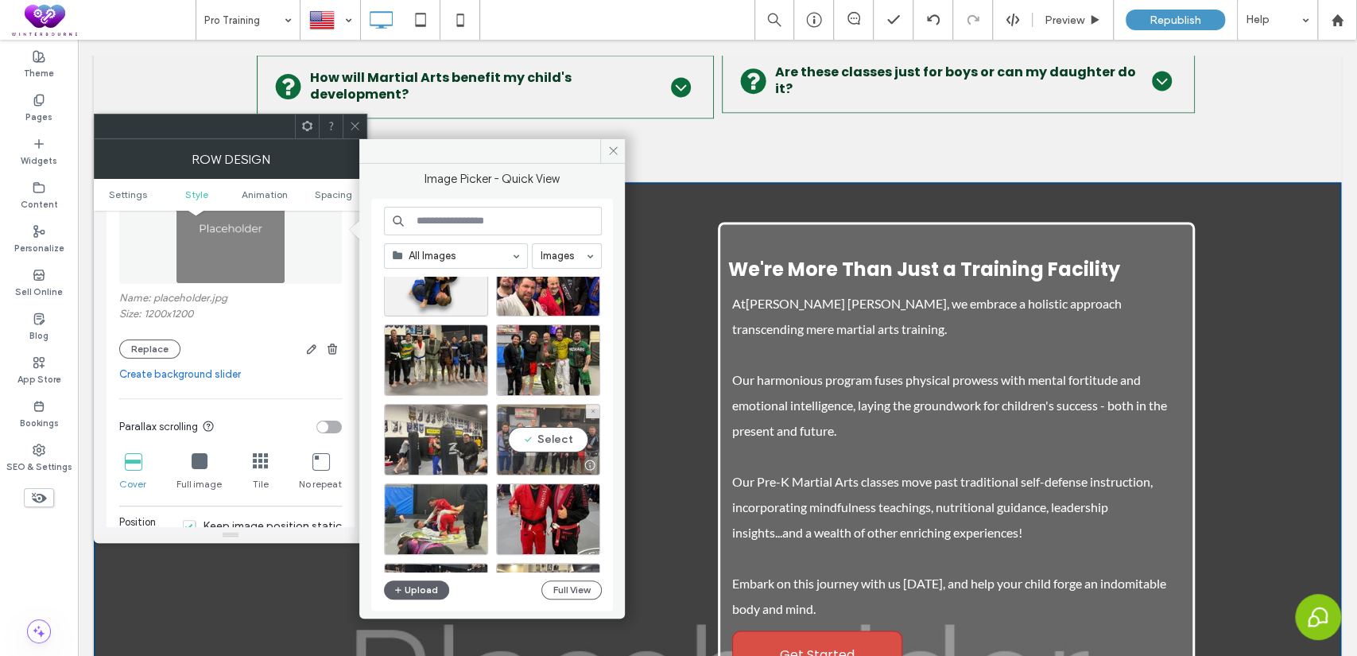
click at [555, 437] on div "Select" at bounding box center [548, 440] width 104 height 72
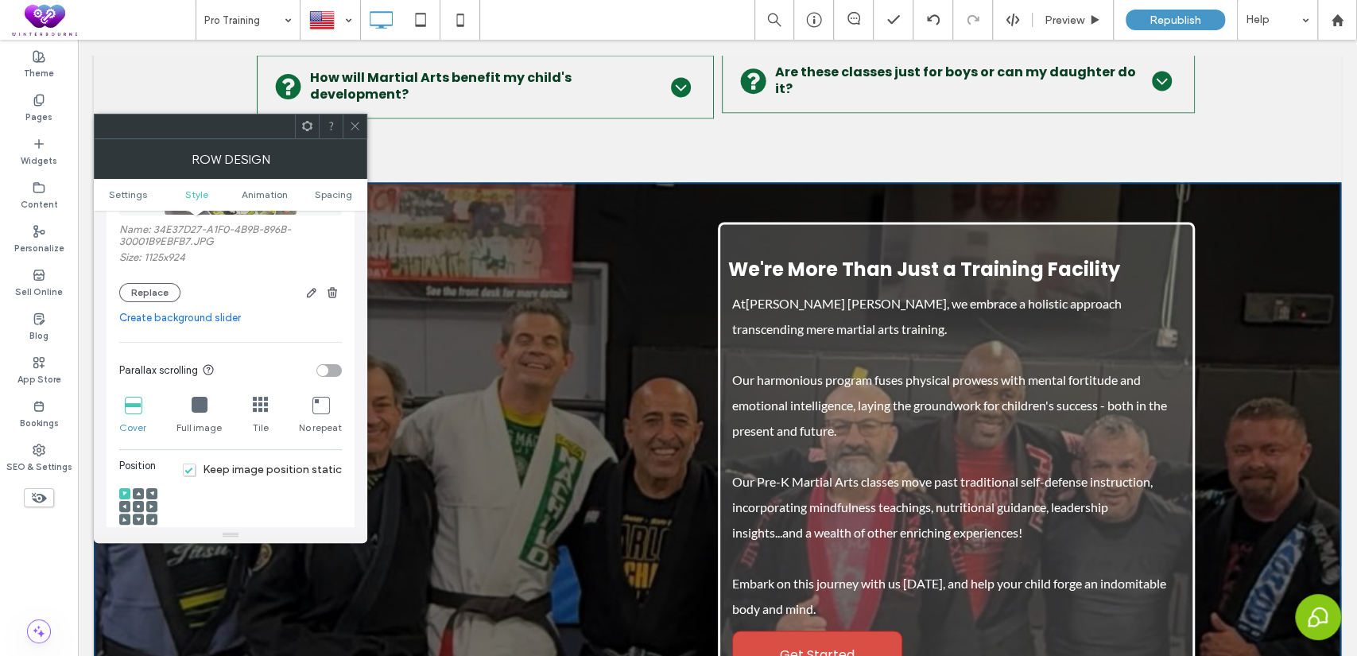
scroll to position [588, 0]
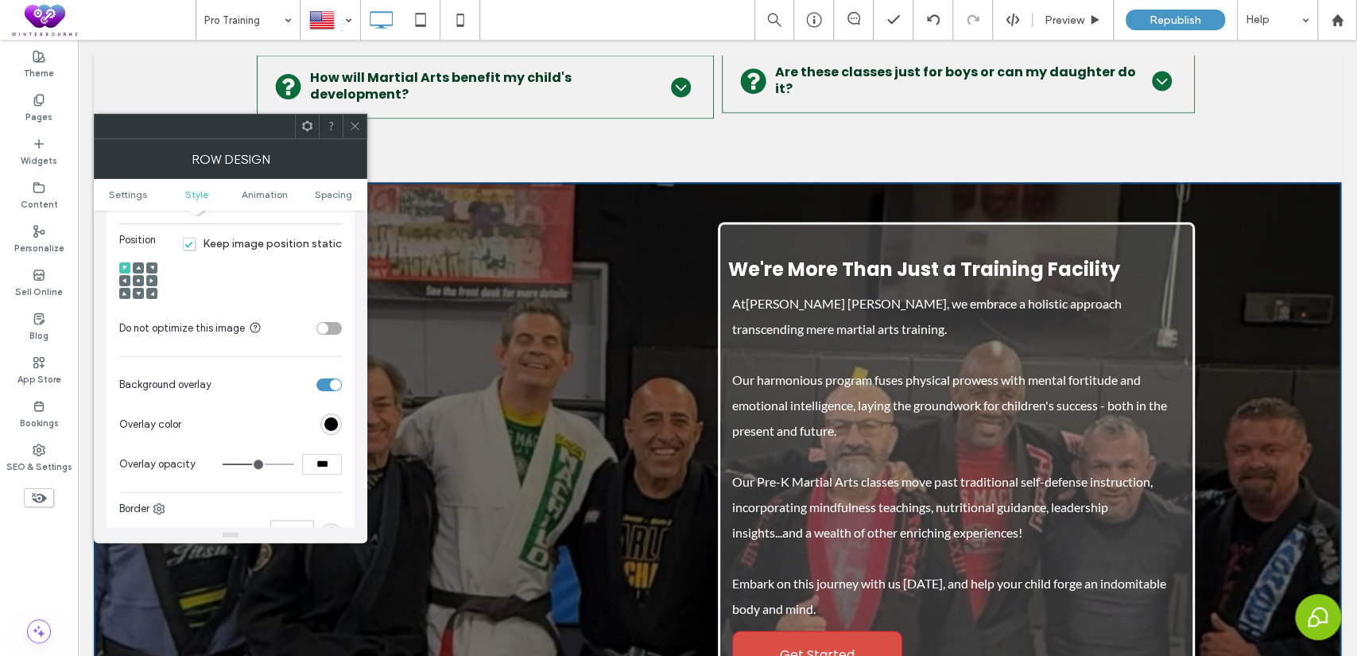
drag, startPoint x: 321, startPoint y: 470, endPoint x: 285, endPoint y: 470, distance: 35.8
click at [285, 470] on div "***" at bounding box center [282, 464] width 119 height 21
type input "***"
type input "**"
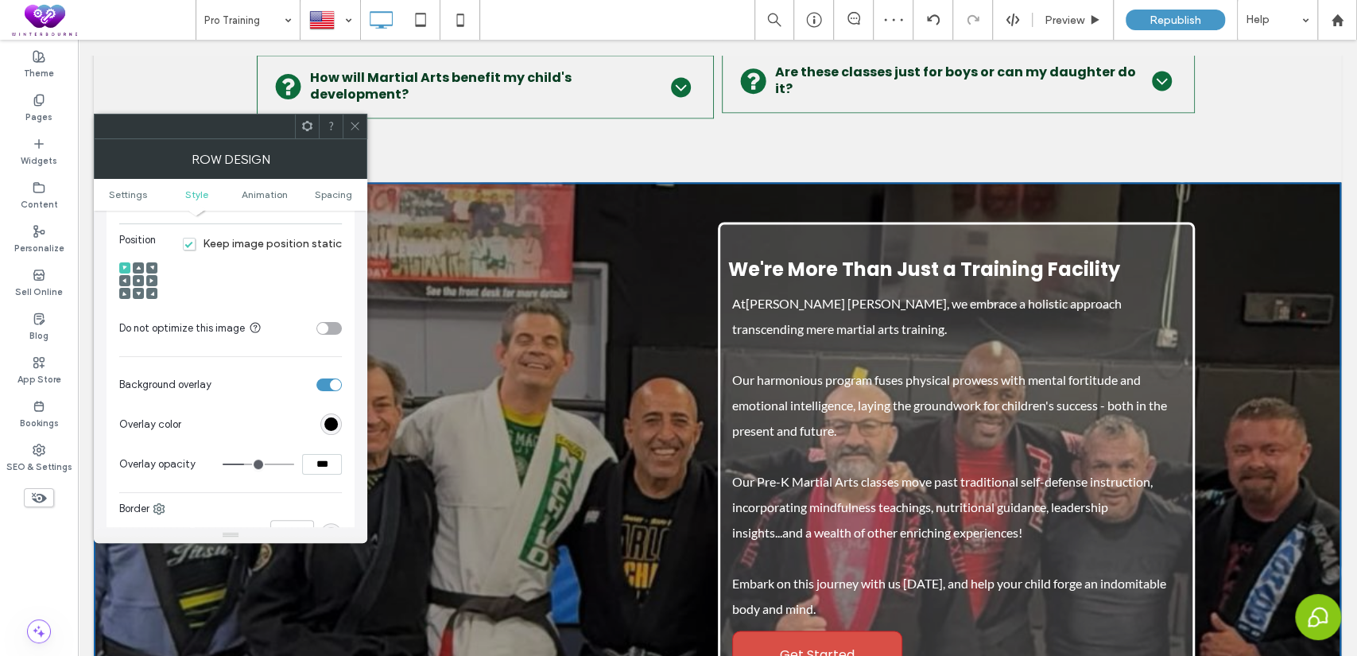
click at [346, 119] on div at bounding box center [355, 126] width 24 height 24
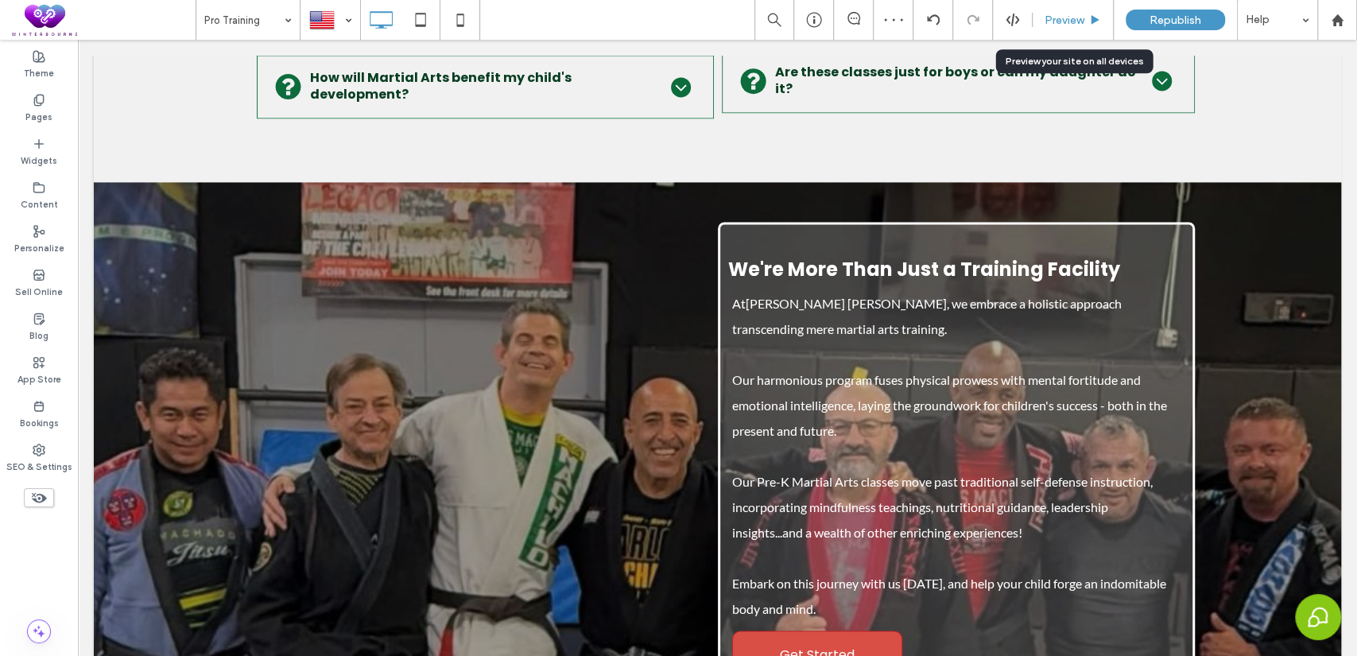
click at [1092, 14] on icon at bounding box center [1095, 20] width 12 height 12
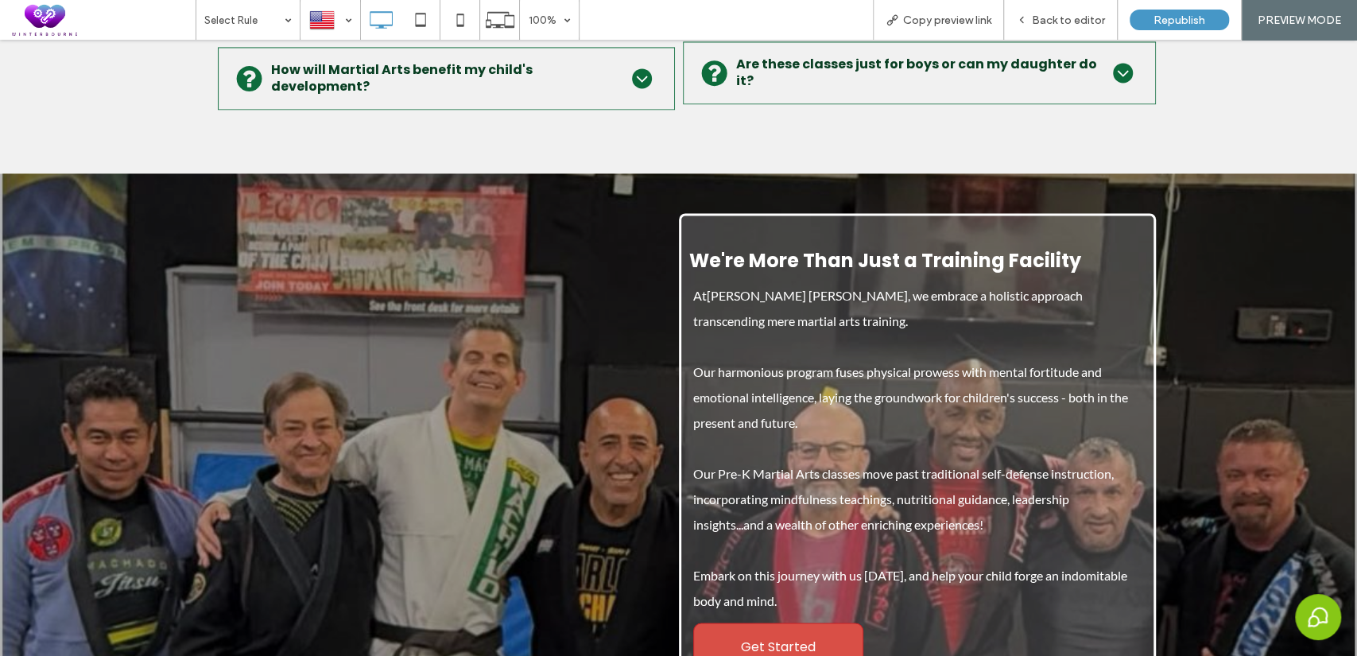
scroll to position [5895, 0]
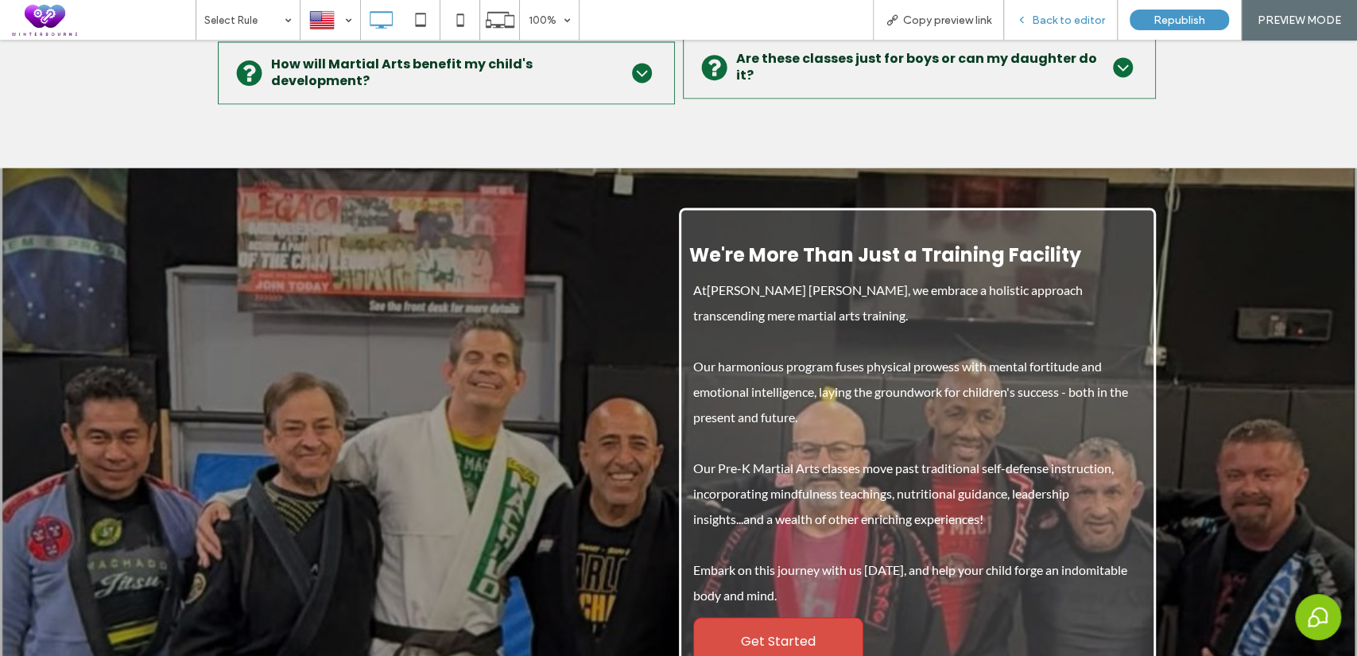
click at [1044, 17] on span "Back to editor" at bounding box center [1068, 21] width 73 height 14
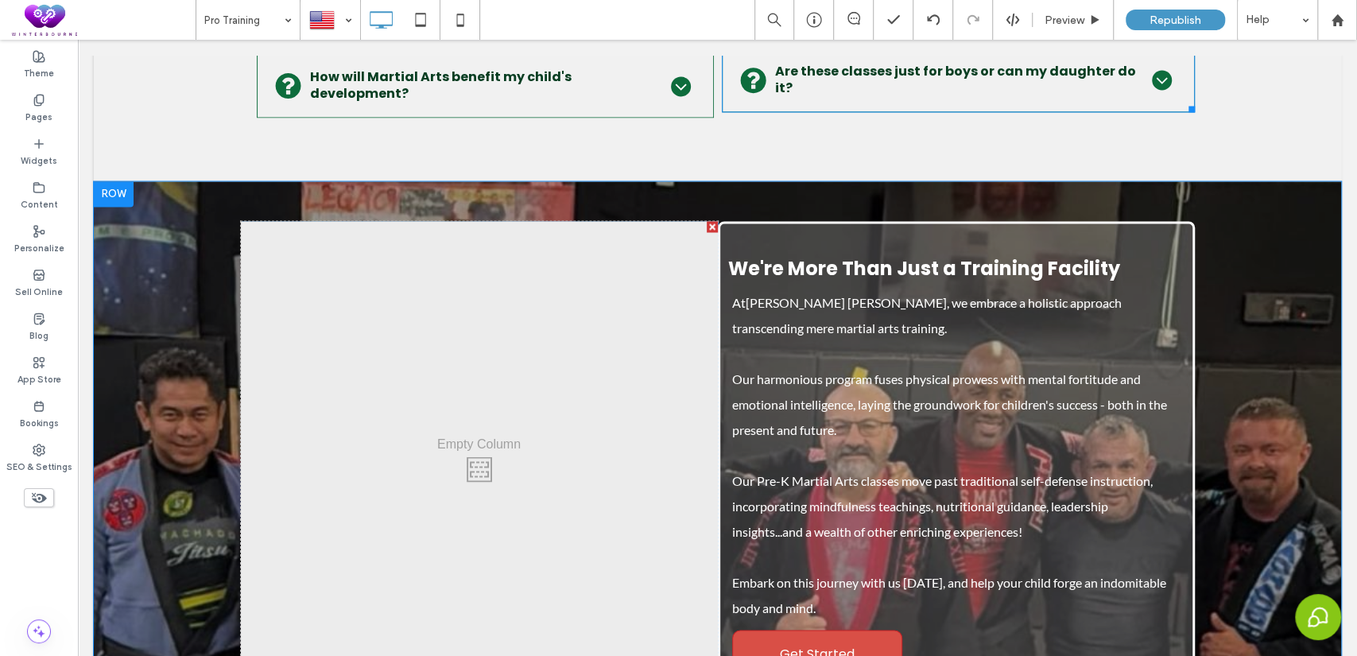
scroll to position [5888, 0]
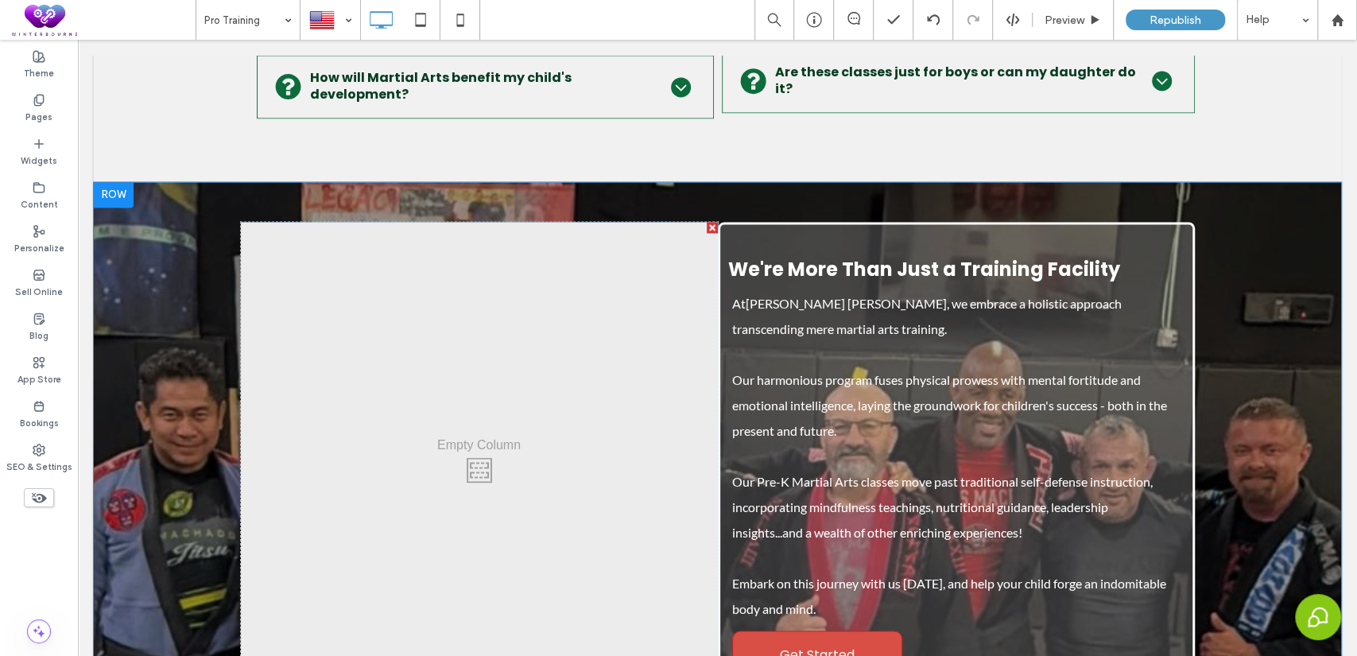
click at [101, 188] on div at bounding box center [114, 194] width 40 height 25
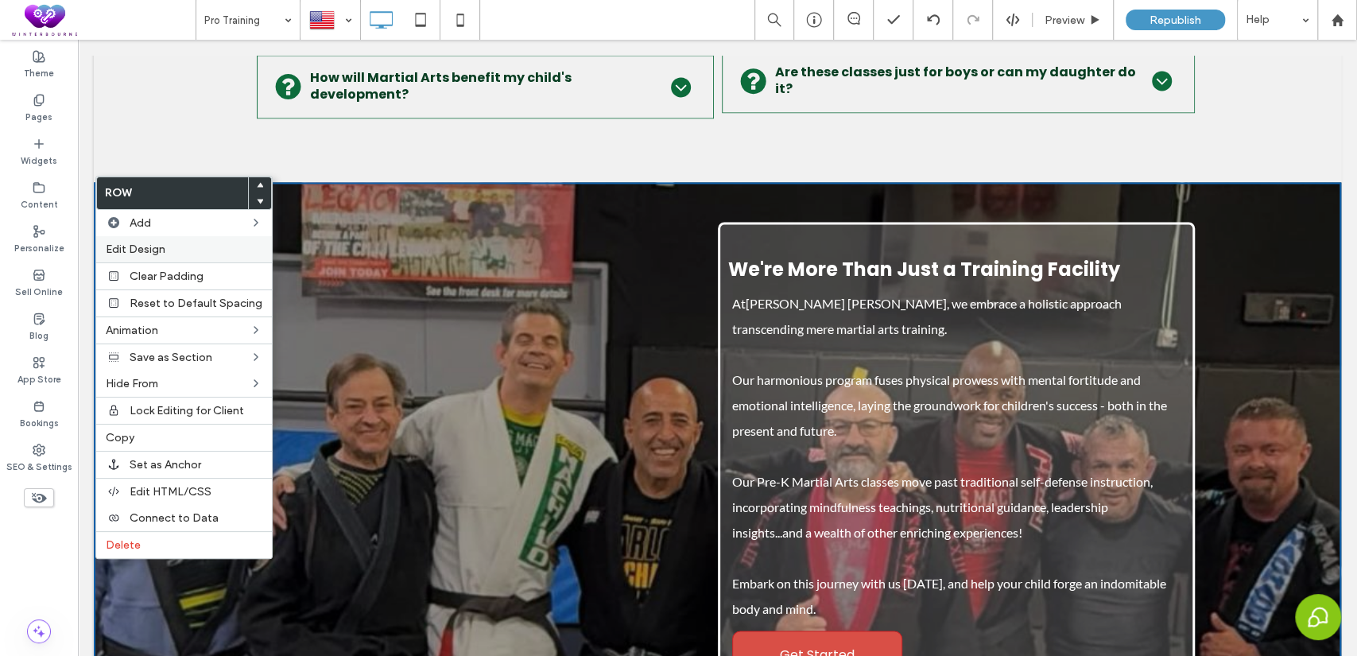
click at [181, 238] on div "Edit Design" at bounding box center [184, 249] width 176 height 26
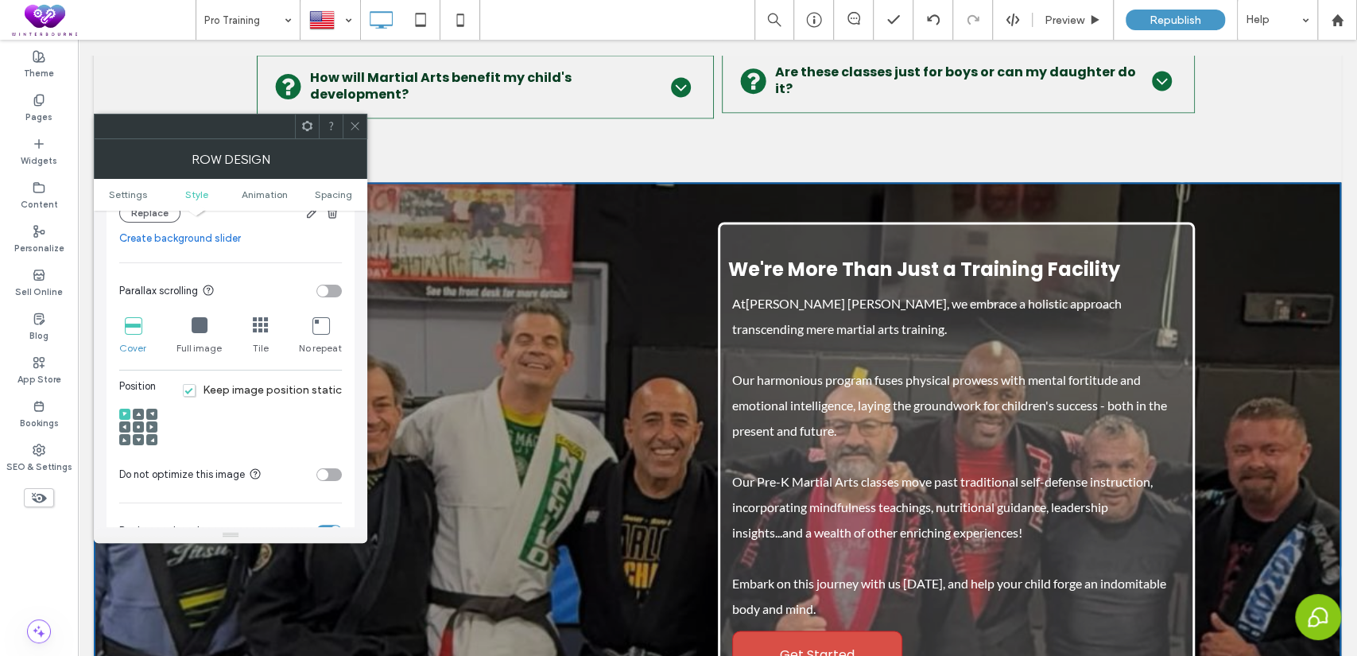
scroll to position [441, 0]
click at [331, 290] on div "toggle" at bounding box center [328, 291] width 25 height 13
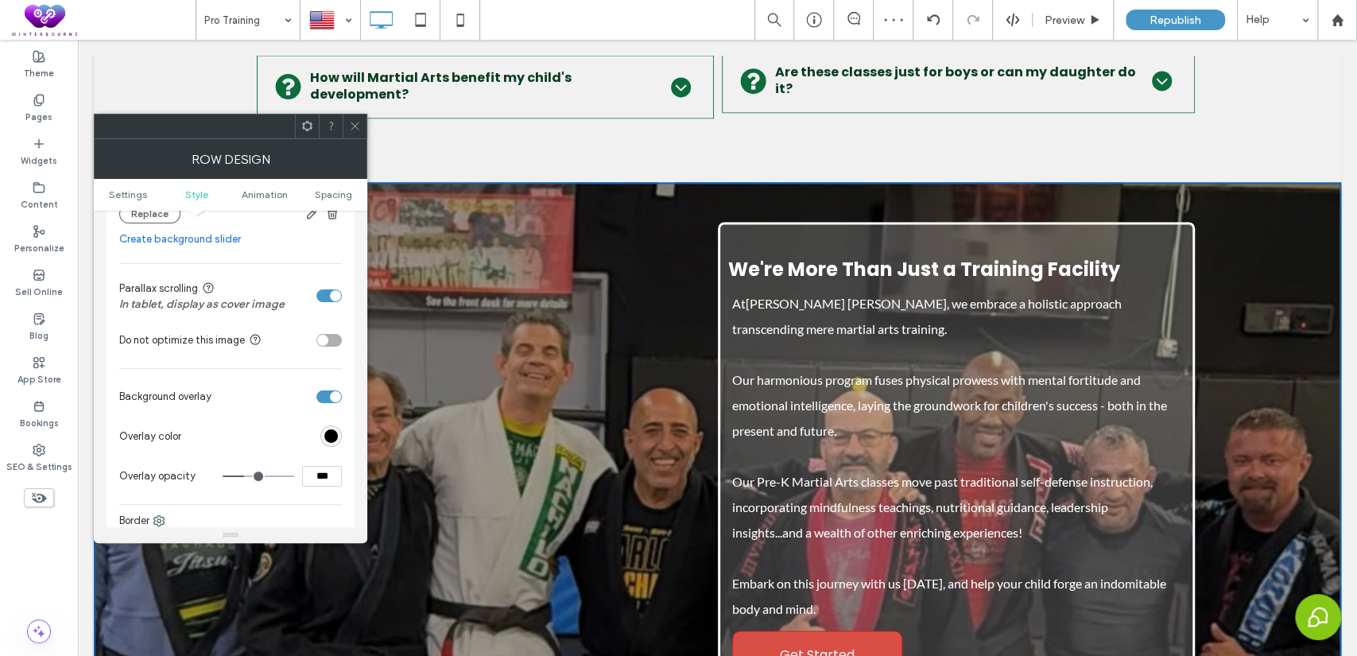
scroll to position [6036, 0]
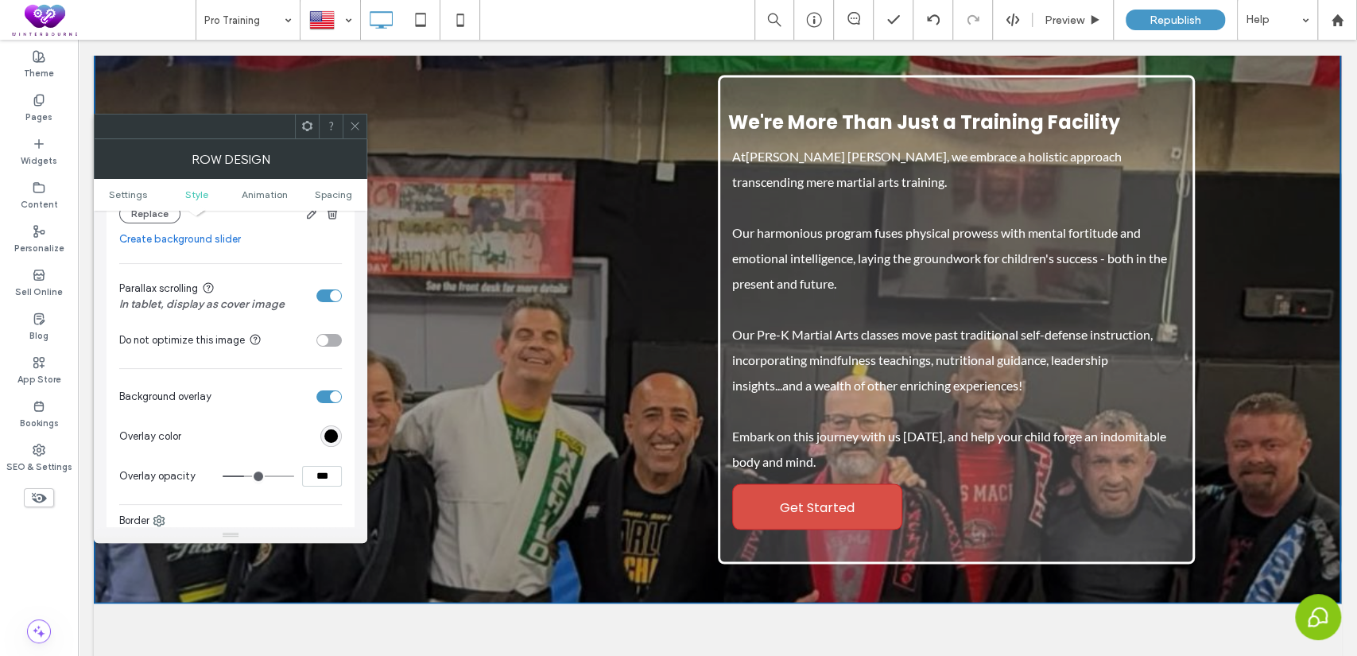
click at [363, 126] on div at bounding box center [355, 126] width 24 height 24
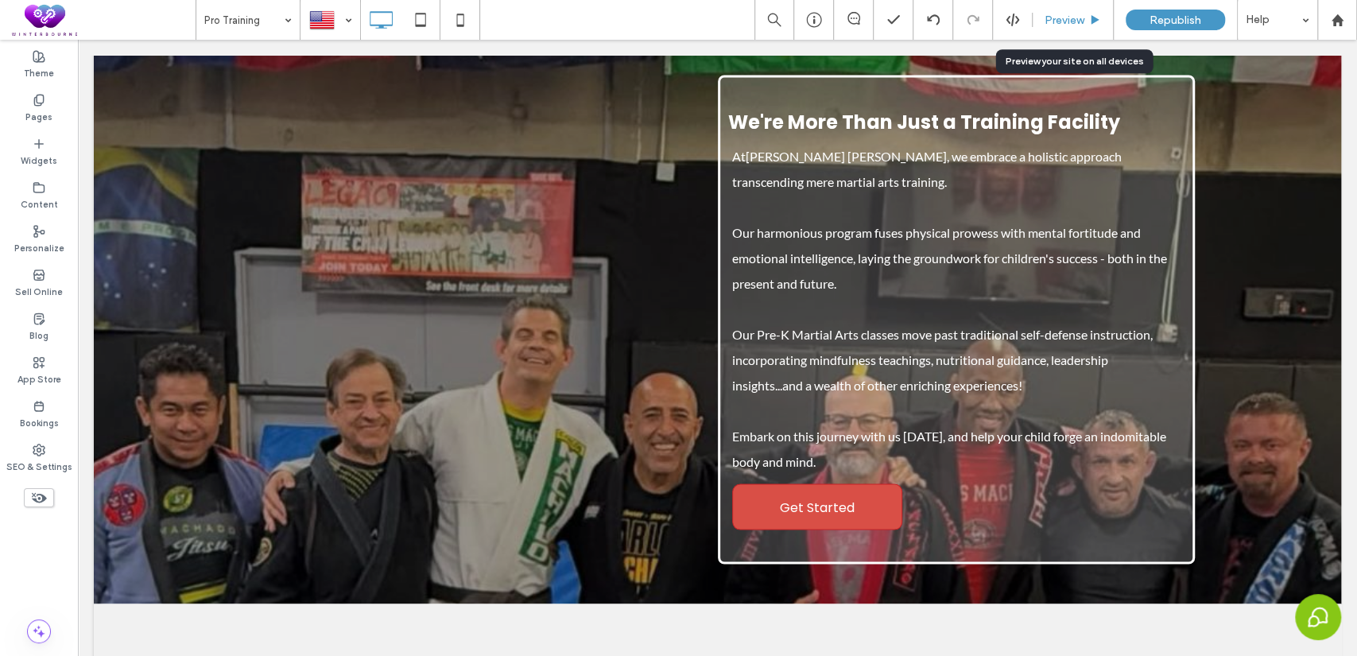
click at [1072, 11] on div "Preview" at bounding box center [1073, 20] width 81 height 40
click at [1054, 24] on span "Preview" at bounding box center [1065, 21] width 40 height 14
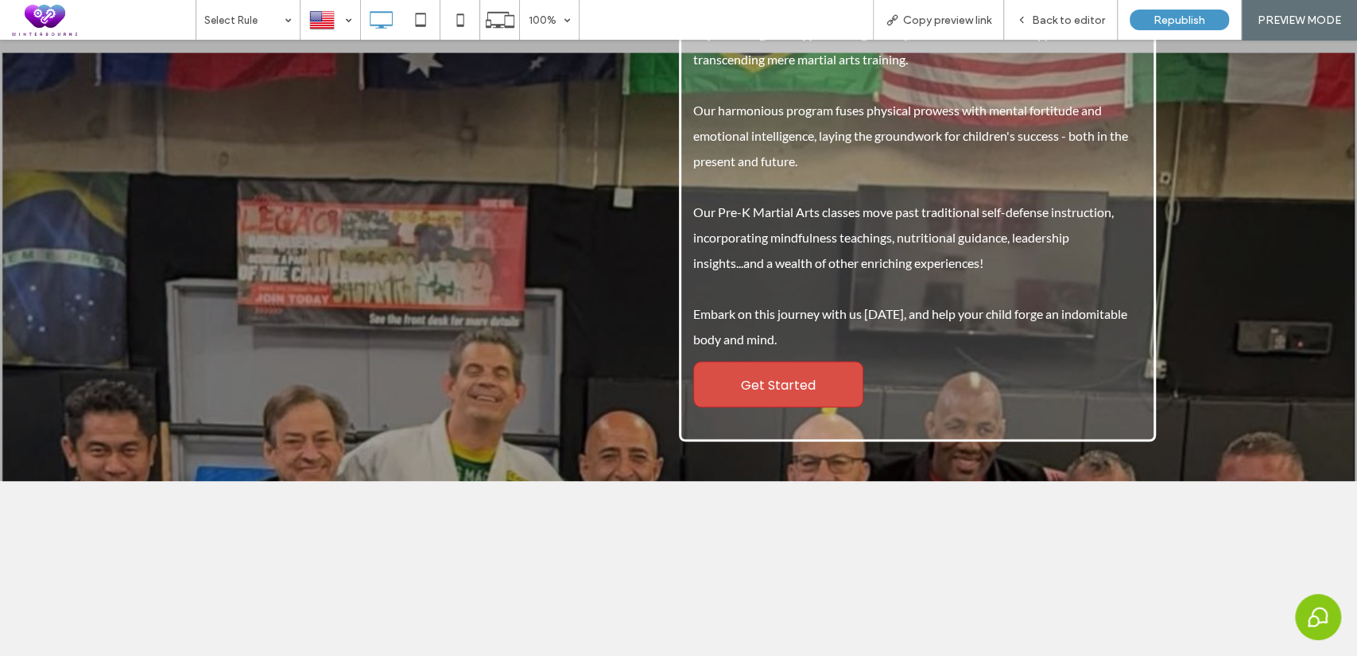
scroll to position [6189, 0]
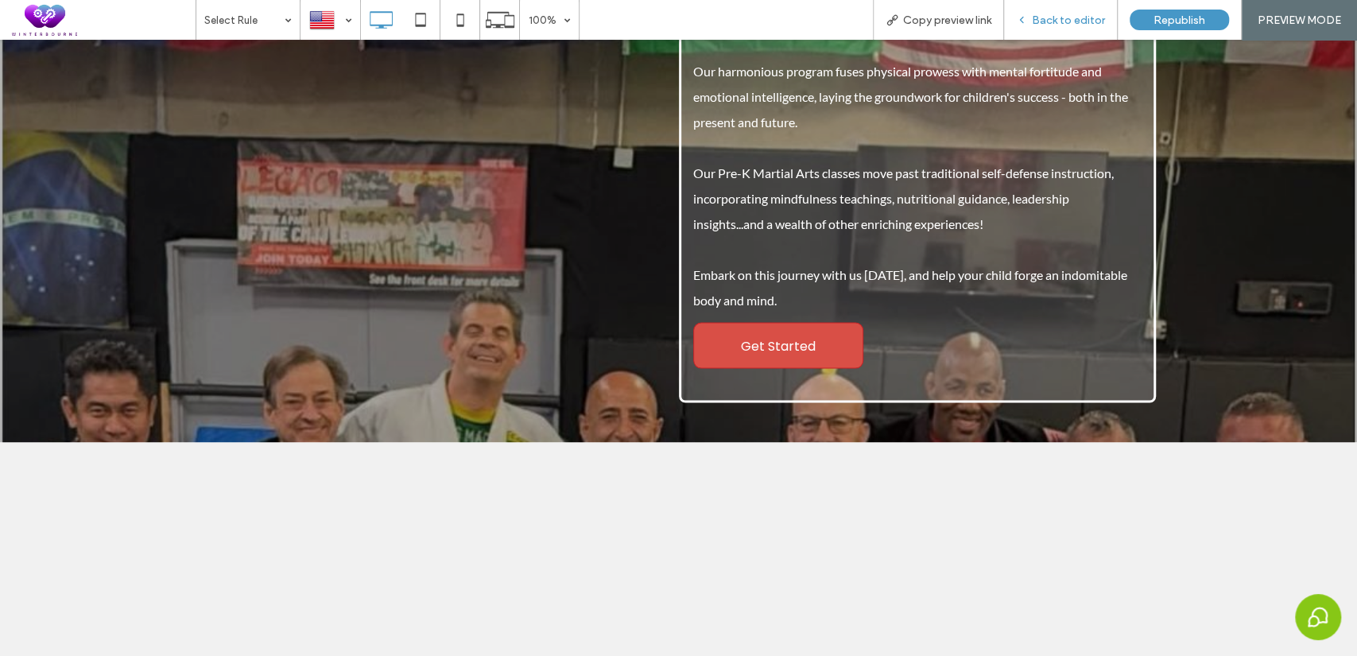
click at [1056, 20] on span "Back to editor" at bounding box center [1068, 21] width 73 height 14
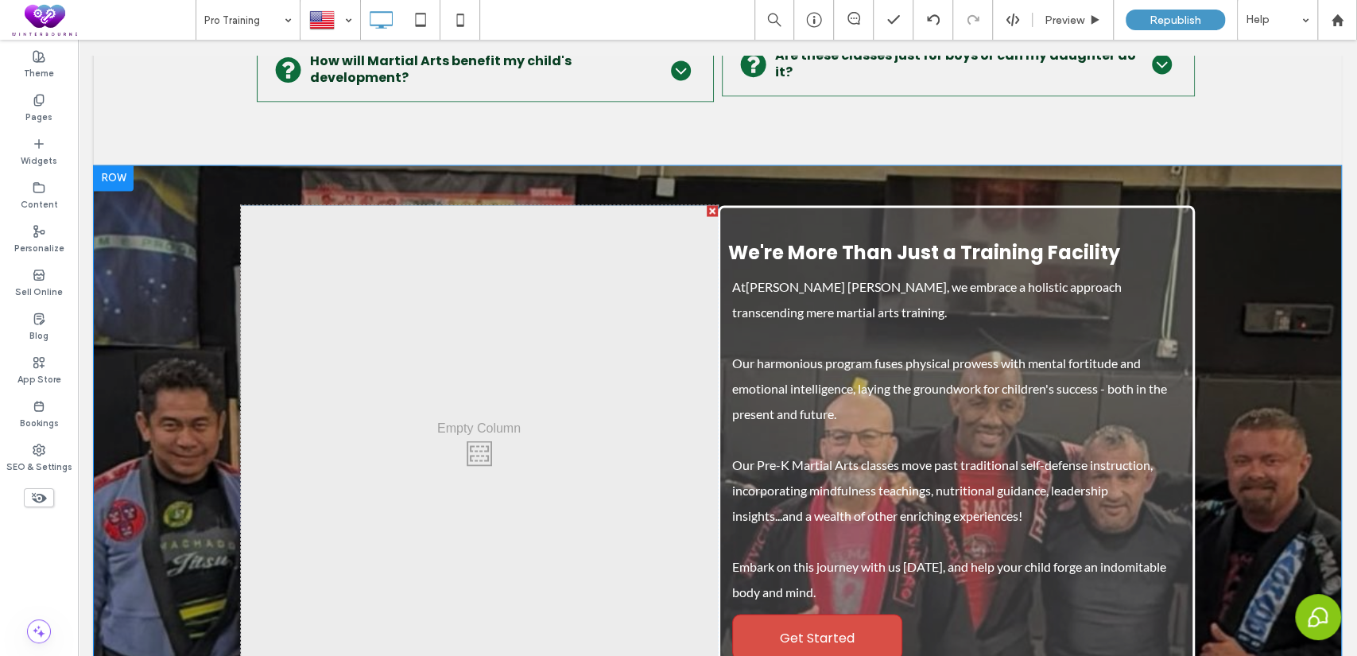
scroll to position [5889, 0]
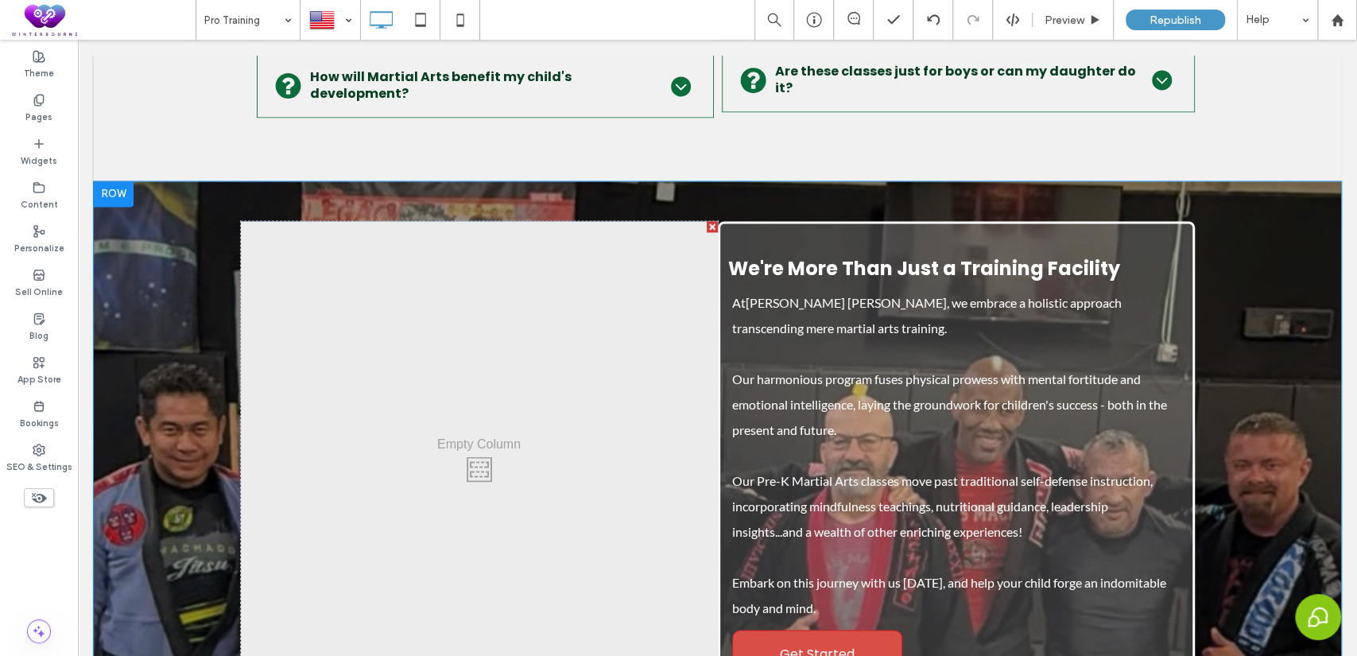
click at [128, 184] on div at bounding box center [114, 193] width 40 height 25
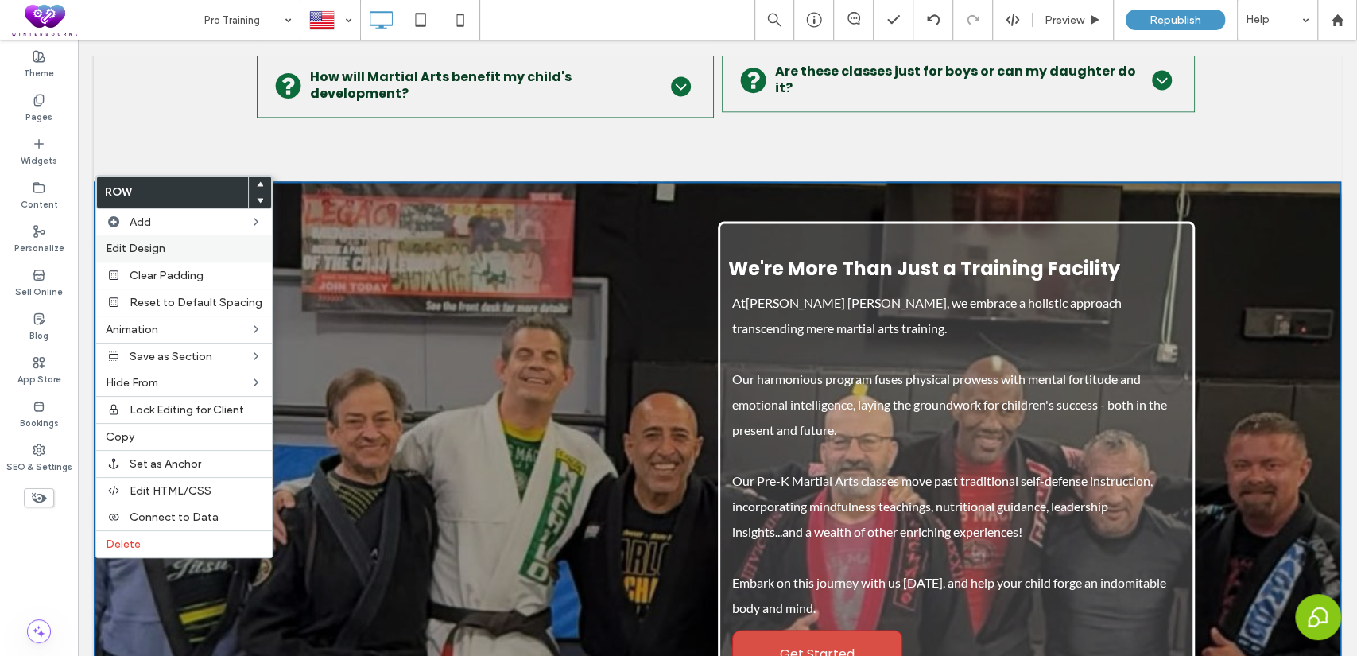
click at [175, 248] on label "Edit Design" at bounding box center [184, 249] width 157 height 14
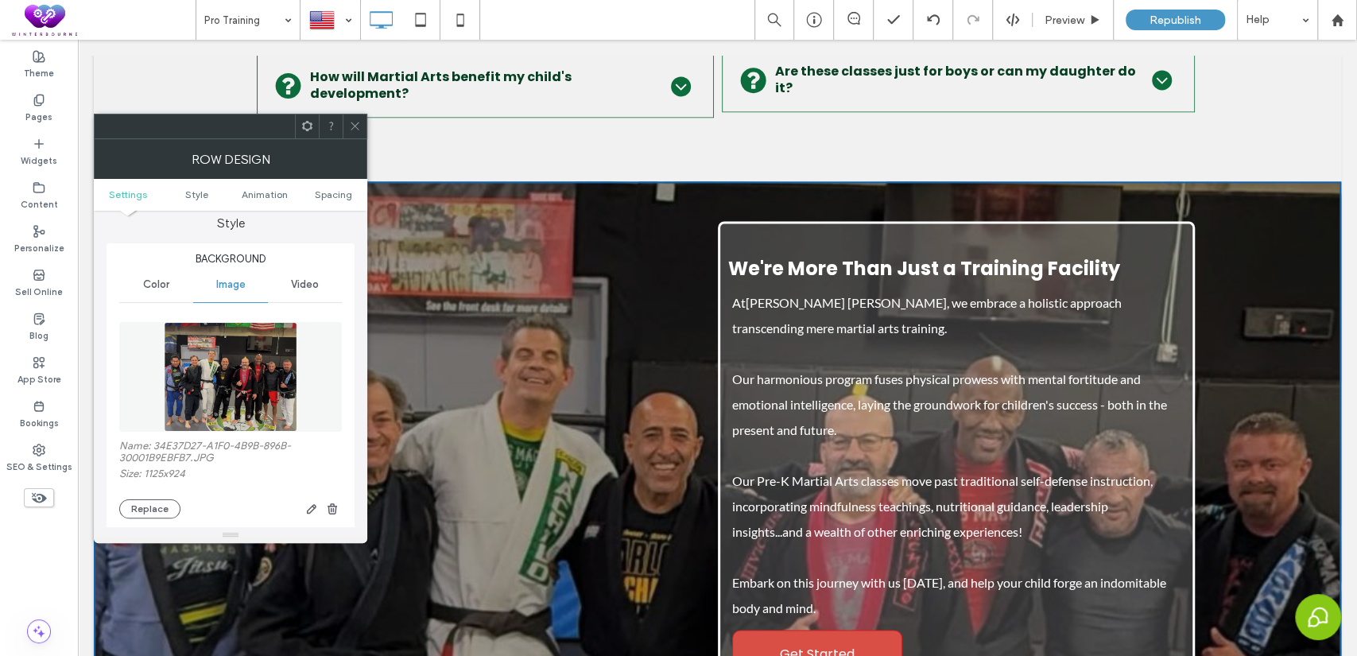
scroll to position [146, 0]
click at [316, 514] on icon "button" at bounding box center [311, 508] width 13 height 13
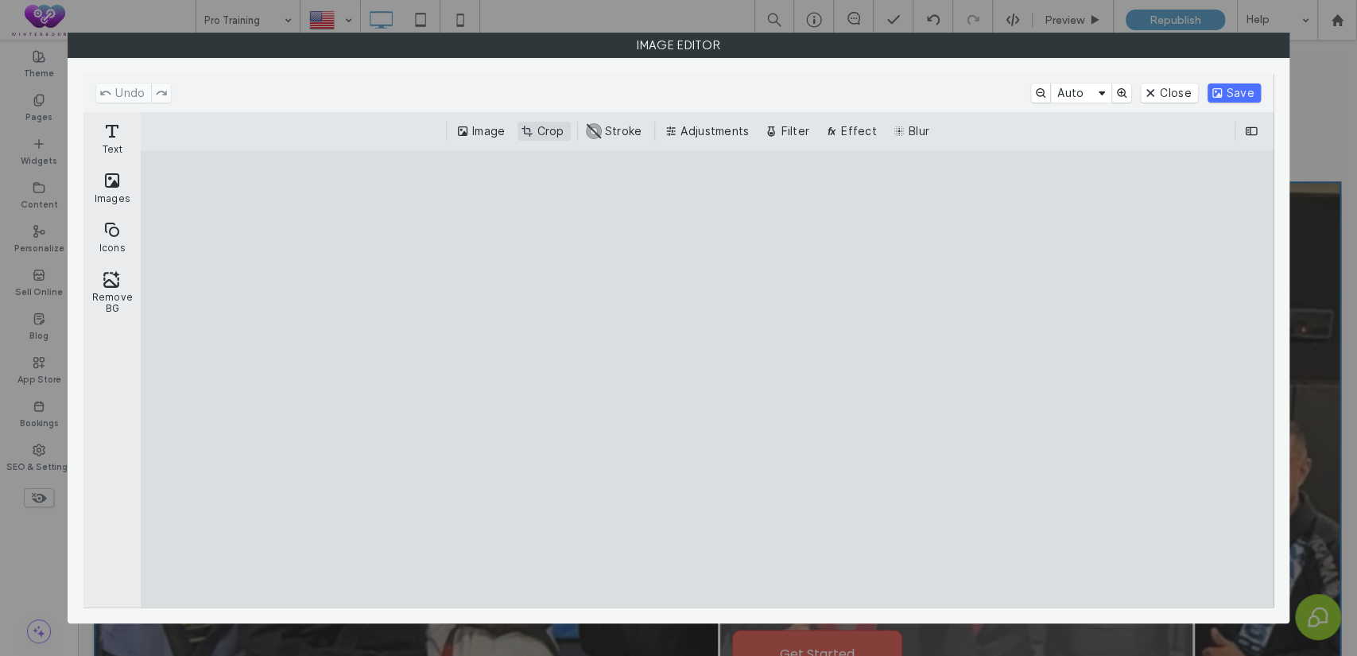
click at [549, 129] on button "Crop" at bounding box center [544, 131] width 52 height 19
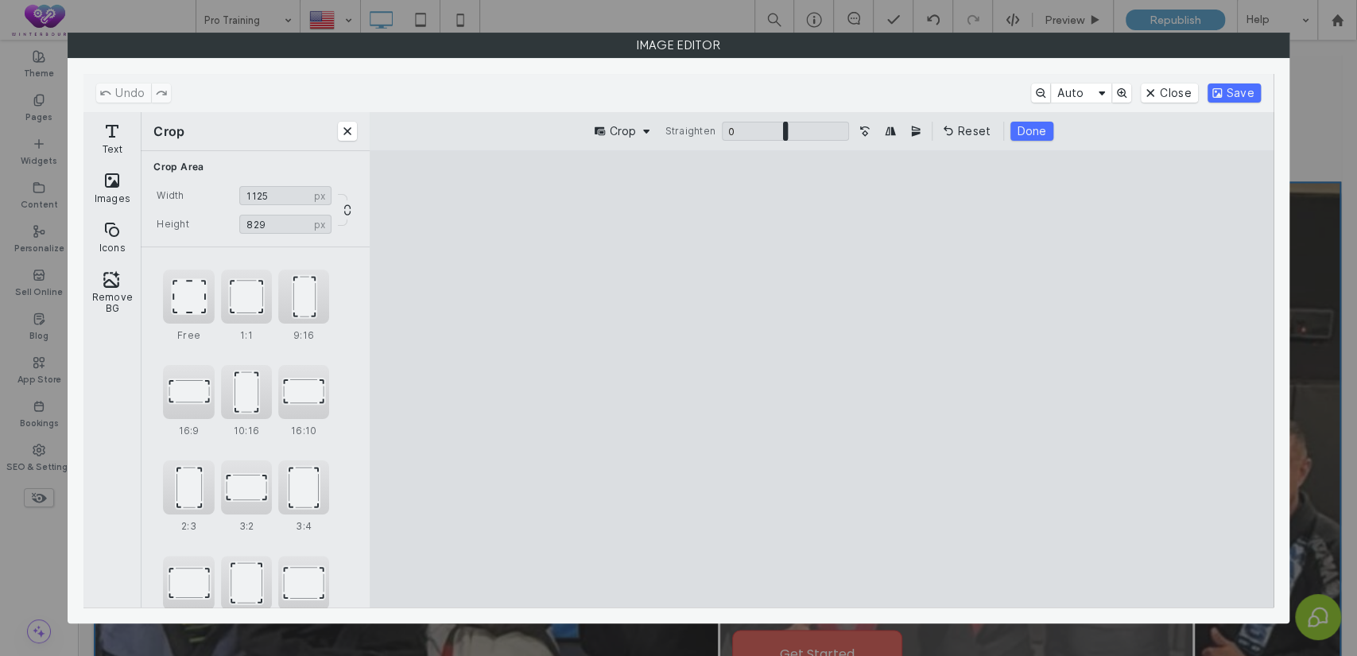
type input "***"
drag, startPoint x: 824, startPoint y: 192, endPoint x: 824, endPoint y: 246, distance: 54.1
click at [821, 379] on cesdk-canvas "Editor canvas" at bounding box center [821, 379] width 0 height 0
click at [1236, 95] on button "Save" at bounding box center [1234, 92] width 53 height 19
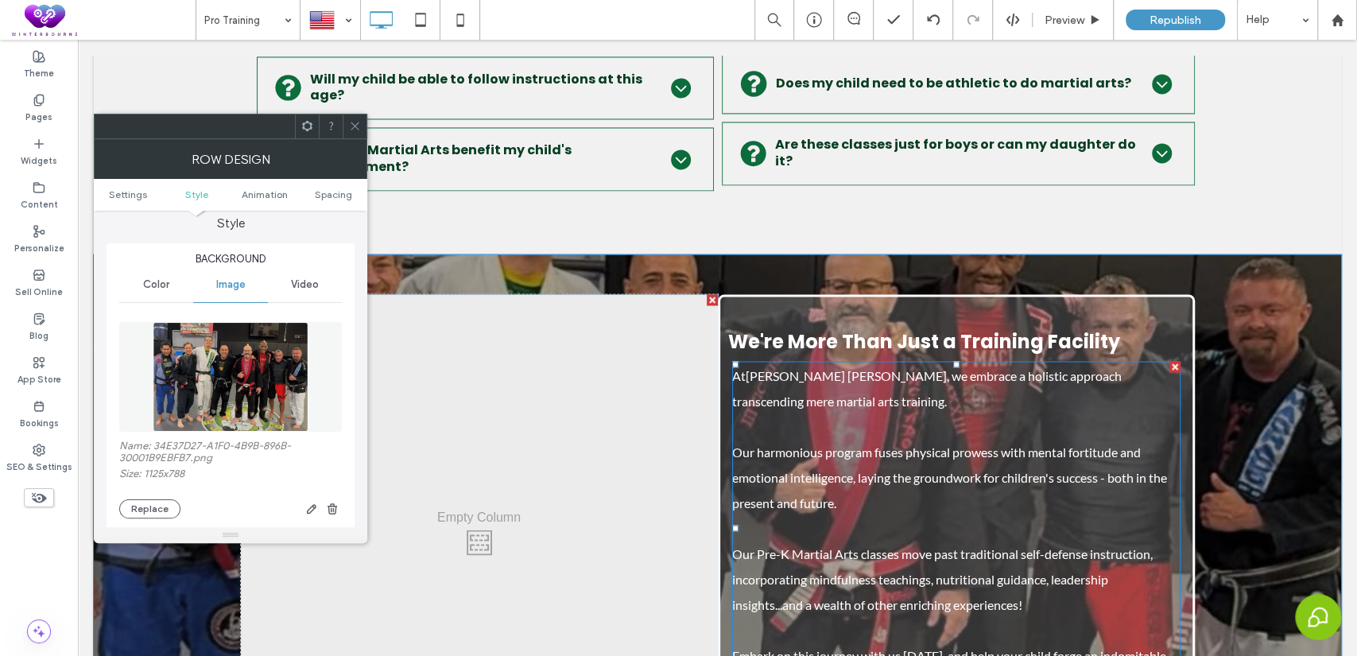
scroll to position [5742, 0]
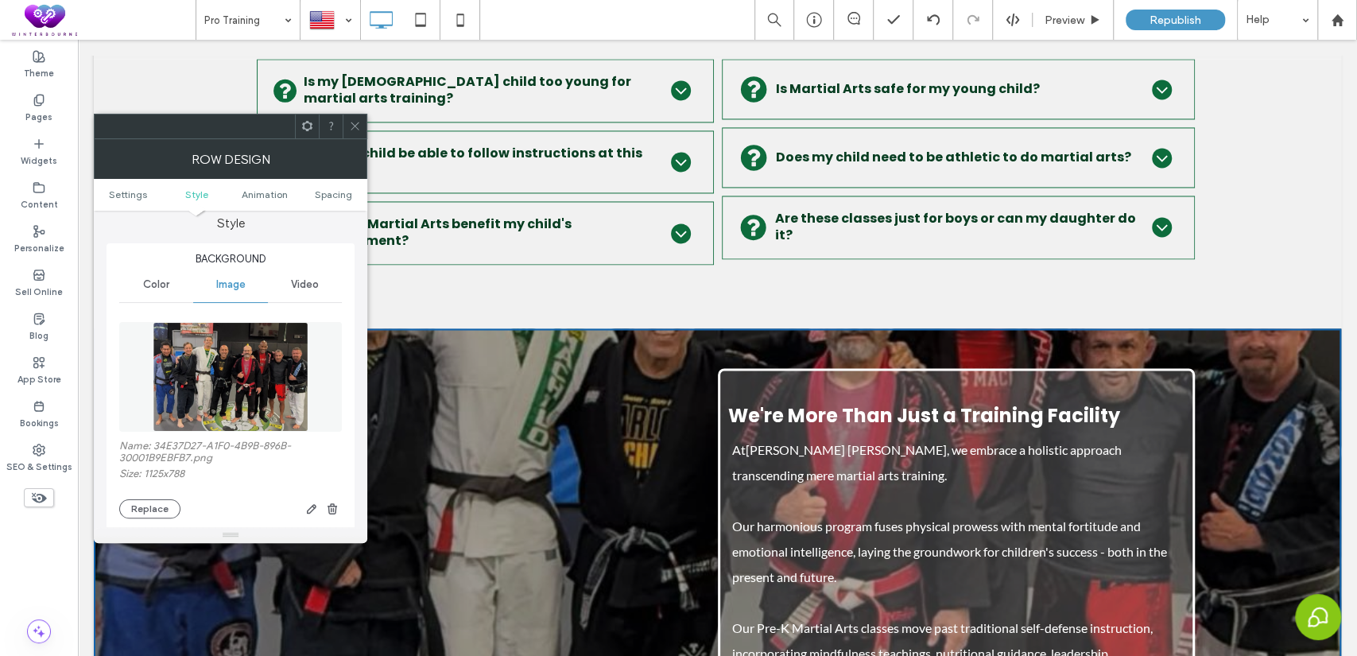
click at [353, 118] on span at bounding box center [355, 126] width 12 height 24
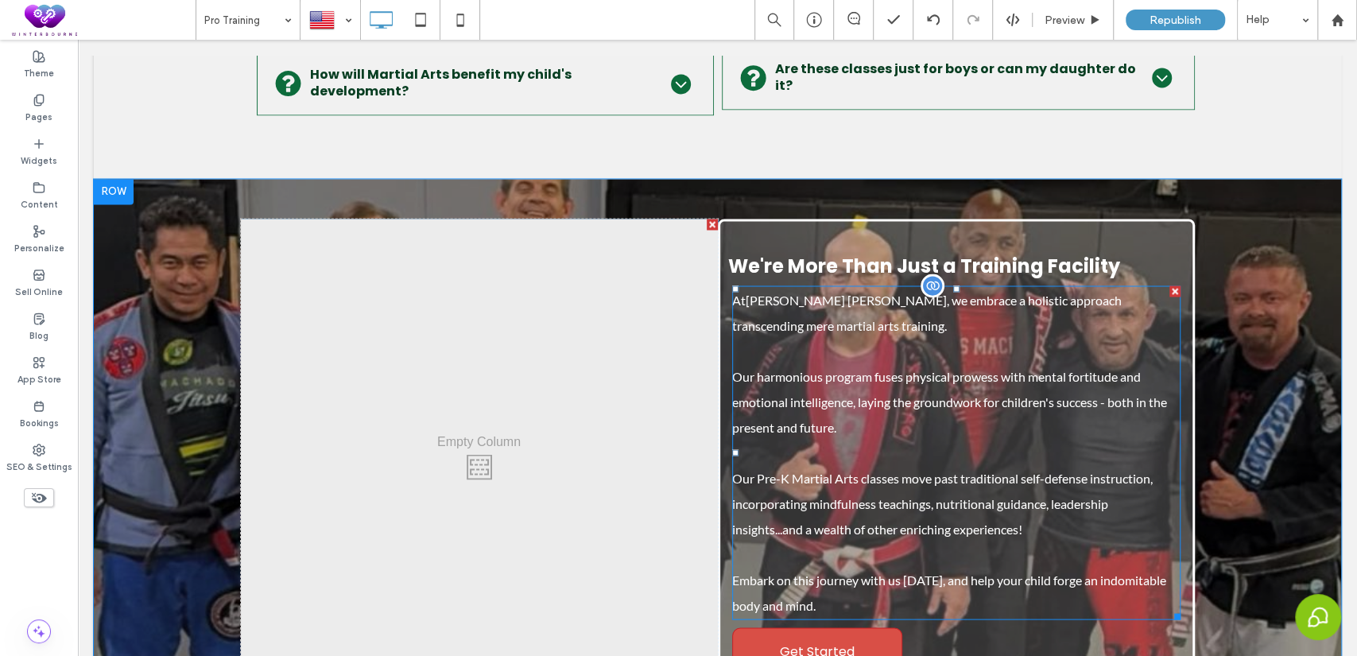
scroll to position [5889, 0]
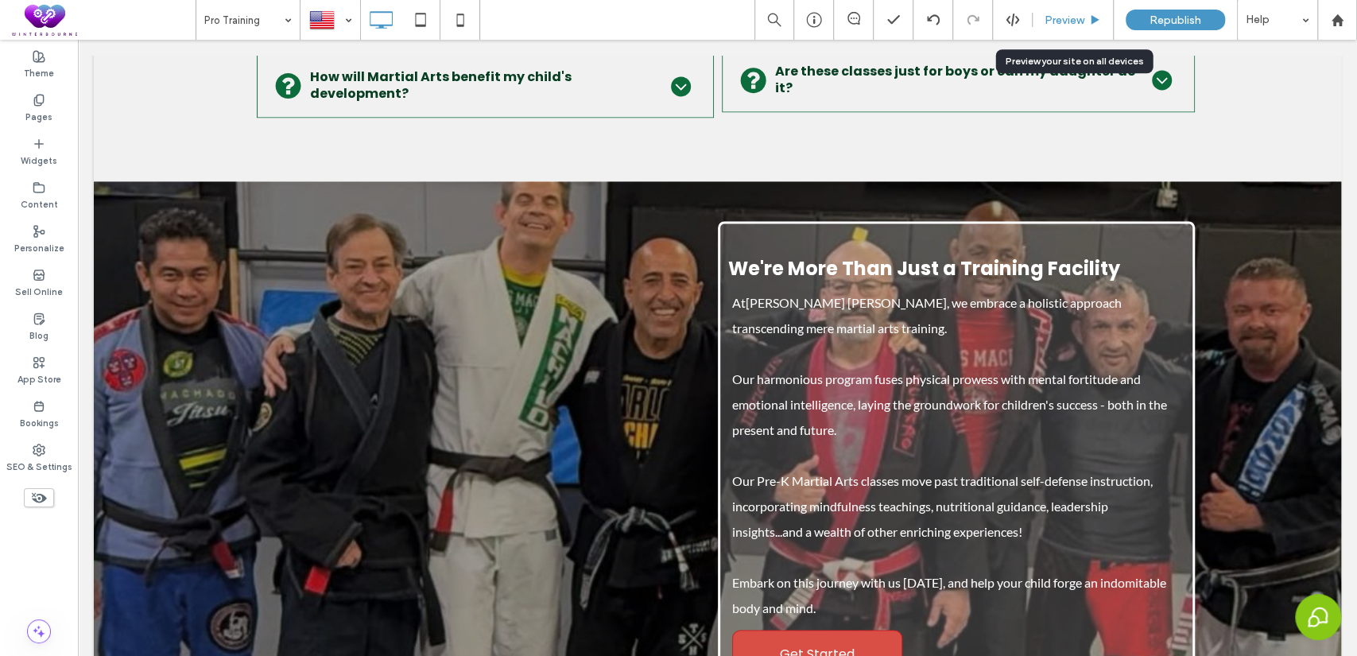
click at [1076, 28] on div "Preview" at bounding box center [1073, 20] width 81 height 40
click at [1060, 25] on span "Preview" at bounding box center [1065, 21] width 40 height 14
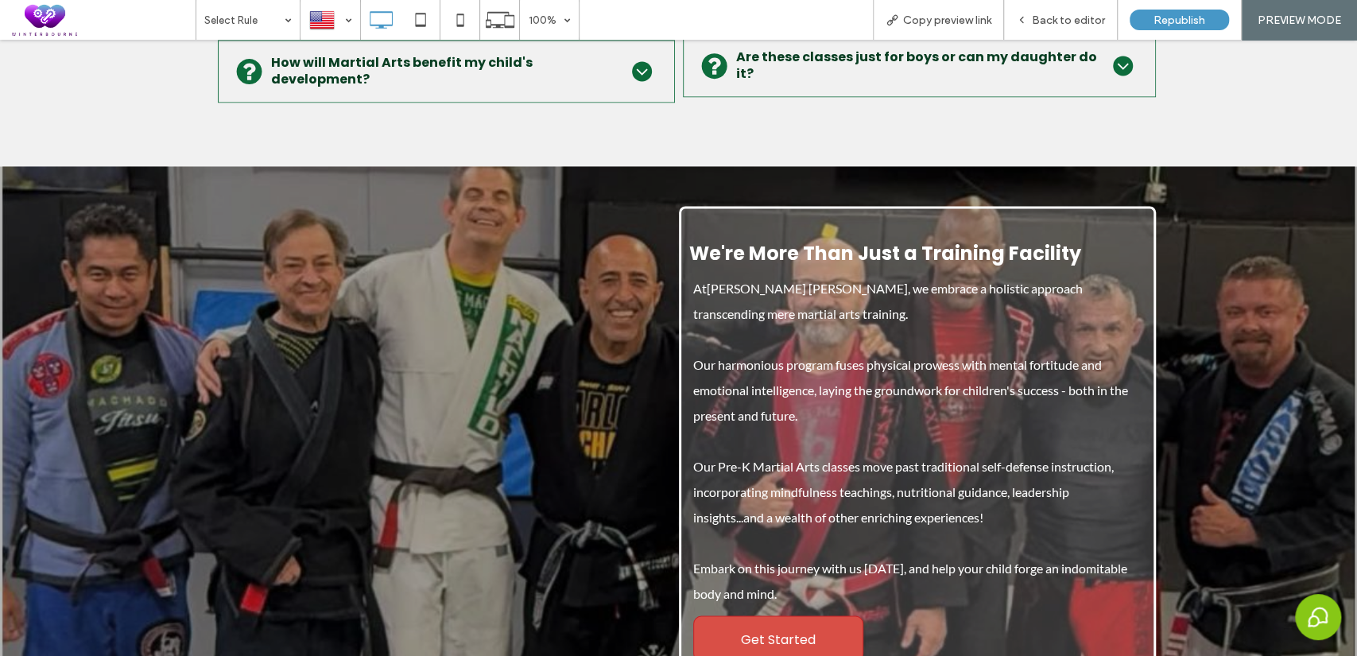
scroll to position [5896, 0]
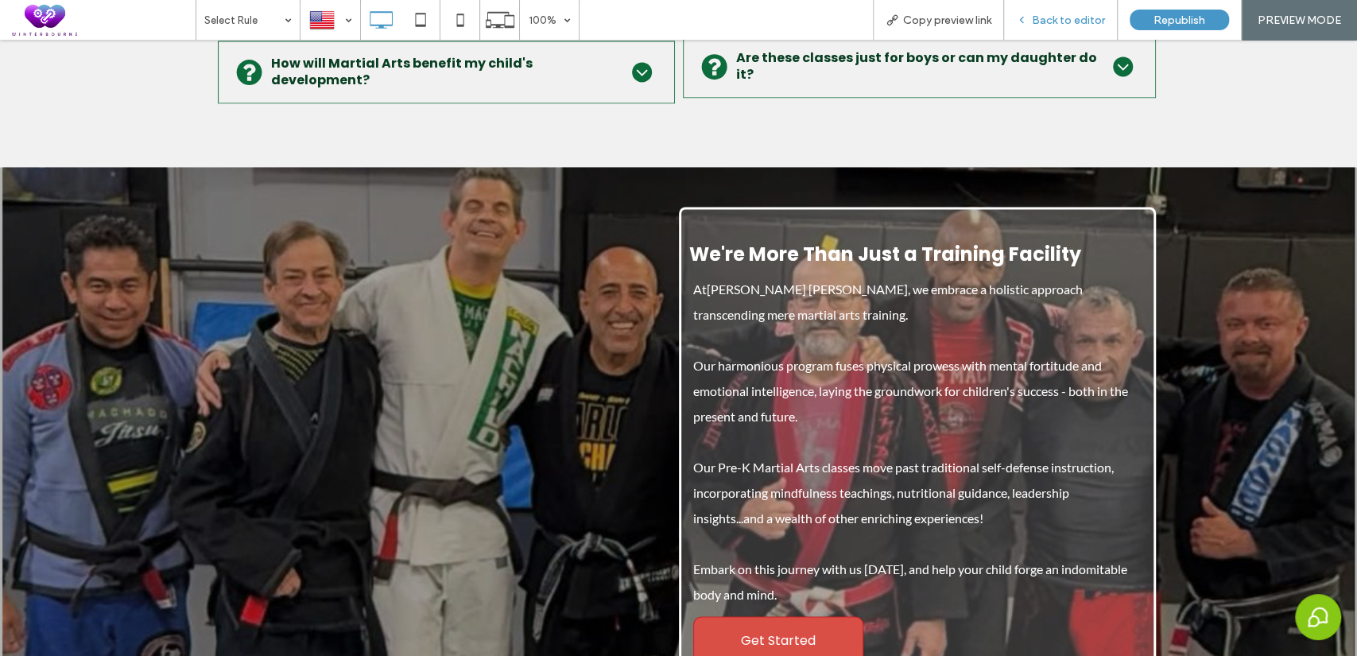
click at [1070, 25] on span "Back to editor" at bounding box center [1068, 21] width 73 height 14
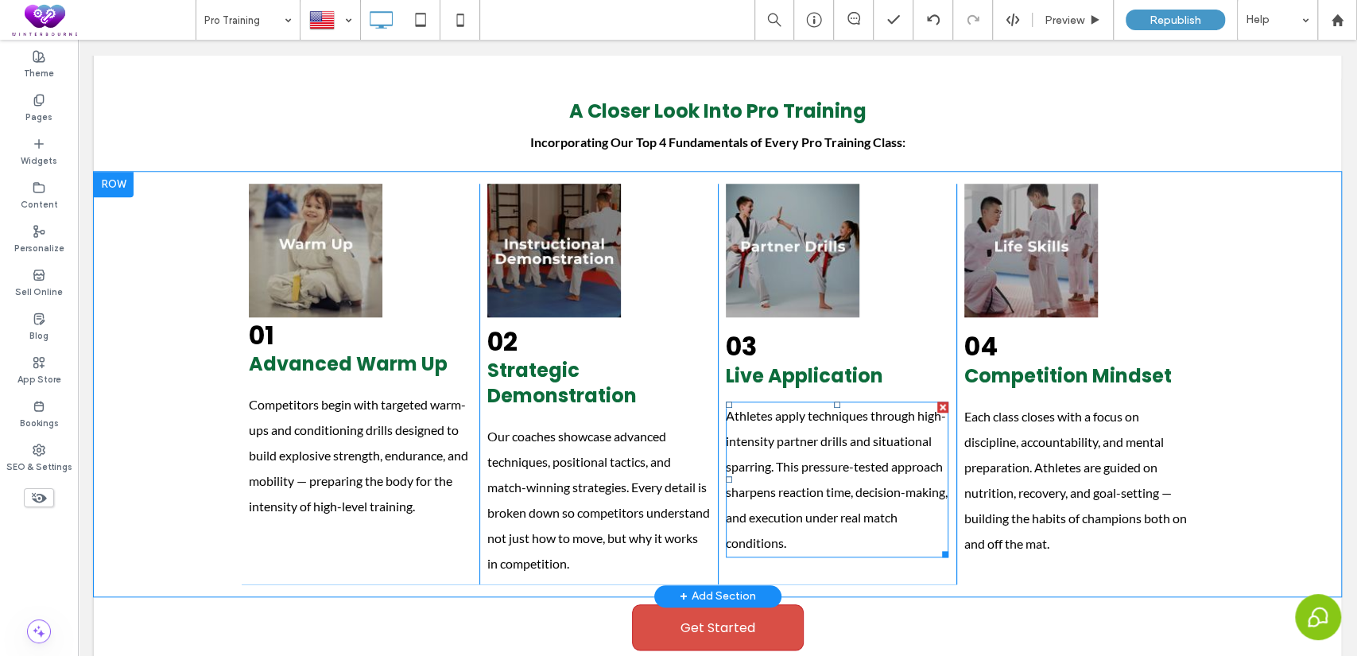
scroll to position [5000, 0]
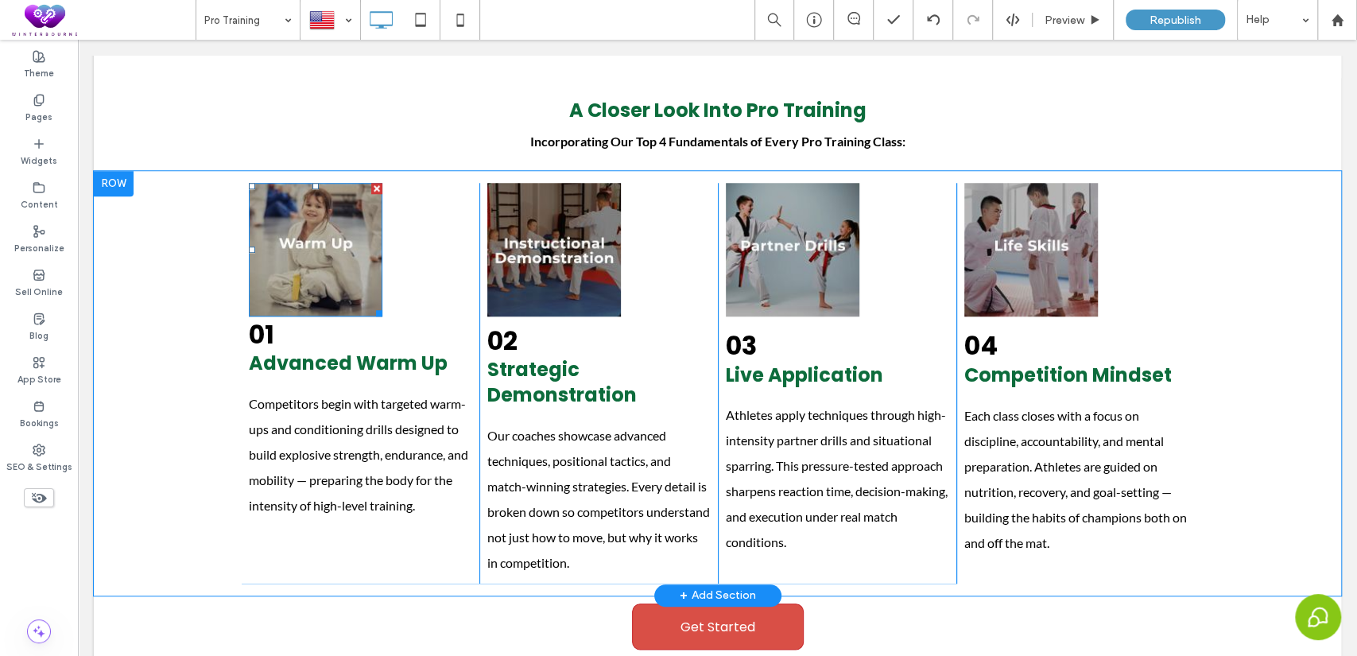
click at [309, 245] on img at bounding box center [316, 250] width 134 height 134
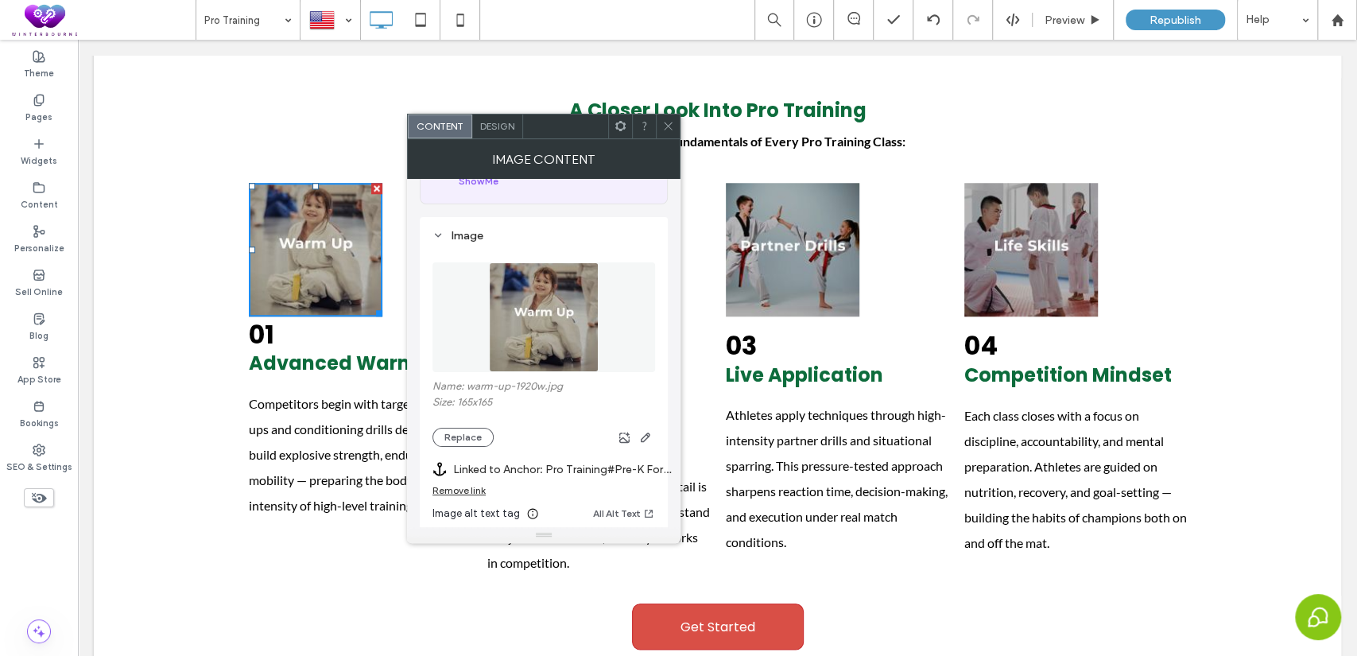
scroll to position [294, 0]
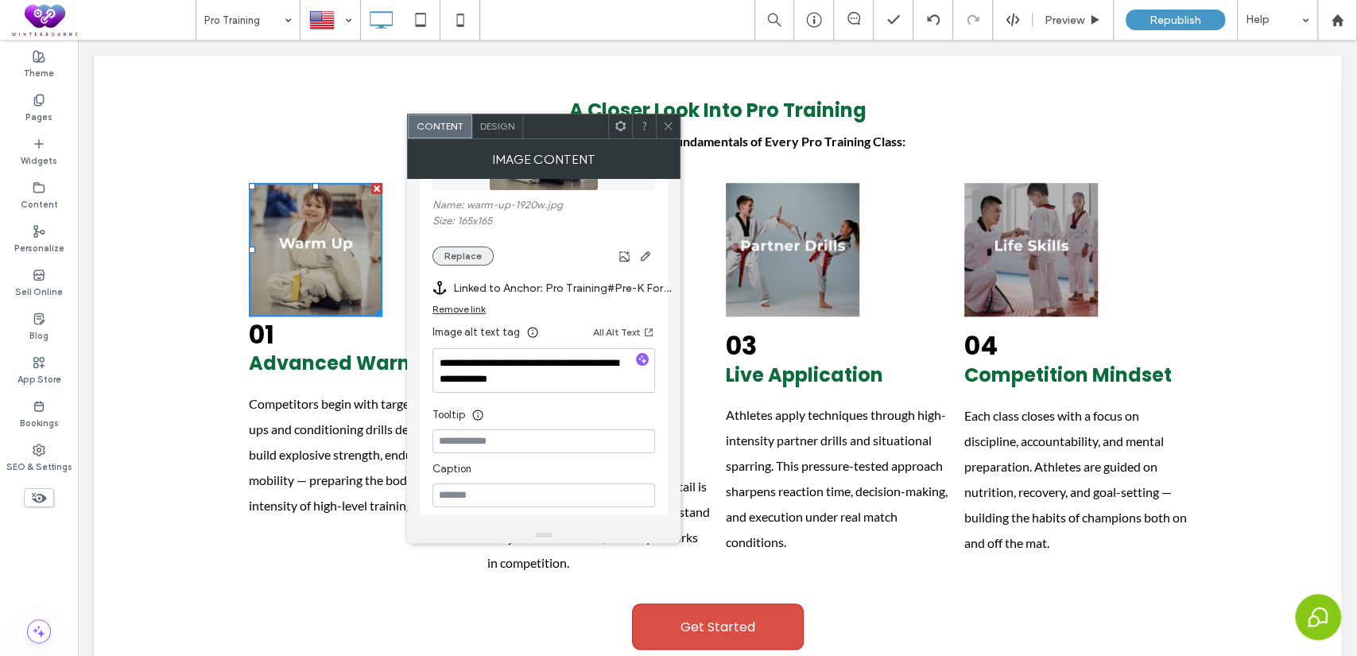
click at [476, 254] on button "Replace" at bounding box center [462, 255] width 61 height 19
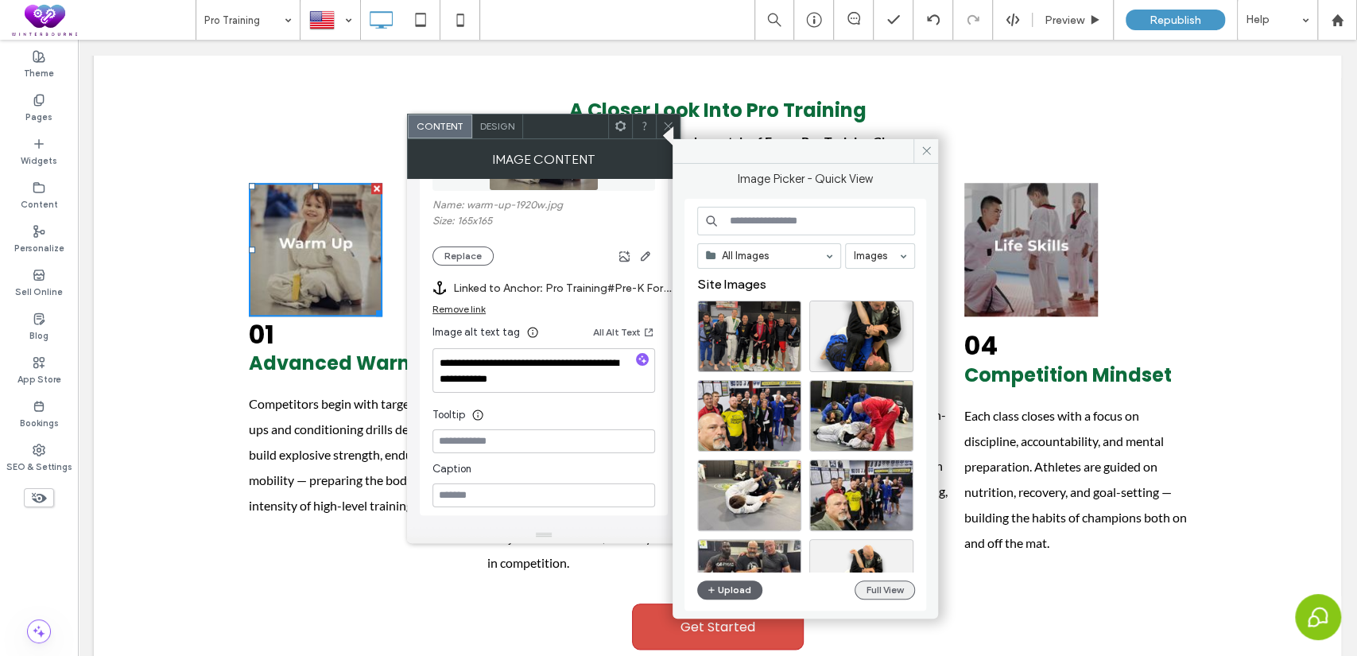
click at [900, 586] on button "Full View" at bounding box center [885, 589] width 60 height 19
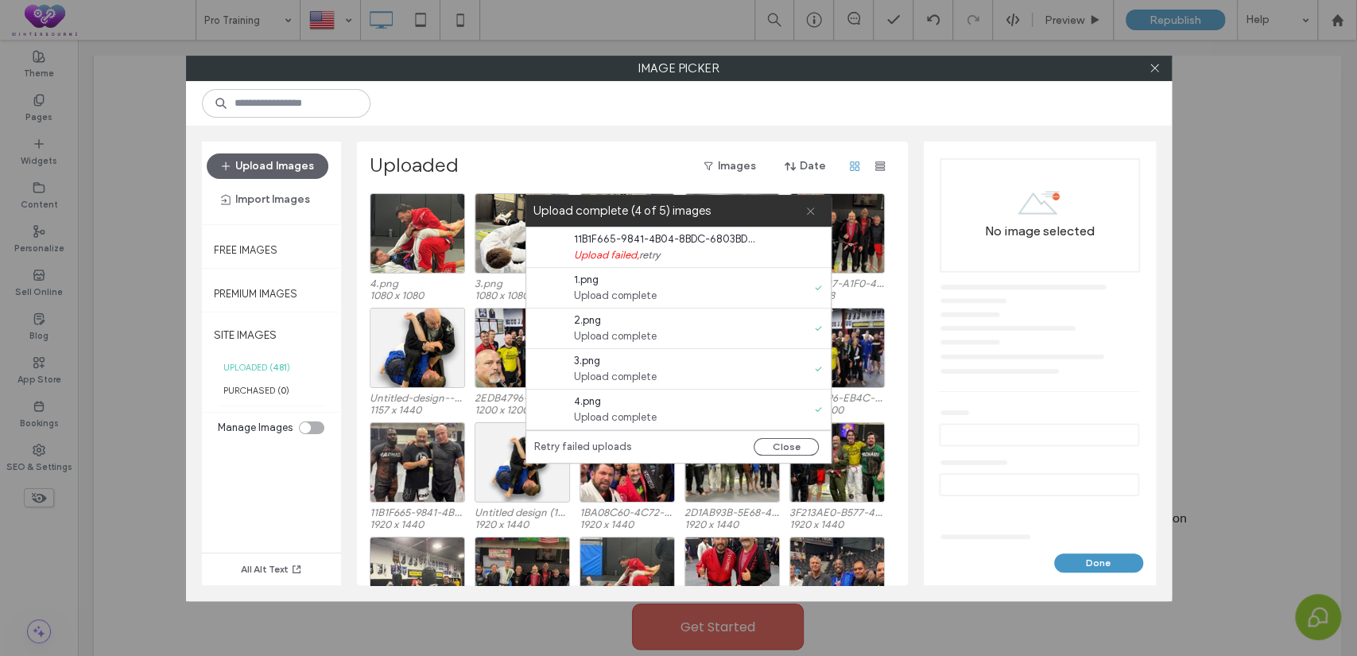
click at [805, 210] on icon at bounding box center [810, 211] width 10 height 10
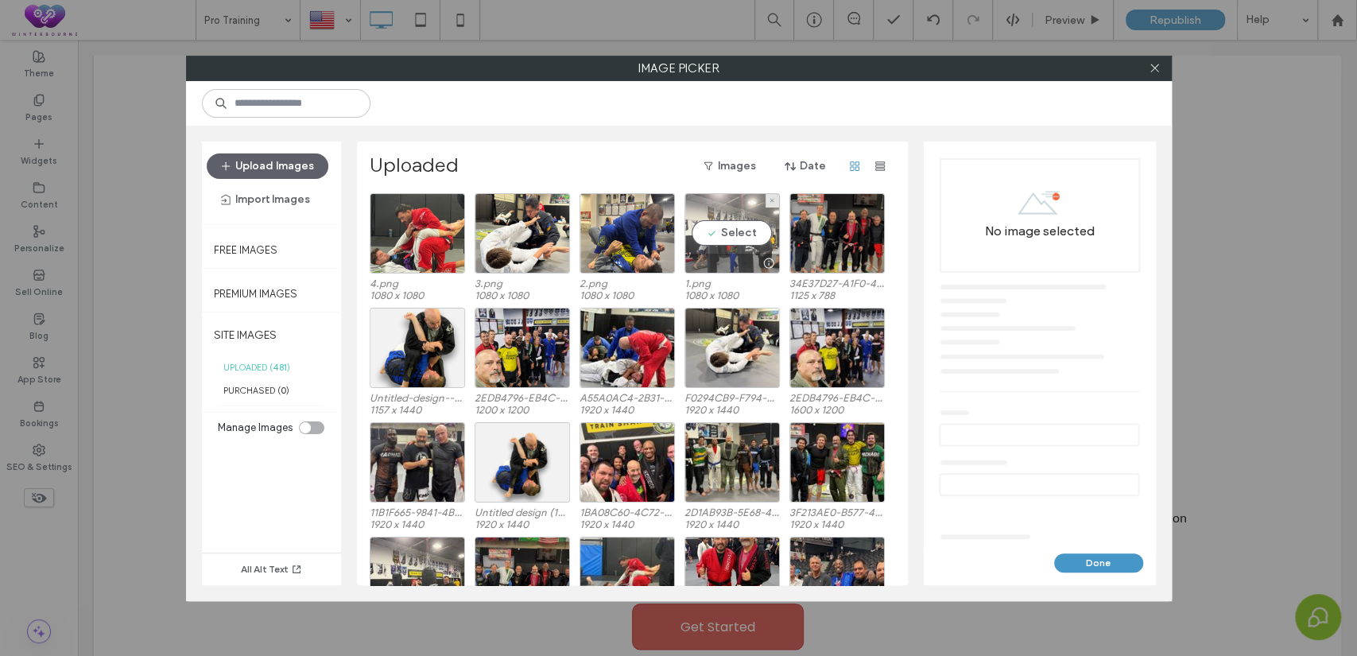
click at [728, 238] on div "Select" at bounding box center [731, 233] width 95 height 80
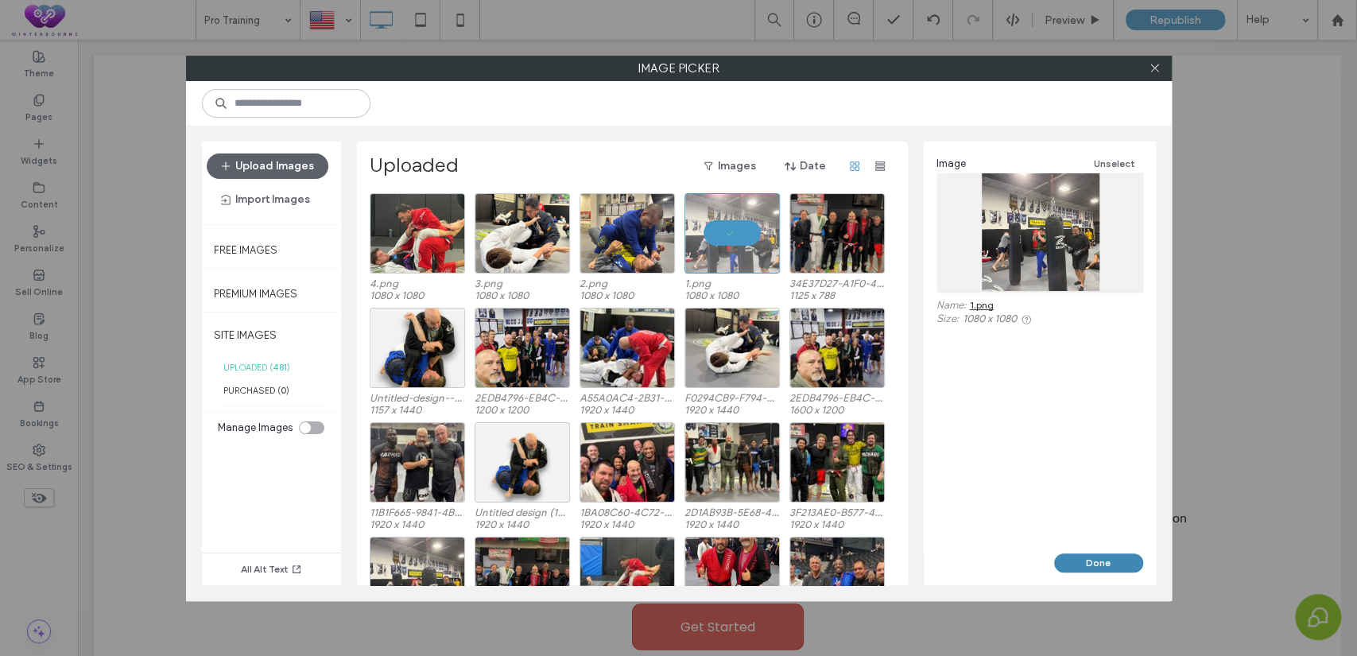
click at [1123, 564] on button "Done" at bounding box center [1098, 562] width 89 height 19
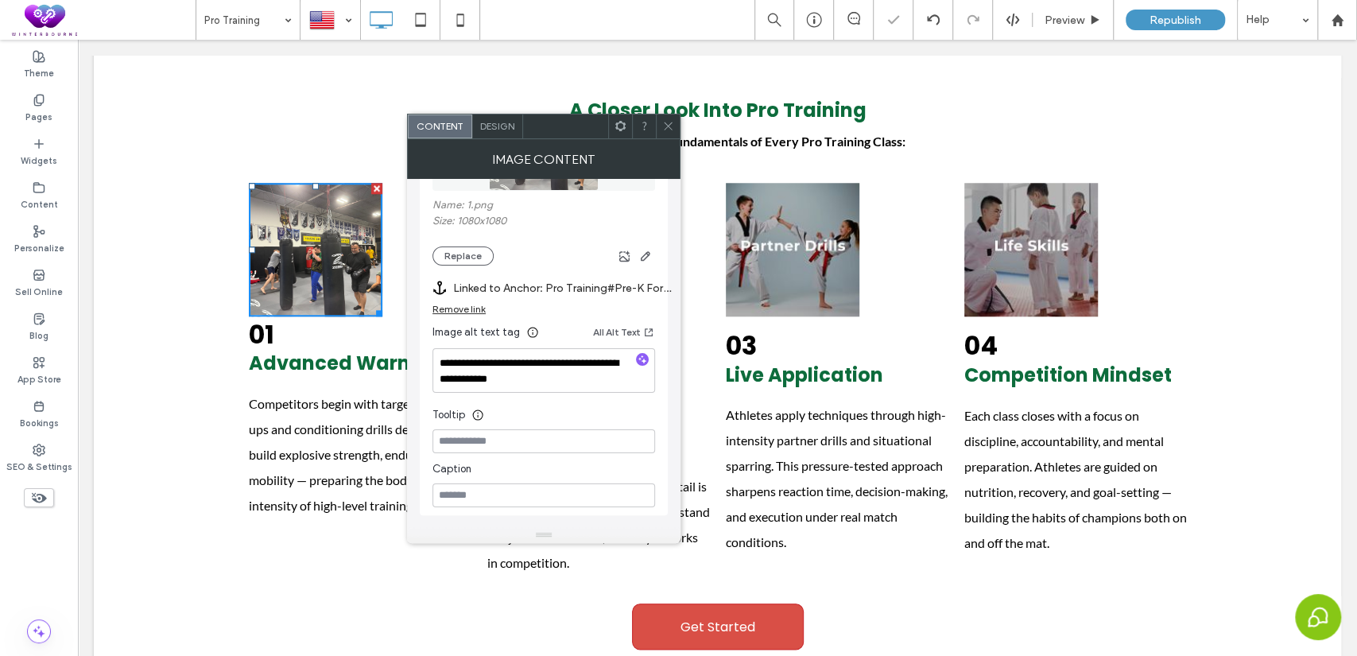
click at [665, 123] on icon at bounding box center [668, 126] width 12 height 12
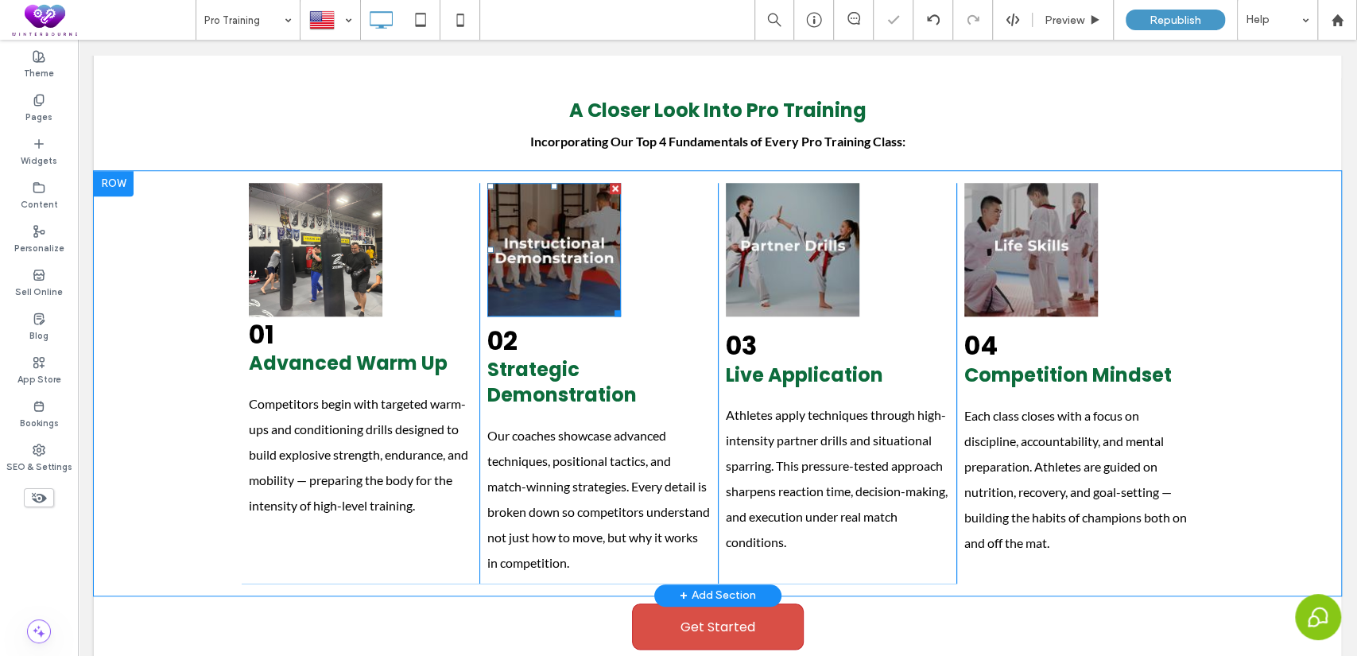
click at [534, 244] on img at bounding box center [554, 250] width 134 height 134
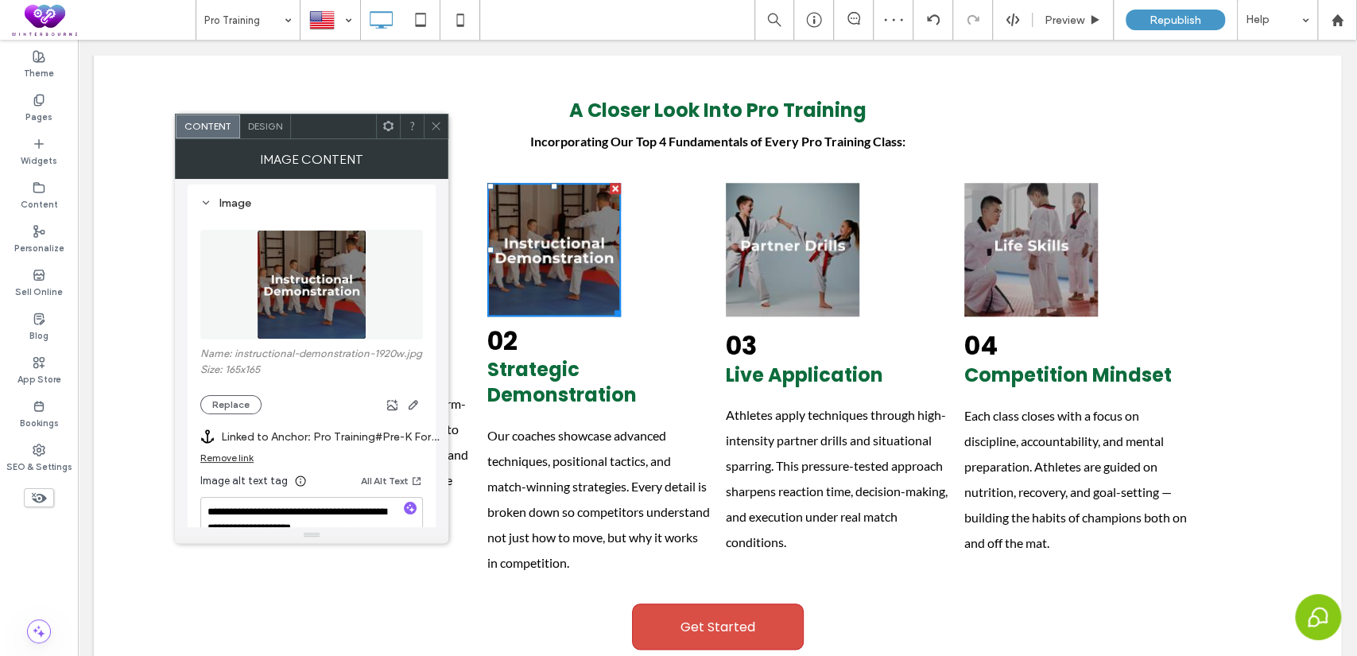
scroll to position [146, 0]
click at [216, 399] on button "Replace" at bounding box center [230, 403] width 61 height 19
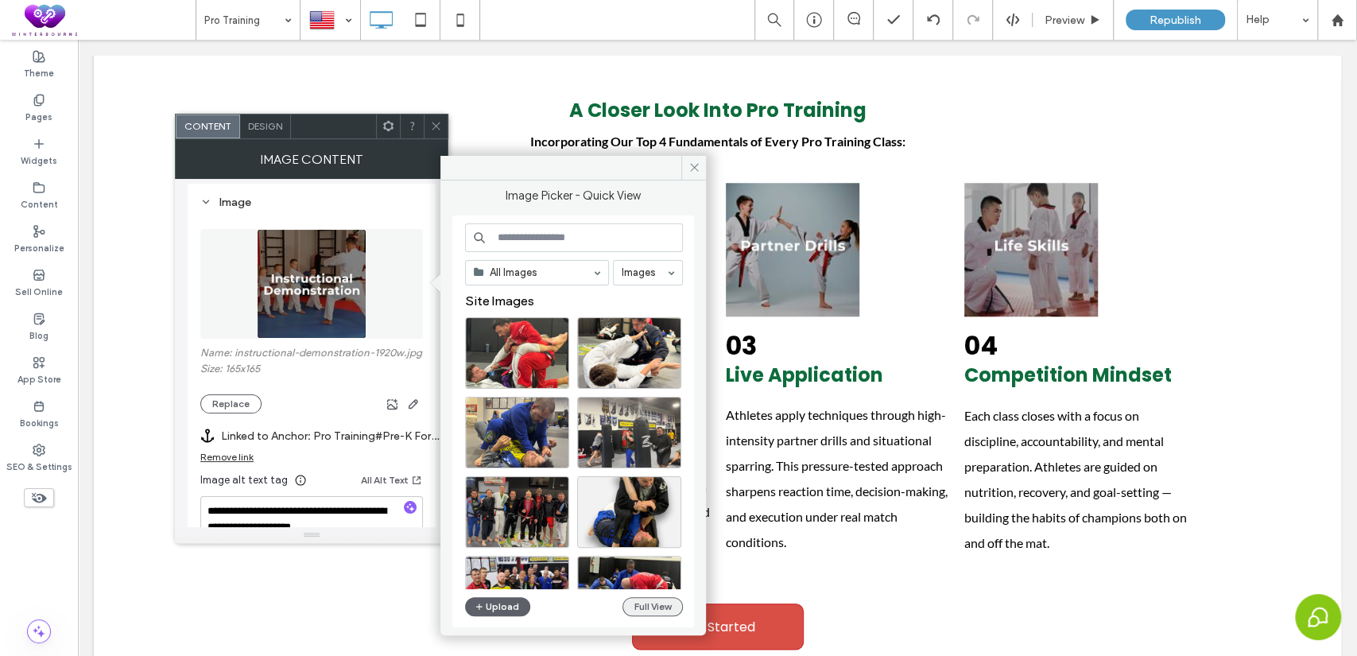
click at [633, 604] on button "Full View" at bounding box center [652, 606] width 60 height 19
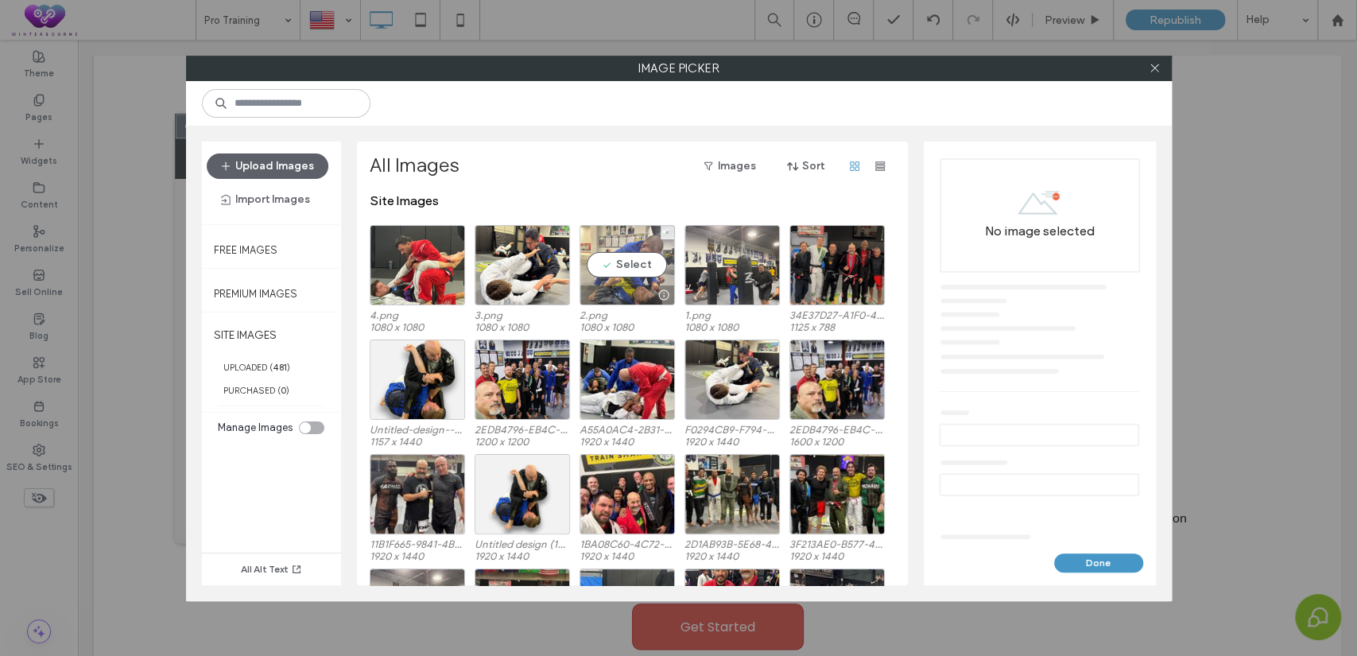
click at [619, 278] on div "Select" at bounding box center [627, 265] width 95 height 80
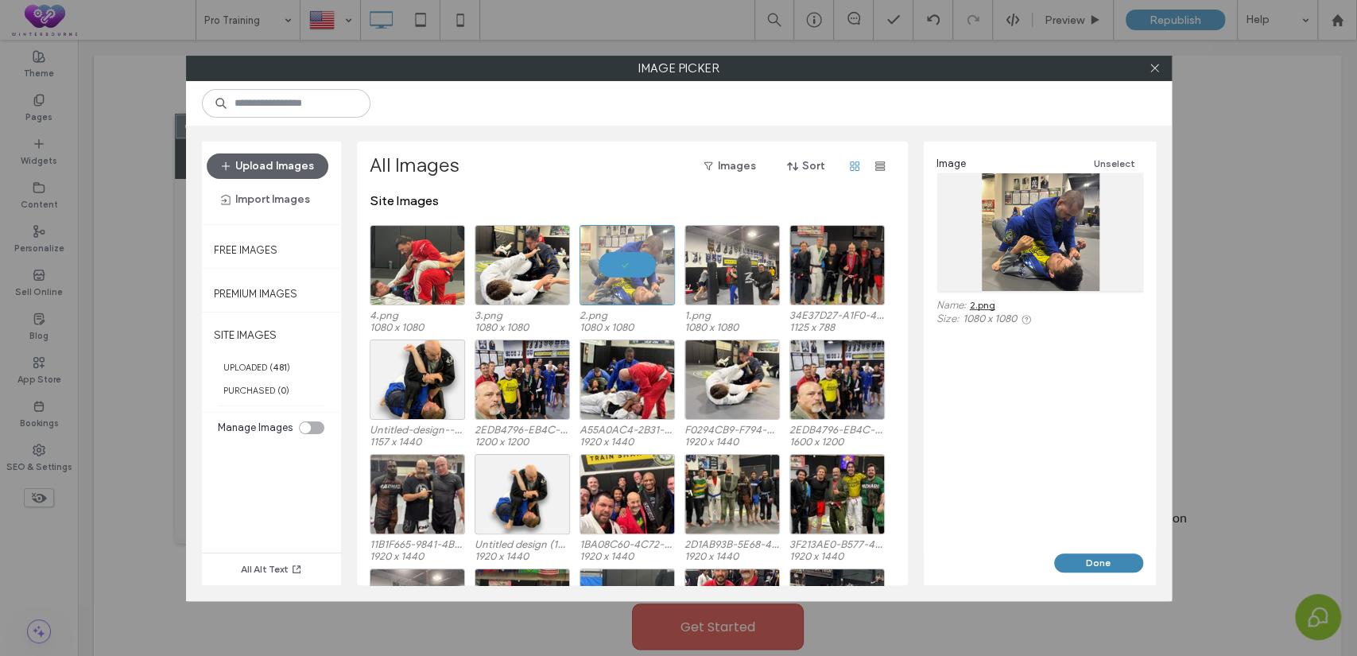
click at [1115, 558] on button "Done" at bounding box center [1098, 562] width 89 height 19
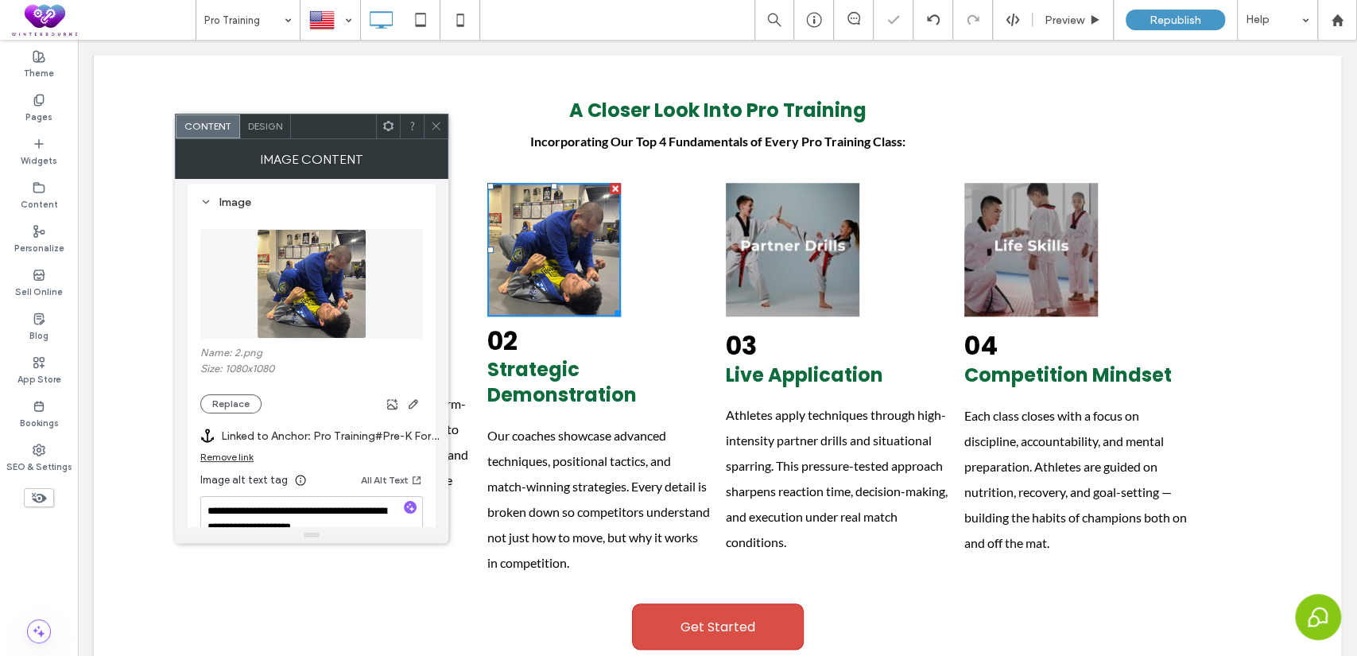
click at [431, 126] on icon at bounding box center [436, 126] width 12 height 12
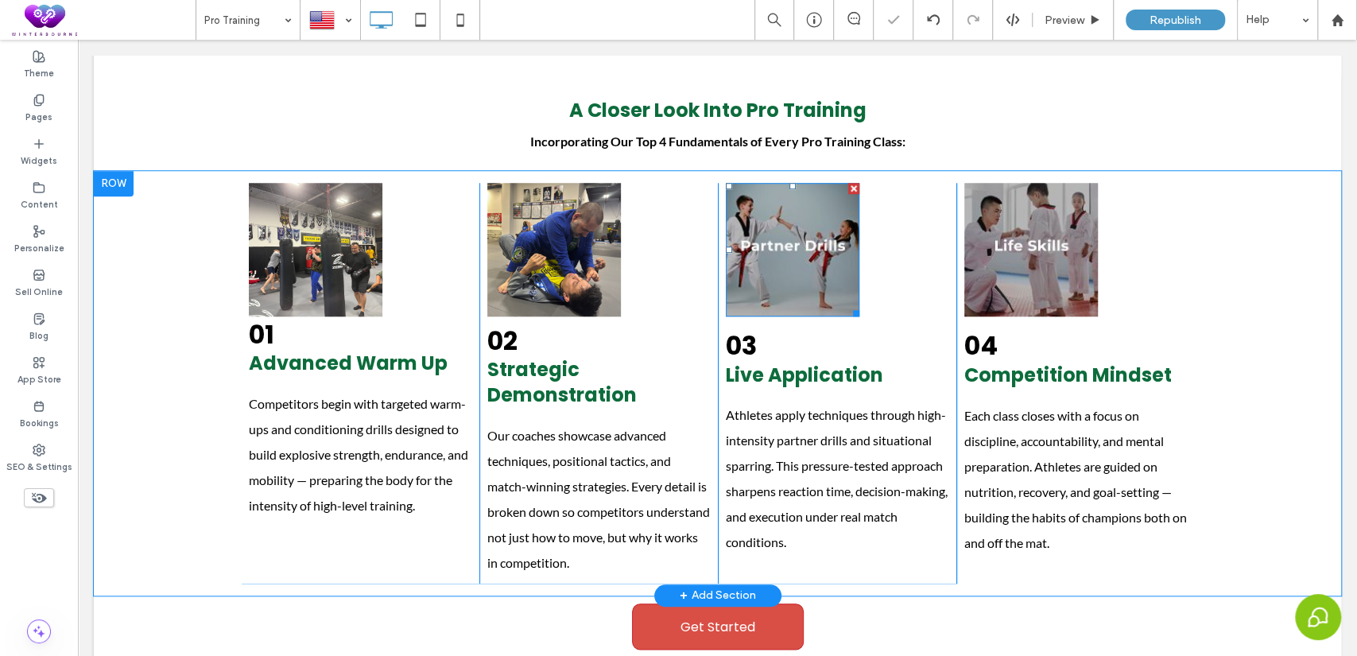
click at [804, 262] on img at bounding box center [793, 250] width 134 height 134
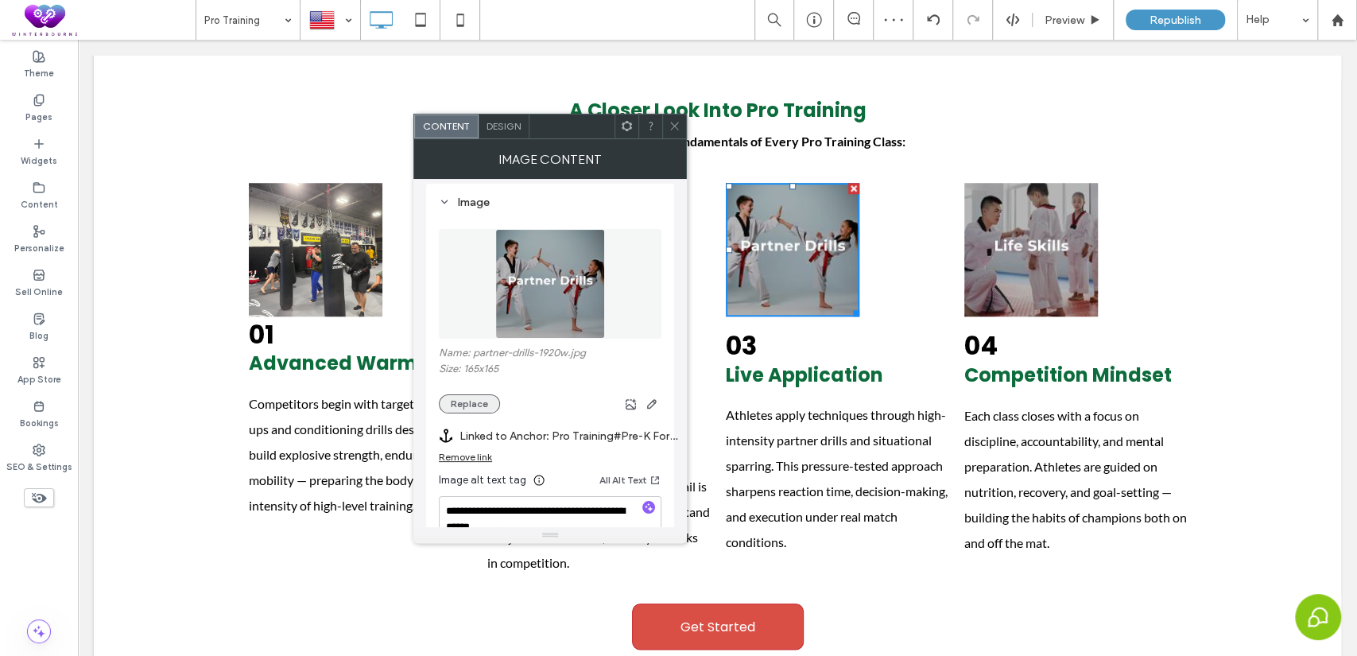
click at [472, 404] on button "Replace" at bounding box center [469, 403] width 61 height 19
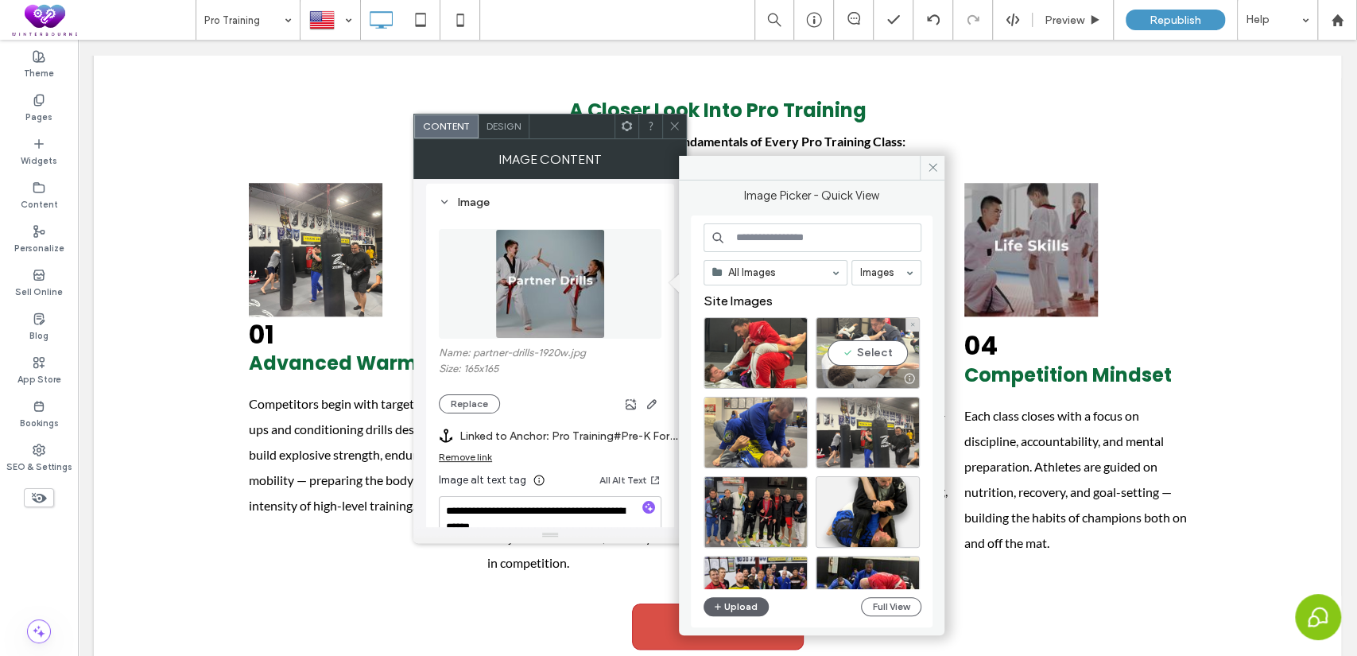
click at [855, 350] on div "Select" at bounding box center [868, 353] width 104 height 72
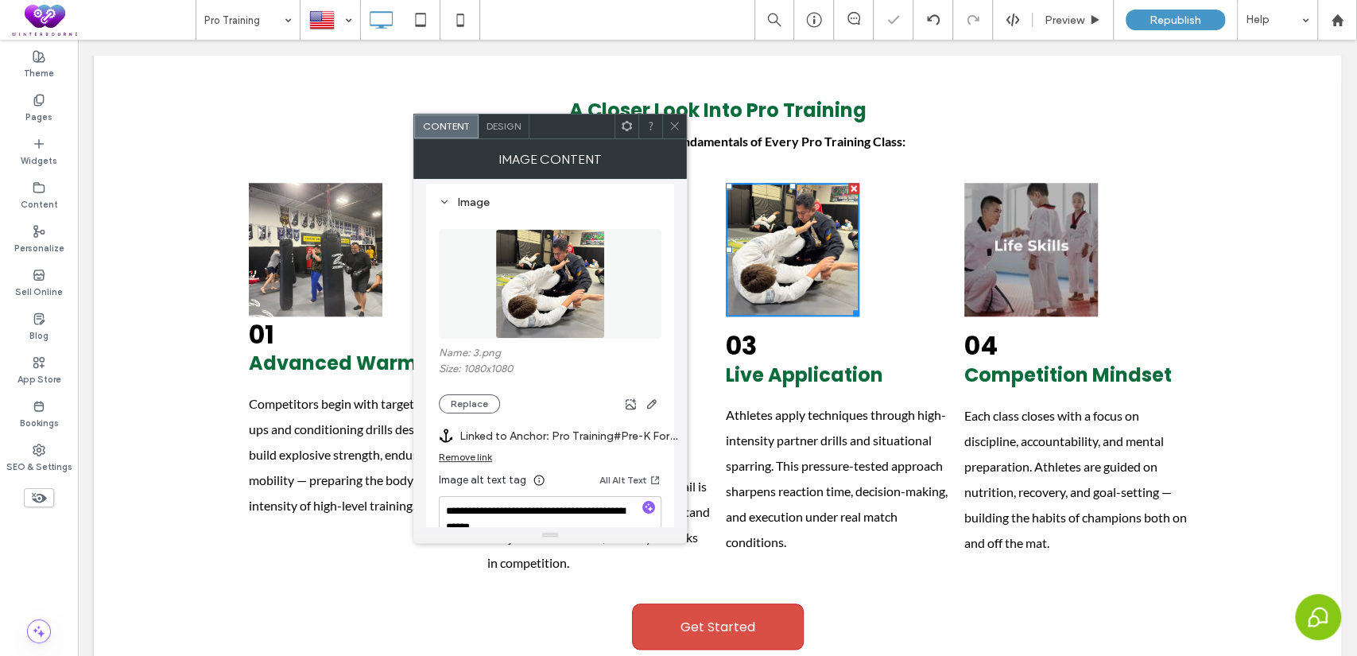
click at [999, 260] on img at bounding box center [1031, 250] width 134 height 134
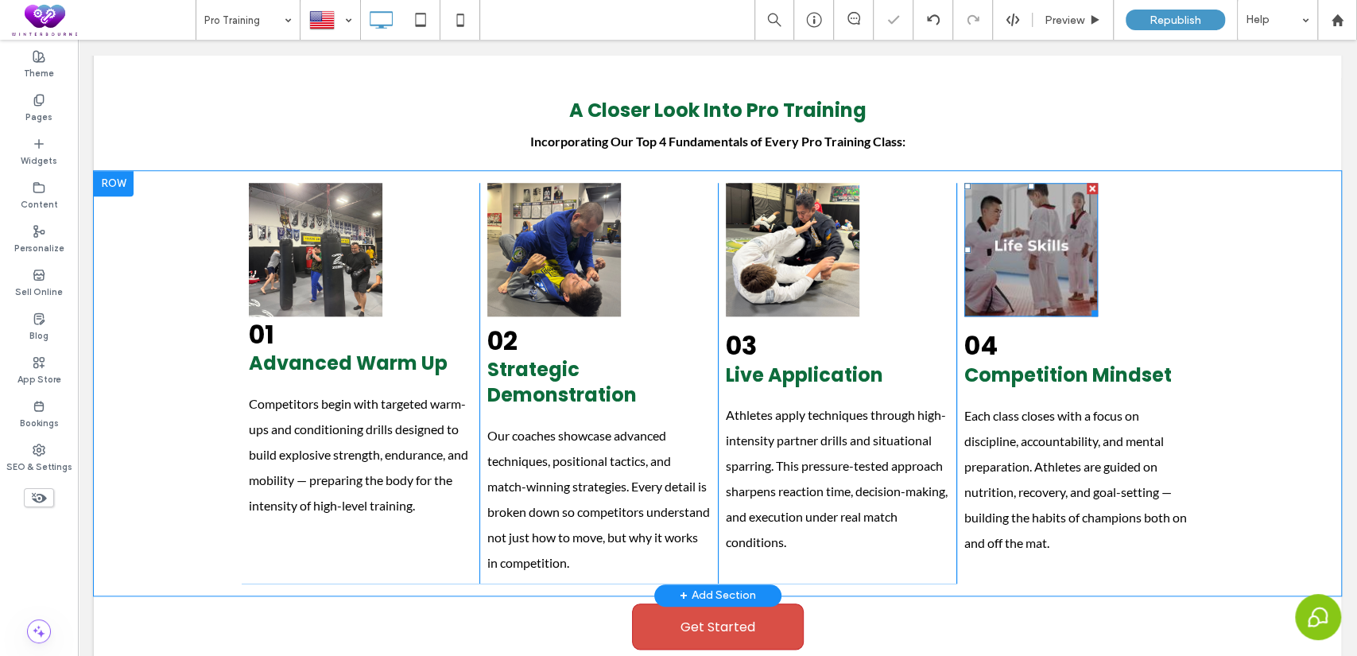
click at [992, 260] on img at bounding box center [1031, 250] width 134 height 134
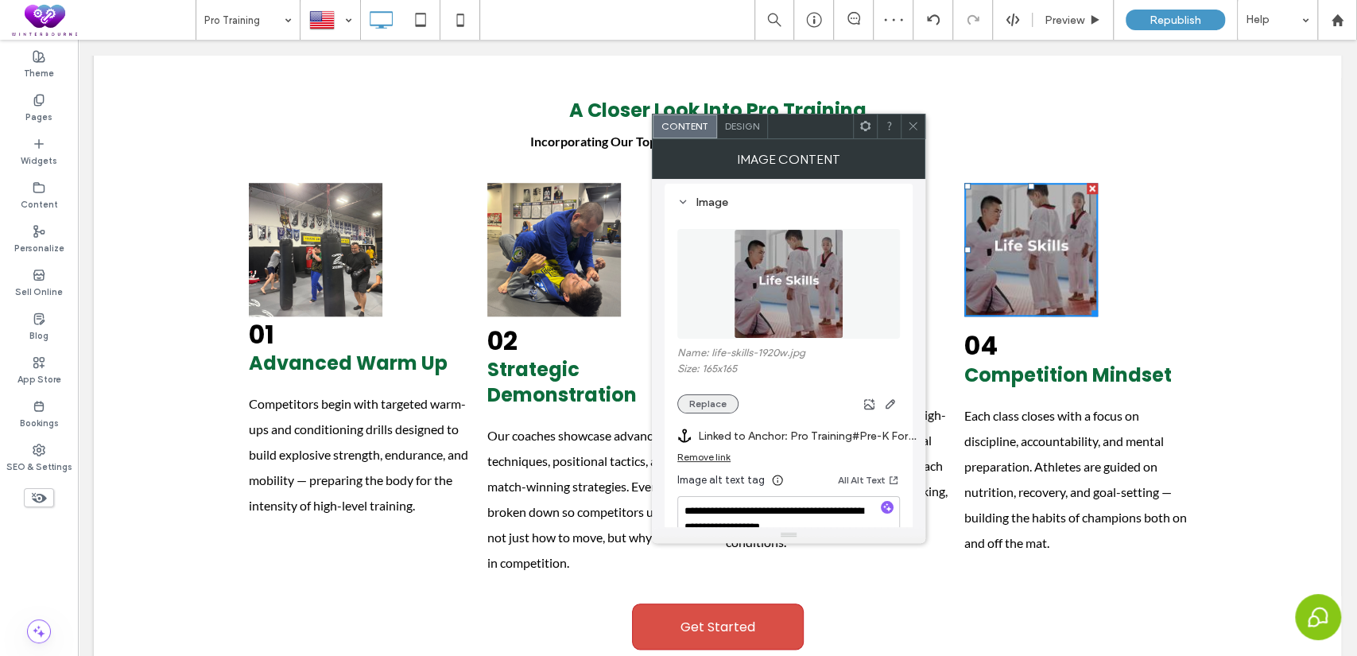
click at [715, 409] on button "Replace" at bounding box center [707, 403] width 61 height 19
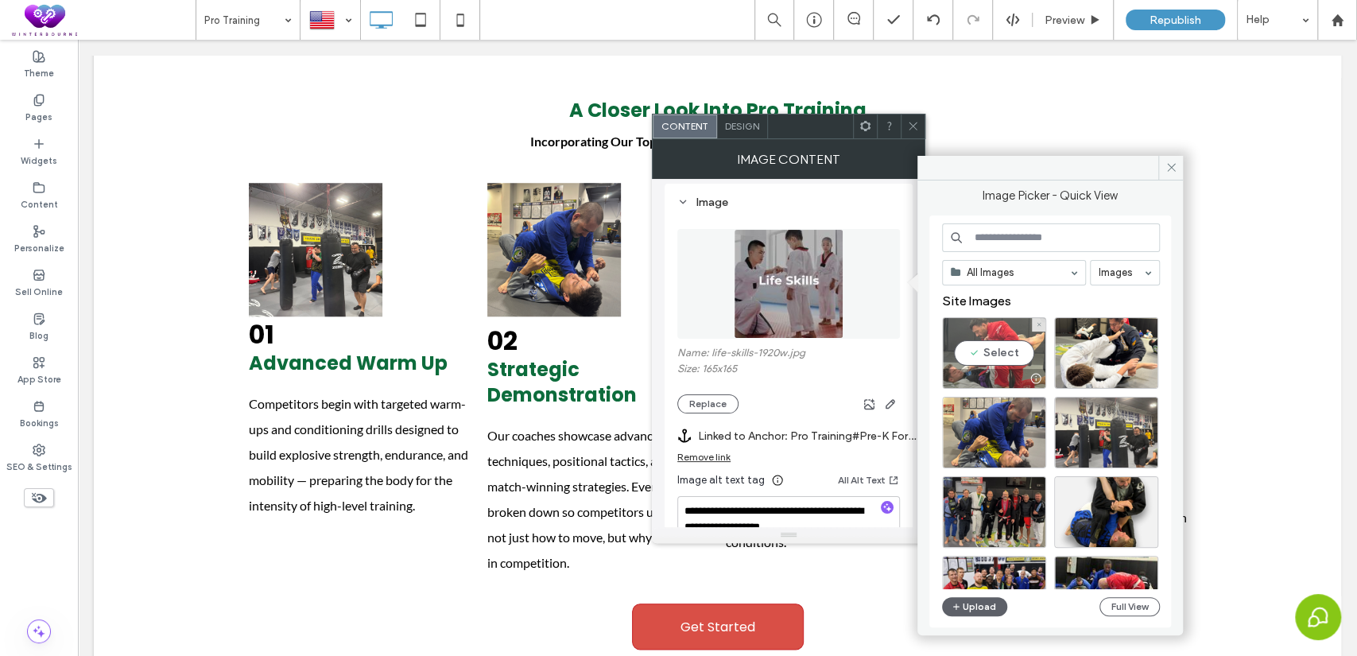
click at [991, 360] on div "Select" at bounding box center [994, 353] width 104 height 72
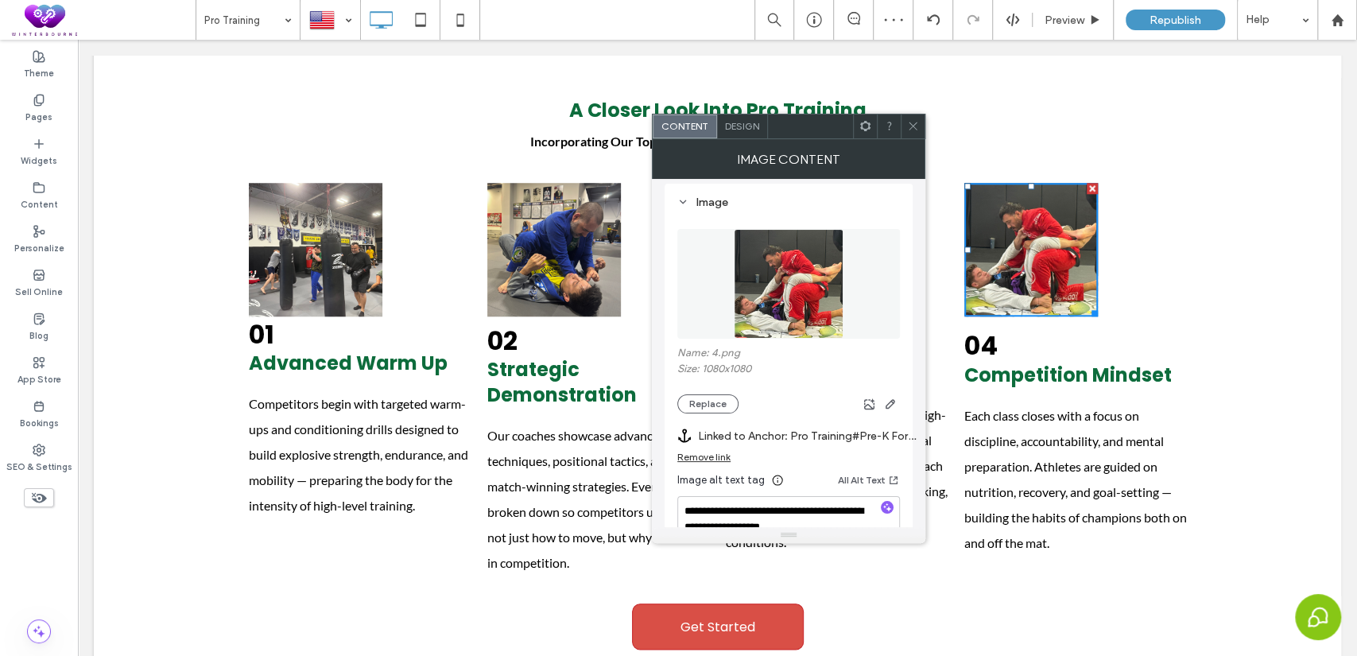
click at [916, 129] on use at bounding box center [913, 126] width 8 height 8
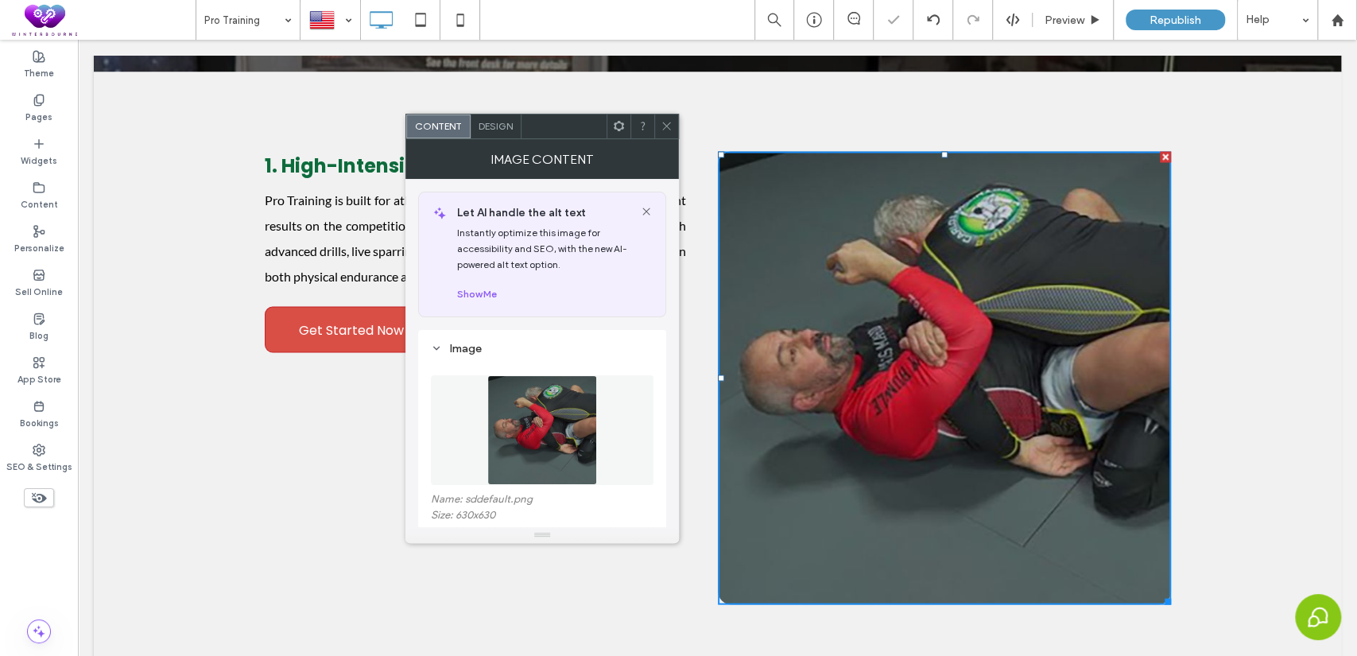
scroll to position [146, 0]
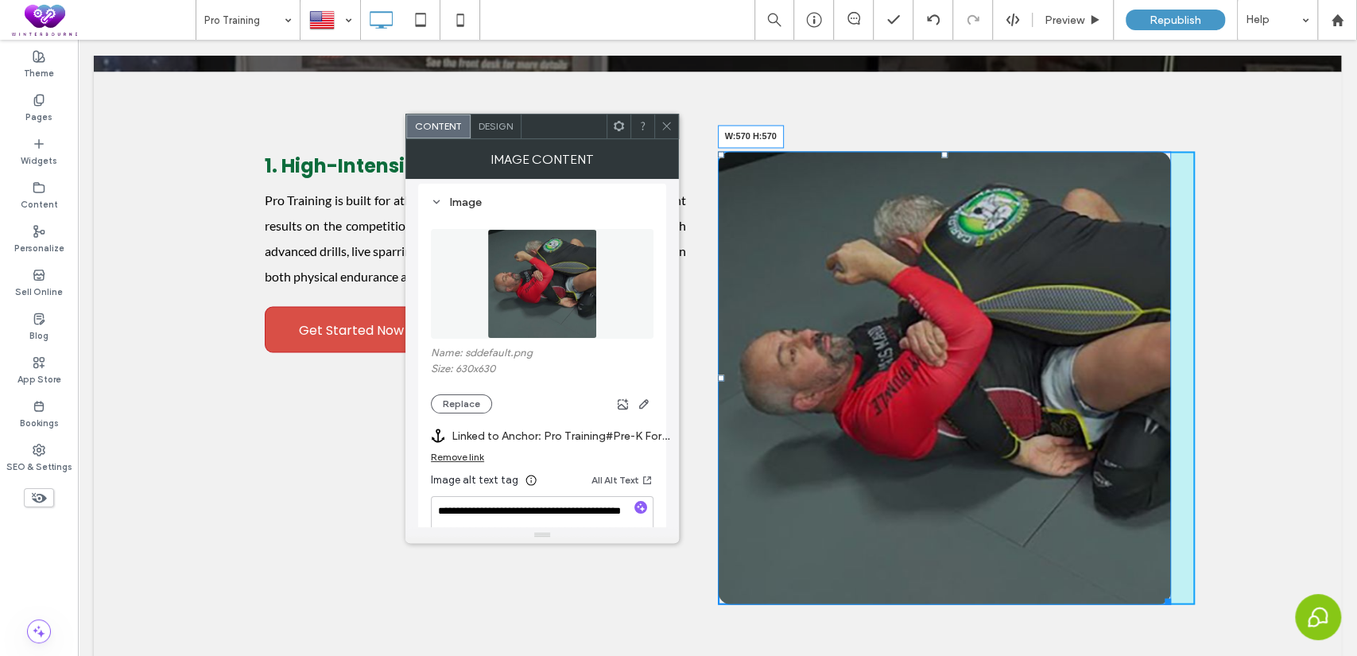
drag, startPoint x: 1161, startPoint y: 598, endPoint x: 1258, endPoint y: 647, distance: 108.8
click at [1181, 607] on div "1. High-Intensity Training & Strategy Pro Training is built for athletes who wa…" at bounding box center [717, 378] width 1247 height 612
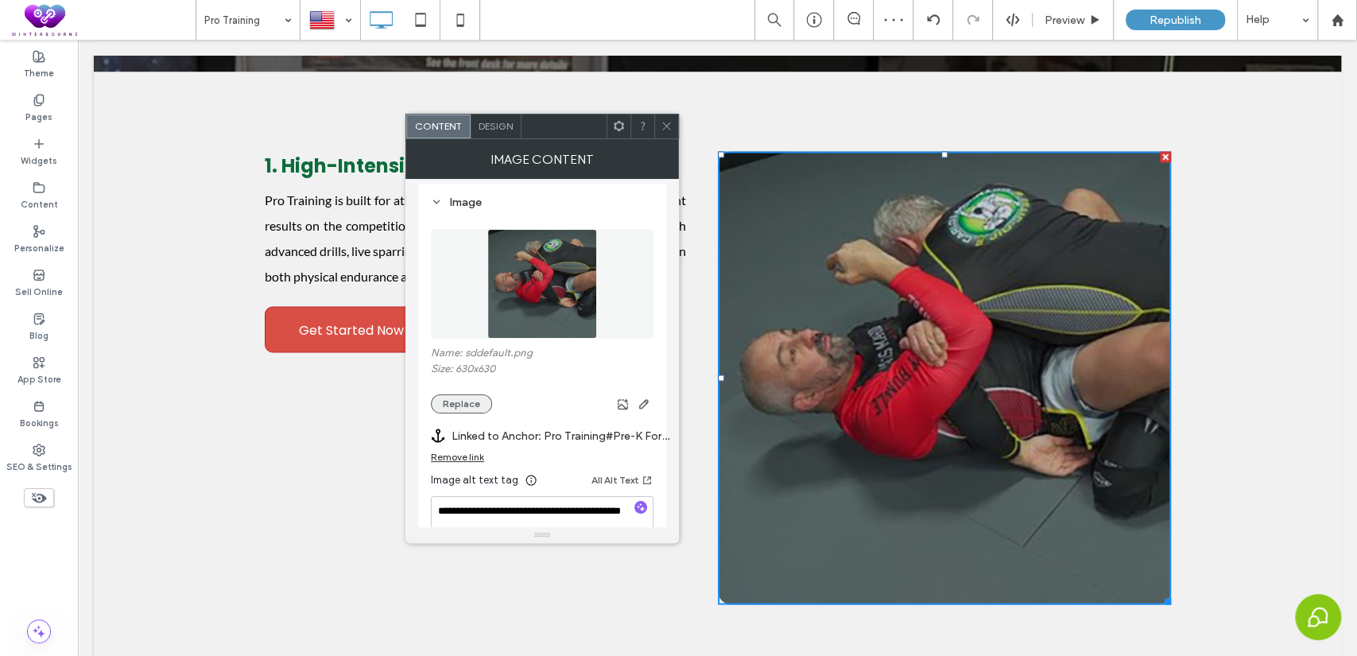
click at [454, 403] on button "Replace" at bounding box center [461, 403] width 61 height 19
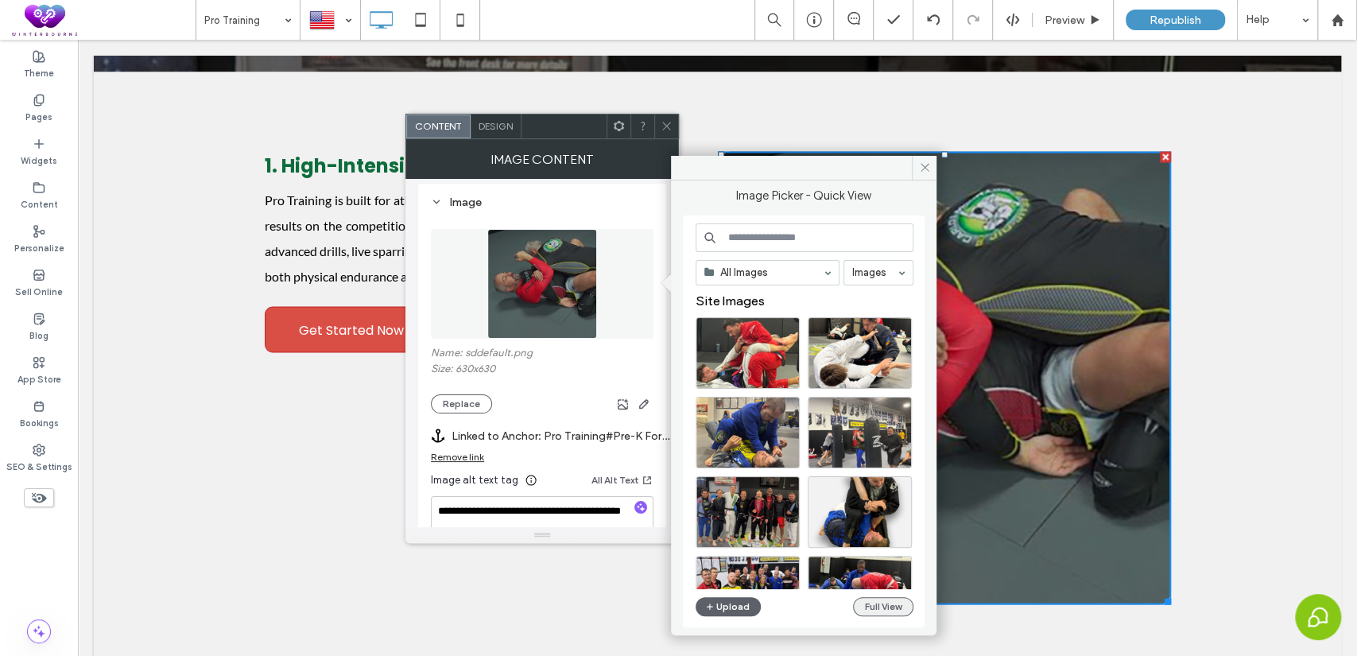
click at [877, 605] on button "Full View" at bounding box center [883, 606] width 60 height 19
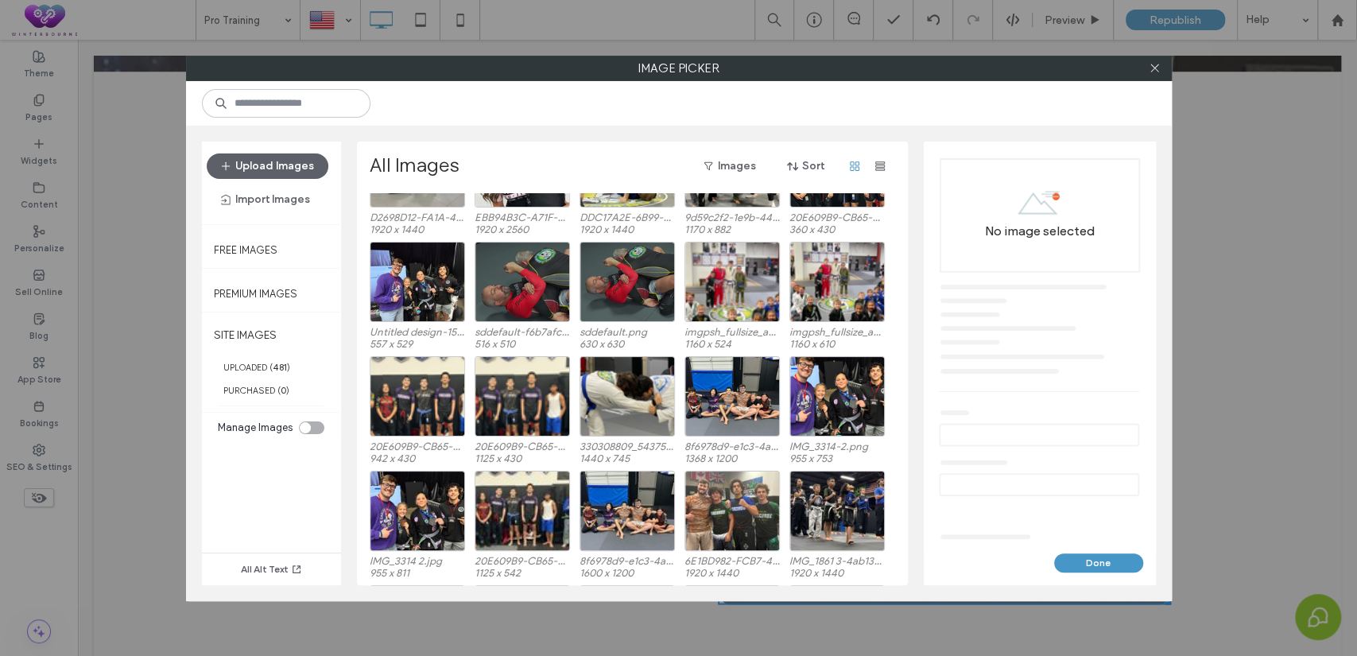
scroll to position [817, 0]
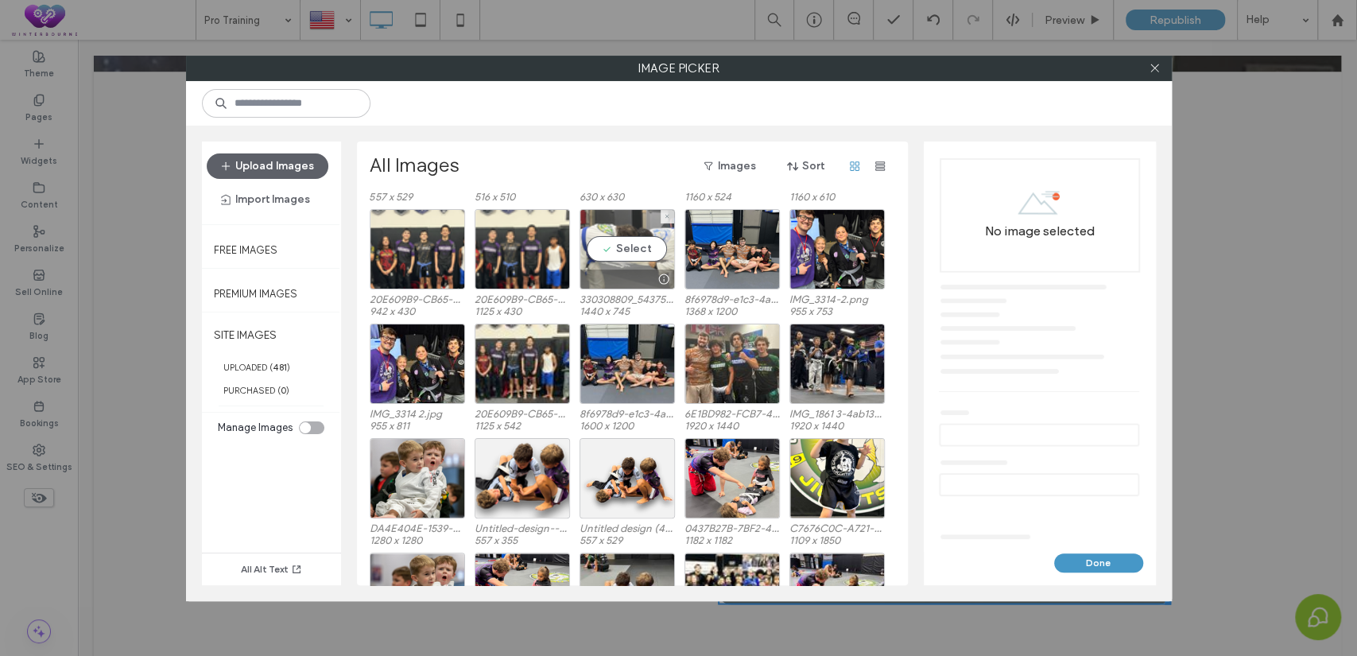
click at [612, 246] on div "Select" at bounding box center [627, 249] width 95 height 80
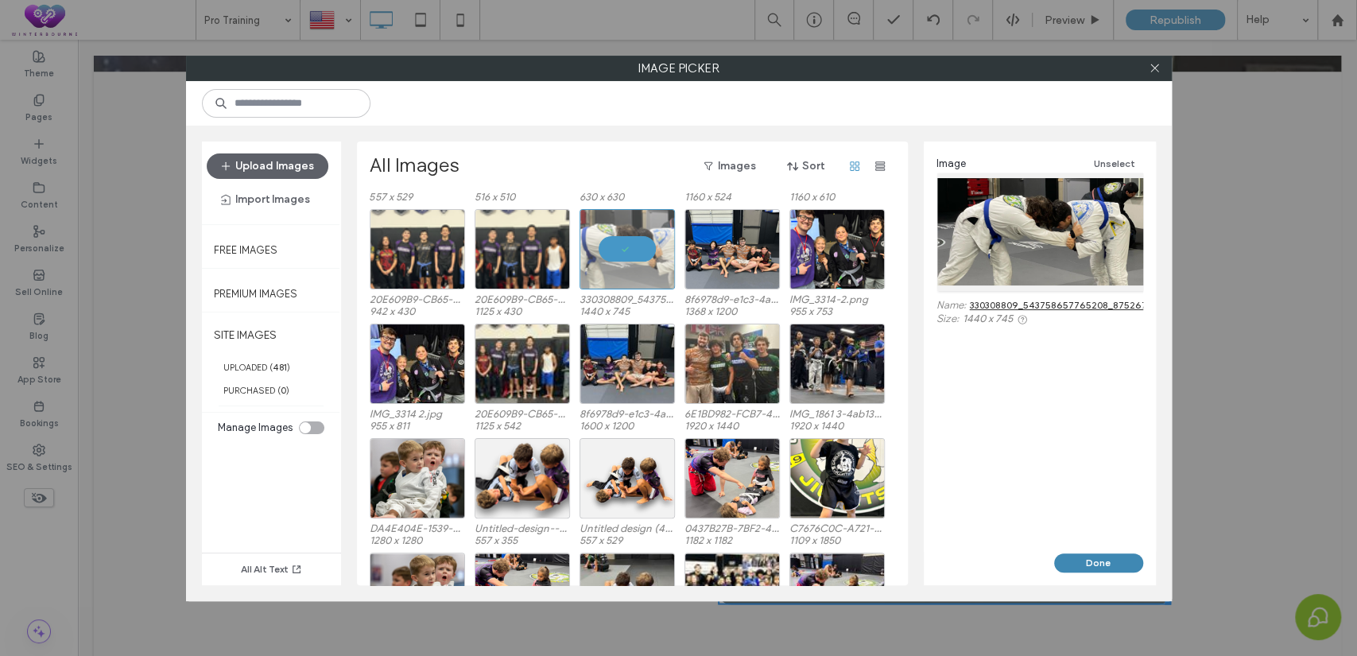
click at [1093, 565] on button "Done" at bounding box center [1098, 562] width 89 height 19
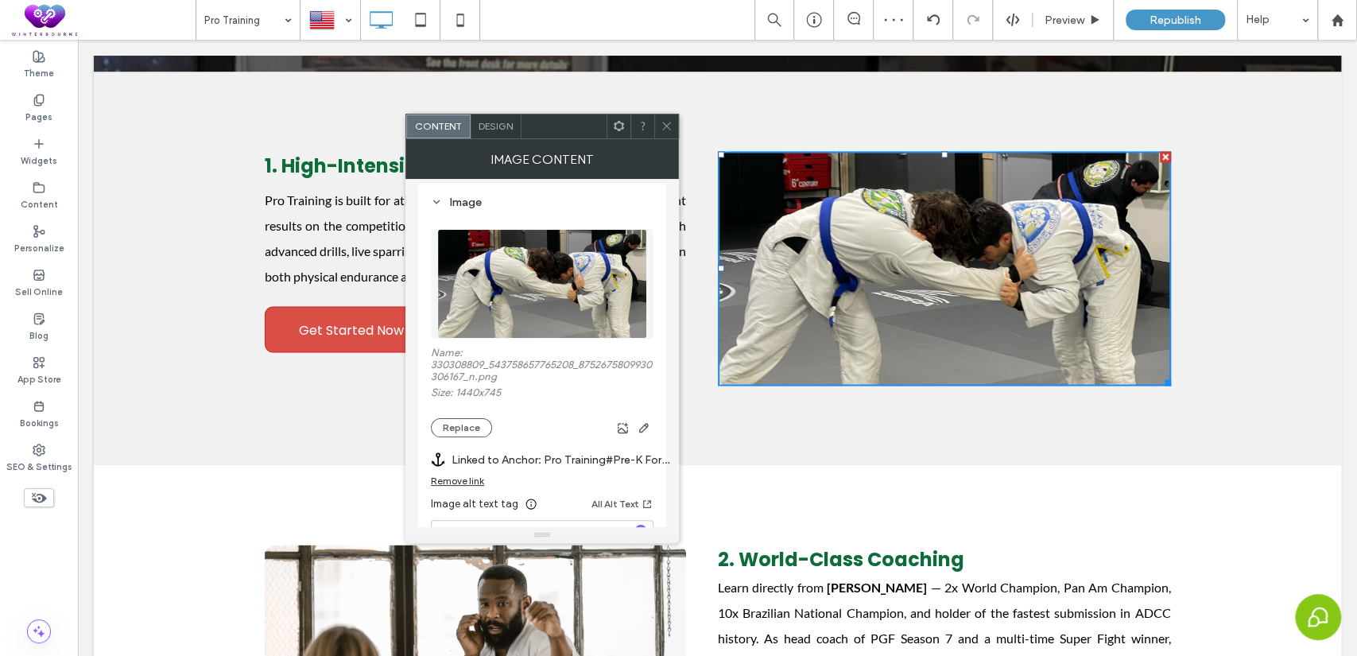
click at [661, 129] on icon at bounding box center [667, 126] width 12 height 12
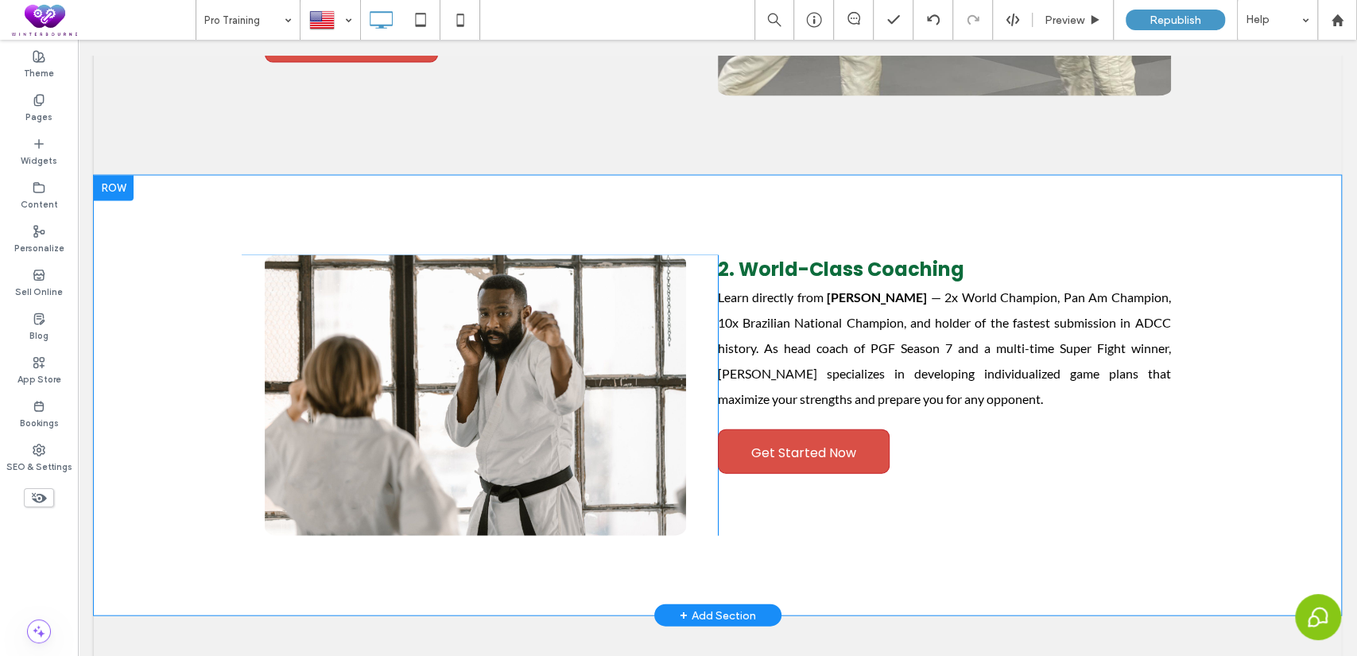
scroll to position [2203, 0]
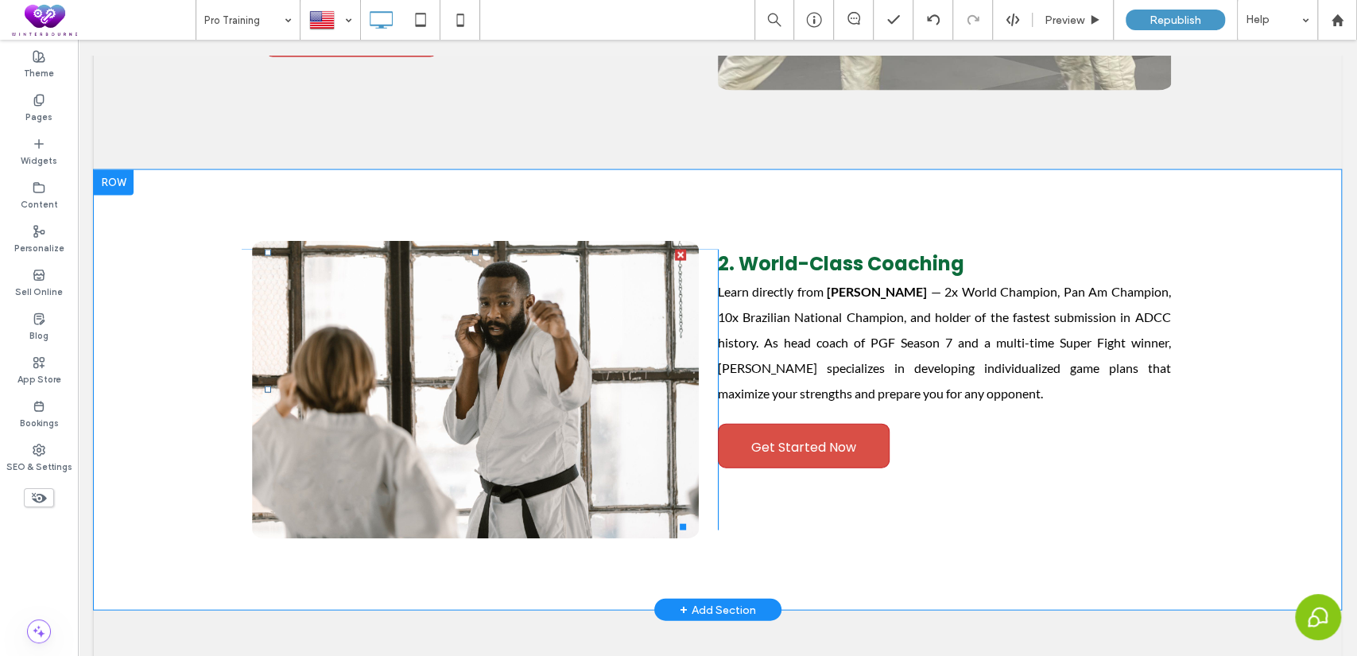
click at [456, 372] on img at bounding box center [475, 390] width 447 height 298
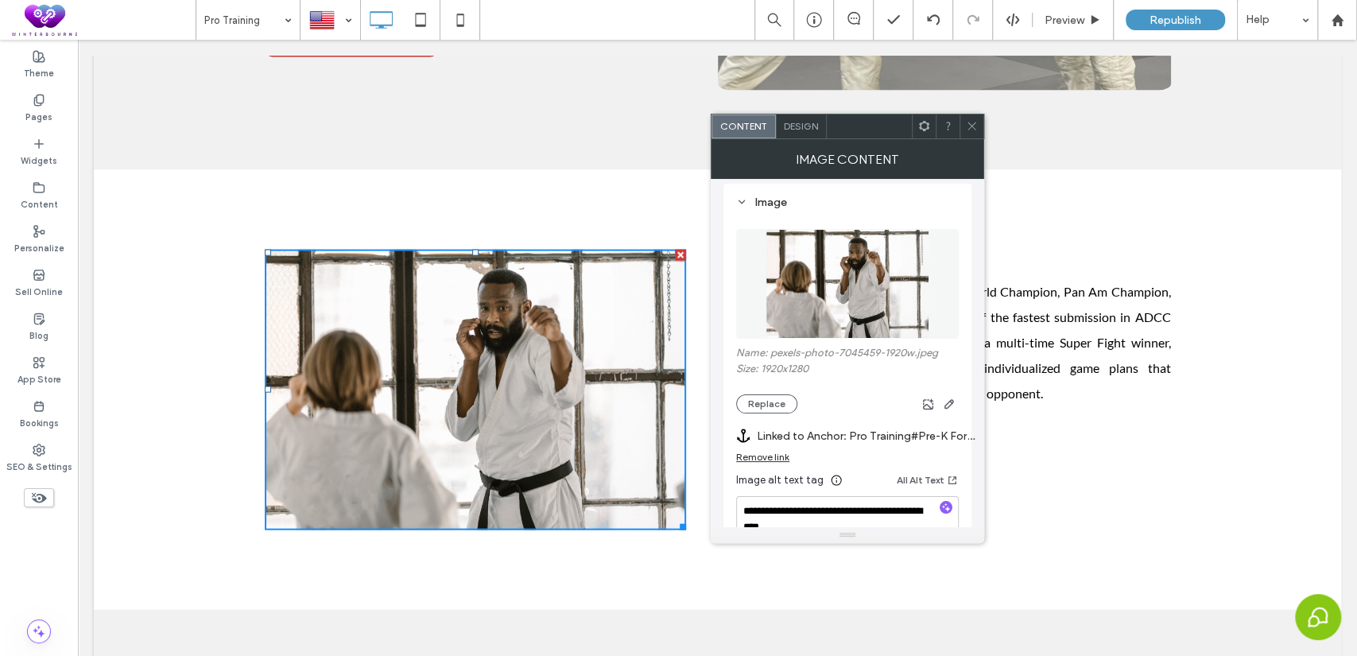
scroll to position [146, 0]
click at [774, 404] on button "Replace" at bounding box center [766, 403] width 61 height 19
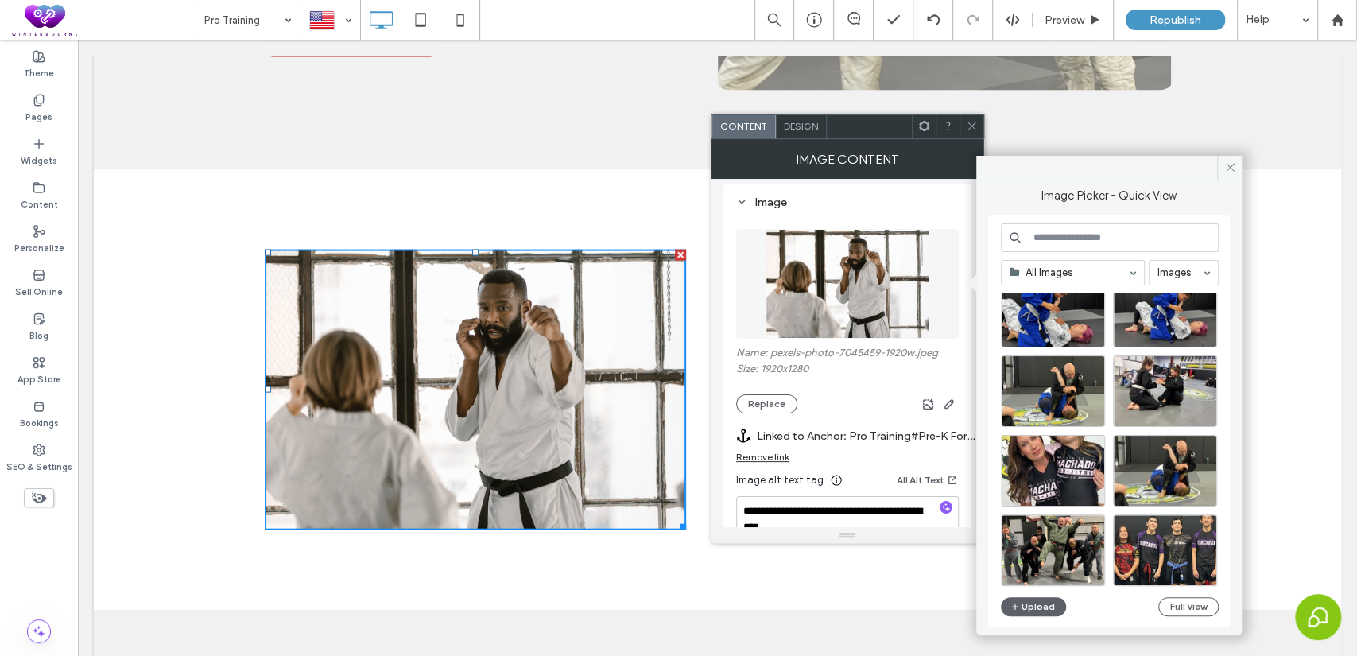
scroll to position [992, 0]
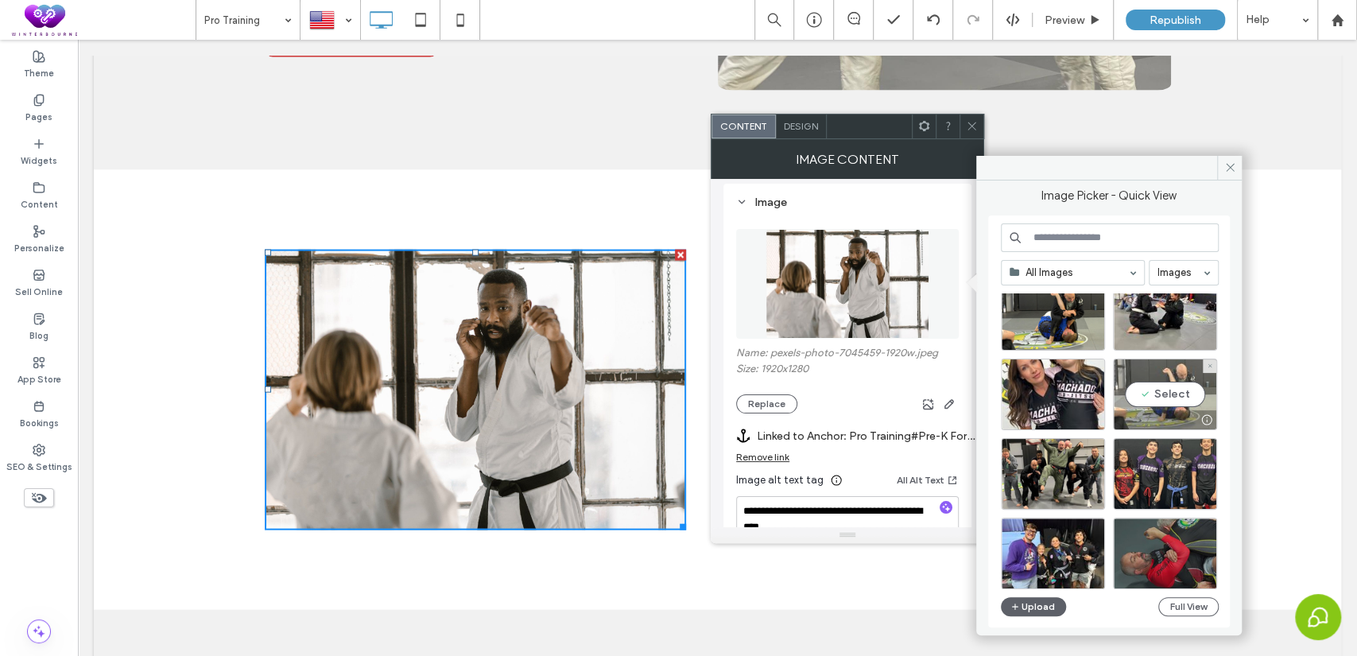
click at [1170, 381] on div "Select" at bounding box center [1165, 395] width 104 height 72
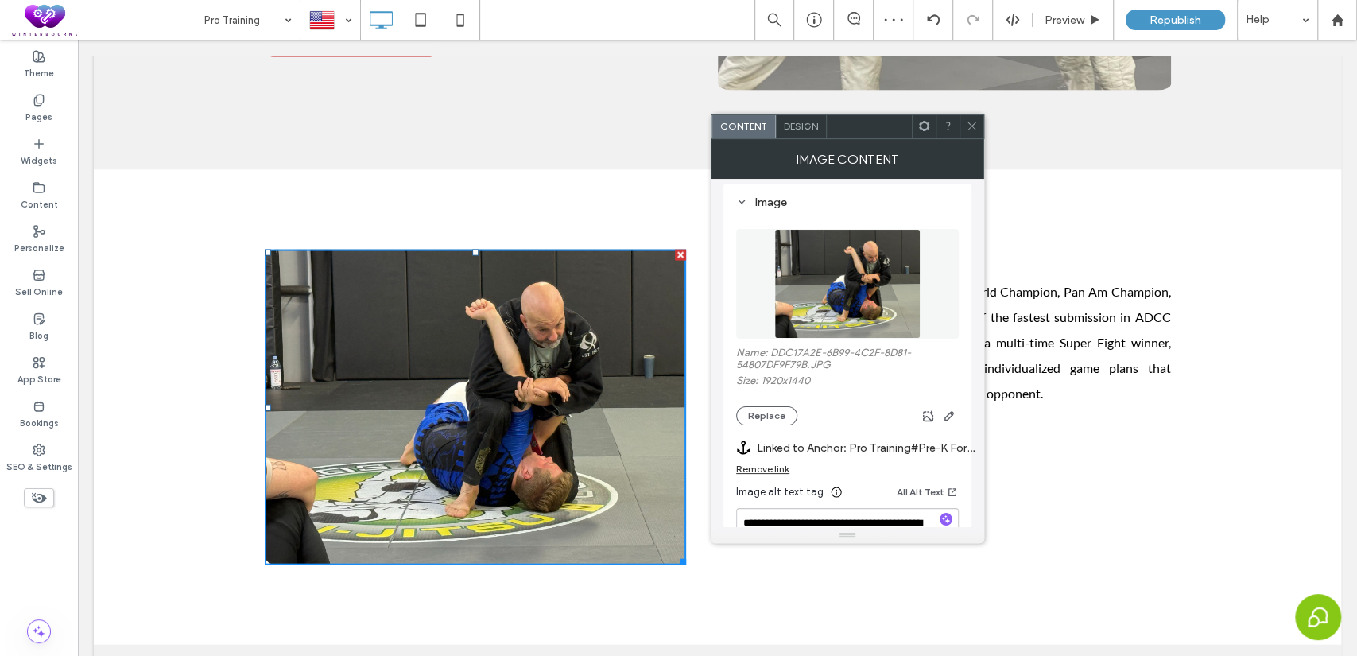
click at [975, 123] on icon at bounding box center [972, 126] width 12 height 12
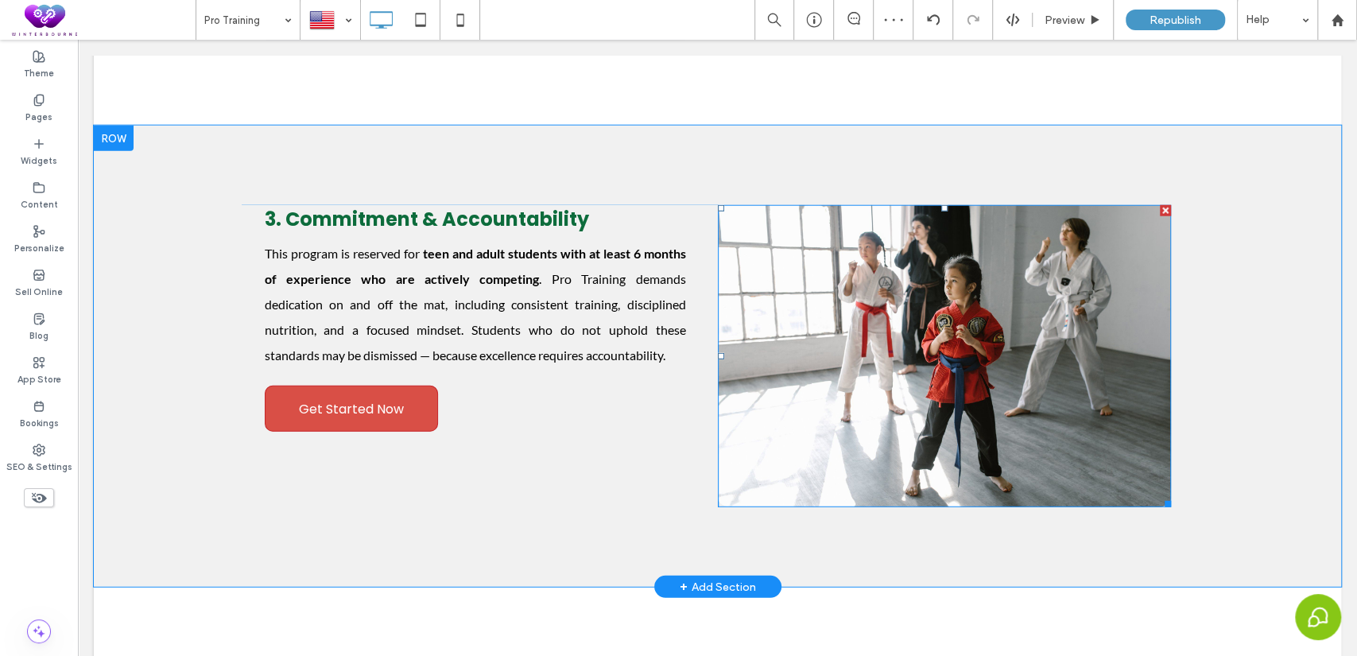
scroll to position [2792, 0]
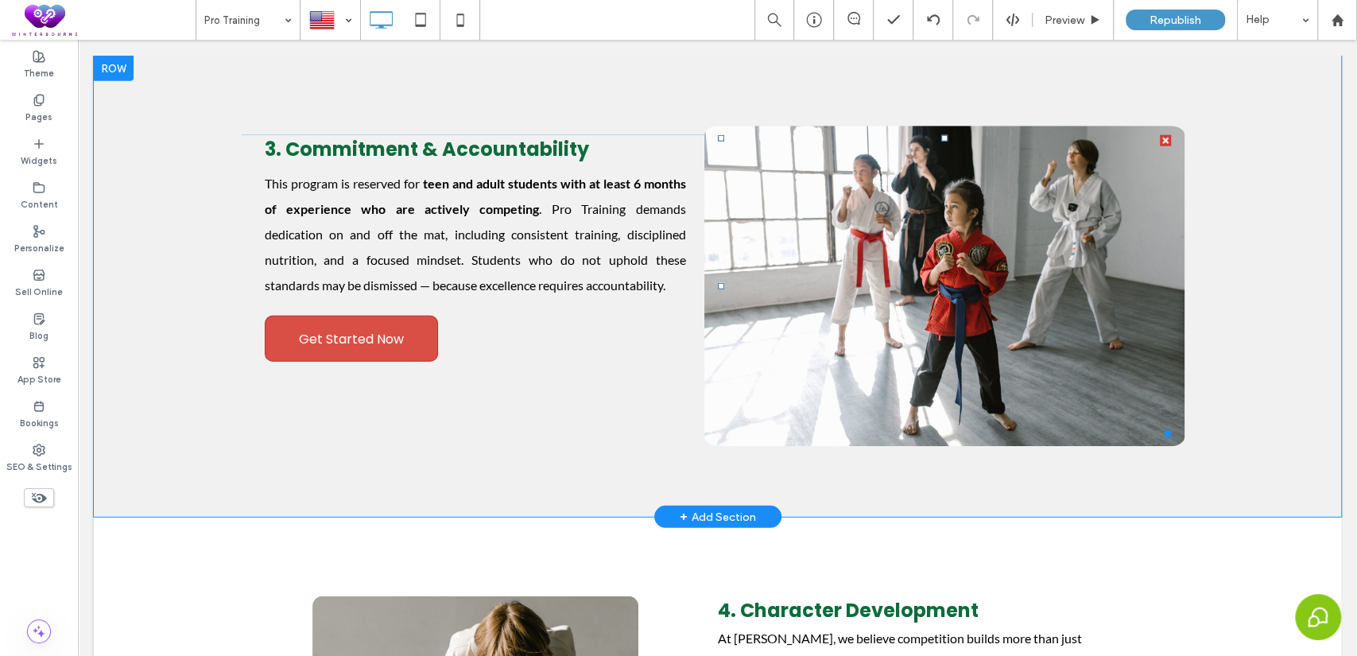
click at [929, 242] on img at bounding box center [944, 286] width 480 height 320
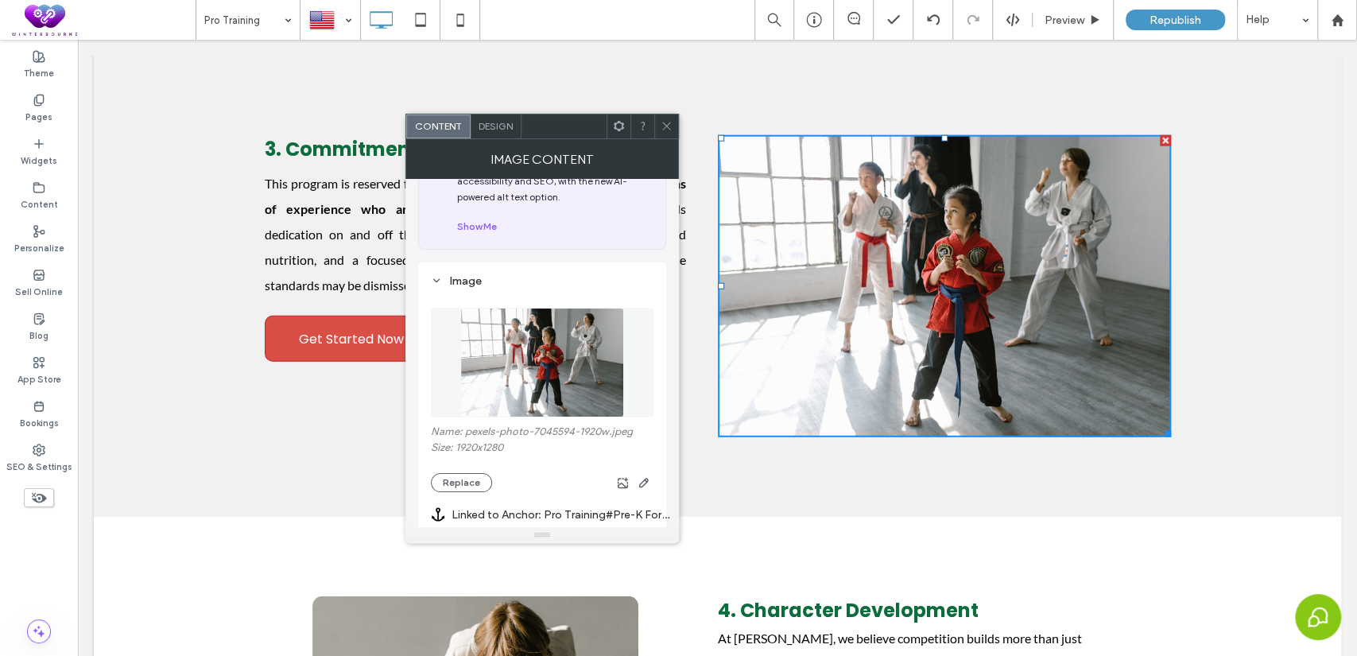
scroll to position [146, 0]
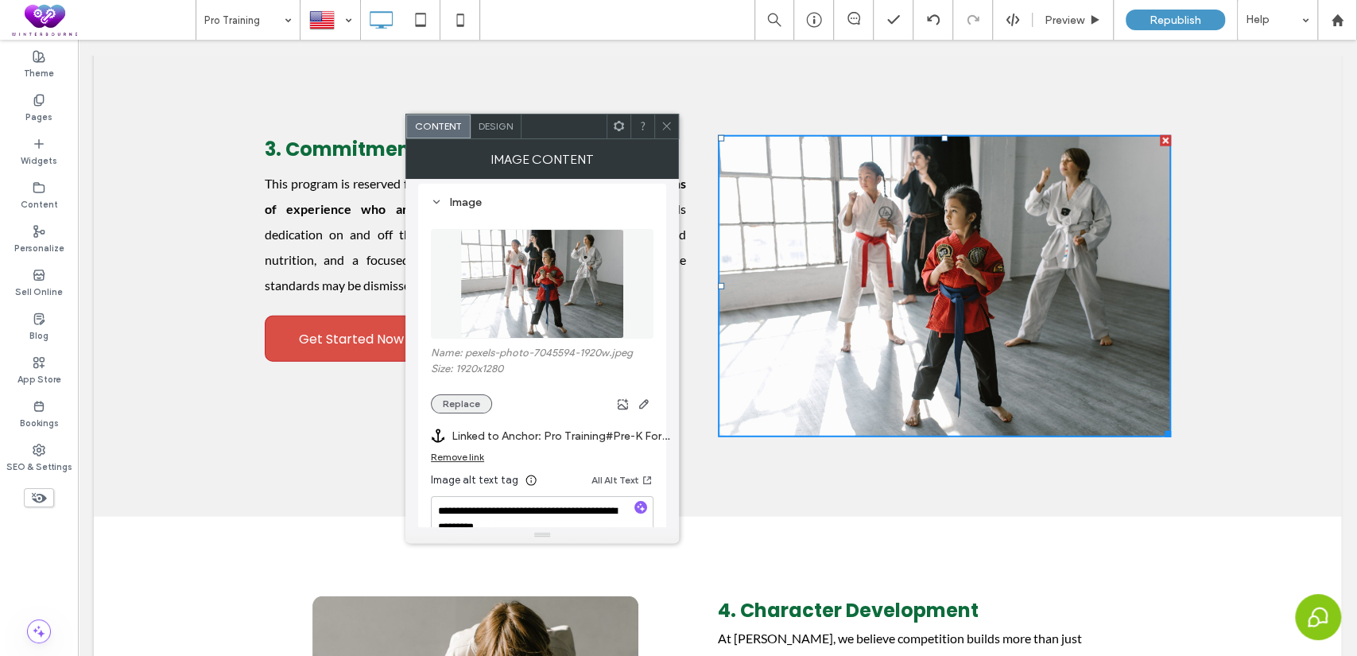
click at [456, 406] on button "Replace" at bounding box center [461, 403] width 61 height 19
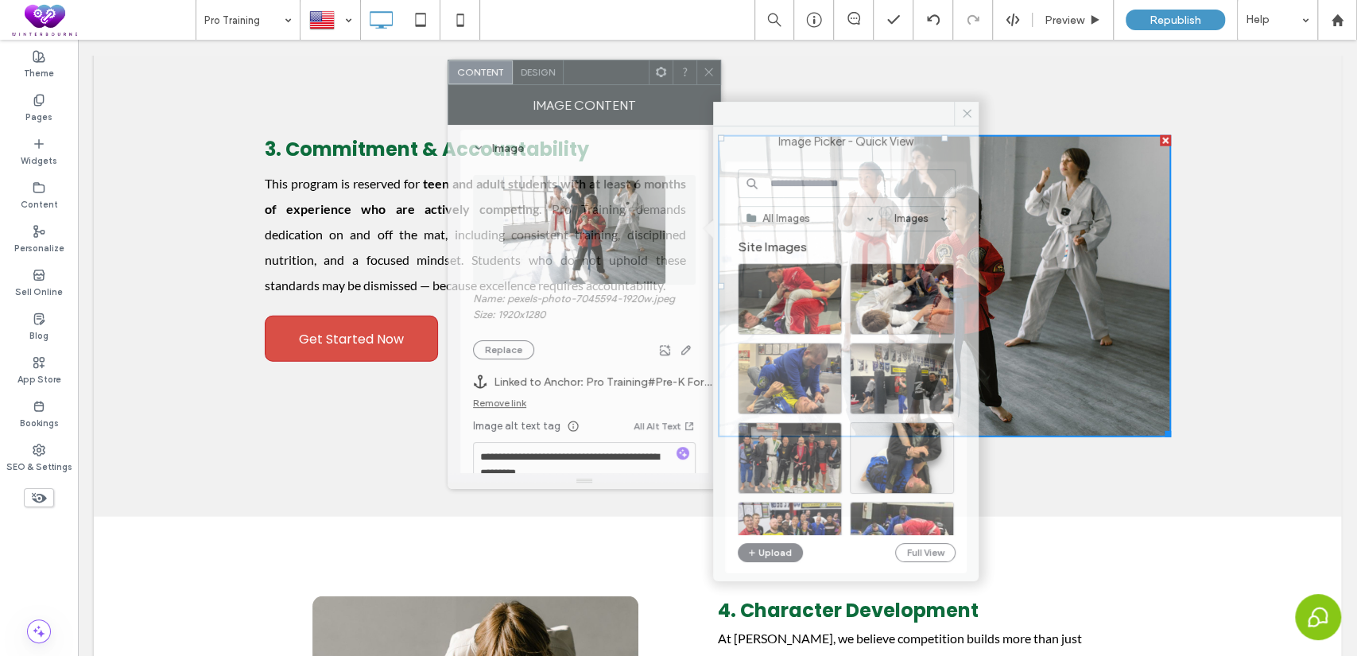
drag, startPoint x: 564, startPoint y: 117, endPoint x: 607, endPoint y: 63, distance: 68.5
click at [607, 63] on div at bounding box center [606, 72] width 85 height 24
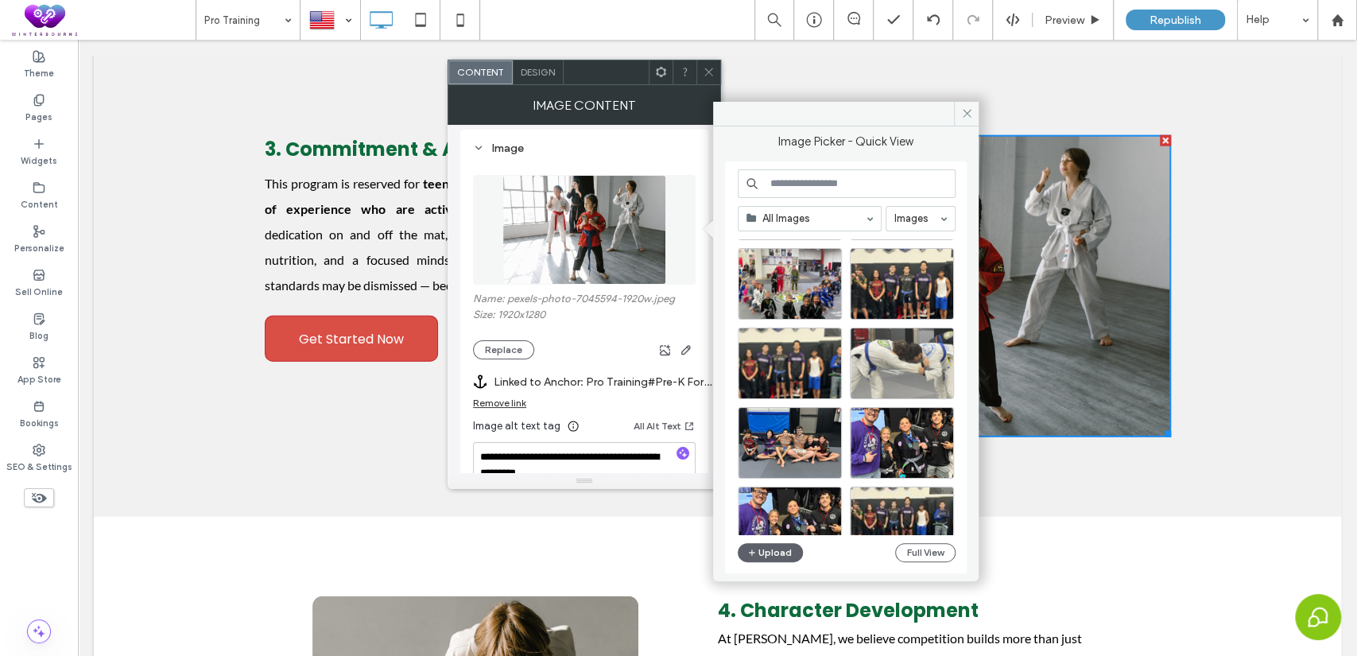
scroll to position [1433, 0]
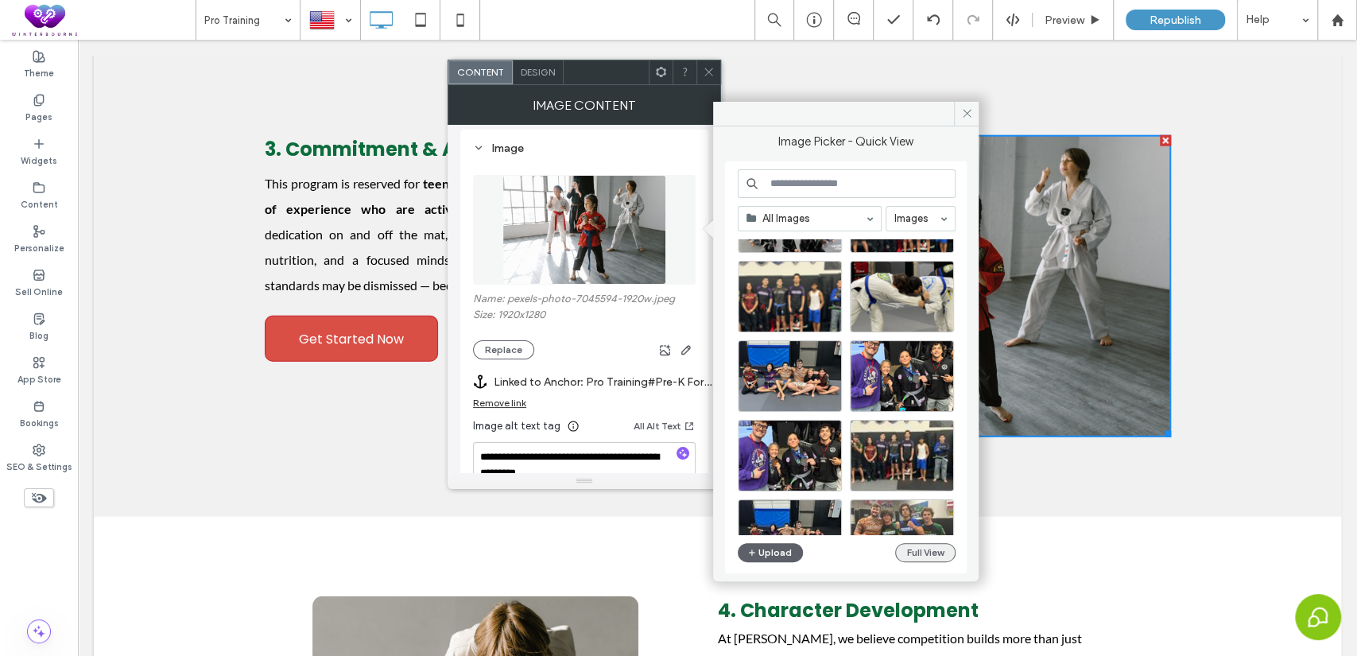
click at [929, 554] on button "Full View" at bounding box center [925, 552] width 60 height 19
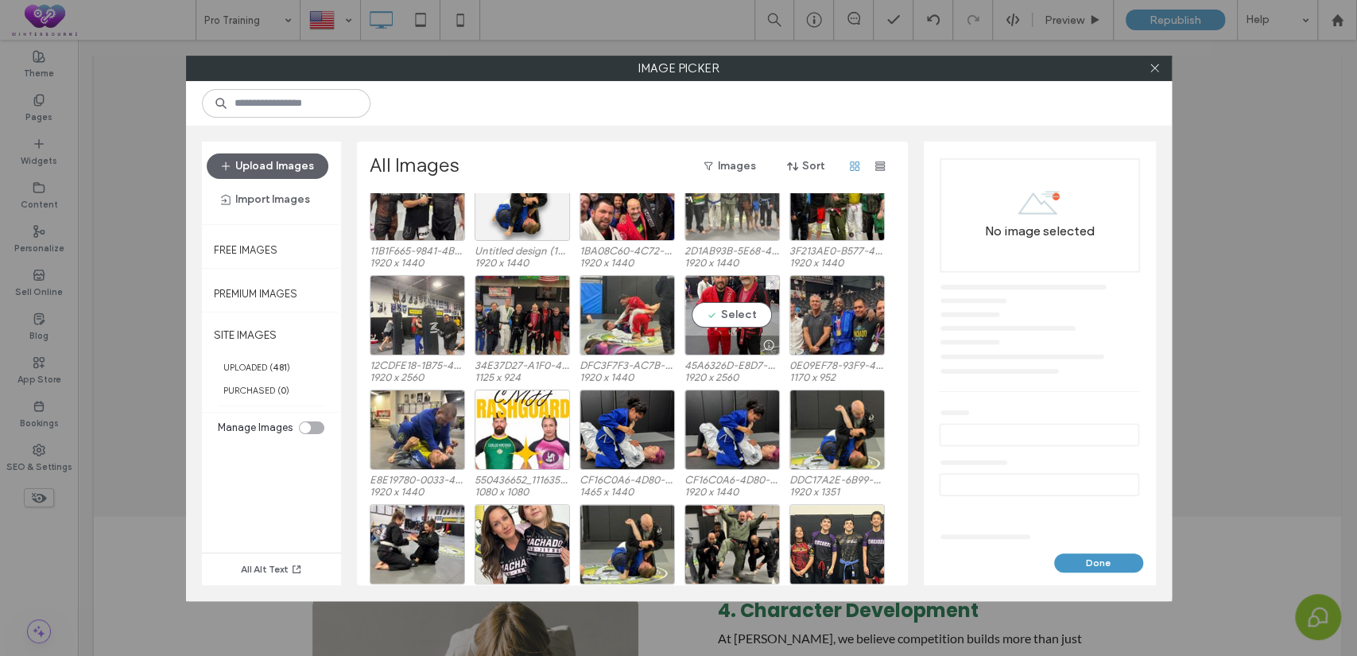
scroll to position [294, 0]
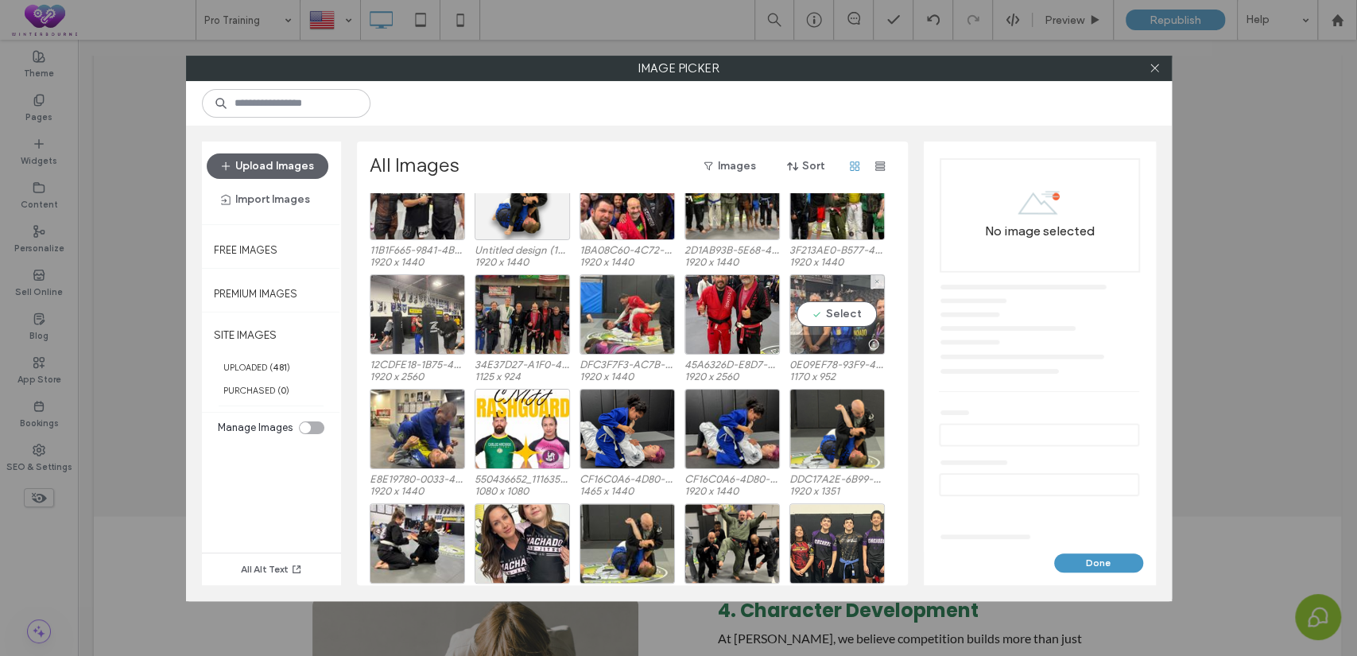
click at [846, 301] on div "Select" at bounding box center [836, 314] width 95 height 80
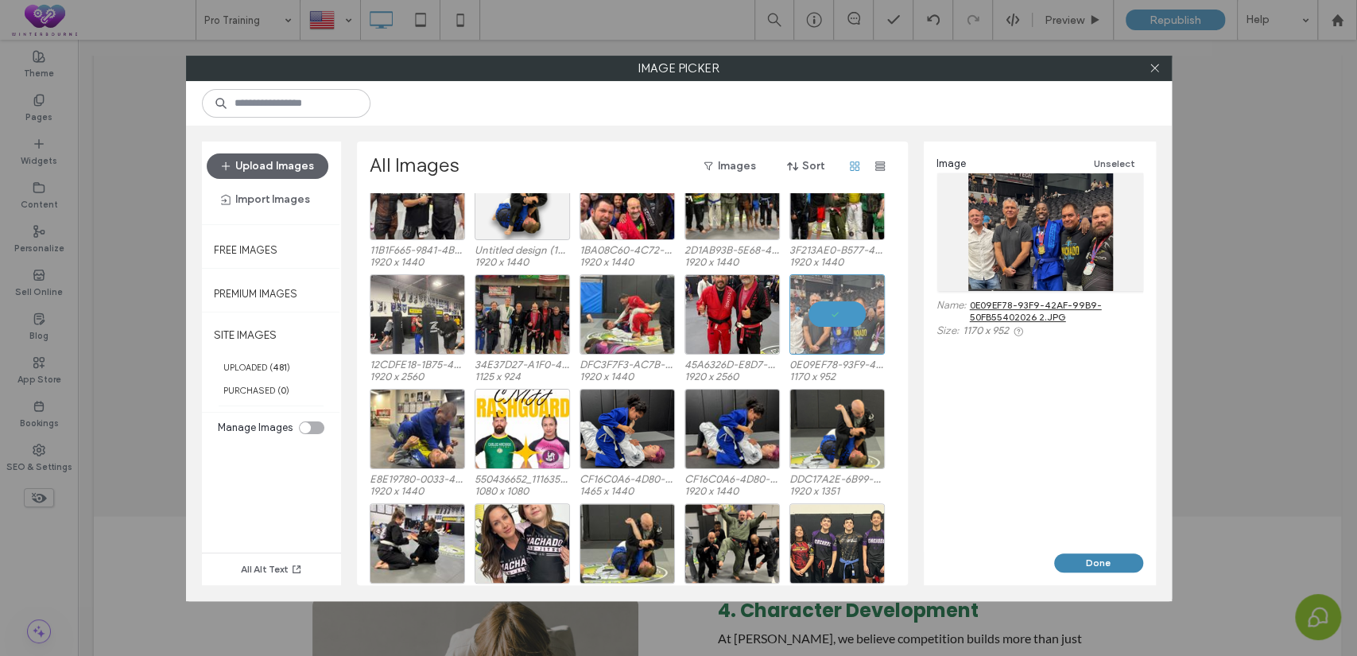
click at [1089, 556] on button "Done" at bounding box center [1098, 562] width 89 height 19
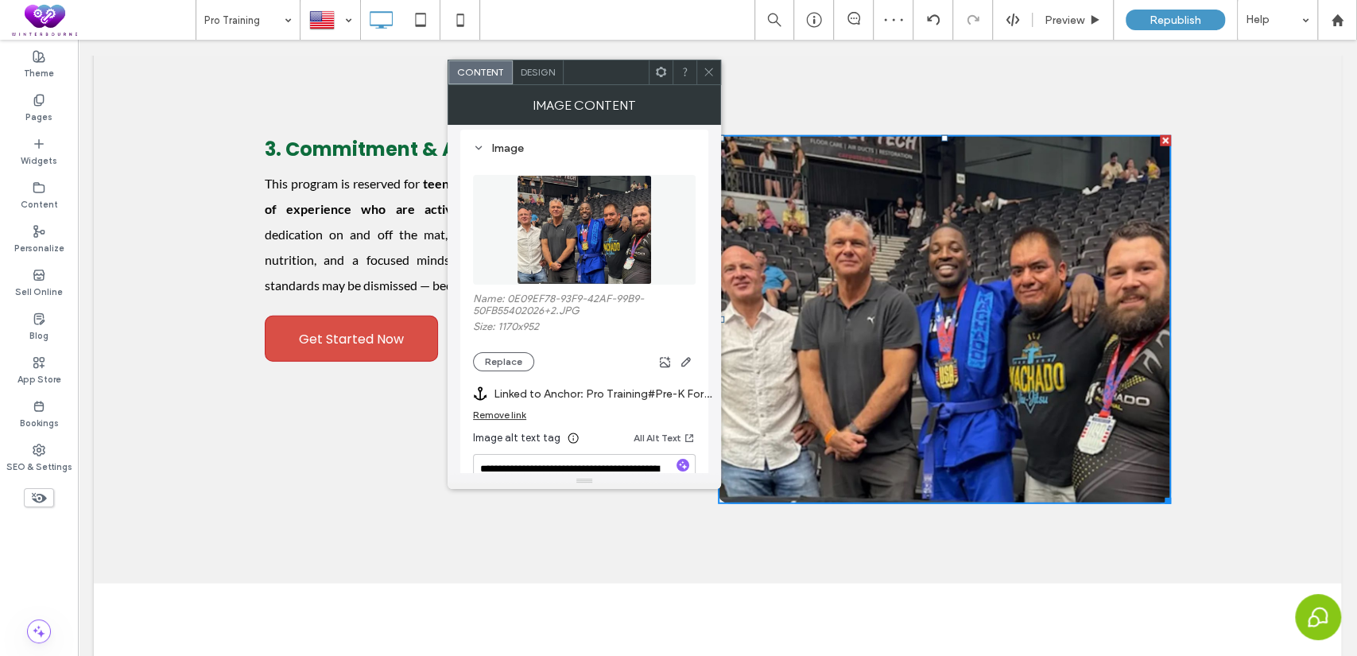
click at [700, 68] on div at bounding box center [708, 72] width 24 height 24
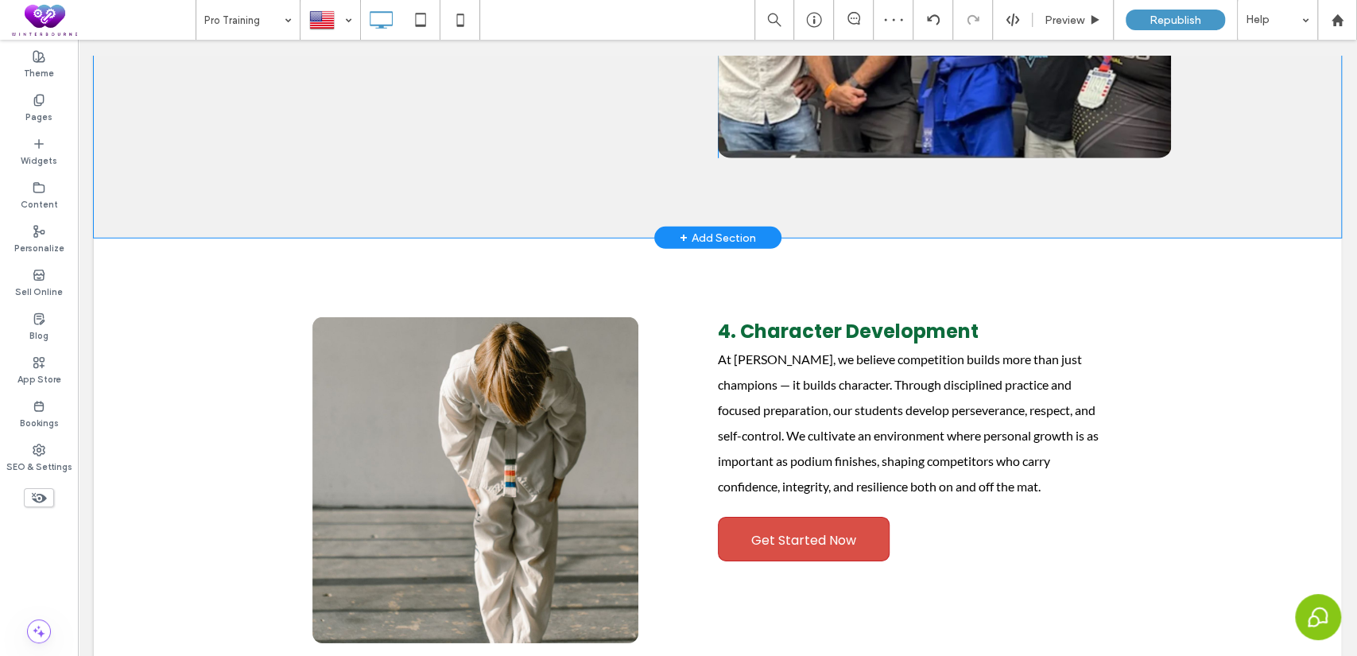
scroll to position [3233, 0]
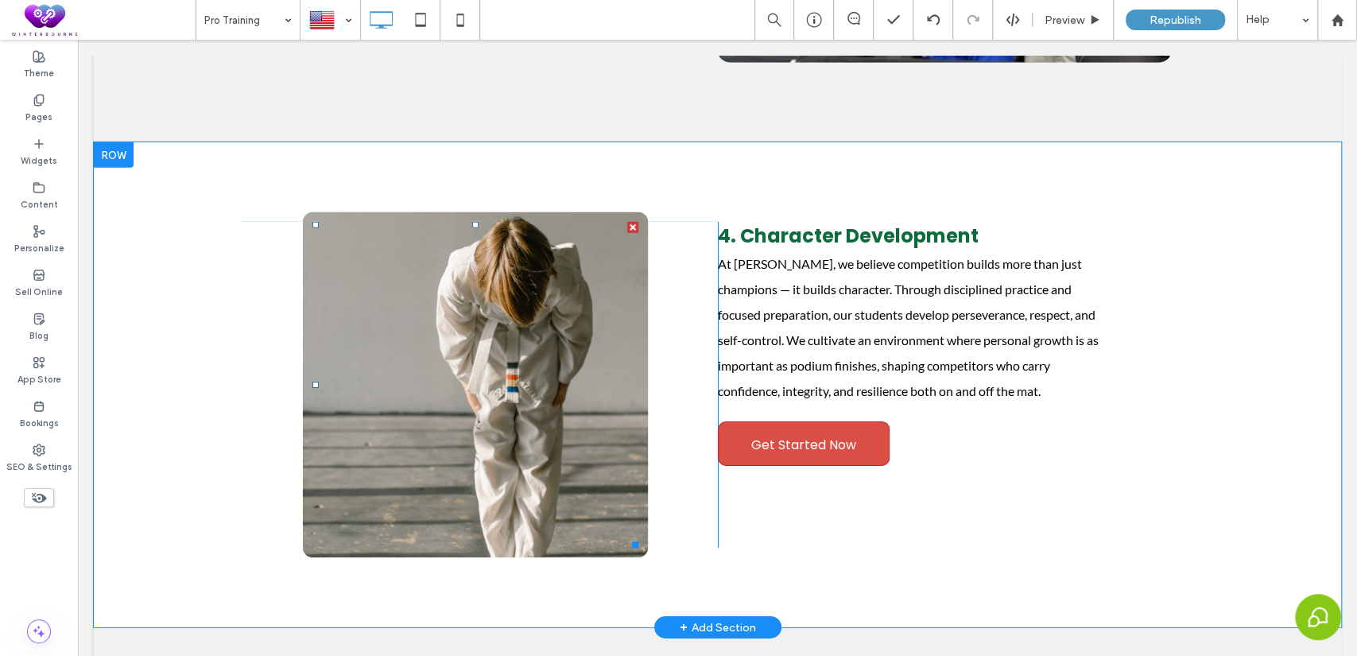
click at [525, 372] on img at bounding box center [475, 385] width 346 height 346
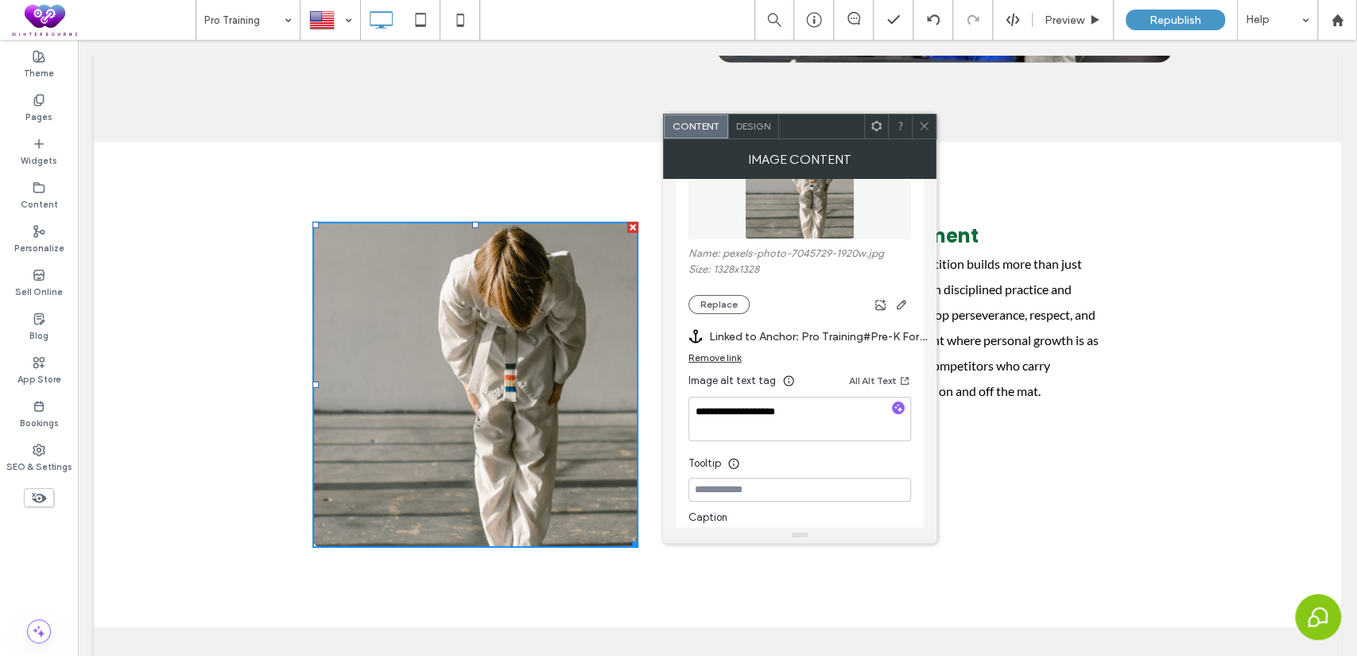
scroll to position [294, 0]
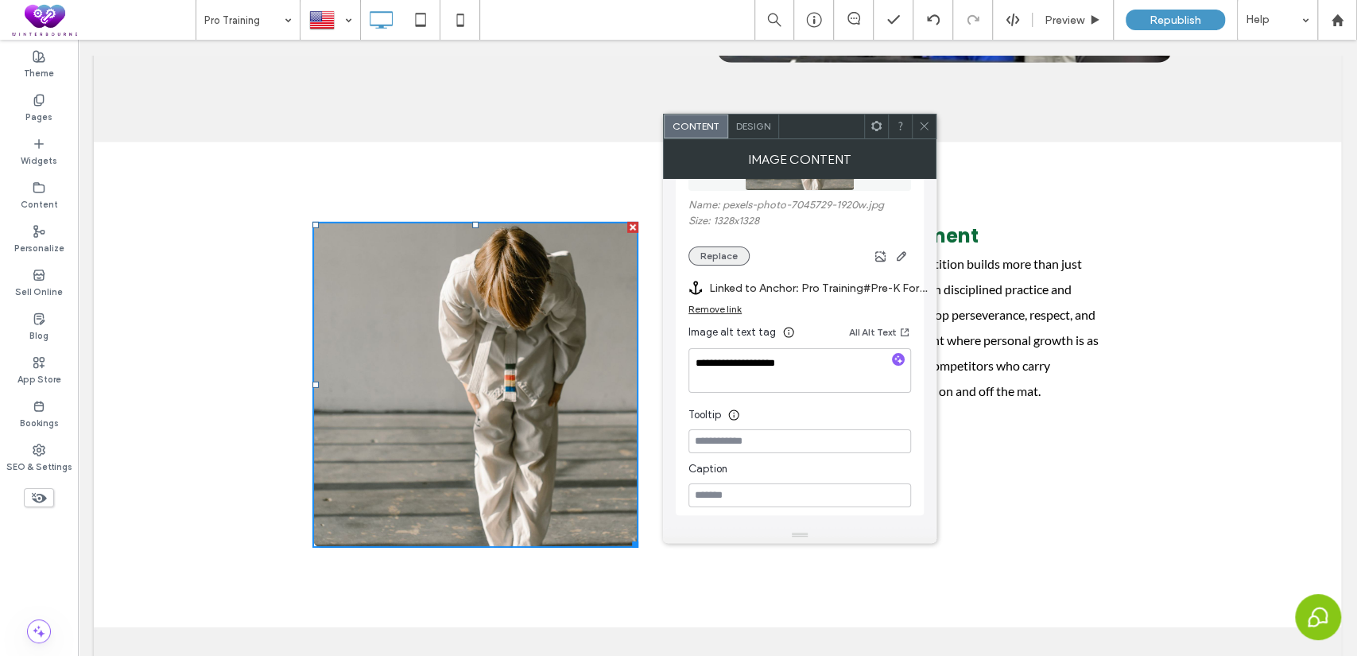
click at [719, 258] on button "Replace" at bounding box center [718, 255] width 61 height 19
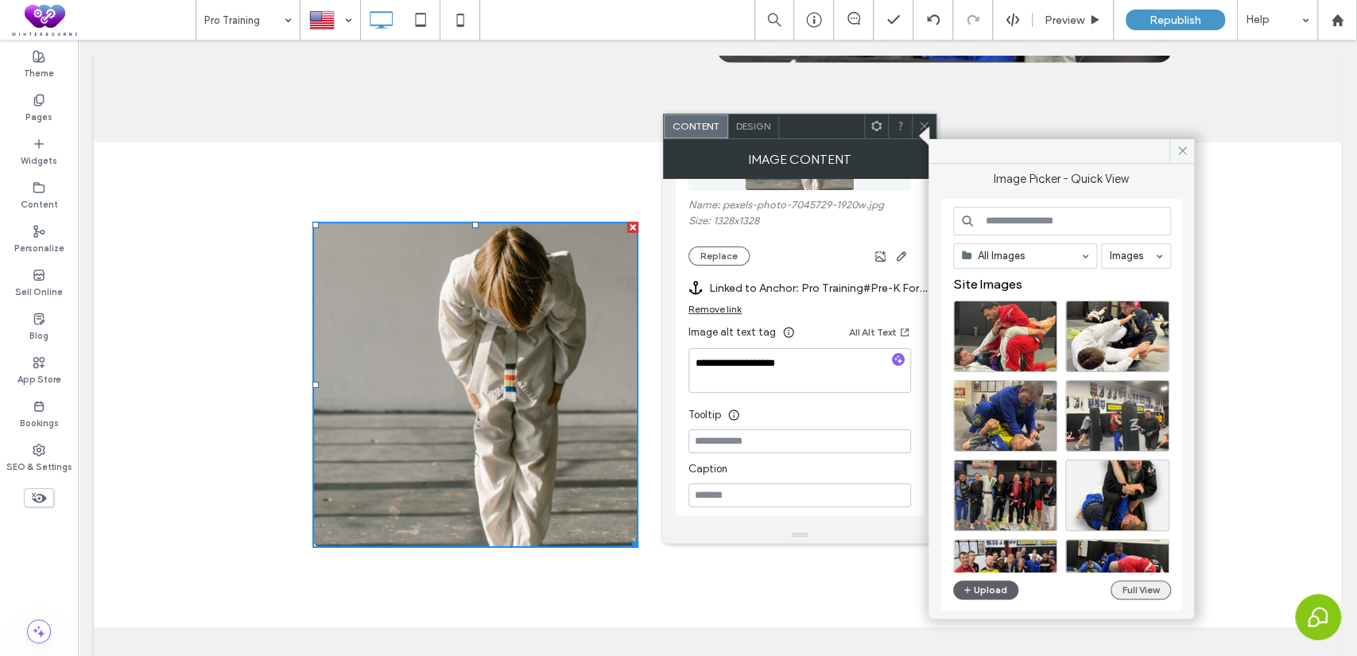
click at [1158, 583] on button "Full View" at bounding box center [1141, 589] width 60 height 19
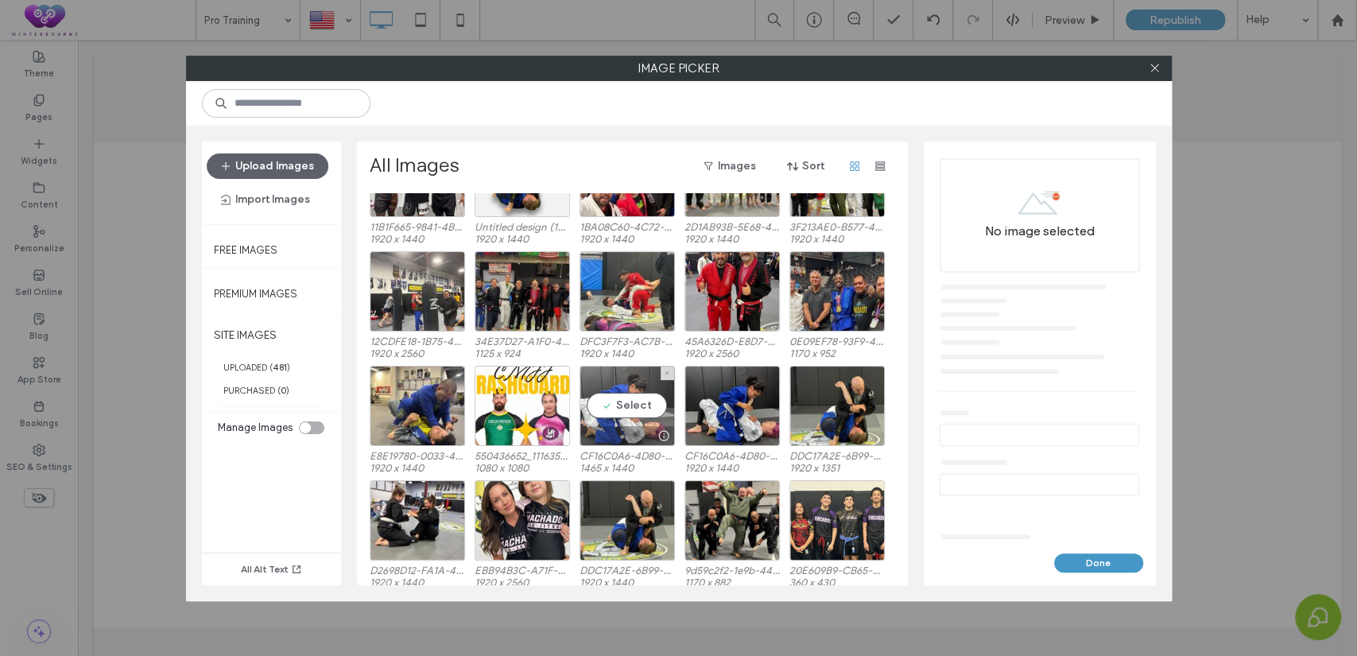
scroll to position [407, 0]
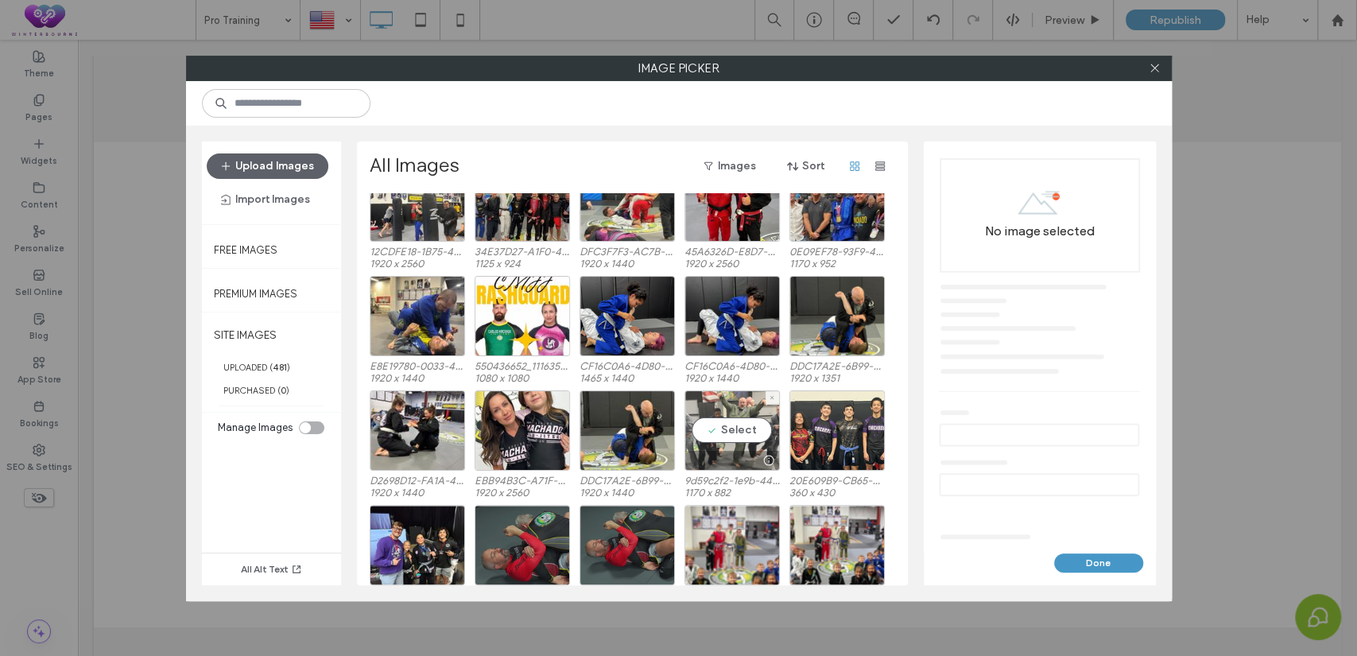
click at [742, 413] on div "Select" at bounding box center [731, 430] width 95 height 80
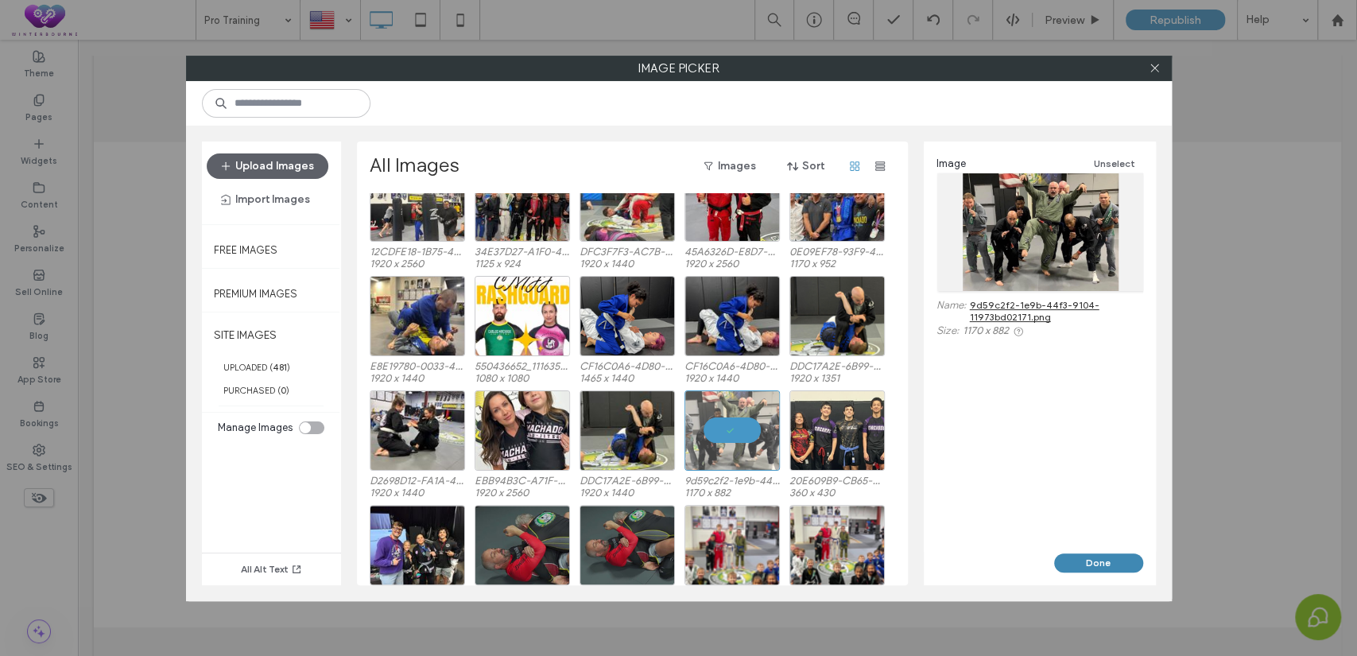
click at [1088, 564] on button "Done" at bounding box center [1098, 562] width 89 height 19
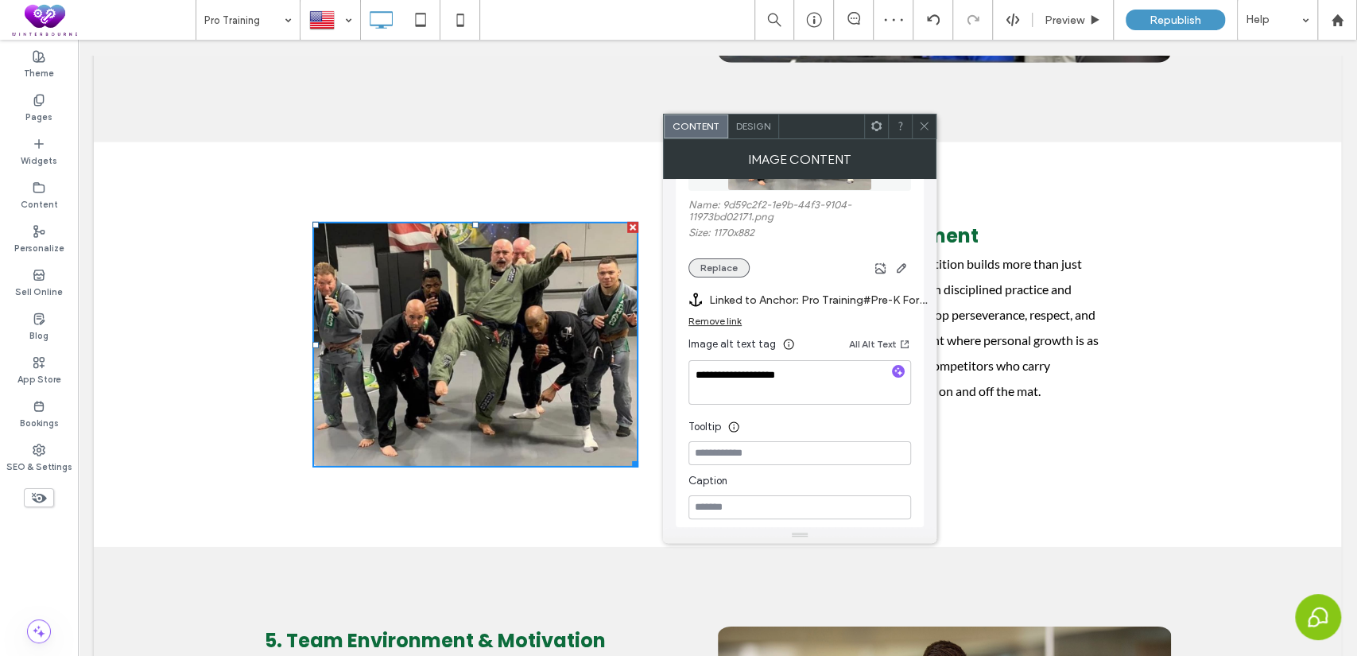
click at [731, 259] on button "Replace" at bounding box center [718, 267] width 61 height 19
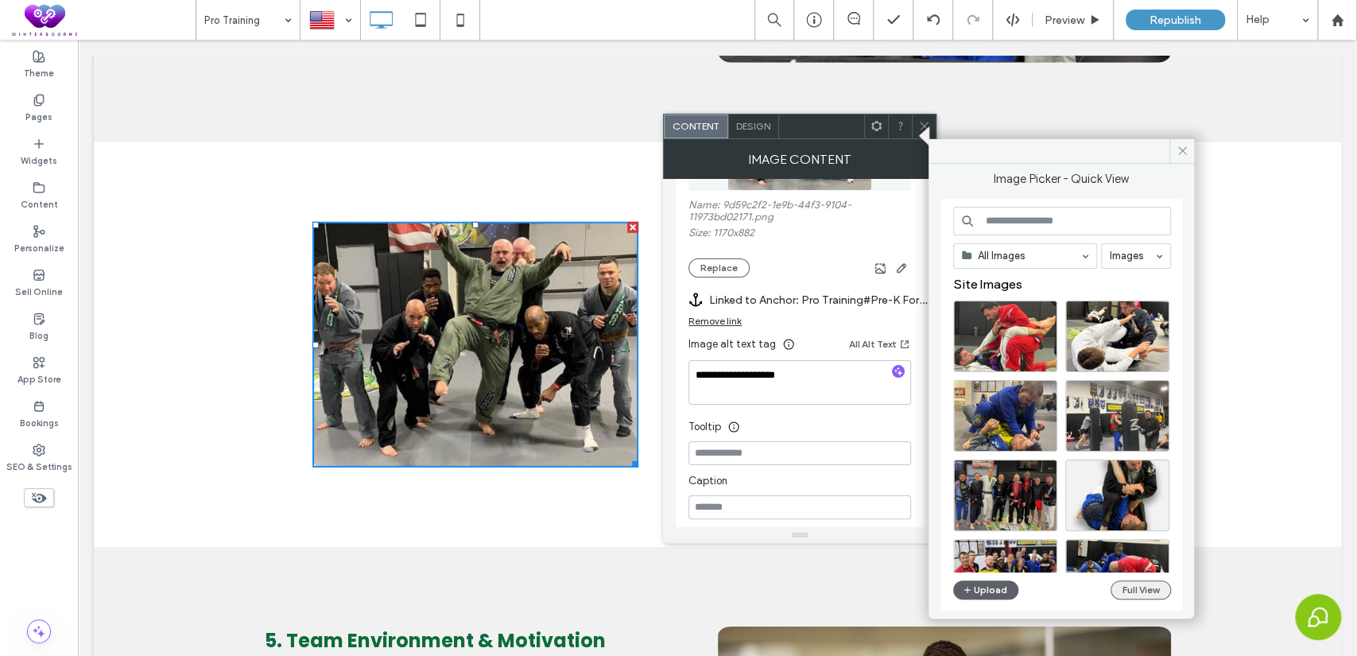
click at [1145, 587] on button "Full View" at bounding box center [1141, 589] width 60 height 19
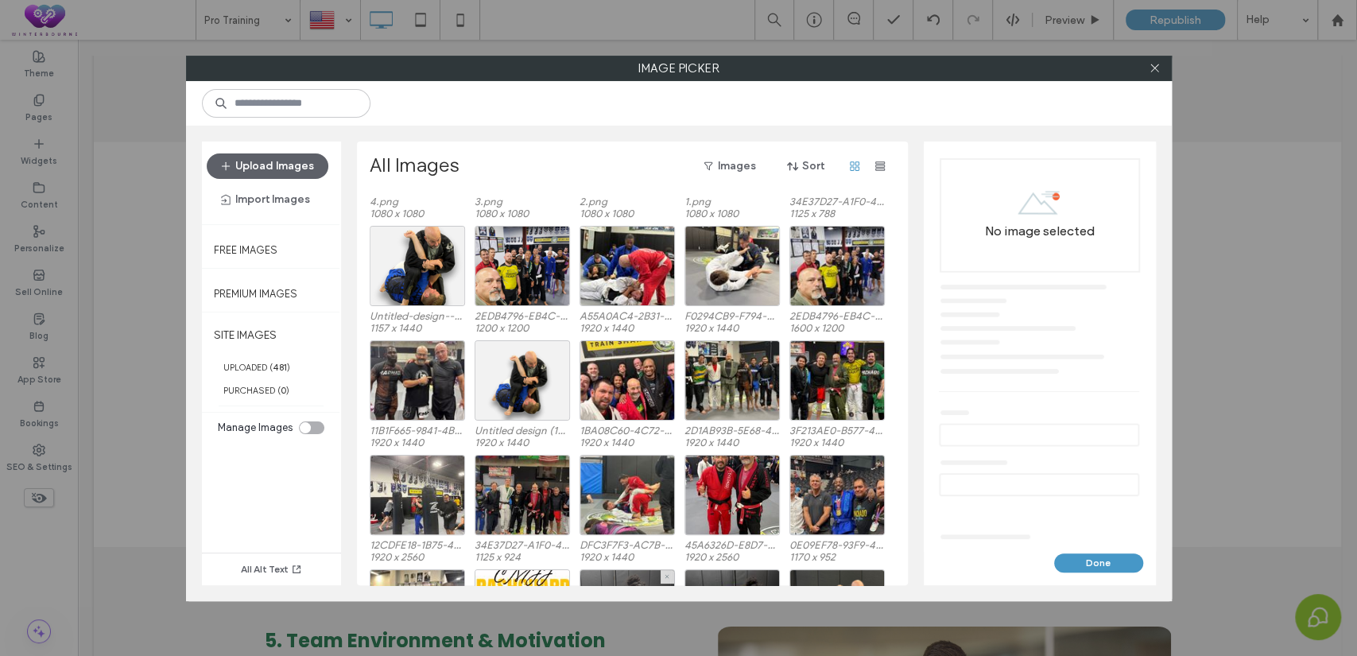
scroll to position [113, 0]
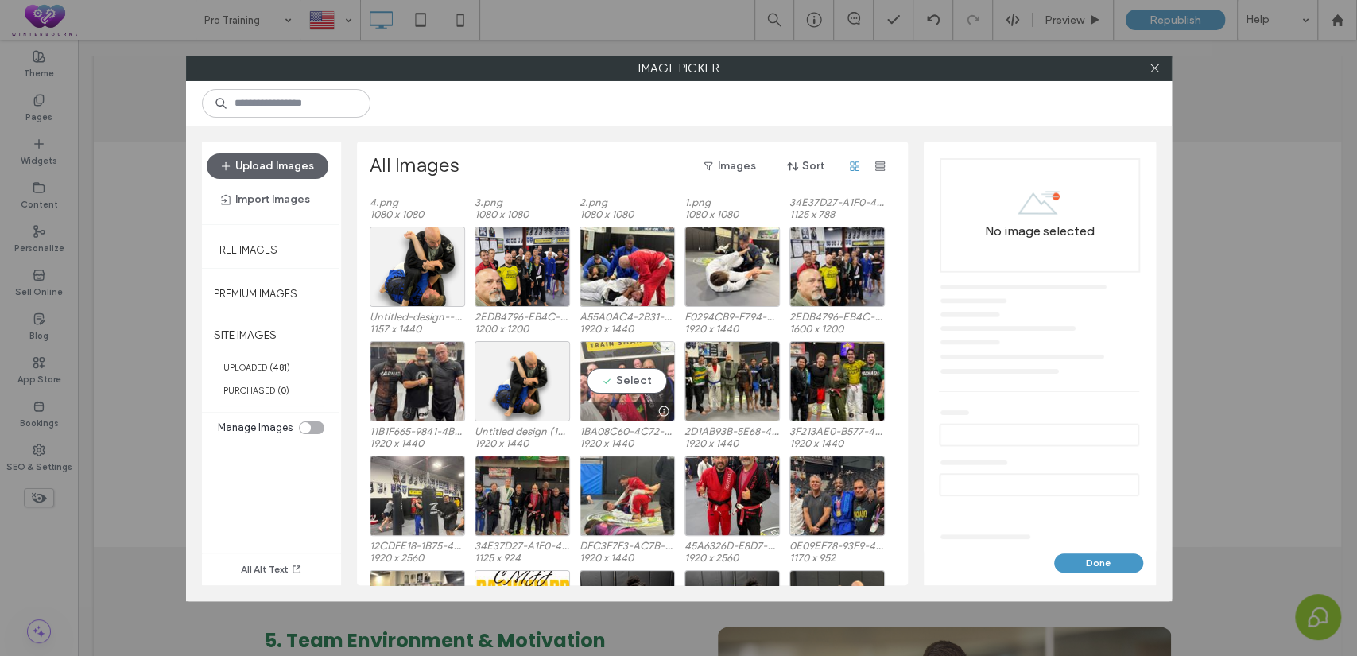
click at [649, 382] on div "Select" at bounding box center [627, 381] width 95 height 80
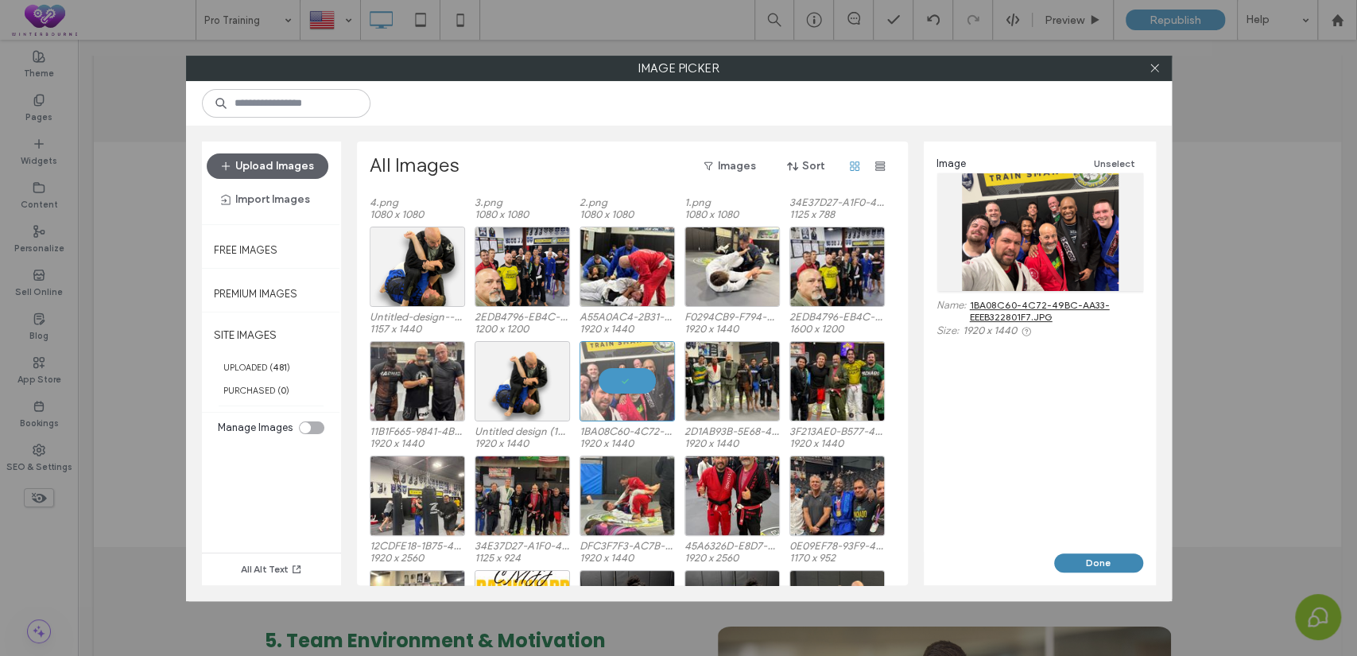
click at [1065, 556] on button "Done" at bounding box center [1098, 562] width 89 height 19
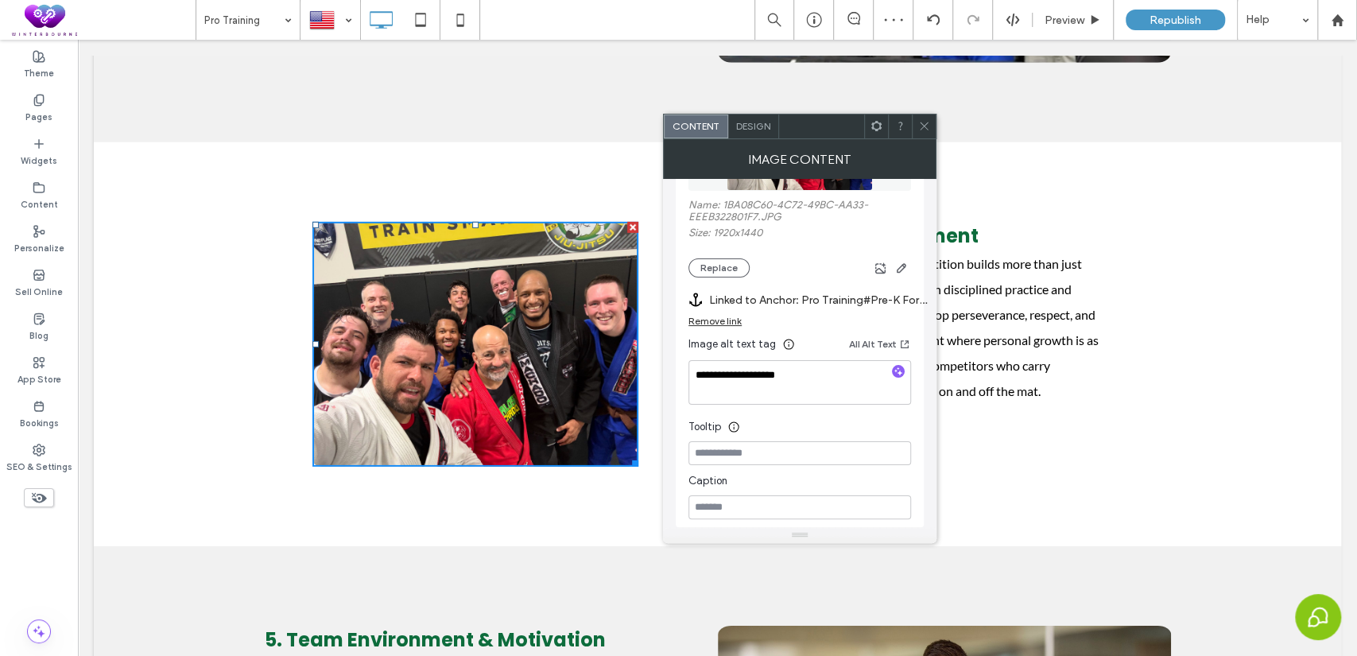
click at [917, 133] on div at bounding box center [924, 126] width 24 height 24
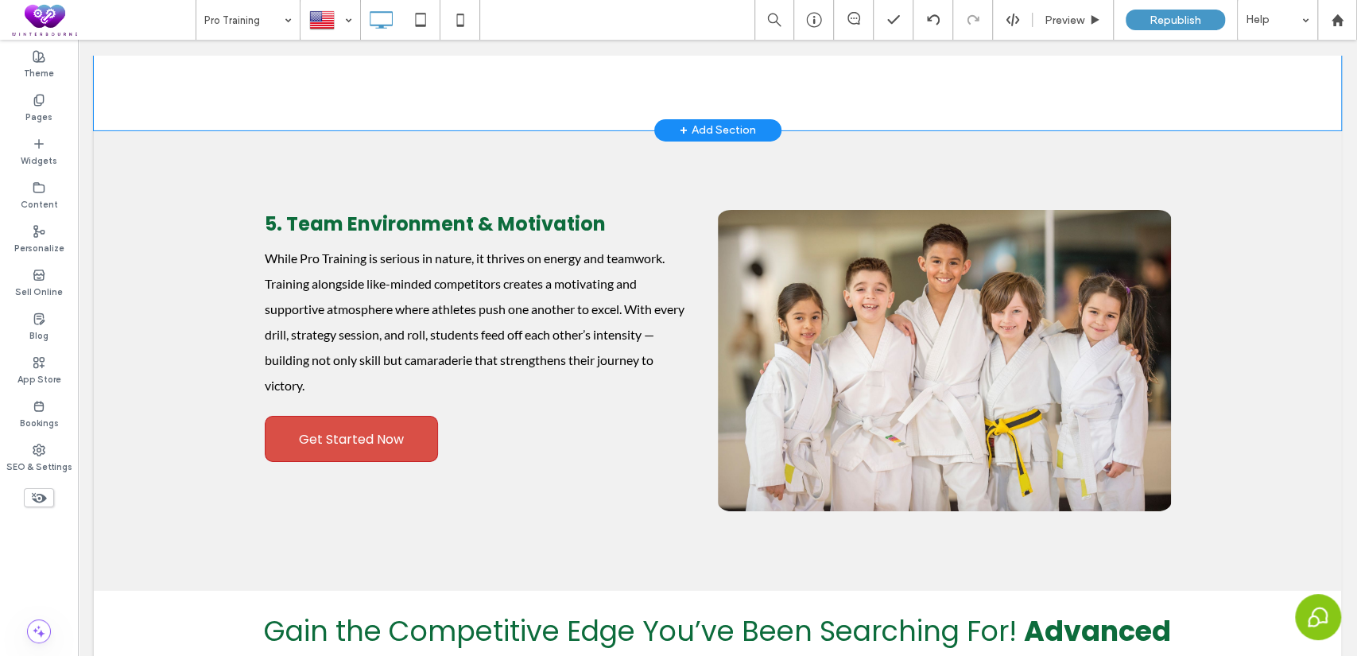
scroll to position [3675, 0]
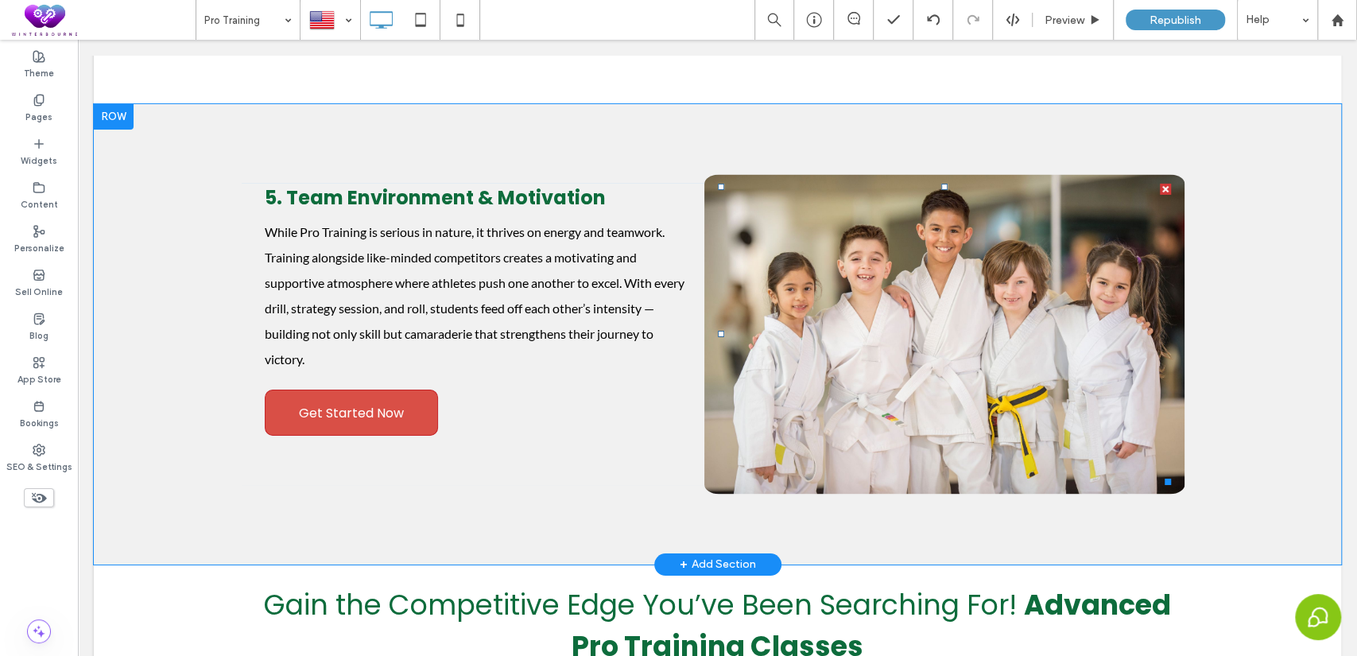
click at [817, 351] on img at bounding box center [944, 334] width 480 height 320
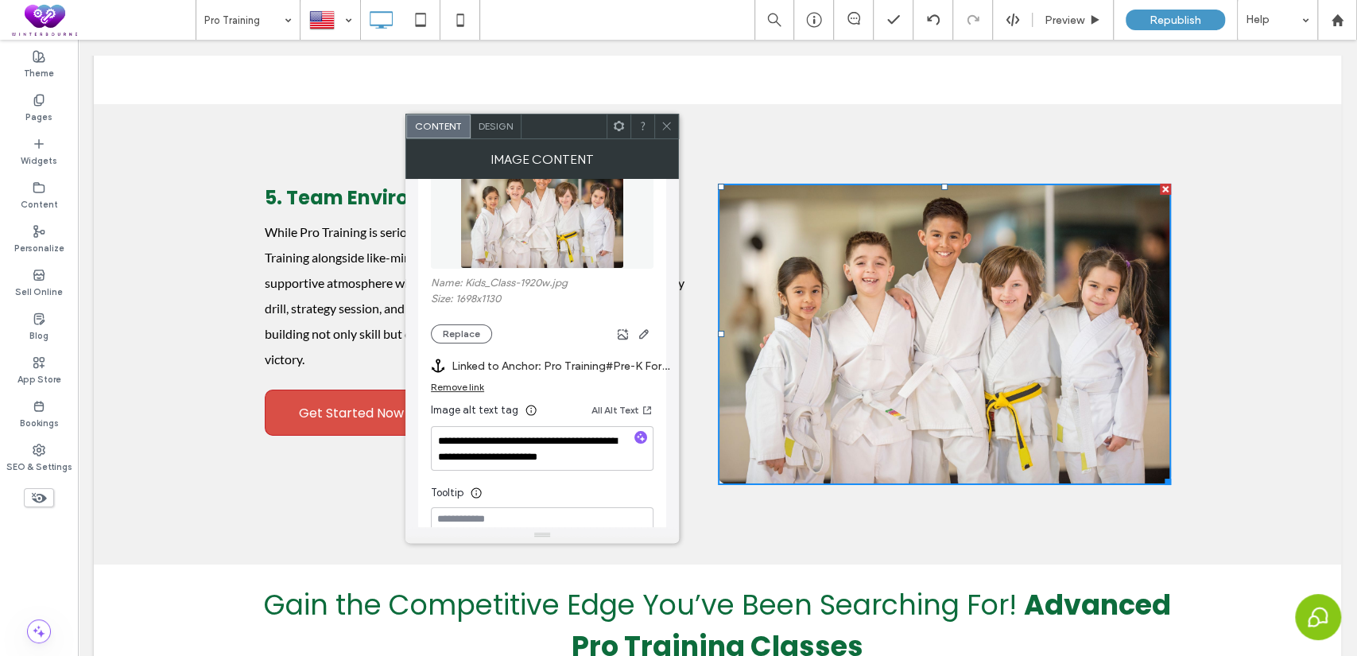
scroll to position [294, 0]
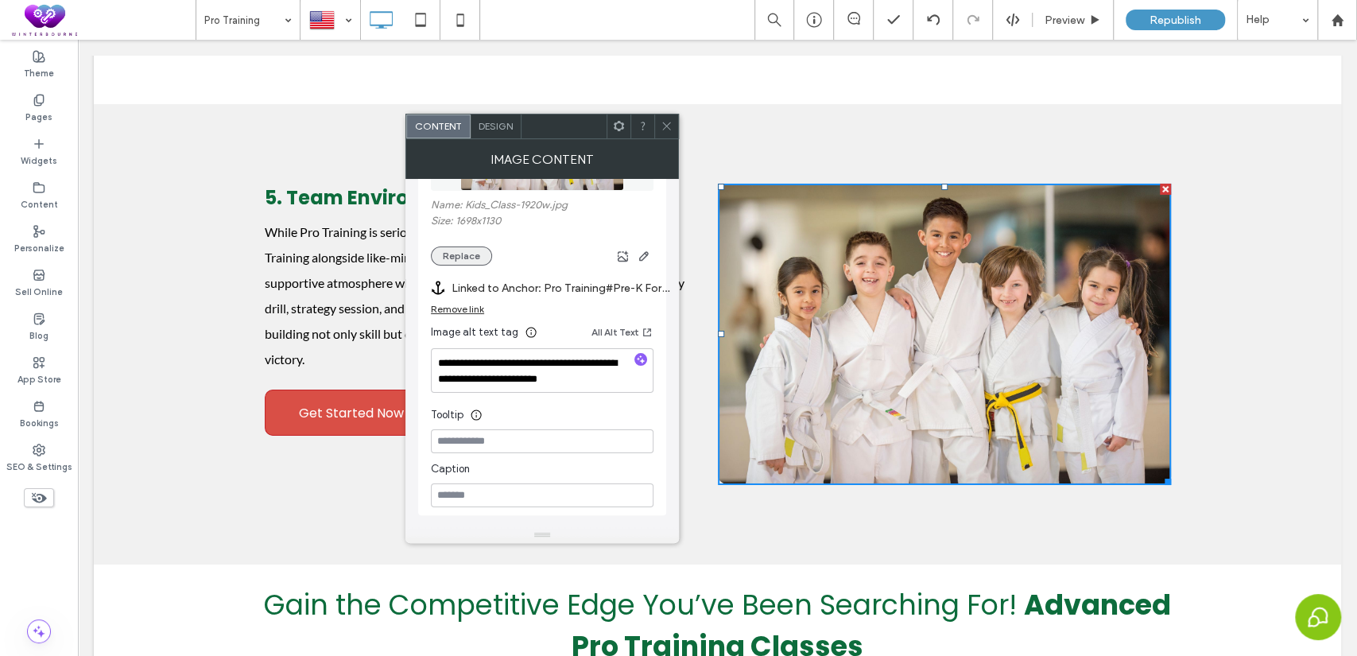
click at [458, 252] on button "Replace" at bounding box center [461, 255] width 61 height 19
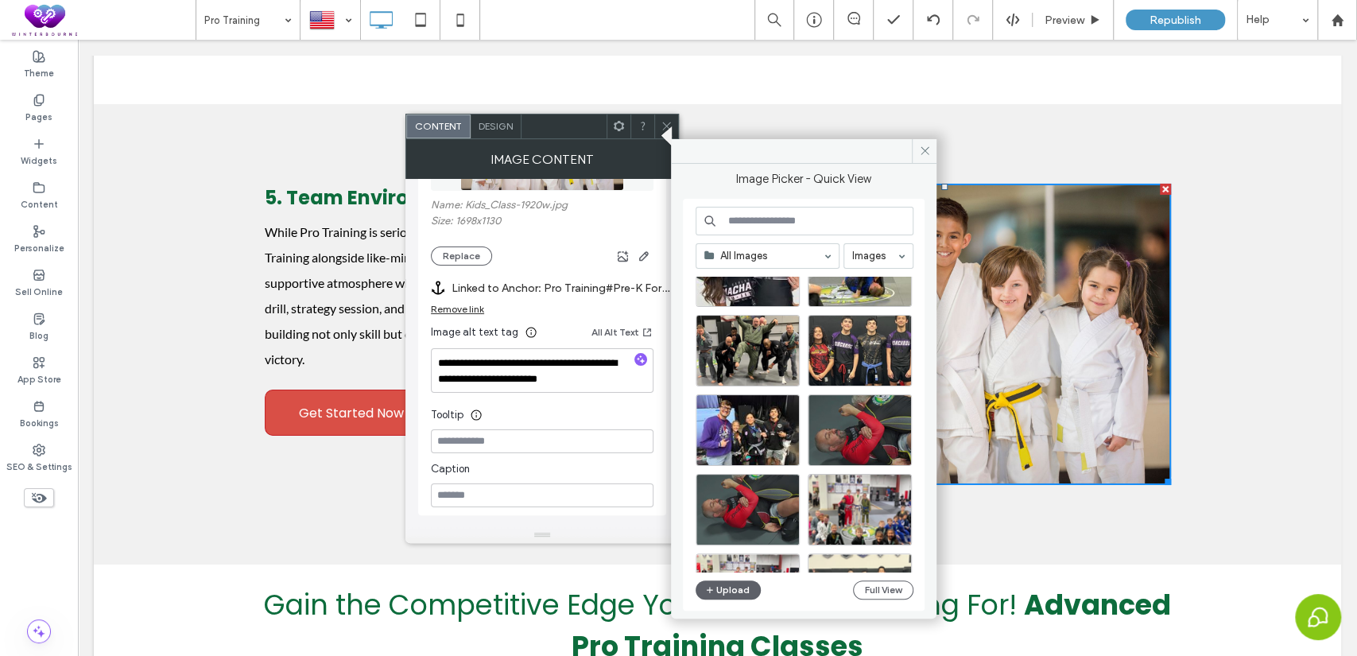
scroll to position [1138, 0]
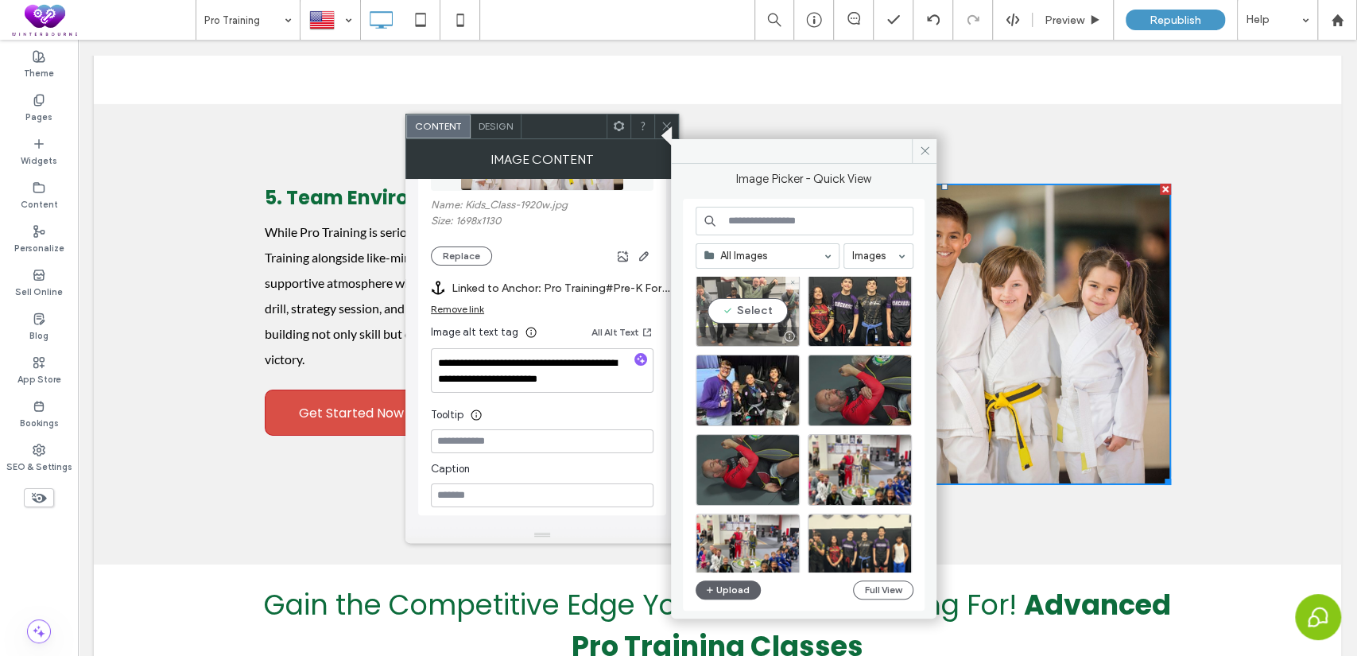
click at [738, 306] on div "Select" at bounding box center [748, 311] width 104 height 72
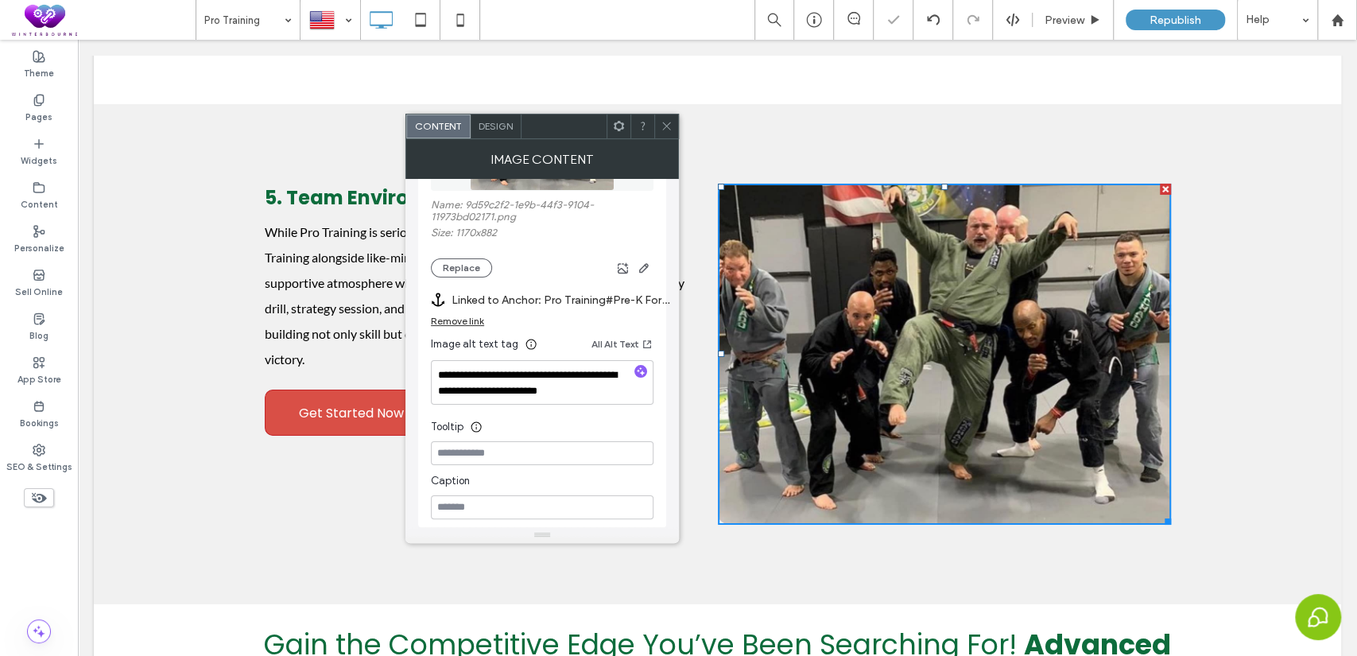
click at [664, 117] on span at bounding box center [667, 126] width 12 height 24
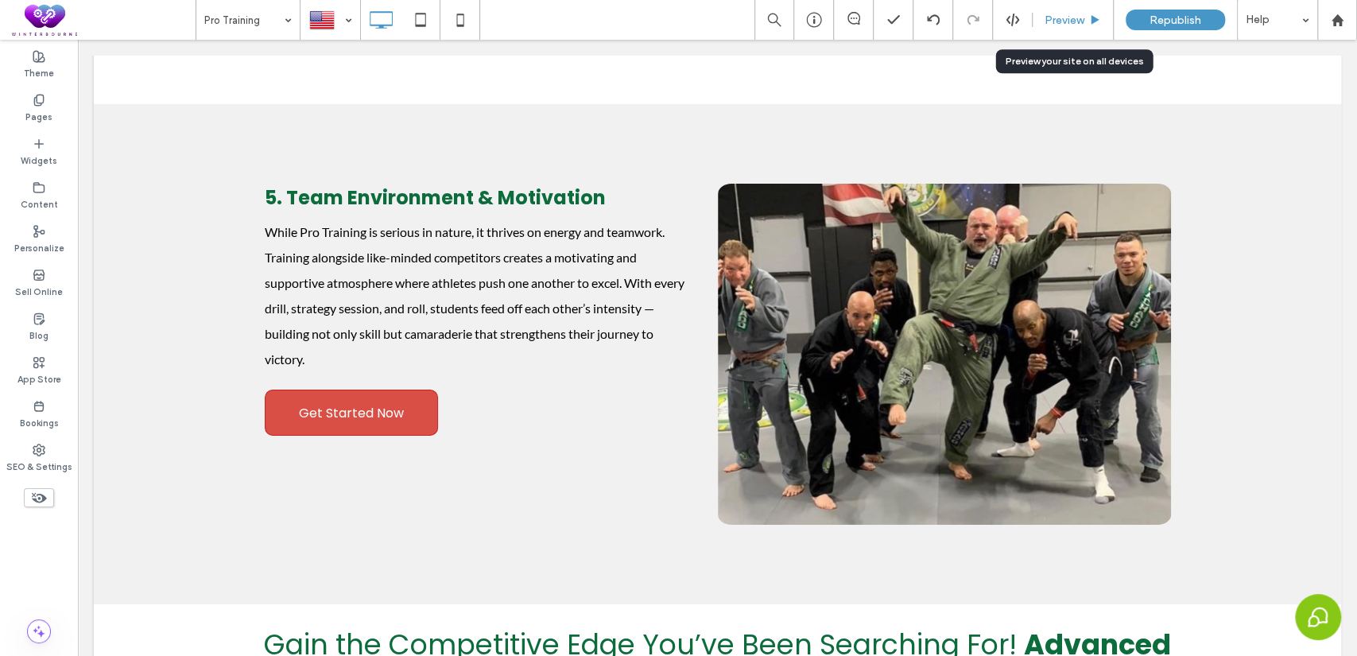
click at [1054, 17] on span "Preview" at bounding box center [1065, 21] width 40 height 14
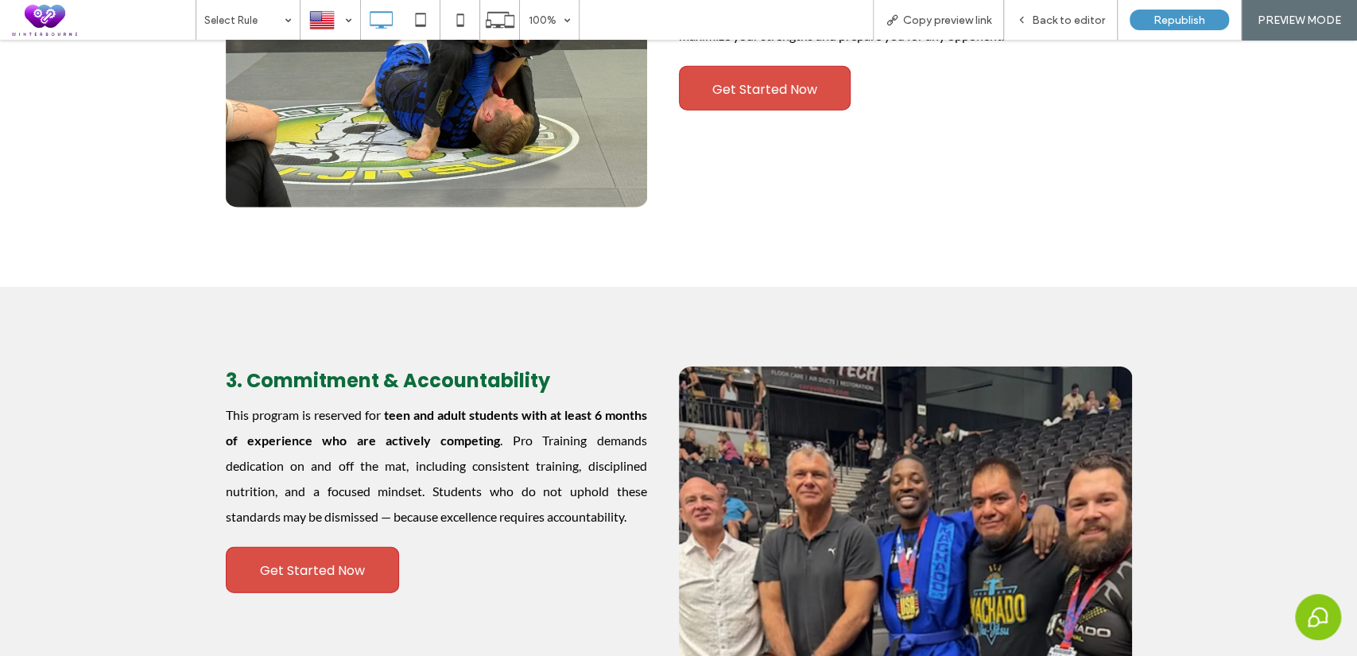
scroll to position [1879, 0]
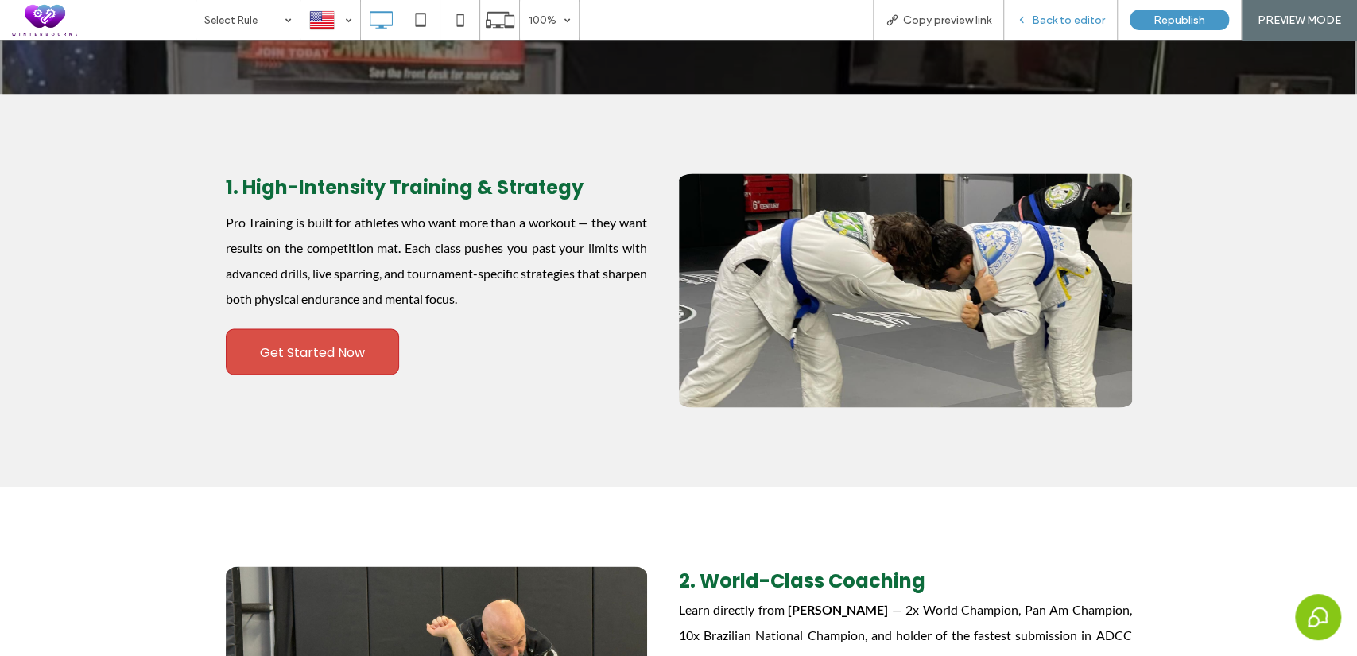
click at [1037, 14] on span "Back to editor" at bounding box center [1068, 21] width 73 height 14
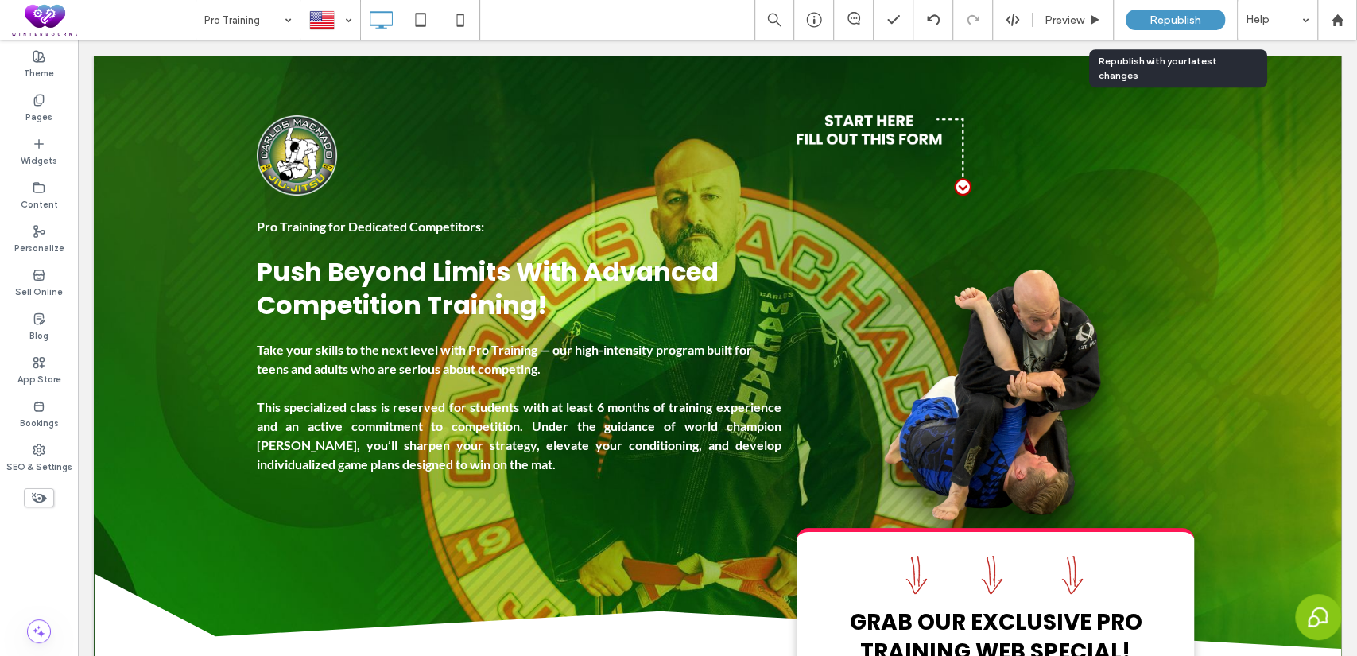
click at [1177, 14] on span "Republish" at bounding box center [1176, 21] width 52 height 14
